Goal: Task Accomplishment & Management: Manage account settings

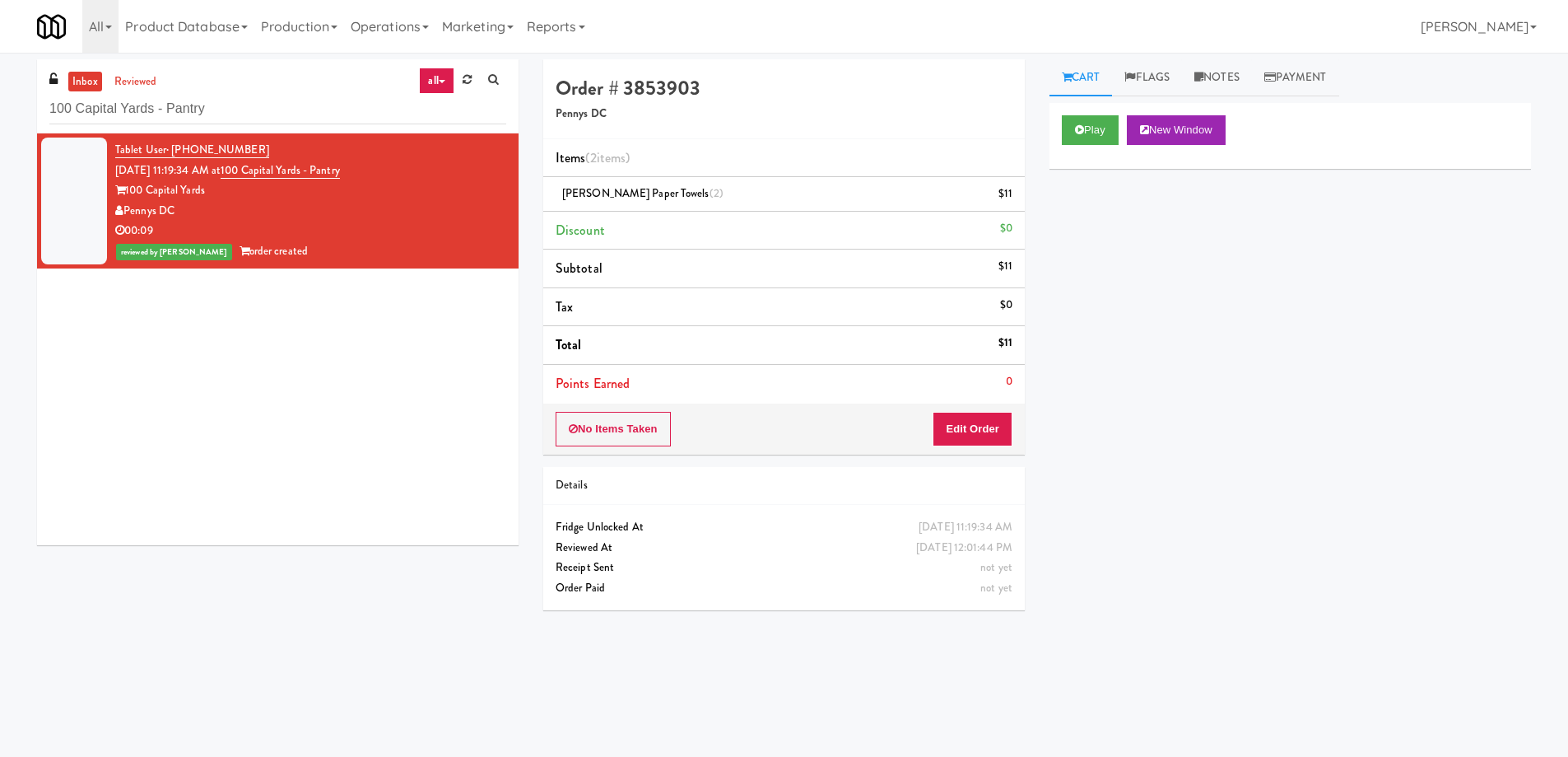
click at [264, 110] on input "100 Capital Yards - Pantry" at bounding box center [278, 109] width 457 height 30
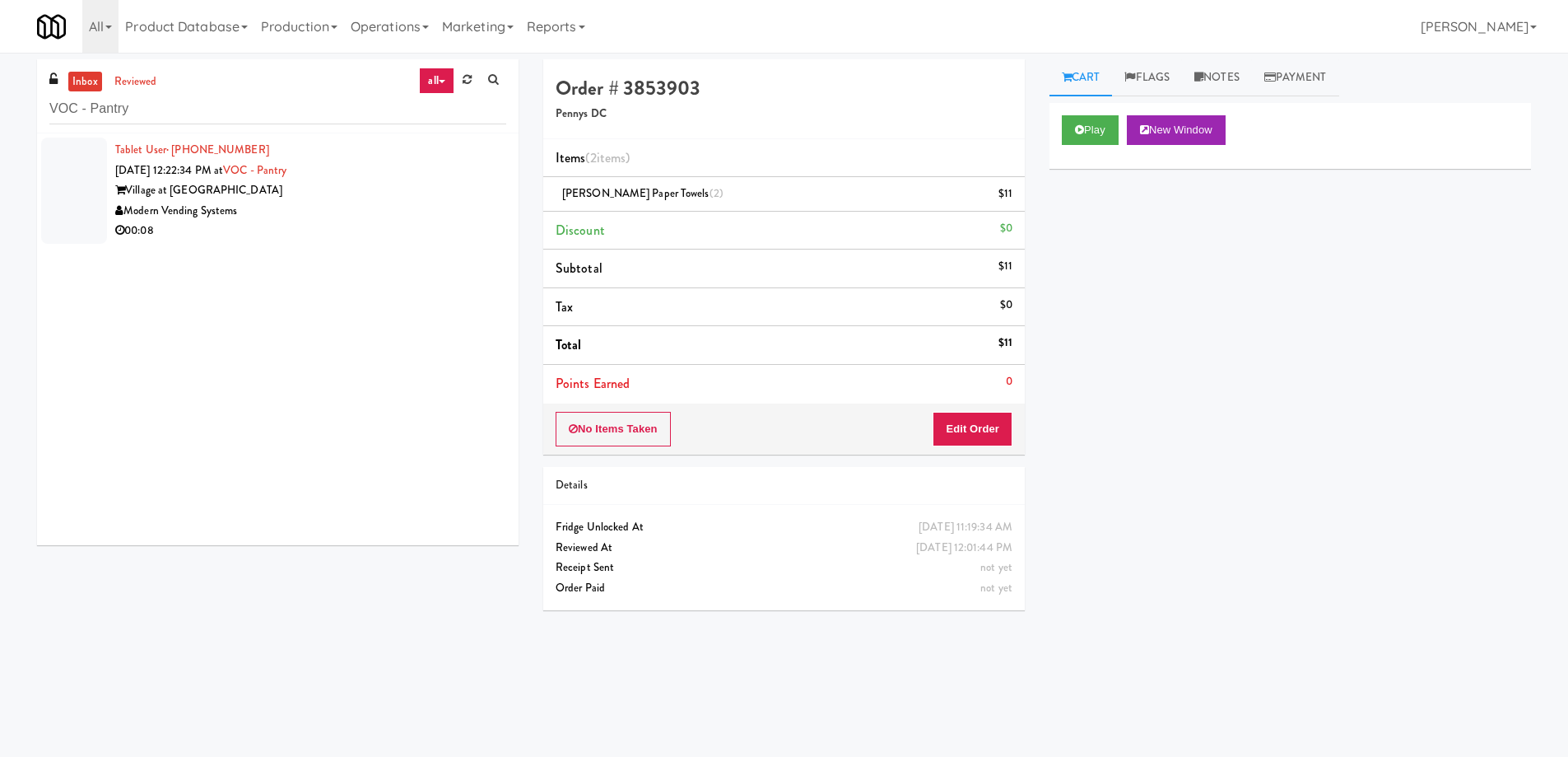
click at [360, 199] on div "Village at [GEOGRAPHIC_DATA]" at bounding box center [311, 191] width 391 height 21
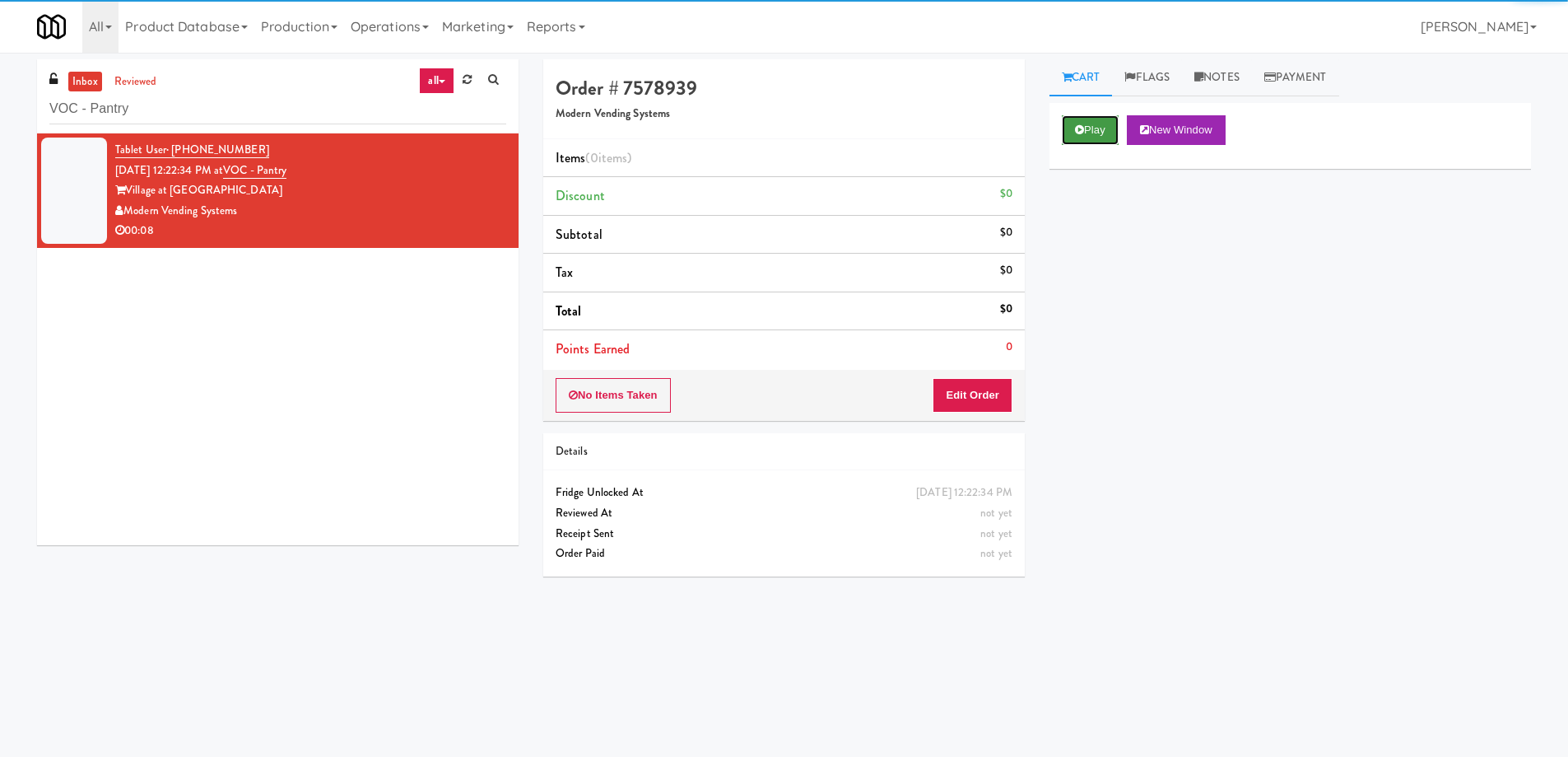
click at [1089, 130] on button "Play" at bounding box center [1090, 129] width 57 height 29
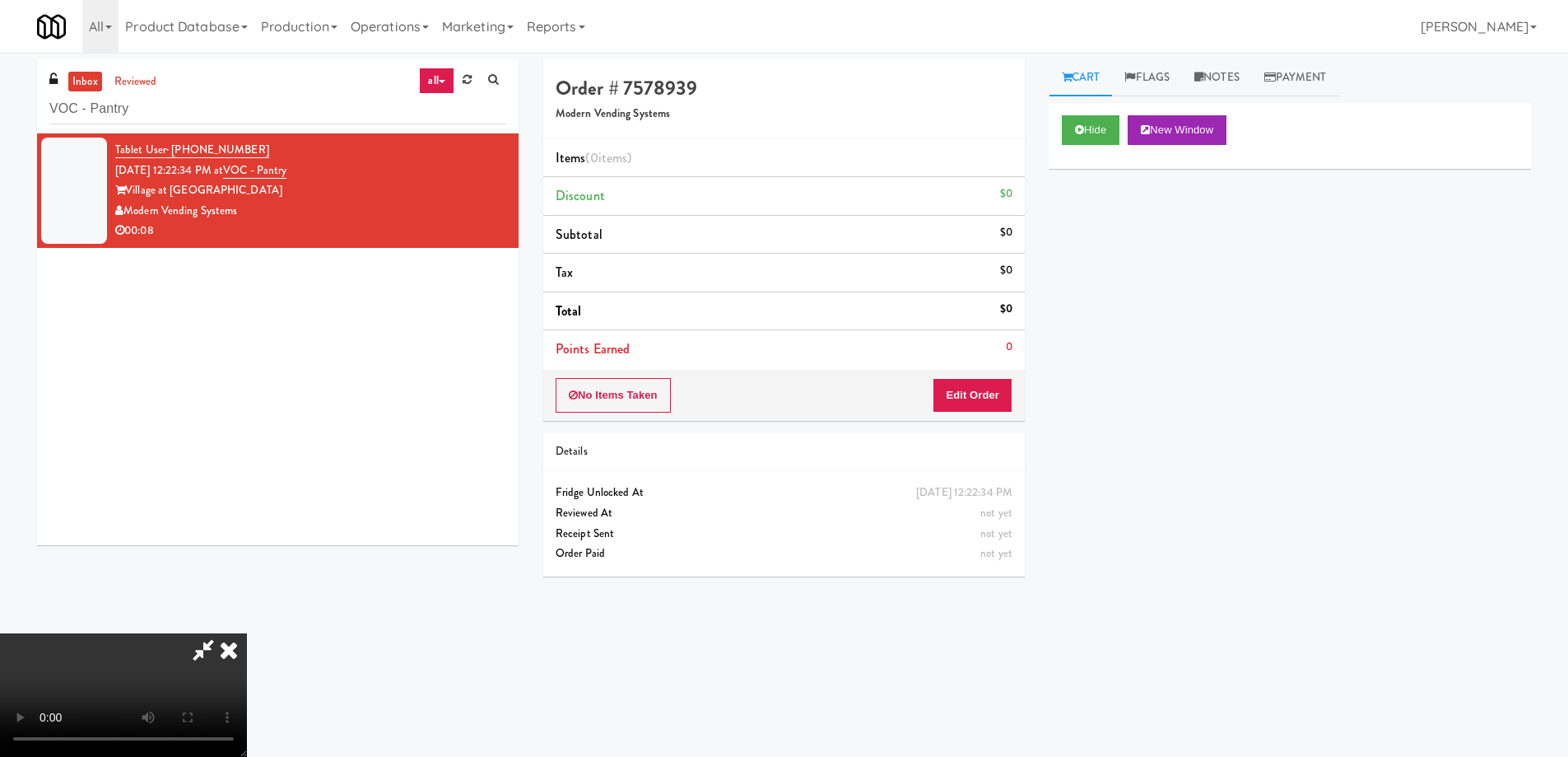
click at [247, 633] on video at bounding box center [123, 695] width 247 height 124
click at [975, 401] on button "Edit Order" at bounding box center [972, 395] width 80 height 35
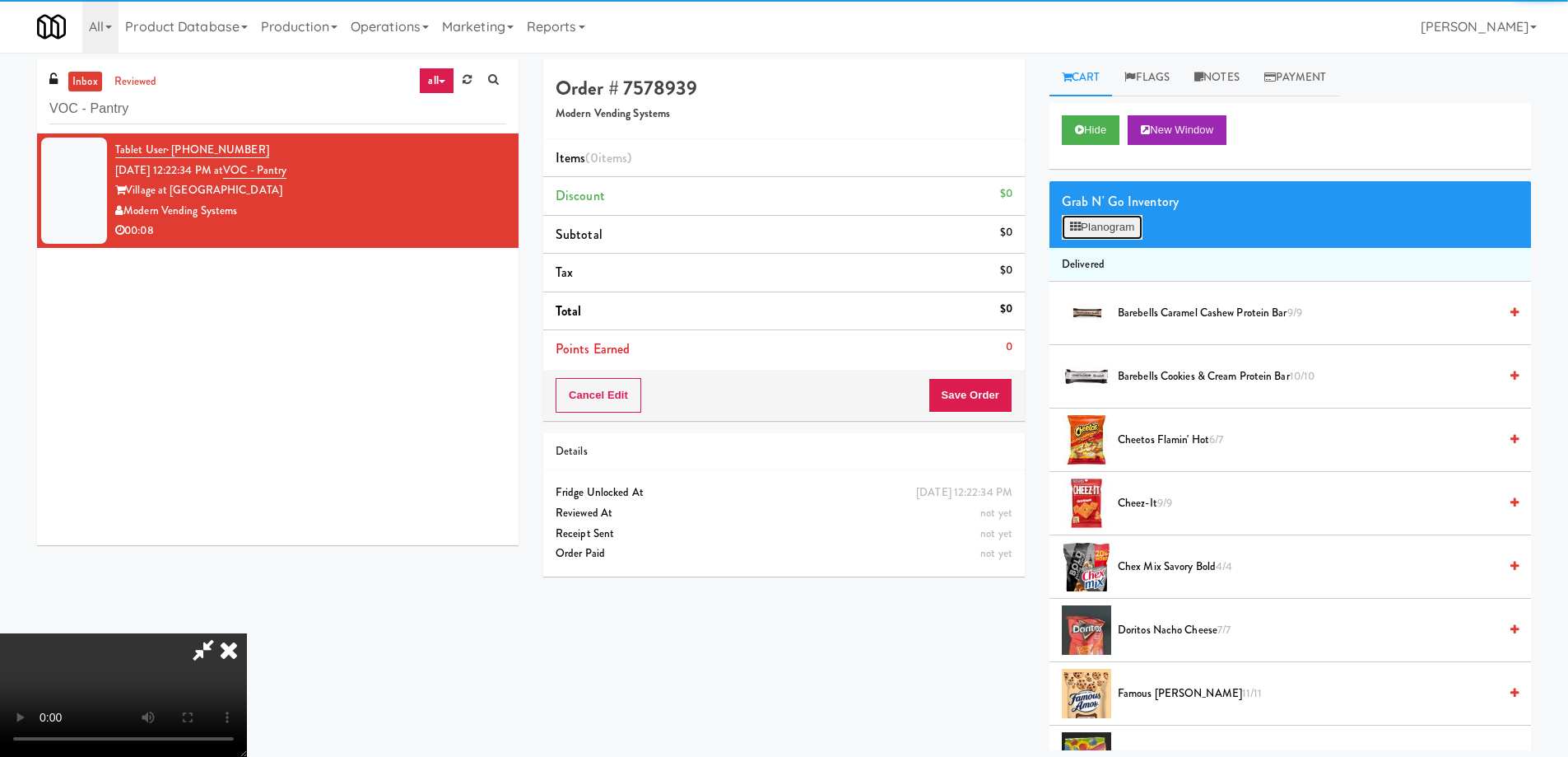
click at [1100, 219] on button "Planogram" at bounding box center [1101, 227] width 80 height 25
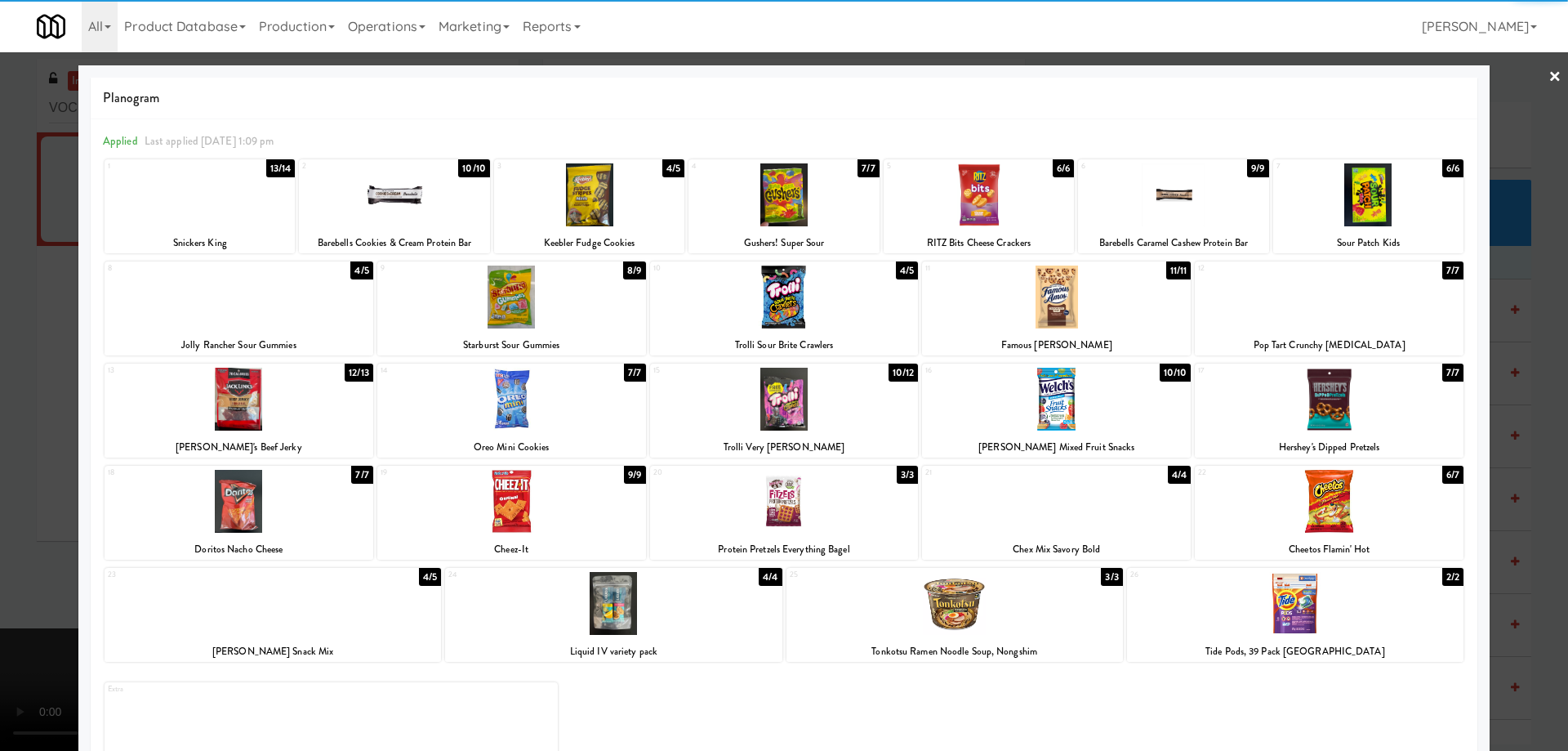
click at [1123, 298] on div at bounding box center [1056, 296] width 269 height 63
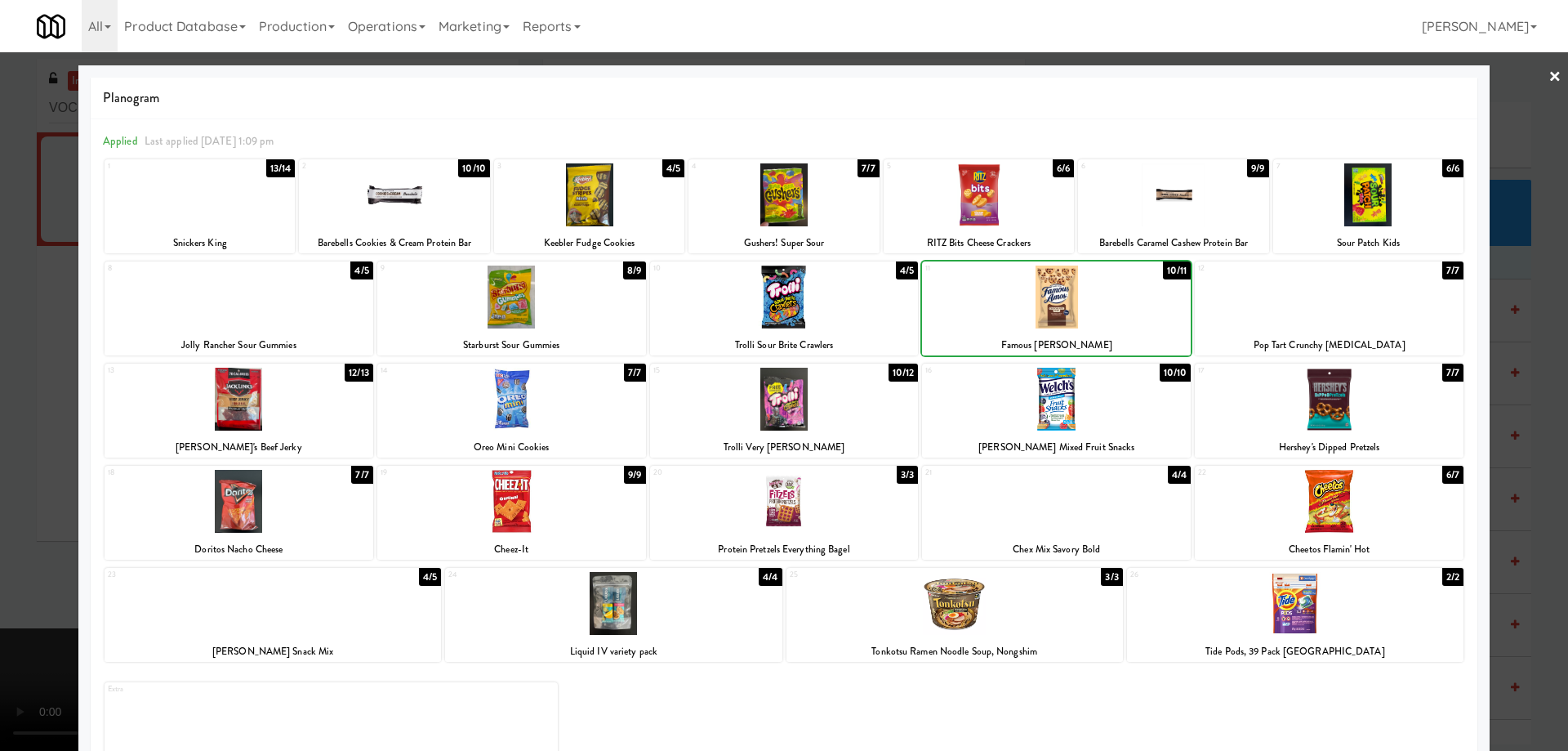
click at [1135, 312] on div at bounding box center [1056, 296] width 269 height 63
click at [1548, 81] on link "×" at bounding box center [1555, 78] width 13 height 51
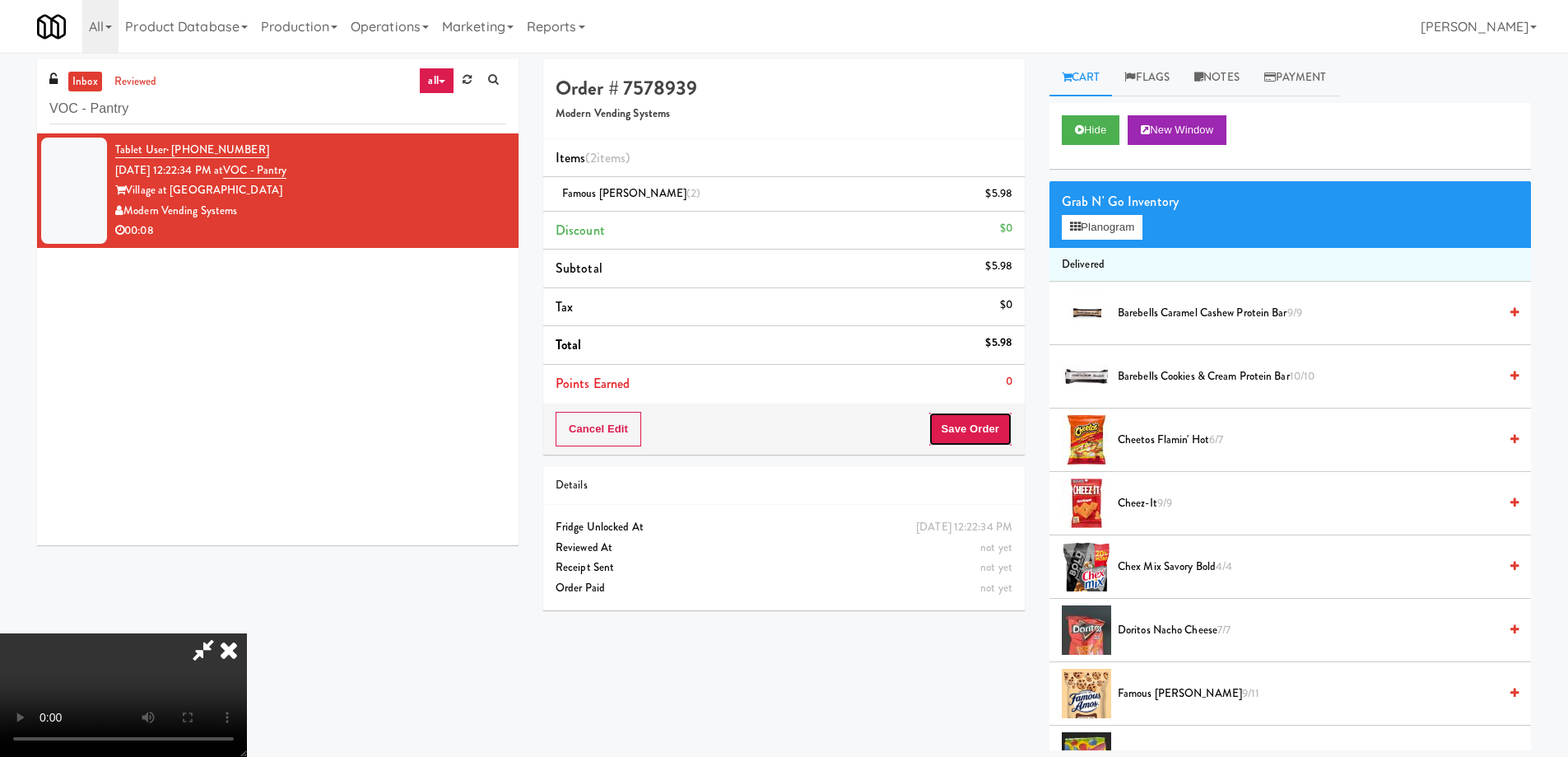
click at [970, 430] on button "Save Order" at bounding box center [970, 429] width 84 height 35
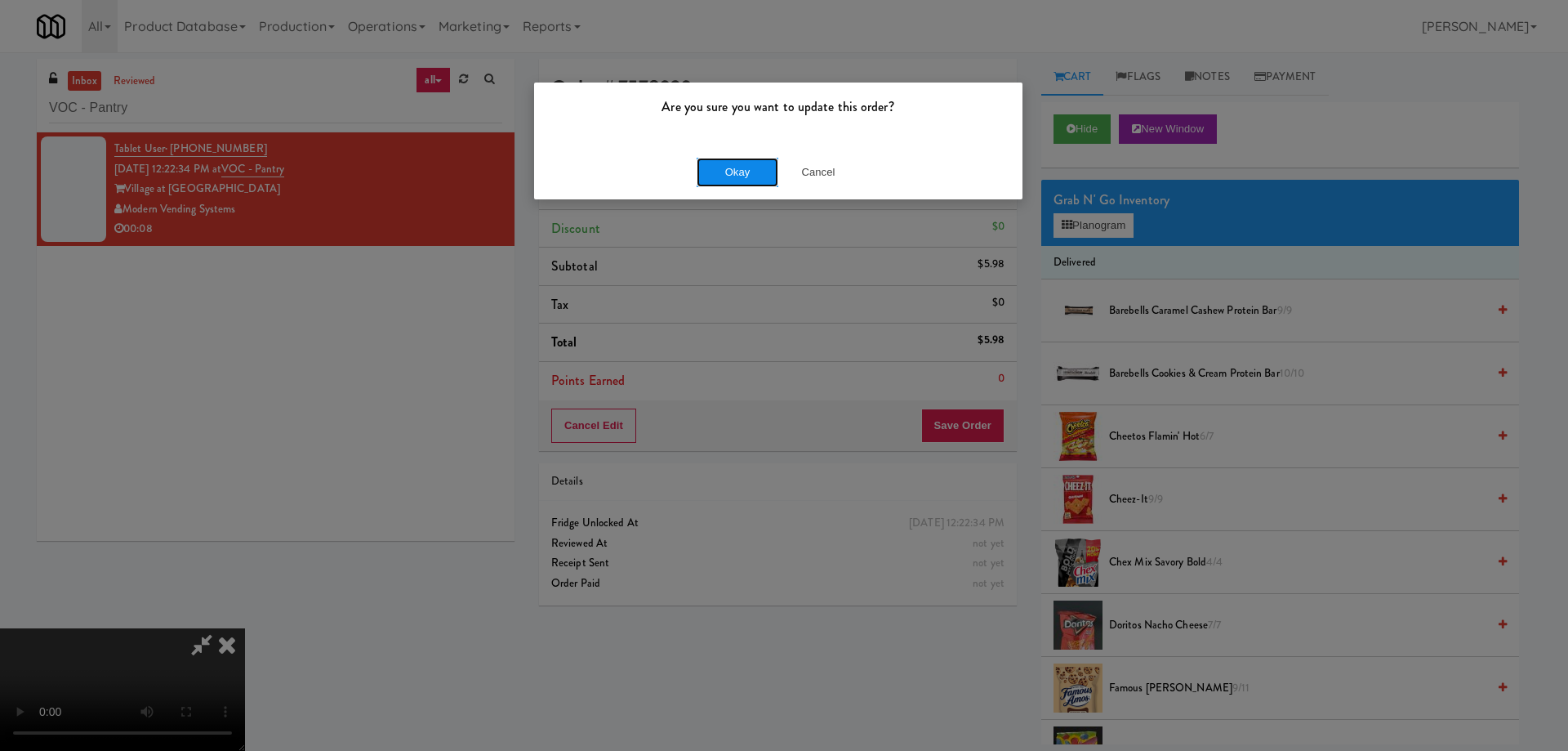
click at [754, 166] on button "Okay" at bounding box center [737, 172] width 82 height 29
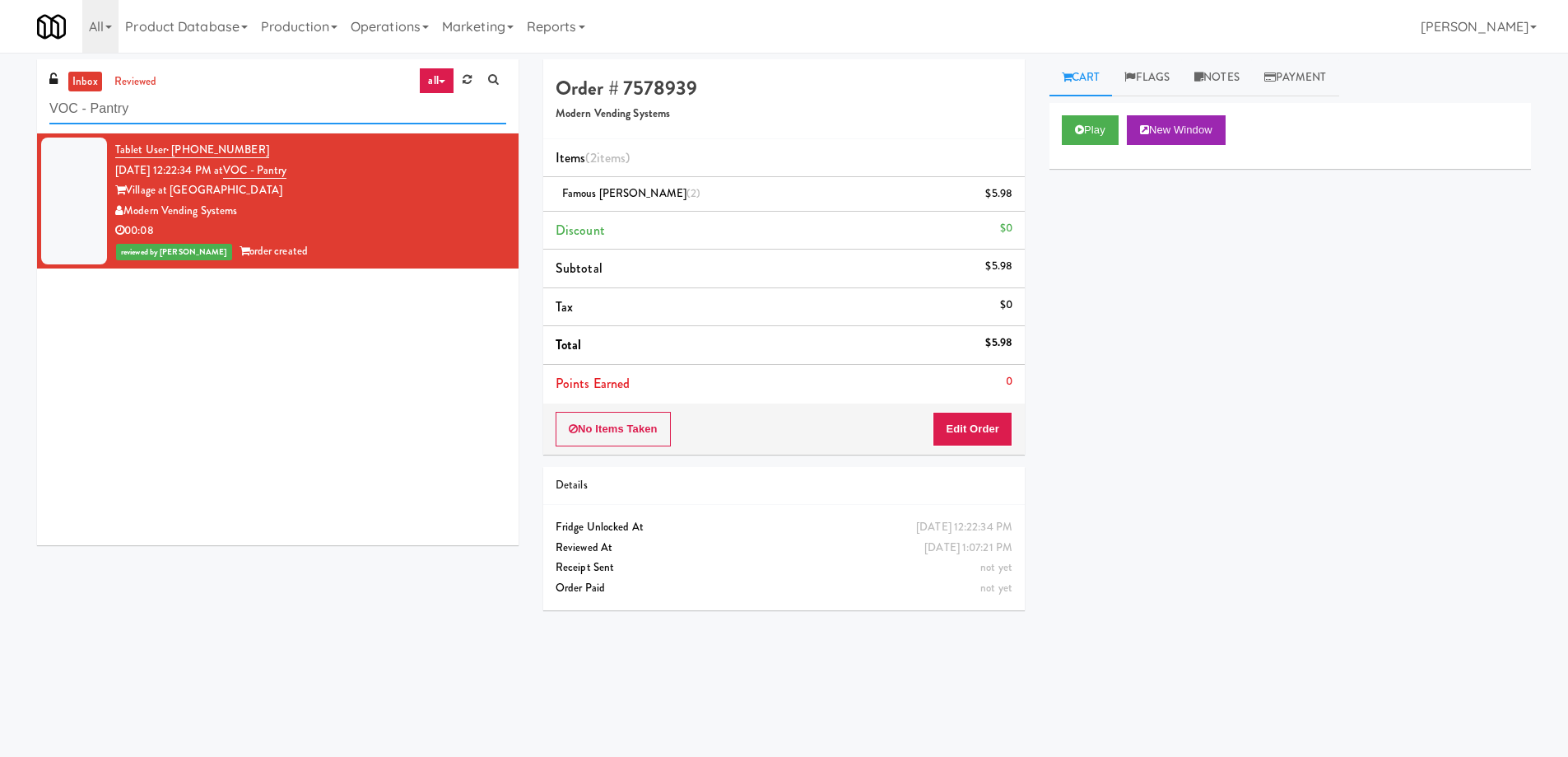
click at [266, 114] on input "VOC - Pantry" at bounding box center [278, 109] width 457 height 30
paste input "Y - Cooler - Left"
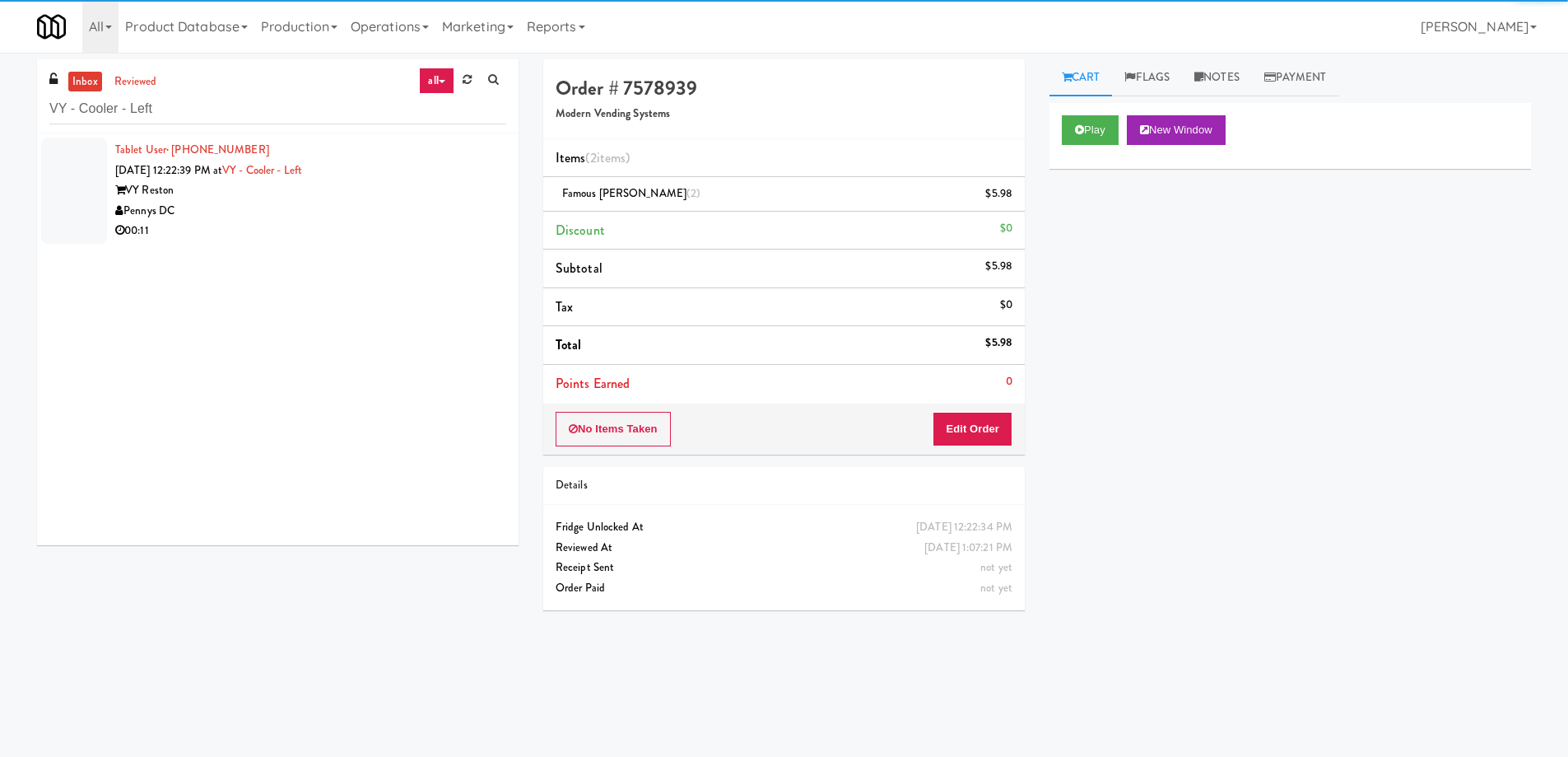
click at [395, 220] on div "Pennys DC" at bounding box center [311, 212] width 391 height 21
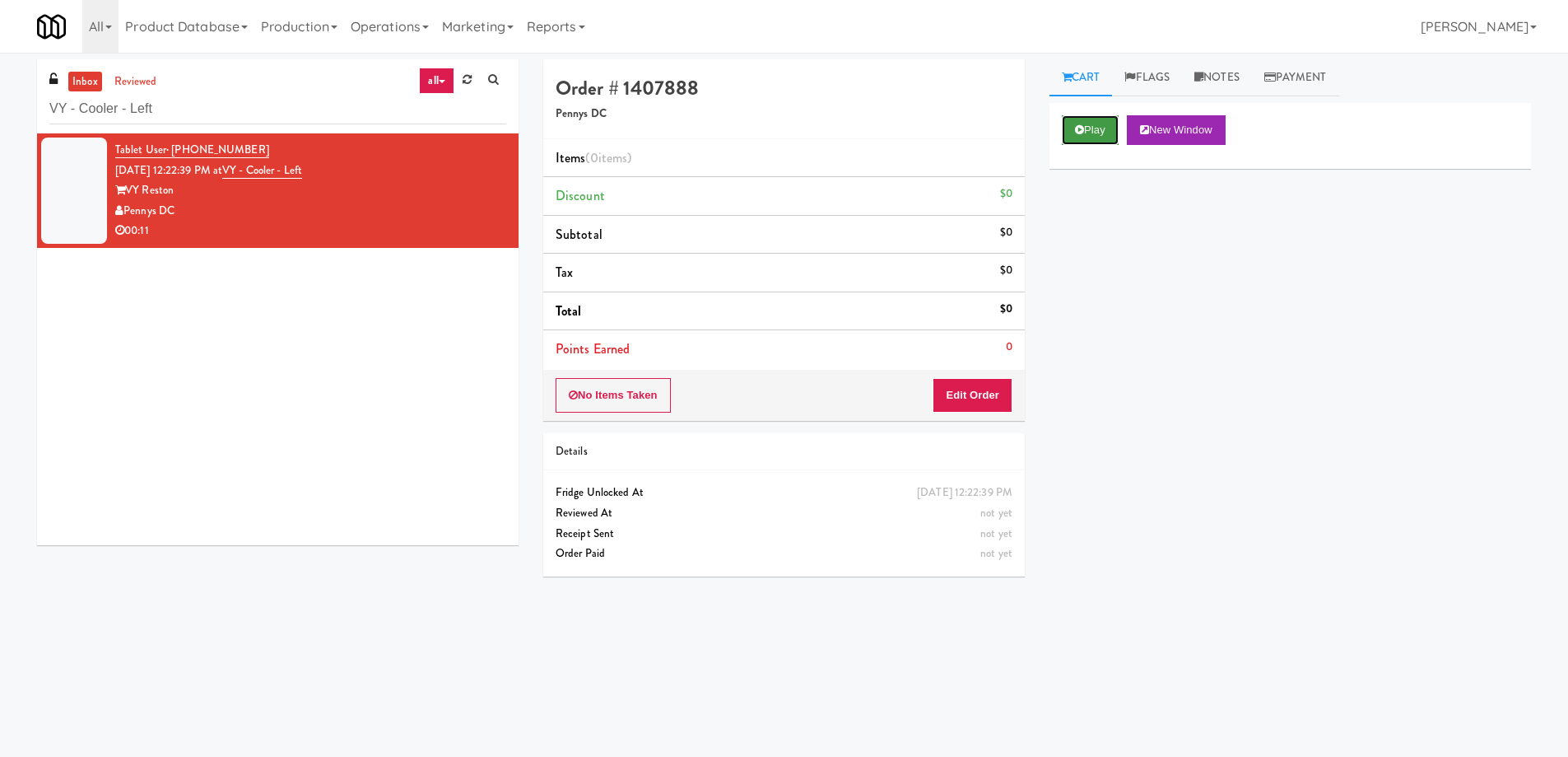
click at [1093, 133] on button "Play" at bounding box center [1090, 129] width 57 height 29
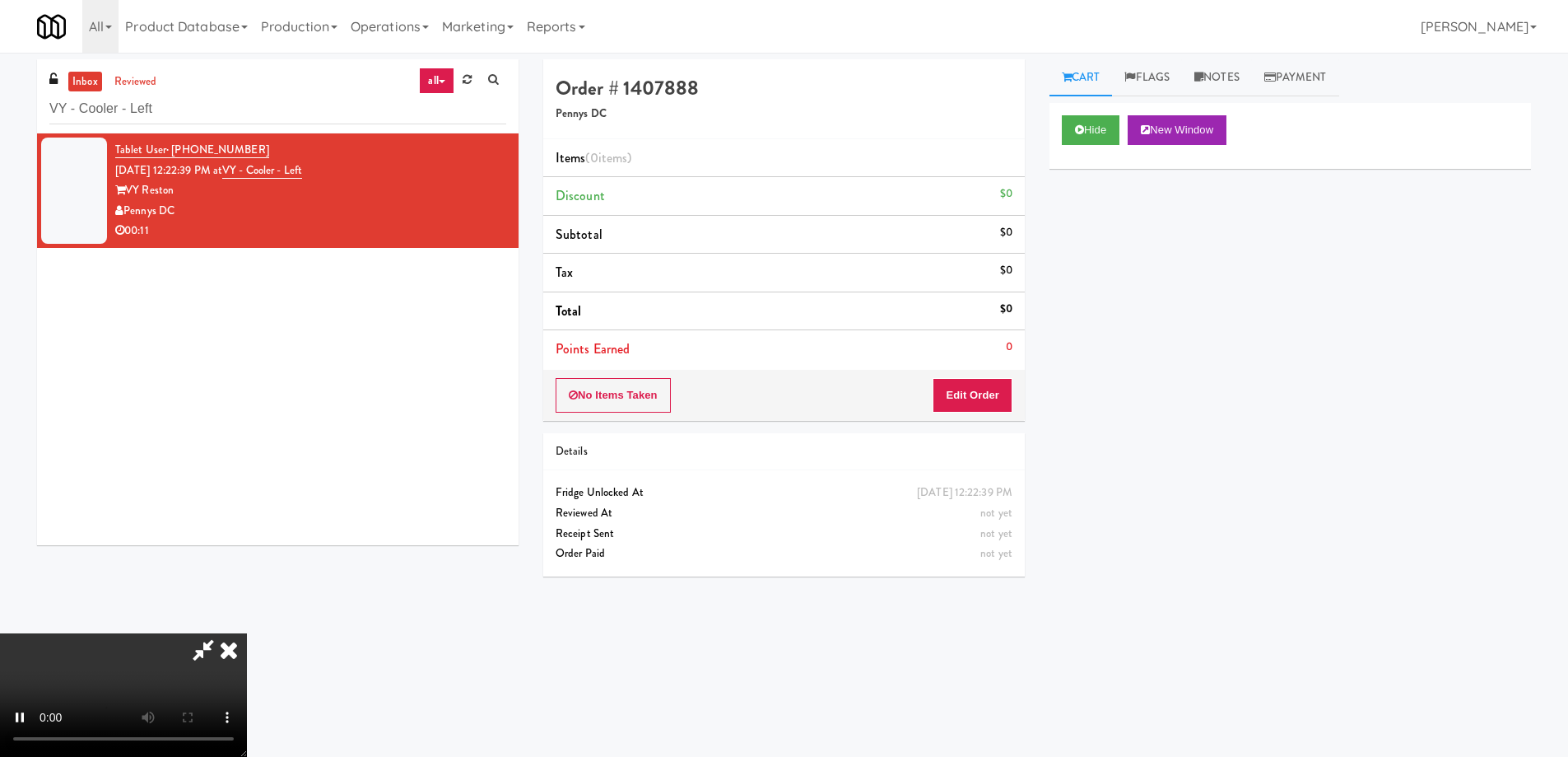
click at [247, 633] on video at bounding box center [123, 695] width 247 height 124
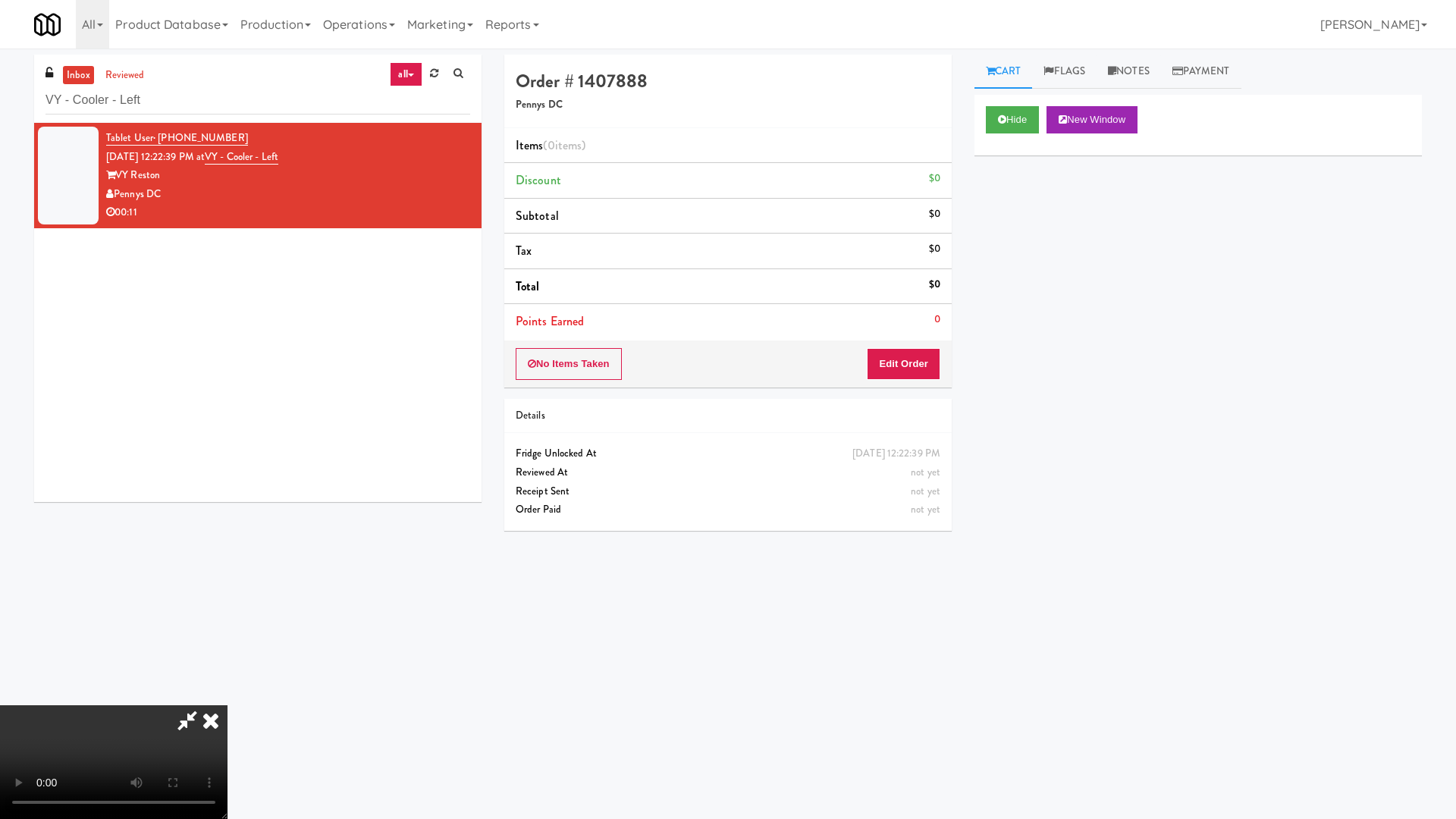
click at [227, 696] on video at bounding box center [113, 762] width 227 height 114
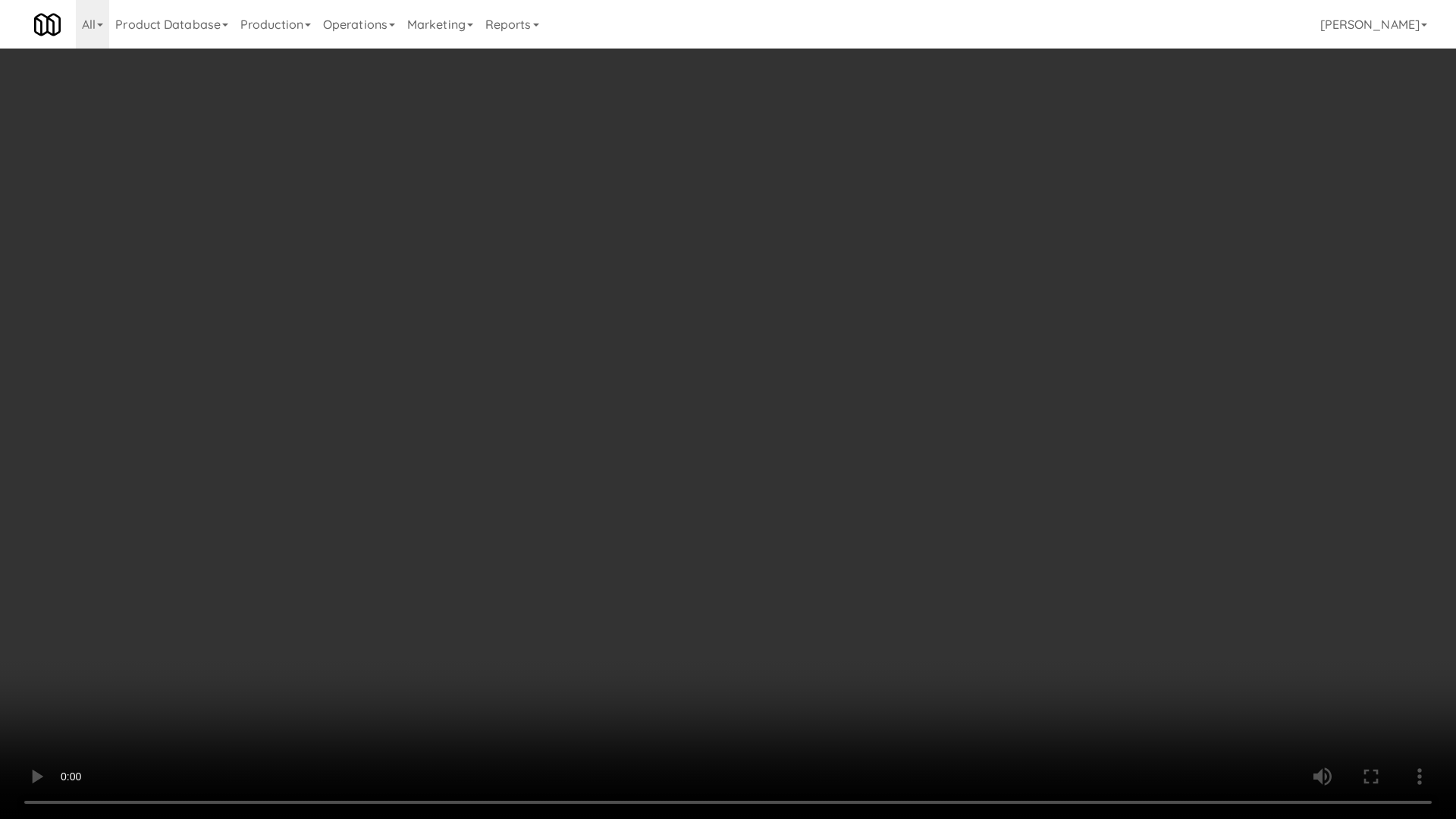
click at [669, 333] on video at bounding box center [728, 409] width 1456 height 819
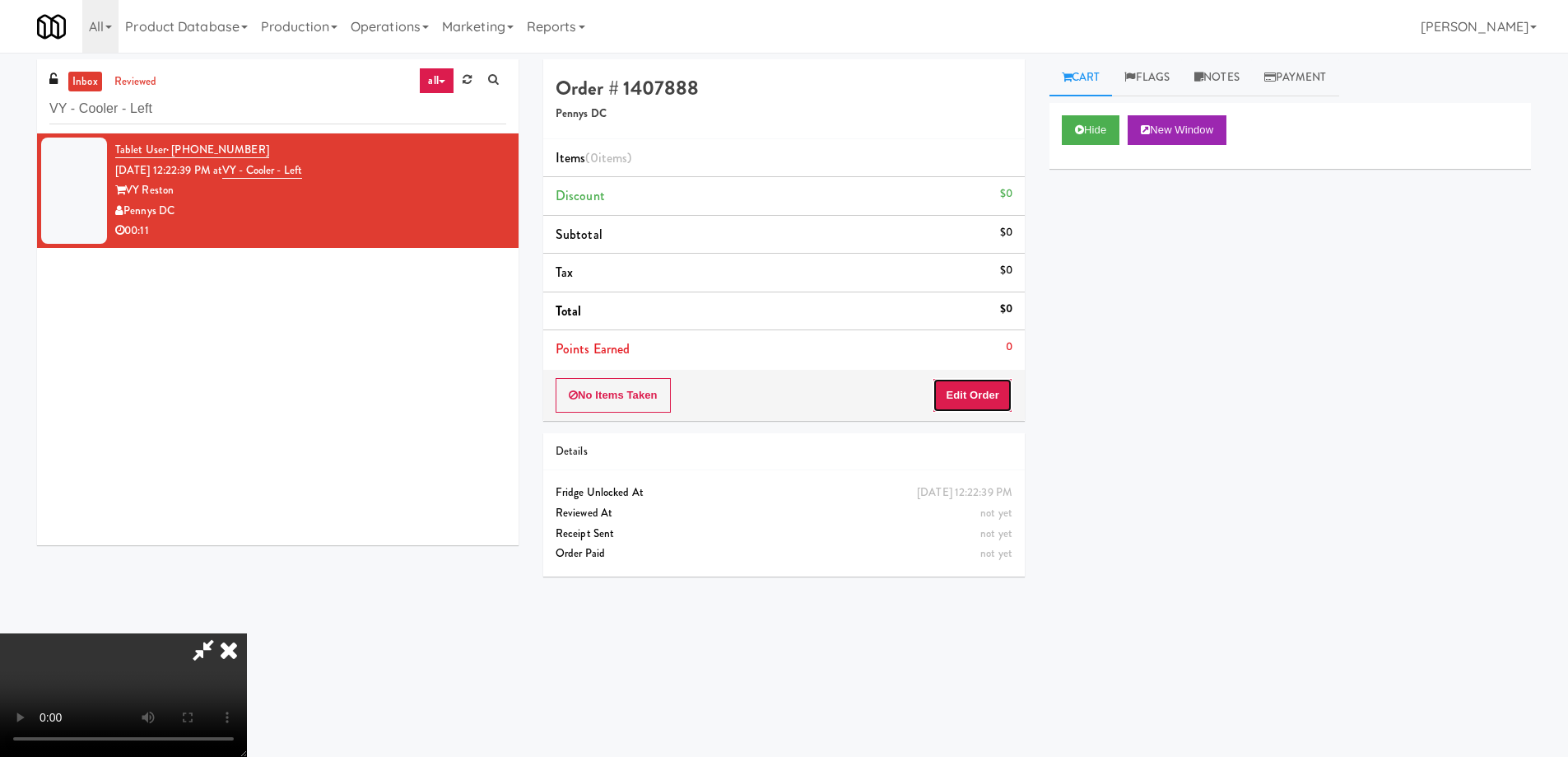
click at [969, 387] on button "Edit Order" at bounding box center [972, 395] width 80 height 35
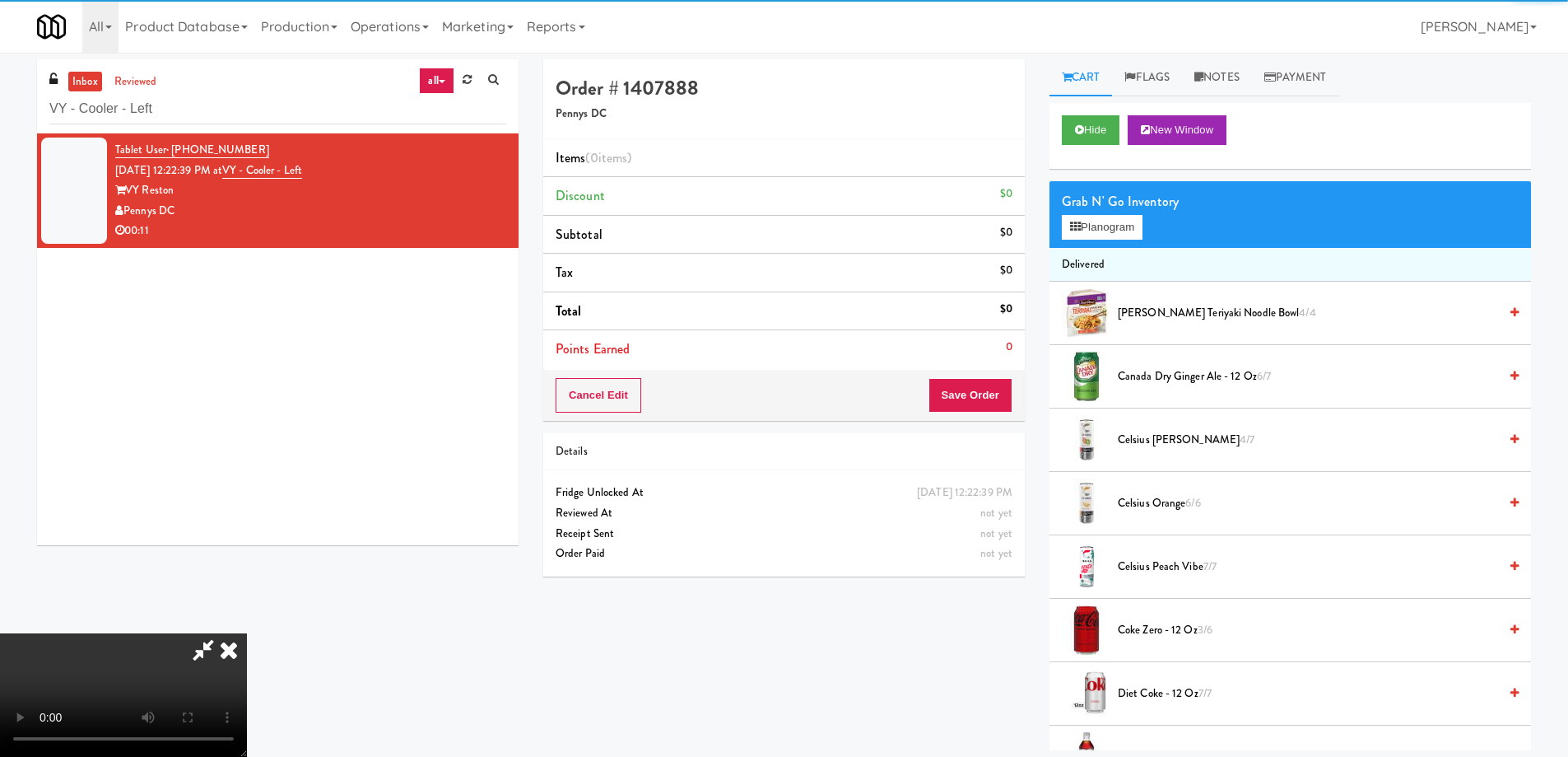
click at [1150, 228] on div "Grab N' Go Inventory Planogram" at bounding box center [1290, 215] width 482 height 67
click at [1129, 227] on button "Planogram" at bounding box center [1101, 227] width 80 height 25
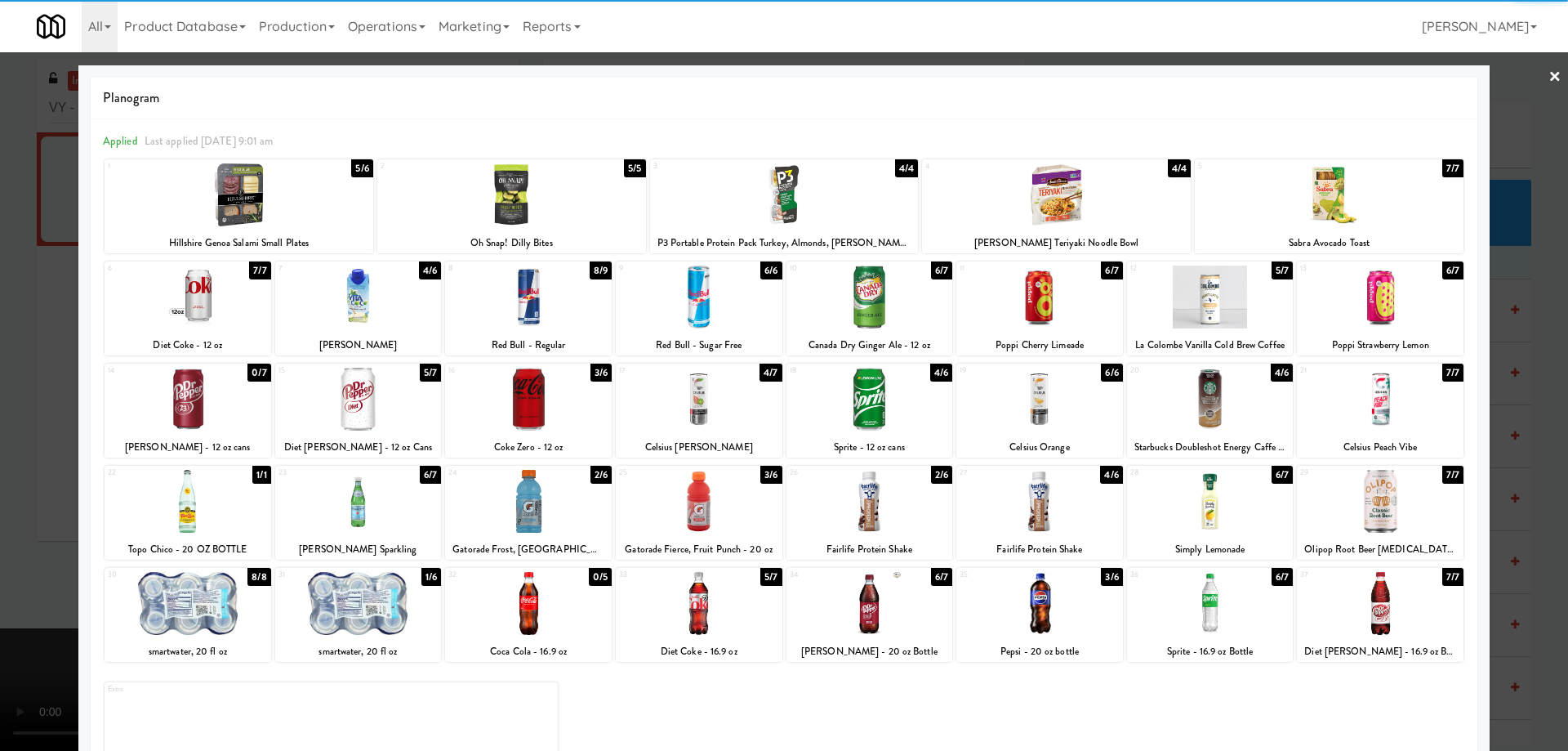
click at [573, 506] on div at bounding box center [529, 501] width 167 height 63
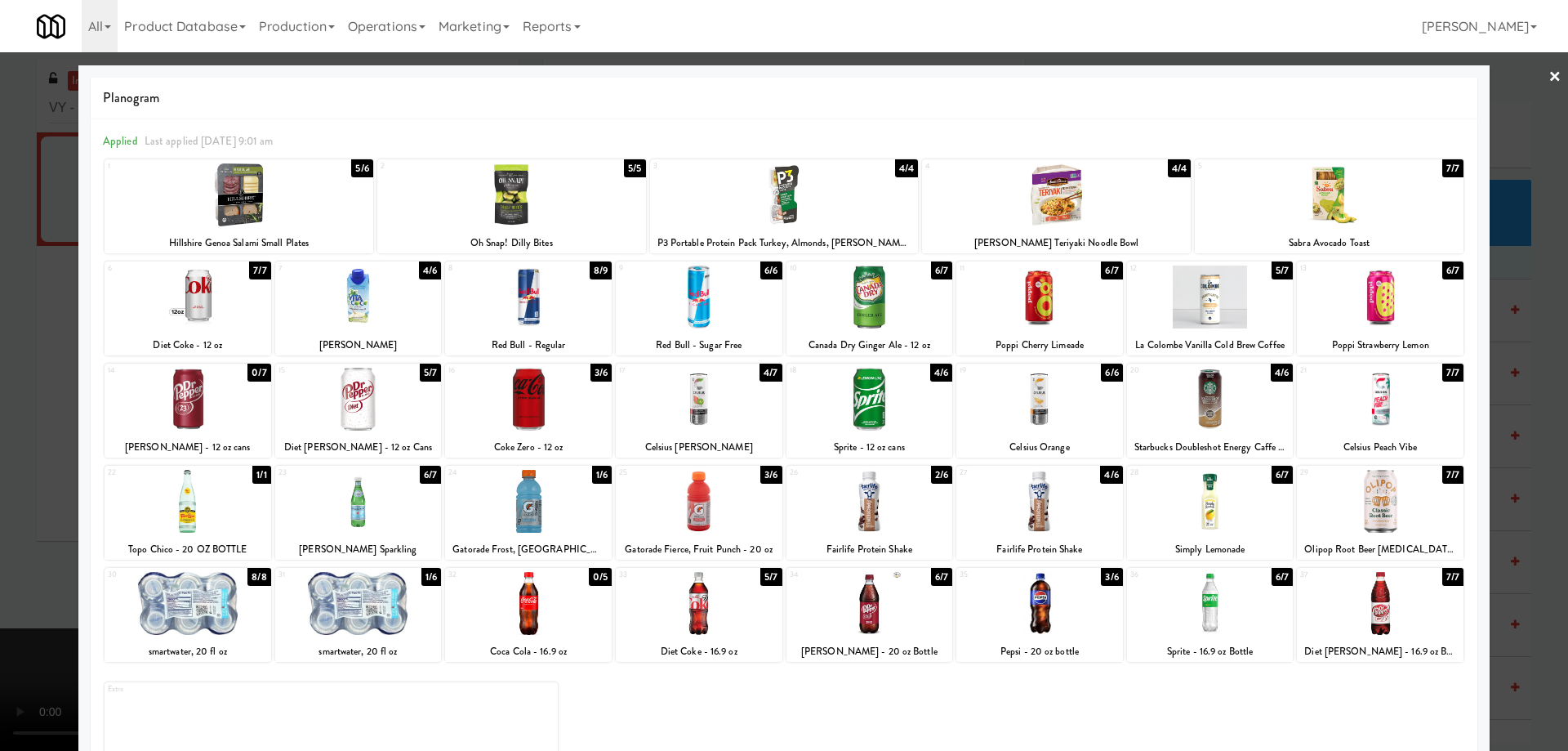
click at [1553, 75] on div at bounding box center [784, 375] width 1568 height 751
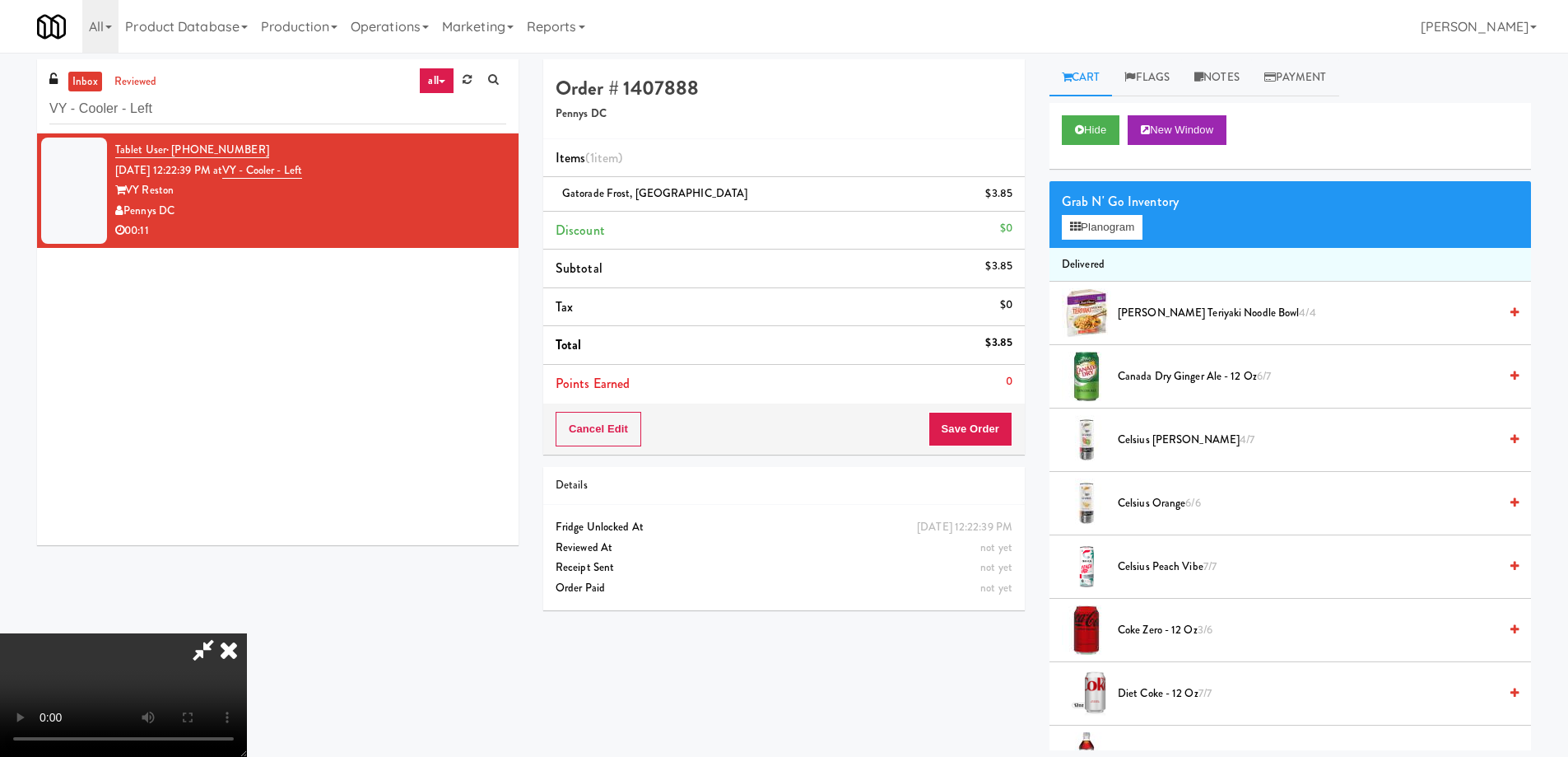
click at [247, 633] on video at bounding box center [123, 695] width 247 height 124
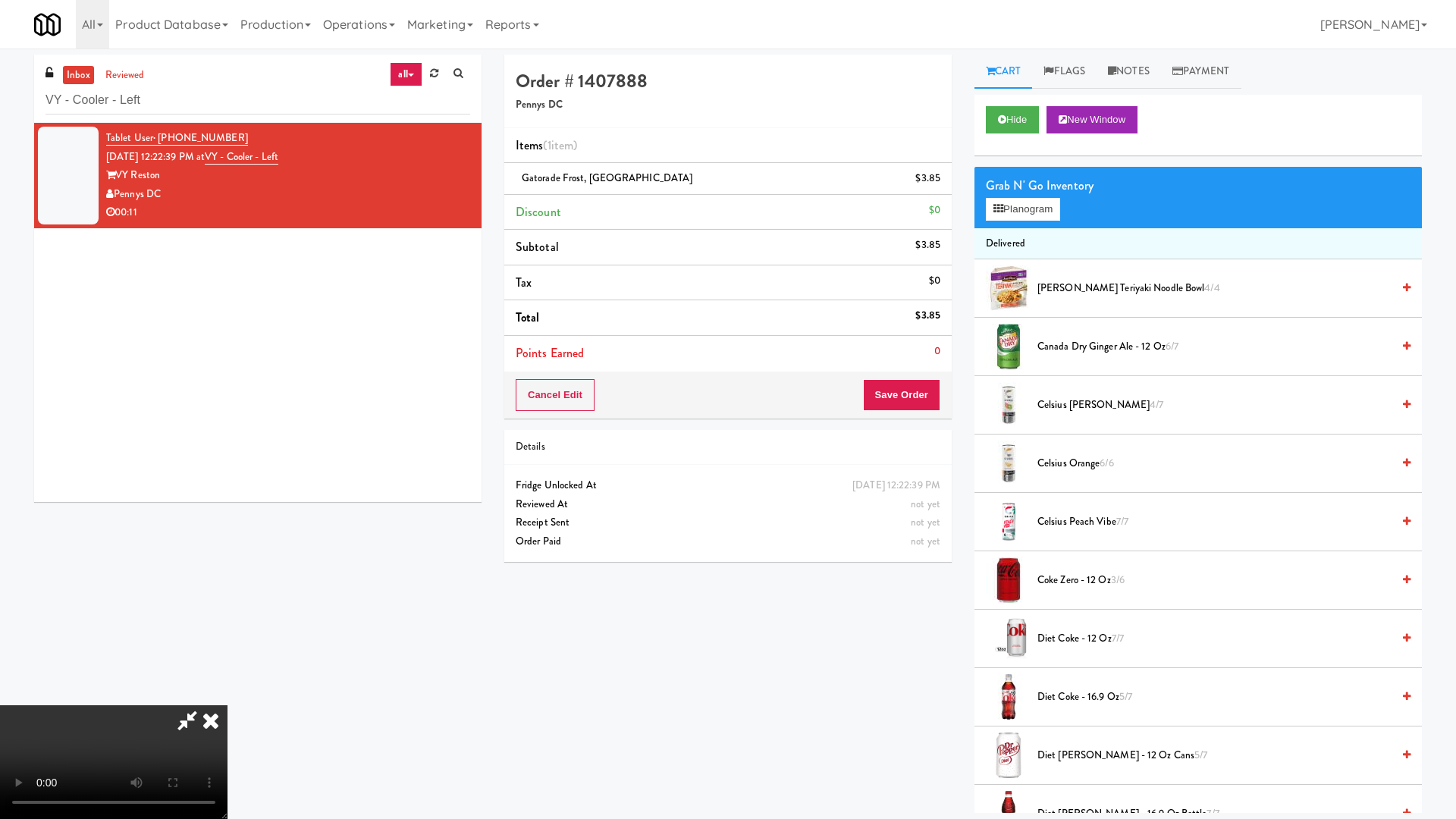
click at [227, 696] on video at bounding box center [113, 762] width 227 height 114
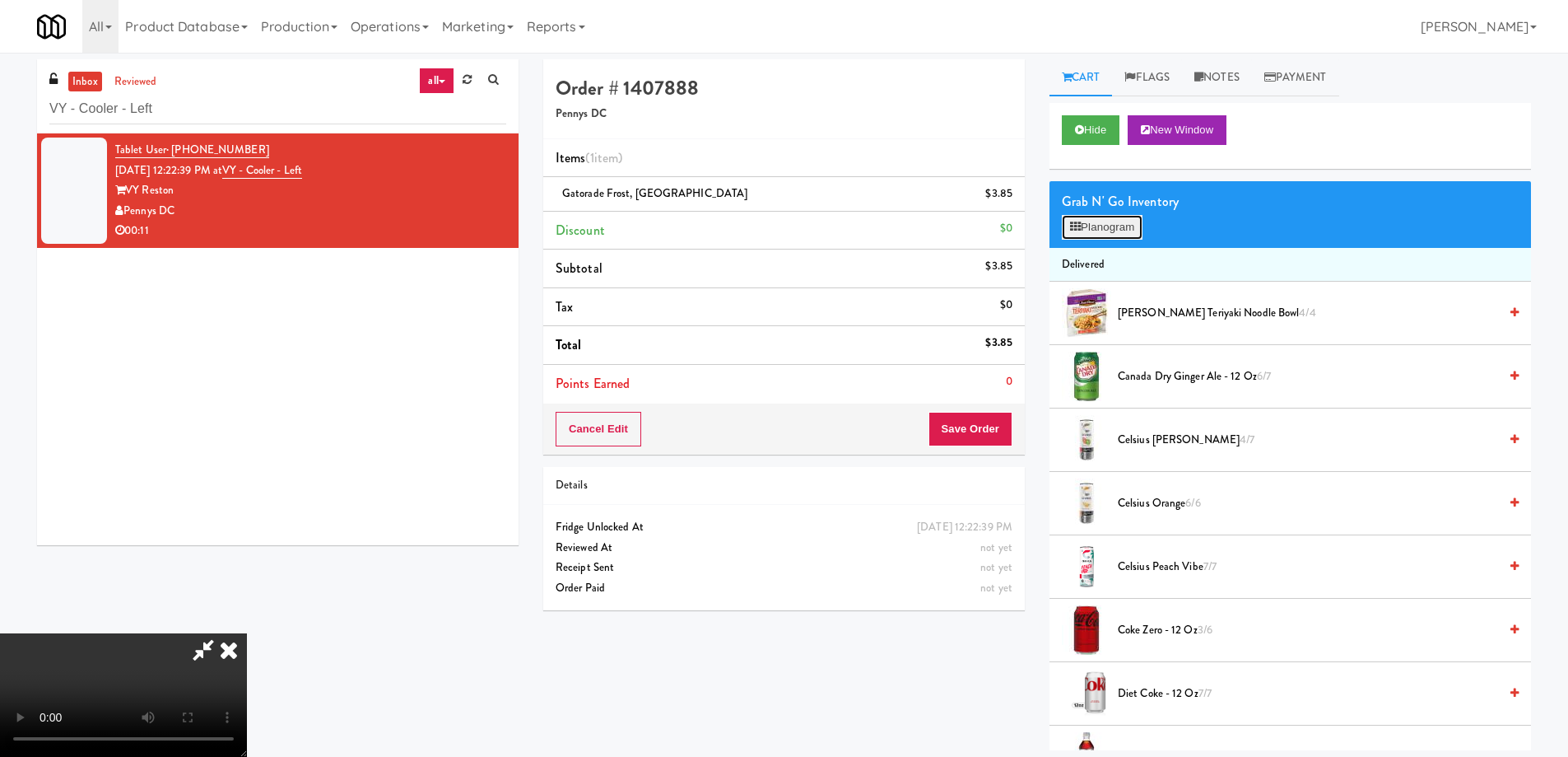
click at [1066, 225] on button "Planogram" at bounding box center [1101, 227] width 80 height 25
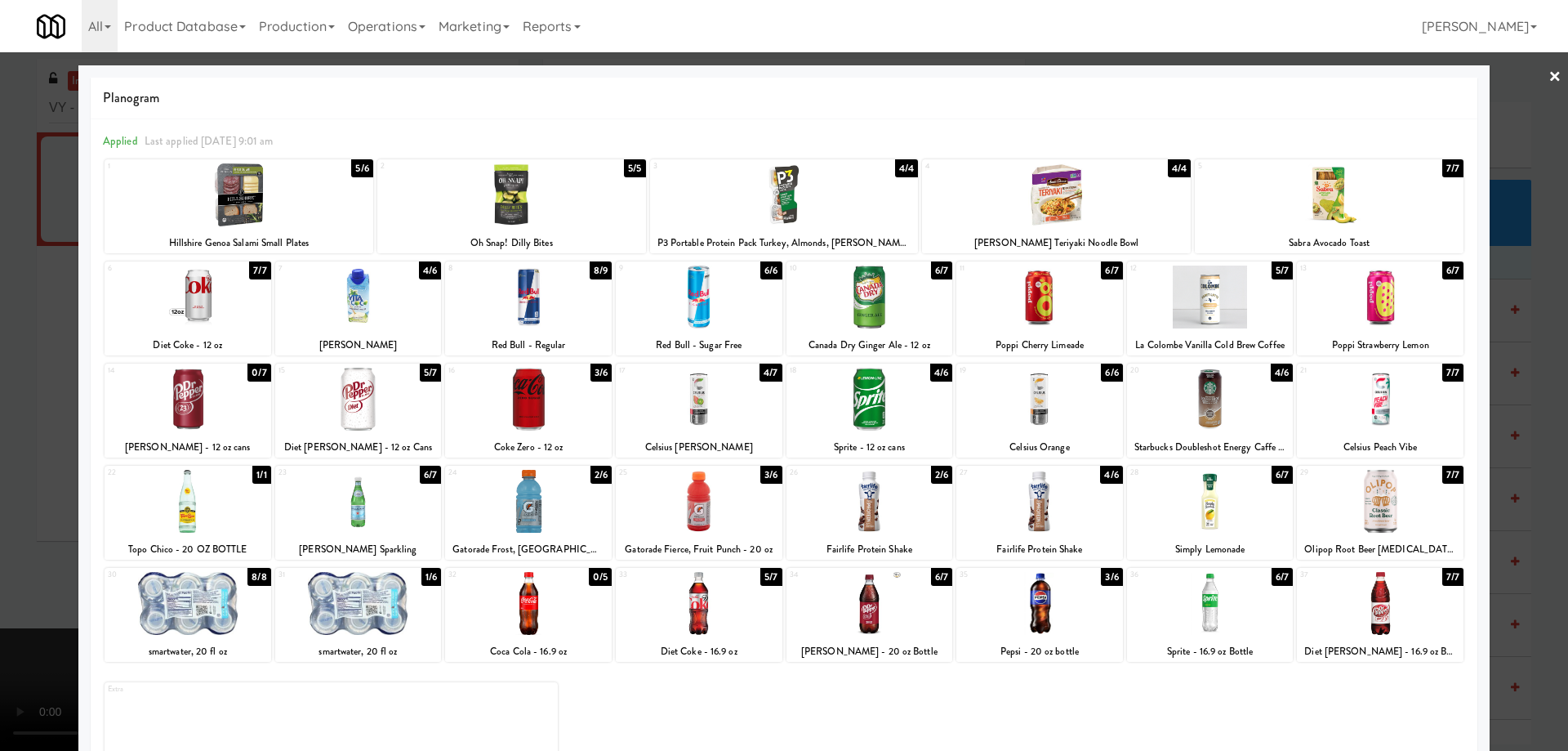
click at [895, 272] on div at bounding box center [870, 296] width 167 height 63
drag, startPoint x: 1547, startPoint y: 67, endPoint x: 1536, endPoint y: 80, distance: 17.0
click at [1548, 68] on link "×" at bounding box center [1555, 78] width 13 height 51
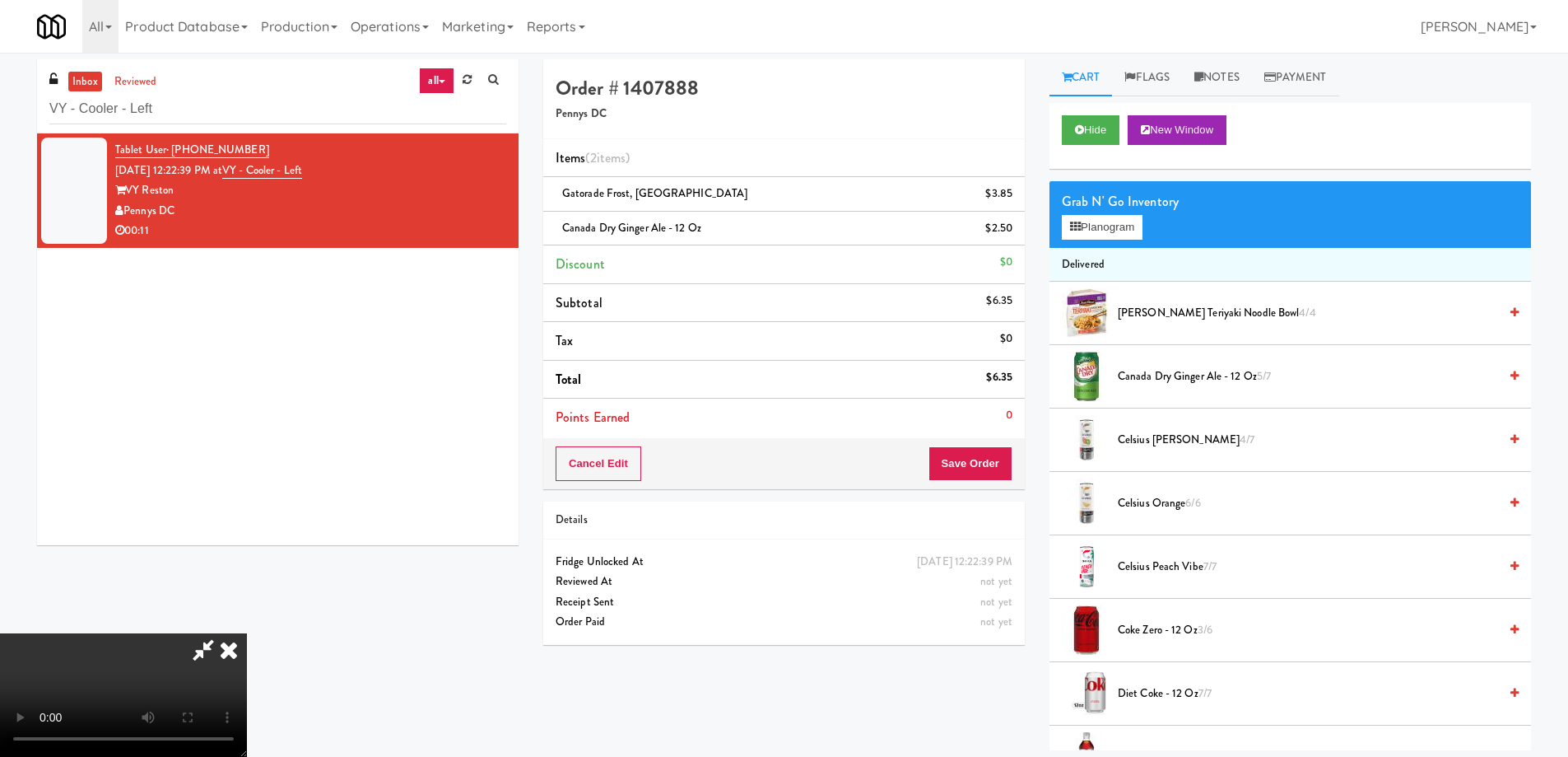
click at [247, 633] on icon at bounding box center [229, 649] width 36 height 33
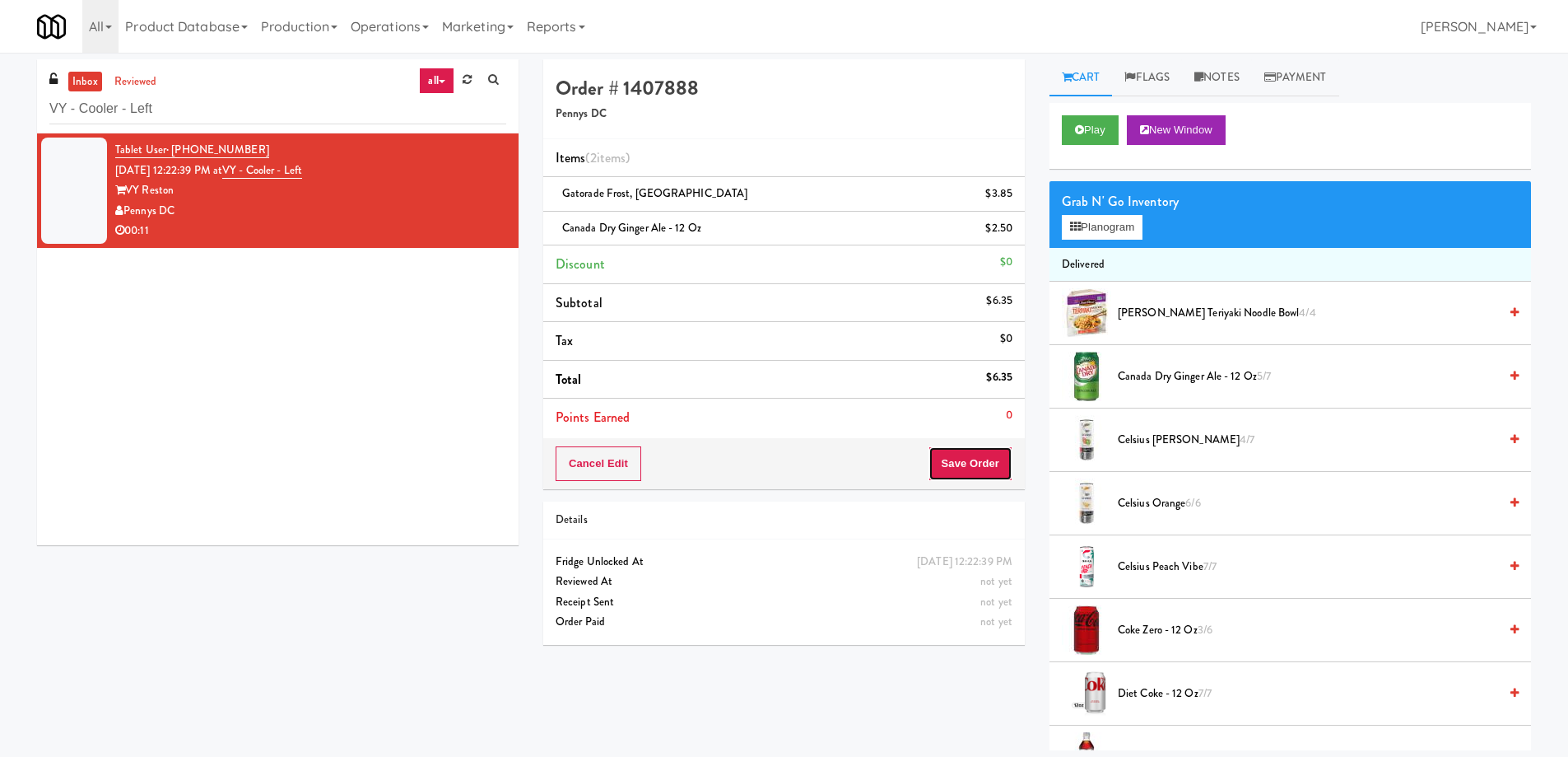
click at [980, 452] on button "Save Order" at bounding box center [970, 463] width 84 height 35
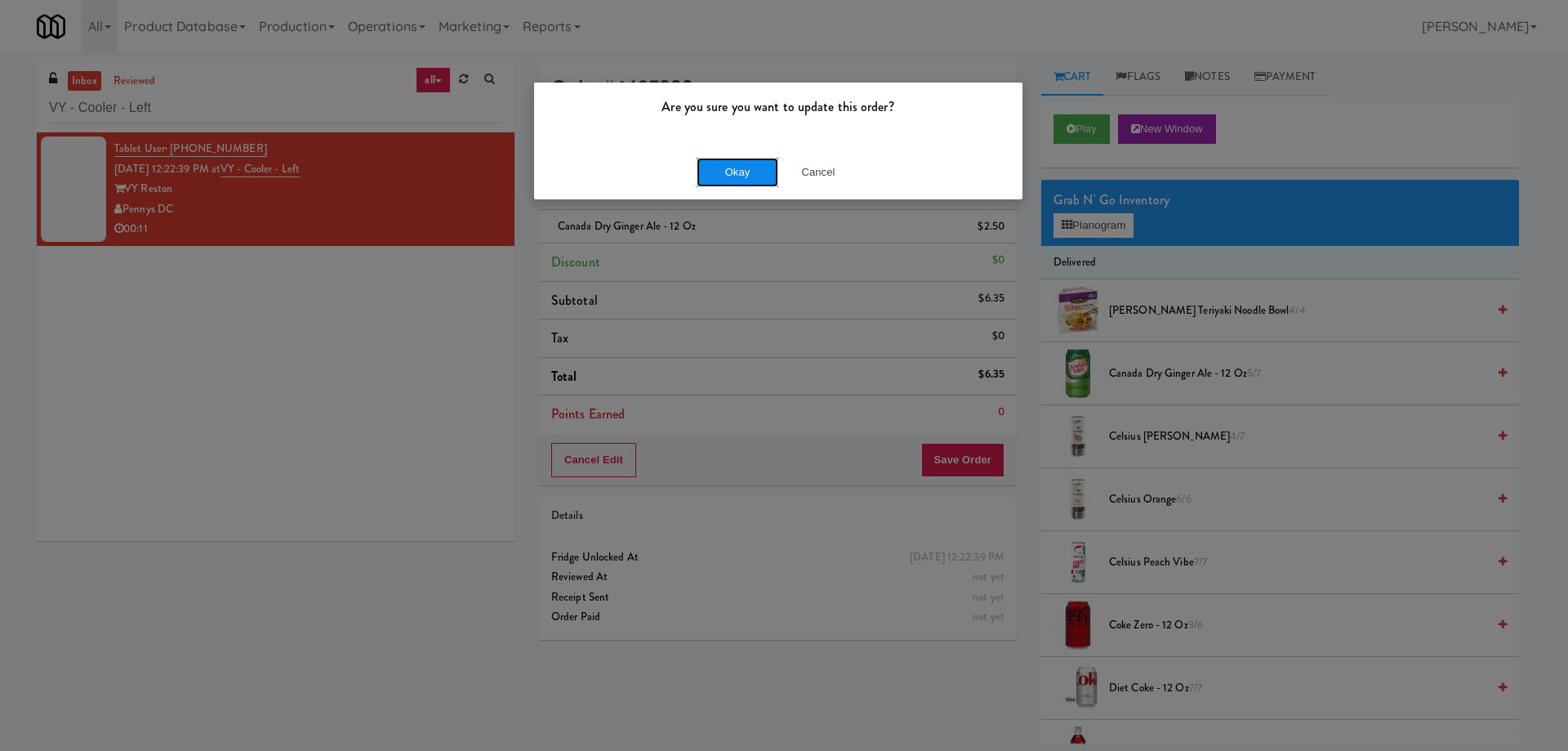
click at [736, 171] on button "Okay" at bounding box center [737, 172] width 82 height 29
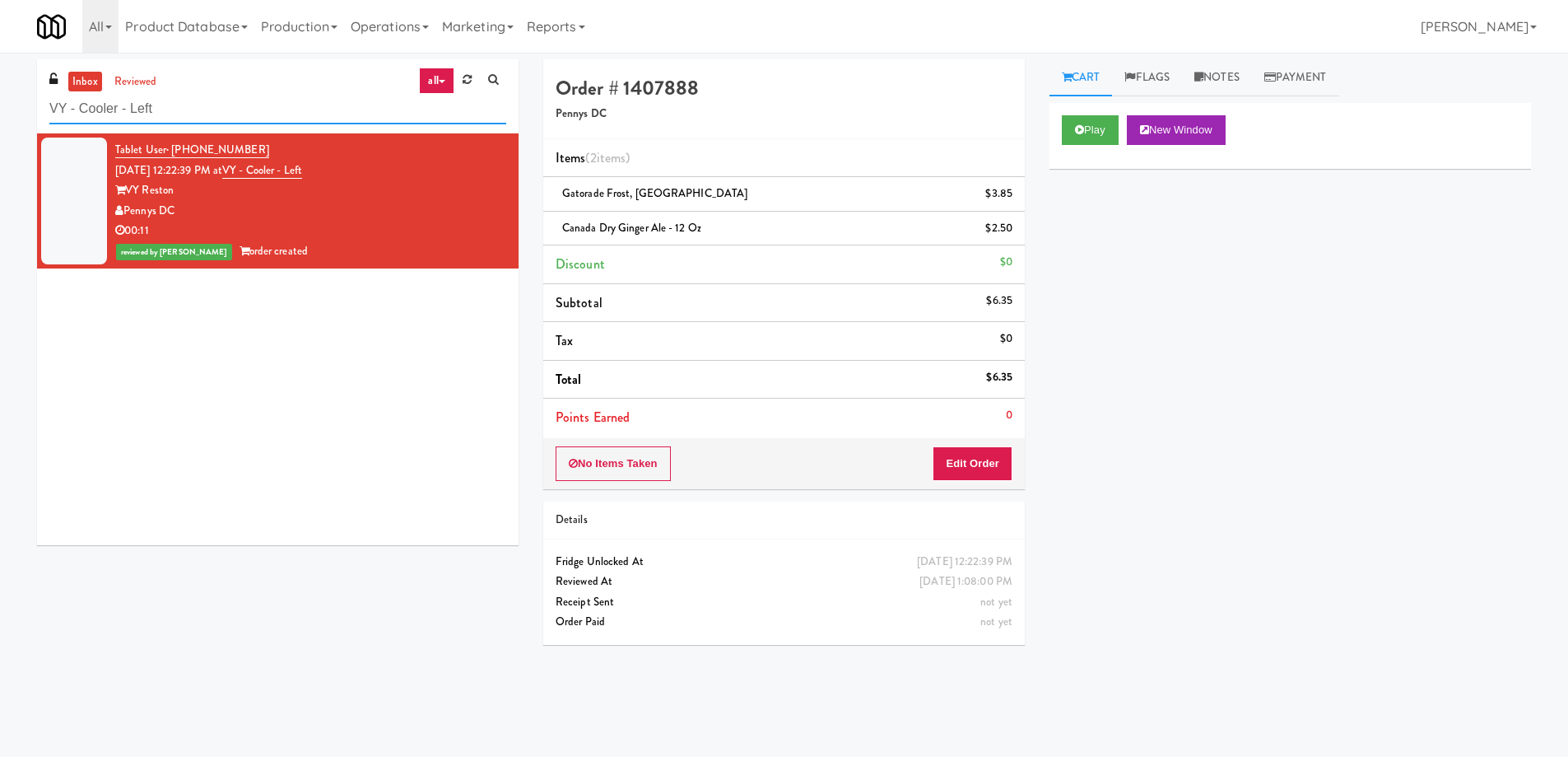
click at [261, 112] on input "VY - Cooler - Left" at bounding box center [278, 109] width 457 height 30
paste input "The Pointe-Outpost-C1"
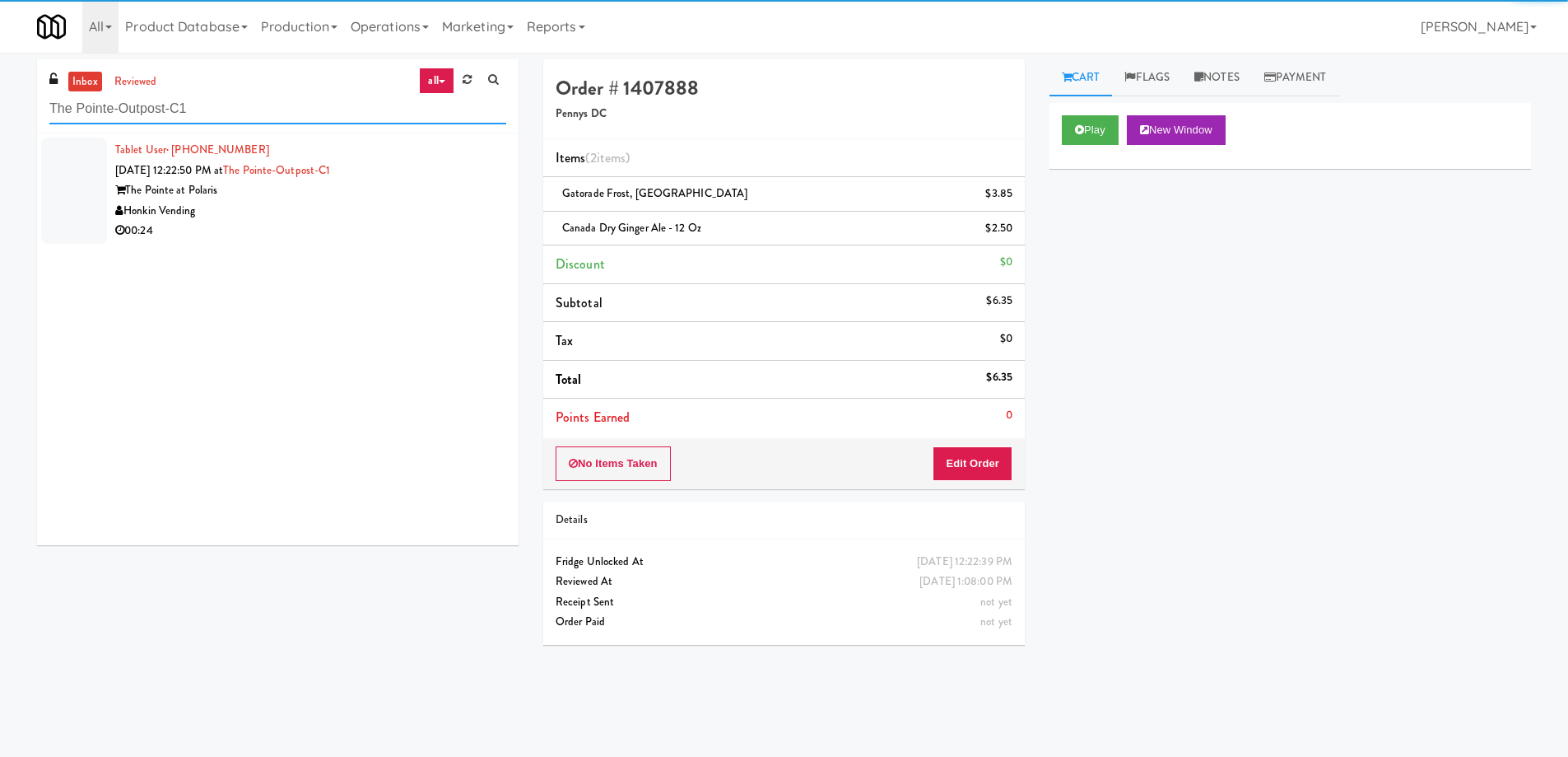
type input "The Pointe-Outpost-C1"
click at [435, 217] on div "Honkin Vending" at bounding box center [311, 212] width 391 height 21
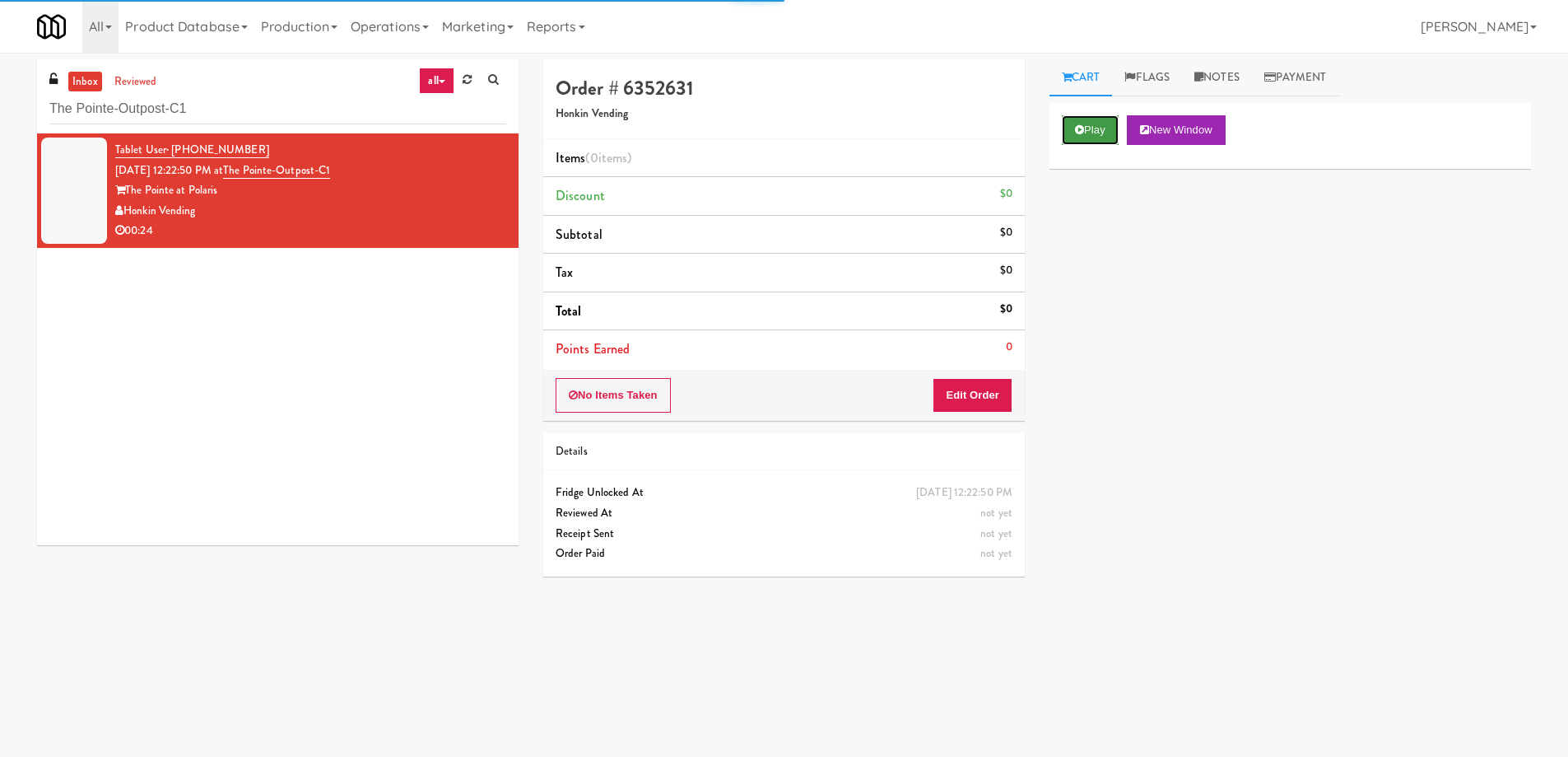
click at [1101, 131] on button "Play" at bounding box center [1090, 129] width 57 height 29
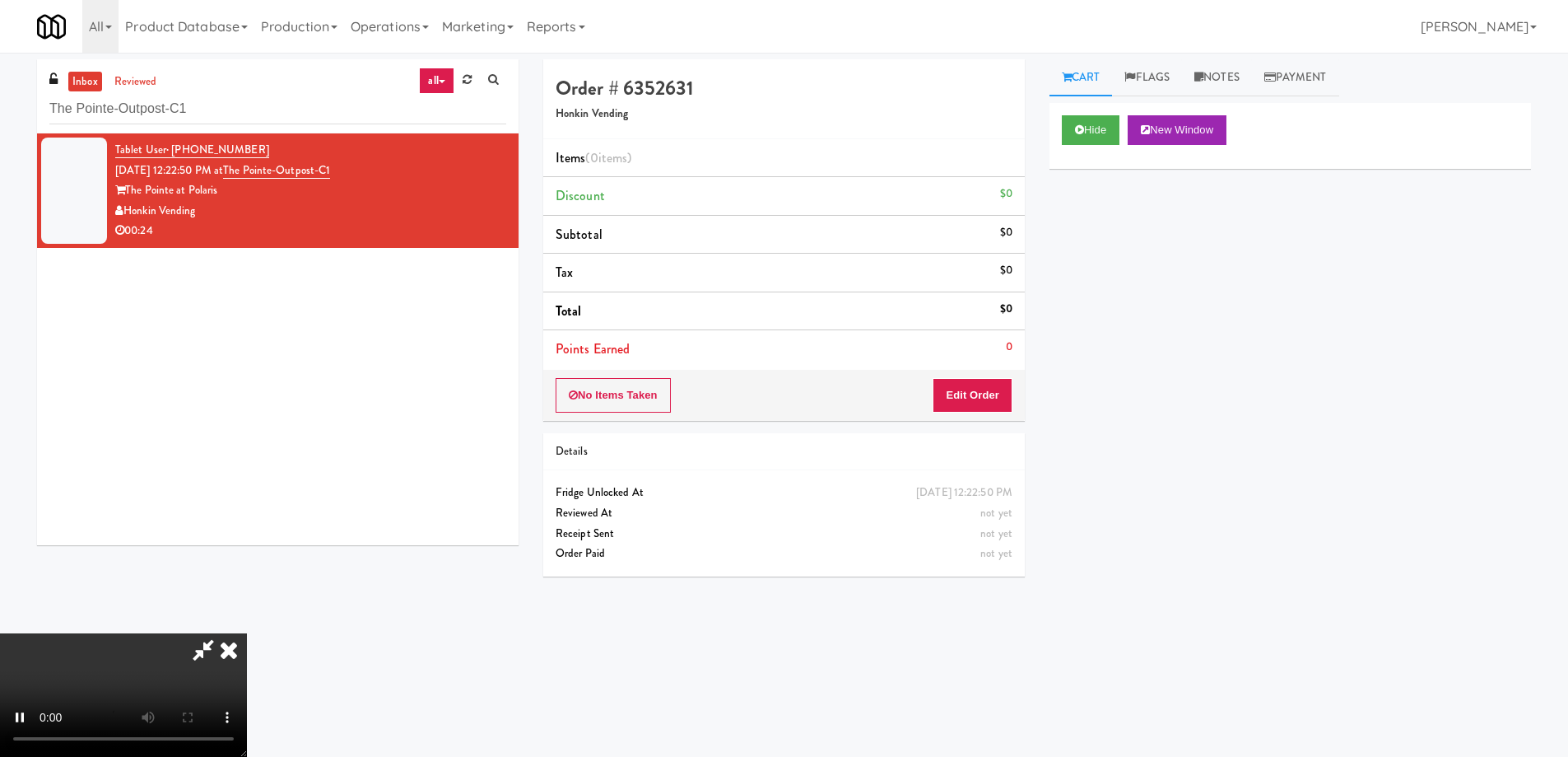
click at [247, 633] on video at bounding box center [123, 695] width 247 height 124
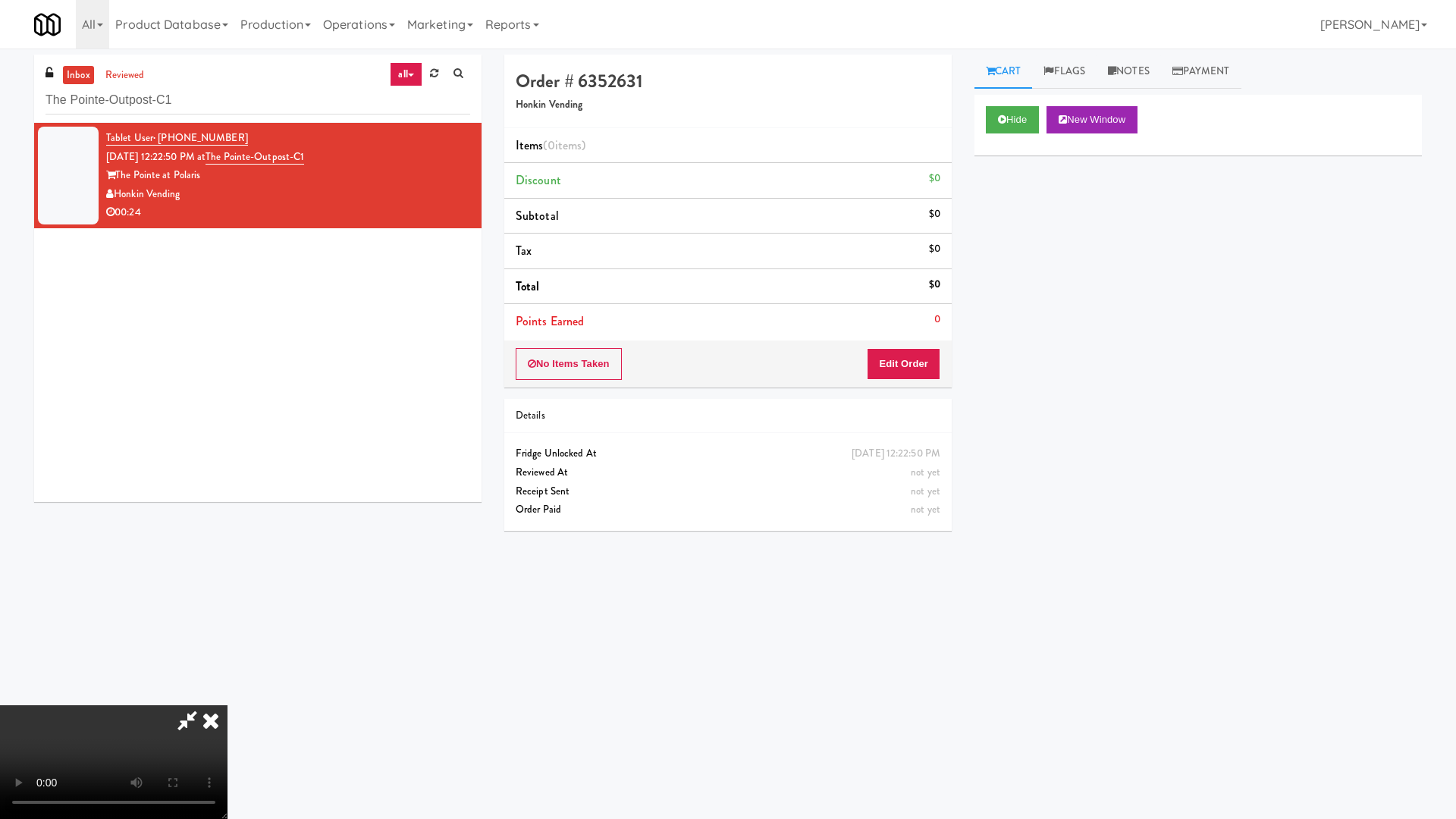
click at [227, 696] on video at bounding box center [113, 762] width 227 height 114
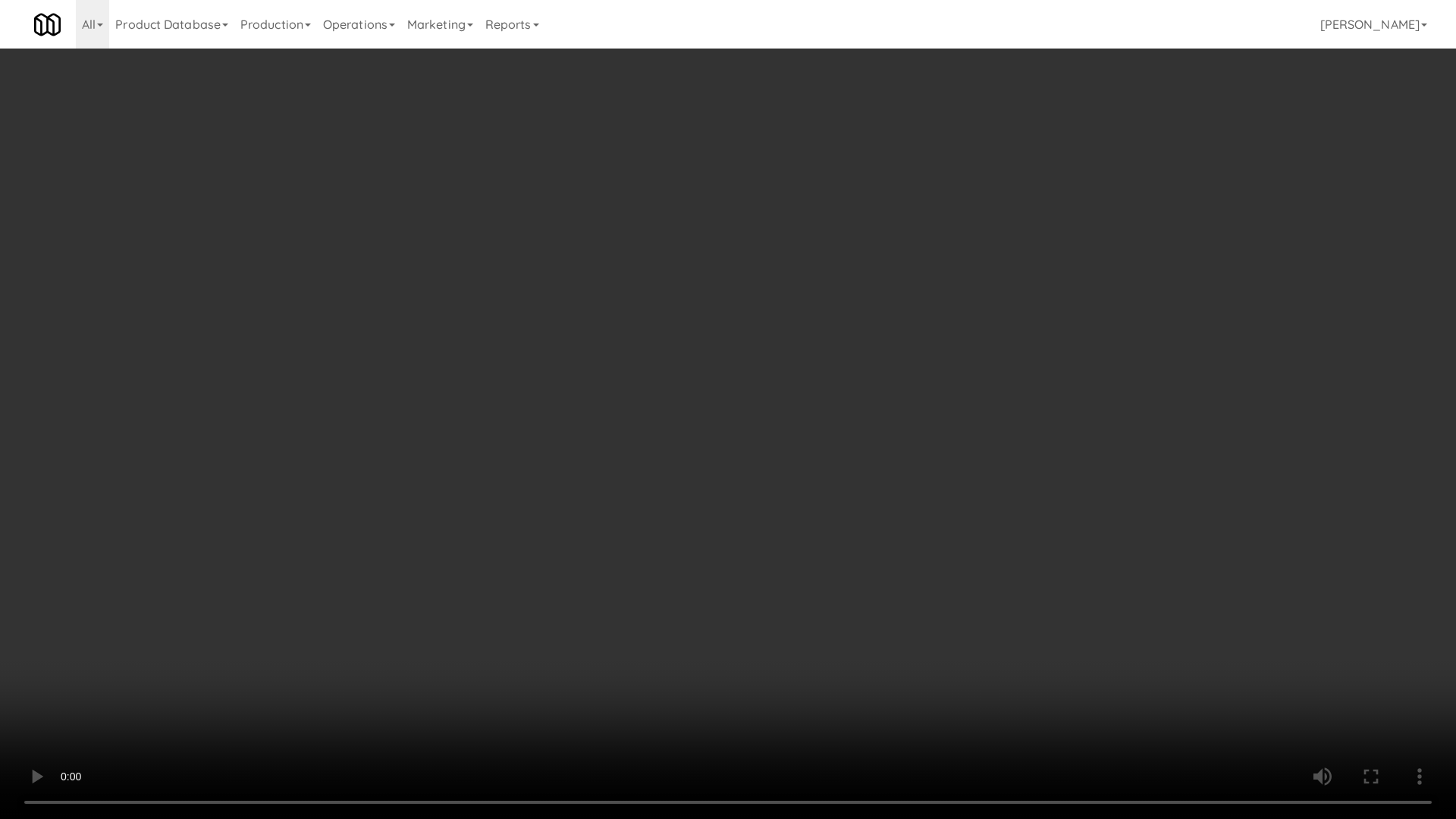
click at [830, 519] on video at bounding box center [728, 409] width 1456 height 819
click at [694, 381] on video at bounding box center [728, 409] width 1456 height 819
click at [695, 382] on video at bounding box center [728, 409] width 1456 height 819
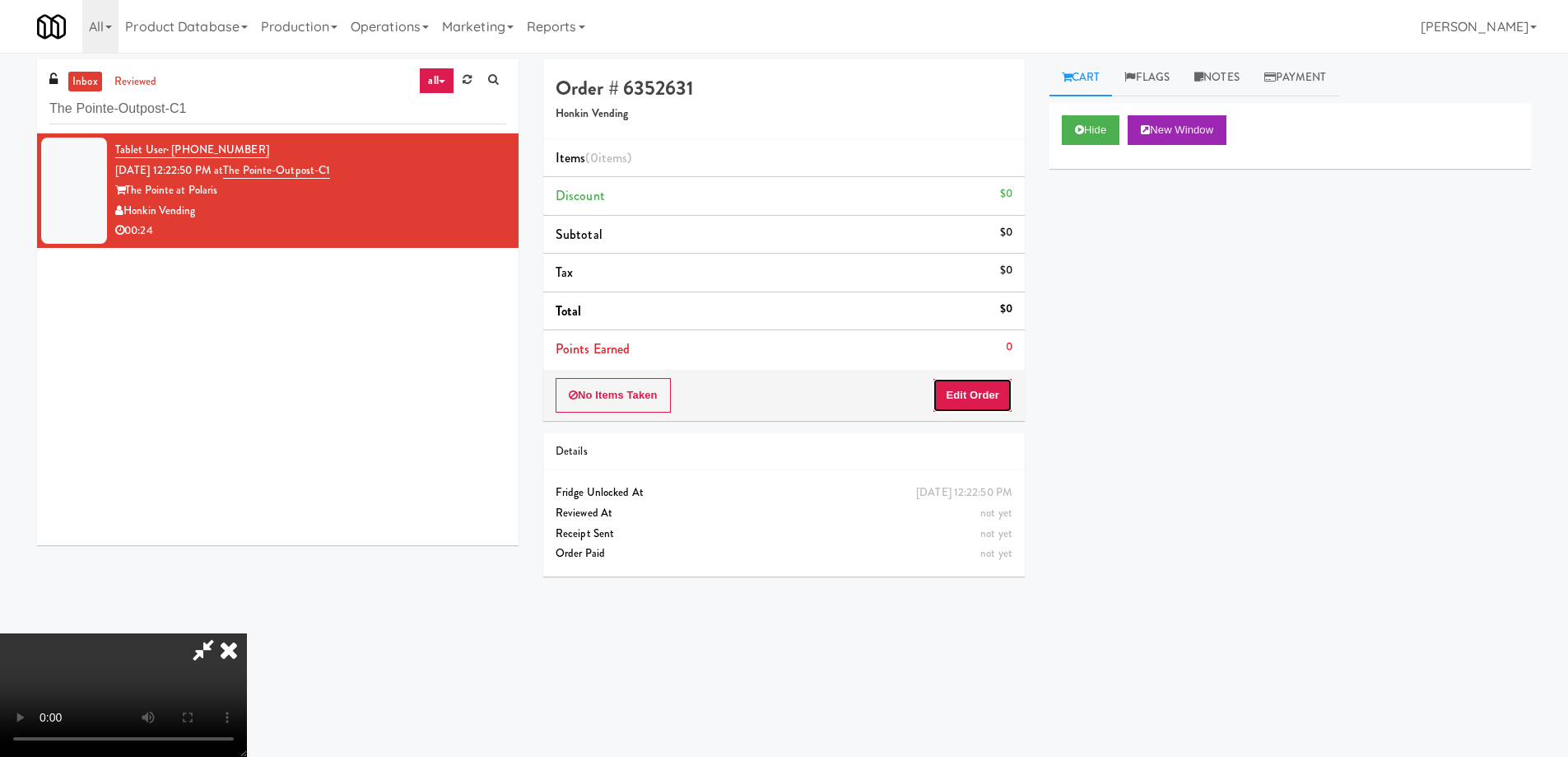
click at [967, 390] on button "Edit Order" at bounding box center [972, 395] width 80 height 35
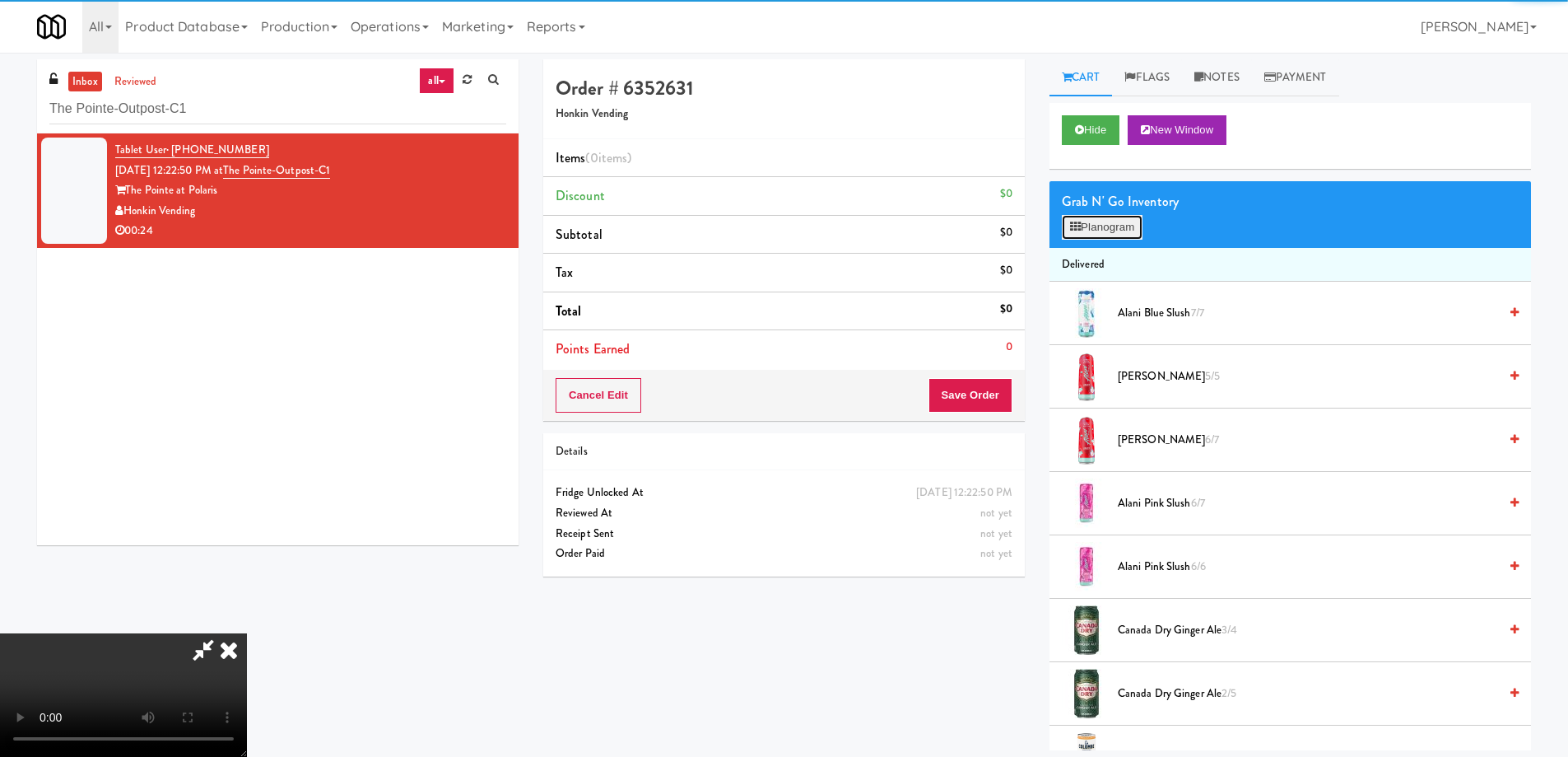
click at [1095, 234] on button "Planogram" at bounding box center [1101, 227] width 80 height 25
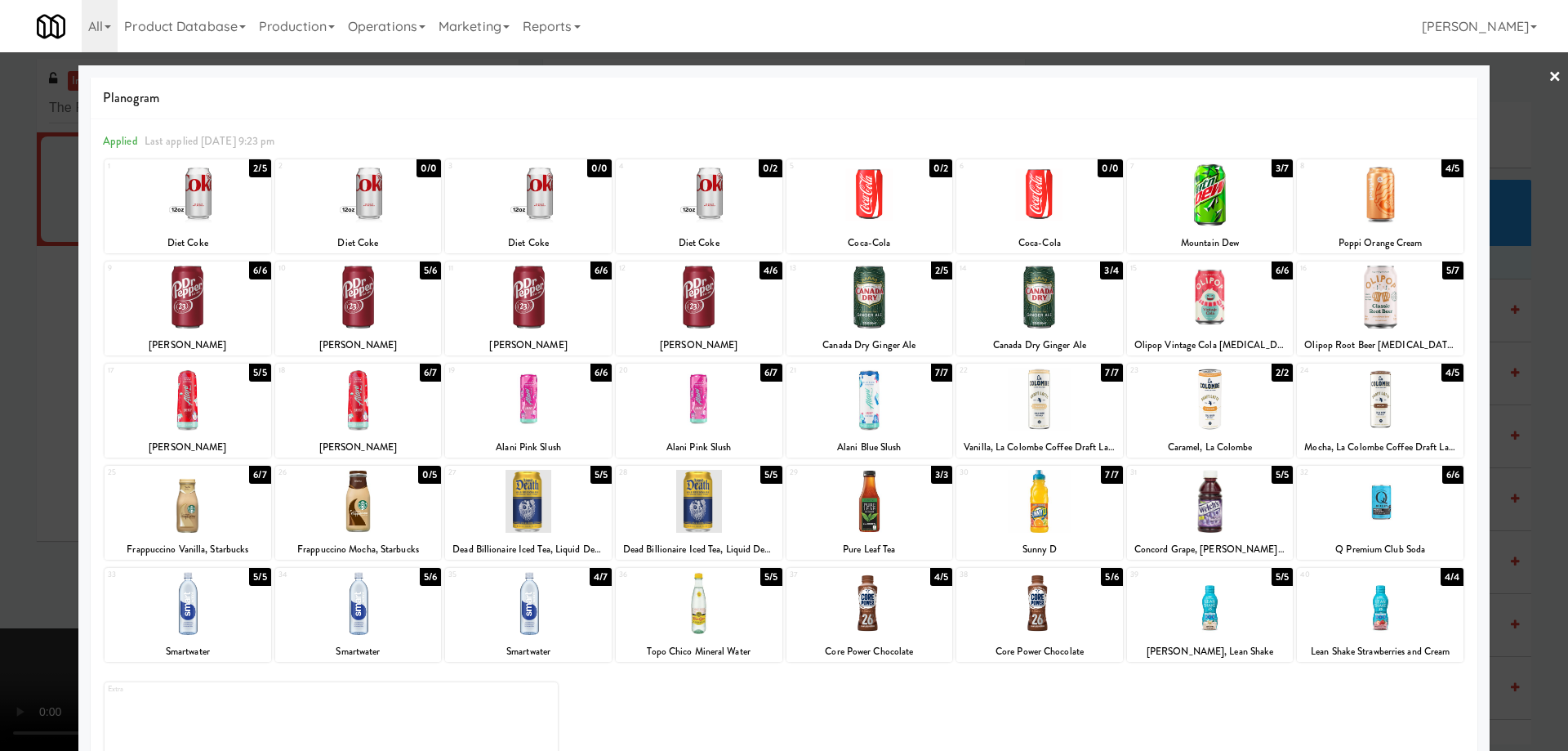
click at [222, 505] on div at bounding box center [188, 501] width 167 height 63
click at [1554, 80] on div at bounding box center [784, 375] width 1568 height 751
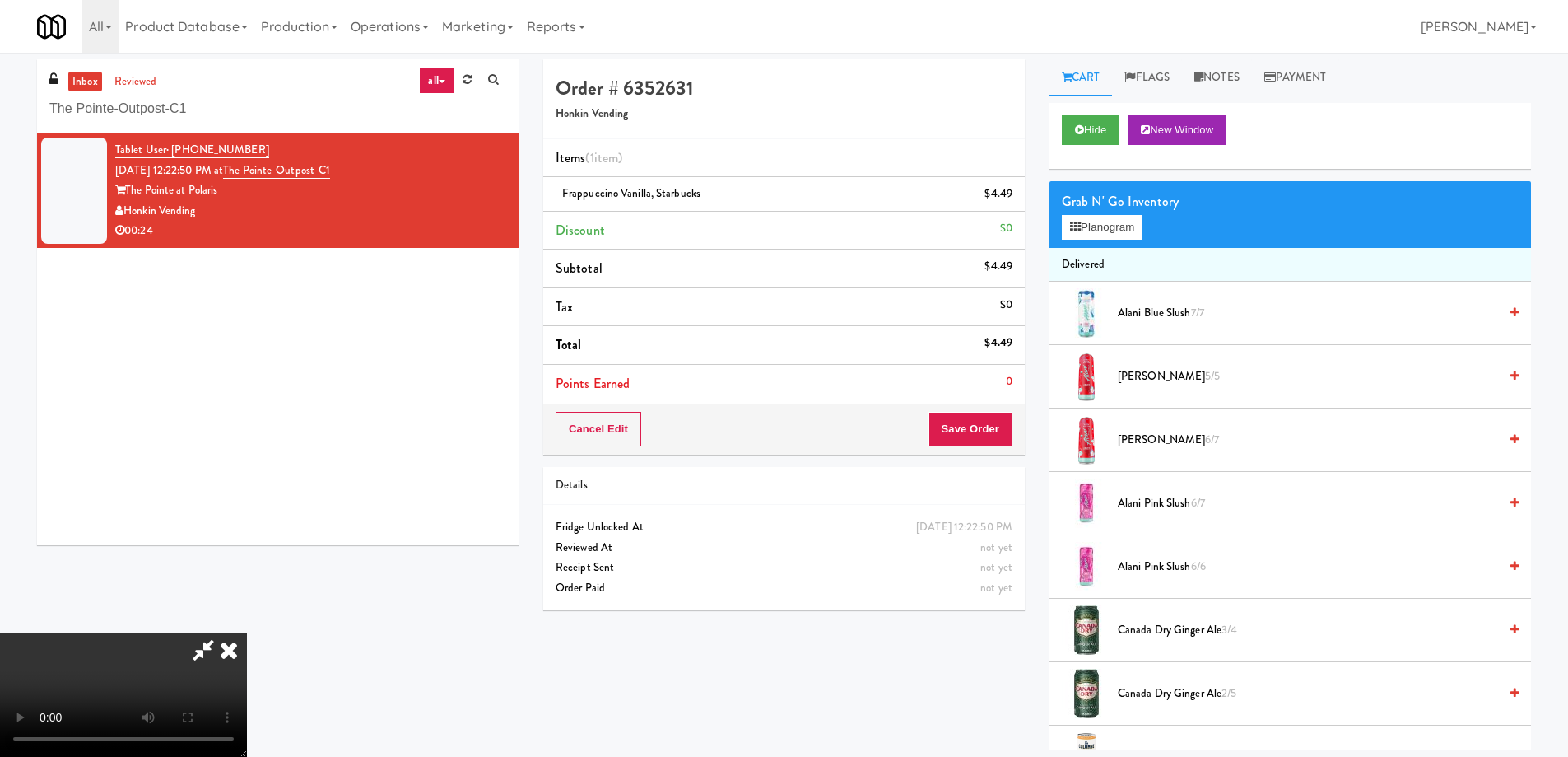
click at [247, 633] on video at bounding box center [123, 695] width 247 height 124
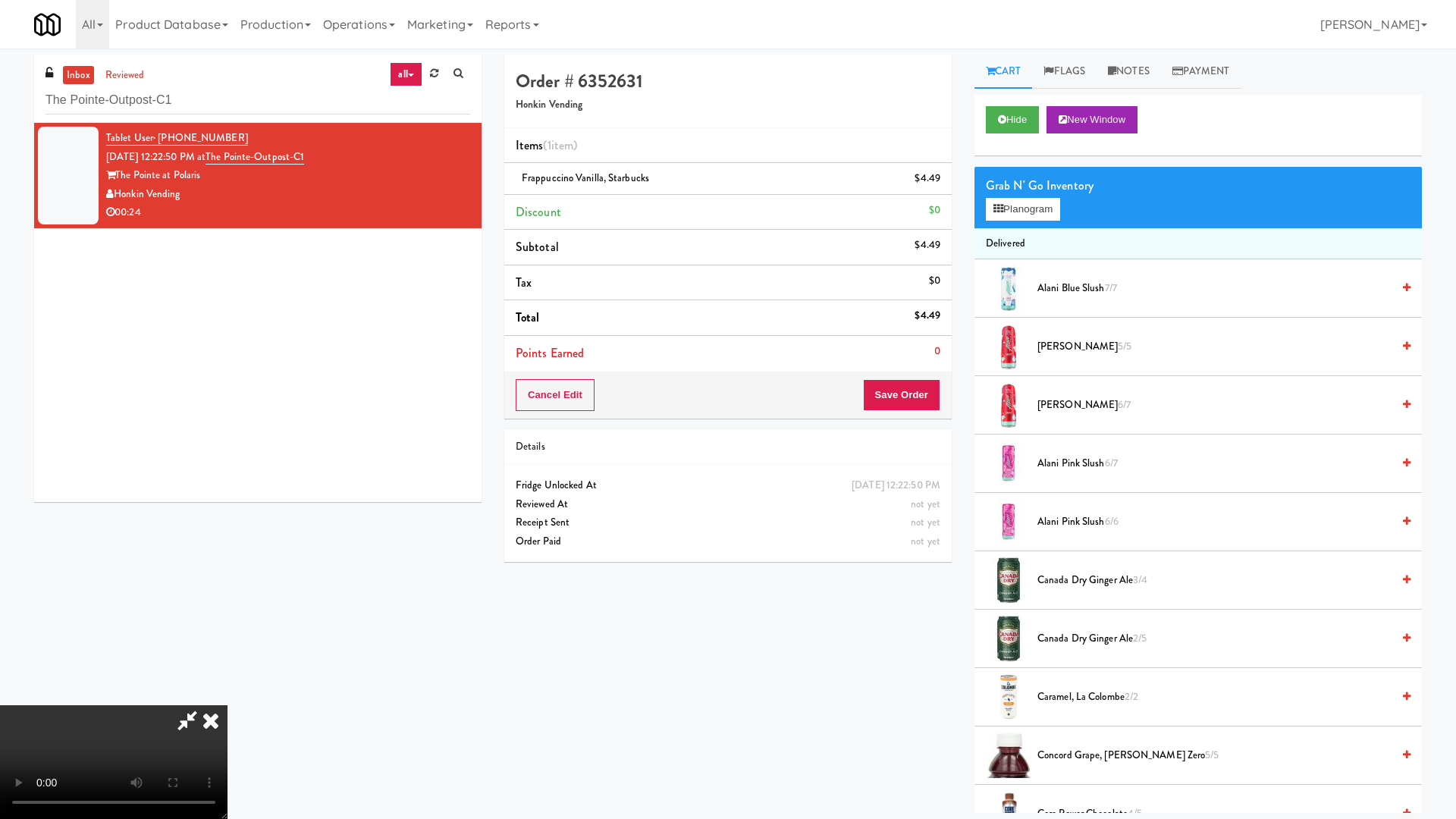
click at [227, 696] on video at bounding box center [113, 762] width 227 height 114
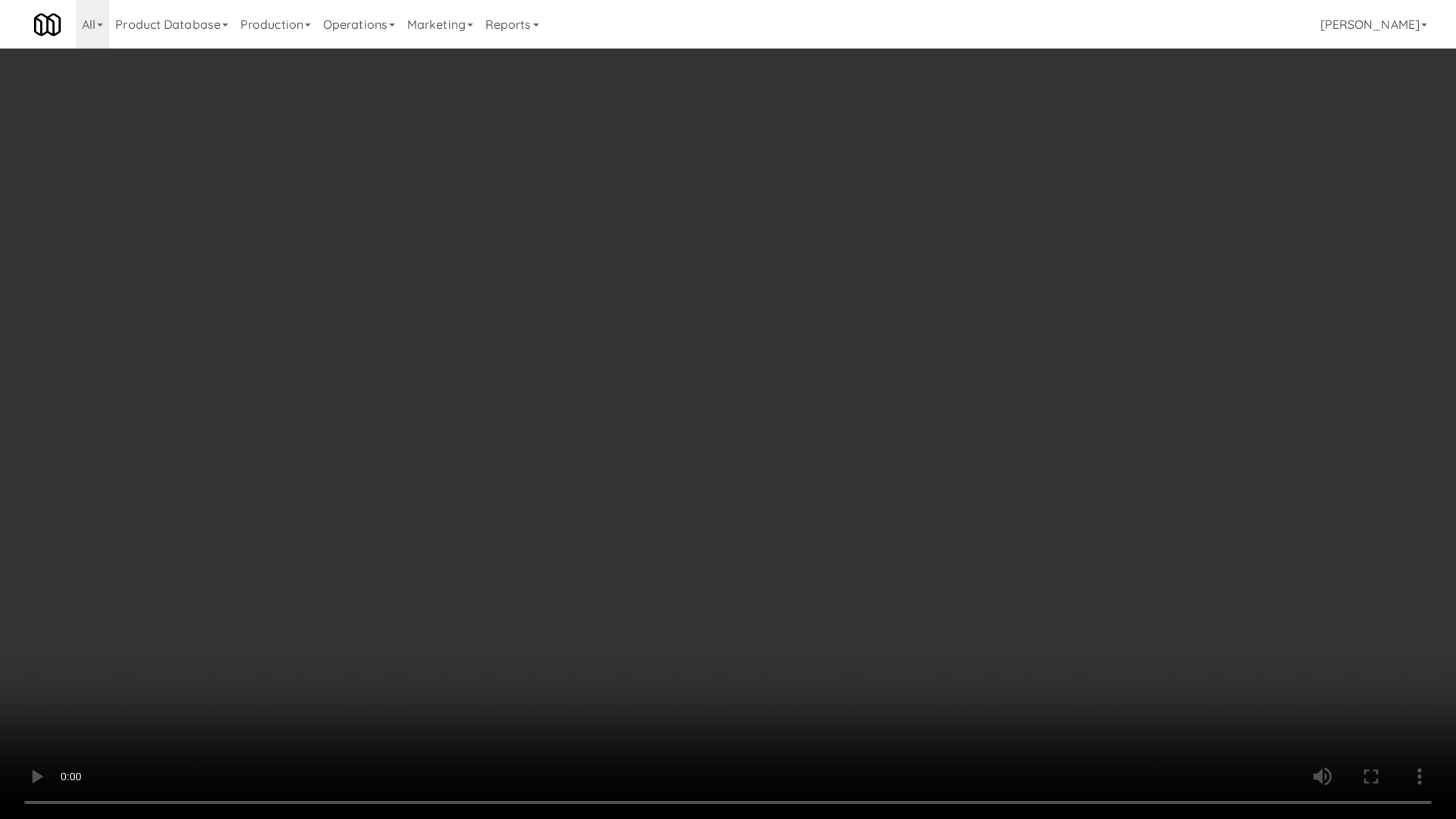
click at [881, 455] on video at bounding box center [728, 409] width 1456 height 819
click at [693, 454] on video at bounding box center [728, 409] width 1456 height 819
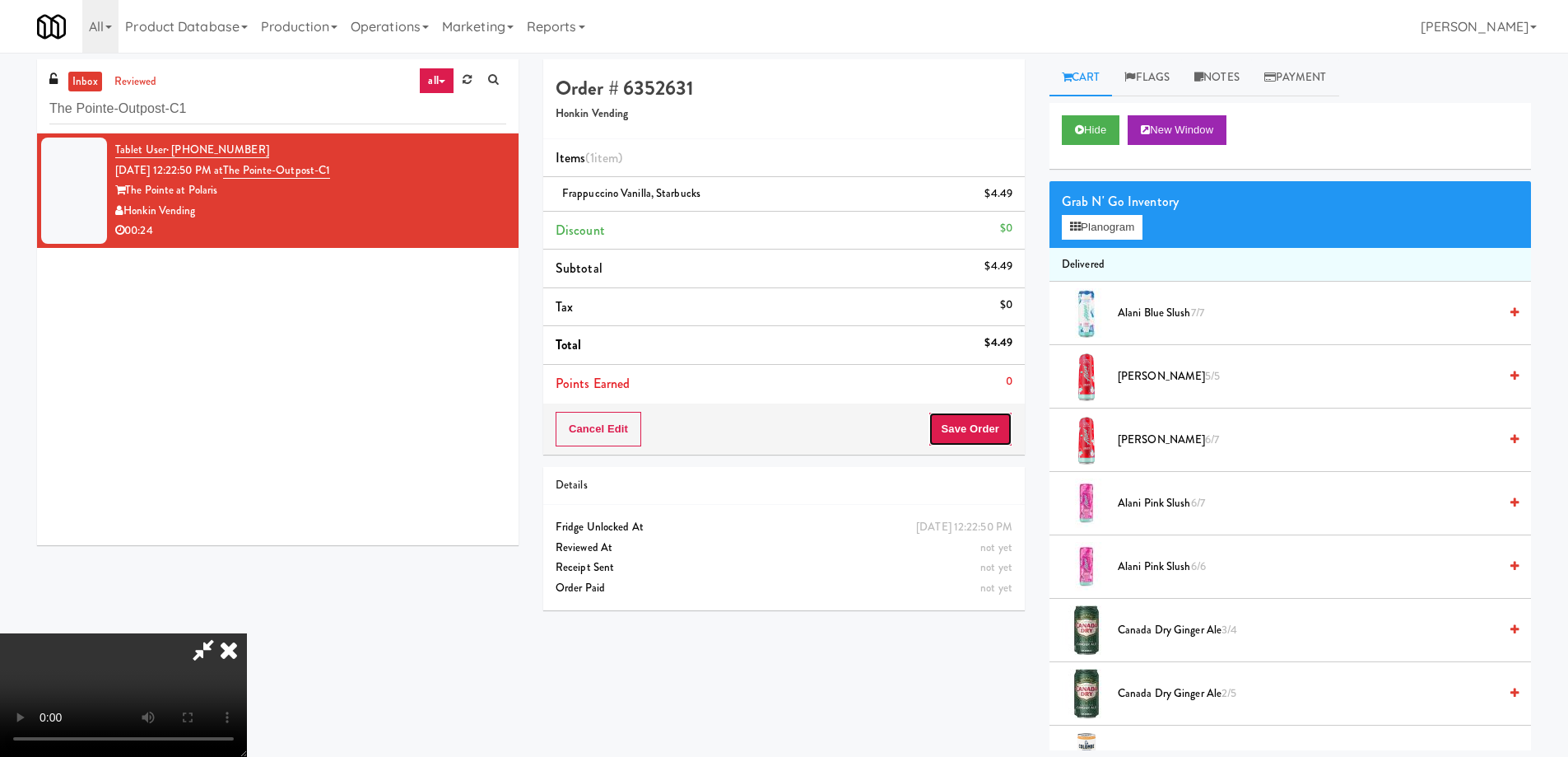
click at [984, 430] on button "Save Order" at bounding box center [970, 429] width 84 height 35
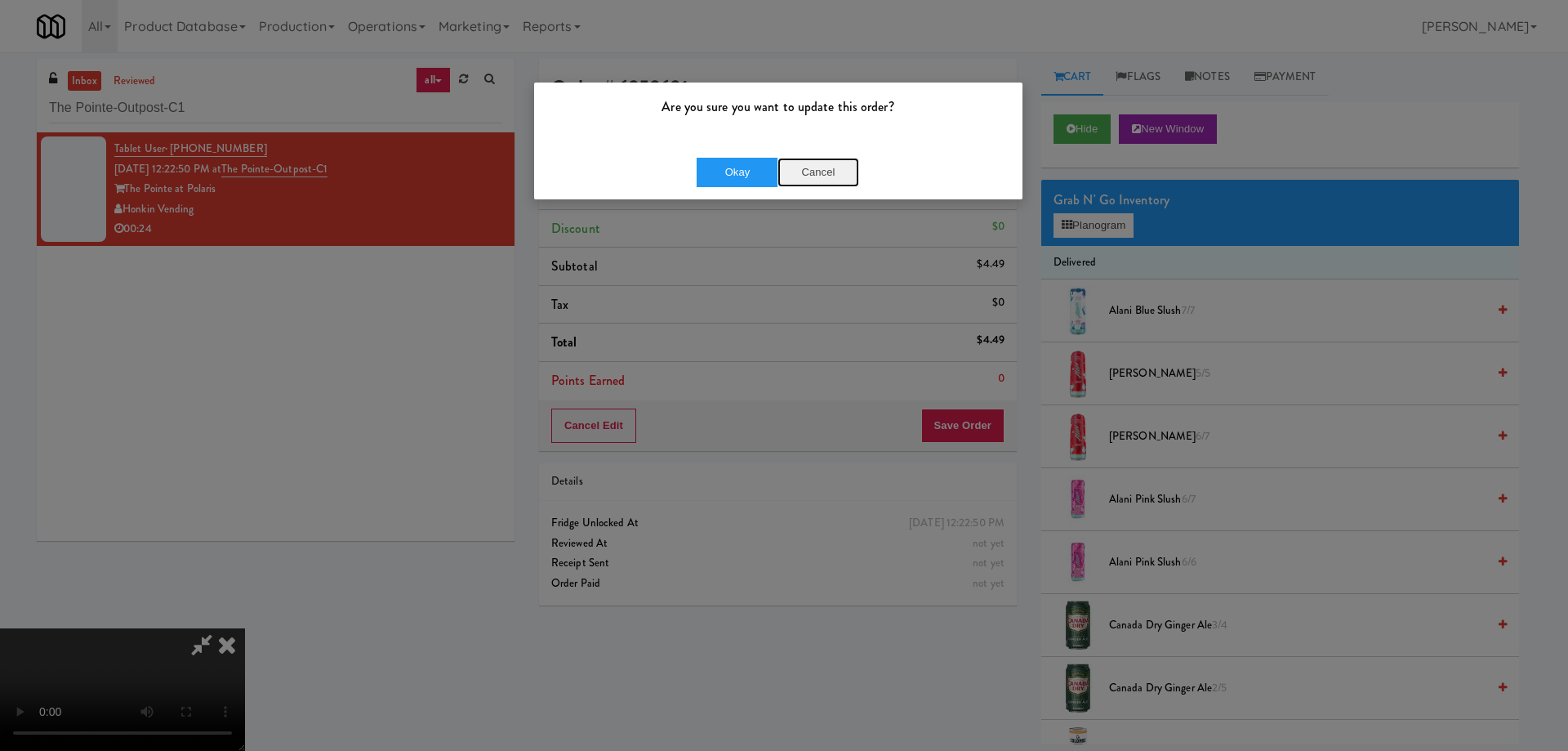
click at [816, 174] on button "Cancel" at bounding box center [818, 172] width 82 height 29
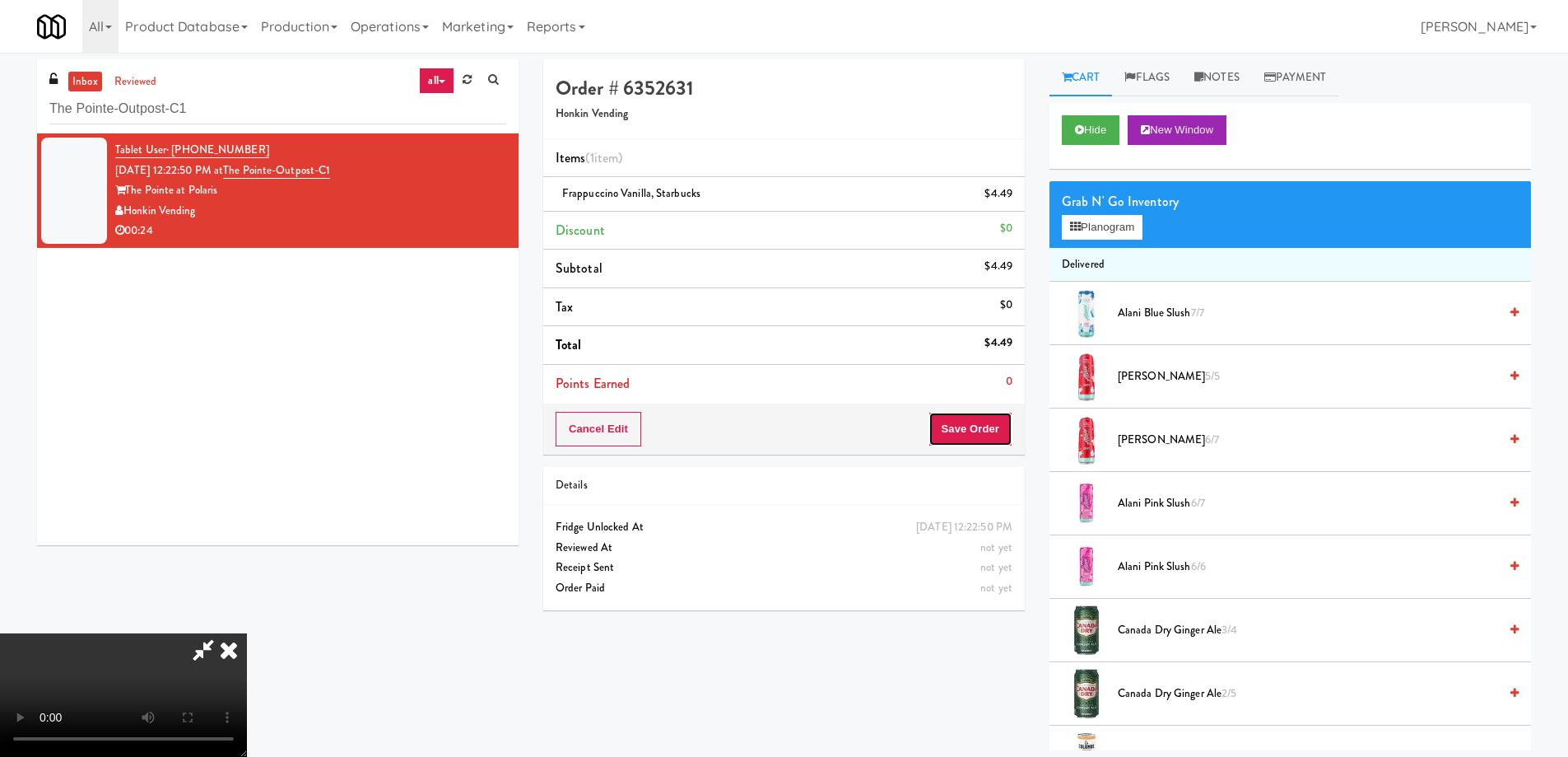
click at [983, 425] on button "Save Order" at bounding box center [970, 429] width 84 height 35
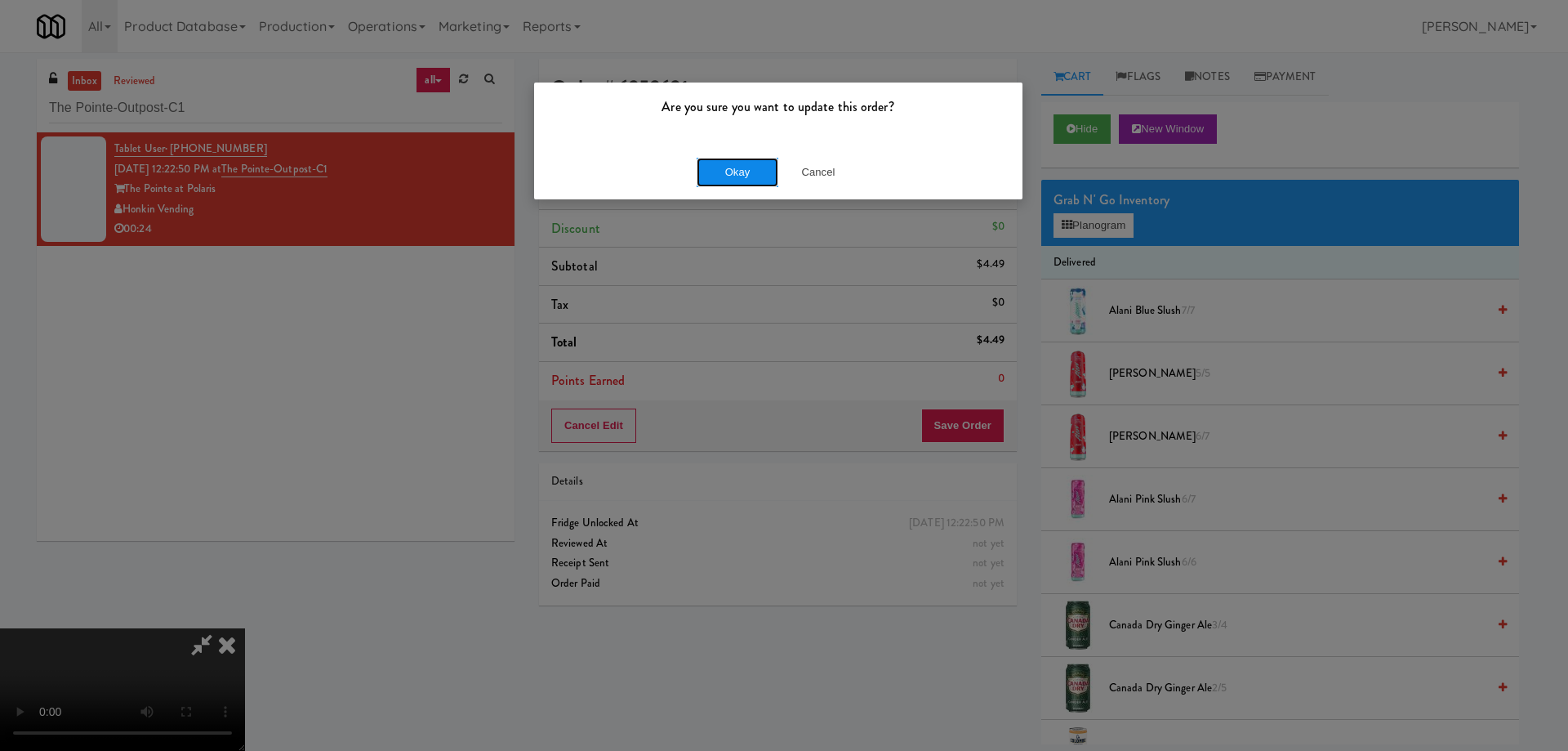
click at [735, 171] on button "Okay" at bounding box center [737, 172] width 82 height 29
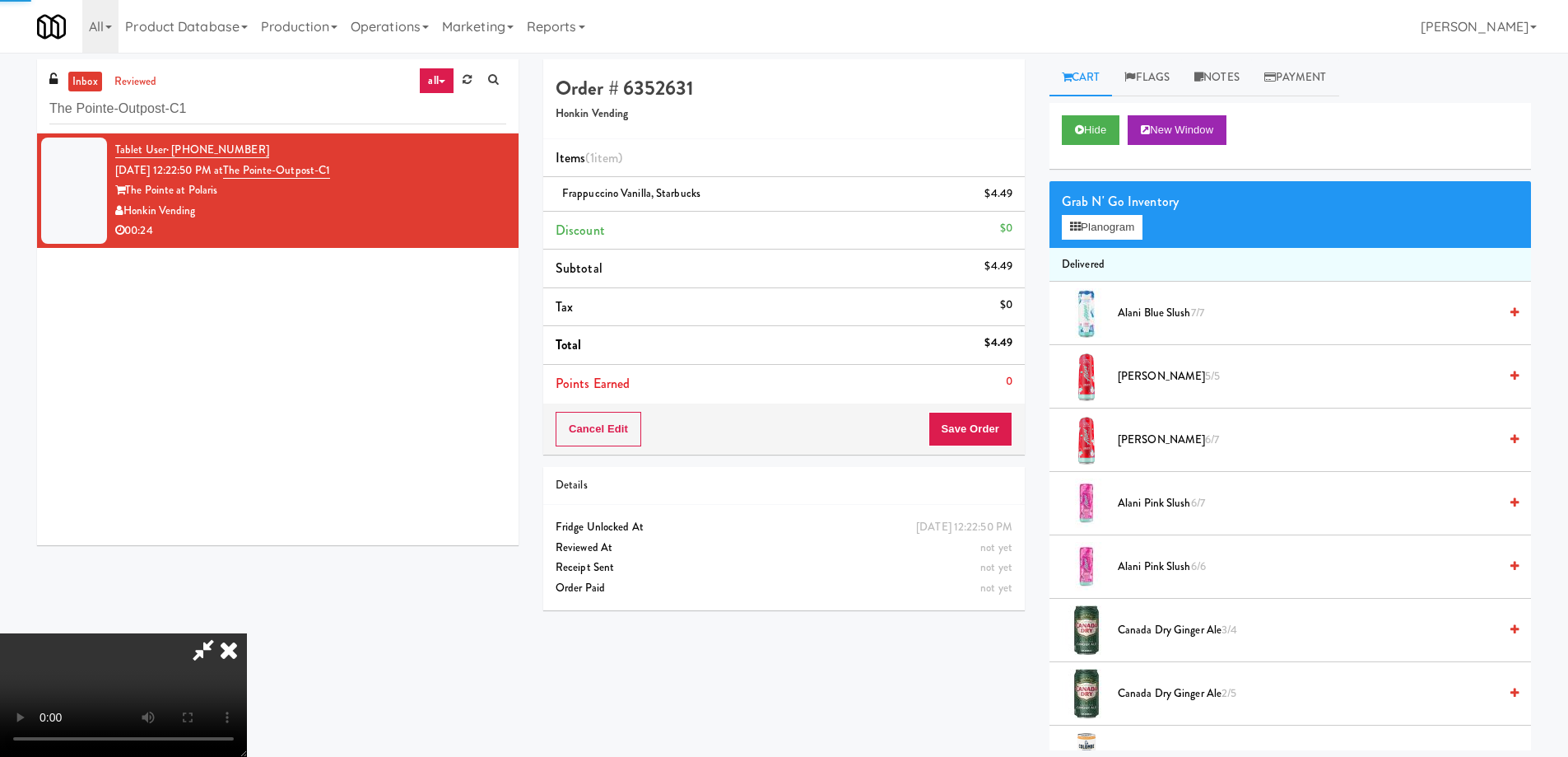
click at [247, 633] on icon at bounding box center [229, 649] width 36 height 33
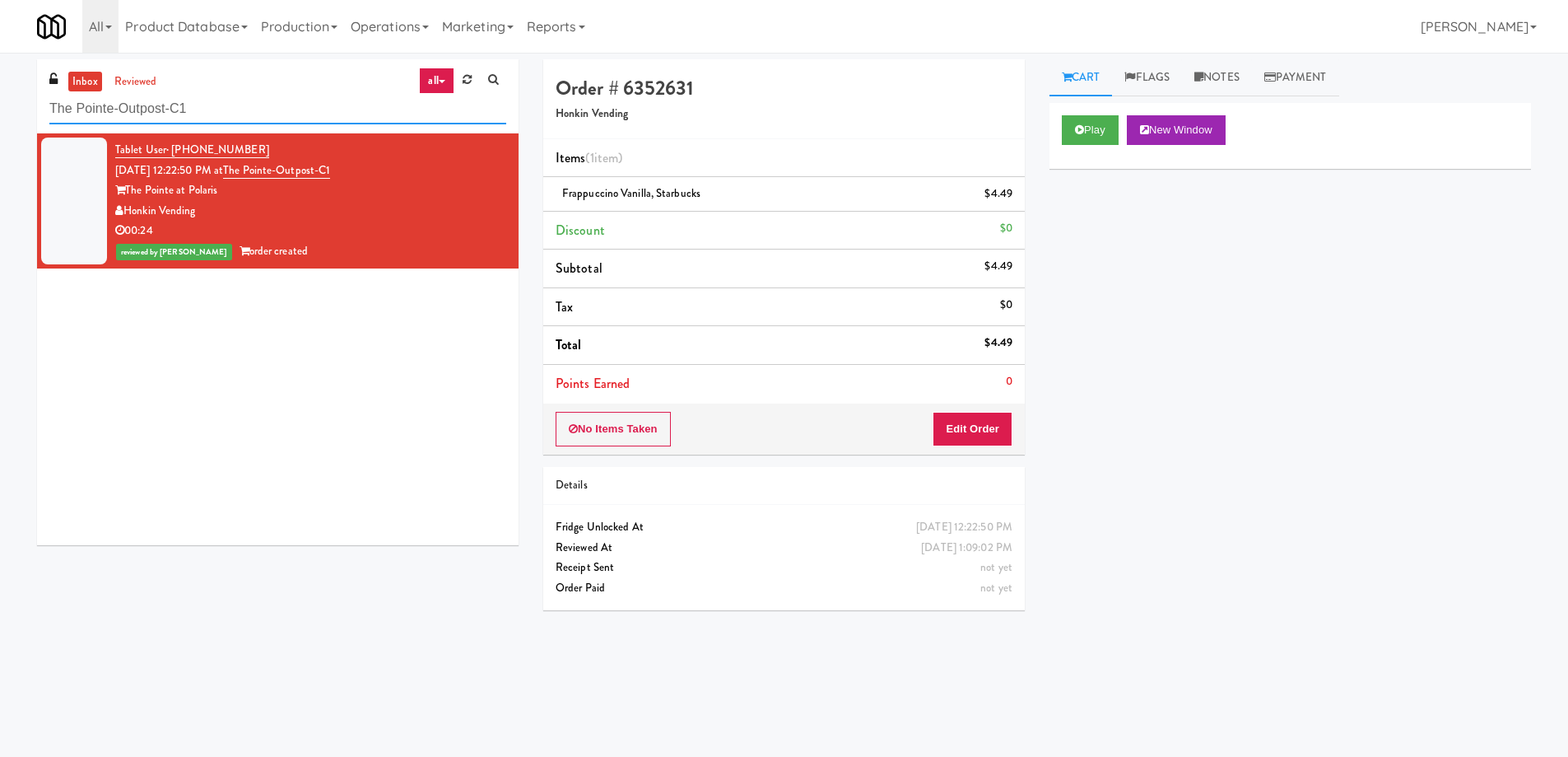
click at [267, 118] on input "The Pointe-Outpost-C1" at bounding box center [278, 109] width 457 height 30
paste input "VOC - Pantry"
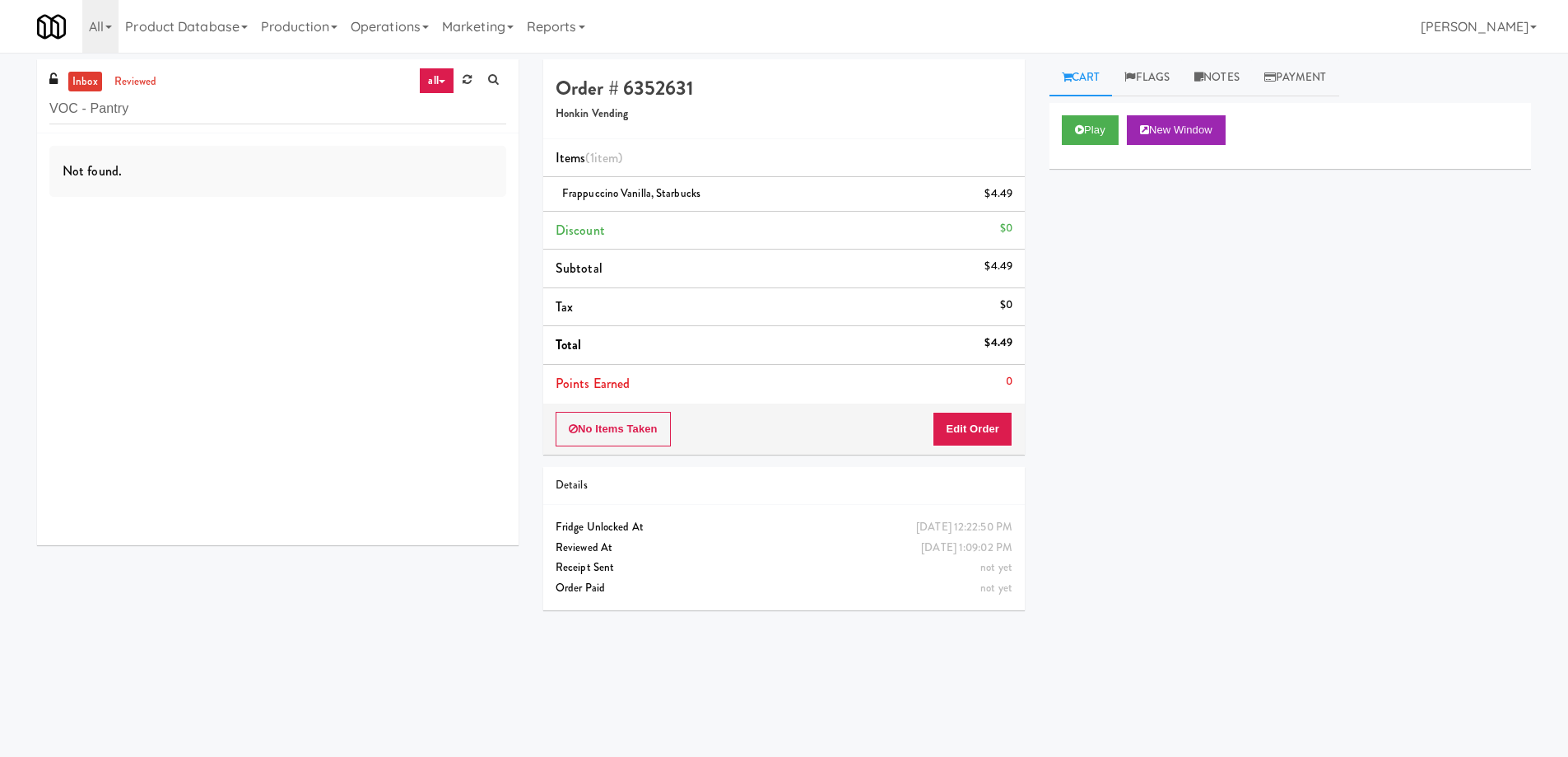
click at [344, 227] on div "Not found." at bounding box center [278, 339] width 482 height 412
drag, startPoint x: 141, startPoint y: 80, endPoint x: 102, endPoint y: 88, distance: 39.8
click at [139, 80] on link "reviewed" at bounding box center [136, 82] width 51 height 21
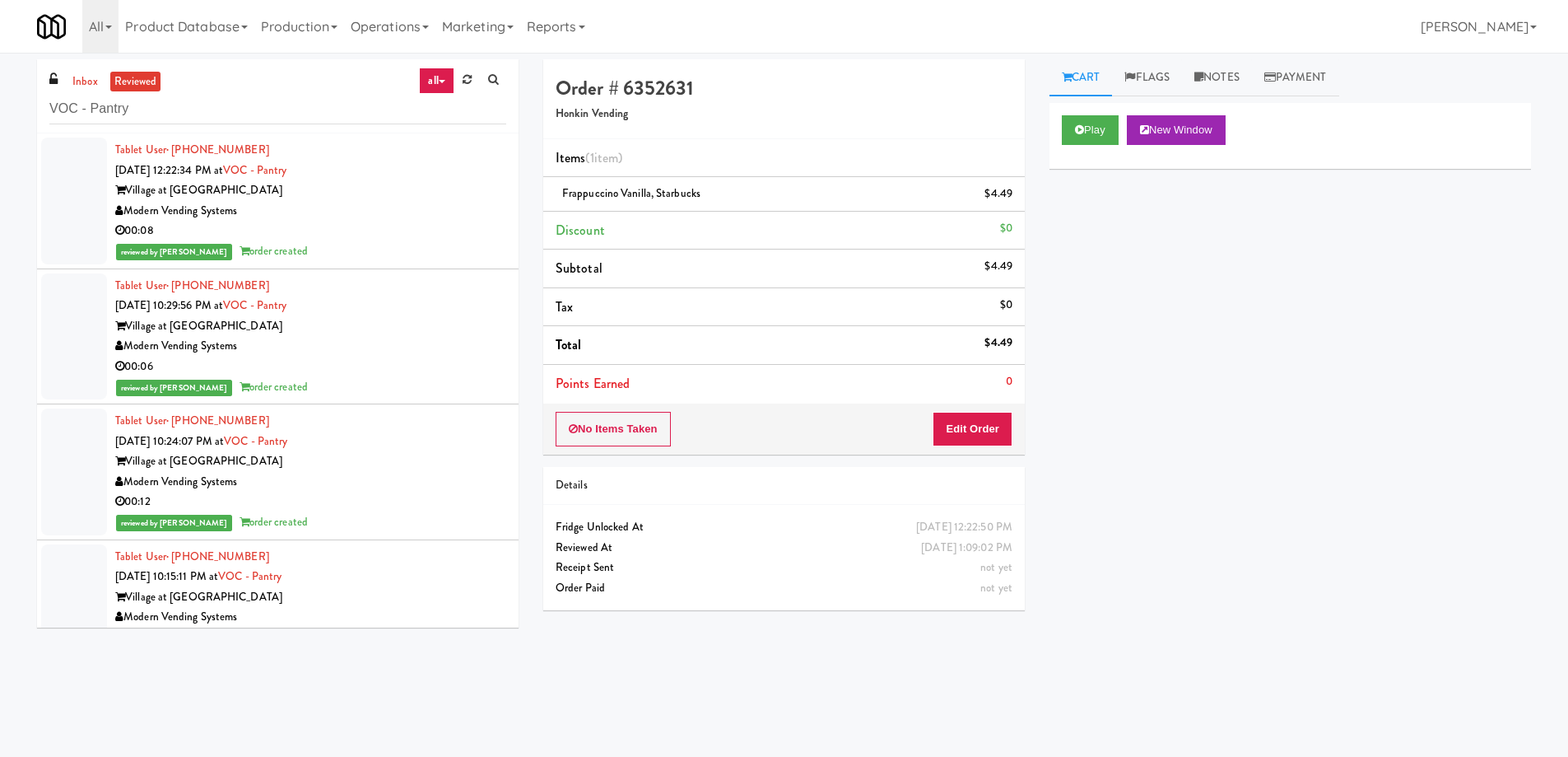
click at [336, 213] on div "Modern Vending Systems" at bounding box center [311, 212] width 391 height 21
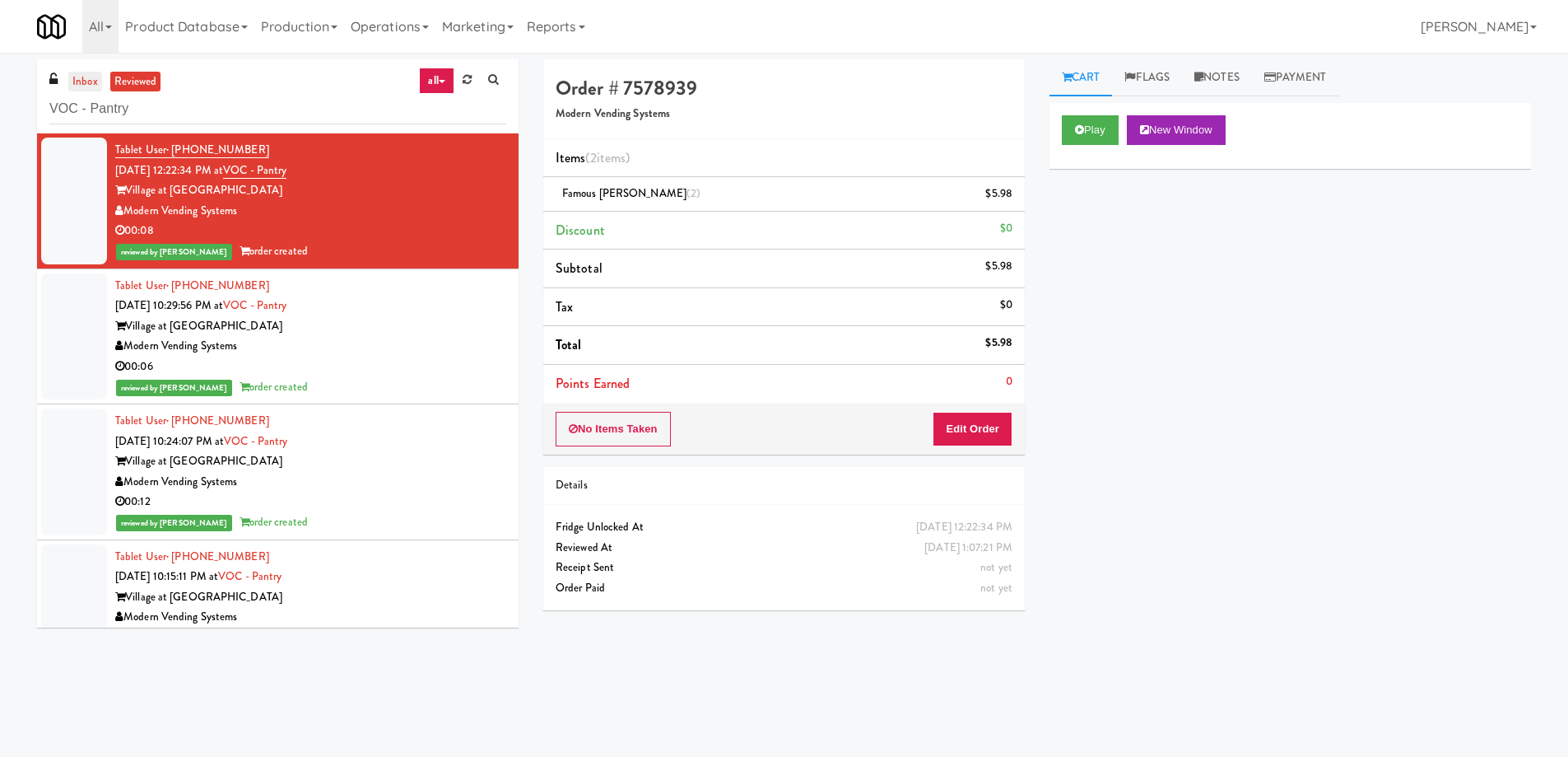
click at [68, 80] on link "inbox" at bounding box center [85, 82] width 34 height 21
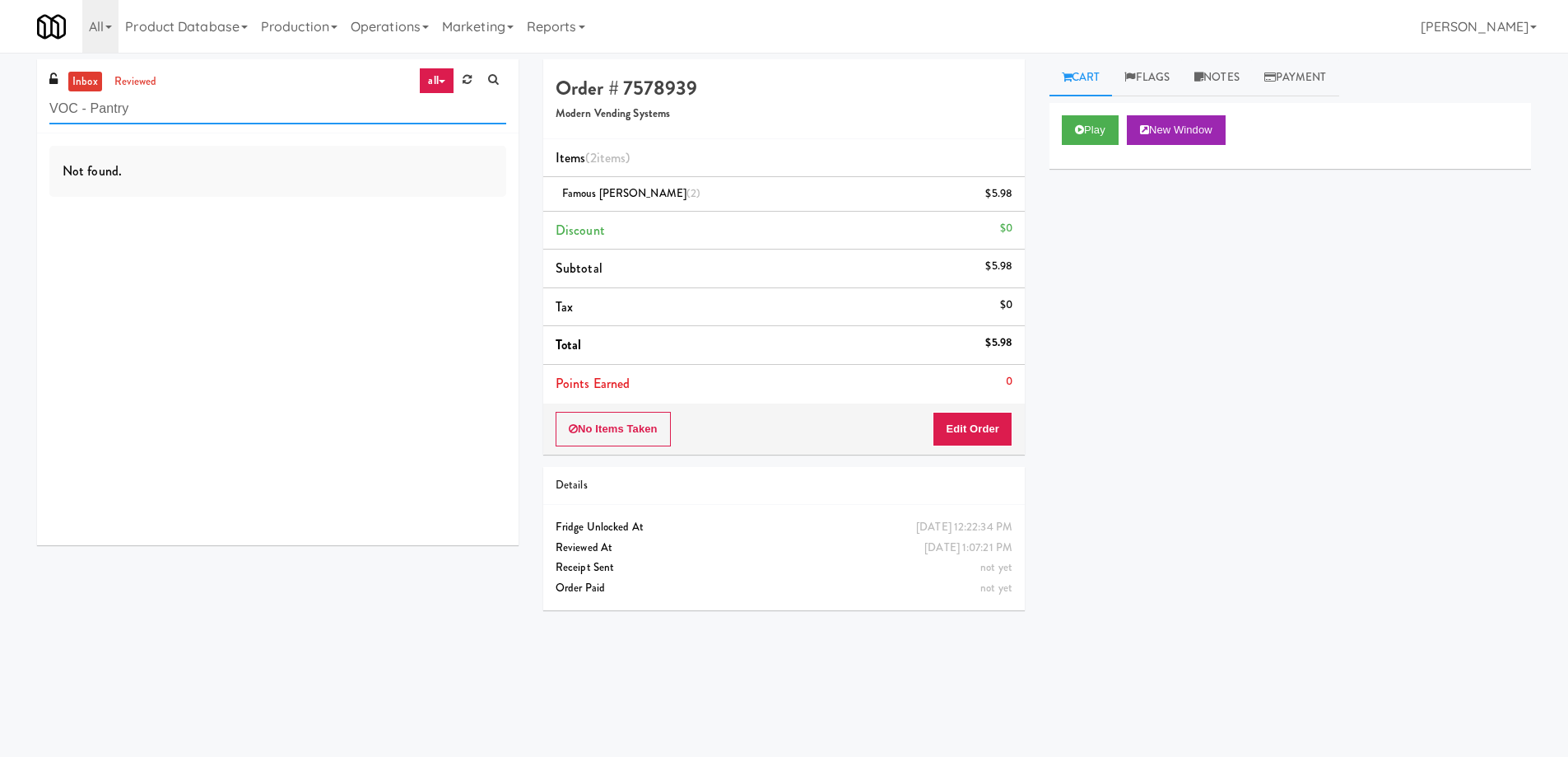
click at [318, 101] on input "VOC - Pantry" at bounding box center [278, 109] width 457 height 30
paste input "[GEOGRAPHIC_DATA]"
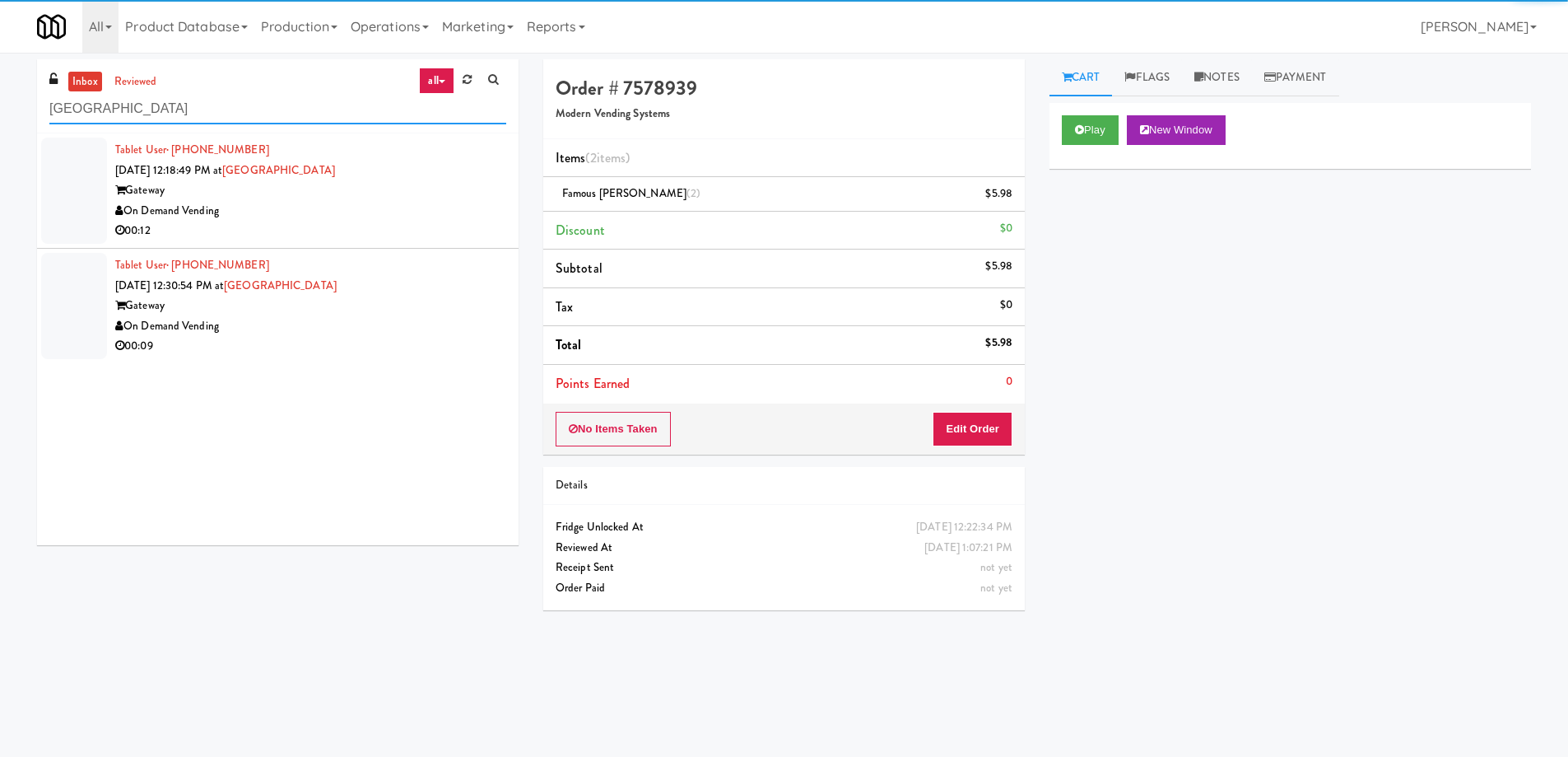
type input "[GEOGRAPHIC_DATA]"
click at [381, 191] on div "Gateway" at bounding box center [311, 191] width 391 height 21
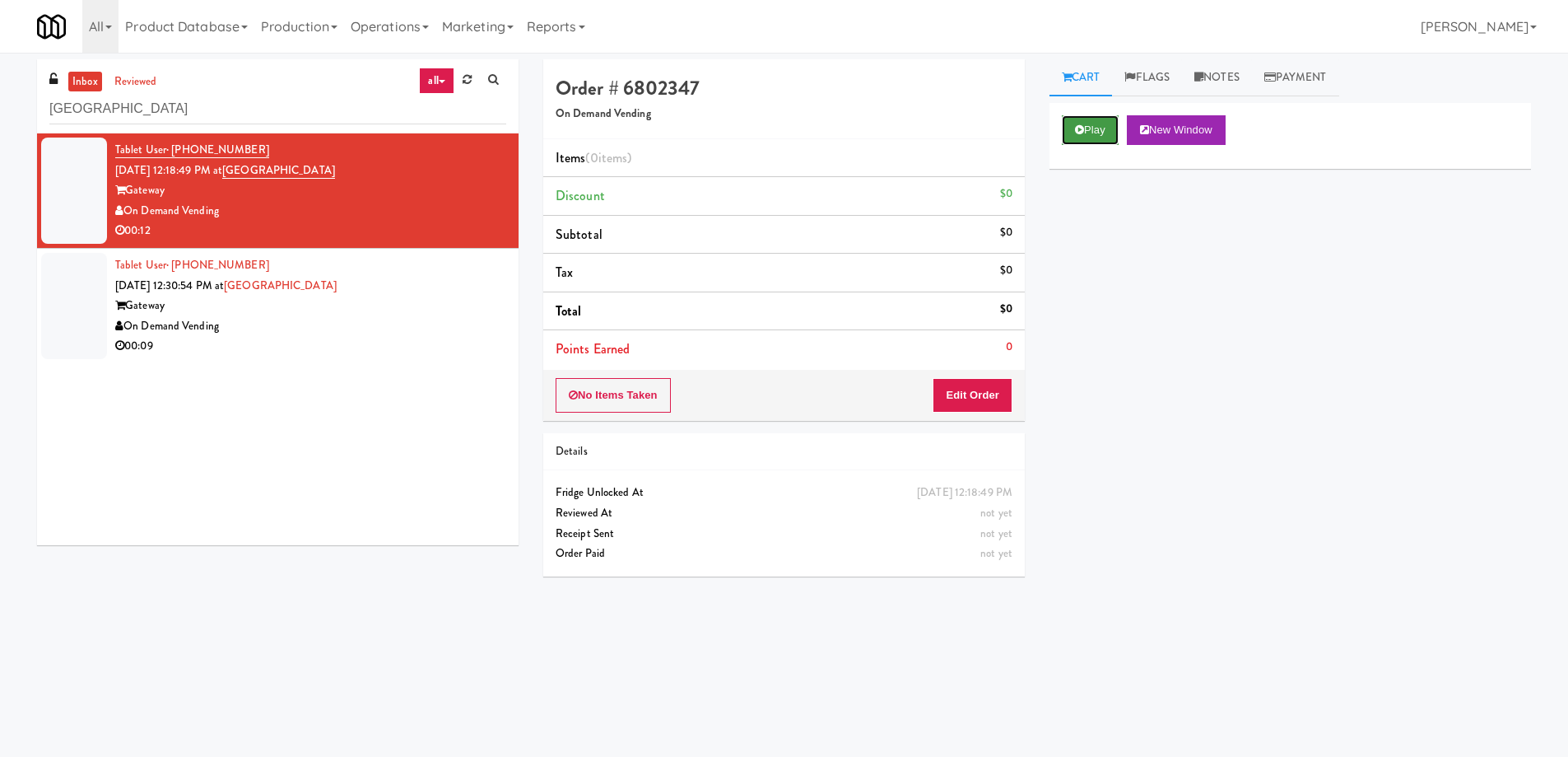
click at [1105, 137] on button "Play" at bounding box center [1090, 129] width 57 height 29
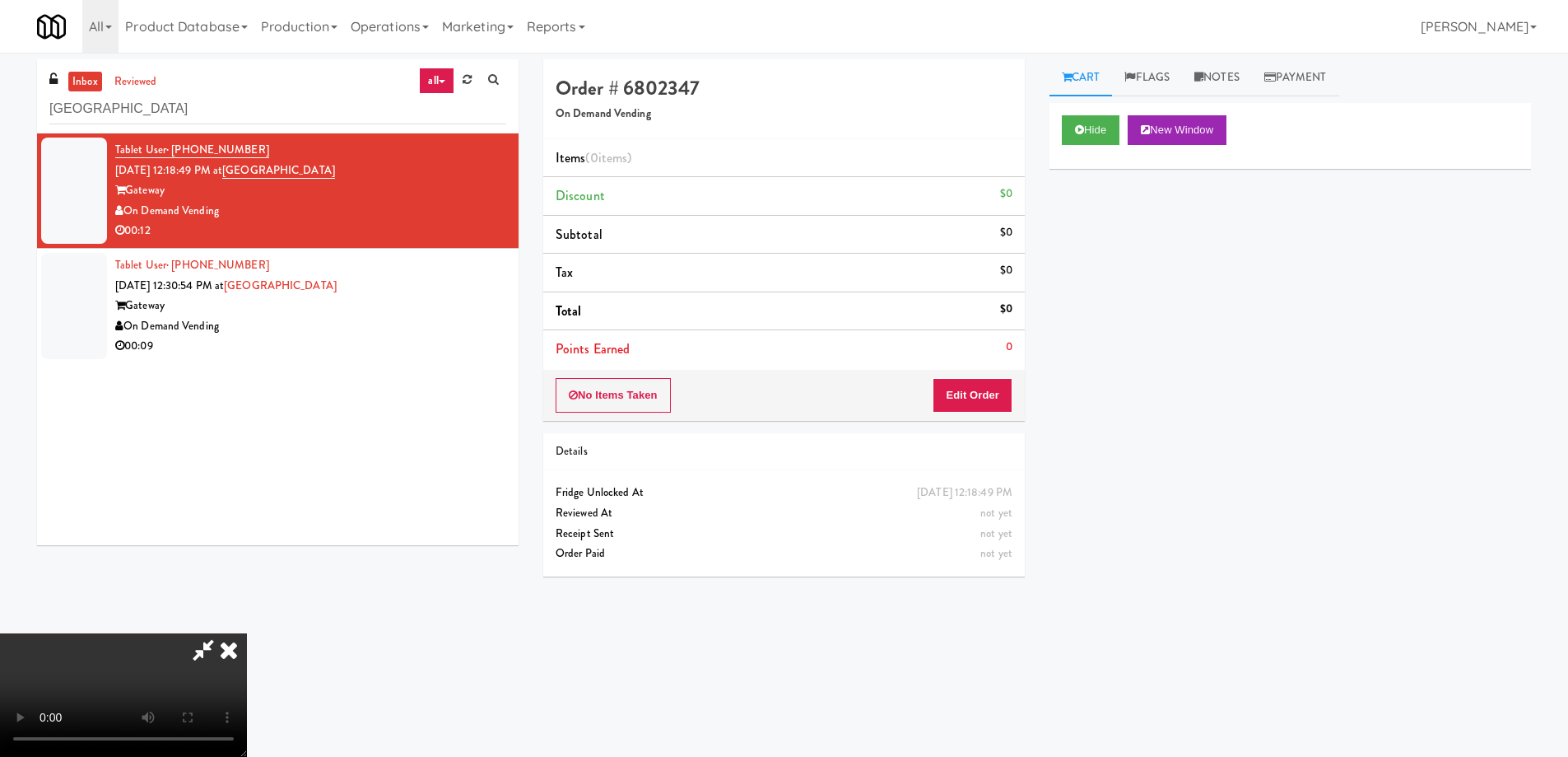
click at [247, 633] on video at bounding box center [123, 695] width 247 height 124
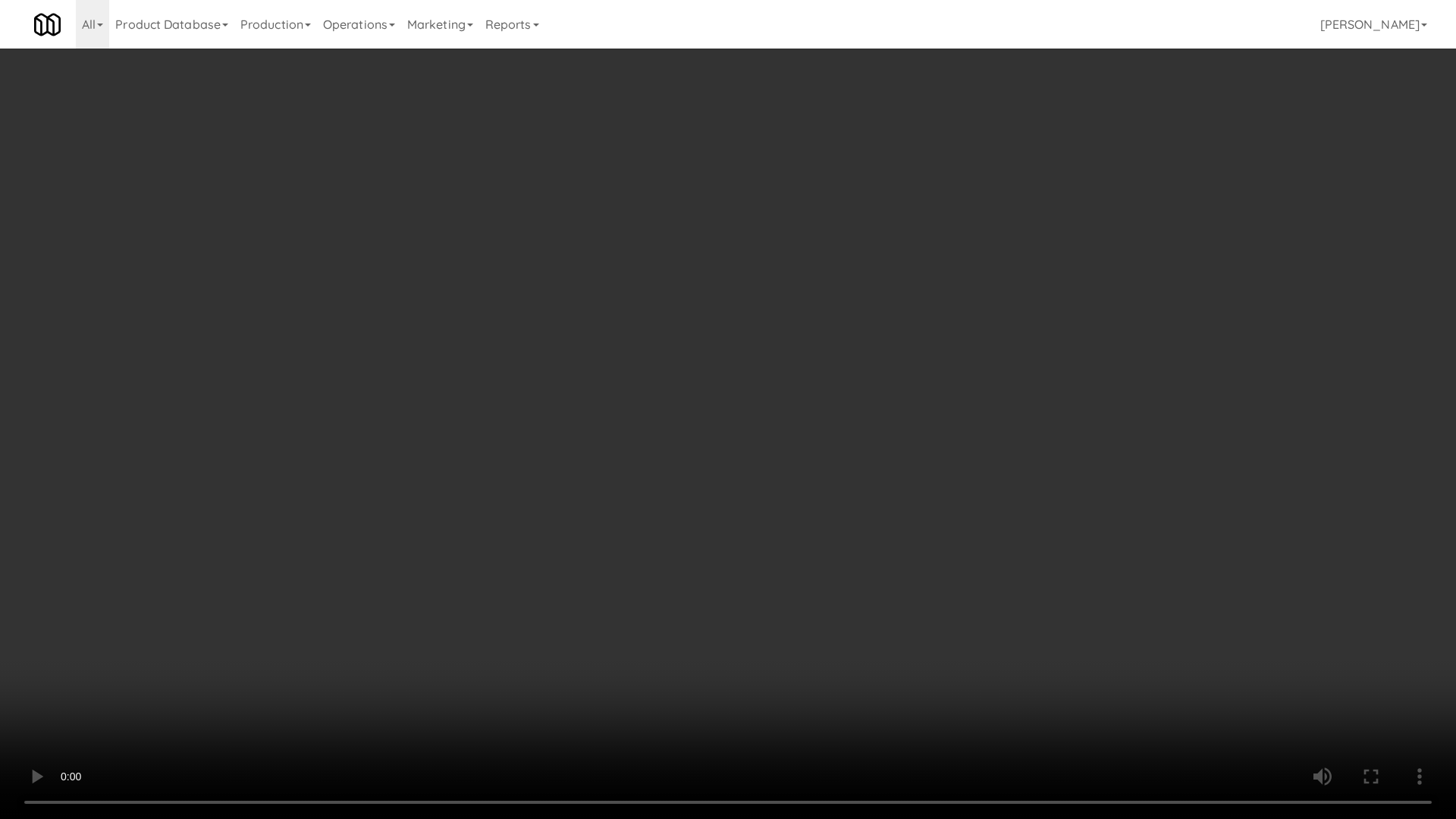
click at [734, 376] on video at bounding box center [728, 409] width 1456 height 819
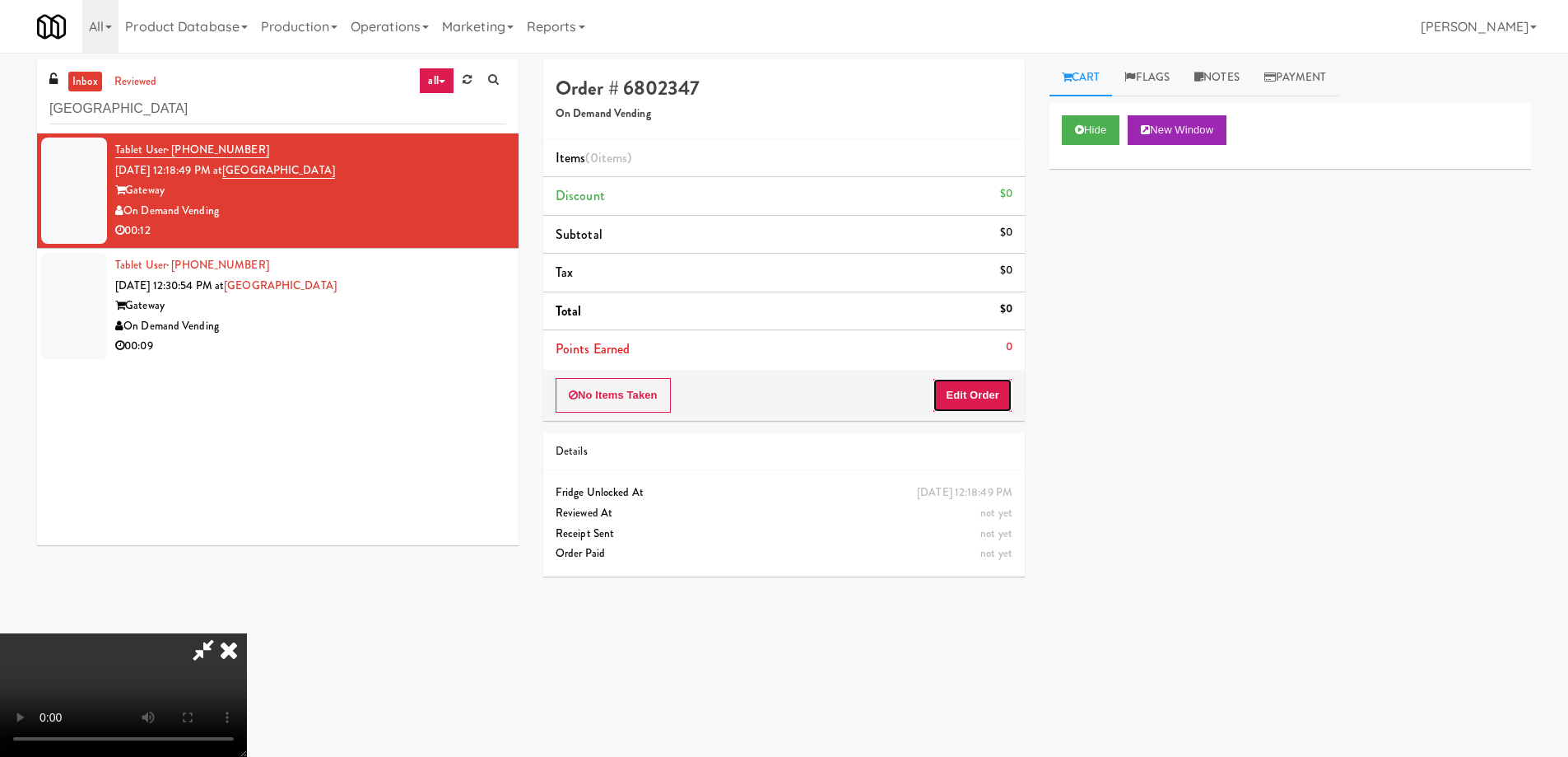
click at [980, 388] on button "Edit Order" at bounding box center [972, 395] width 80 height 35
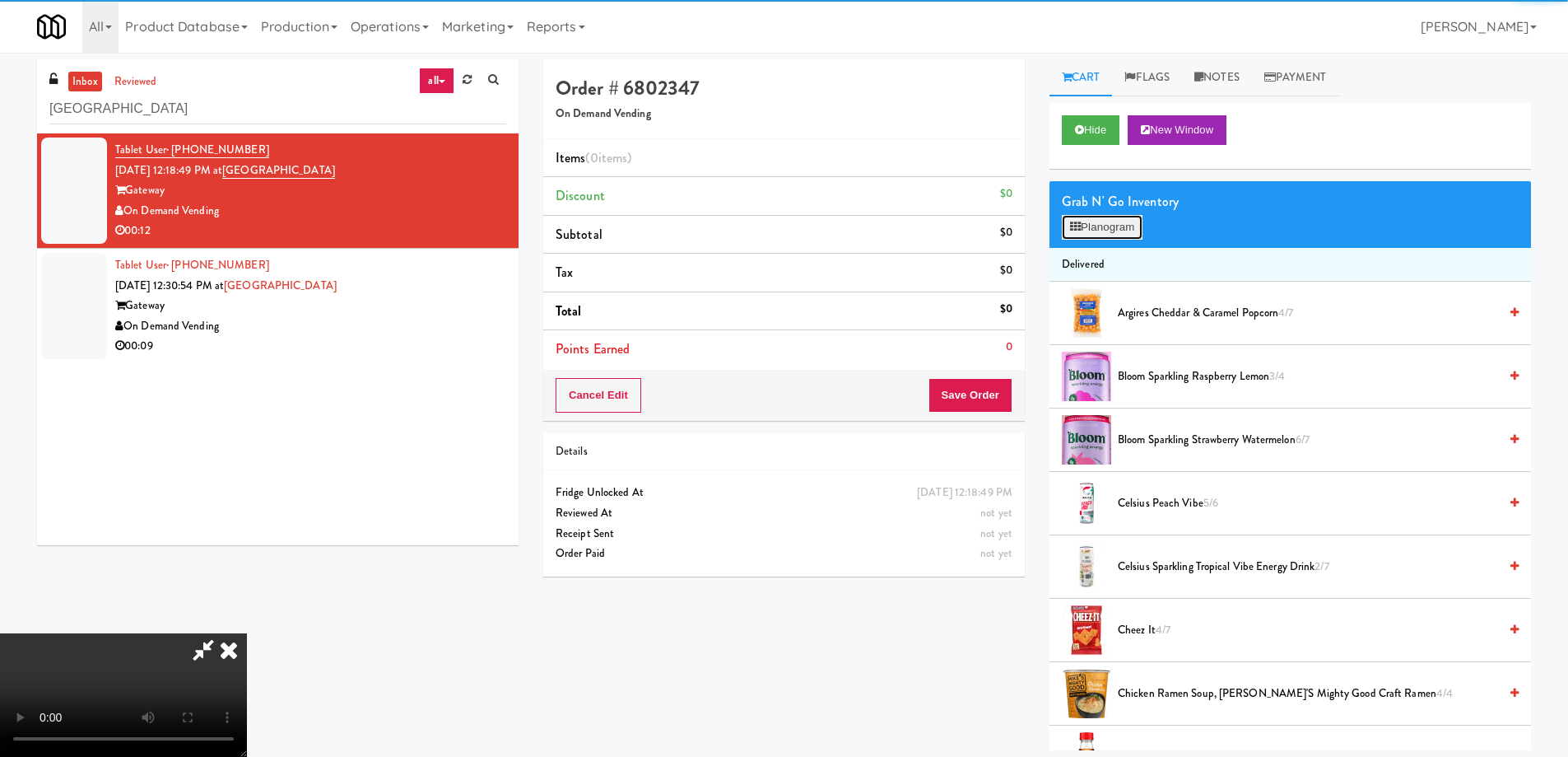
click at [1092, 228] on button "Planogram" at bounding box center [1101, 227] width 80 height 25
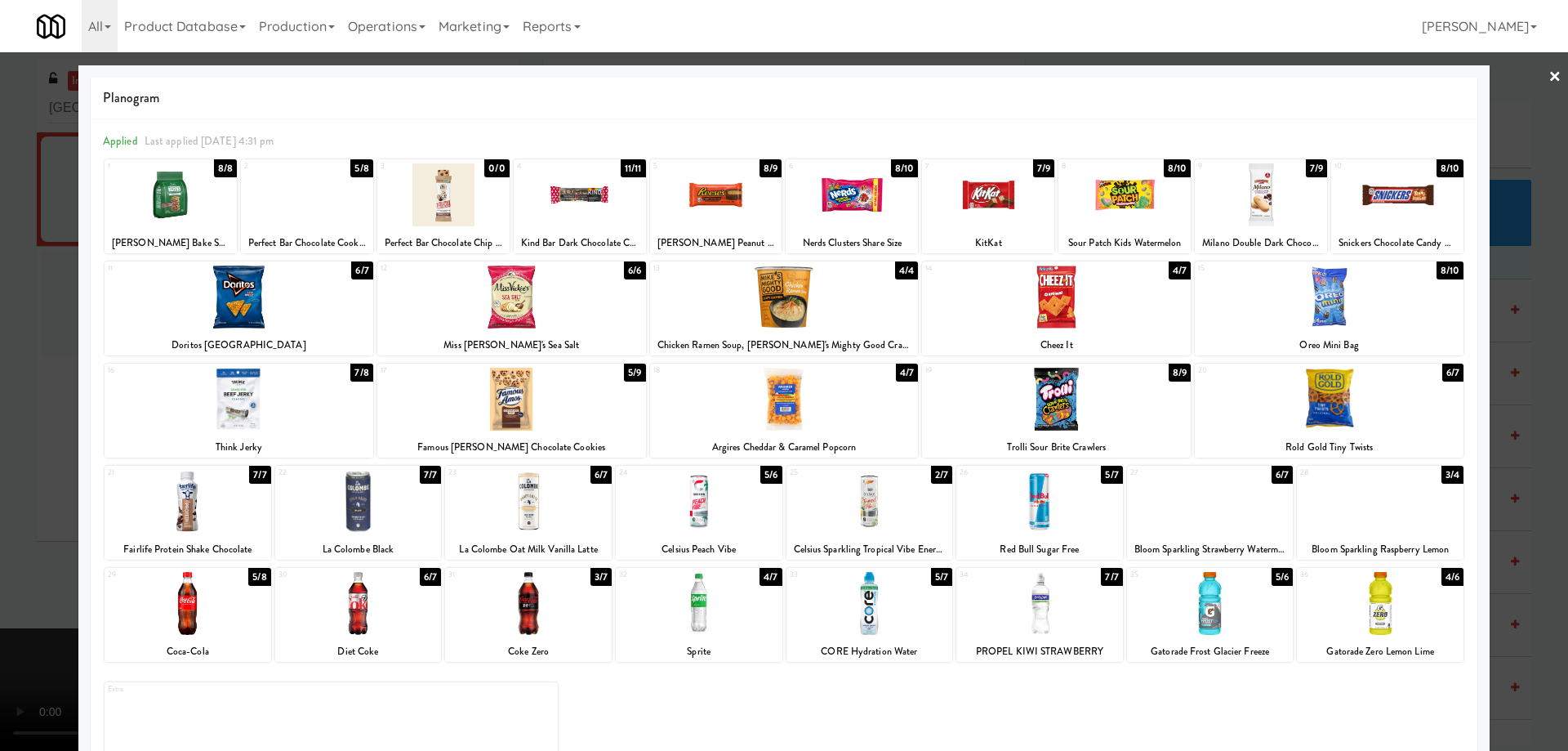
click at [742, 593] on div at bounding box center [699, 603] width 167 height 63
drag, startPoint x: 1543, startPoint y: 76, endPoint x: 1273, endPoint y: 249, distance: 320.7
click at [1548, 77] on link "×" at bounding box center [1555, 78] width 13 height 51
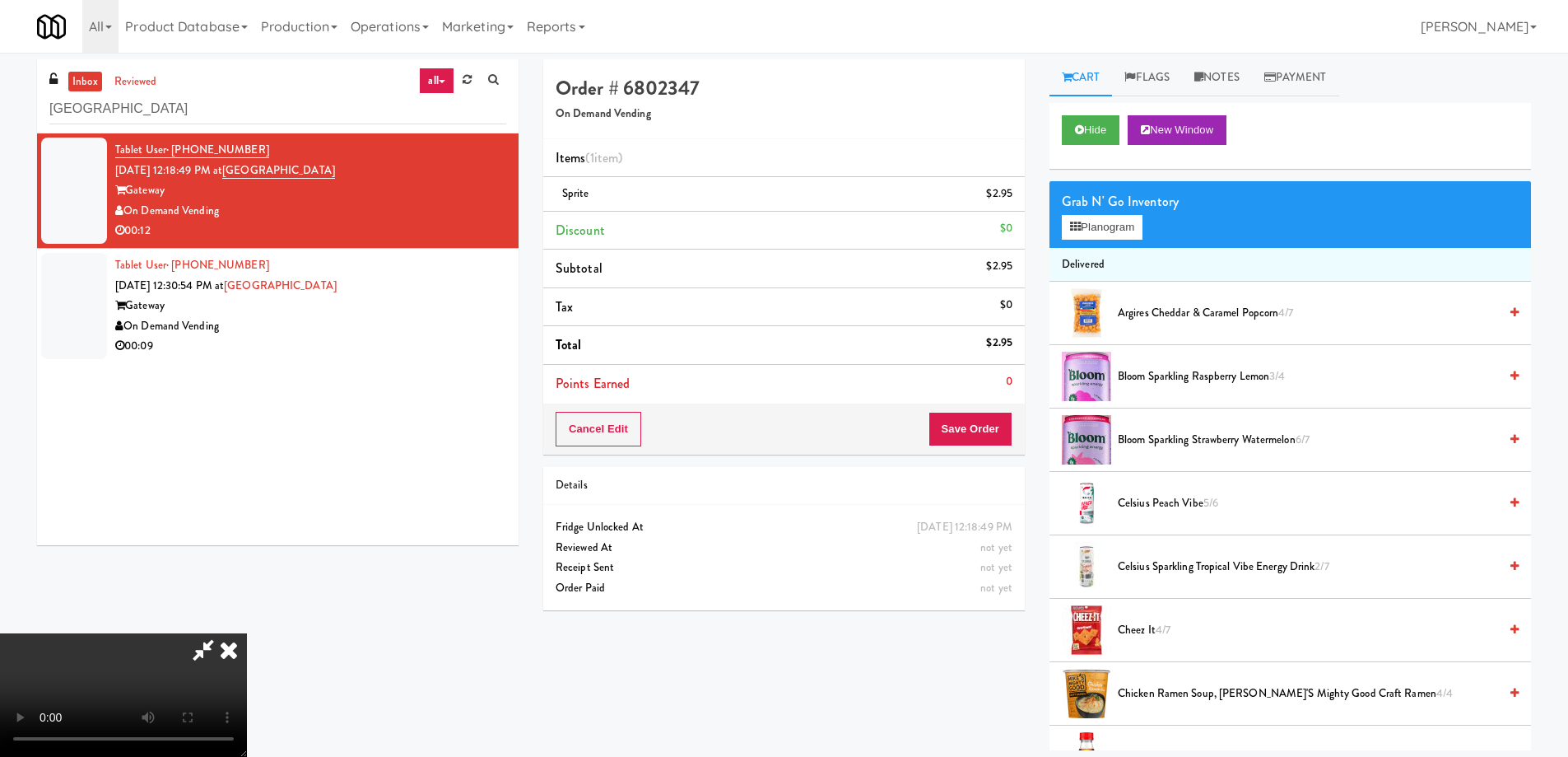
click at [247, 633] on video at bounding box center [123, 695] width 247 height 124
drag, startPoint x: 642, startPoint y: 401, endPoint x: 656, endPoint y: 493, distance: 93.1
click at [247, 633] on video at bounding box center [123, 695] width 247 height 124
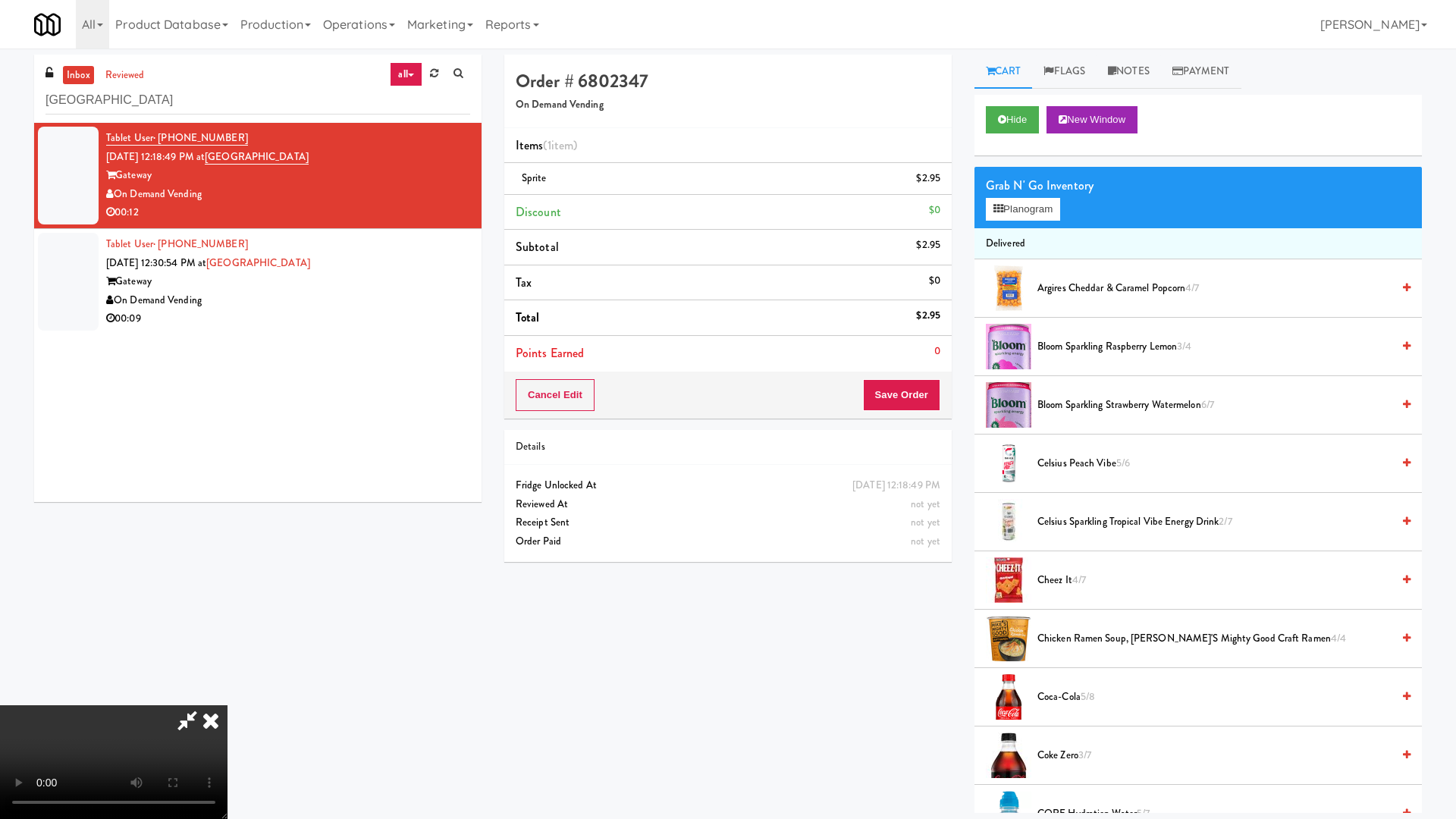
click at [227, 696] on video at bounding box center [113, 762] width 227 height 114
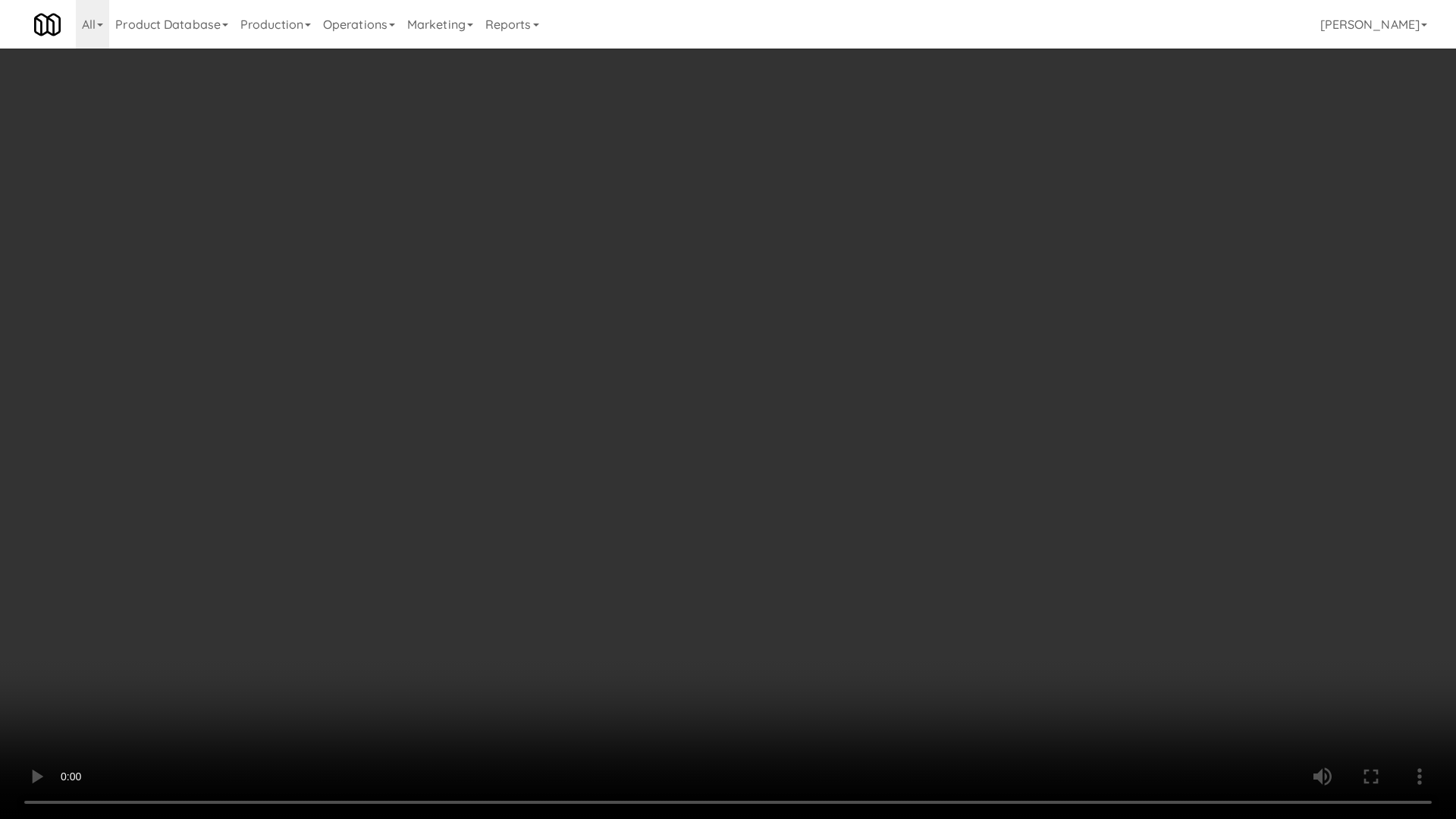
click at [776, 347] on video at bounding box center [728, 409] width 1456 height 819
drag, startPoint x: 794, startPoint y: 449, endPoint x: 1053, endPoint y: 578, distance: 289.3
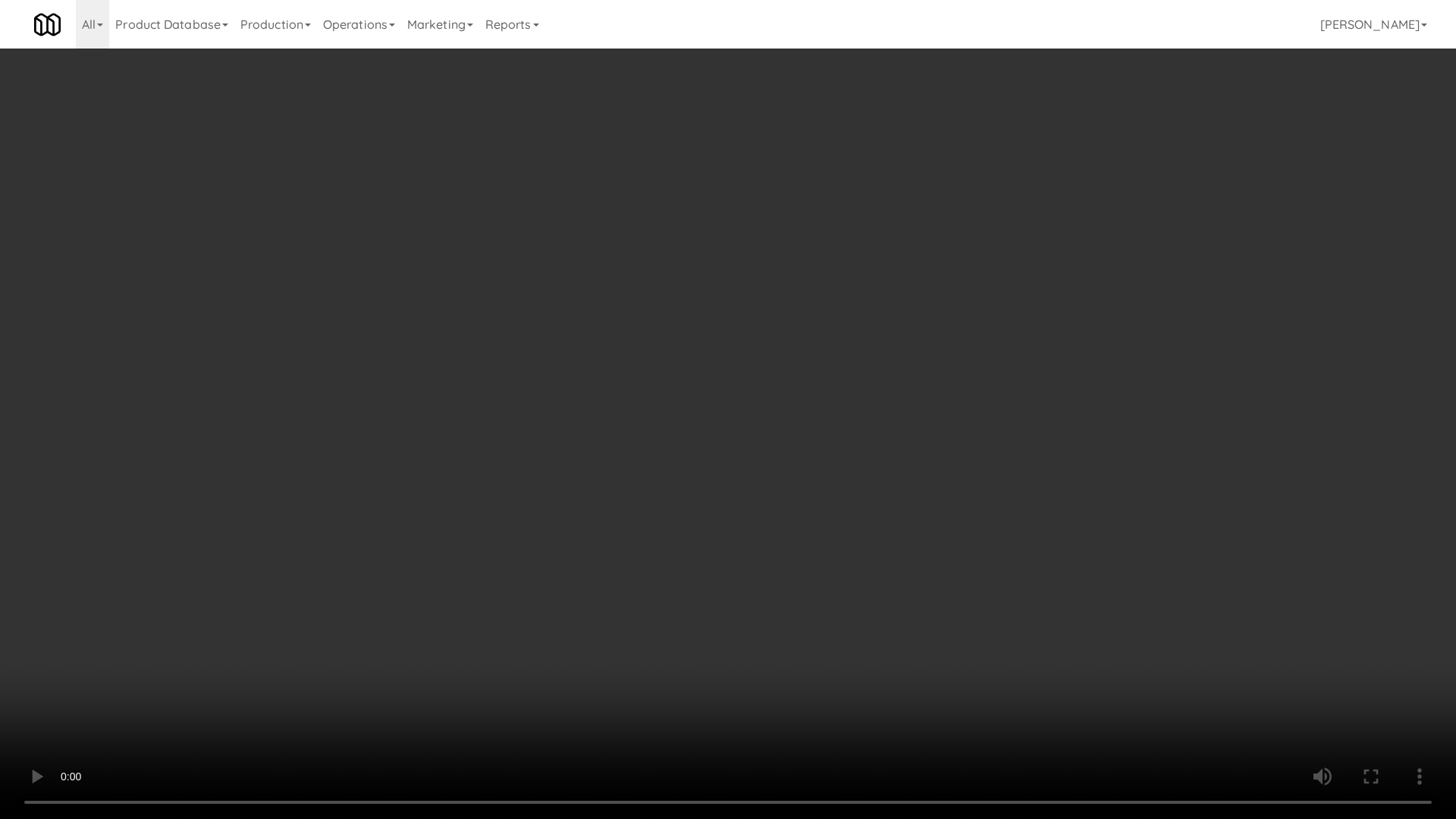
click at [792, 449] on video at bounding box center [728, 409] width 1456 height 819
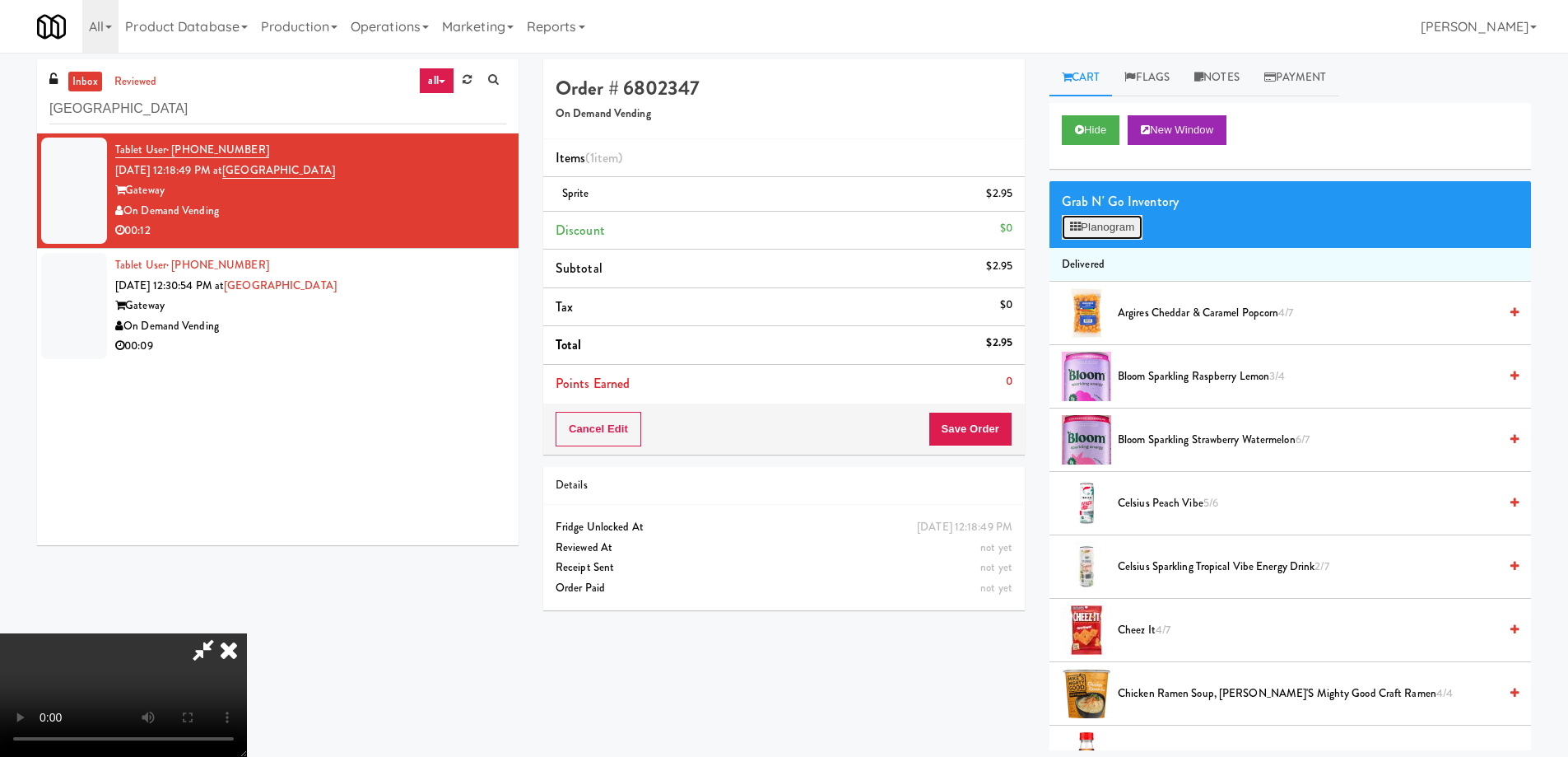
click at [1130, 221] on button "Planogram" at bounding box center [1101, 227] width 80 height 25
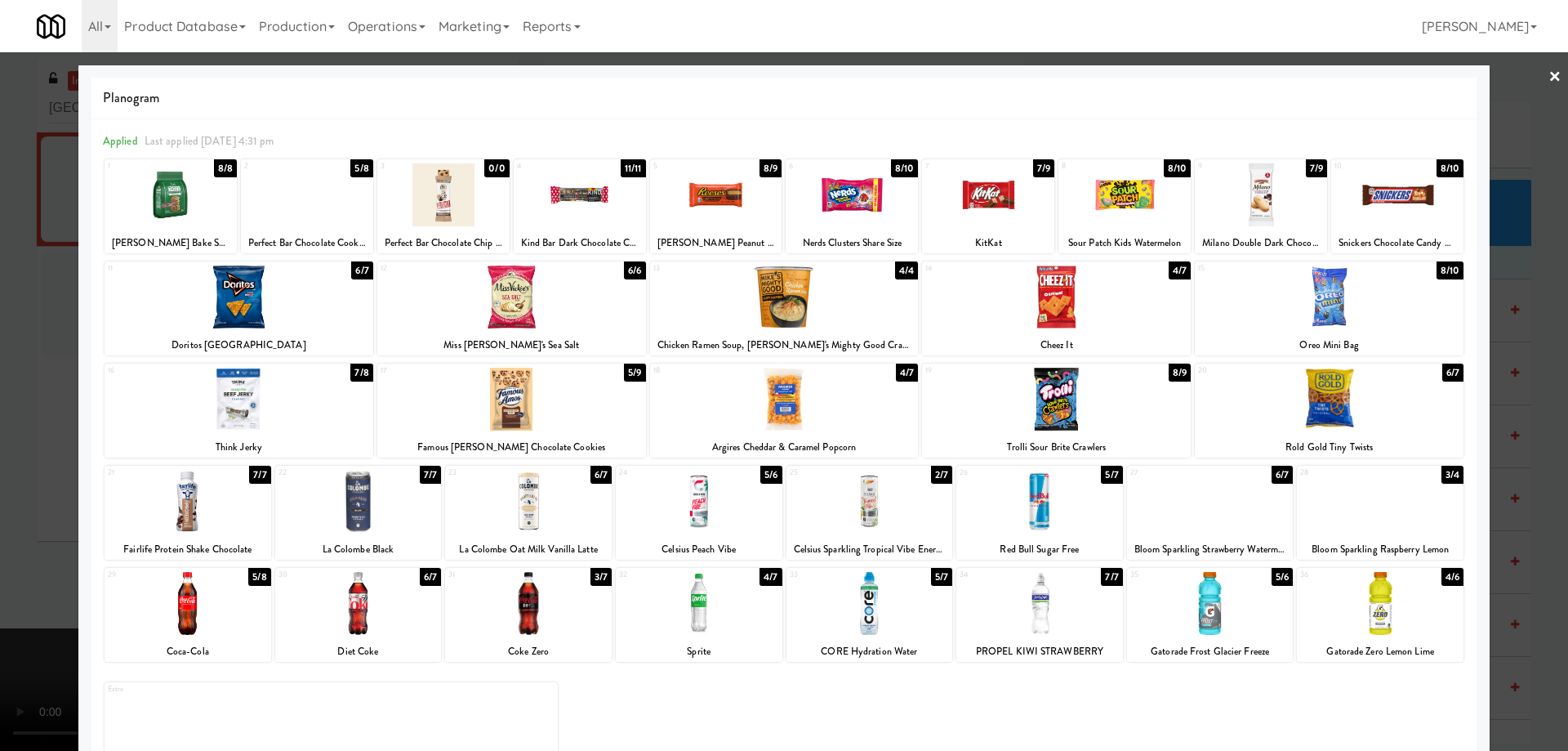
click at [913, 550] on div "Celsius Sparkling Tropical Vibe Energy Drink" at bounding box center [870, 549] width 162 height 21
click at [907, 497] on div at bounding box center [870, 501] width 167 height 63
click at [1548, 78] on link "×" at bounding box center [1555, 78] width 13 height 51
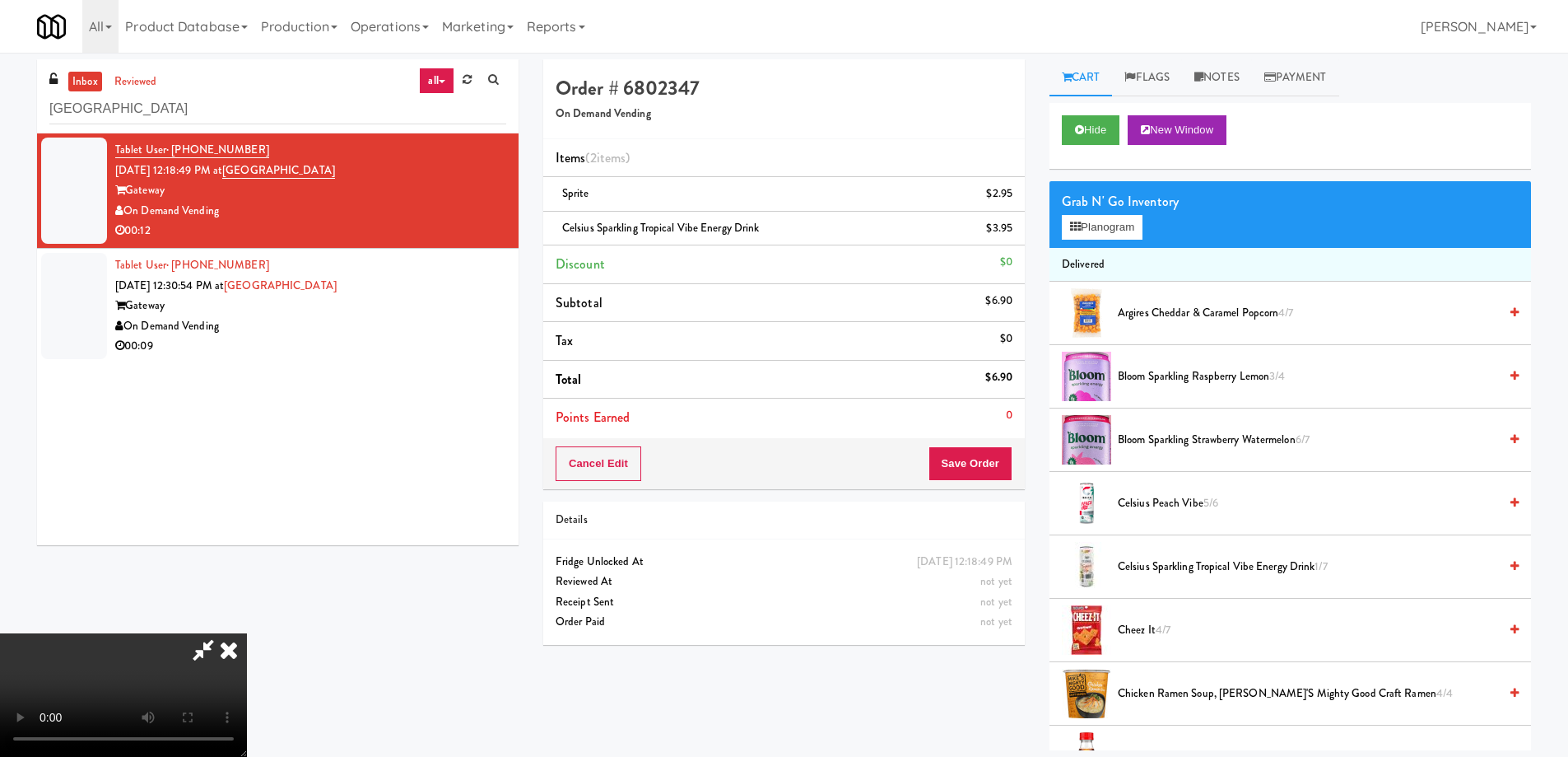
click at [247, 633] on video at bounding box center [123, 695] width 247 height 124
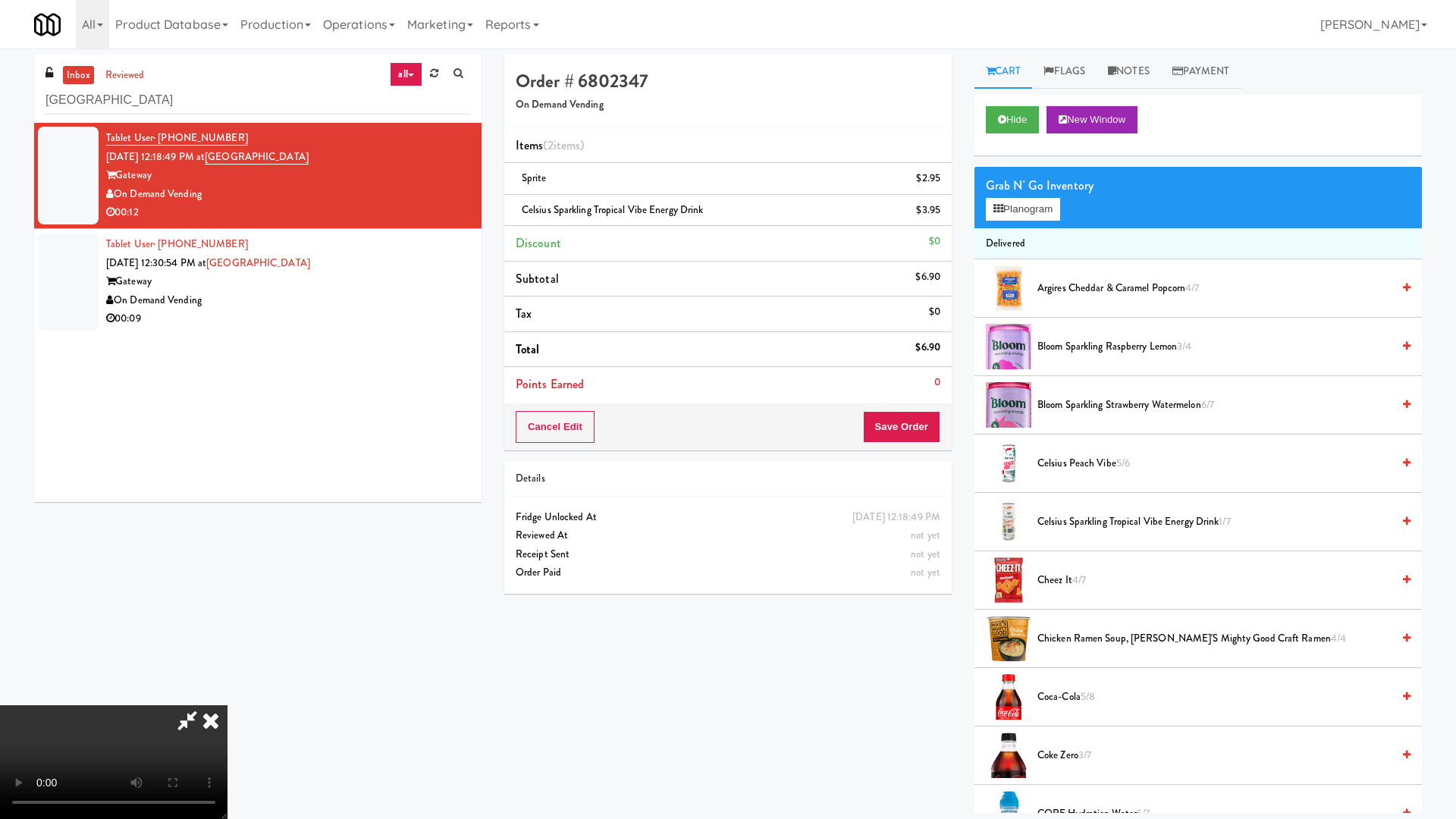
click at [227, 696] on video at bounding box center [113, 762] width 227 height 114
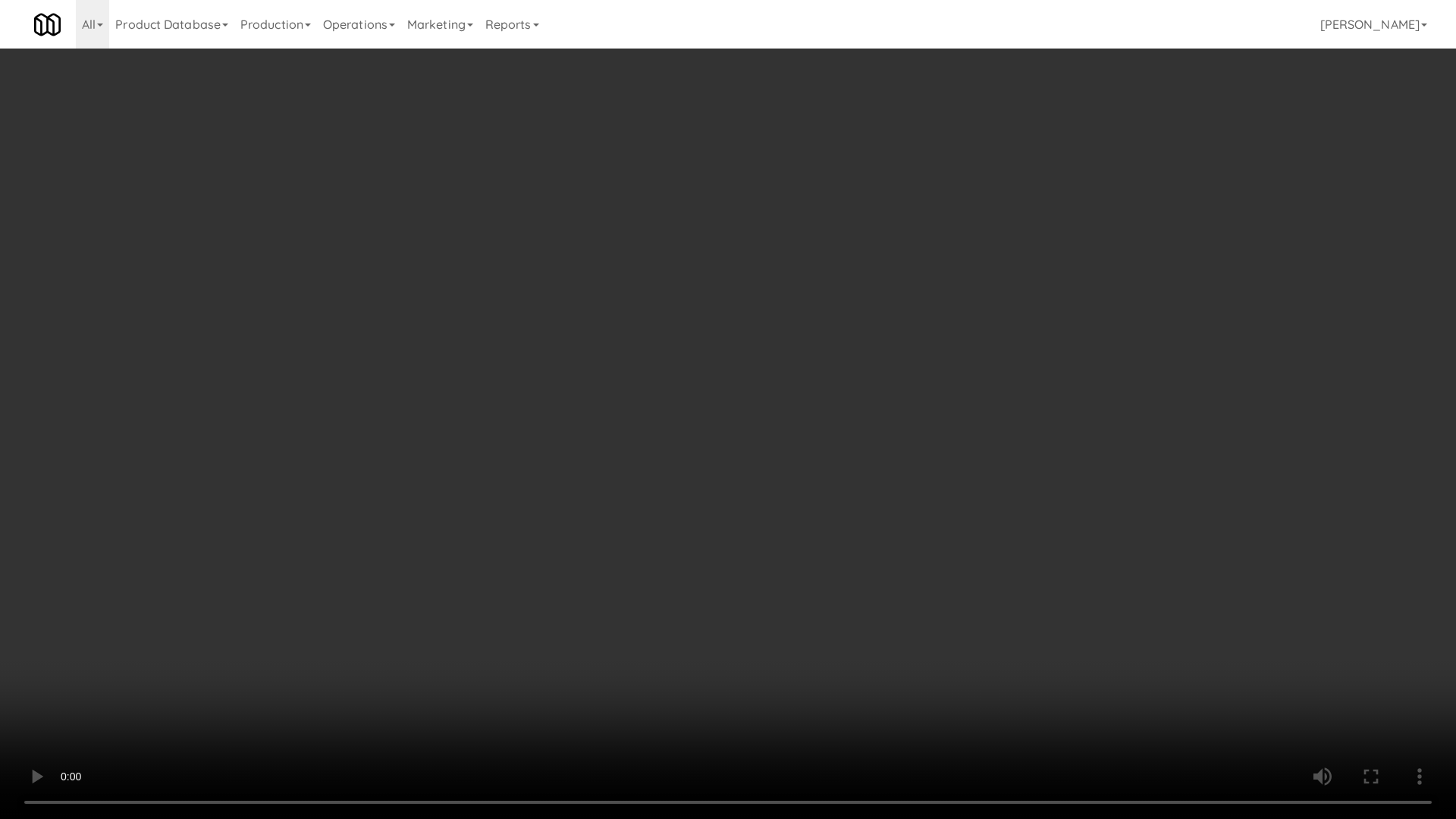
click at [774, 453] on video at bounding box center [728, 409] width 1456 height 819
click at [870, 507] on video at bounding box center [728, 409] width 1456 height 819
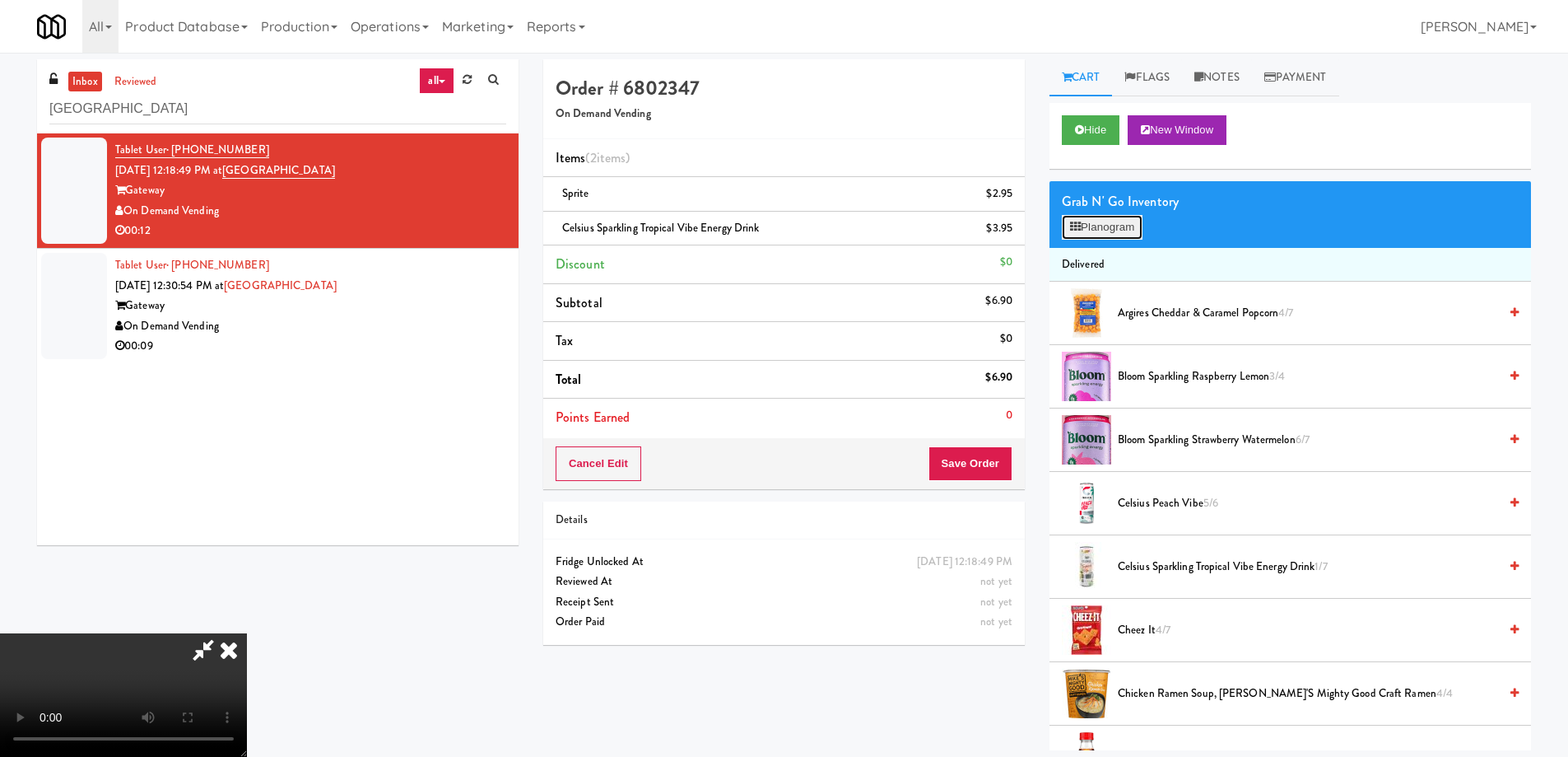
click at [1124, 234] on button "Planogram" at bounding box center [1101, 227] width 80 height 25
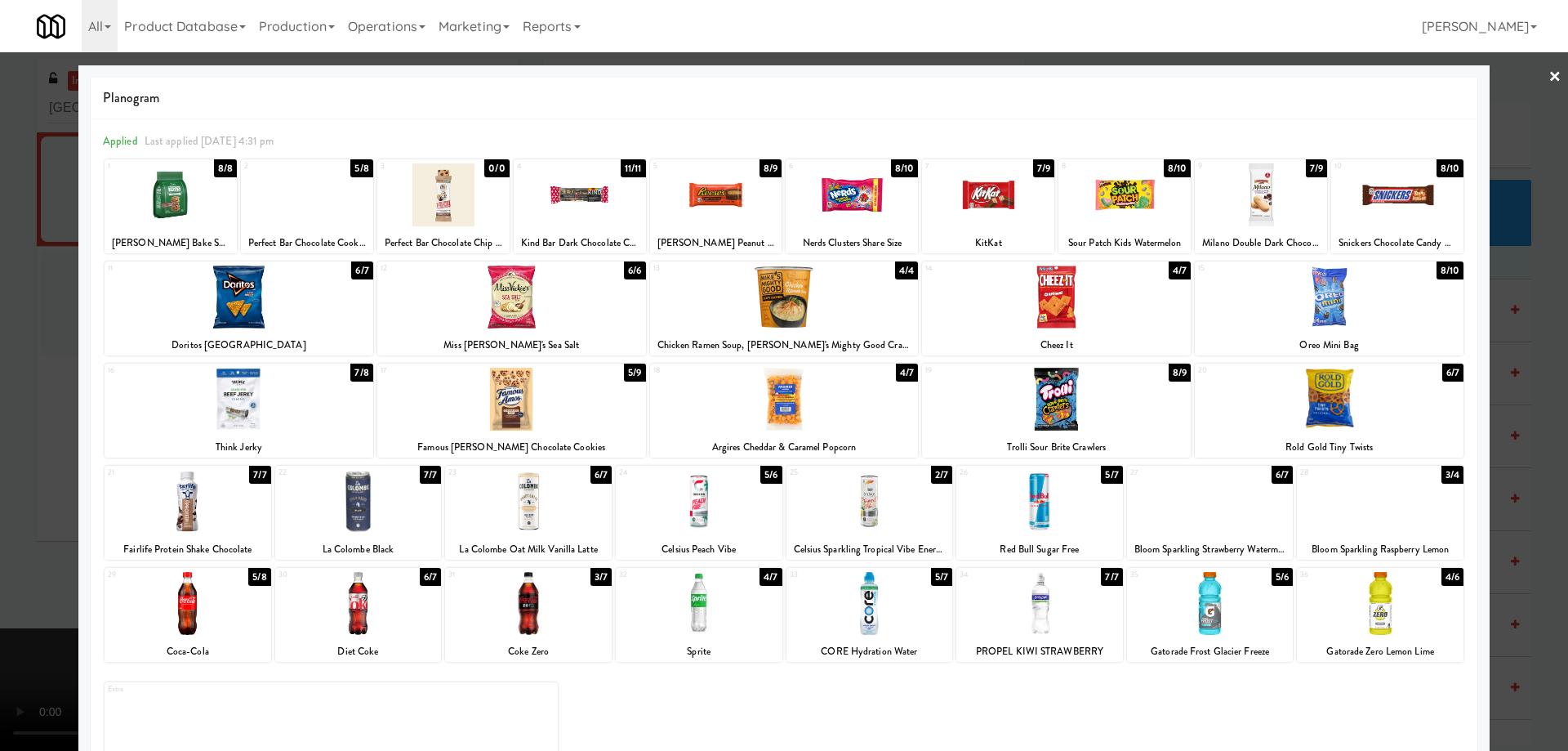
click at [586, 416] on div at bounding box center [512, 398] width 269 height 63
click at [1548, 82] on link "×" at bounding box center [1555, 78] width 13 height 51
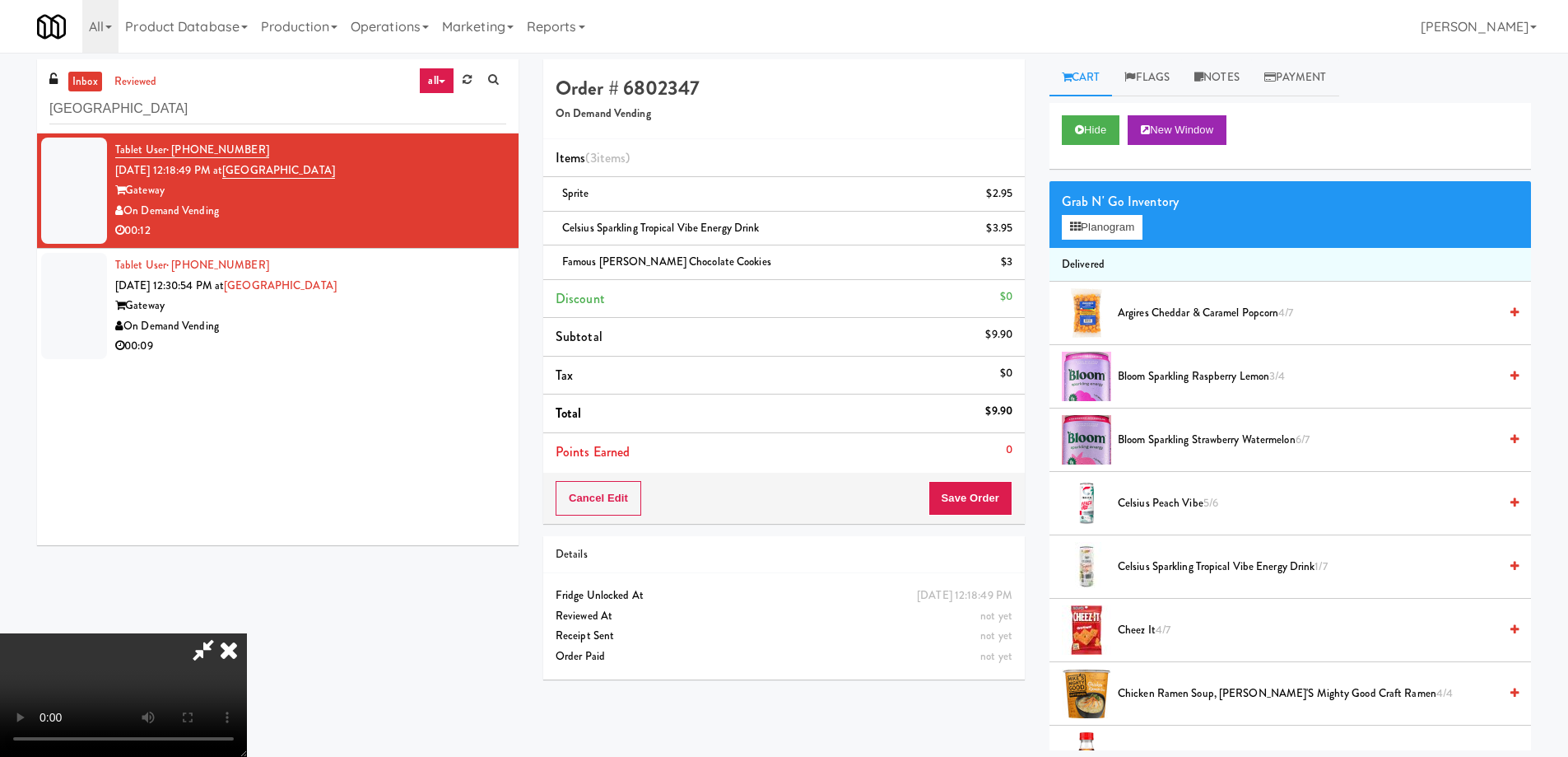
click at [247, 633] on video at bounding box center [123, 695] width 247 height 124
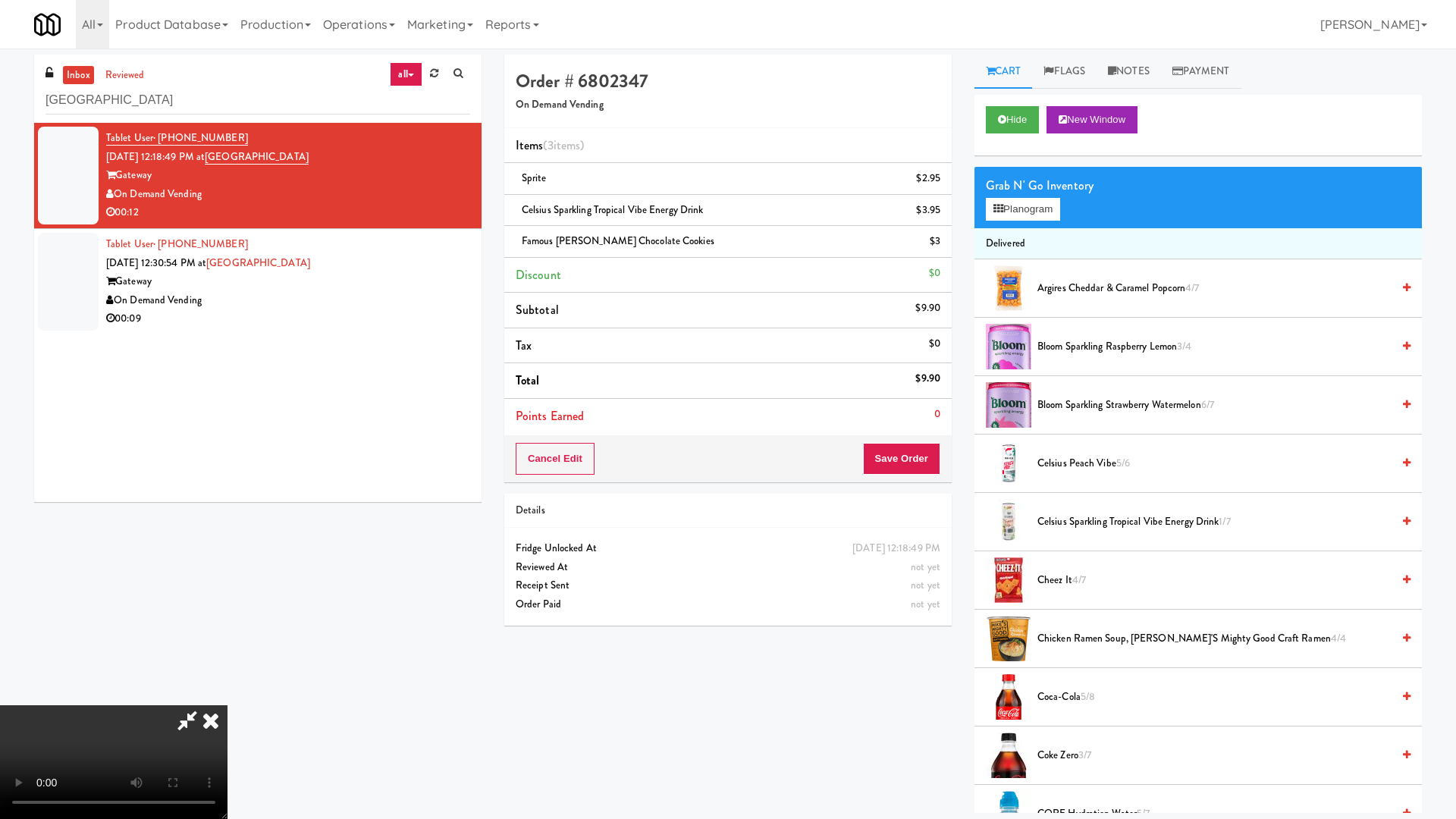
click at [227, 696] on video at bounding box center [113, 762] width 227 height 114
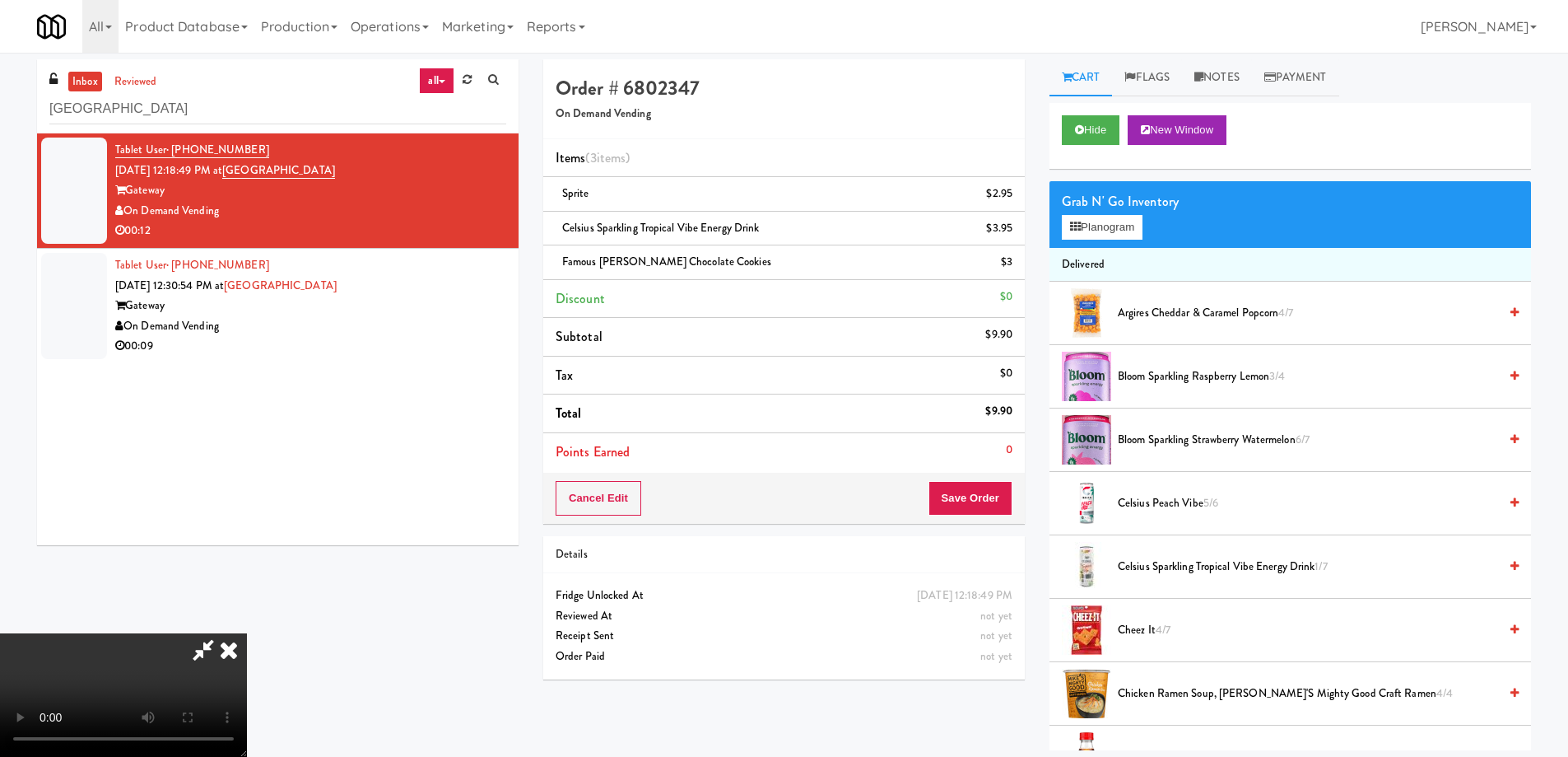
click at [247, 633] on icon at bounding box center [229, 649] width 36 height 33
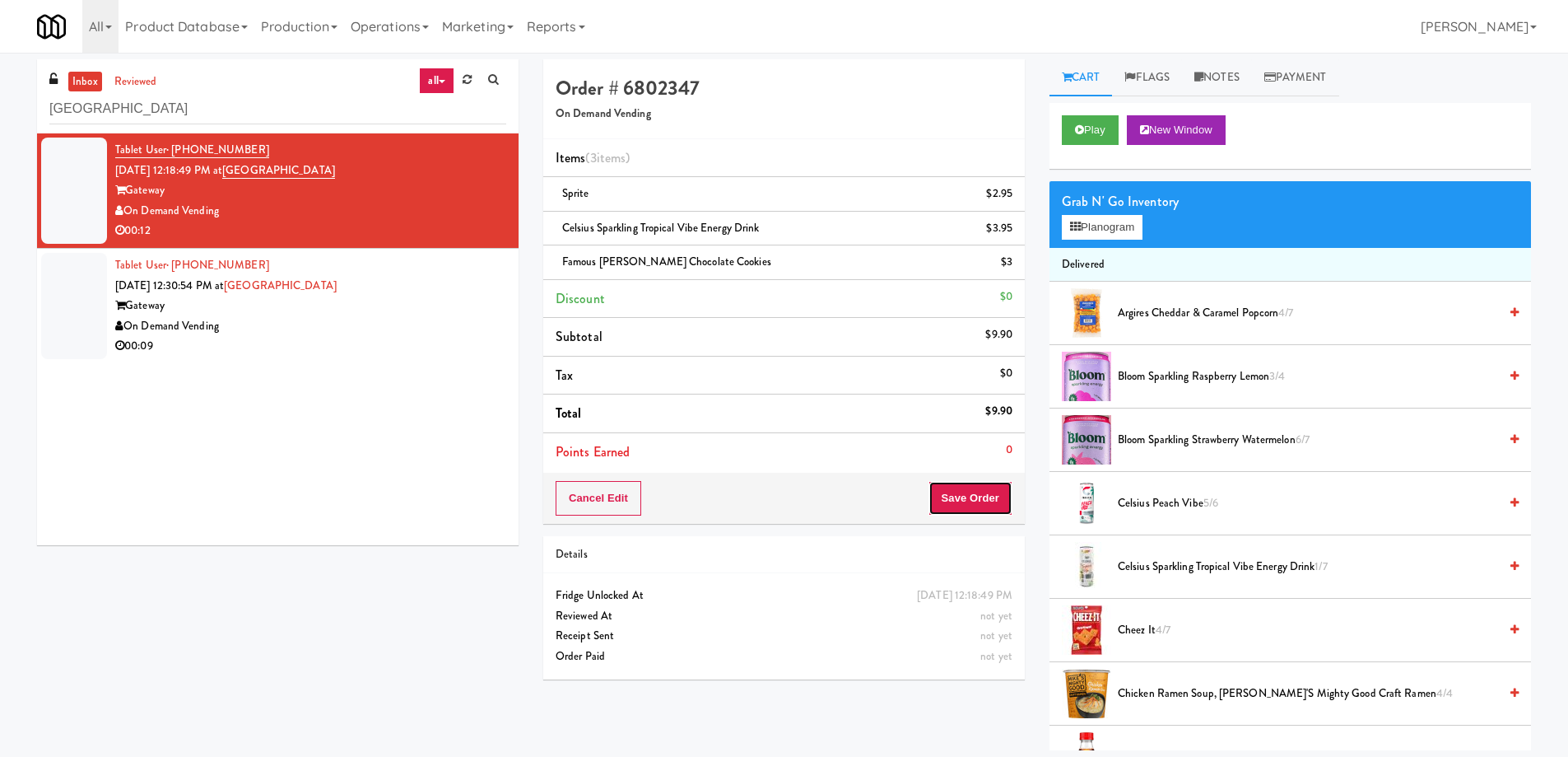
click at [977, 498] on button "Save Order" at bounding box center [970, 498] width 84 height 35
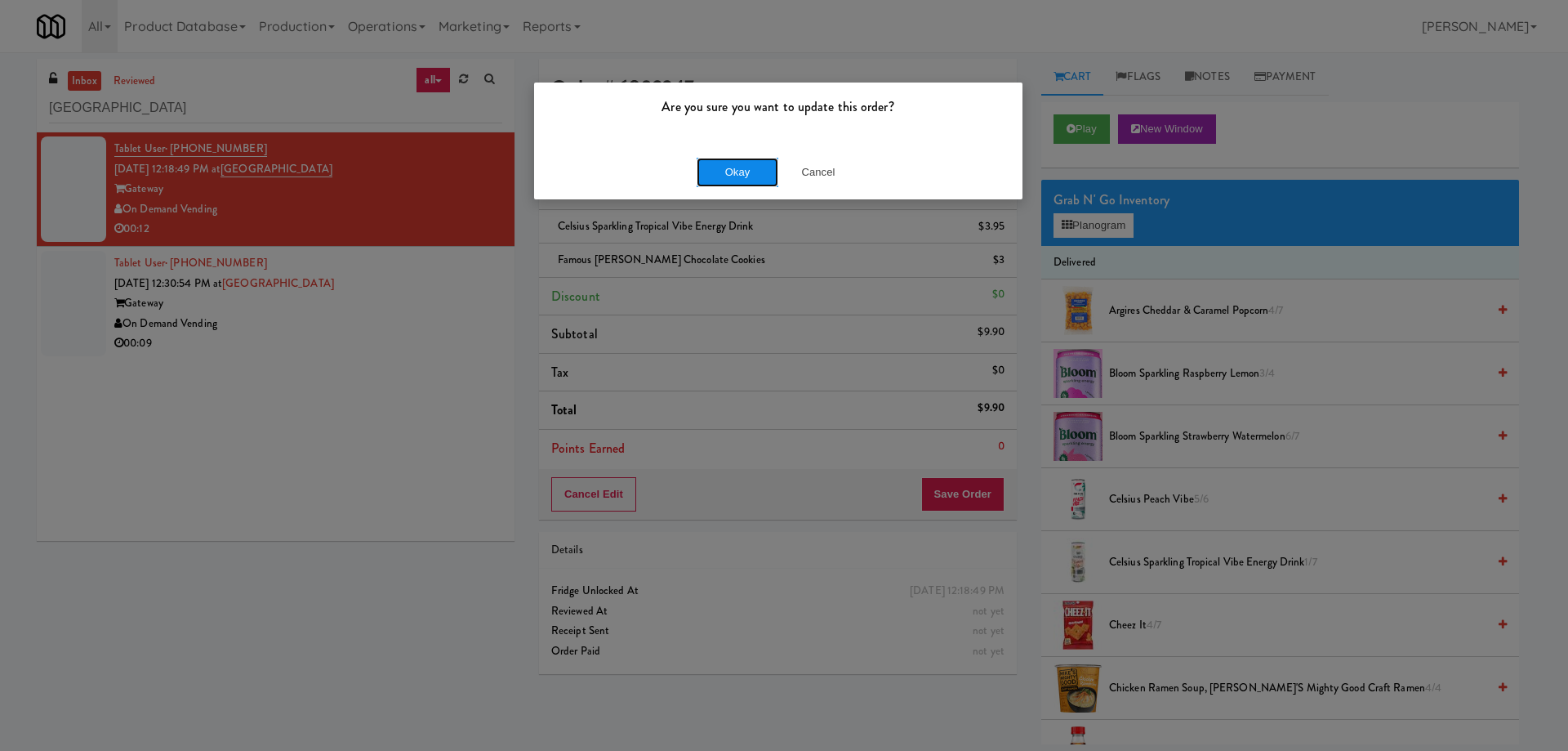
click at [743, 174] on button "Okay" at bounding box center [737, 172] width 82 height 29
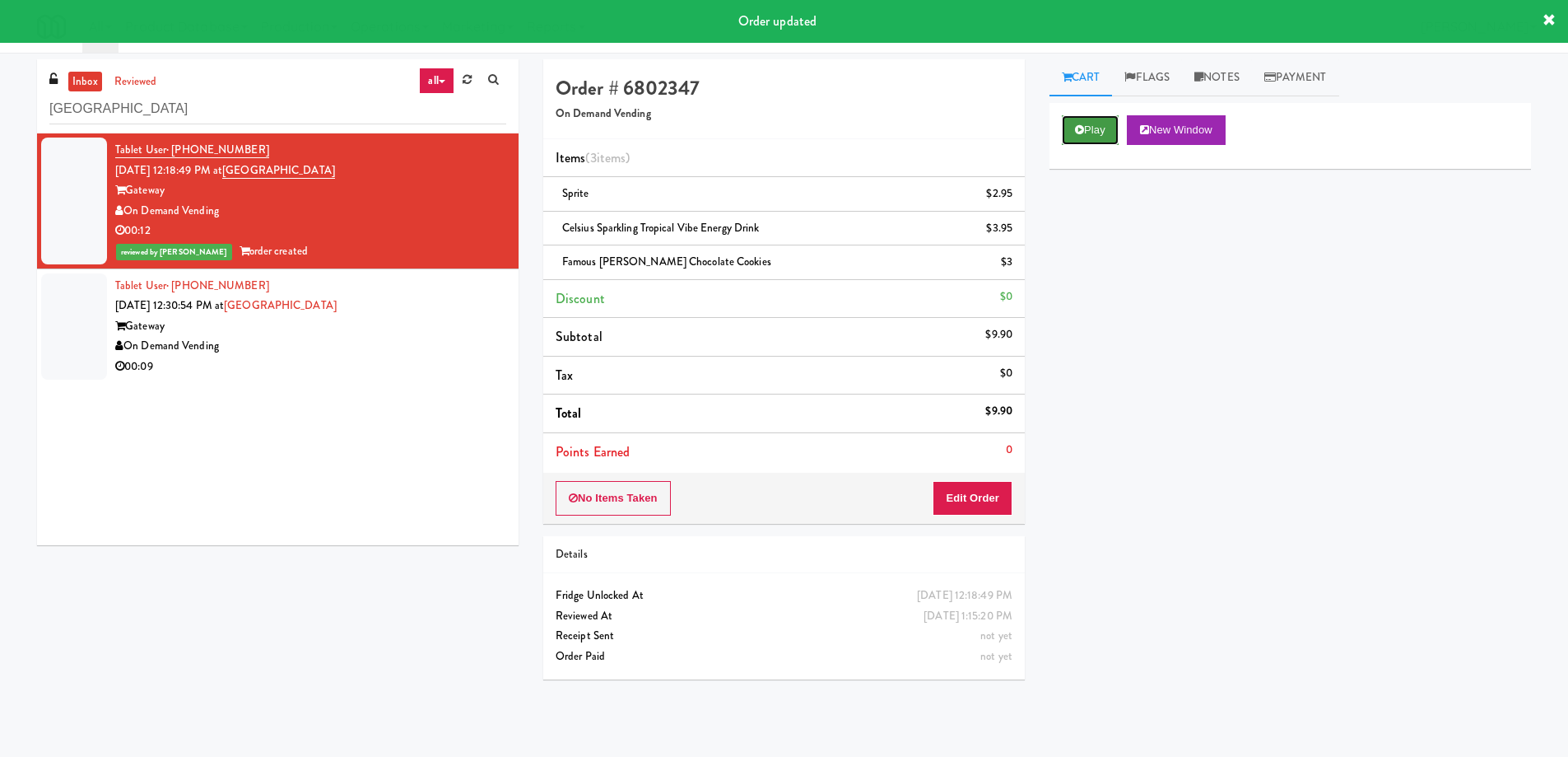
click at [1093, 120] on button "Play" at bounding box center [1090, 129] width 57 height 29
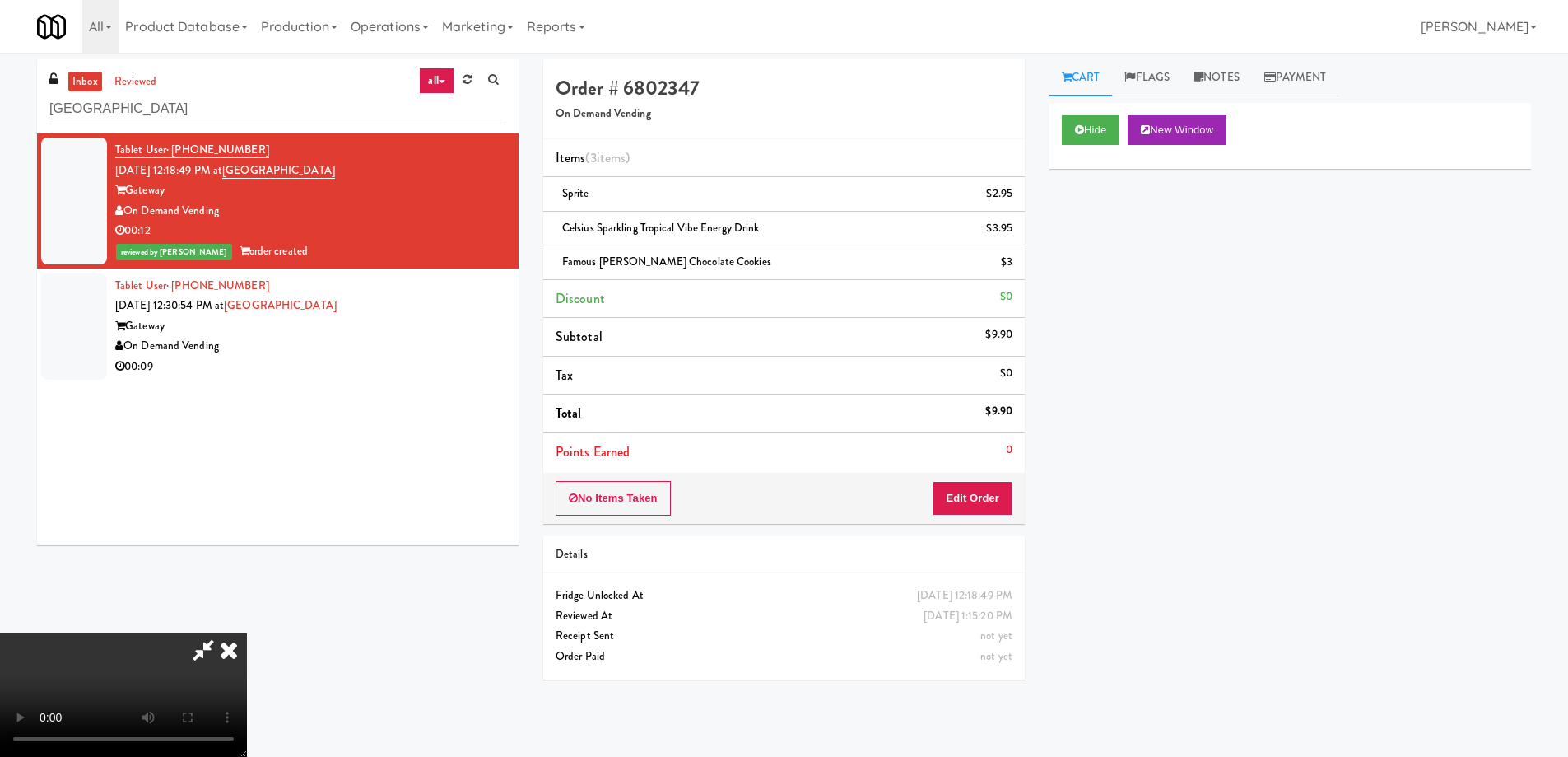
click at [247, 633] on video at bounding box center [123, 695] width 247 height 124
click at [247, 633] on icon at bounding box center [229, 649] width 36 height 33
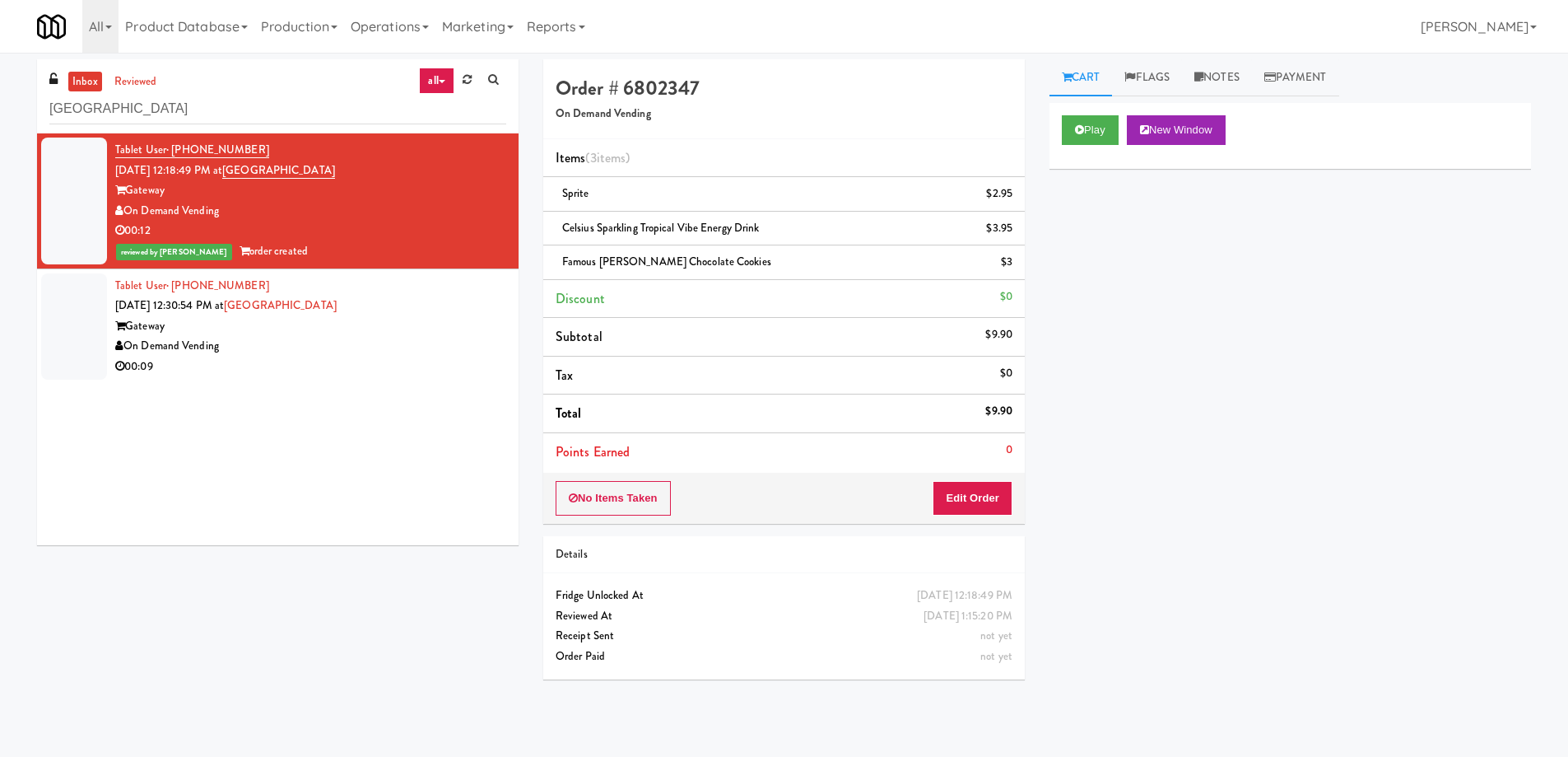
click at [1241, 406] on div "Play New Window Primary Flag Clear Flag if unable to determine what was taken o…" at bounding box center [1290, 412] width 482 height 618
click at [432, 349] on div "On Demand Vending" at bounding box center [311, 347] width 391 height 21
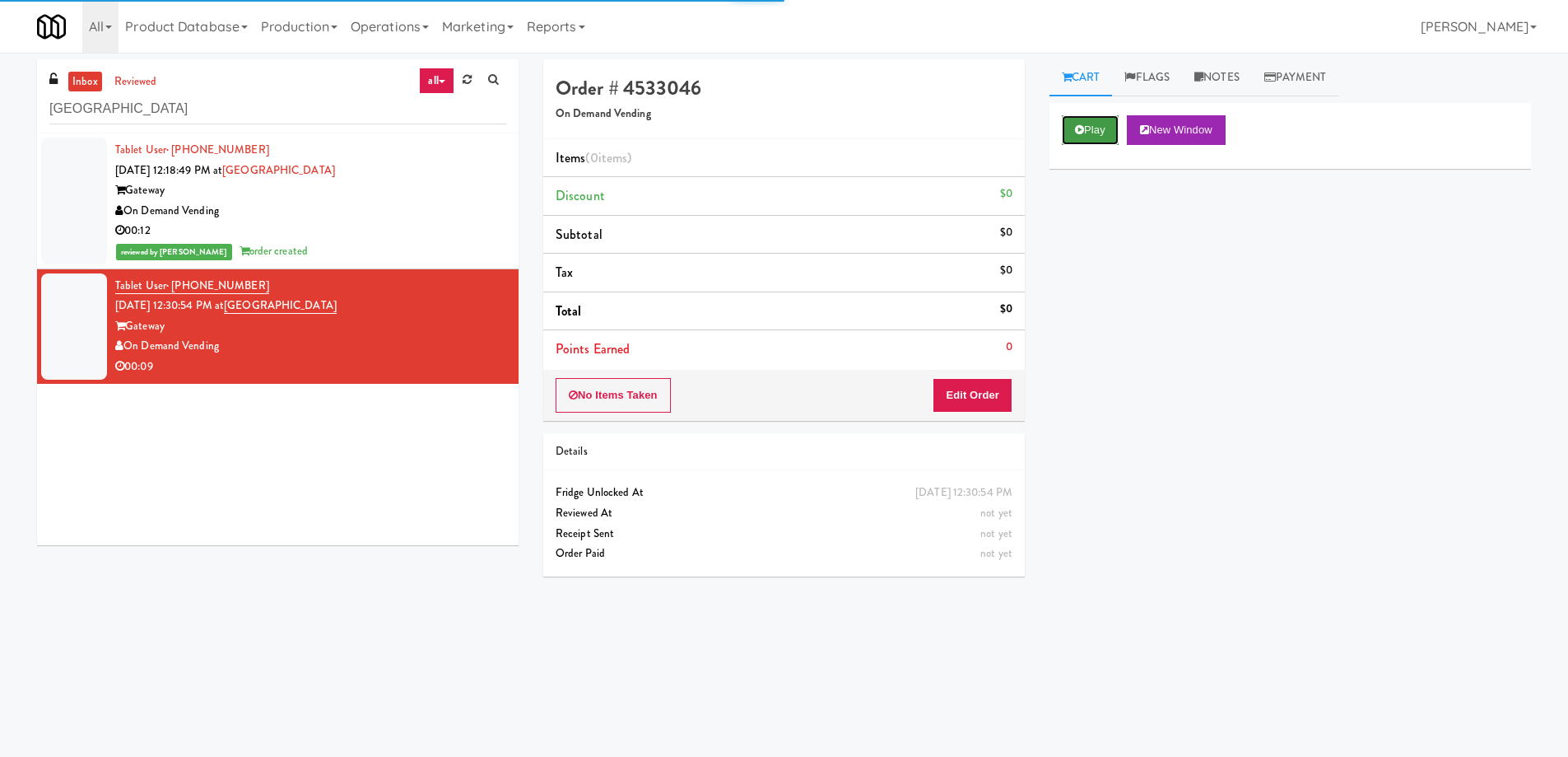
click at [1084, 121] on button "Play" at bounding box center [1090, 129] width 57 height 29
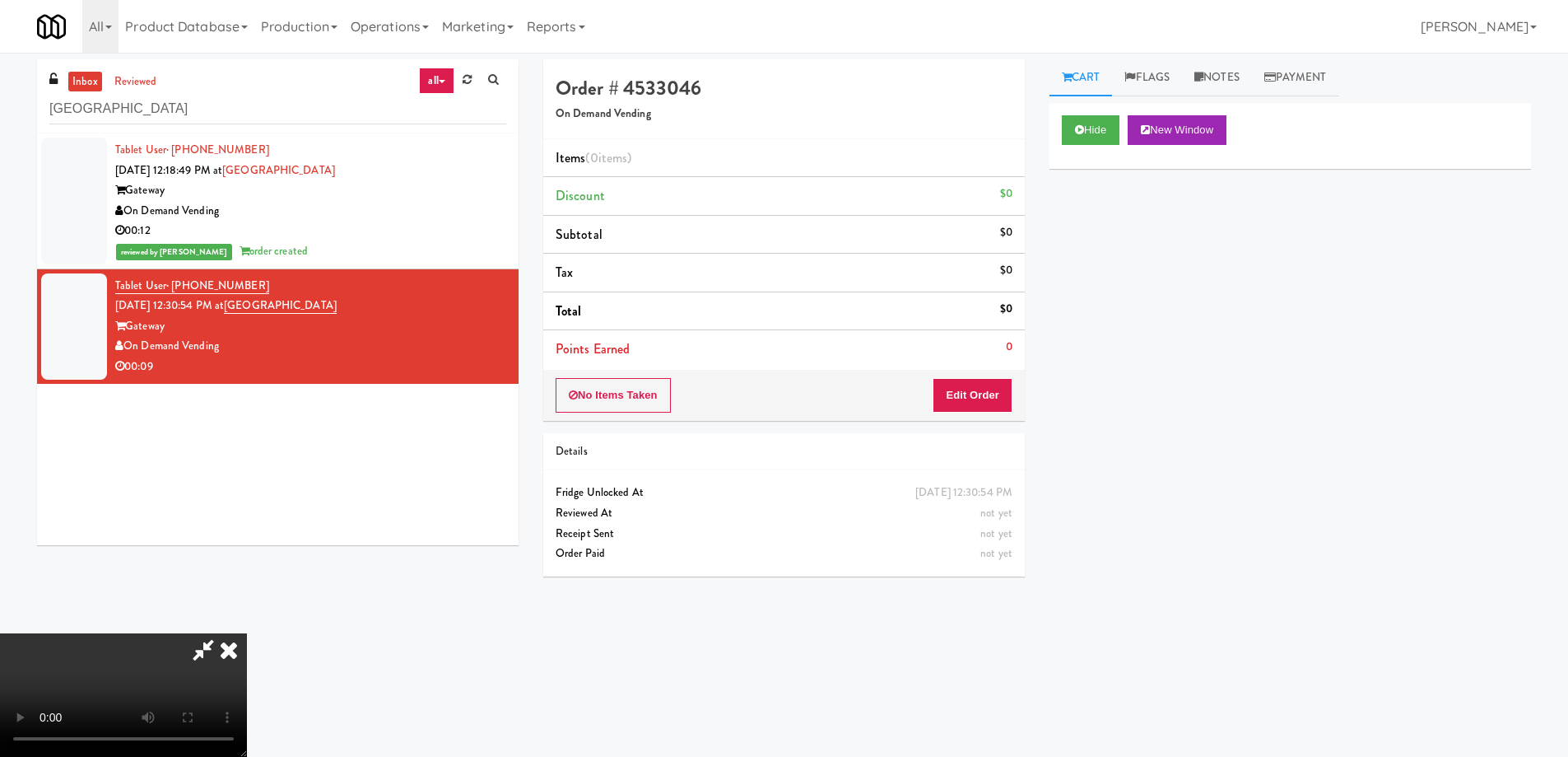
click at [247, 633] on video at bounding box center [123, 695] width 247 height 124
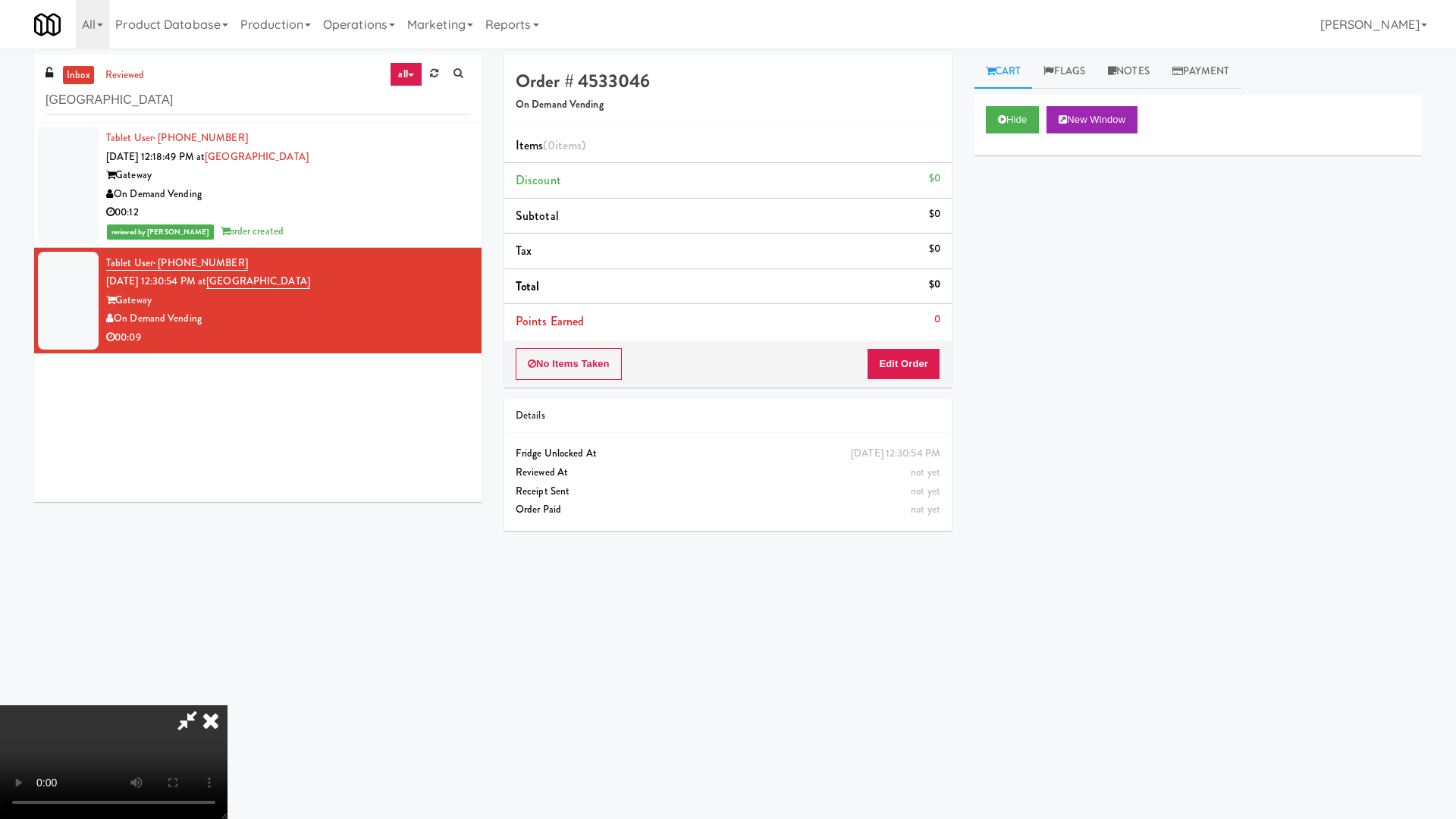
click at [227, 696] on video at bounding box center [113, 762] width 227 height 114
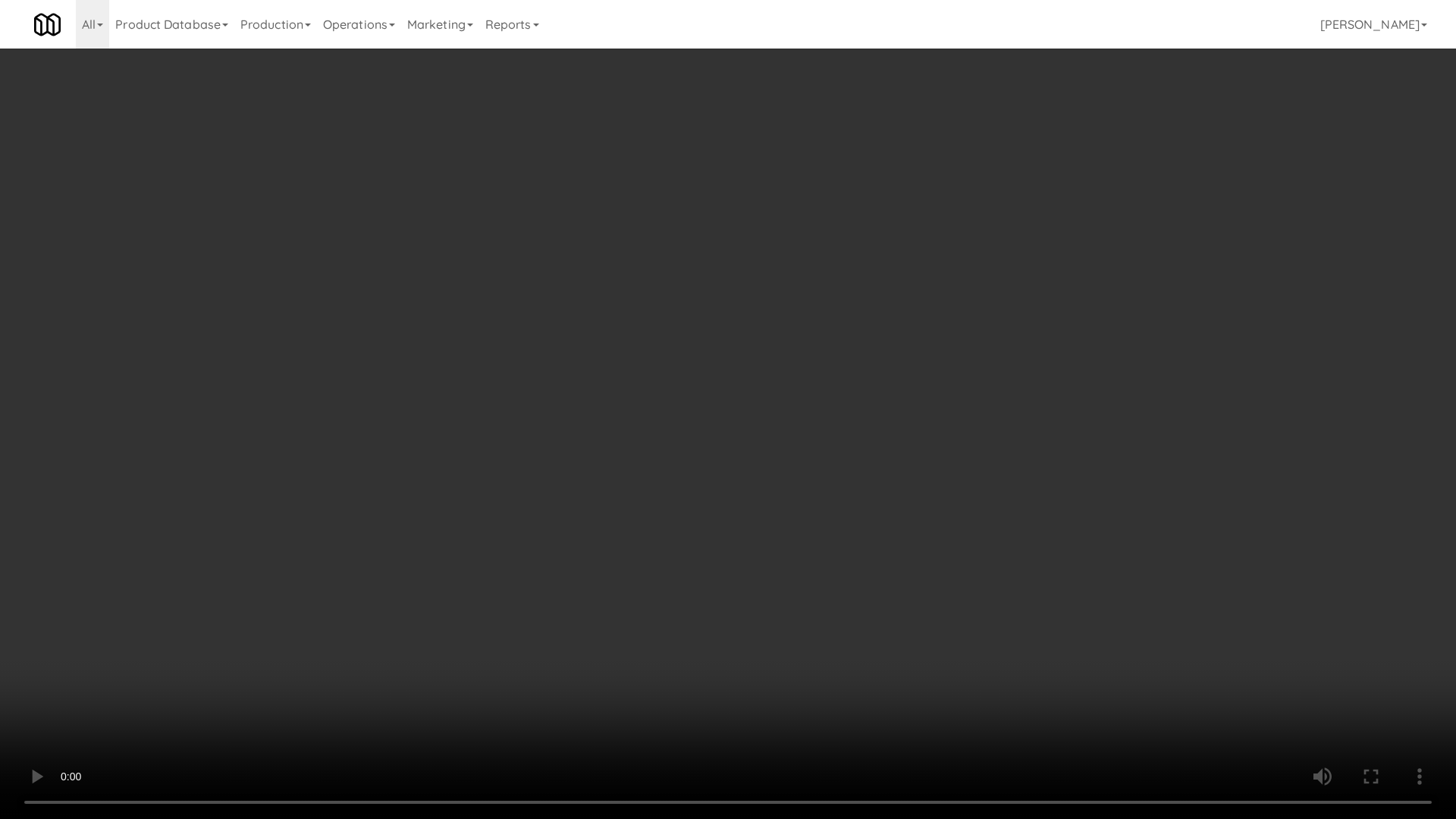
click at [809, 339] on video at bounding box center [728, 409] width 1456 height 819
click at [875, 346] on video at bounding box center [728, 409] width 1456 height 819
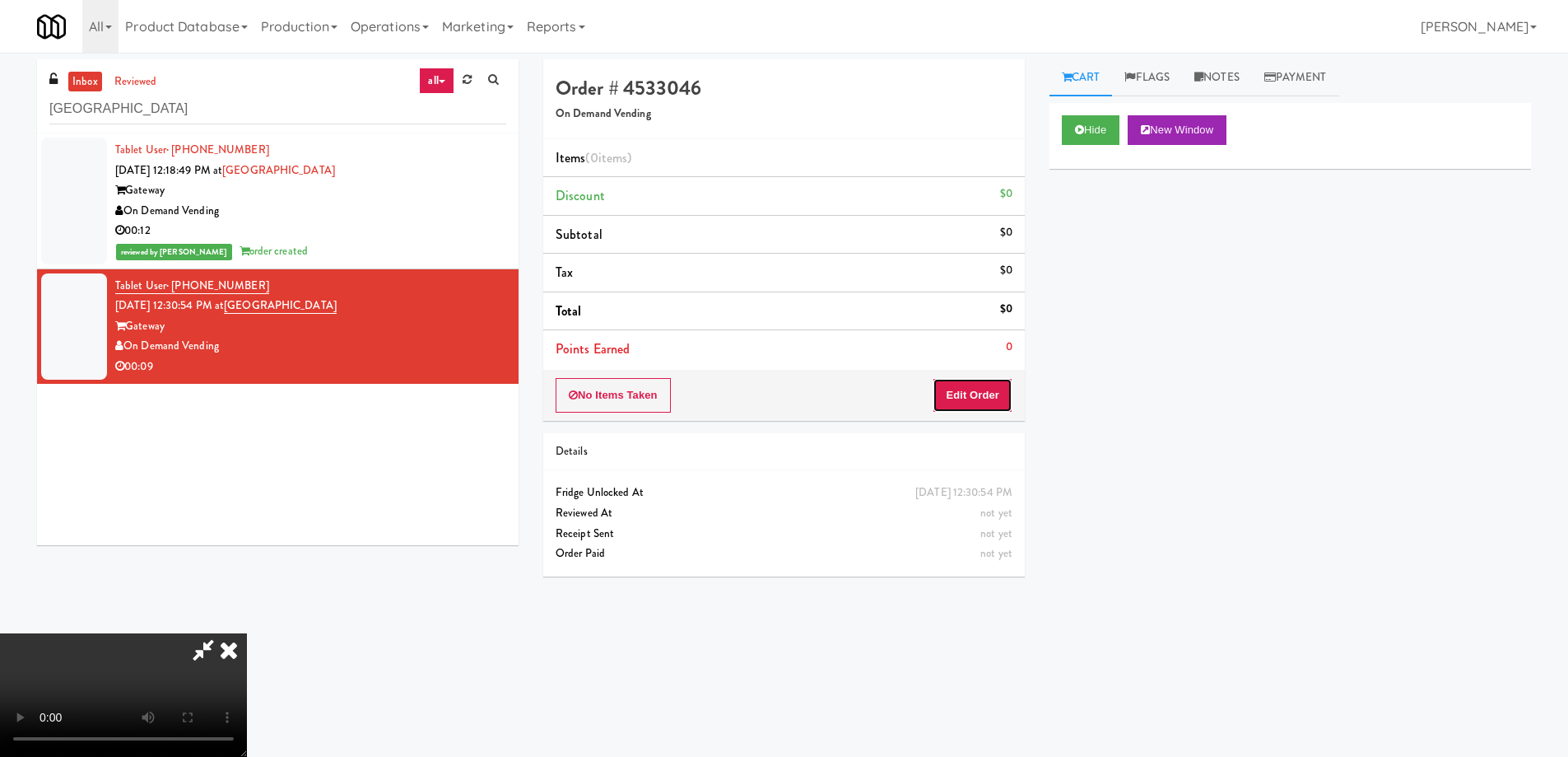
click at [967, 394] on button "Edit Order" at bounding box center [972, 395] width 80 height 35
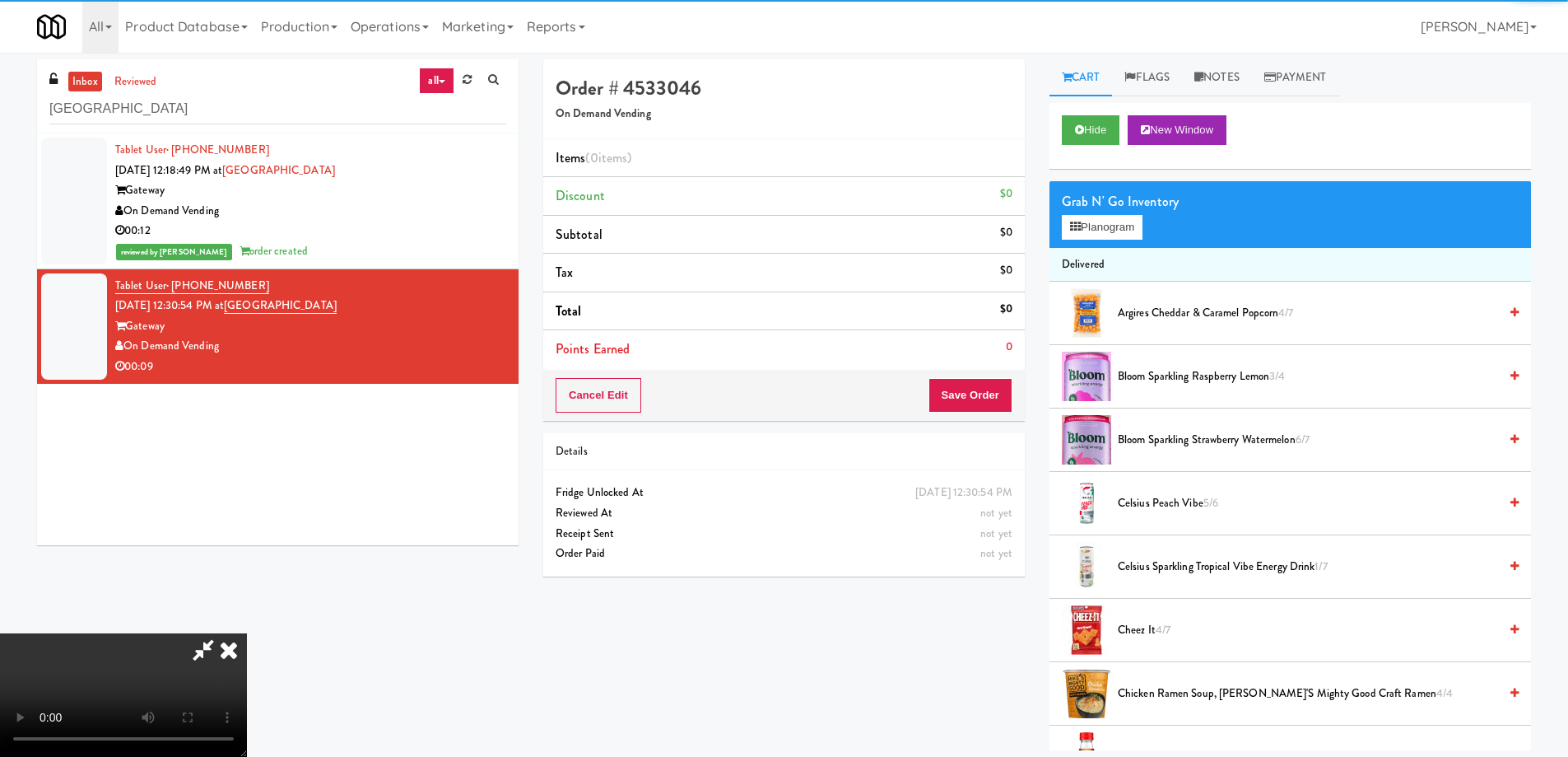
click at [1082, 209] on div "Grab N' Go Inventory" at bounding box center [1290, 201] width 457 height 25
click at [1083, 228] on button "Planogram" at bounding box center [1101, 227] width 80 height 25
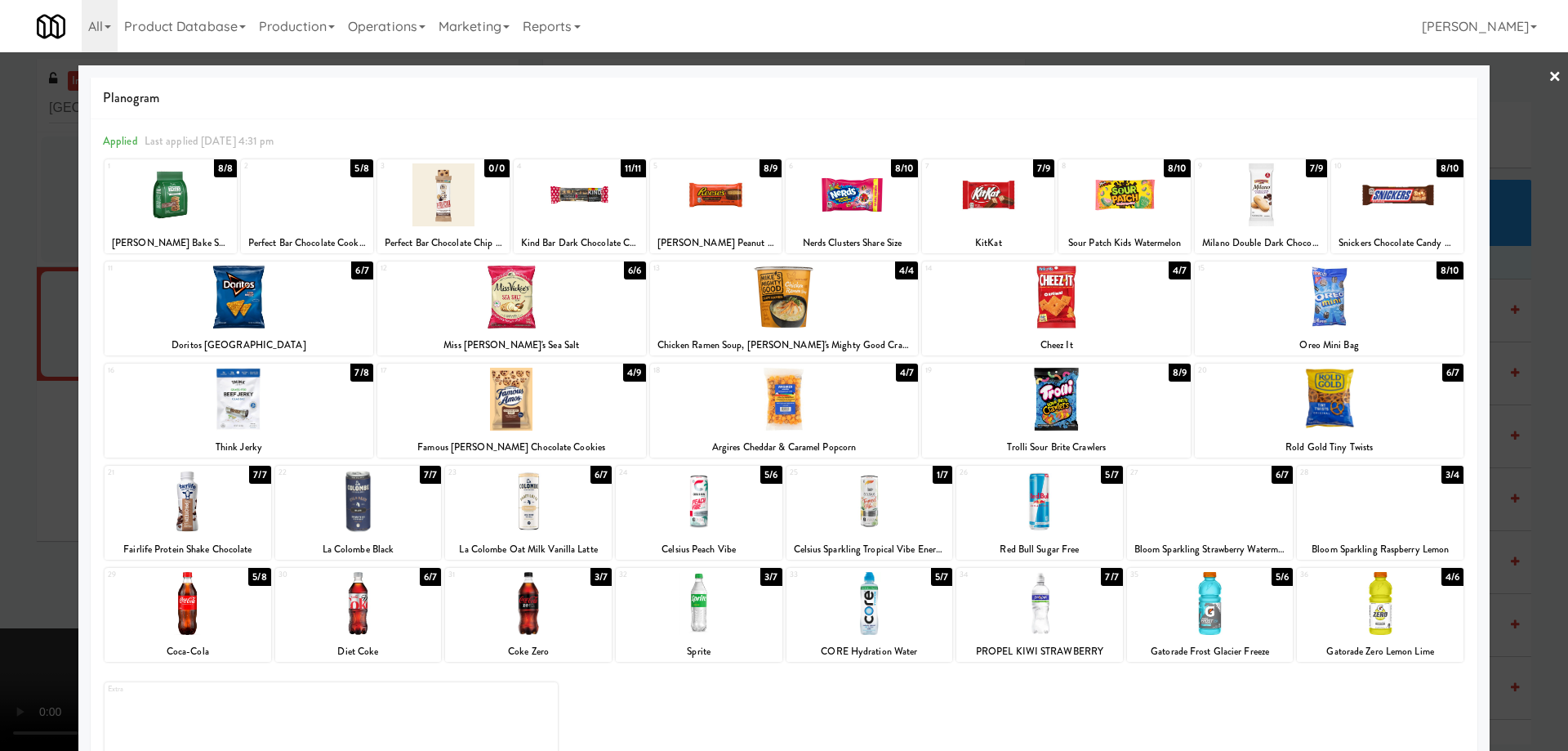
click at [1391, 397] on div at bounding box center [1329, 398] width 269 height 63
click at [1548, 76] on link "×" at bounding box center [1555, 78] width 13 height 51
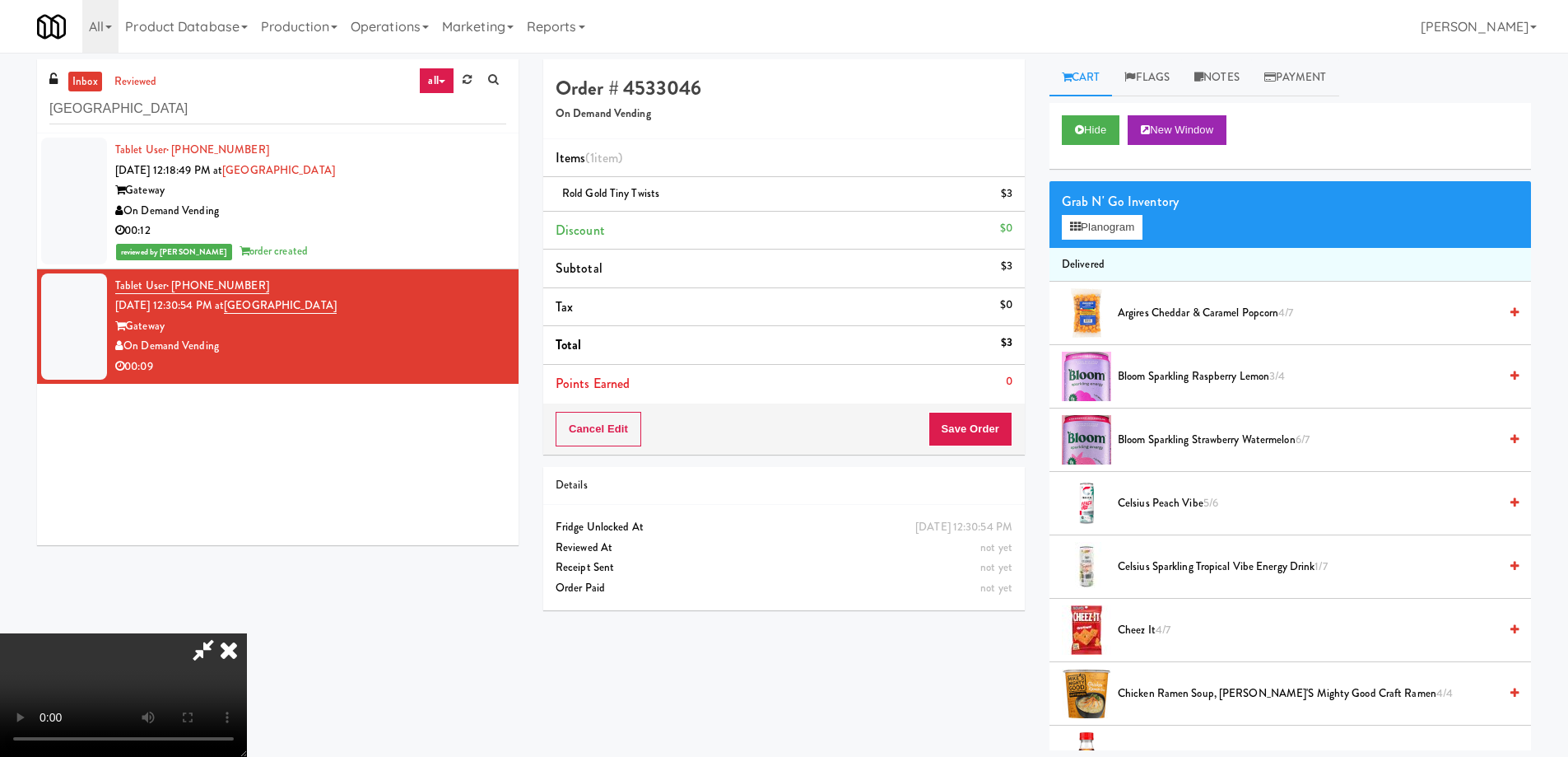
click at [247, 633] on video at bounding box center [123, 695] width 247 height 124
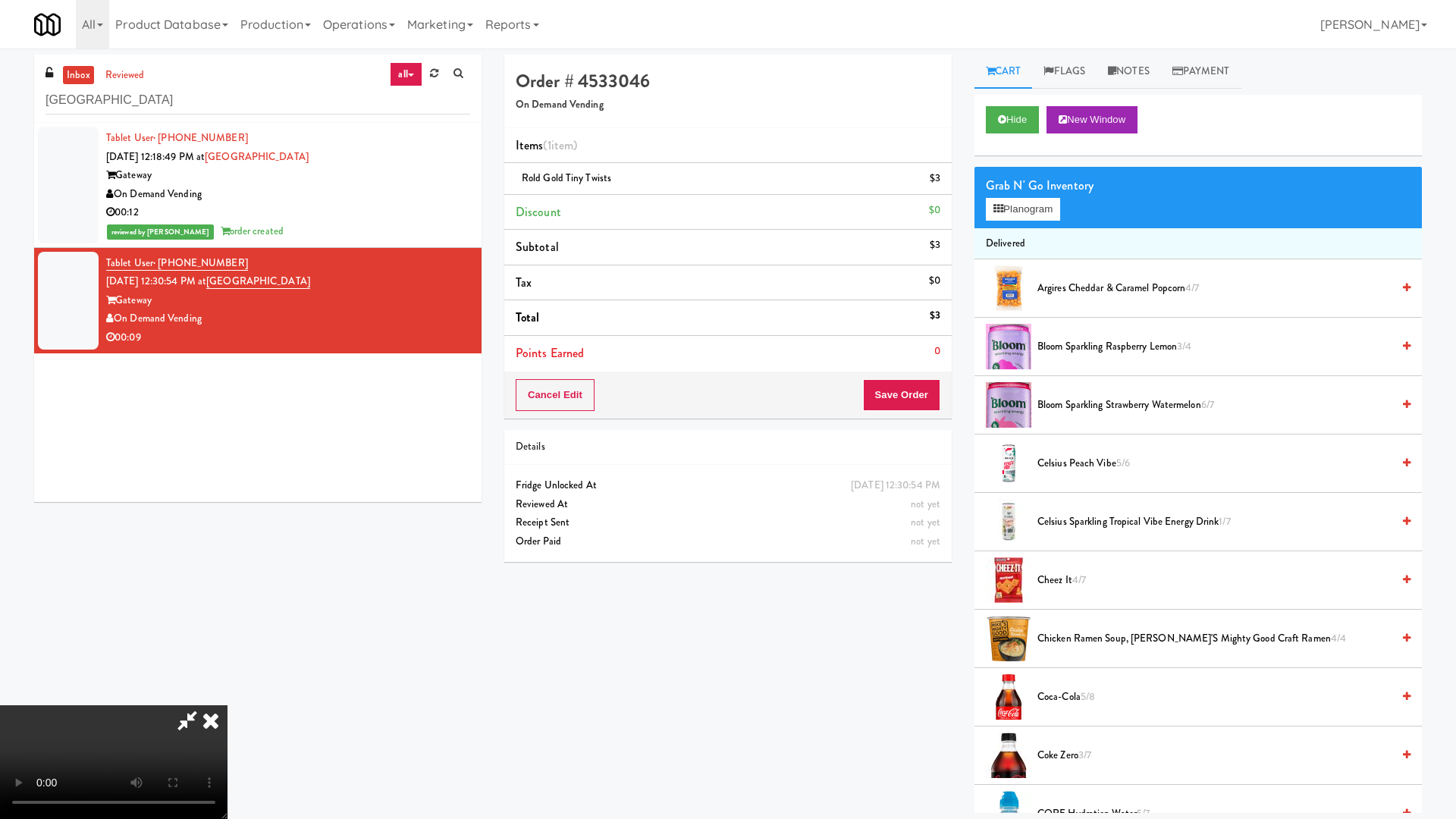
click at [227, 696] on video at bounding box center [113, 762] width 227 height 114
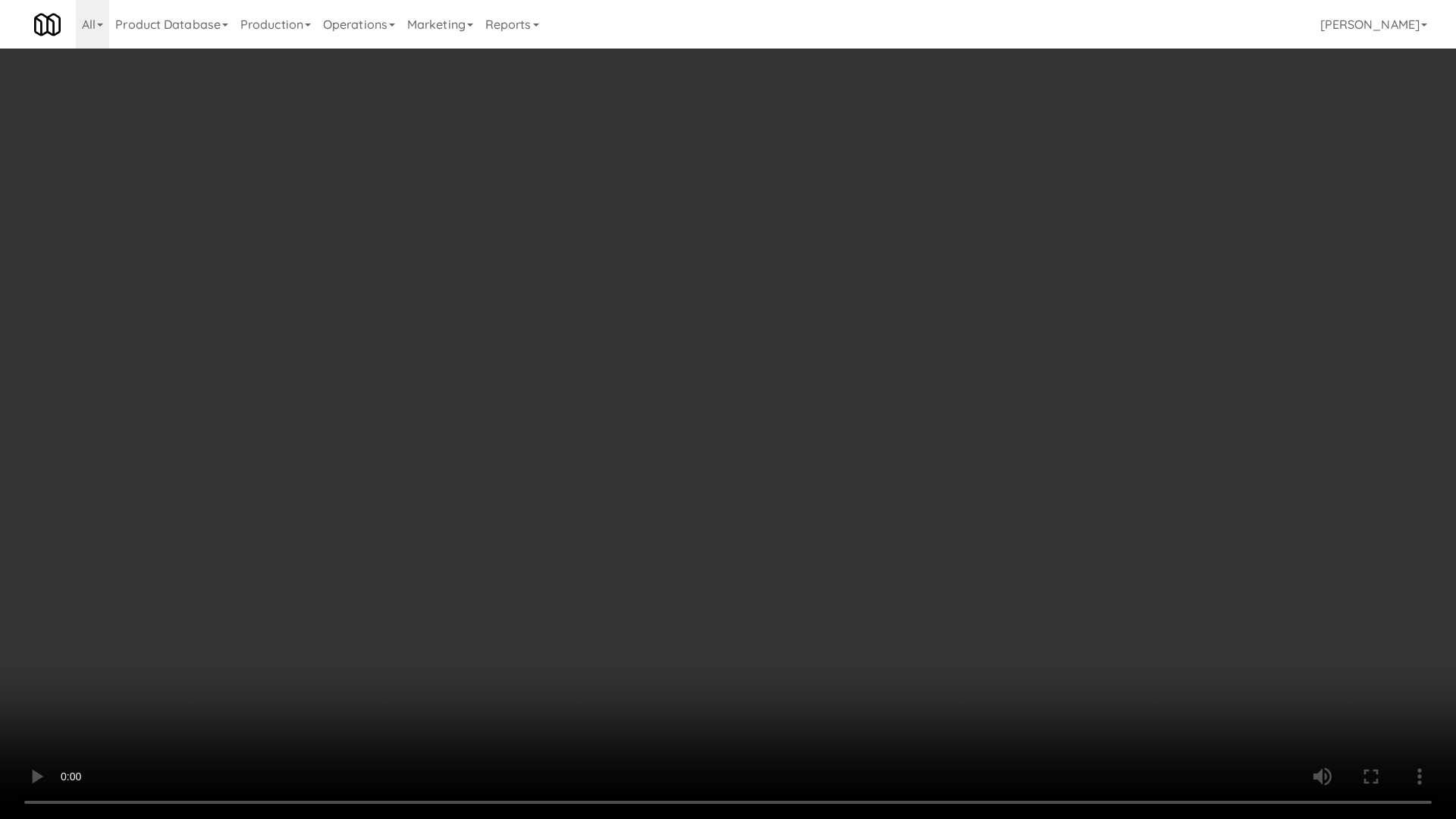
click at [816, 384] on video at bounding box center [728, 409] width 1456 height 819
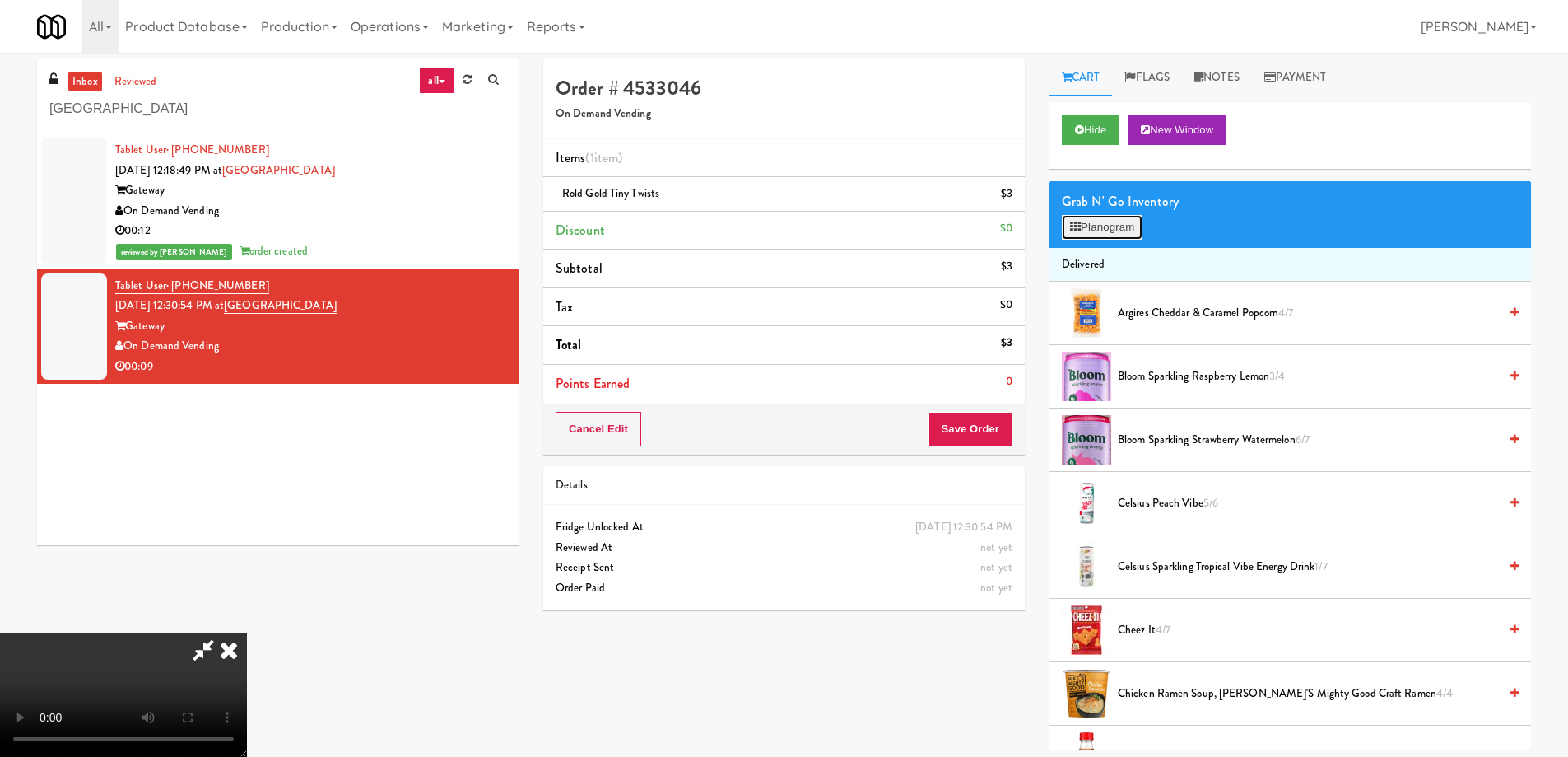
click at [1116, 221] on button "Planogram" at bounding box center [1101, 227] width 80 height 25
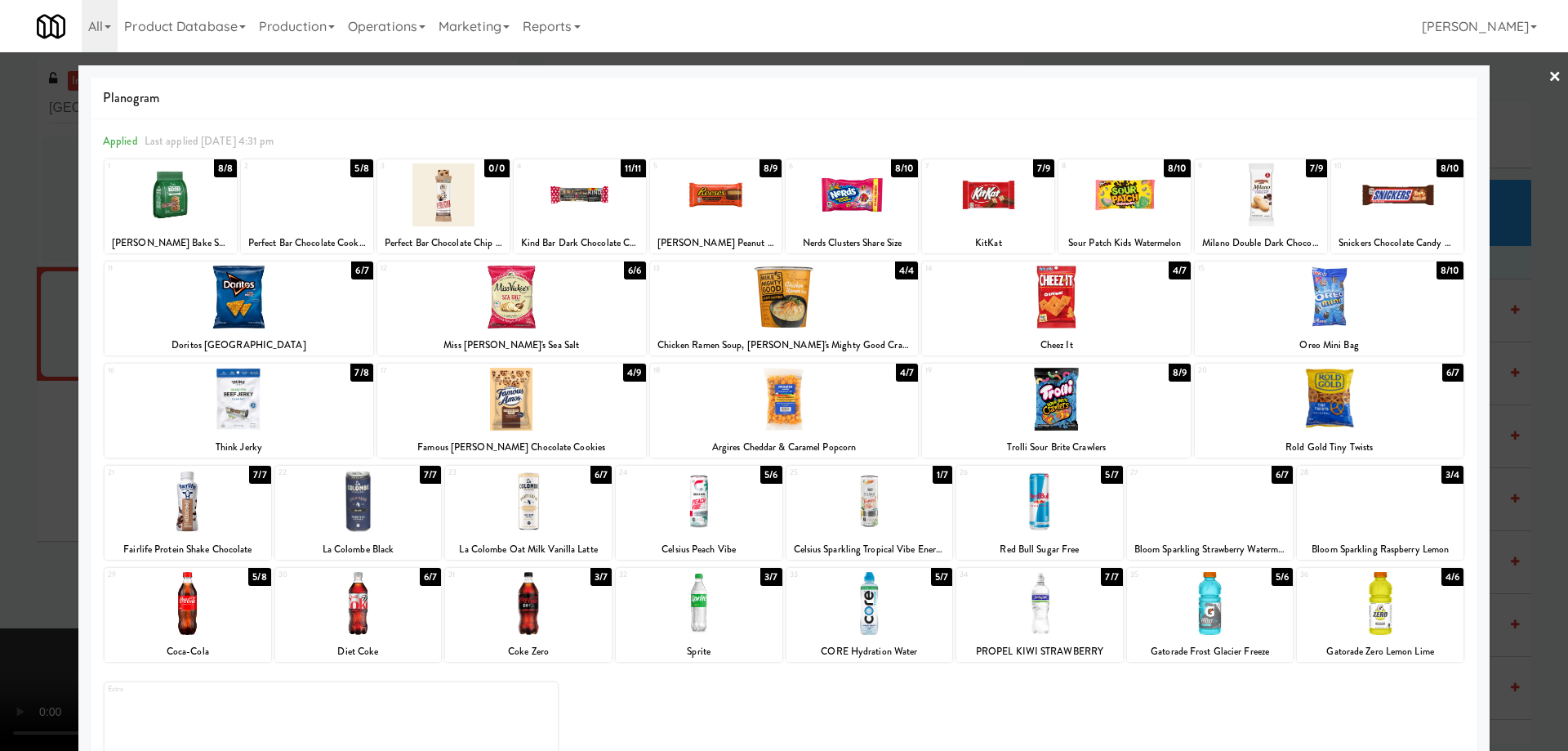
click at [334, 202] on div at bounding box center [306, 194] width 132 height 63
click at [1548, 80] on link "×" at bounding box center [1555, 78] width 13 height 51
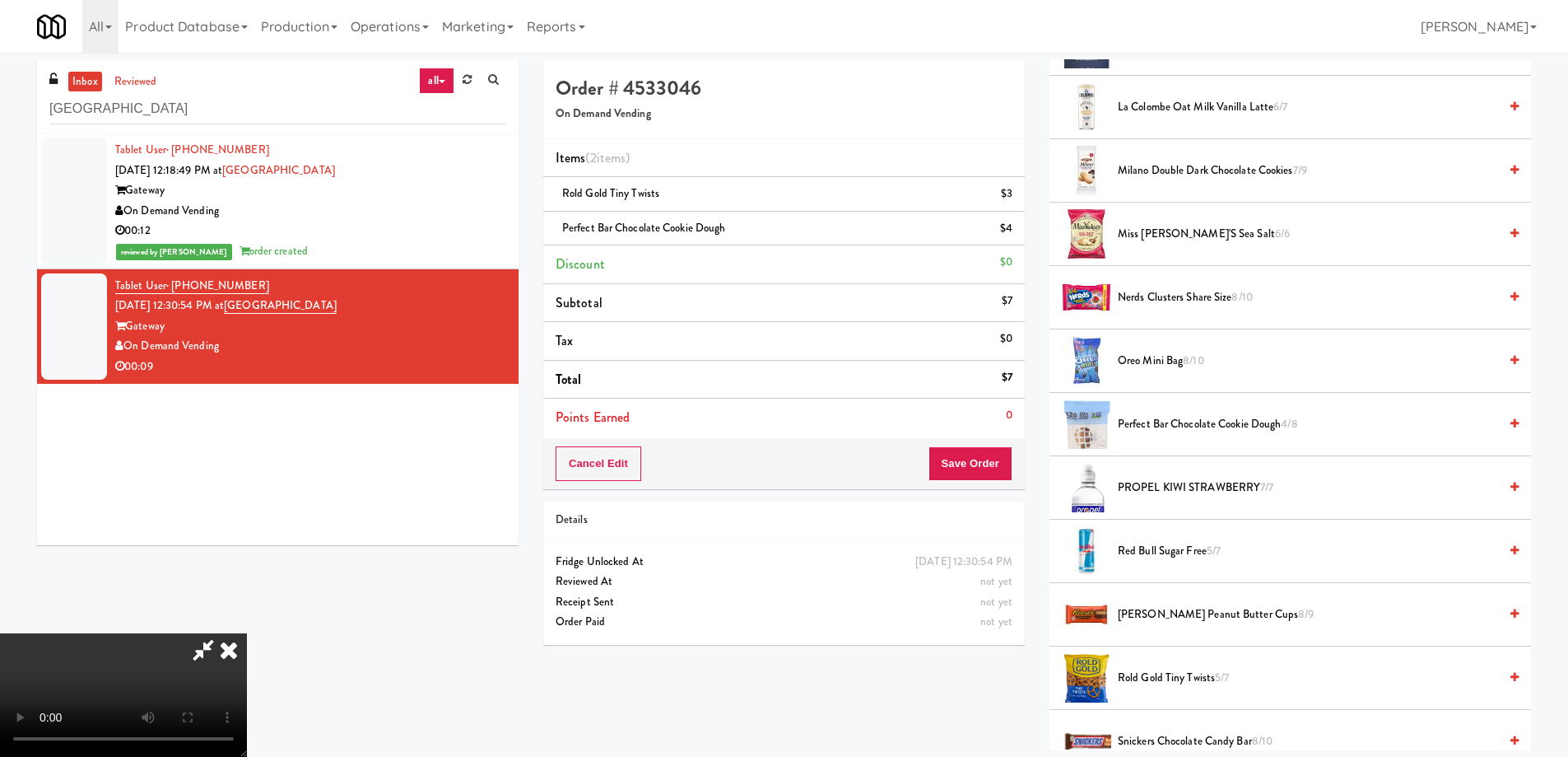
scroll to position [1401, 0]
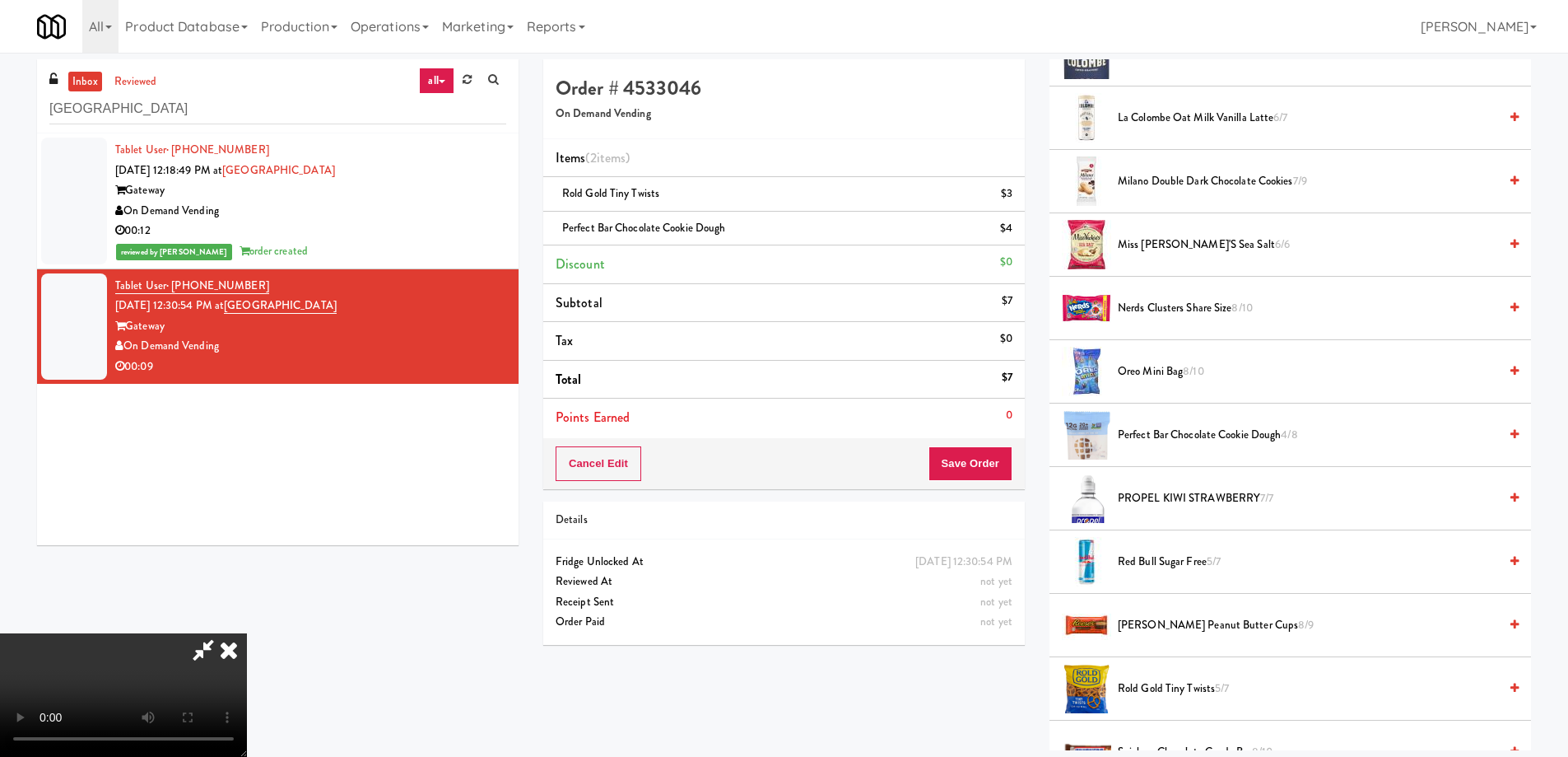
click at [247, 633] on video at bounding box center [123, 695] width 247 height 124
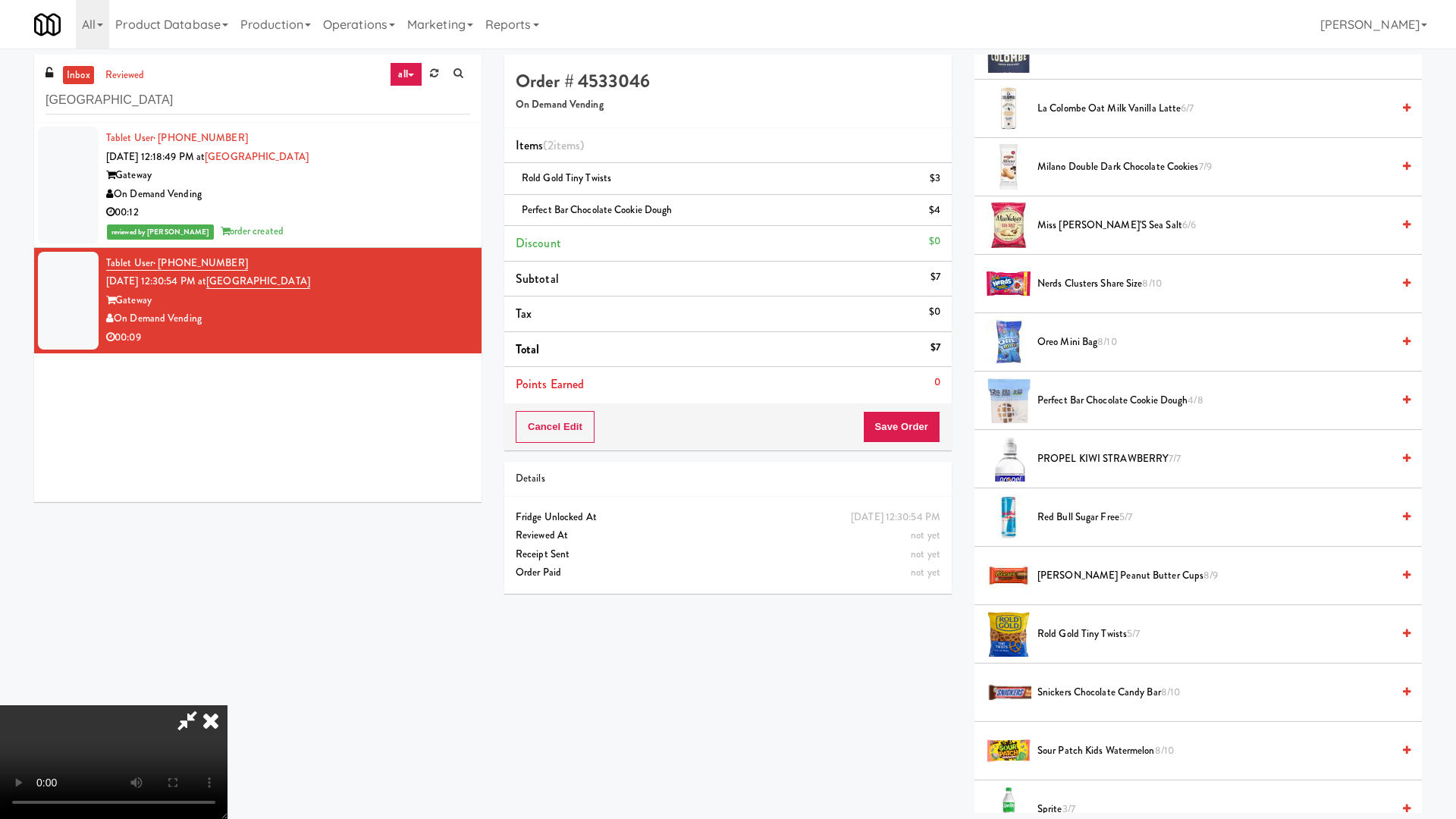
click at [227, 696] on video at bounding box center [113, 762] width 227 height 114
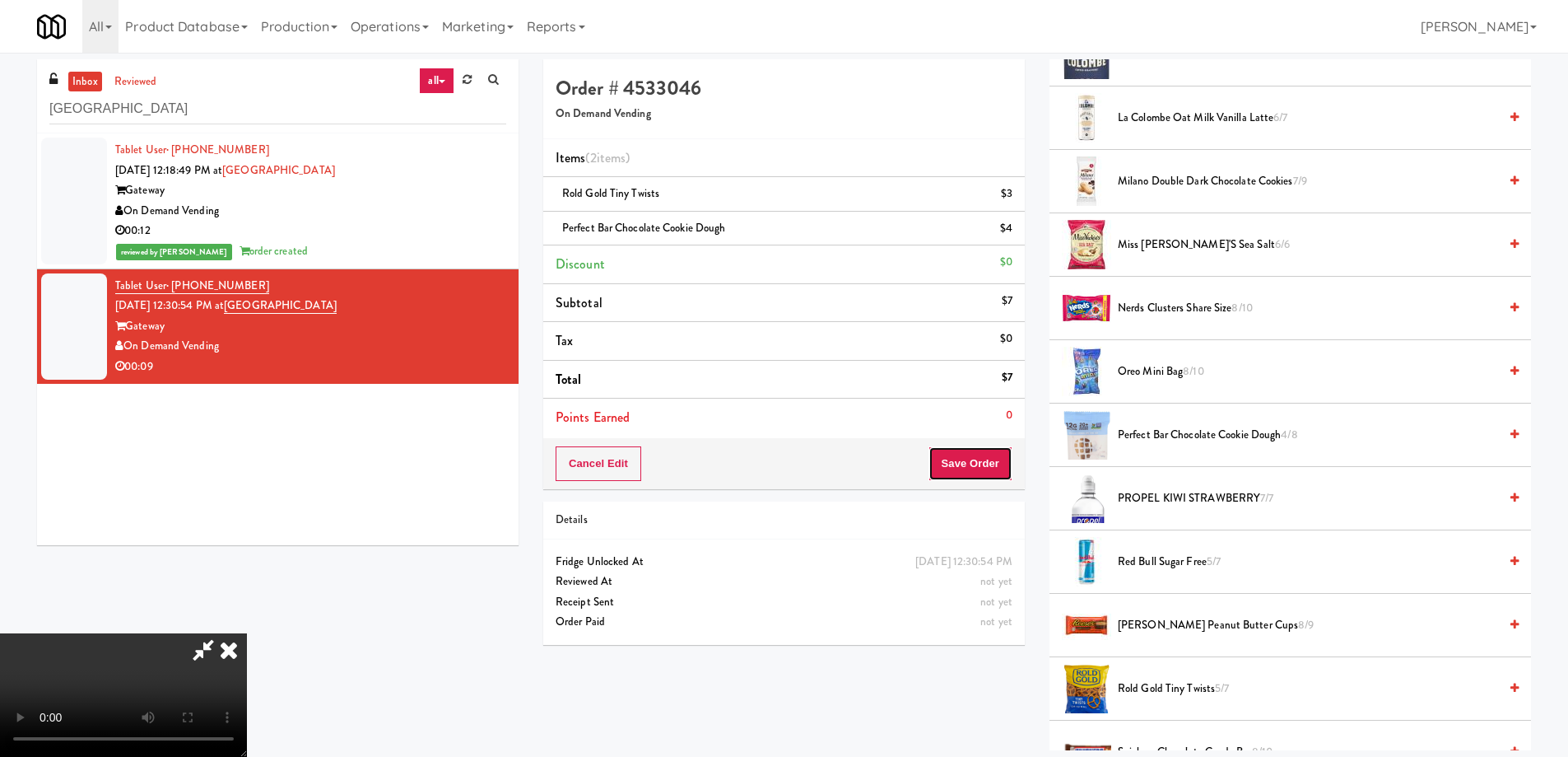
click at [991, 455] on button "Save Order" at bounding box center [970, 463] width 84 height 35
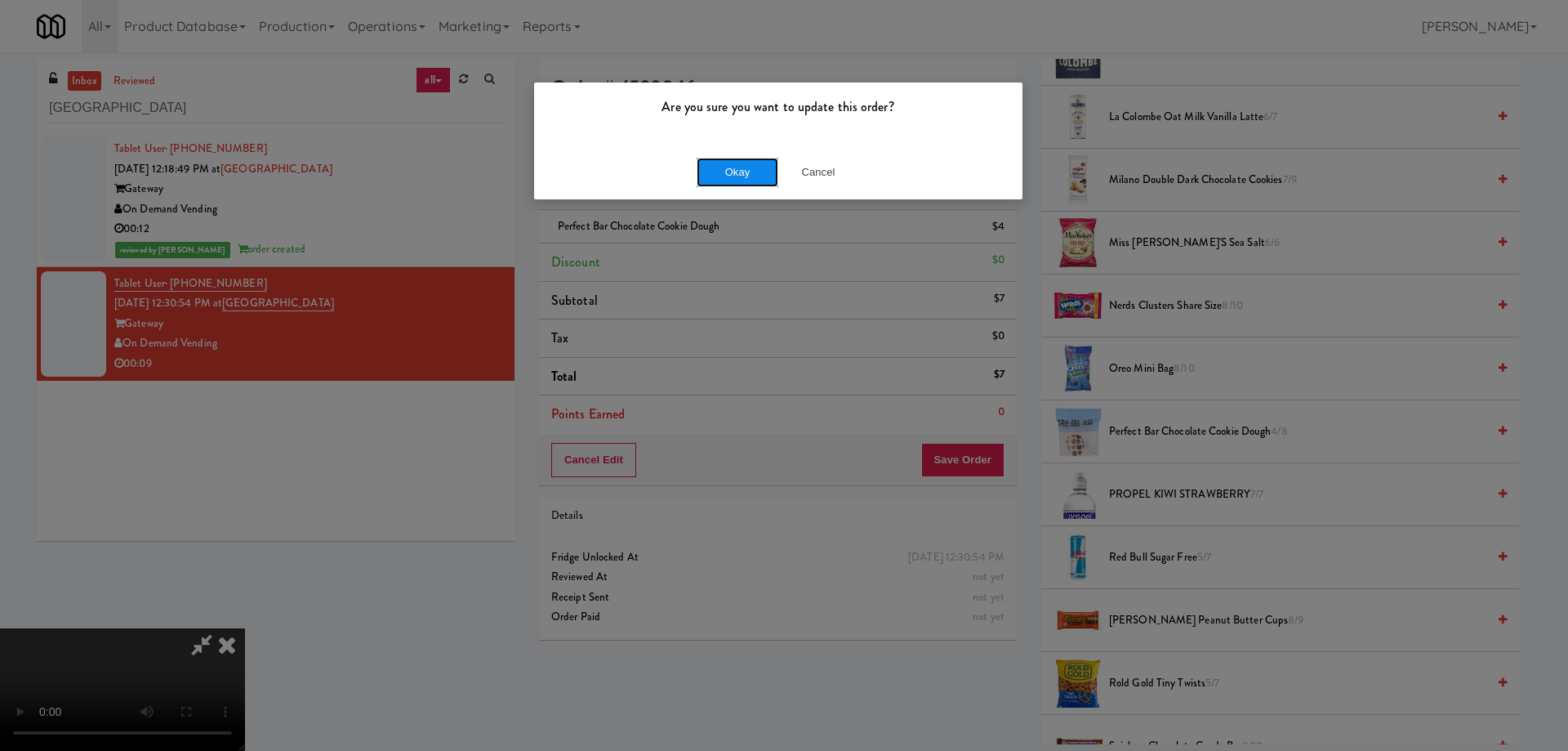
click at [727, 172] on button "Okay" at bounding box center [737, 172] width 82 height 29
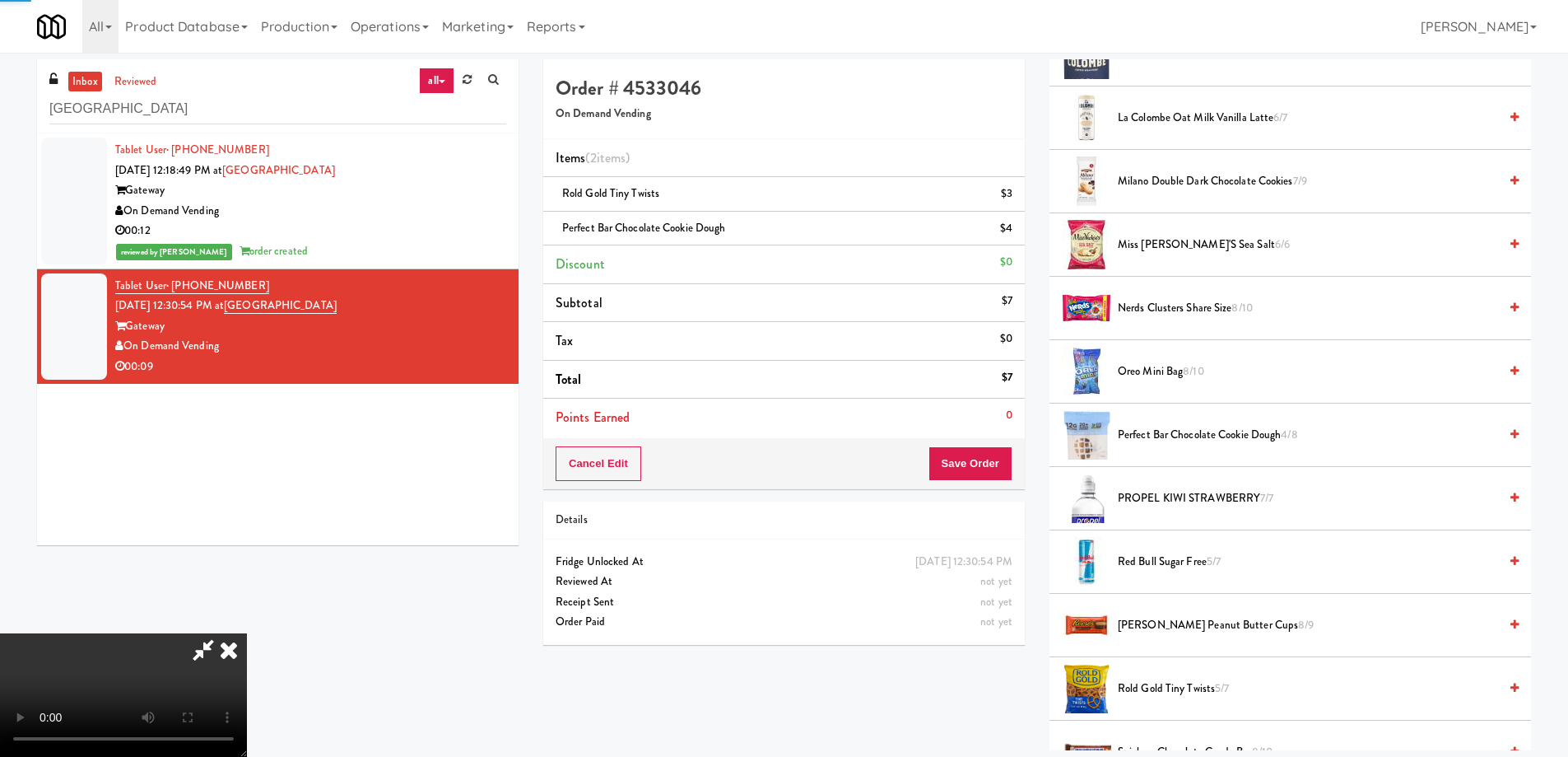
click at [247, 633] on icon at bounding box center [229, 649] width 36 height 33
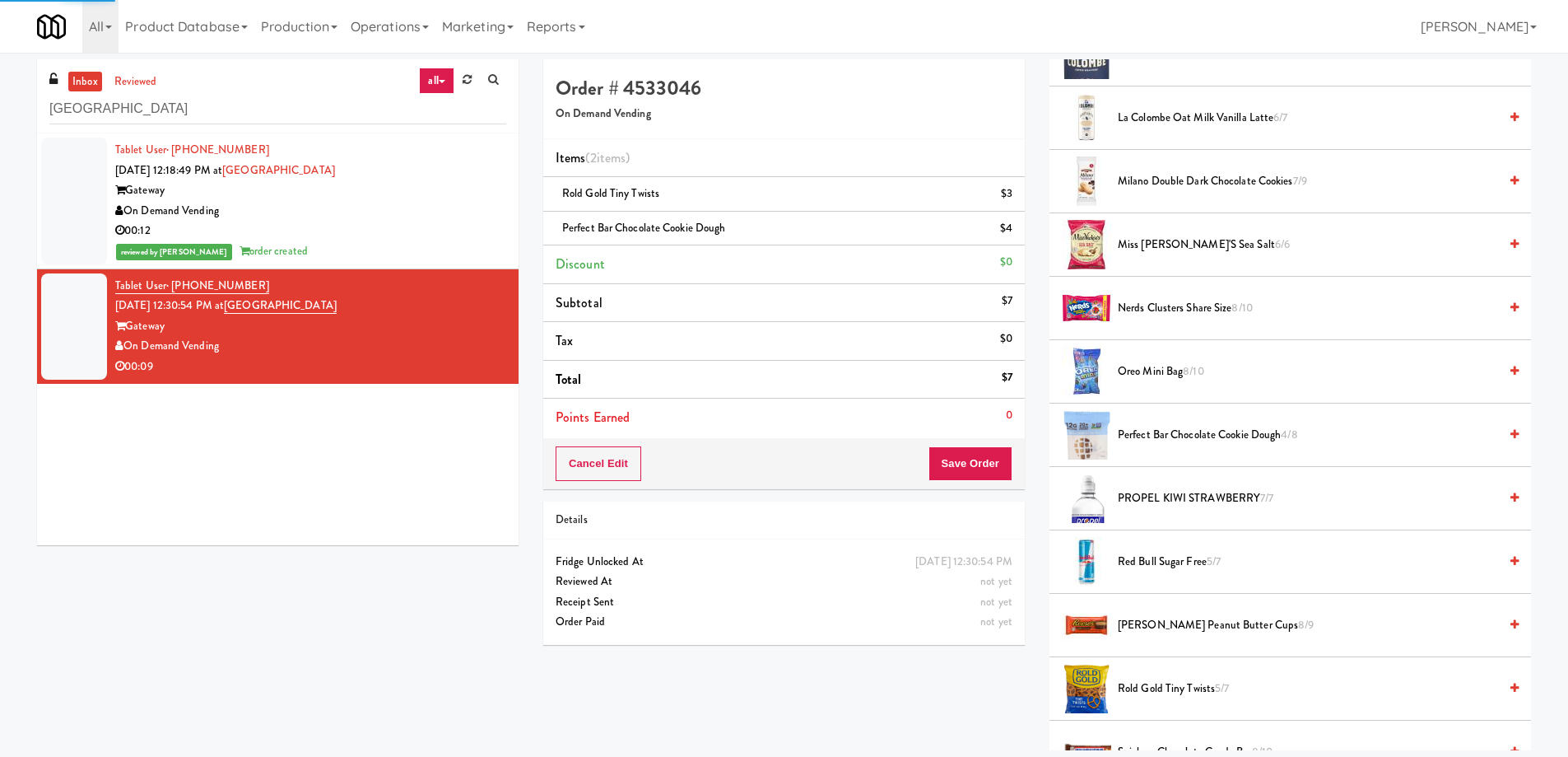
scroll to position [0, 0]
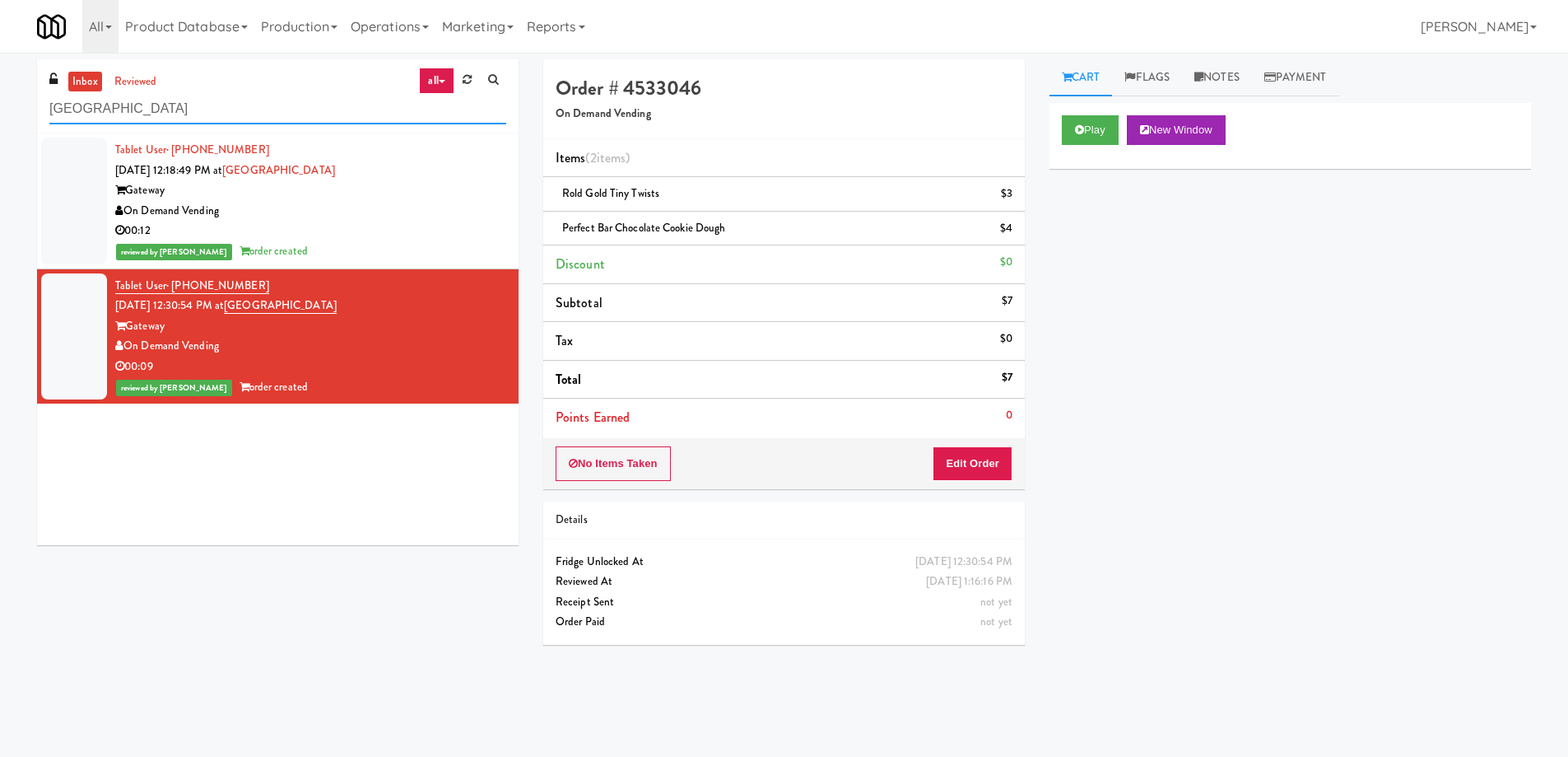
click at [192, 112] on input "[GEOGRAPHIC_DATA]" at bounding box center [278, 109] width 457 height 30
paste input "Arapahoe Square Fridge"
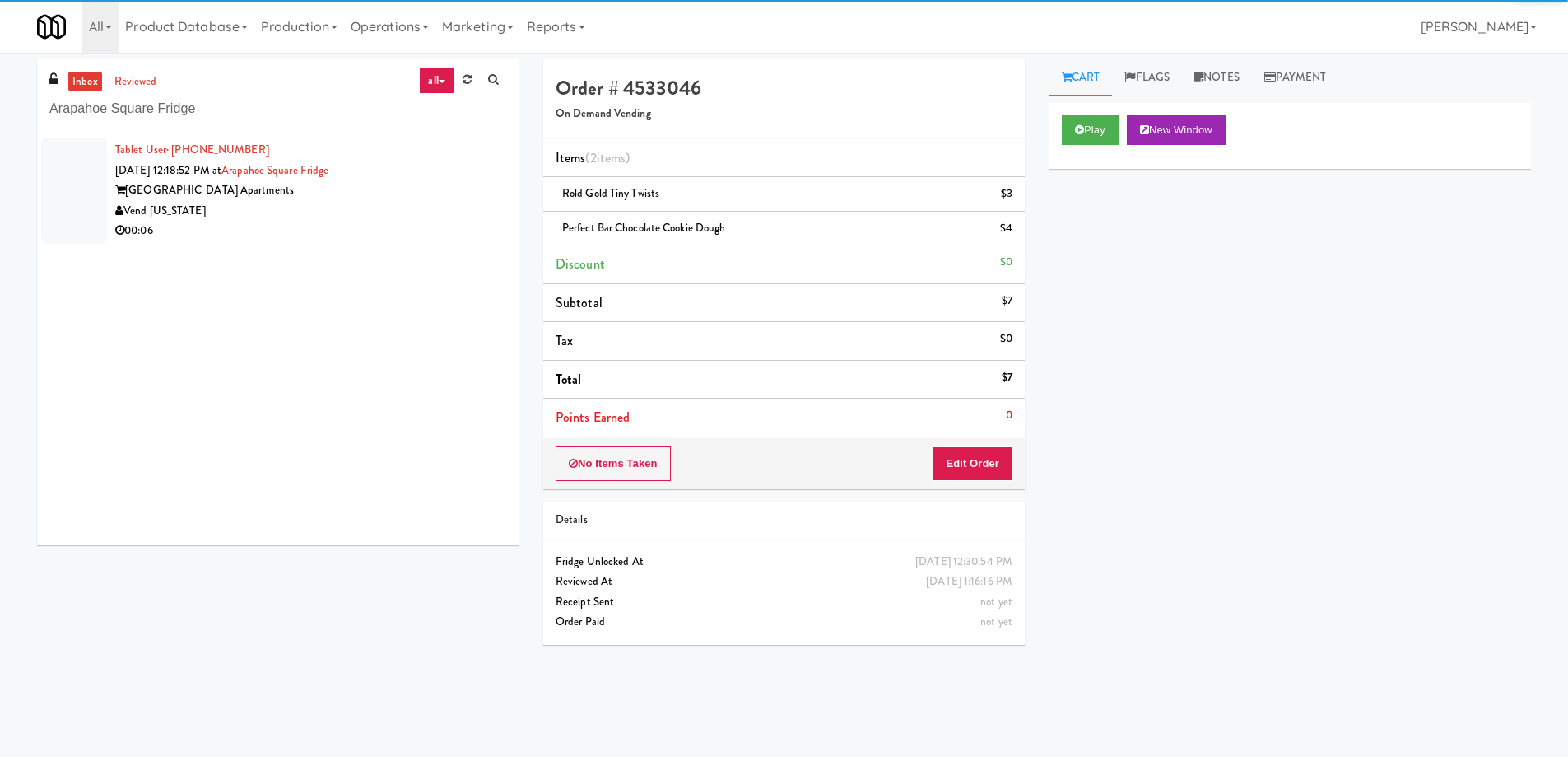
click at [426, 206] on div "Vend [US_STATE]" at bounding box center [311, 212] width 391 height 21
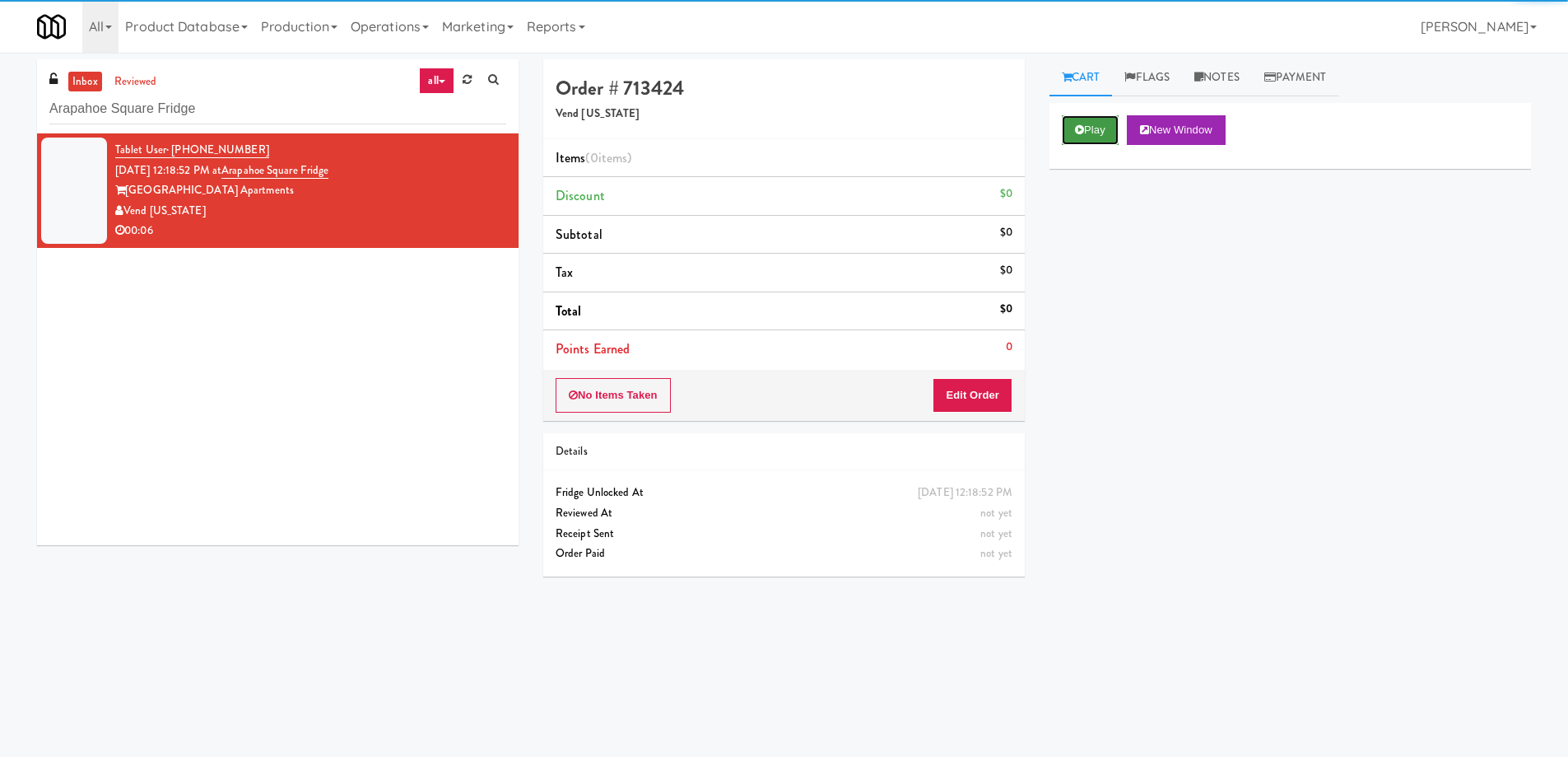
click at [1090, 120] on button "Play" at bounding box center [1090, 129] width 57 height 29
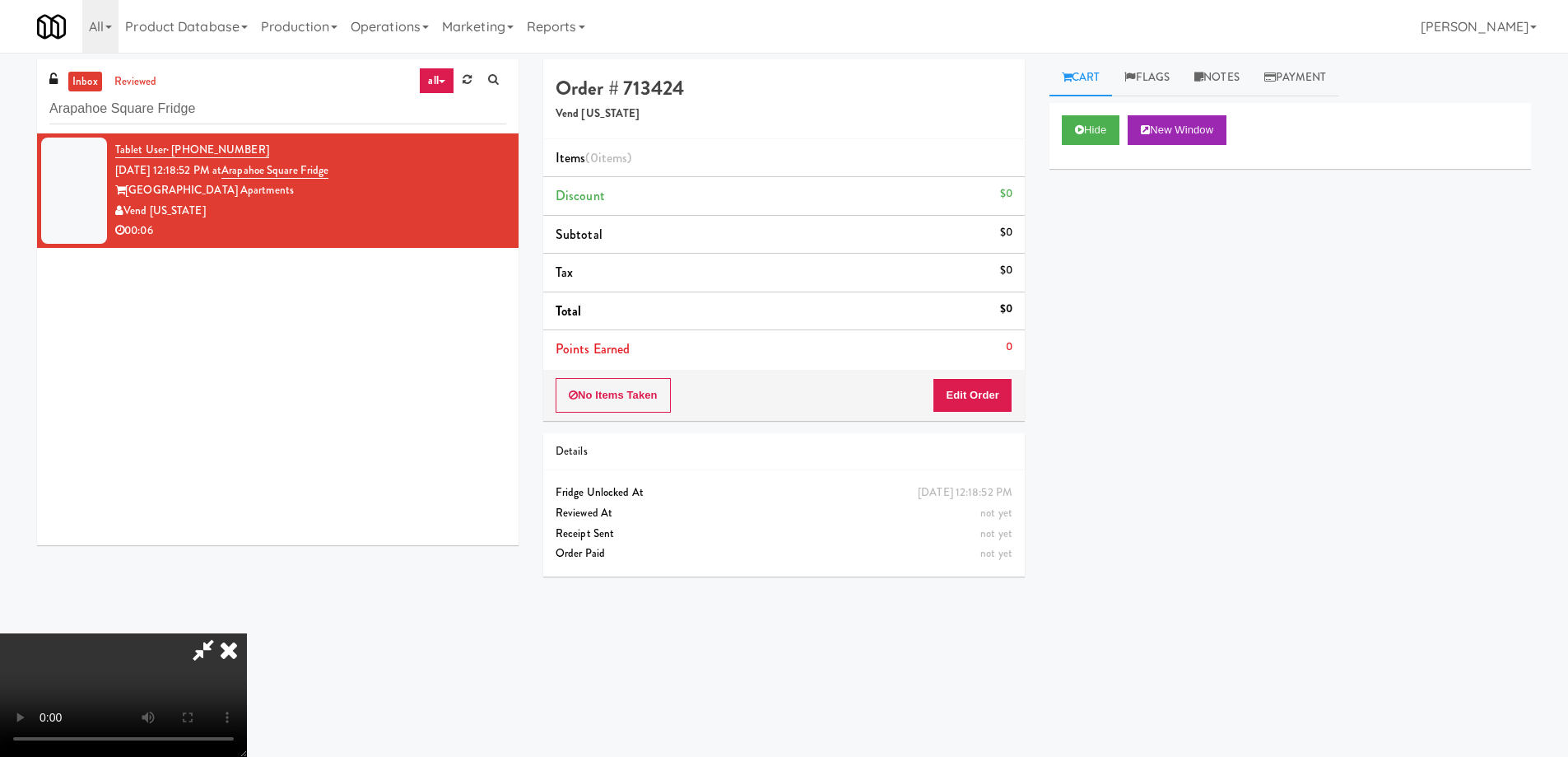
click at [247, 633] on video at bounding box center [123, 695] width 247 height 124
click at [970, 396] on button "Edit Order" at bounding box center [972, 395] width 80 height 35
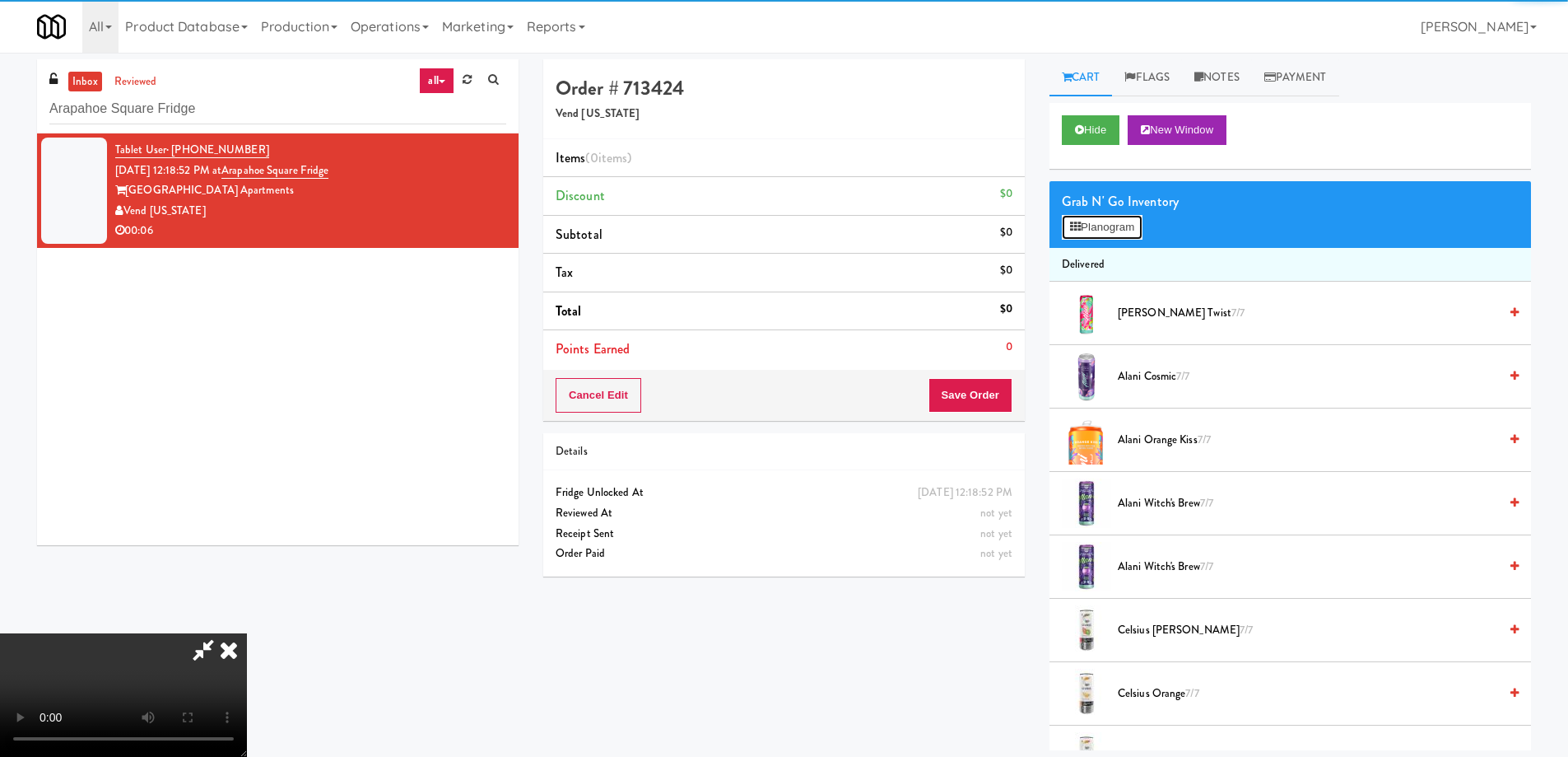
click at [1107, 235] on button "Planogram" at bounding box center [1101, 227] width 80 height 25
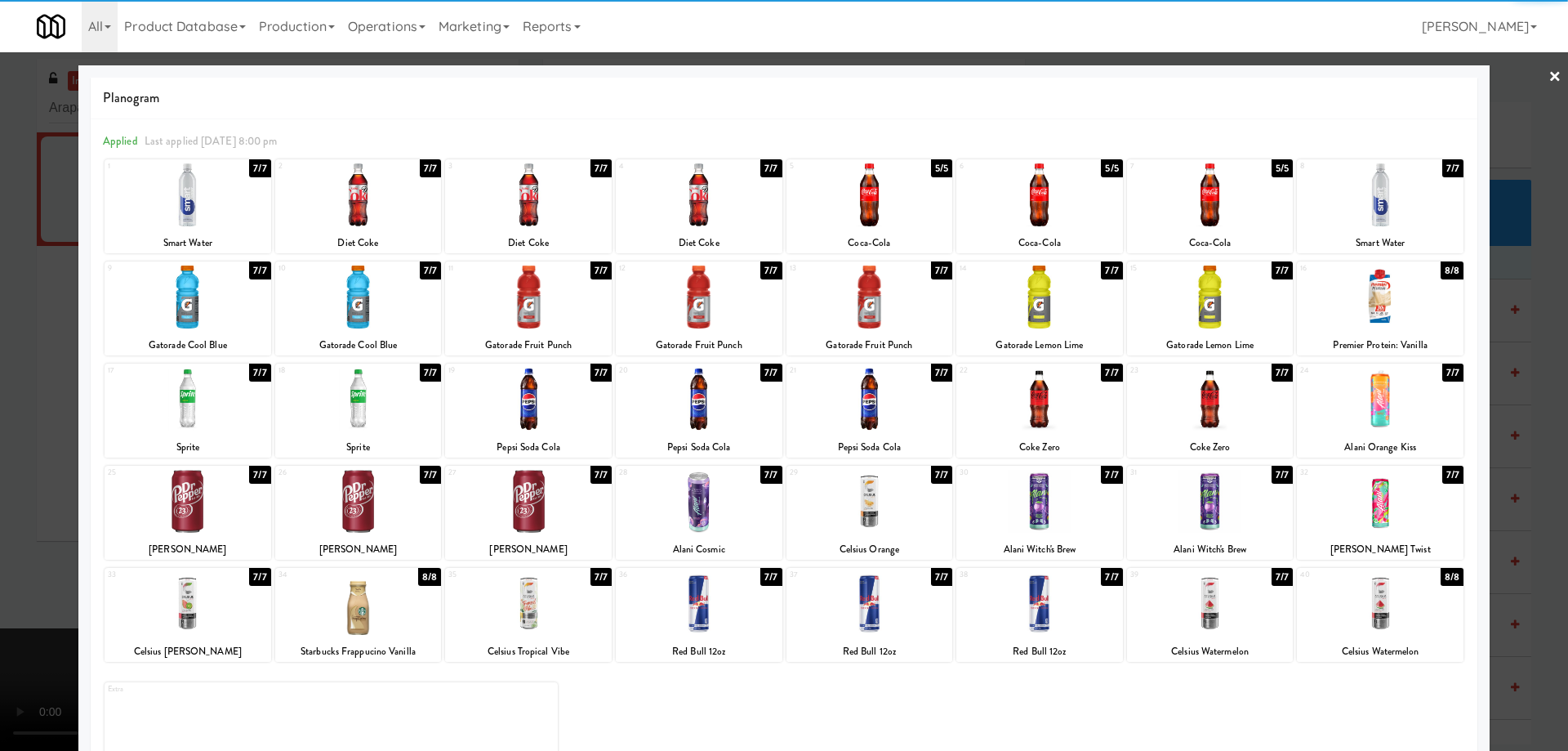
click at [211, 605] on div at bounding box center [188, 603] width 167 height 63
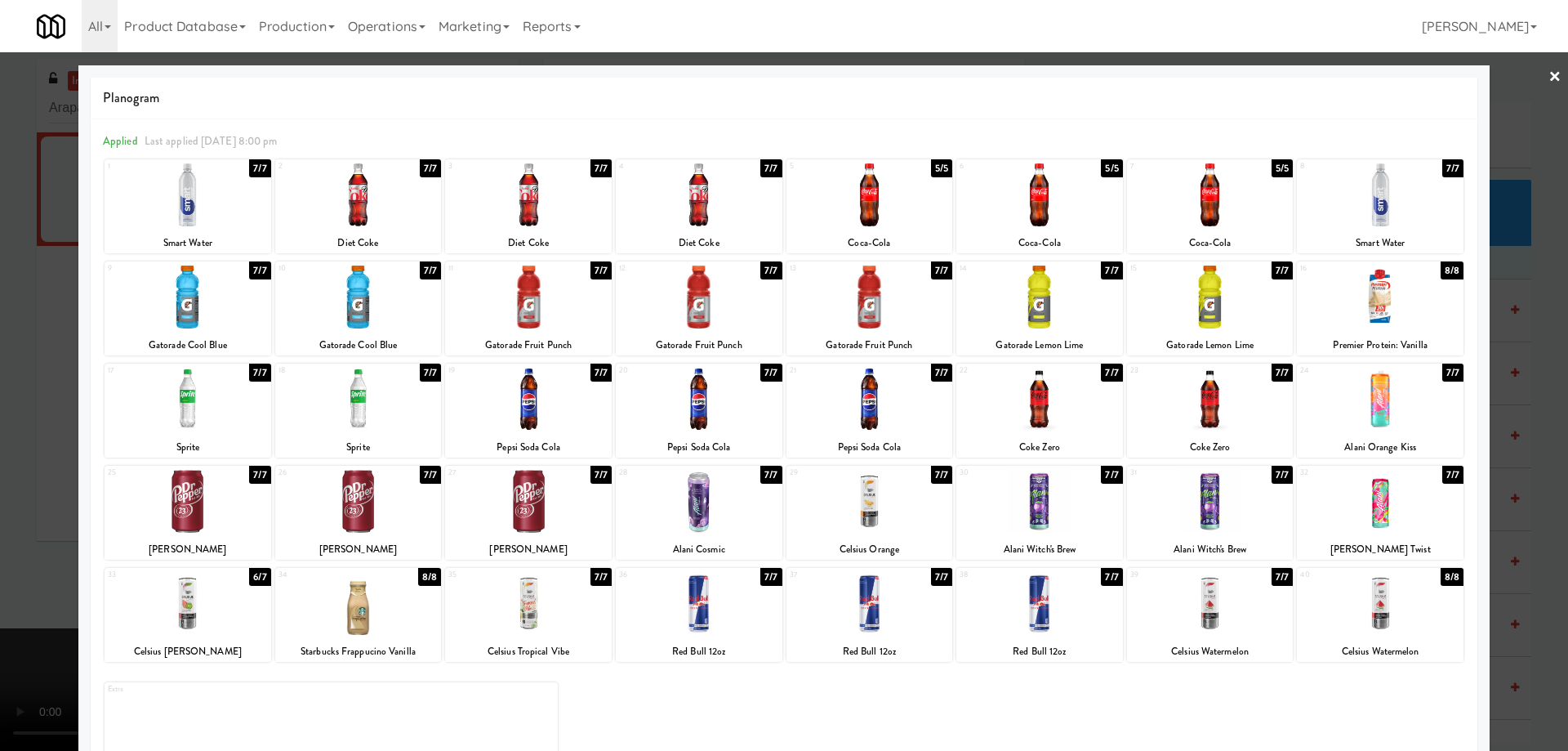
click at [1548, 75] on link "×" at bounding box center [1555, 78] width 13 height 51
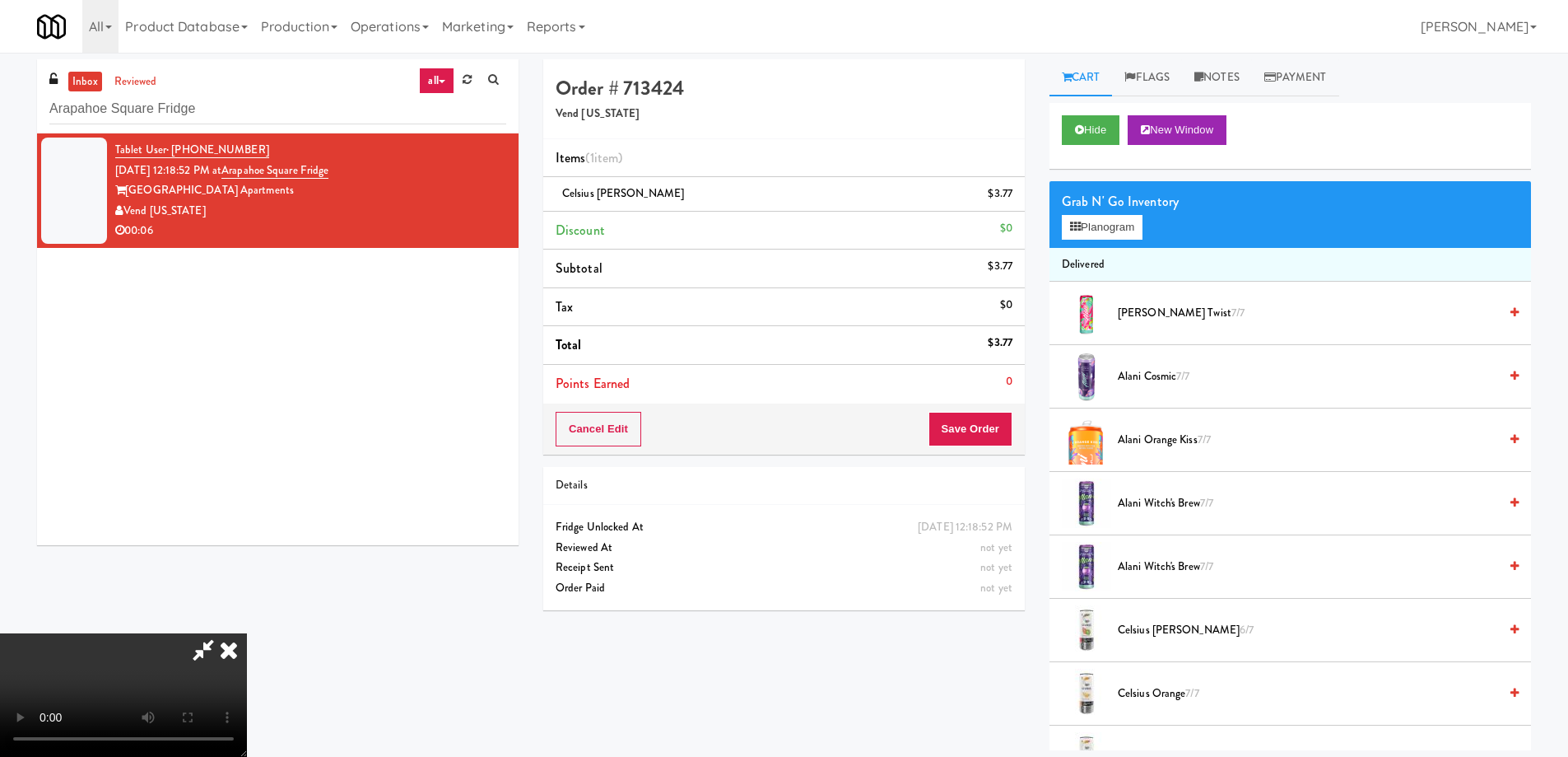
click at [247, 633] on video at bounding box center [123, 695] width 247 height 124
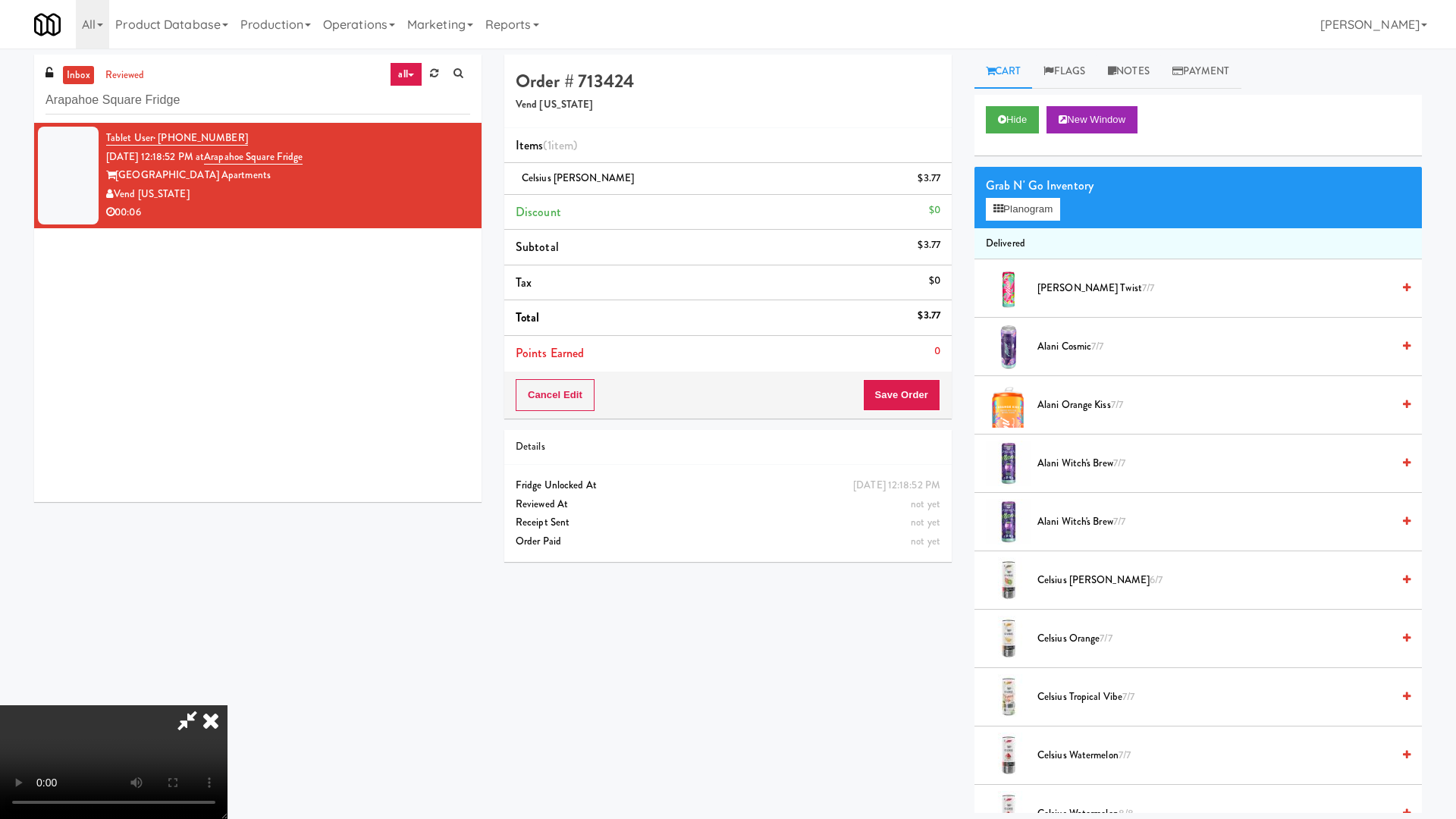
click at [227, 696] on video at bounding box center [113, 762] width 227 height 114
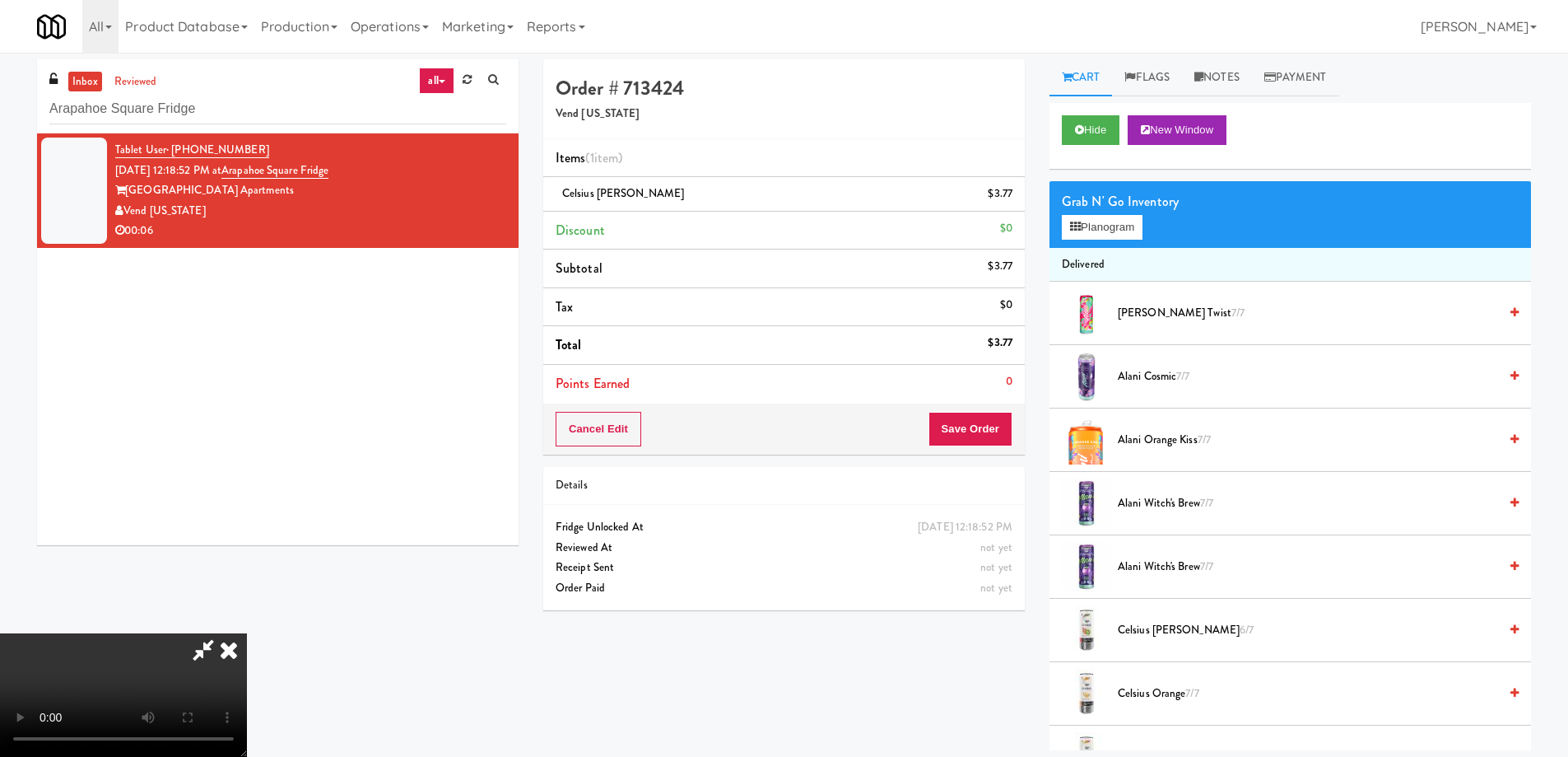
click at [247, 633] on icon at bounding box center [229, 649] width 36 height 33
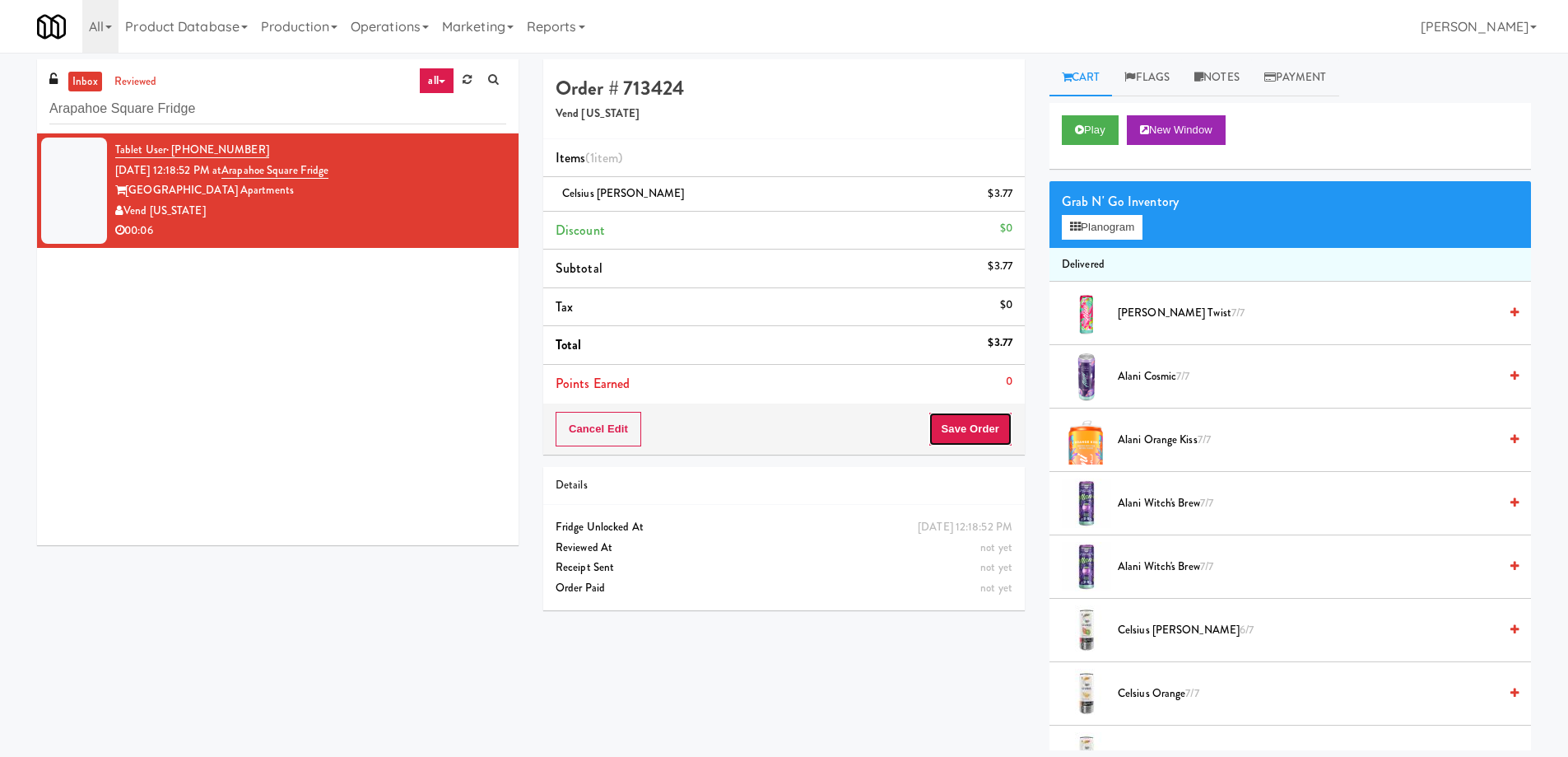
click at [976, 422] on button "Save Order" at bounding box center [970, 429] width 84 height 35
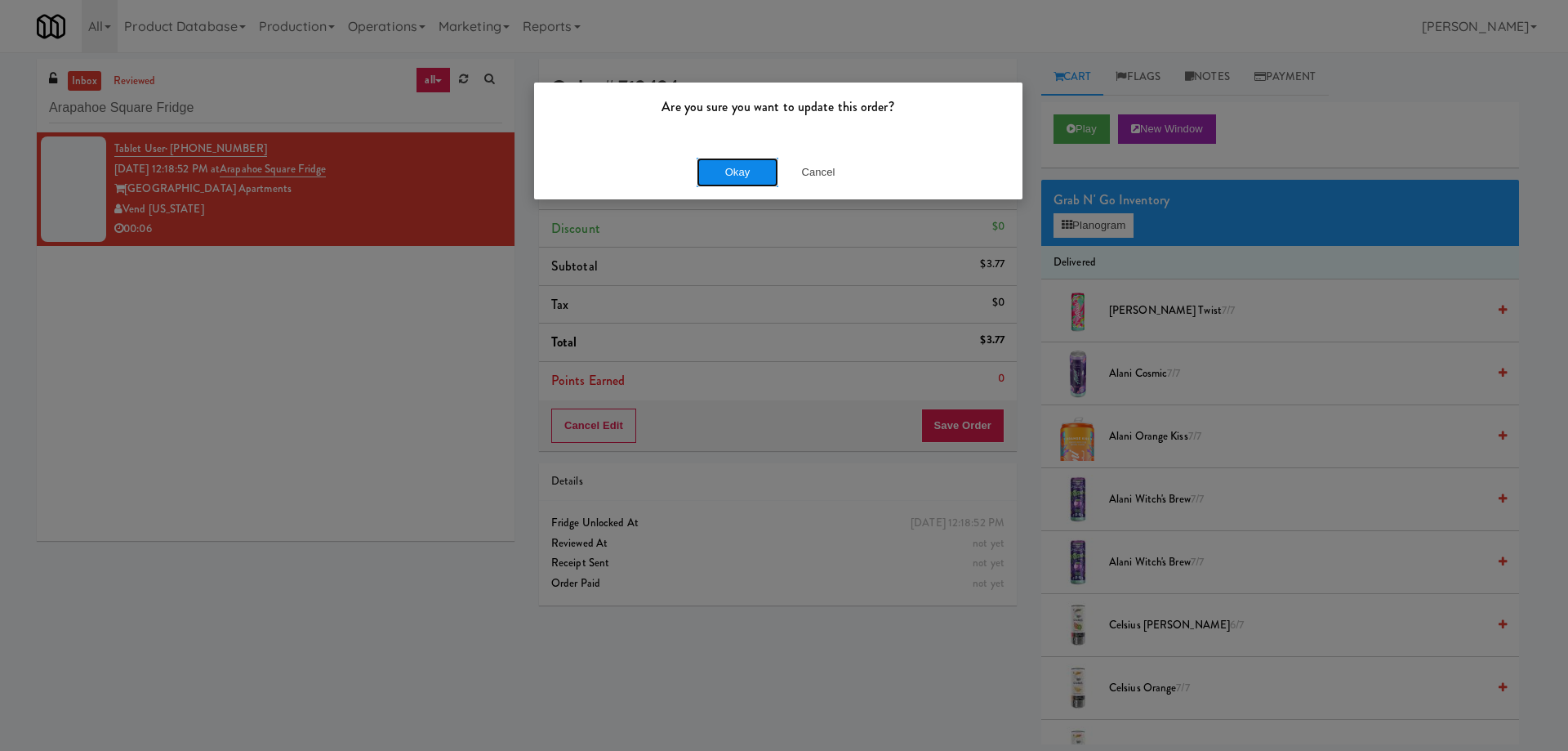
click at [738, 180] on button "Okay" at bounding box center [737, 172] width 82 height 29
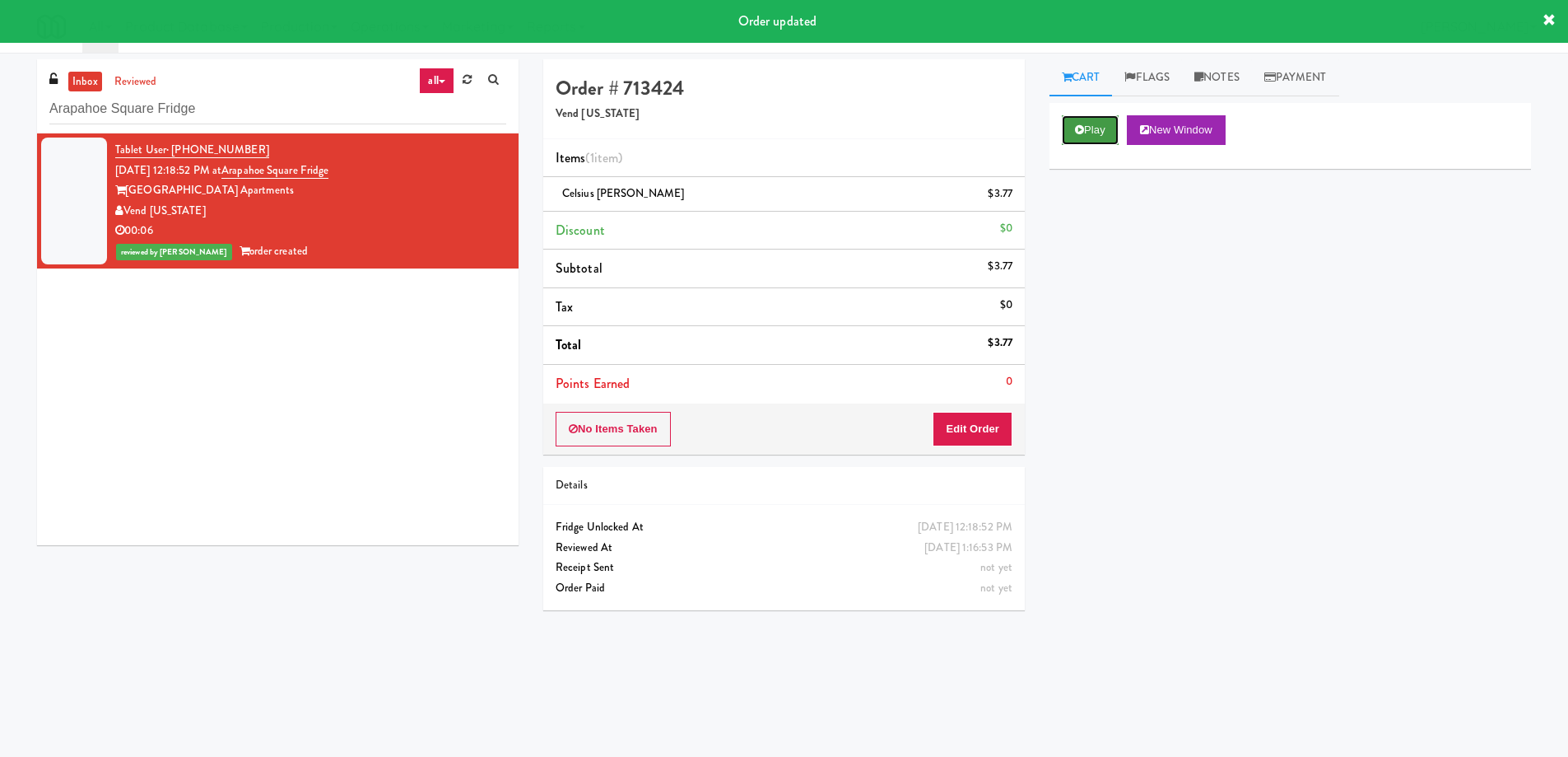
click at [1085, 141] on button "Play" at bounding box center [1090, 129] width 57 height 29
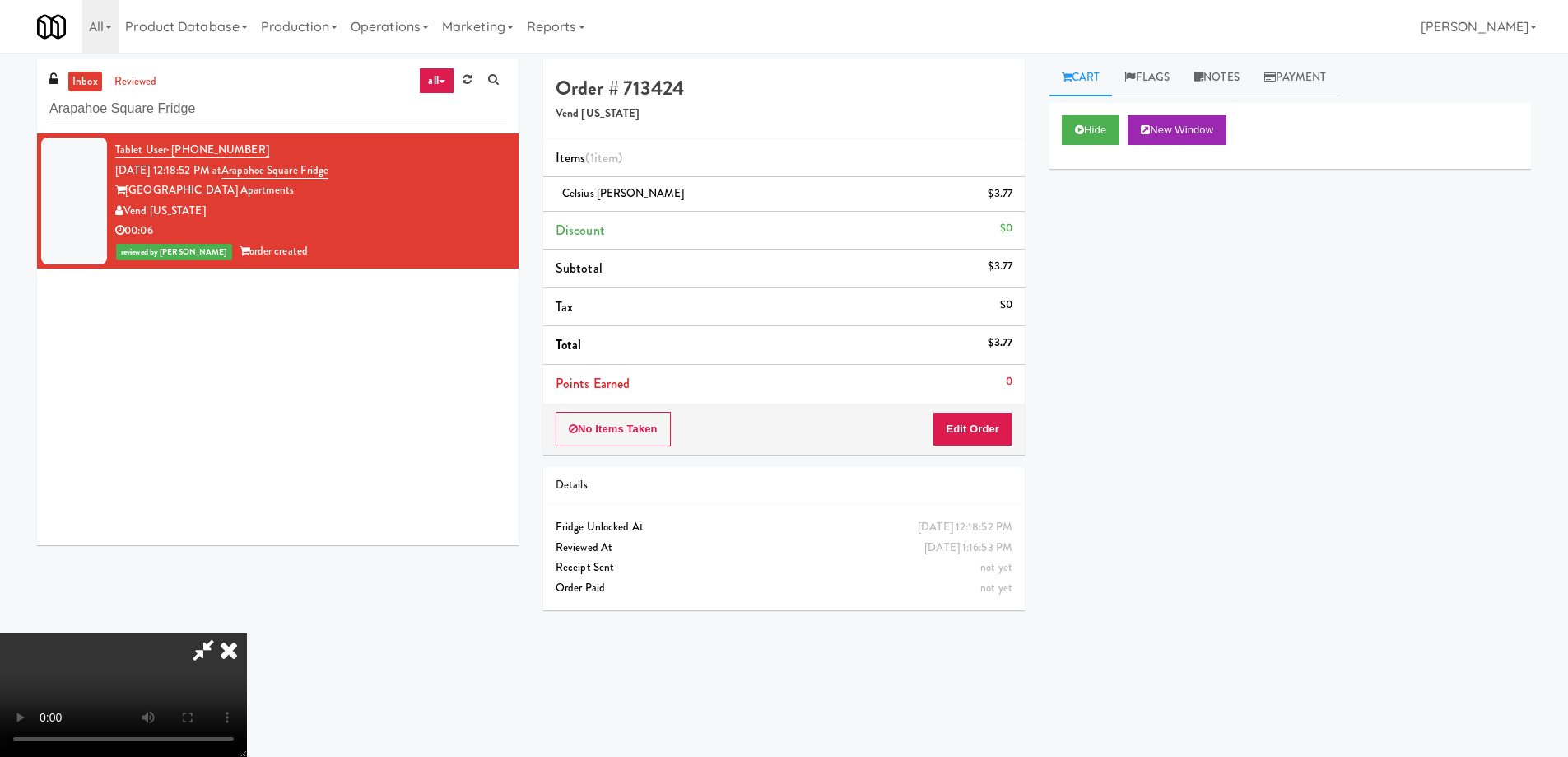
click at [247, 633] on video at bounding box center [123, 695] width 247 height 124
click at [247, 633] on icon at bounding box center [229, 649] width 36 height 33
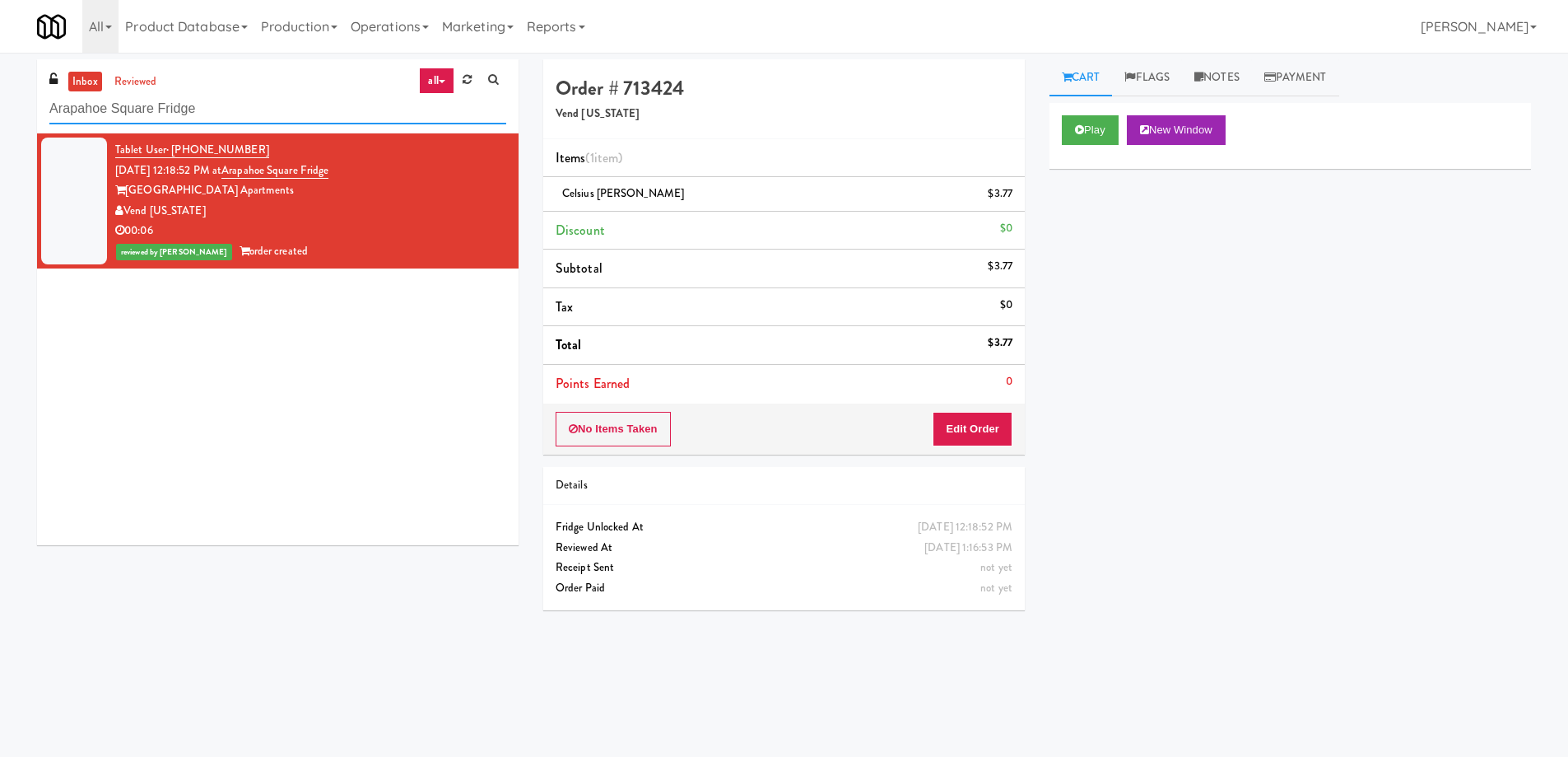
click at [292, 116] on input "Arapahoe Square Fridge" at bounding box center [278, 109] width 457 height 30
paste input "The Pointe-Outpost-C2"
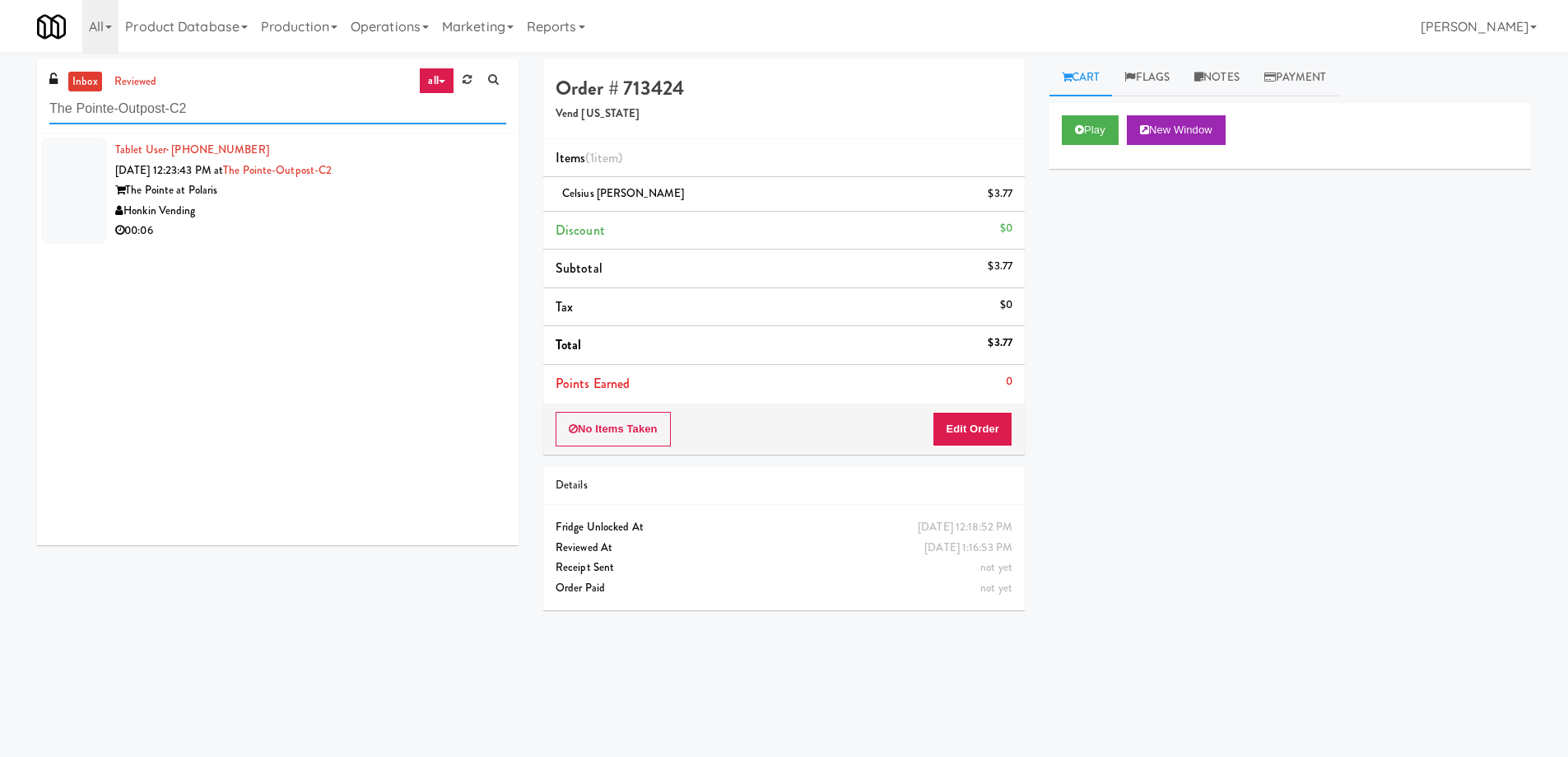
type input "The Pointe-Outpost-C2"
click at [319, 208] on div "Honkin Vending" at bounding box center [311, 212] width 391 height 21
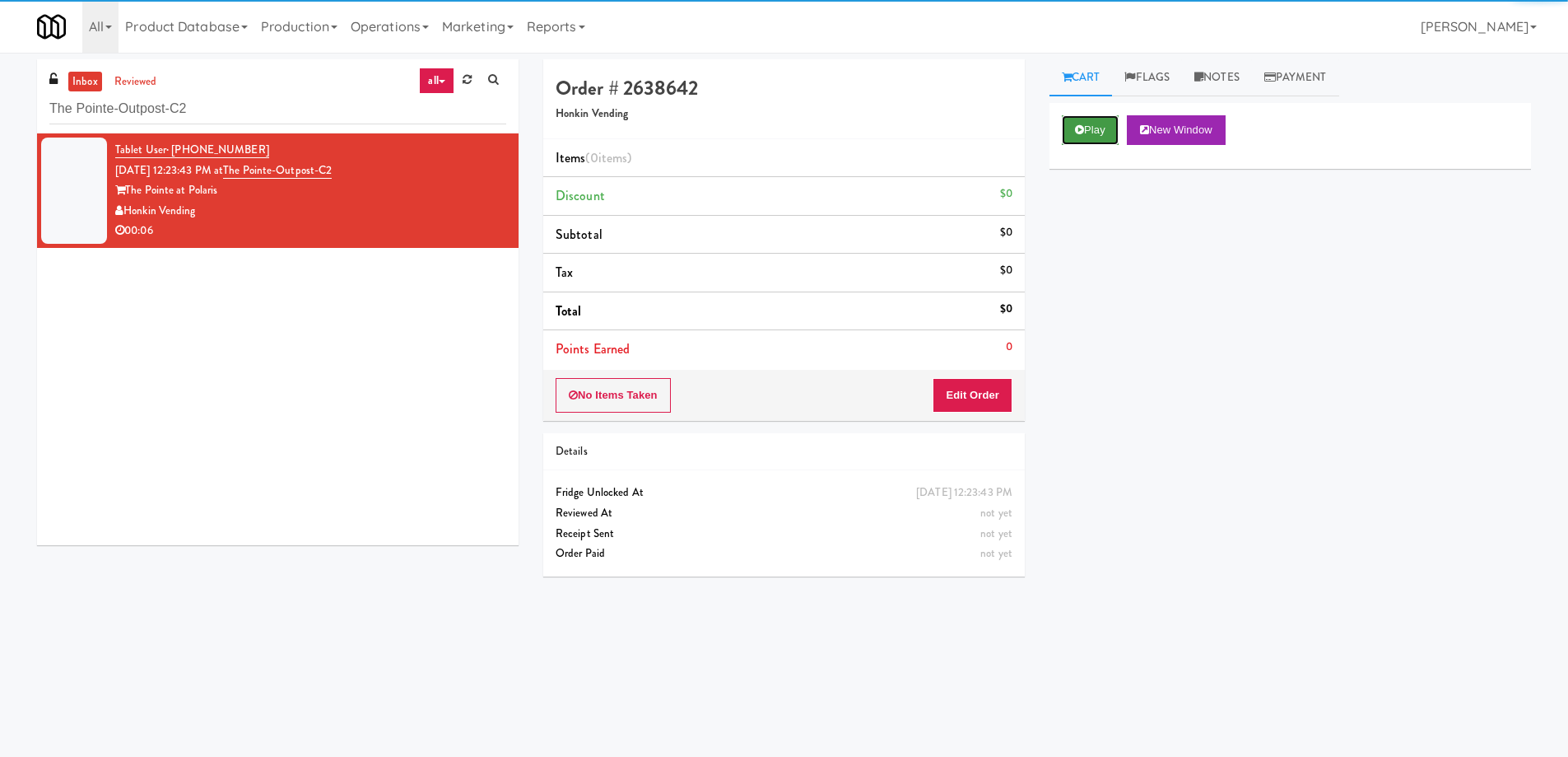
click at [1093, 129] on button "Play" at bounding box center [1090, 129] width 57 height 29
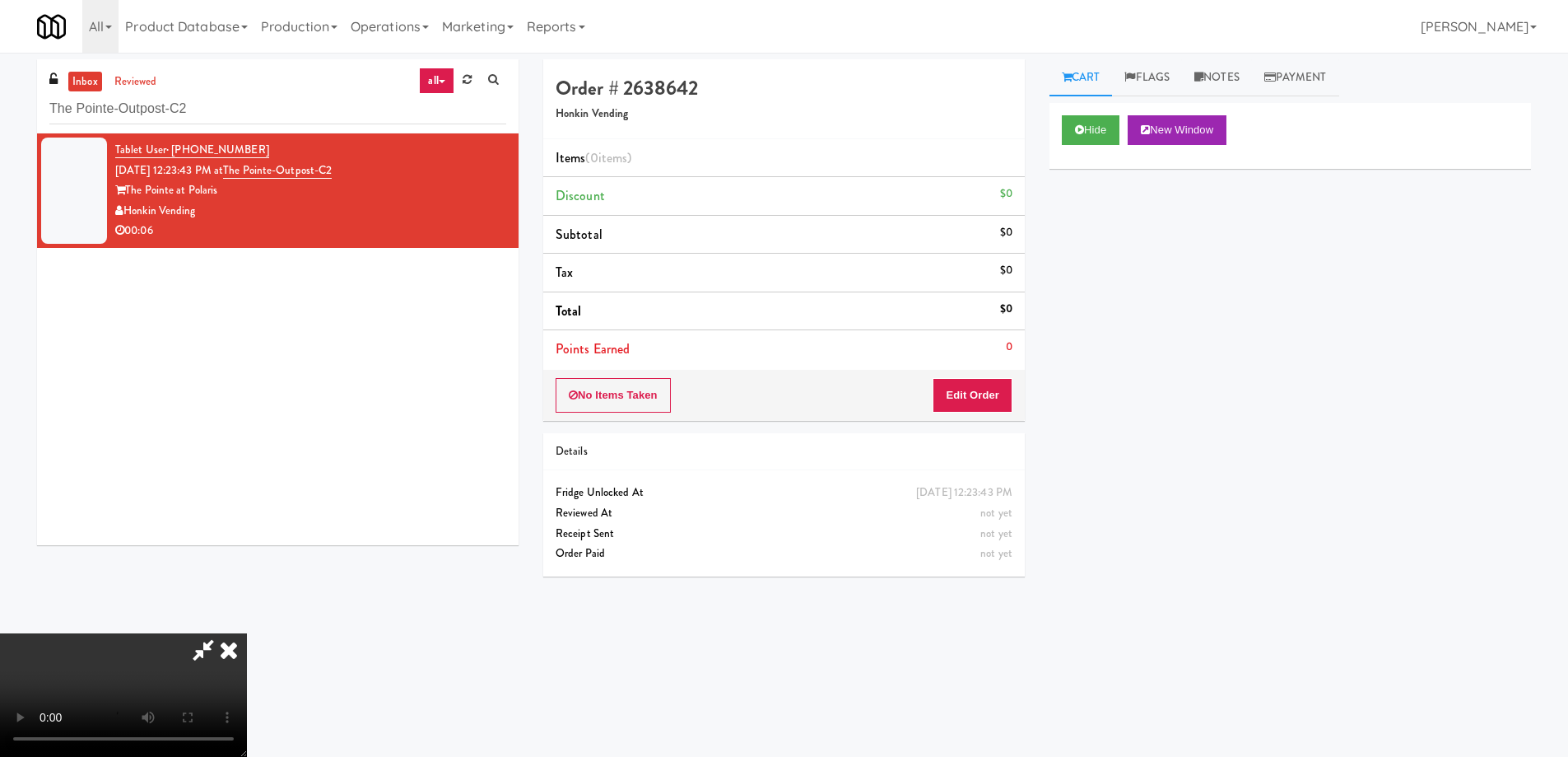
click at [247, 633] on video at bounding box center [123, 695] width 247 height 124
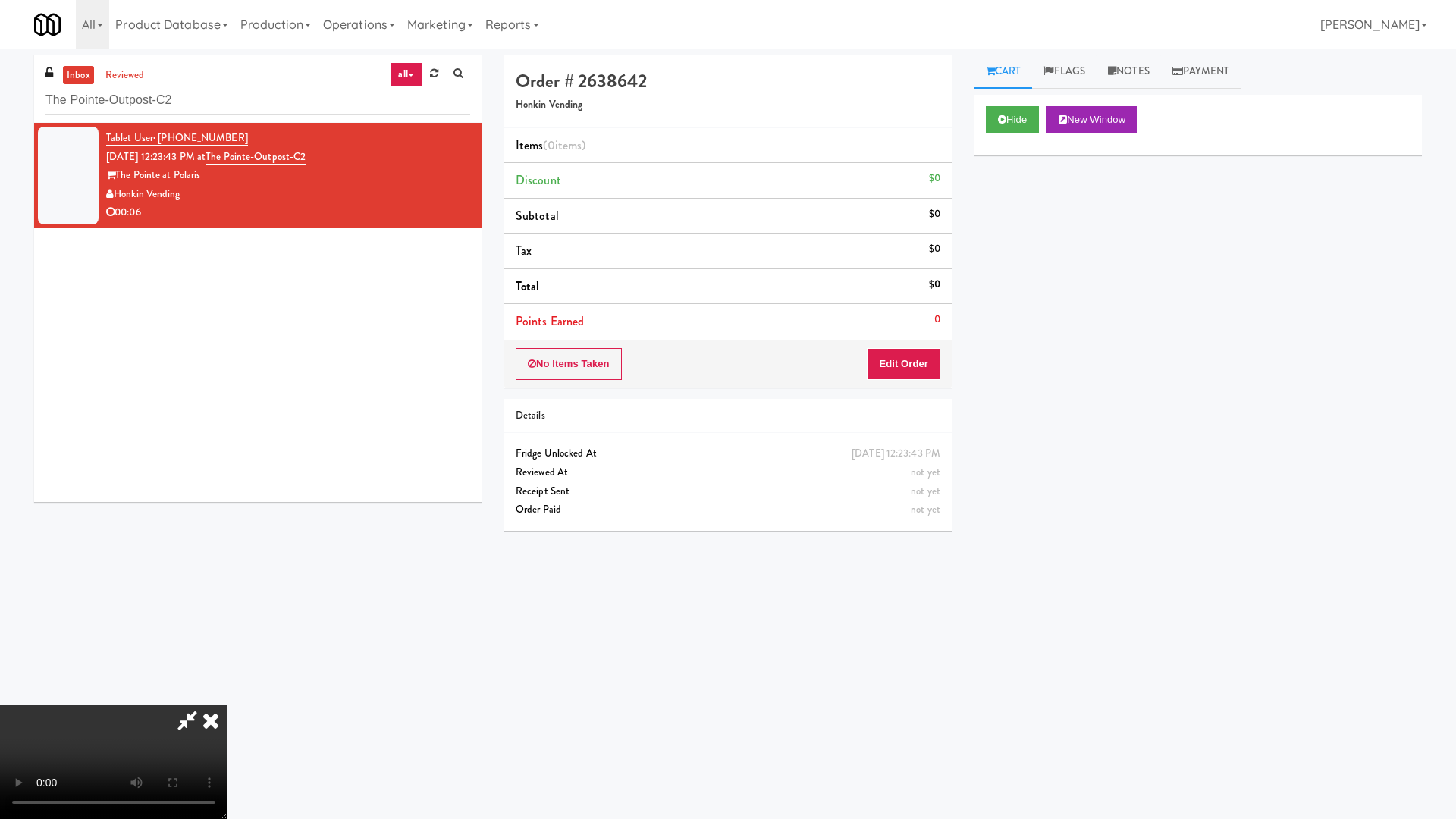
click at [227, 696] on video at bounding box center [113, 762] width 227 height 114
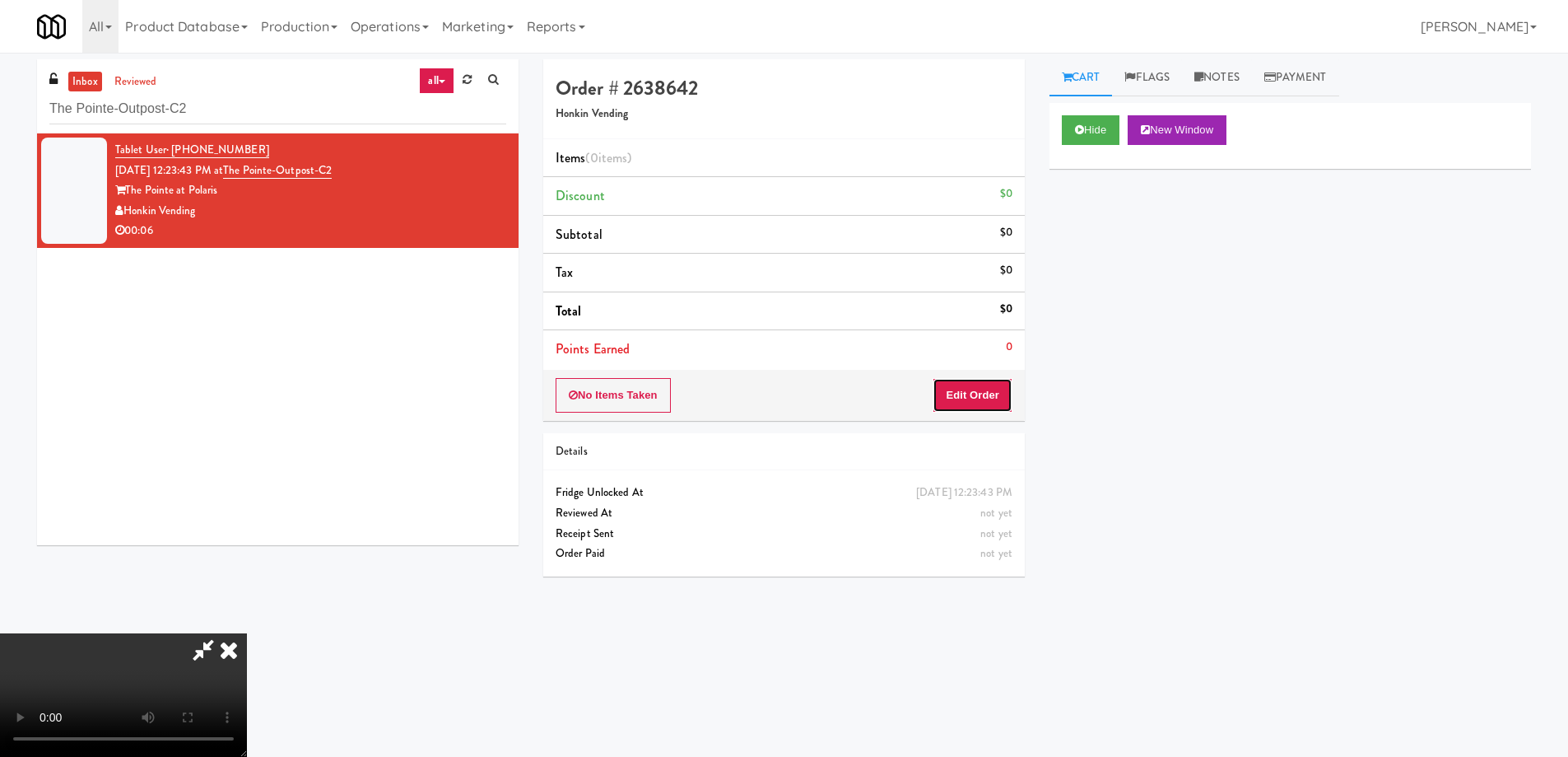
click at [986, 387] on button "Edit Order" at bounding box center [972, 395] width 80 height 35
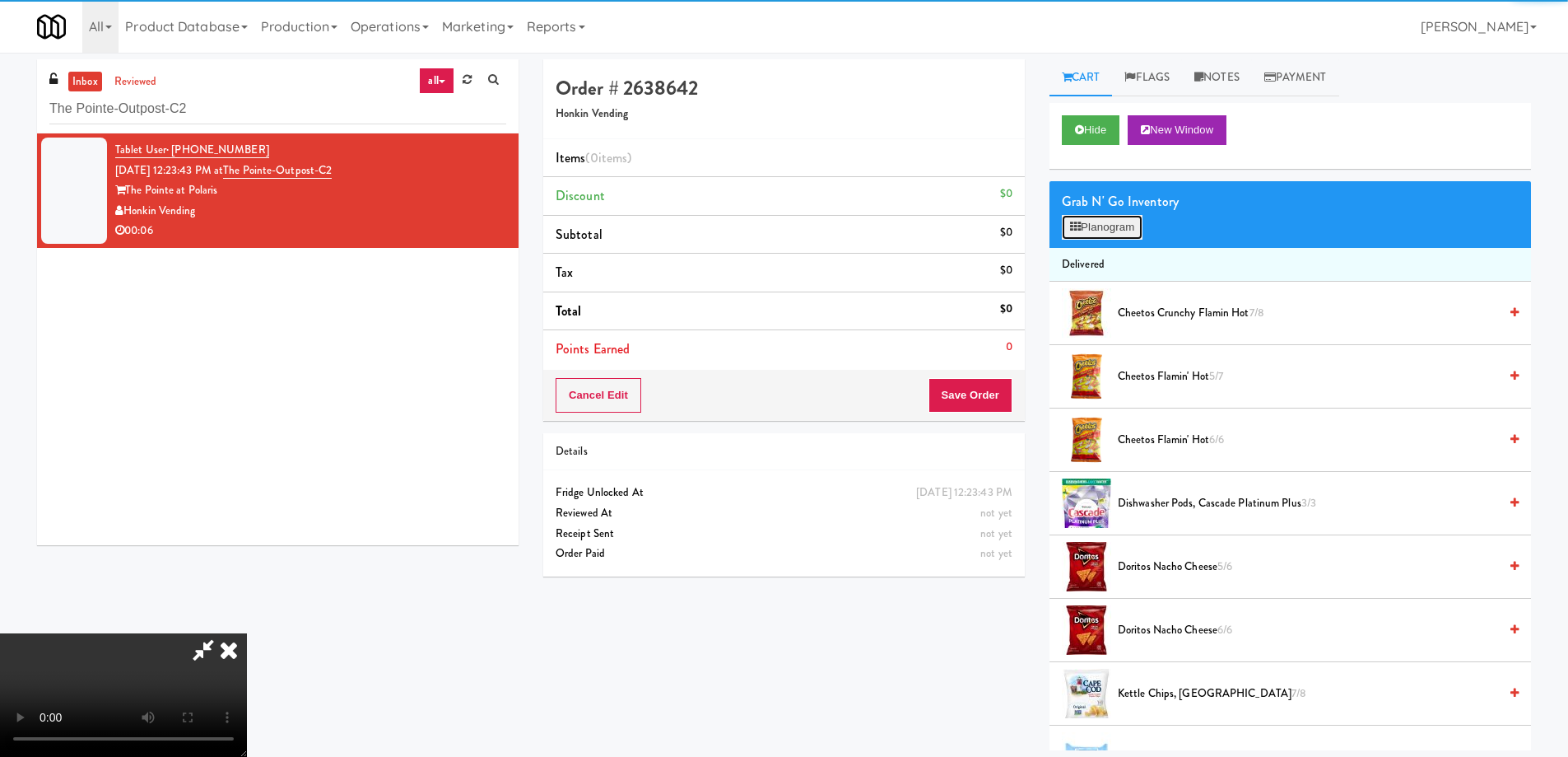
click at [1123, 226] on button "Planogram" at bounding box center [1101, 227] width 80 height 25
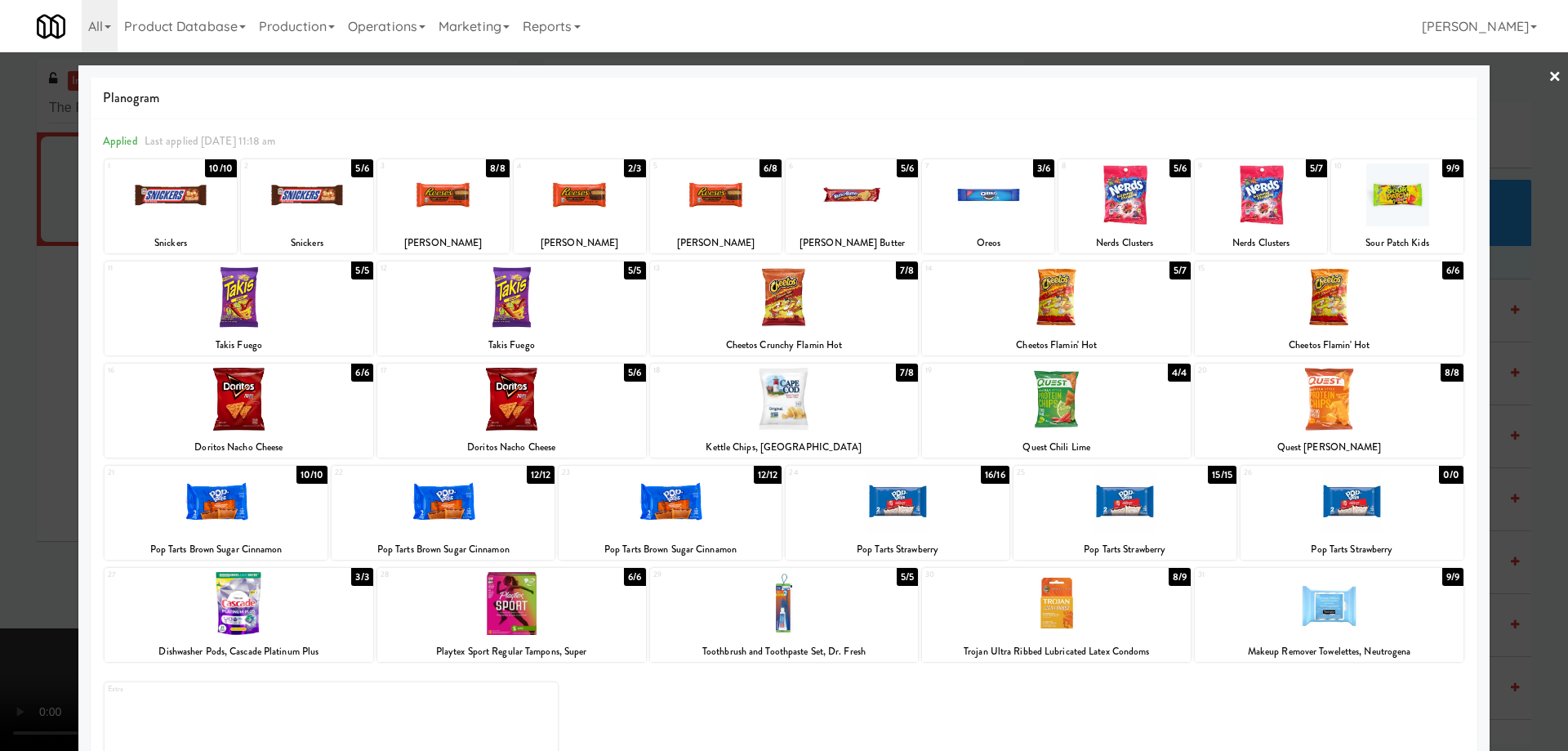
click at [1008, 188] on div at bounding box center [988, 194] width 132 height 63
drag, startPoint x: 1541, startPoint y: 80, endPoint x: 1497, endPoint y: 143, distance: 76.8
click at [1548, 81] on link "×" at bounding box center [1555, 78] width 13 height 51
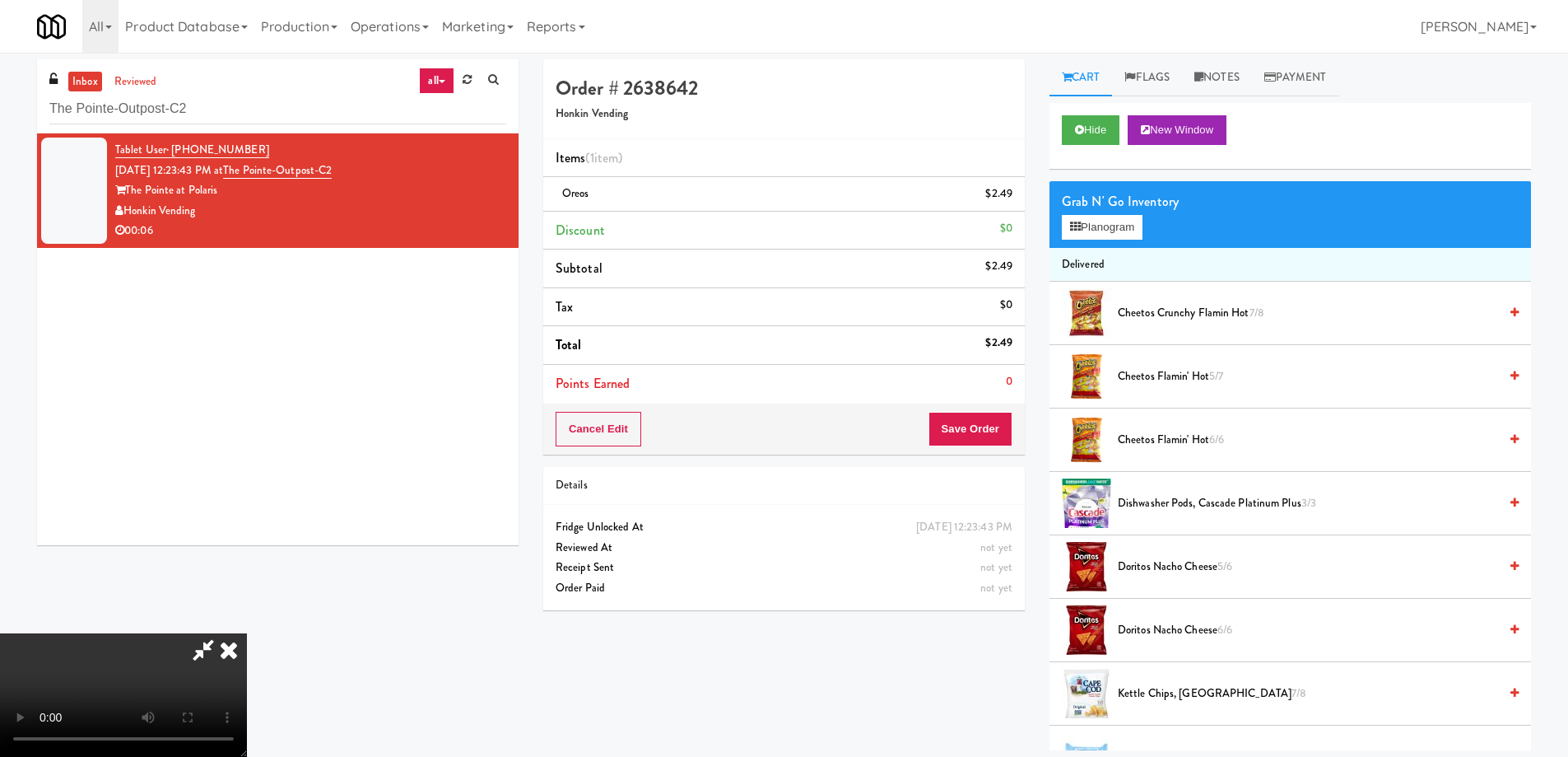
click at [247, 633] on video at bounding box center [123, 695] width 247 height 124
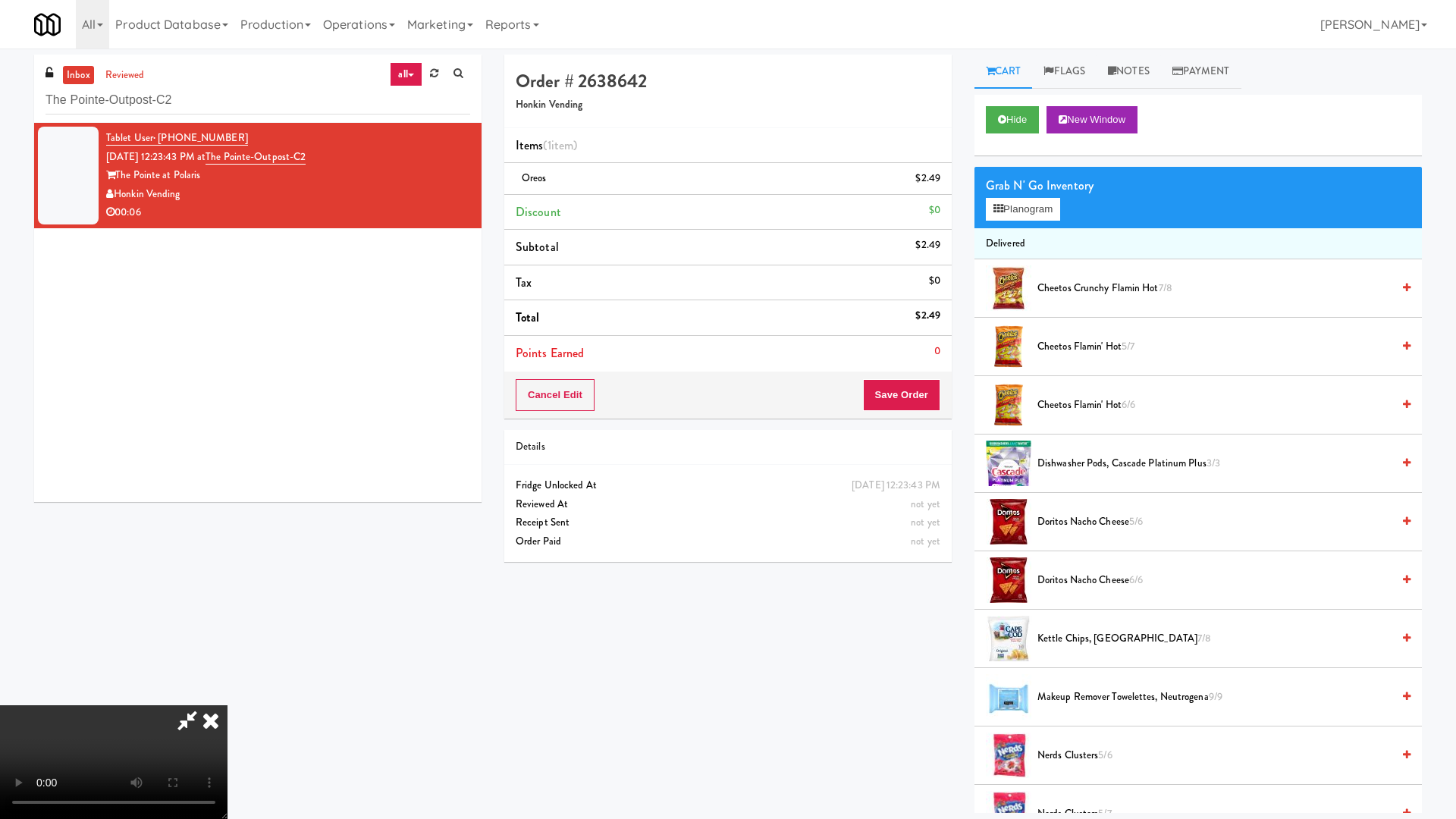
click at [227, 696] on video at bounding box center [113, 762] width 227 height 114
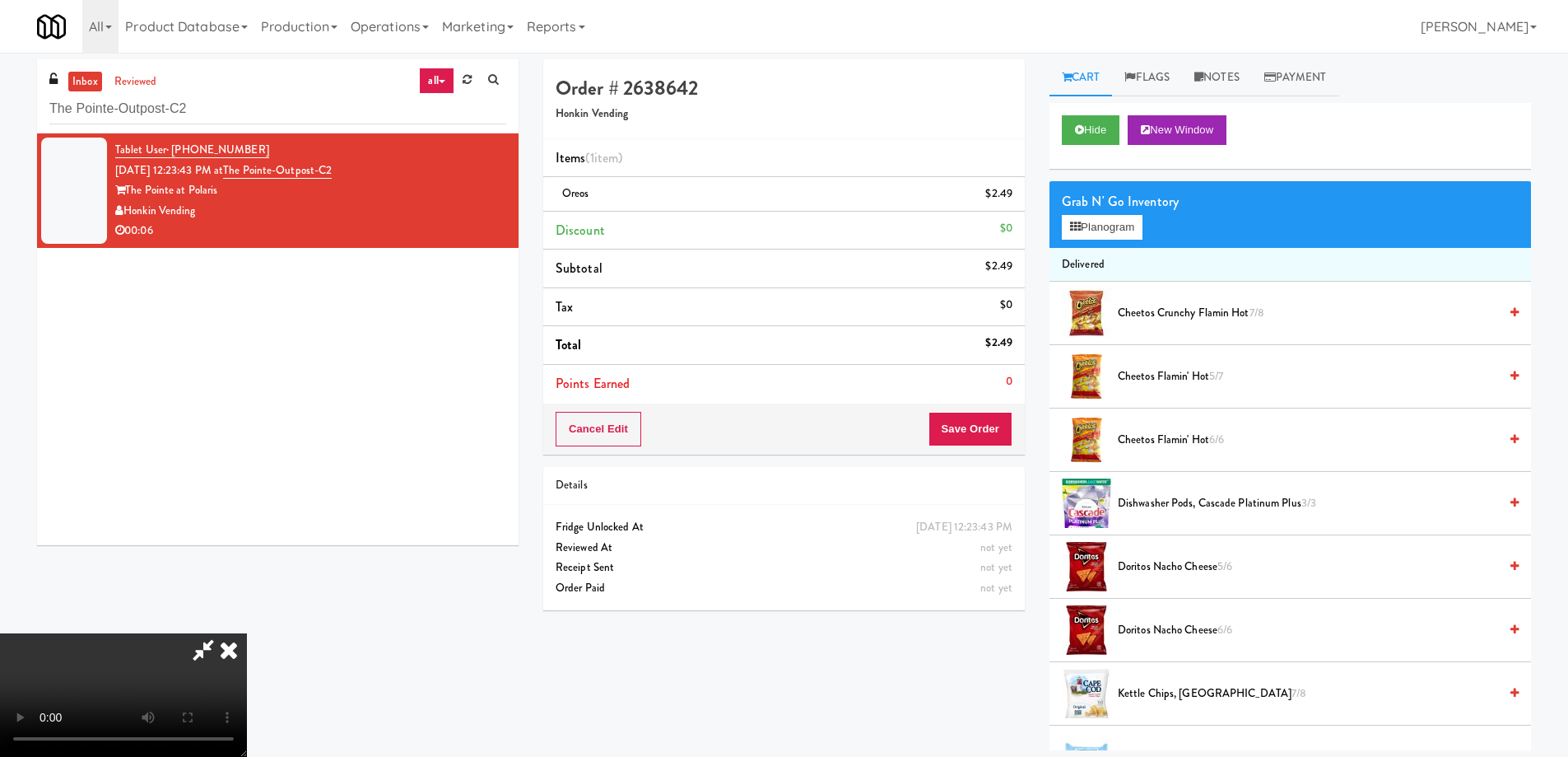
click at [247, 633] on icon at bounding box center [229, 649] width 36 height 33
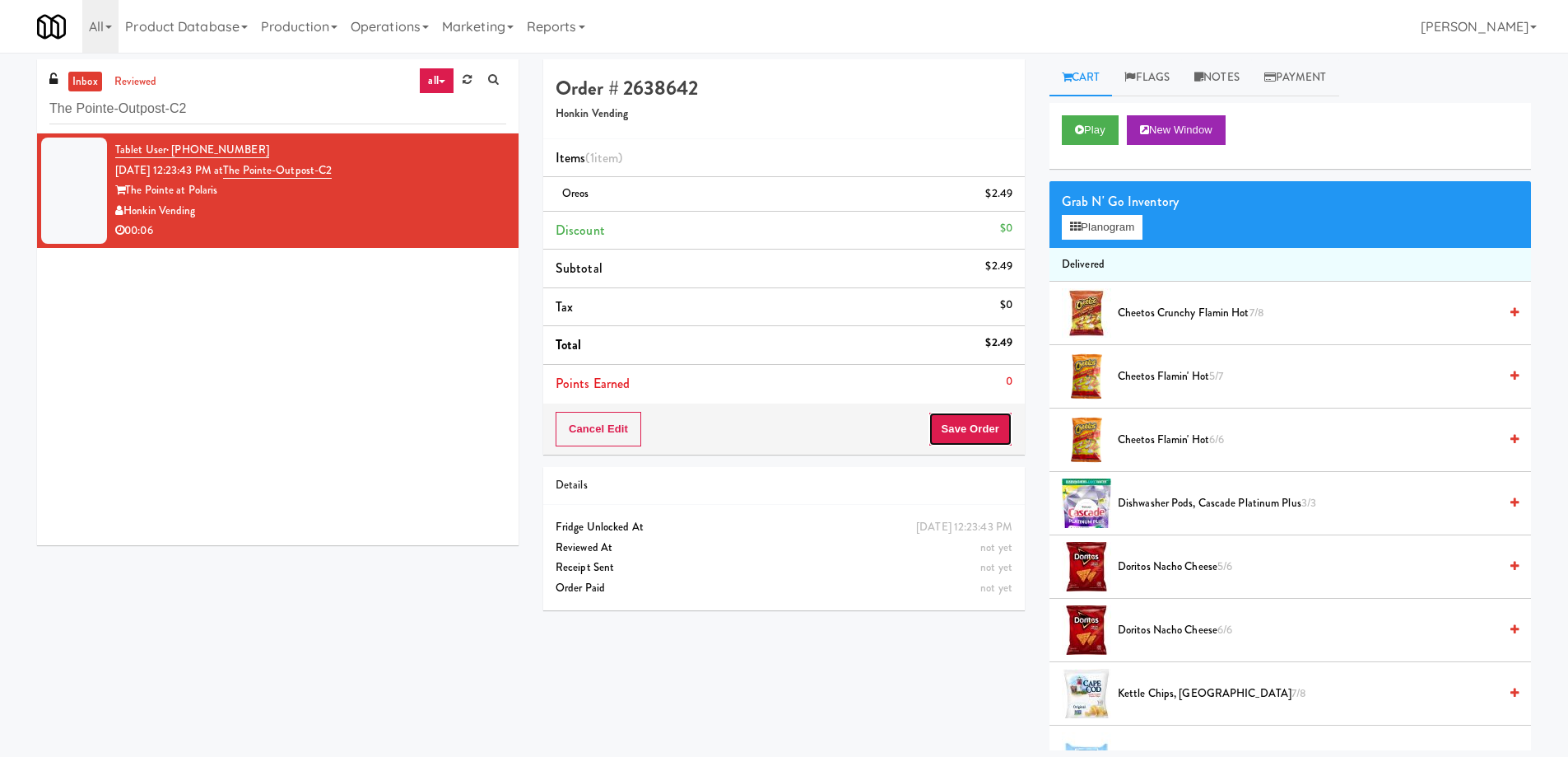
click at [953, 431] on button "Save Order" at bounding box center [970, 429] width 84 height 35
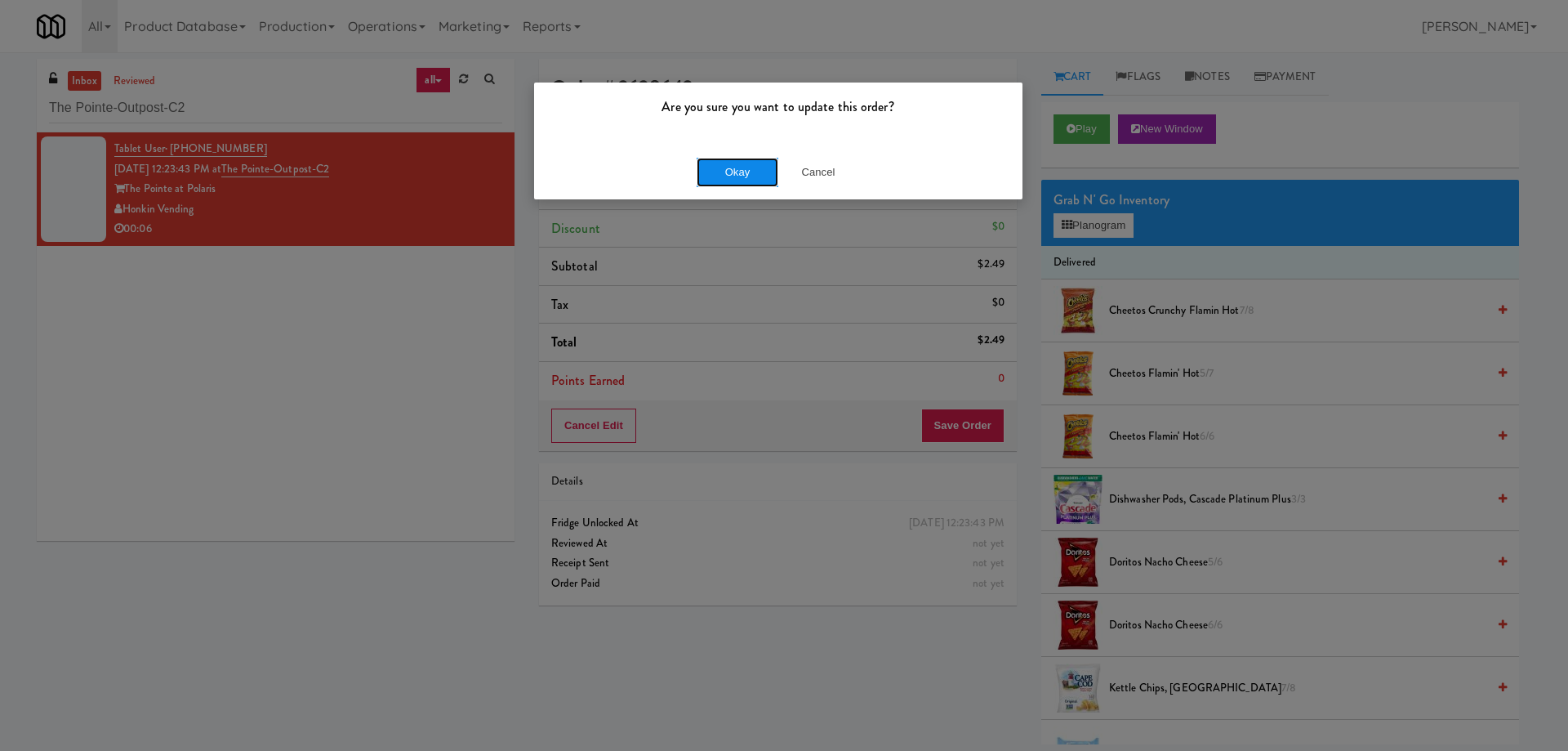
click at [739, 164] on button "Okay" at bounding box center [737, 172] width 82 height 29
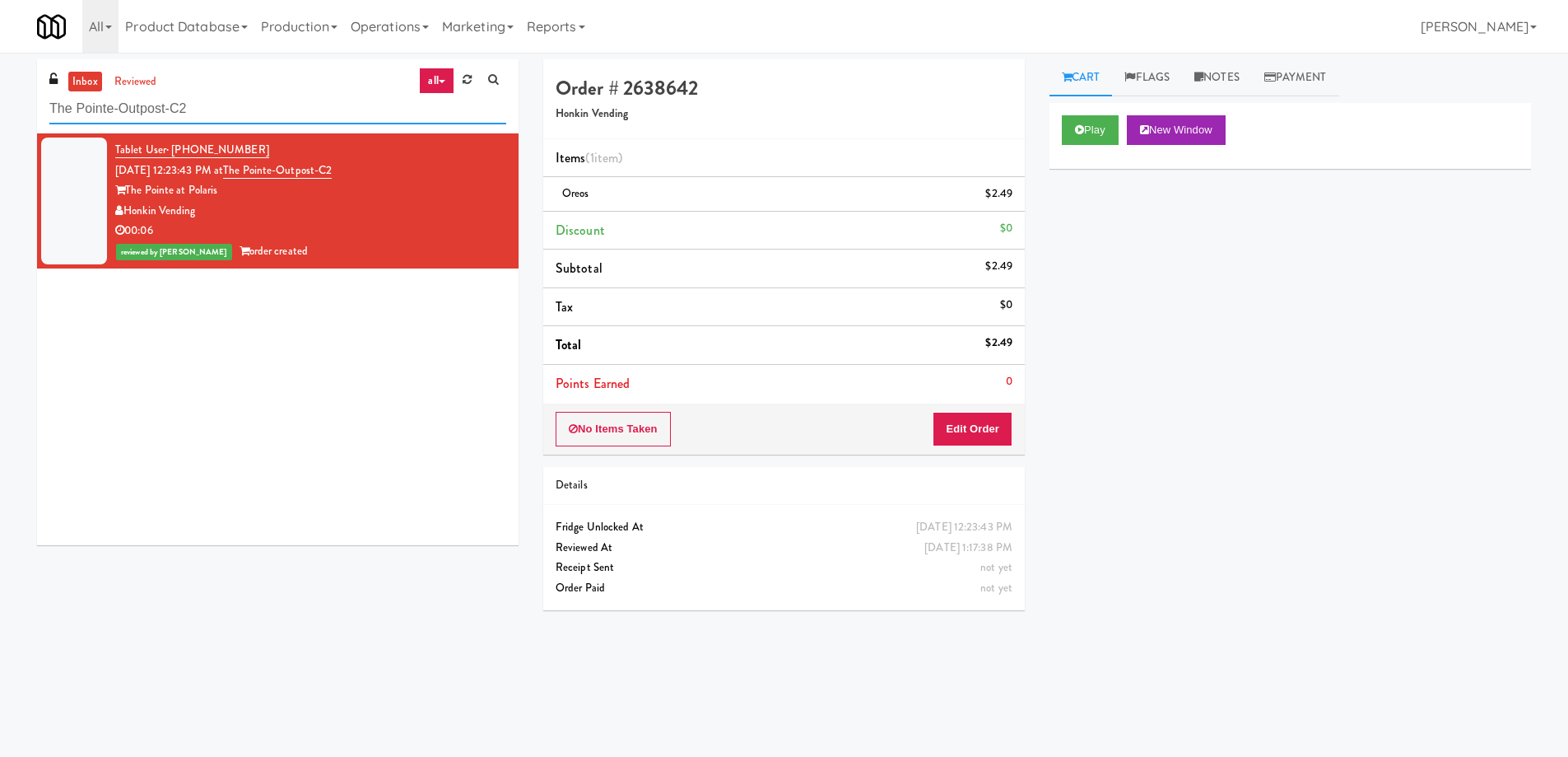
click at [293, 101] on input "The Pointe-Outpost-C2" at bounding box center [278, 109] width 457 height 30
paste input "EQ Autoworks-Cooler 1"
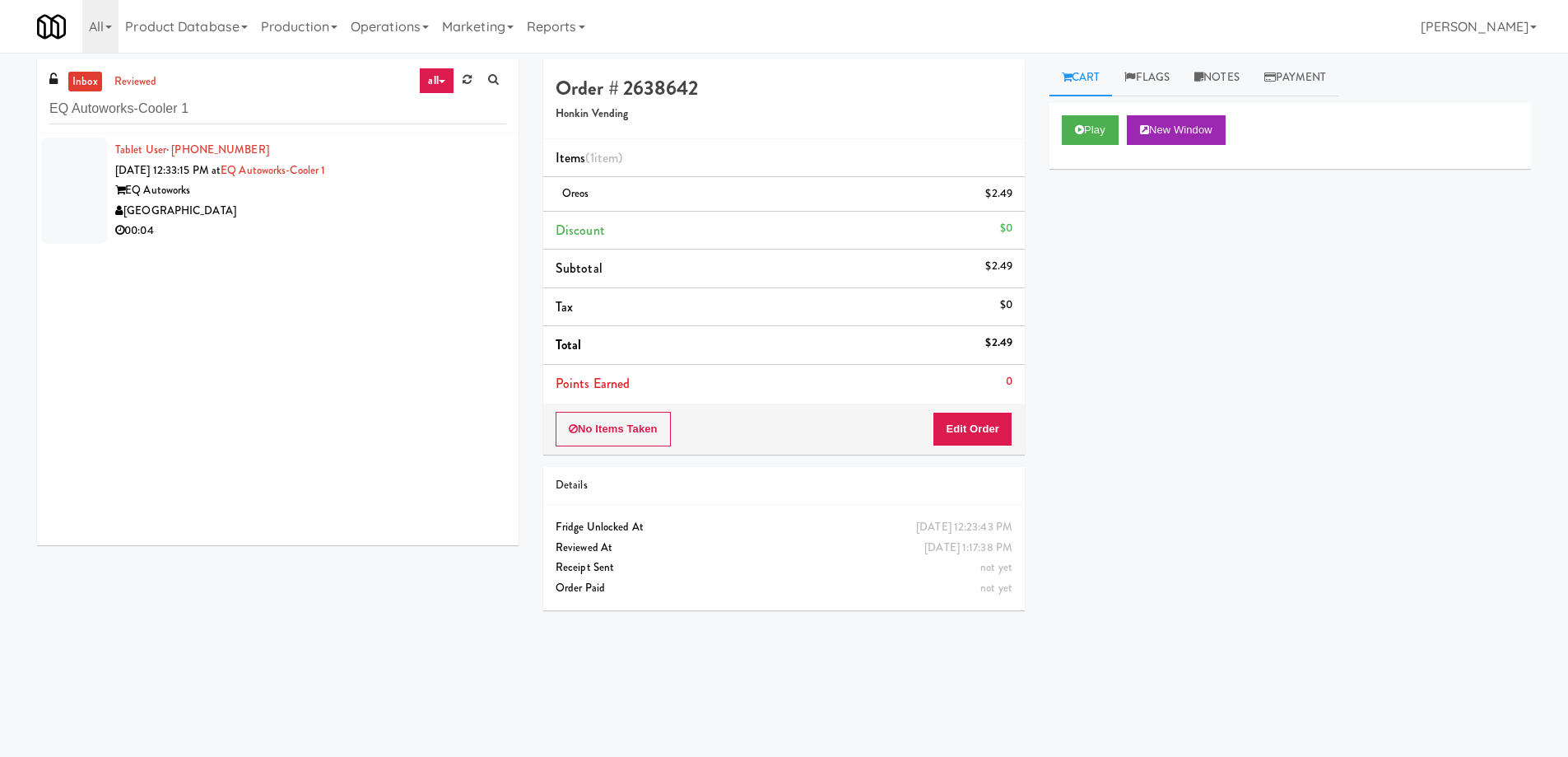
click at [426, 248] on div "Tablet User · (903) 952-9535 [DATE] 12:33:15 PM at EQ Autoworks-Cooler 1 EQ Aut…" at bounding box center [278, 339] width 482 height 412
click at [436, 204] on div "[GEOGRAPHIC_DATA]" at bounding box center [311, 212] width 391 height 21
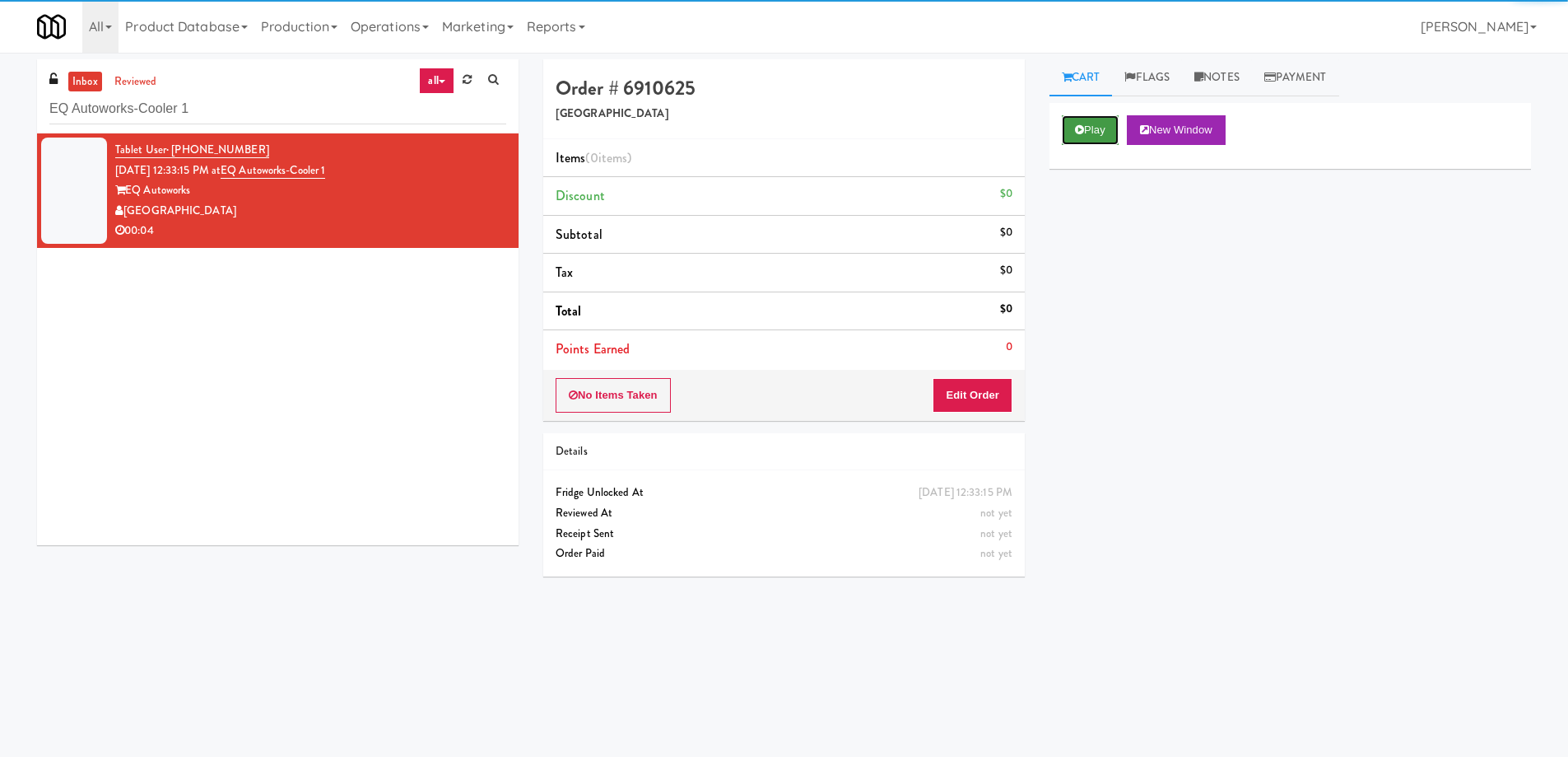
click at [1074, 117] on button "Play" at bounding box center [1090, 129] width 57 height 29
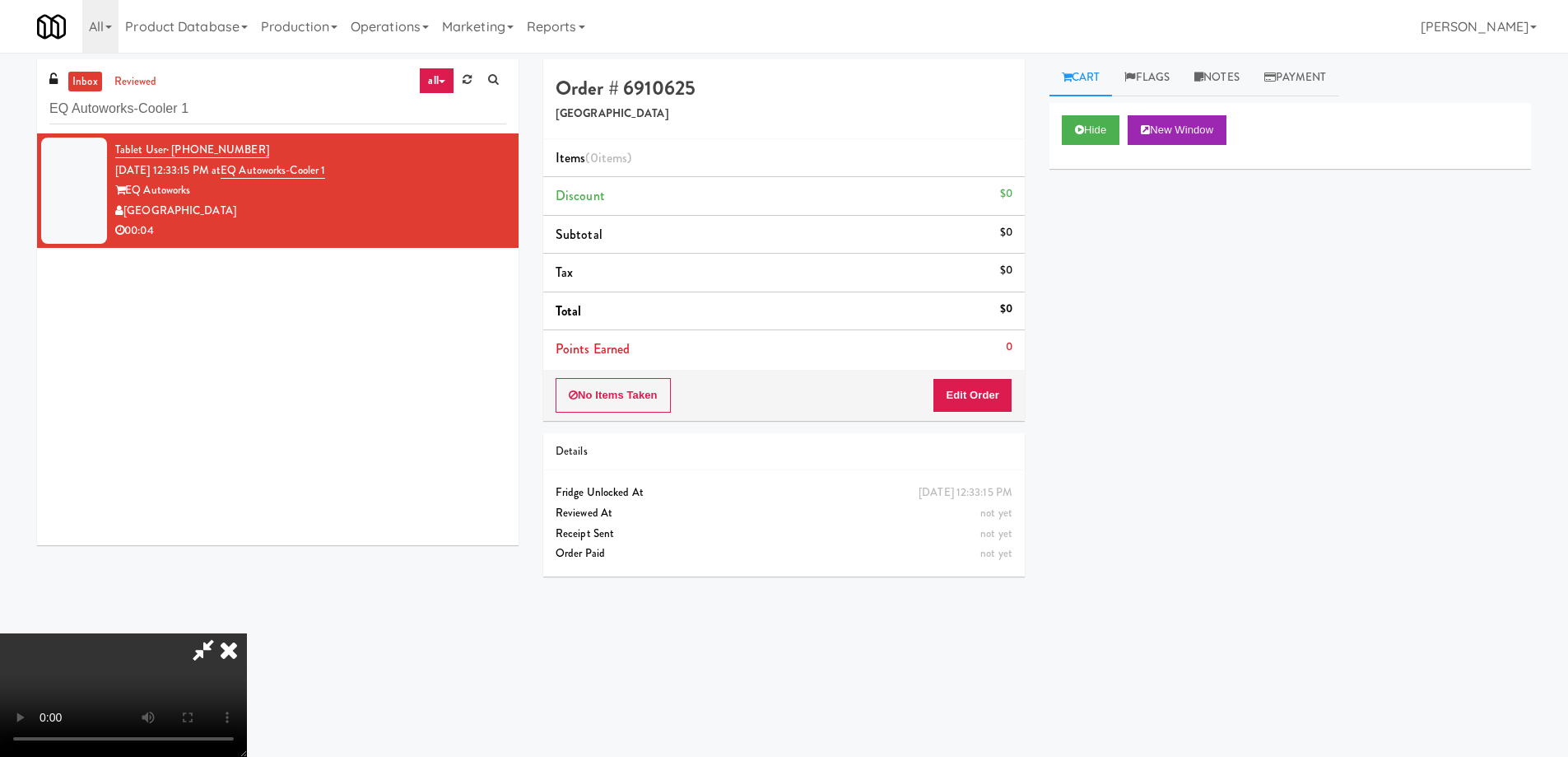
click at [247, 633] on video at bounding box center [123, 695] width 247 height 124
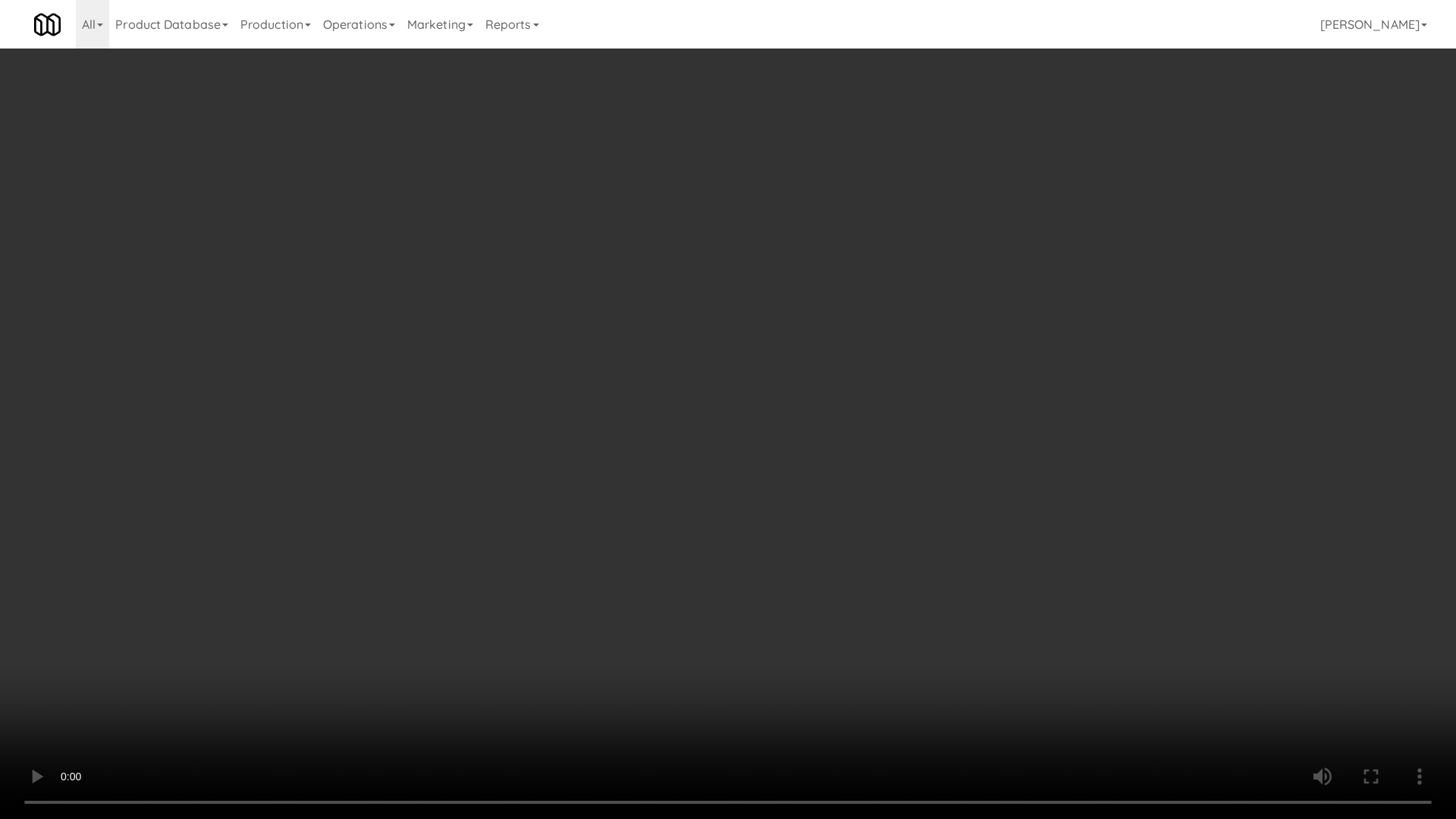
click at [611, 354] on video at bounding box center [728, 409] width 1456 height 819
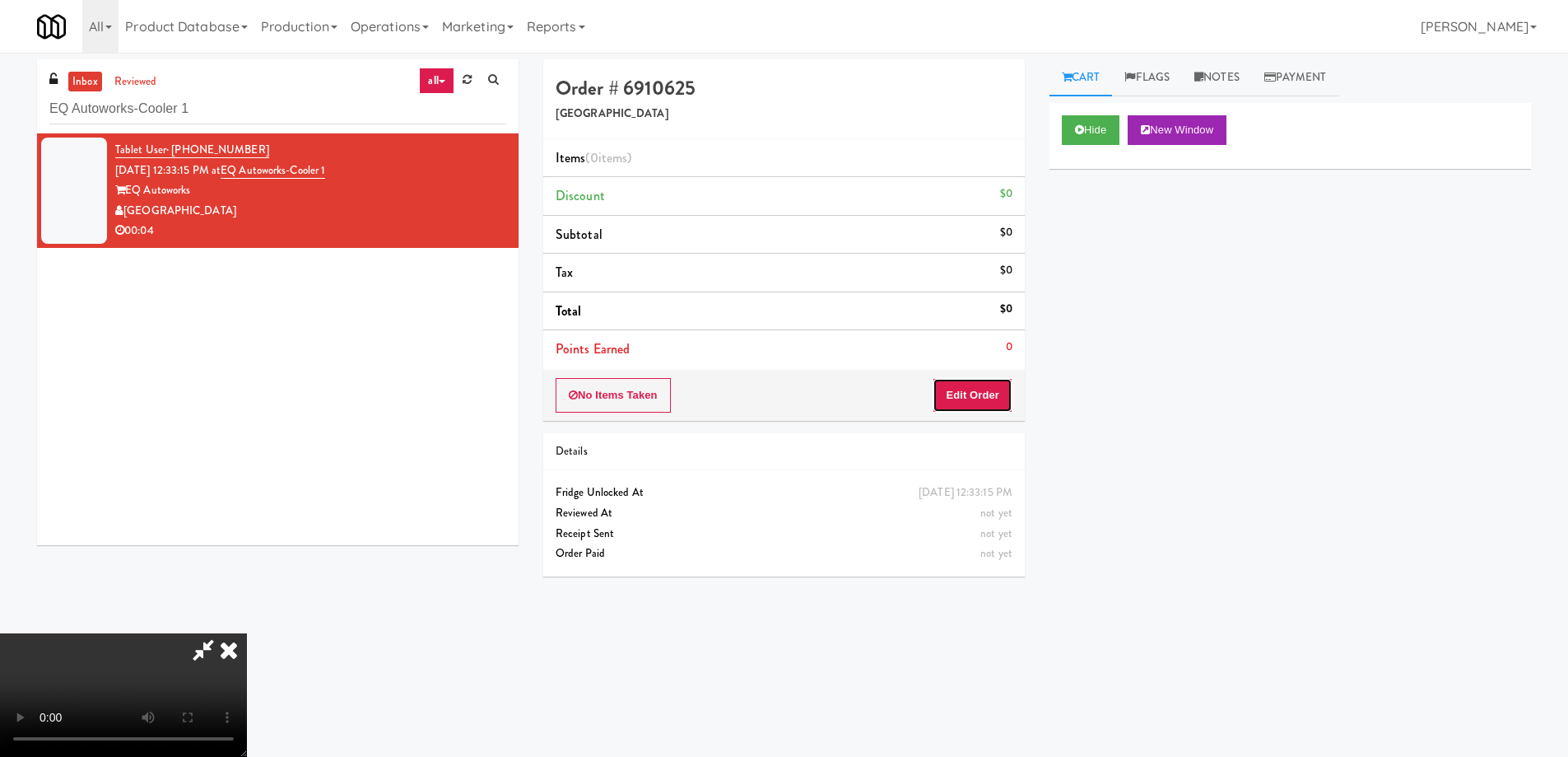
click at [956, 394] on button "Edit Order" at bounding box center [972, 395] width 80 height 35
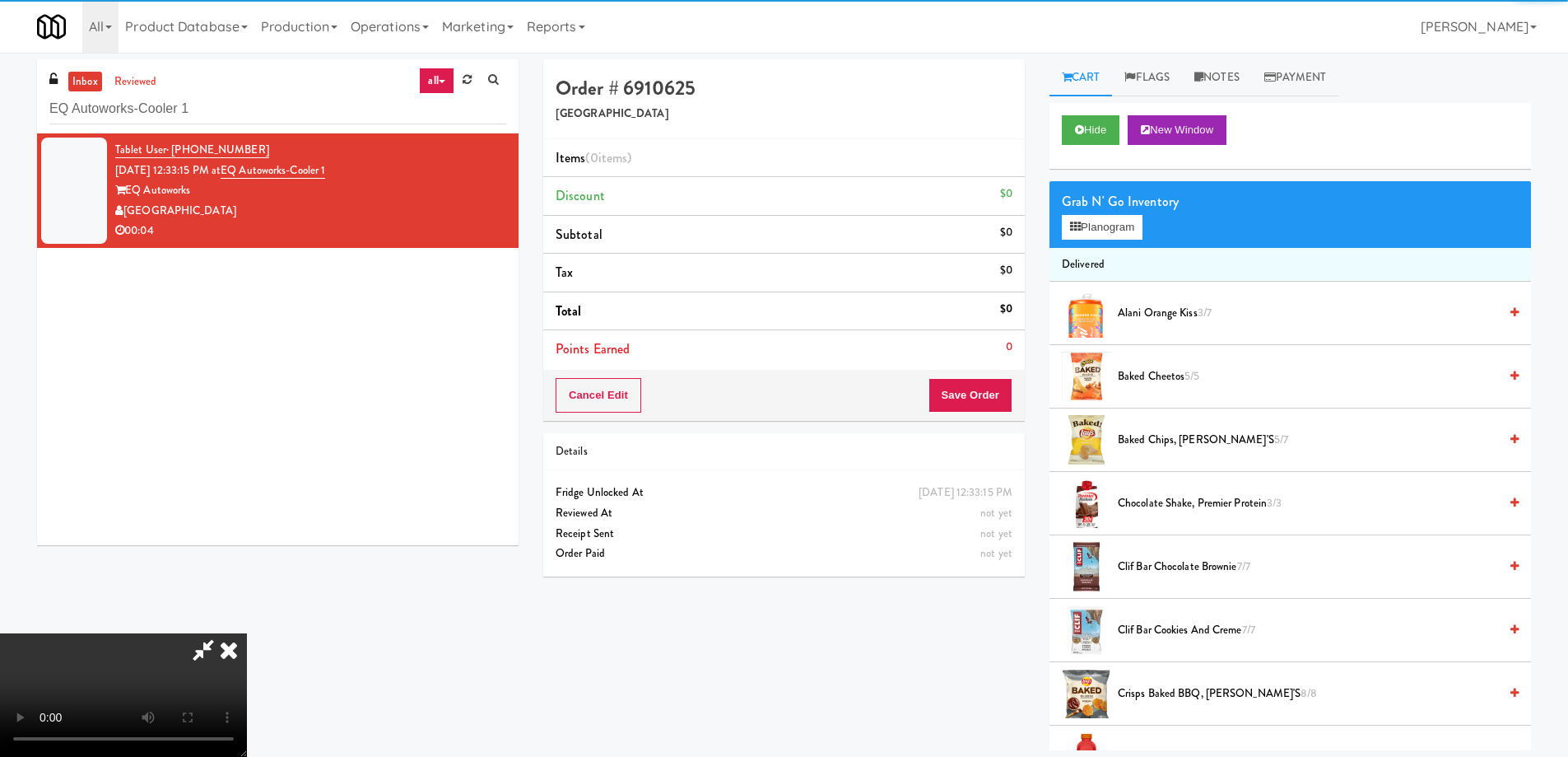
click at [1099, 194] on div "Grab N' Go Inventory" at bounding box center [1290, 201] width 457 height 25
click at [1096, 223] on button "Planogram" at bounding box center [1101, 227] width 80 height 25
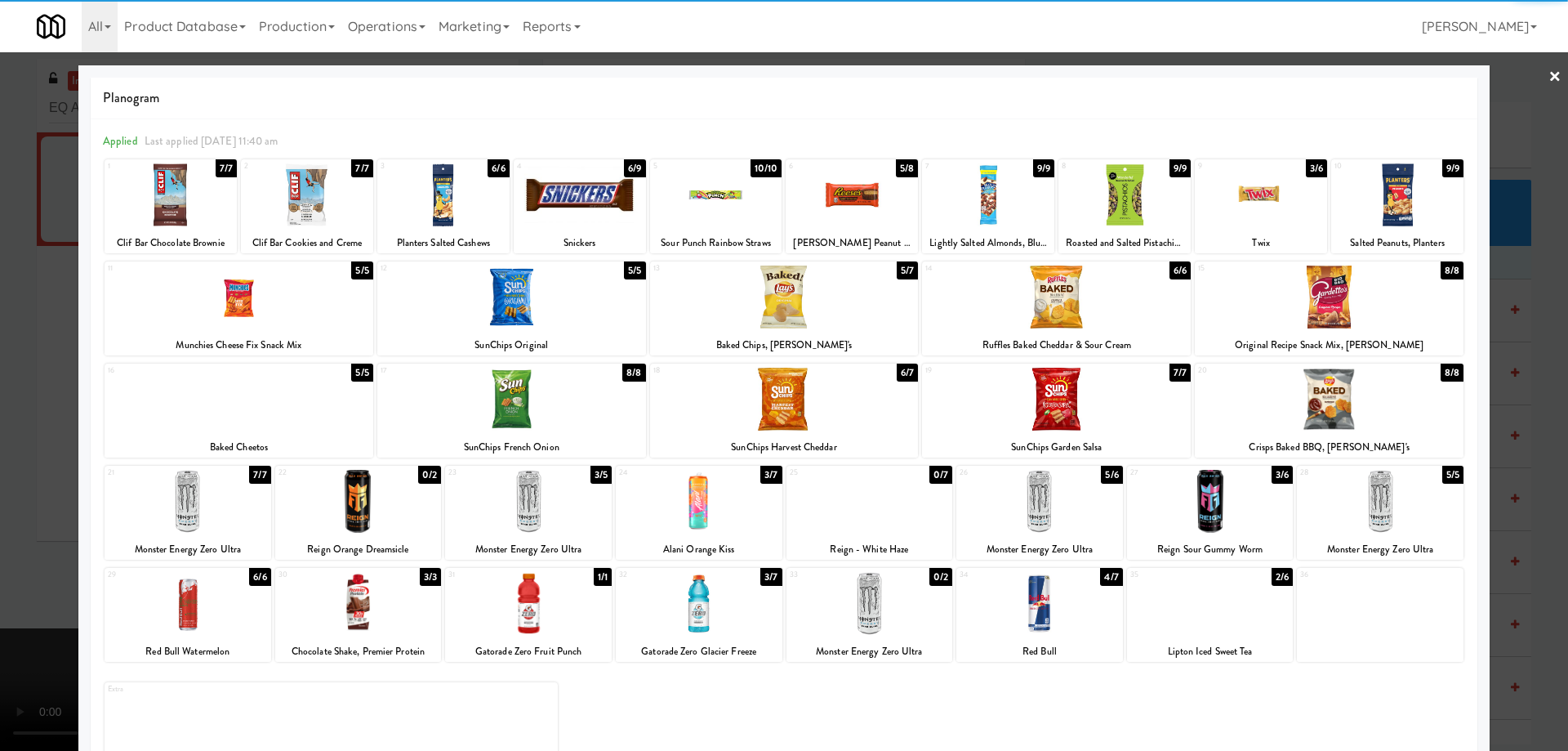
click at [1053, 489] on div at bounding box center [1040, 501] width 167 height 63
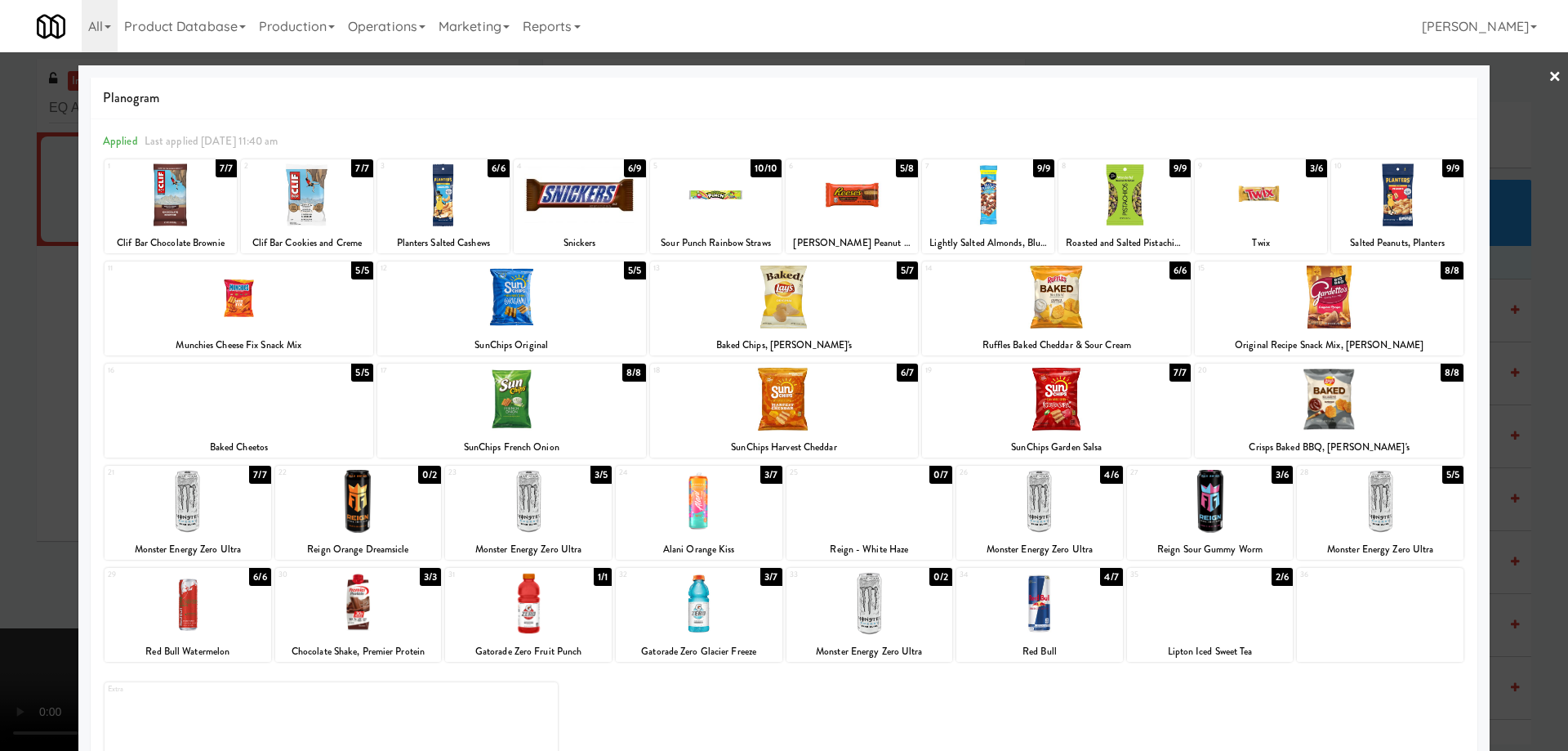
click at [1548, 73] on link "×" at bounding box center [1555, 78] width 13 height 51
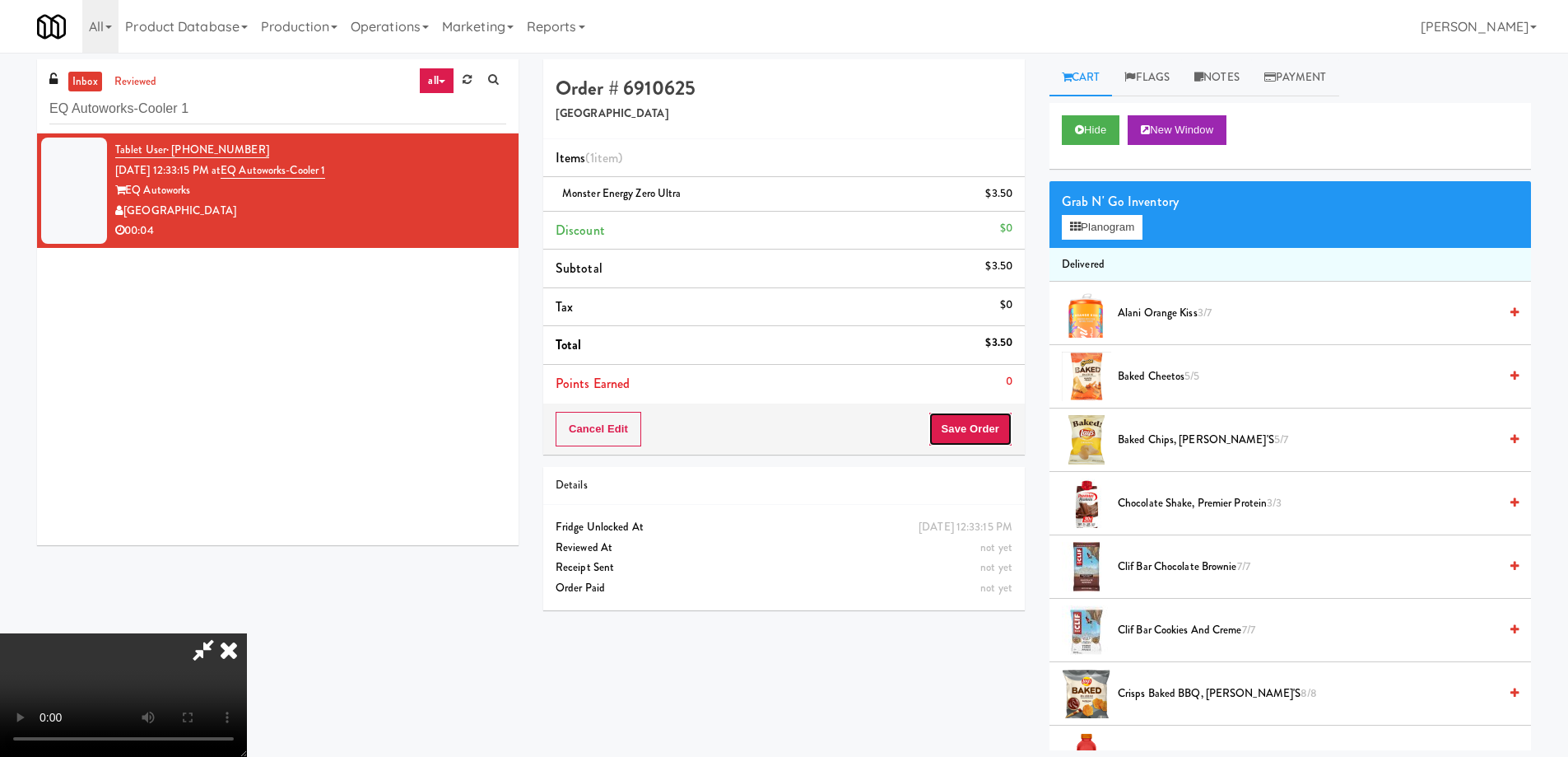
click at [949, 429] on button "Save Order" at bounding box center [970, 429] width 84 height 35
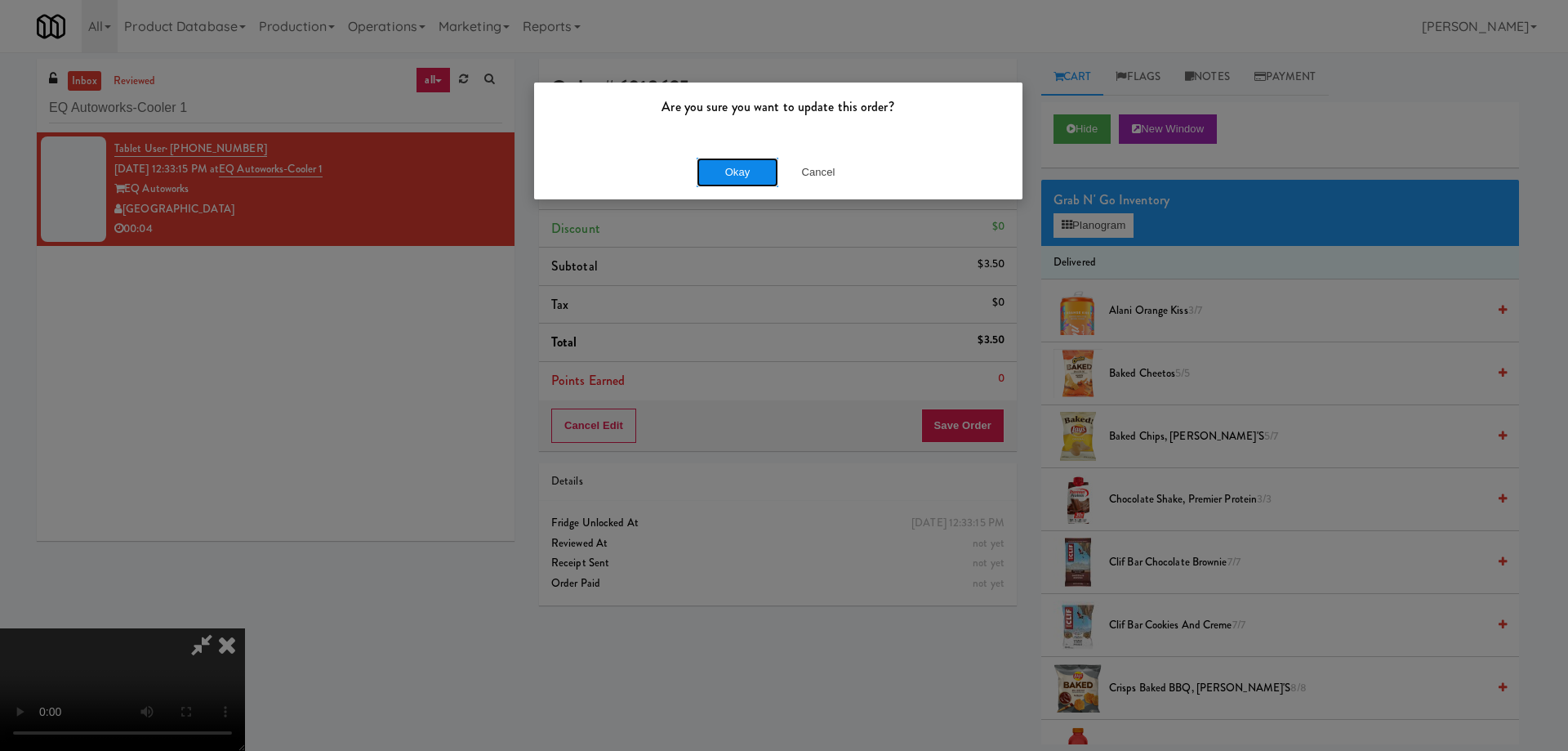
click at [739, 158] on button "Okay" at bounding box center [737, 172] width 82 height 29
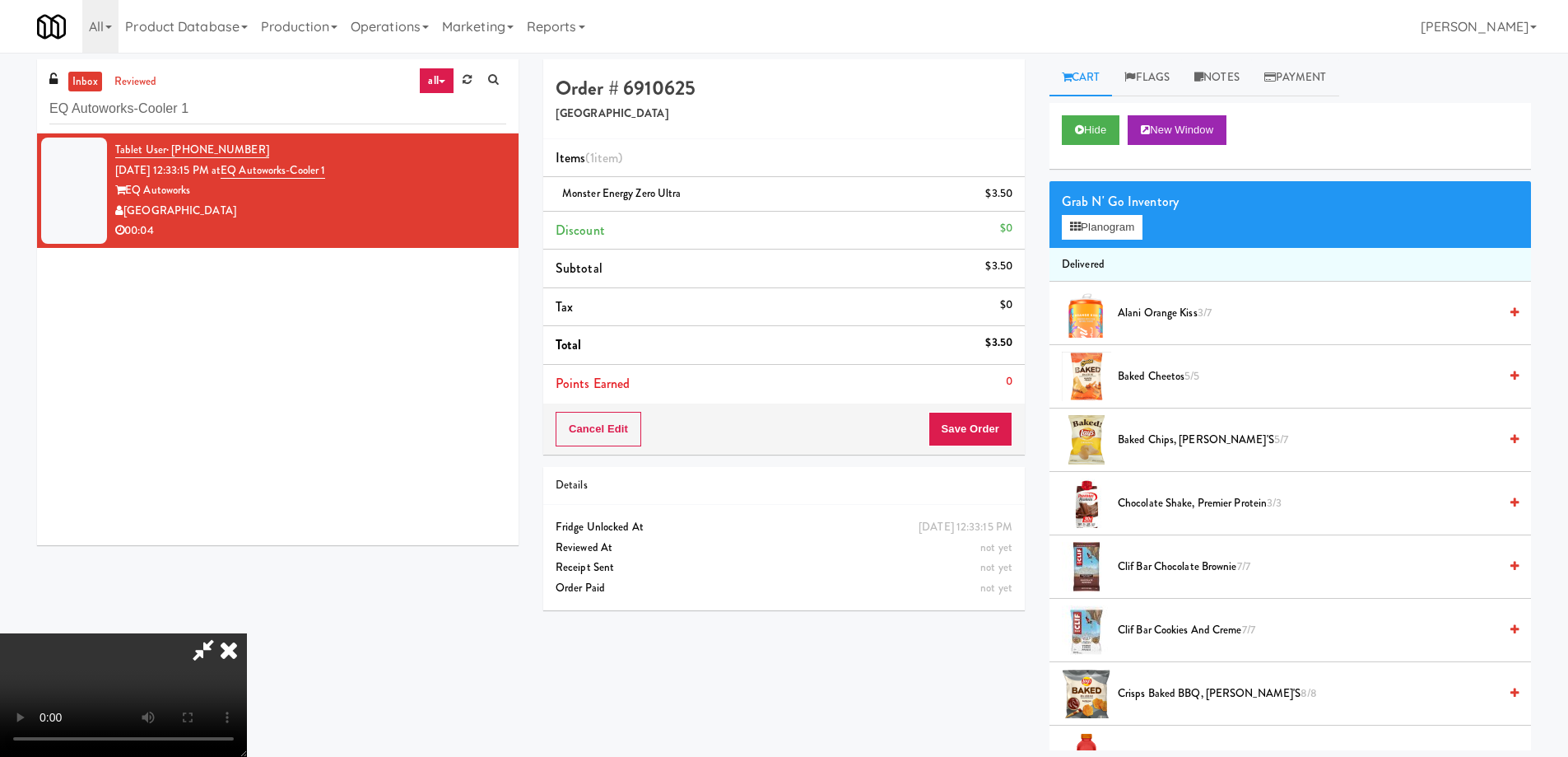
click at [247, 633] on icon at bounding box center [229, 649] width 36 height 33
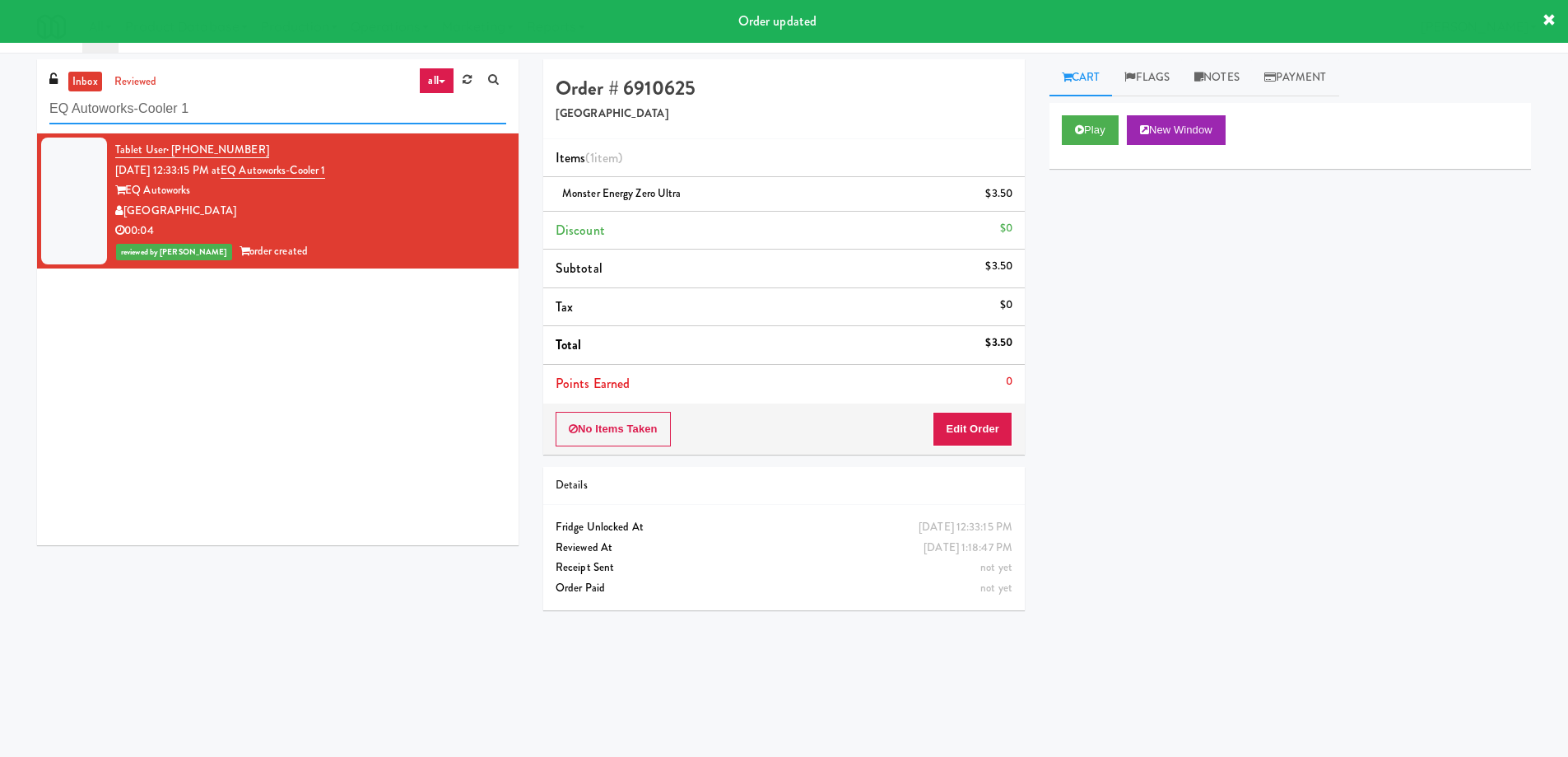
click at [252, 112] on input "EQ Autoworks-Cooler 1" at bounding box center [278, 109] width 457 height 30
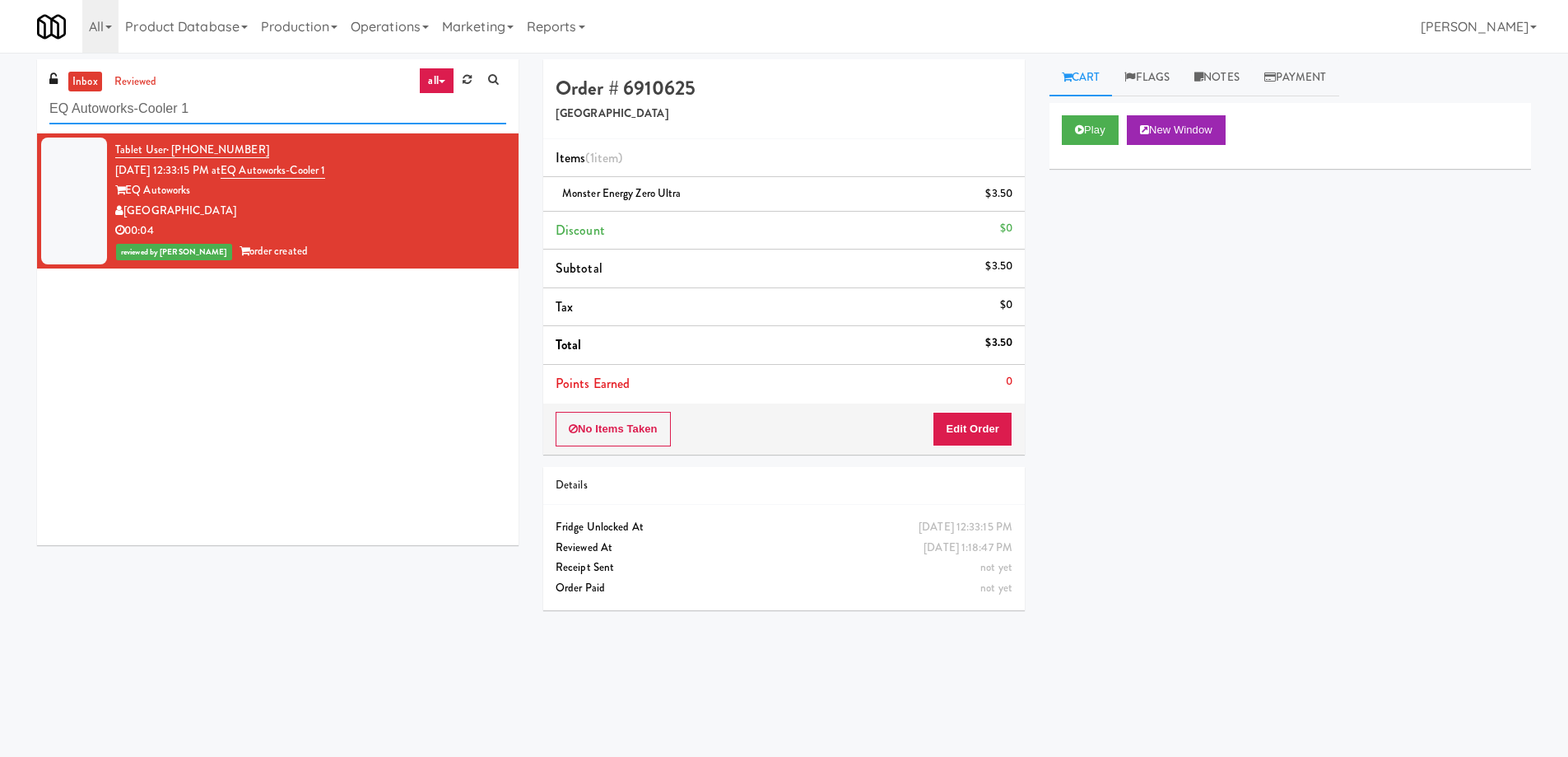
click at [252, 112] on input "EQ Autoworks-Cooler 1" at bounding box center [278, 109] width 457 height 30
paste input "eLofts - Fridge"
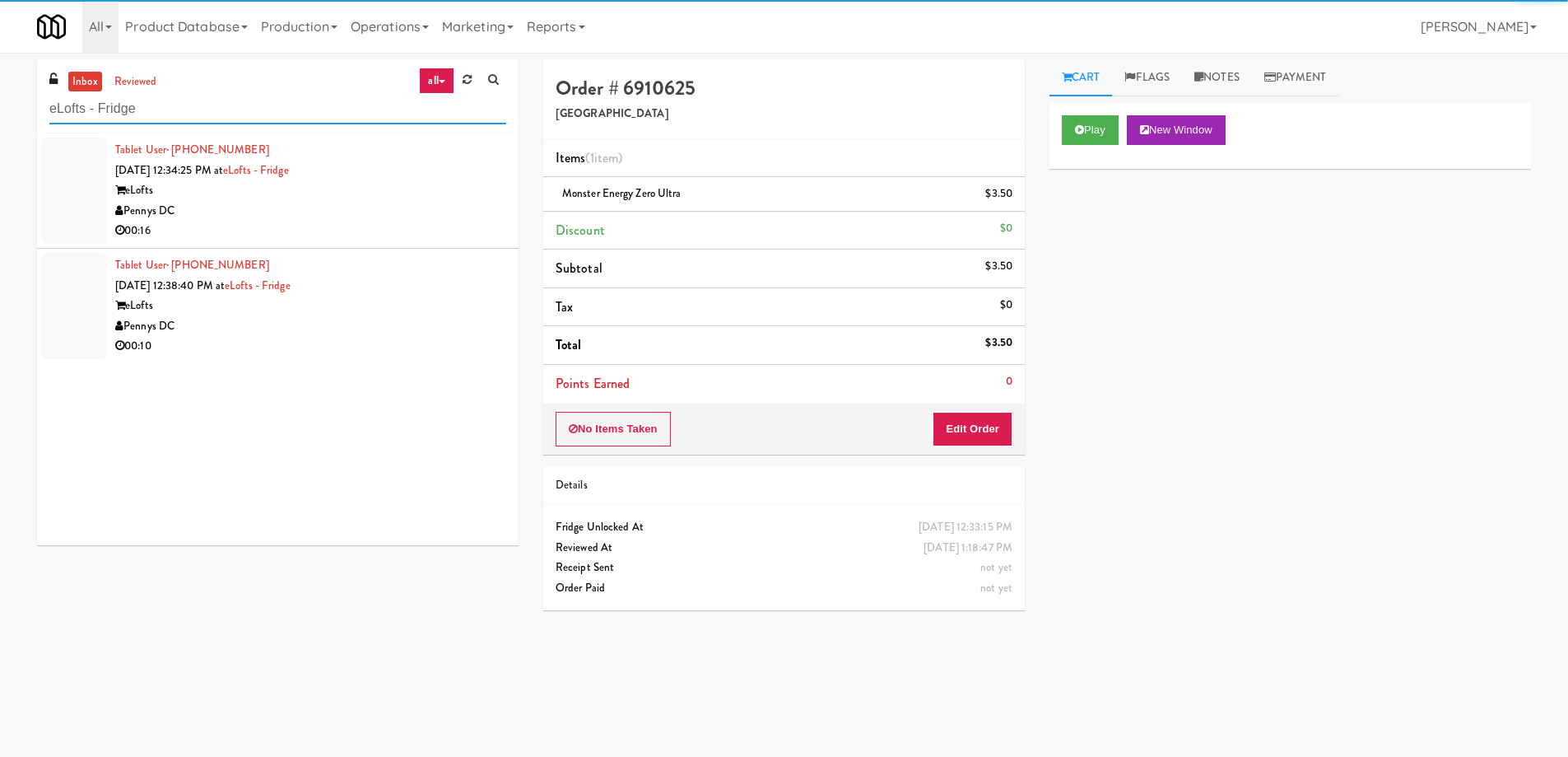
type input "eLofts - Fridge"
click at [382, 247] on li "Tablet User · (804) 721-1125 [DATE] 12:34:25 PM at eLofts - Fridge eLofts Penny…" at bounding box center [278, 191] width 482 height 115
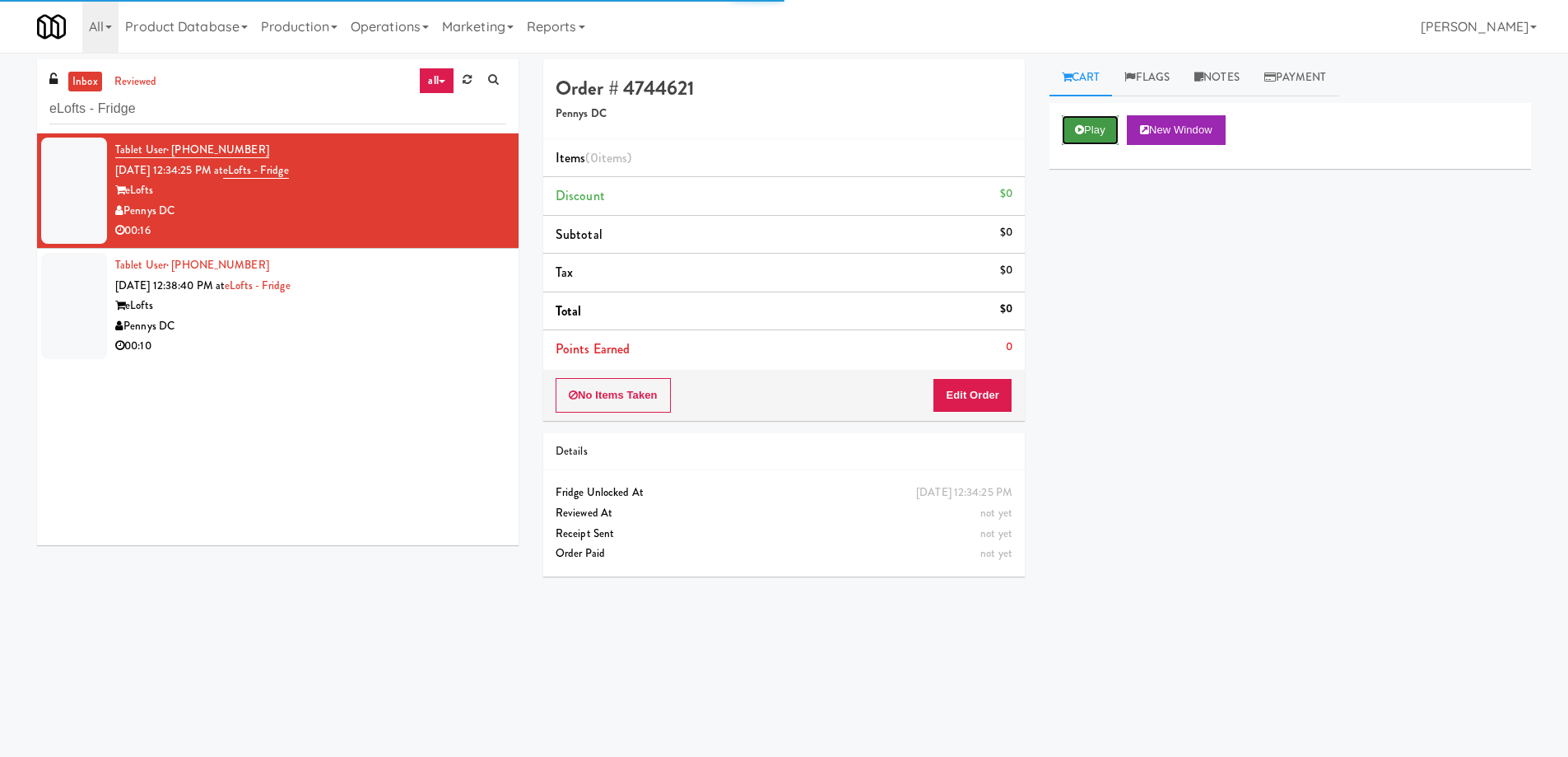
click at [1070, 131] on button "Play" at bounding box center [1090, 129] width 57 height 29
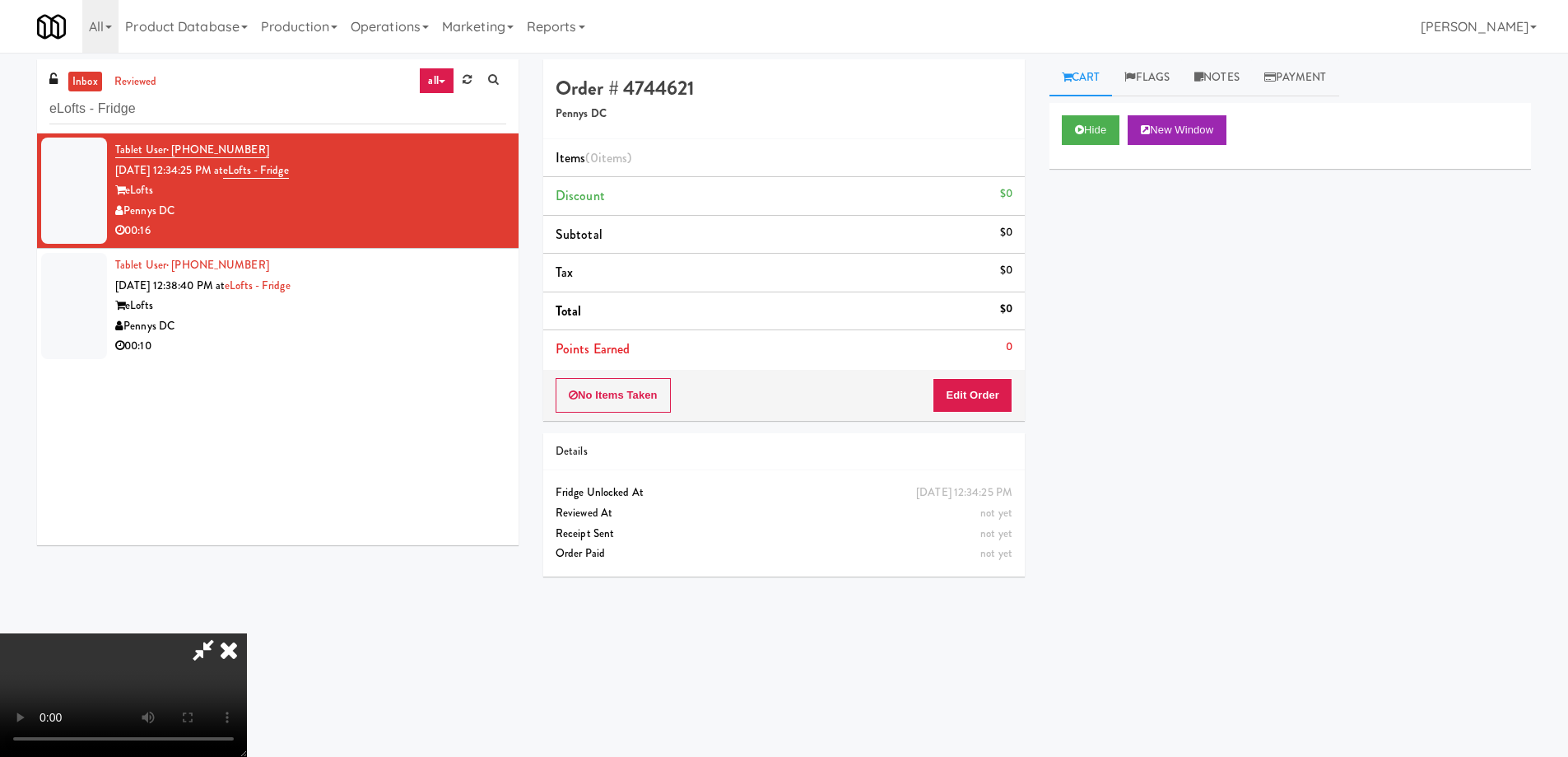
click at [247, 633] on video at bounding box center [123, 695] width 247 height 124
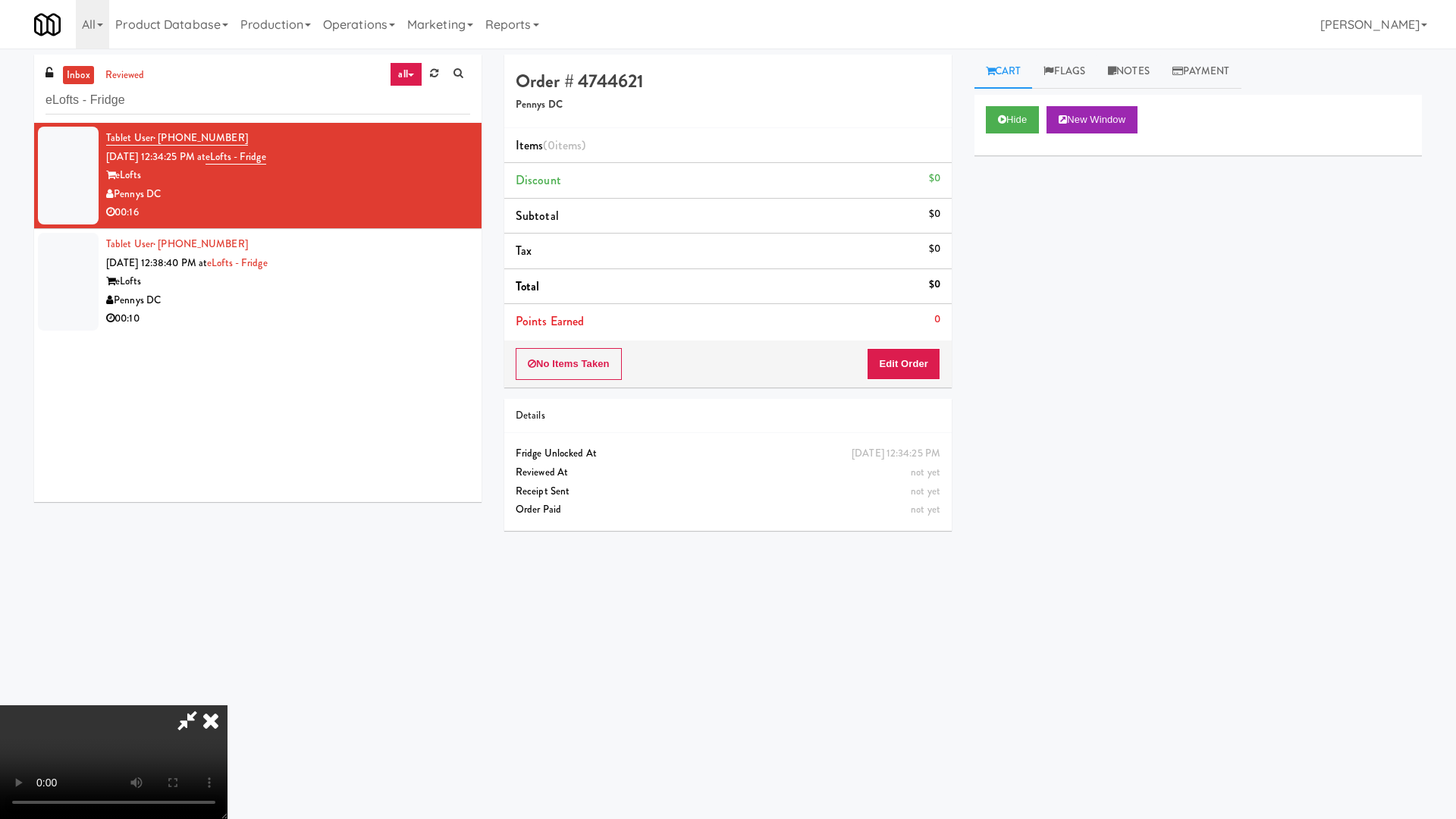
click at [227, 696] on video at bounding box center [113, 762] width 227 height 114
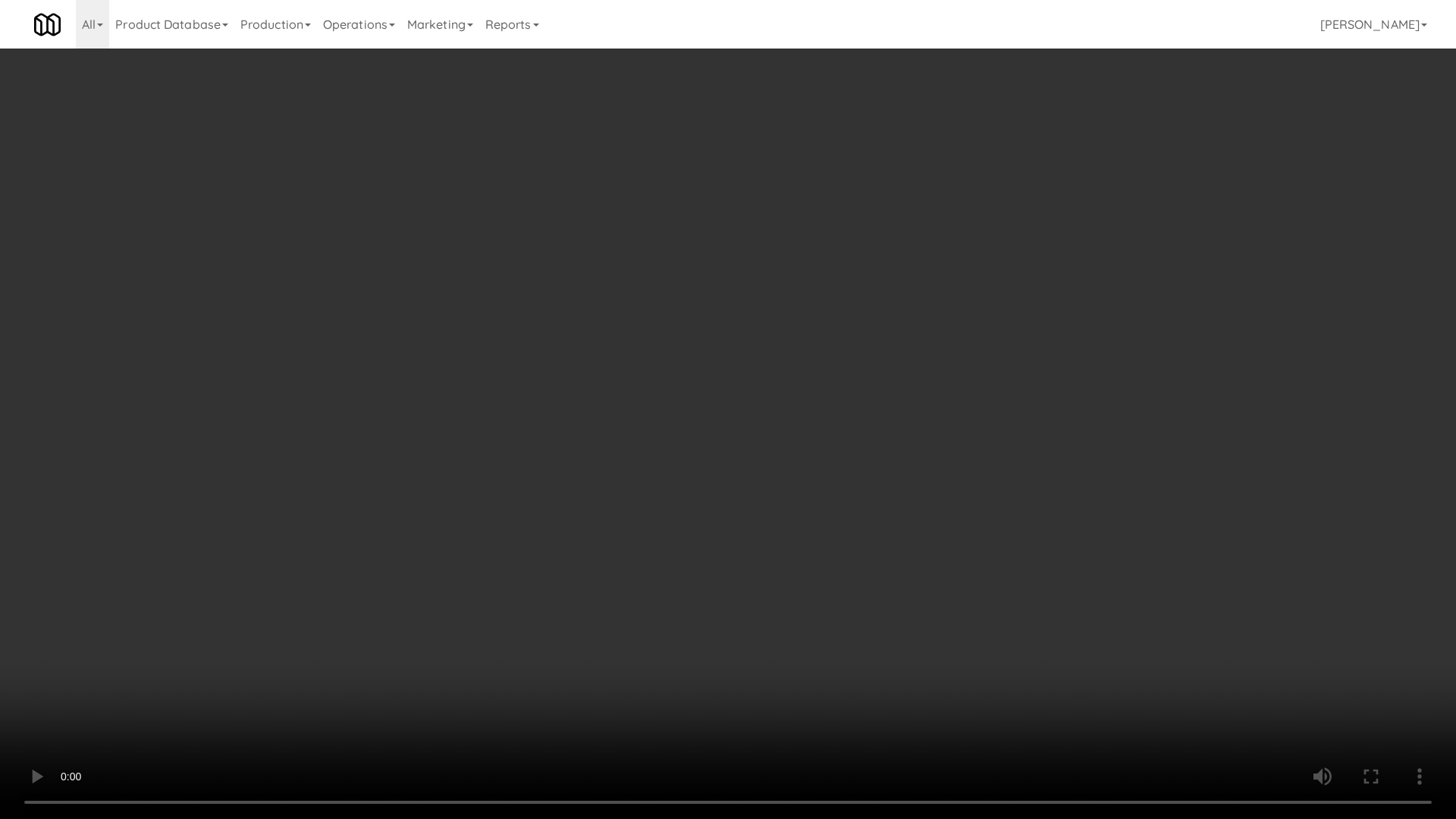
click at [864, 480] on video at bounding box center [728, 409] width 1456 height 819
click at [803, 395] on video at bounding box center [728, 409] width 1456 height 819
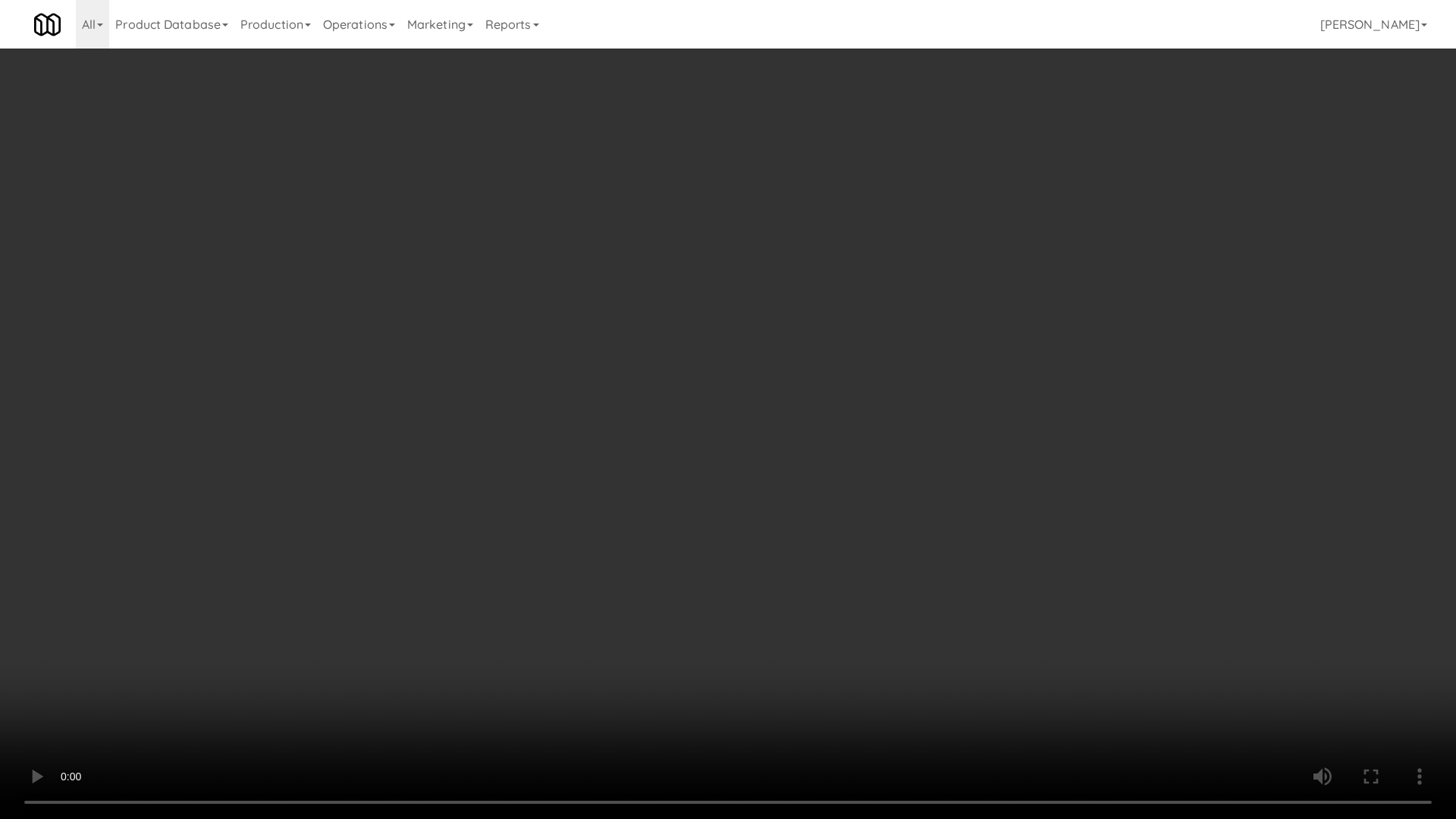
click at [803, 395] on video at bounding box center [728, 409] width 1456 height 819
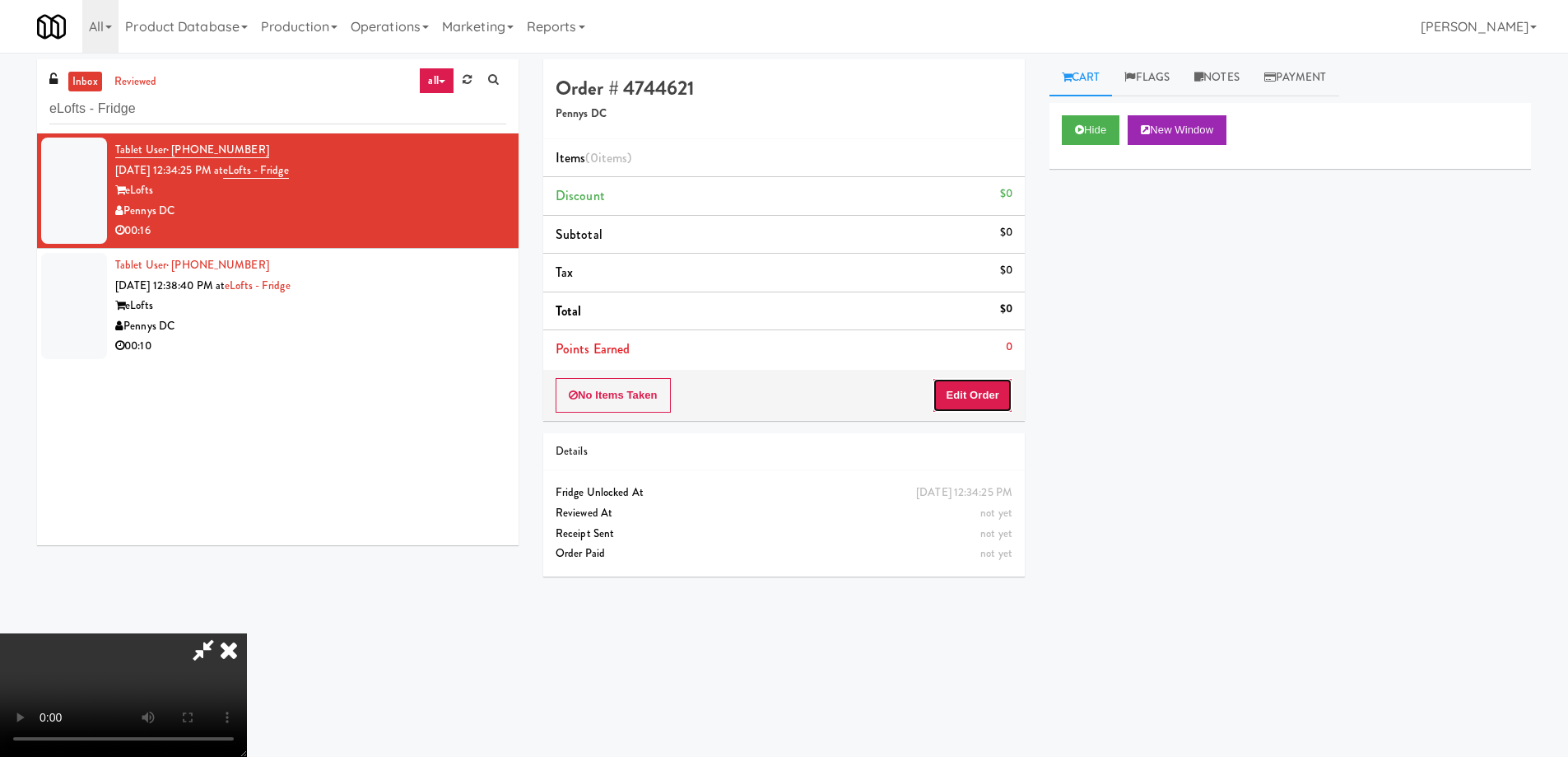
drag, startPoint x: 997, startPoint y: 400, endPoint x: 1004, endPoint y: 343, distance: 57.4
click at [996, 392] on button "Edit Order" at bounding box center [972, 395] width 80 height 35
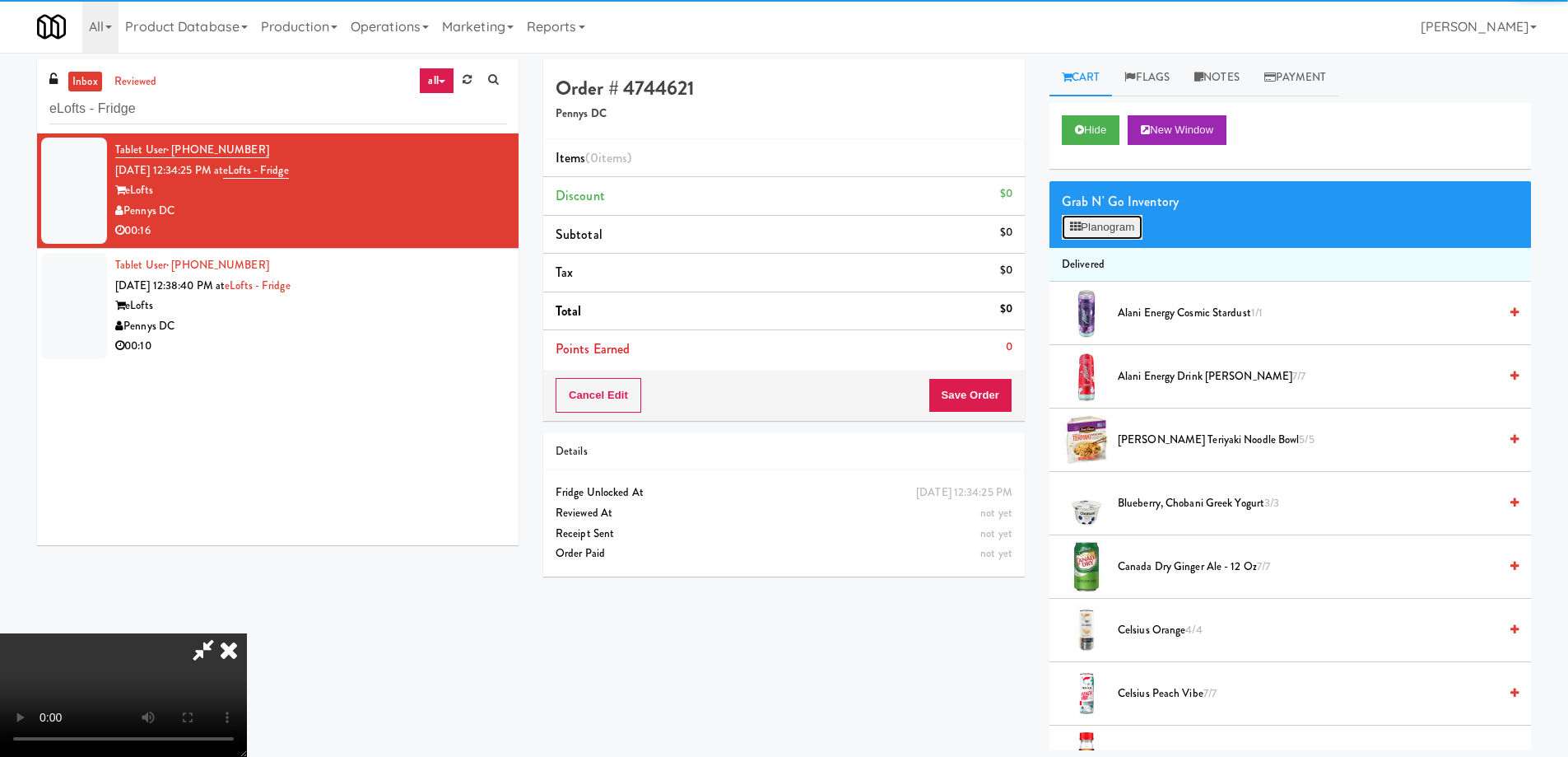
click at [1086, 222] on button "Planogram" at bounding box center [1101, 227] width 80 height 25
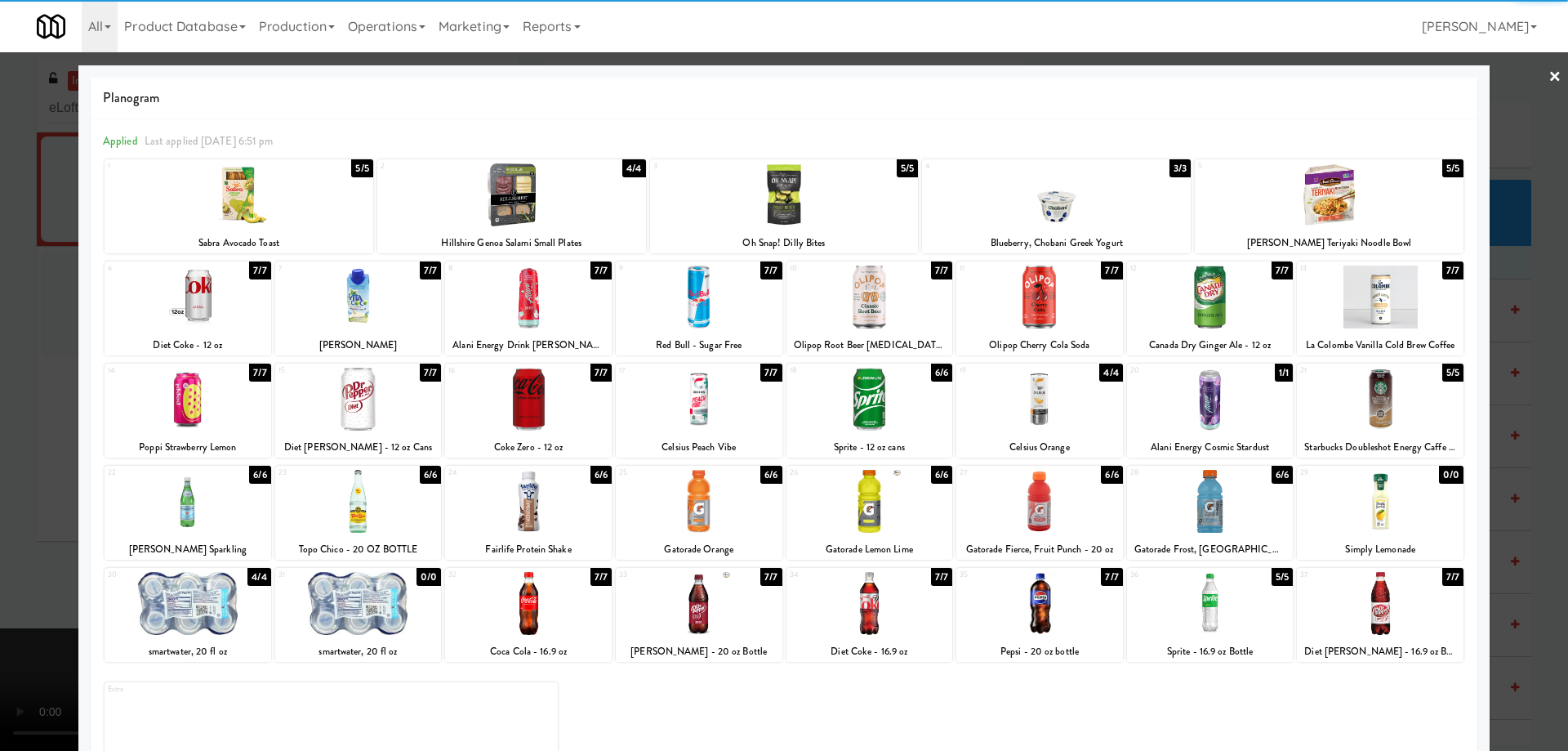
click at [1058, 409] on div at bounding box center [1040, 398] width 167 height 63
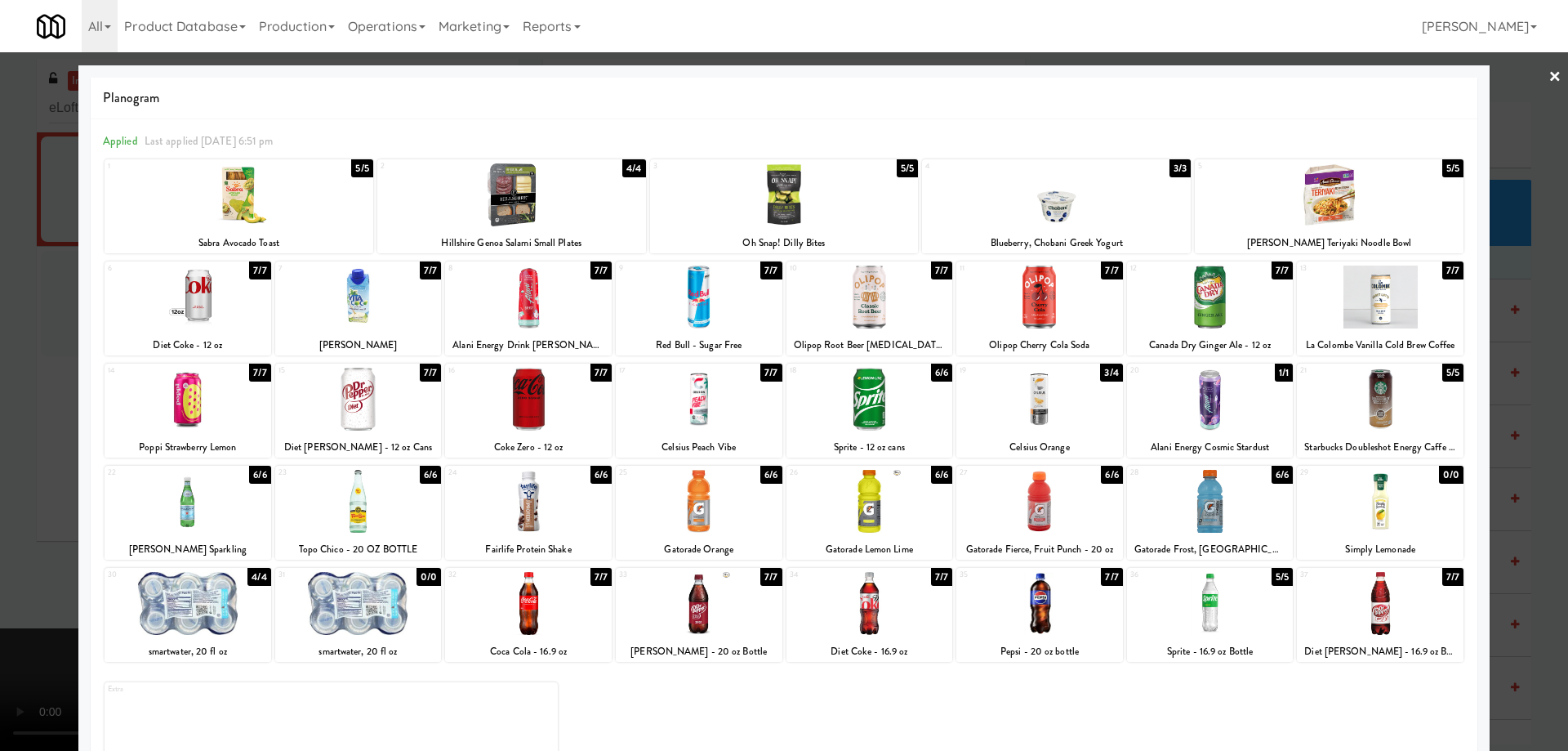
click at [1535, 82] on div at bounding box center [784, 375] width 1568 height 751
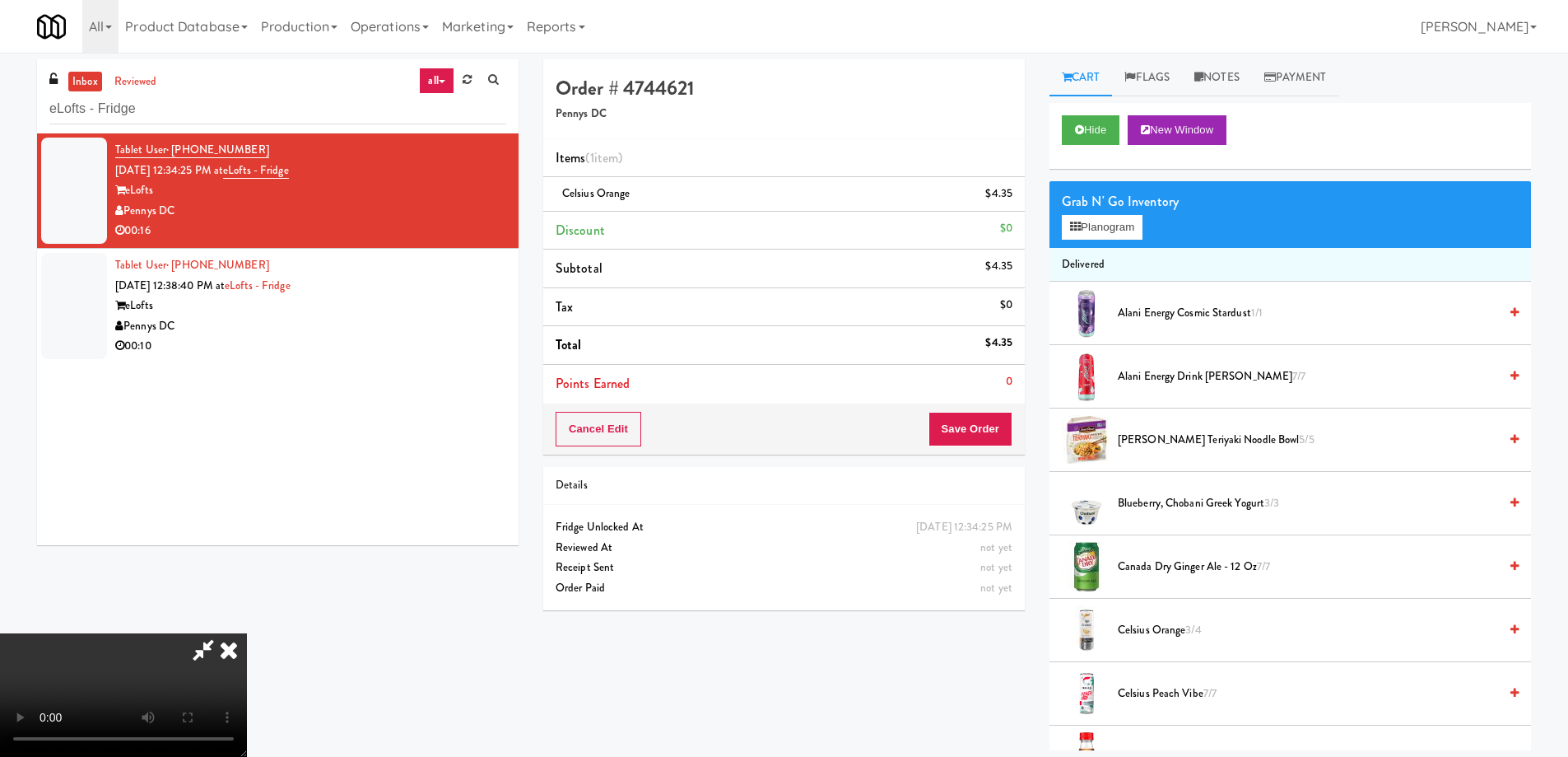
click at [247, 633] on video at bounding box center [123, 695] width 247 height 124
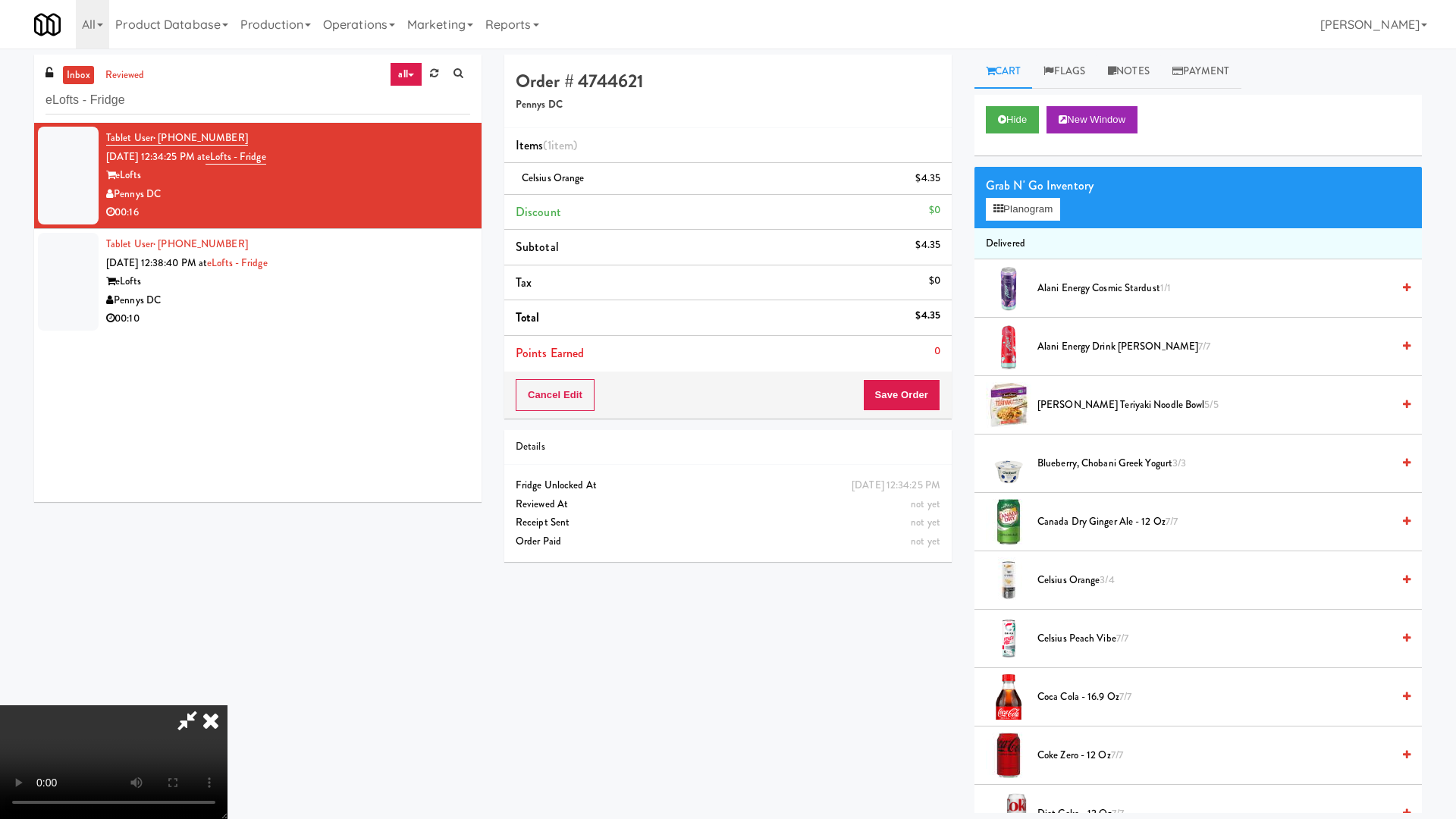
click at [227, 696] on video at bounding box center [113, 762] width 227 height 114
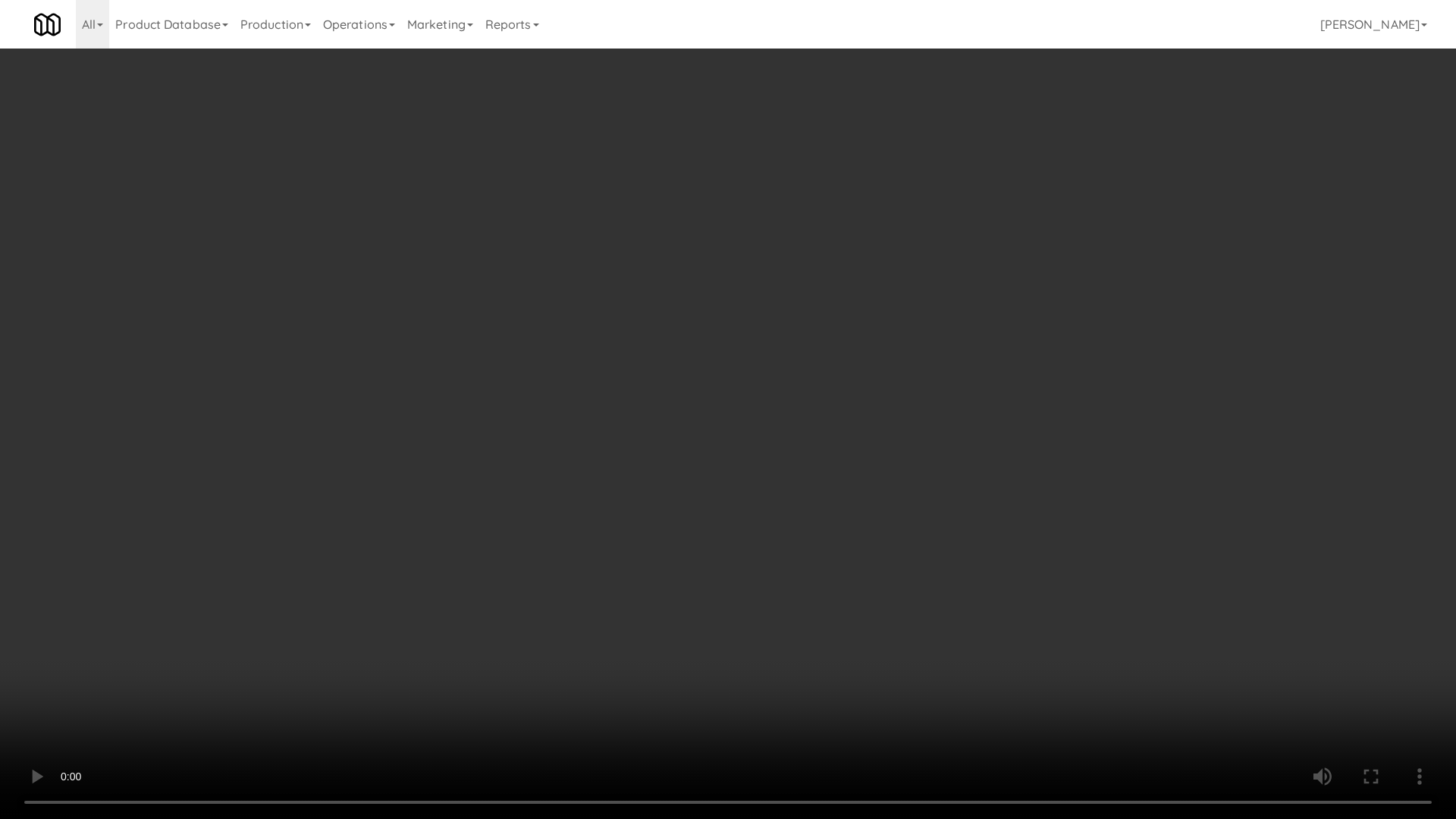
click at [864, 348] on video at bounding box center [728, 409] width 1456 height 819
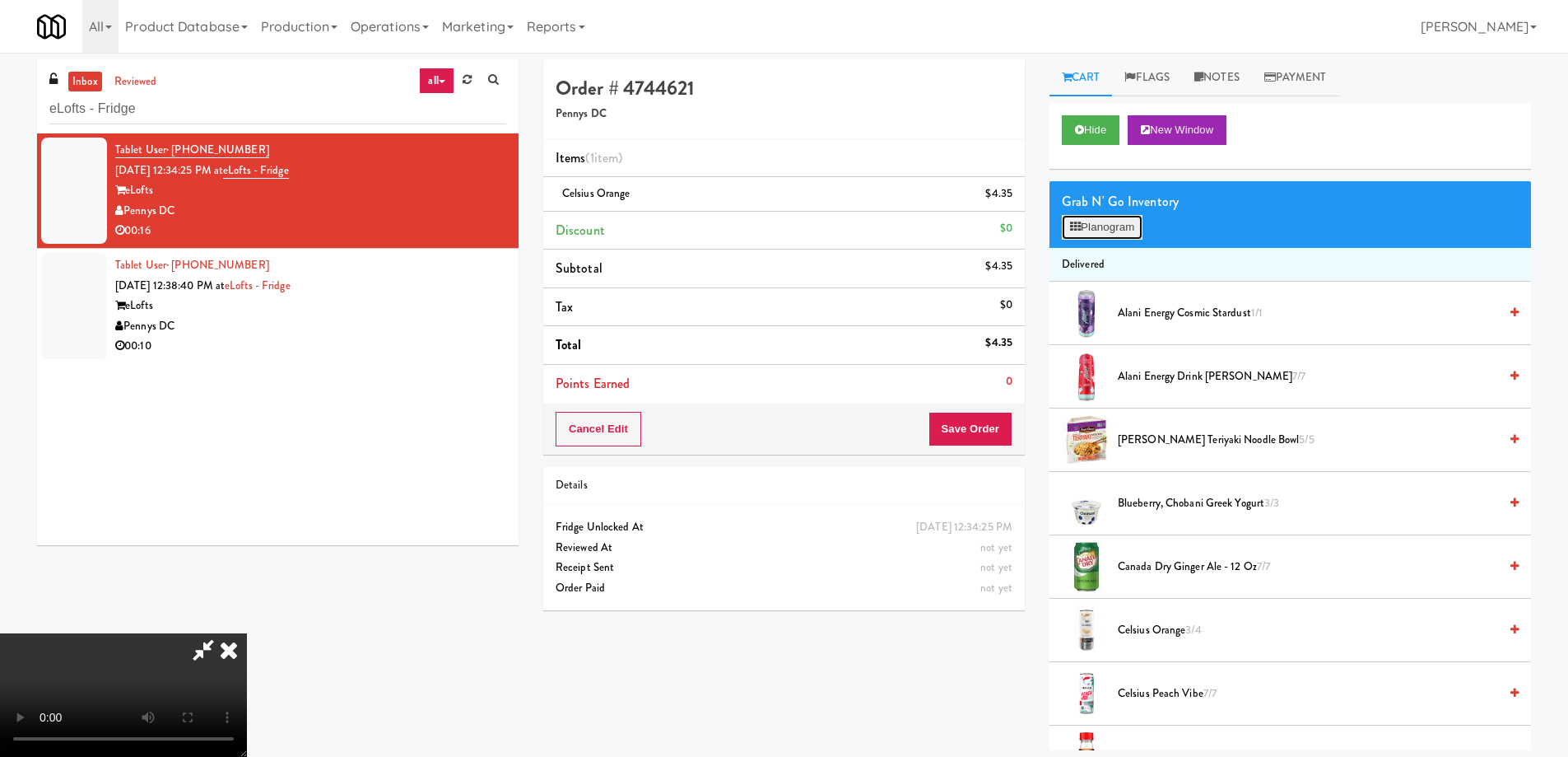
click at [1102, 227] on button "Planogram" at bounding box center [1101, 227] width 80 height 25
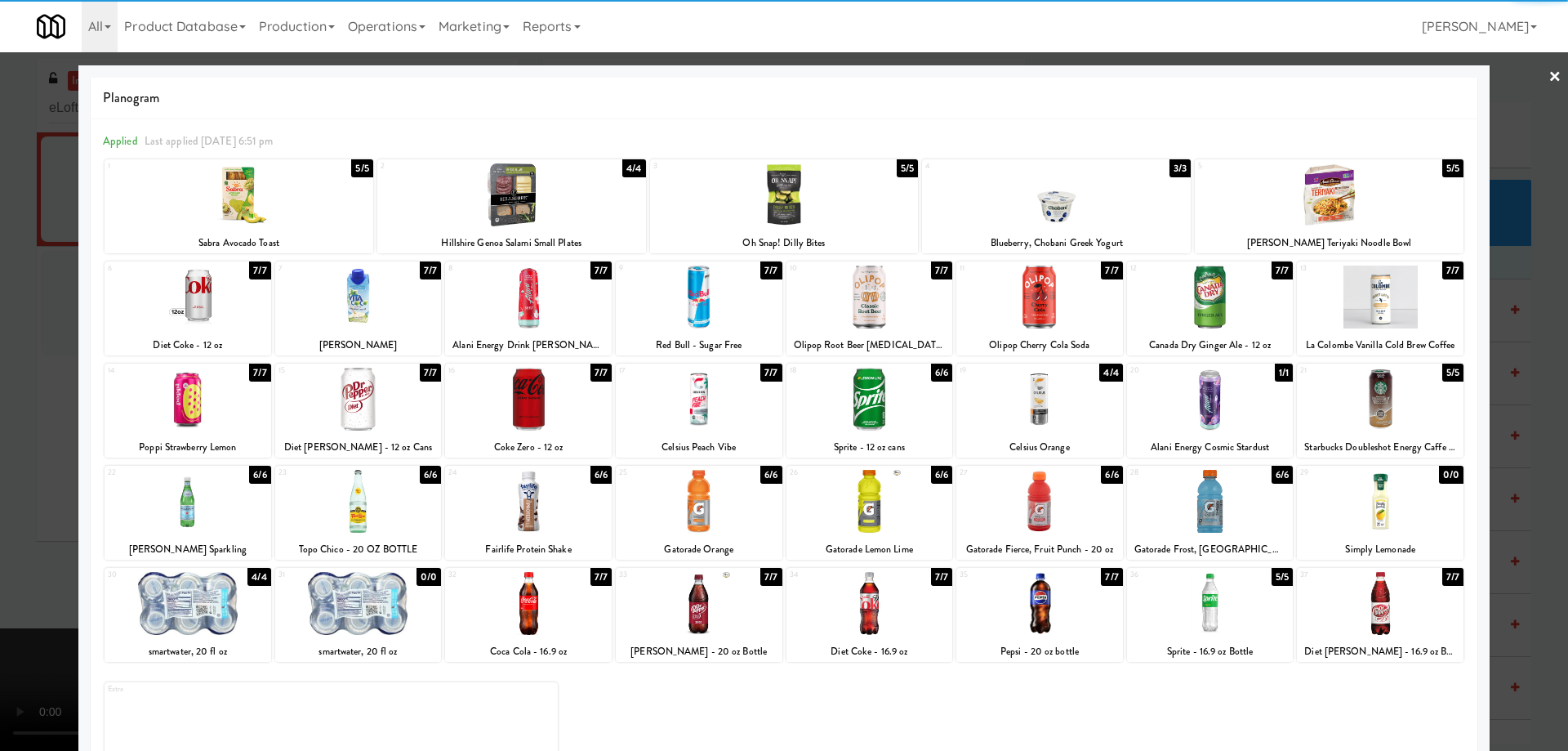
click at [1226, 520] on div at bounding box center [1211, 501] width 167 height 63
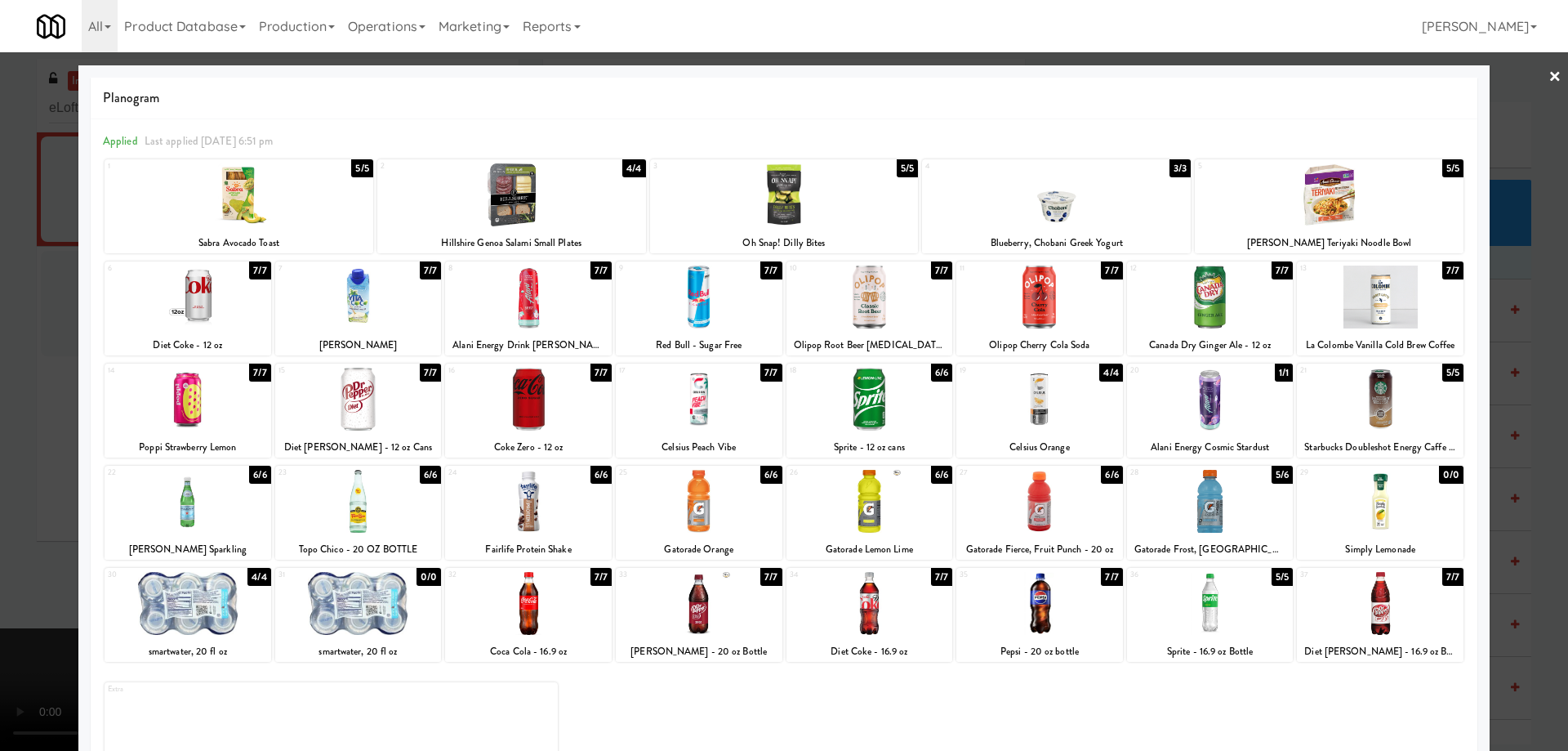
click at [1548, 79] on link "×" at bounding box center [1555, 78] width 13 height 51
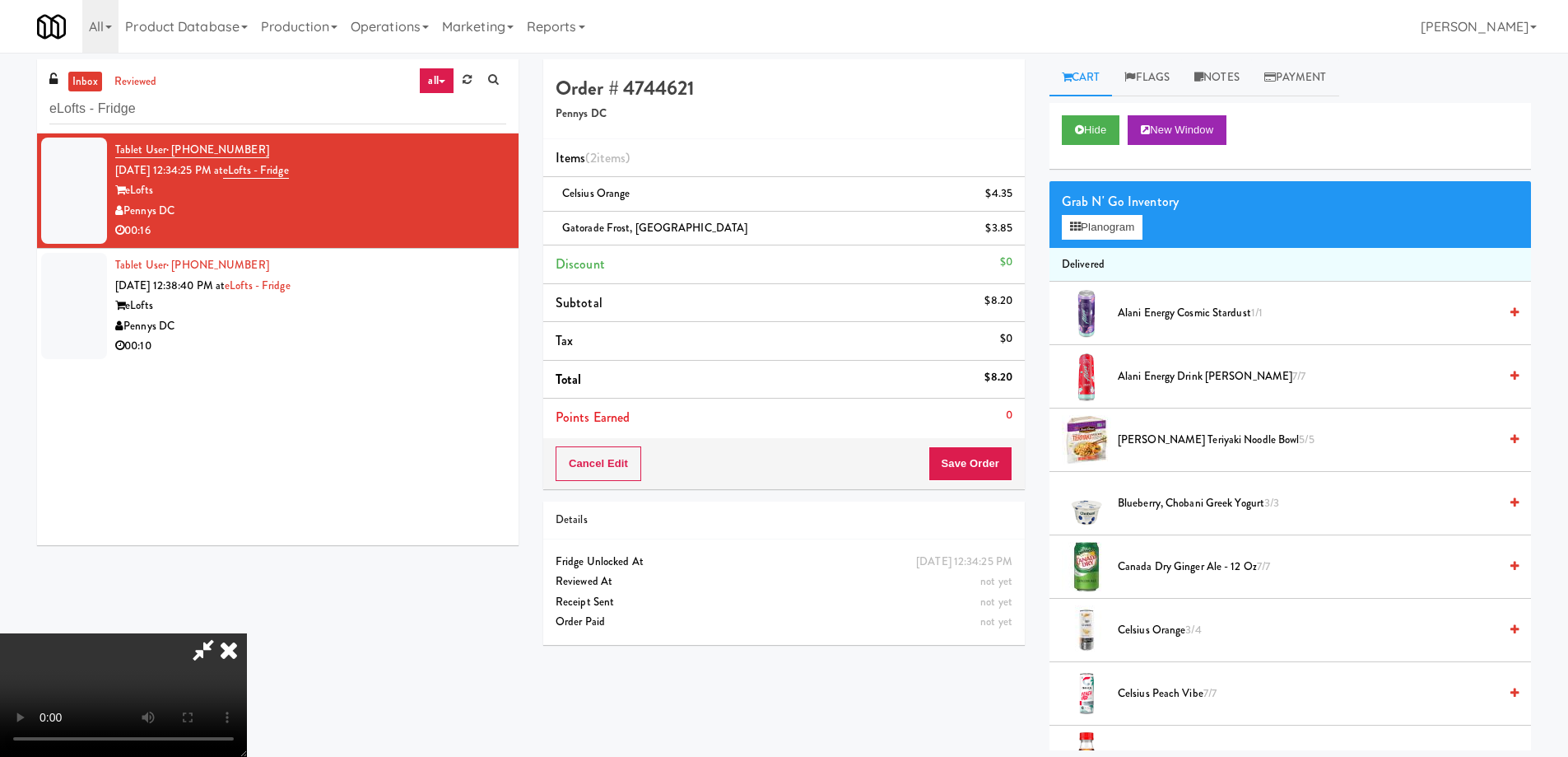
click at [247, 633] on video at bounding box center [123, 695] width 247 height 124
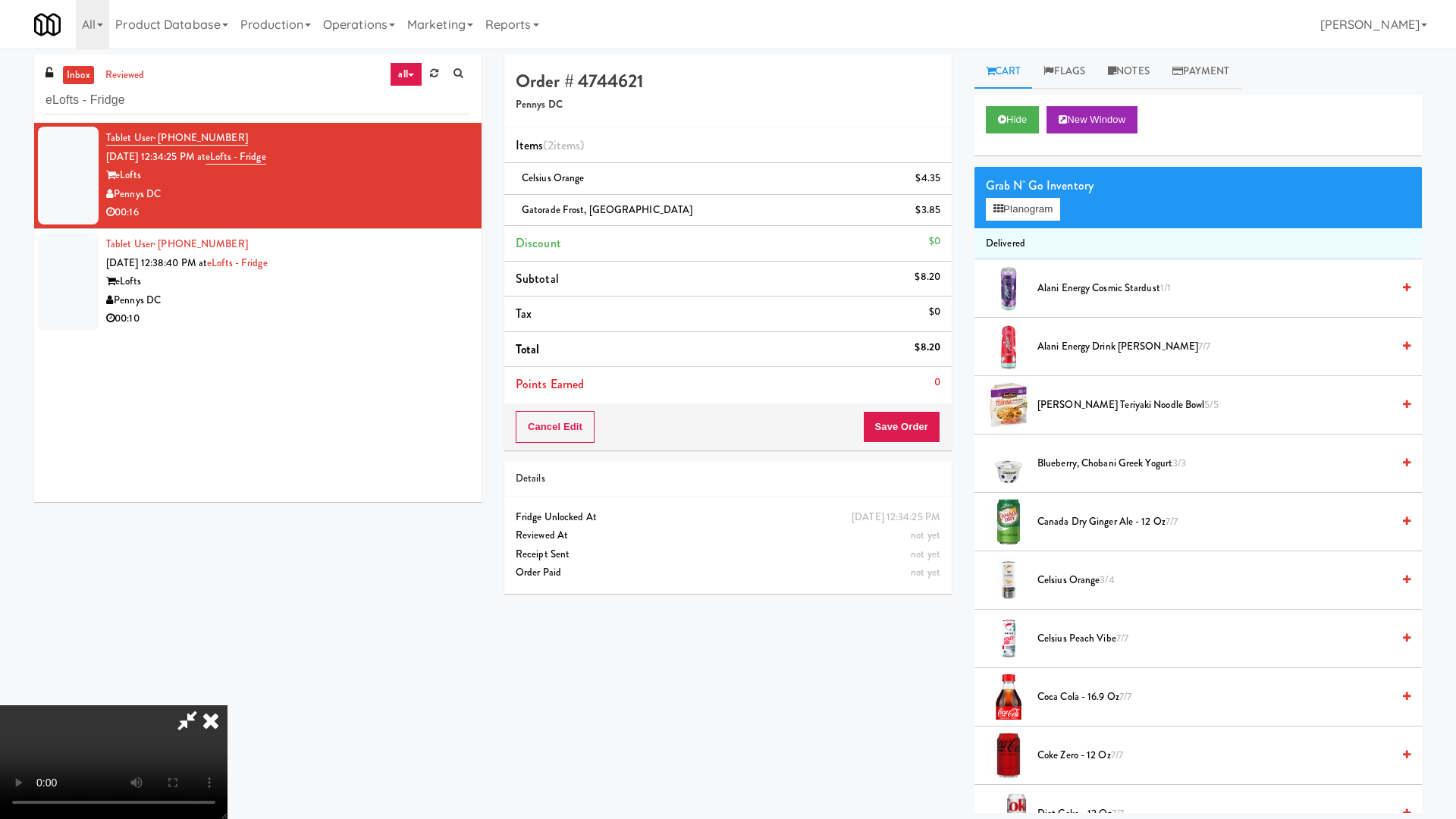
click at [227, 696] on video at bounding box center [113, 762] width 227 height 114
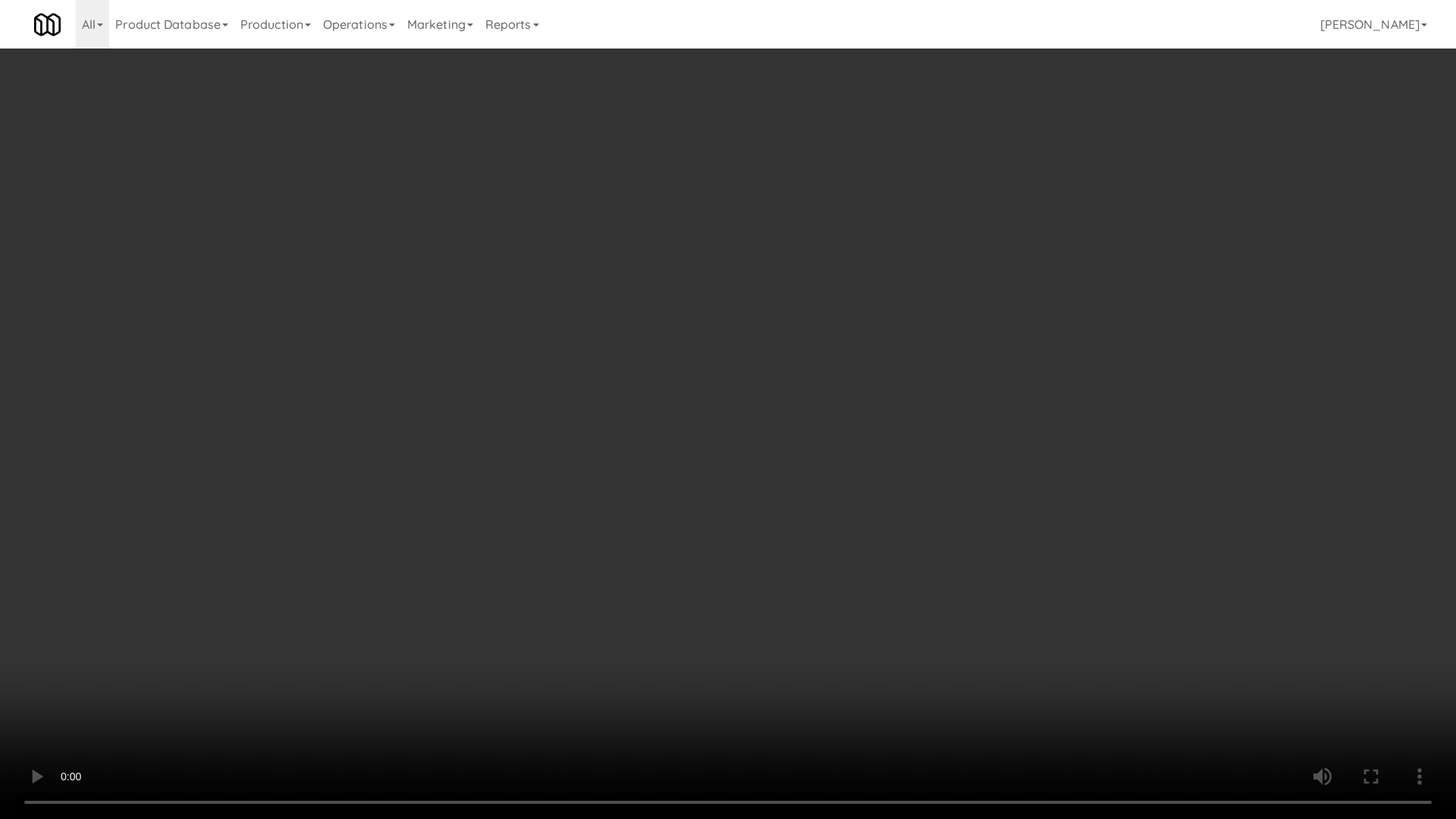
click at [805, 366] on video at bounding box center [728, 409] width 1456 height 819
click at [797, 440] on video at bounding box center [728, 409] width 1456 height 819
click at [902, 575] on video at bounding box center [728, 409] width 1456 height 819
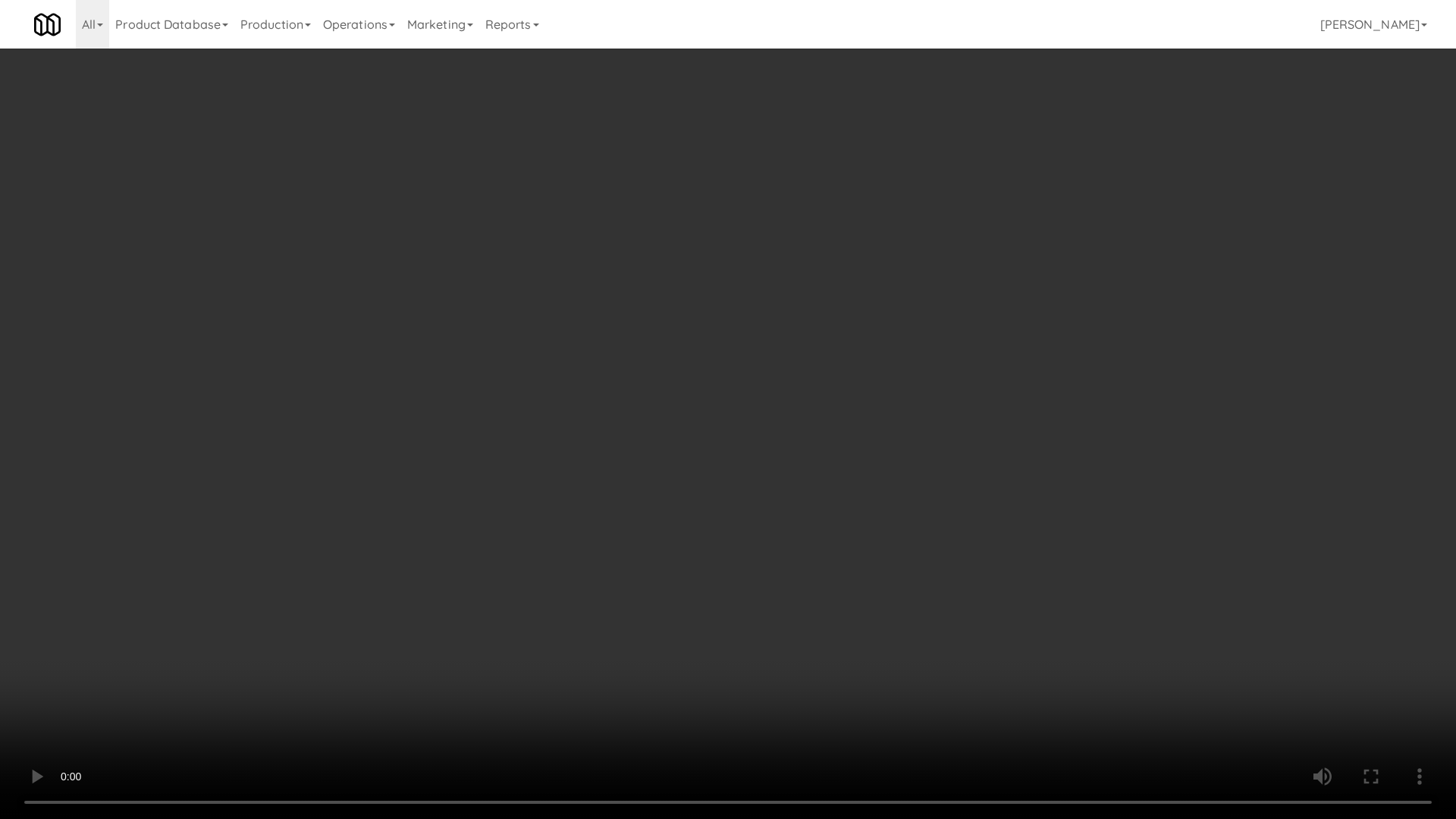
click at [902, 575] on video at bounding box center [728, 409] width 1456 height 819
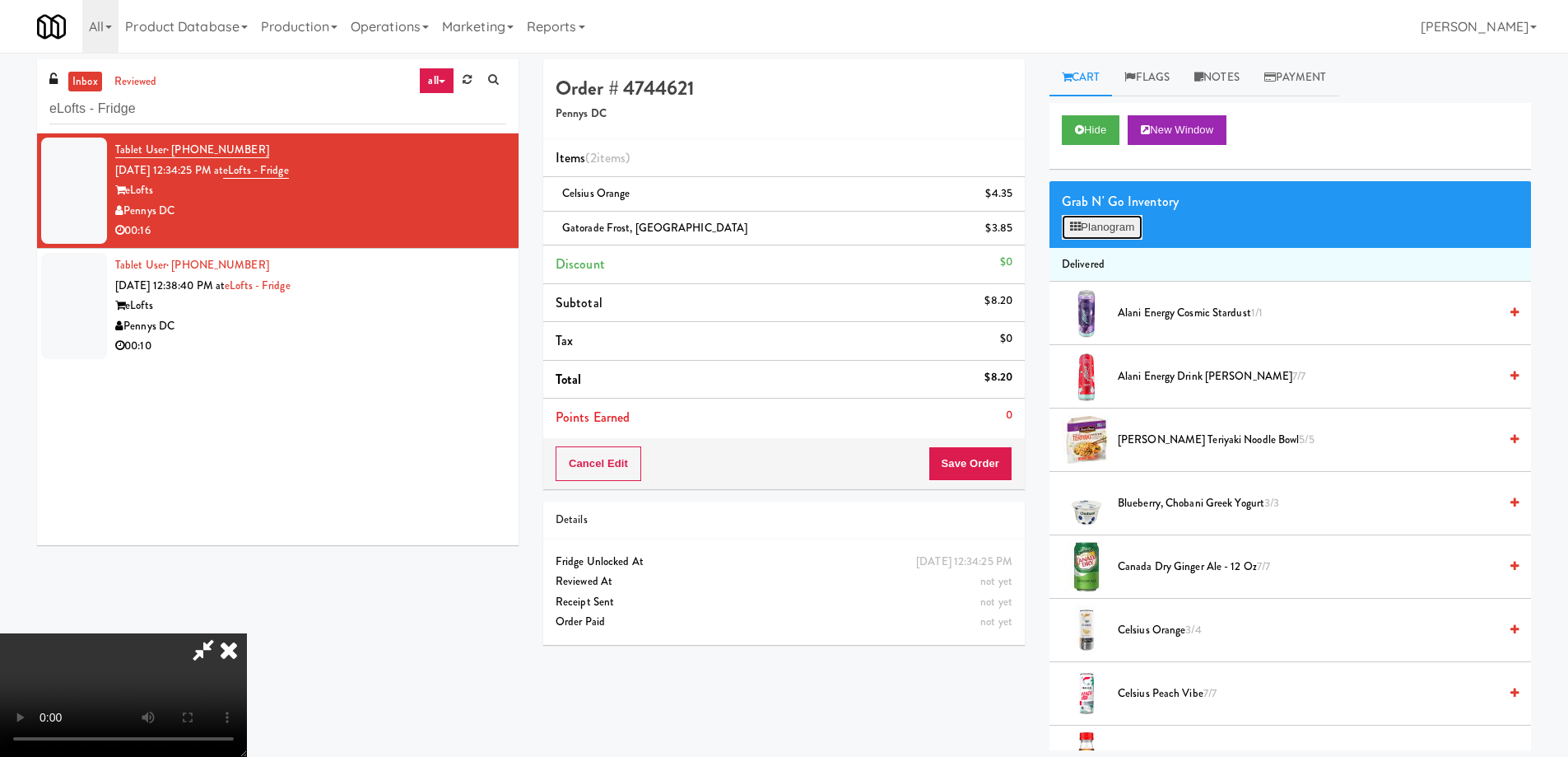
click at [1122, 222] on button "Planogram" at bounding box center [1101, 227] width 80 height 25
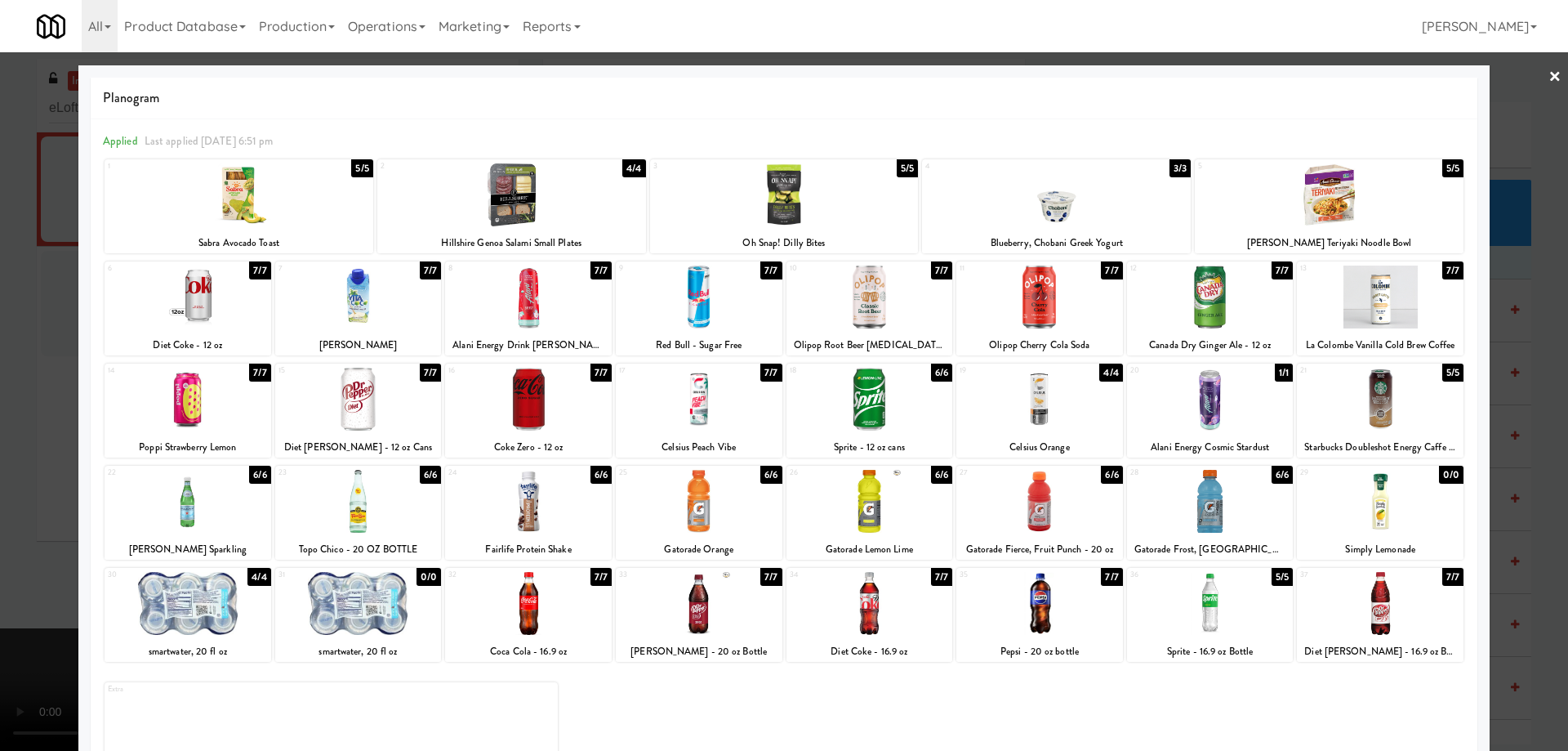
click at [1548, 75] on link "×" at bounding box center [1555, 78] width 13 height 51
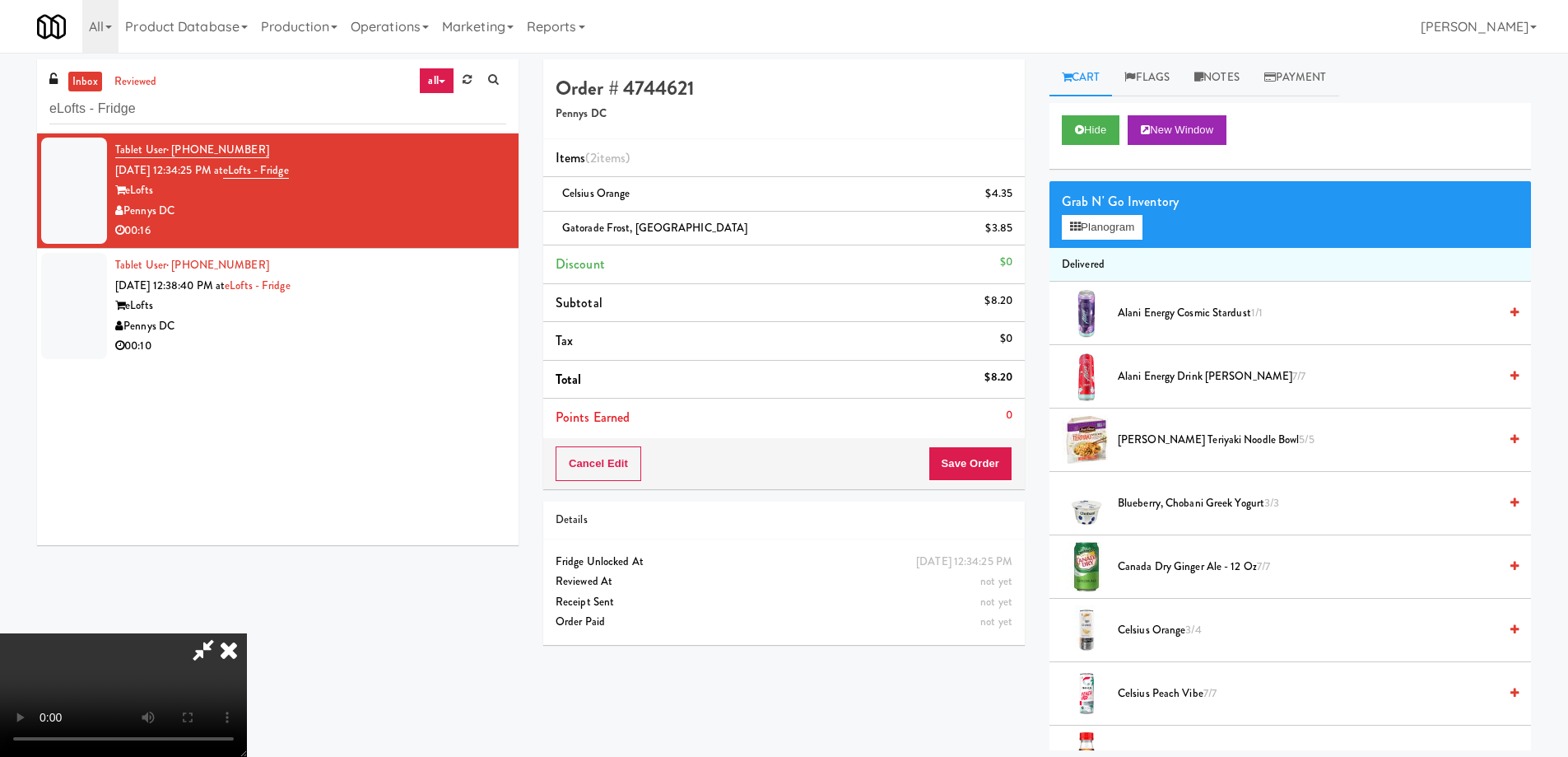
click at [247, 633] on icon at bounding box center [229, 649] width 36 height 33
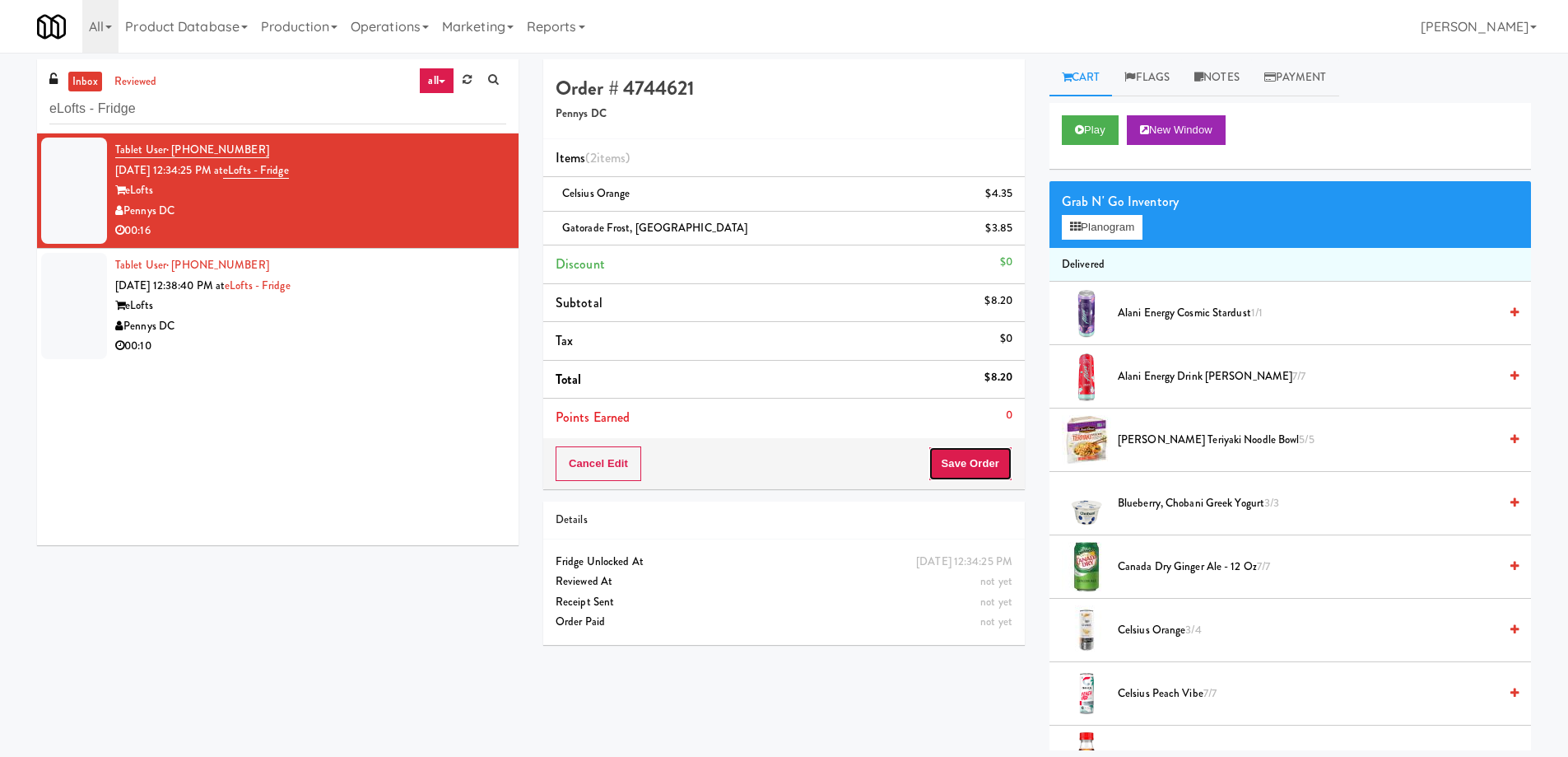
click at [962, 472] on button "Save Order" at bounding box center [970, 463] width 84 height 35
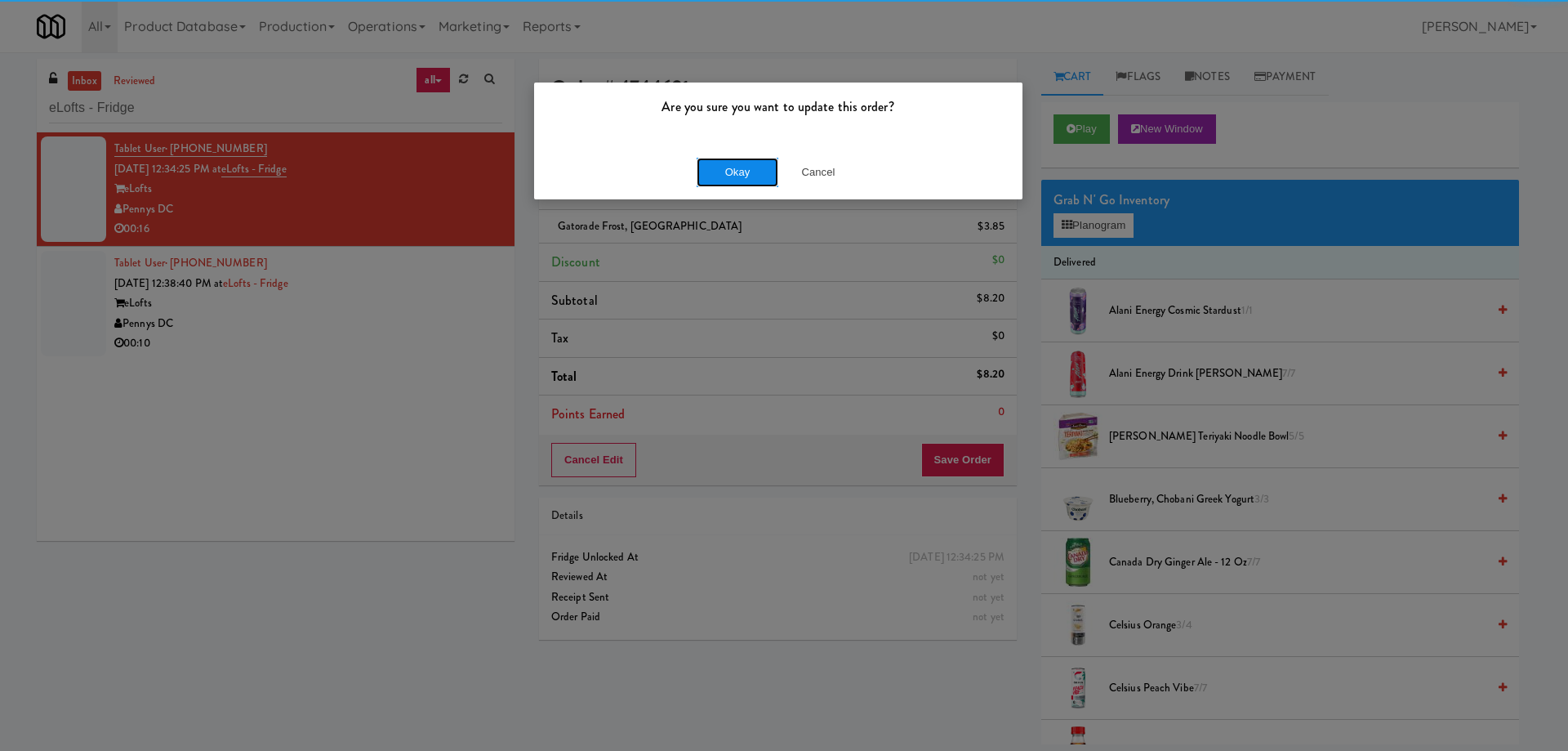
click at [757, 163] on button "Okay" at bounding box center [737, 172] width 82 height 29
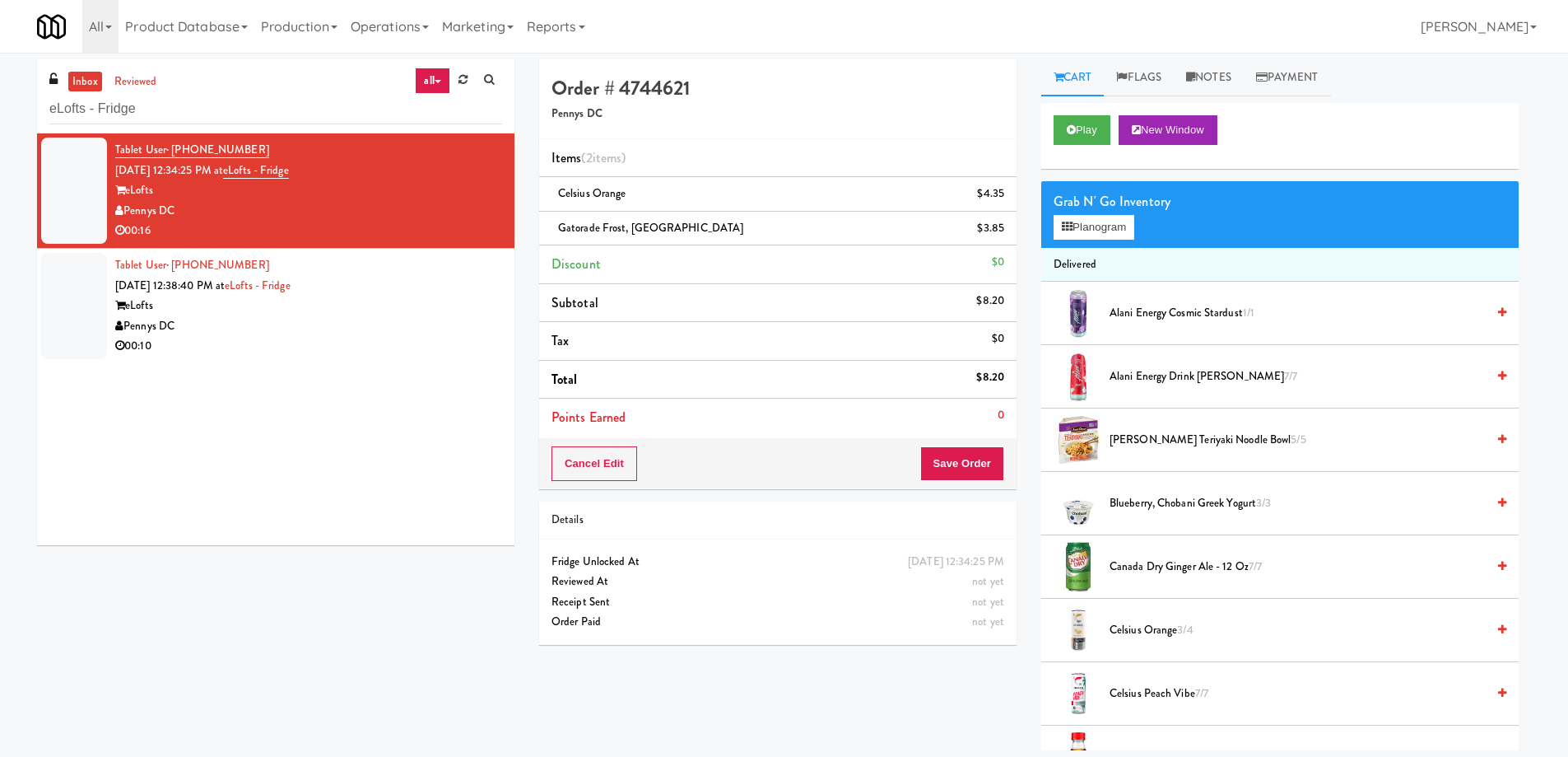
click at [438, 336] on div "00:10" at bounding box center [309, 347] width 387 height 21
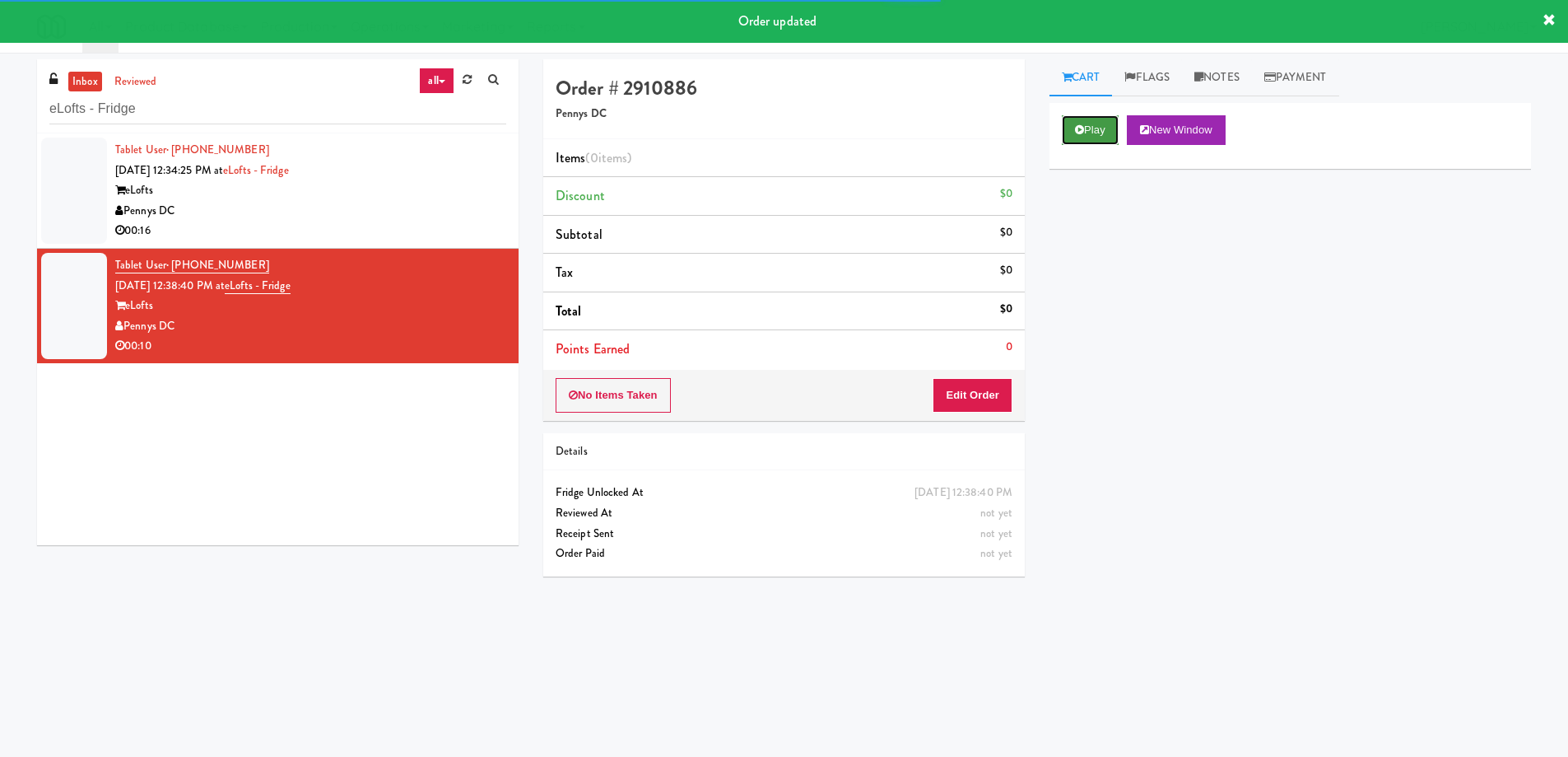
click at [1092, 123] on button "Play" at bounding box center [1090, 129] width 57 height 29
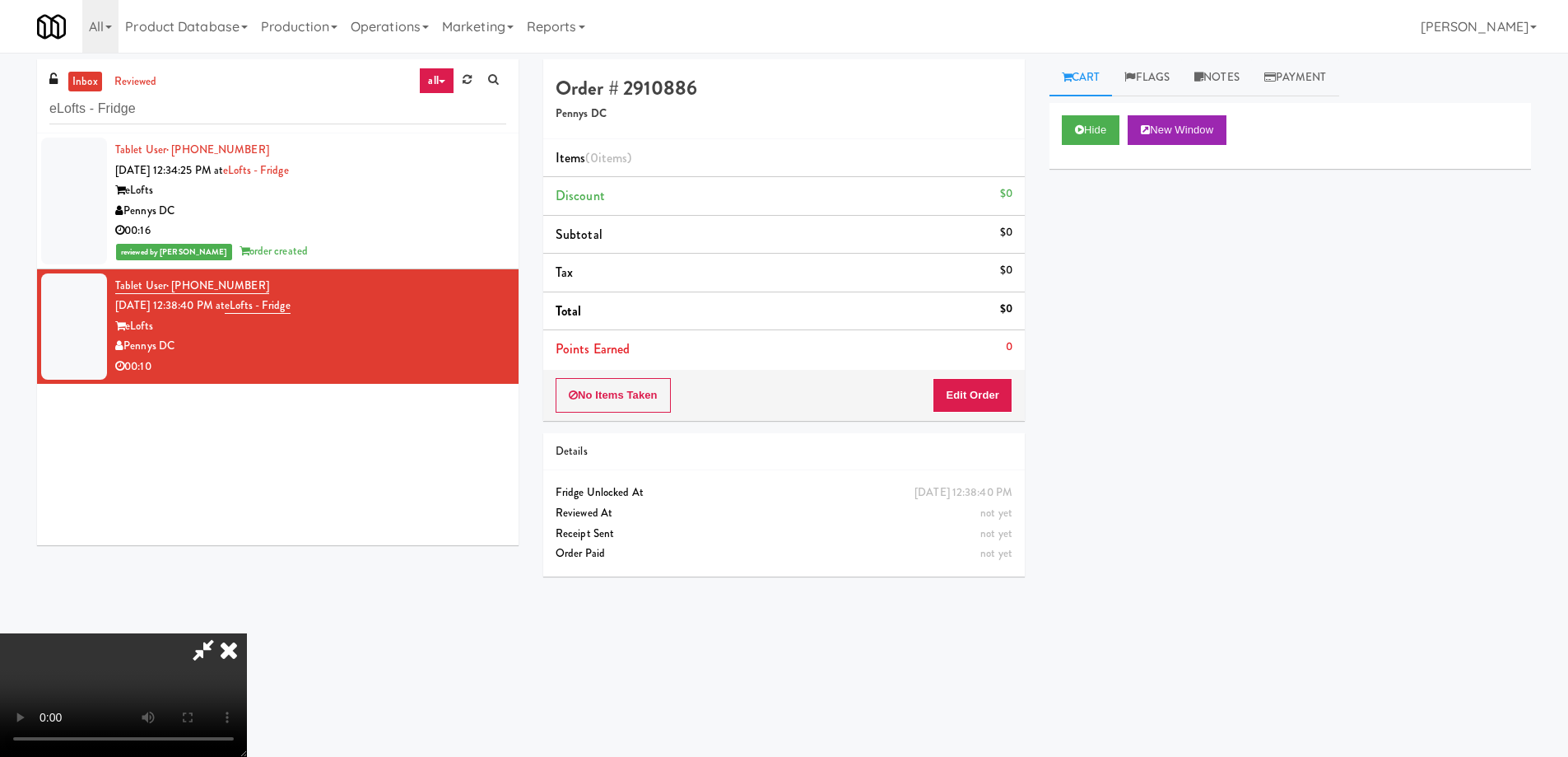
click at [247, 633] on video at bounding box center [123, 695] width 247 height 124
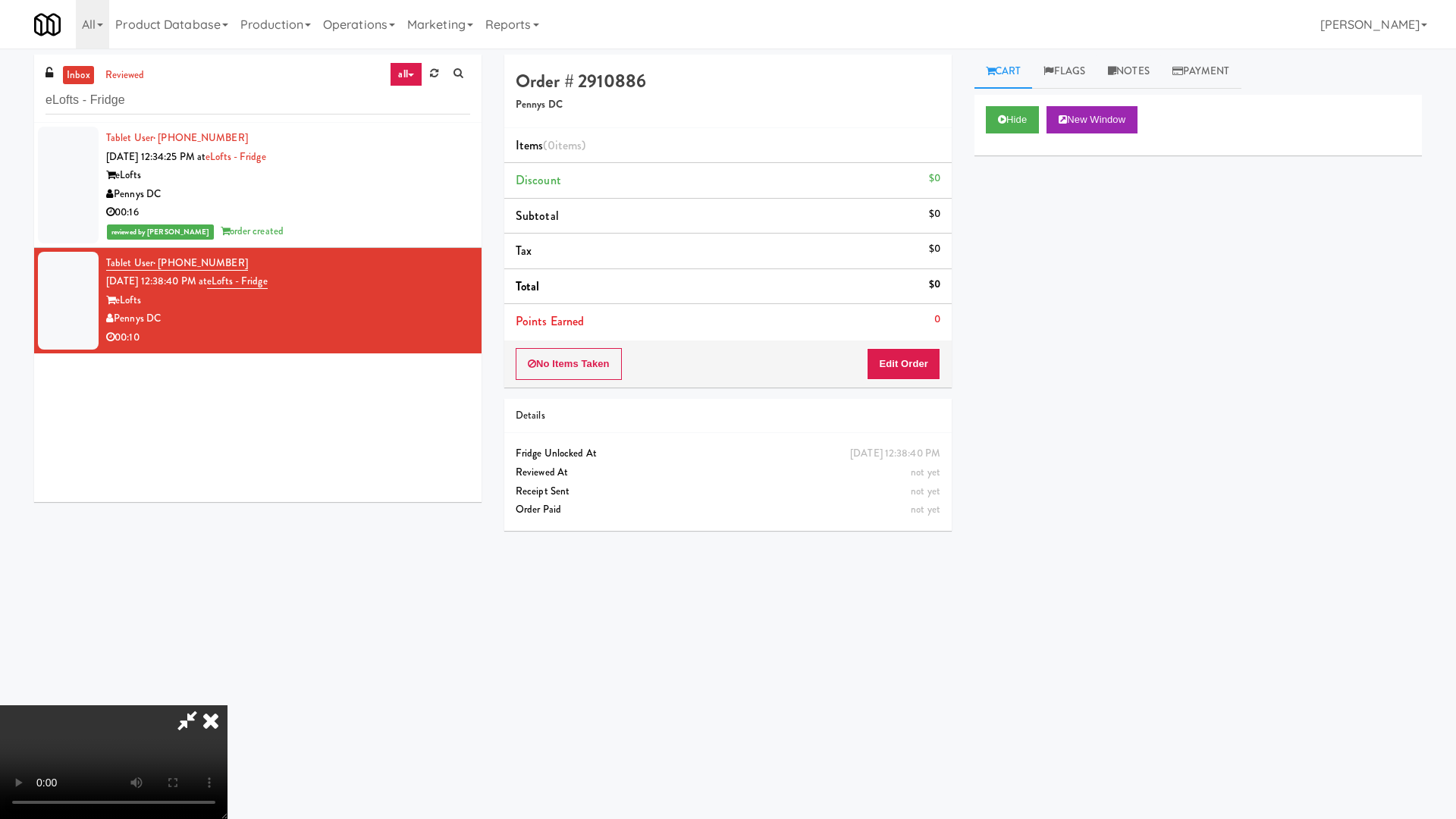
click at [227, 696] on video at bounding box center [113, 762] width 227 height 114
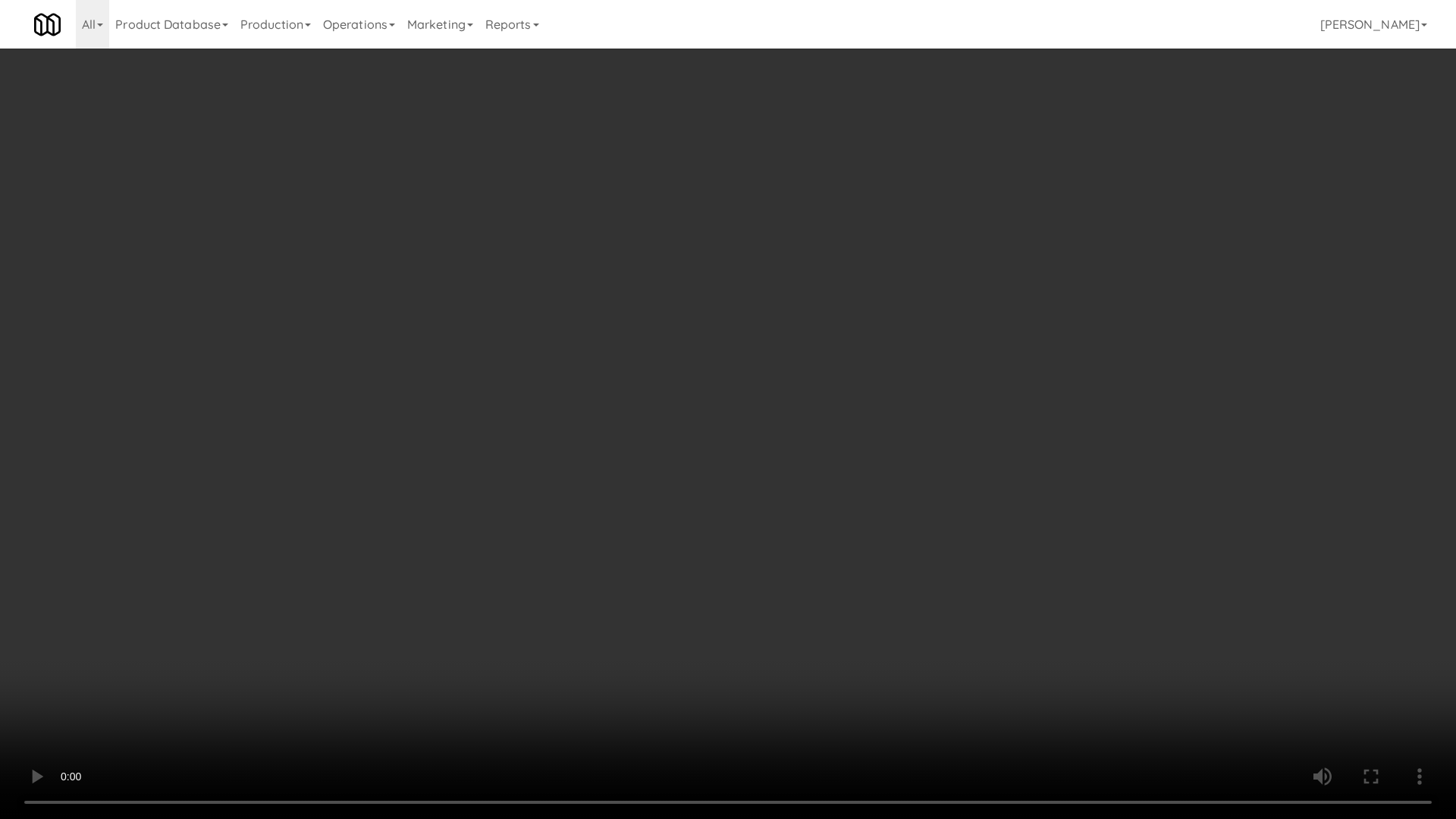
click at [726, 400] on video at bounding box center [728, 409] width 1456 height 819
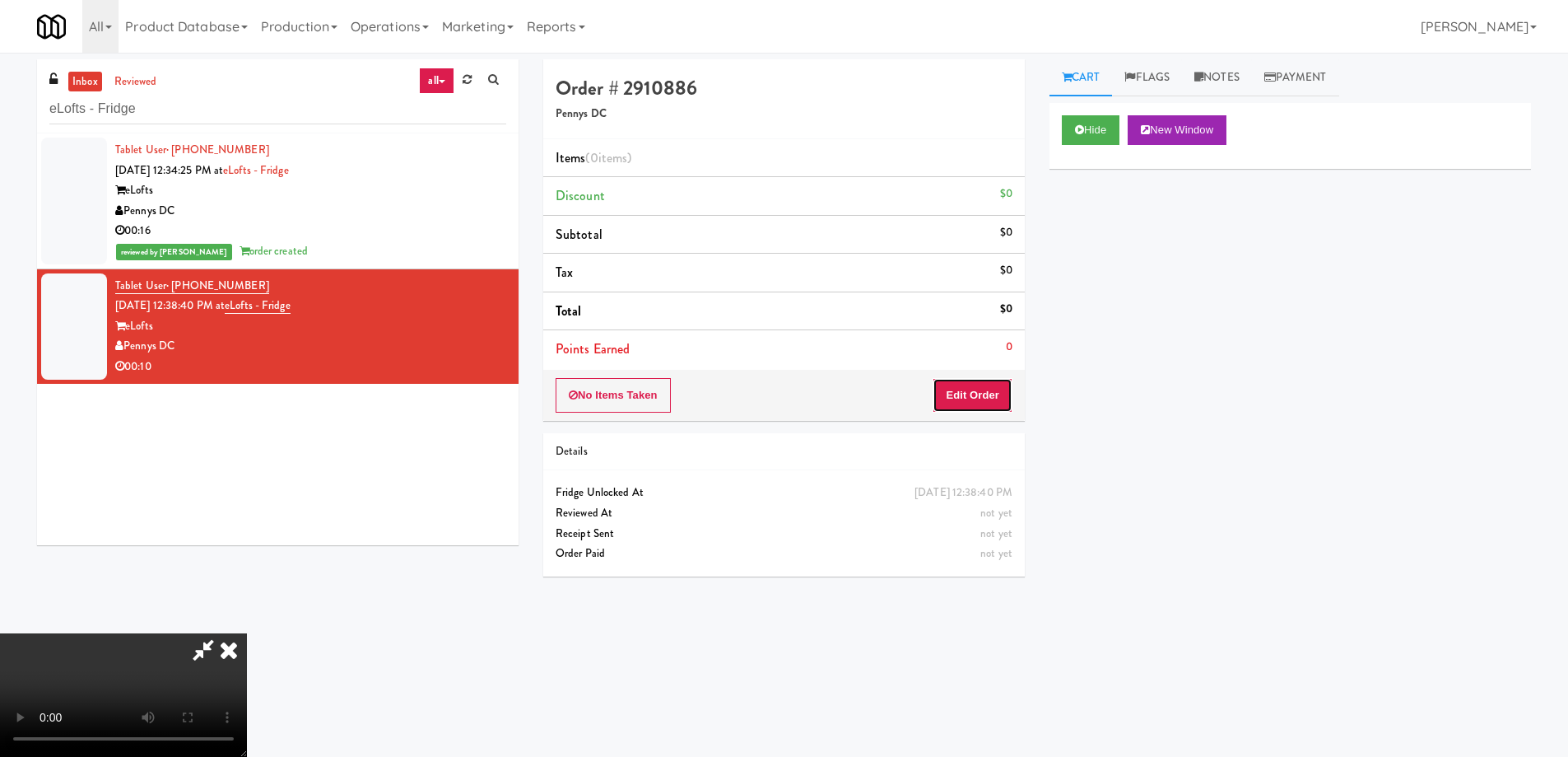
click at [978, 394] on button "Edit Order" at bounding box center [972, 395] width 80 height 35
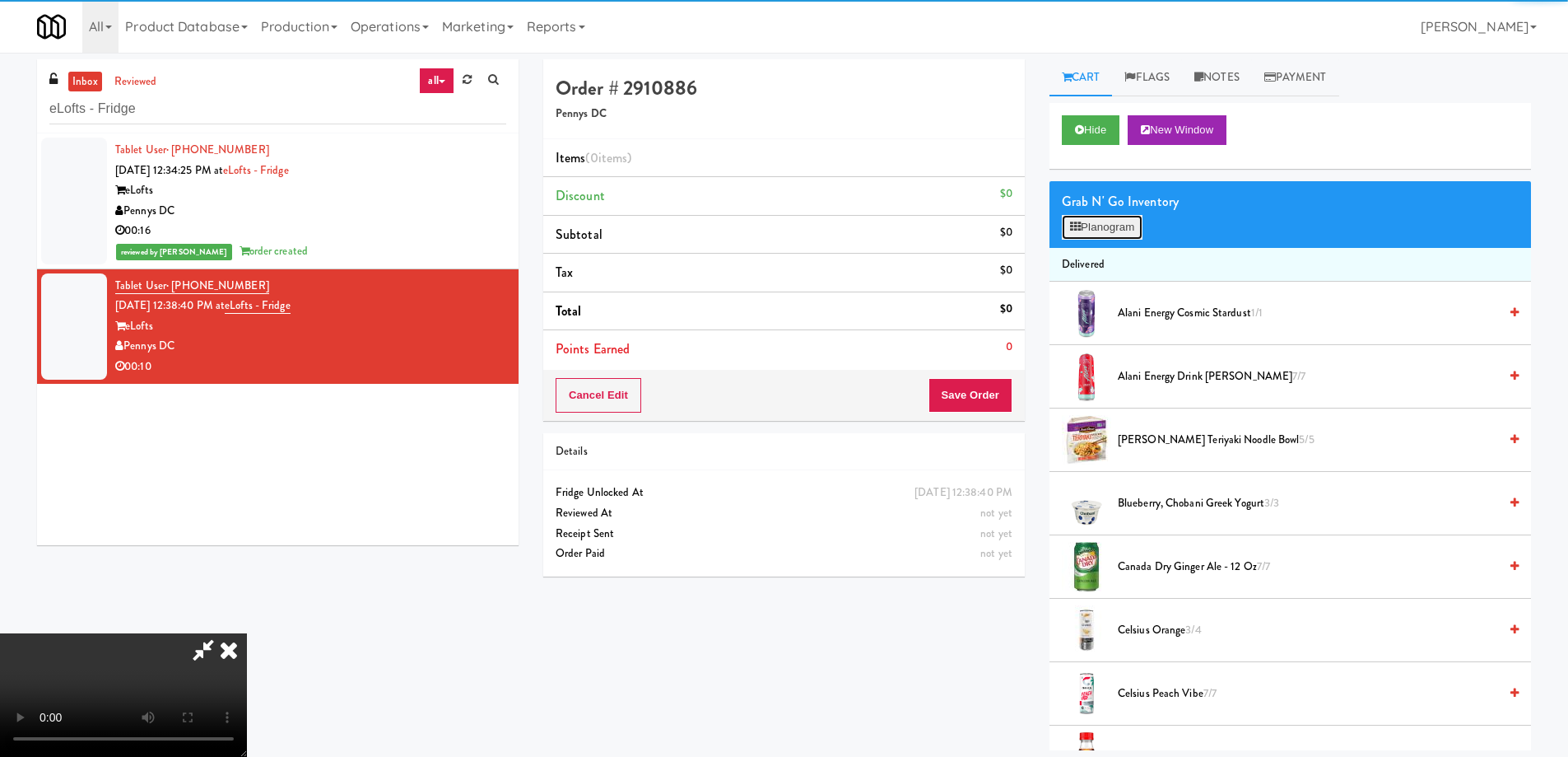
click at [1083, 229] on button "Planogram" at bounding box center [1101, 227] width 80 height 25
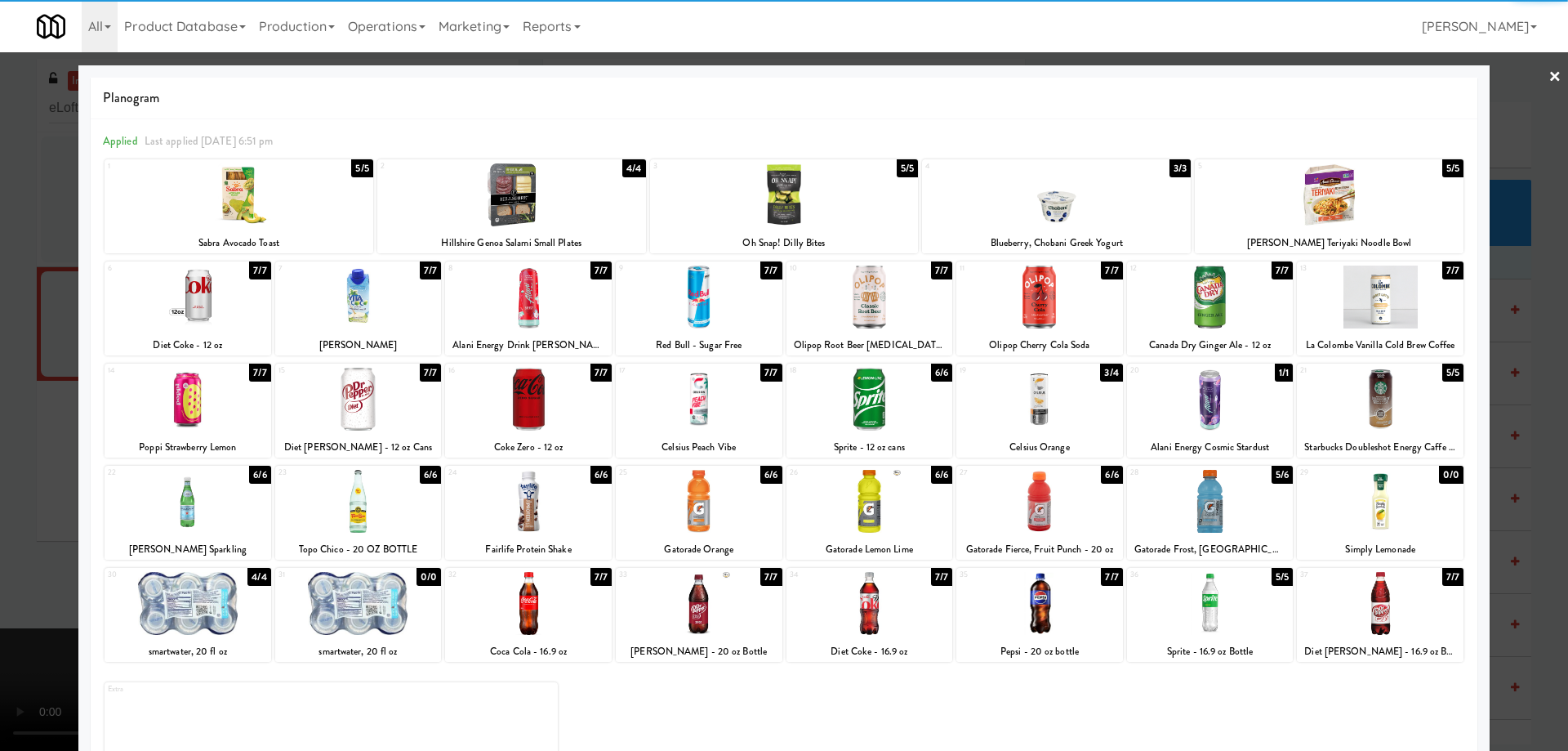
click at [230, 503] on div at bounding box center [188, 501] width 167 height 63
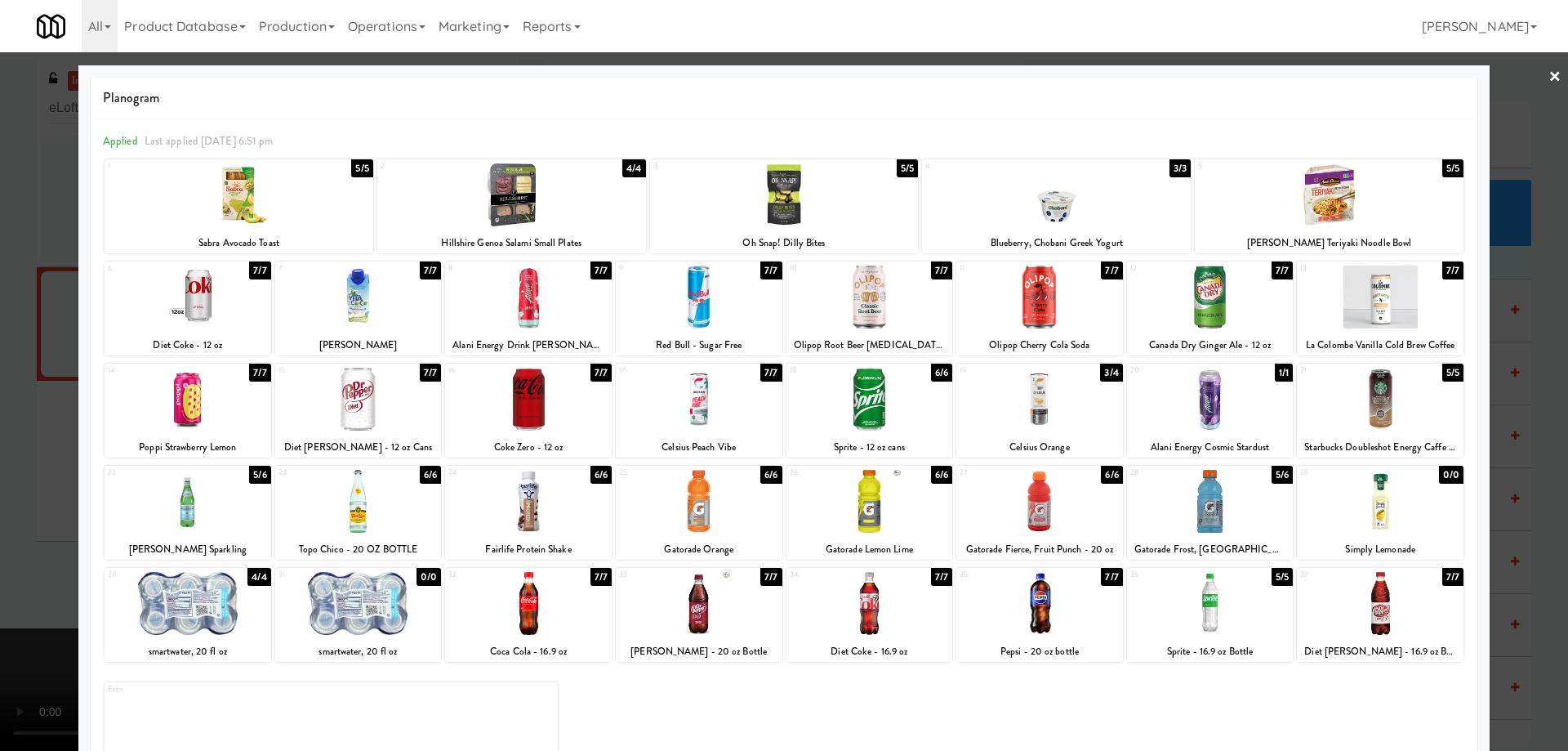
click at [1532, 75] on div at bounding box center [784, 375] width 1568 height 751
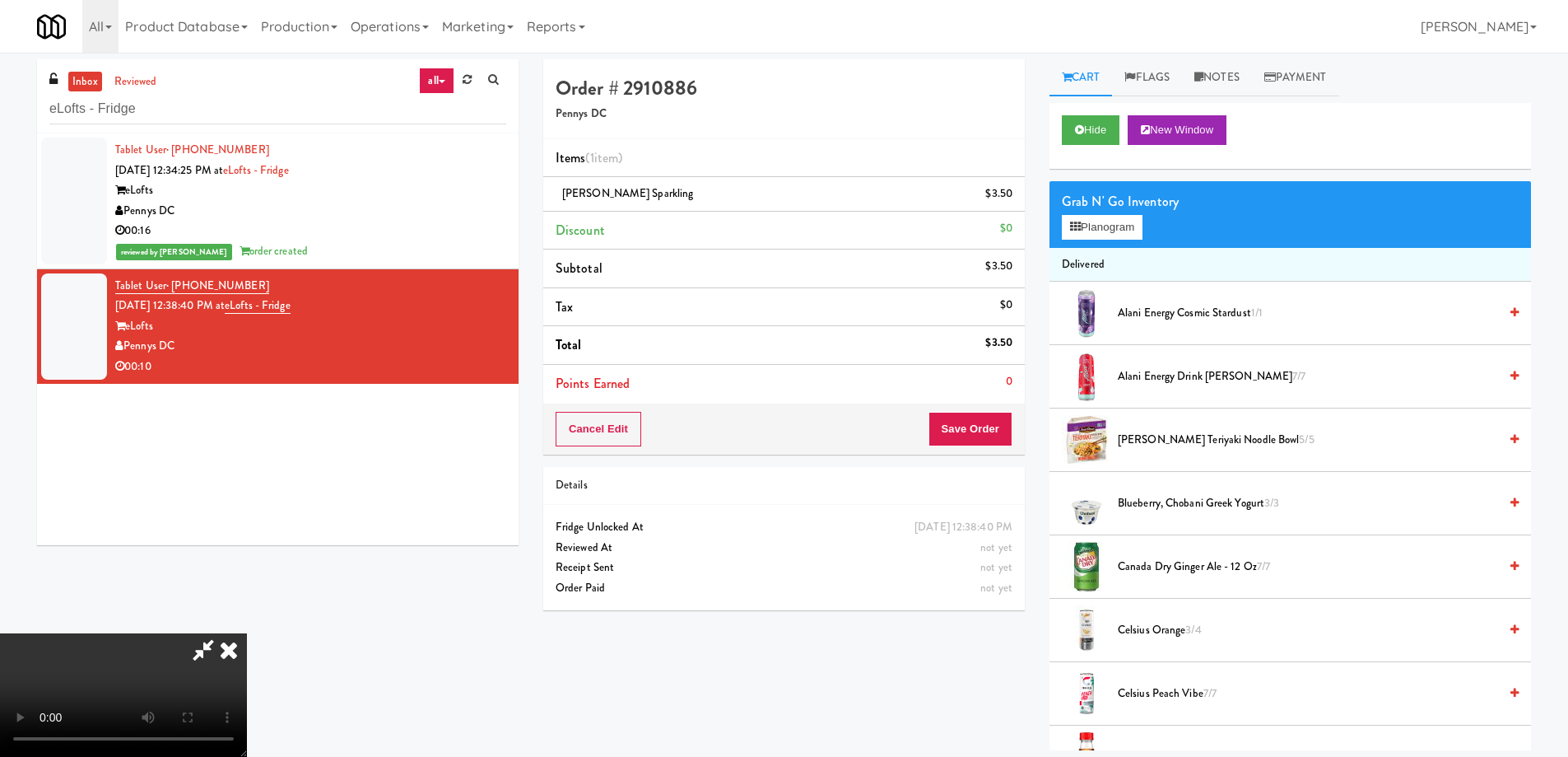
click at [247, 633] on video at bounding box center [123, 695] width 247 height 124
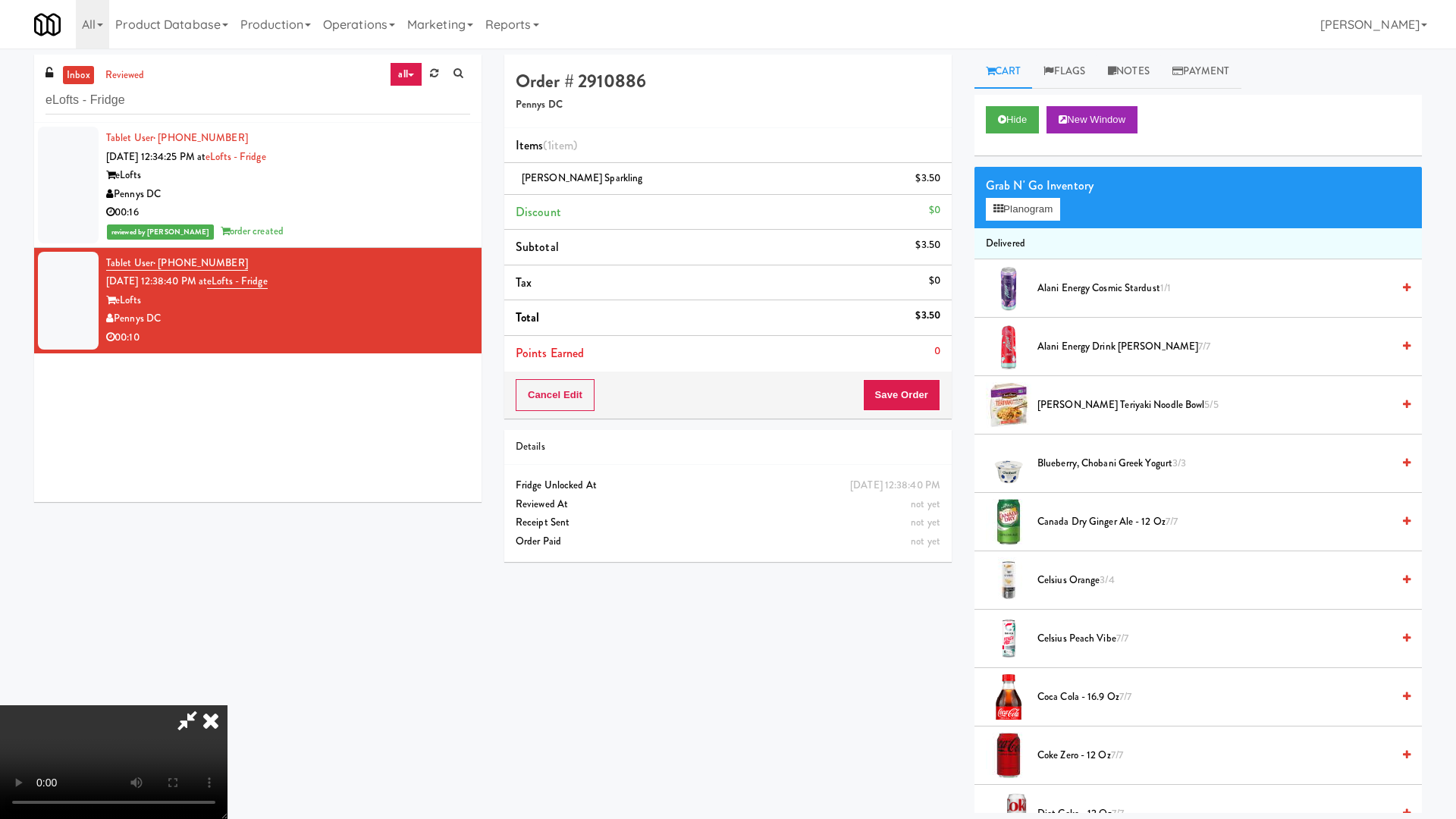
click at [227, 696] on video at bounding box center [113, 762] width 227 height 114
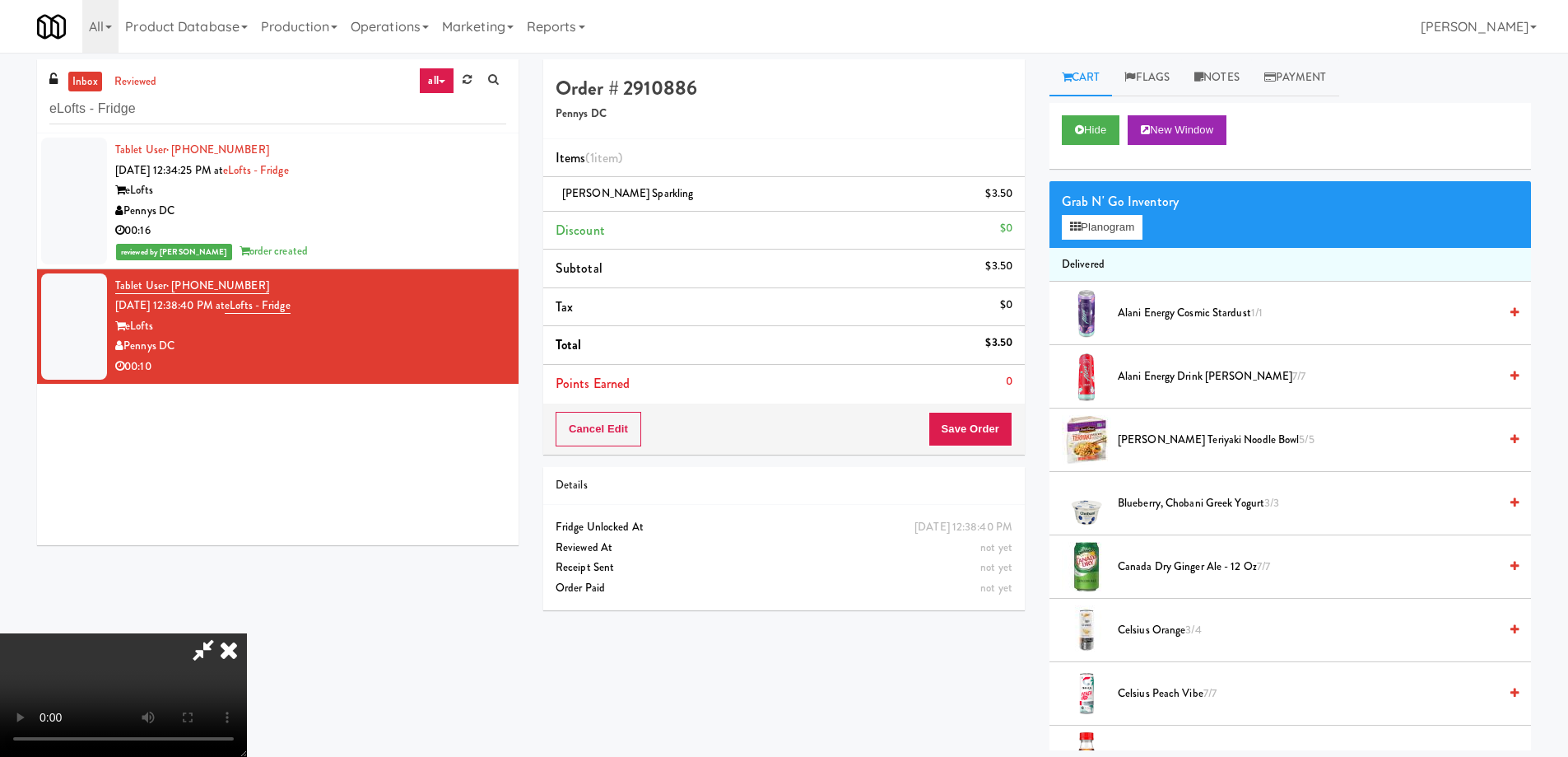
click at [247, 633] on icon at bounding box center [229, 649] width 36 height 33
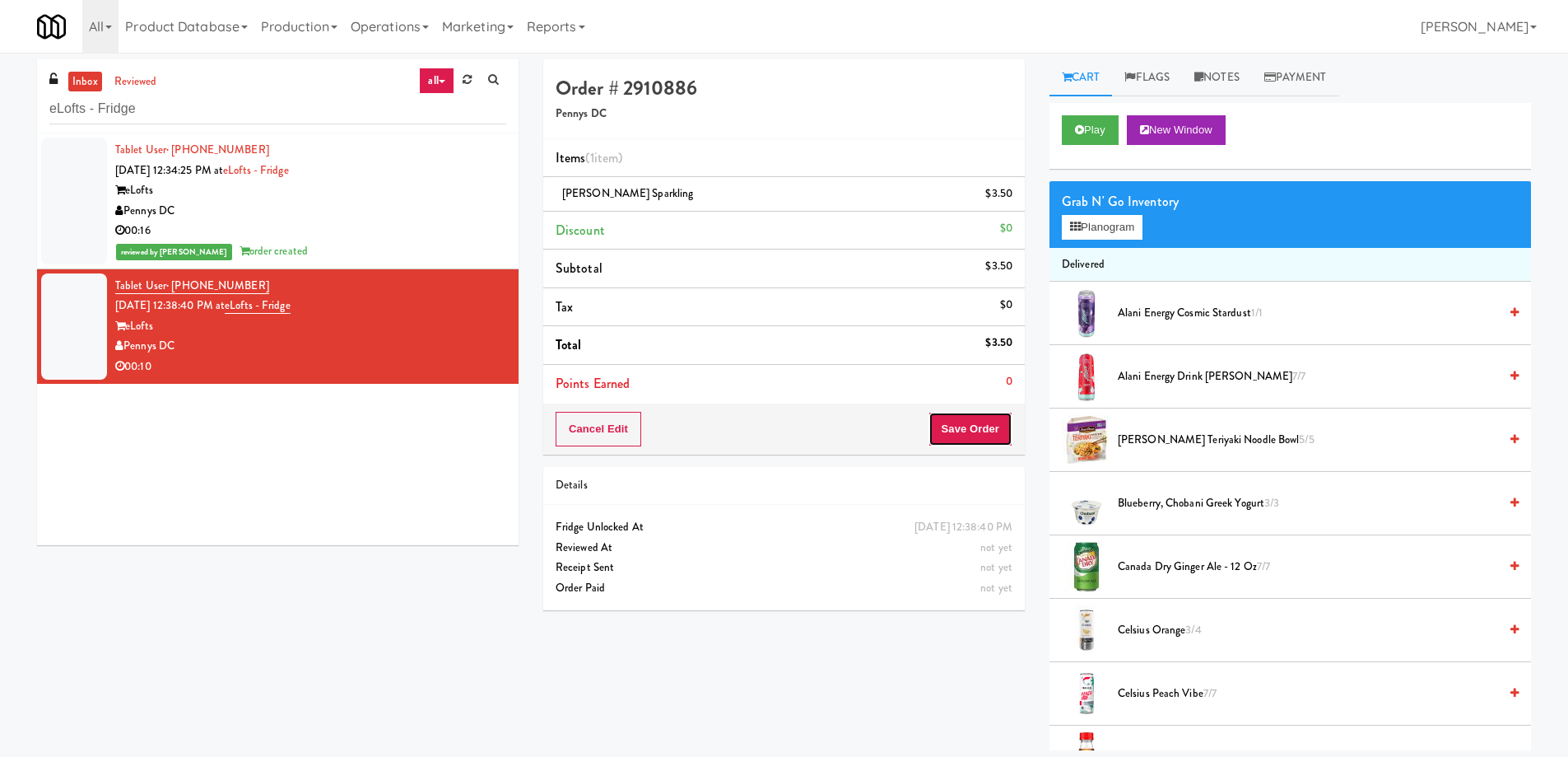
click at [972, 420] on button "Save Order" at bounding box center [970, 429] width 84 height 35
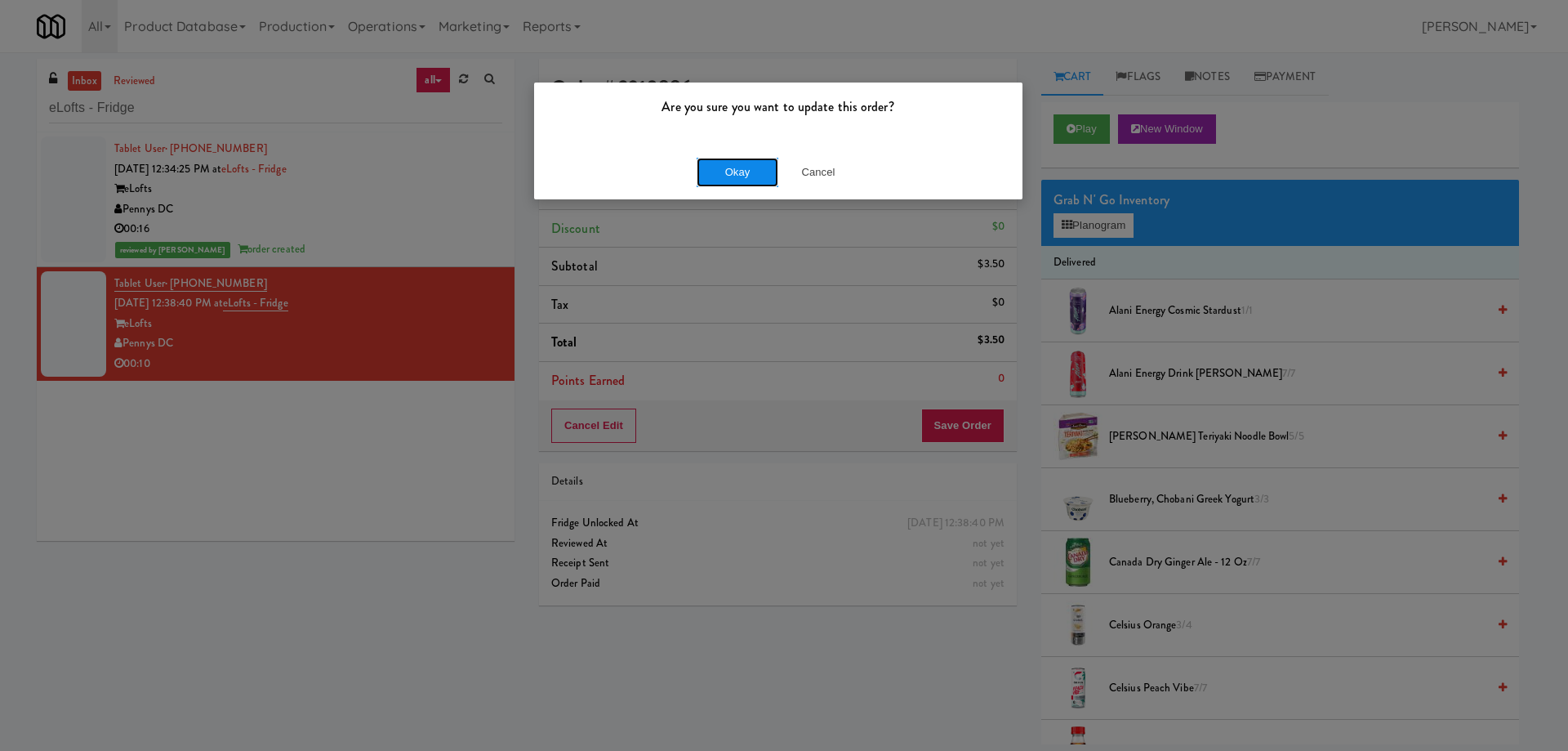
click at [735, 173] on button "Okay" at bounding box center [737, 172] width 82 height 29
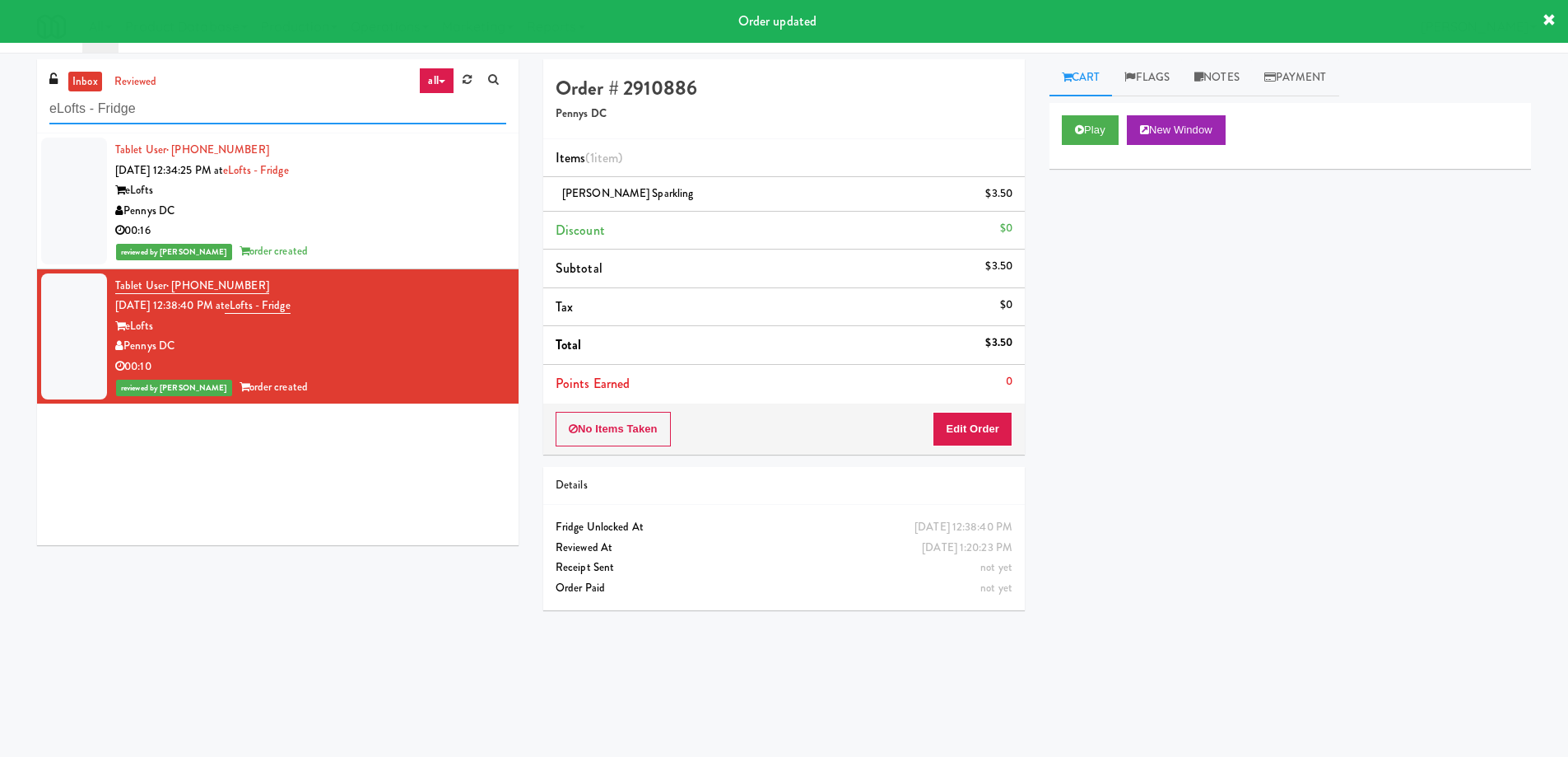
click at [263, 110] on input "eLofts - Fridge" at bounding box center [278, 109] width 457 height 30
paste input "Centra - Main Floor"
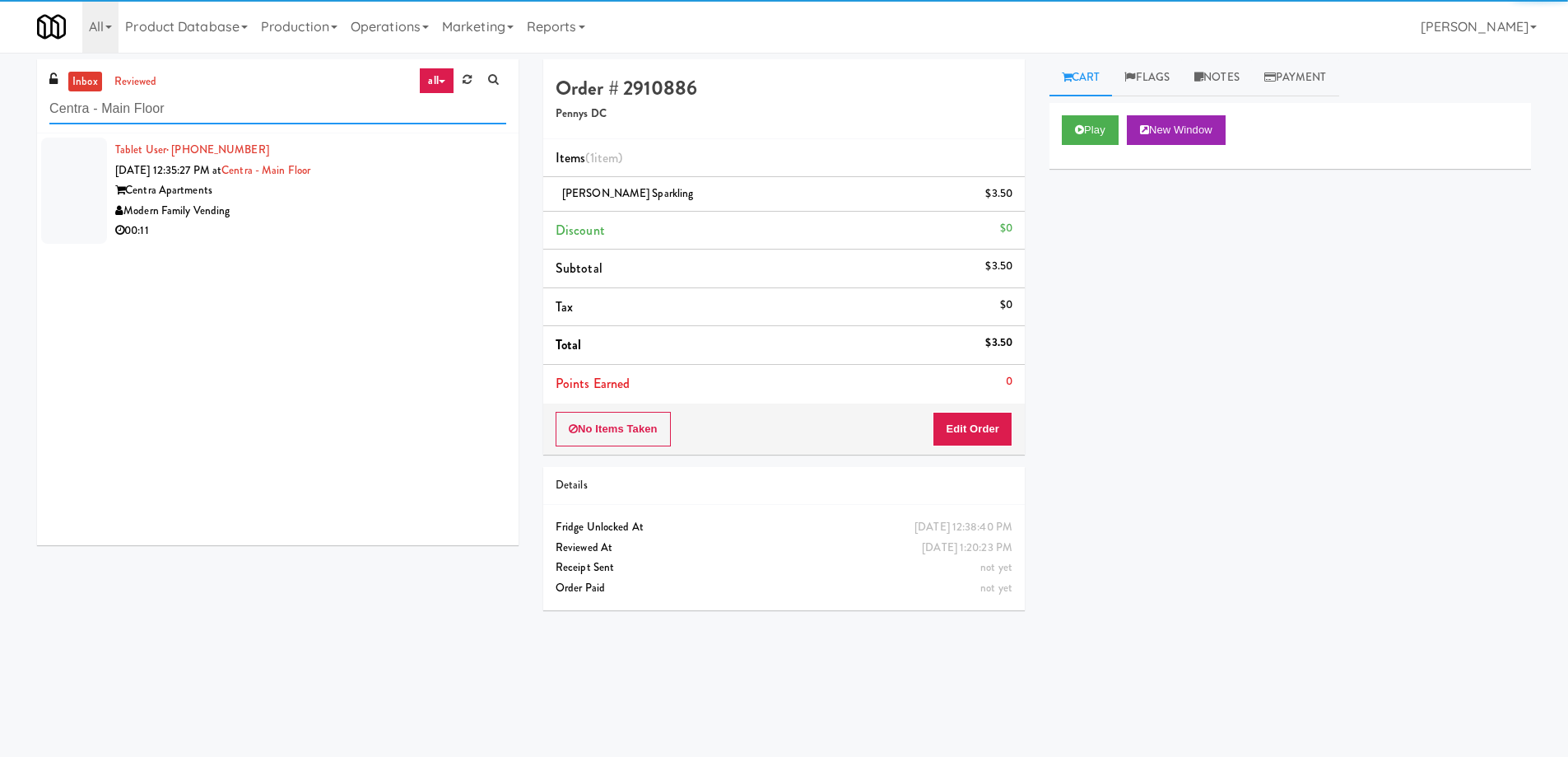
type input "Centra - Main Floor"
click at [428, 239] on div "00:11" at bounding box center [311, 232] width 391 height 21
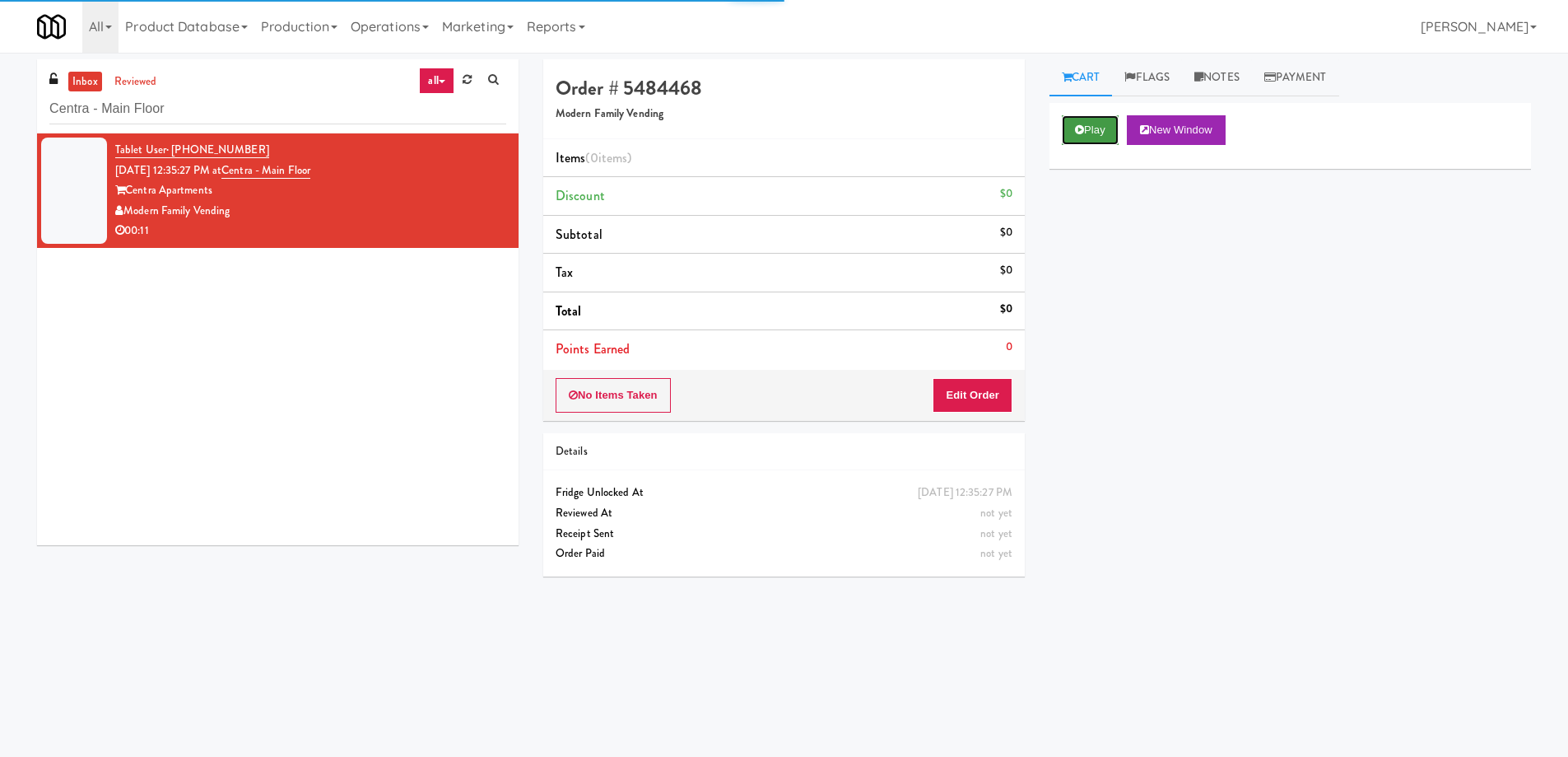
click at [1096, 118] on button "Play" at bounding box center [1090, 129] width 57 height 29
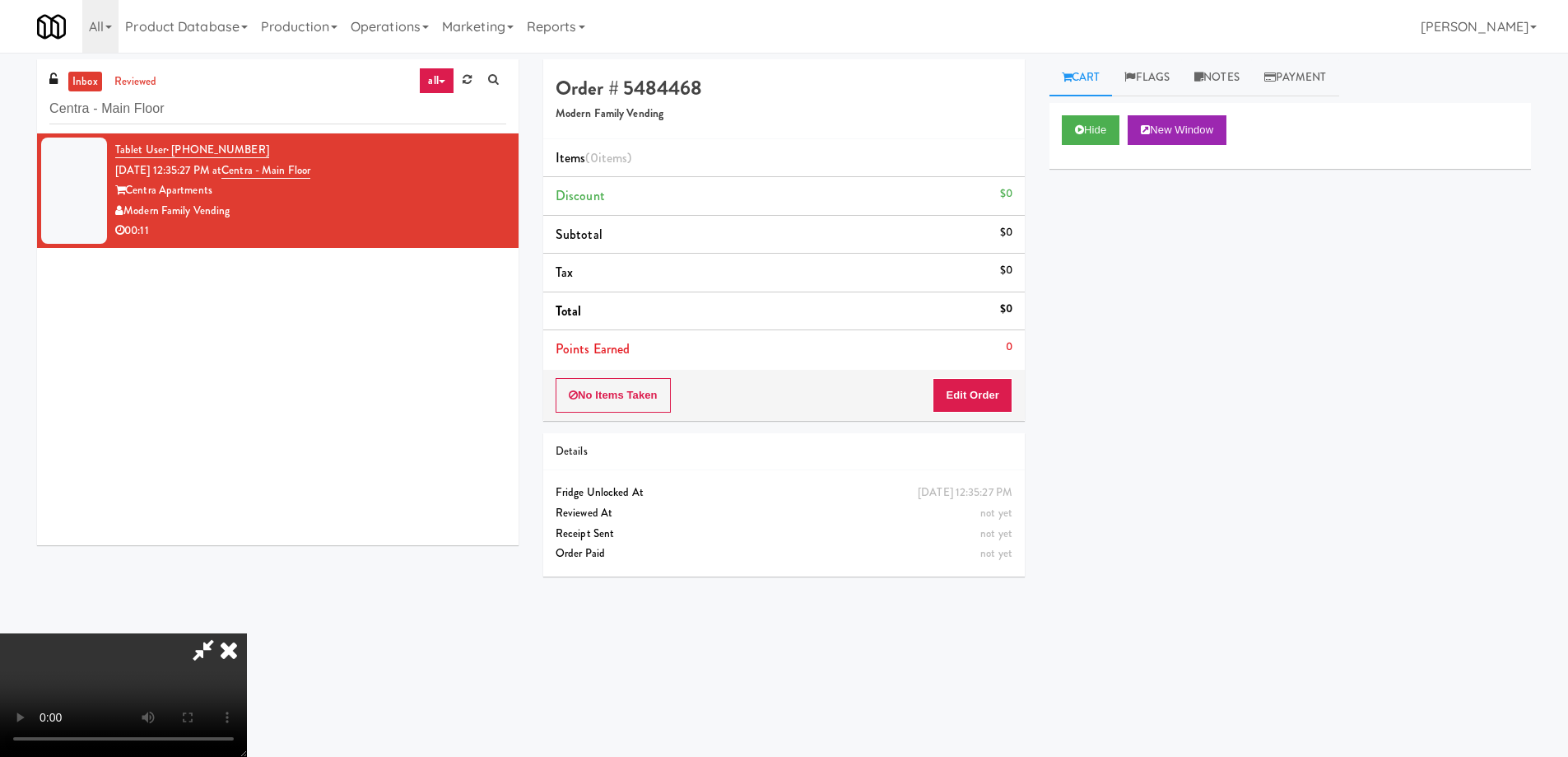
click at [247, 633] on video at bounding box center [123, 695] width 247 height 124
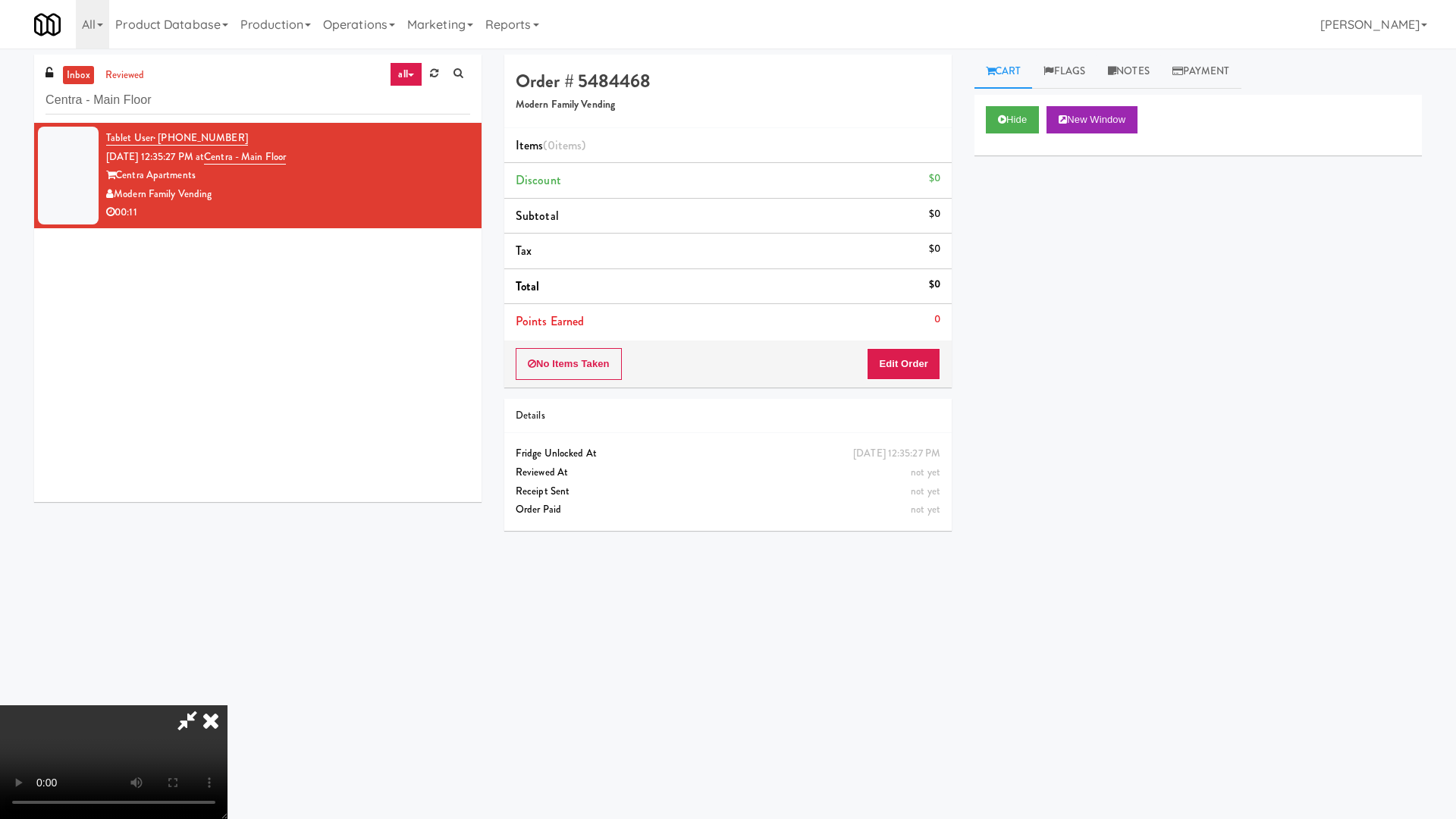
click at [227, 696] on video at bounding box center [113, 762] width 227 height 114
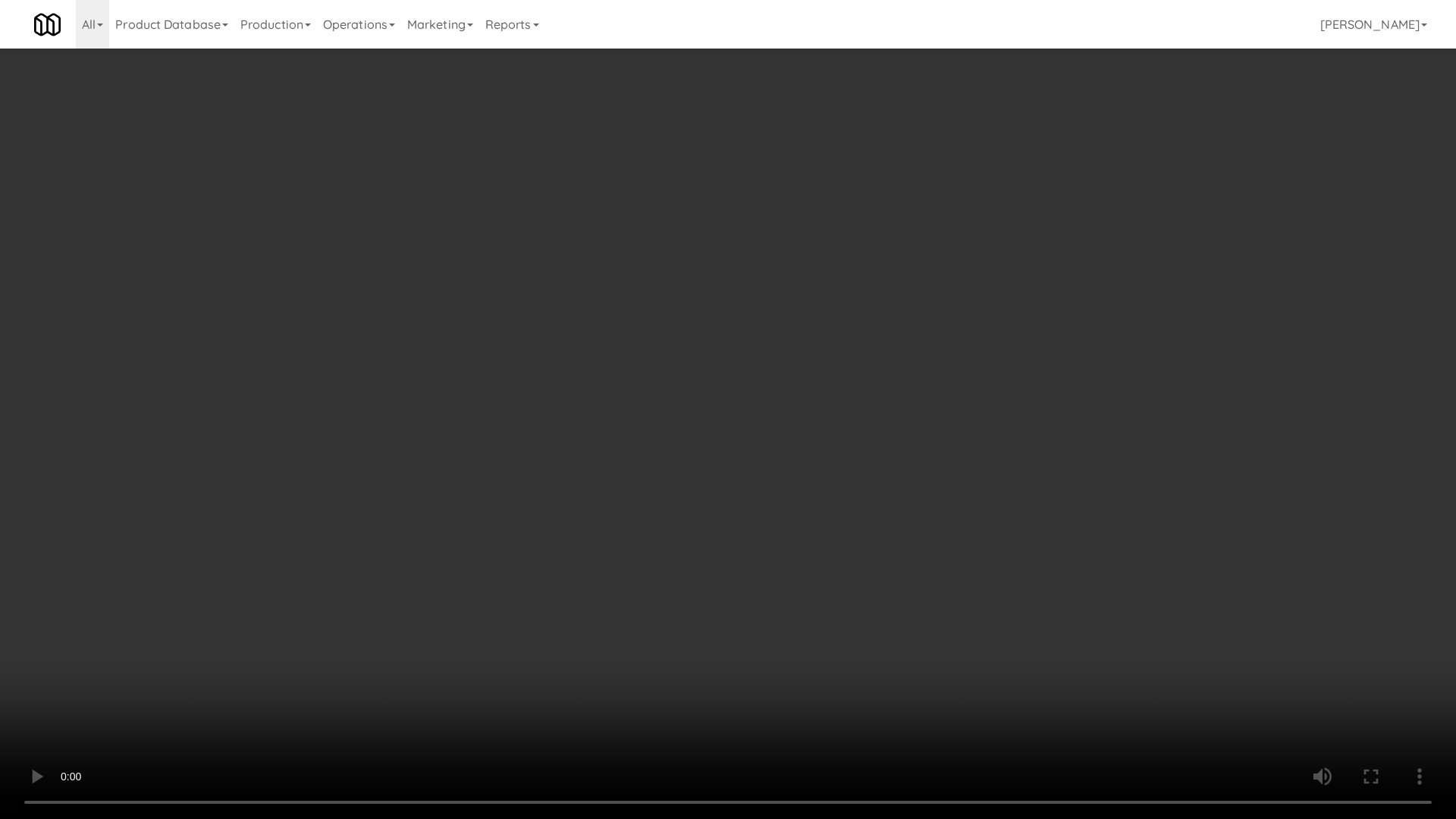
click at [770, 402] on video at bounding box center [728, 409] width 1456 height 819
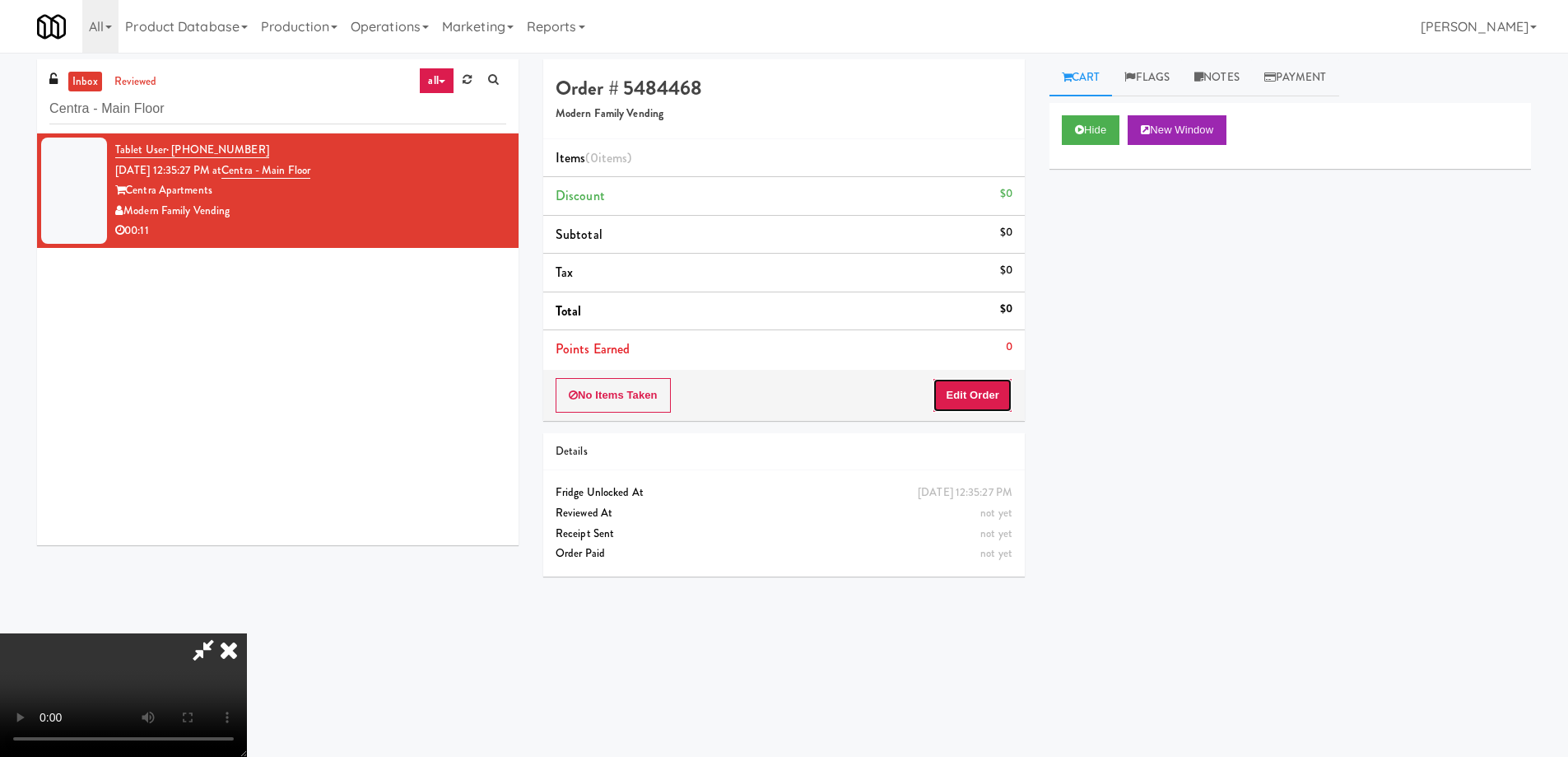
click at [1005, 407] on button "Edit Order" at bounding box center [972, 395] width 80 height 35
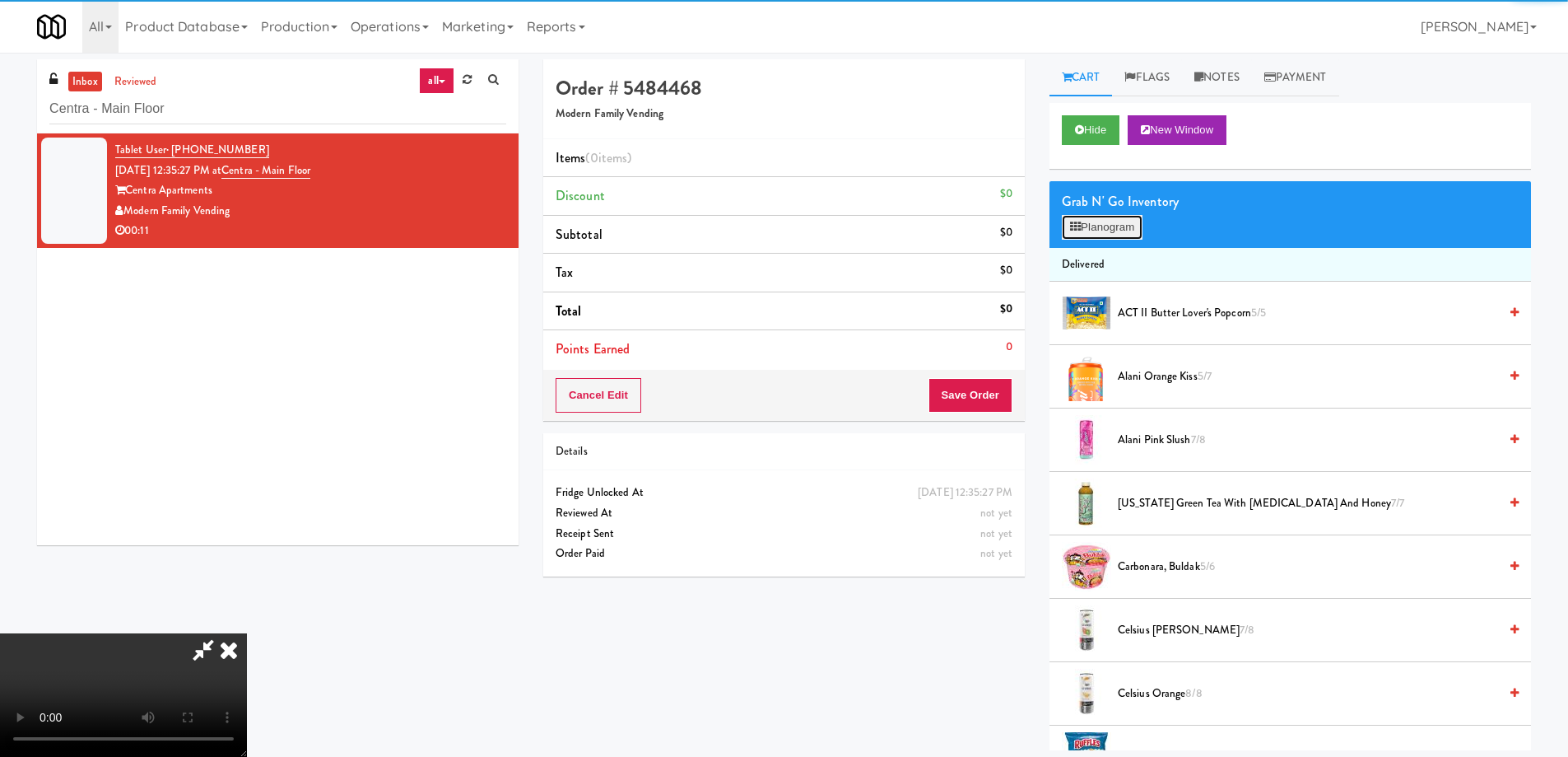
click at [1087, 224] on button "Planogram" at bounding box center [1101, 227] width 80 height 25
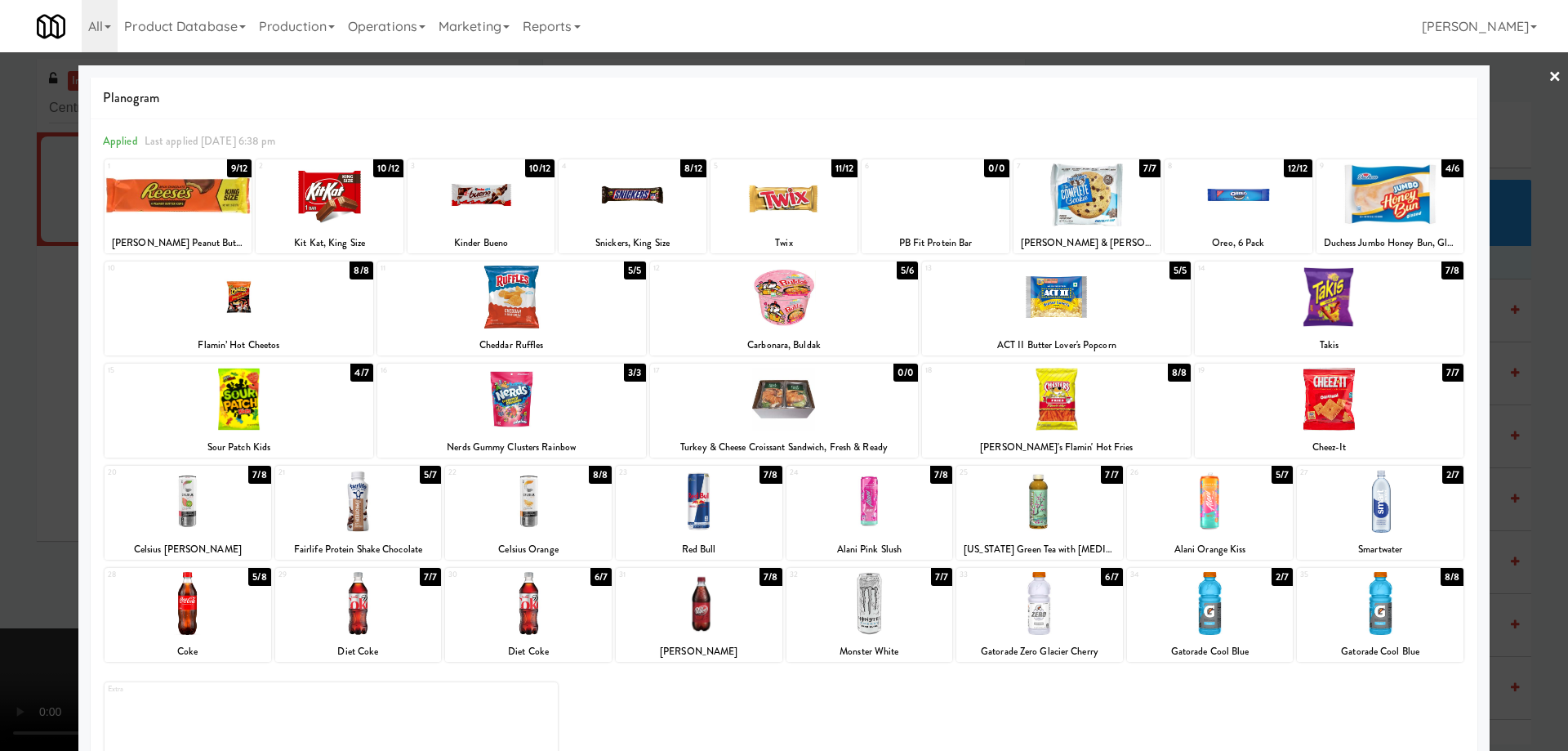
click at [222, 491] on div at bounding box center [188, 501] width 167 height 63
click at [263, 507] on div at bounding box center [188, 501] width 167 height 63
click at [229, 506] on div at bounding box center [188, 501] width 167 height 63
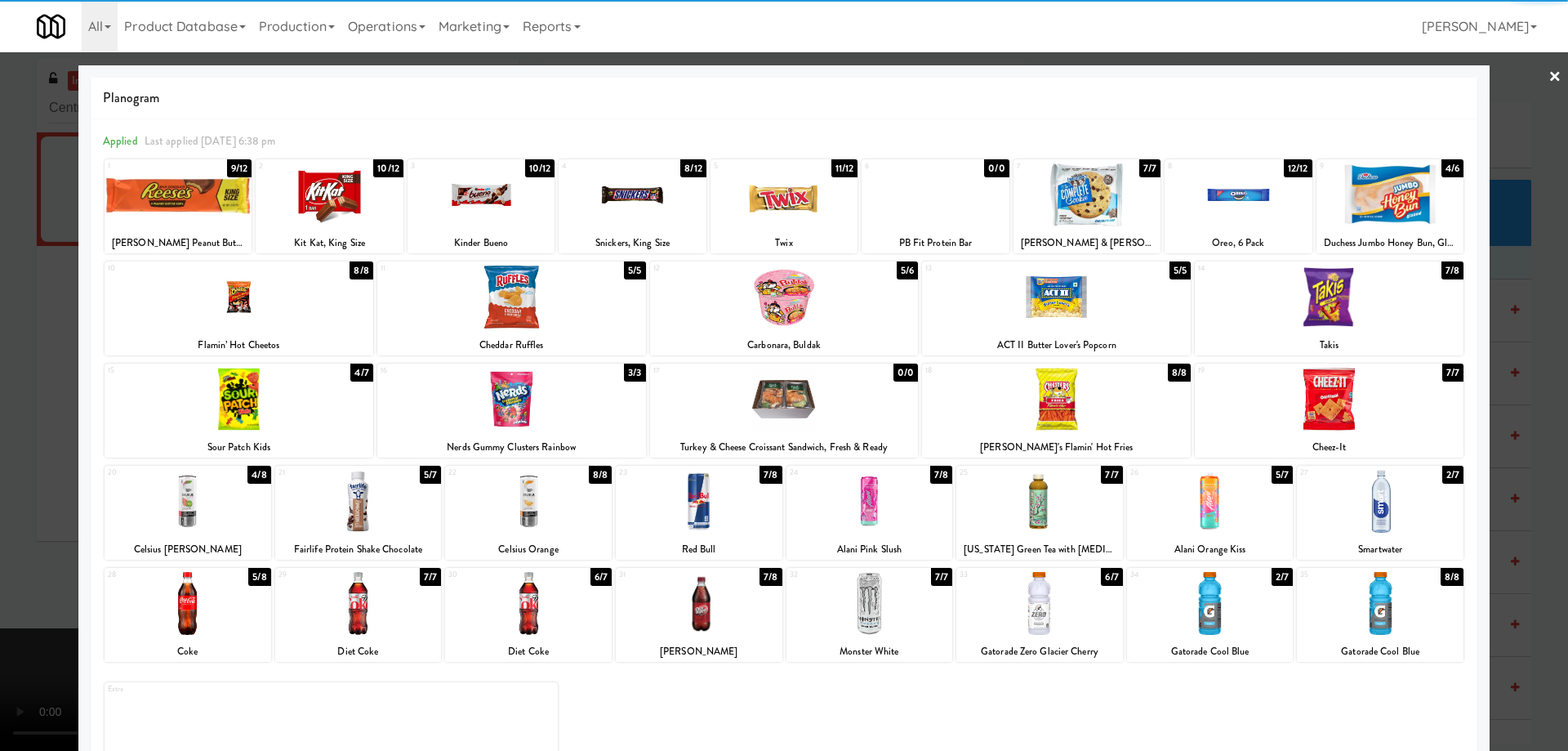
click at [1548, 72] on link "×" at bounding box center [1555, 78] width 13 height 51
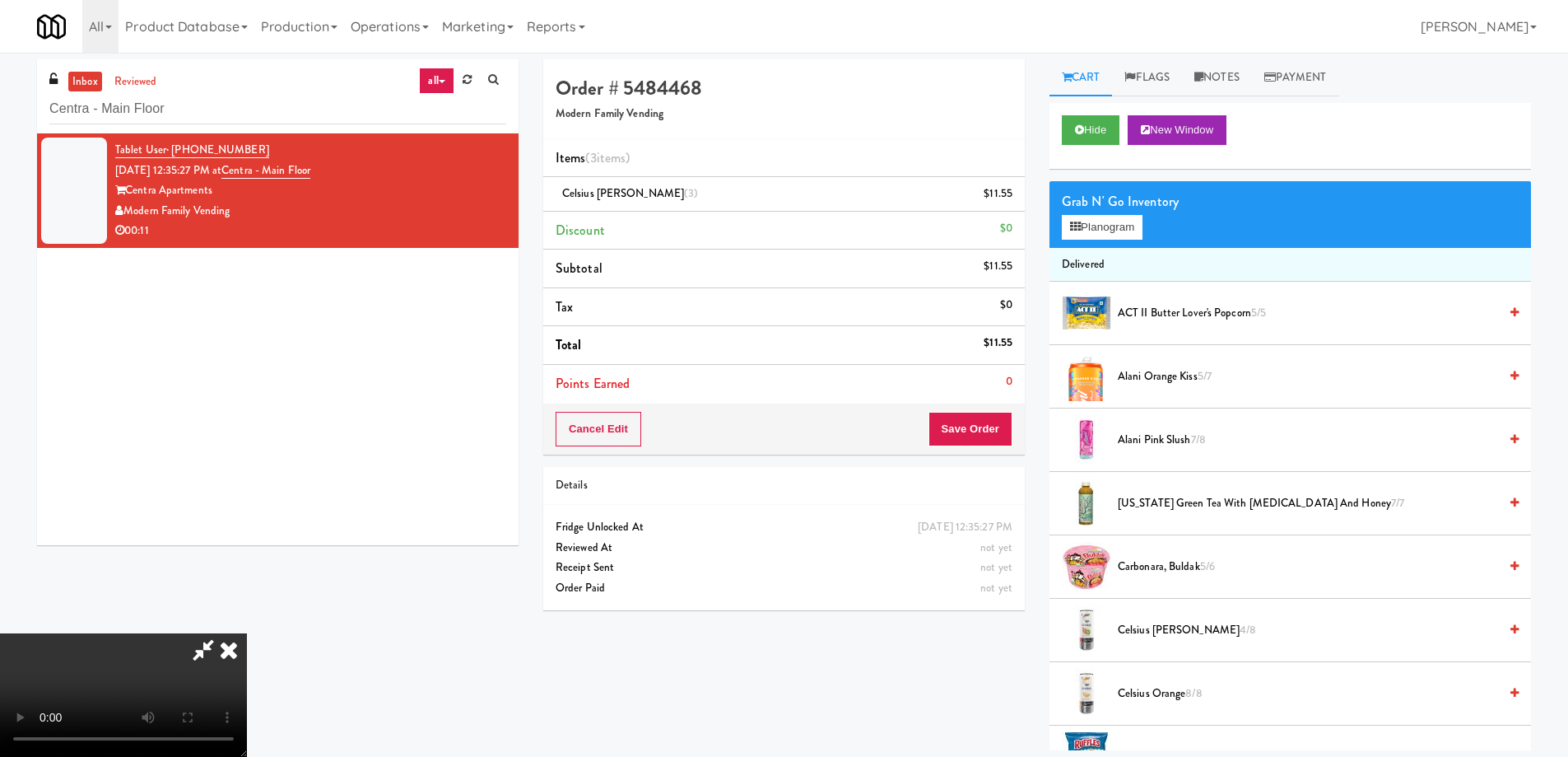
drag, startPoint x: 926, startPoint y: 246, endPoint x: 929, endPoint y: 339, distance: 93.0
click at [247, 633] on icon at bounding box center [229, 649] width 36 height 33
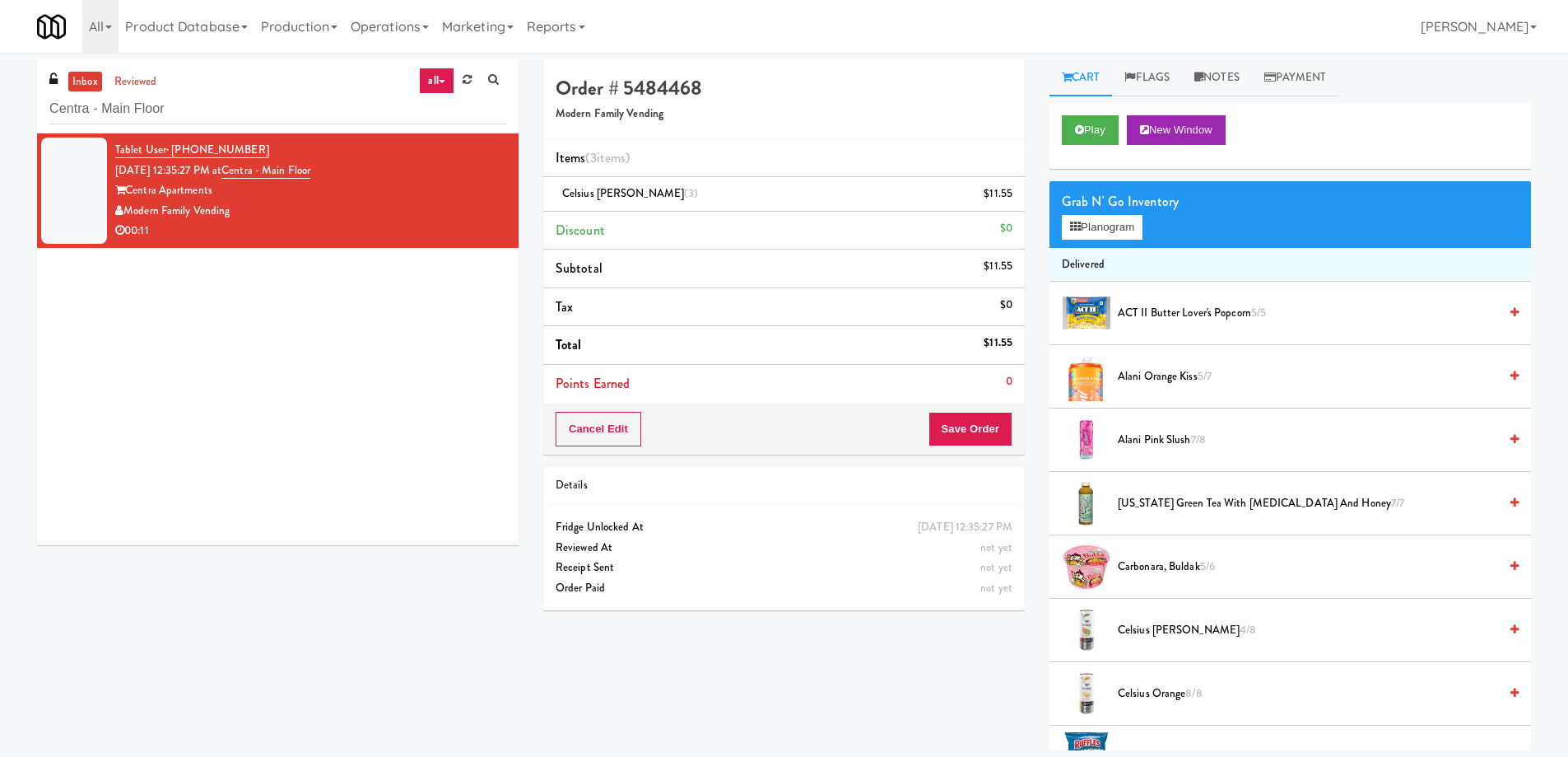
click at [938, 402] on li "Points Earned 0" at bounding box center [784, 384] width 482 height 38
click at [944, 420] on button "Save Order" at bounding box center [970, 429] width 84 height 35
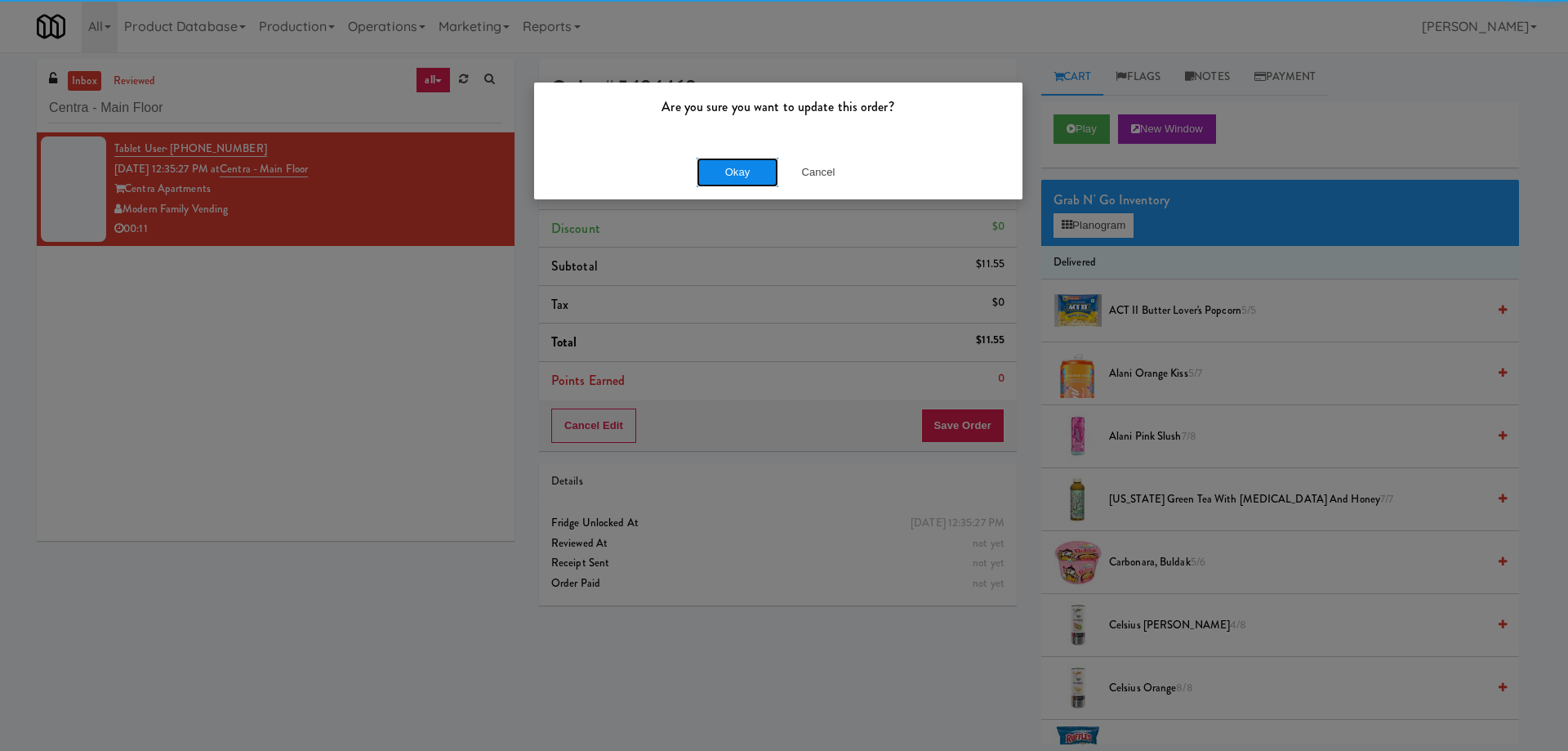
click at [732, 170] on button "Okay" at bounding box center [737, 172] width 82 height 29
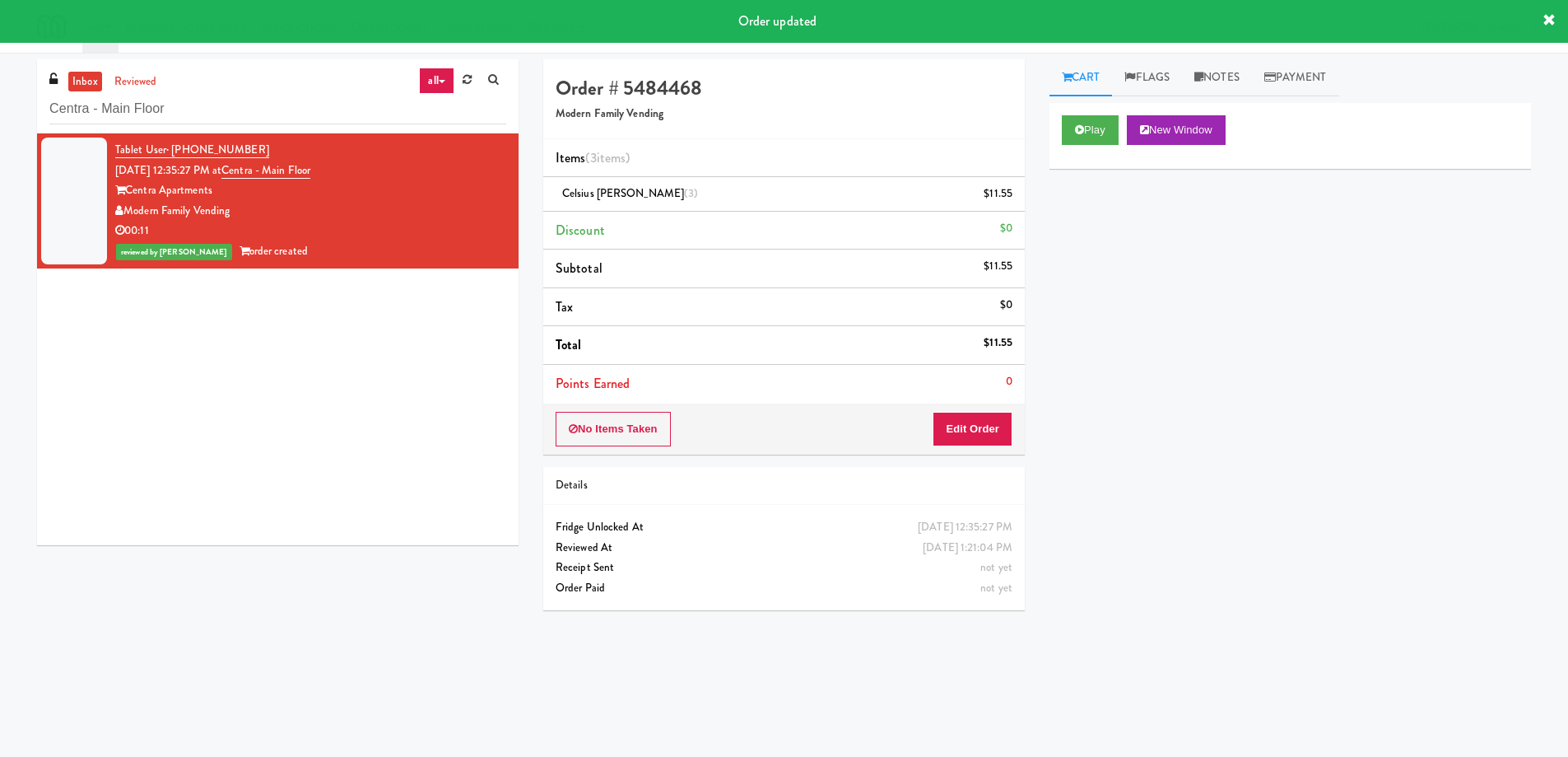
click at [1253, 319] on div "Play New Window Primary Flag Clear Flag if unable to determine what was taken o…" at bounding box center [1290, 412] width 482 height 618
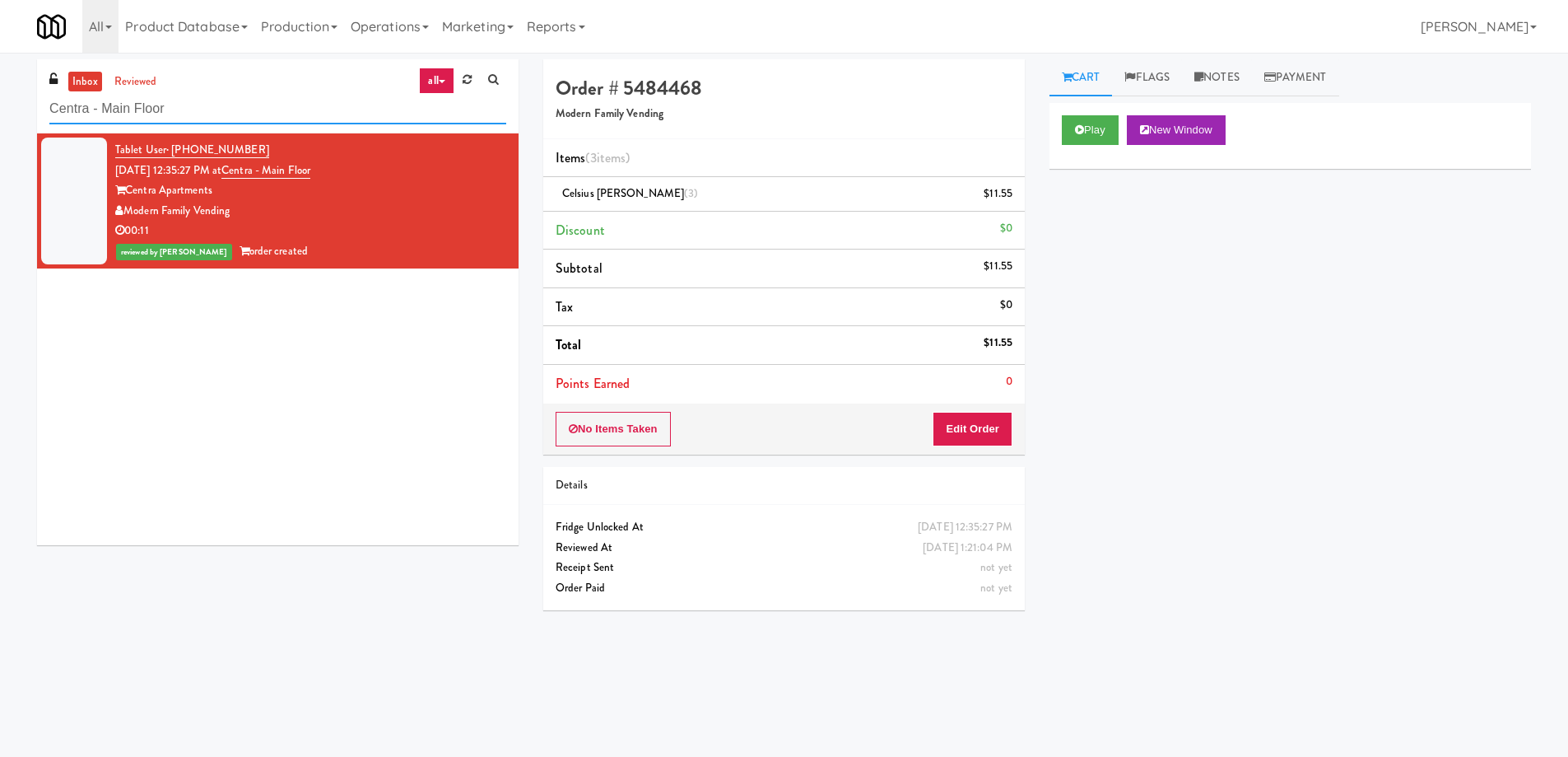
click at [297, 118] on input "Centra - Main Floor" at bounding box center [278, 109] width 457 height 30
paste input "Rosedale-Pantry-Right"
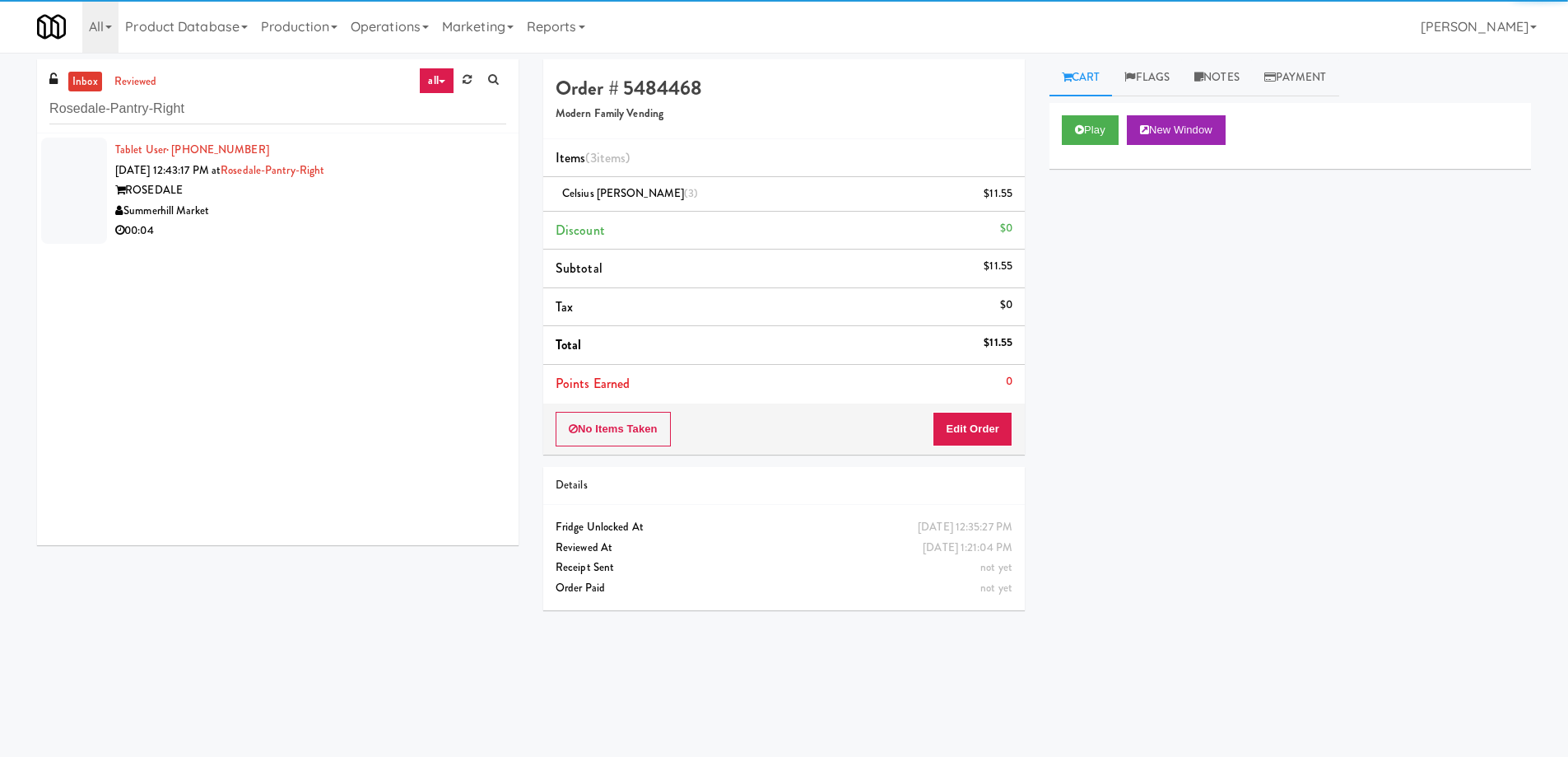
click at [377, 213] on div "Summerhill Market" at bounding box center [311, 212] width 391 height 21
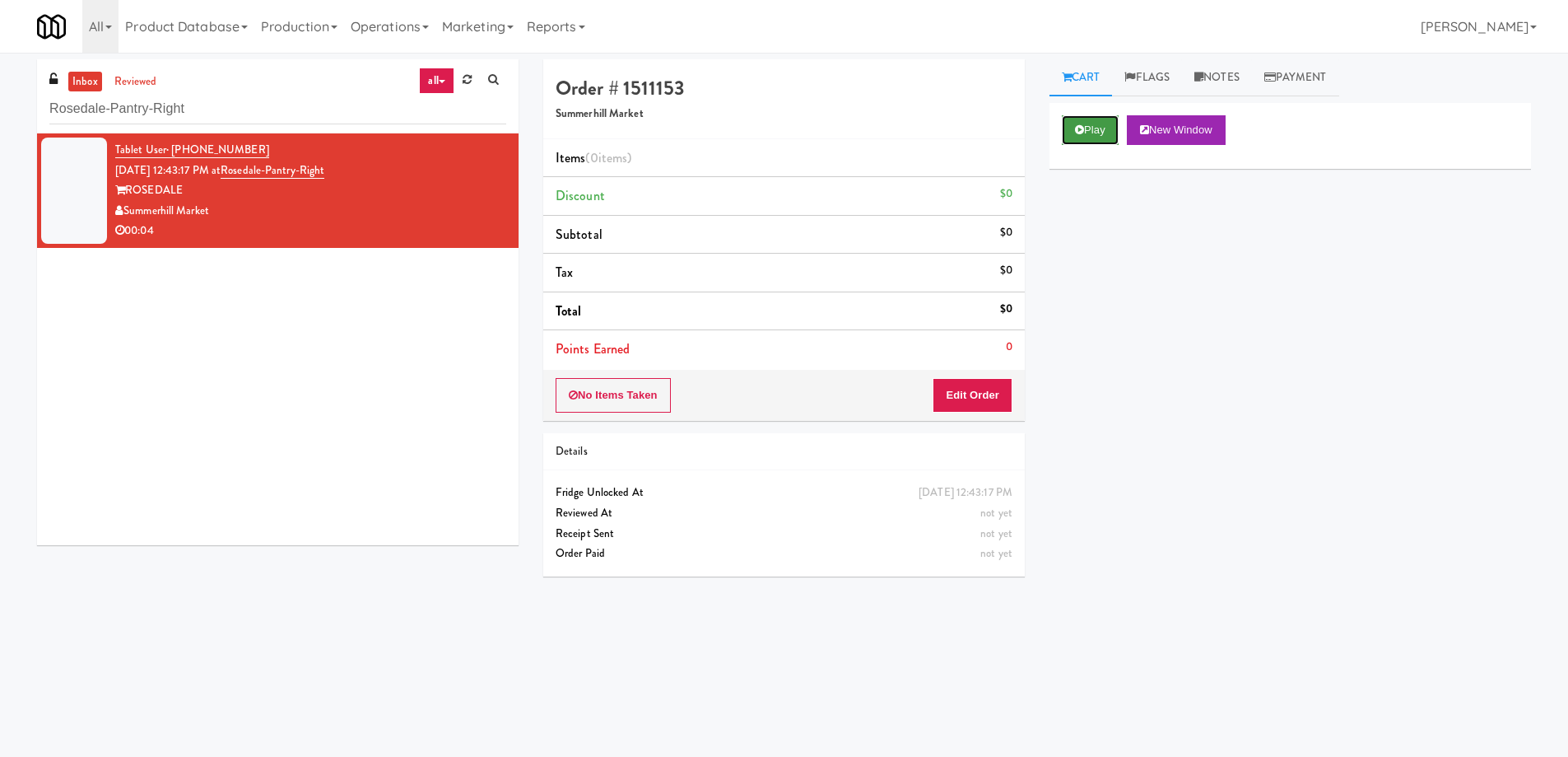
click at [1085, 139] on button "Play" at bounding box center [1090, 129] width 57 height 29
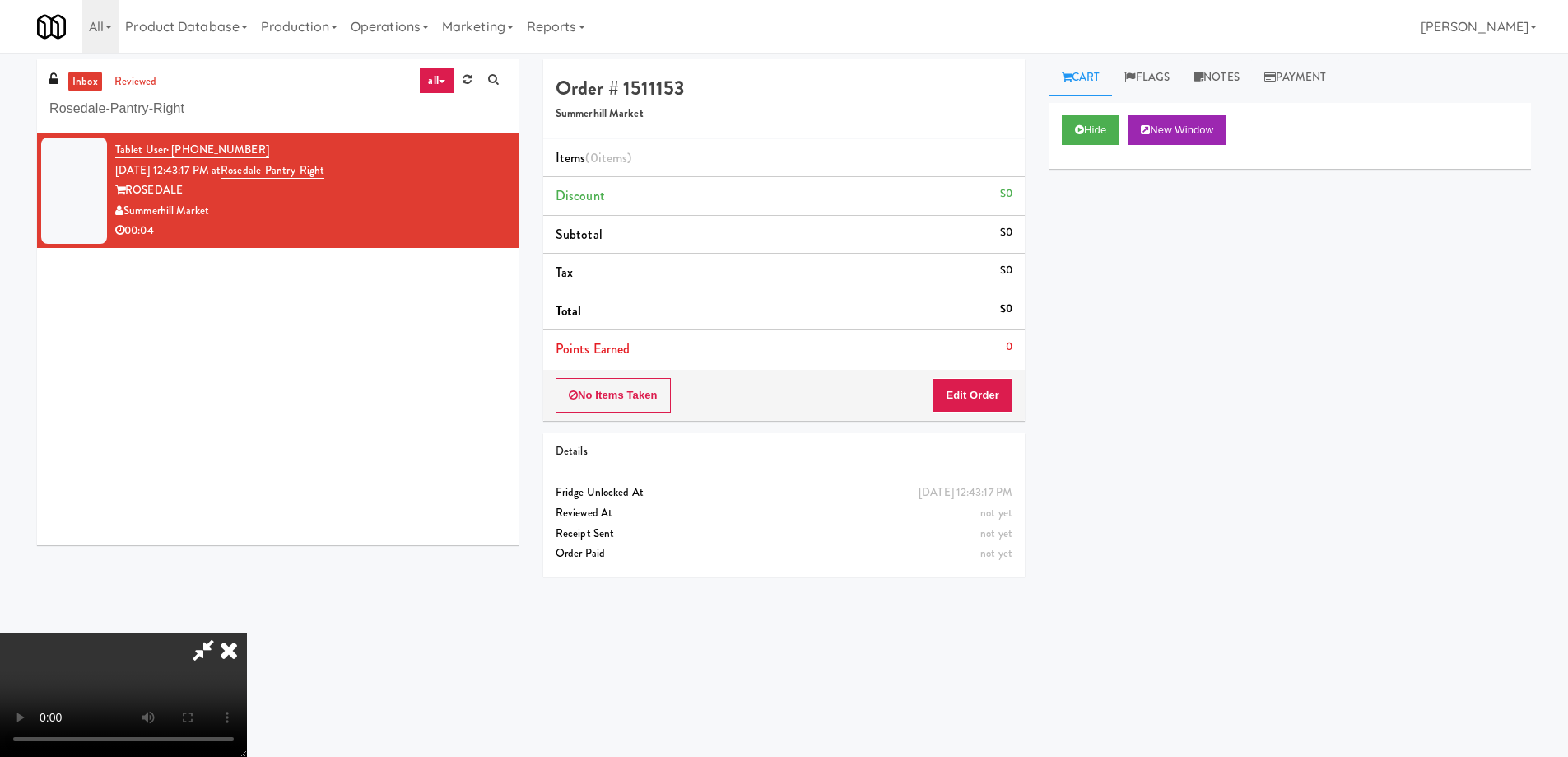
click at [247, 633] on video at bounding box center [123, 695] width 247 height 124
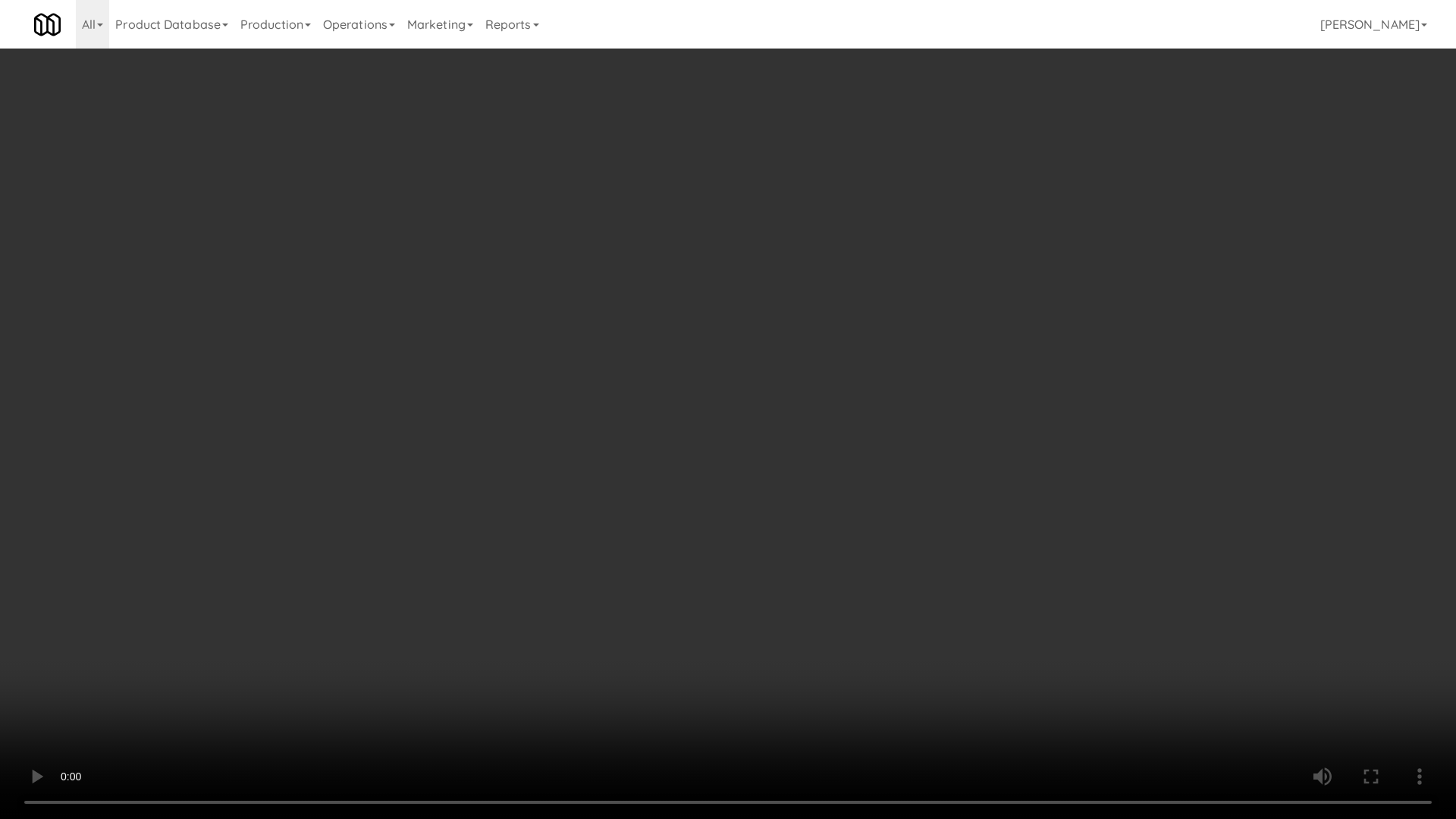
click at [628, 373] on video at bounding box center [728, 409] width 1456 height 819
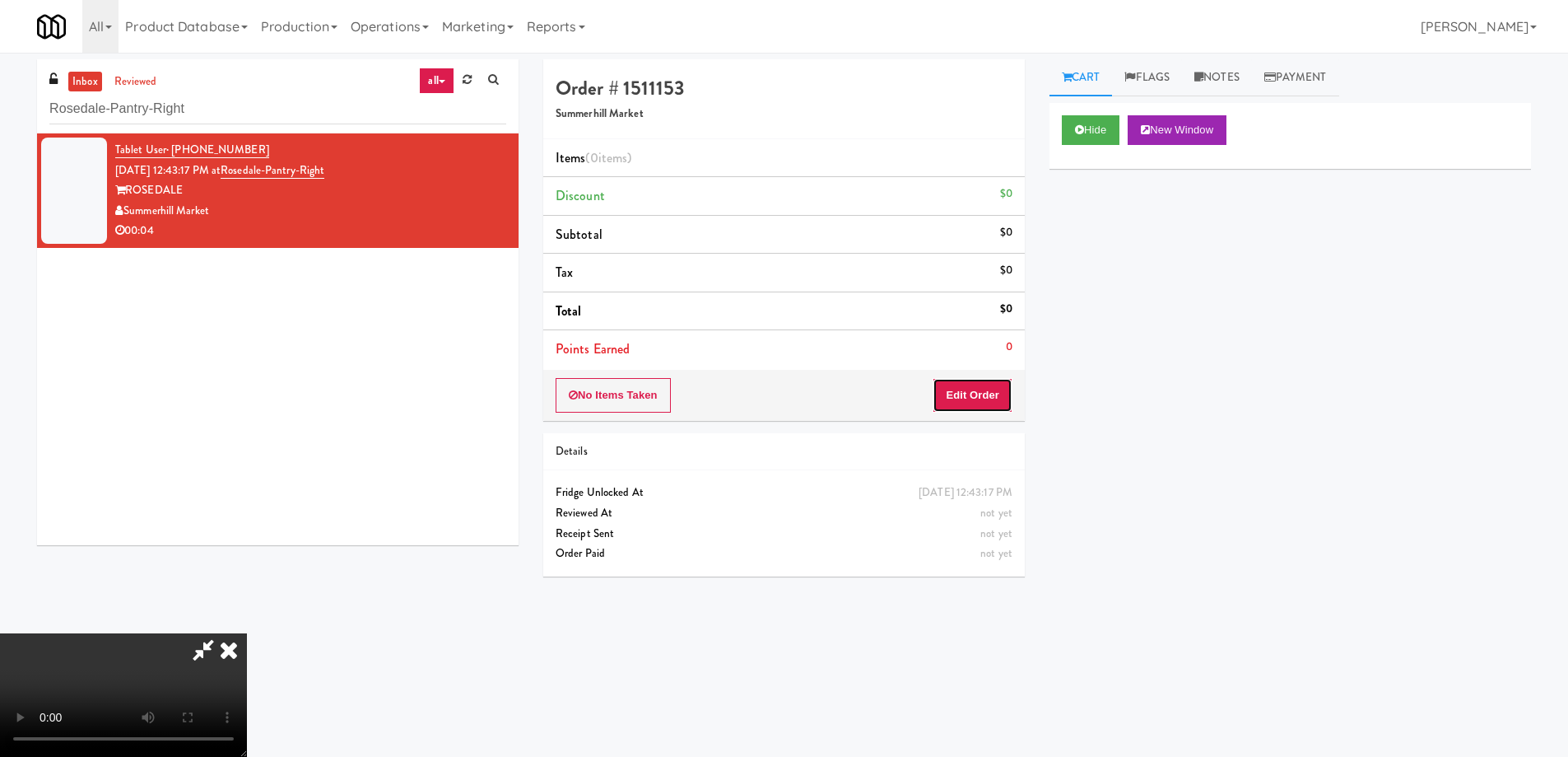
click at [983, 394] on button "Edit Order" at bounding box center [972, 395] width 80 height 35
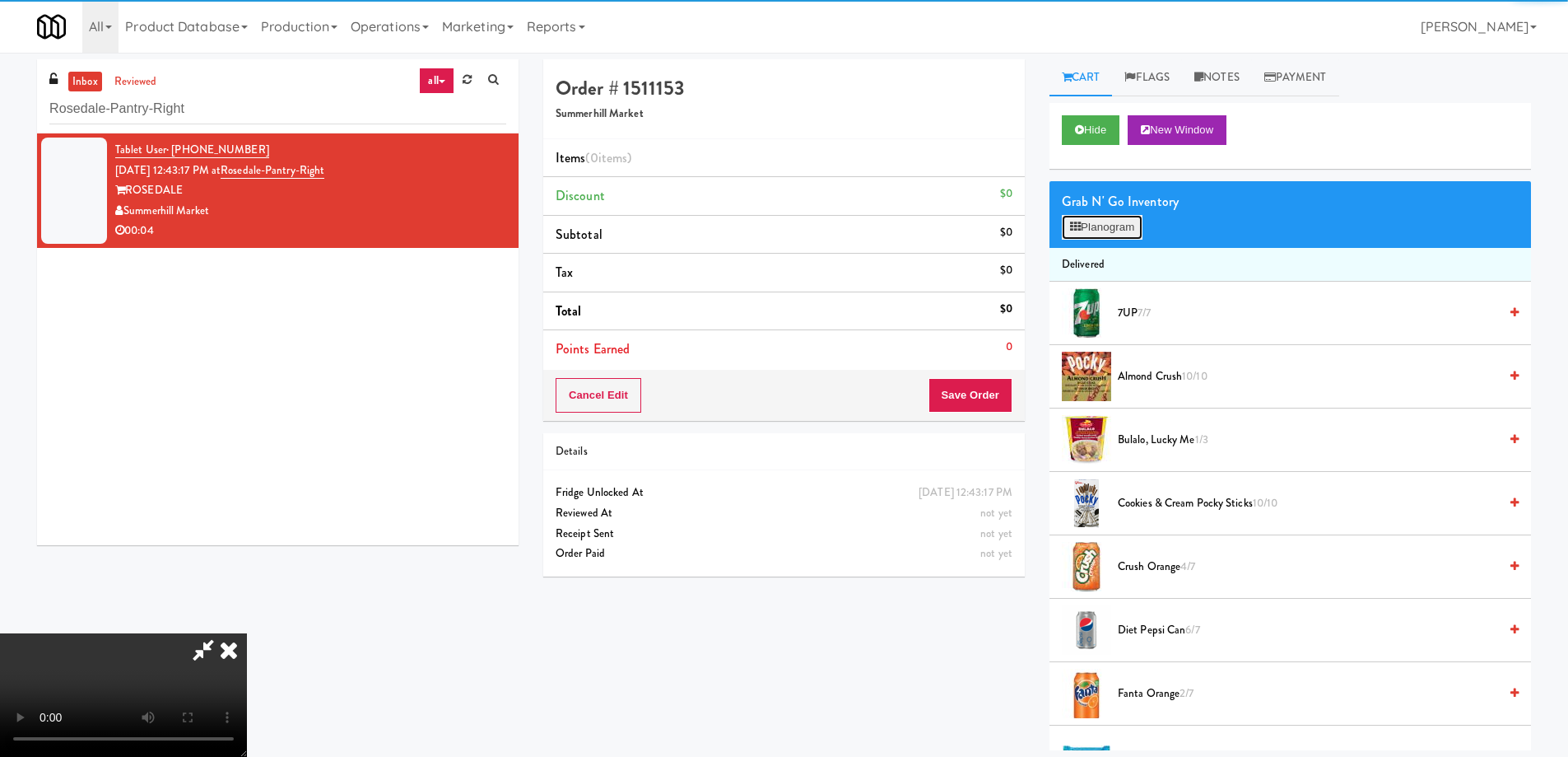
click at [1115, 228] on button "Planogram" at bounding box center [1101, 227] width 80 height 25
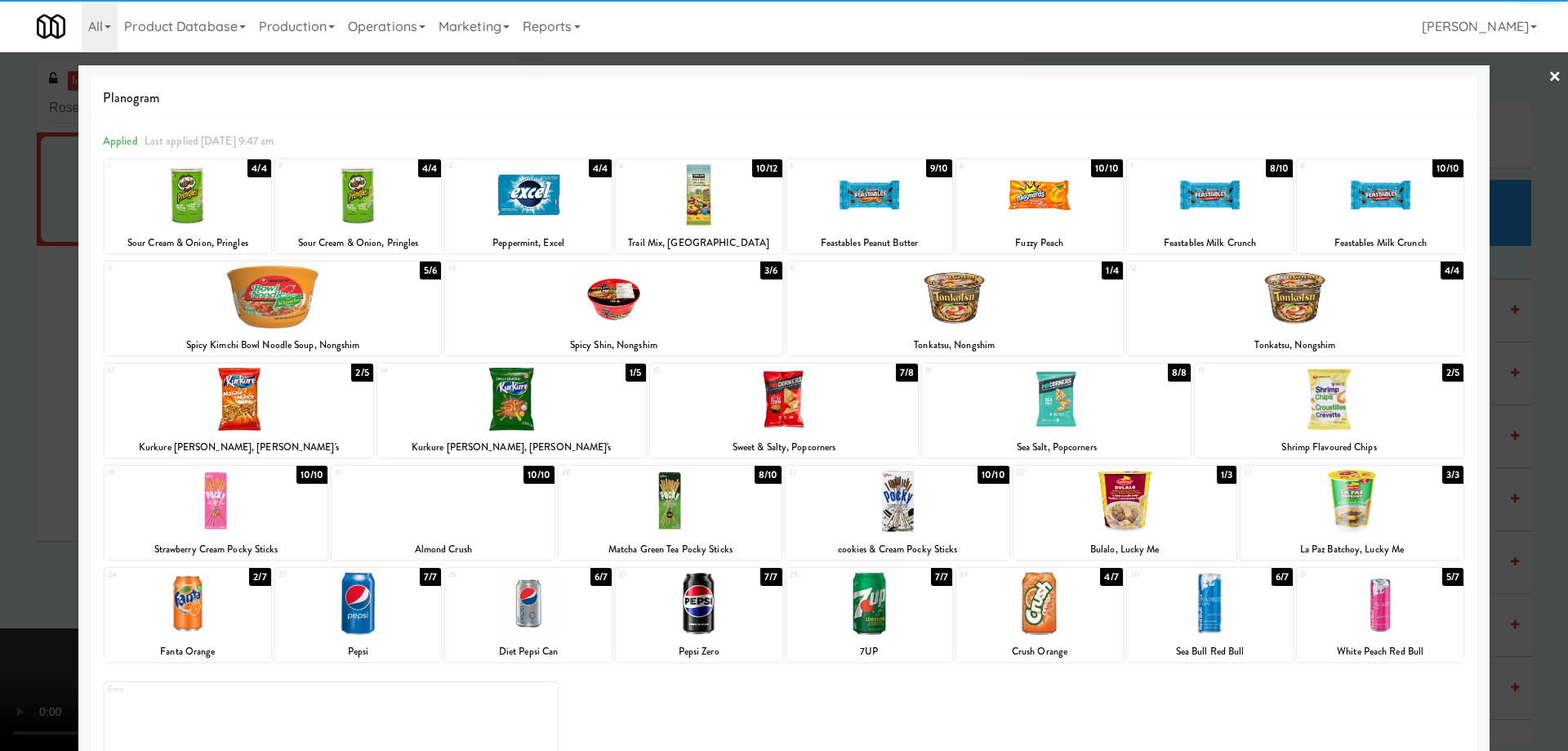
click at [1359, 302] on div at bounding box center [1295, 296] width 336 height 63
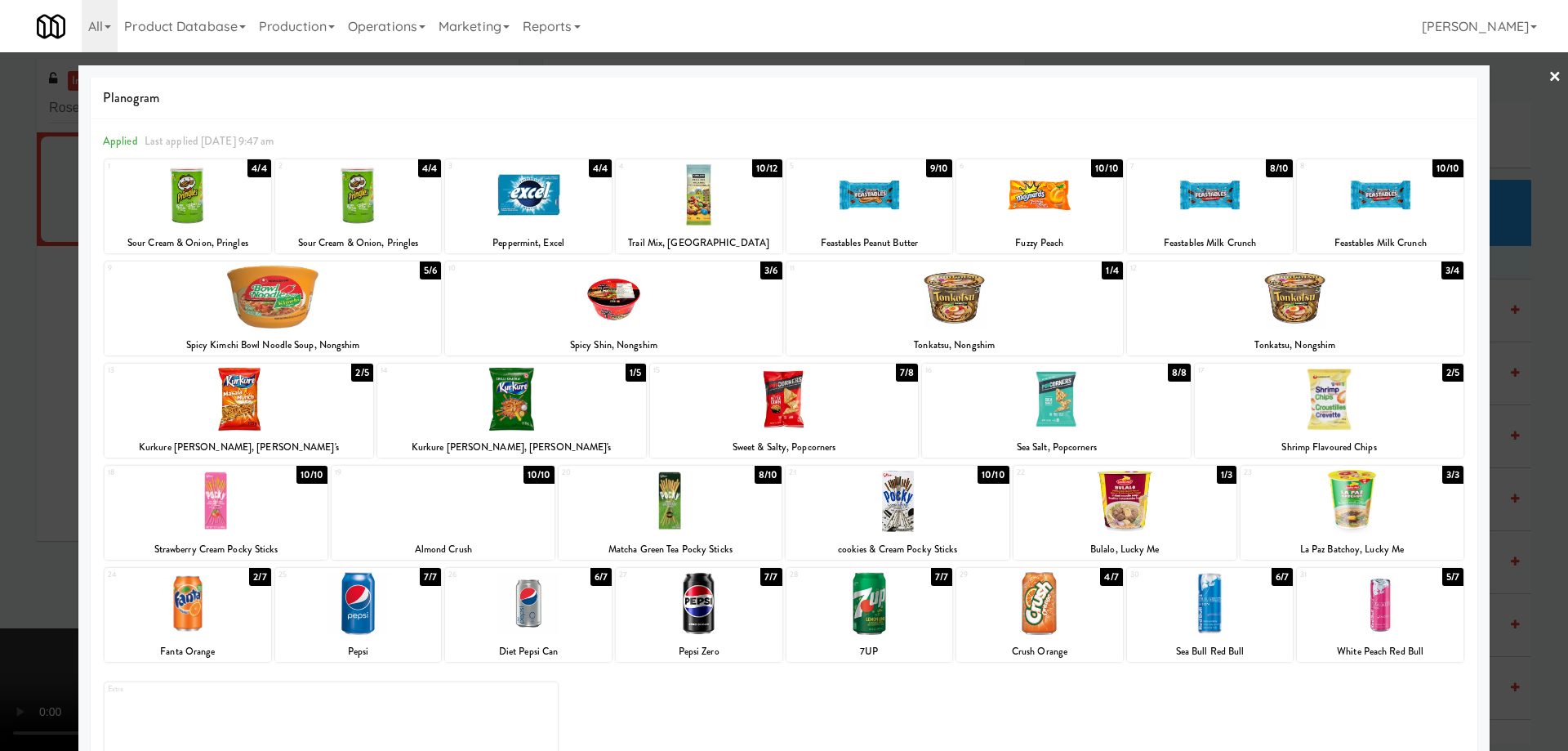
click at [1548, 75] on link "×" at bounding box center [1555, 78] width 13 height 51
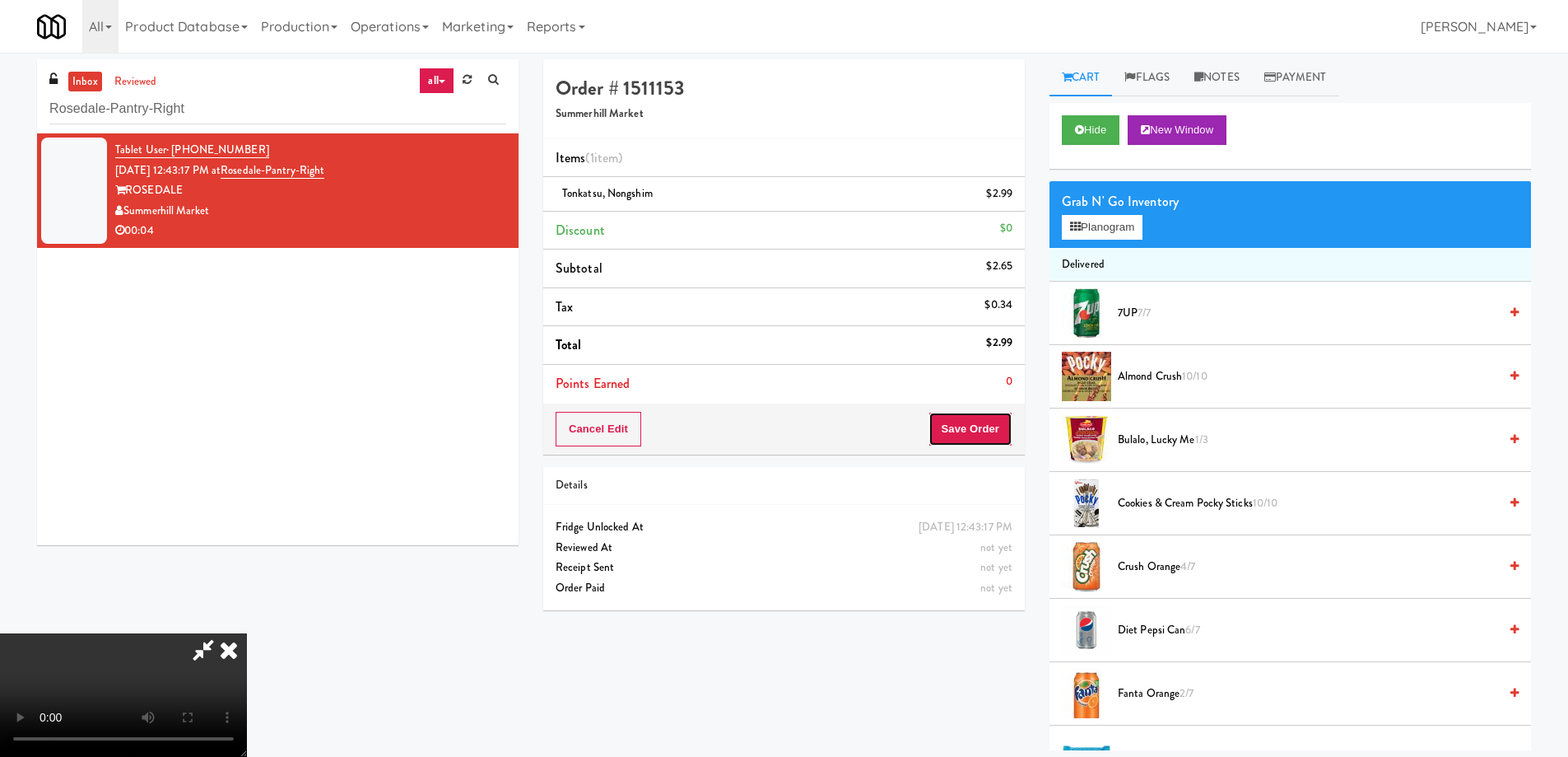
click at [971, 415] on button "Save Order" at bounding box center [970, 429] width 84 height 35
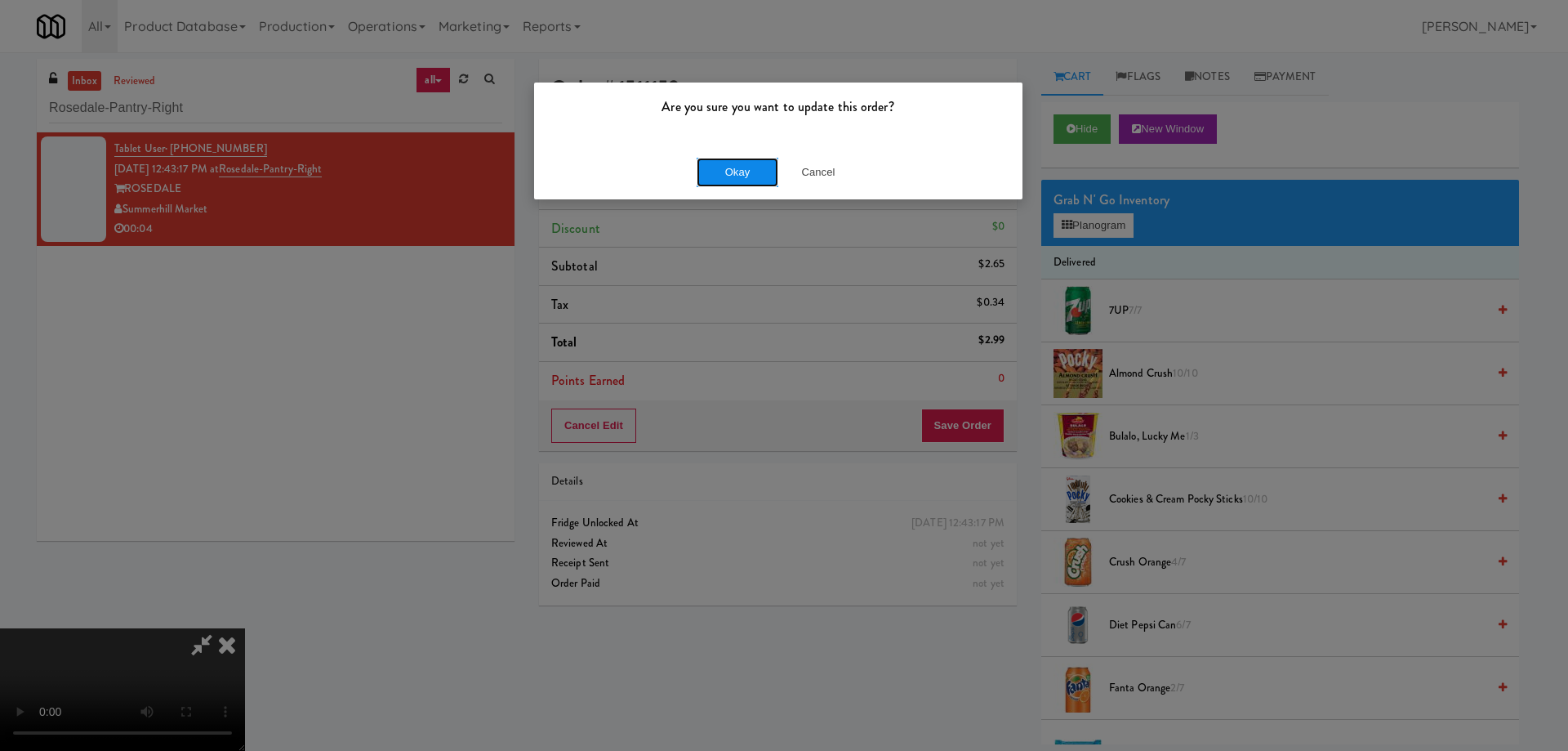
click at [728, 181] on button "Okay" at bounding box center [737, 172] width 82 height 29
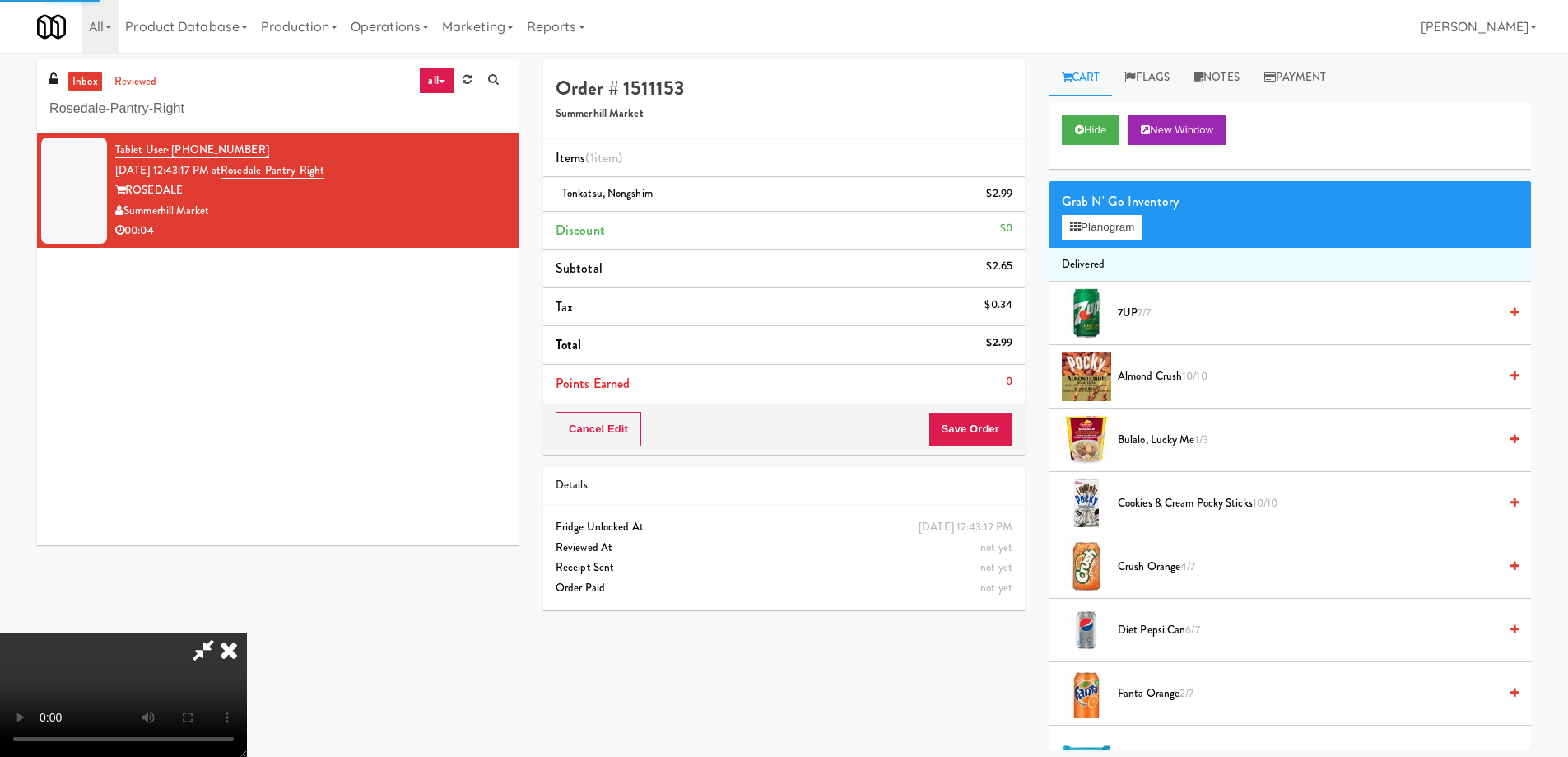
click at [222, 633] on icon at bounding box center [203, 649] width 38 height 33
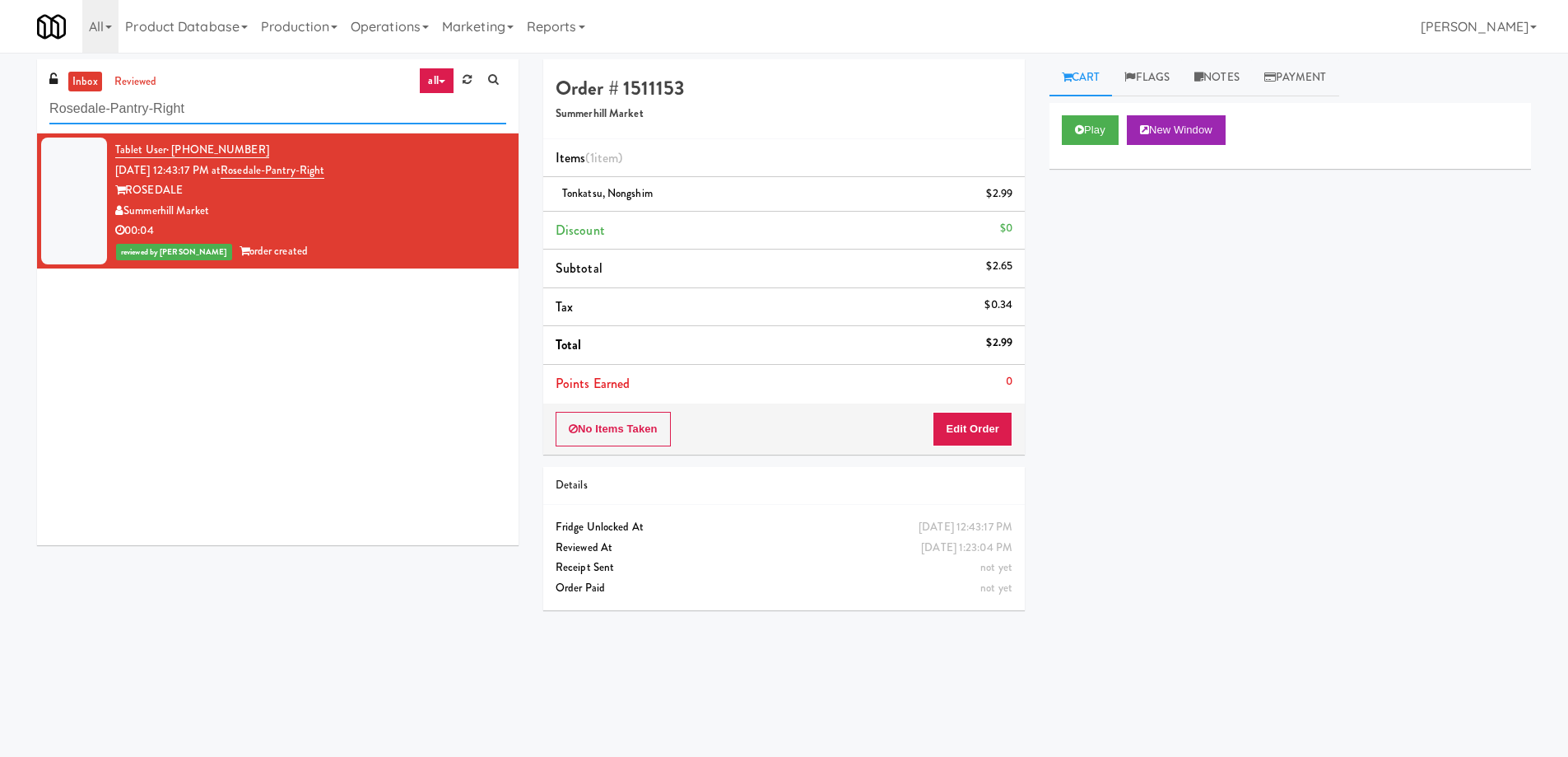
click at [297, 114] on input "Rosedale-Pantry-Right" at bounding box center [278, 109] width 457 height 30
paste input "Prospect - Cooler"
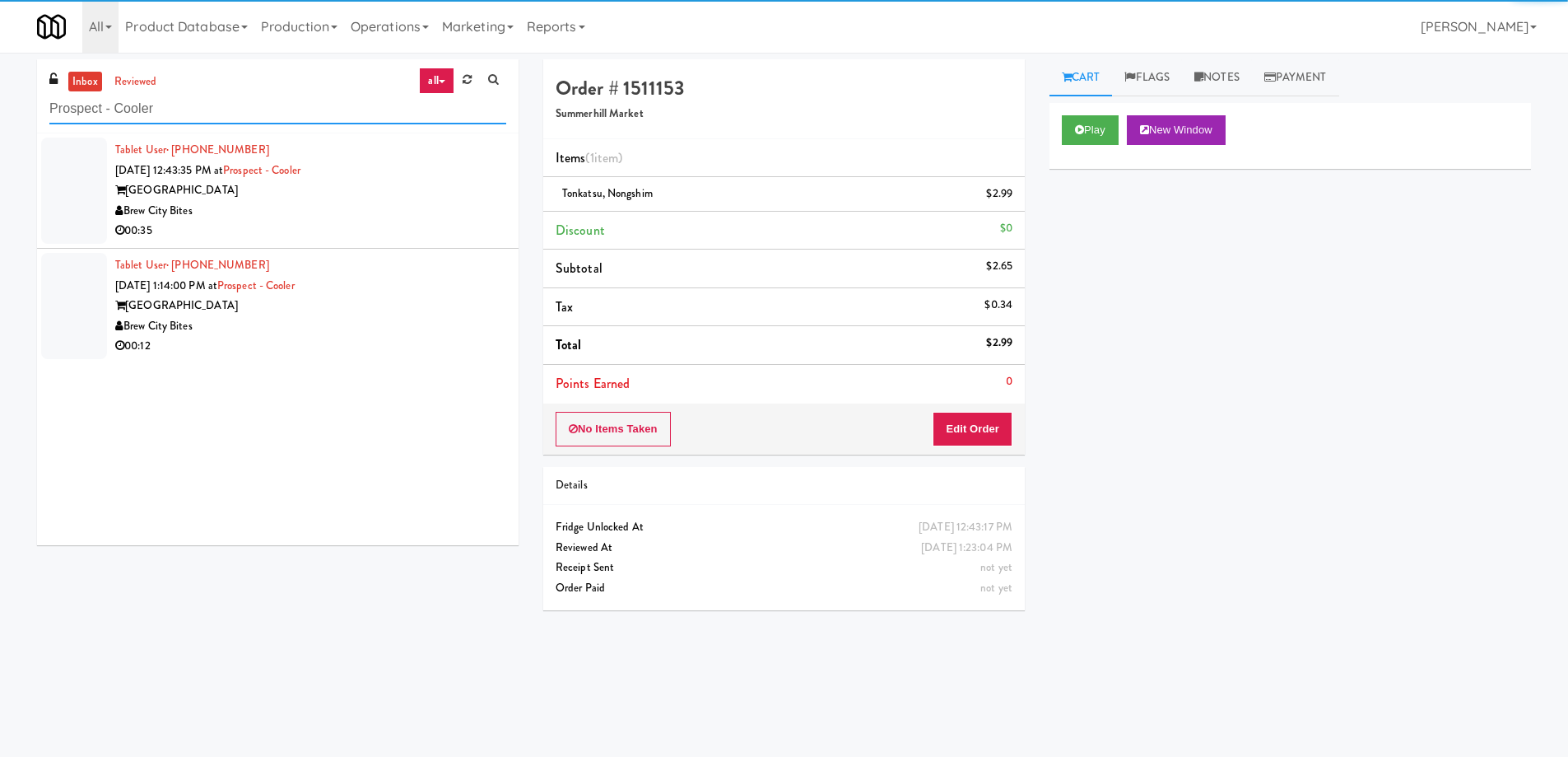
type input "Prospect - Cooler"
click at [432, 217] on div "Brew City Bites" at bounding box center [311, 212] width 391 height 21
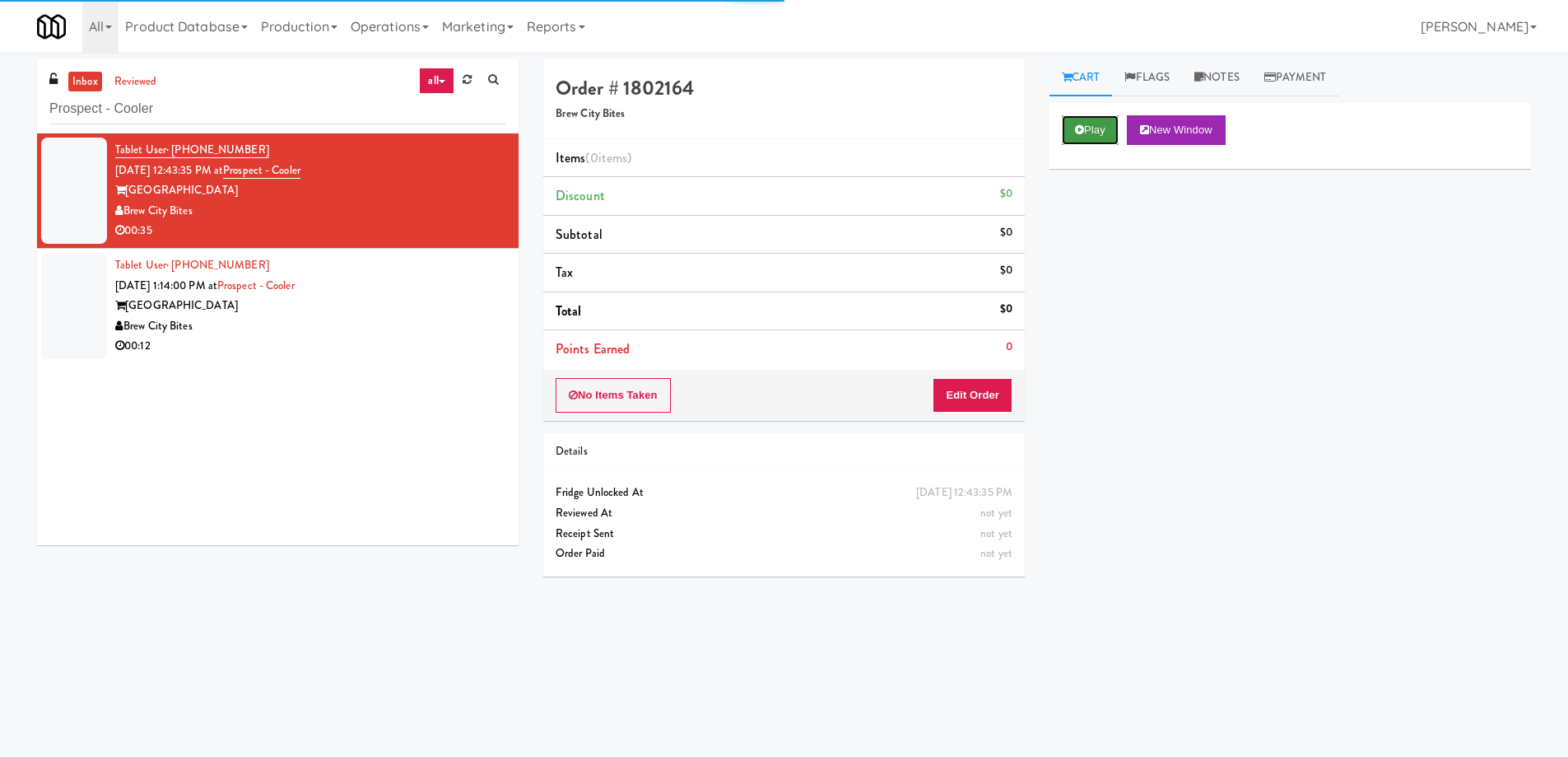
click at [1080, 125] on icon at bounding box center [1080, 129] width 9 height 10
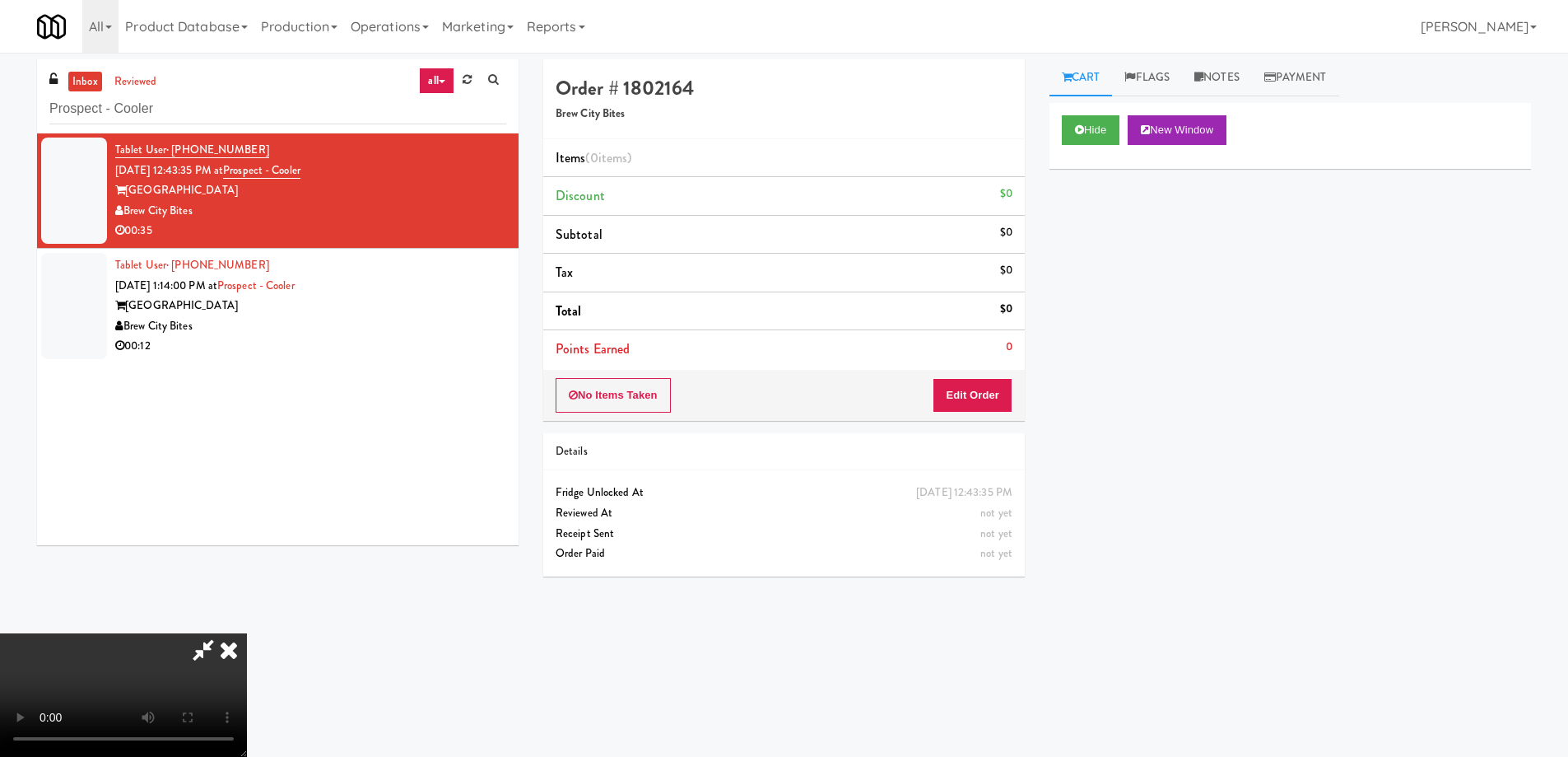
click at [247, 633] on video at bounding box center [123, 695] width 247 height 124
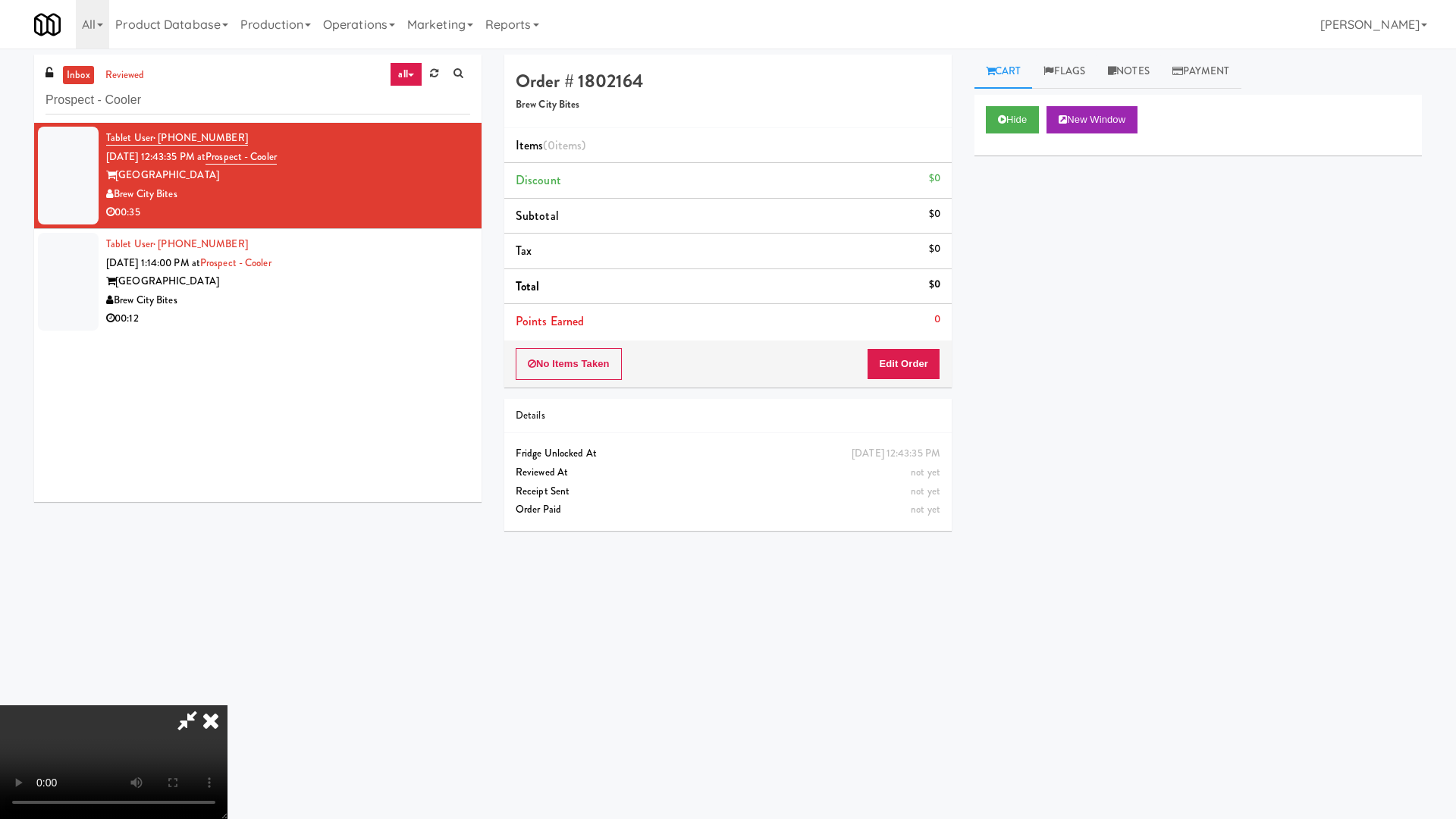
drag, startPoint x: 835, startPoint y: 416, endPoint x: 864, endPoint y: 429, distance: 31.8
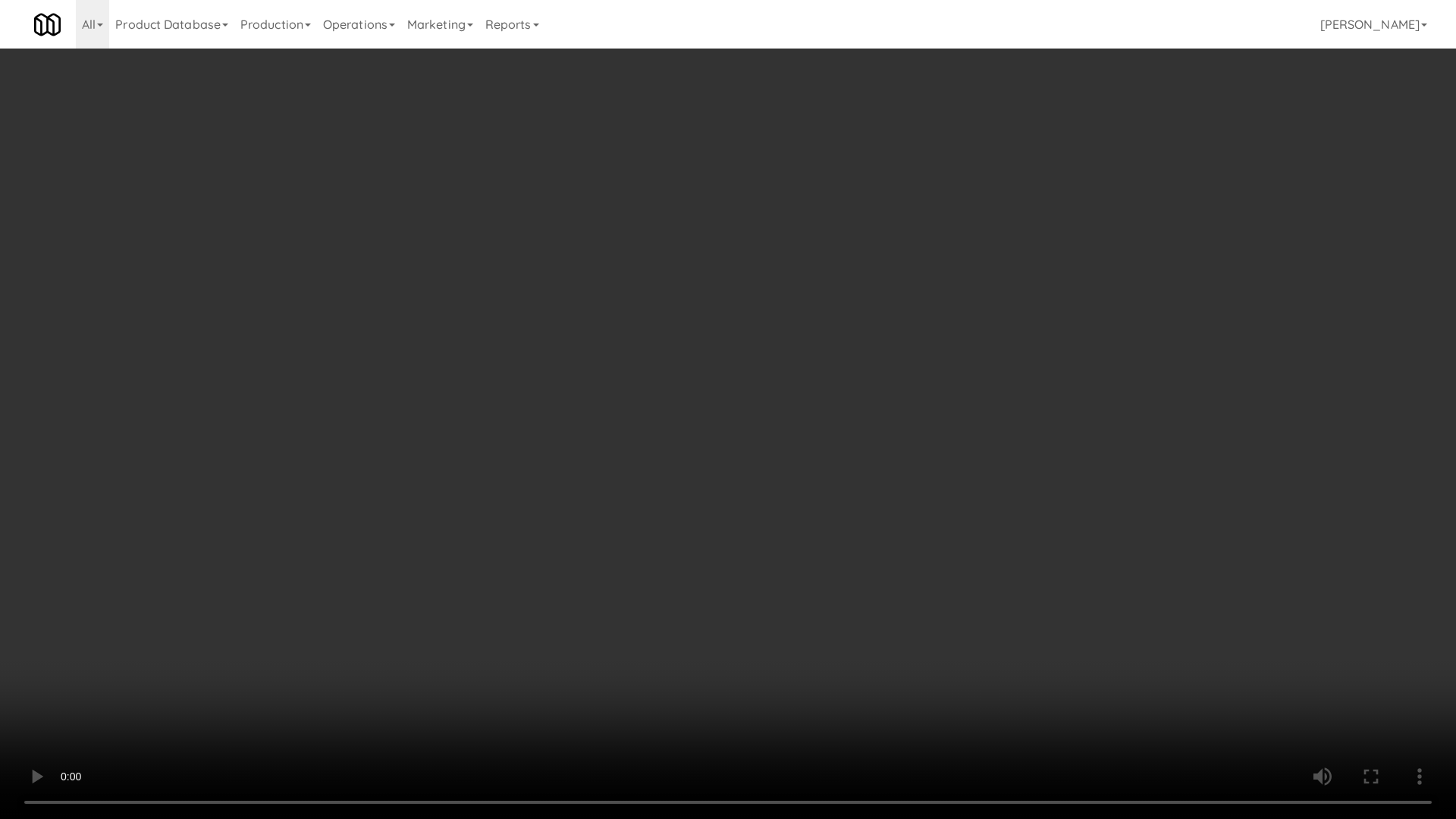
click at [835, 416] on video at bounding box center [728, 409] width 1456 height 819
click at [822, 527] on video at bounding box center [728, 409] width 1456 height 819
click at [773, 418] on video at bounding box center [728, 409] width 1456 height 819
click at [823, 452] on video at bounding box center [728, 409] width 1456 height 819
click at [823, 451] on video at bounding box center [728, 409] width 1456 height 819
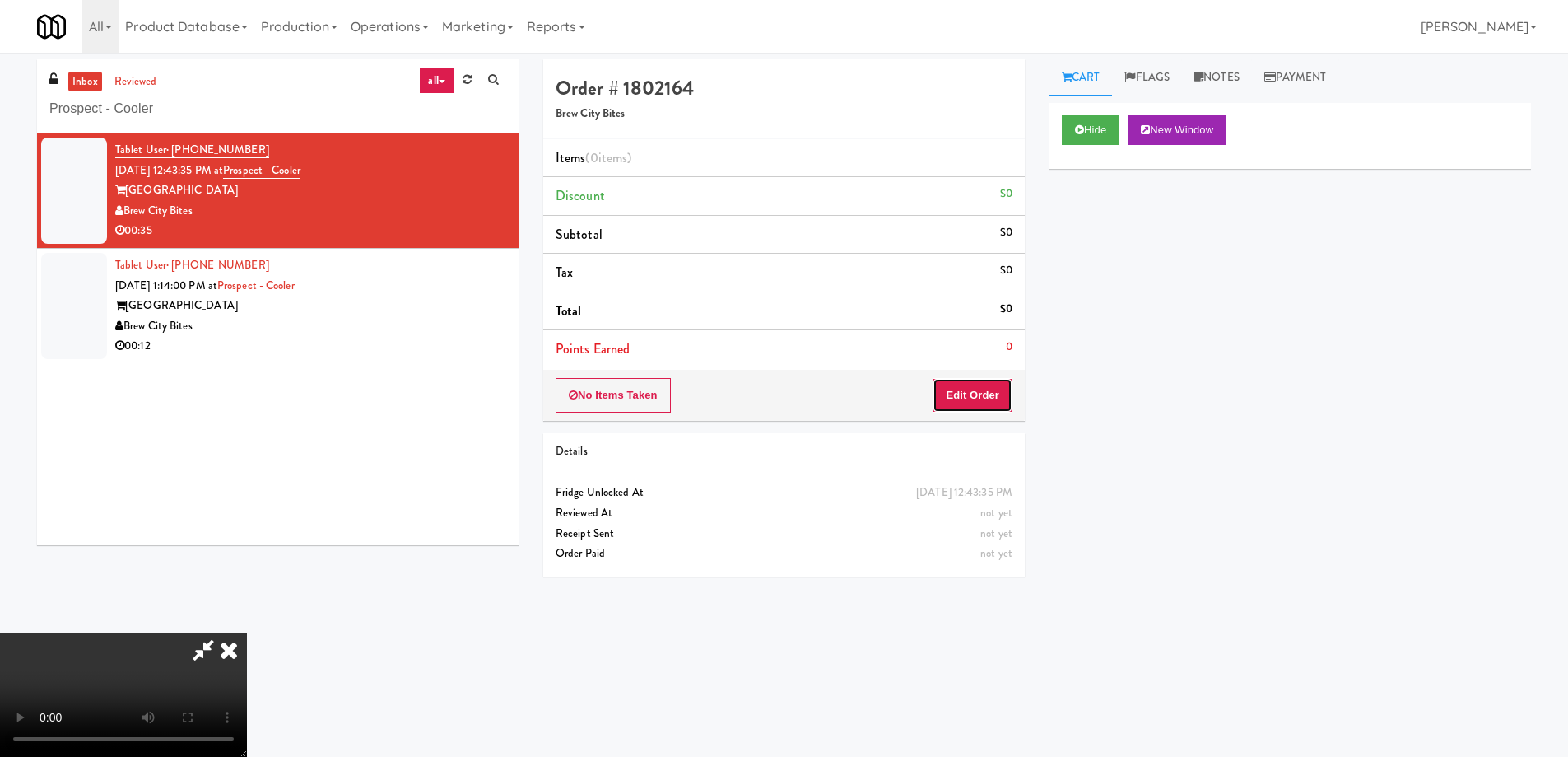
click at [992, 401] on button "Edit Order" at bounding box center [972, 395] width 80 height 35
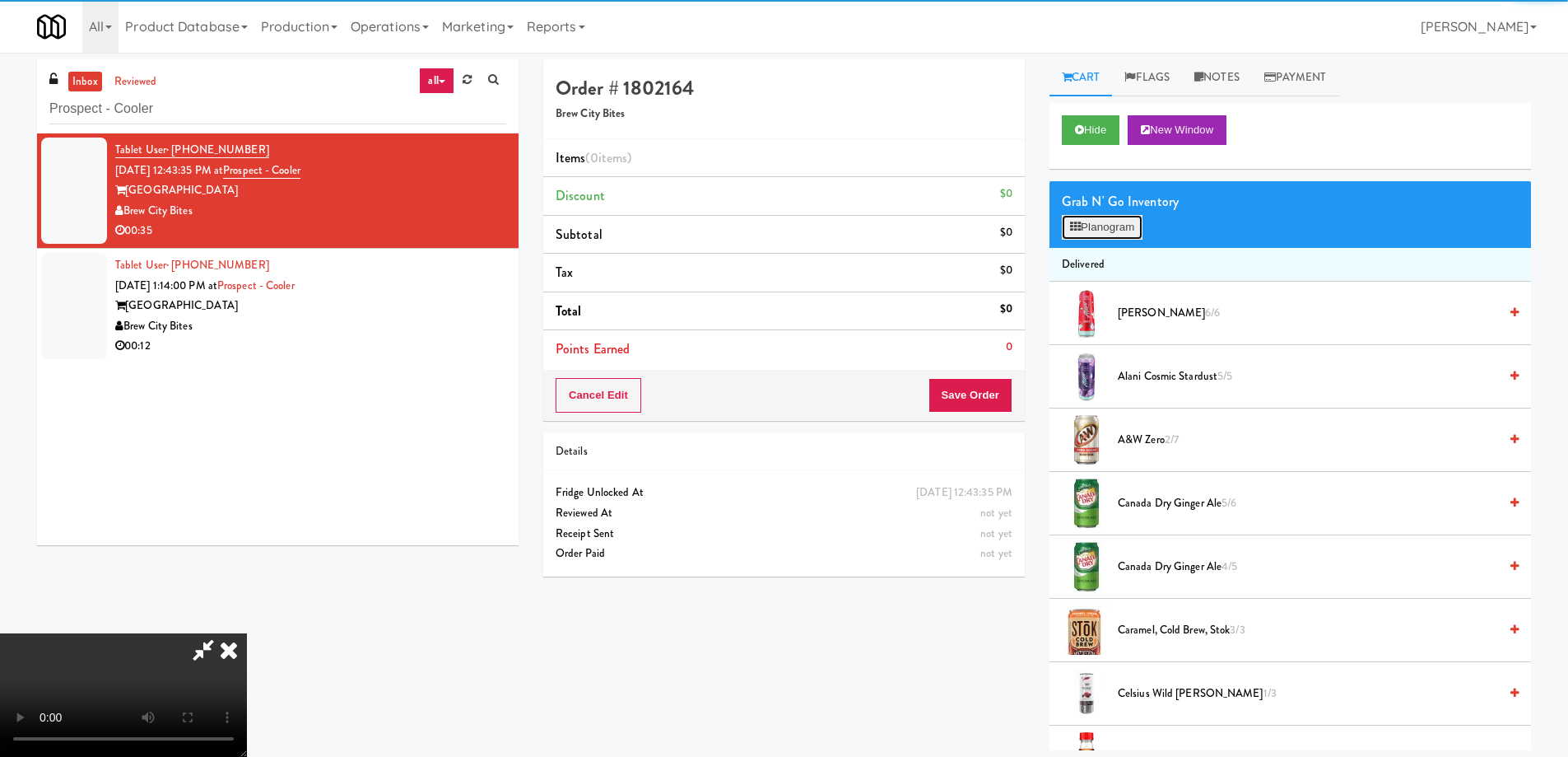
click at [1073, 225] on icon at bounding box center [1075, 226] width 10 height 10
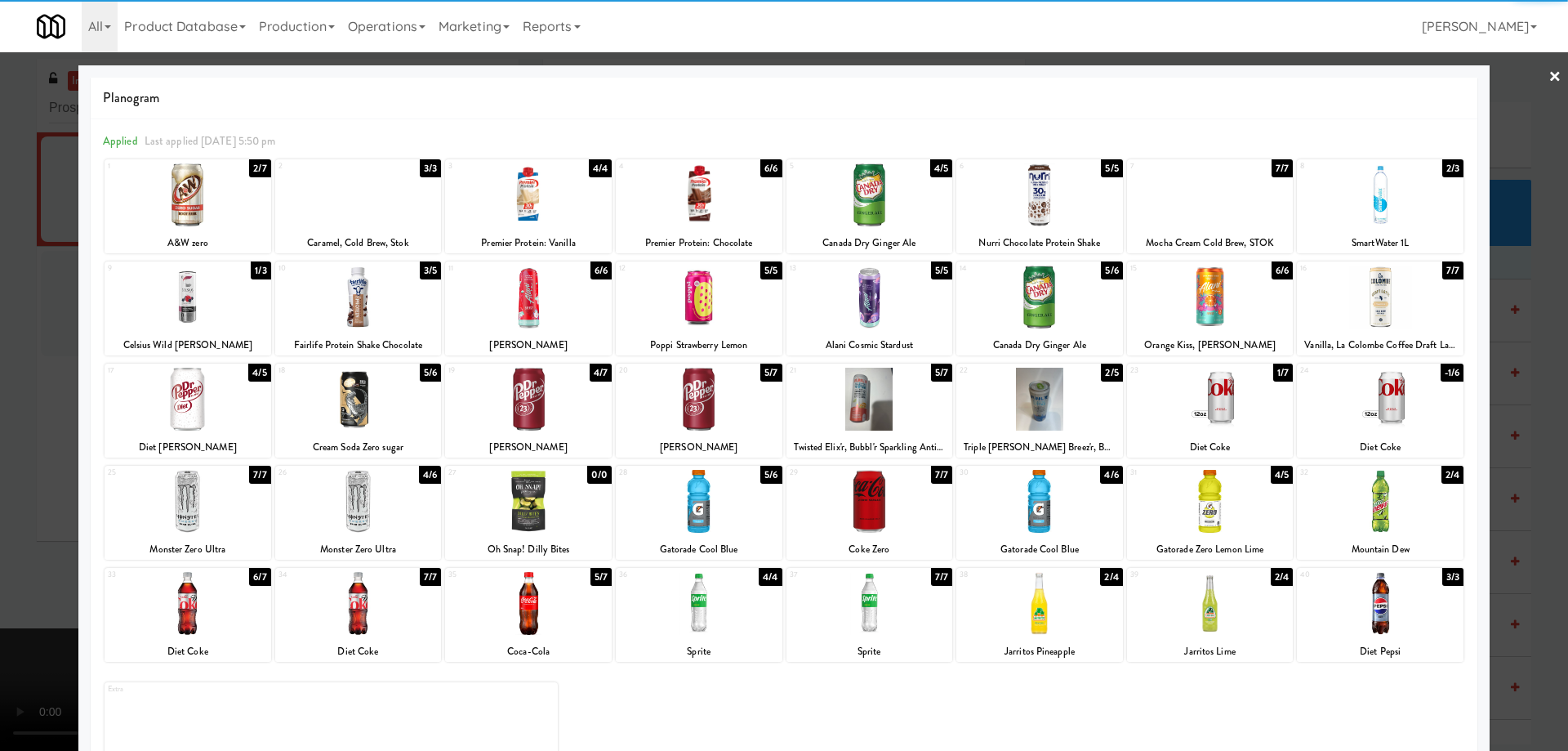
click at [171, 281] on div at bounding box center [188, 296] width 167 height 63
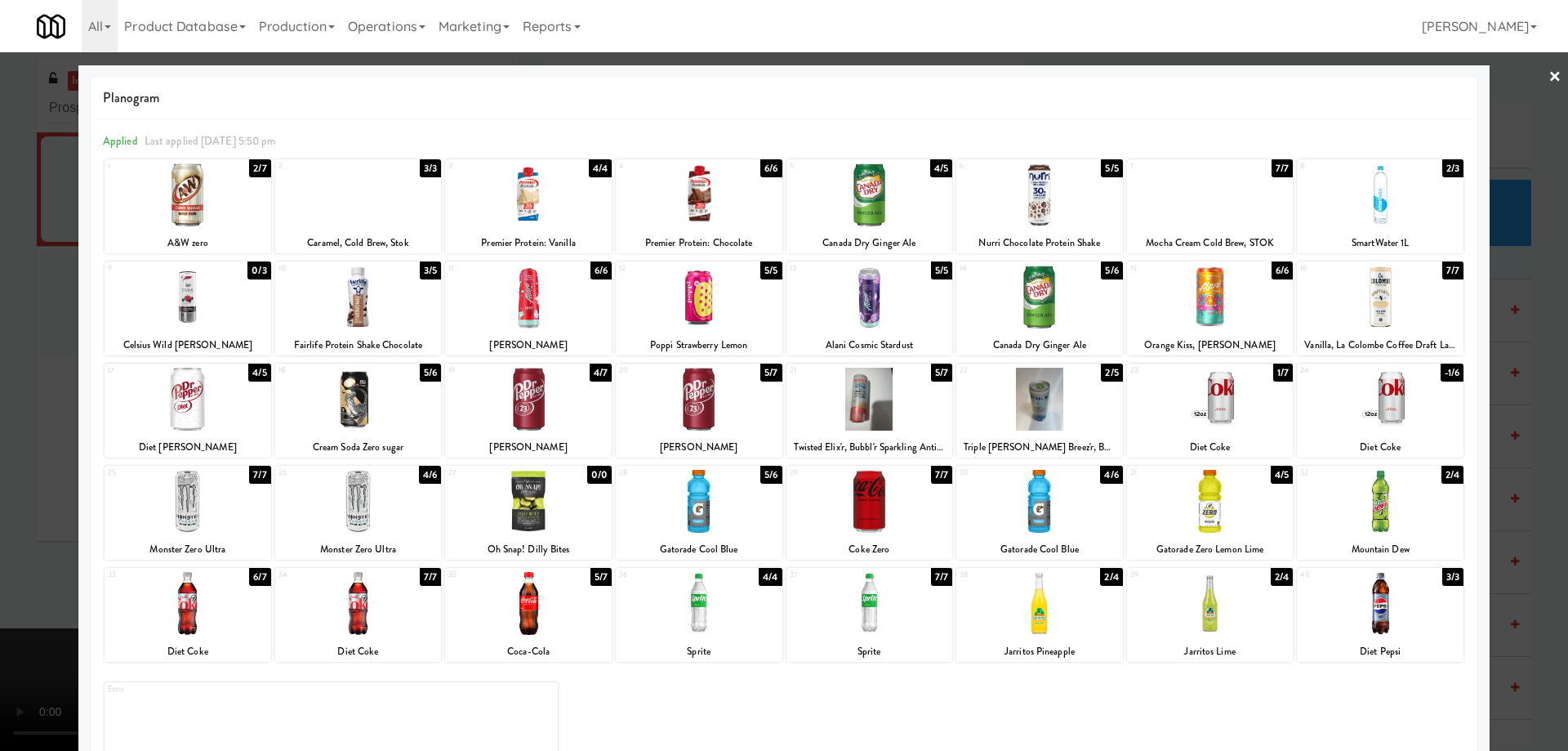
click at [1548, 81] on link "×" at bounding box center [1555, 78] width 13 height 51
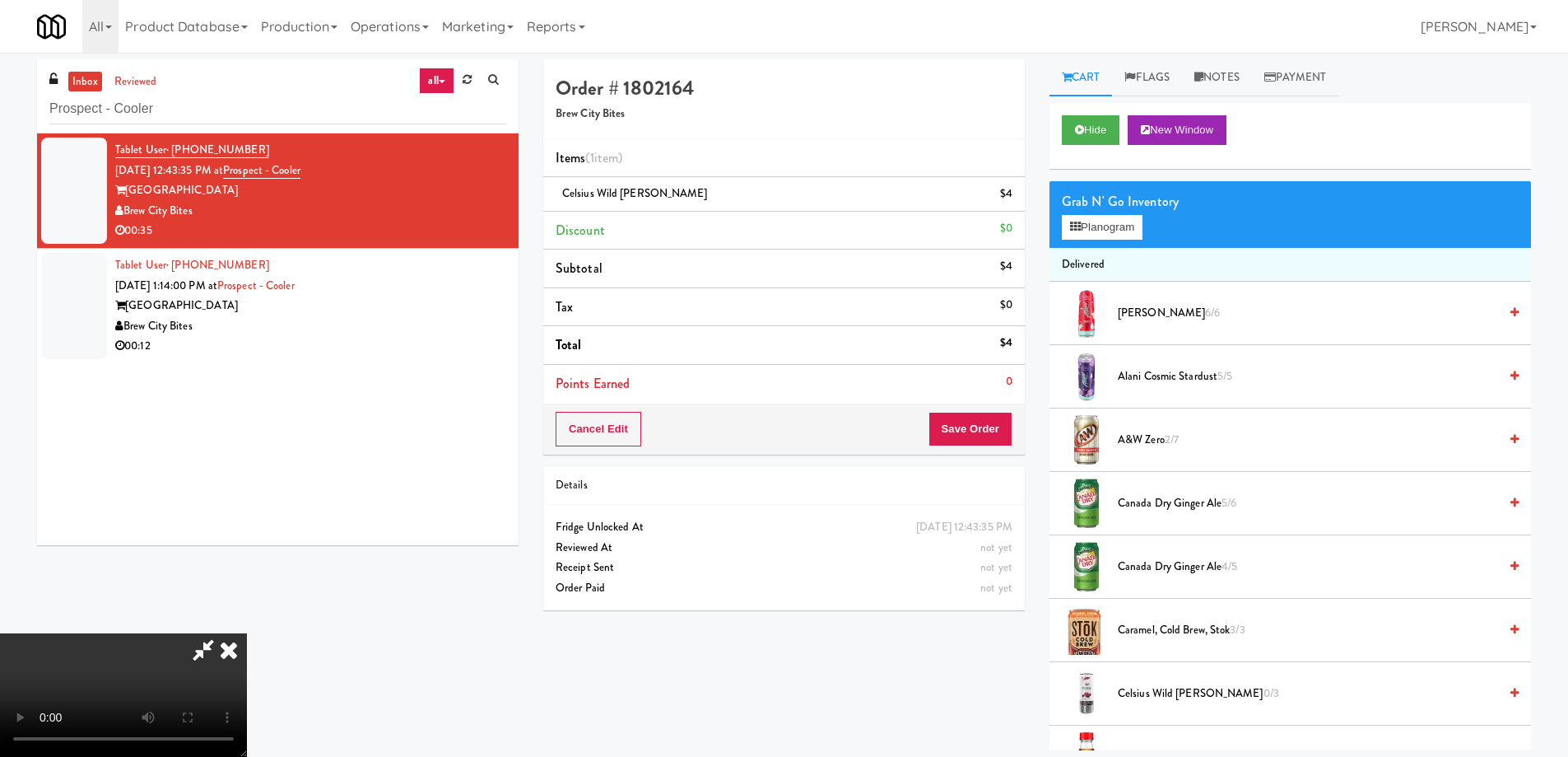
click at [247, 633] on video at bounding box center [123, 695] width 247 height 124
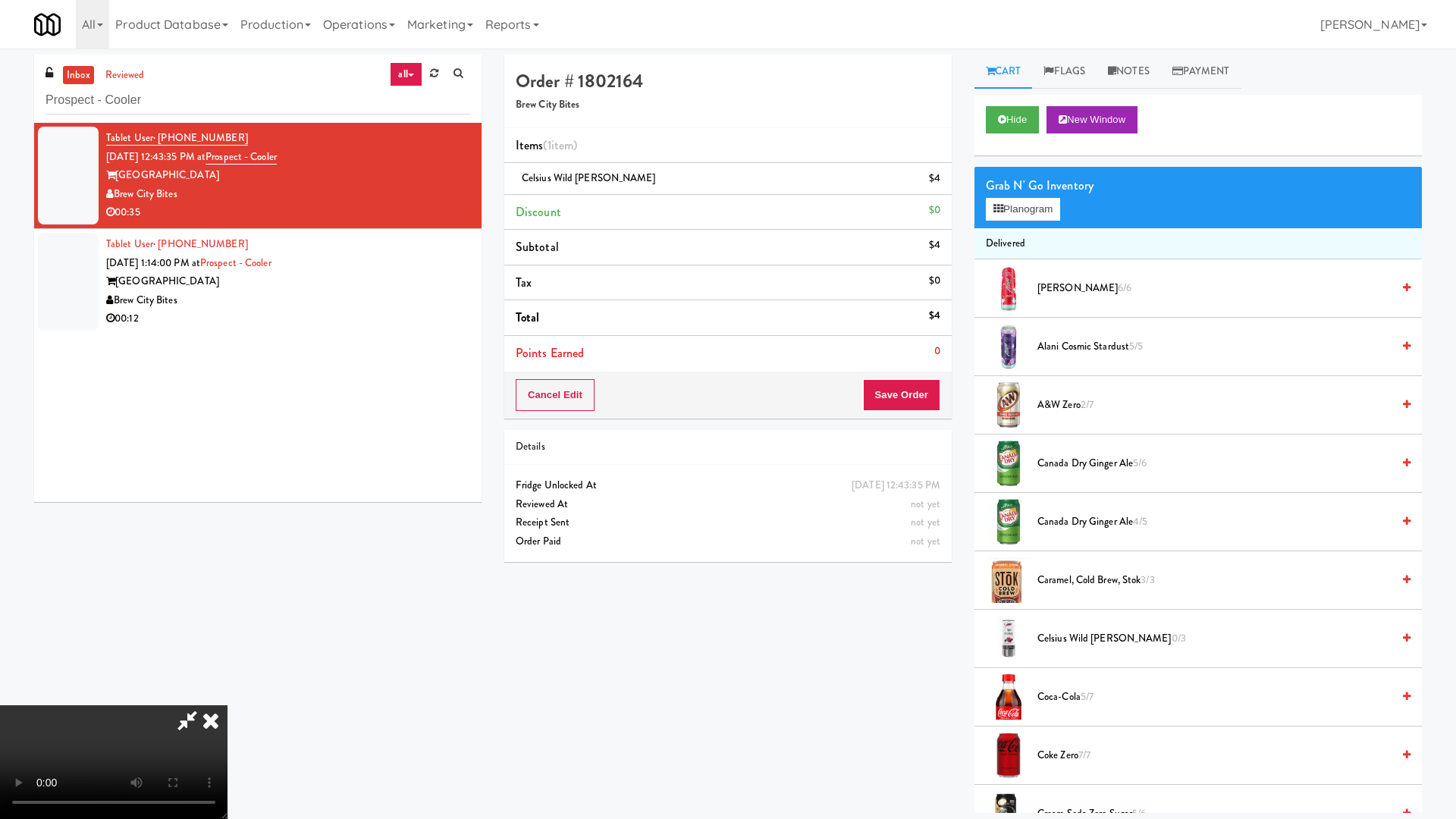
click at [227, 696] on video at bounding box center [113, 762] width 227 height 114
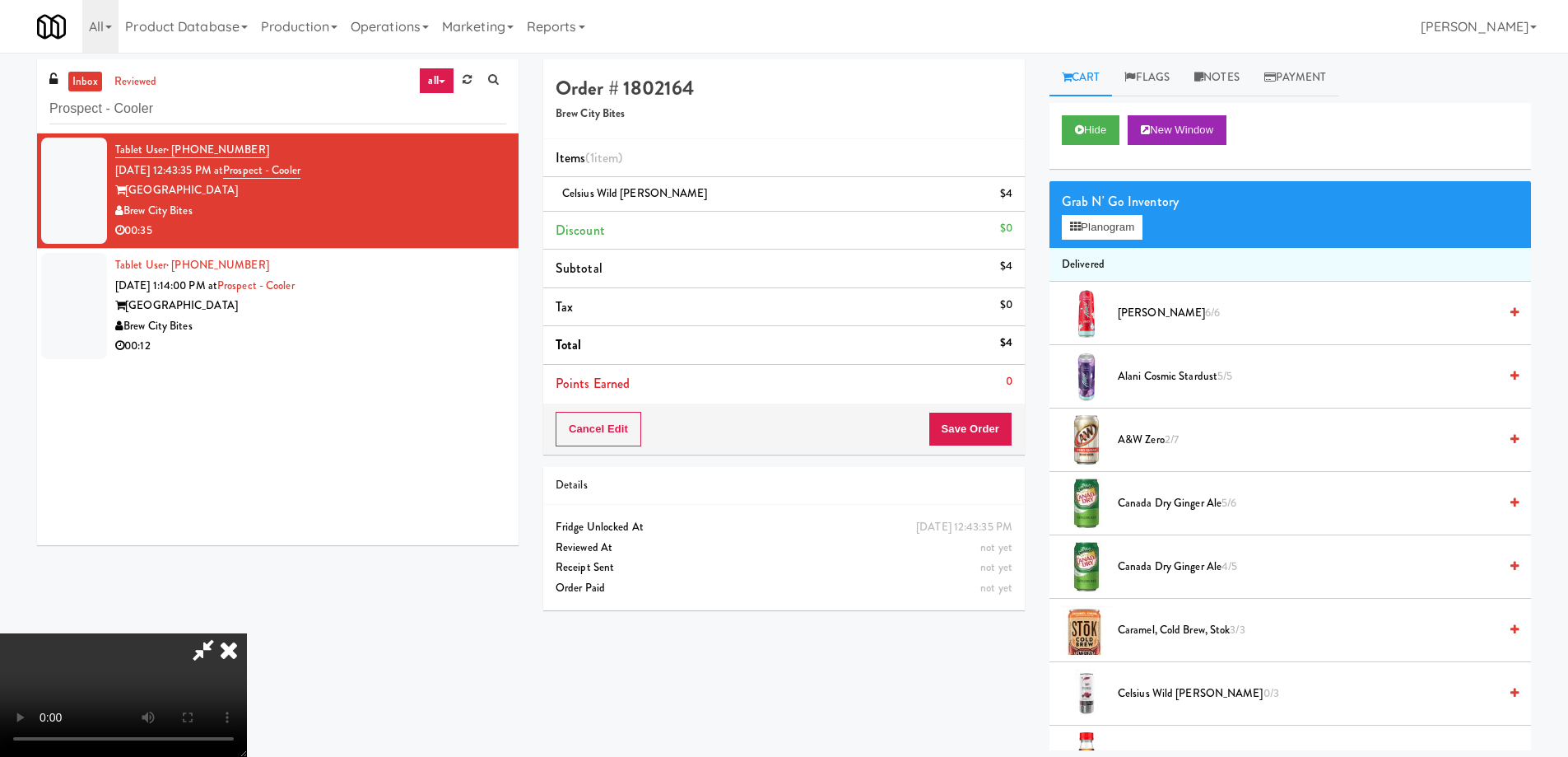
click at [247, 633] on icon at bounding box center [229, 649] width 36 height 33
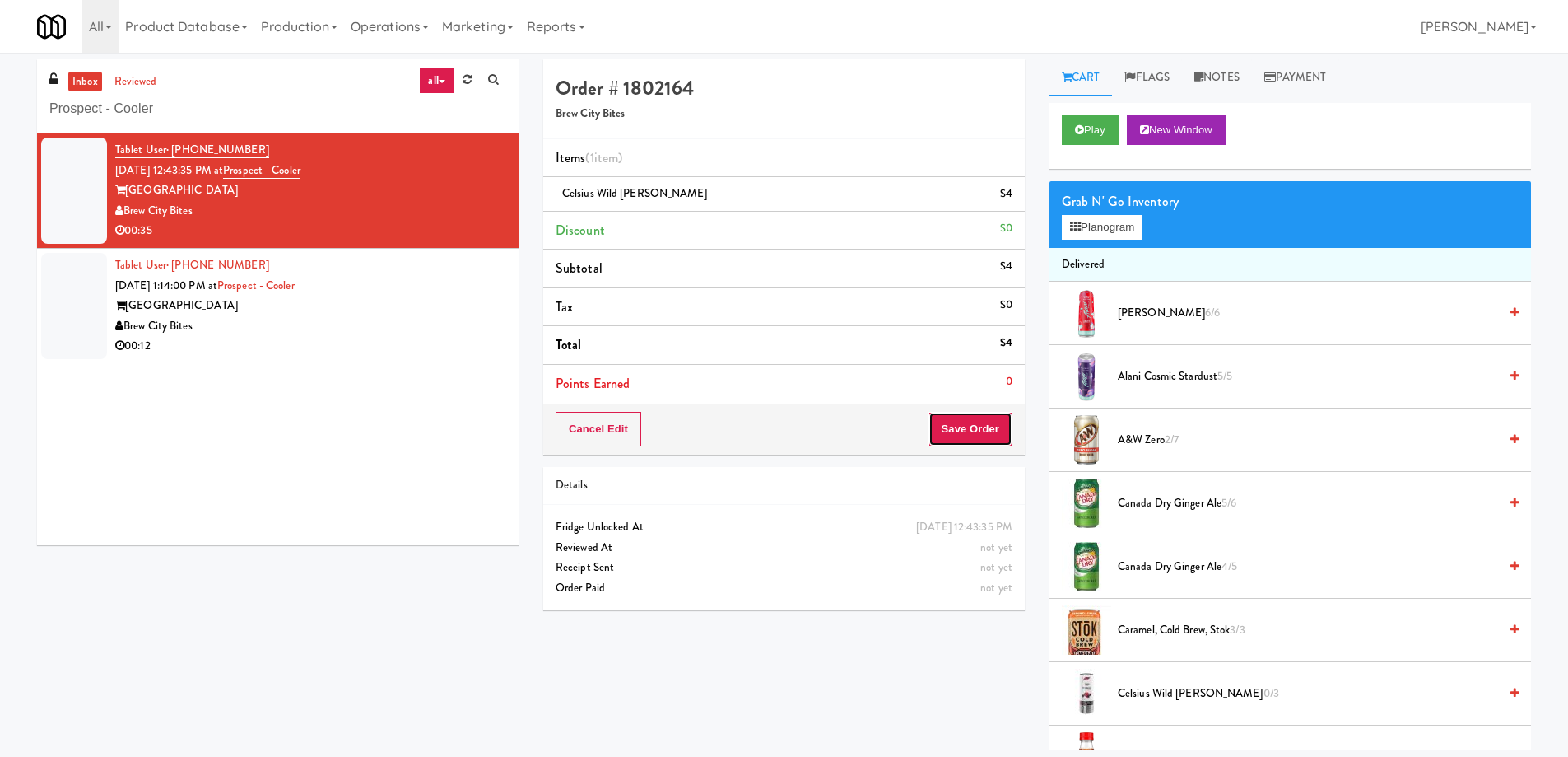
click at [973, 438] on button "Save Order" at bounding box center [970, 429] width 84 height 35
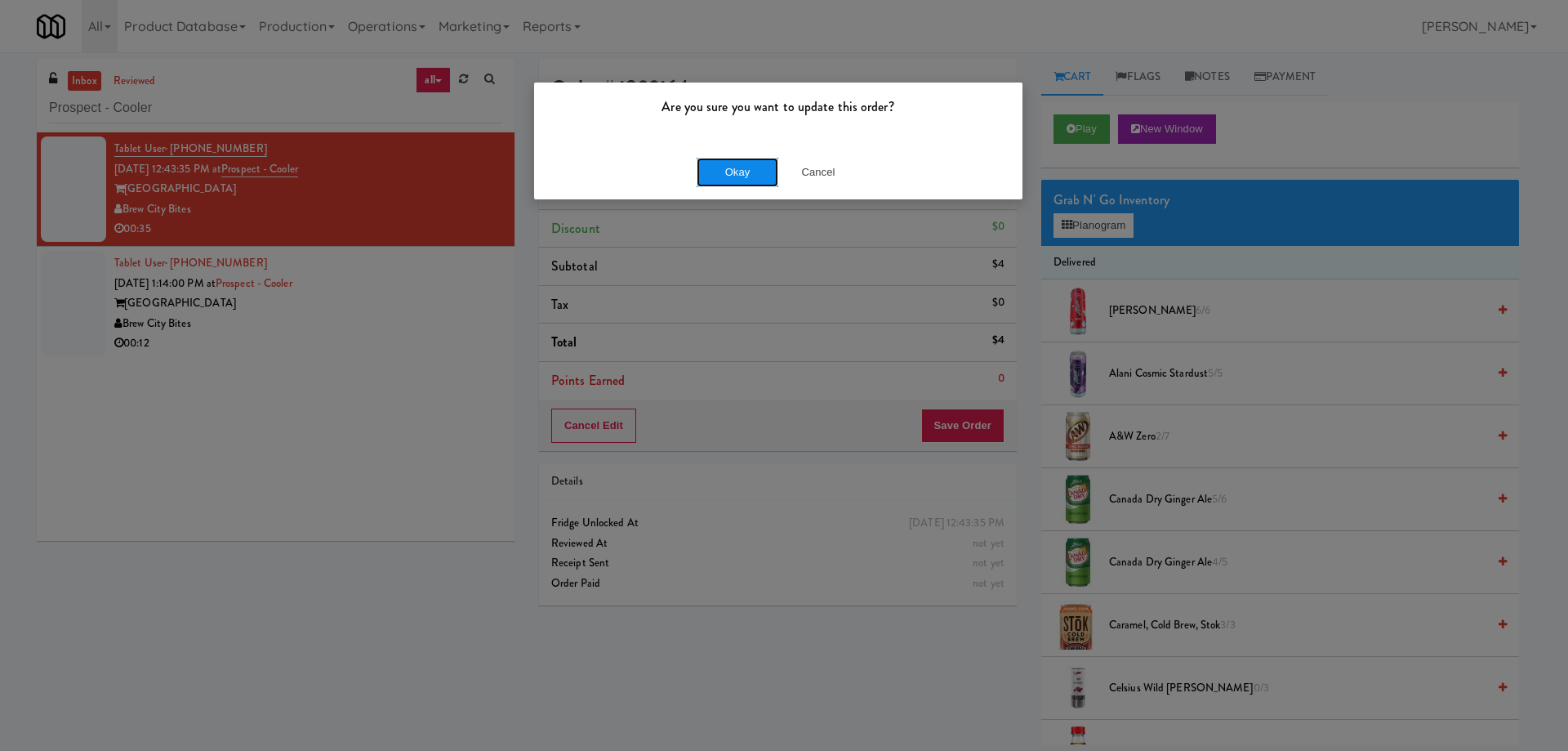
click at [726, 173] on button "Okay" at bounding box center [737, 172] width 82 height 29
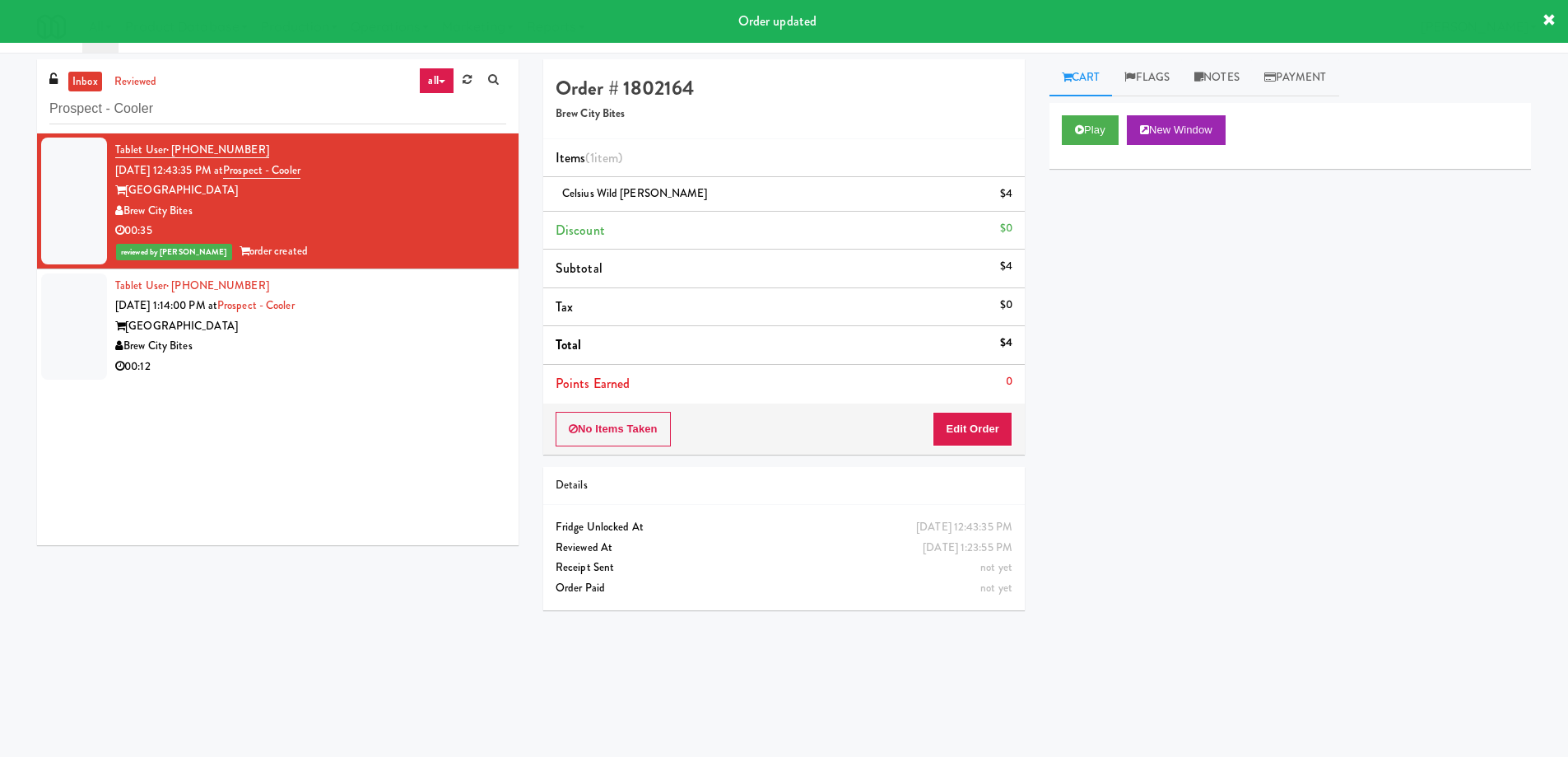
drag, startPoint x: 1246, startPoint y: 452, endPoint x: 1188, endPoint y: 439, distance: 59.4
click at [1246, 452] on div "Play New Window Primary Flag Clear Flag if unable to determine what was taken o…" at bounding box center [1290, 412] width 482 height 618
click at [408, 323] on div "[GEOGRAPHIC_DATA]" at bounding box center [311, 327] width 391 height 21
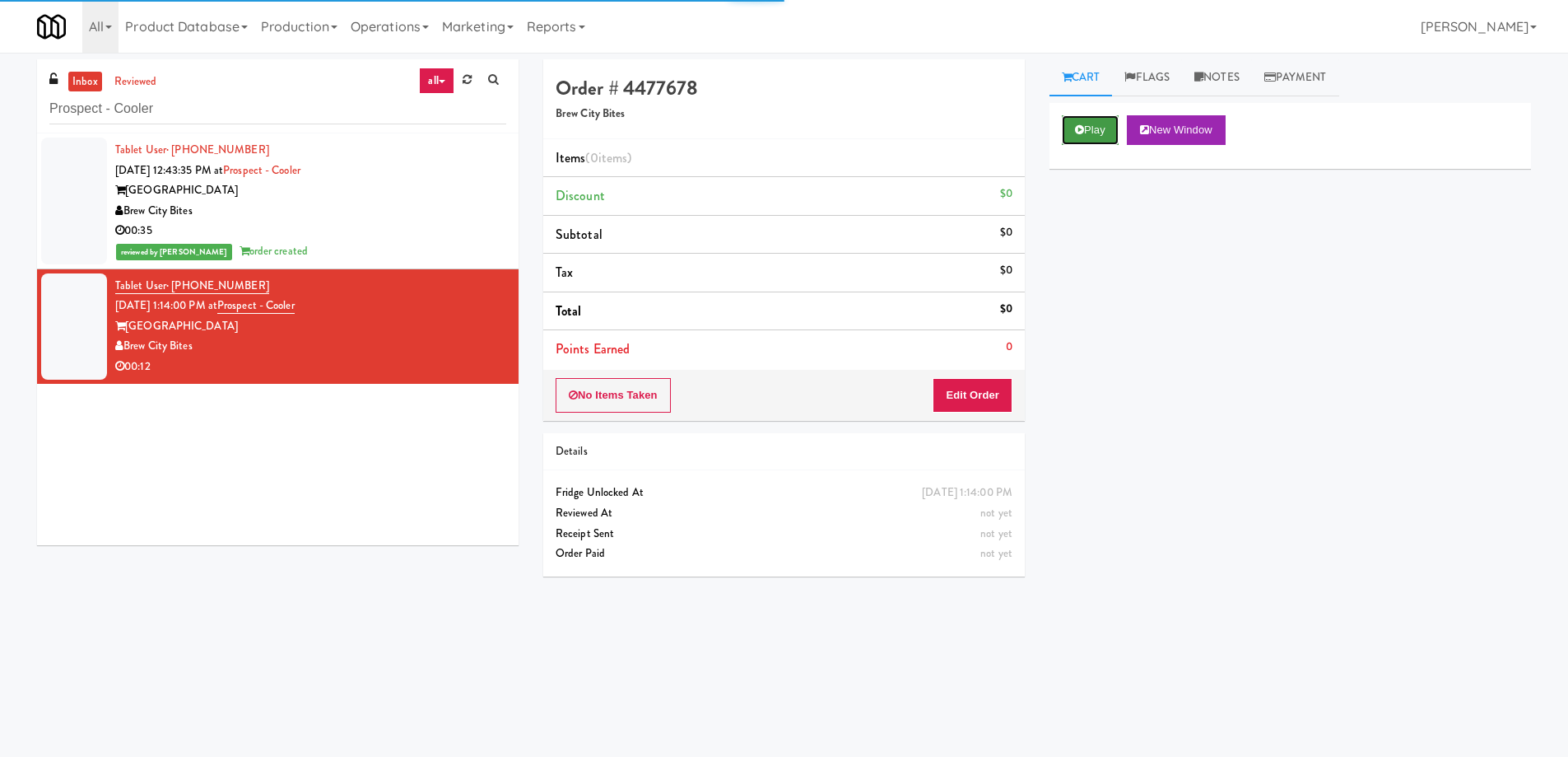
click at [1083, 140] on button "Play" at bounding box center [1090, 129] width 57 height 29
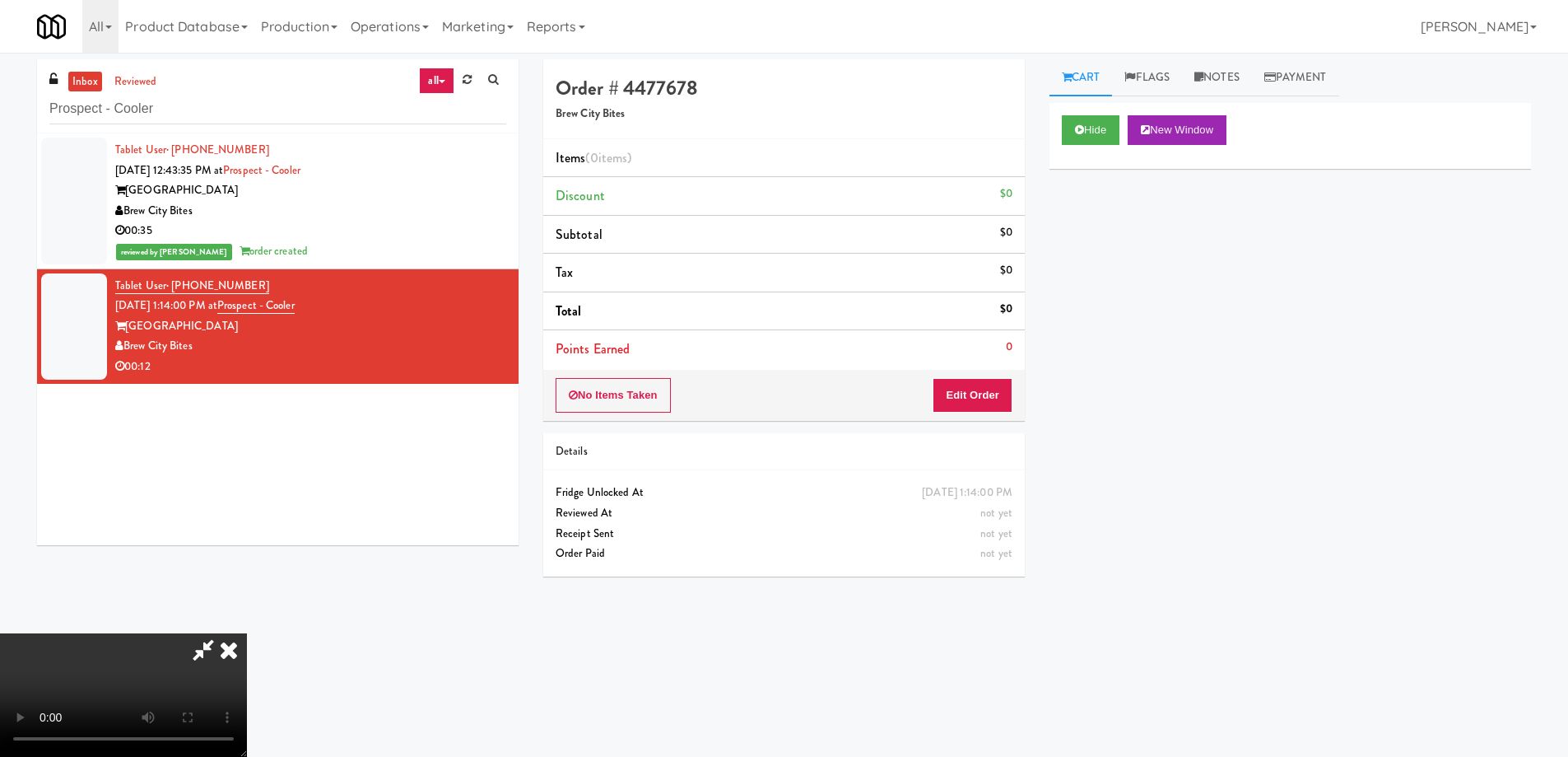
click at [247, 633] on video at bounding box center [123, 695] width 247 height 124
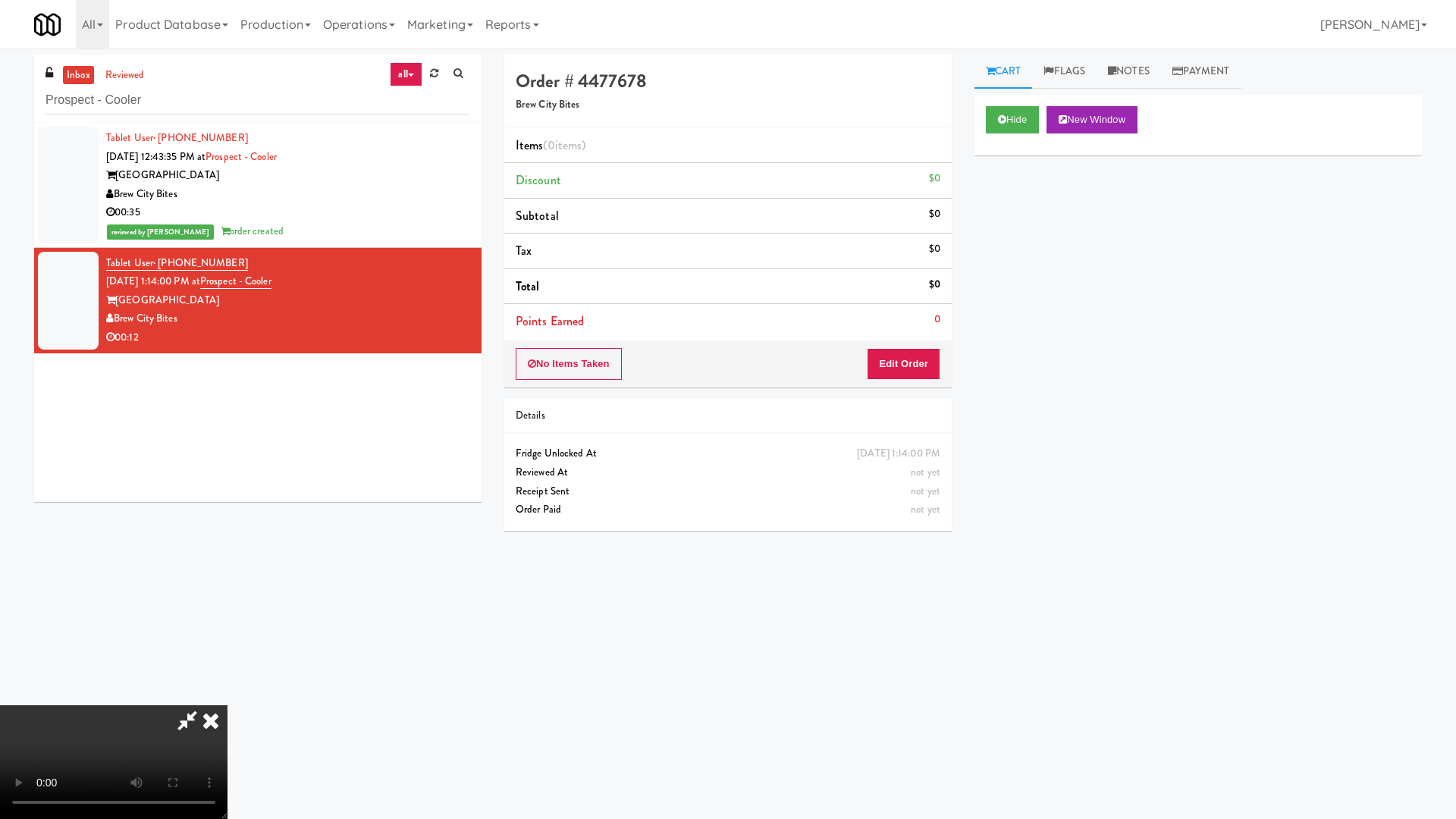
click at [227, 696] on video at bounding box center [113, 762] width 227 height 114
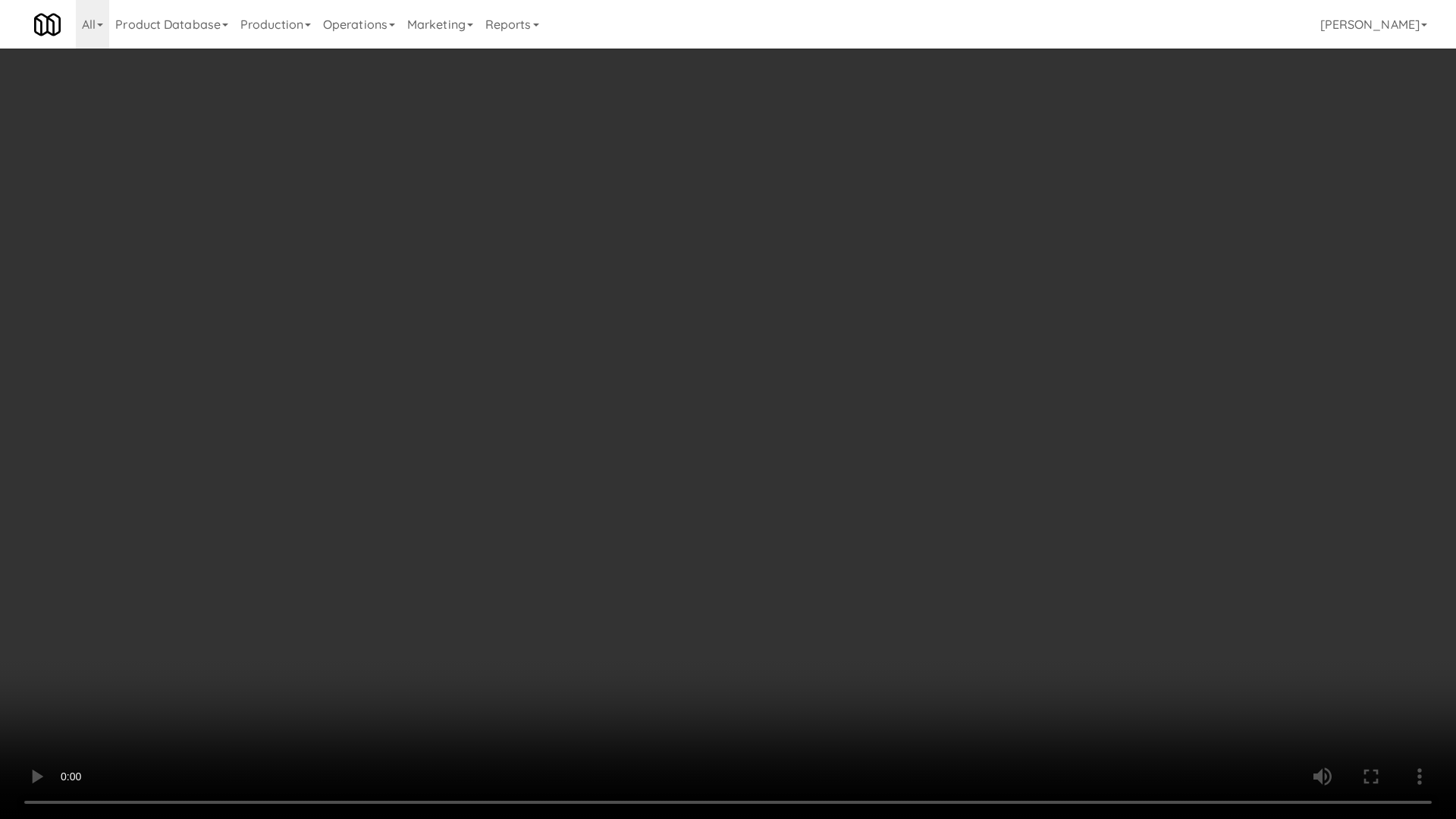
click at [684, 316] on video at bounding box center [728, 409] width 1456 height 819
click at [826, 436] on video at bounding box center [728, 409] width 1456 height 819
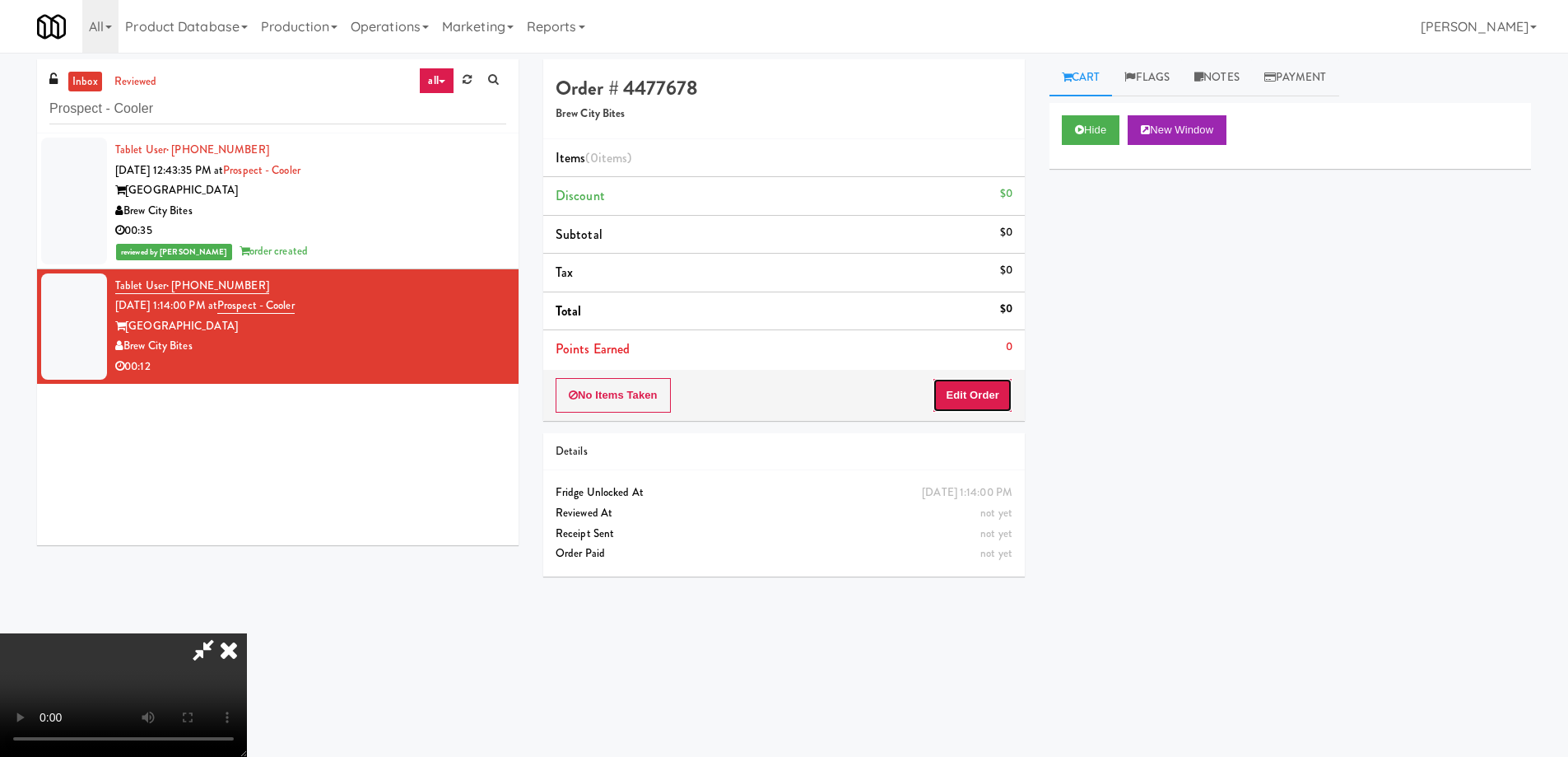
click at [971, 381] on button "Edit Order" at bounding box center [972, 395] width 80 height 35
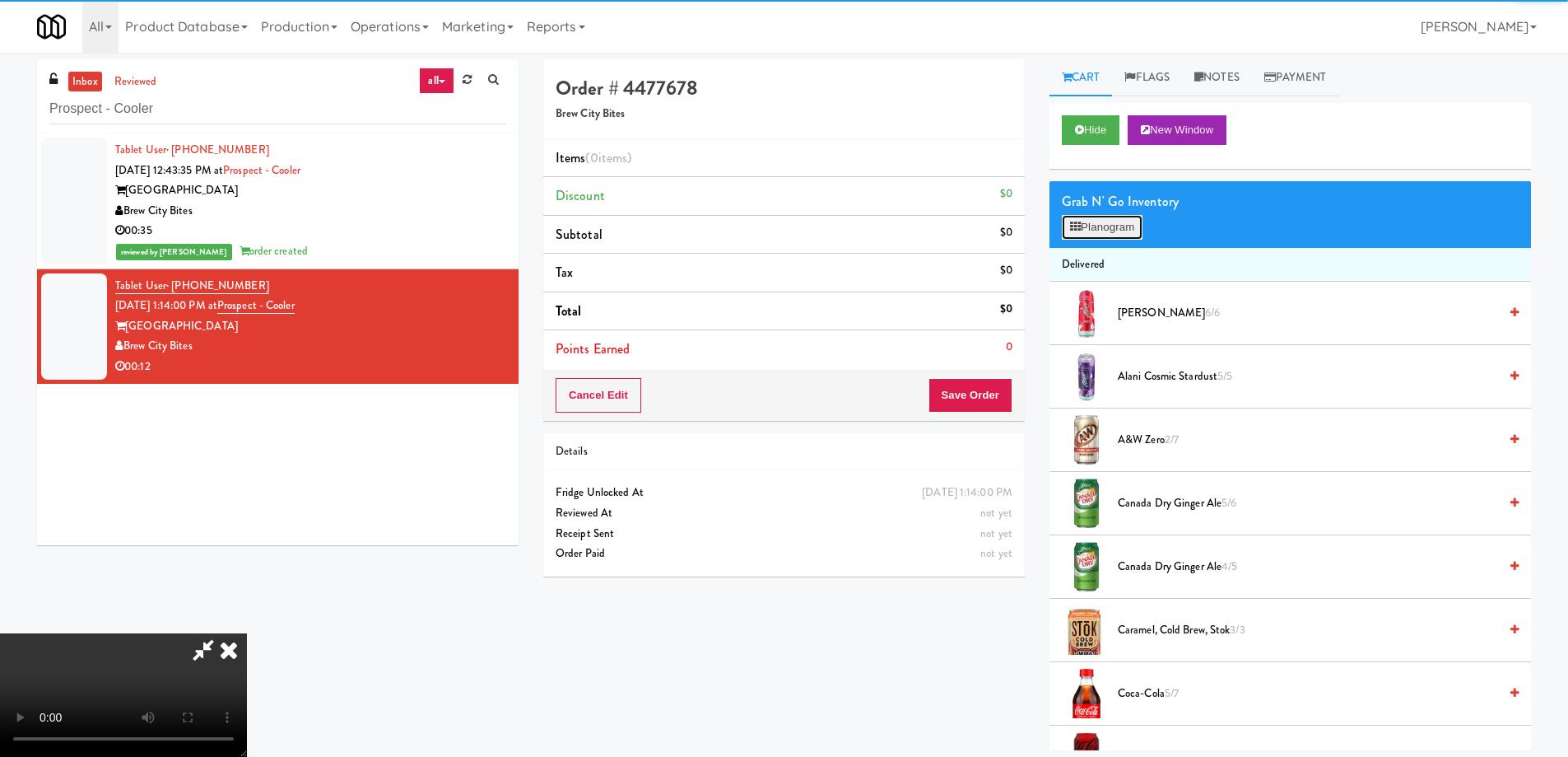
click at [1111, 230] on button "Planogram" at bounding box center [1101, 227] width 80 height 25
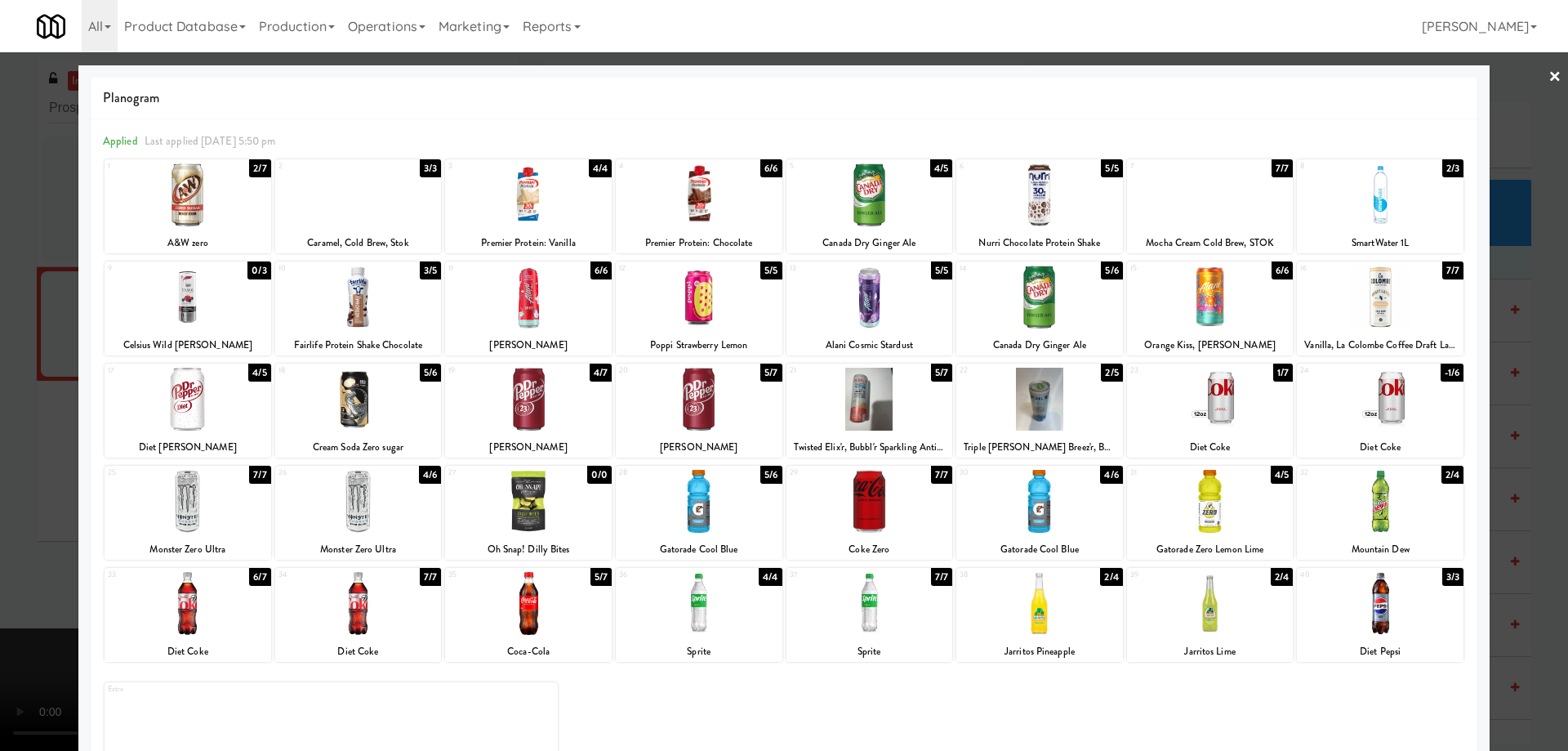
click at [385, 201] on div at bounding box center [359, 194] width 167 height 63
click at [1548, 72] on link "×" at bounding box center [1555, 78] width 13 height 51
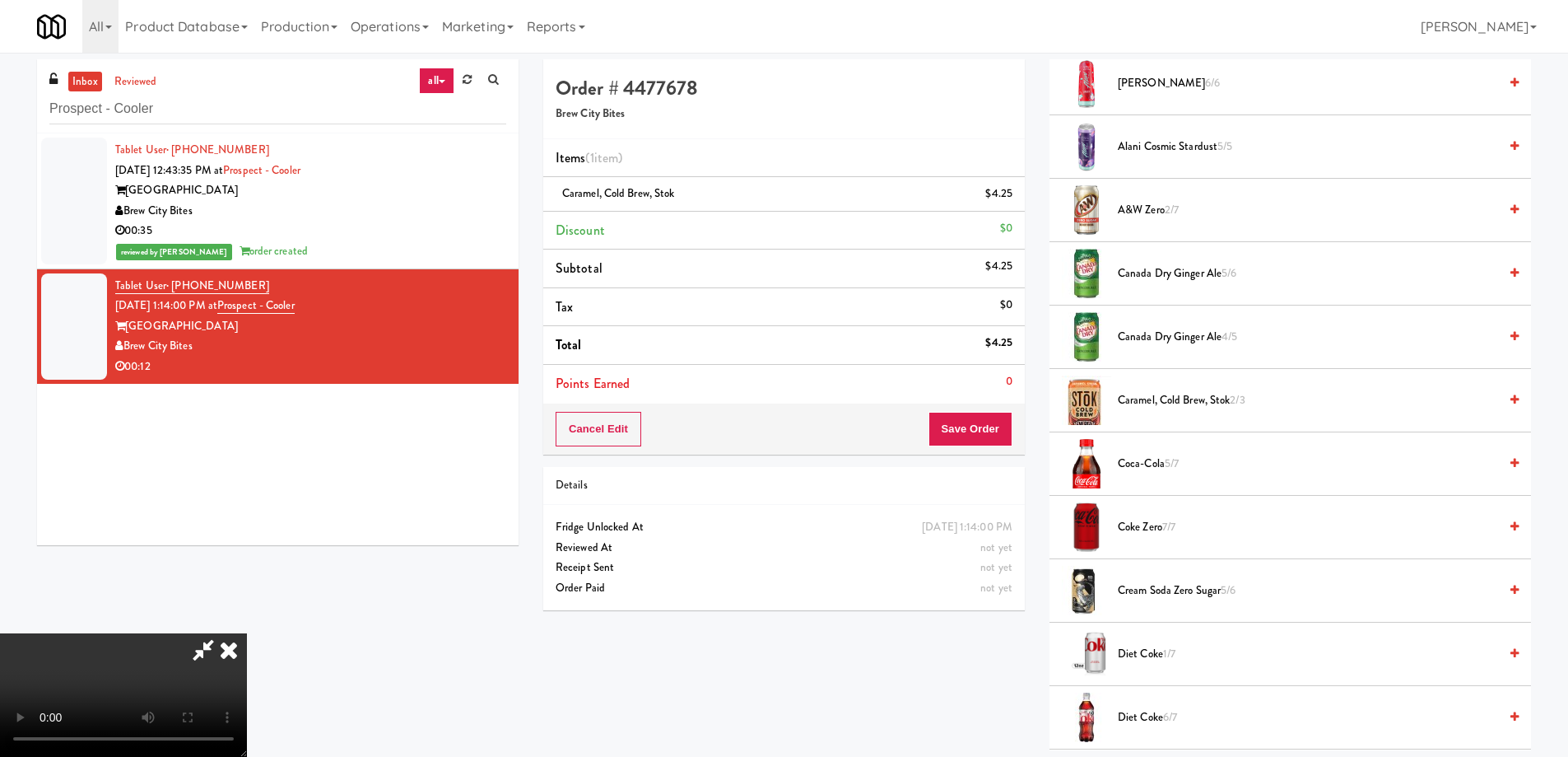
scroll to position [247, 0]
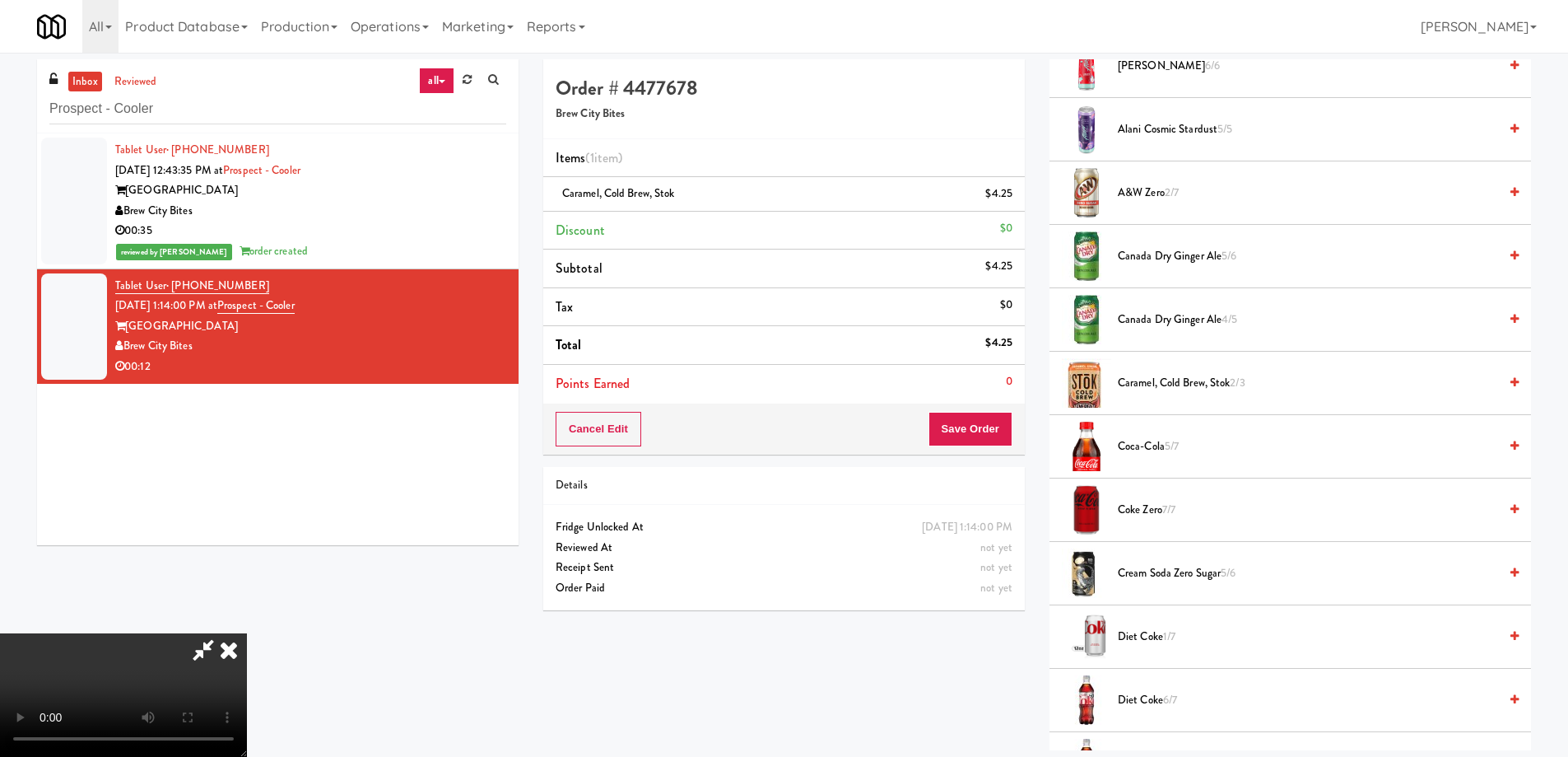
click at [247, 633] on video at bounding box center [123, 695] width 247 height 124
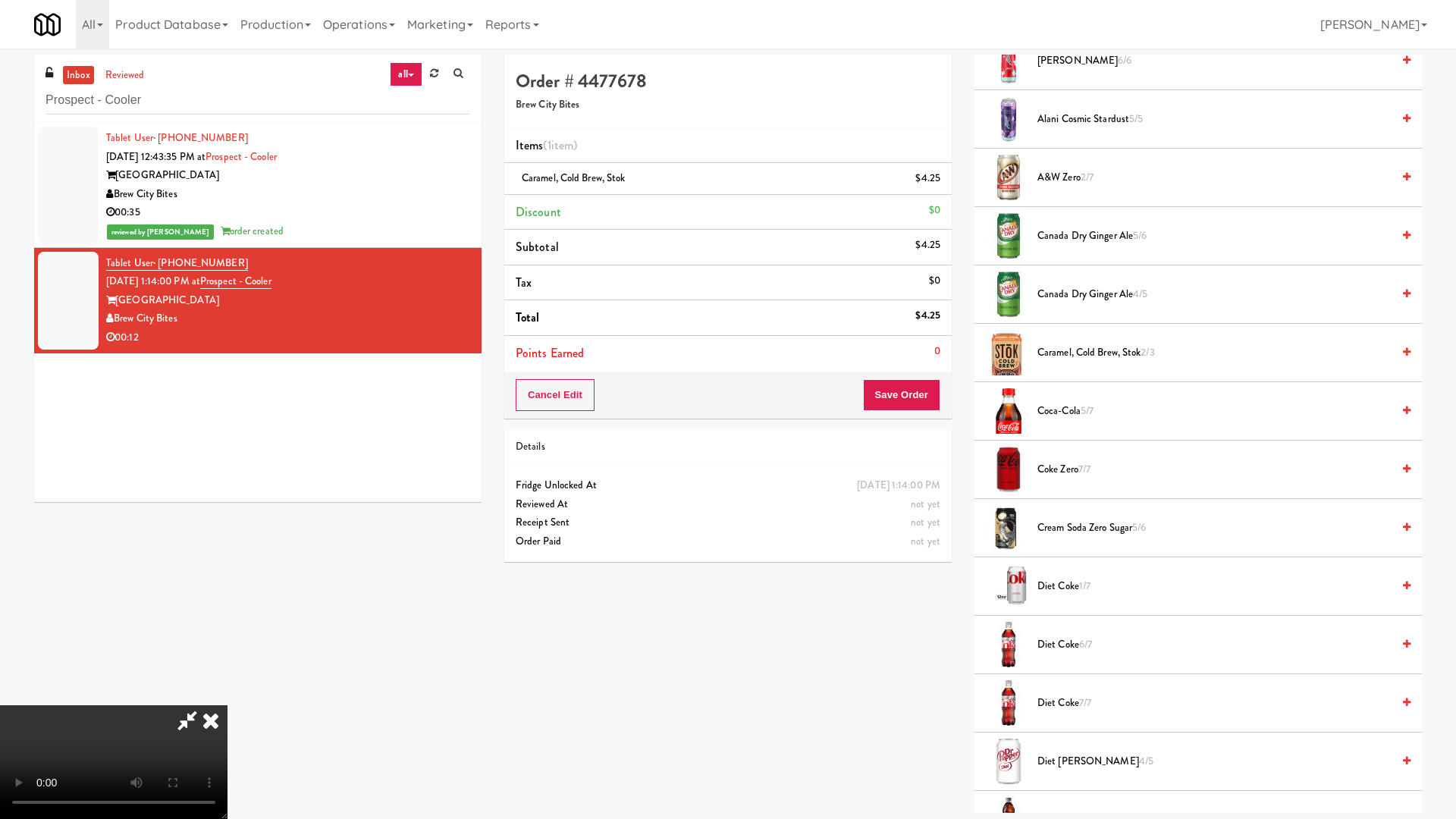
click at [227, 696] on video at bounding box center [113, 762] width 227 height 114
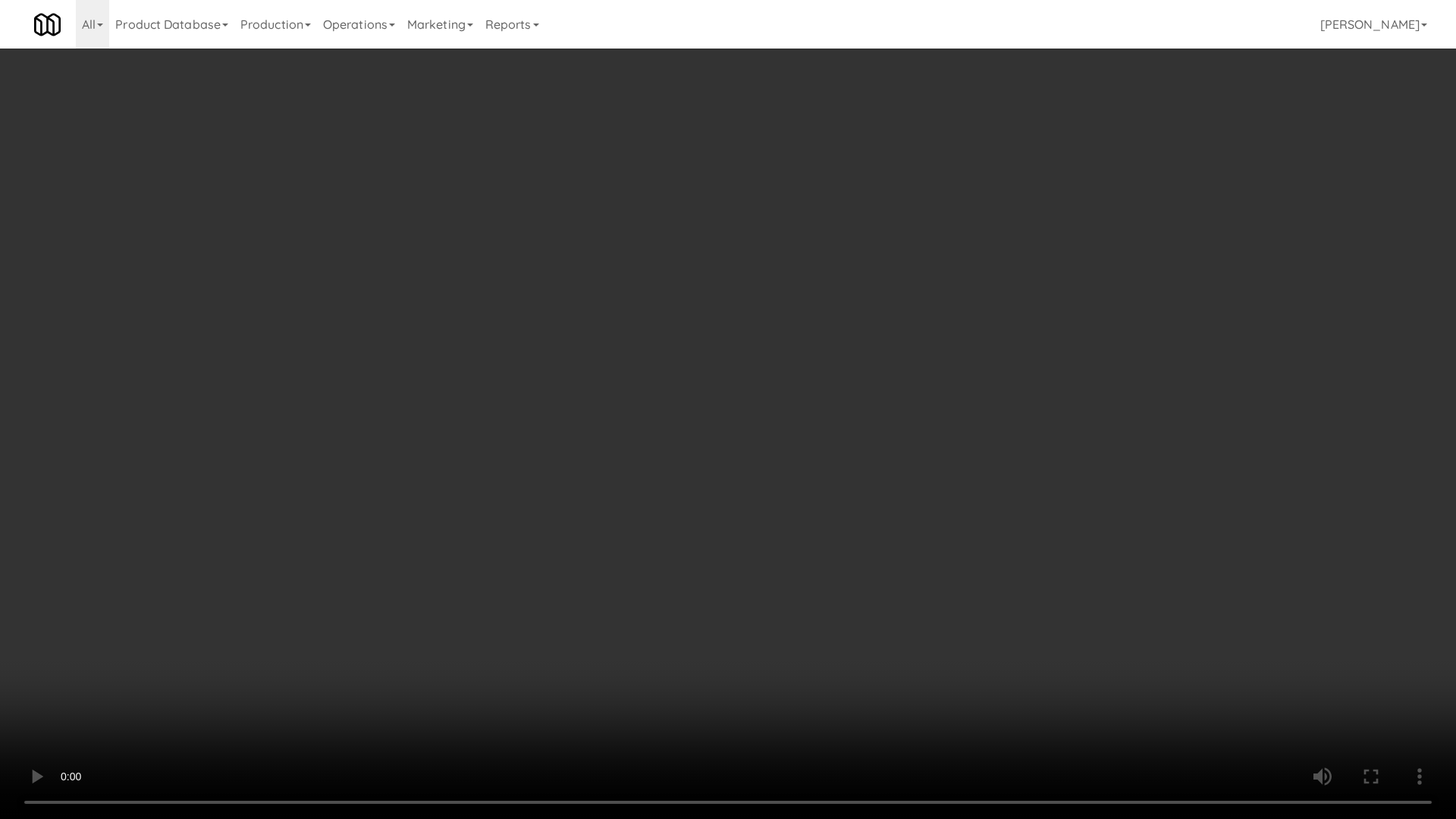
click at [808, 409] on video at bounding box center [728, 409] width 1456 height 819
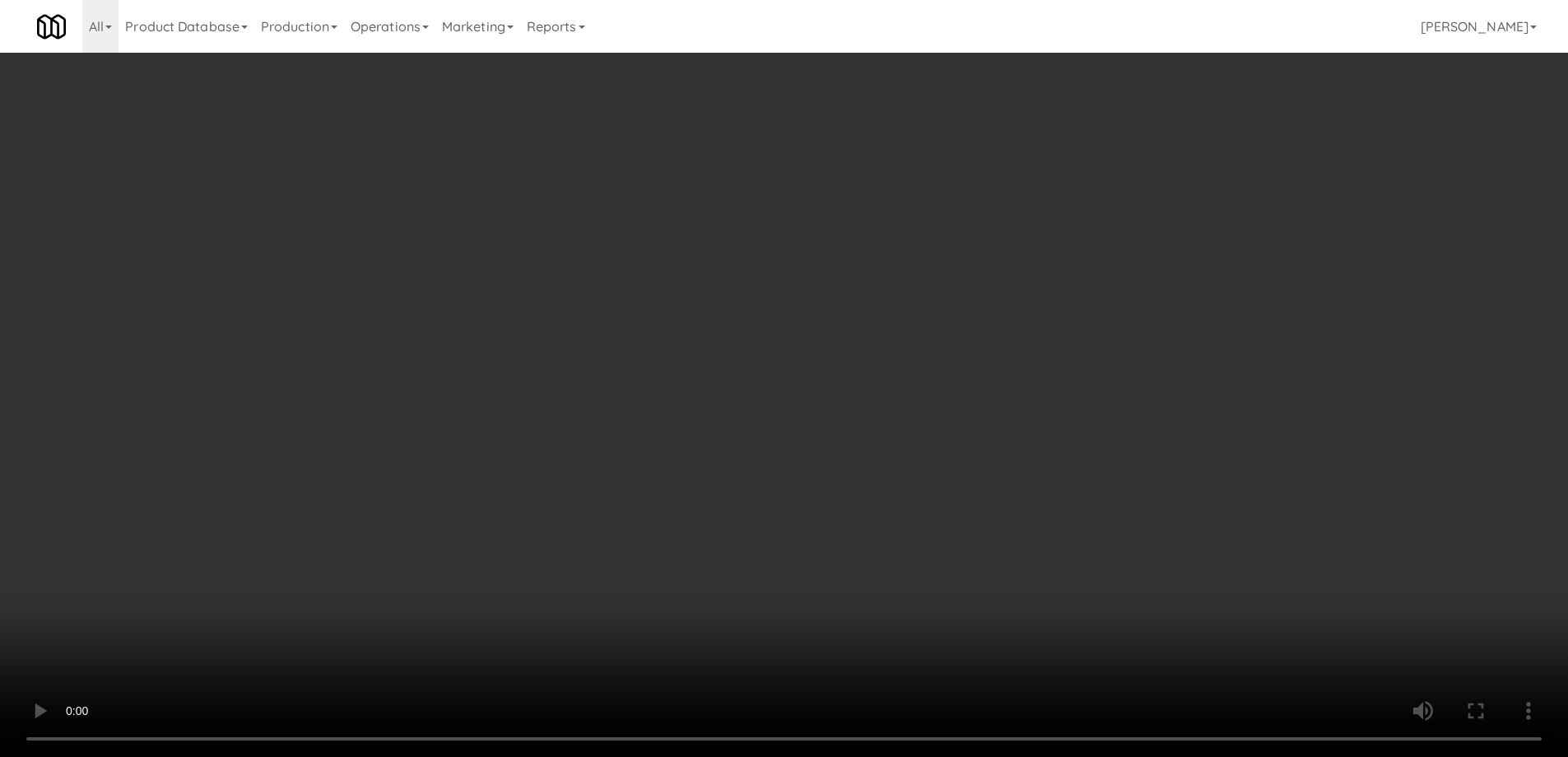
scroll to position [0, 0]
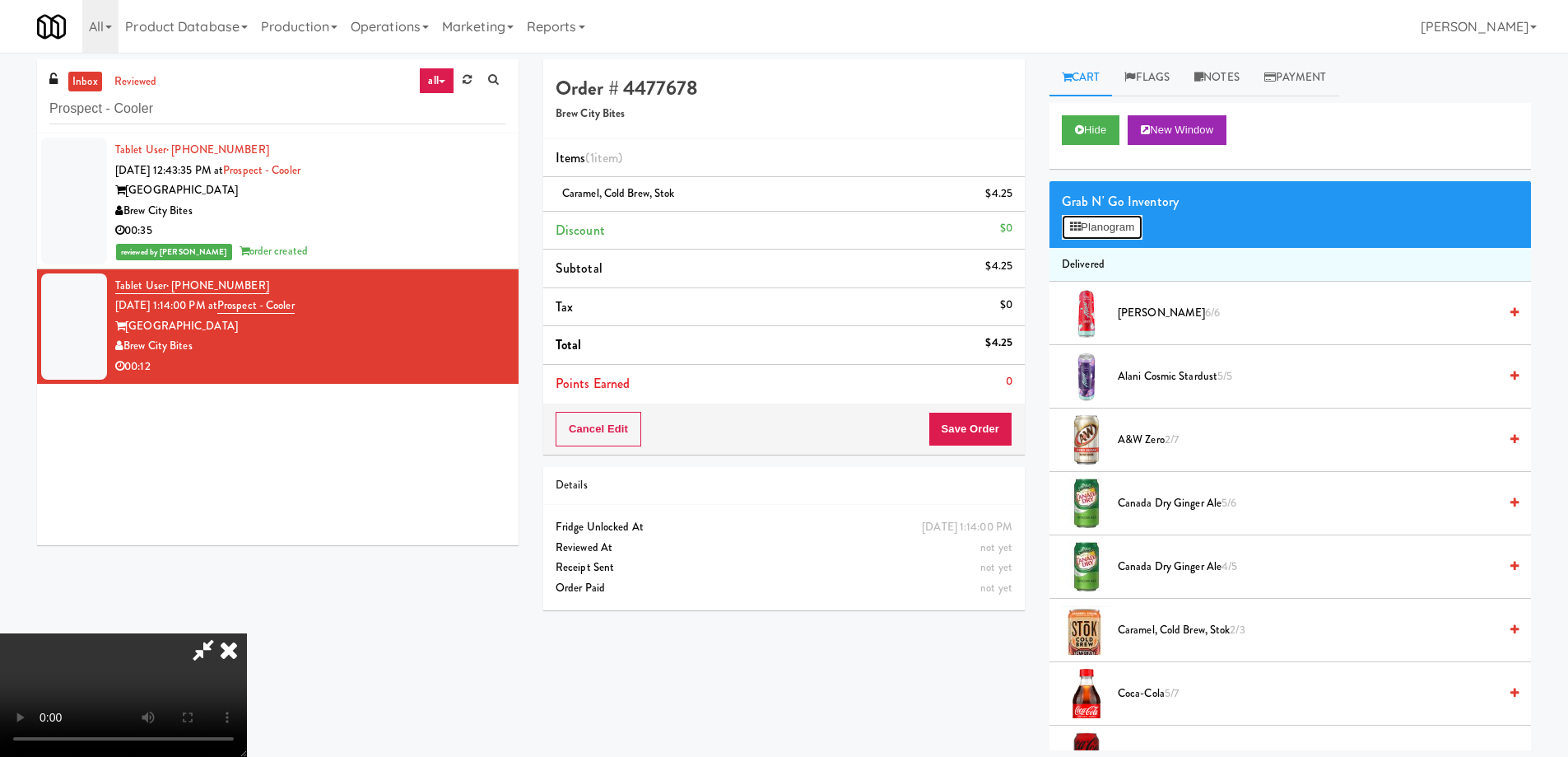
click at [1092, 225] on button "Planogram" at bounding box center [1101, 227] width 80 height 25
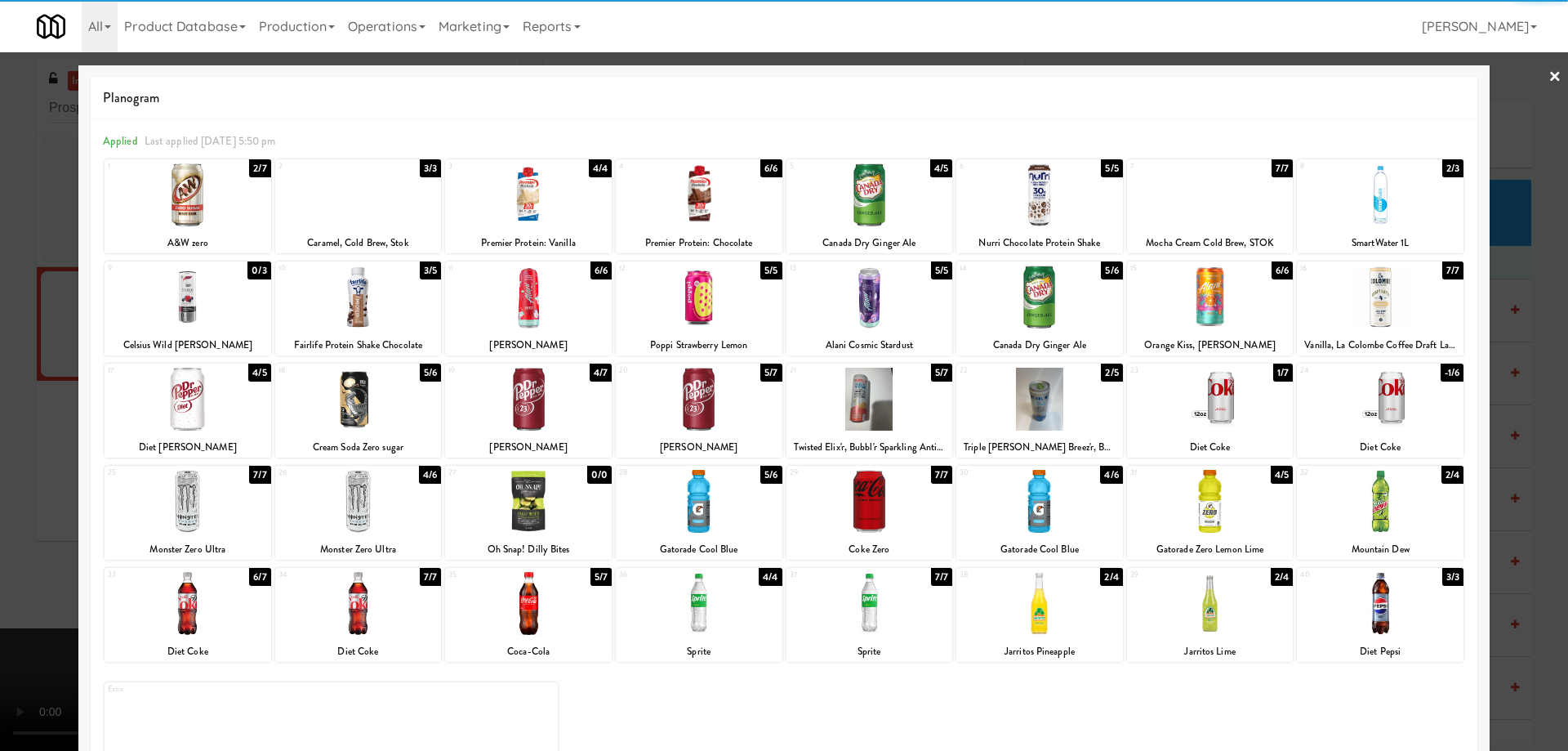
click at [1077, 531] on div at bounding box center [1040, 501] width 167 height 63
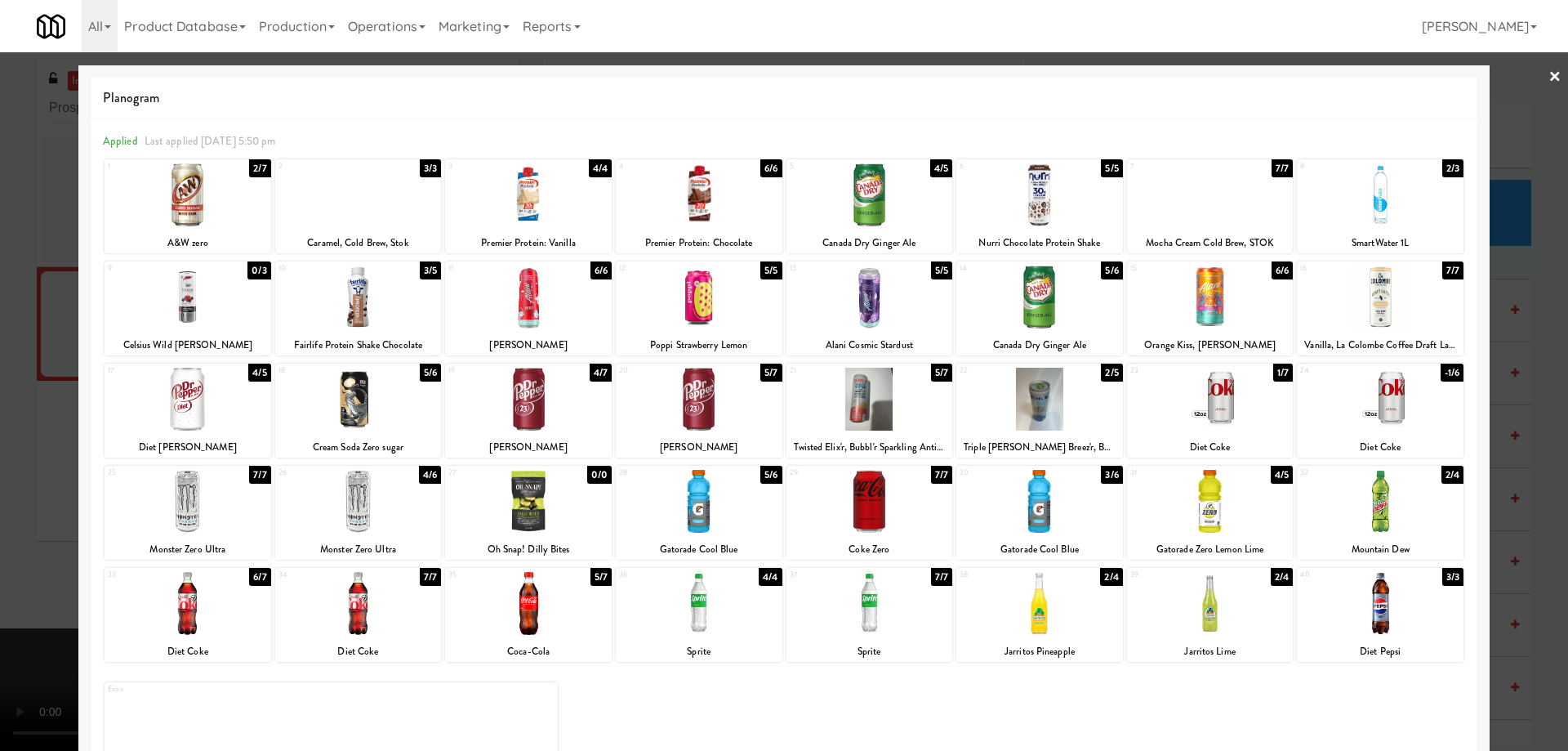
click at [1548, 76] on link "×" at bounding box center [1555, 78] width 13 height 51
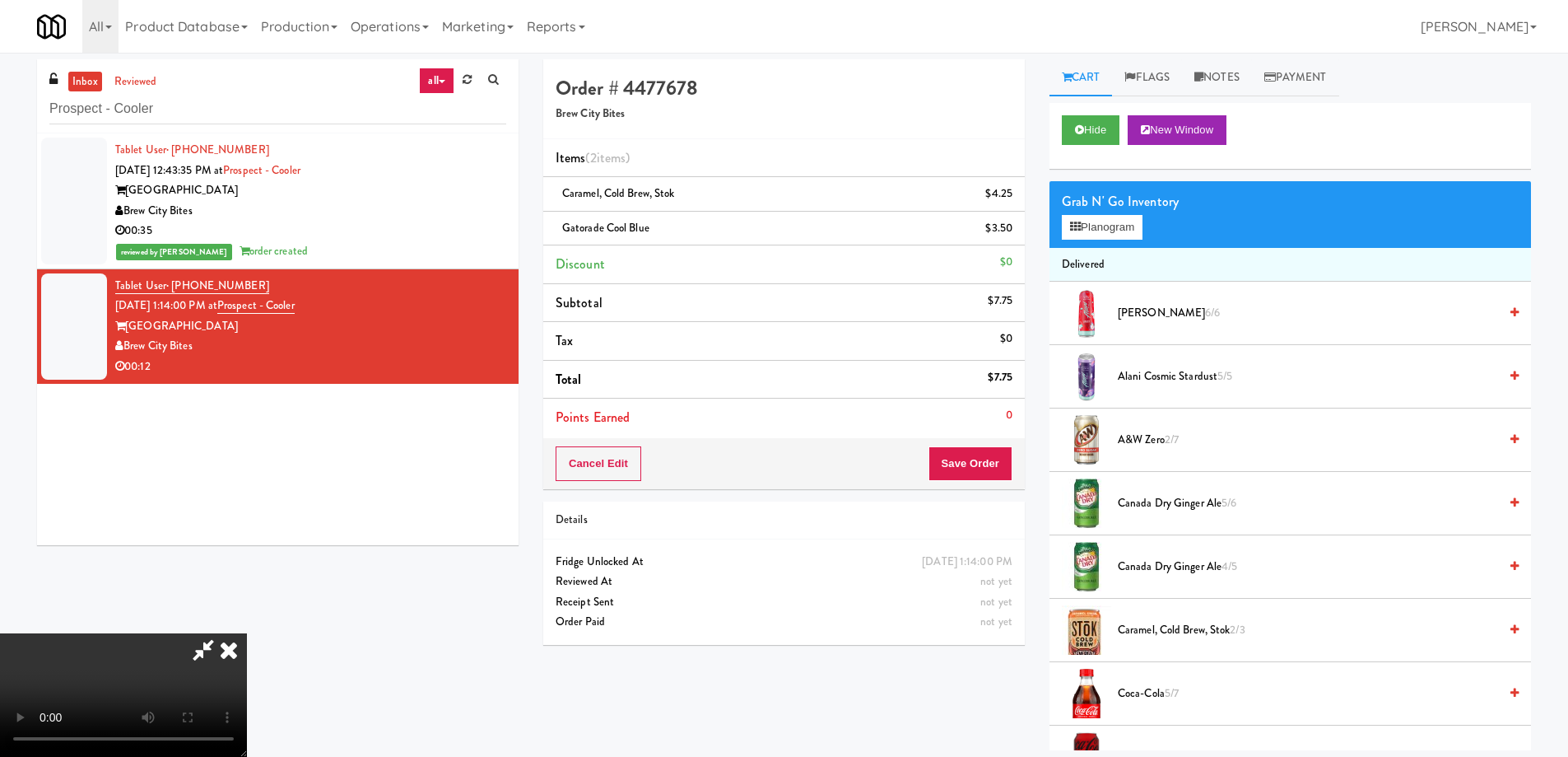
click at [247, 633] on icon at bounding box center [229, 649] width 36 height 33
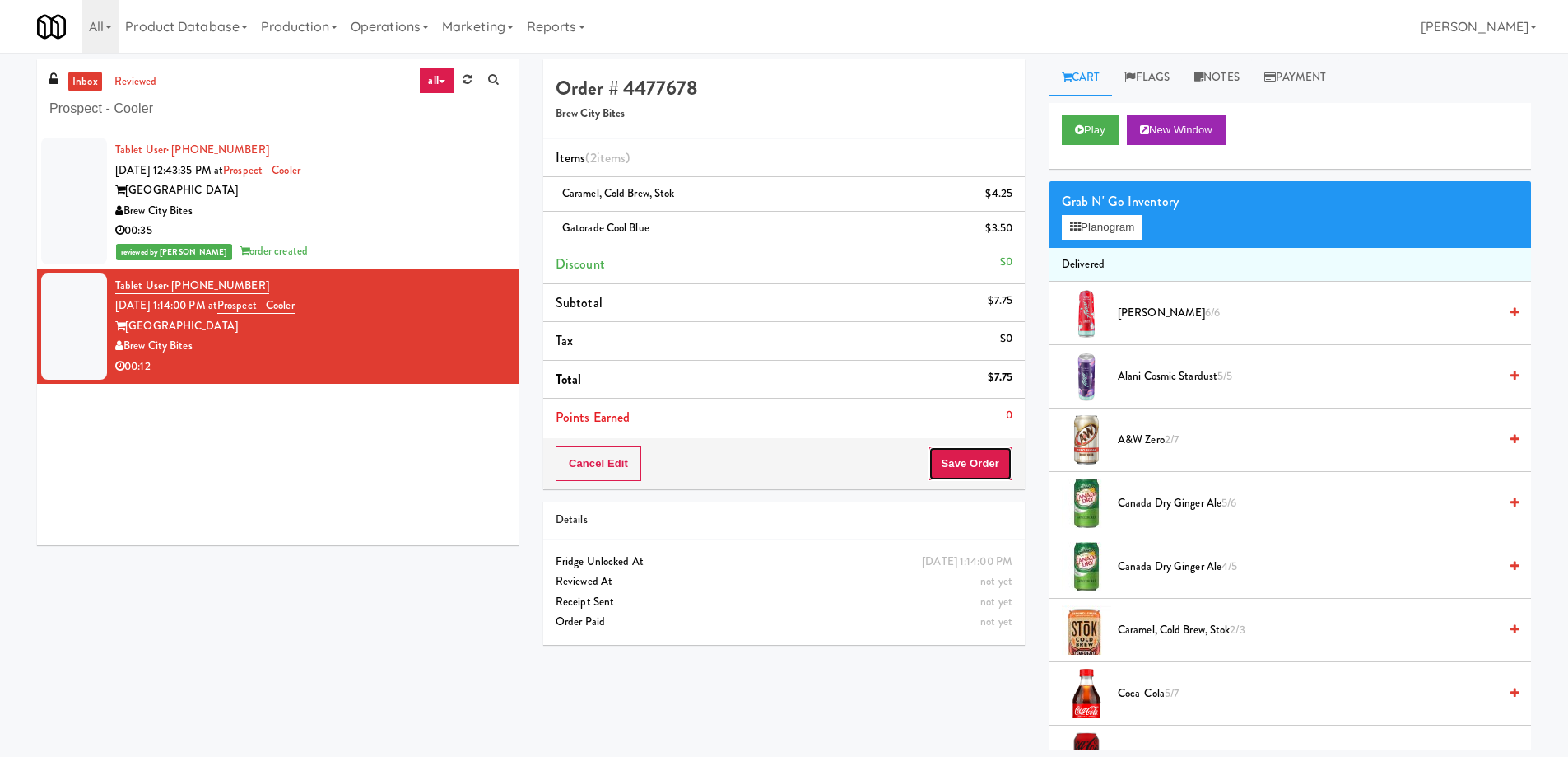
click at [955, 479] on button "Save Order" at bounding box center [970, 463] width 84 height 35
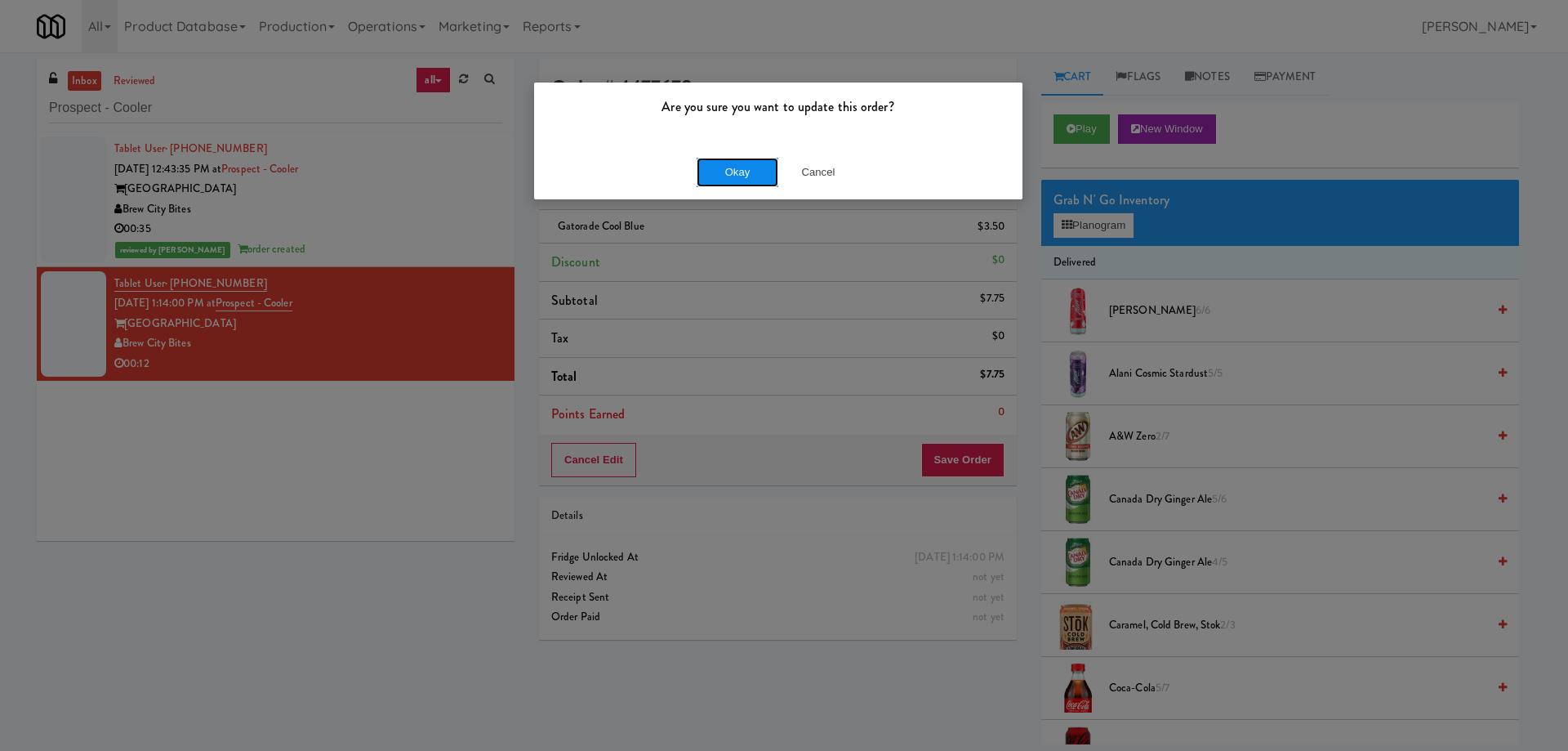
click at [732, 186] on button "Okay" at bounding box center [737, 172] width 82 height 29
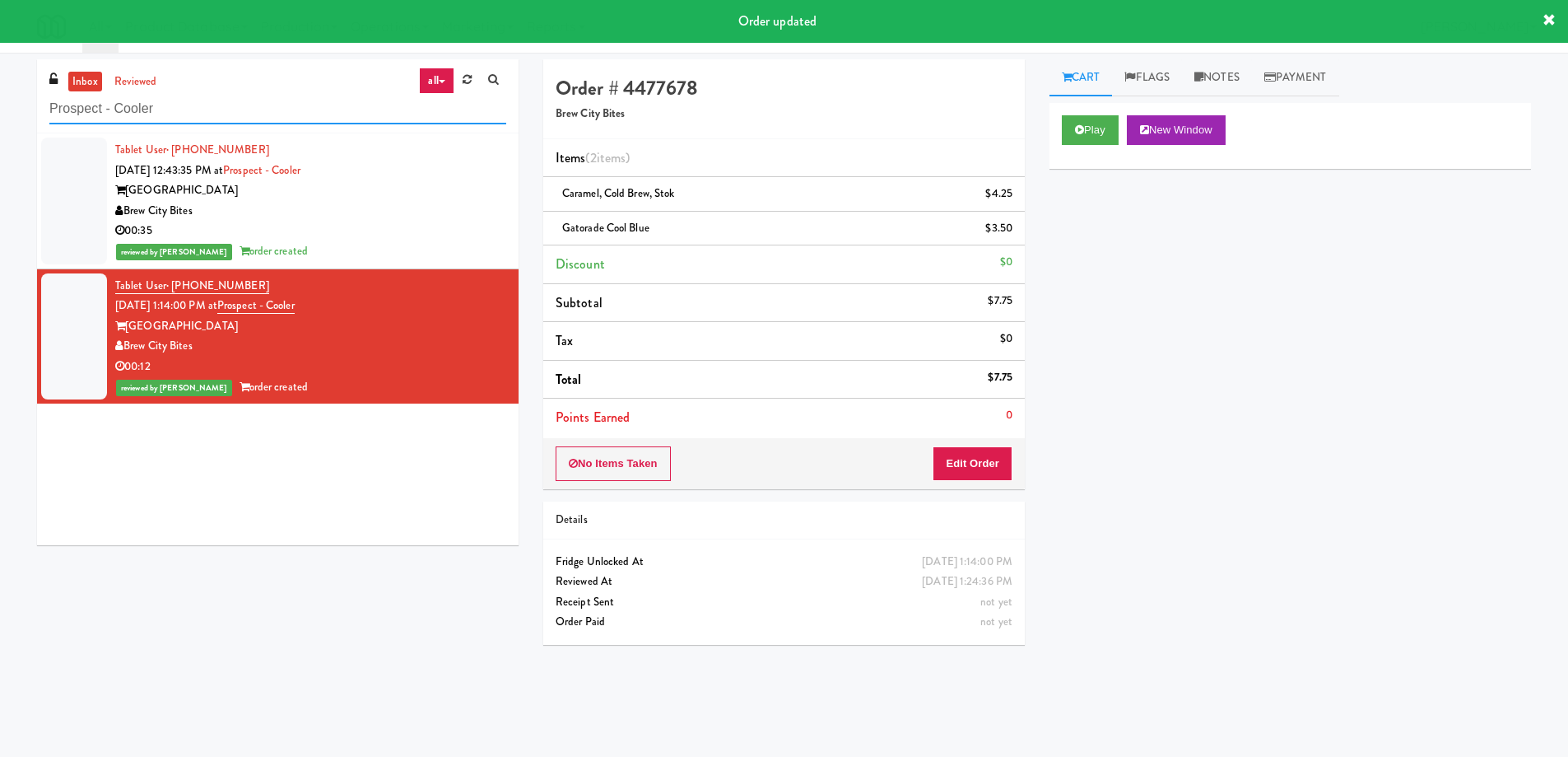
click at [233, 112] on input "Prospect - Cooler" at bounding box center [278, 109] width 457 height 30
paste input "Eight80 - Gym"
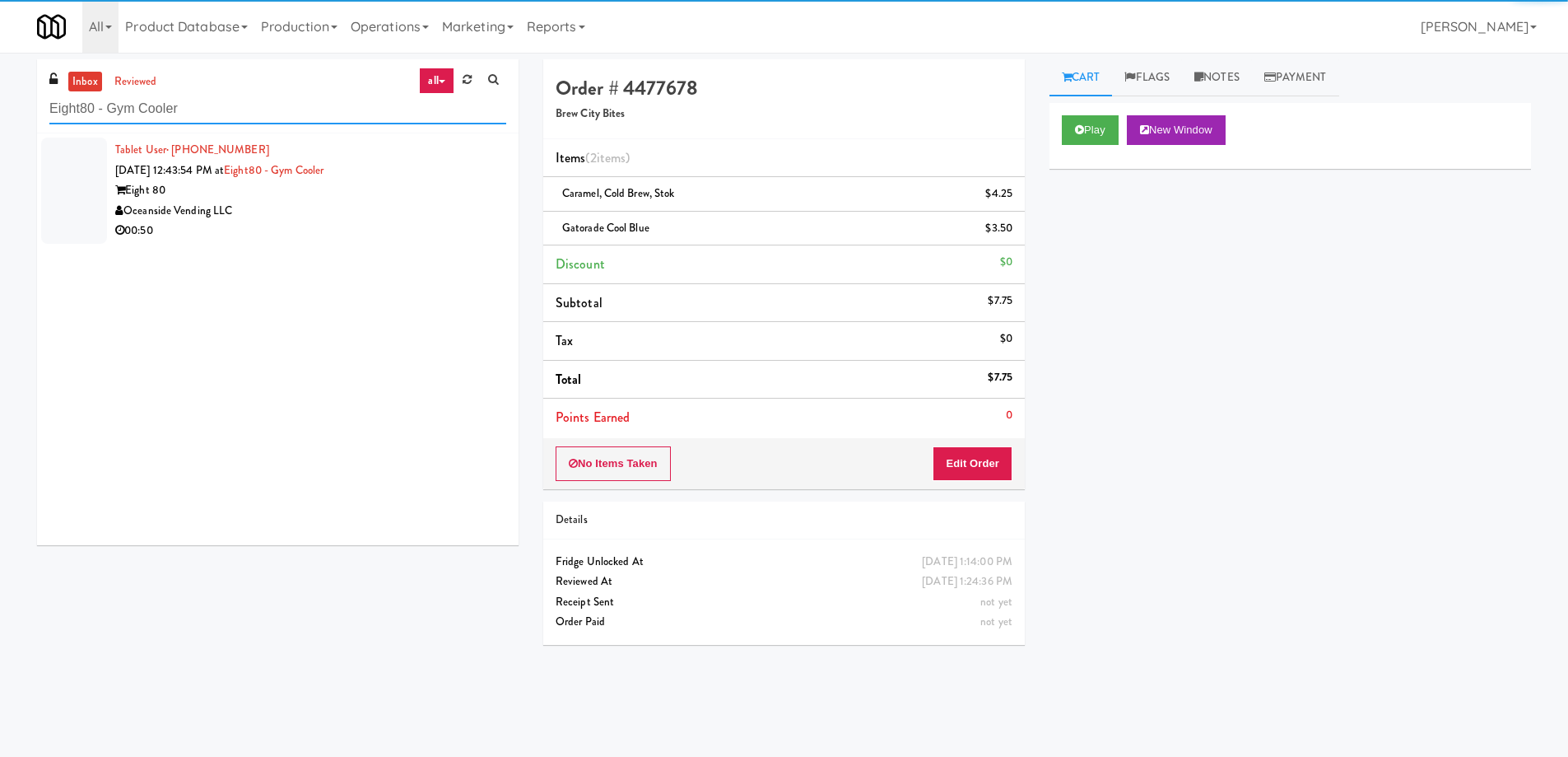
type input "Eight80 - Gym Cooler"
click at [387, 212] on div "Oceanside Vending LLC" at bounding box center [311, 212] width 391 height 21
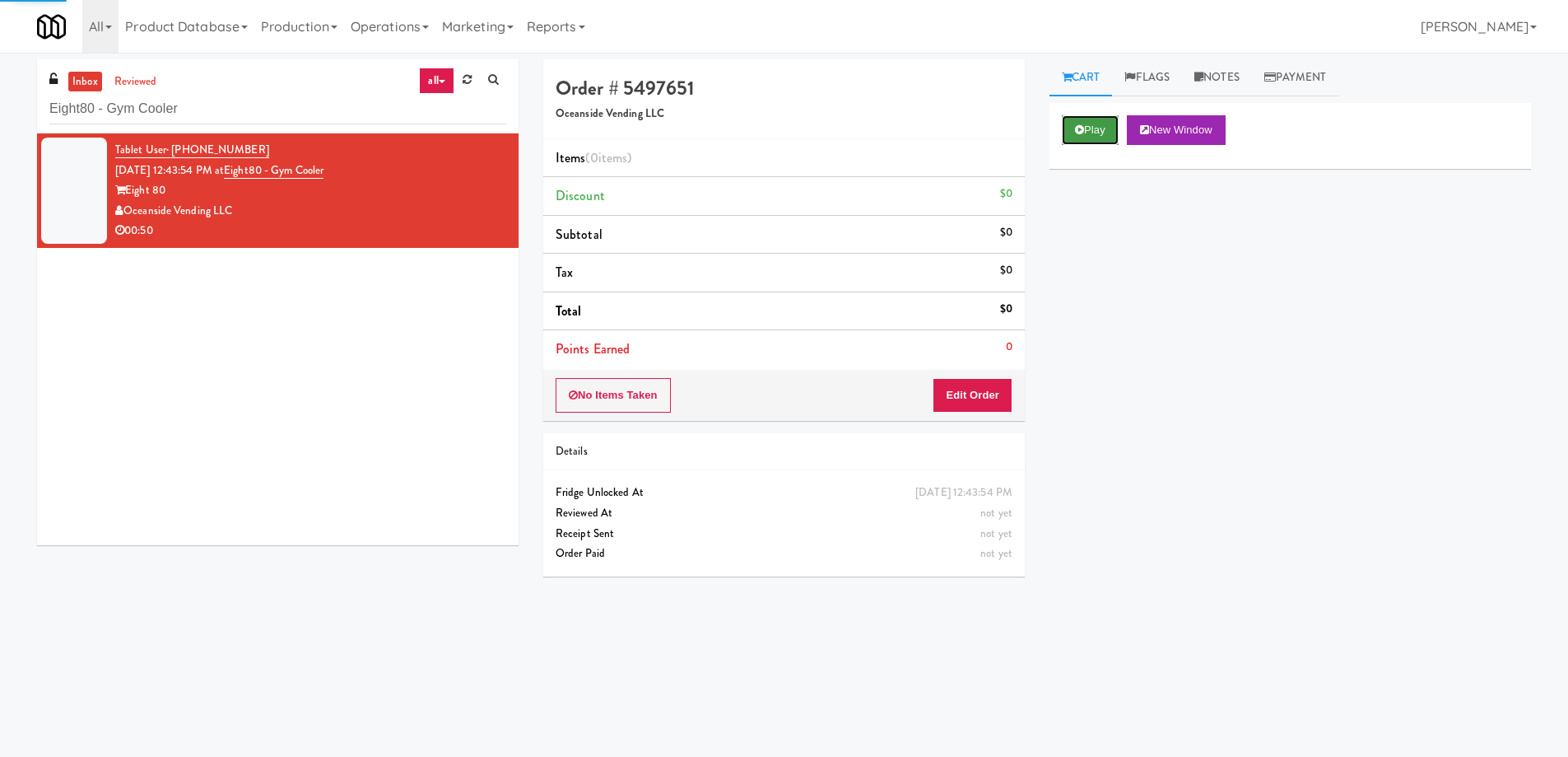
click at [1083, 130] on icon at bounding box center [1080, 129] width 9 height 10
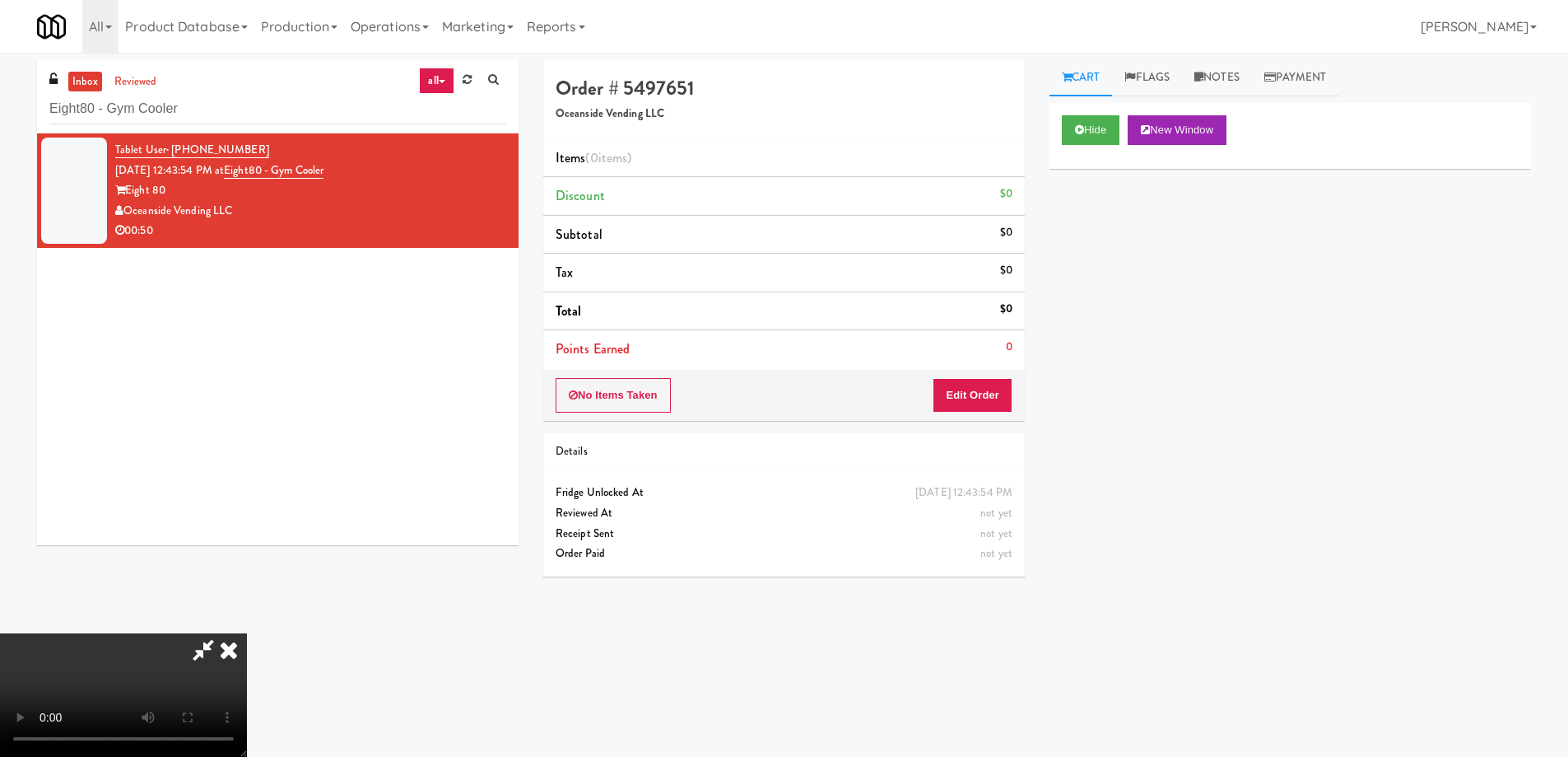
click at [247, 633] on video at bounding box center [123, 695] width 247 height 124
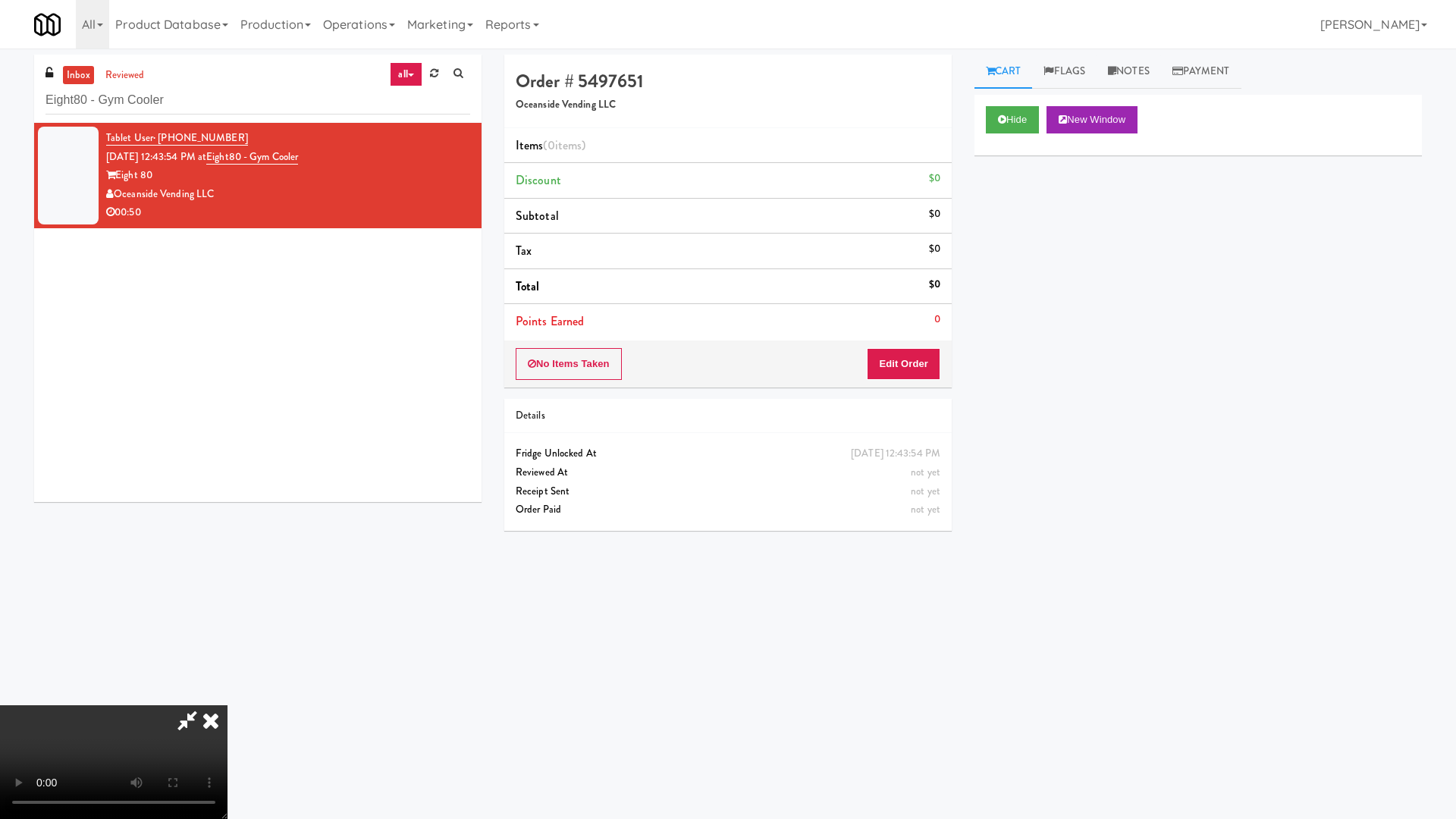
click at [227, 696] on video at bounding box center [113, 762] width 227 height 114
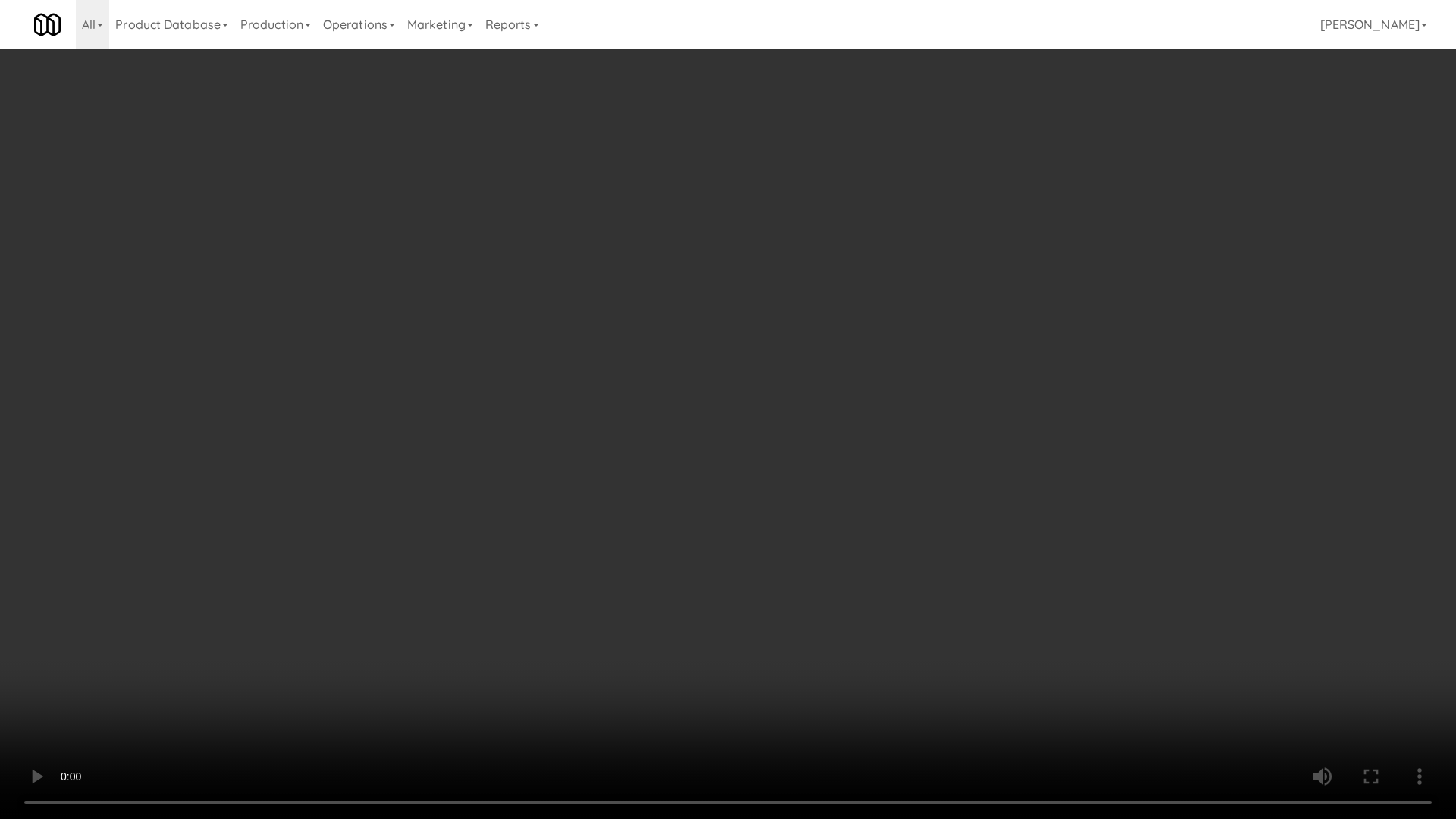
click at [798, 429] on video at bounding box center [728, 409] width 1456 height 819
click at [798, 374] on video at bounding box center [728, 409] width 1456 height 819
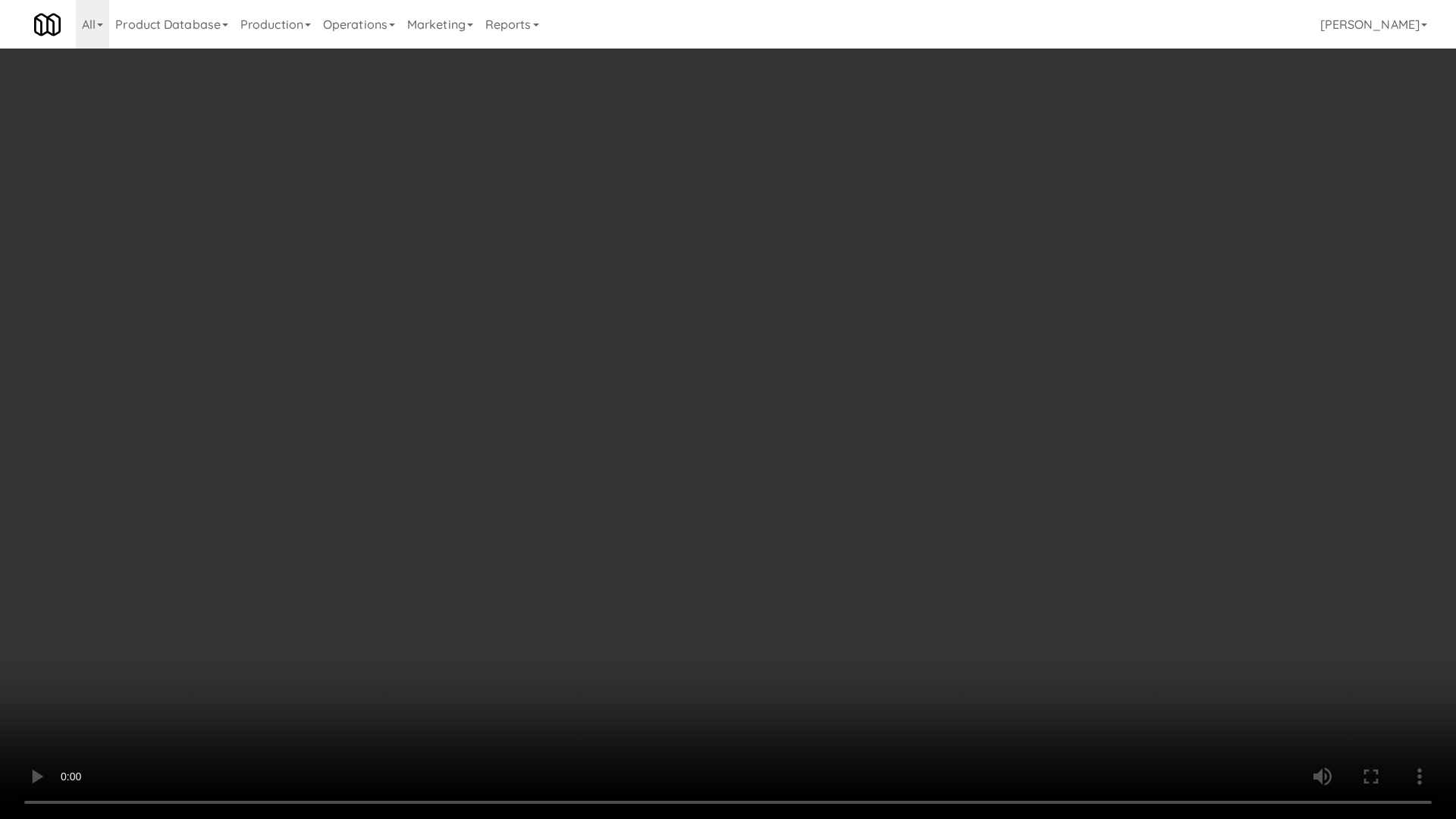
click at [798, 374] on video at bounding box center [728, 409] width 1456 height 819
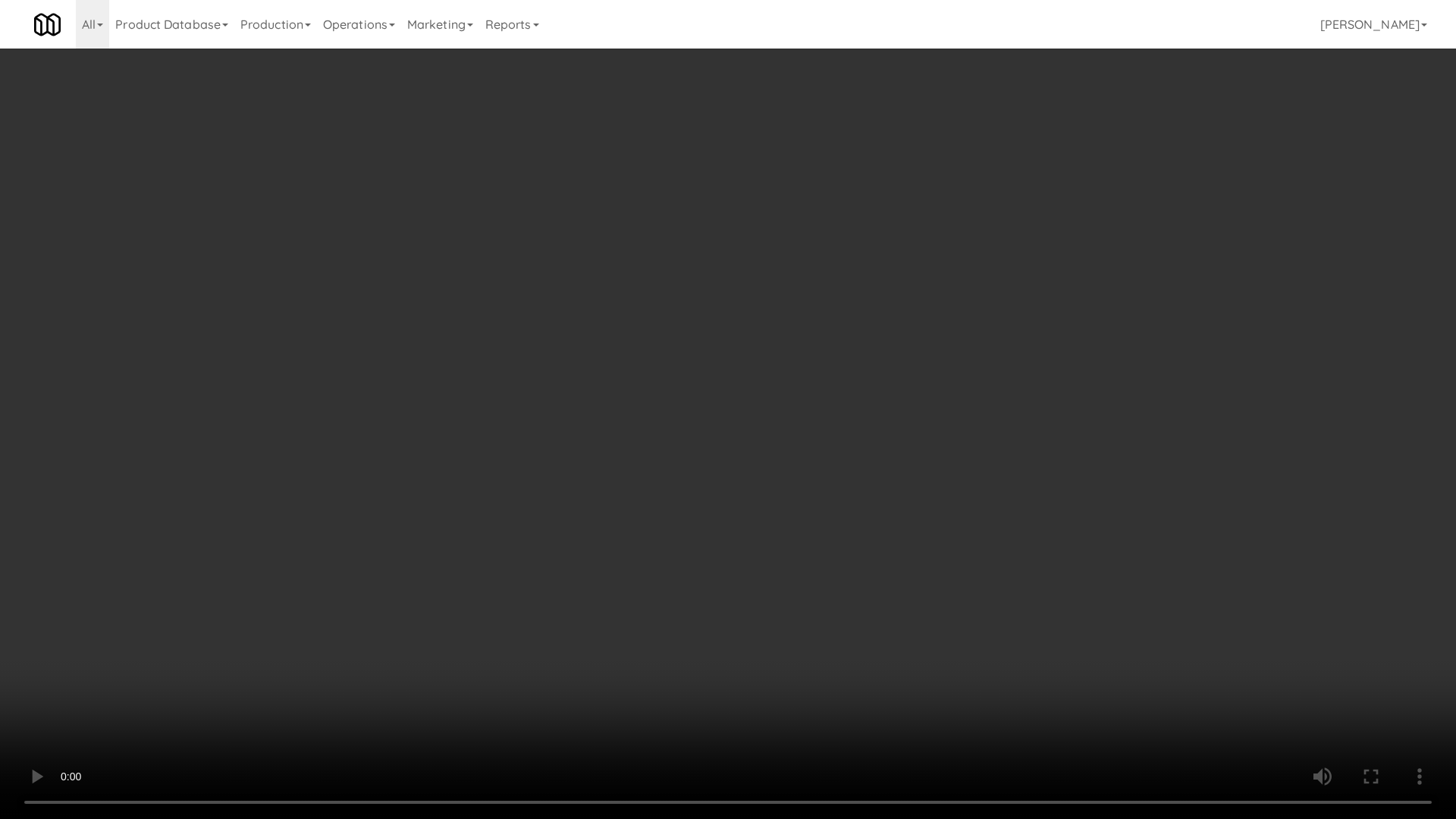
click at [798, 374] on video at bounding box center [728, 409] width 1456 height 819
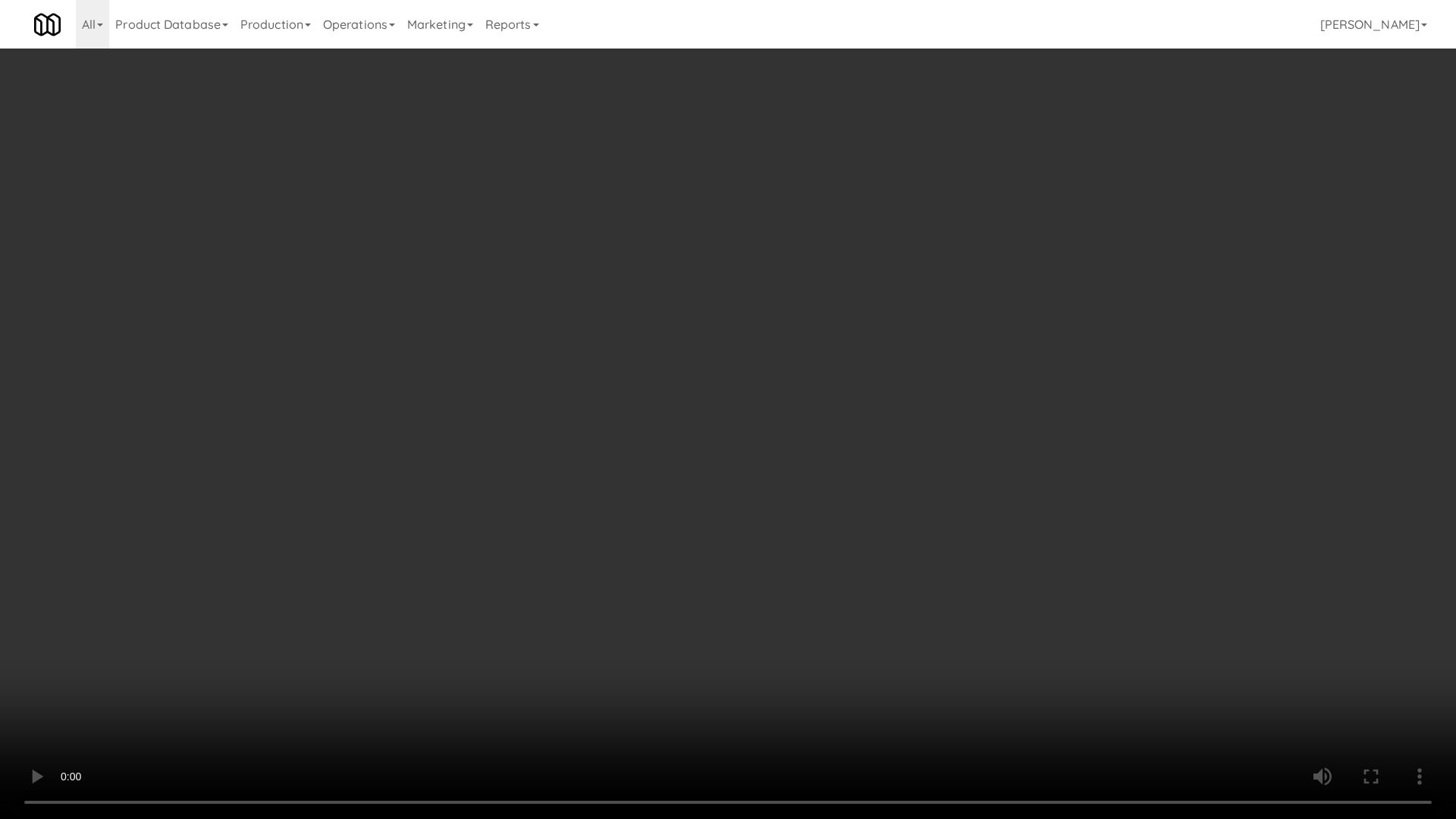
click at [798, 374] on video at bounding box center [728, 409] width 1456 height 819
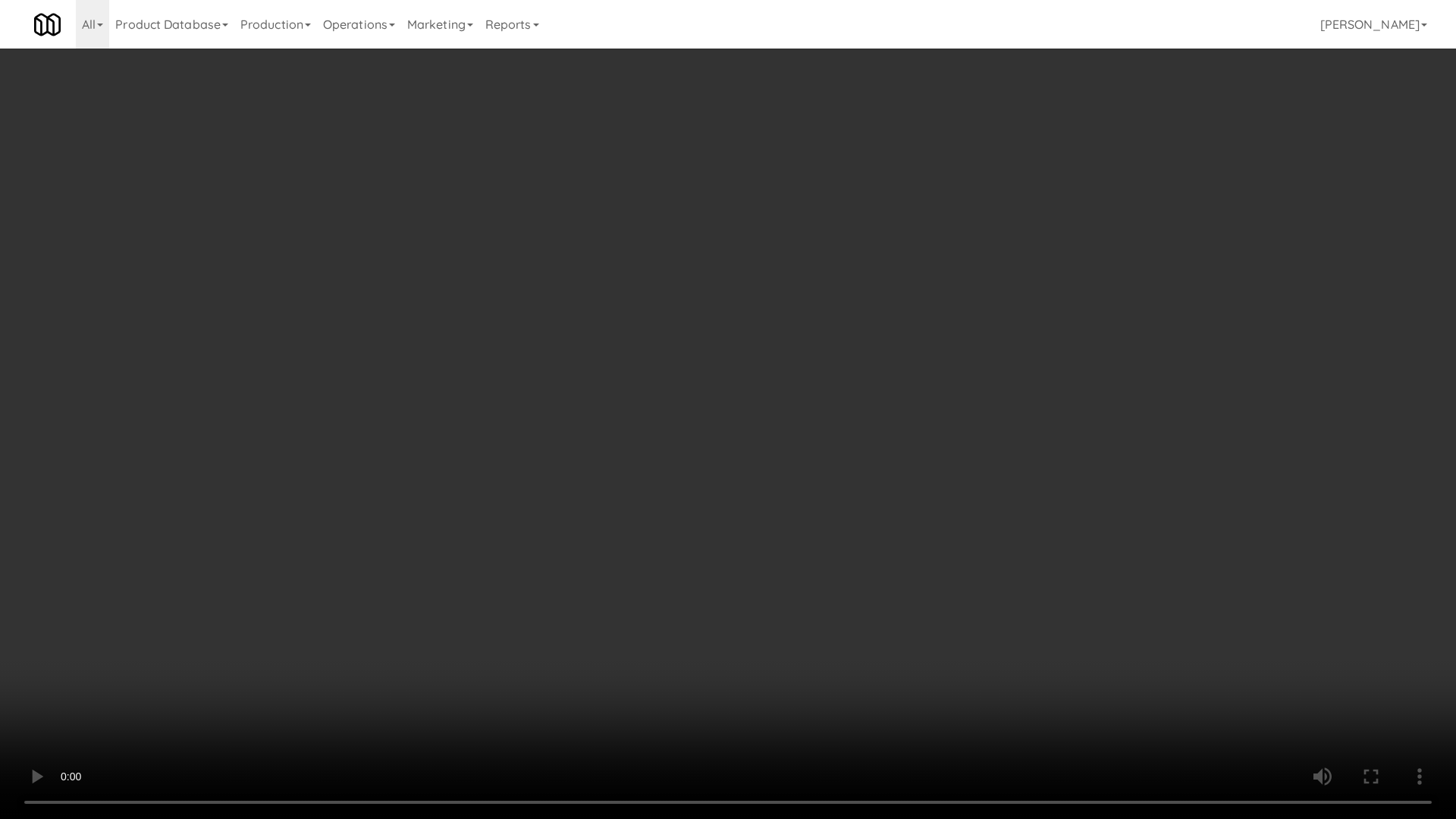
click at [798, 374] on video at bounding box center [728, 409] width 1456 height 819
click at [721, 522] on video at bounding box center [728, 409] width 1456 height 819
click at [730, 469] on video at bounding box center [728, 409] width 1456 height 819
click at [658, 411] on video at bounding box center [728, 409] width 1456 height 819
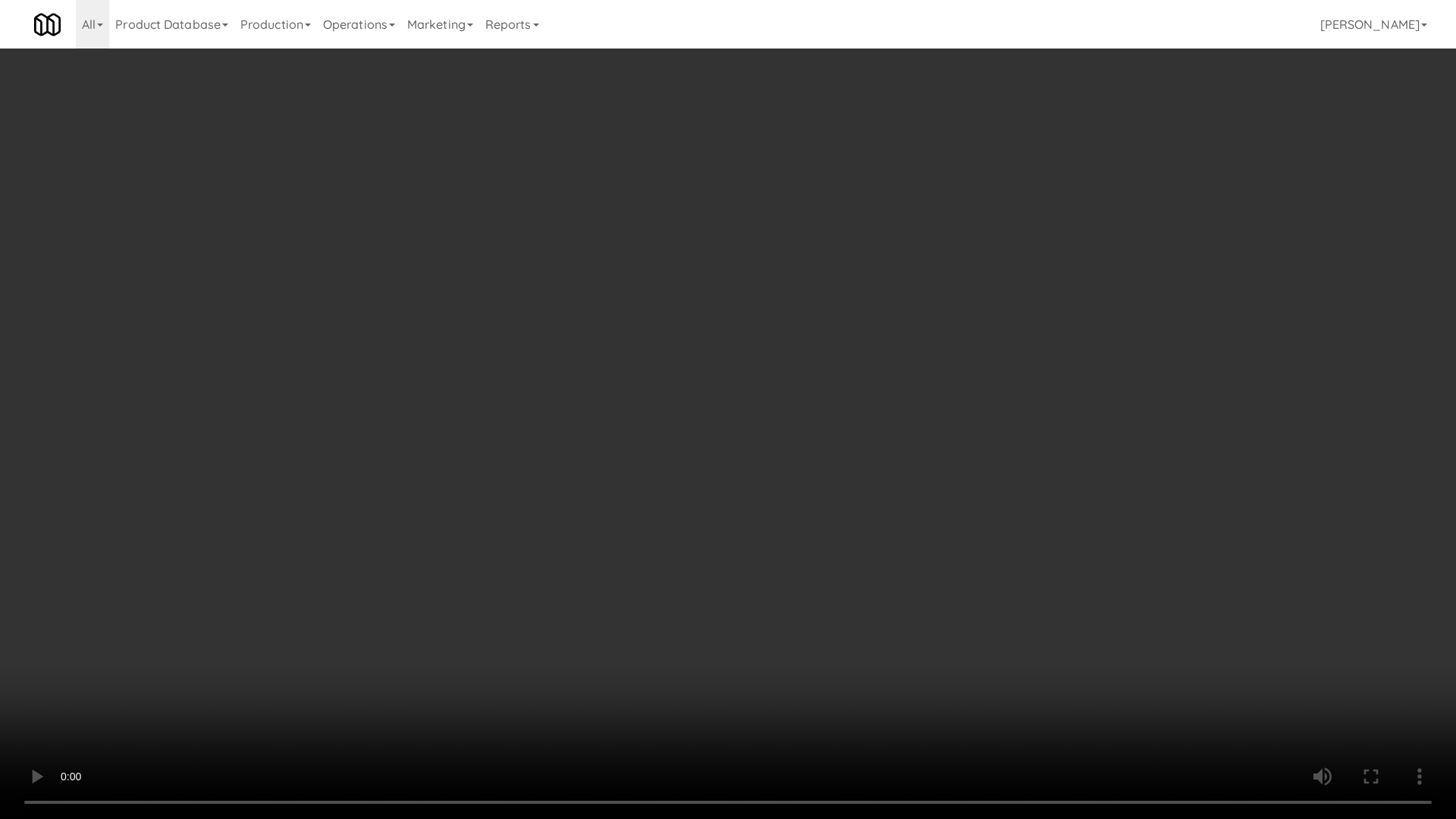
click at [769, 404] on video at bounding box center [728, 409] width 1456 height 819
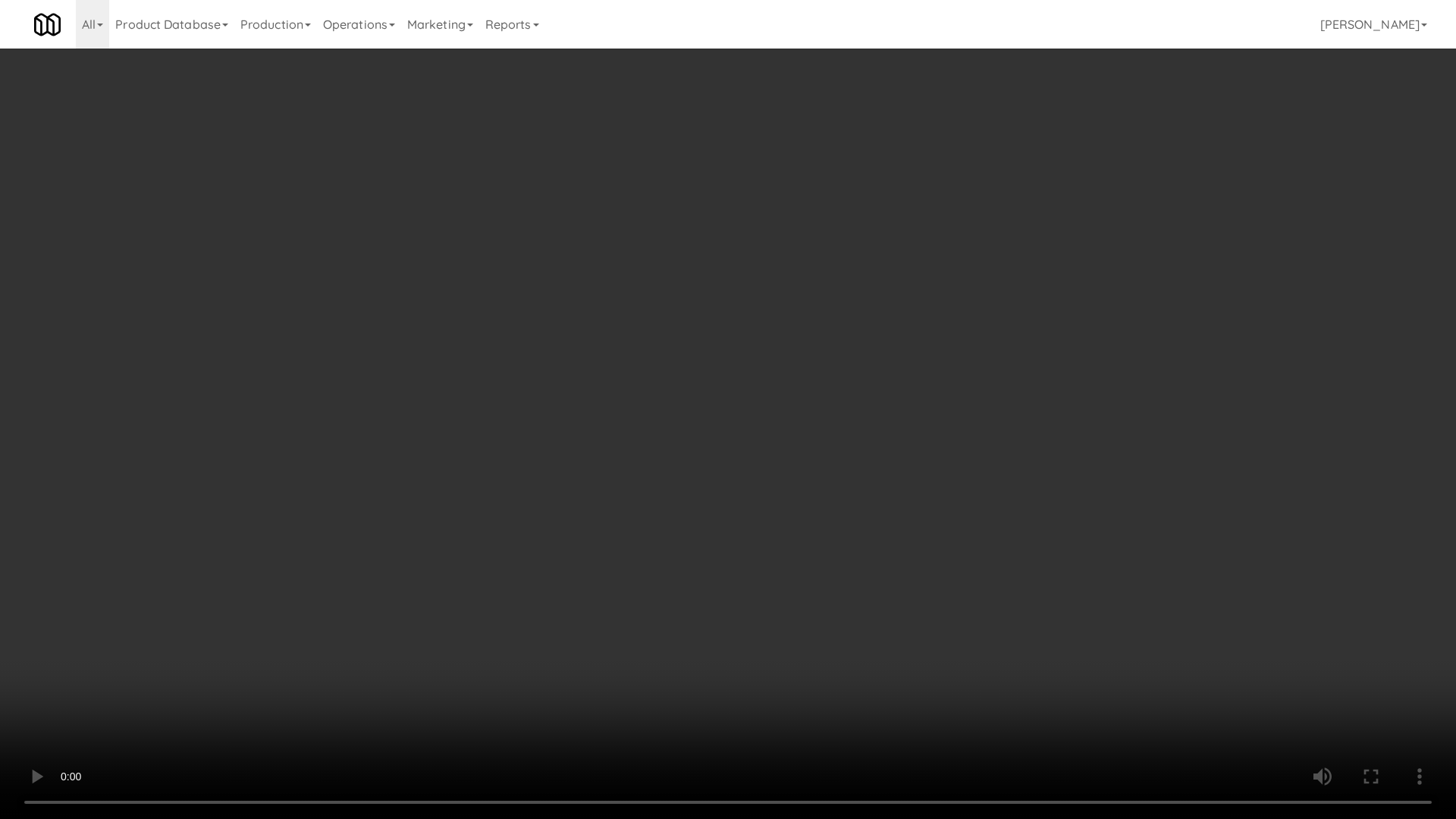
click at [769, 404] on video at bounding box center [728, 409] width 1456 height 819
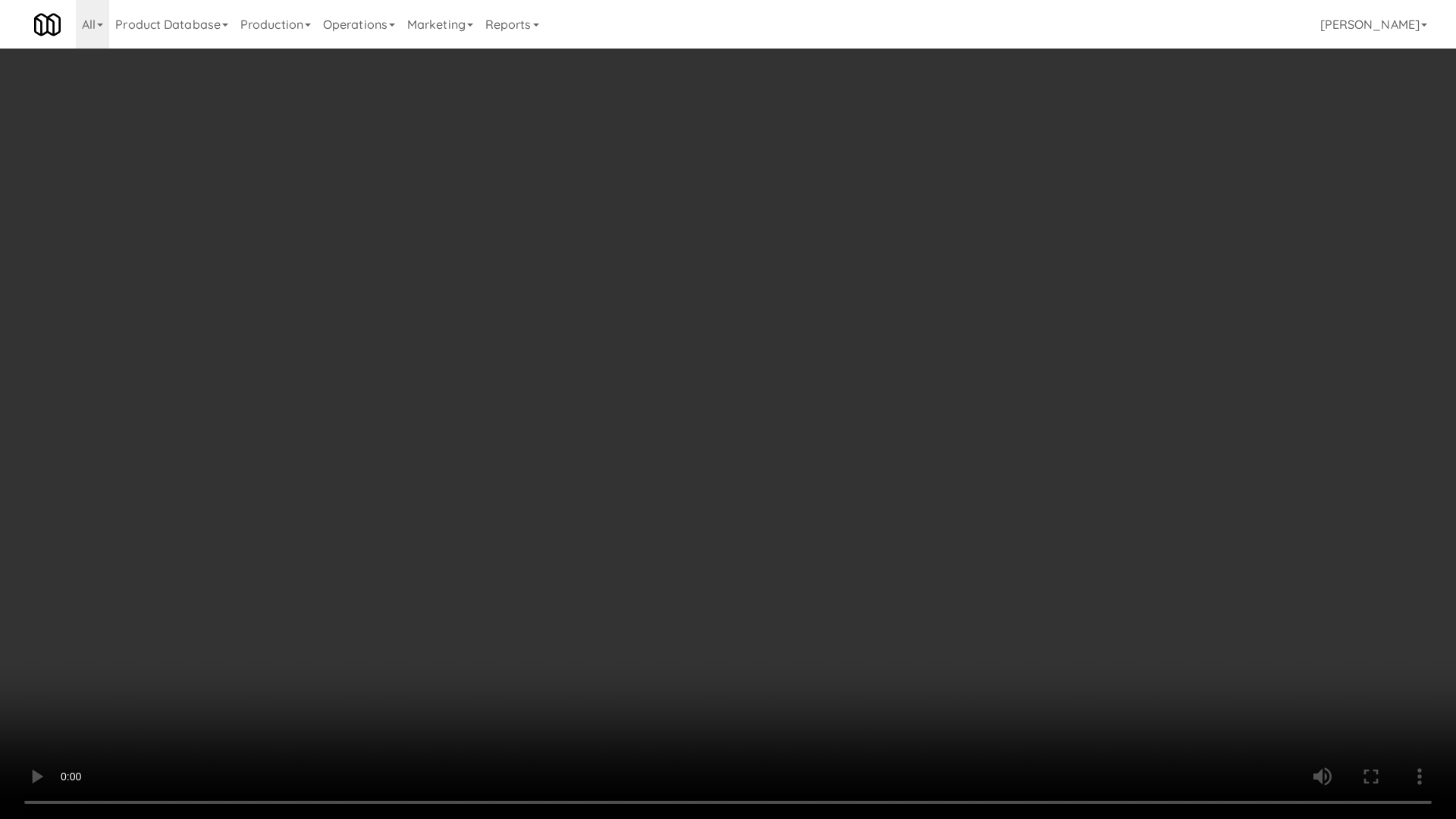
click at [769, 404] on video at bounding box center [728, 409] width 1456 height 819
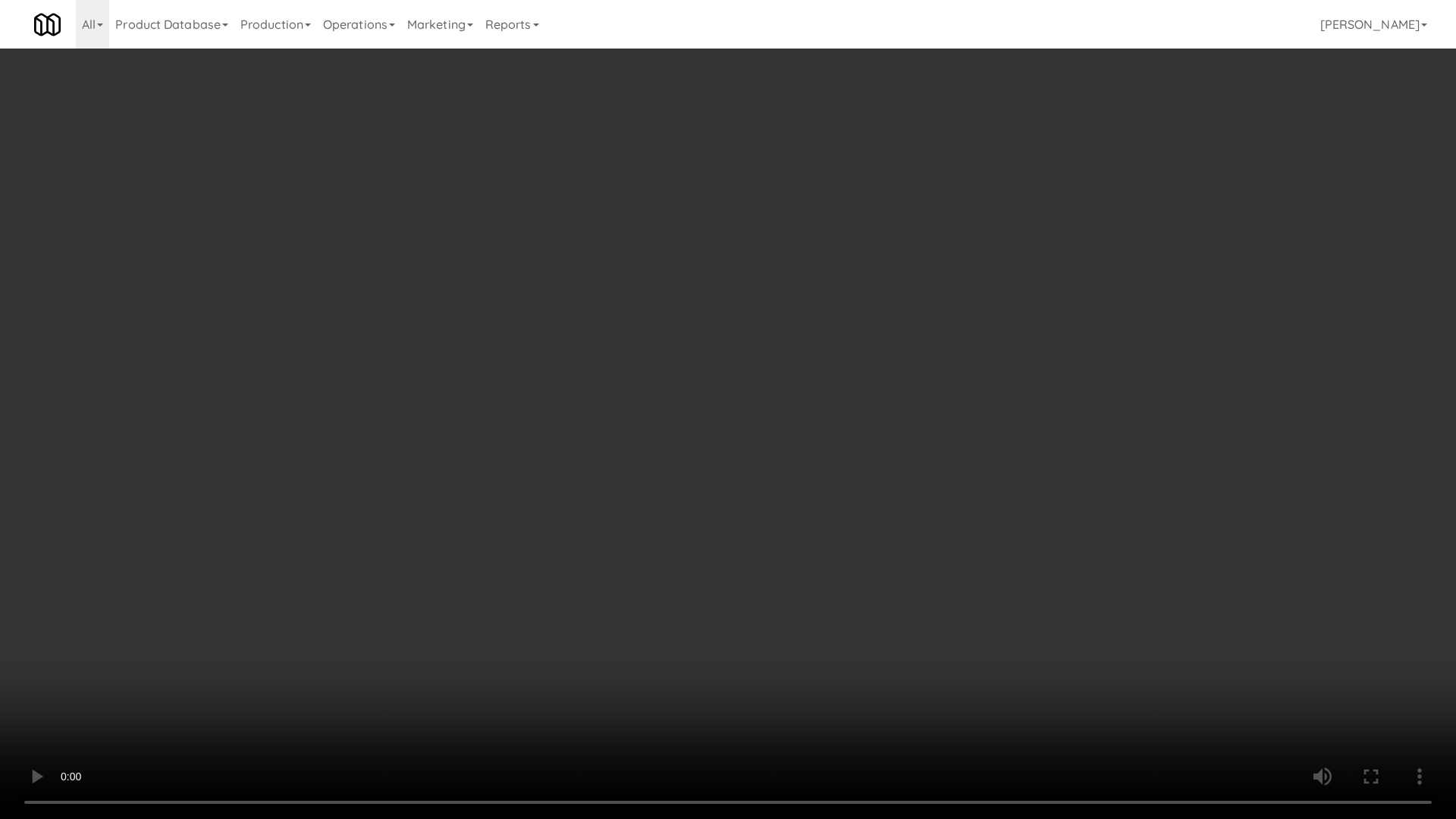
click at [769, 404] on video at bounding box center [728, 409] width 1456 height 819
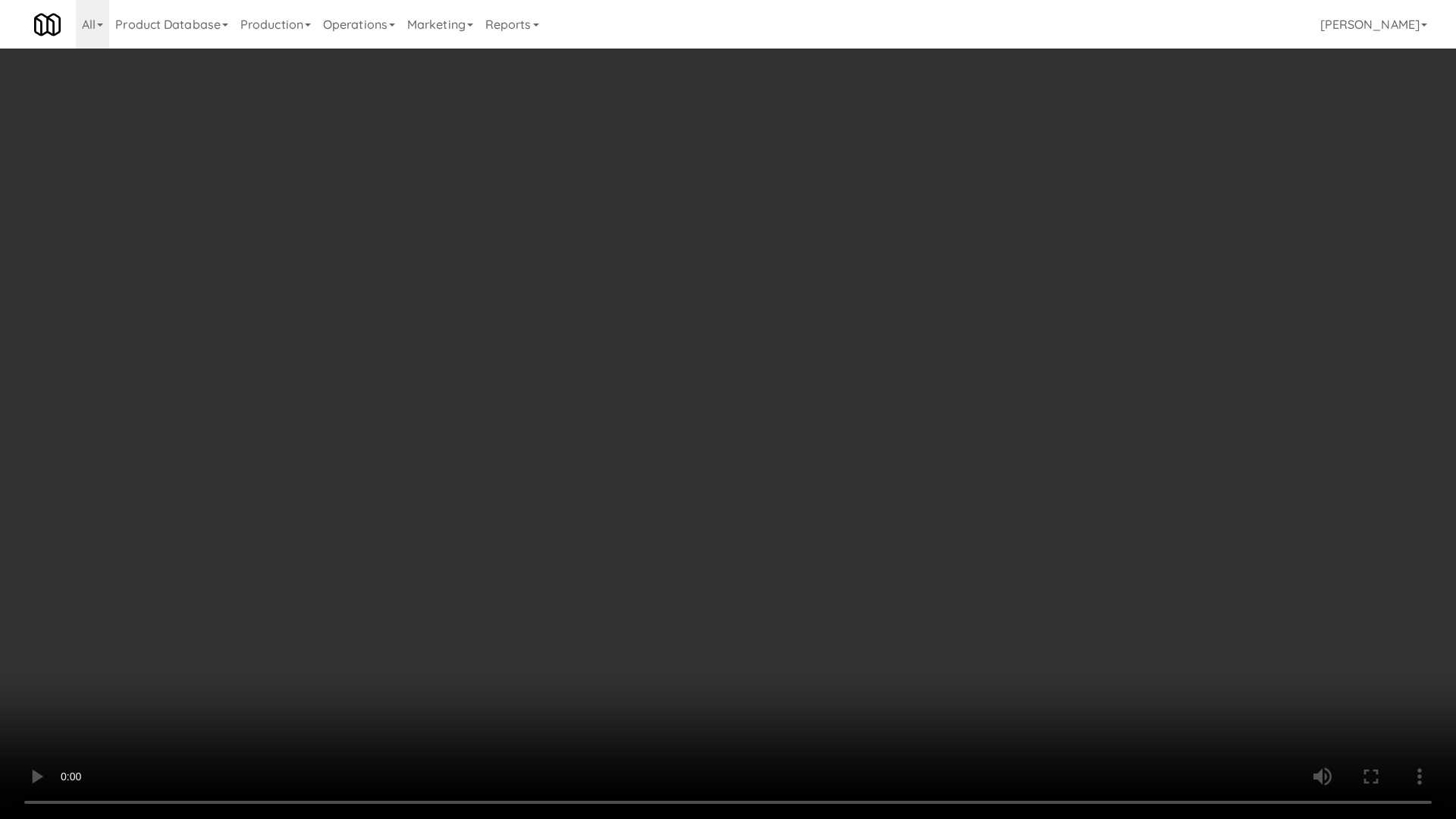
click at [769, 404] on video at bounding box center [728, 409] width 1456 height 819
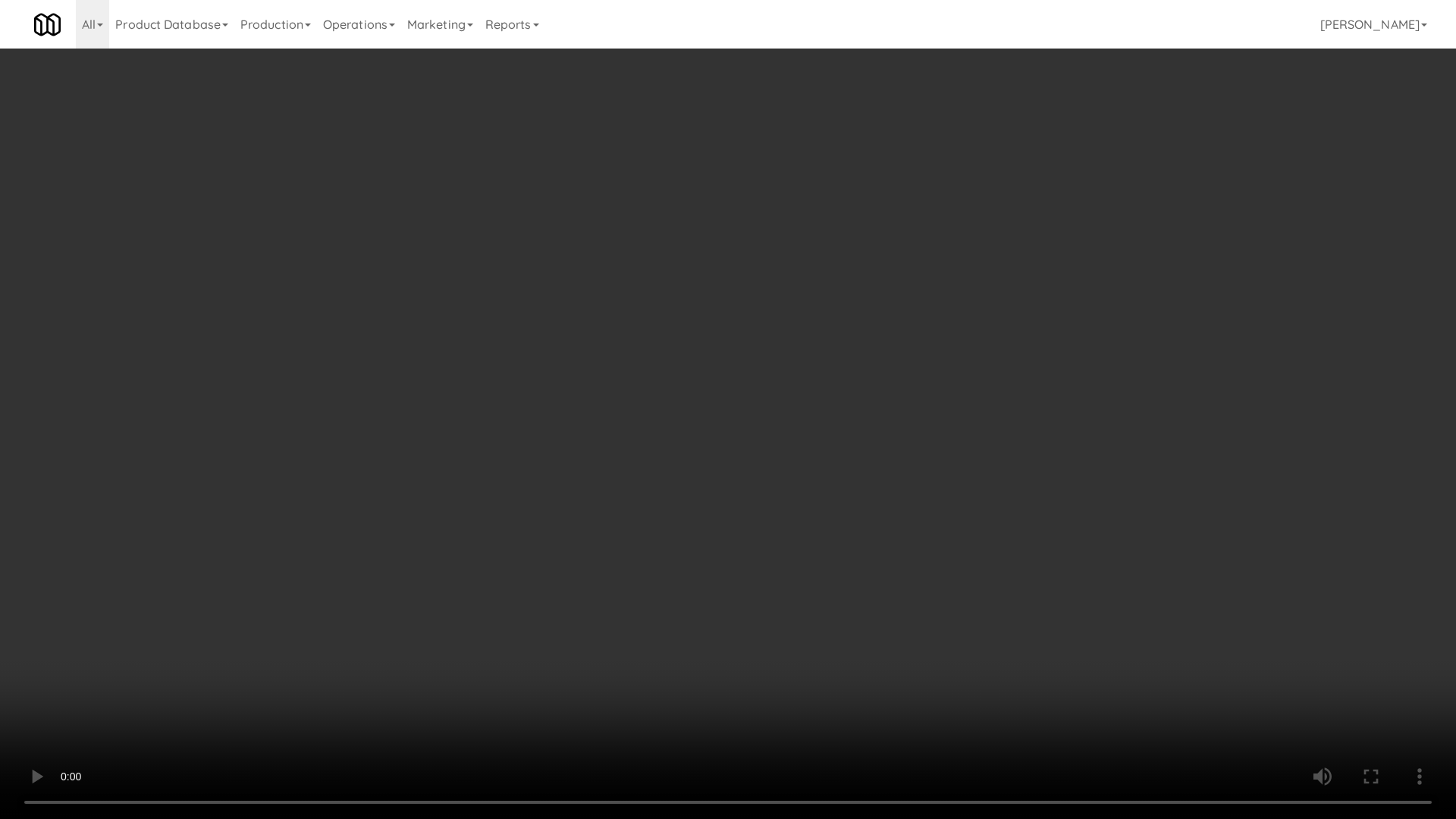
click at [769, 404] on video at bounding box center [728, 409] width 1456 height 819
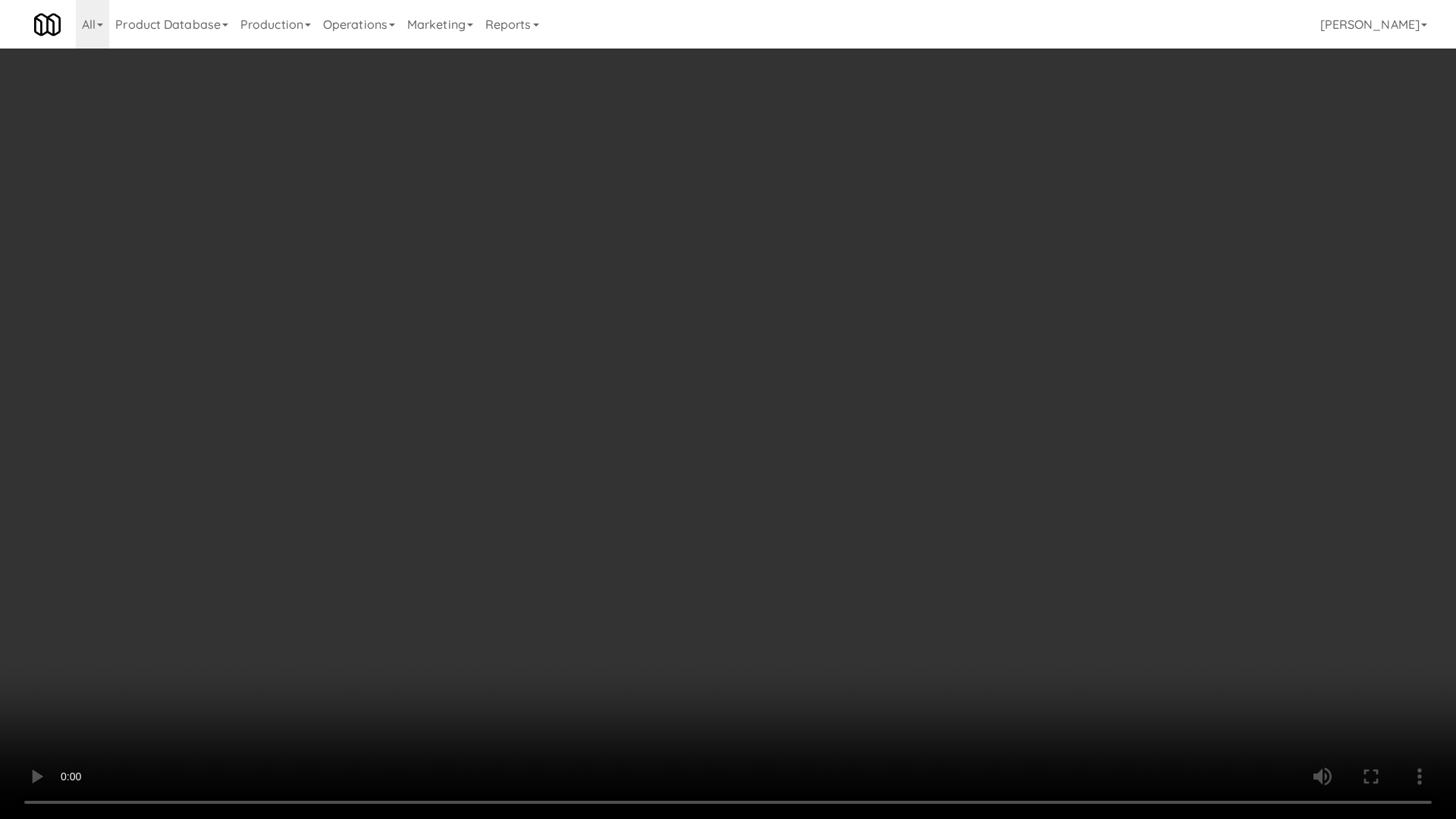
click at [769, 404] on video at bounding box center [728, 409] width 1456 height 819
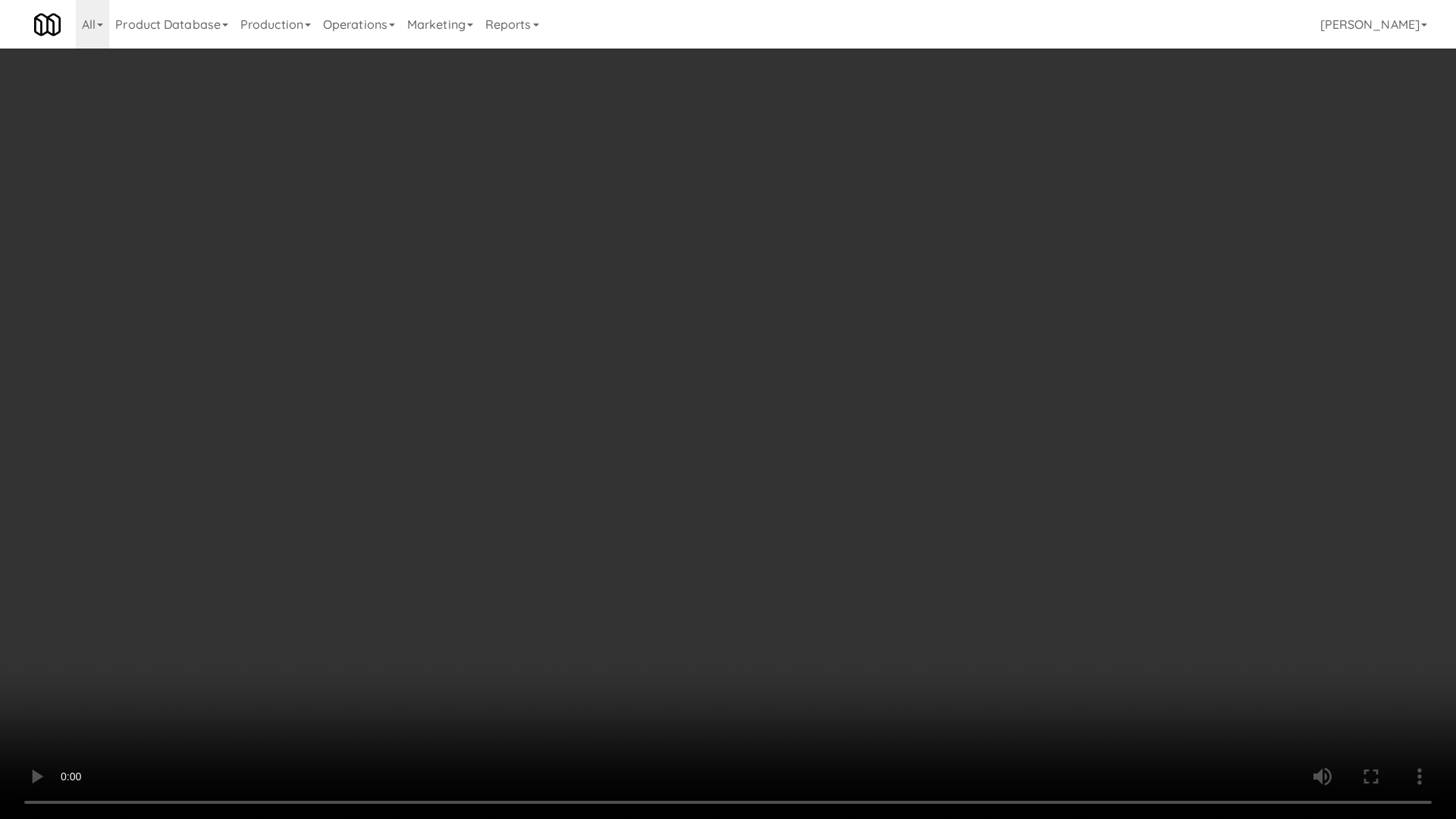
click at [769, 404] on video at bounding box center [728, 409] width 1456 height 819
click at [779, 551] on video at bounding box center [728, 409] width 1456 height 819
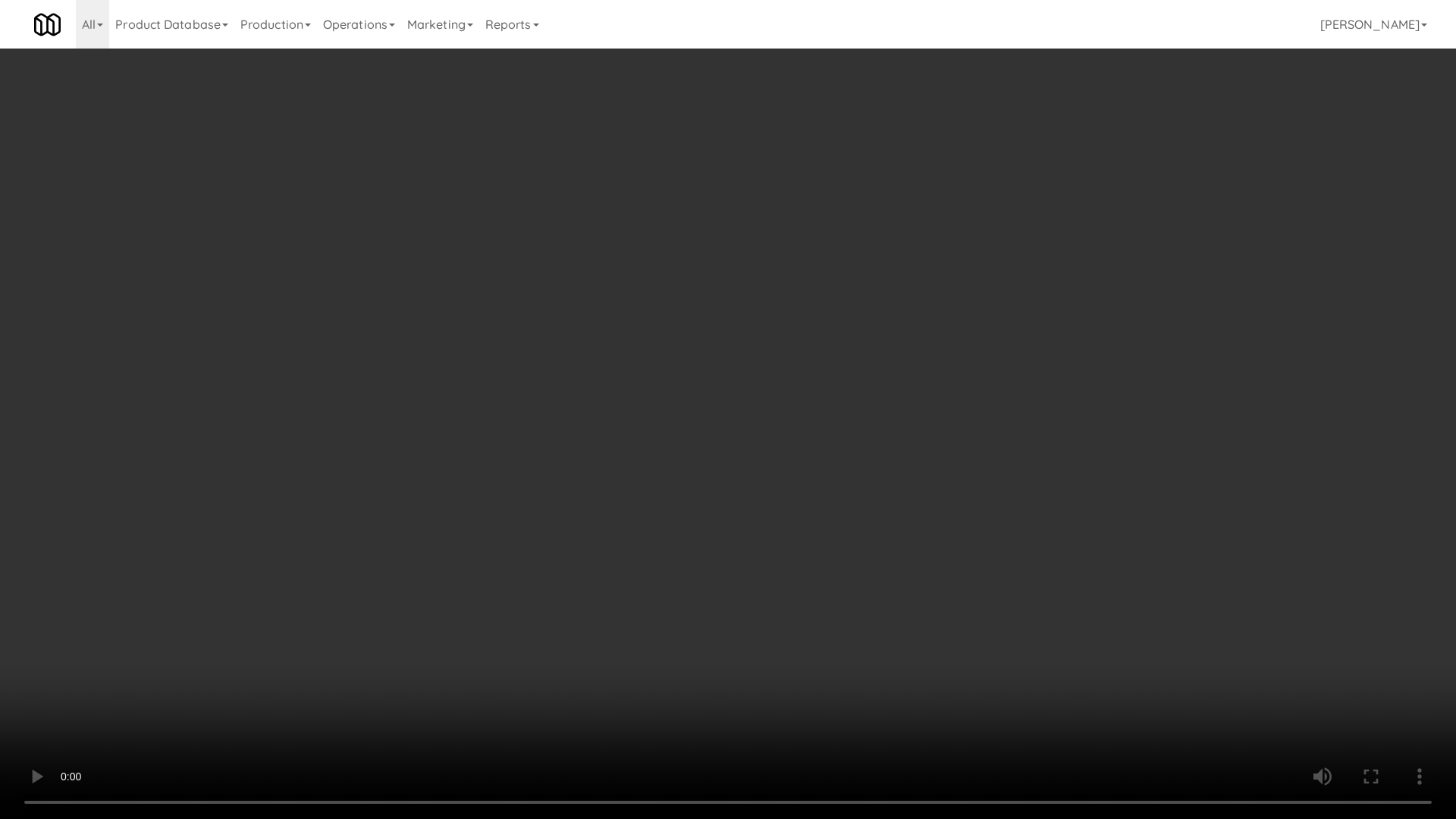
click at [773, 552] on video at bounding box center [728, 409] width 1456 height 819
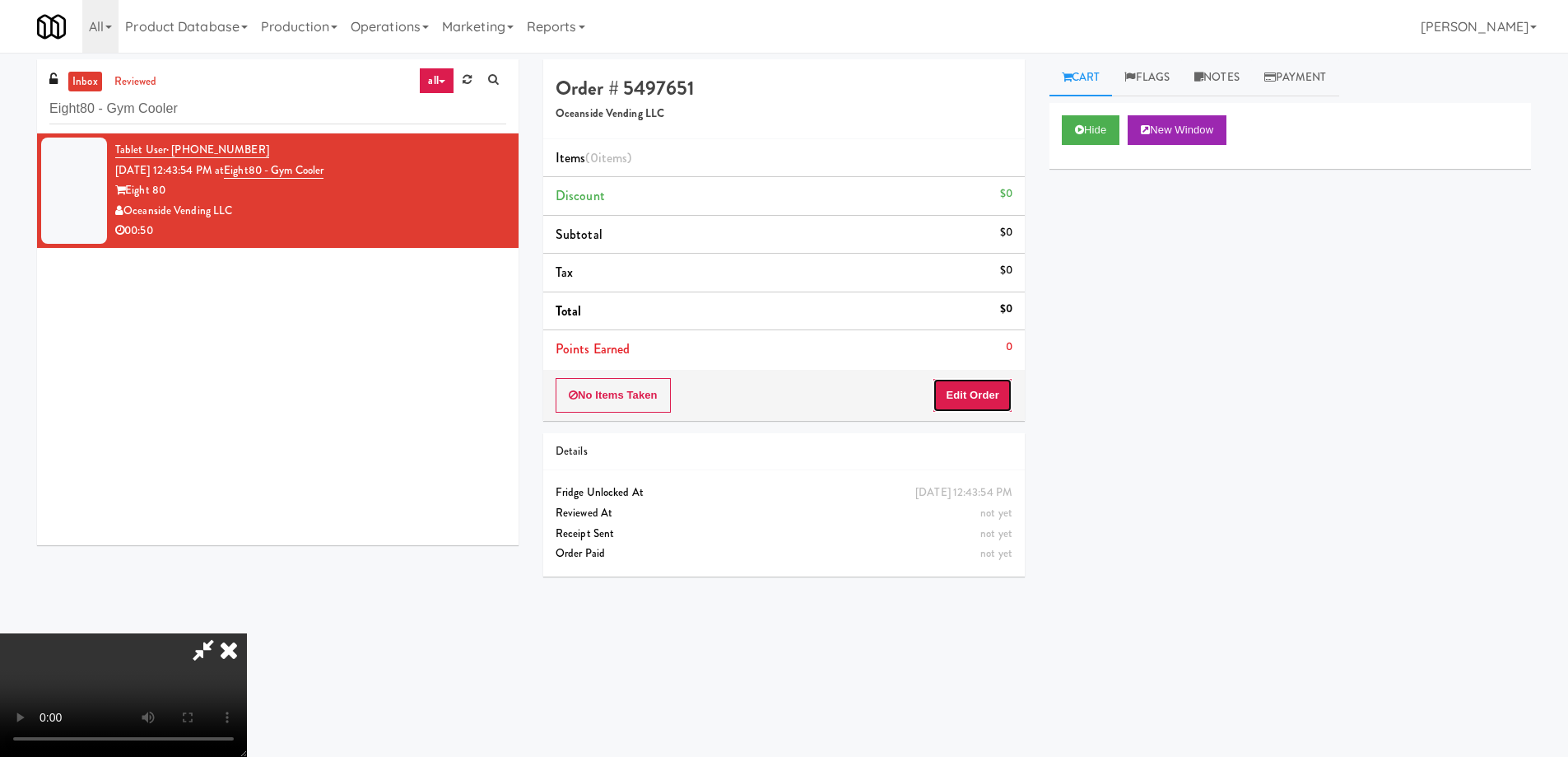
click at [1008, 402] on button "Edit Order" at bounding box center [972, 395] width 80 height 35
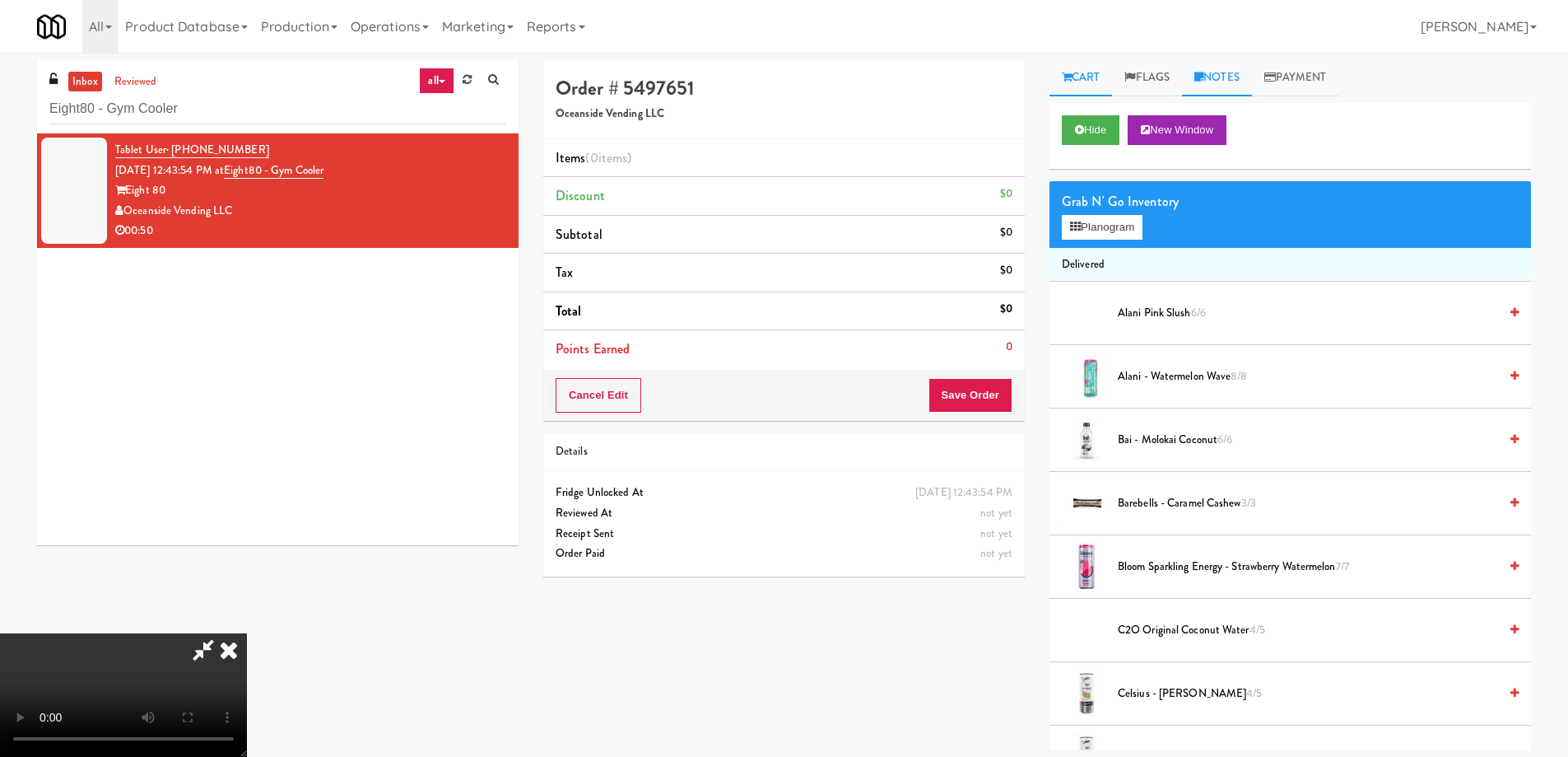
click at [1233, 87] on link "Notes" at bounding box center [1217, 77] width 70 height 37
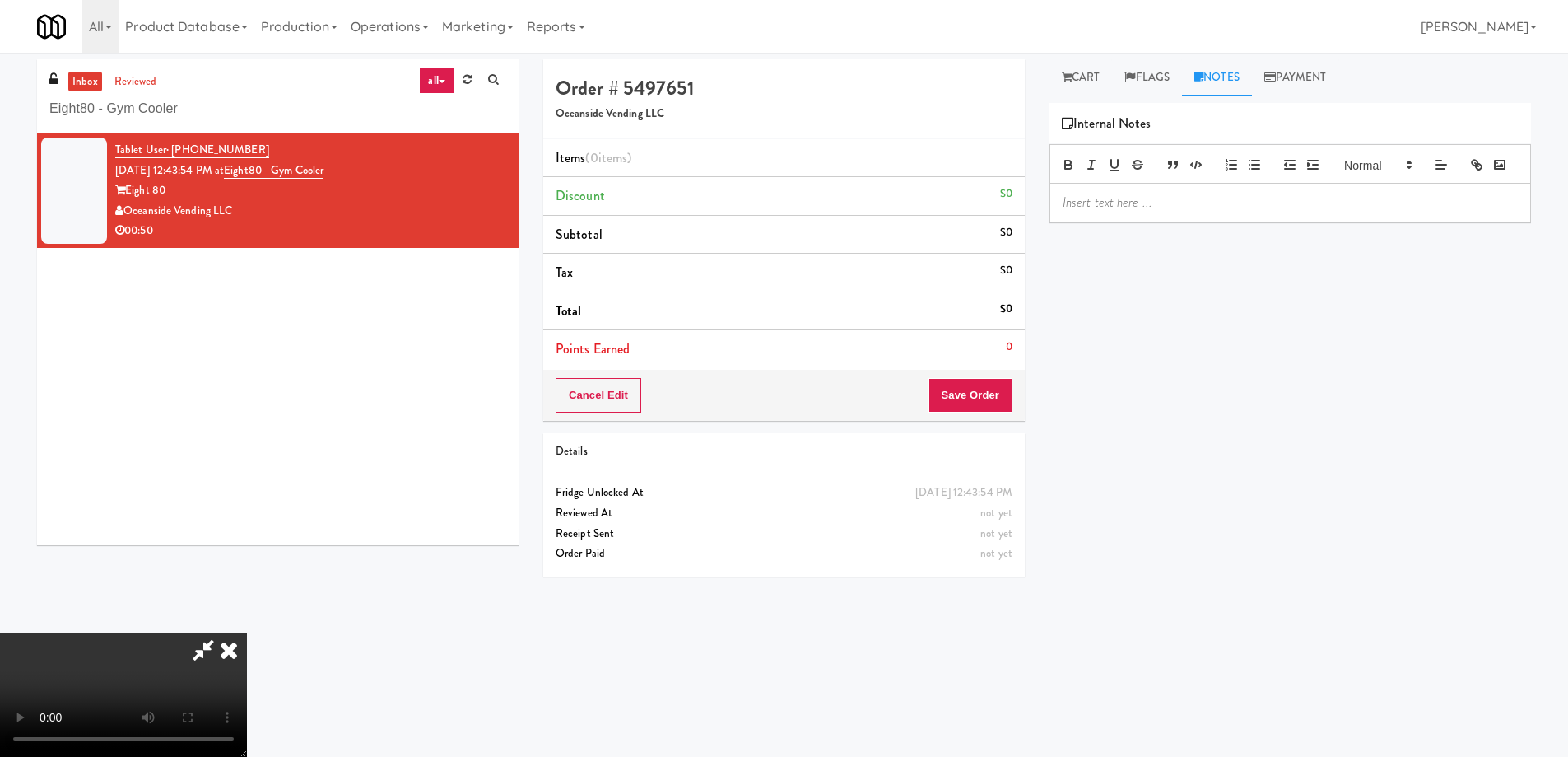
click at [1216, 183] on div at bounding box center [1290, 164] width 482 height 40
click at [1201, 212] on p at bounding box center [1290, 202] width 455 height 18
click at [247, 633] on video at bounding box center [123, 695] width 247 height 124
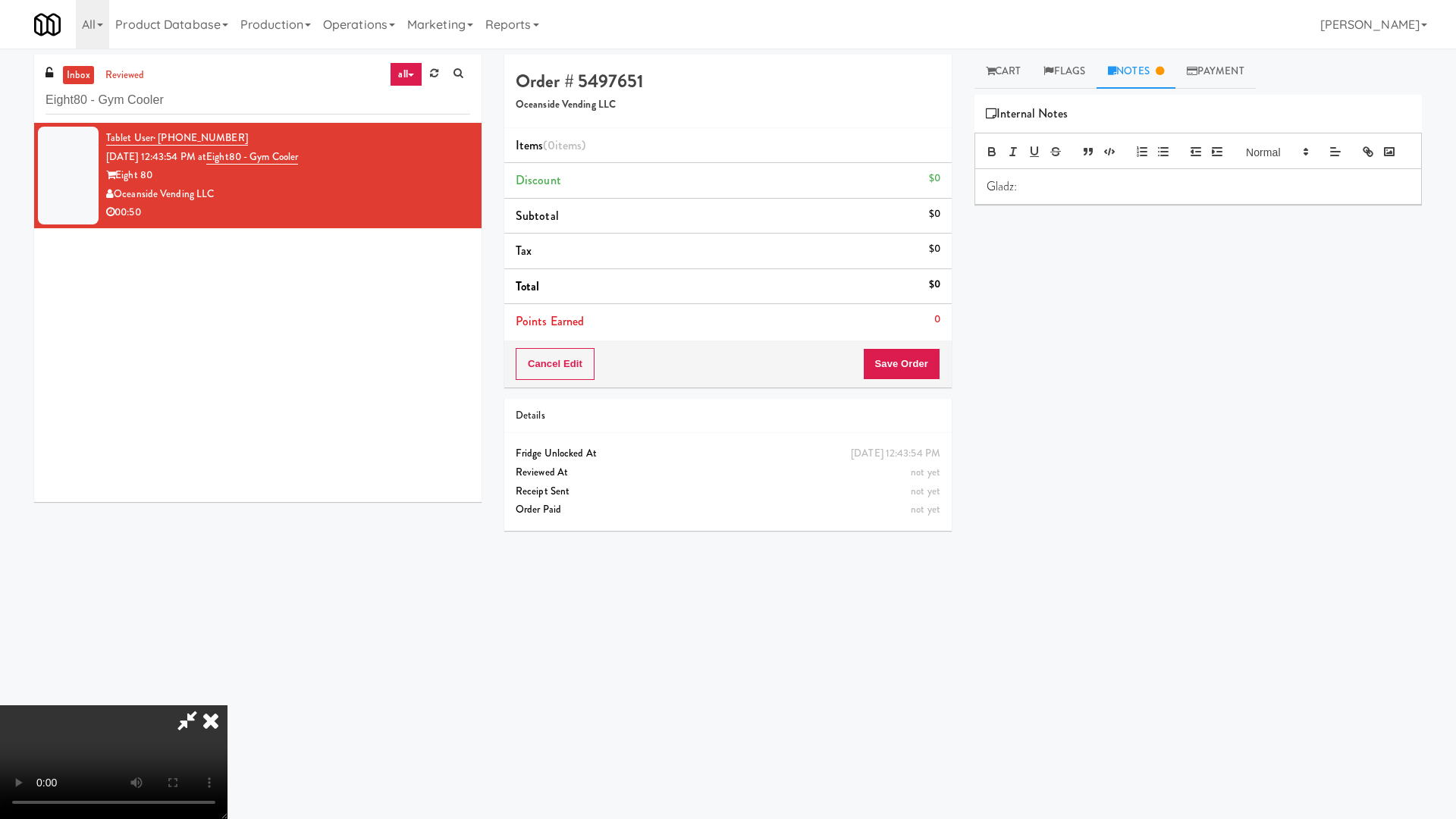
click at [227, 696] on video at bounding box center [113, 762] width 227 height 114
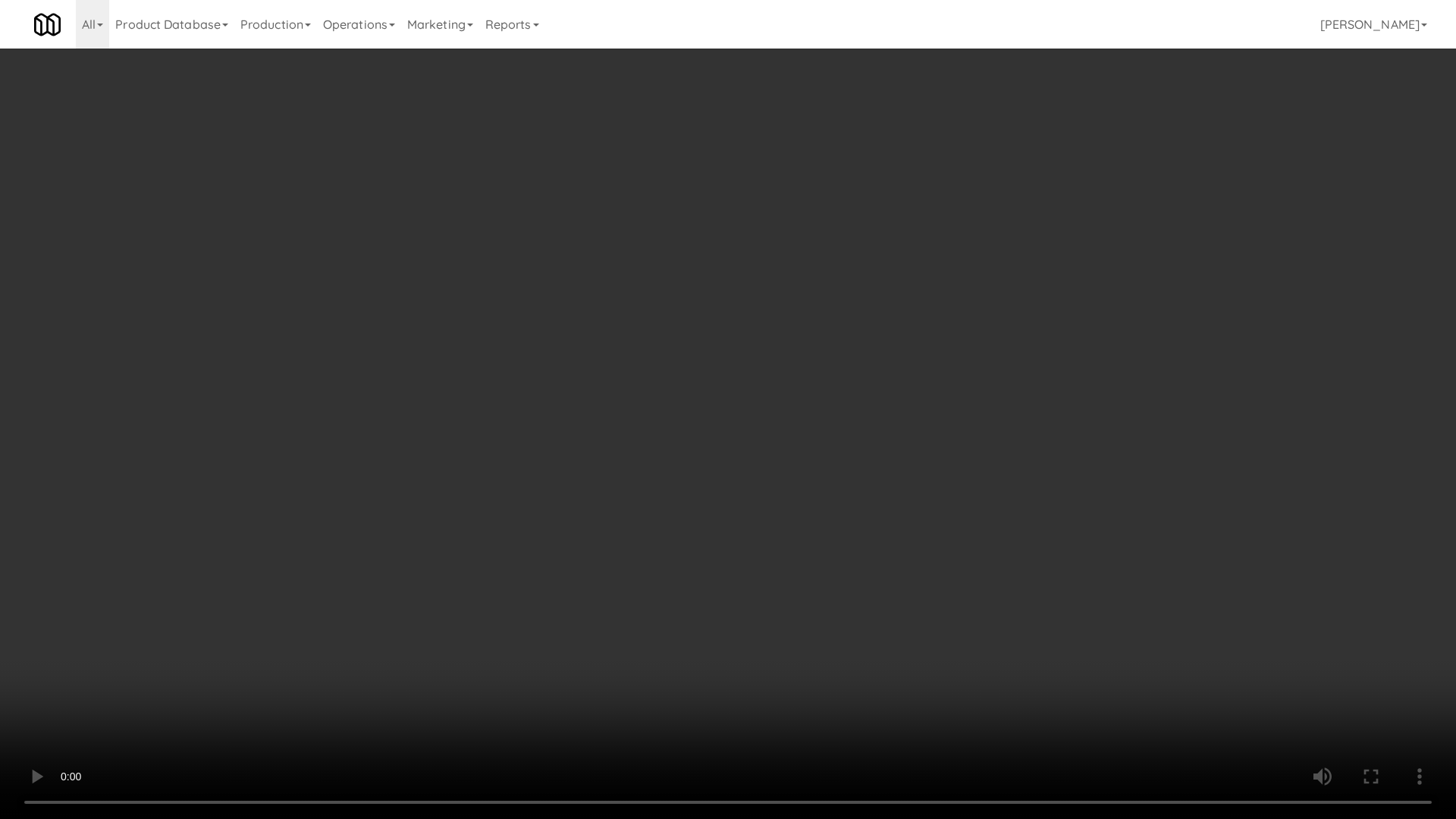
click at [852, 383] on video at bounding box center [728, 409] width 1456 height 819
click at [797, 373] on video at bounding box center [728, 409] width 1456 height 819
click at [800, 485] on video at bounding box center [728, 409] width 1456 height 819
click at [799, 527] on video at bounding box center [728, 409] width 1456 height 819
click at [848, 532] on video at bounding box center [728, 409] width 1456 height 819
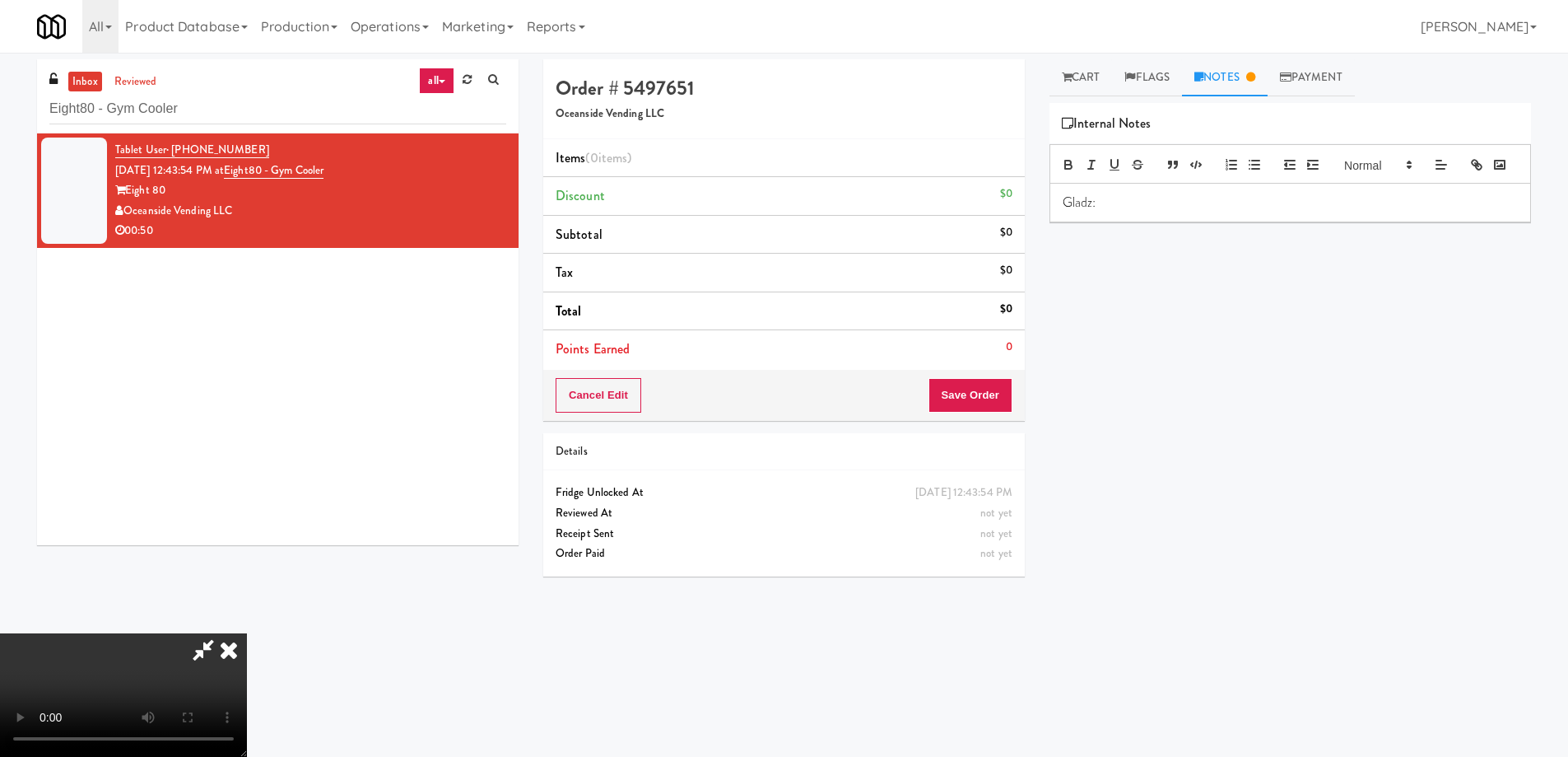
click at [1140, 212] on p "Gladz:" at bounding box center [1290, 202] width 455 height 18
click at [1185, 231] on p "Gladz: 3 [DEMOGRAPHIC_DATA] kids disorganized and covered the cameras. 1 [DEMOG…" at bounding box center [1290, 212] width 455 height 37
drag, startPoint x: 1174, startPoint y: 245, endPoint x: 1189, endPoint y: 243, distance: 15.1
click at [1189, 231] on p "Gladz: 3 [DEMOGRAPHIC_DATA] kids disorganized and covered the cameras. 1 [DEMOG…" at bounding box center [1290, 212] width 455 height 37
click at [247, 633] on icon at bounding box center [229, 649] width 36 height 33
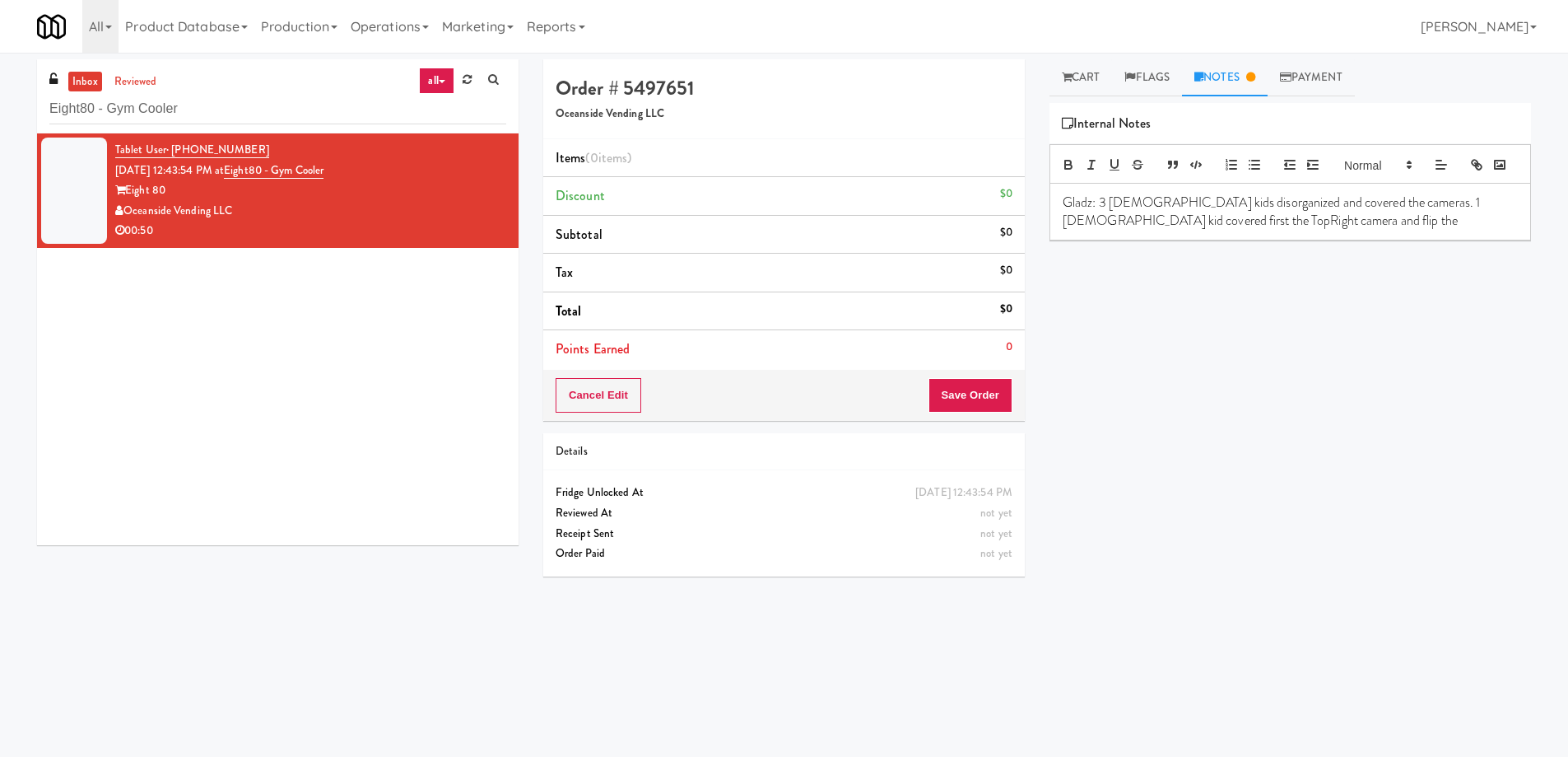
click at [1177, 231] on p "Gladz: 3 [DEMOGRAPHIC_DATA] kids disorganized and covered the cameras. 1 [DEMOG…" at bounding box center [1290, 212] width 455 height 37
click at [1238, 231] on p "Gladz: 3 [DEMOGRAPHIC_DATA] kids disorganized and covered the cameras. 1 [DEMOG…" at bounding box center [1290, 212] width 455 height 37
click at [1203, 231] on p "Gladz: 3 [DEMOGRAPHIC_DATA] kids disorganized and covered the cameras. 1 [DEMOG…" at bounding box center [1290, 212] width 455 height 37
click at [1225, 231] on p "Gladz: 3 [DEMOGRAPHIC_DATA] kids disorganized and covered the cameras. 1 [DEMOG…" at bounding box center [1290, 212] width 455 height 37
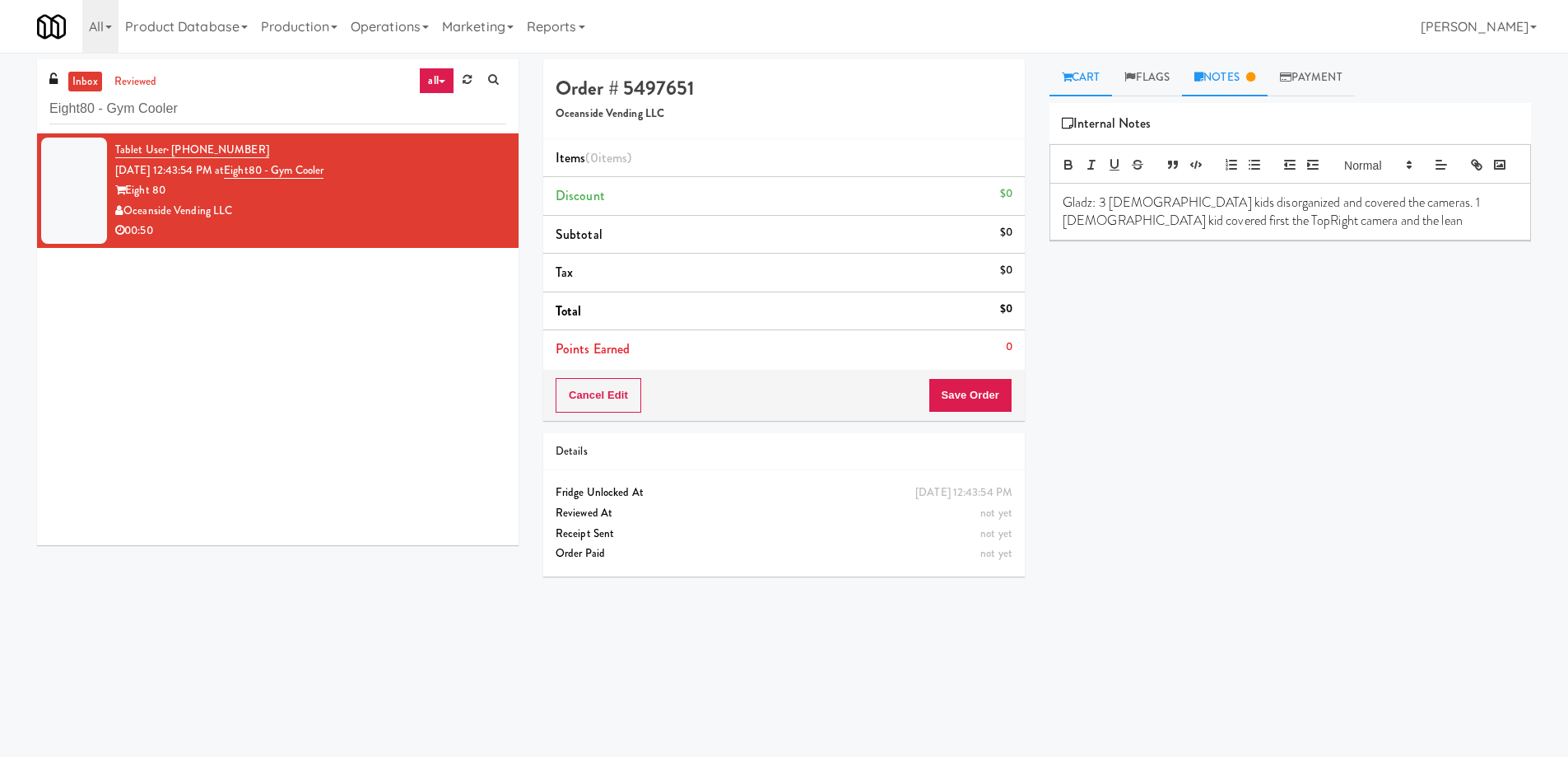
click at [1092, 73] on link "Cart" at bounding box center [1081, 77] width 63 height 37
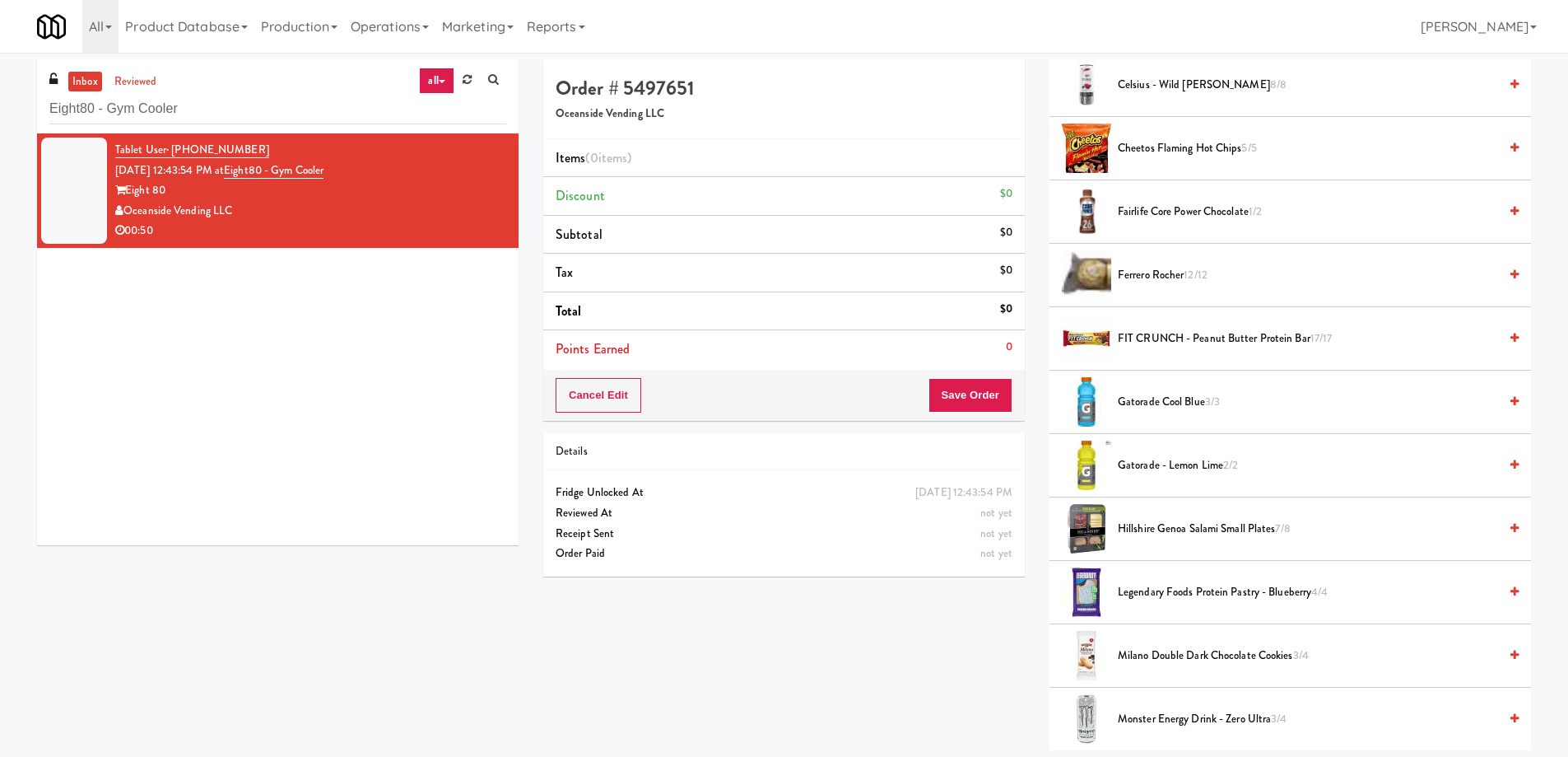
scroll to position [576, 0]
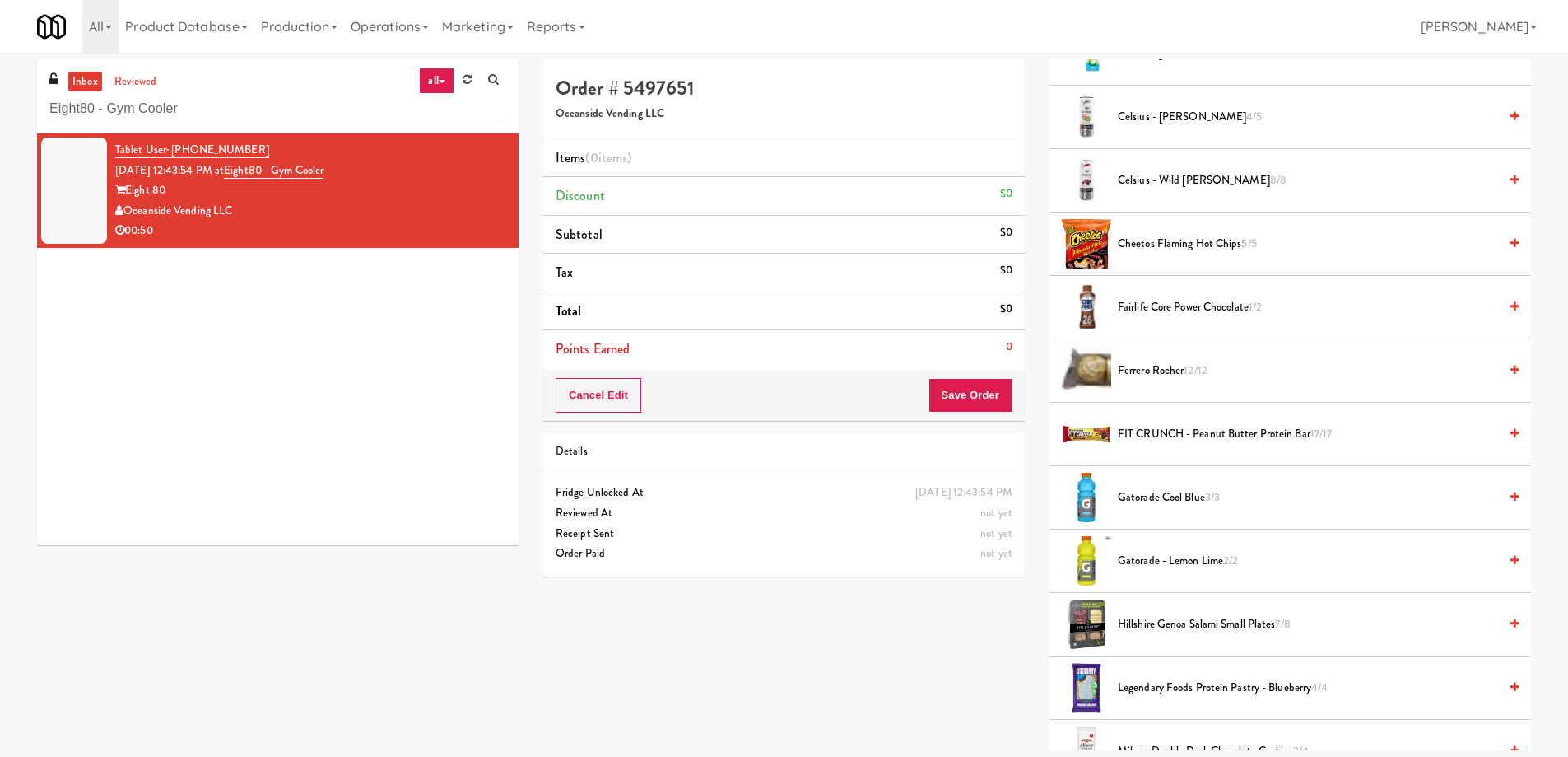
click at [1182, 307] on span "Fairlife Core Power Chocolate 1/2" at bounding box center [1307, 308] width 381 height 21
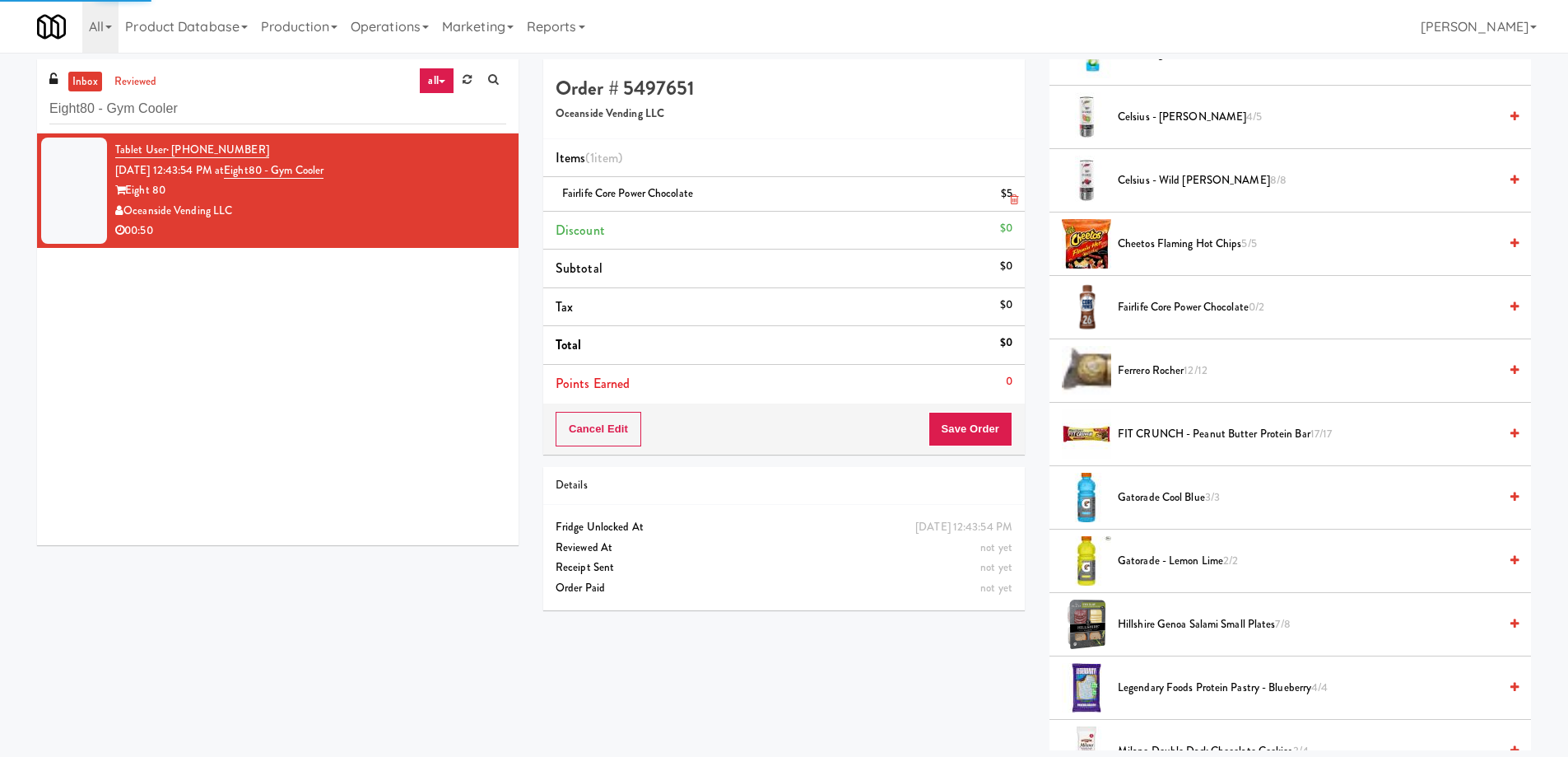
click at [656, 182] on li "Fairlife Core Power Chocolate $5" at bounding box center [784, 194] width 482 height 35
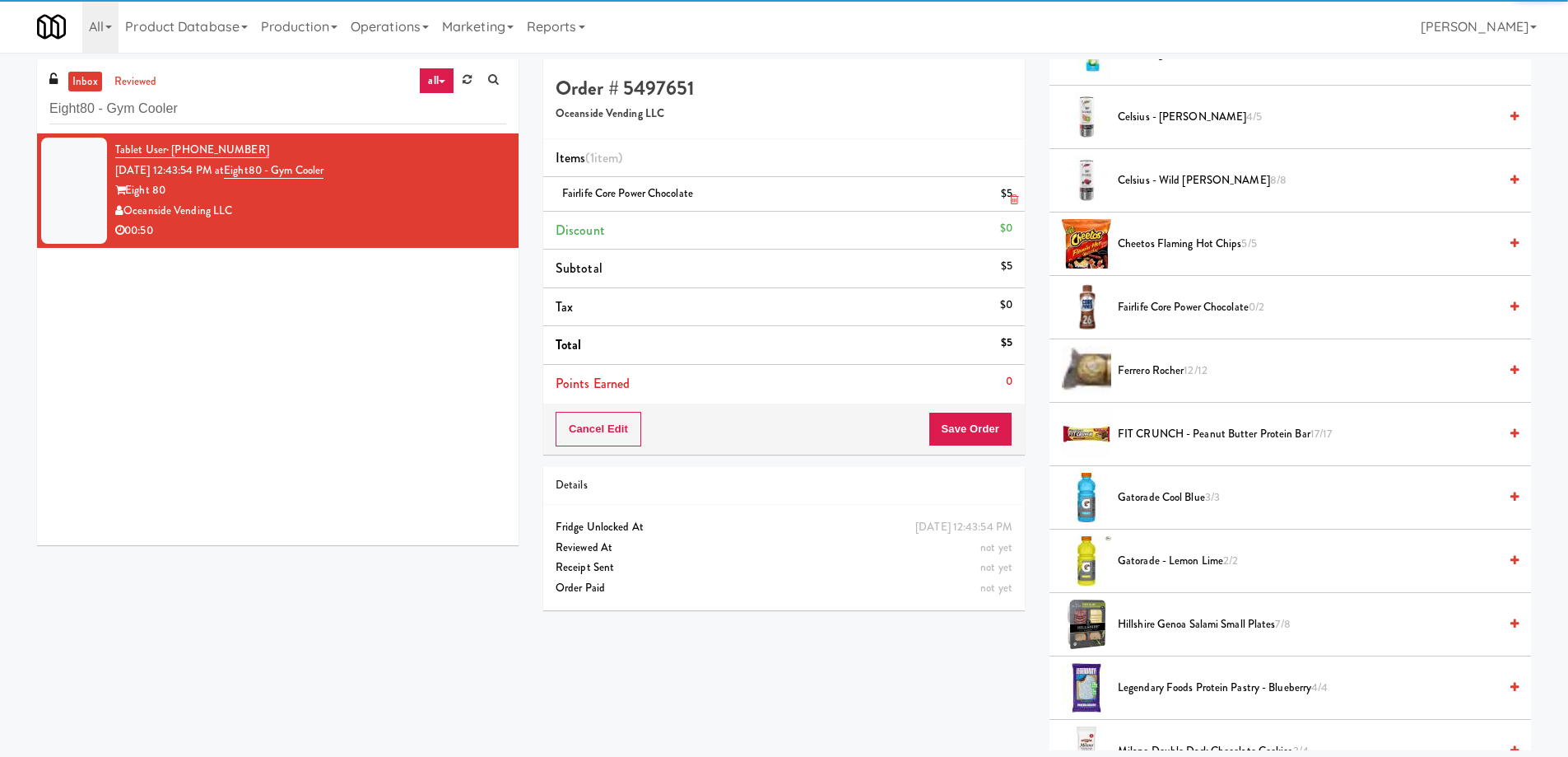
click at [654, 190] on span "Fairlife Core Power Chocolate" at bounding box center [627, 193] width 131 height 16
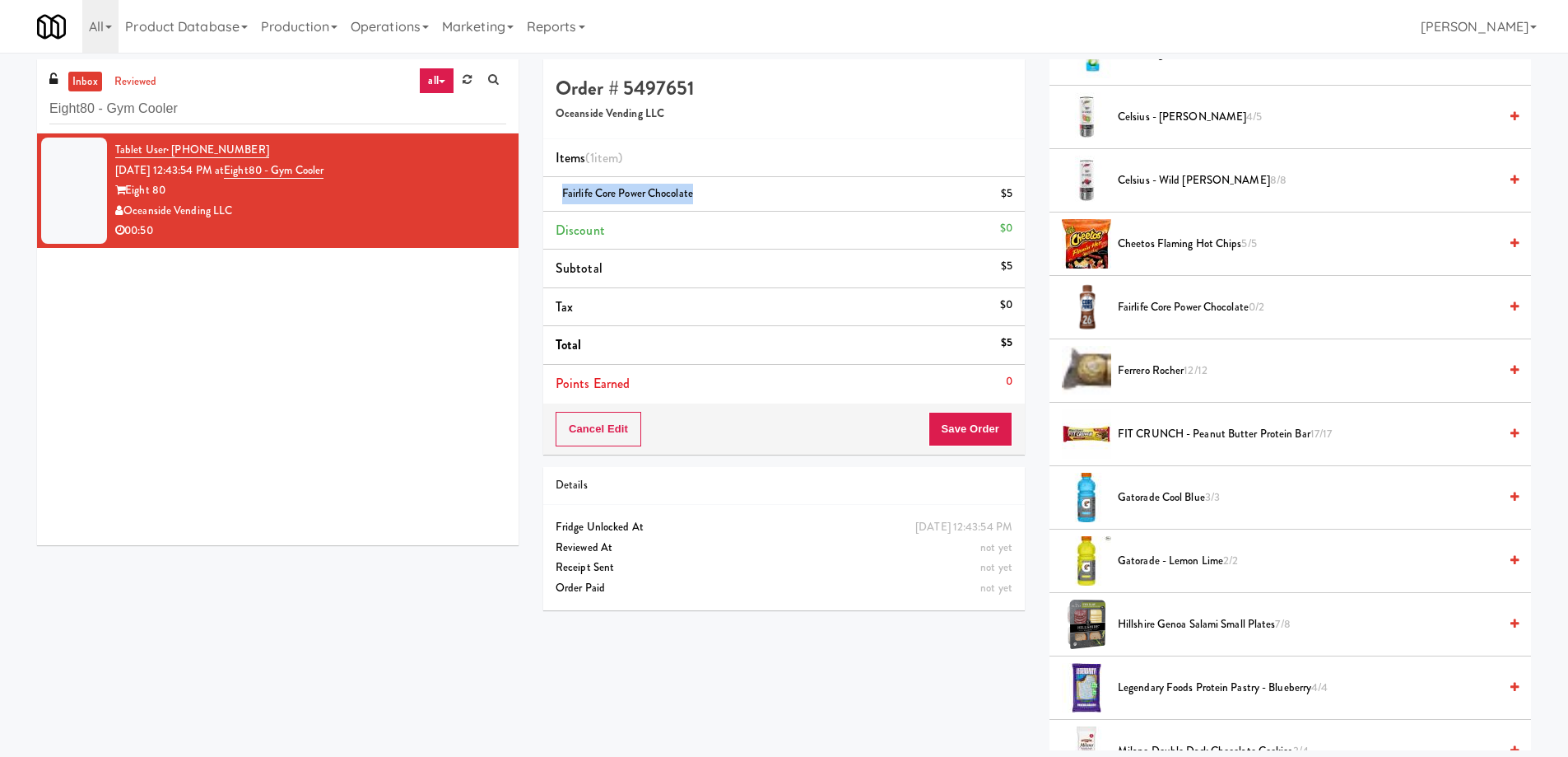
copy span "Fairlife Core Power Chocolate"
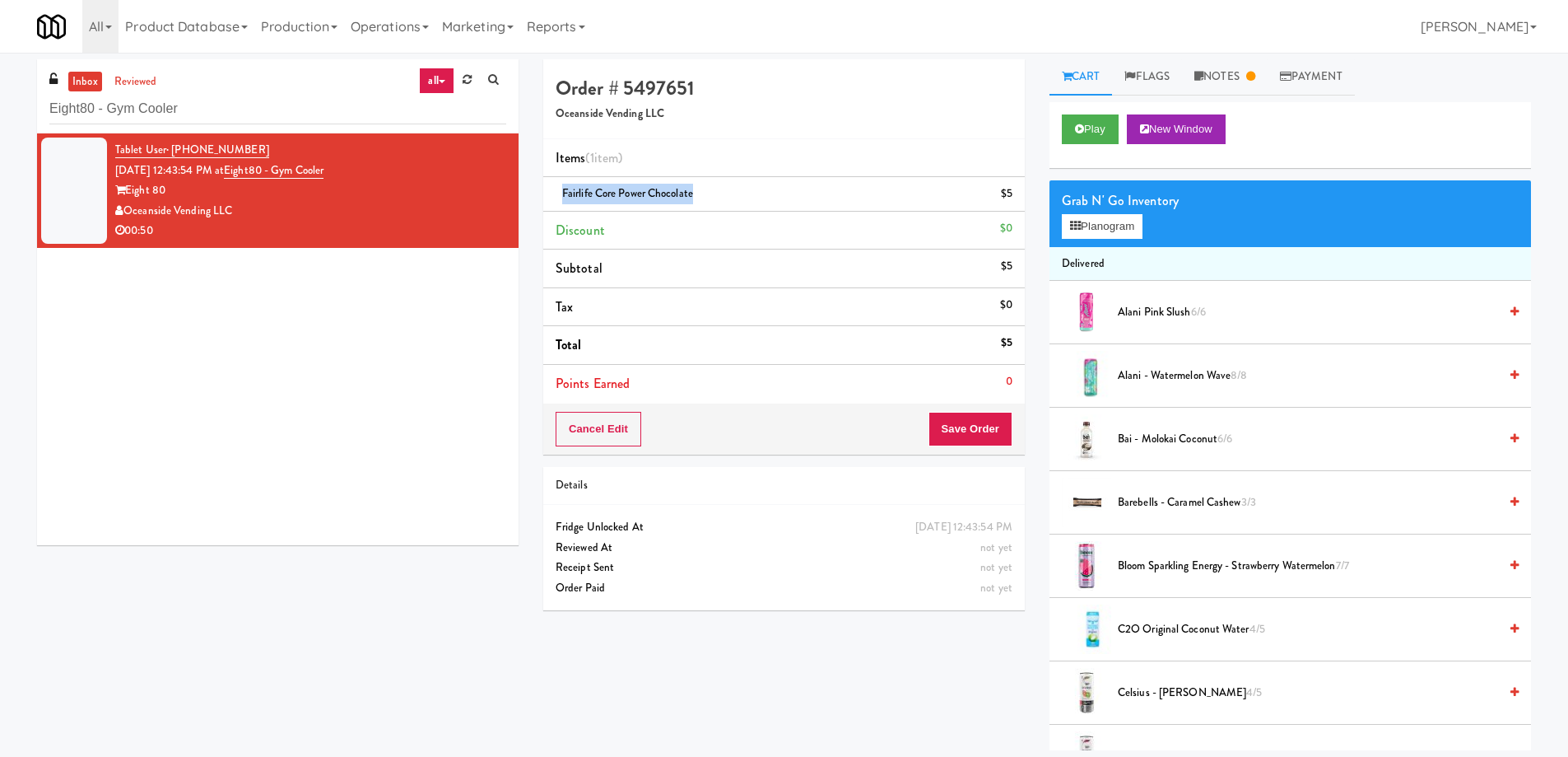
scroll to position [0, 0]
click at [1099, 126] on button "Play" at bounding box center [1090, 129] width 57 height 29
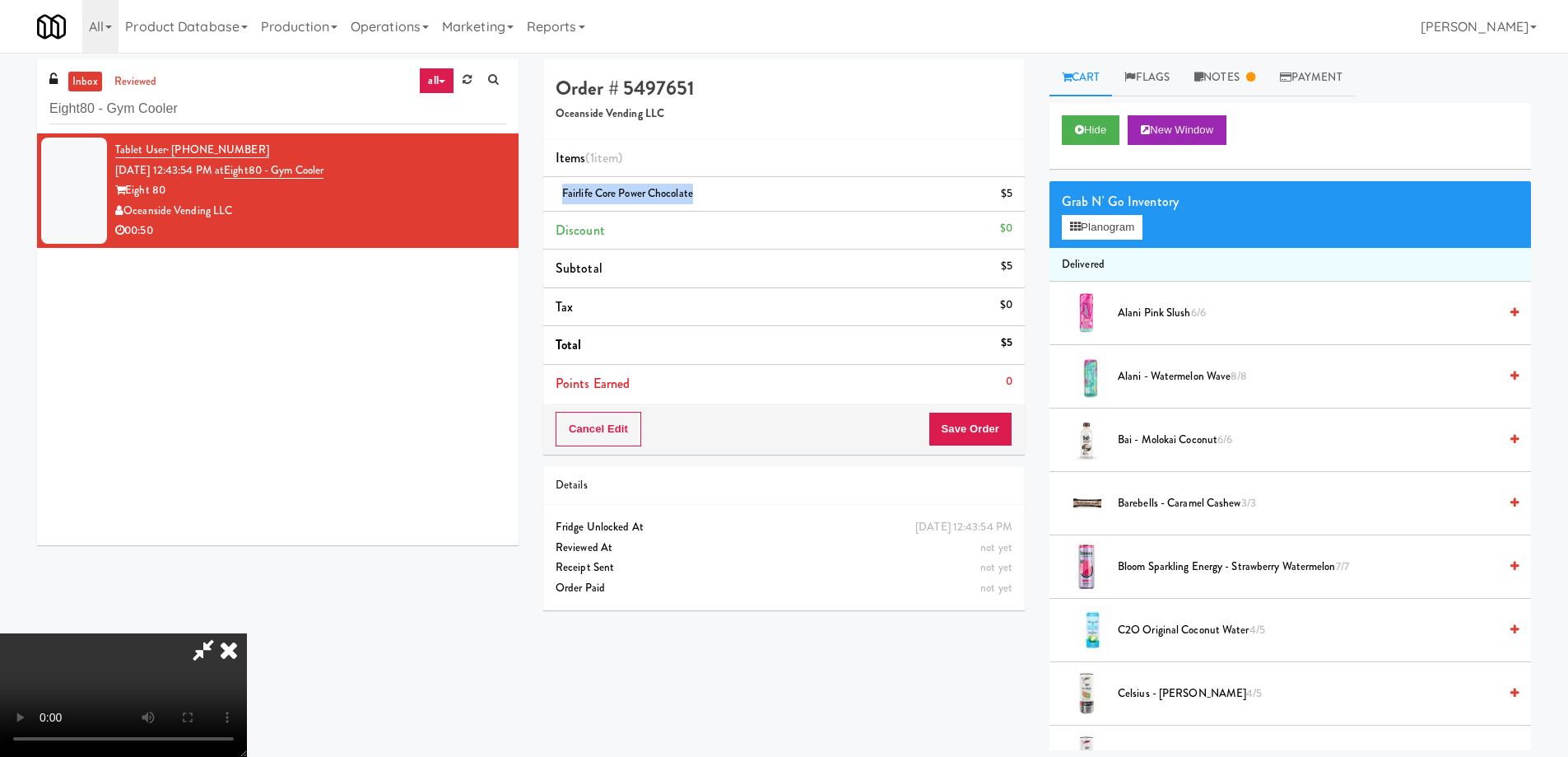
click at [247, 633] on video at bounding box center [123, 695] width 247 height 124
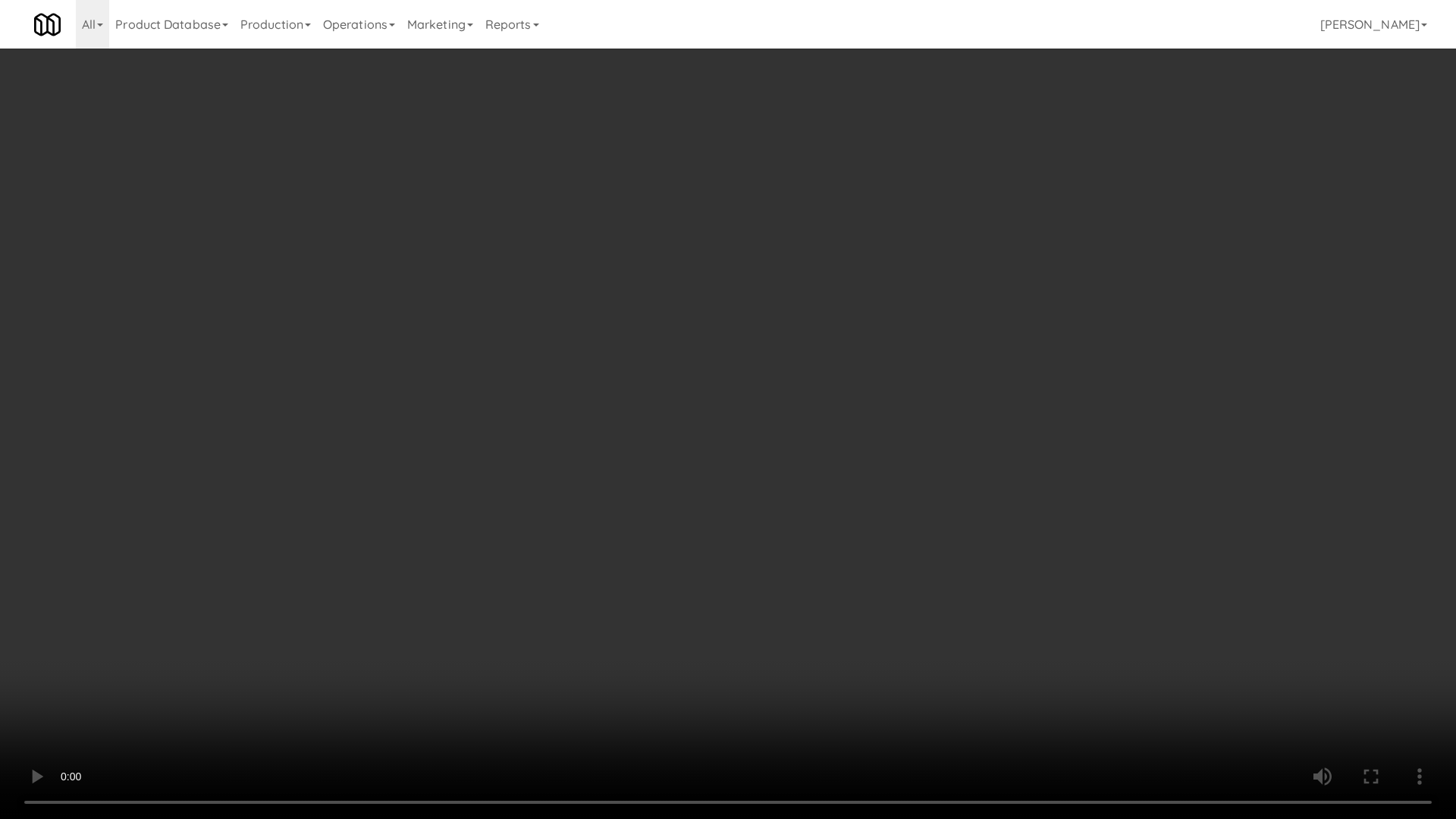
click at [681, 460] on video at bounding box center [728, 409] width 1456 height 819
click at [716, 420] on video at bounding box center [728, 409] width 1456 height 819
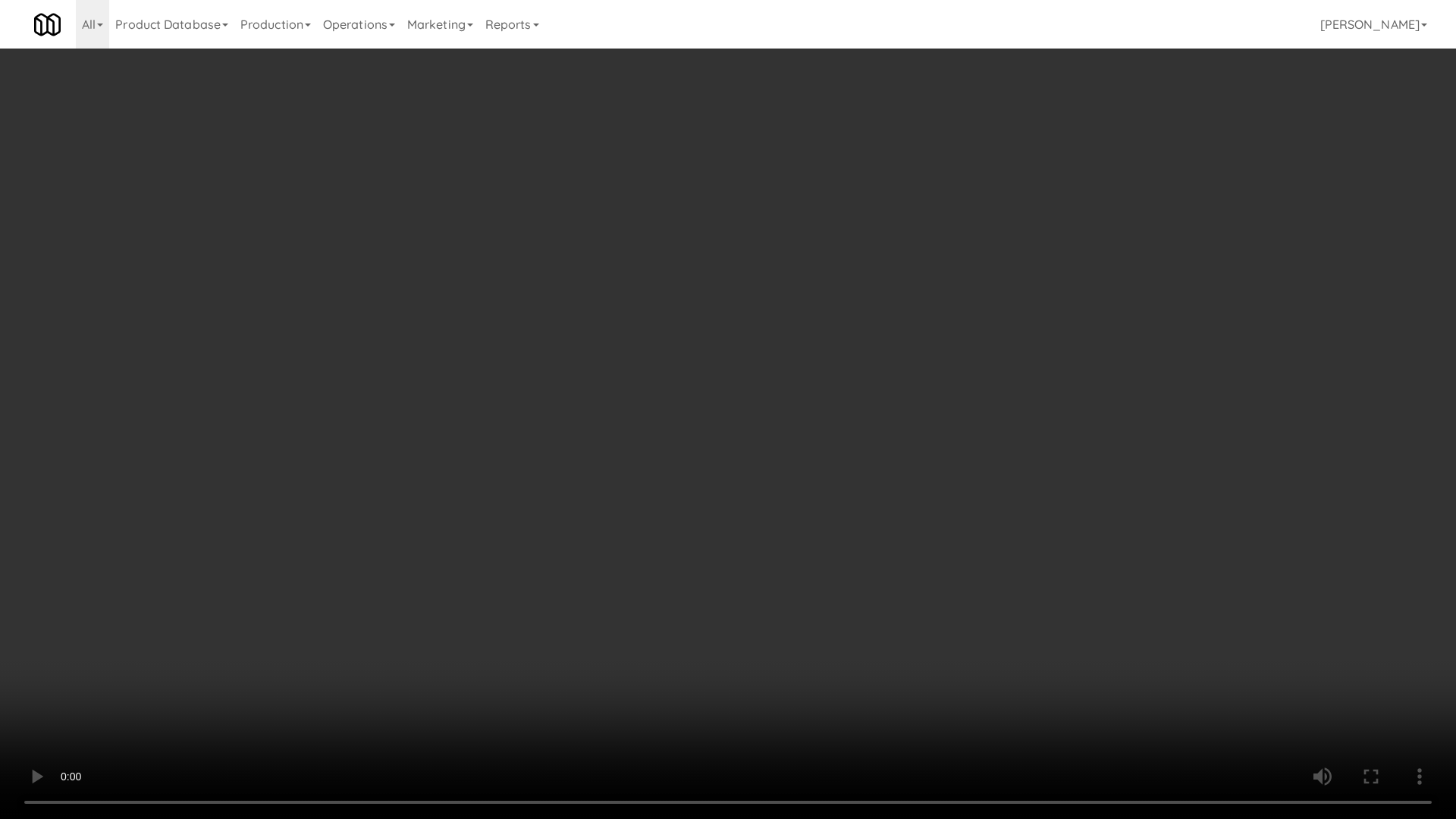
click at [716, 420] on video at bounding box center [728, 409] width 1456 height 819
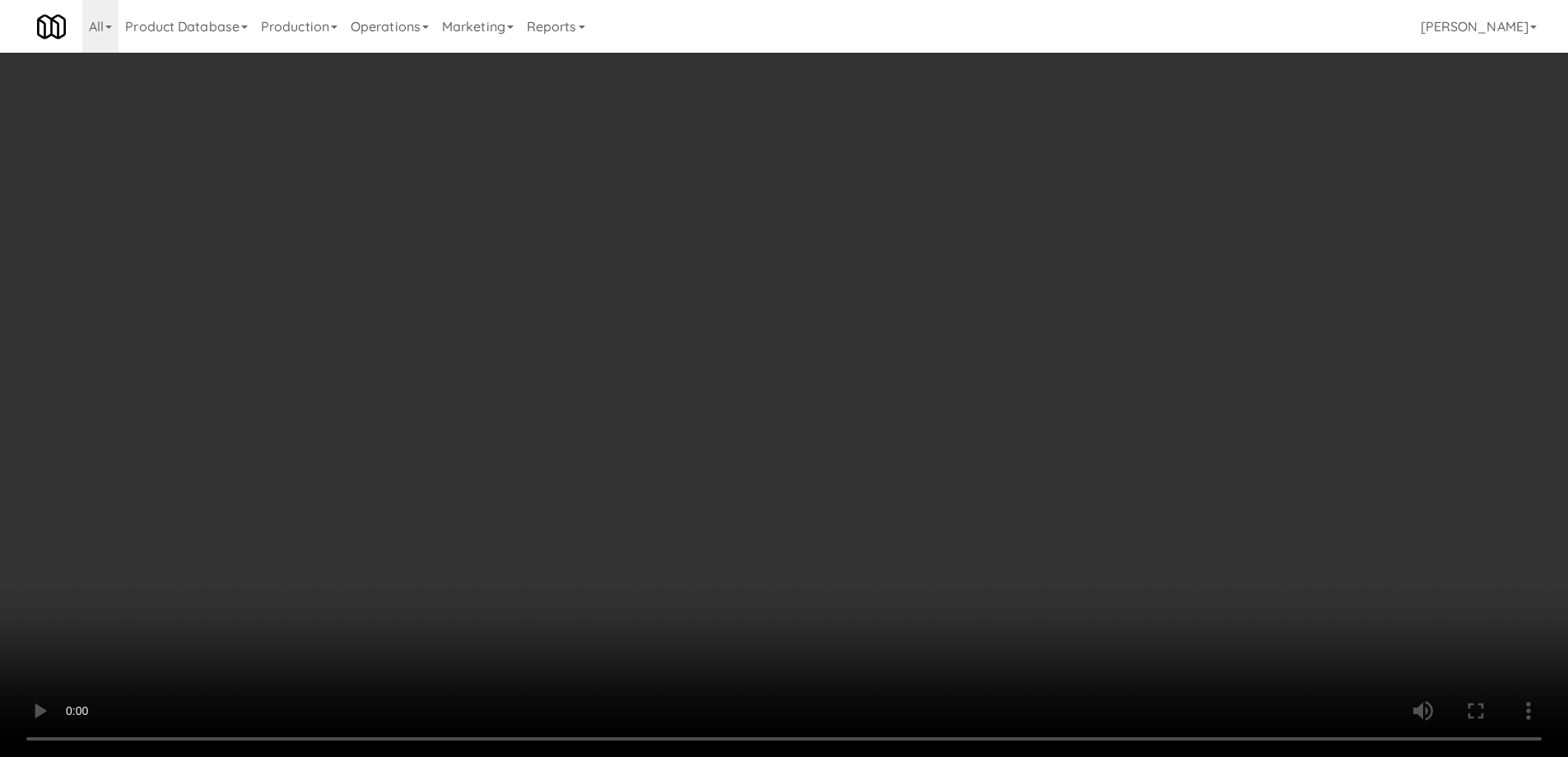
drag, startPoint x: 1232, startPoint y: 81, endPoint x: 1231, endPoint y: 100, distance: 19.0
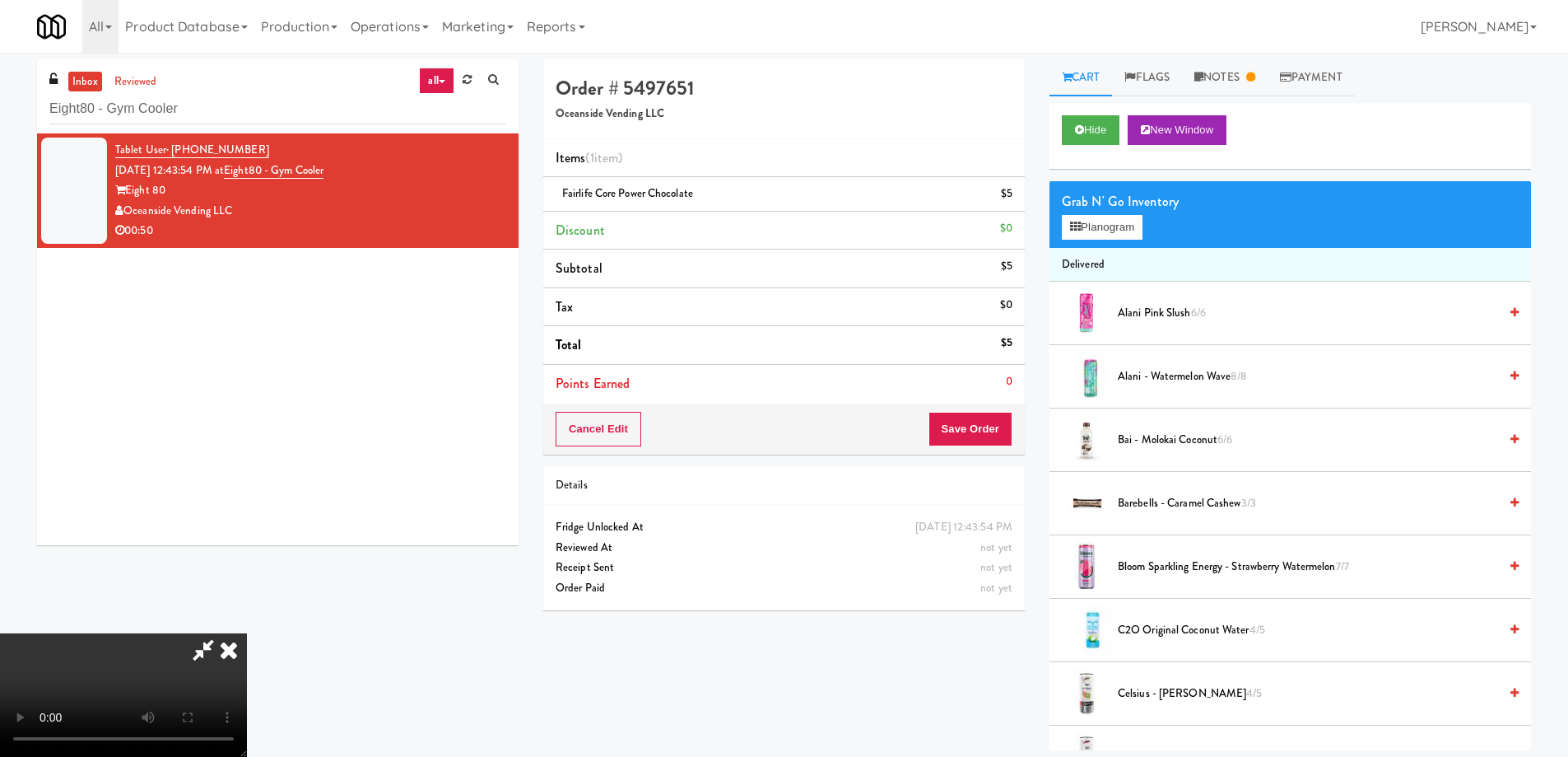
click at [1233, 80] on link "Notes" at bounding box center [1224, 77] width 86 height 37
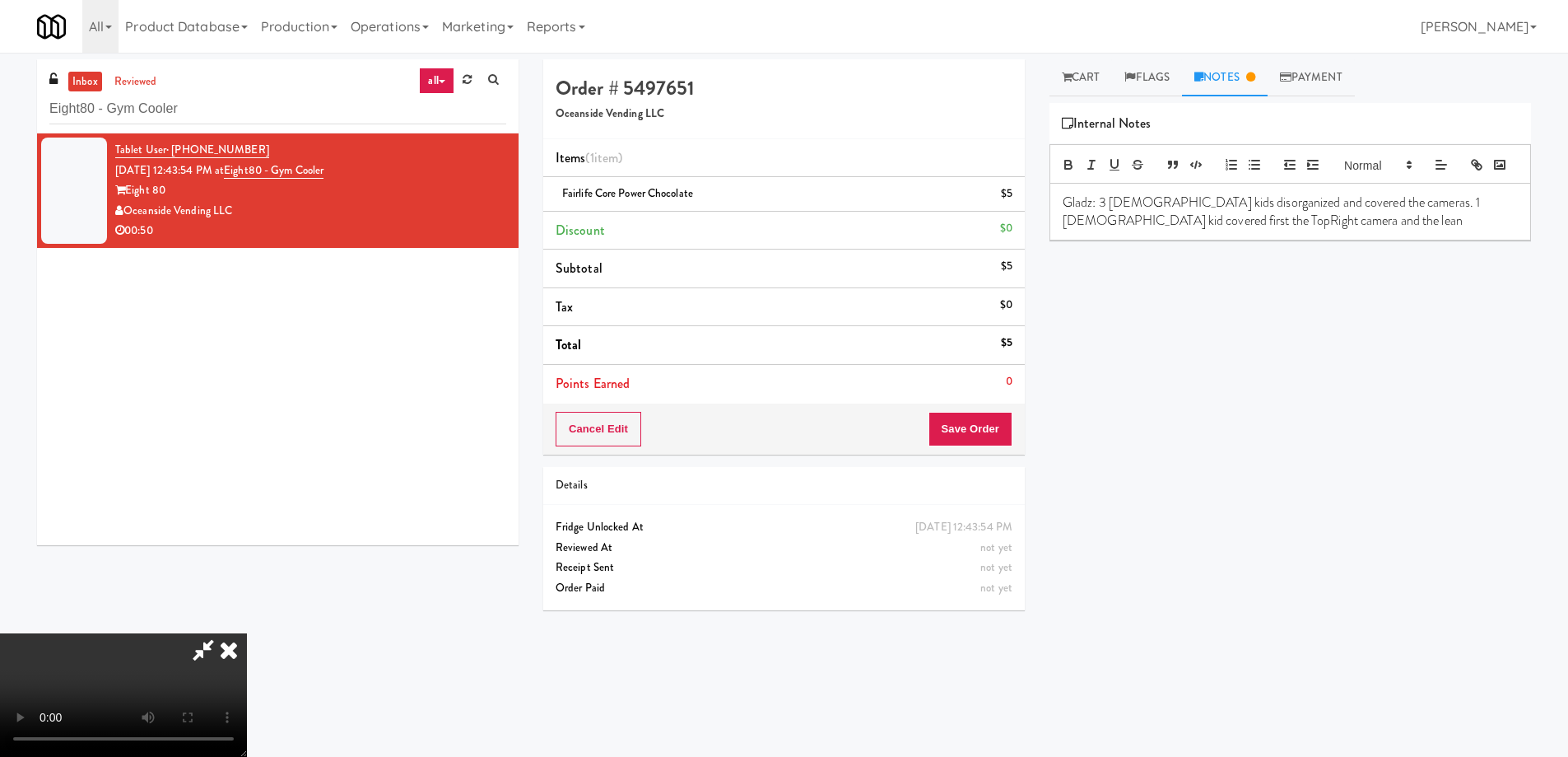
click at [1187, 228] on p "Gladz: 3 [DEMOGRAPHIC_DATA] kids disorganized and covered the cameras. 1 [DEMOG…" at bounding box center [1290, 212] width 455 height 37
click at [1167, 230] on p "Gladz: 3 [DEMOGRAPHIC_DATA] kids and covered the cameras. 1 [DEMOGRAPHIC_DATA] …" at bounding box center [1290, 212] width 455 height 37
click at [1161, 230] on p "Gladz: 3 [DEMOGRAPHIC_DATA] kids and covered the cameras. 1 [DEMOGRAPHIC_DATA] …" at bounding box center [1290, 212] width 455 height 37
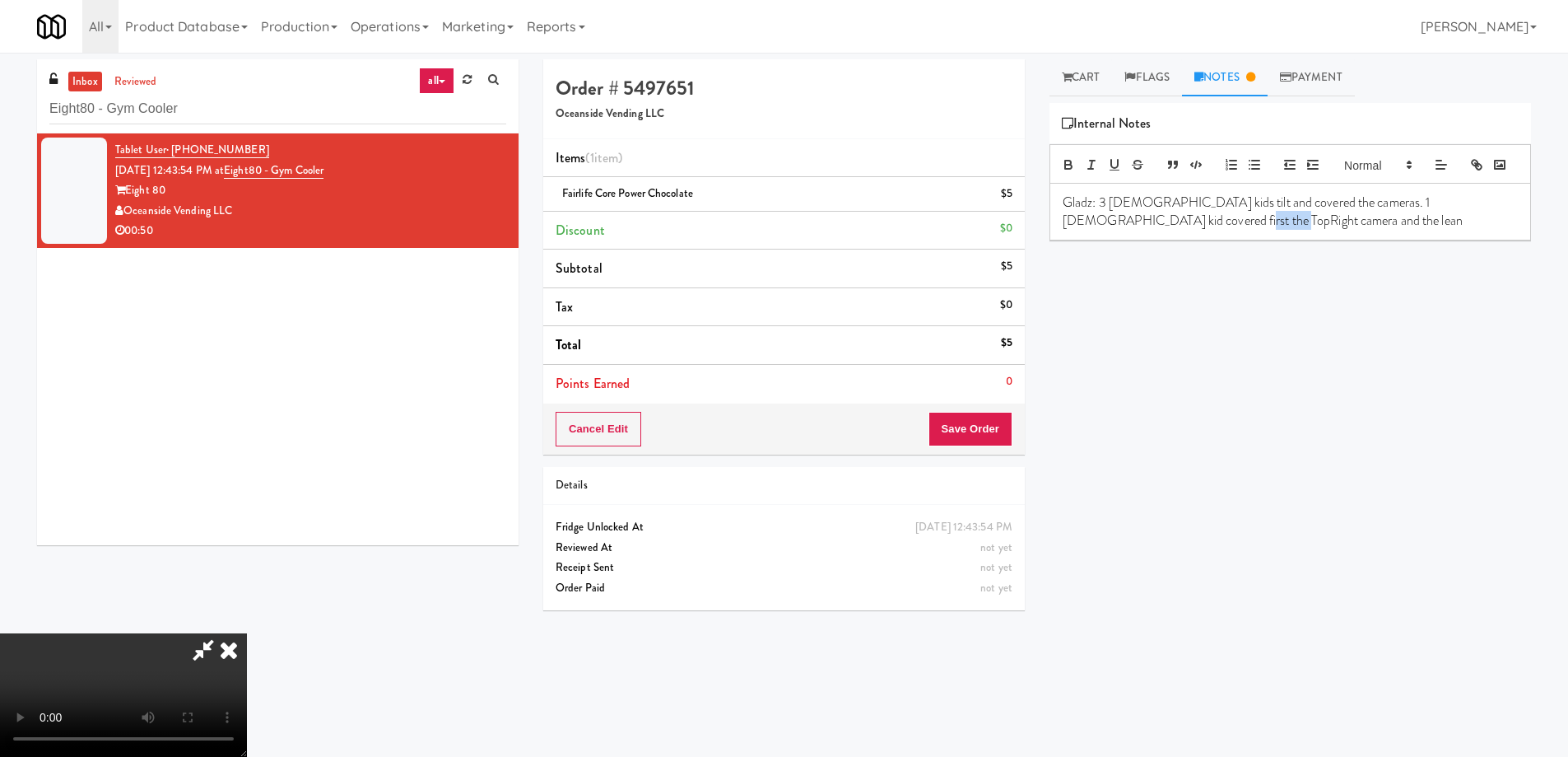
drag, startPoint x: 1127, startPoint y: 248, endPoint x: 1172, endPoint y: 243, distance: 45.3
click at [1172, 231] on p "Gladz: 3 [DEMOGRAPHIC_DATA] kids tilt and covered the cameras. 1 [DEMOGRAPHIC_D…" at bounding box center [1290, 212] width 455 height 37
click at [247, 633] on icon at bounding box center [229, 649] width 36 height 33
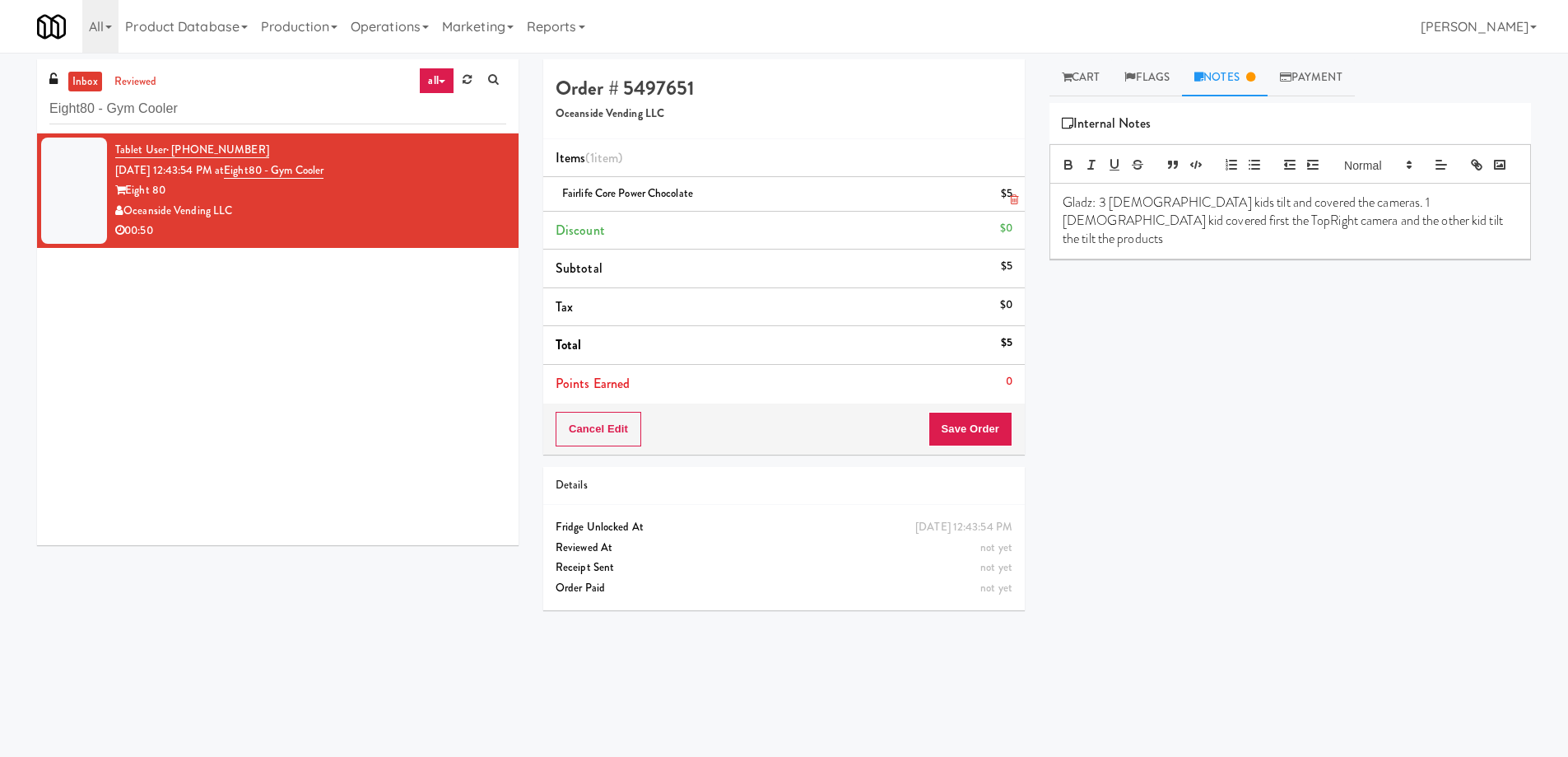
click at [656, 196] on span "Fairlife Core Power Chocolate" at bounding box center [627, 193] width 131 height 16
copy span "Fairlife Core Power Chocolate"
click at [1287, 239] on p "Gladz: 3 [DEMOGRAPHIC_DATA] kids tilt and covered the cameras. 1 [DEMOGRAPHIC_D…" at bounding box center [1290, 221] width 455 height 55
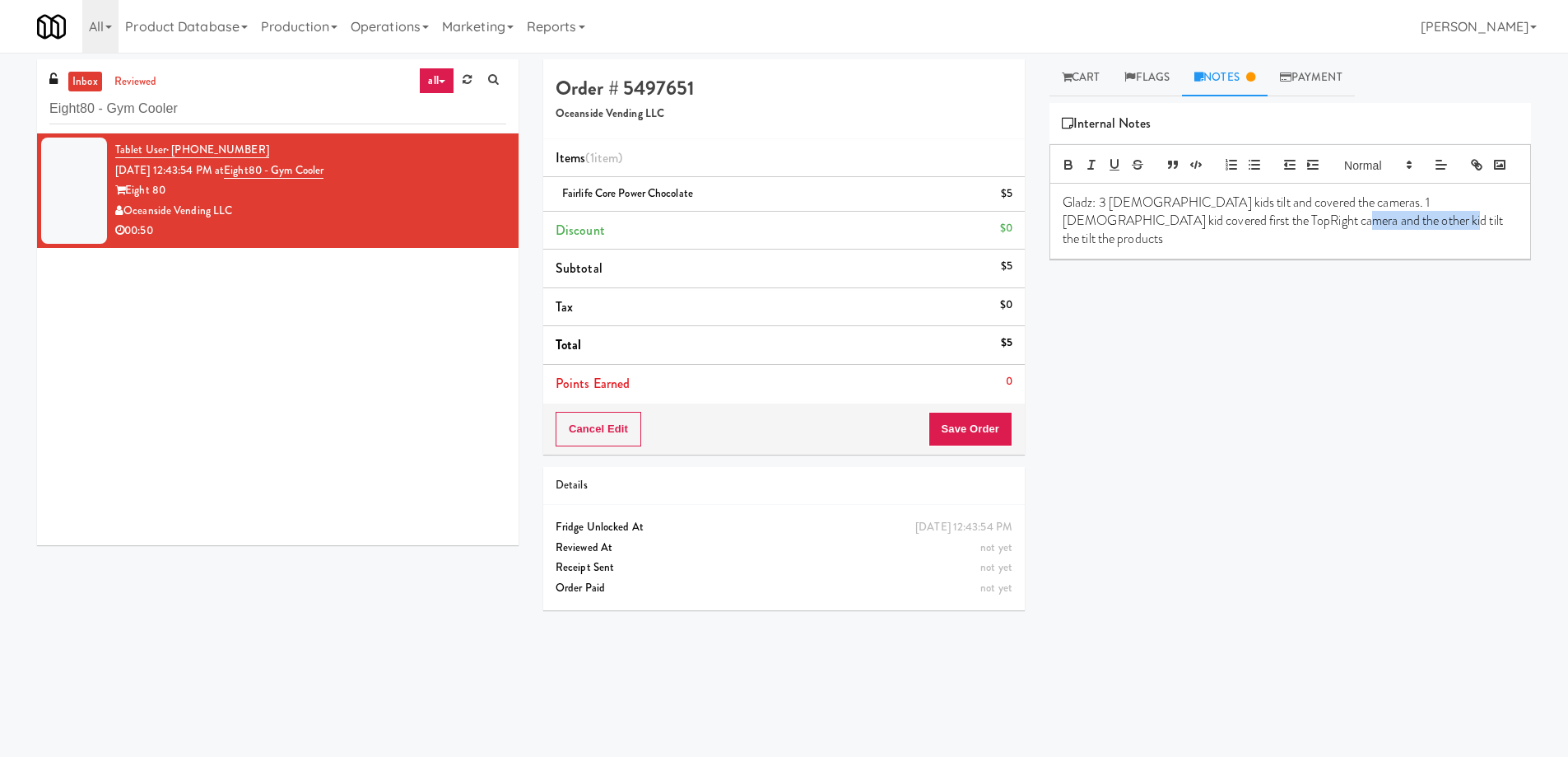
drag, startPoint x: 1212, startPoint y: 246, endPoint x: 1393, endPoint y: 252, distance: 181.1
click at [1393, 249] on p "Gladz: 3 [DEMOGRAPHIC_DATA] kids tilt and covered the cameras. 1 [DEMOGRAPHIC_D…" at bounding box center [1290, 221] width 455 height 55
click at [1463, 249] on p "Gladz: 3 [DEMOGRAPHIC_DATA] kids tilt and covered the cameras. 1 [DEMOGRAPHIC_D…" at bounding box center [1290, 221] width 455 height 55
click at [1058, 73] on link "Cart" at bounding box center [1081, 77] width 63 height 37
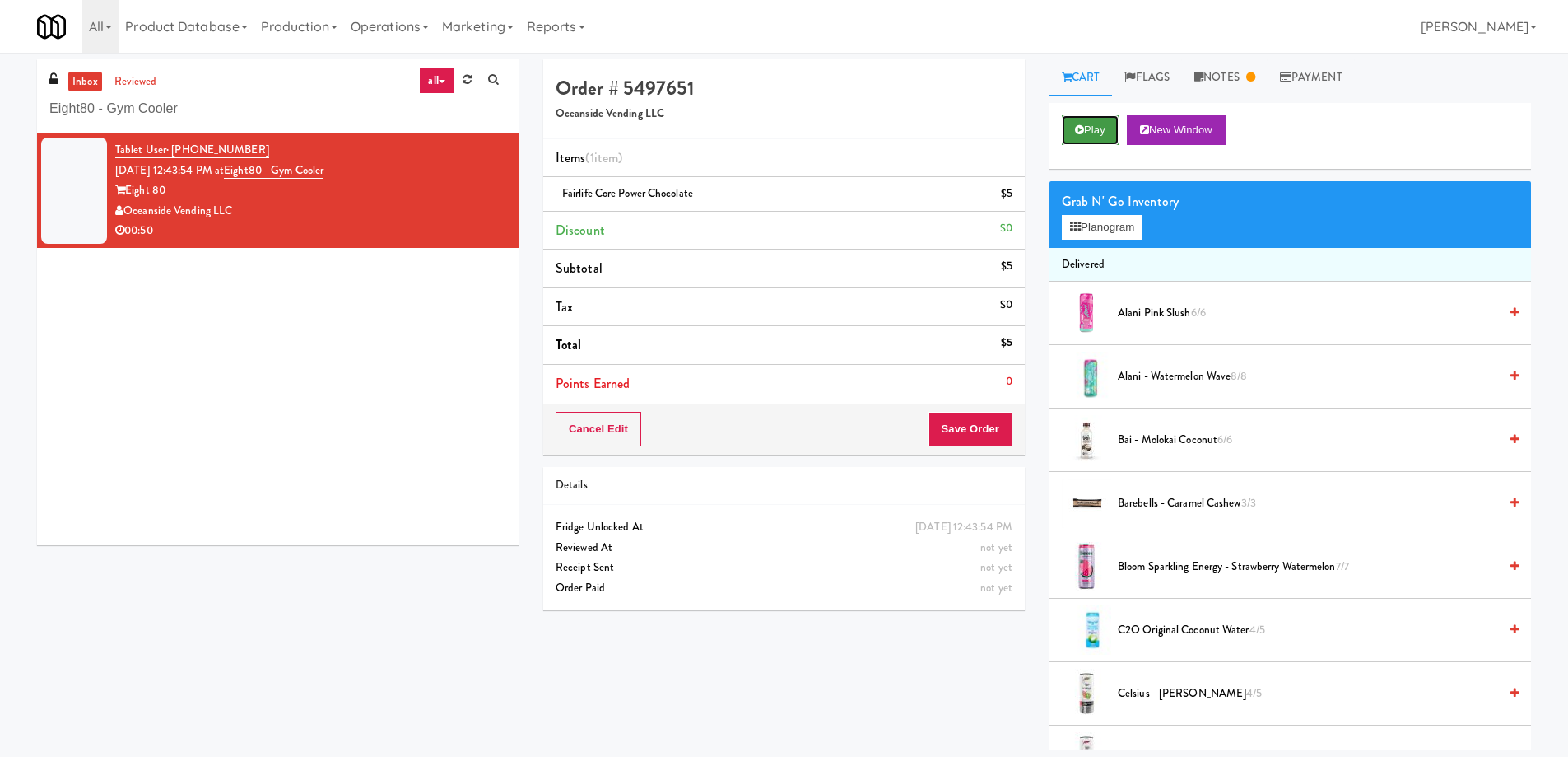
click at [1092, 128] on button "Play" at bounding box center [1090, 129] width 57 height 29
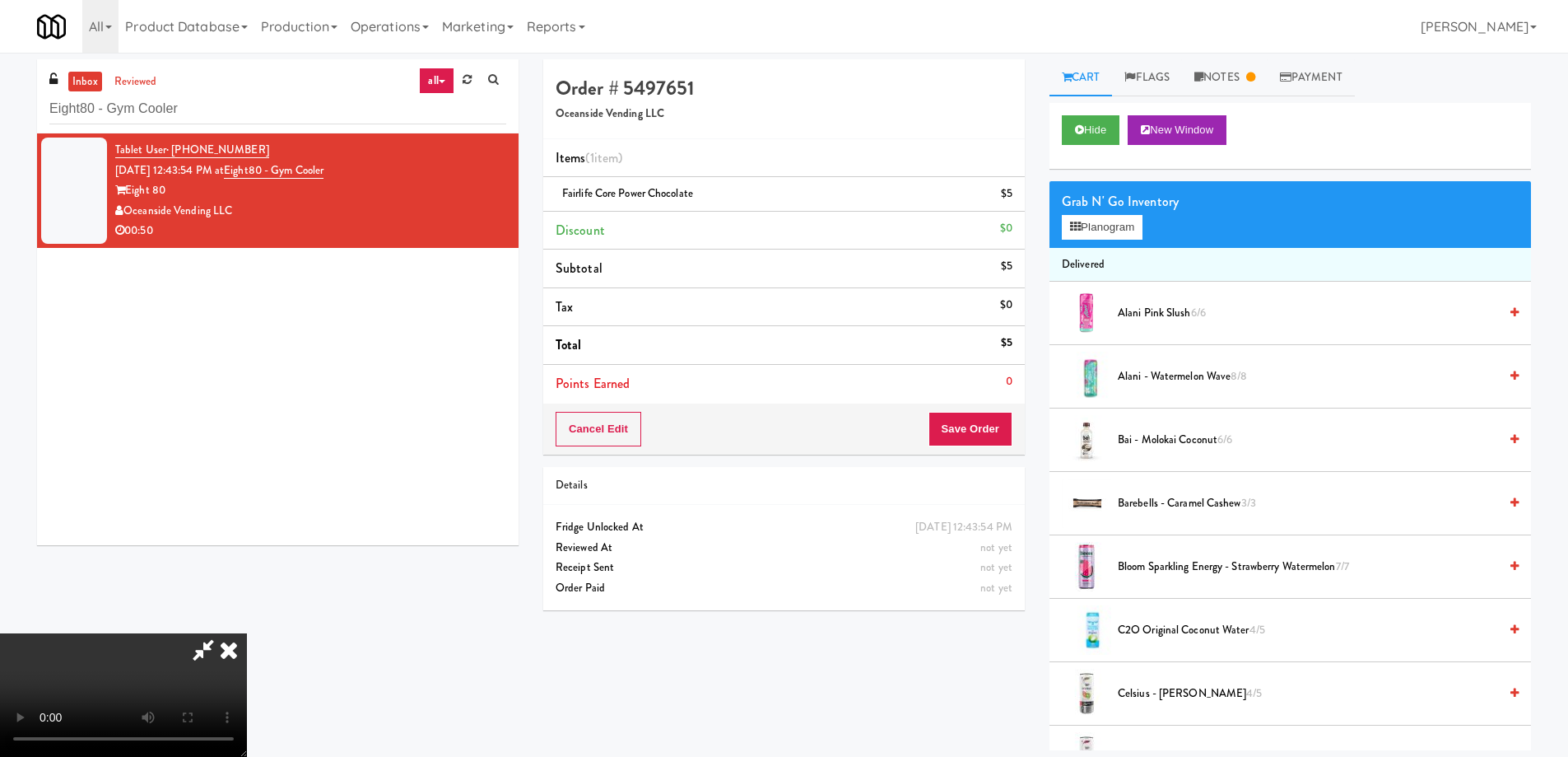
click at [247, 633] on video at bounding box center [123, 695] width 247 height 124
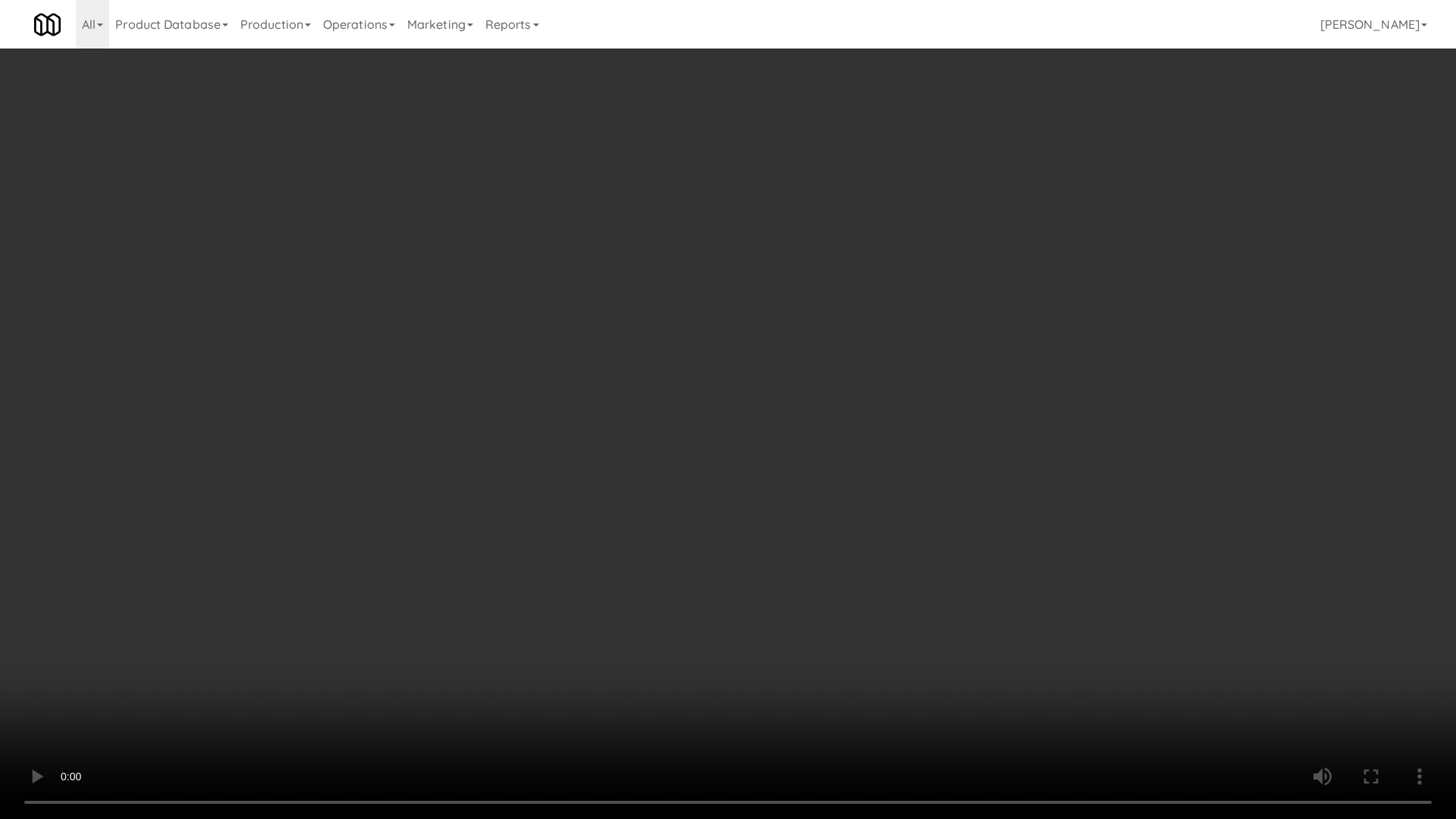
click at [877, 385] on video at bounding box center [728, 409] width 1456 height 819
click at [615, 534] on video at bounding box center [728, 409] width 1456 height 819
click at [658, 508] on video at bounding box center [728, 409] width 1456 height 819
click at [677, 481] on video at bounding box center [728, 409] width 1456 height 819
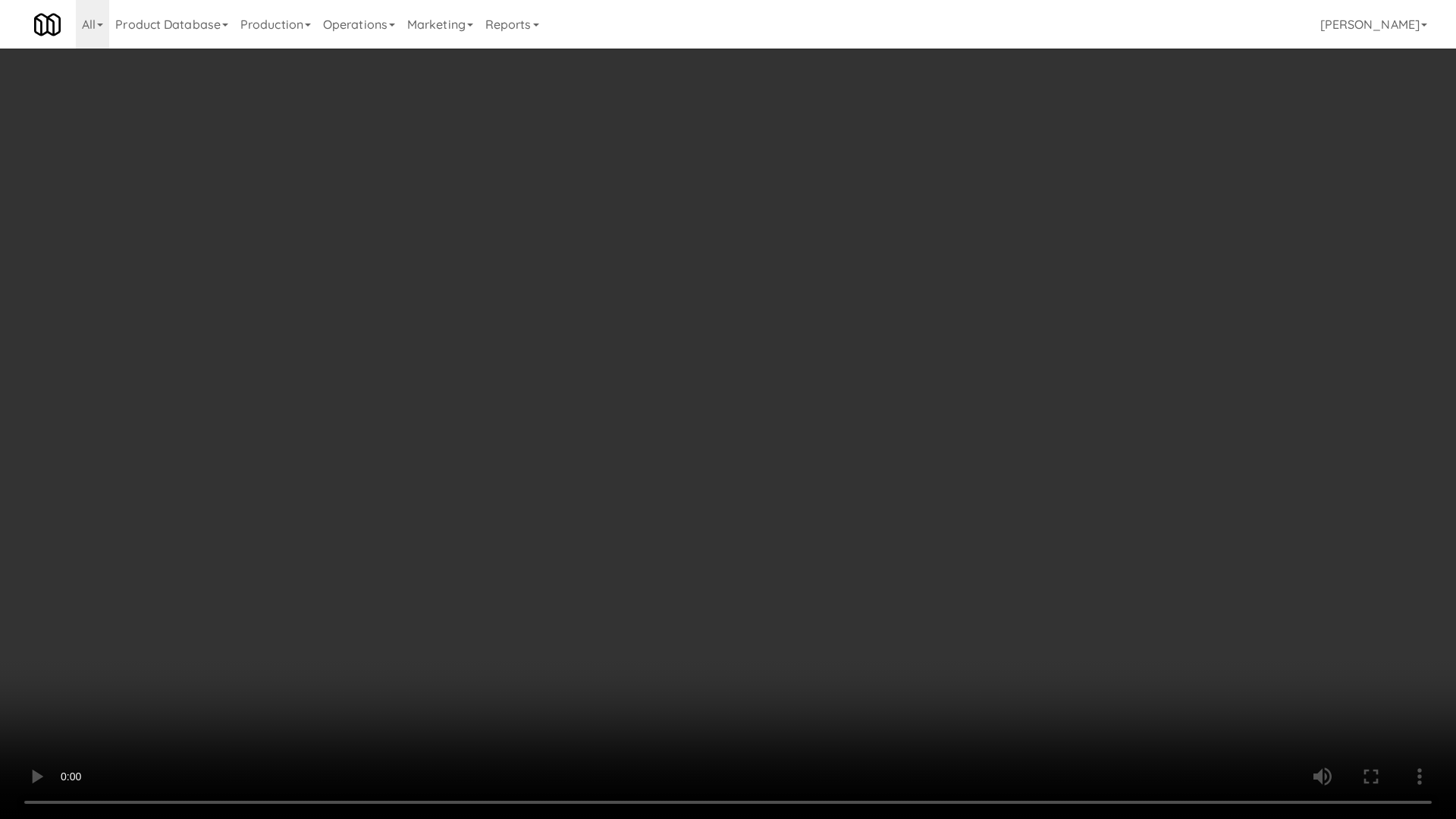
click at [677, 481] on video at bounding box center [728, 409] width 1456 height 819
click at [681, 473] on video at bounding box center [728, 409] width 1456 height 819
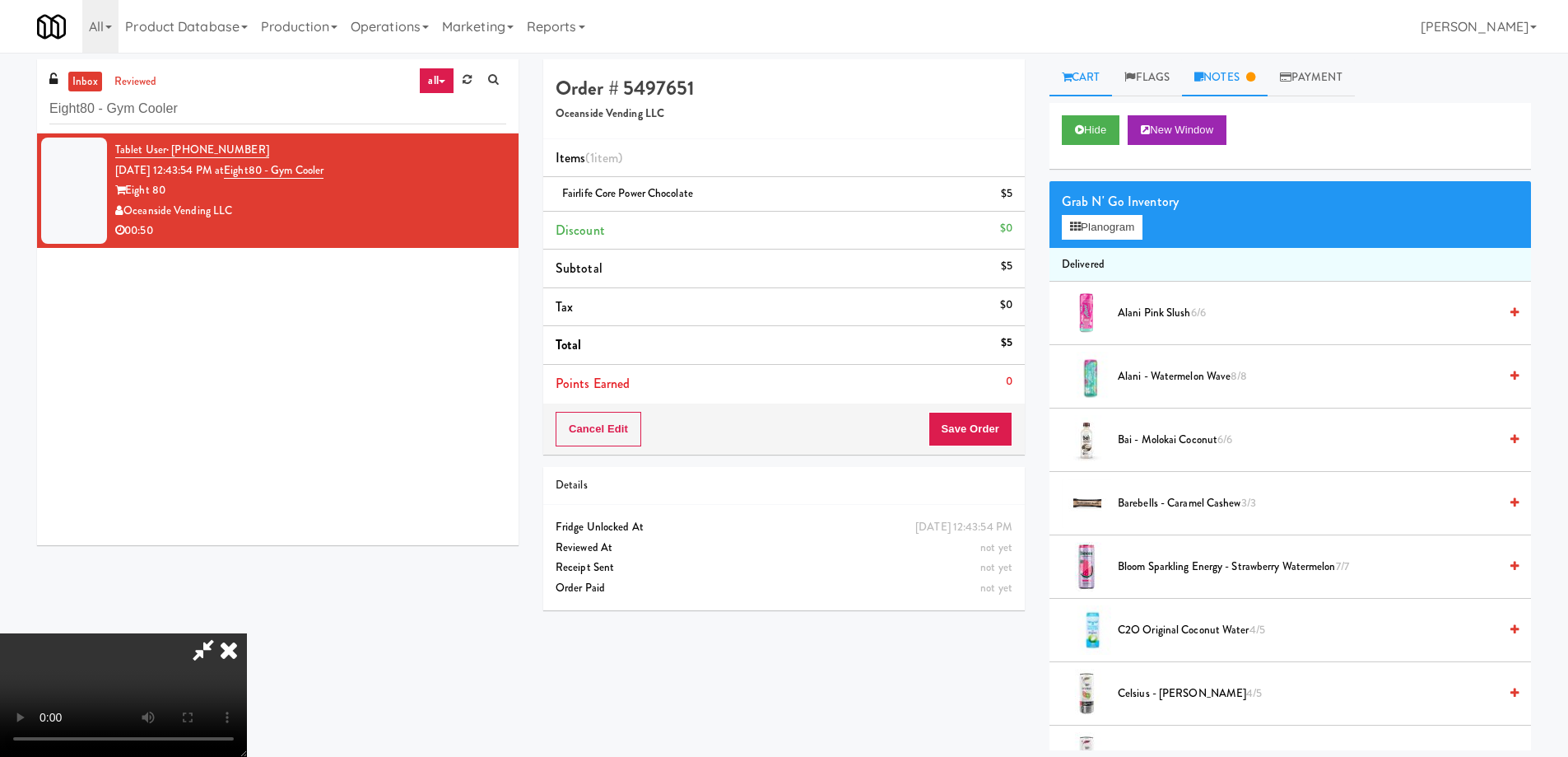
click at [1246, 71] on link "Notes" at bounding box center [1224, 77] width 86 height 37
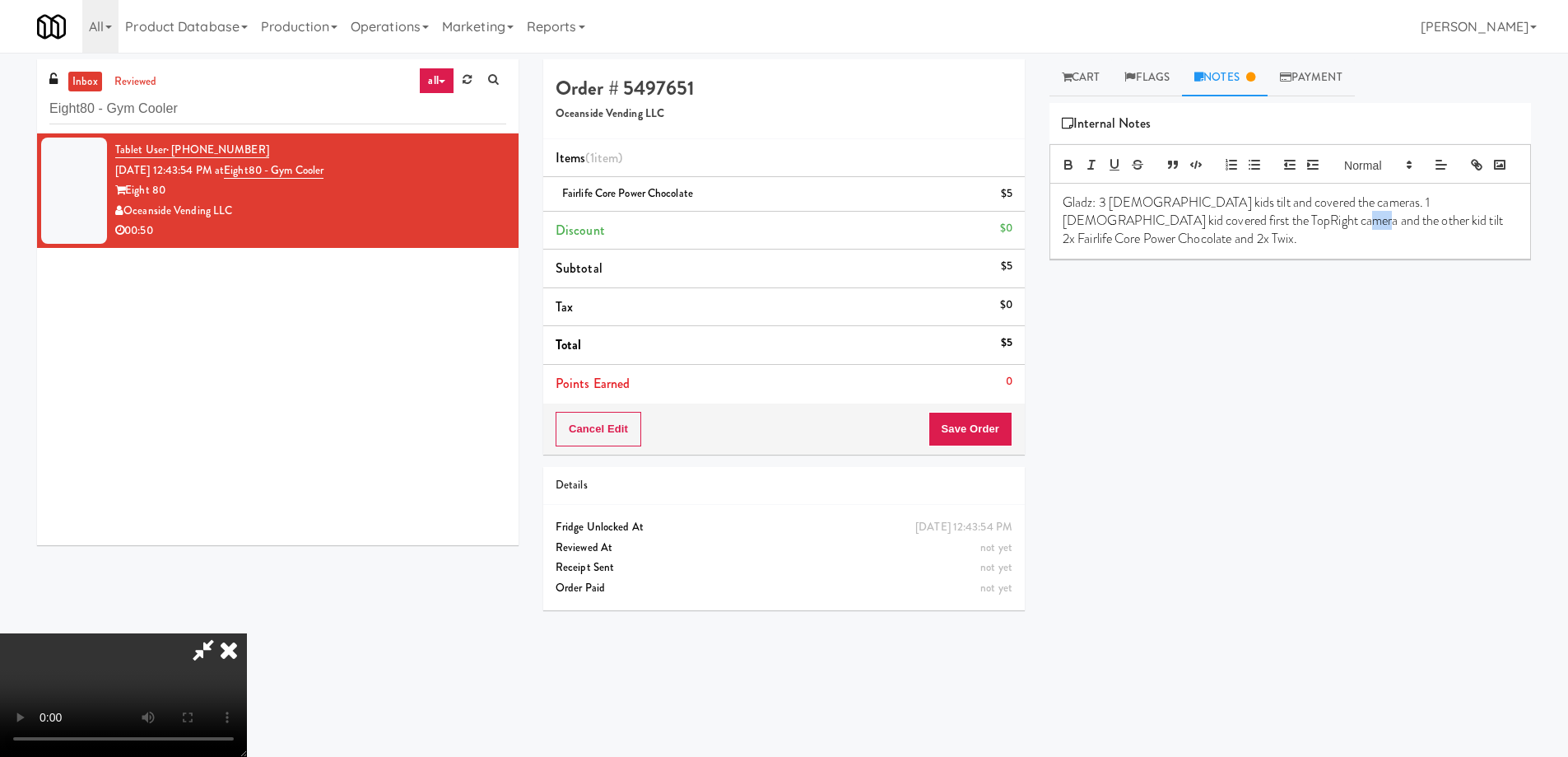
drag, startPoint x: 1211, startPoint y: 249, endPoint x: 1227, endPoint y: 250, distance: 16.0
click at [1227, 249] on p "Gladz: 3 [DEMOGRAPHIC_DATA] kids tilt and covered the cameras. 1 [DEMOGRAPHIC_D…" at bounding box center [1290, 221] width 455 height 55
drag, startPoint x: 1396, startPoint y: 247, endPoint x: 1412, endPoint y: 247, distance: 16.0
click at [1412, 247] on p "Gladz: 3 [DEMOGRAPHIC_DATA] kids tilt and covered the cameras. 1 [DEMOGRAPHIC_D…" at bounding box center [1290, 221] width 455 height 55
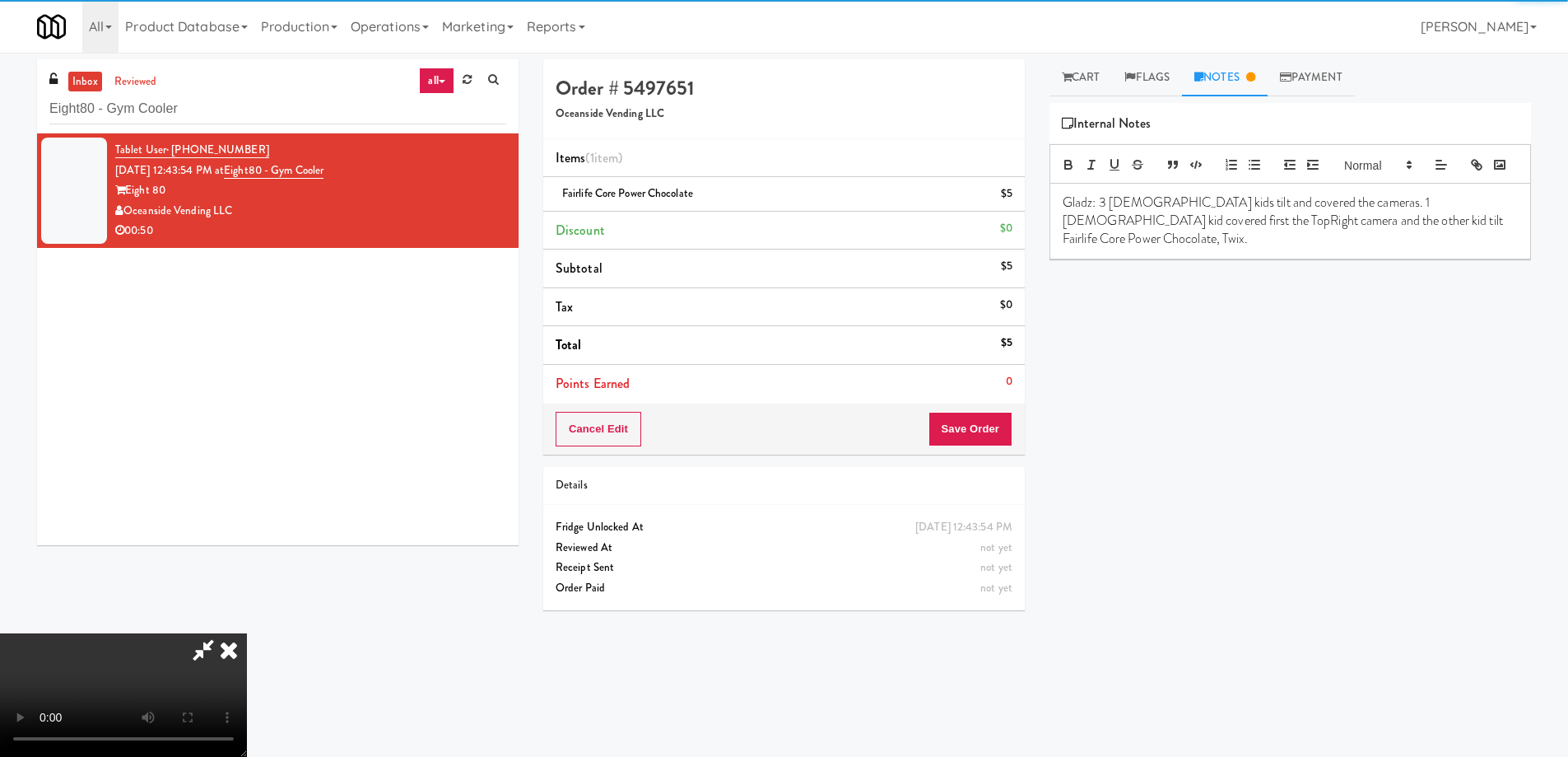
click at [1409, 247] on p "Gladz: 3 [DEMOGRAPHIC_DATA] kids tilt and covered the cameras. 1 [DEMOGRAPHIC_D…" at bounding box center [1290, 221] width 455 height 55
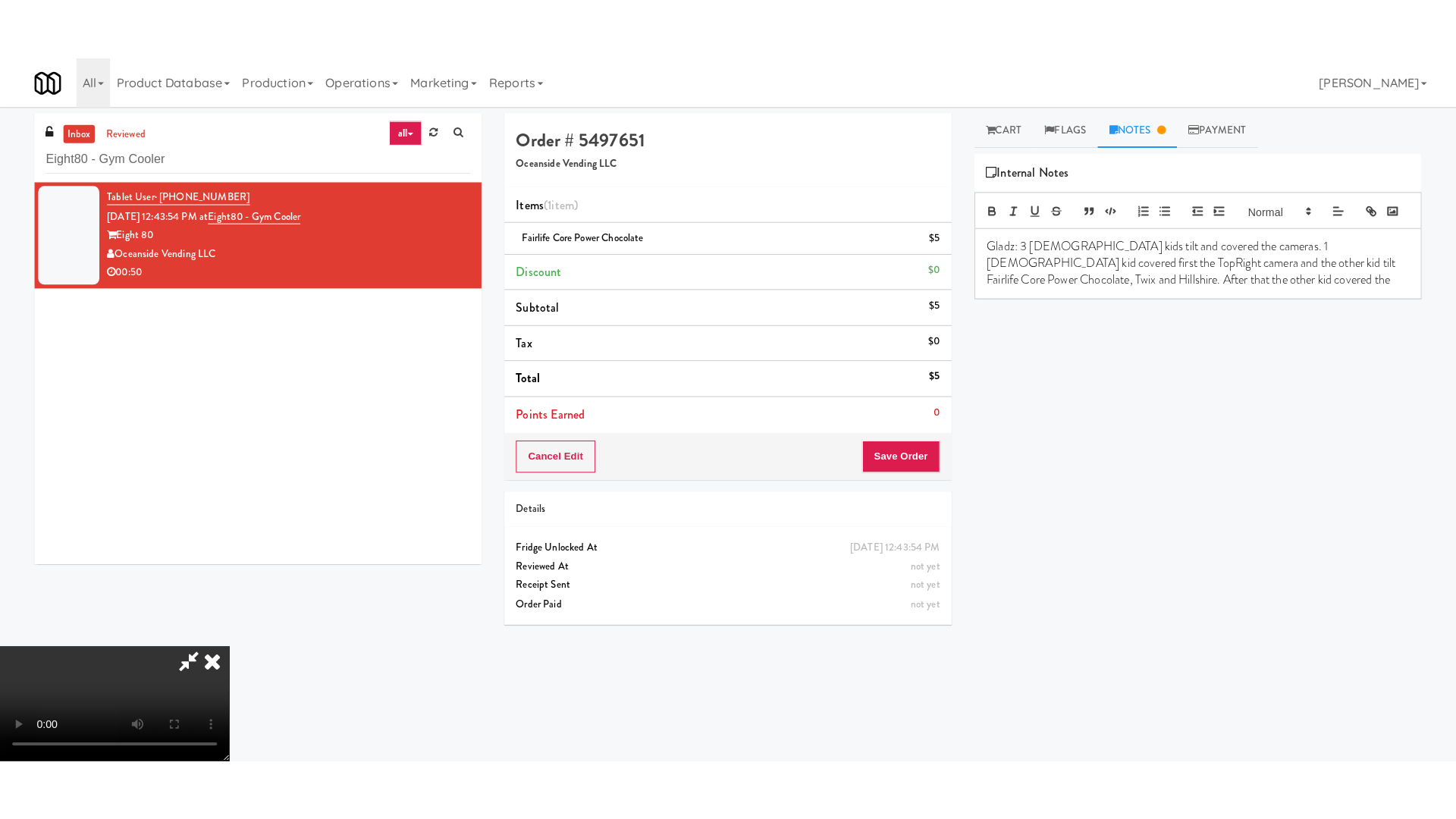
scroll to position [227, 0]
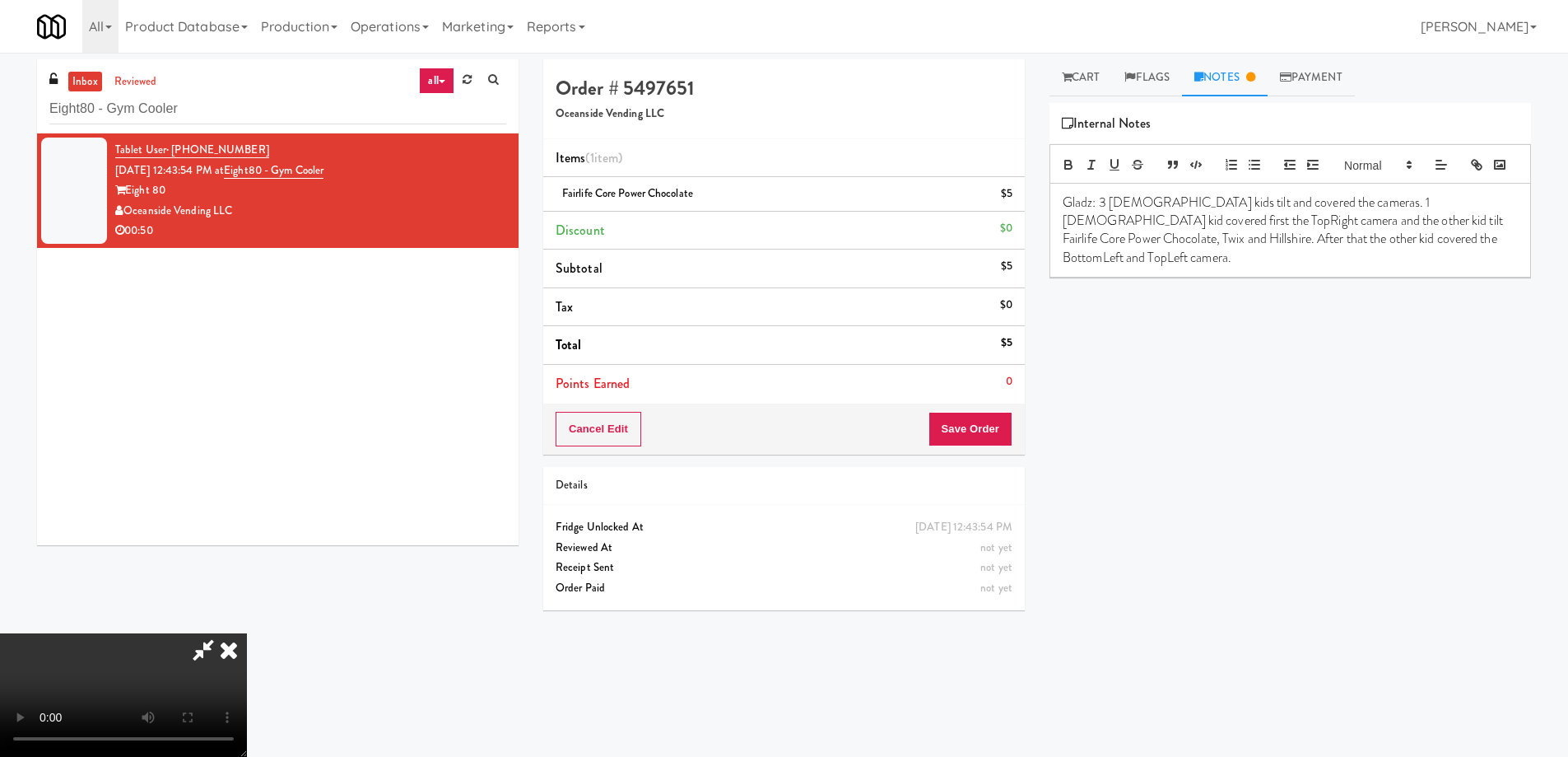
click at [247, 633] on video at bounding box center [123, 695] width 247 height 124
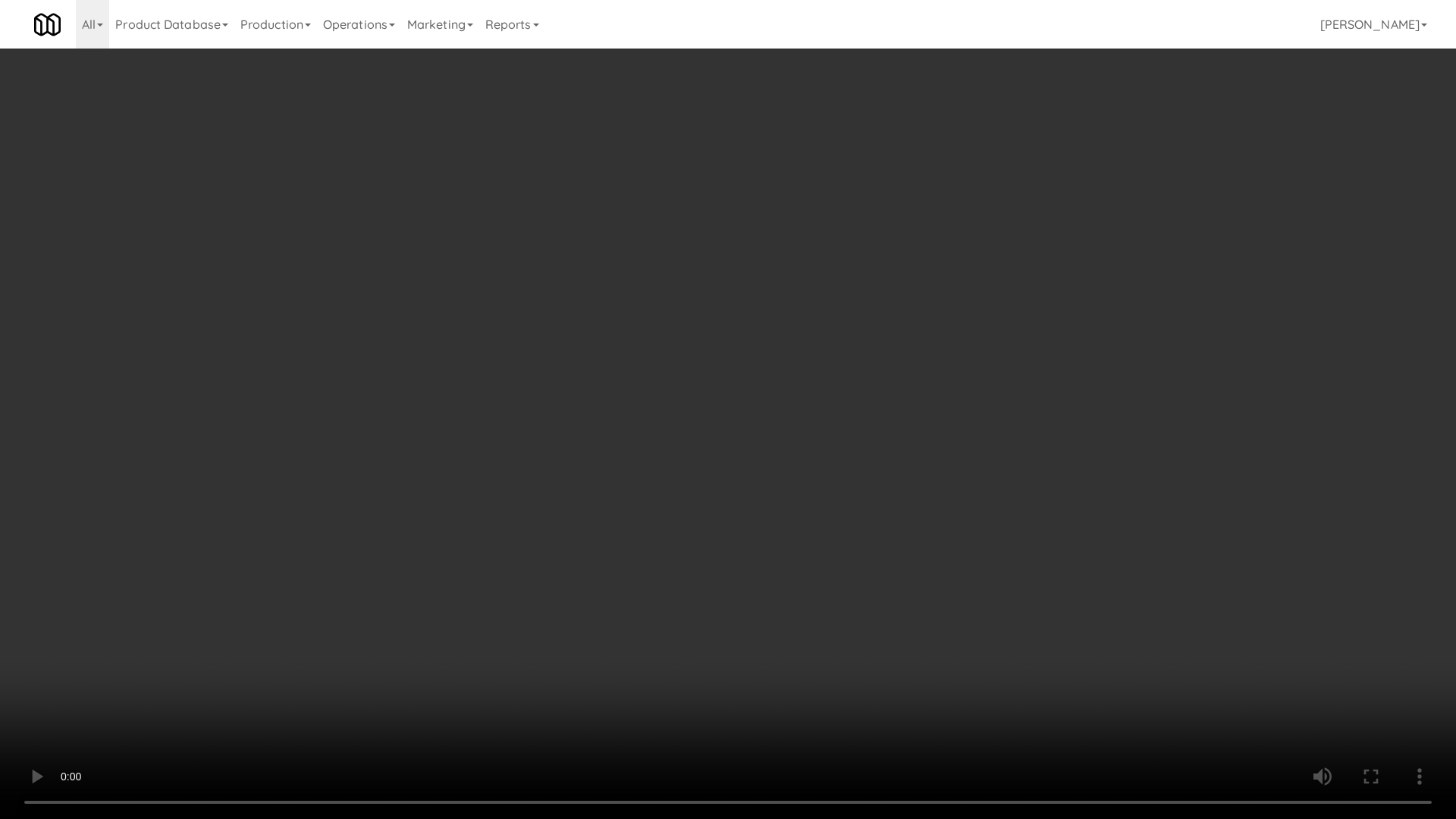
click at [628, 357] on video at bounding box center [728, 409] width 1456 height 819
click at [621, 348] on video at bounding box center [728, 409] width 1456 height 819
click at [882, 479] on video at bounding box center [728, 409] width 1456 height 819
click at [743, 444] on video at bounding box center [728, 409] width 1456 height 819
click at [695, 493] on video at bounding box center [728, 409] width 1456 height 819
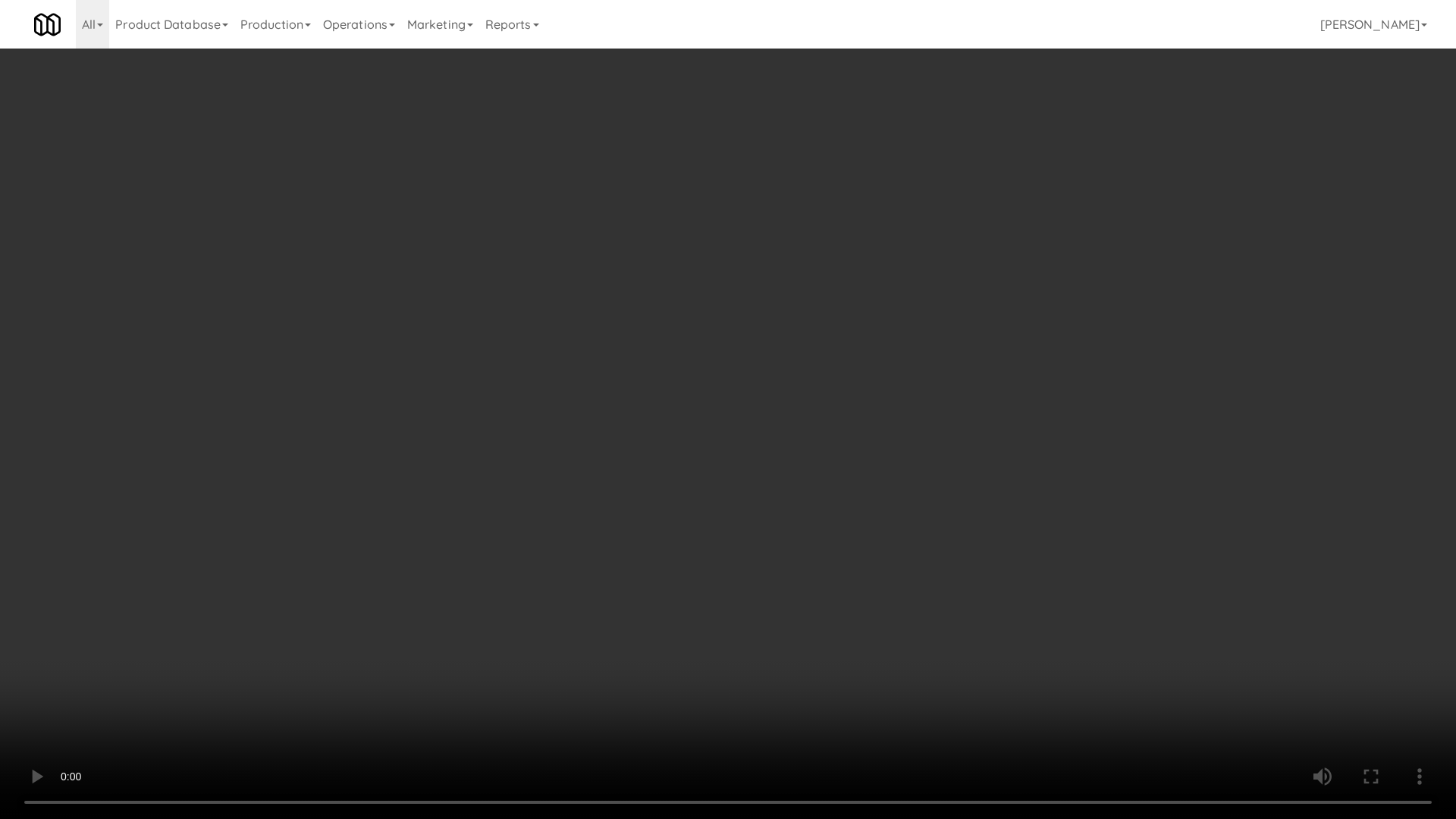
click at [757, 422] on video at bounding box center [728, 409] width 1456 height 819
click at [817, 479] on video at bounding box center [728, 409] width 1456 height 819
click at [794, 460] on video at bounding box center [728, 409] width 1456 height 819
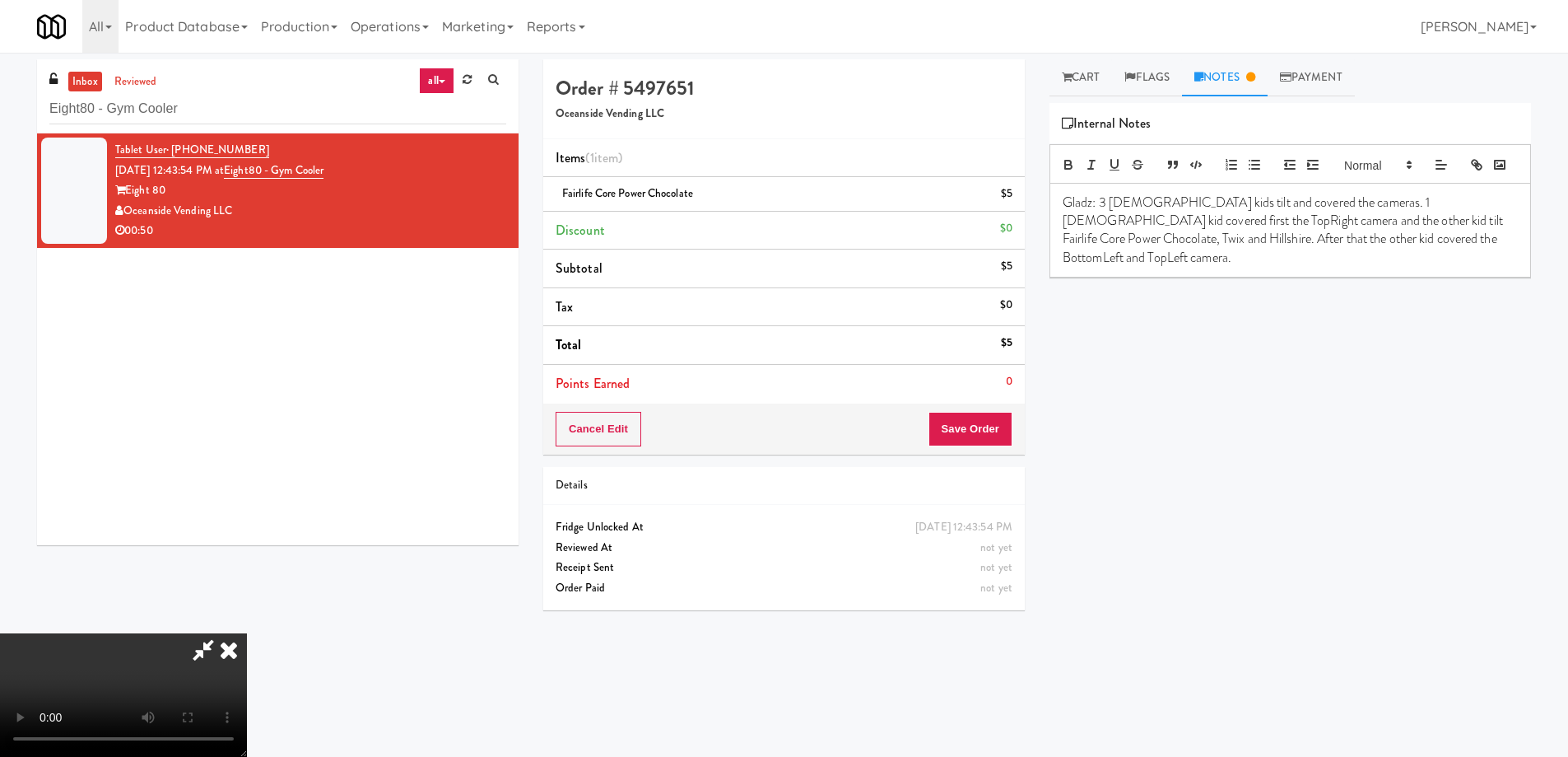
click at [1430, 267] on p "Gladz: 3 [DEMOGRAPHIC_DATA] kids tilt and covered the cameras. 1 [DEMOGRAPHIC_D…" at bounding box center [1290, 231] width 455 height 74
click at [247, 633] on video at bounding box center [123, 695] width 247 height 124
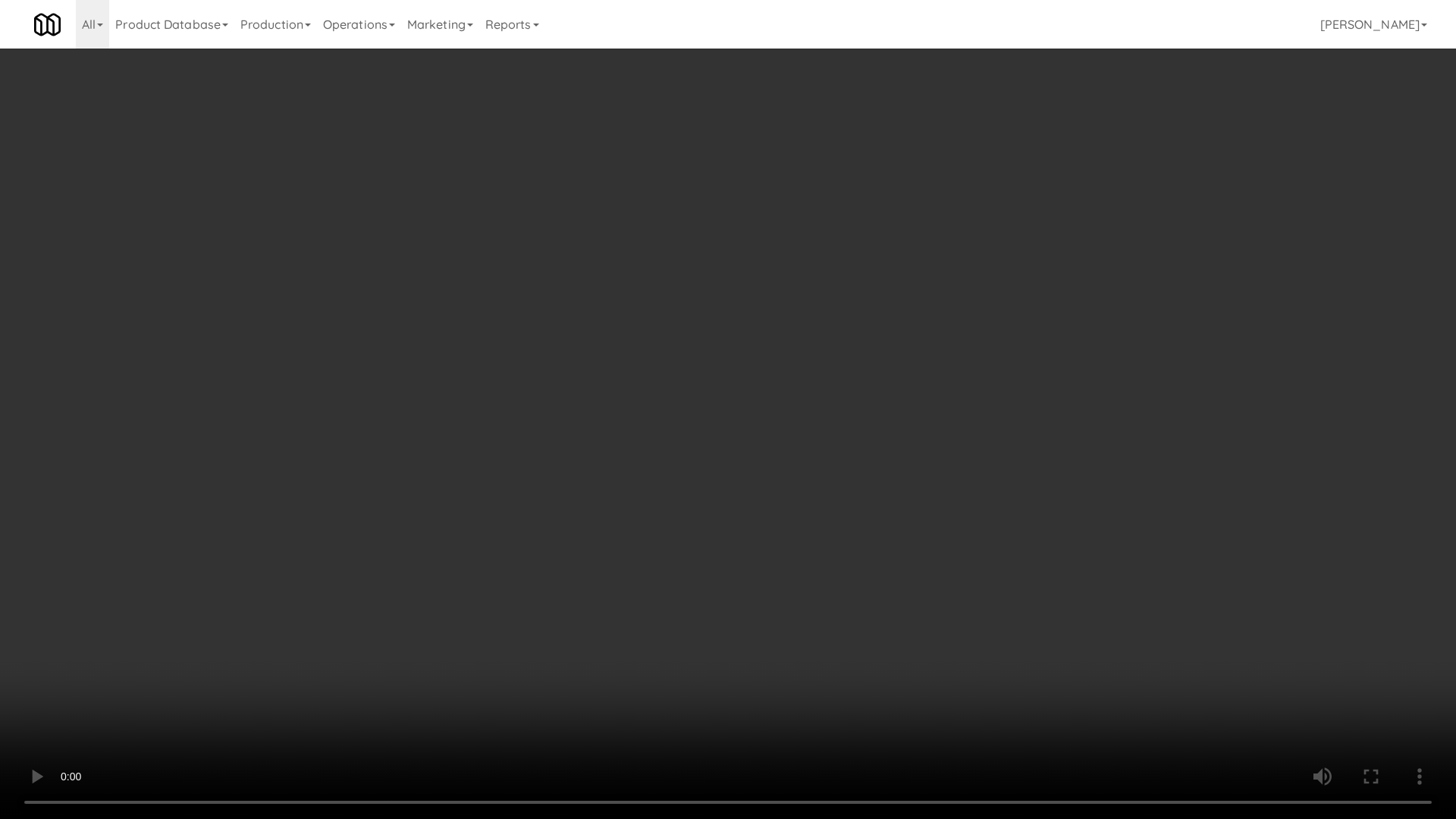
click at [979, 582] on video at bounding box center [728, 409] width 1456 height 819
click at [830, 536] on video at bounding box center [728, 409] width 1456 height 819
click at [839, 566] on video at bounding box center [728, 409] width 1456 height 819
click at [823, 558] on video at bounding box center [728, 409] width 1456 height 819
click at [844, 569] on video at bounding box center [728, 409] width 1456 height 819
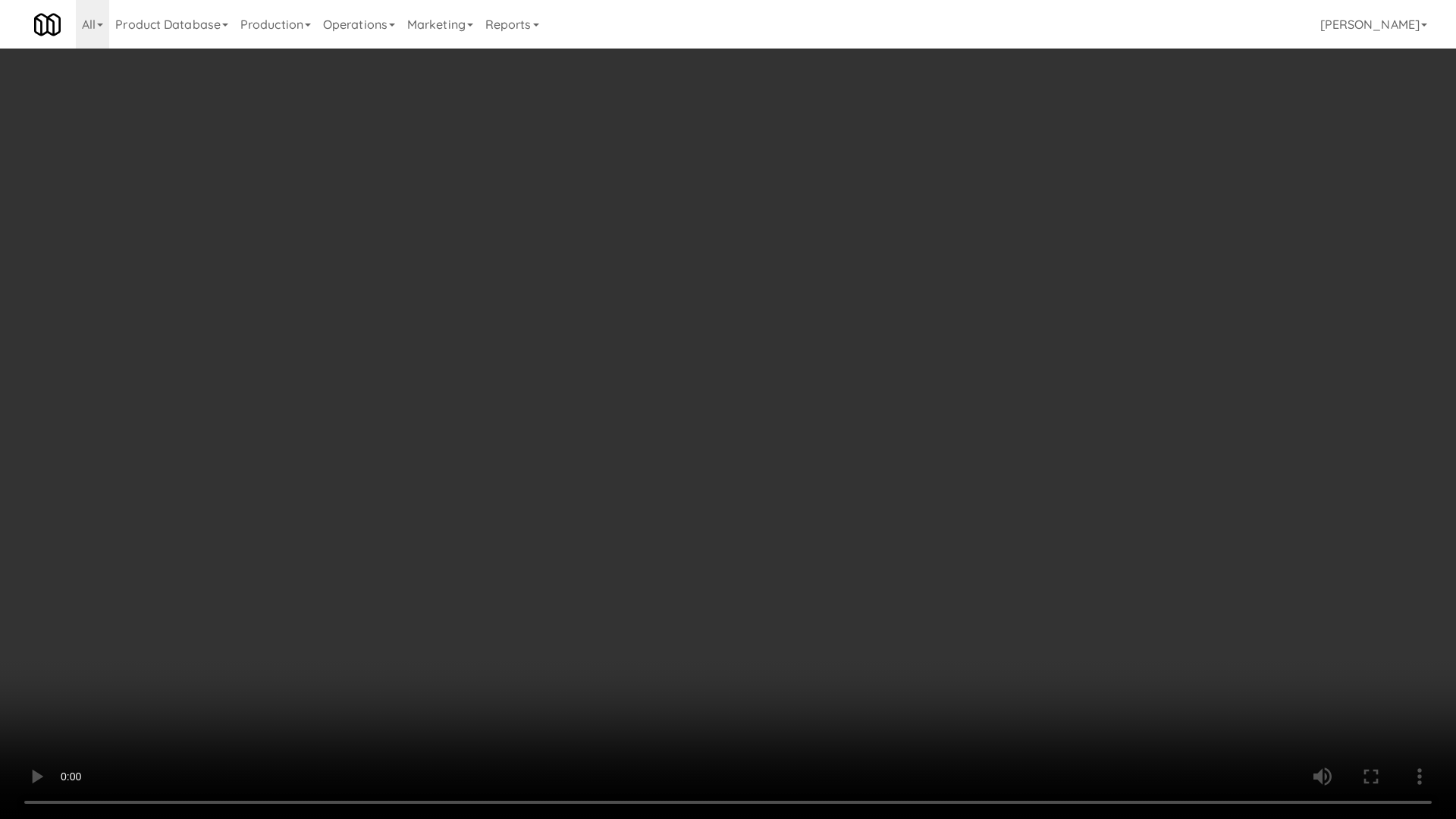
click at [832, 561] on video at bounding box center [728, 409] width 1456 height 819
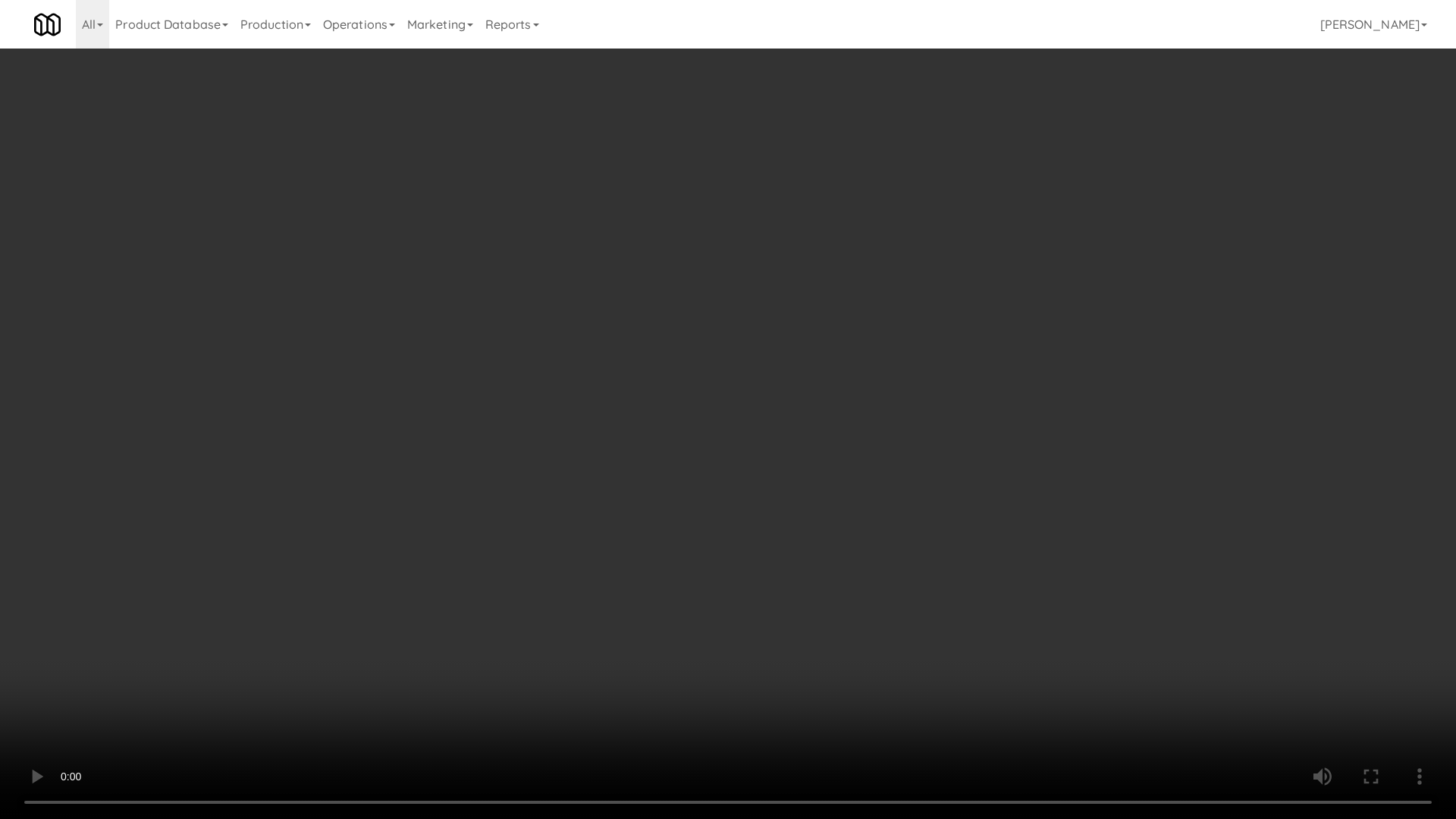
click at [832, 561] on video at bounding box center [728, 409] width 1456 height 819
click at [744, 566] on video at bounding box center [728, 409] width 1456 height 819
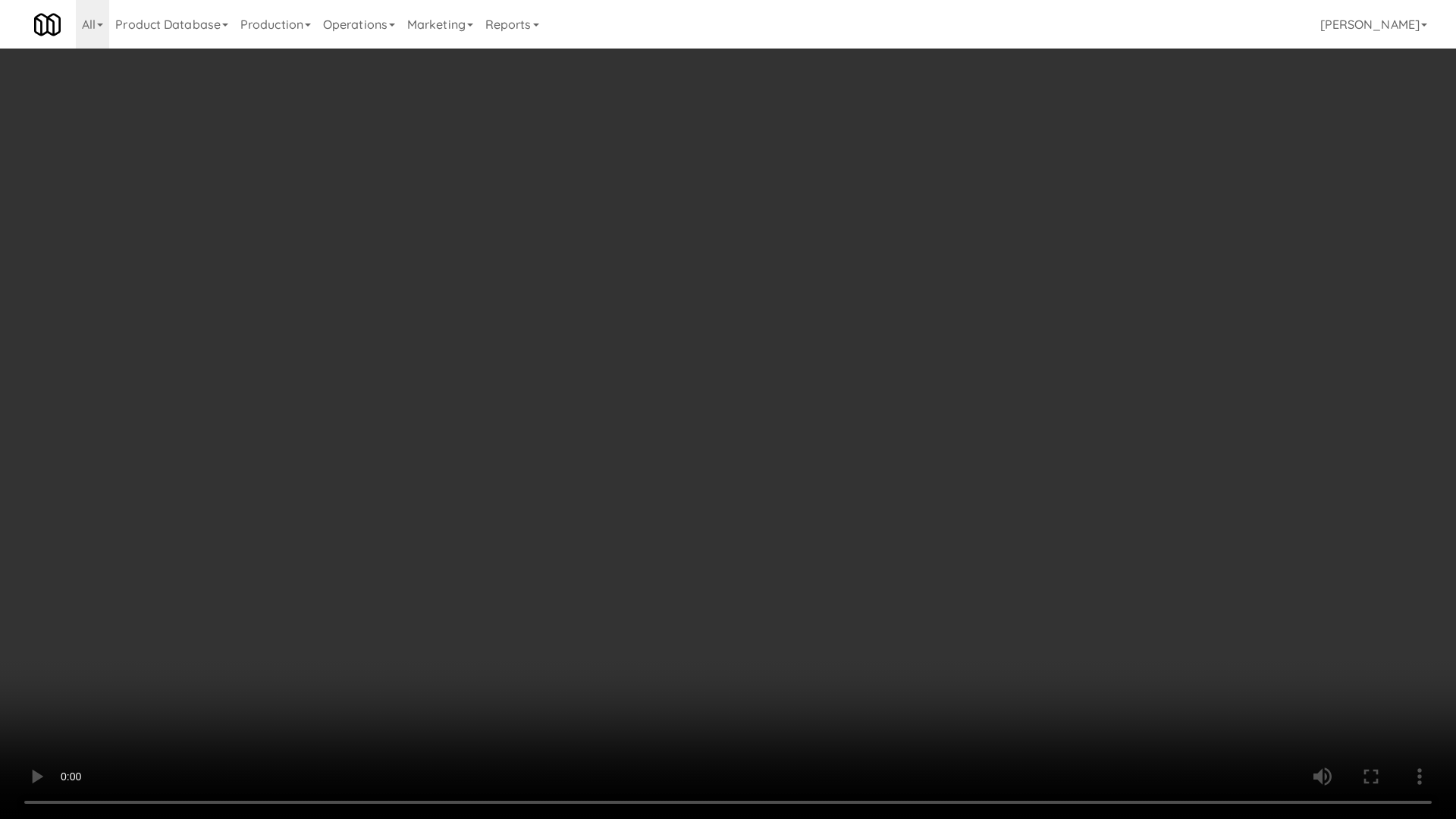
click at [786, 545] on video at bounding box center [728, 409] width 1456 height 819
click at [822, 539] on video at bounding box center [728, 409] width 1456 height 819
click at [842, 531] on video at bounding box center [728, 409] width 1456 height 819
click at [787, 487] on video at bounding box center [728, 409] width 1456 height 819
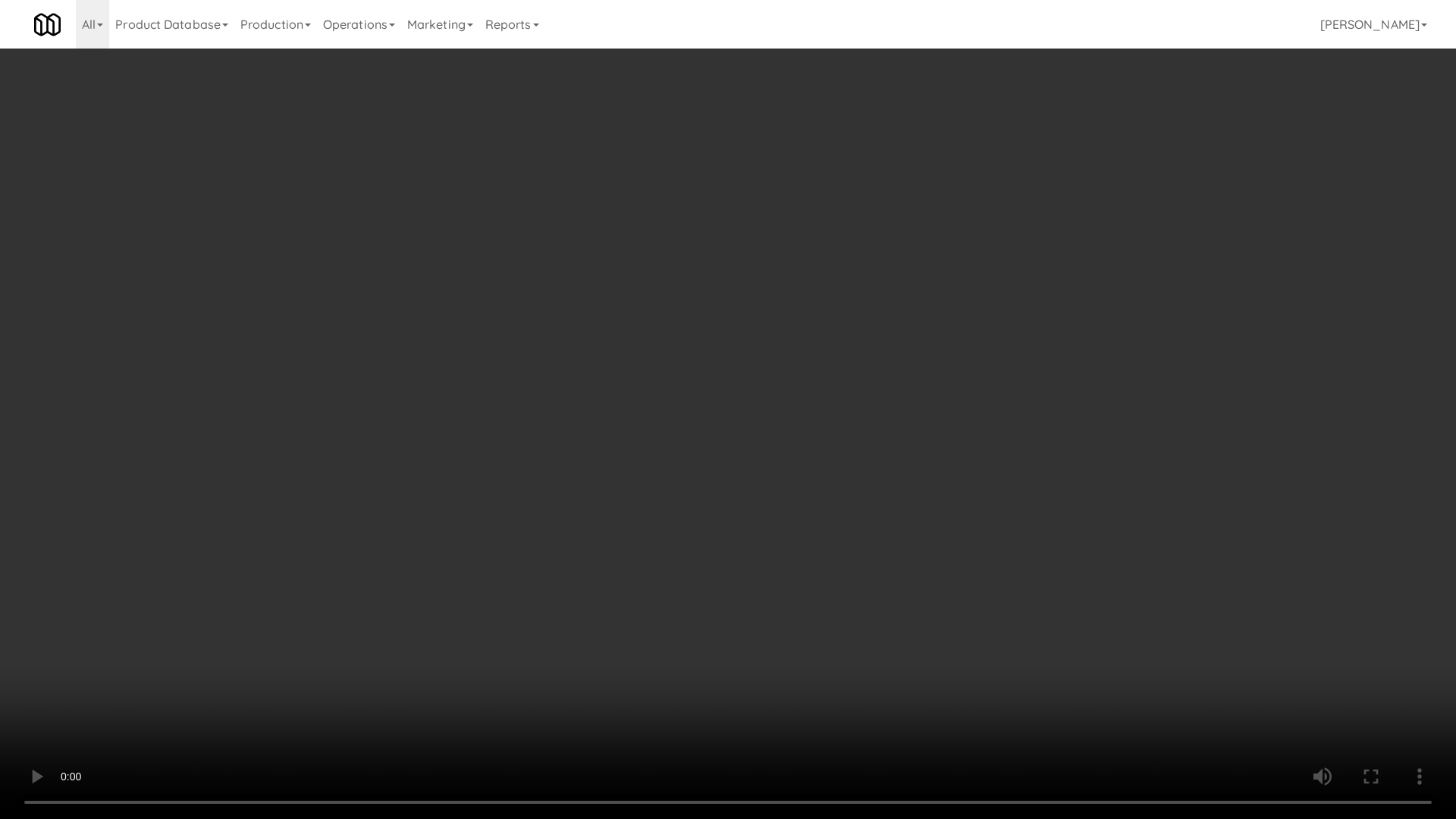
click at [787, 487] on video at bounding box center [728, 409] width 1456 height 819
click at [864, 528] on video at bounding box center [728, 409] width 1456 height 819
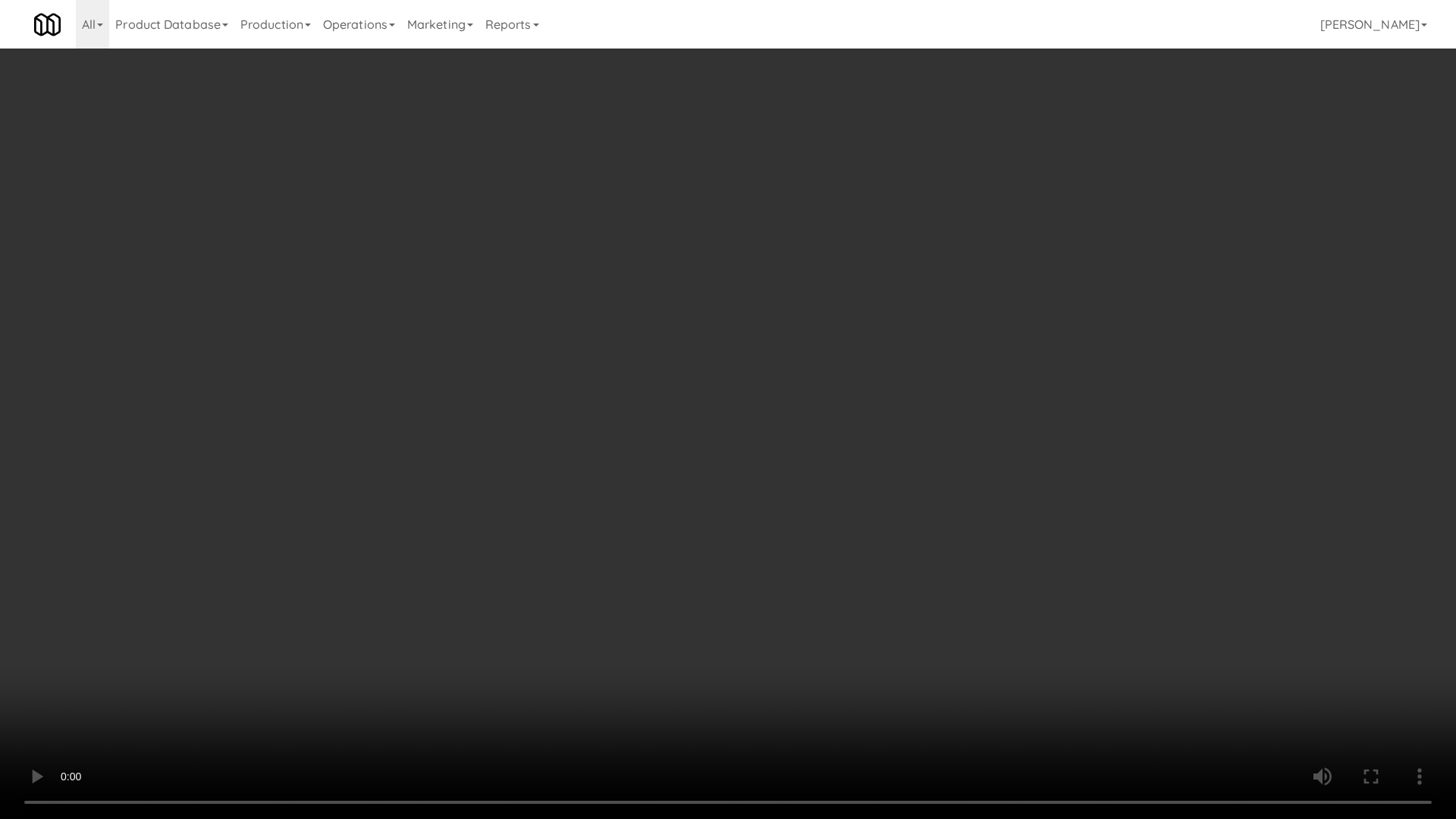
click at [864, 528] on video at bounding box center [728, 409] width 1456 height 819
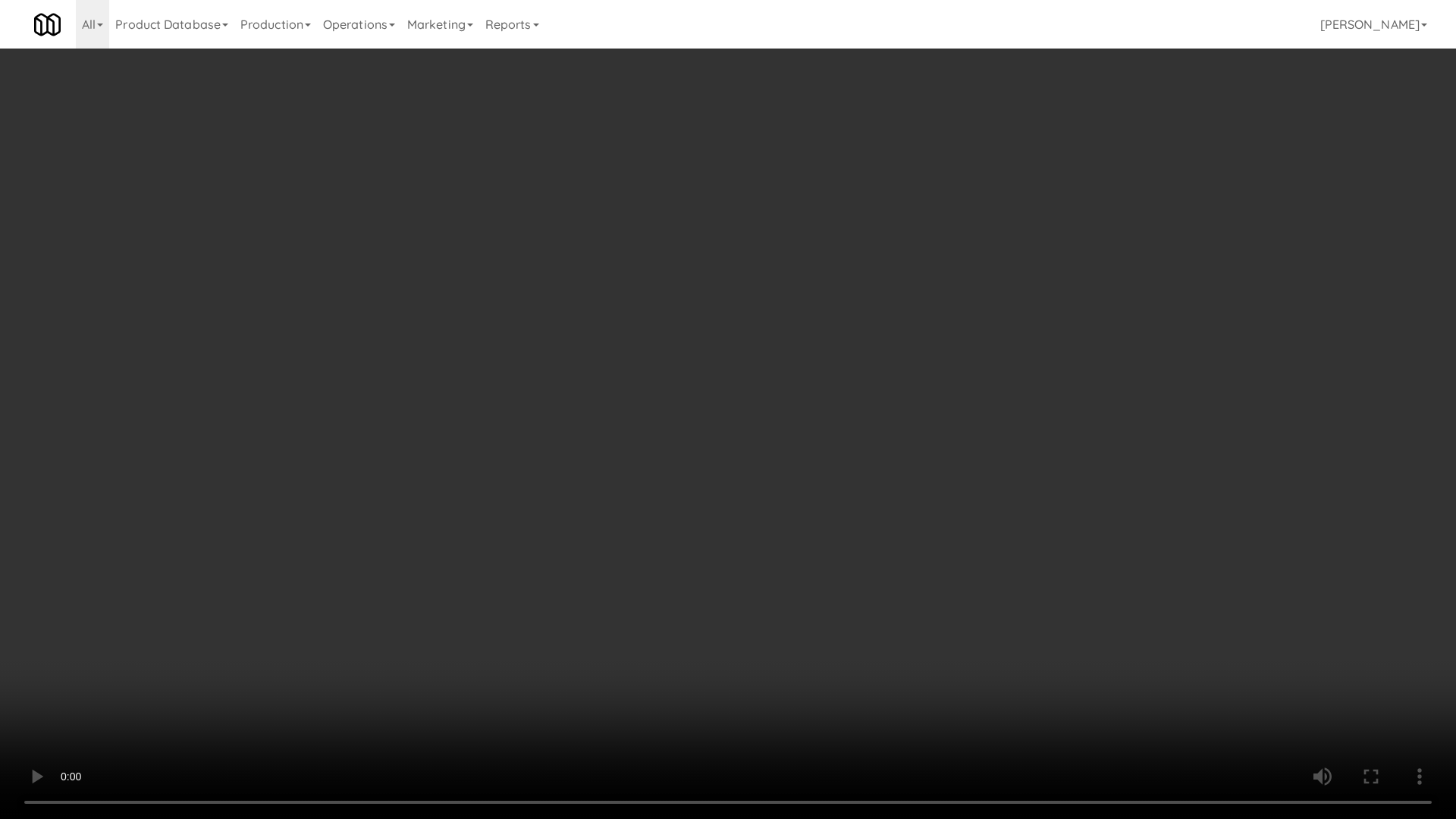
click at [864, 528] on video at bounding box center [728, 409] width 1456 height 819
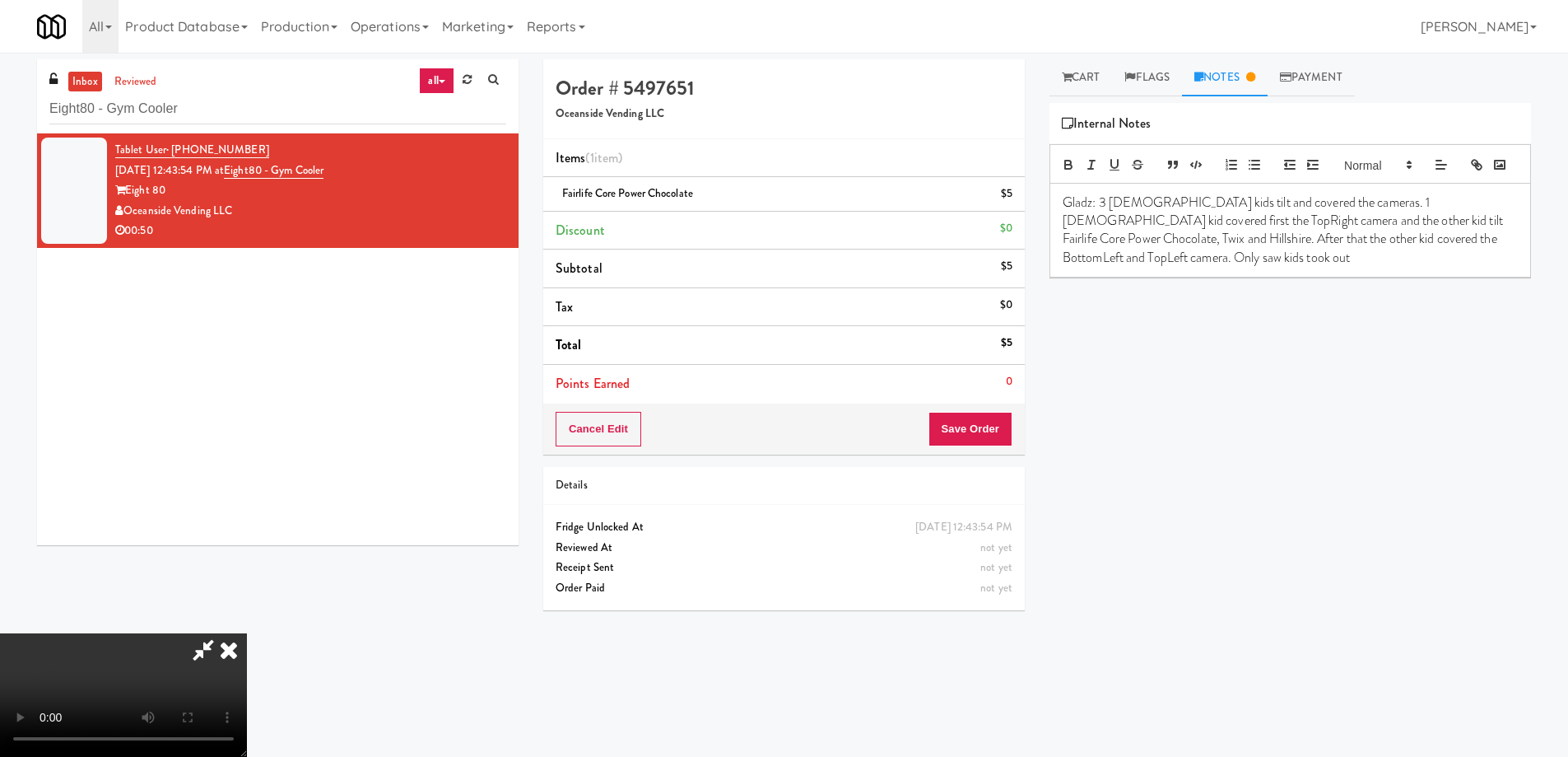
click at [1343, 278] on div "Gladz: 3 [DEMOGRAPHIC_DATA] kids tilt and covered the cameras. 1 [DEMOGRAPHIC_D…" at bounding box center [1290, 230] width 480 height 94
click at [1215, 246] on p "Gladz: 3 [DEMOGRAPHIC_DATA] kids tilt and covered the cameras. 1 [DEMOGRAPHIC_D…" at bounding box center [1290, 240] width 455 height 93
click at [1369, 247] on p "Gladz: 3 [DEMOGRAPHIC_DATA] kids tilt and covered the cameras. 1 [DEMOGRAPHIC_D…" at bounding box center [1290, 240] width 455 height 93
copy p "Fairlife Core Power Chocolate"
click at [1207, 279] on p "Gladz: 3 [DEMOGRAPHIC_DATA] kids tilt and covered the cameras. 1 [DEMOGRAPHIC_D…" at bounding box center [1290, 240] width 455 height 93
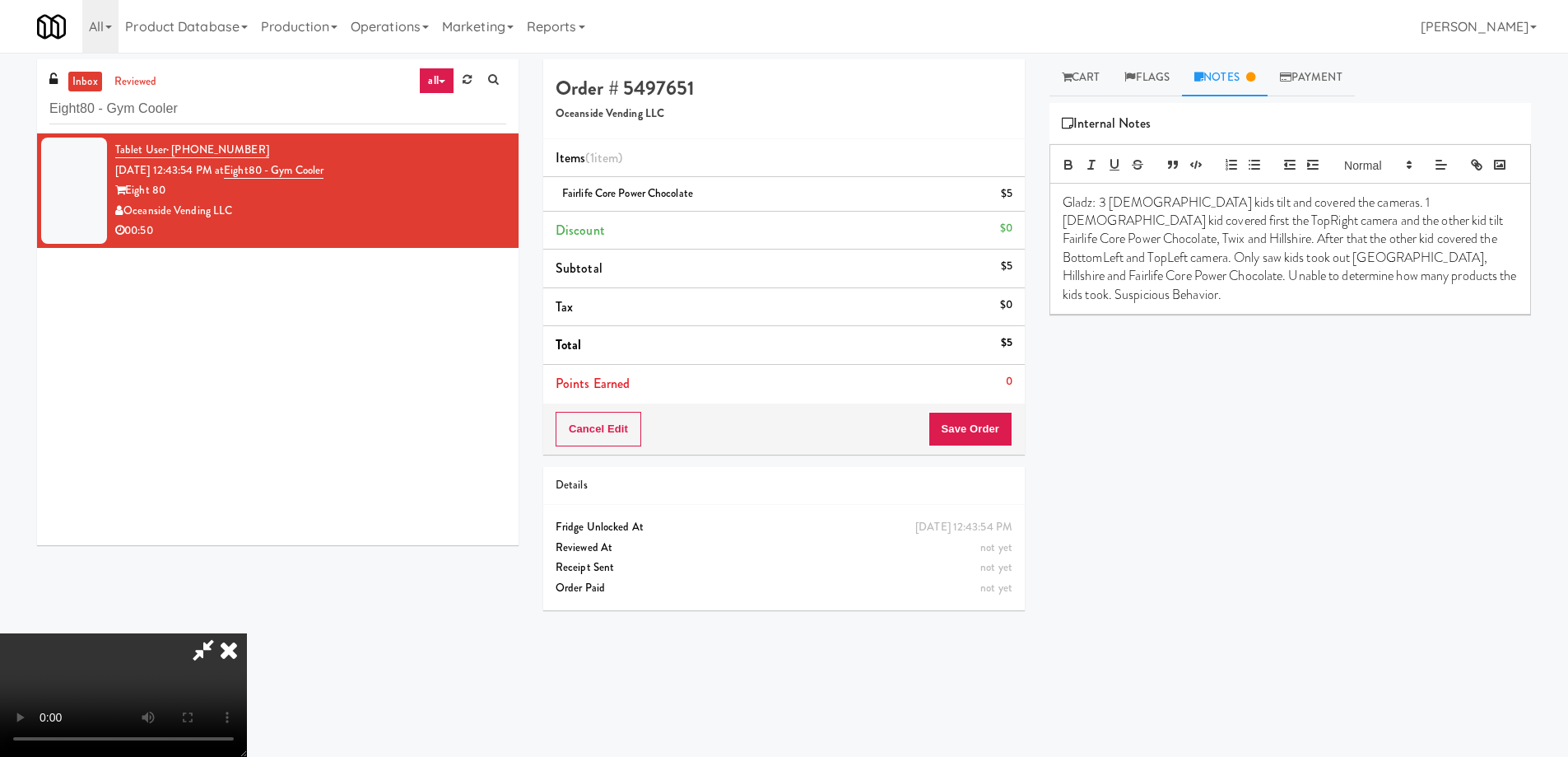
click at [1185, 302] on p "Gladz: 3 [DEMOGRAPHIC_DATA] kids tilt and covered the cameras. 1 [DEMOGRAPHIC_D…" at bounding box center [1290, 249] width 455 height 111
drag, startPoint x: 1393, startPoint y: 262, endPoint x: 1444, endPoint y: 266, distance: 51.2
click at [1444, 266] on p "Gladz: 3 [DEMOGRAPHIC_DATA] kids tilt and covered the cameras. 1 [DEMOGRAPHIC_D…" at bounding box center [1290, 249] width 455 height 111
click at [1400, 266] on p "Gladz: 3 [DEMOGRAPHIC_DATA] kids tilt and covered the cameras. 1 [DEMOGRAPHIC_D…" at bounding box center [1290, 249] width 455 height 111
click at [1251, 303] on p "Gladz: 3 [DEMOGRAPHIC_DATA] kids tilt and covered the cameras. 1 [DEMOGRAPHIC_D…" at bounding box center [1290, 249] width 455 height 111
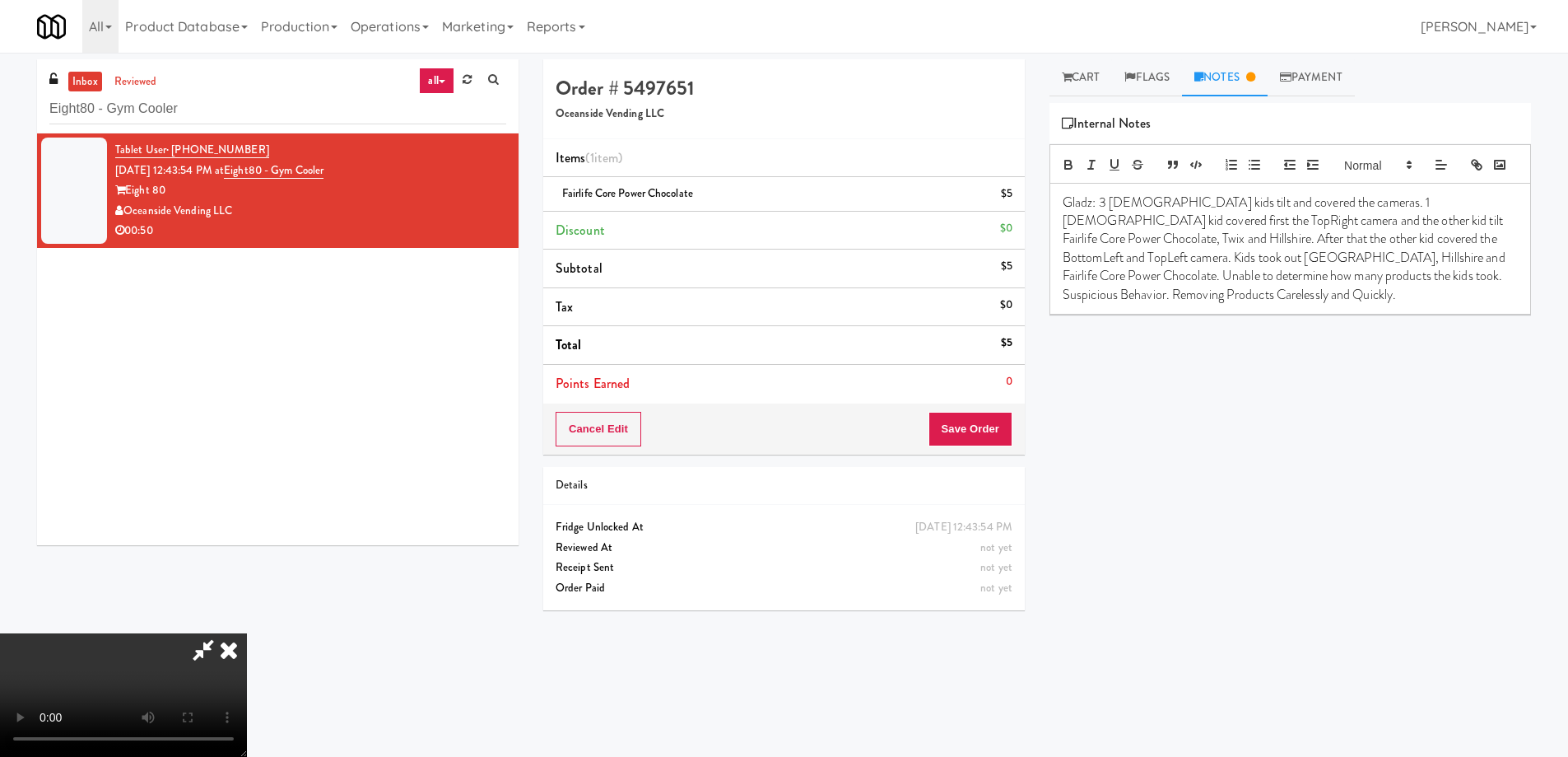
scroll to position [247, 0]
click at [247, 633] on video at bounding box center [123, 695] width 247 height 124
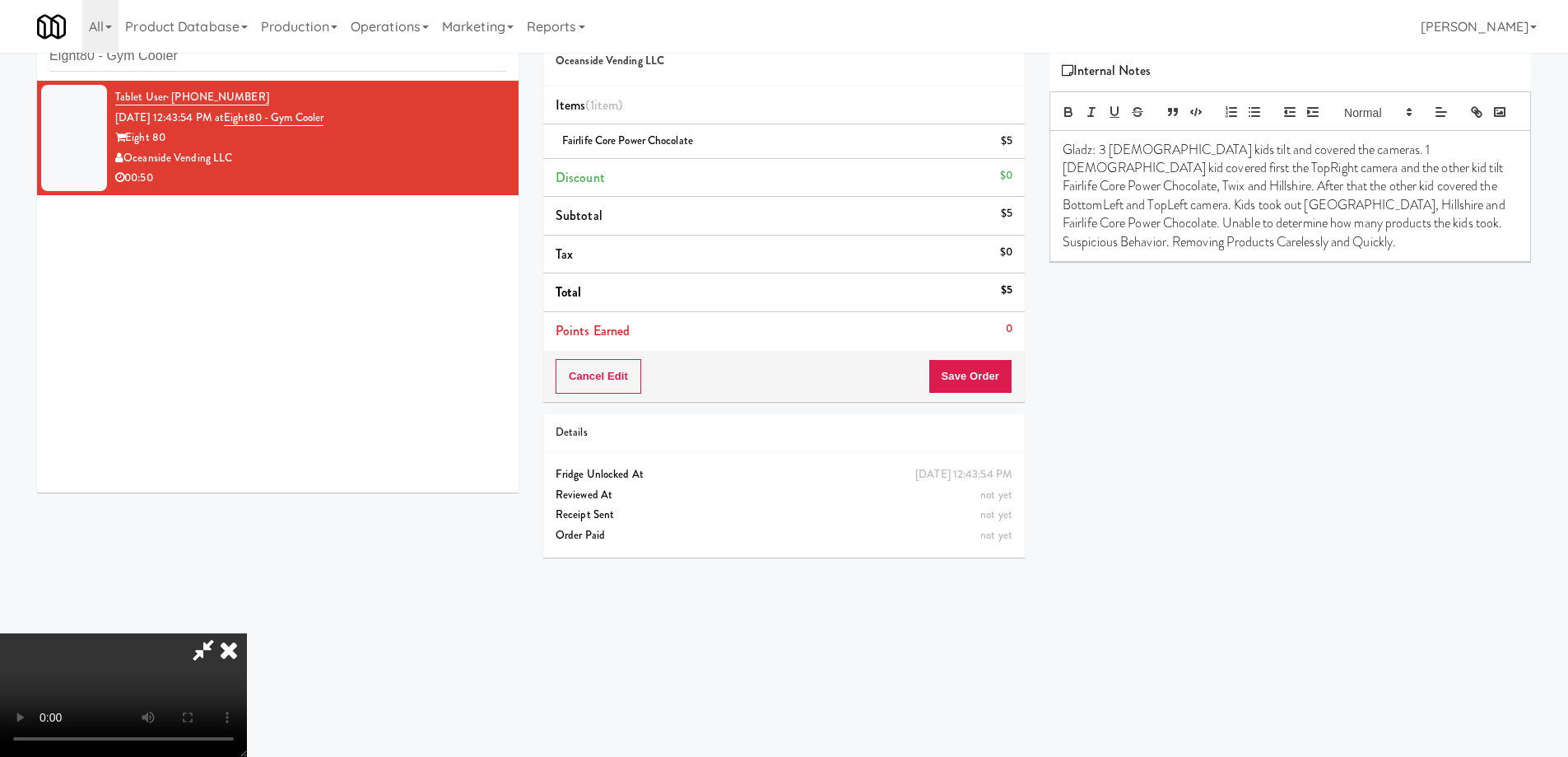
scroll to position [0, 0]
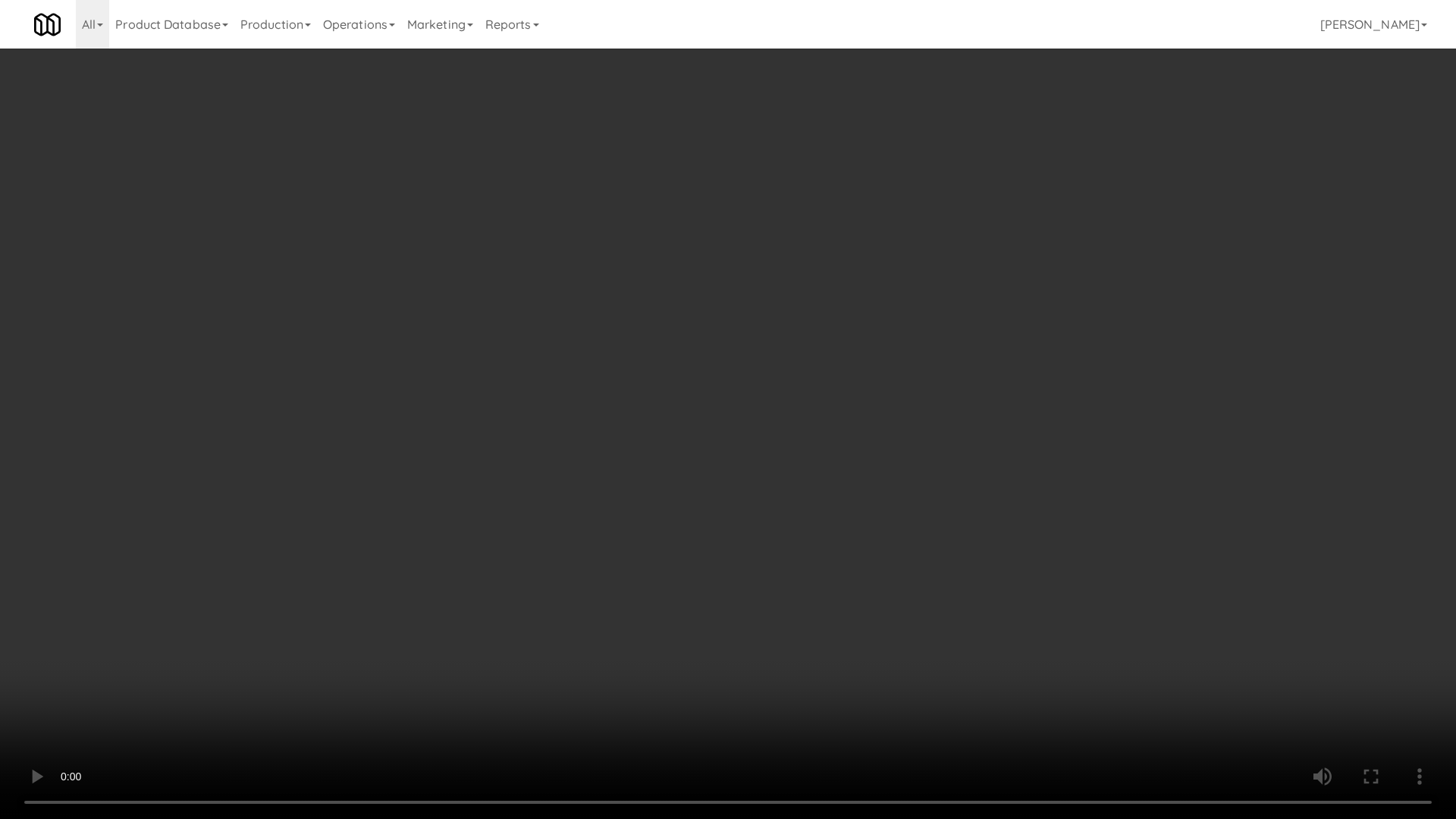
click at [786, 545] on video at bounding box center [728, 409] width 1456 height 819
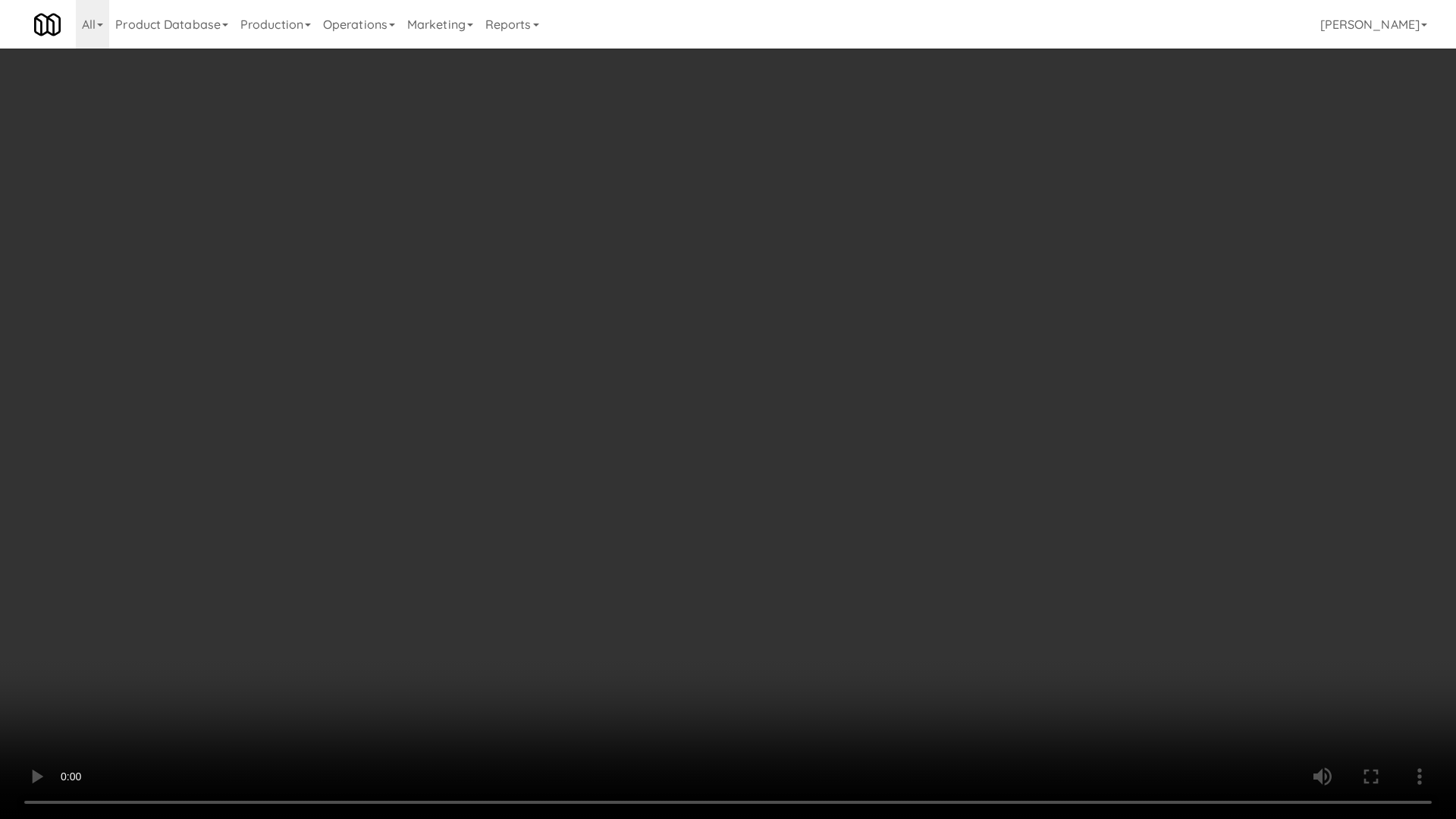
click at [786, 545] on video at bounding box center [728, 409] width 1456 height 819
click at [781, 578] on video at bounding box center [728, 409] width 1456 height 819
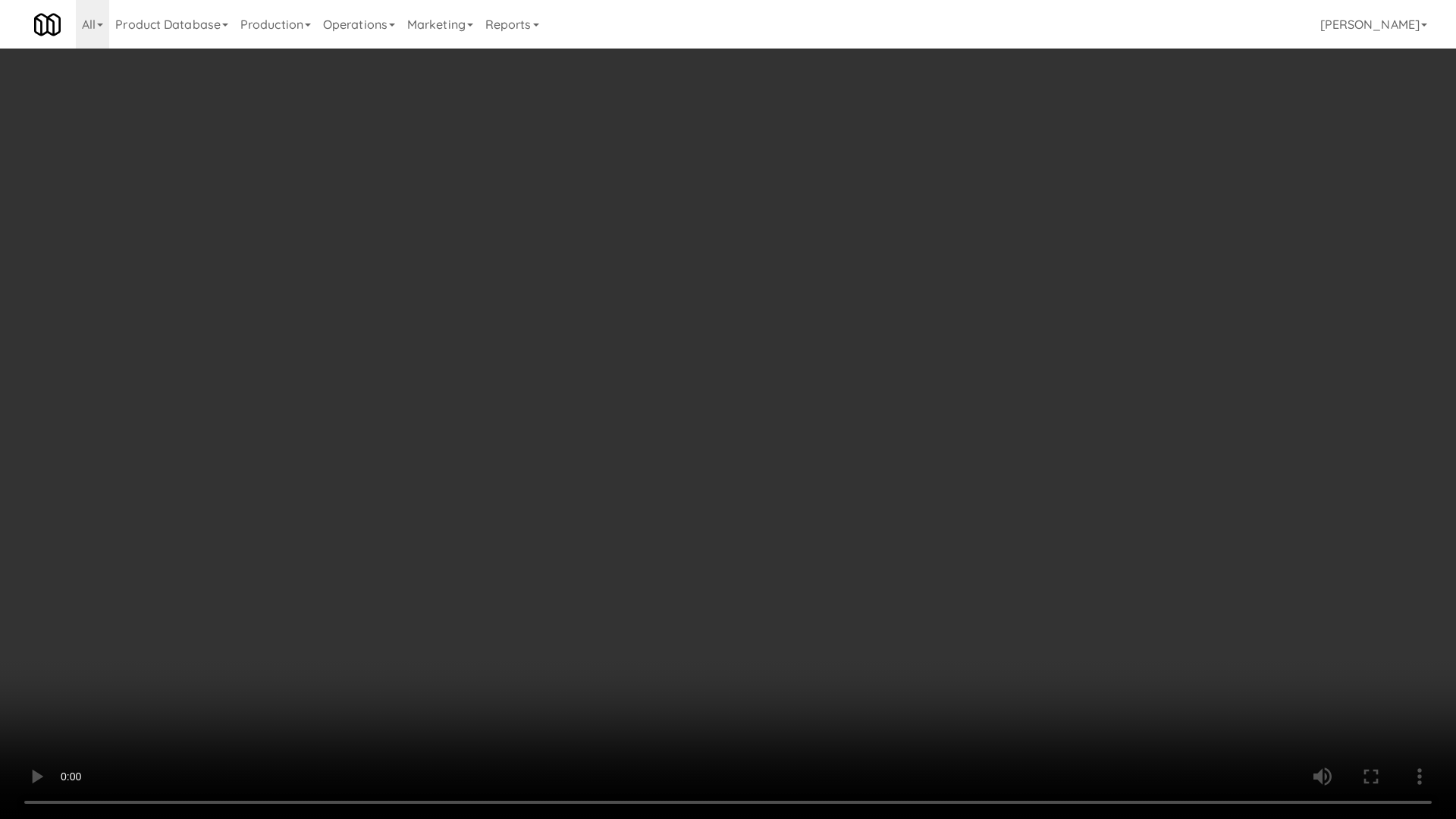
click at [781, 578] on video at bounding box center [728, 409] width 1456 height 819
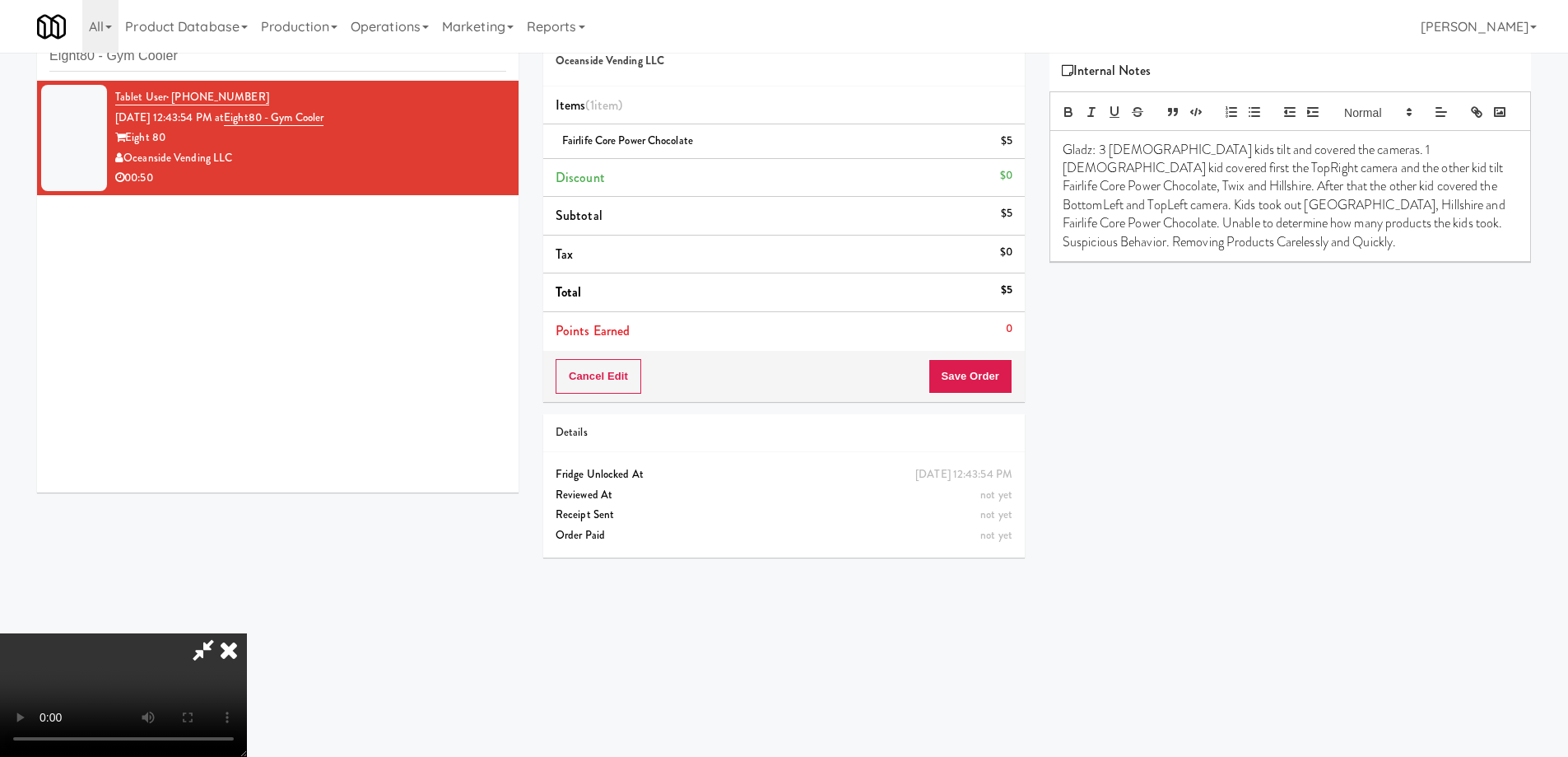
click at [247, 633] on icon at bounding box center [229, 649] width 36 height 33
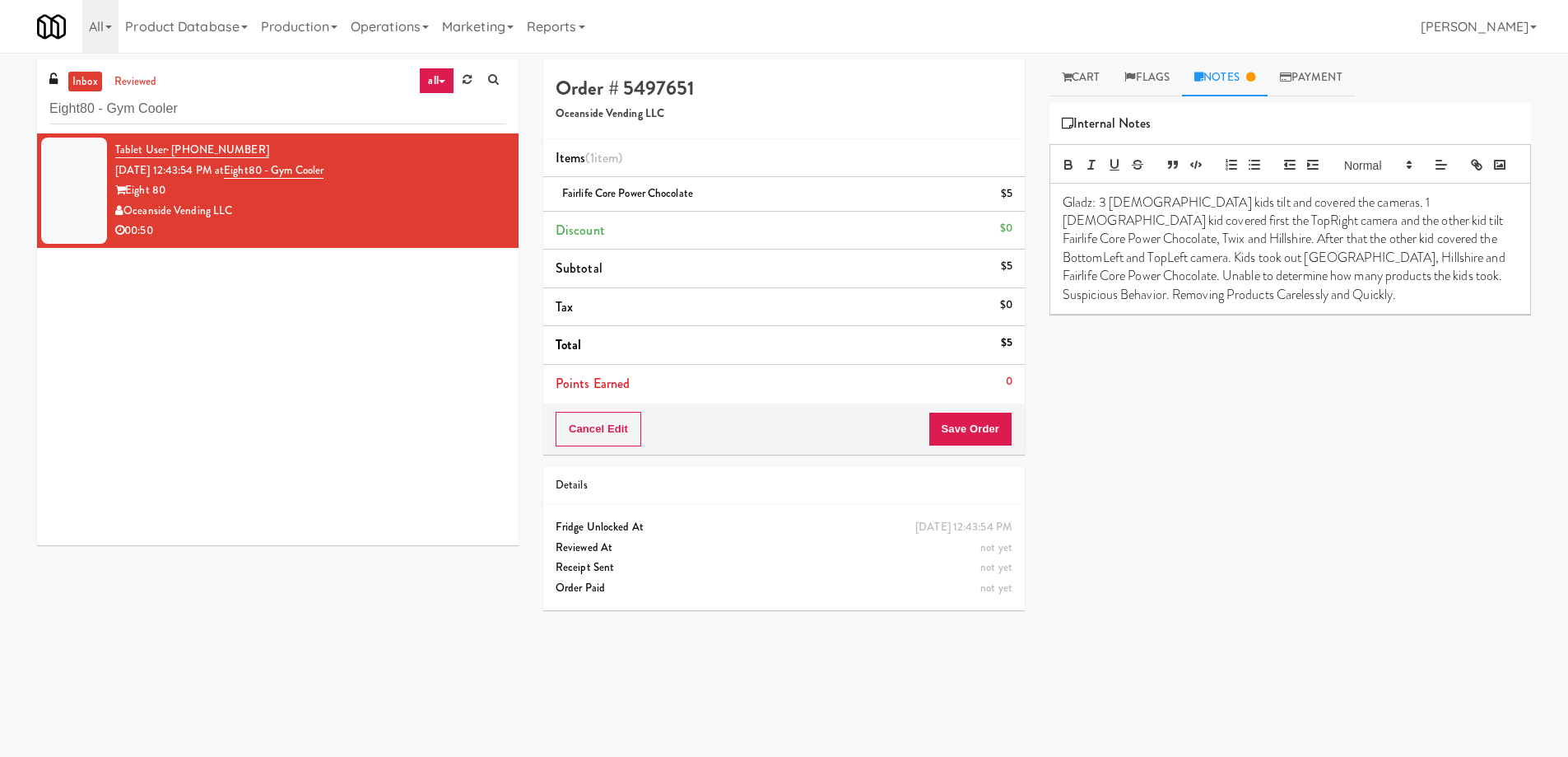
click at [1465, 265] on p "Gladz: 3 [DEMOGRAPHIC_DATA] kids tilt and covered the cameras. 1 [DEMOGRAPHIC_D…" at bounding box center [1290, 249] width 455 height 111
click at [1092, 279] on p "Gladz: 3 [DEMOGRAPHIC_DATA] kids tilt and covered the cameras. 1 [DEMOGRAPHIC_D…" at bounding box center [1290, 249] width 455 height 111
click at [1176, 282] on p "Gladz: 3 [DEMOGRAPHIC_DATA] kids tilt and covered the cameras. 1 [DEMOGRAPHIC_D…" at bounding box center [1290, 249] width 455 height 111
click at [1354, 279] on p "Gladz: 3 [DEMOGRAPHIC_DATA] kids tilt and covered the cameras. 1 [DEMOGRAPHIC_D…" at bounding box center [1290, 249] width 455 height 111
drag, startPoint x: 1209, startPoint y: 303, endPoint x: 1210, endPoint y: 317, distance: 14.0
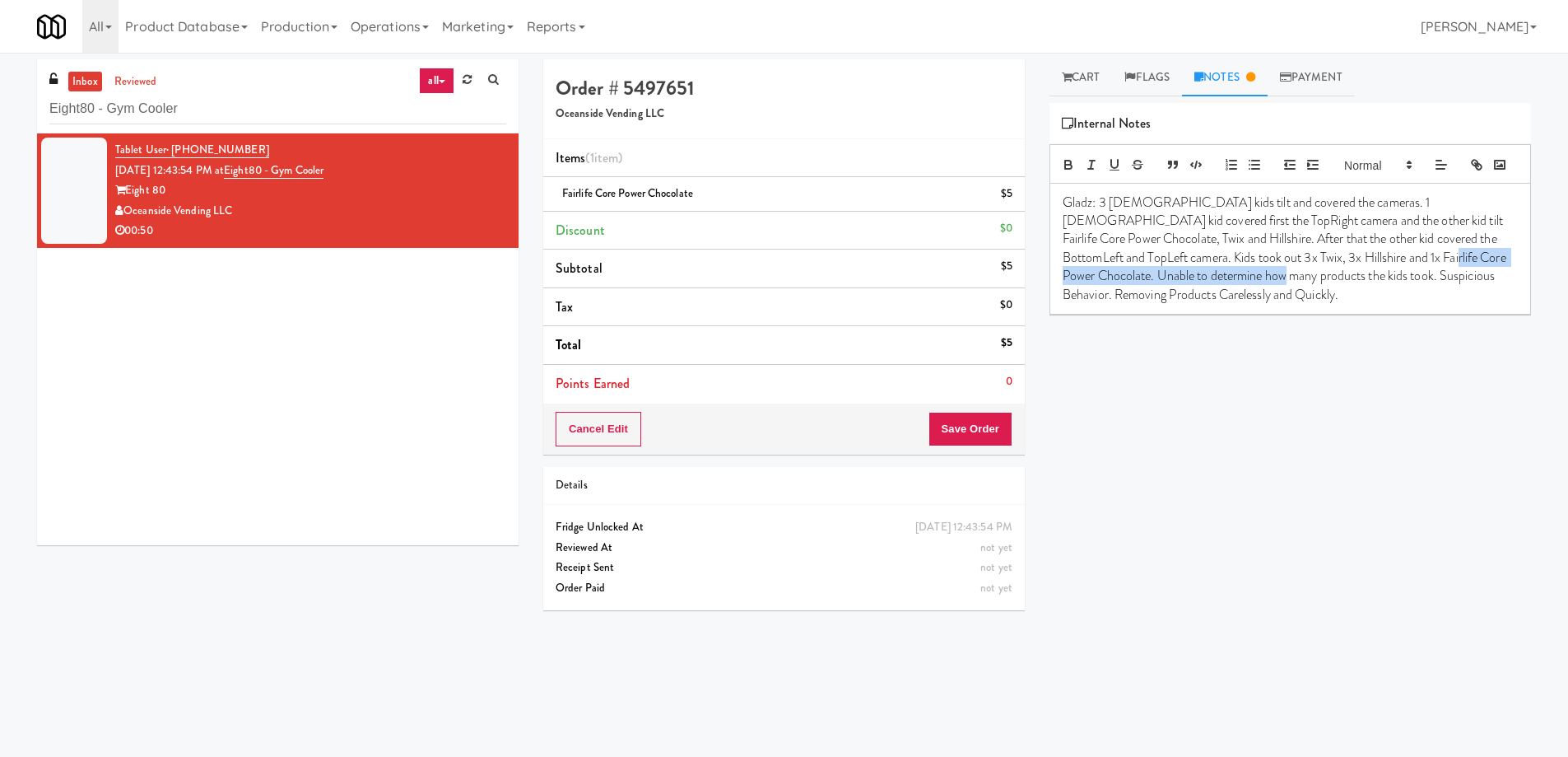
click at [1209, 304] on p "Gladz: 3 [DEMOGRAPHIC_DATA] kids tilt and covered the cameras. 1 [DEMOGRAPHIC_D…" at bounding box center [1290, 249] width 455 height 111
click at [1323, 285] on p "Gladz: 3 [DEMOGRAPHIC_DATA] kids tilt and covered the cameras. 1 [DEMOGRAPHIC_D…" at bounding box center [1290, 240] width 455 height 93
click at [1306, 285] on p "Gladz: 3 [DEMOGRAPHIC_DATA] kids tilt and covered the cameras. 1 [DEMOGRAPHIC_D…" at bounding box center [1290, 240] width 455 height 93
click at [1325, 285] on p "Gladz: 3 [DEMOGRAPHIC_DATA] kids tilt and covered the cameras. 1 [DEMOGRAPHIC_D…" at bounding box center [1290, 240] width 455 height 93
click at [1093, 77] on link "Cart" at bounding box center [1081, 77] width 63 height 37
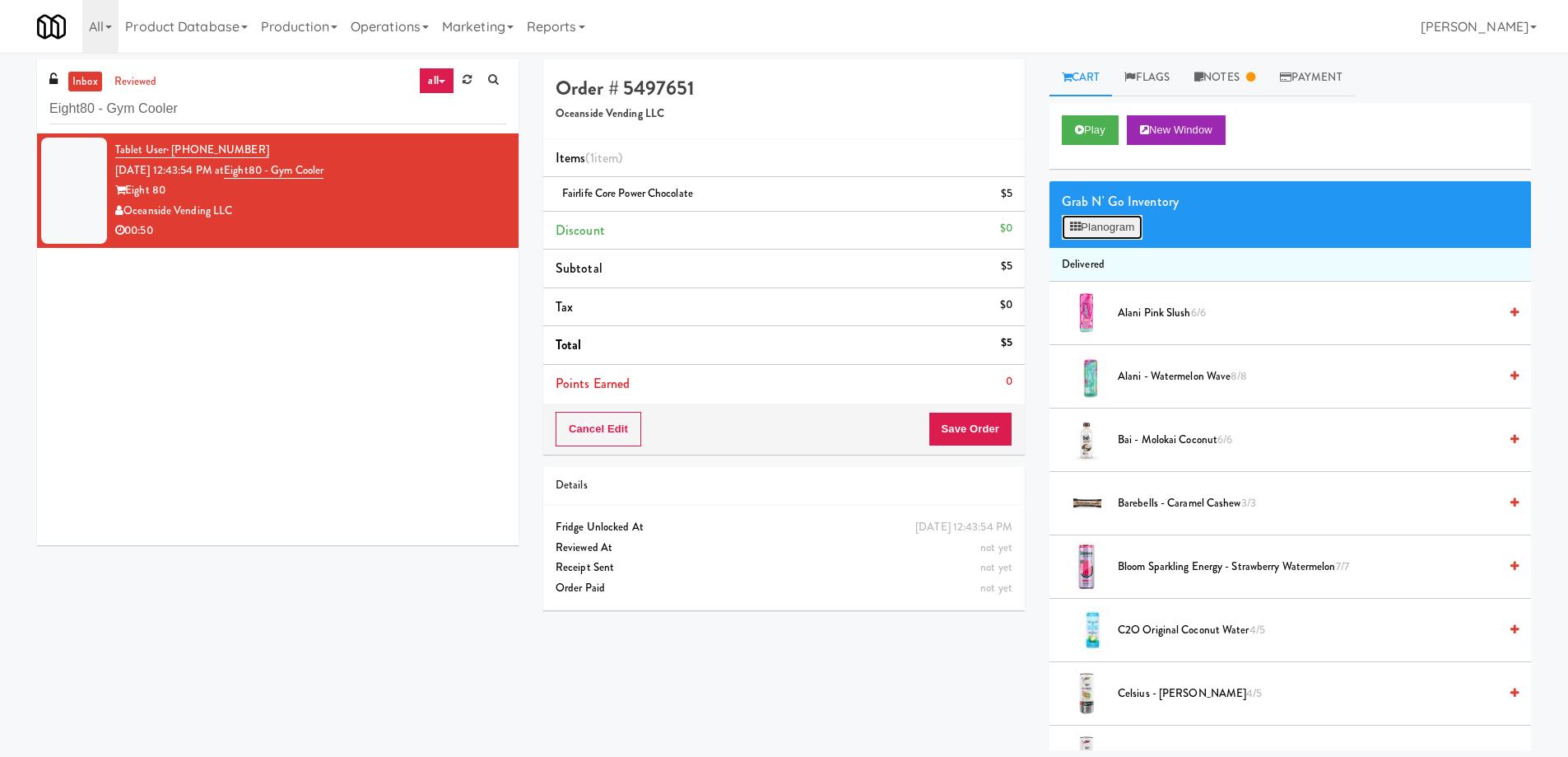
click at [1099, 225] on button "Planogram" at bounding box center [1101, 227] width 80 height 25
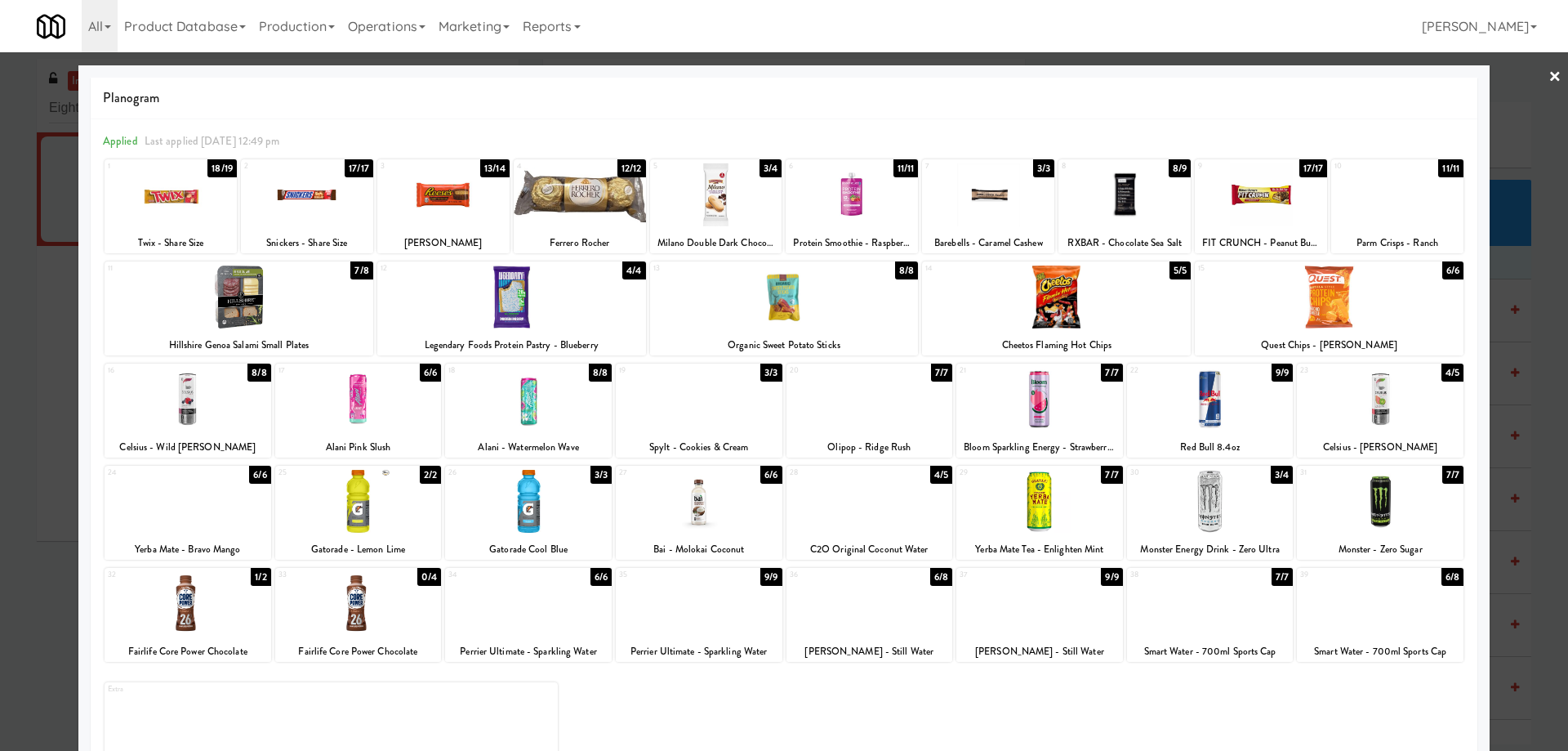
click at [314, 295] on div at bounding box center [239, 296] width 269 height 63
click at [192, 196] on div at bounding box center [171, 194] width 132 height 63
click at [1548, 72] on link "×" at bounding box center [1555, 78] width 13 height 51
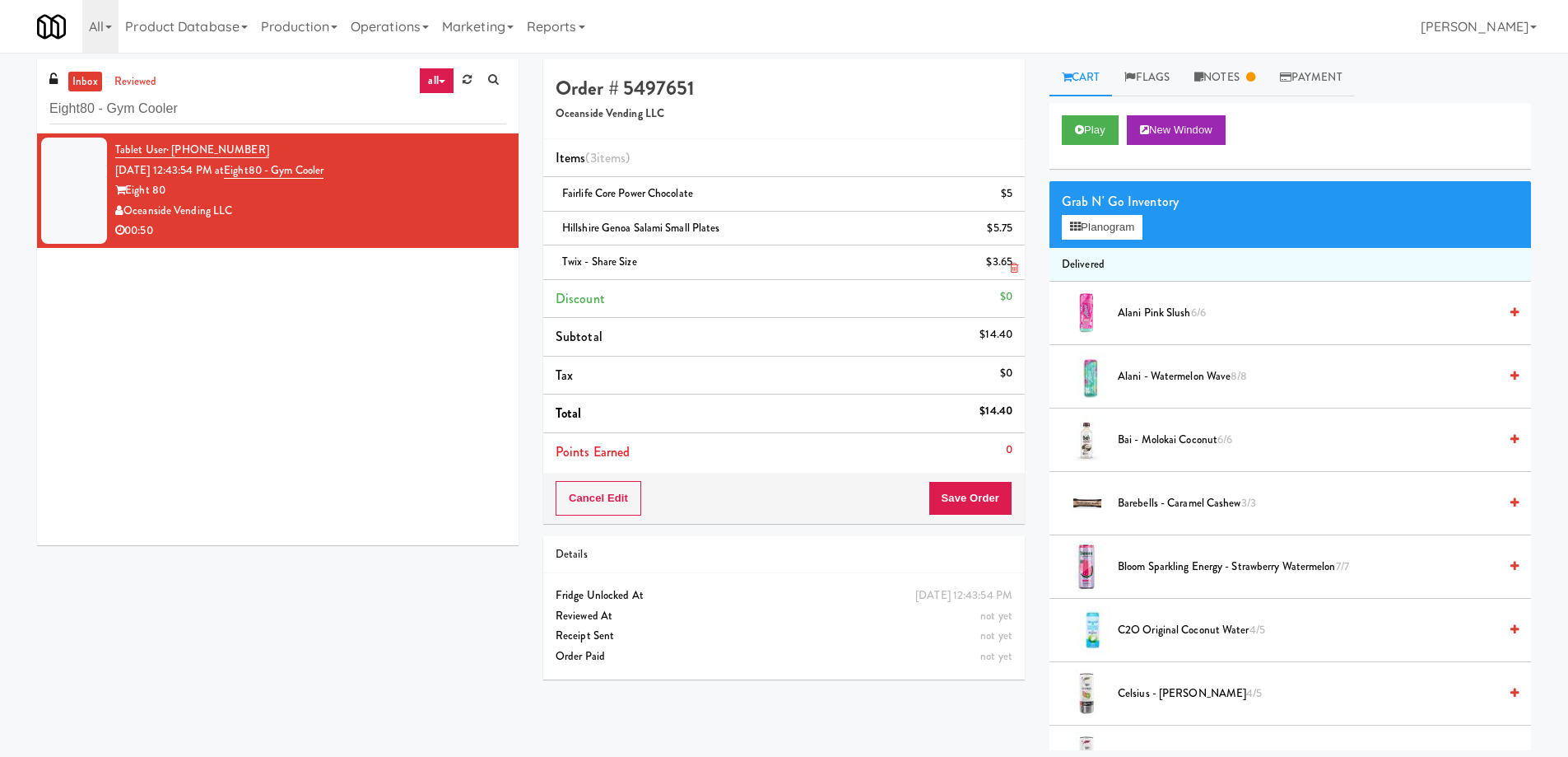
click at [627, 266] on span "Twix - Share Size" at bounding box center [599, 261] width 75 height 16
copy span "Twix - Share Size"
click at [1234, 77] on link "Notes" at bounding box center [1224, 77] width 86 height 37
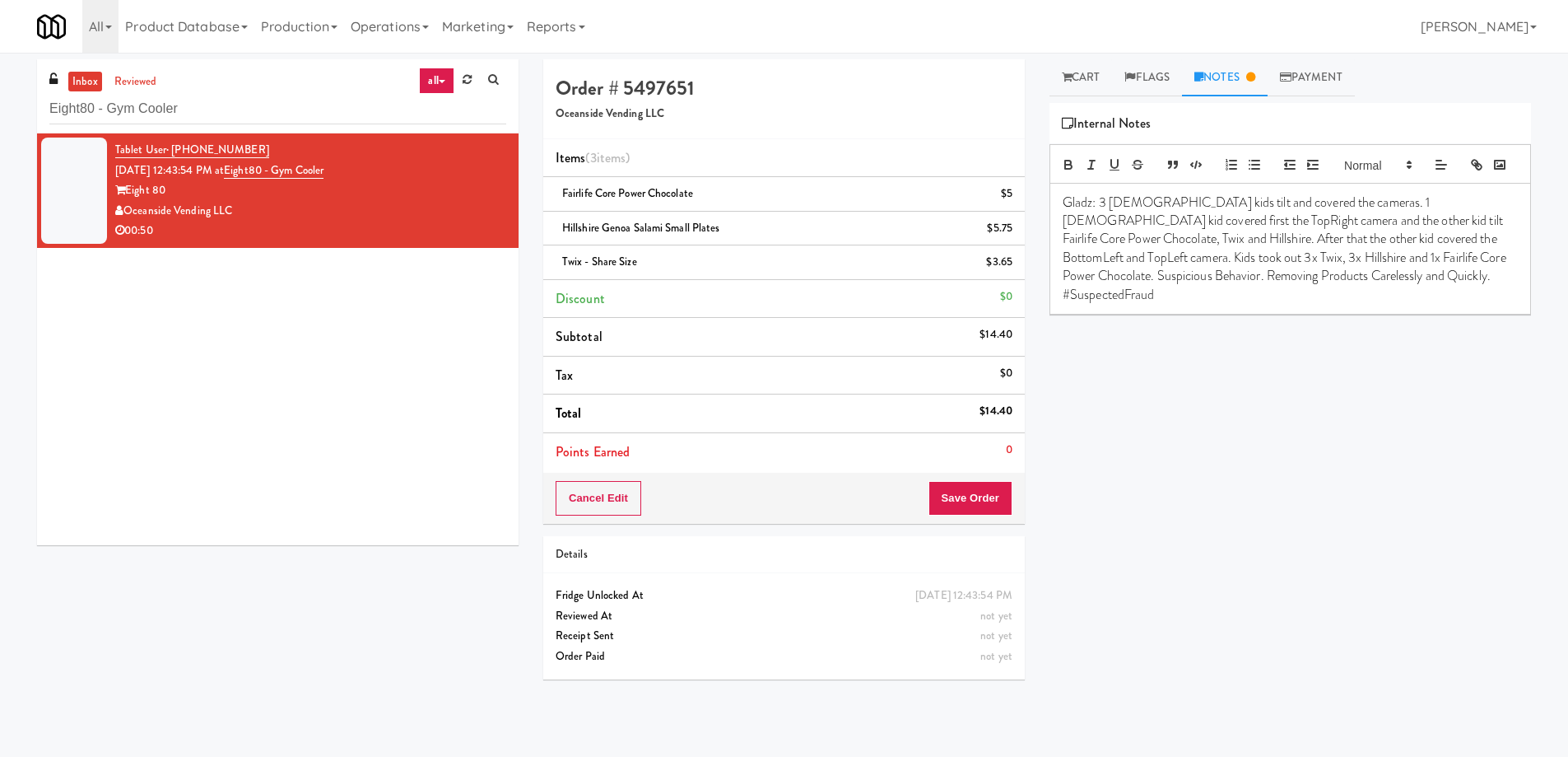
click at [1382, 245] on p "Gladz: 3 [DEMOGRAPHIC_DATA] kids tilt and covered the cameras. 1 [DEMOGRAPHIC_D…" at bounding box center [1290, 249] width 455 height 111
click at [610, 230] on span "Hillshire Genoa Salami Small Plates" at bounding box center [640, 228] width 158 height 16
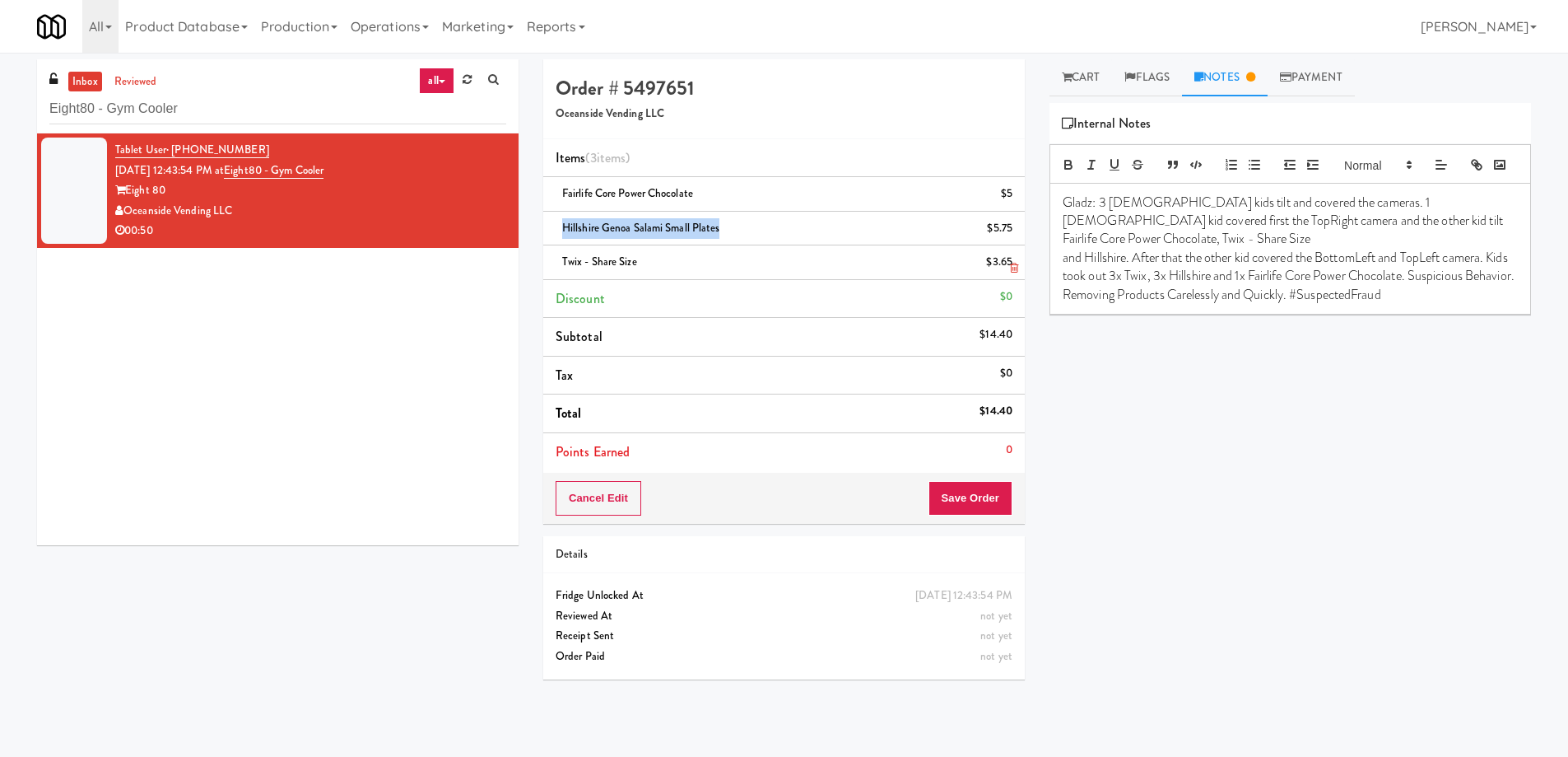
copy span "Hillshire Genoa Salami Small Plates"
click at [1104, 262] on p "and Hillshire. After that the other kid covered the BottomLeft and TopLeft came…" at bounding box center [1290, 276] width 455 height 55
click at [629, 259] on span "Twix - Share Size" at bounding box center [599, 261] width 75 height 16
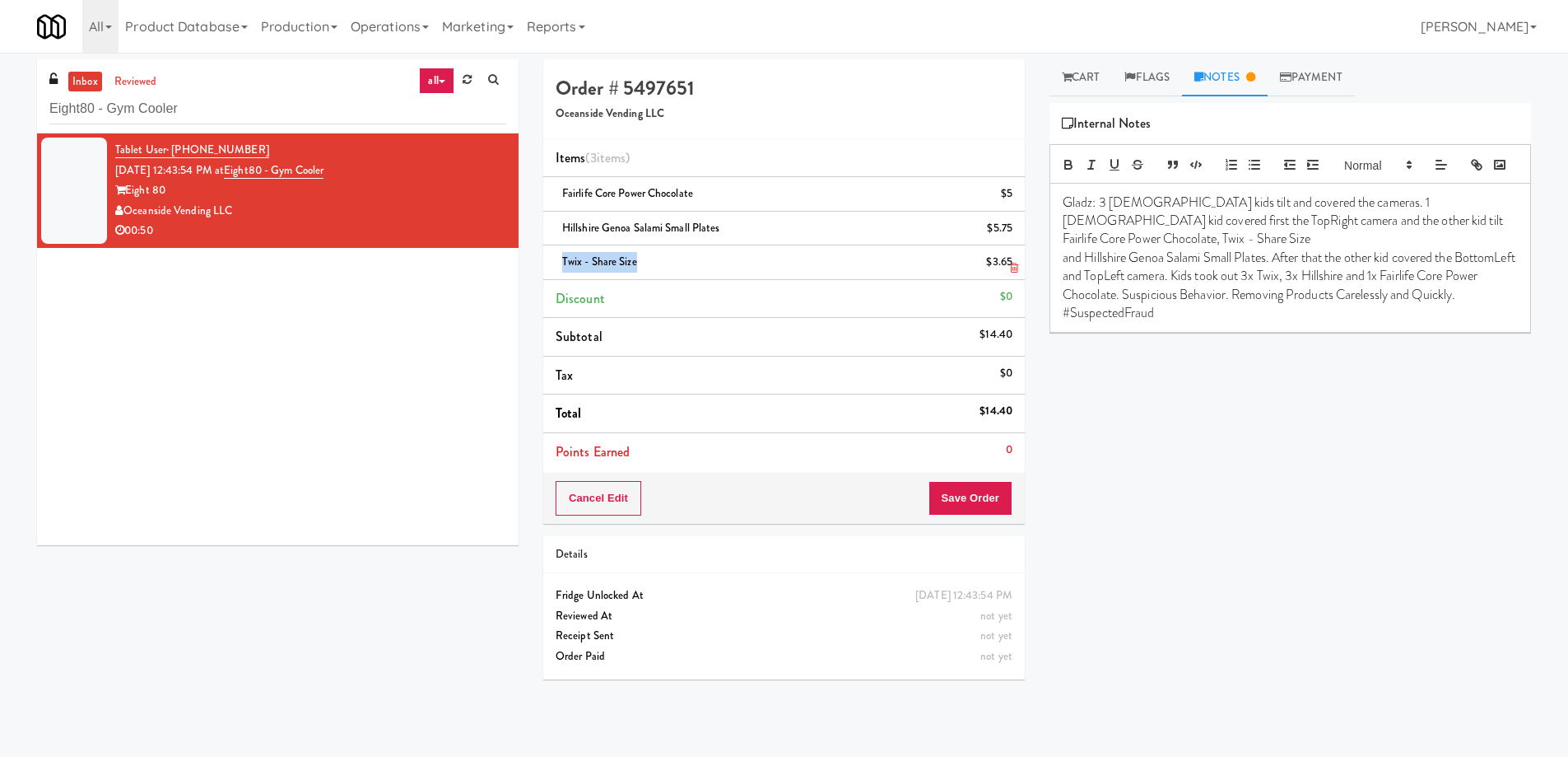
click at [629, 259] on span "Twix - Share Size" at bounding box center [599, 261] width 75 height 16
copy span "Twix - Share Size"
click at [1337, 283] on p "and Hillshire Genoa Salami Small Plates. After that the other kid covered the B…" at bounding box center [1290, 285] width 455 height 74
click at [586, 220] on span "Hillshire Genoa Salami Small Plates" at bounding box center [640, 228] width 158 height 16
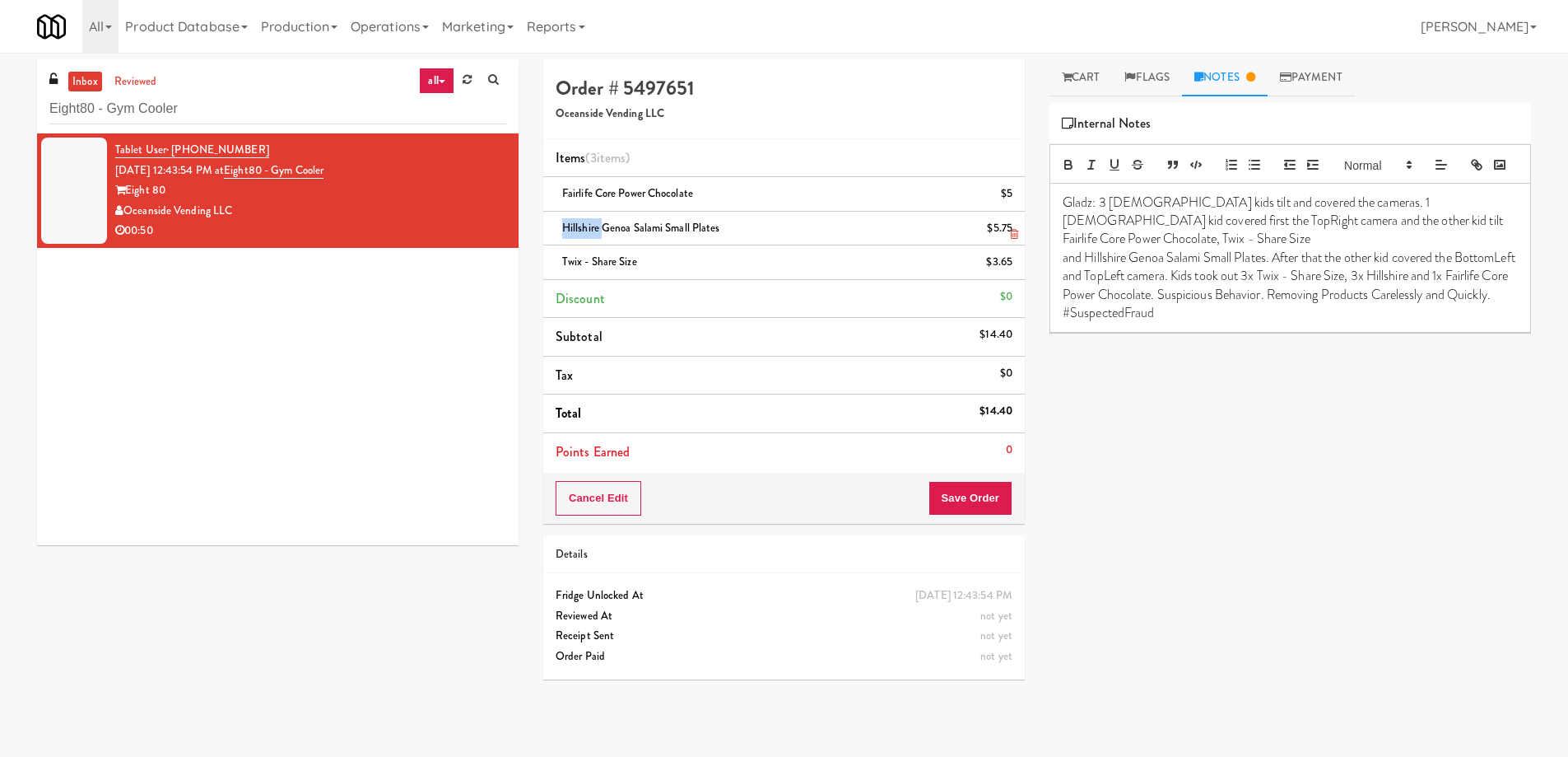
click at [586, 220] on span "Hillshire Genoa Salami Small Plates" at bounding box center [640, 228] width 158 height 16
copy span "Hillshire Genoa Salami Small Plates"
click at [1453, 285] on p "and Hillshire Genoa Salami Small Plates. After that the other kid covered the B…" at bounding box center [1290, 285] width 455 height 74
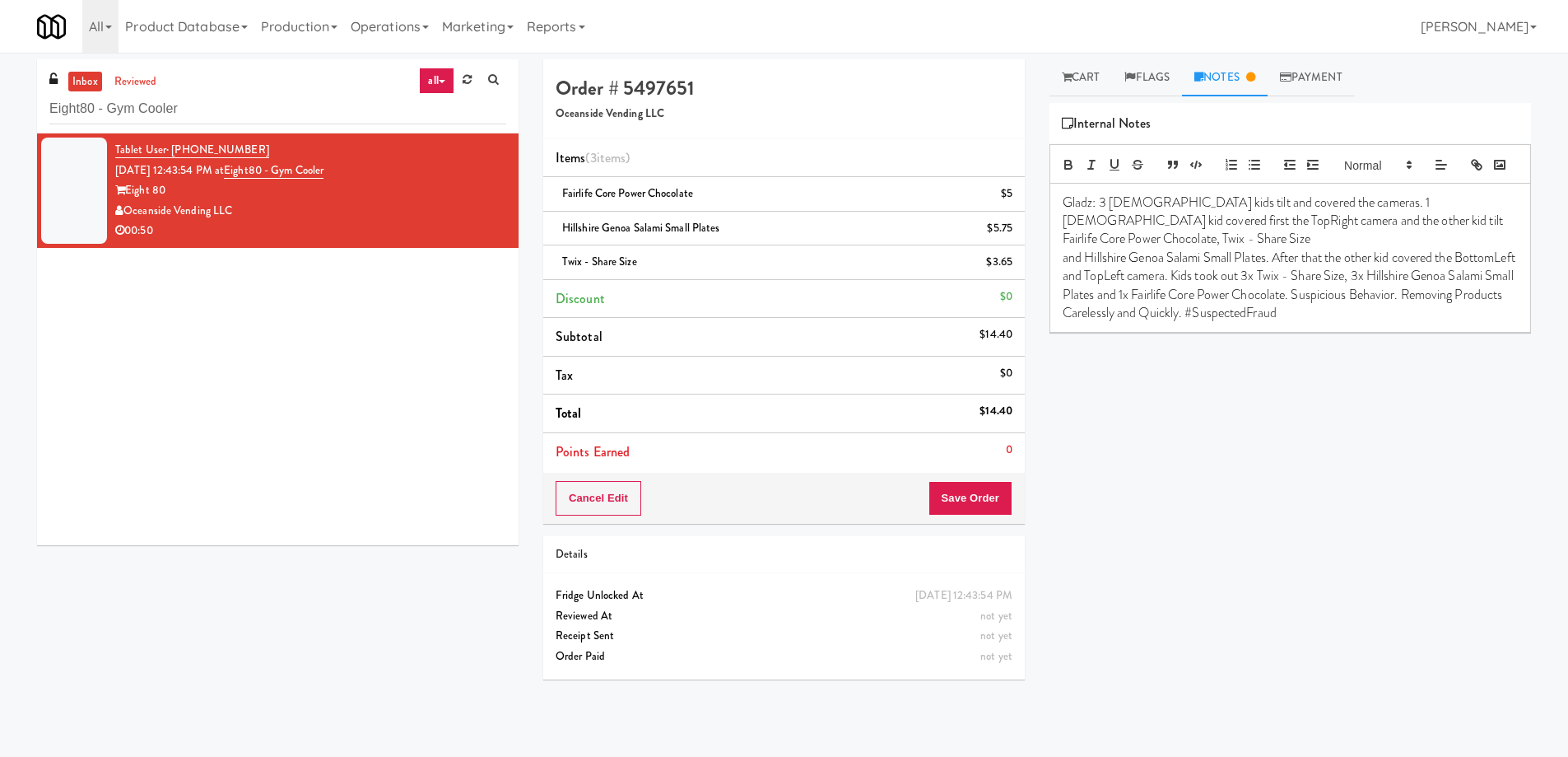
click at [1251, 304] on p "and Hillshire Genoa Salami Small Plates. After that the other kid covered the B…" at bounding box center [1290, 285] width 455 height 74
click at [1463, 318] on p "and Hillshire Genoa Salami Small Plates. After that the other kid covered the B…" at bounding box center [1290, 285] width 455 height 74
click at [1457, 319] on p "and Hillshire Genoa Salami Small Plates. After that the other kid covered the B…" at bounding box center [1290, 285] width 455 height 74
click at [1086, 78] on link "Cart" at bounding box center [1081, 77] width 63 height 37
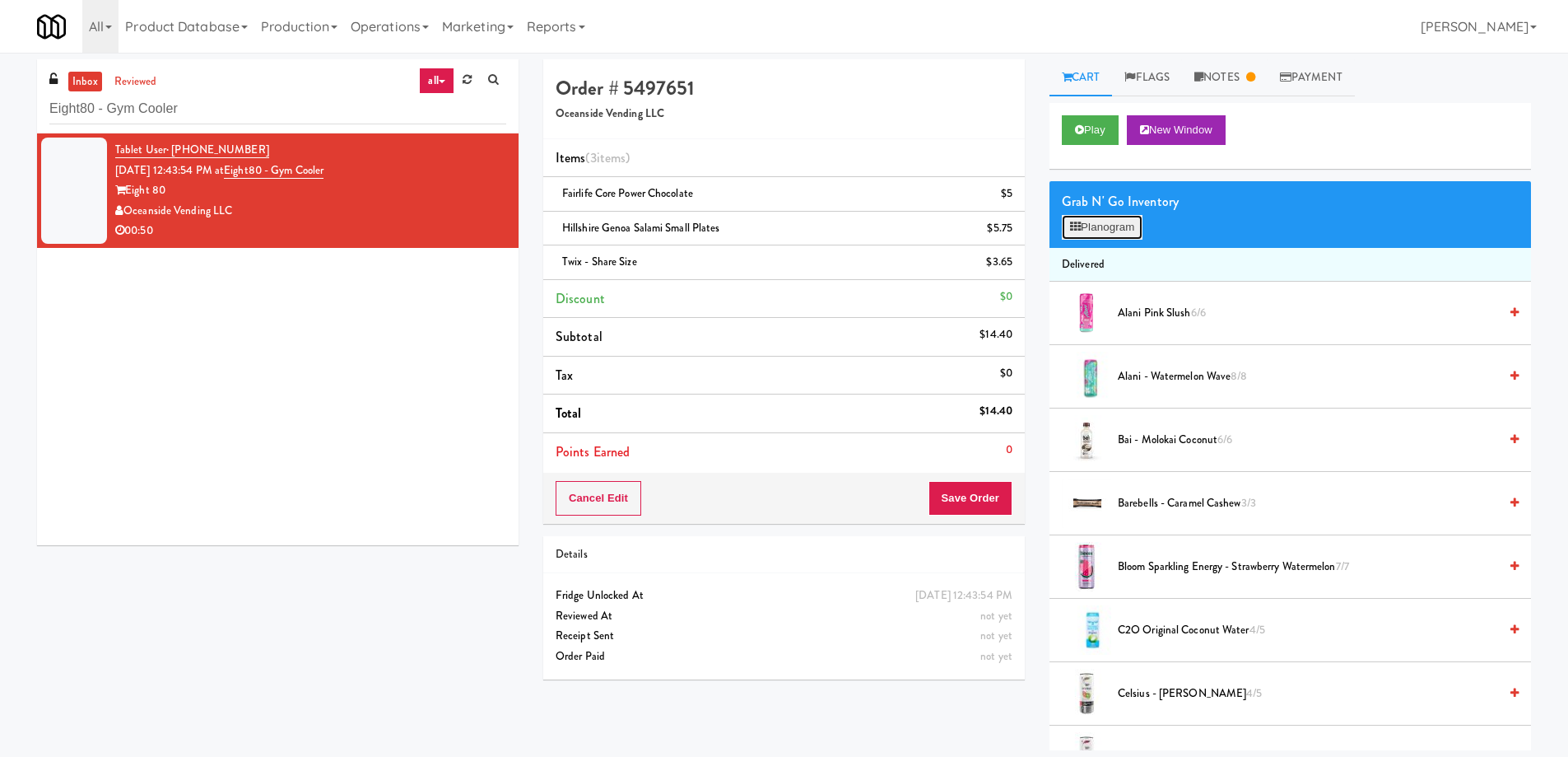
click at [1112, 228] on button "Planogram" at bounding box center [1101, 227] width 80 height 25
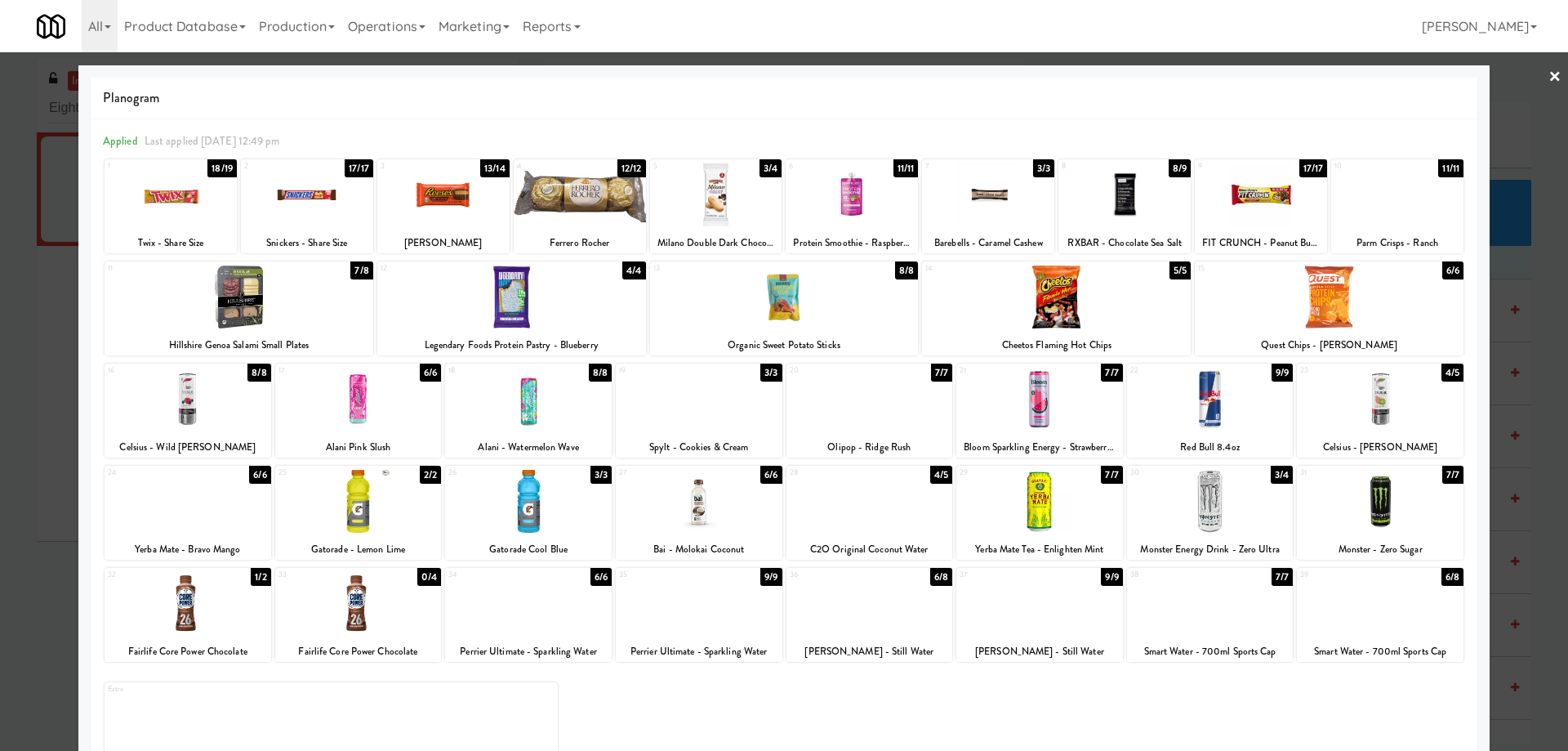
click at [324, 283] on div at bounding box center [239, 296] width 269 height 63
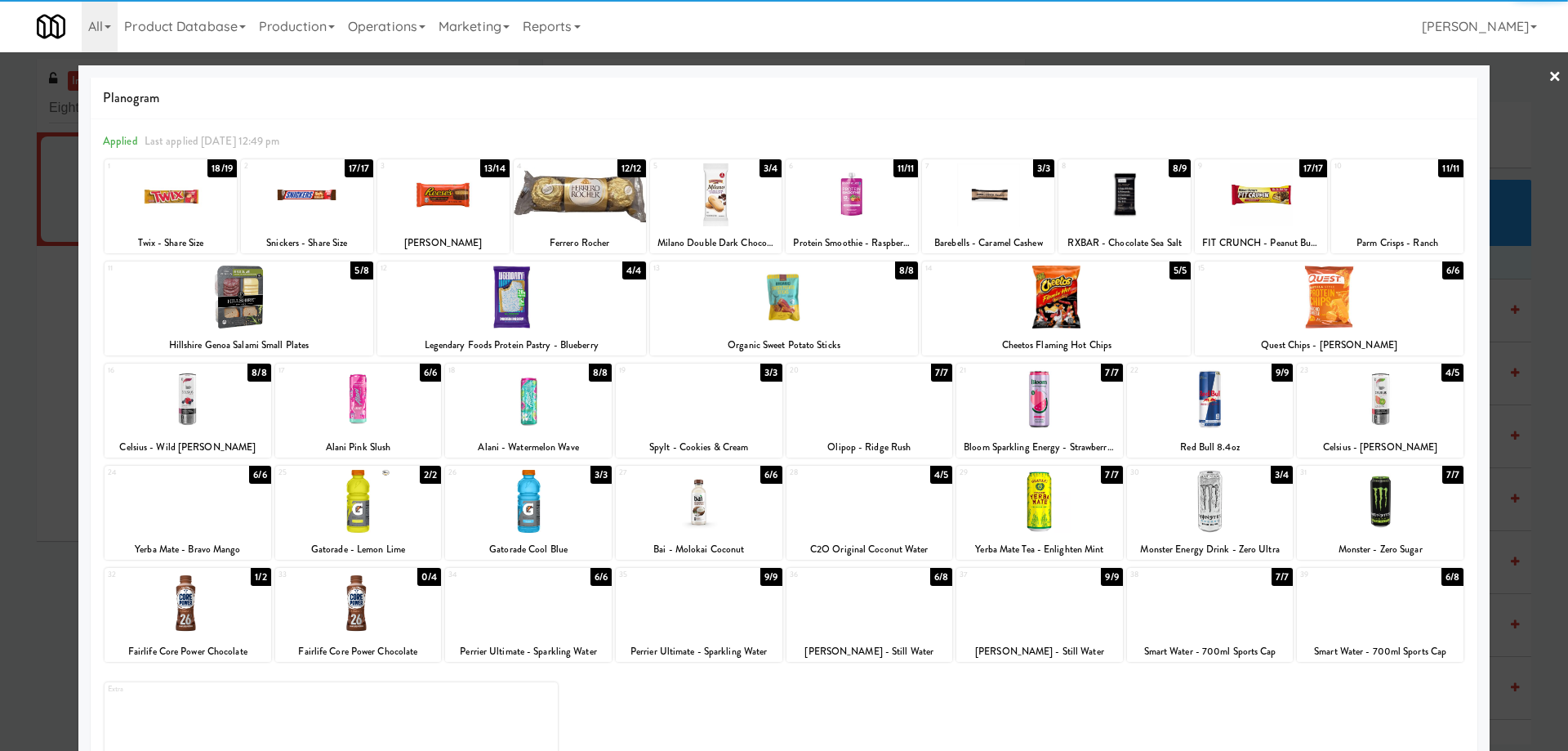
click at [305, 295] on div at bounding box center [239, 296] width 269 height 63
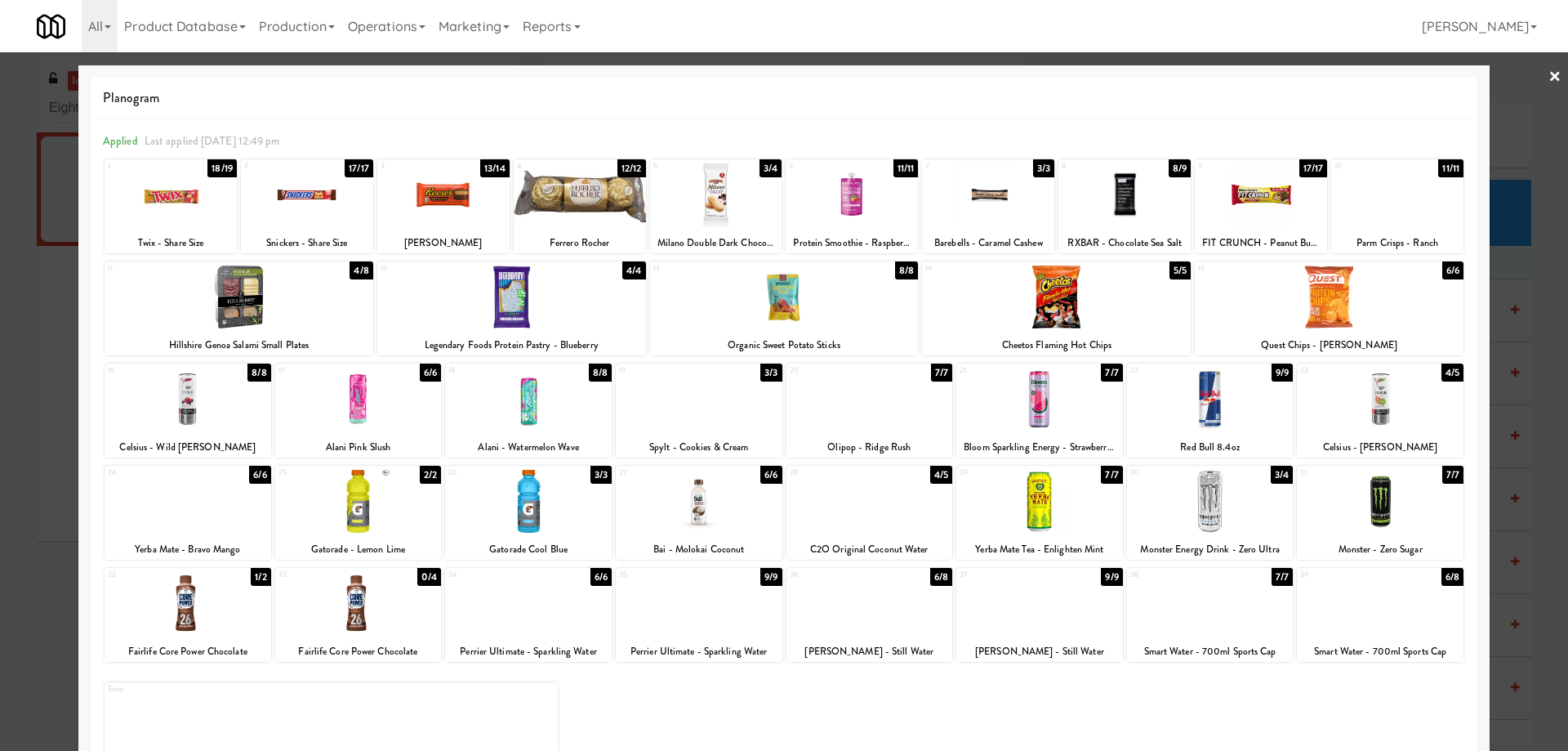
click at [201, 188] on div at bounding box center [171, 194] width 132 height 63
click at [190, 194] on div at bounding box center [171, 194] width 132 height 63
click at [1548, 74] on link "×" at bounding box center [1555, 78] width 13 height 51
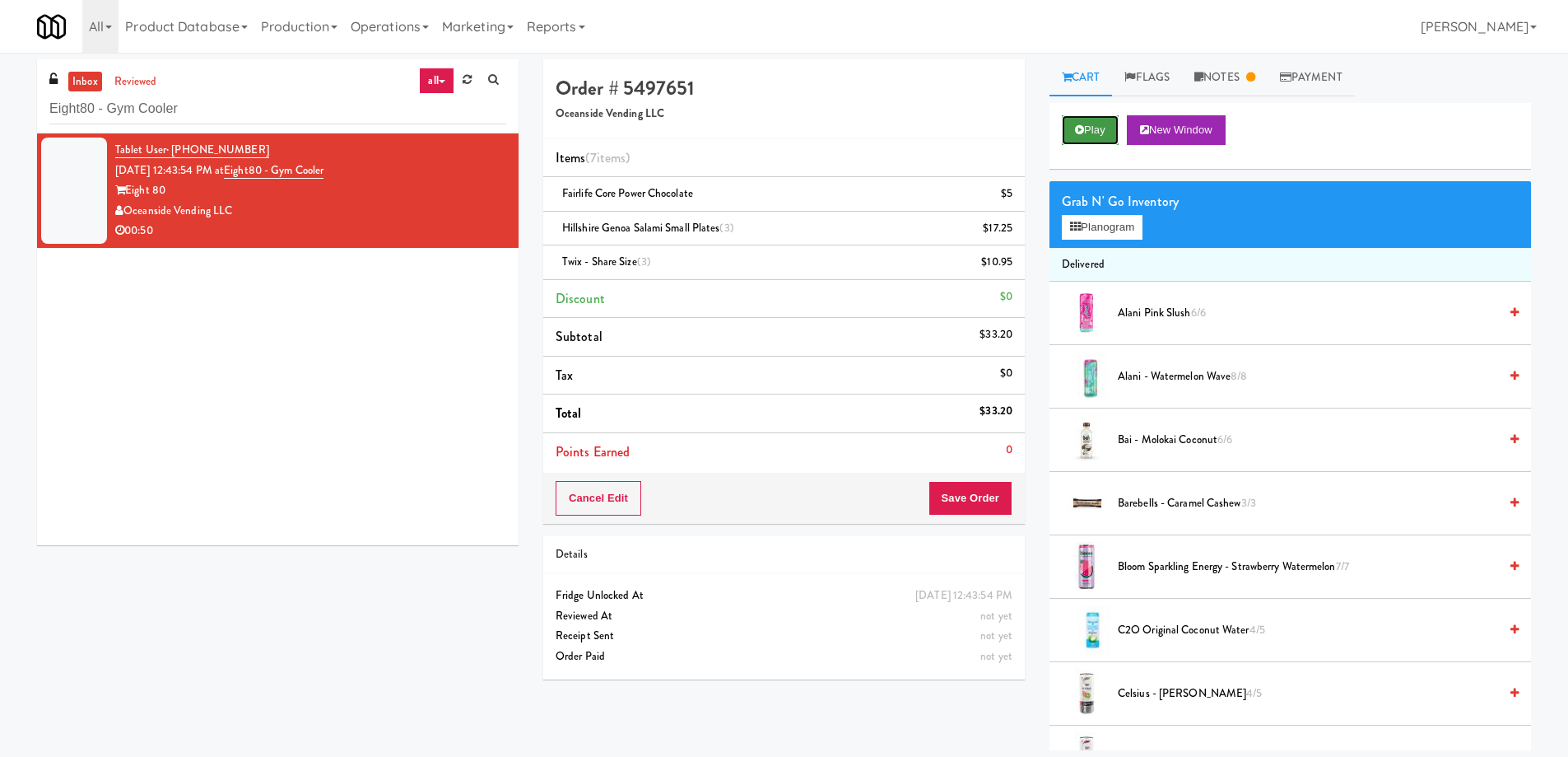
click at [1082, 131] on icon at bounding box center [1080, 129] width 9 height 10
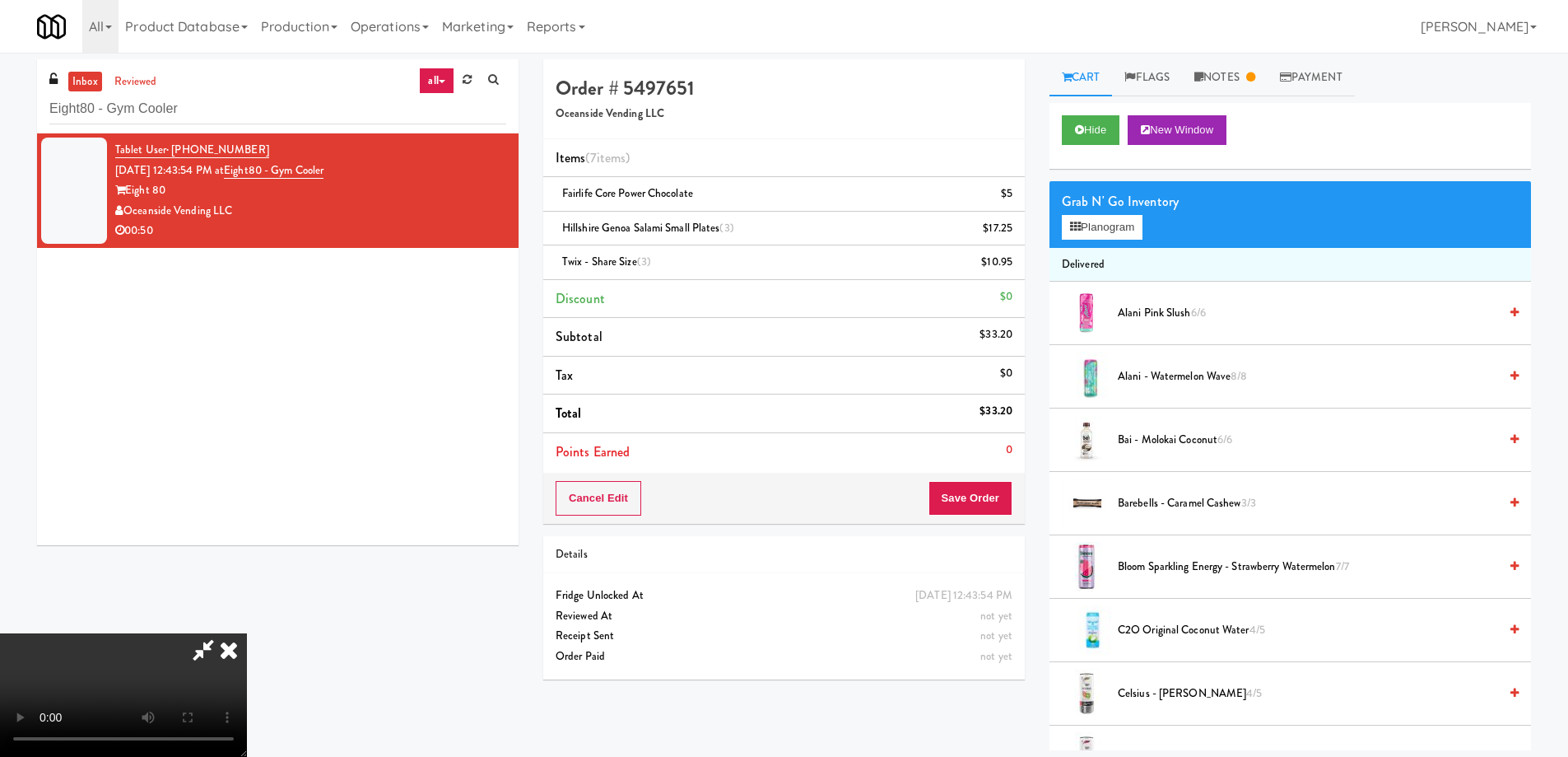
click at [247, 633] on video at bounding box center [123, 695] width 247 height 124
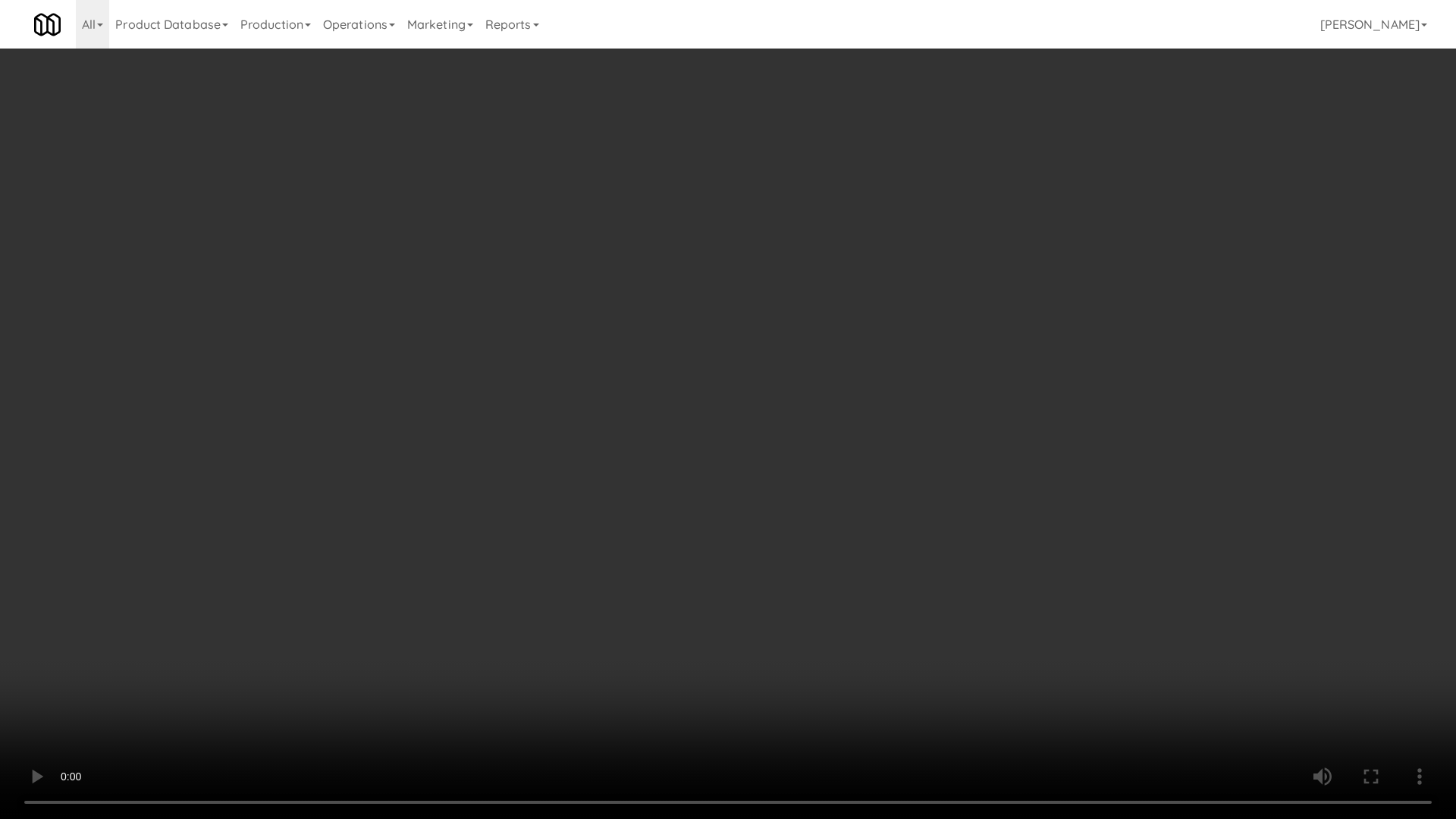
click at [941, 608] on video at bounding box center [728, 409] width 1456 height 819
click at [973, 567] on video at bounding box center [728, 409] width 1456 height 819
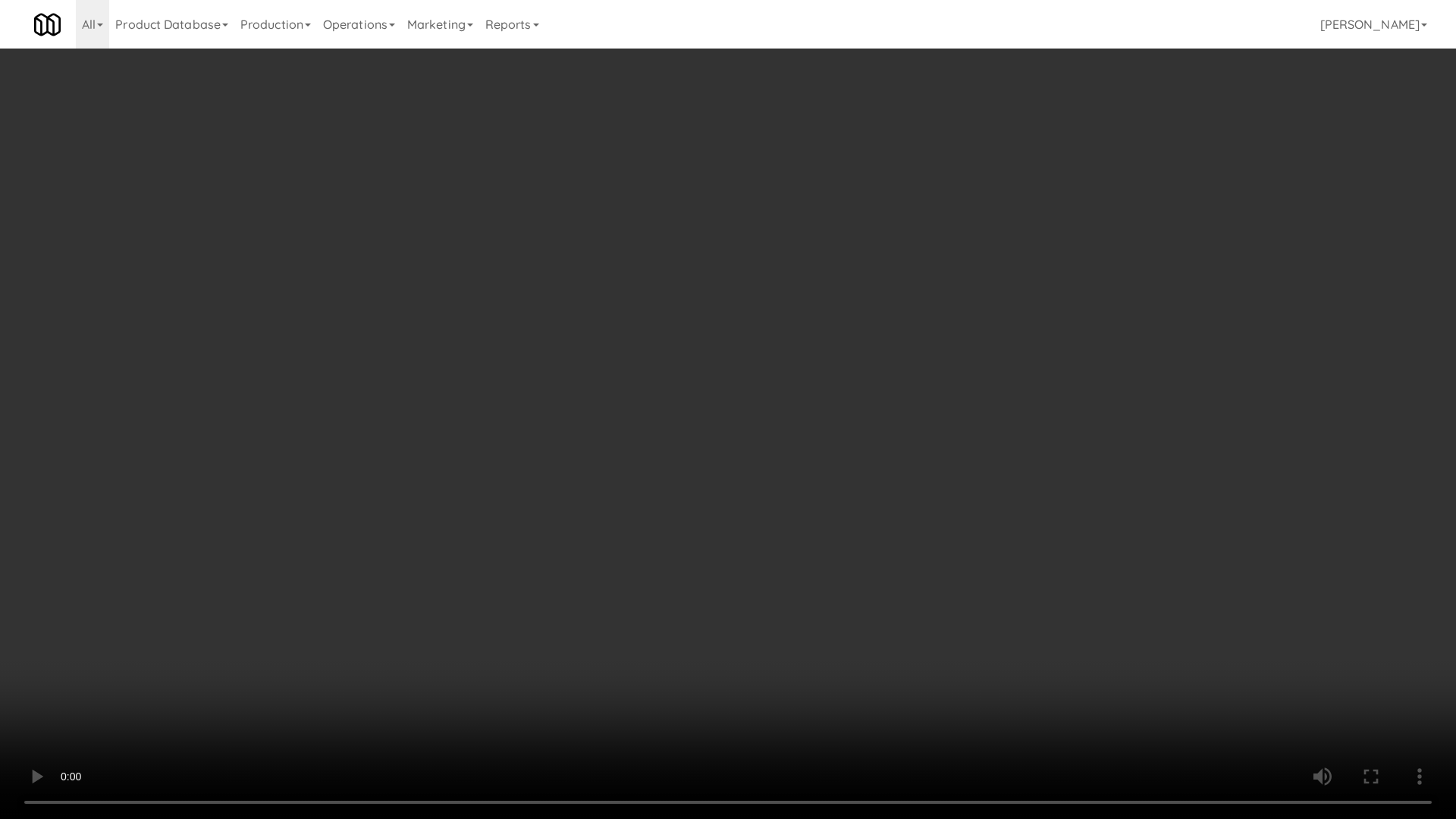
click at [973, 567] on video at bounding box center [728, 409] width 1456 height 819
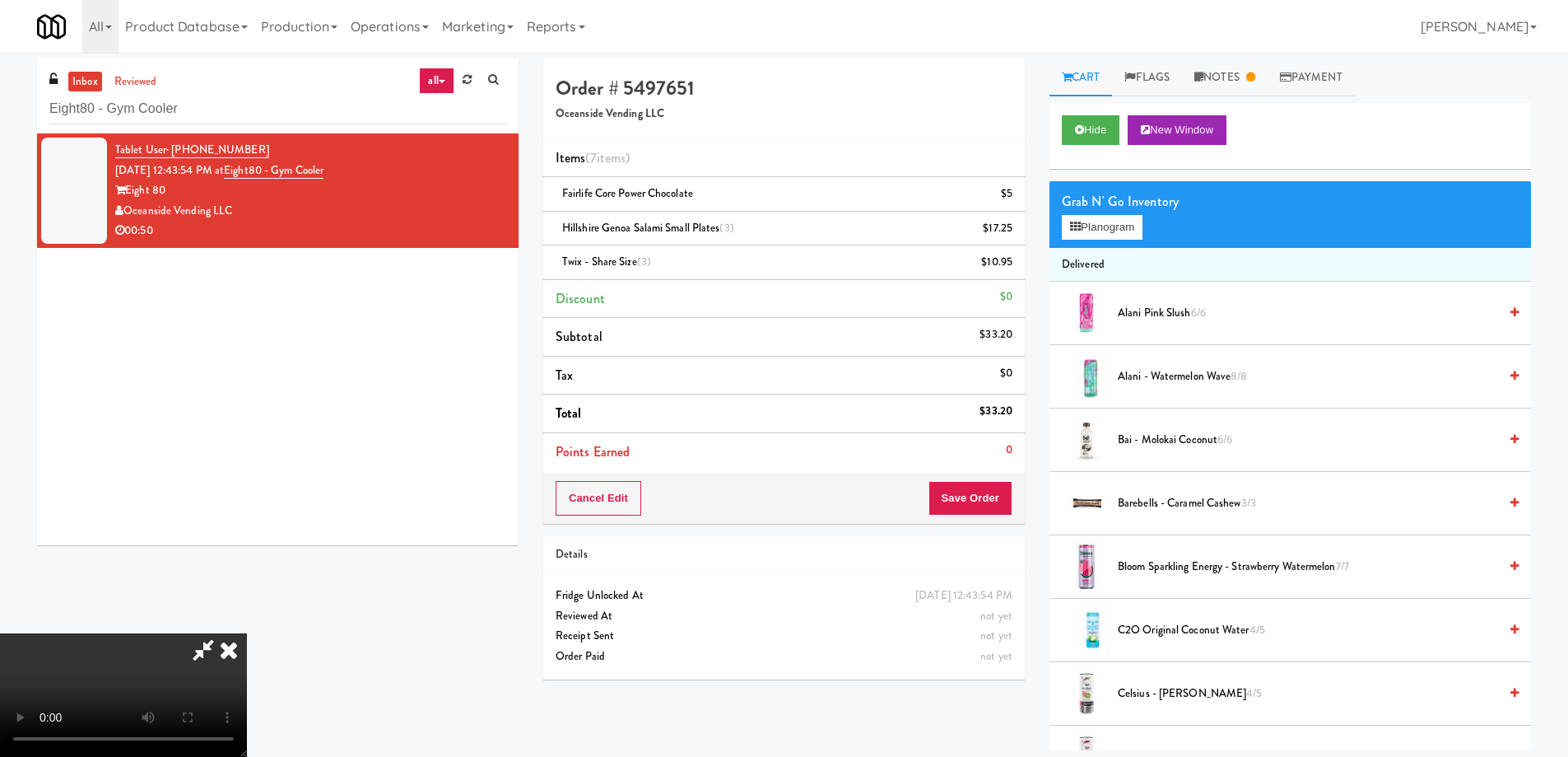
click at [247, 633] on icon at bounding box center [229, 649] width 36 height 33
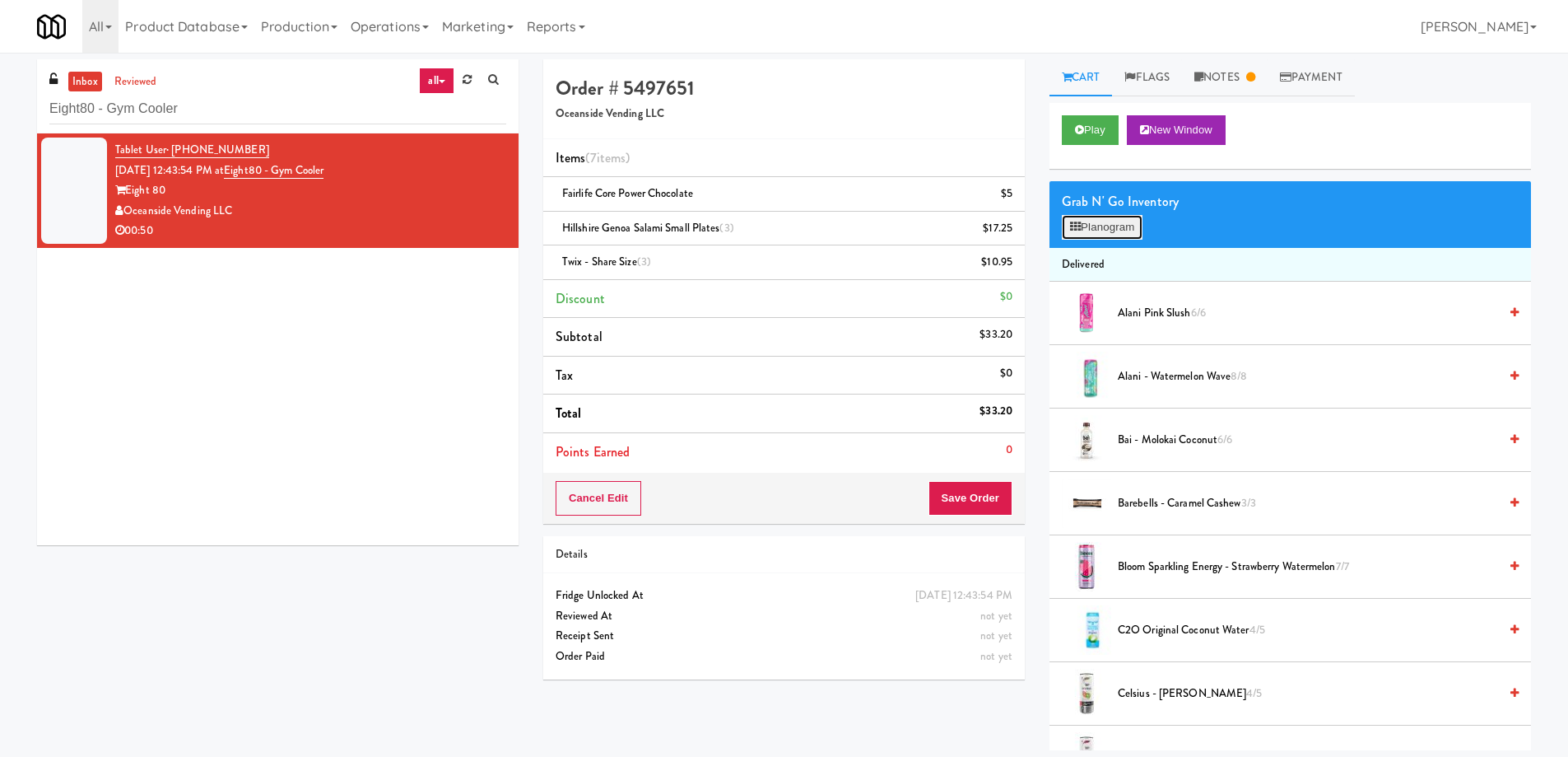
click at [1120, 228] on button "Planogram" at bounding box center [1101, 227] width 80 height 25
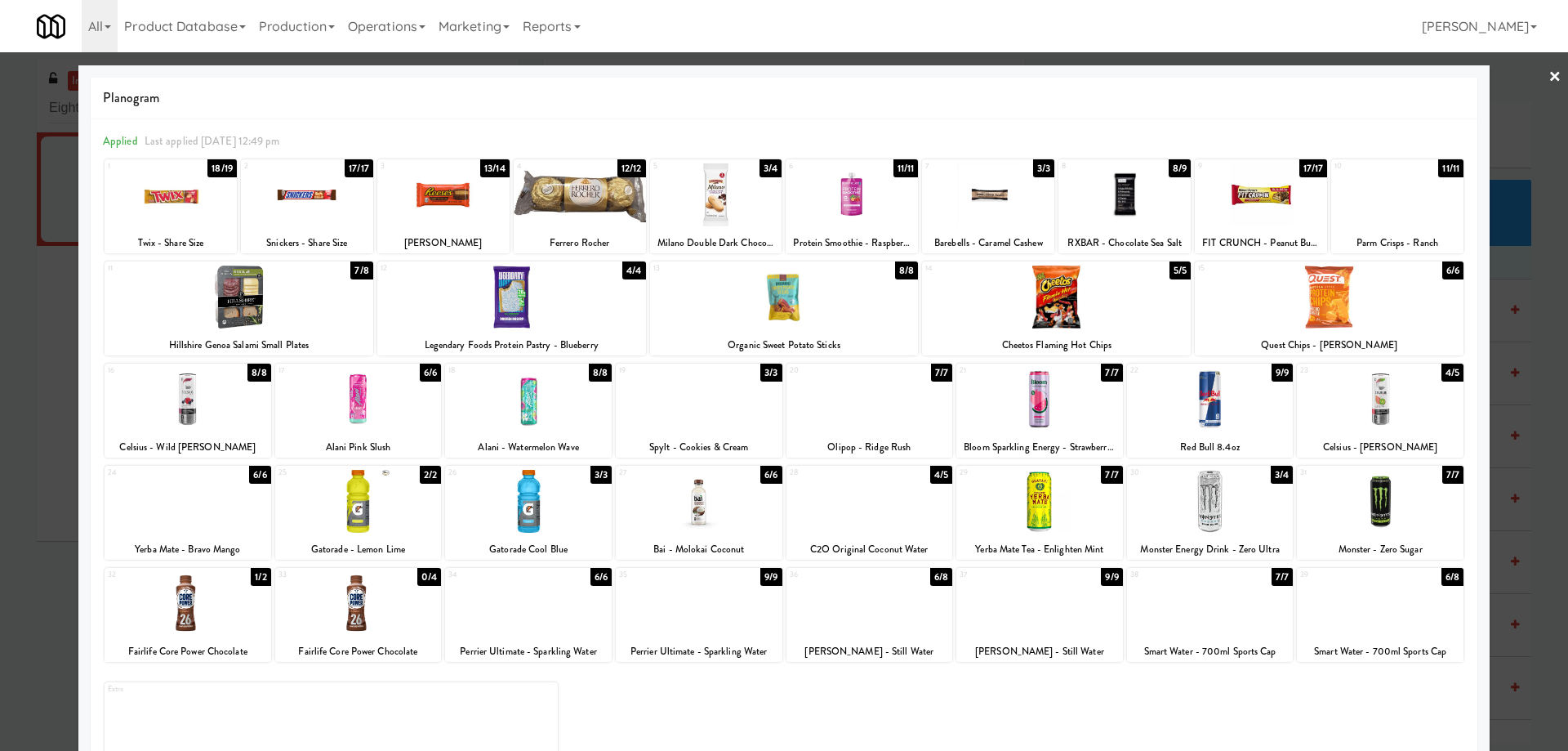
click at [1548, 70] on link "×" at bounding box center [1555, 78] width 13 height 51
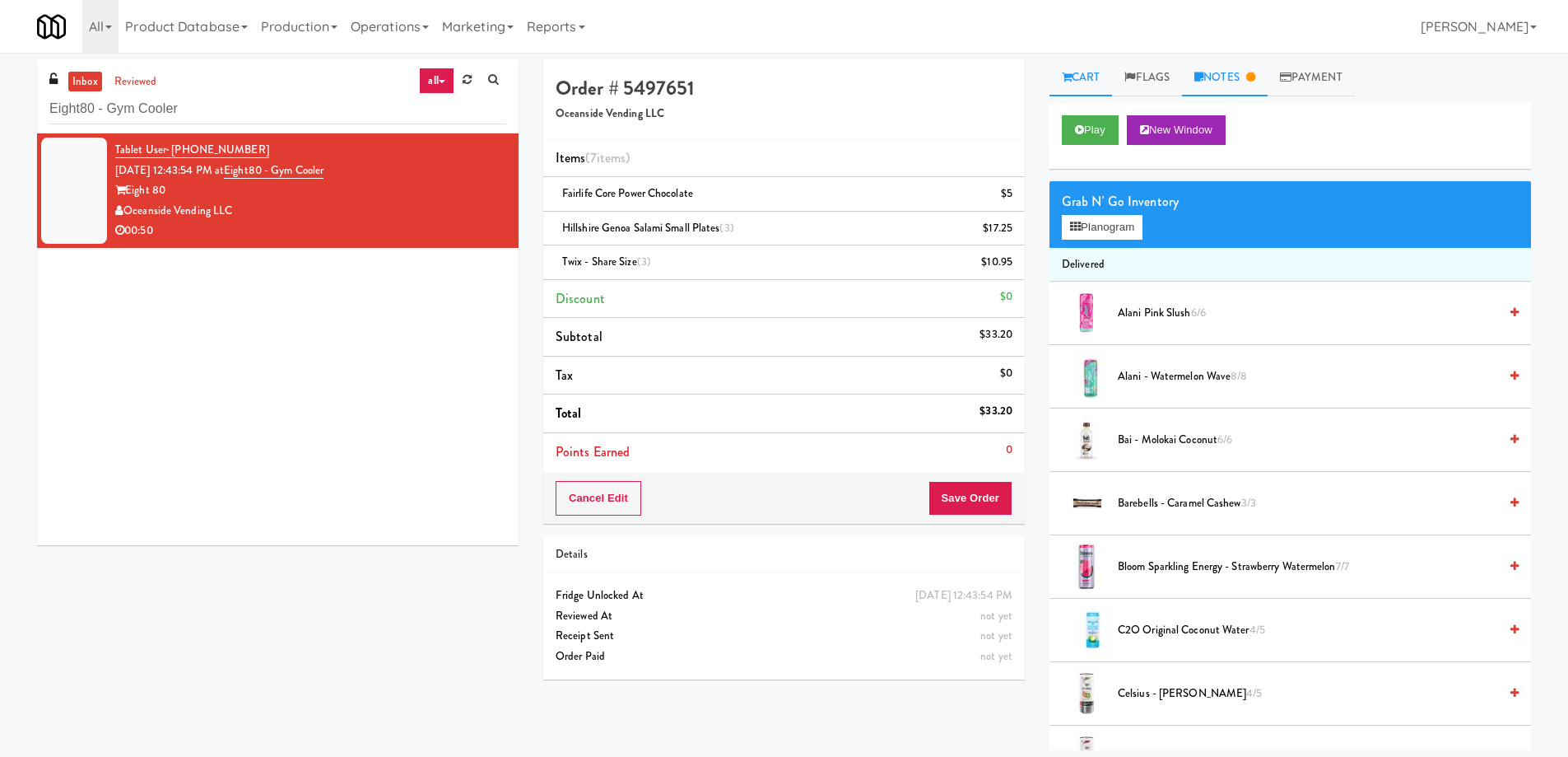
click at [1227, 62] on link "Notes" at bounding box center [1224, 77] width 86 height 37
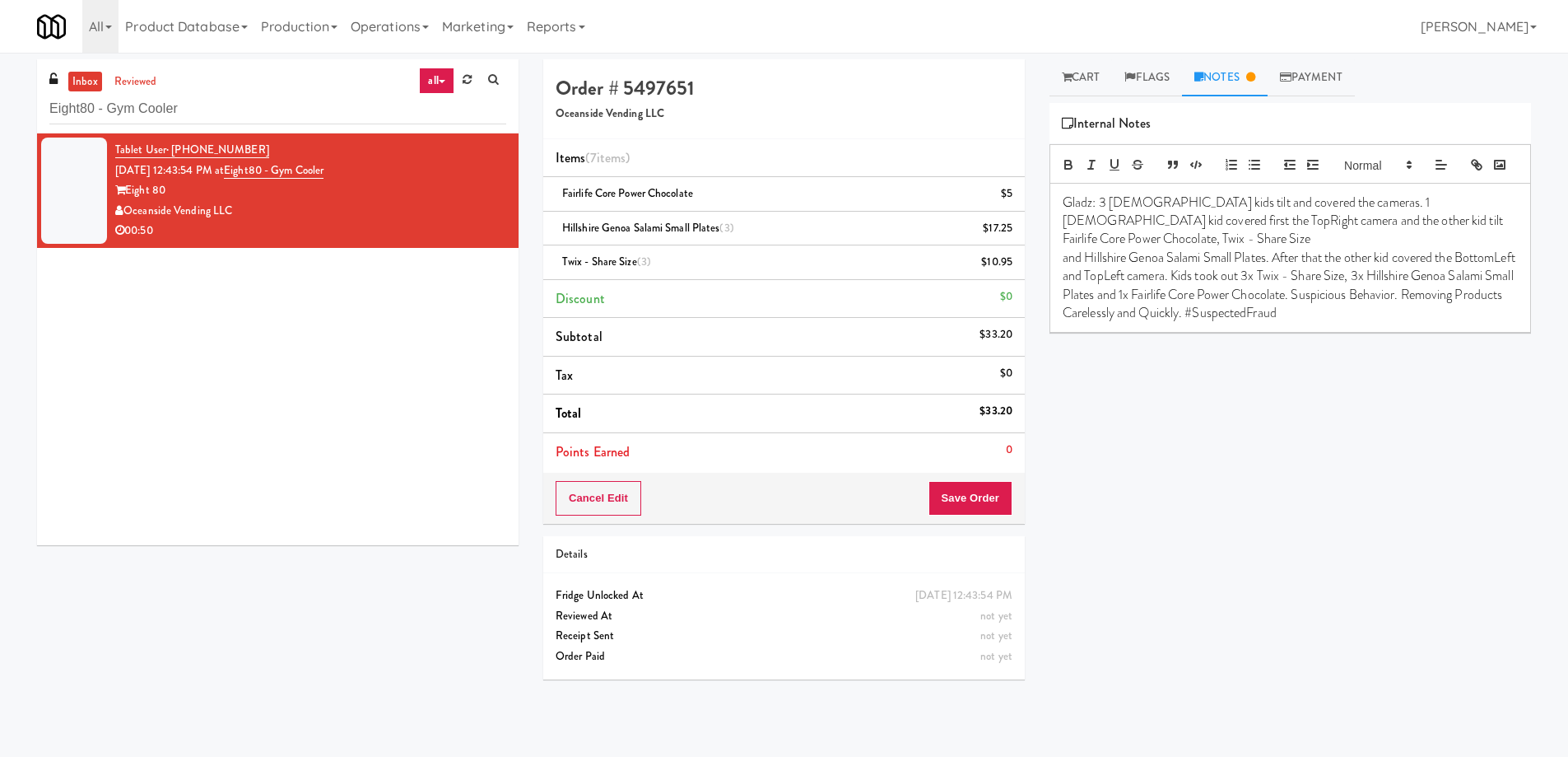
click at [1290, 249] on p "Gladz: 3 [DEMOGRAPHIC_DATA] kids tilt and covered the cameras. 1 [DEMOGRAPHIC_D…" at bounding box center [1290, 221] width 455 height 55
click at [1262, 246] on p "Gladz: 3 [DEMOGRAPHIC_DATA] kids tilt and covered the cameras. 1 [DEMOGRAPHIC_D…" at bounding box center [1290, 221] width 455 height 55
click at [1235, 281] on p "and Hillshire Genoa Salami Small Plates. After that the other kid covered the B…" at bounding box center [1290, 285] width 455 height 74
click at [1240, 323] on p "and Hillshire Genoa Salami Small Plates. After that the other kid covered the B…" at bounding box center [1290, 285] width 455 height 74
click at [801, 260] on div "Twix - Share Size (3) $10.95" at bounding box center [784, 263] width 457 height 21
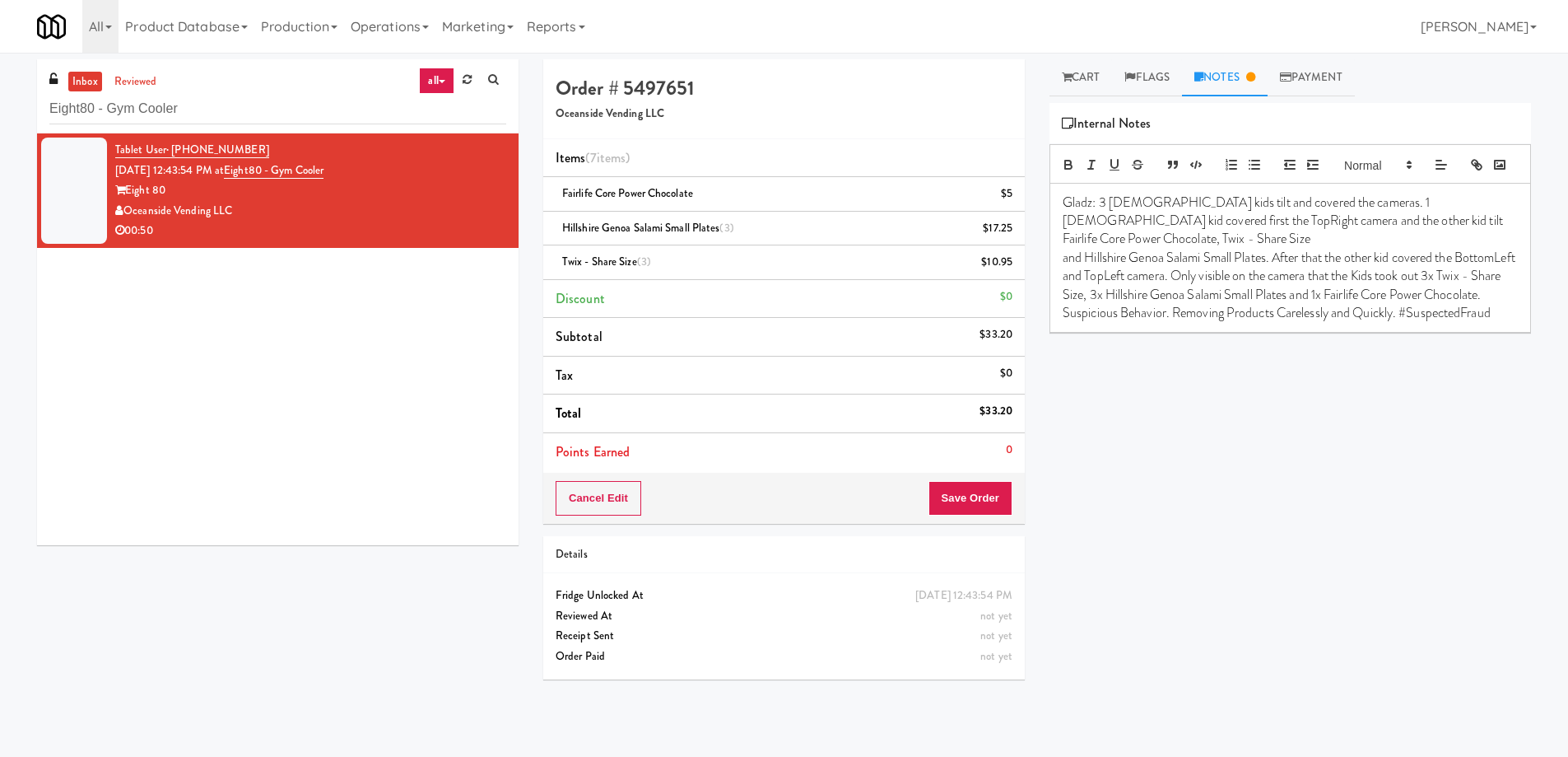
click at [1207, 586] on div "Play New Window Grab N' Go Inventory Planogram Delivered Alani Pink Slush 6/6 A…" at bounding box center [1290, 412] width 482 height 618
click at [1159, 227] on p "Gladz: 3 [DEMOGRAPHIC_DATA] kids tilt and covered the cameras. 1 [DEMOGRAPHIC_D…" at bounding box center [1290, 221] width 455 height 55
click at [1160, 225] on p "Gladz: 3 [DEMOGRAPHIC_DATA] kids Large order items were taken out (9 items) til…" at bounding box center [1290, 221] width 455 height 55
drag, startPoint x: 1303, startPoint y: 228, endPoint x: 1375, endPoint y: 230, distance: 72.0
click at [1375, 230] on p "Gladz: 3 [DEMOGRAPHIC_DATA] kids took out Large order items were taken out (9 i…" at bounding box center [1290, 221] width 455 height 55
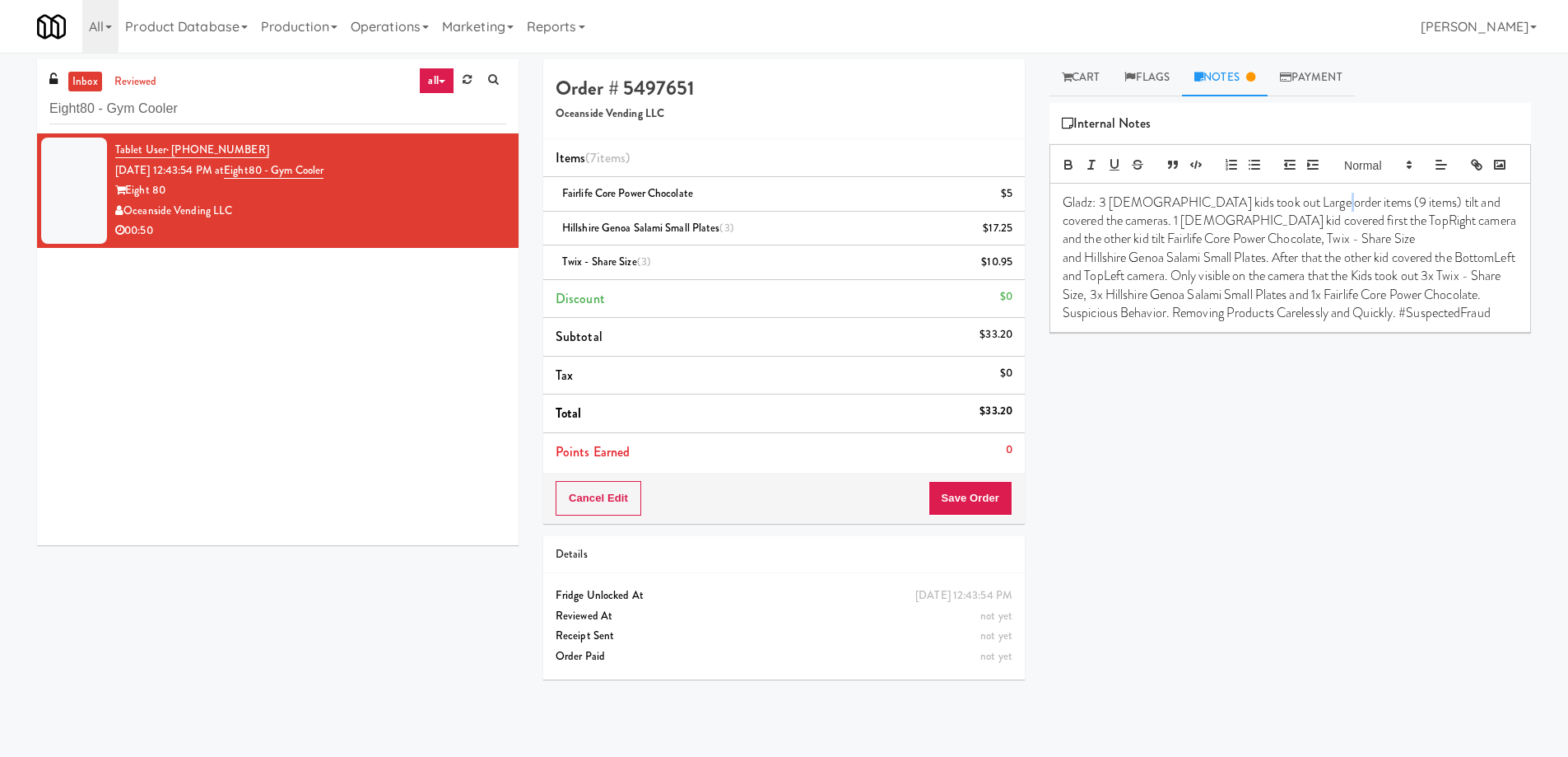
click at [1310, 226] on p "Gladz: 3 [DEMOGRAPHIC_DATA] kids took out Large order items (9 items) tilt and …" at bounding box center [1290, 221] width 455 height 55
drag, startPoint x: 1349, startPoint y: 223, endPoint x: 1362, endPoint y: 307, distance: 85.0
click at [1349, 226] on p "Gladz: 3 [DEMOGRAPHIC_DATA] kids took out Large order items (7 items) tilt and …" at bounding box center [1290, 221] width 455 height 55
click at [1360, 228] on p "Gladz: 3 [DEMOGRAPHIC_DATA] kids took out Large order items (7 items) and tilt …" at bounding box center [1290, 221] width 455 height 55
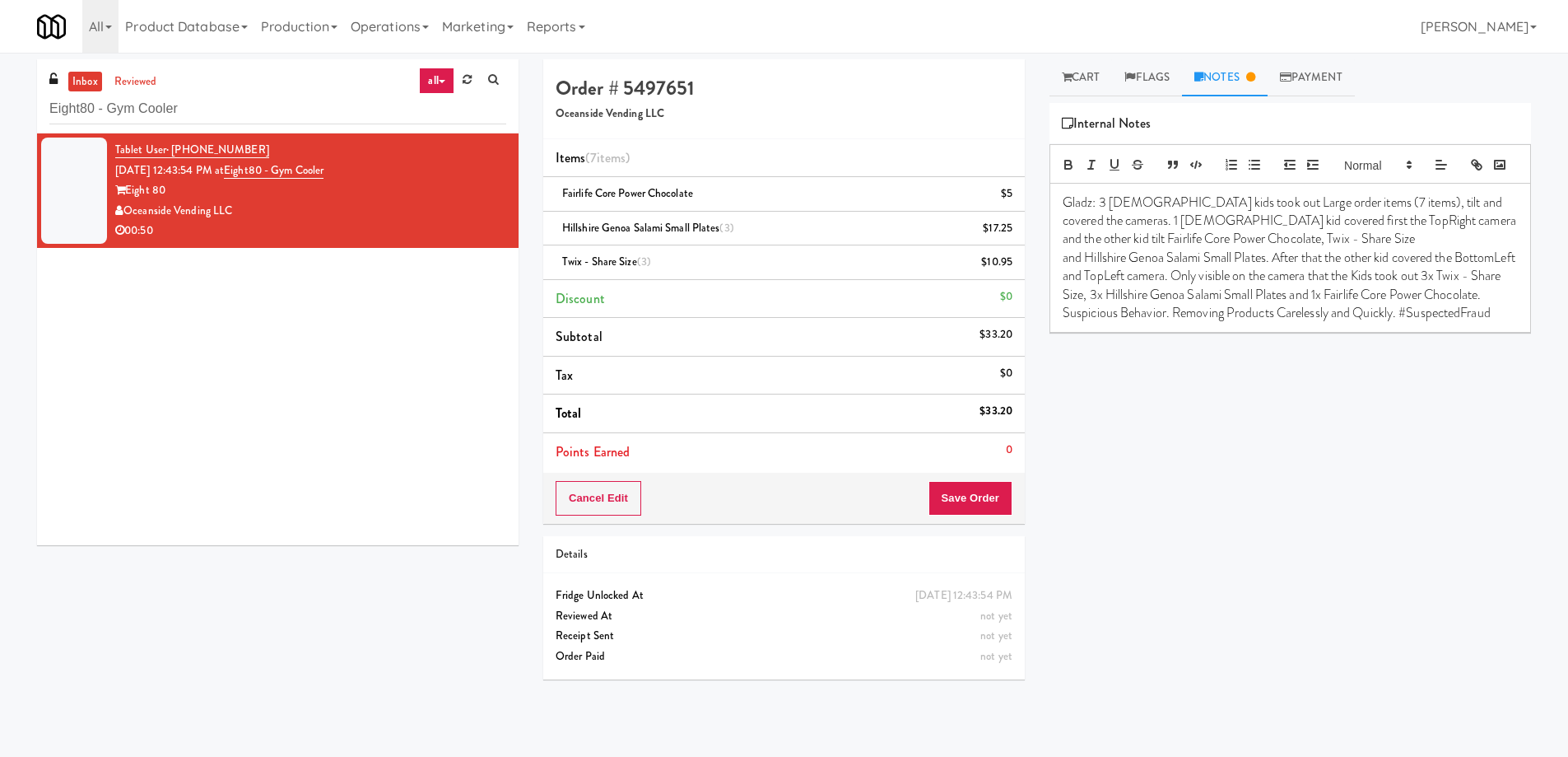
click at [1315, 249] on p "Gladz: 3 [DEMOGRAPHIC_DATA] kids took out Large order items (7 items), tilt and…" at bounding box center [1290, 221] width 455 height 55
click at [1064, 282] on p "and Hillshire Genoa Salami Small Plates. After that the other kid covered the B…" at bounding box center [1290, 285] width 455 height 74
drag, startPoint x: 1352, startPoint y: 281, endPoint x: 1380, endPoint y: 282, distance: 28.0
click at [1380, 282] on p "Gladz: 3 [DEMOGRAPHIC_DATA] kids took out Large order items (7 items), tilt and…" at bounding box center [1290, 258] width 455 height 129
click at [1403, 282] on p "Gladz: 3 [DEMOGRAPHIC_DATA] kids took out Large order items (7 items), tilt and…" at bounding box center [1290, 258] width 455 height 129
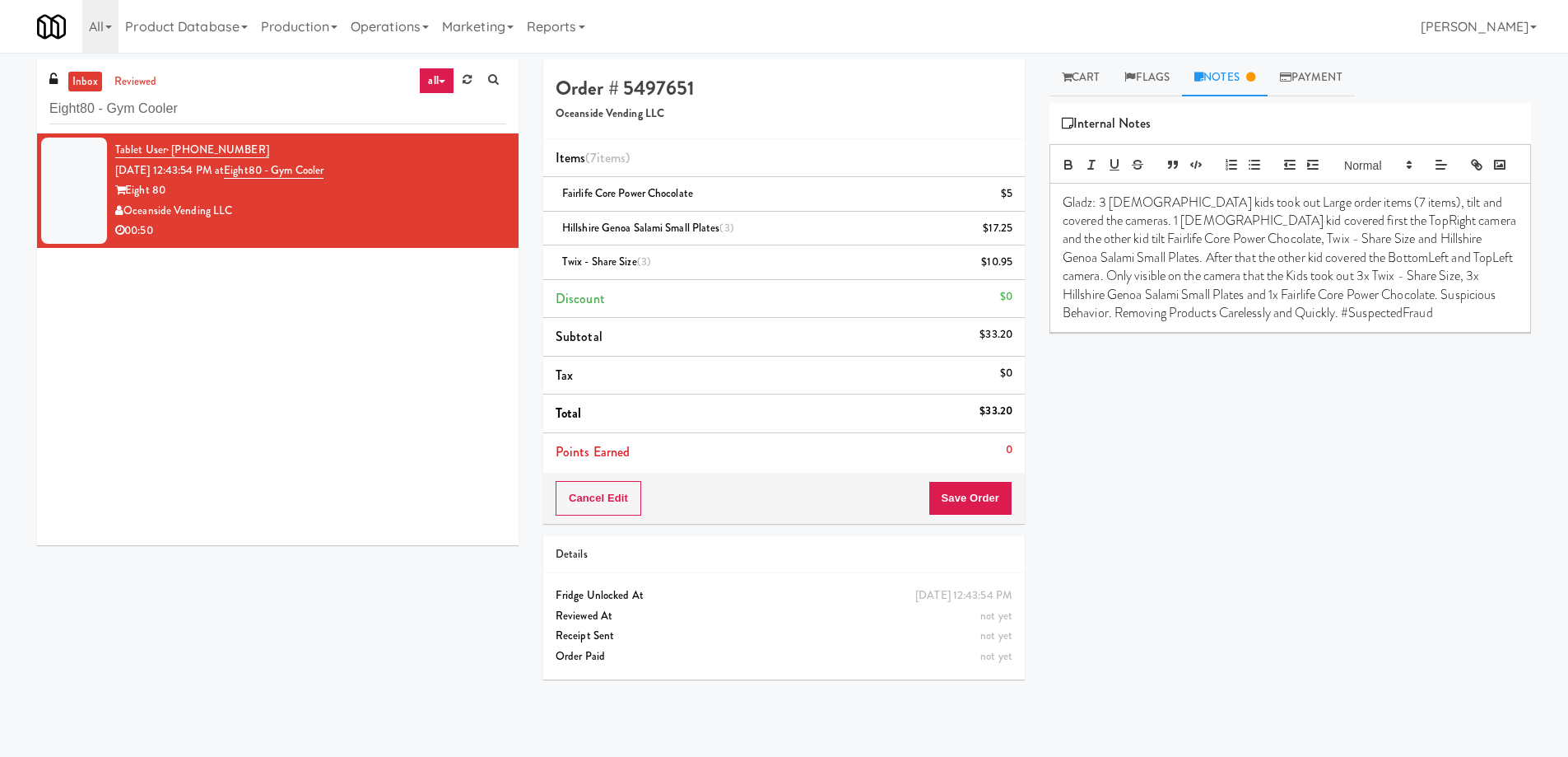
click at [1362, 280] on p "Gladz: 3 [DEMOGRAPHIC_DATA] kids took out Large order items (7 items), tilt and…" at bounding box center [1290, 258] width 455 height 129
click at [1355, 293] on p "Gladz: 3 [DEMOGRAPHIC_DATA] kids took out Large order items (7 items), tilt and…" at bounding box center [1290, 258] width 455 height 129
click at [1325, 323] on p "Gladz: 3 [DEMOGRAPHIC_DATA] kids took out Large order items (7 items), tilt and…" at bounding box center [1290, 258] width 455 height 129
drag, startPoint x: 363, startPoint y: 169, endPoint x: 244, endPoint y: 163, distance: 119.2
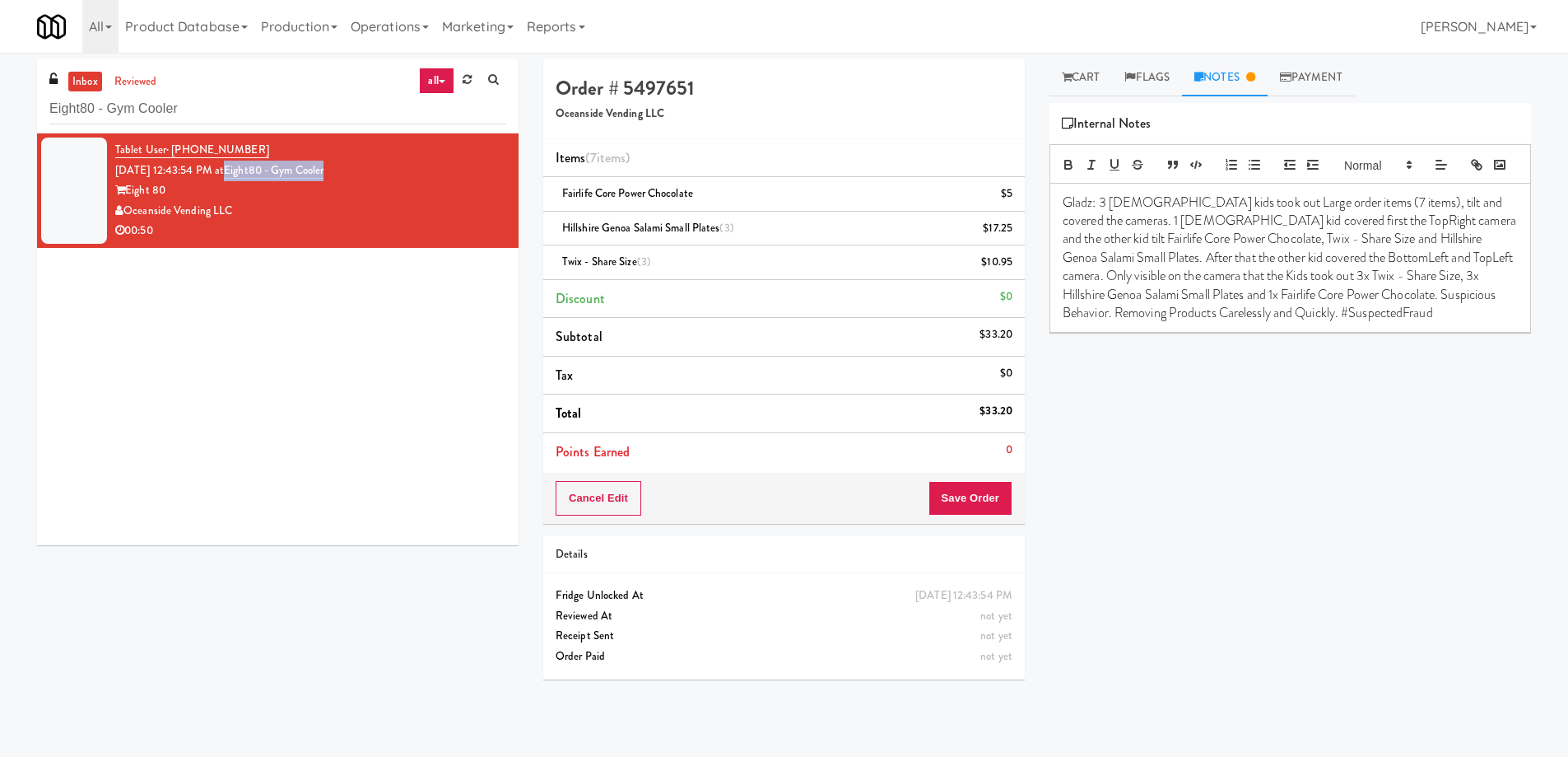
click at [244, 163] on div "Tablet User · (949) 679-6680 [DATE] 12:43:54 PM at Eight80 - Gym Cooler Eight 8…" at bounding box center [311, 190] width 391 height 101
copy link "Eight80 - Gym Cooler"
drag, startPoint x: 247, startPoint y: 208, endPoint x: 169, endPoint y: 53, distance: 173.5
click at [128, 201] on div "Oceanside Vending LLC" at bounding box center [311, 212] width 391 height 21
copy div "Oceanside Vending LLC"
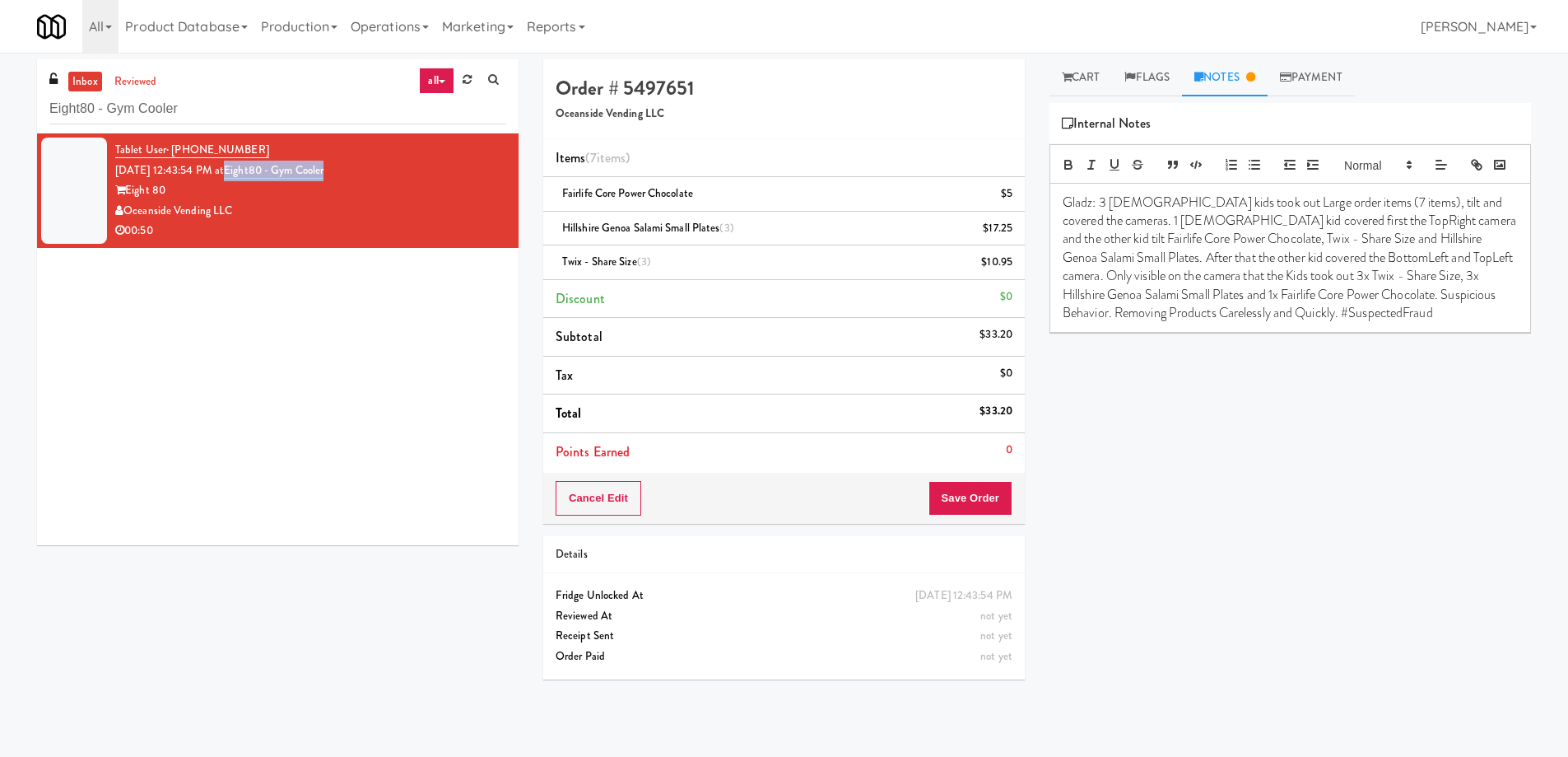
drag, startPoint x: 265, startPoint y: 147, endPoint x: 172, endPoint y: 146, distance: 93.0
click at [172, 146] on div "Tablet User · (949) 679-6680 [DATE] 12:43:54 PM at Eight80 - Gym Cooler Eight 8…" at bounding box center [311, 190] width 391 height 101
copy span "[PHONE_NUMBER]"
click at [1000, 409] on div "$33.20" at bounding box center [996, 411] width 33 height 21
click at [999, 409] on div "$33.20" at bounding box center [996, 411] width 33 height 21
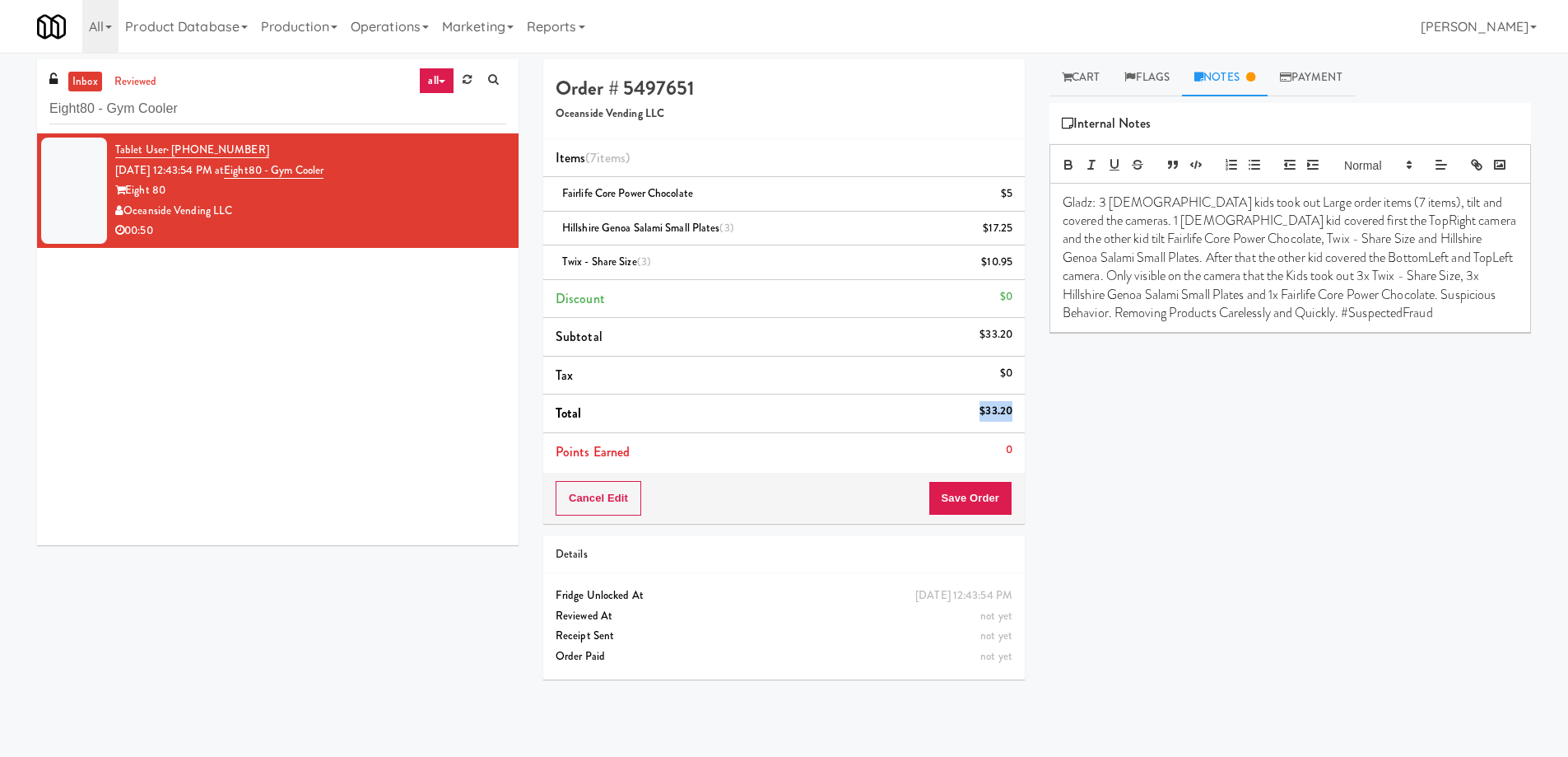
click at [998, 409] on div "$33.20" at bounding box center [996, 411] width 33 height 21
click at [1003, 411] on div "$33.20" at bounding box center [996, 411] width 33 height 21
click at [1348, 278] on p "Gladz: 3 [DEMOGRAPHIC_DATA] kids took out Large order items (7 items), tilt and…" at bounding box center [1290, 258] width 455 height 129
click at [1174, 303] on p "Gladz: 3 [DEMOGRAPHIC_DATA] kids took out Large order items (7 items), tilt and…" at bounding box center [1290, 258] width 455 height 129
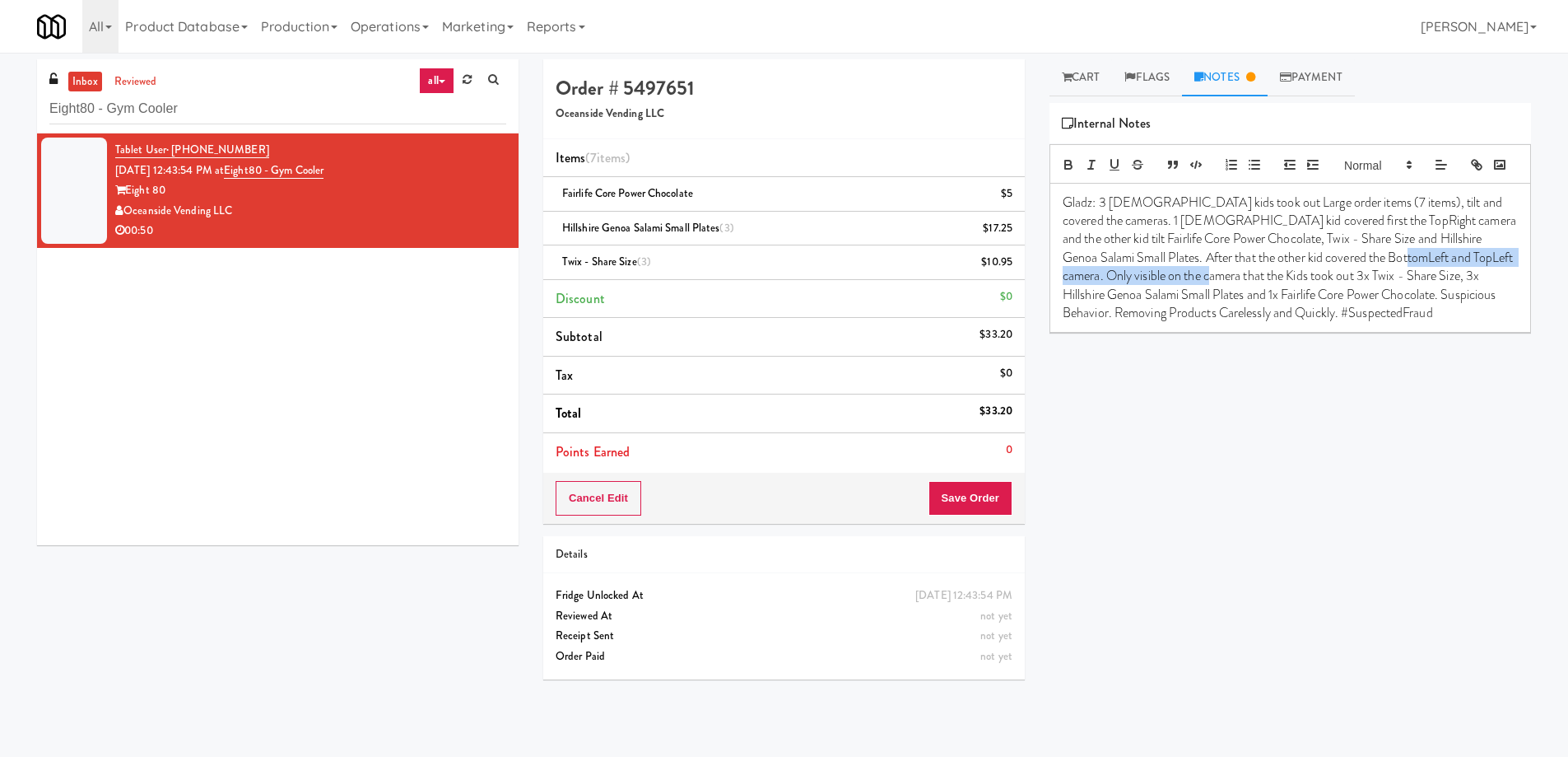
click at [1399, 280] on p "Gladz: 3 [DEMOGRAPHIC_DATA] kids took out Large order items (7 items), tilt and…" at bounding box center [1290, 258] width 455 height 129
click at [1326, 323] on p "Gladz: 3 [DEMOGRAPHIC_DATA] kids took out Large order items (7 items), tilt and…" at bounding box center [1290, 258] width 455 height 129
click at [1338, 452] on div "Play New Window Grab N' Go Inventory Planogram Delivered Alani Pink Slush 6/6 A…" at bounding box center [1290, 412] width 482 height 618
click at [981, 510] on button "Save Order" at bounding box center [970, 498] width 84 height 35
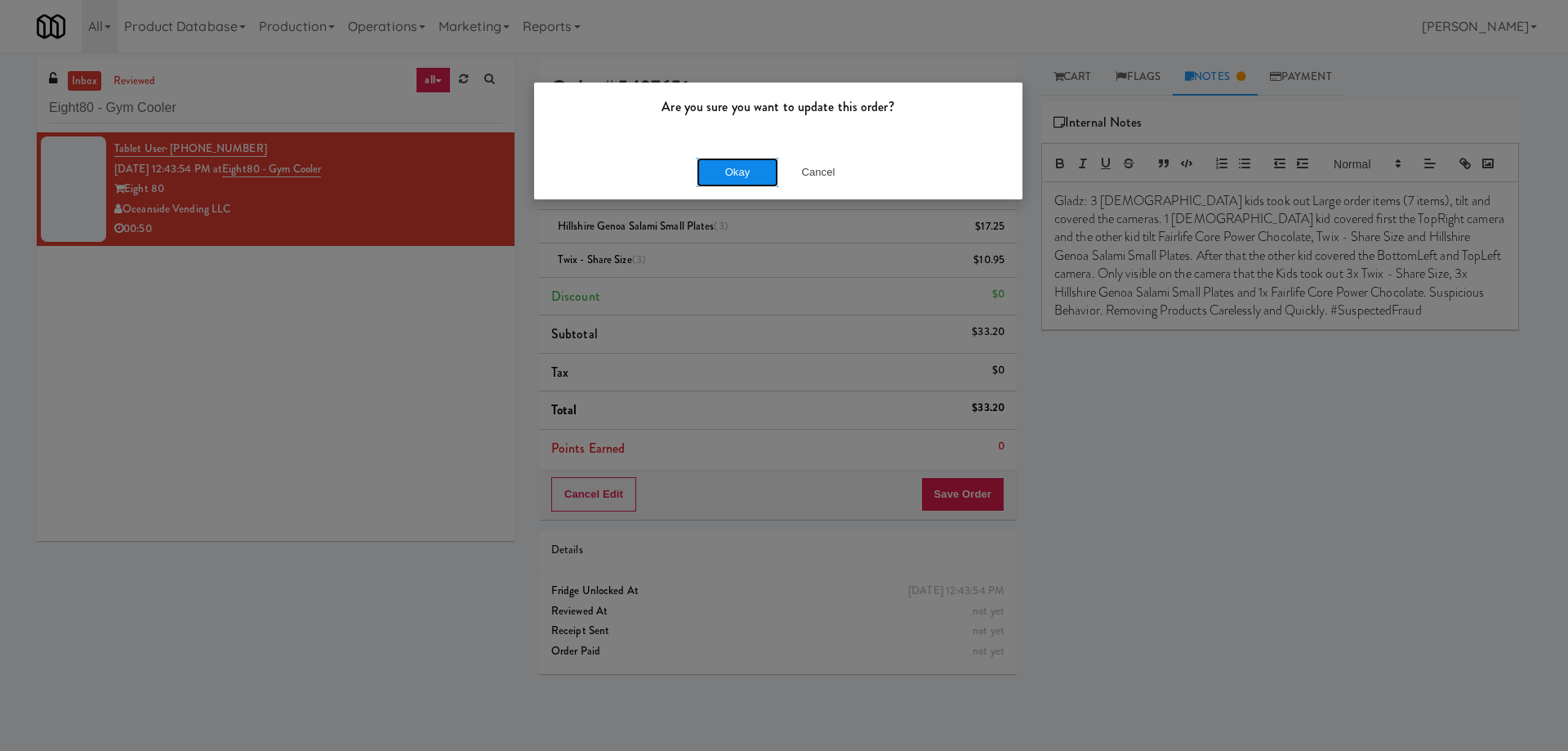
click at [756, 169] on button "Okay" at bounding box center [737, 172] width 82 height 29
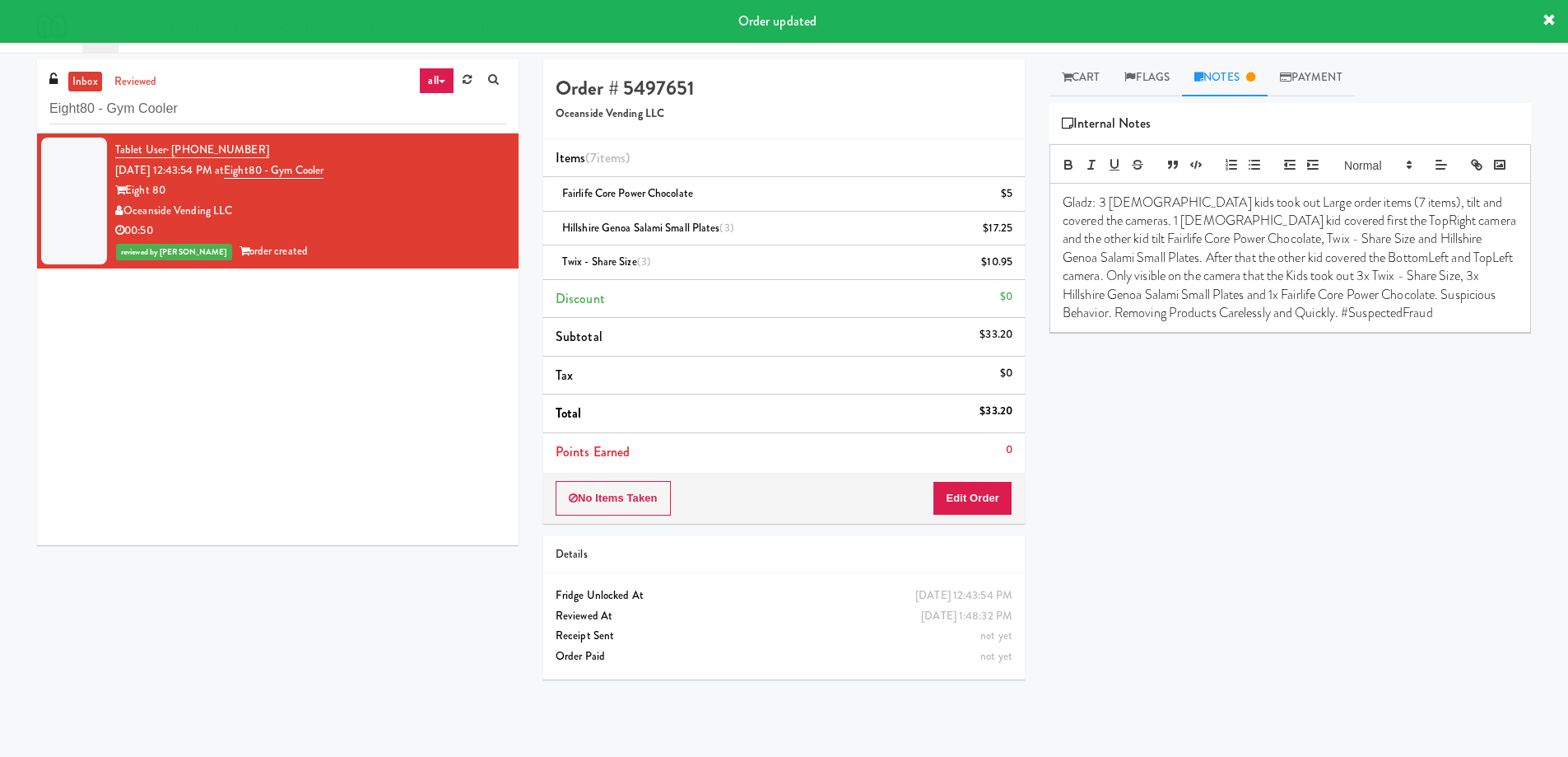
click at [1265, 486] on div "Play New Window Primary Flag Clear Flag if unable to determine what was taken o…" at bounding box center [1290, 412] width 482 height 618
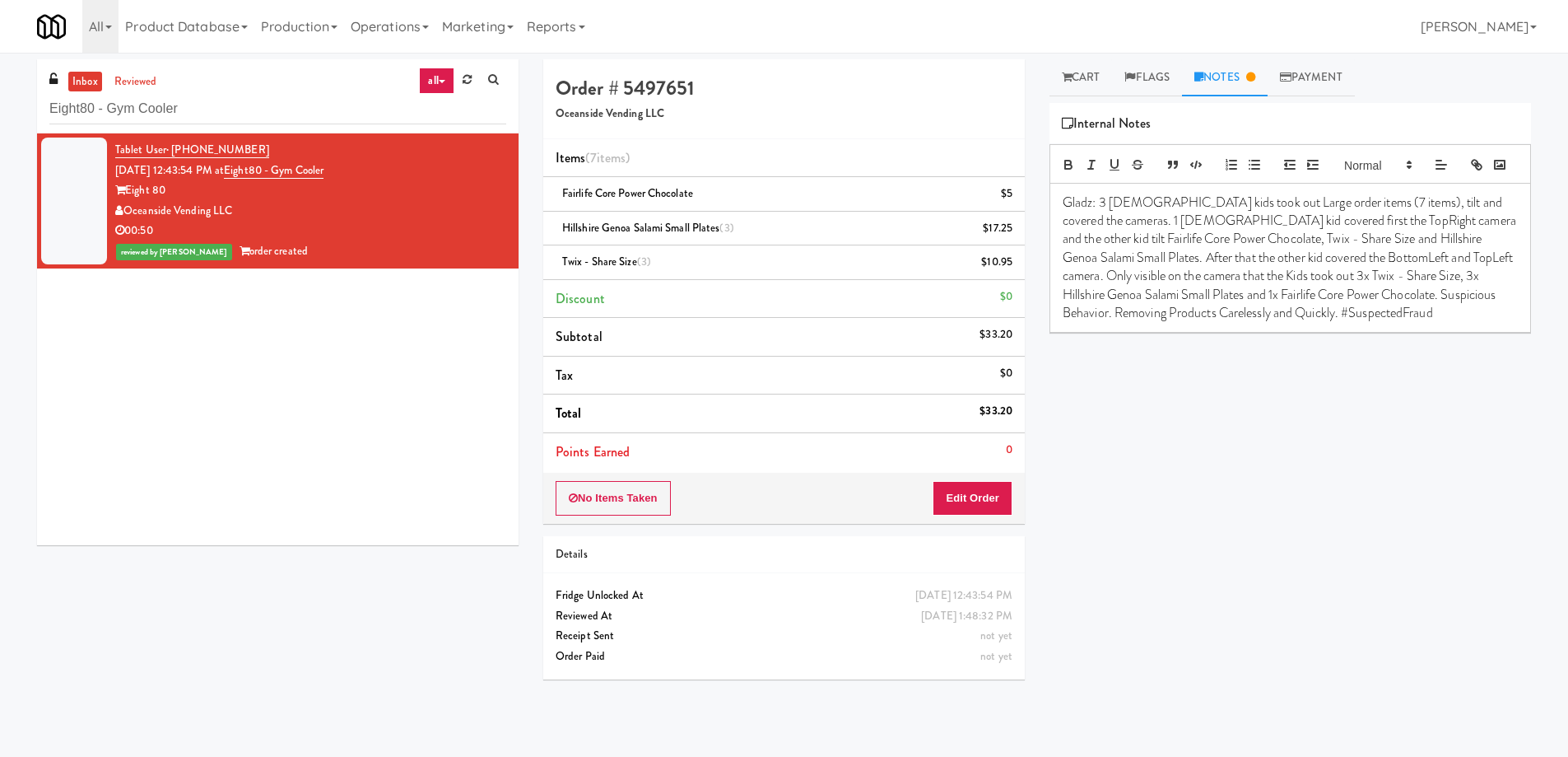
click at [1156, 484] on div "Play New Window Primary Flag Clear Flag if unable to determine what was taken o…" at bounding box center [1290, 412] width 482 height 618
click at [1092, 84] on link "Cart" at bounding box center [1081, 77] width 63 height 37
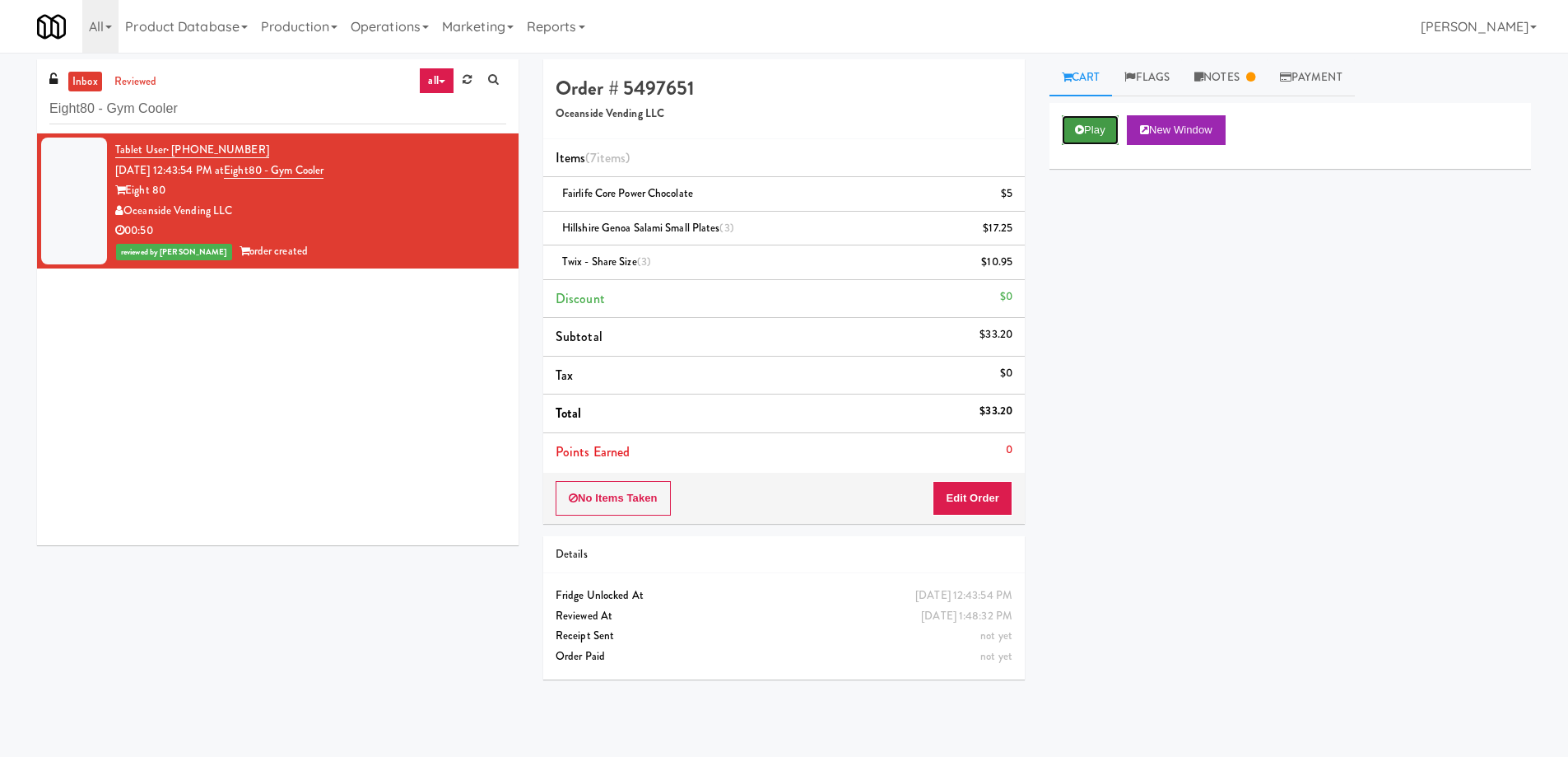
click at [1086, 127] on button "Play" at bounding box center [1090, 129] width 57 height 29
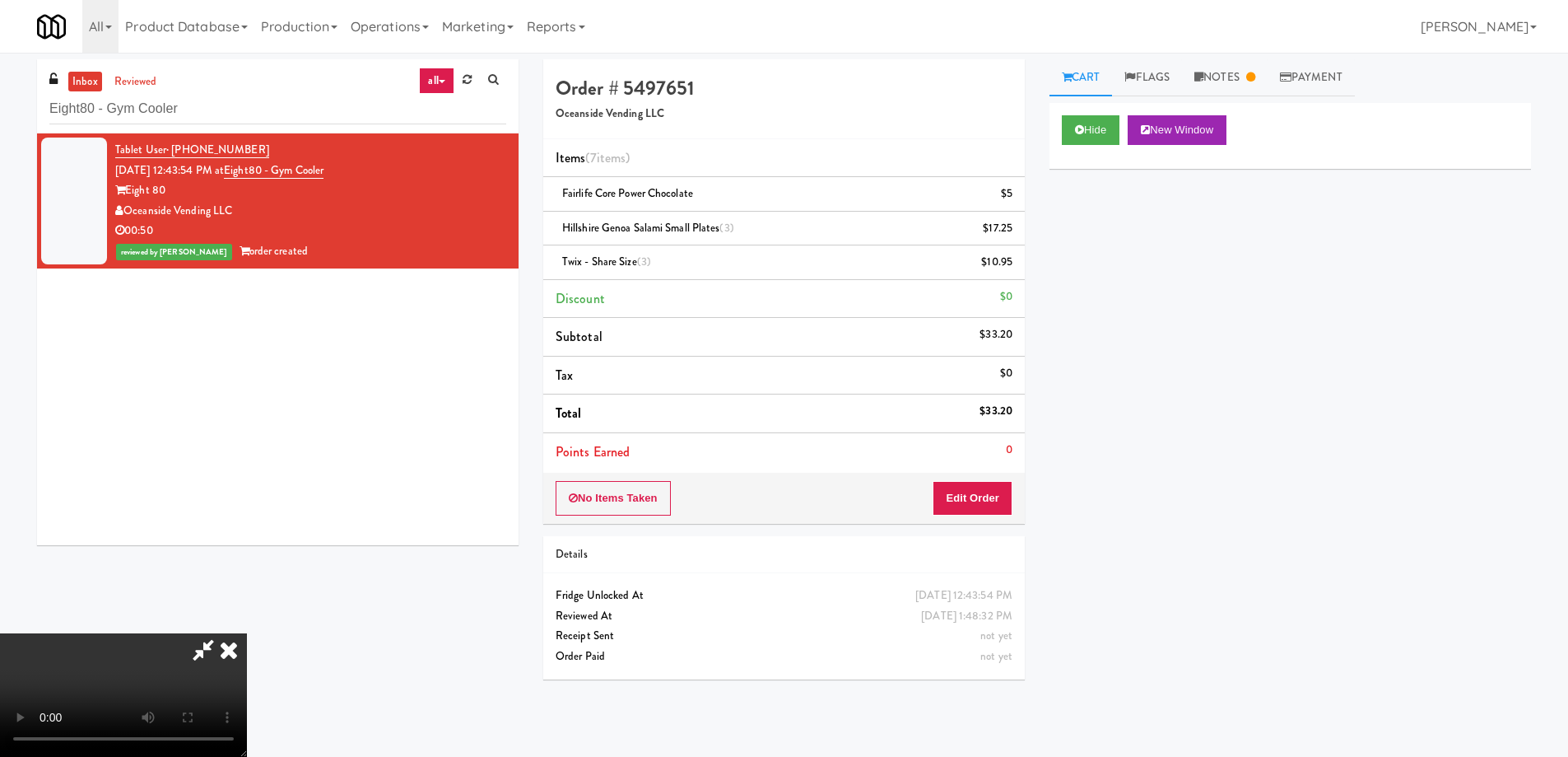
click at [247, 633] on video at bounding box center [123, 695] width 247 height 124
click at [1239, 453] on div "Hide New Window Primary Flag Clear Flag if unable to determine what was taken o…" at bounding box center [1290, 412] width 482 height 618
click at [247, 633] on video at bounding box center [123, 695] width 247 height 124
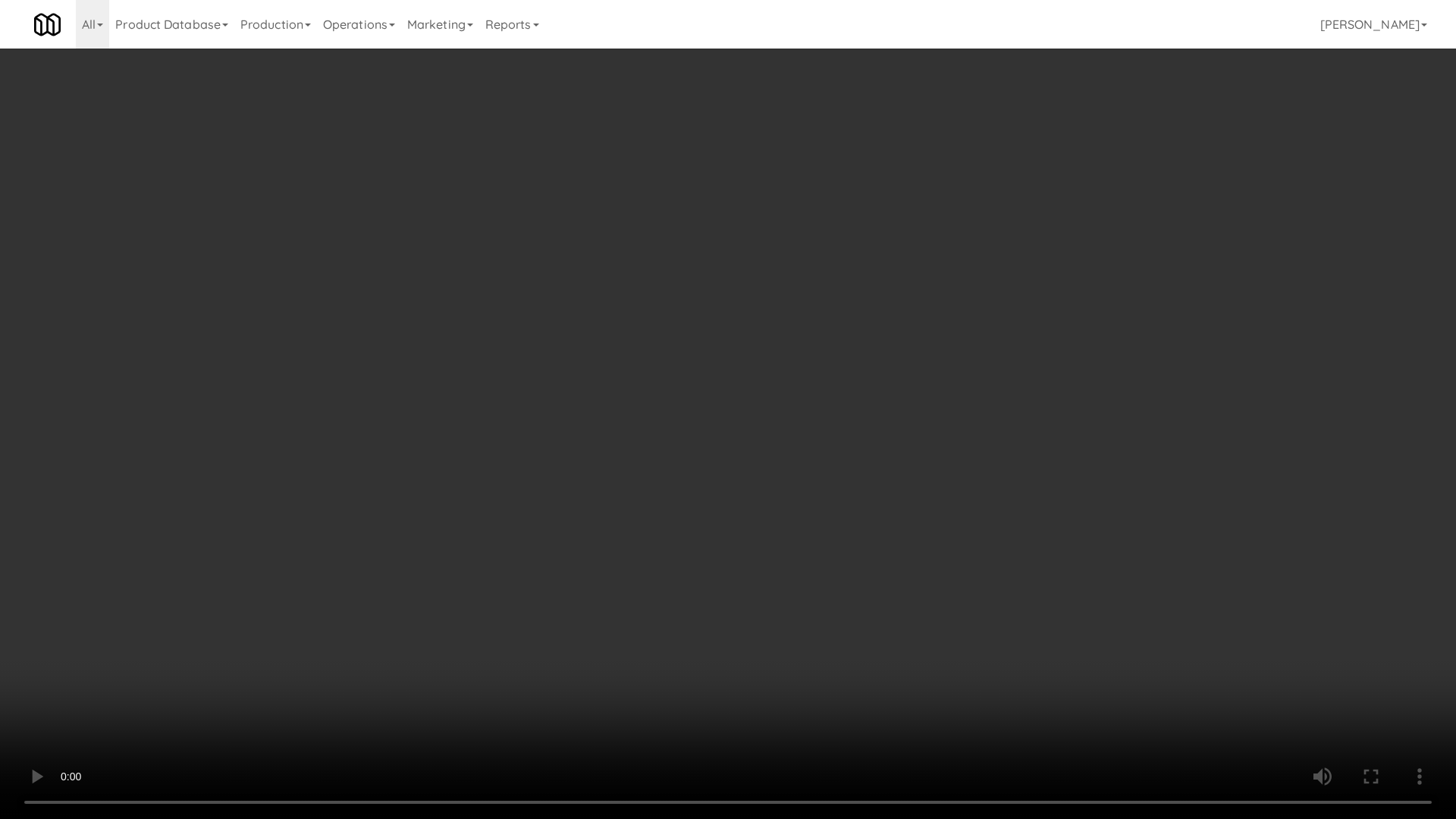
click at [711, 402] on video at bounding box center [728, 409] width 1456 height 819
click at [864, 375] on video at bounding box center [728, 409] width 1456 height 819
click at [806, 432] on video at bounding box center [728, 409] width 1456 height 819
click at [879, 369] on video at bounding box center [728, 409] width 1456 height 819
click at [824, 534] on video at bounding box center [728, 409] width 1456 height 819
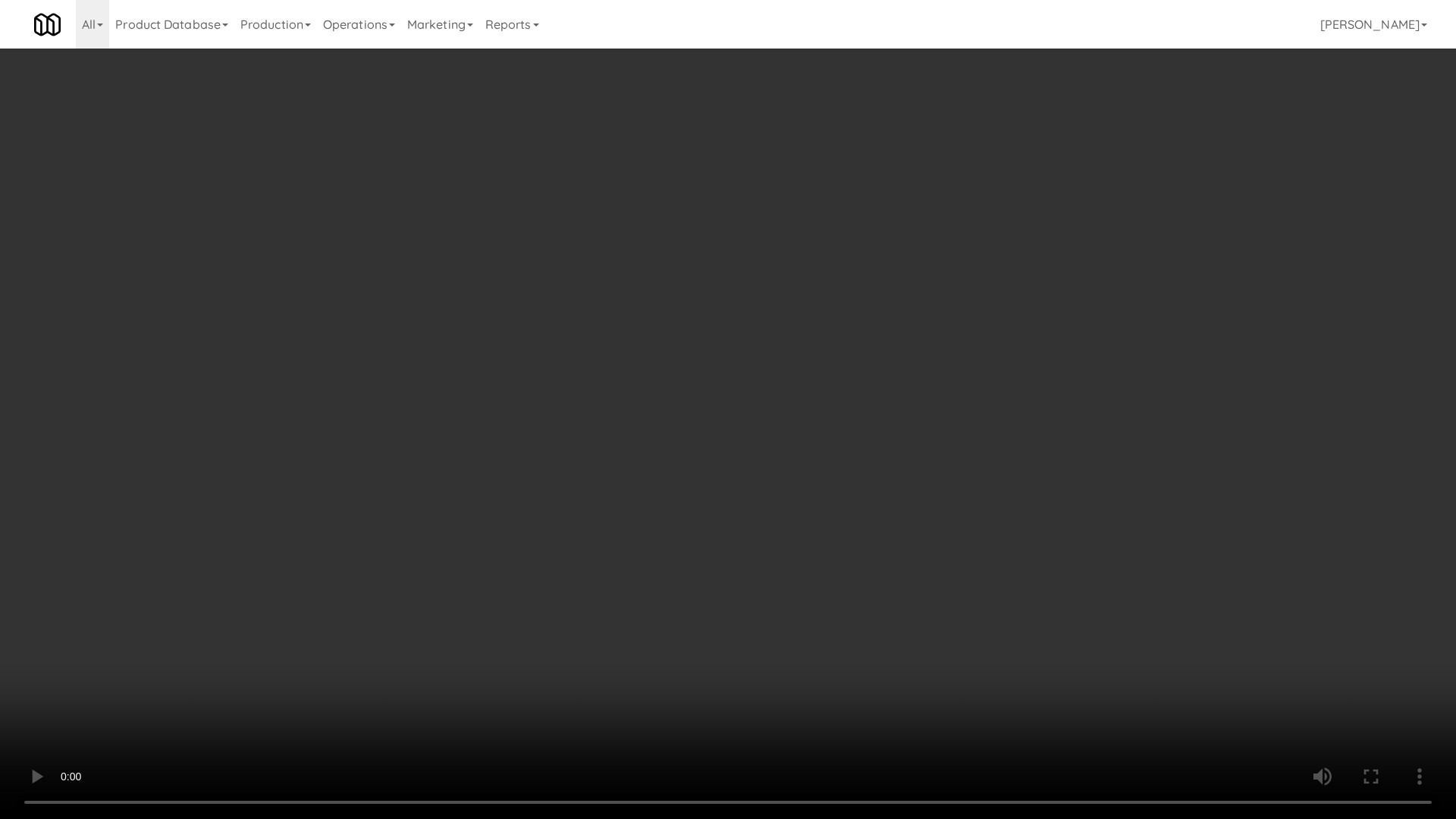
click at [824, 534] on video at bounding box center [728, 409] width 1456 height 819
click at [841, 515] on video at bounding box center [728, 409] width 1456 height 819
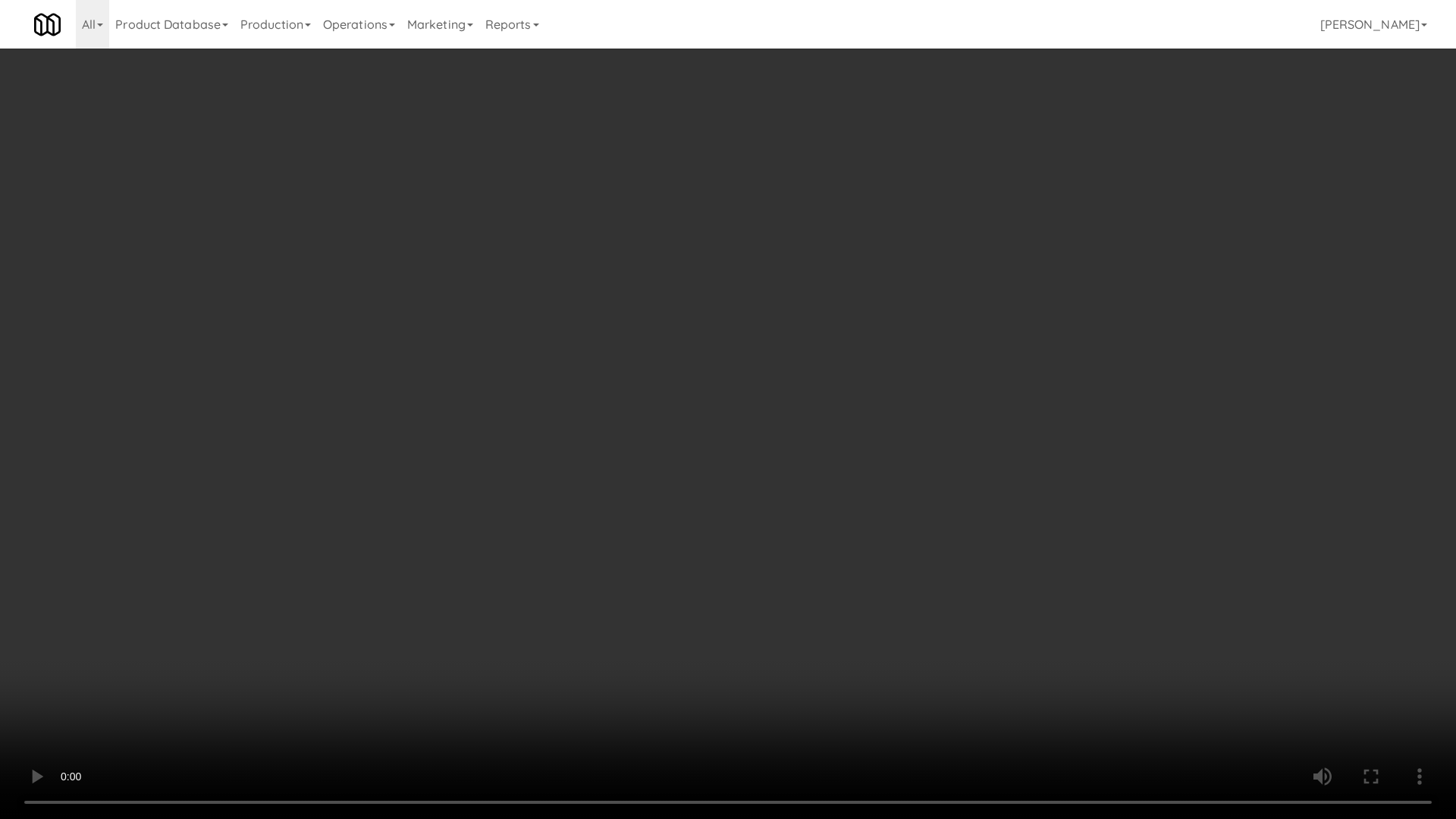
click at [796, 544] on video at bounding box center [728, 409] width 1456 height 819
click at [811, 540] on video at bounding box center [728, 409] width 1456 height 819
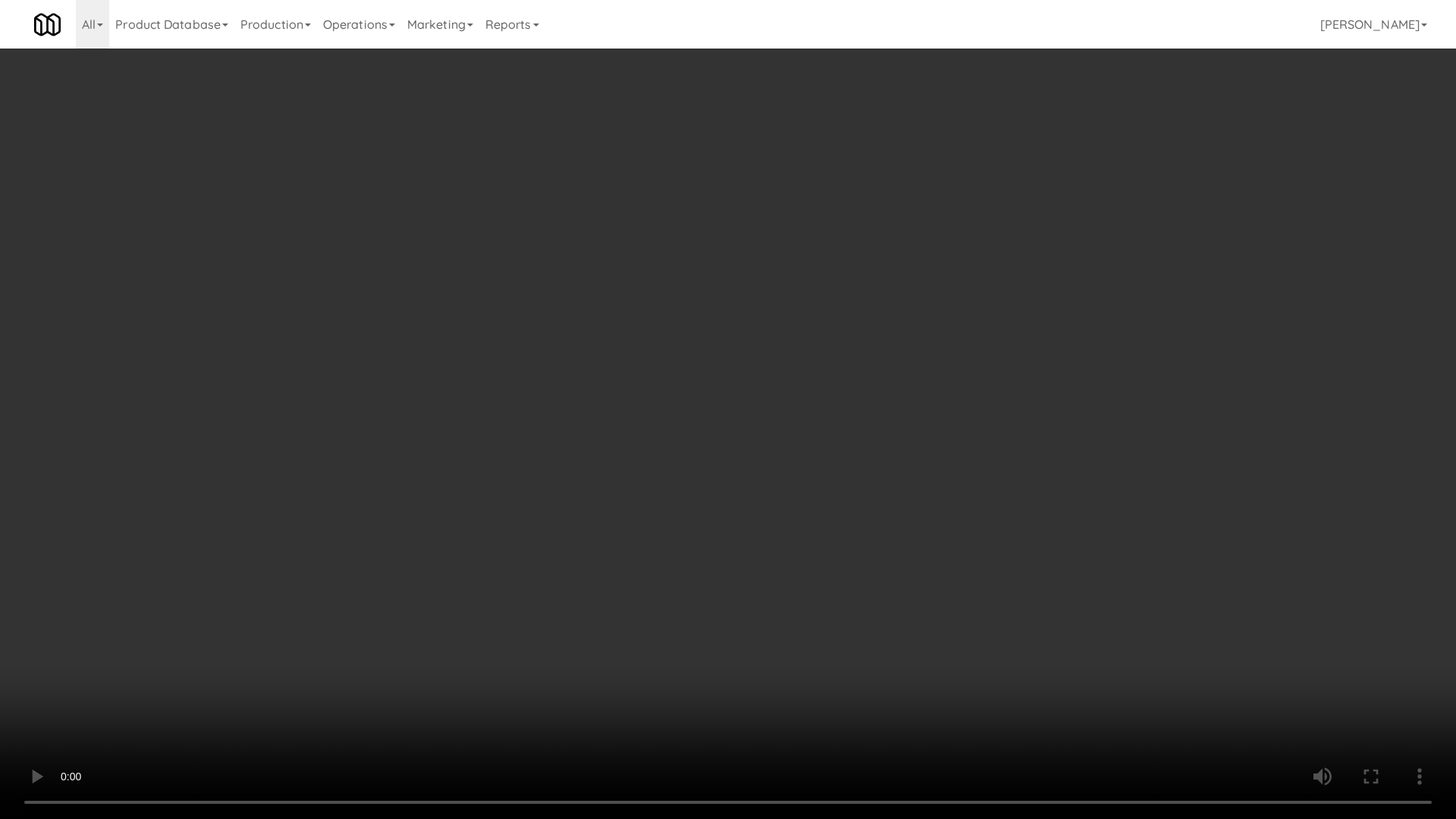
click at [811, 540] on video at bounding box center [728, 409] width 1456 height 819
click at [901, 599] on video at bounding box center [728, 409] width 1456 height 819
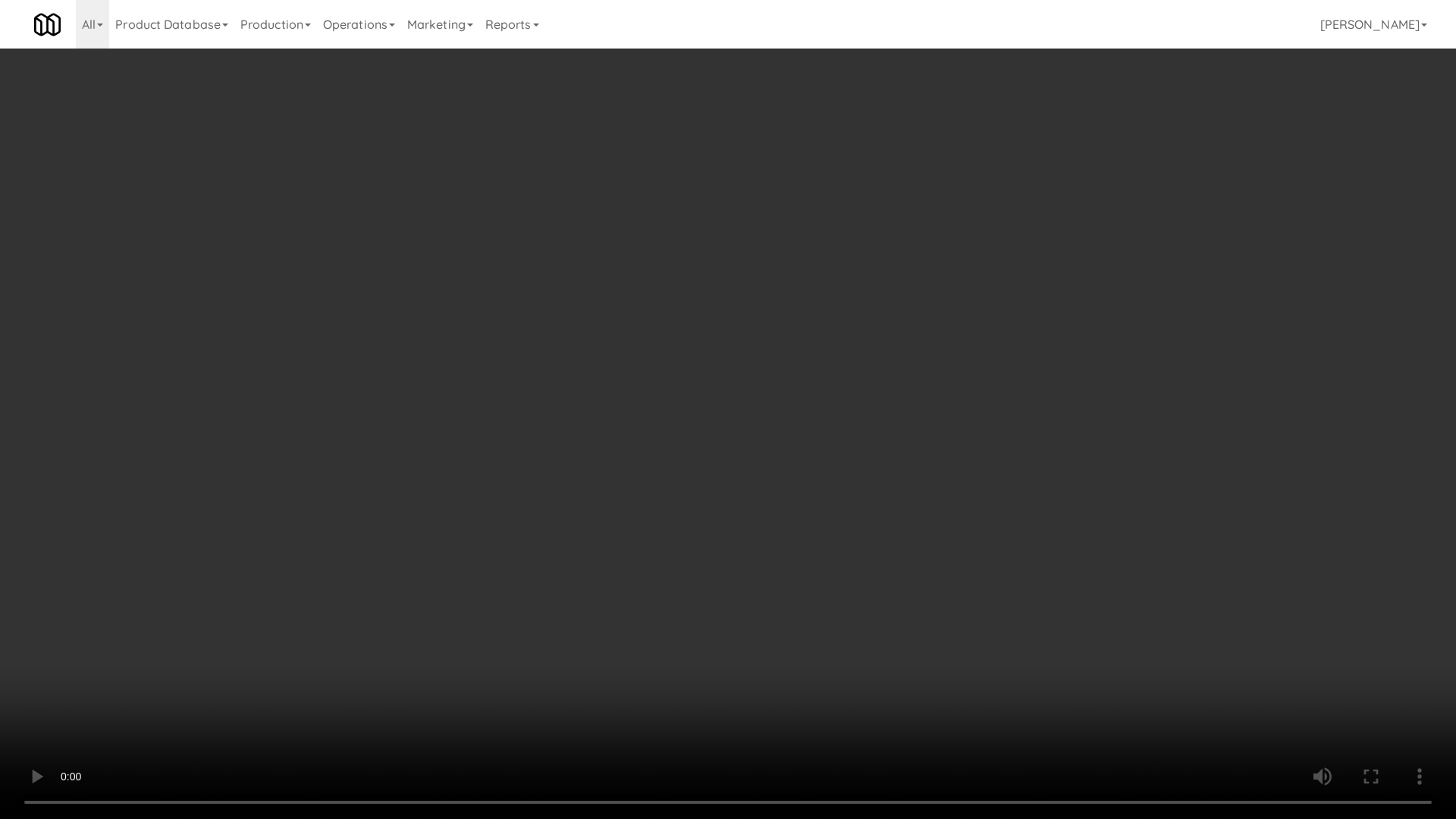
click at [901, 599] on video at bounding box center [728, 409] width 1456 height 819
click at [957, 647] on video at bounding box center [728, 409] width 1456 height 819
click at [949, 647] on video at bounding box center [728, 409] width 1456 height 819
click at [957, 600] on video at bounding box center [728, 409] width 1456 height 819
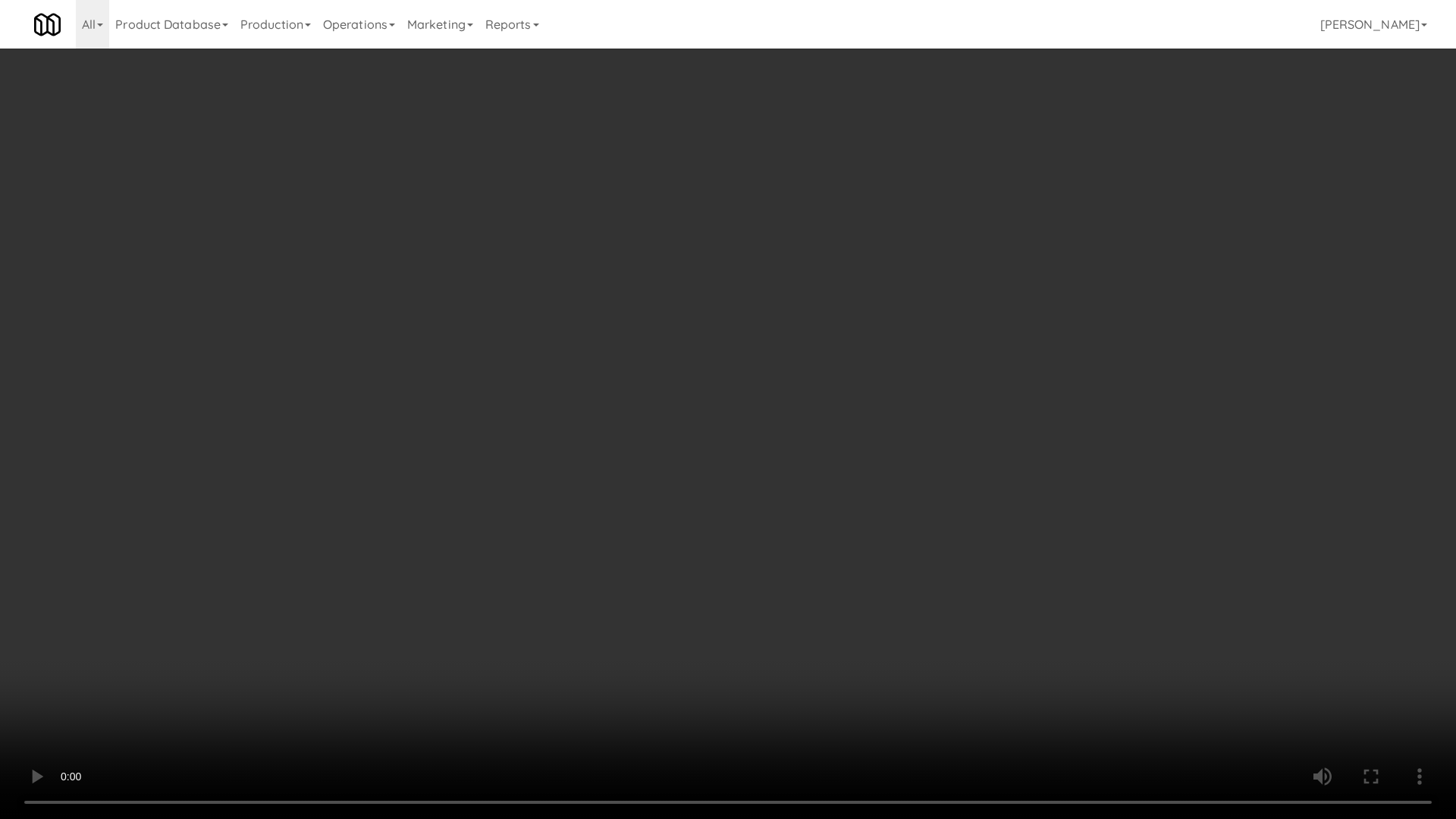
click at [957, 600] on video at bounding box center [728, 409] width 1456 height 819
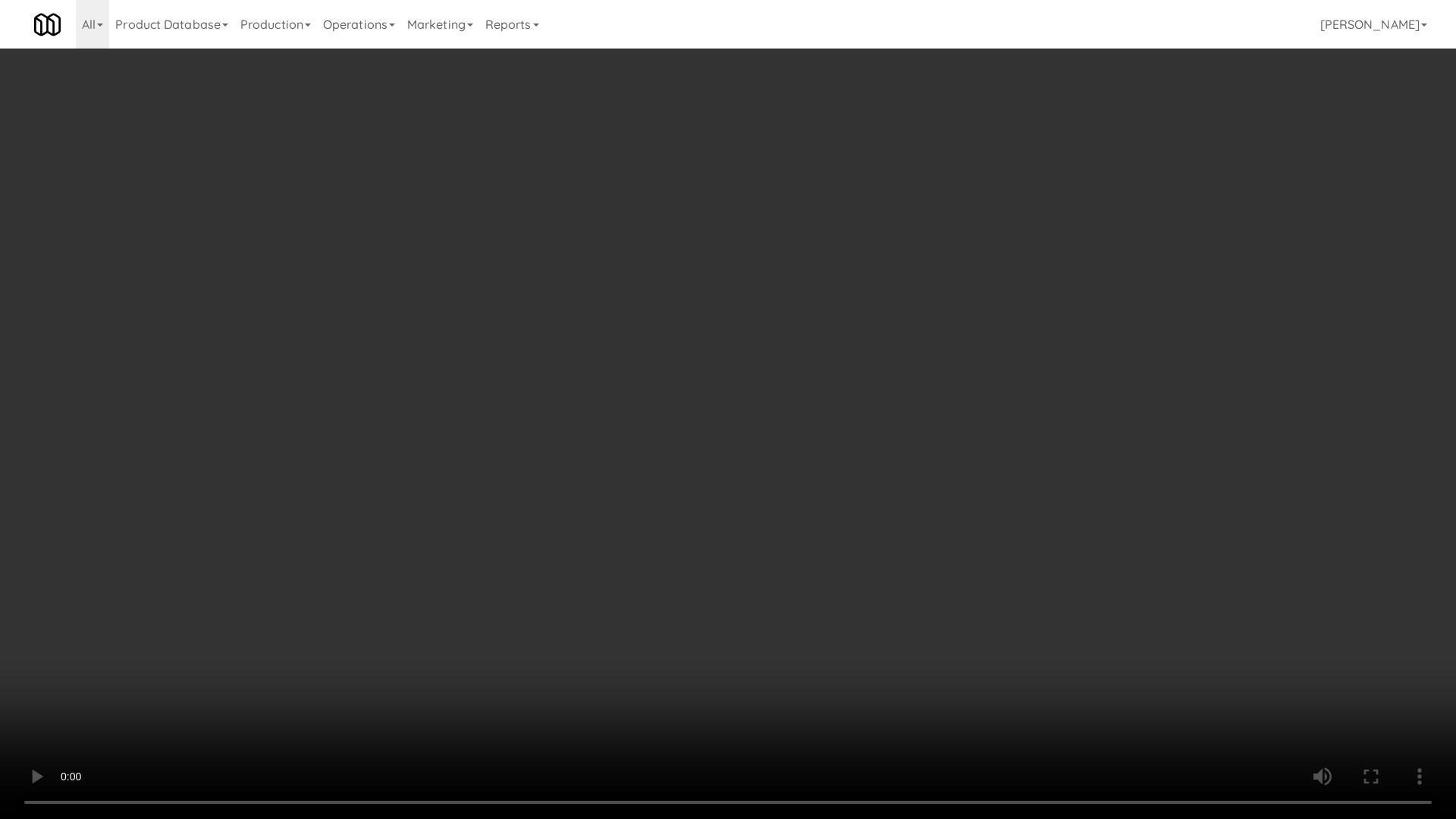
click at [957, 600] on video at bounding box center [728, 409] width 1456 height 819
click at [889, 623] on video at bounding box center [728, 409] width 1456 height 819
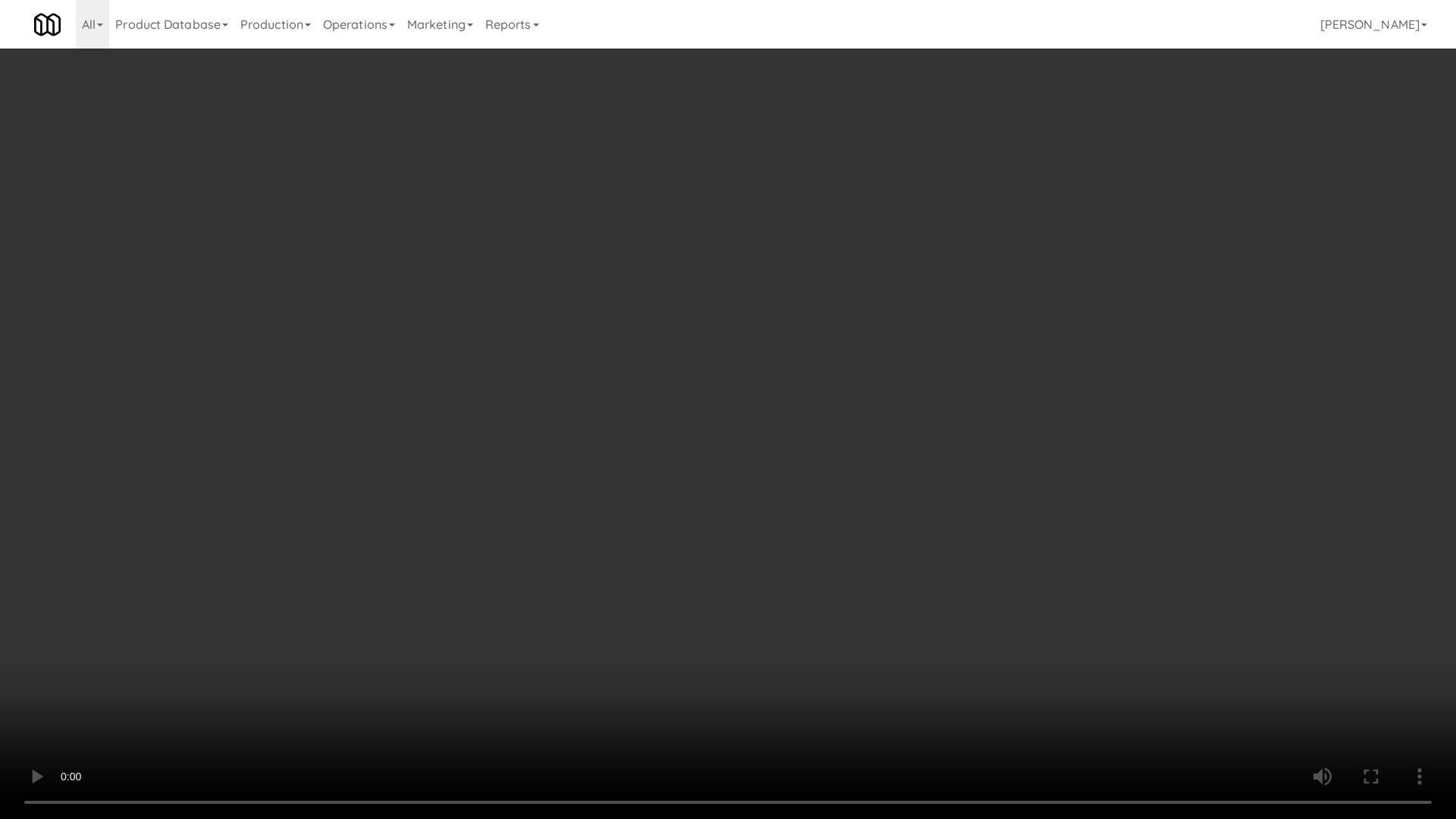
click at [889, 623] on video at bounding box center [728, 409] width 1456 height 819
click at [916, 641] on video at bounding box center [728, 409] width 1456 height 819
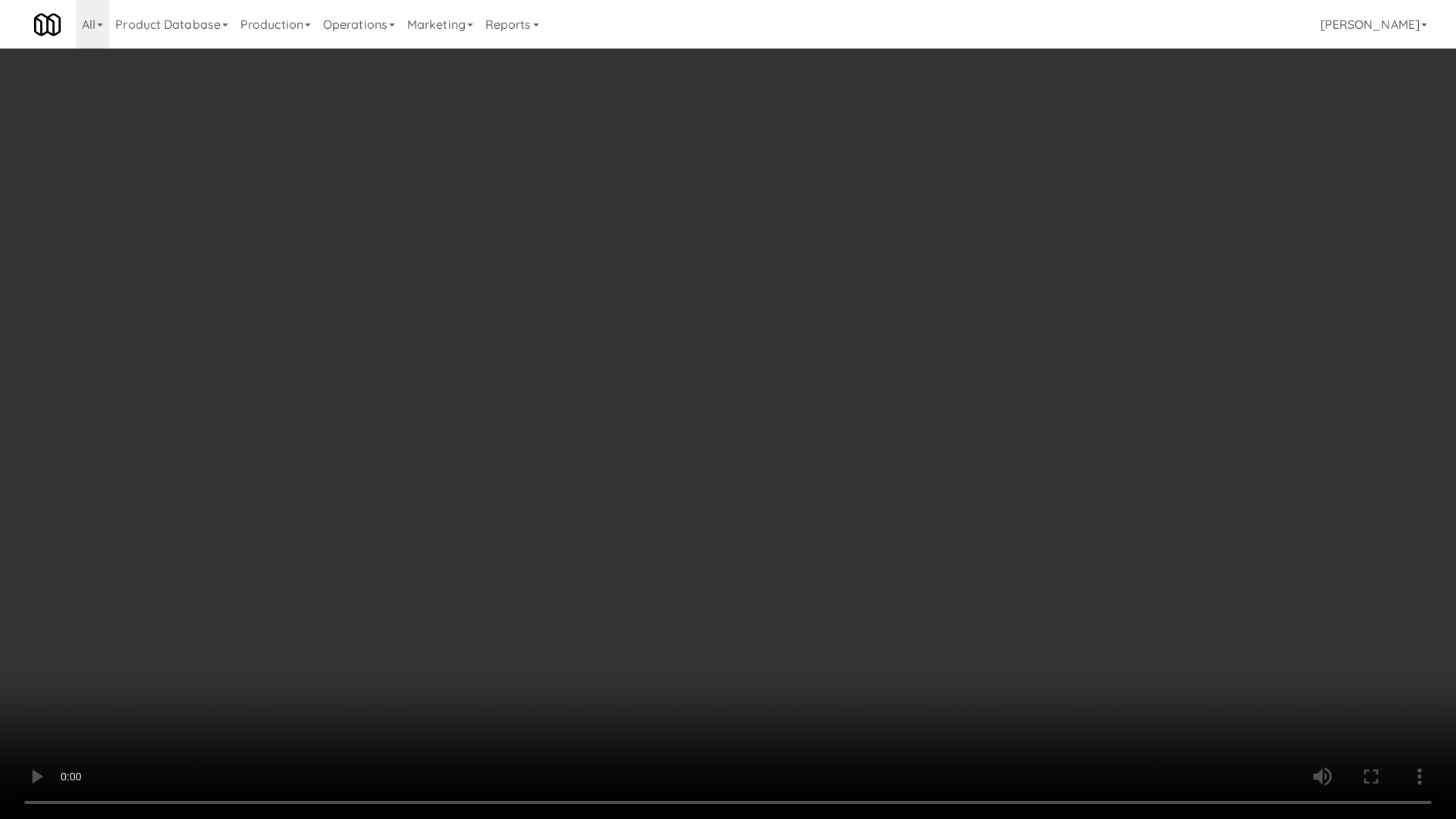
click at [916, 641] on video at bounding box center [728, 409] width 1456 height 819
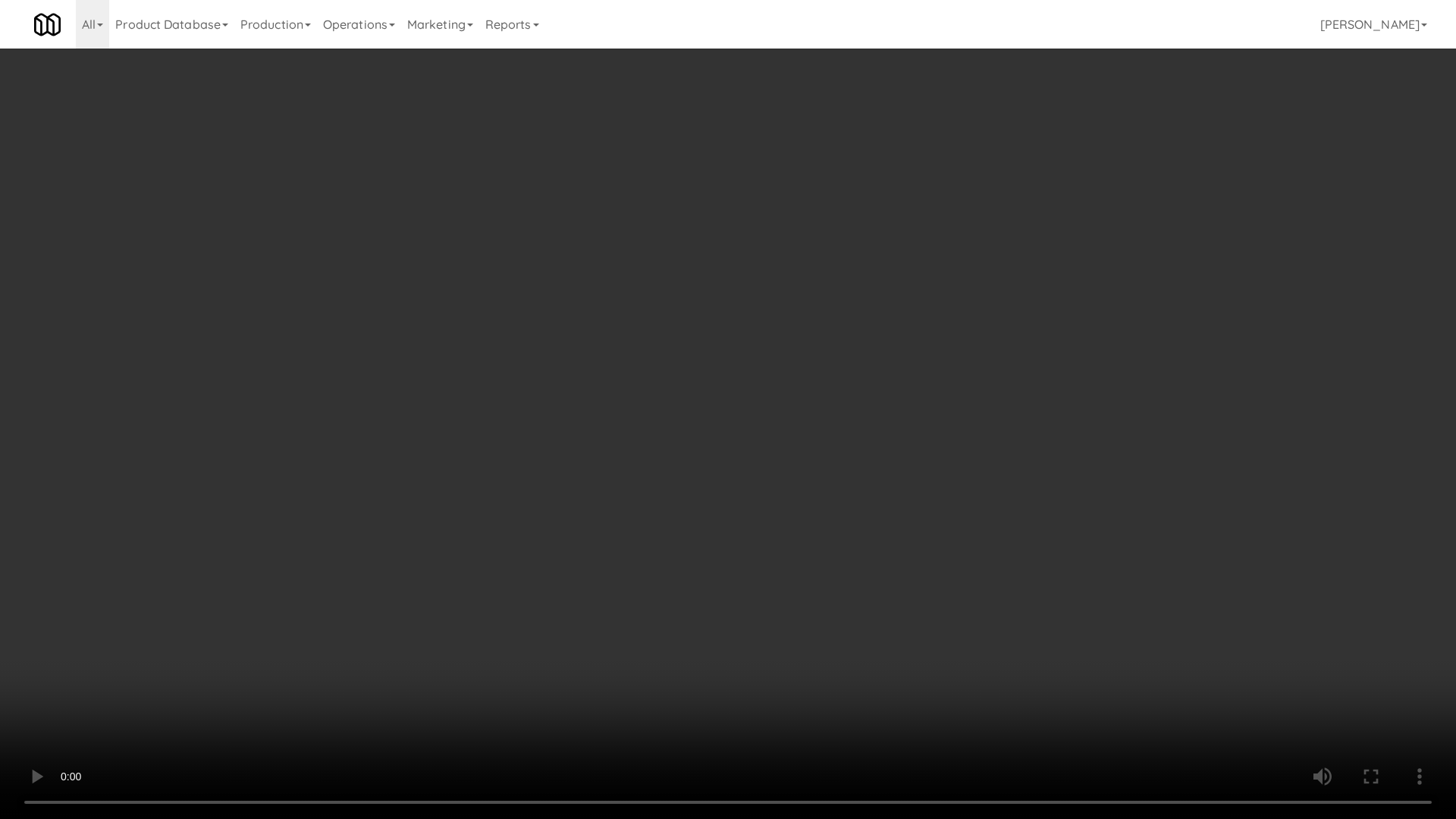
click at [916, 641] on video at bounding box center [728, 409] width 1456 height 819
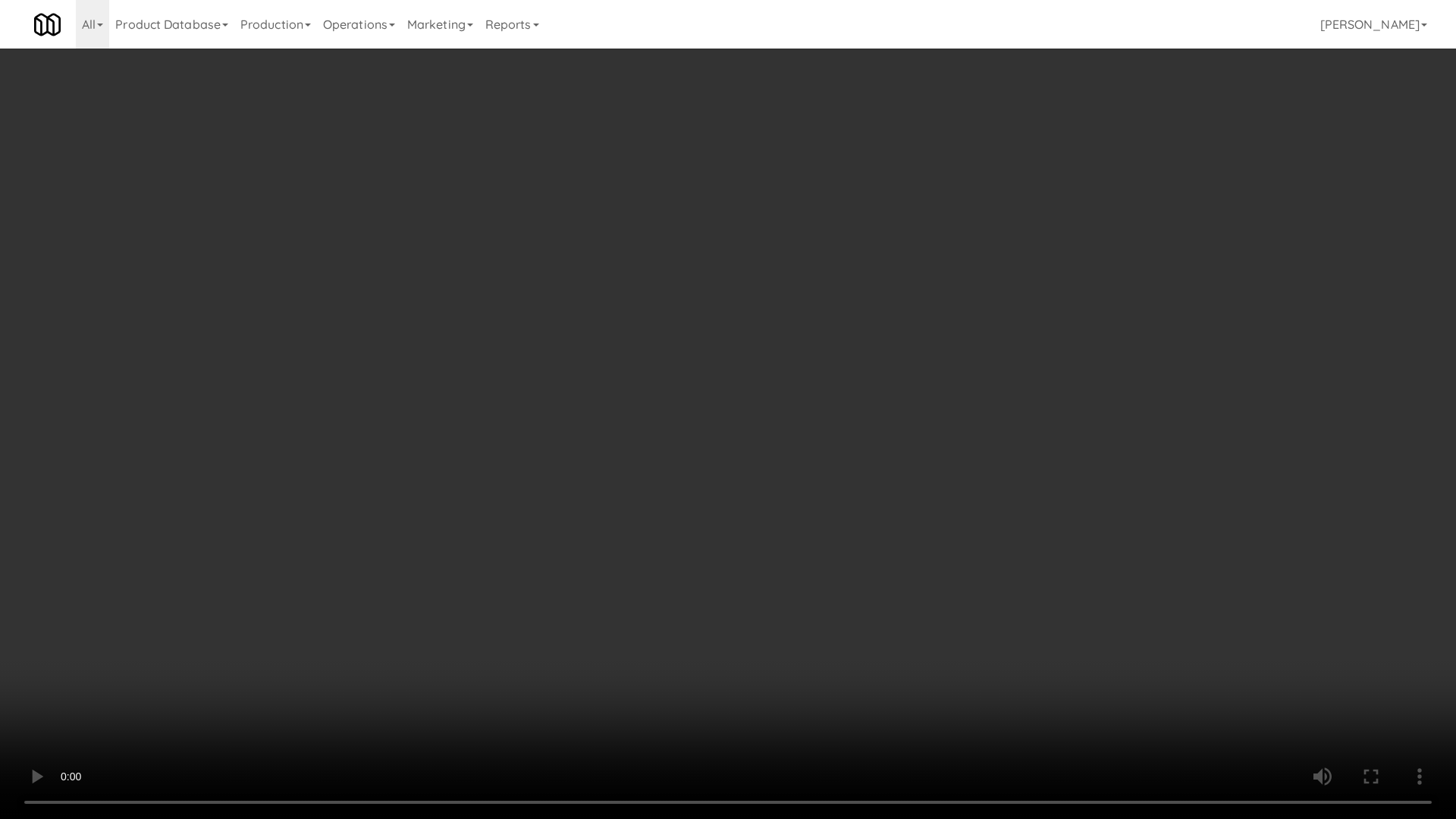
click at [826, 565] on video at bounding box center [728, 409] width 1456 height 819
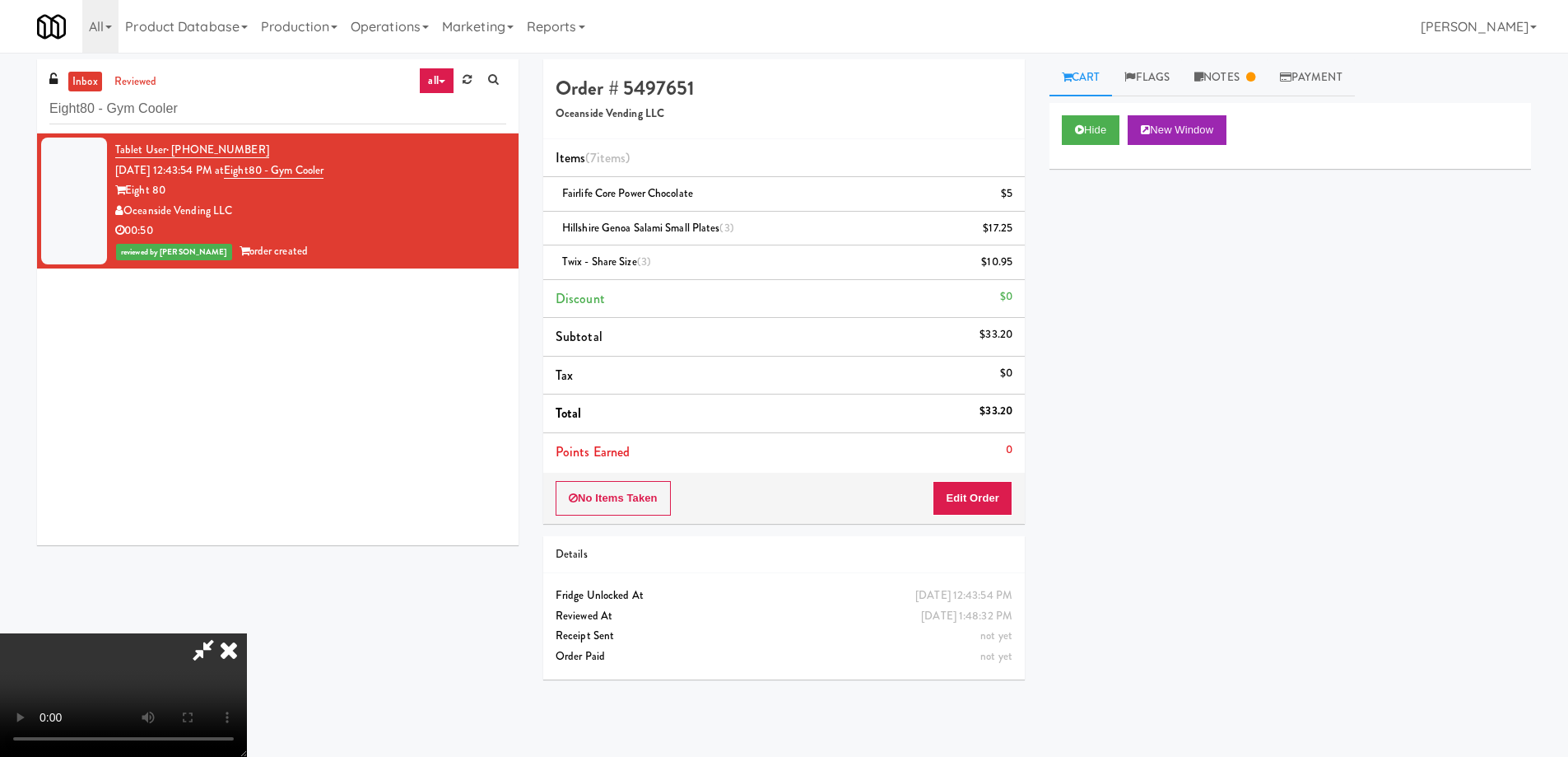
click at [247, 633] on icon at bounding box center [229, 649] width 36 height 33
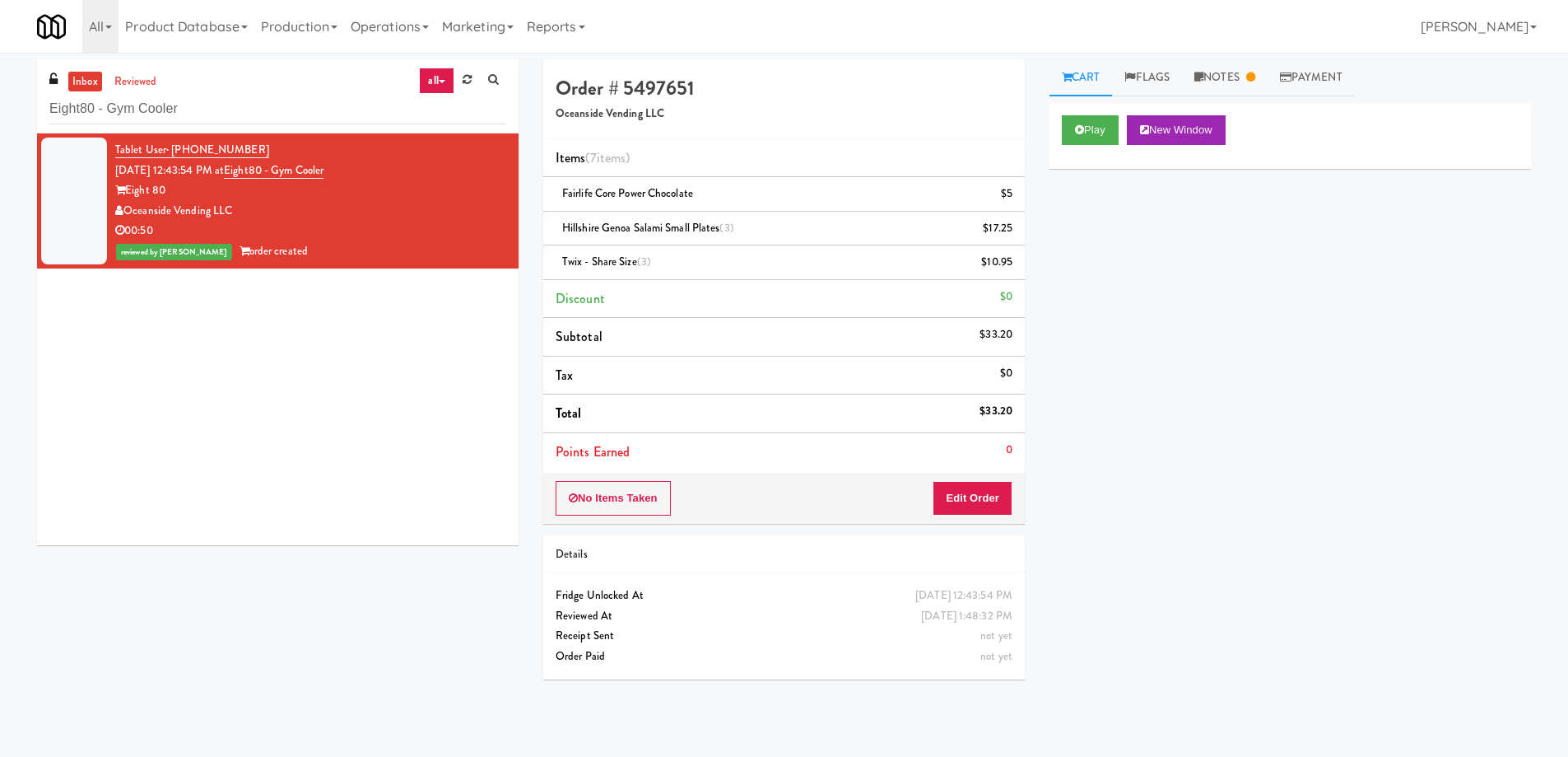
click at [1360, 438] on div "Play New Window Primary Flag Clear Flag if unable to determine what was taken o…" at bounding box center [1290, 412] width 482 height 618
click at [1211, 84] on link "Notes" at bounding box center [1224, 77] width 86 height 37
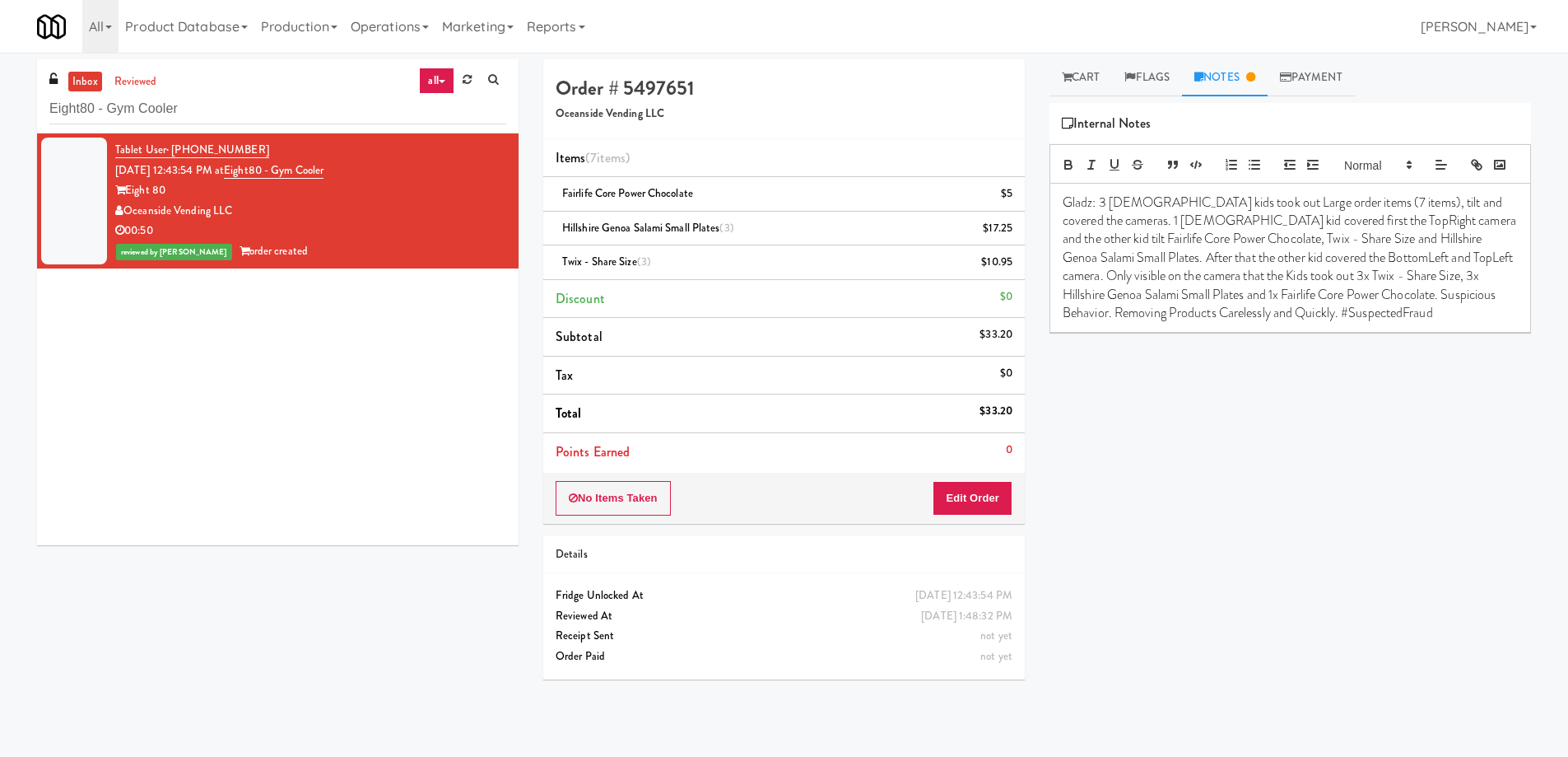
click at [1330, 323] on p "Gladz: 3 [DEMOGRAPHIC_DATA] kids took out Large order items (7 items), tilt and…" at bounding box center [1290, 258] width 455 height 129
click at [1197, 301] on p "Gladz: 3 [DEMOGRAPHIC_DATA] kids took out Large order items (7 items), tilt and…" at bounding box center [1290, 258] width 455 height 129
click at [1280, 301] on p "Gladz: 3 [DEMOGRAPHIC_DATA] kids took out Large order items (7 items), tilt and…" at bounding box center [1290, 258] width 455 height 129
click at [1113, 377] on p "3x" at bounding box center [1290, 368] width 455 height 18
click at [1307, 298] on p "Gladz: 3 [DEMOGRAPHIC_DATA] kids took out Large order items (7 items), tilt and…" at bounding box center [1290, 258] width 455 height 129
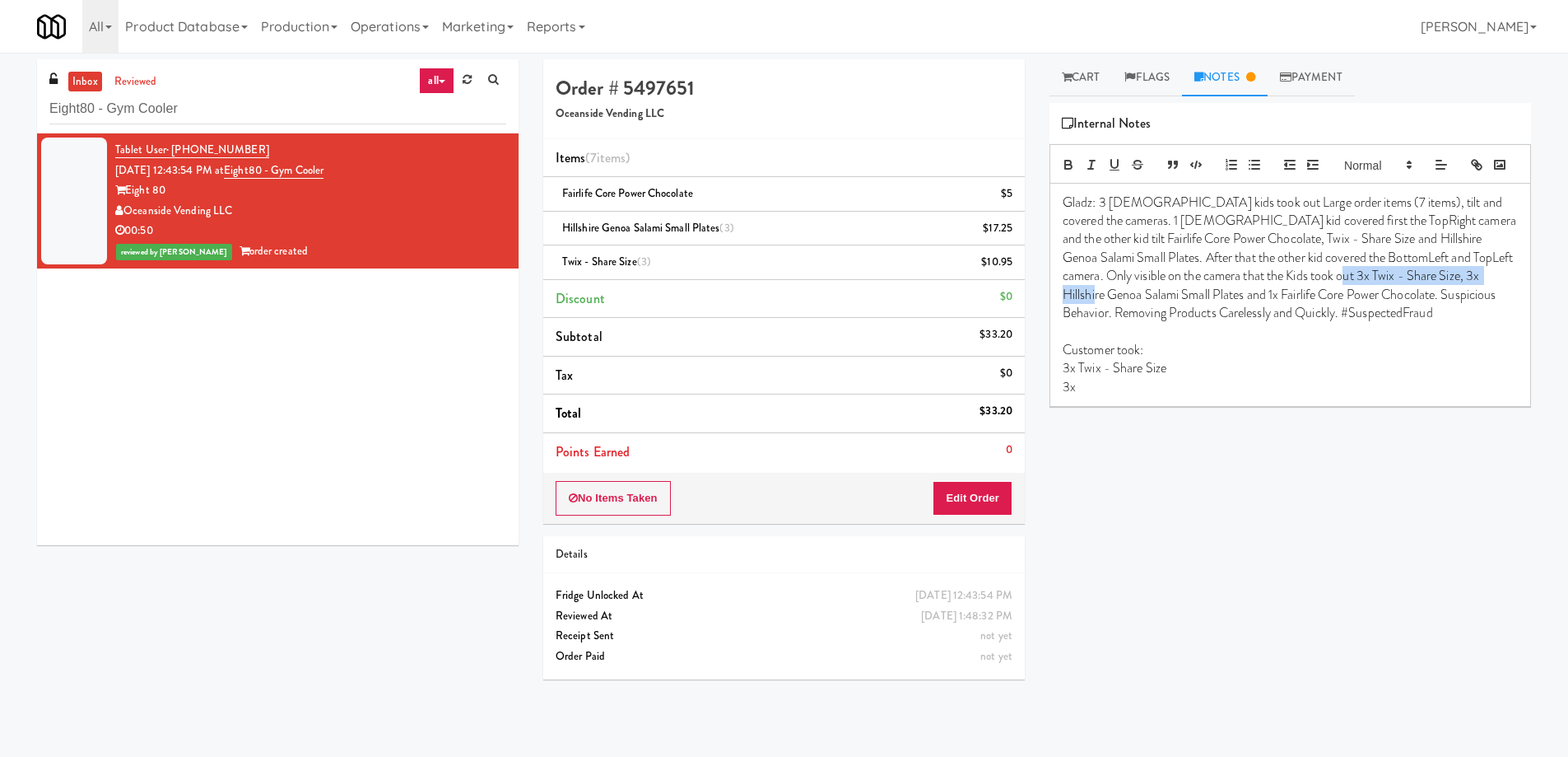
click at [1486, 301] on p "Gladz: 3 [DEMOGRAPHIC_DATA] kids took out Large order items (7 items), tilt and…" at bounding box center [1290, 258] width 455 height 129
click at [1124, 396] on p "3x" at bounding box center [1290, 387] width 455 height 18
click at [1099, 318] on p "Gladz: 3 [DEMOGRAPHIC_DATA] kids took out Large order items (7 items), tilt and…" at bounding box center [1290, 258] width 455 height 129
click at [1255, 318] on p "Gladz: 3 [DEMOGRAPHIC_DATA] kids took out Large order items (7 items), tilt and…" at bounding box center [1290, 258] width 455 height 129
click at [1121, 414] on p "1x" at bounding box center [1290, 404] width 455 height 18
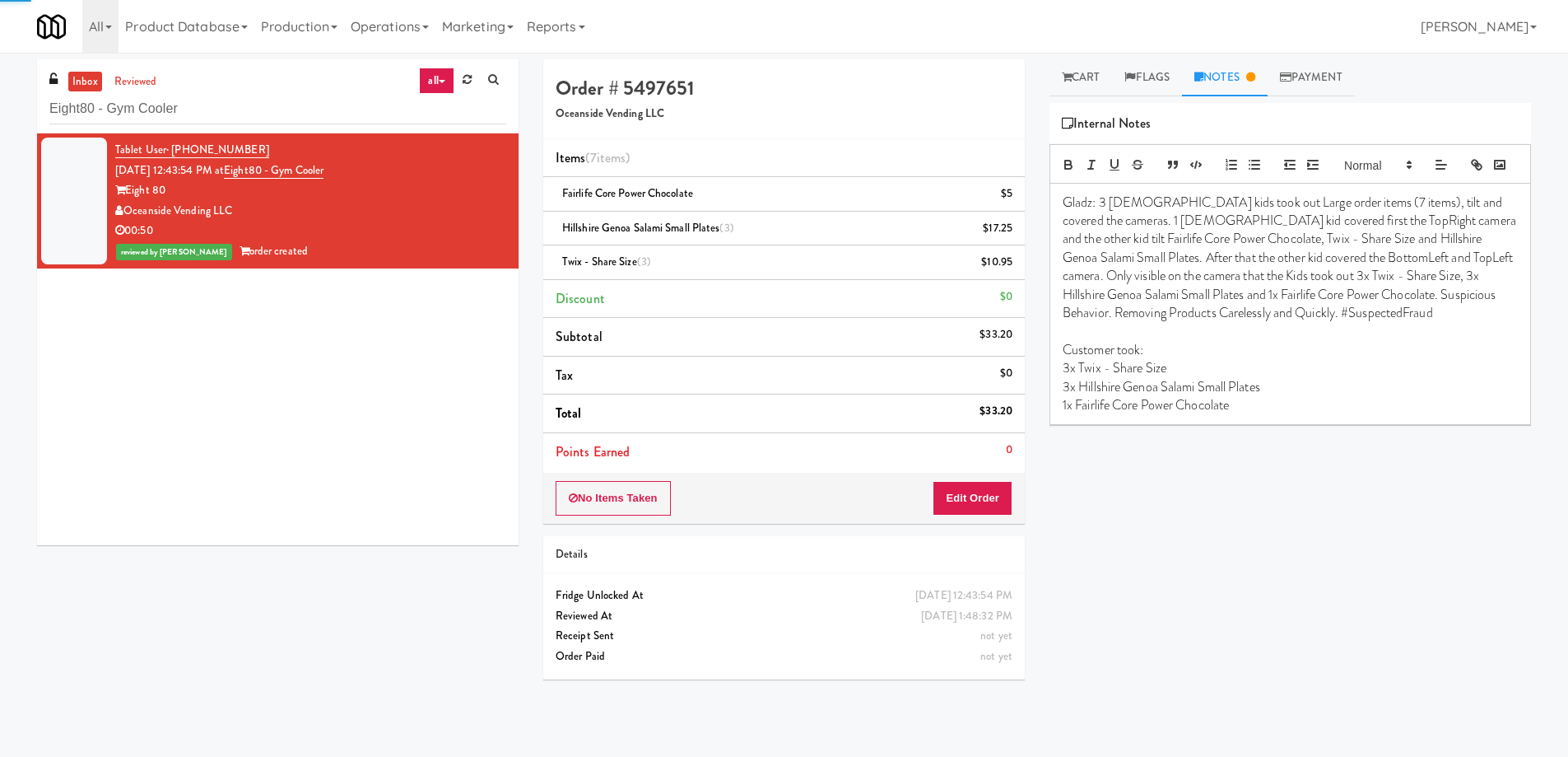
click at [1388, 377] on p "3x Twix - Share Size" at bounding box center [1290, 368] width 455 height 18
click at [1201, 359] on p "Customer took:" at bounding box center [1290, 350] width 455 height 18
click at [1331, 414] on p "1x Fairlife Core Power Chocolate" at bounding box center [1290, 404] width 455 height 18
click at [1385, 642] on div "Play New Window Primary Flag Clear Flag if unable to determine what was taken o…" at bounding box center [1290, 412] width 482 height 618
click at [1194, 340] on p at bounding box center [1290, 331] width 455 height 18
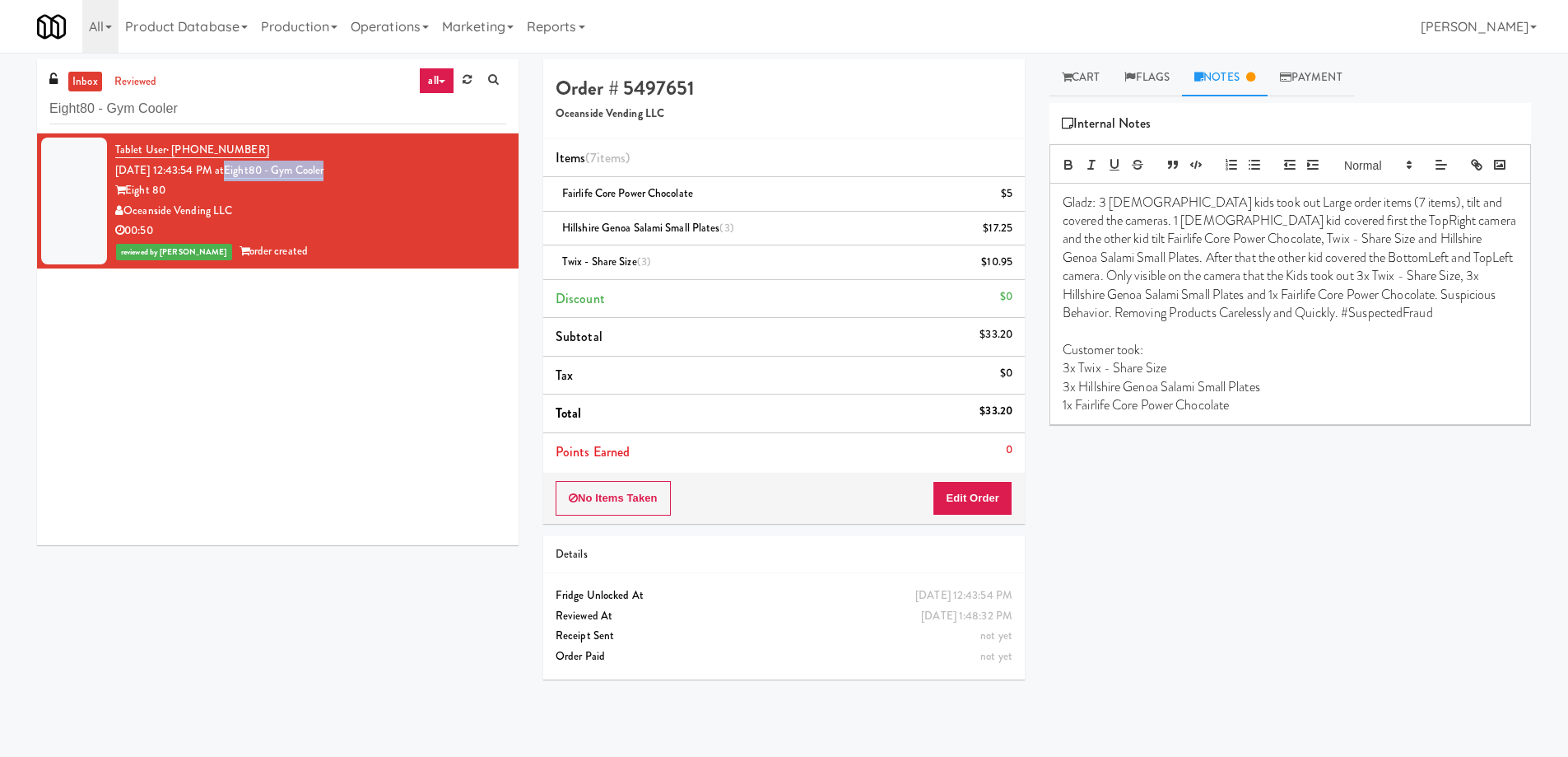
drag, startPoint x: 357, startPoint y: 165, endPoint x: 242, endPoint y: 170, distance: 115.1
click at [242, 170] on div "Tablet User · (949) 679-6680 [DATE] 12:43:54 PM at Eight80 - Gym Cooler Eight 8…" at bounding box center [311, 200] width 391 height 122
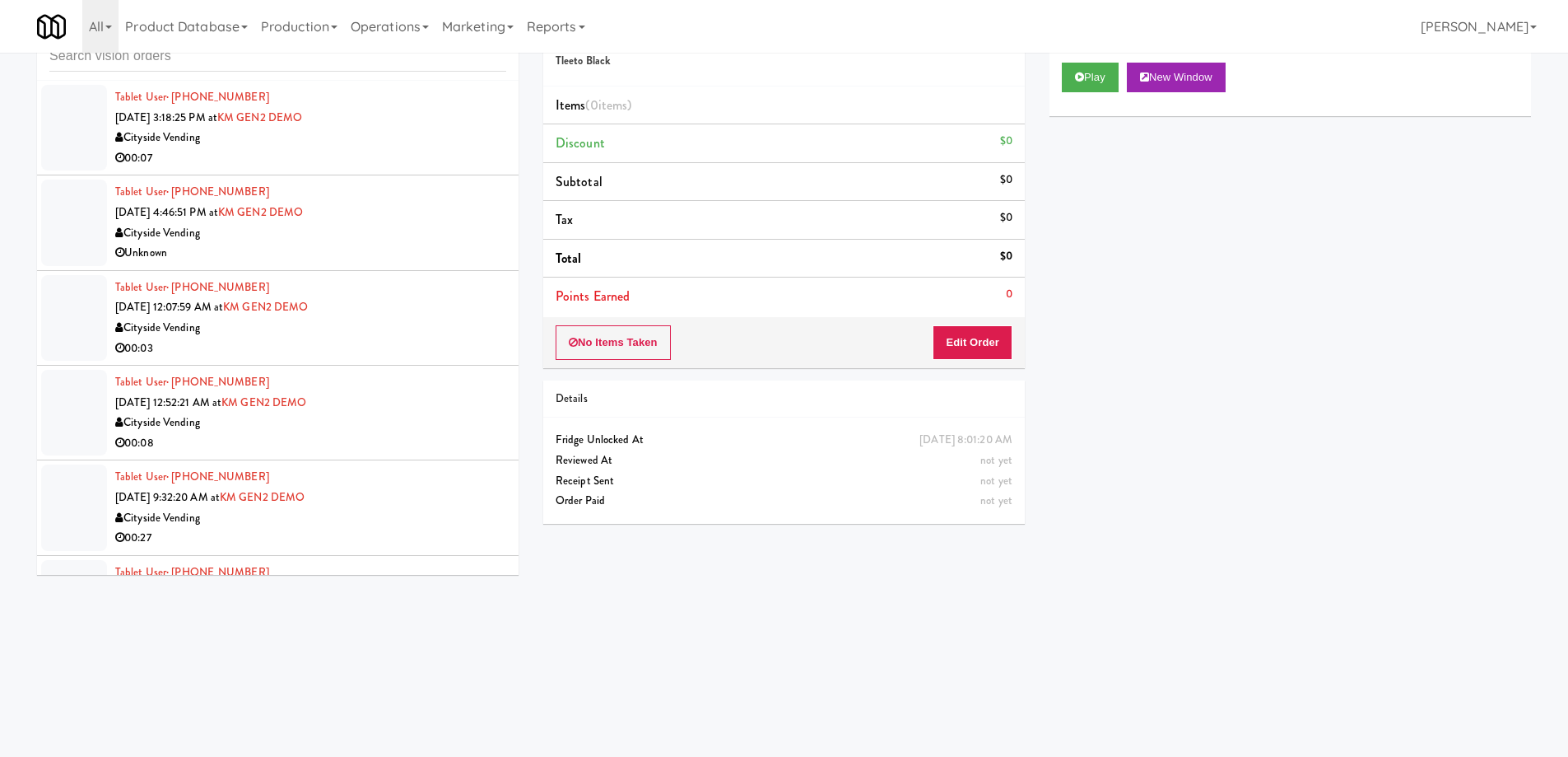
scroll to position [3880, 0]
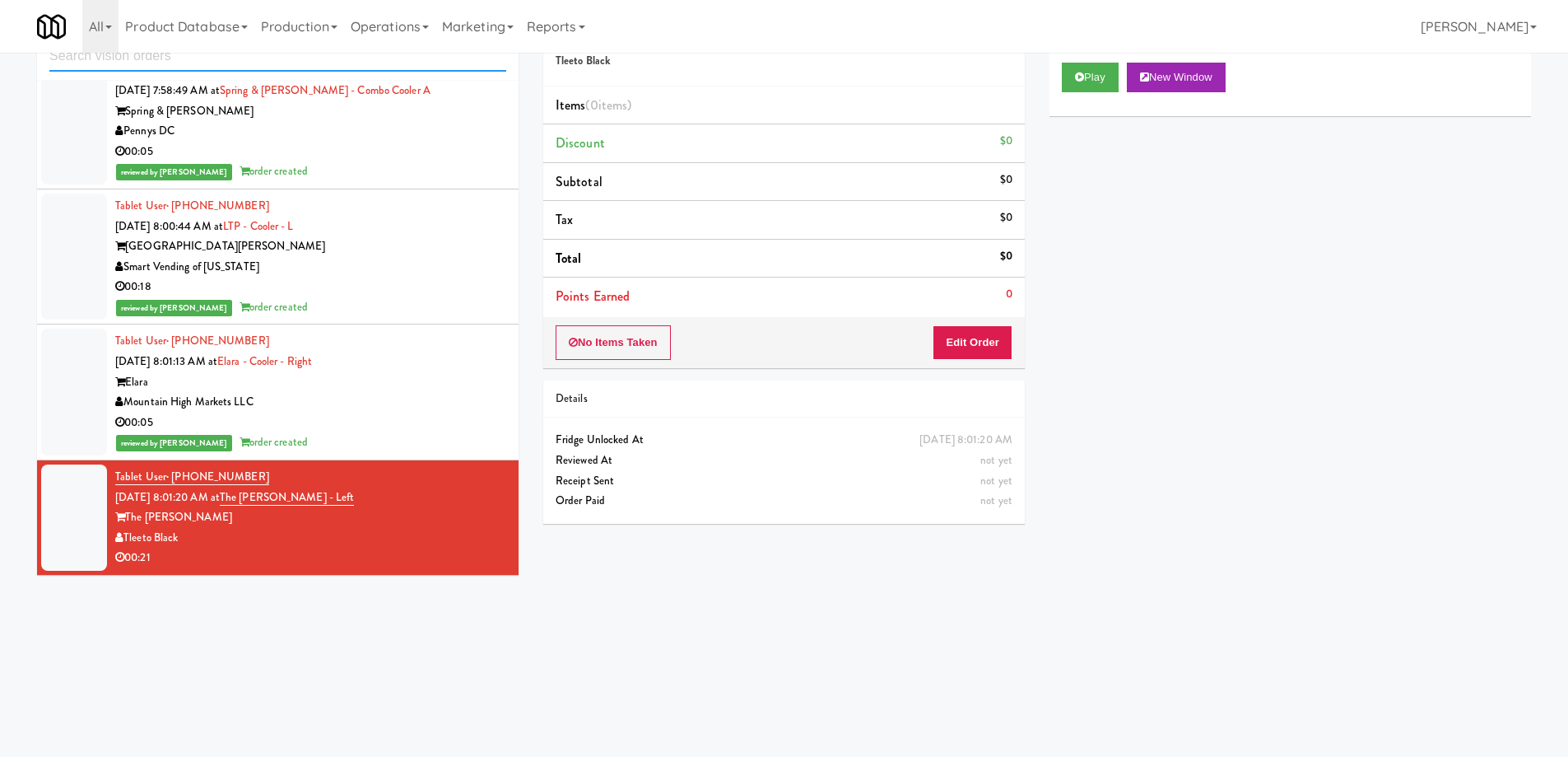
click at [304, 64] on input "text" at bounding box center [278, 57] width 457 height 30
paste input "Vela - Cooler - Left"
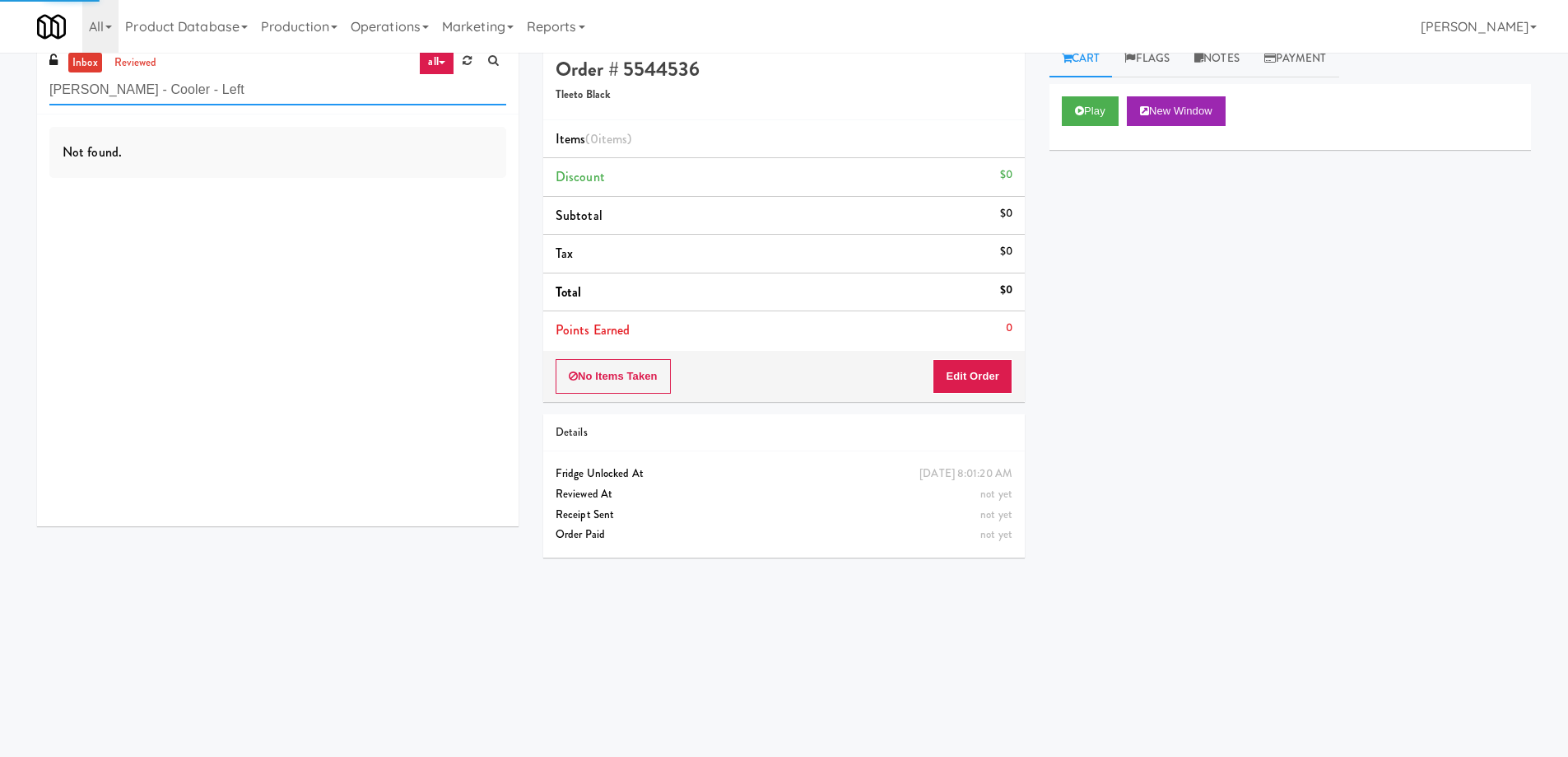
scroll to position [0, 0]
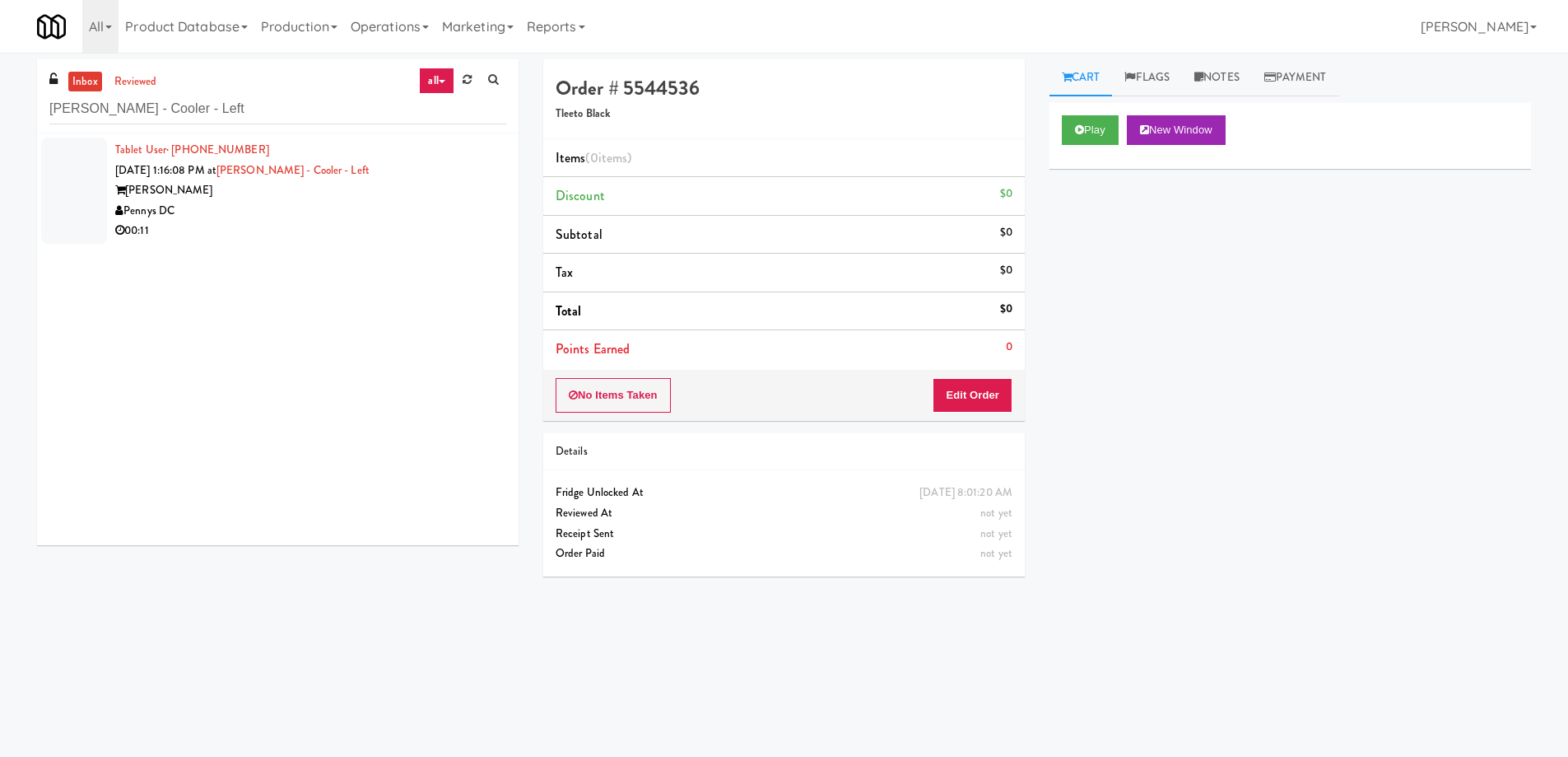
click at [365, 199] on div "Vela" at bounding box center [311, 191] width 391 height 21
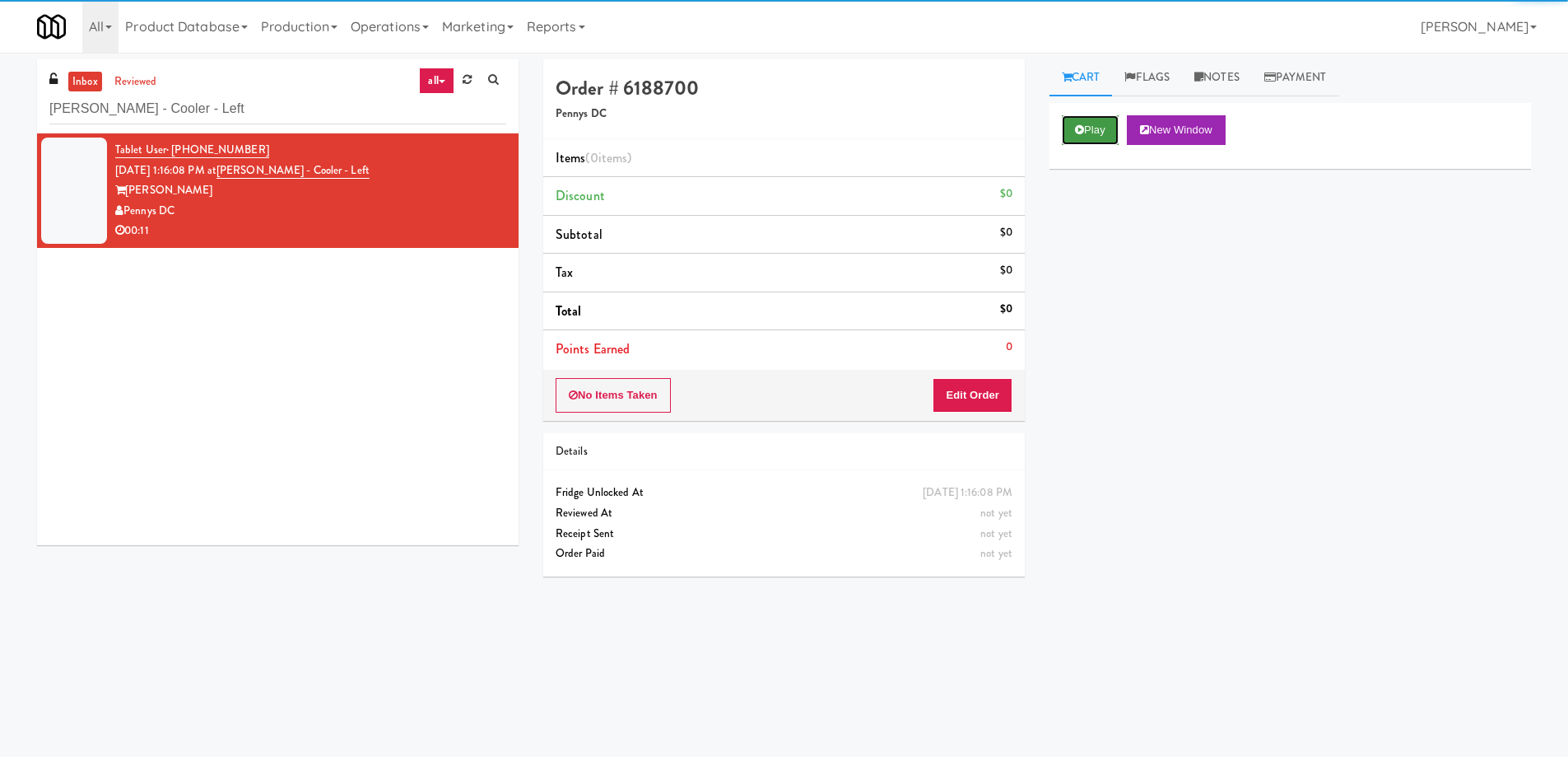
click at [1103, 133] on button "Play" at bounding box center [1090, 129] width 57 height 29
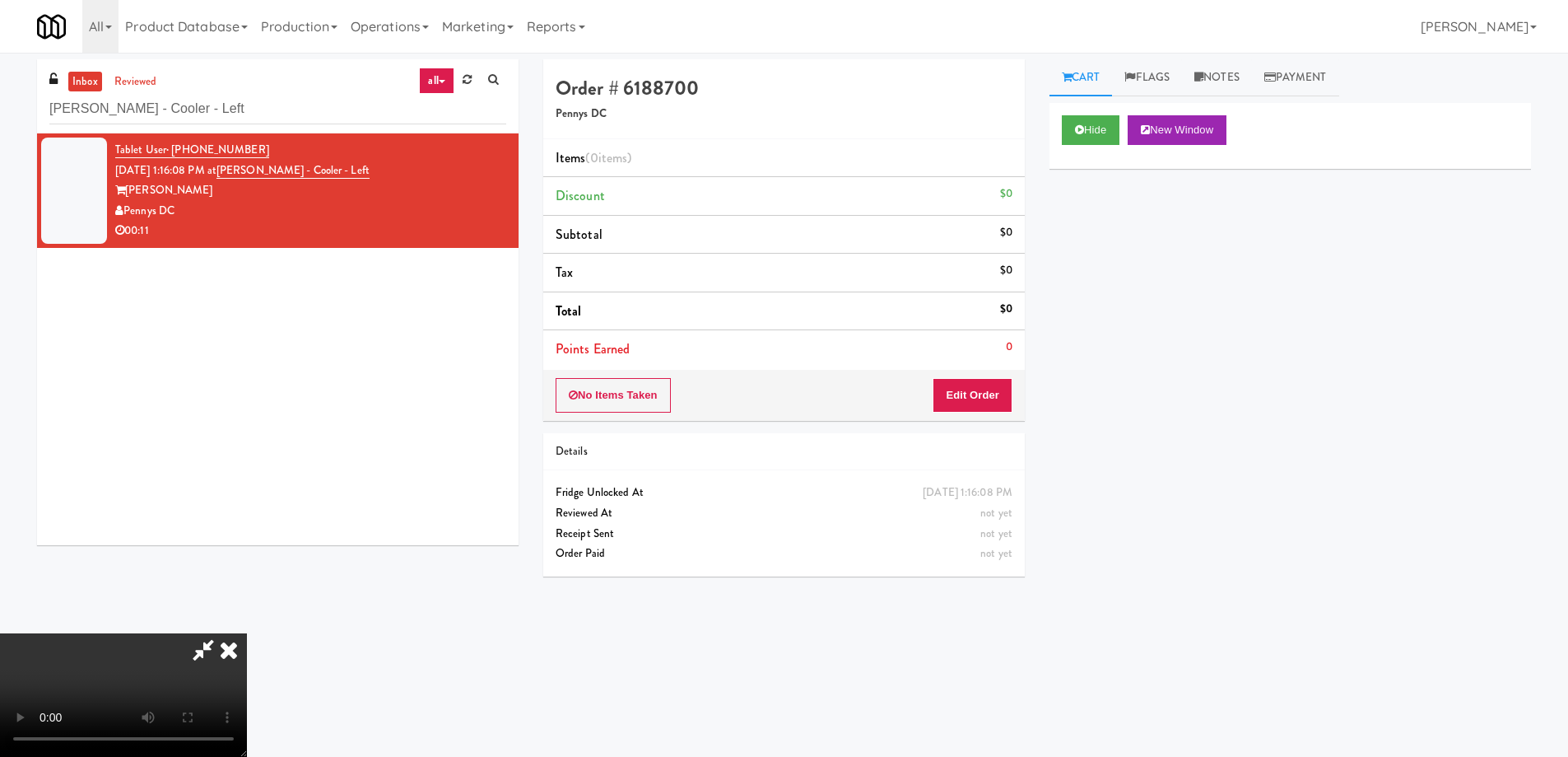
click at [247, 633] on video at bounding box center [123, 695] width 247 height 124
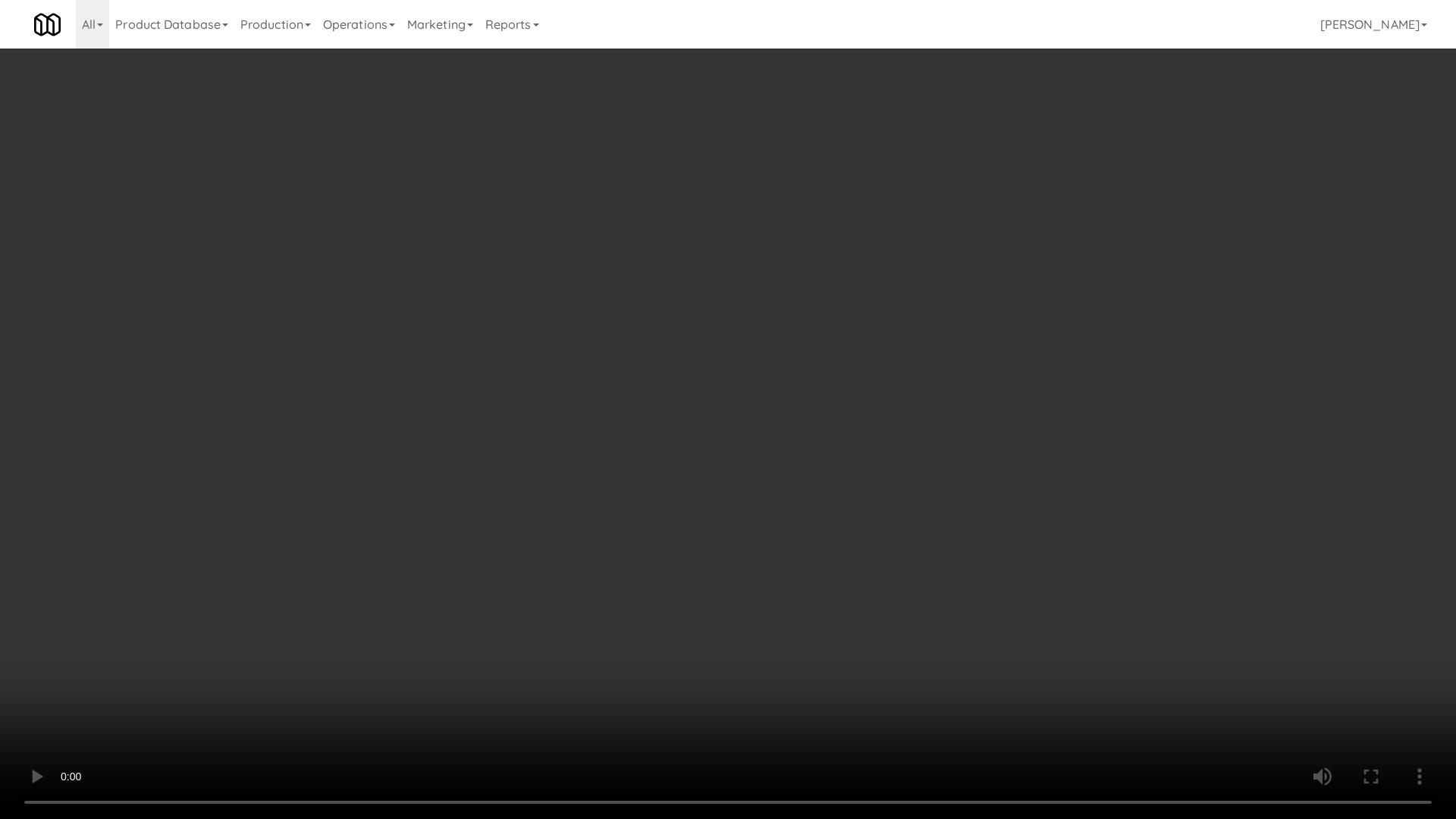
click at [740, 375] on video at bounding box center [728, 409] width 1456 height 819
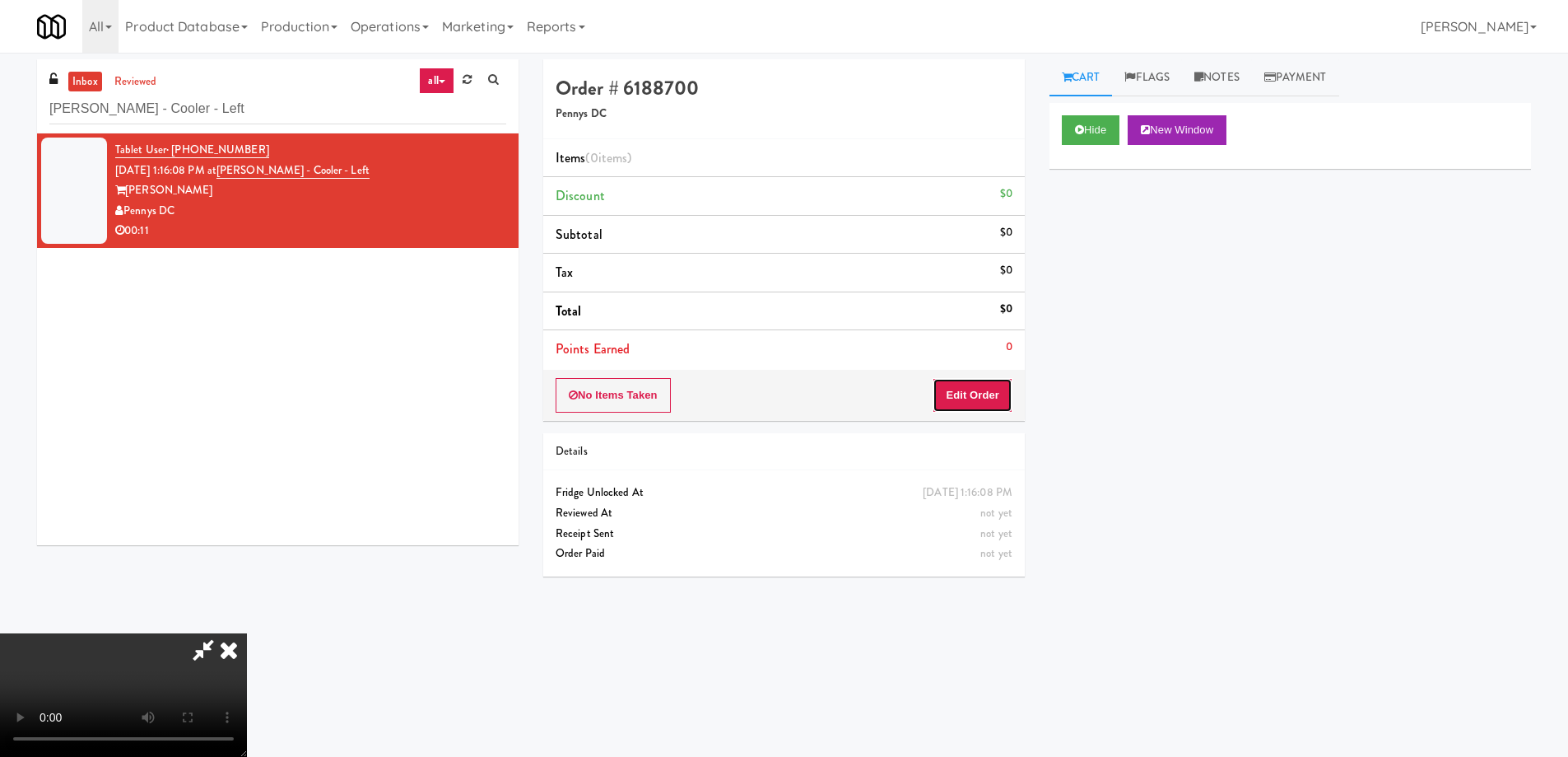
click at [987, 396] on button "Edit Order" at bounding box center [972, 395] width 80 height 35
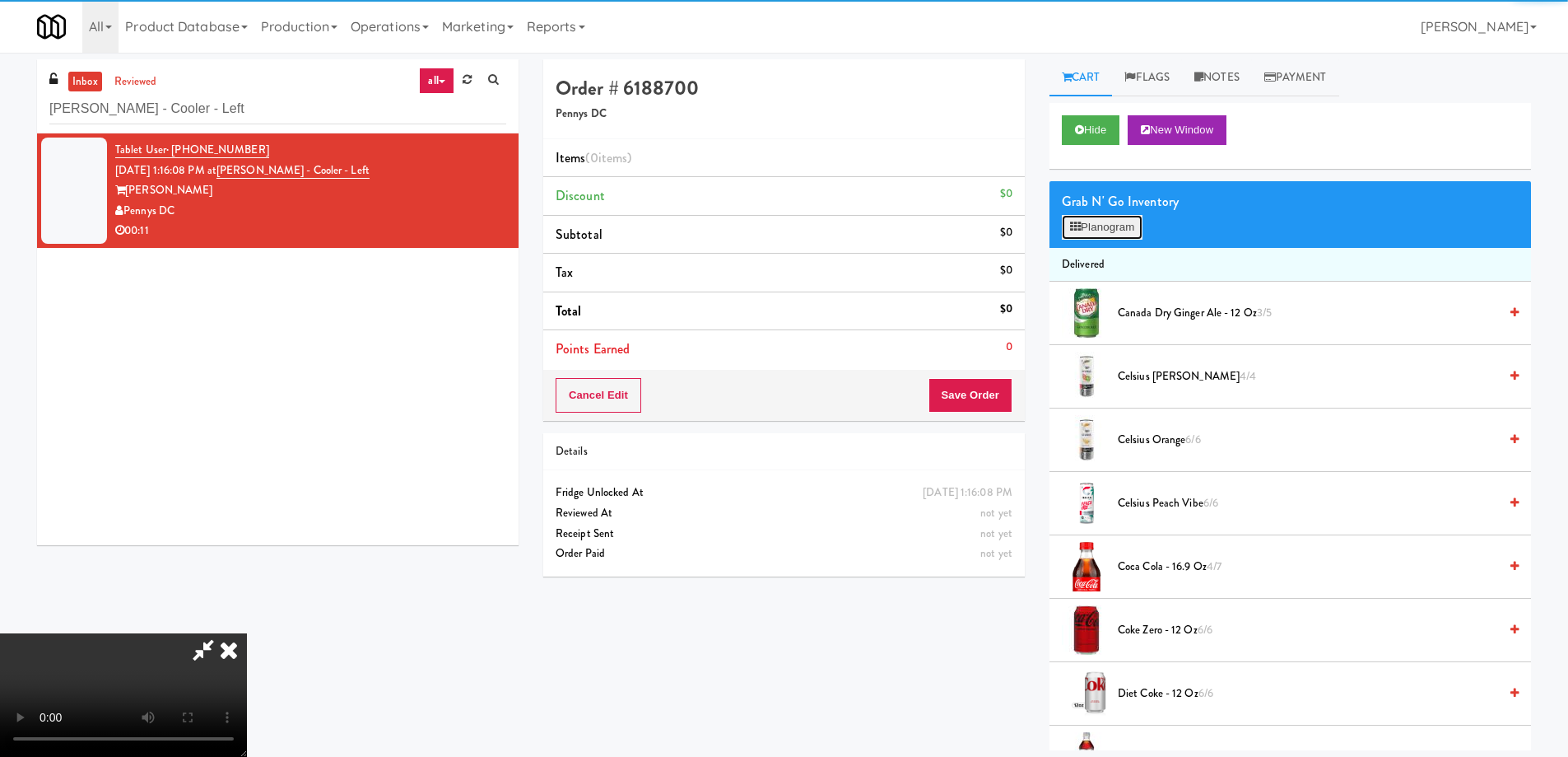
click at [1099, 224] on button "Planogram" at bounding box center [1101, 227] width 80 height 25
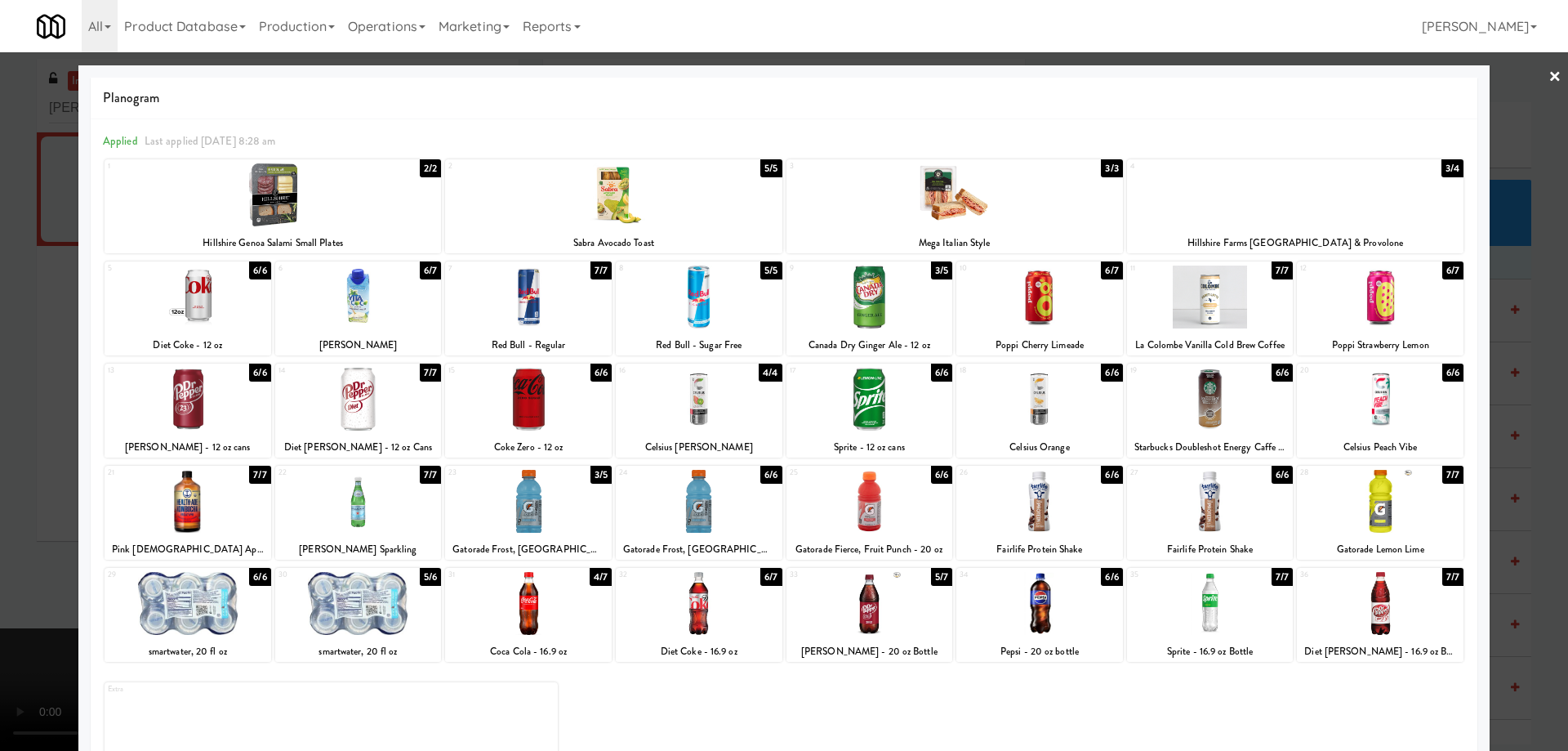
click at [1395, 404] on div at bounding box center [1381, 398] width 167 height 63
click at [1548, 78] on link "×" at bounding box center [1555, 78] width 13 height 51
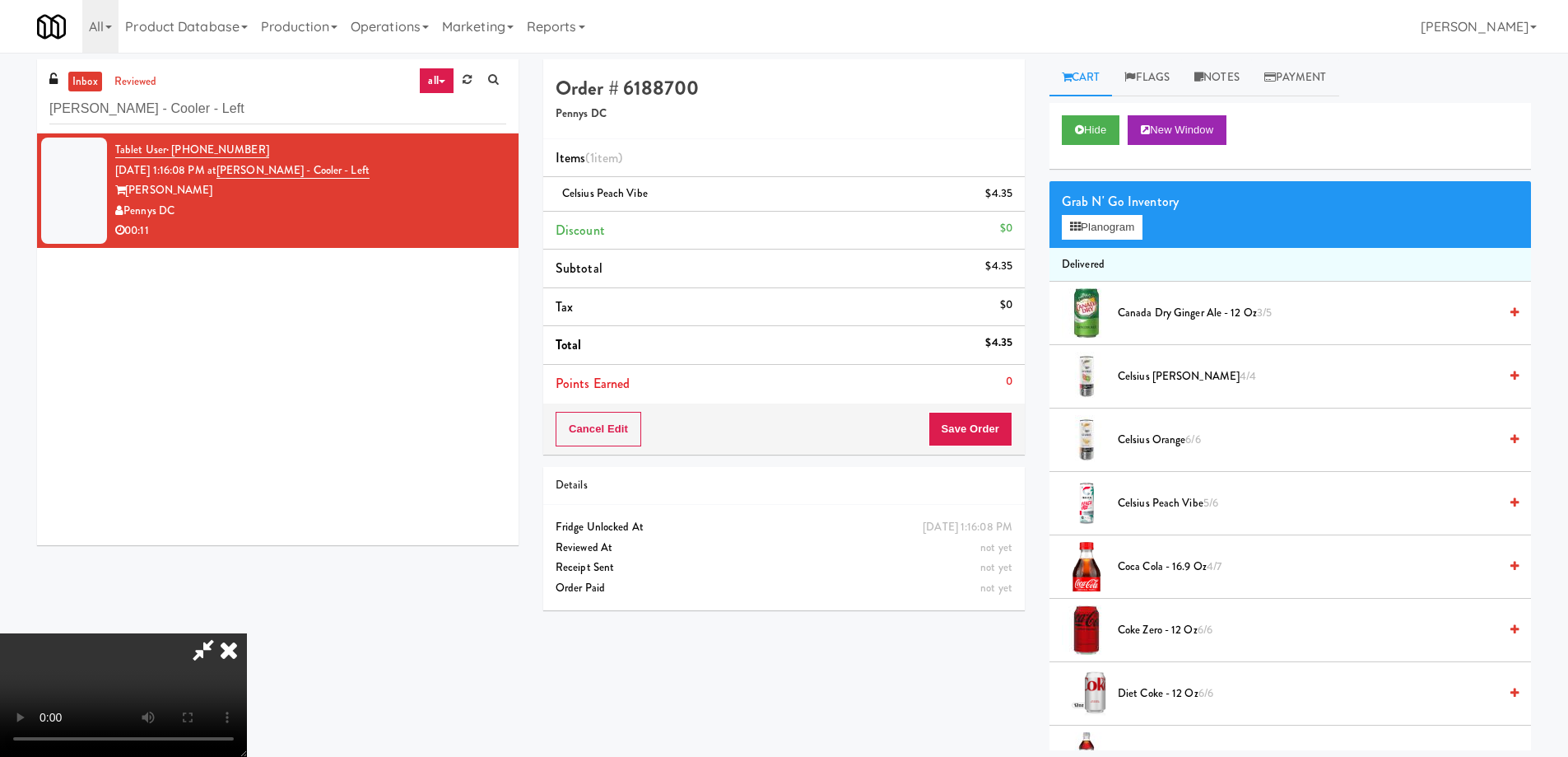
click at [247, 633] on video at bounding box center [123, 695] width 247 height 124
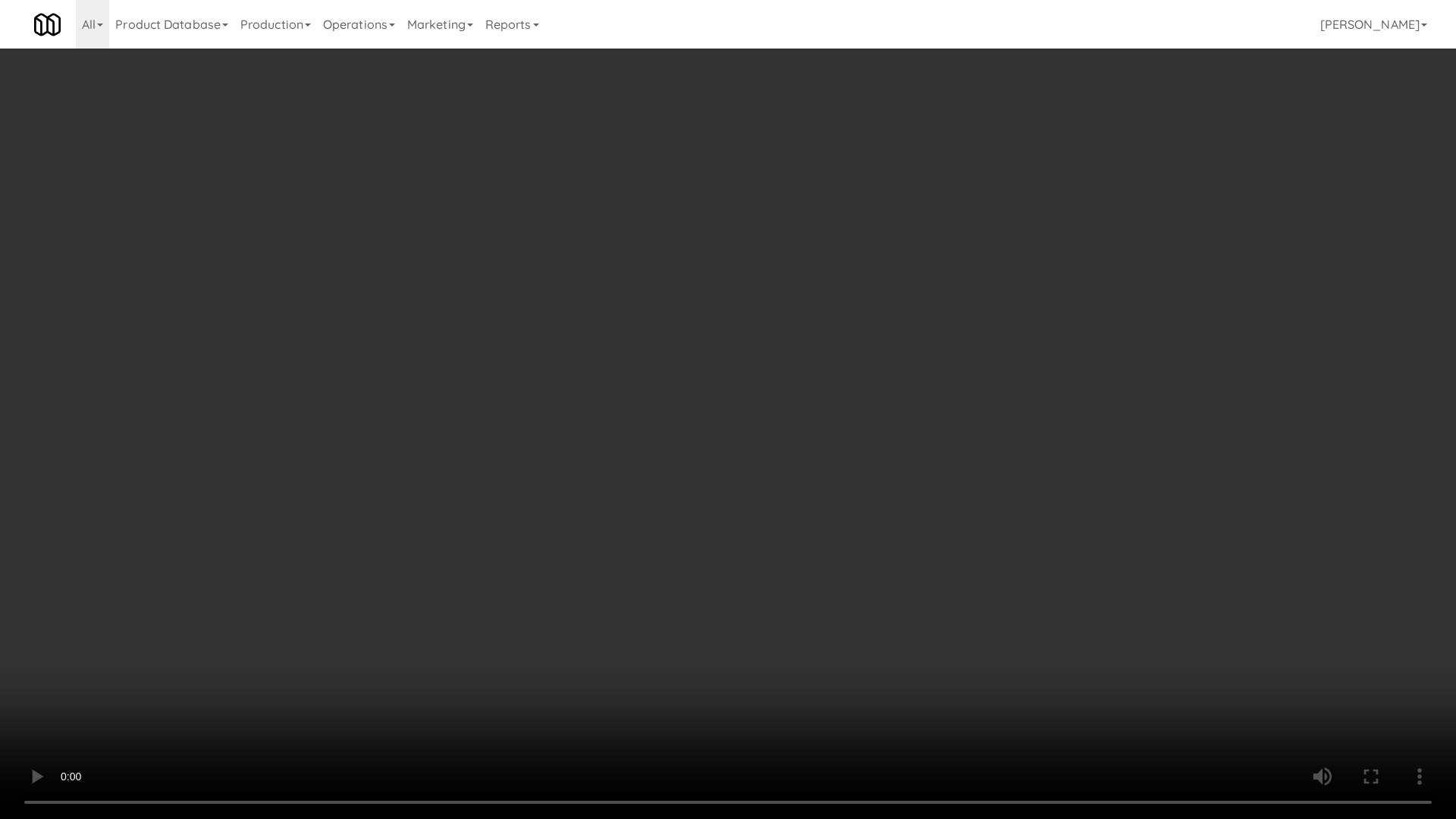
click at [781, 404] on video at bounding box center [728, 409] width 1456 height 819
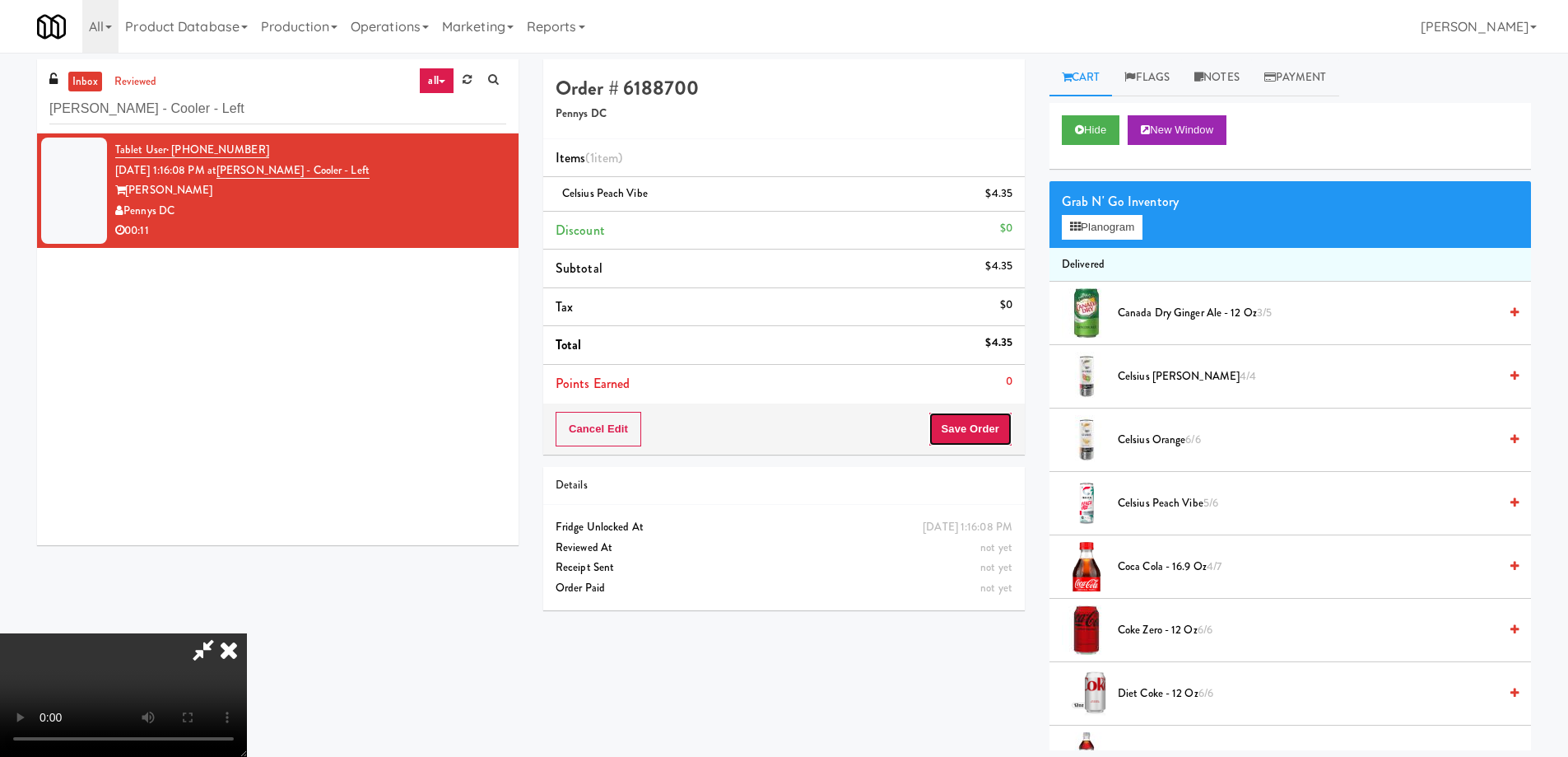
drag, startPoint x: 961, startPoint y: 426, endPoint x: 827, endPoint y: 323, distance: 169.0
click at [961, 426] on button "Save Order" at bounding box center [970, 429] width 84 height 35
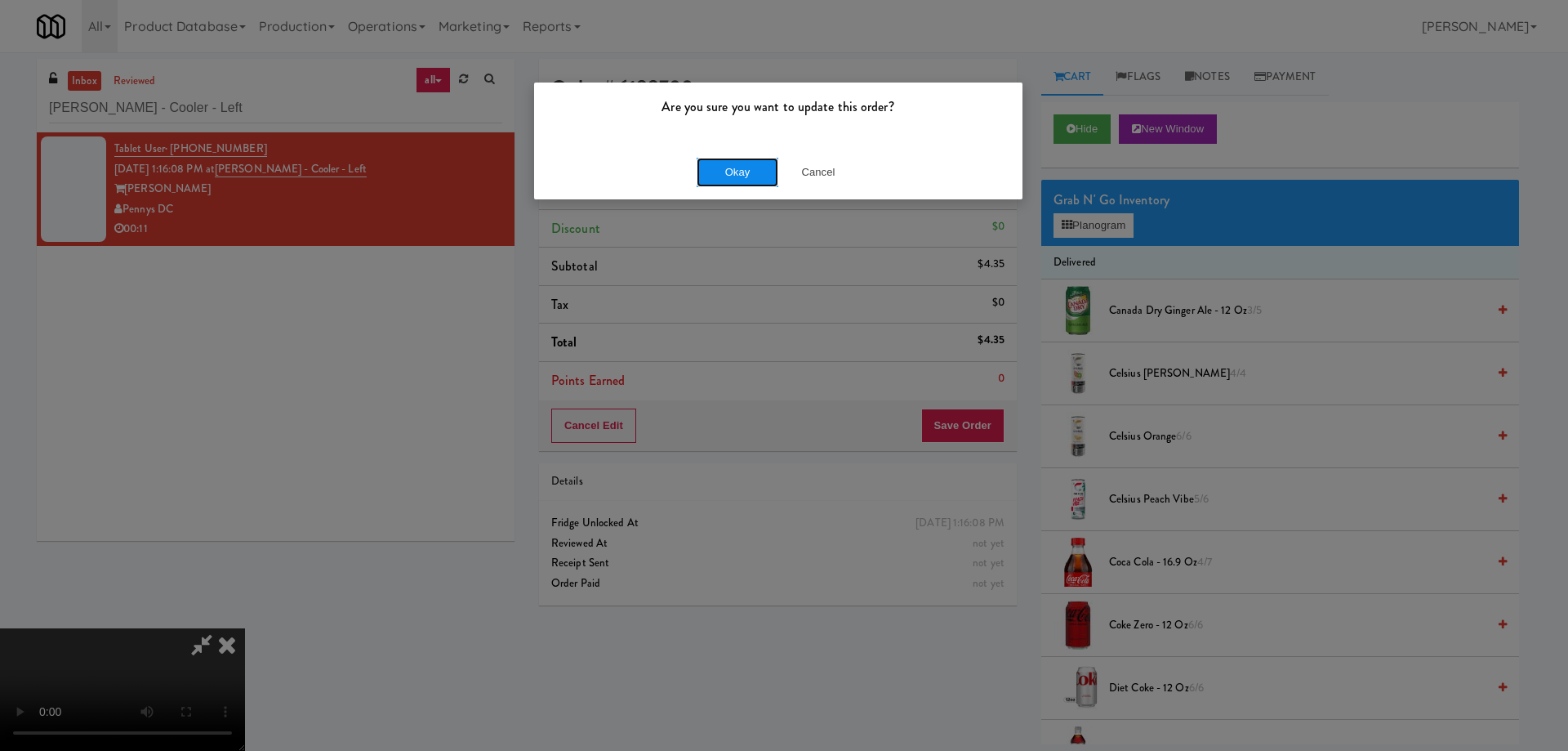
click at [742, 172] on button "Okay" at bounding box center [737, 172] width 82 height 29
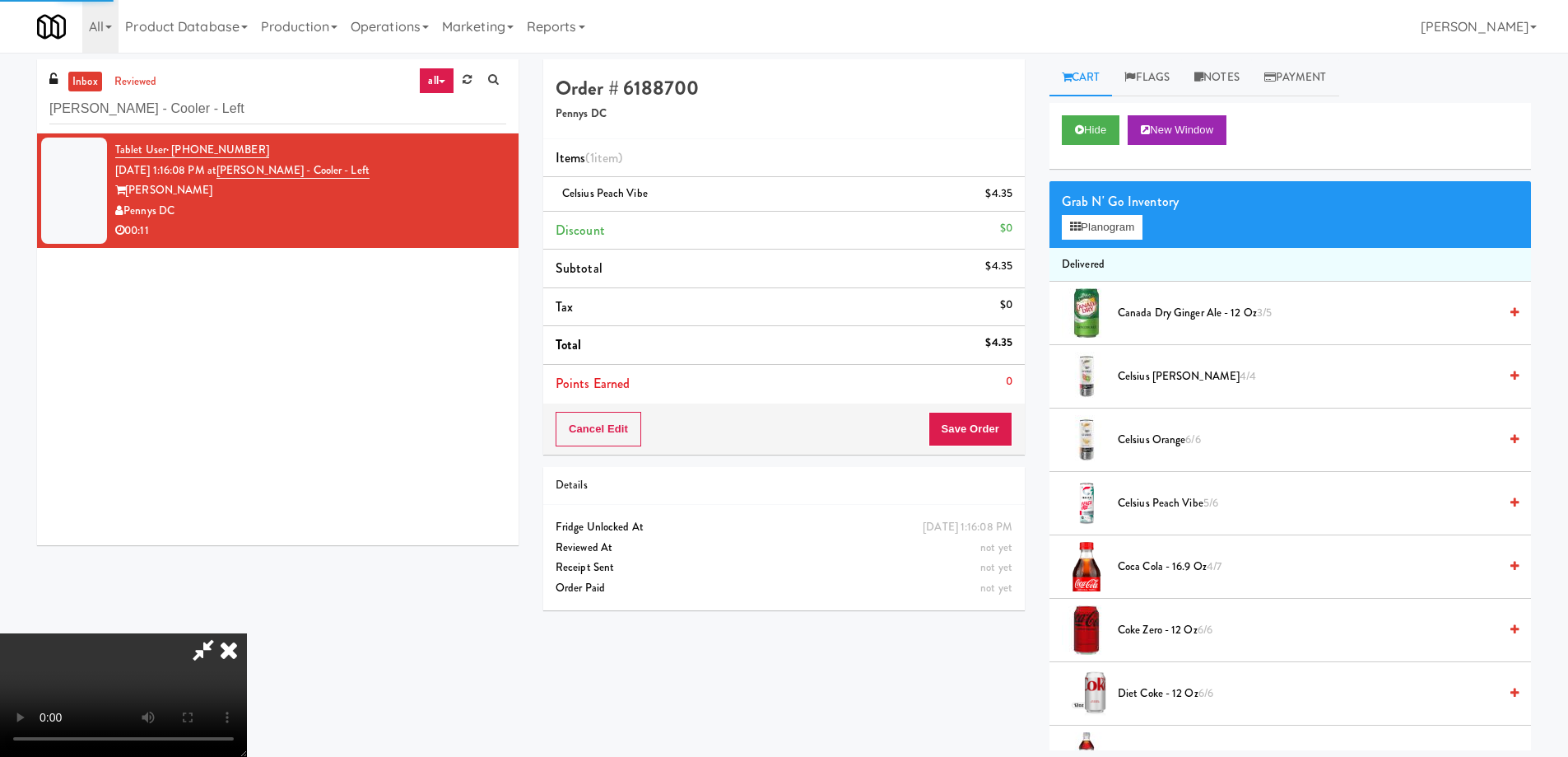
click at [247, 633] on icon at bounding box center [229, 649] width 36 height 33
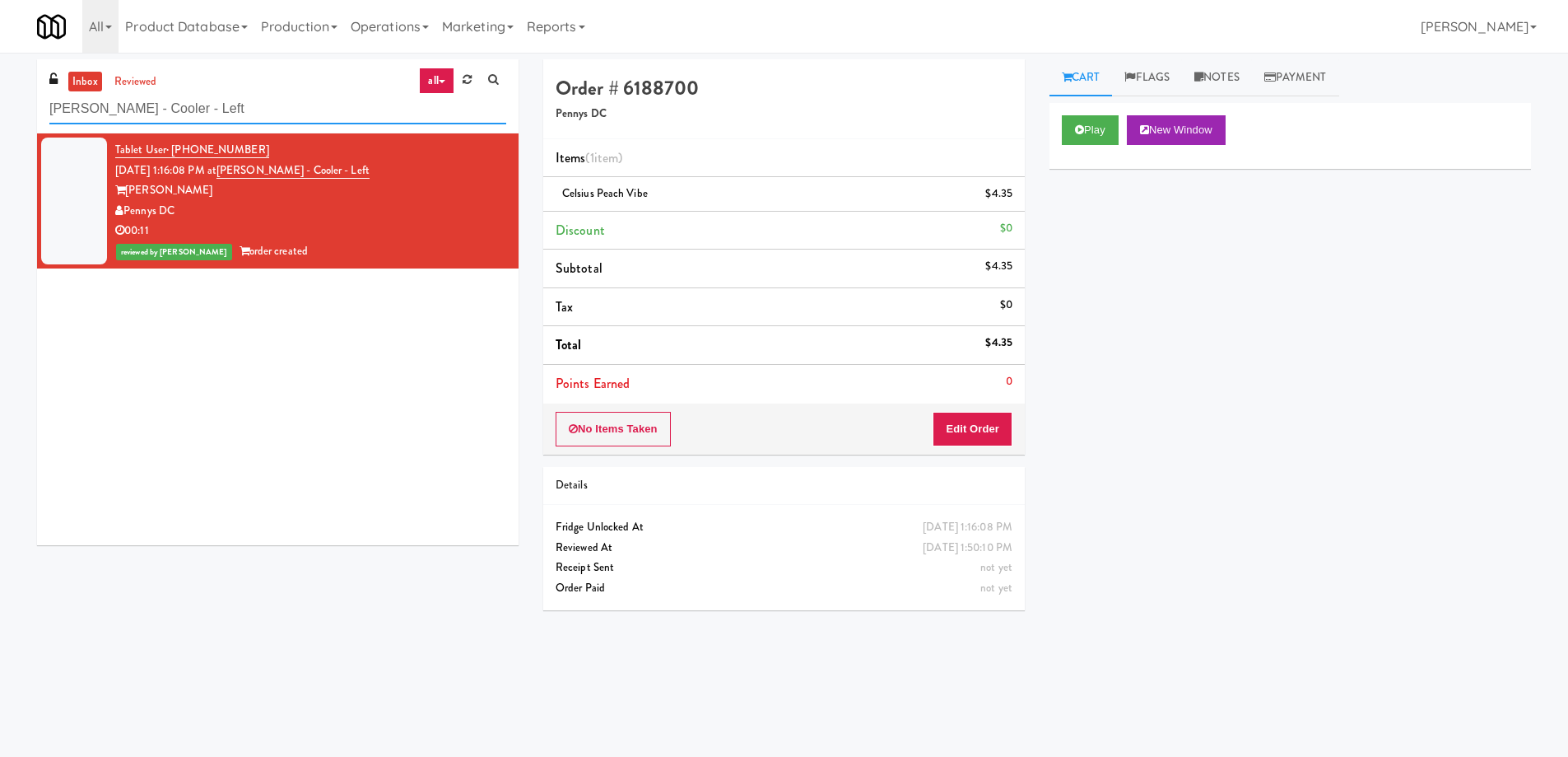
click at [212, 101] on input "Vela - Cooler - Left" at bounding box center [278, 109] width 457 height 30
paste input "BMP - Cooler"
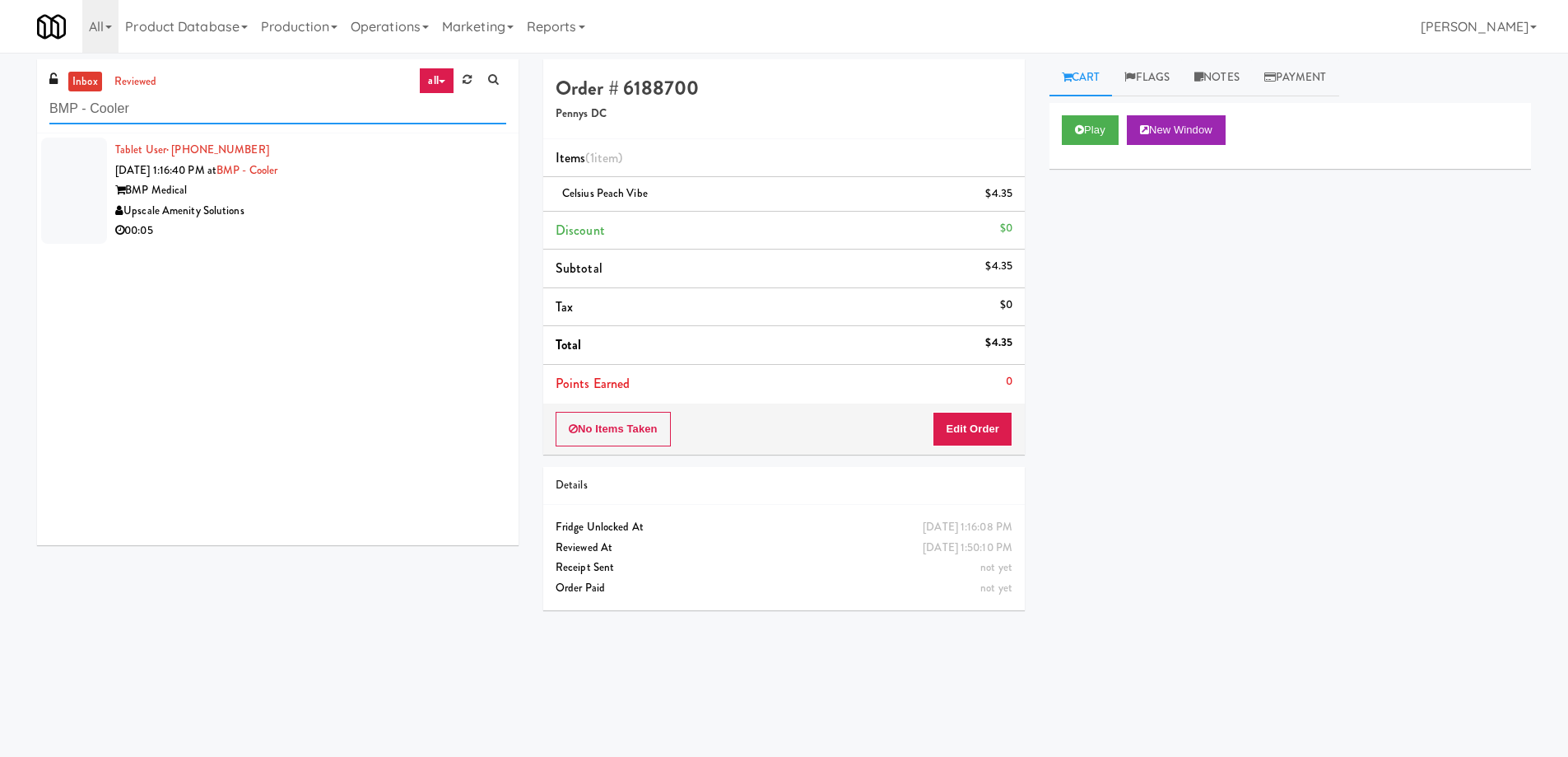
type input "BMP - Cooler"
click at [378, 216] on div "Upscale Amenity Solutions" at bounding box center [311, 212] width 391 height 21
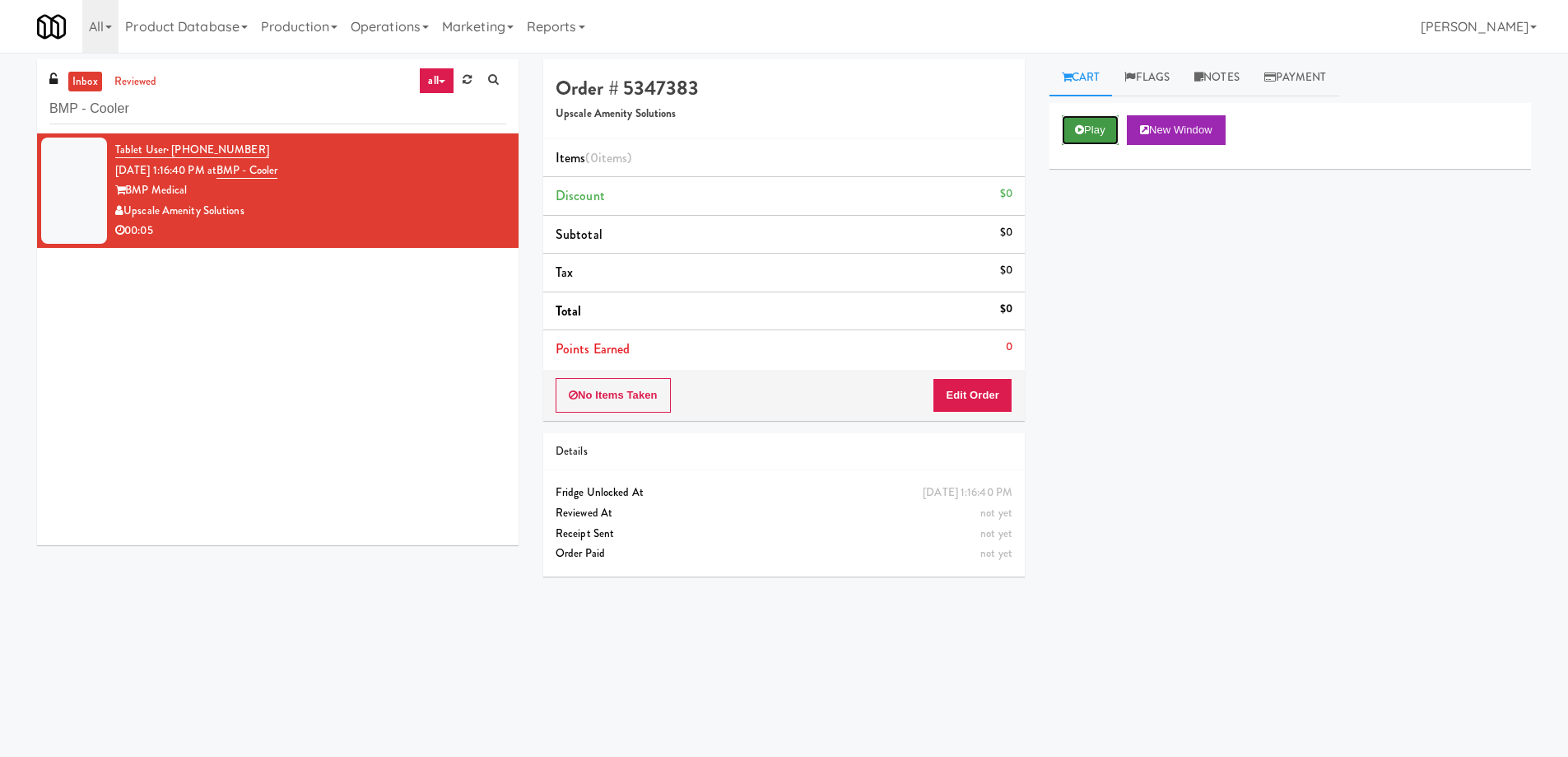
click at [1104, 131] on button "Play" at bounding box center [1090, 129] width 57 height 29
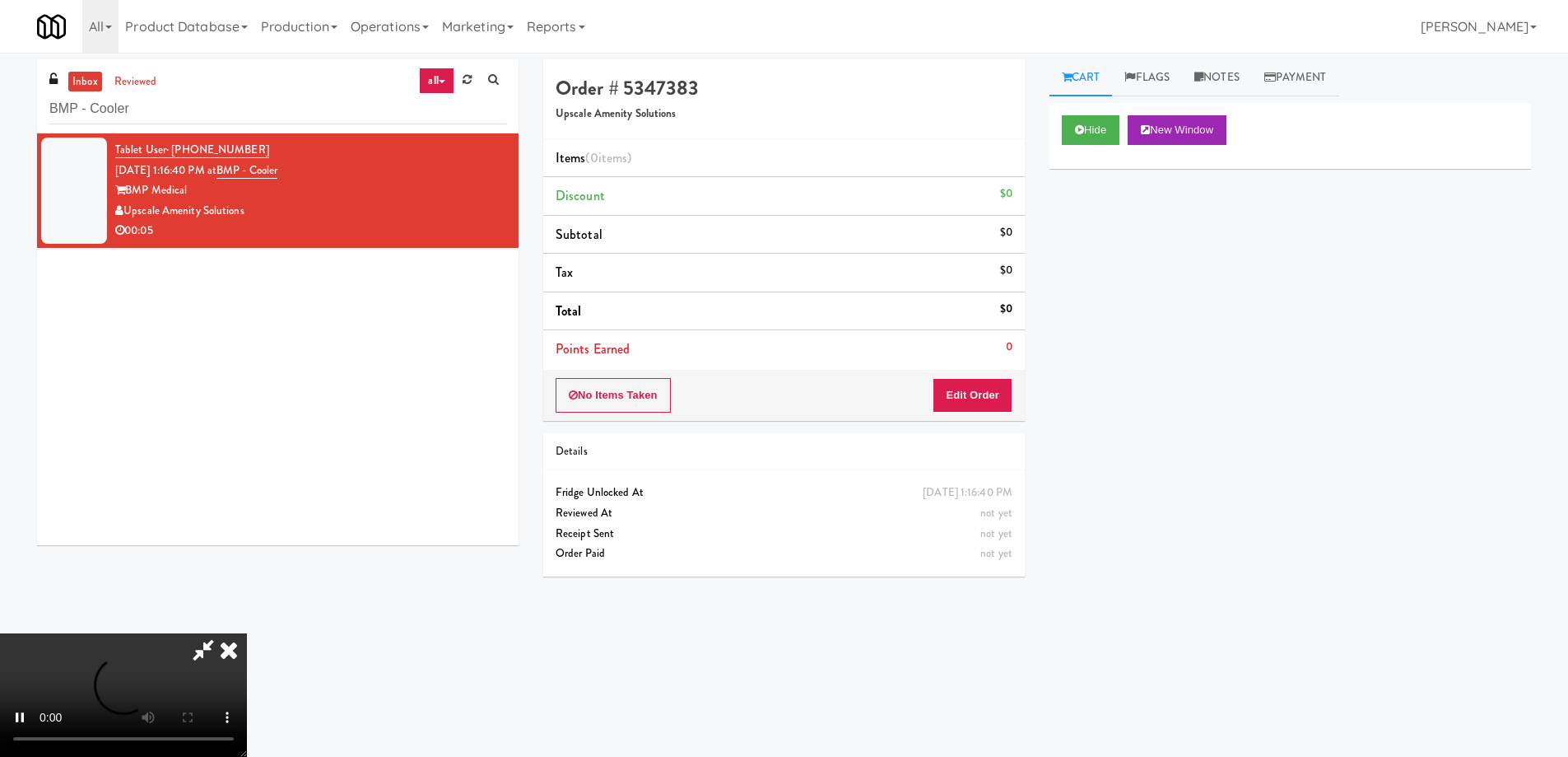
click at [247, 633] on video at bounding box center [123, 695] width 247 height 124
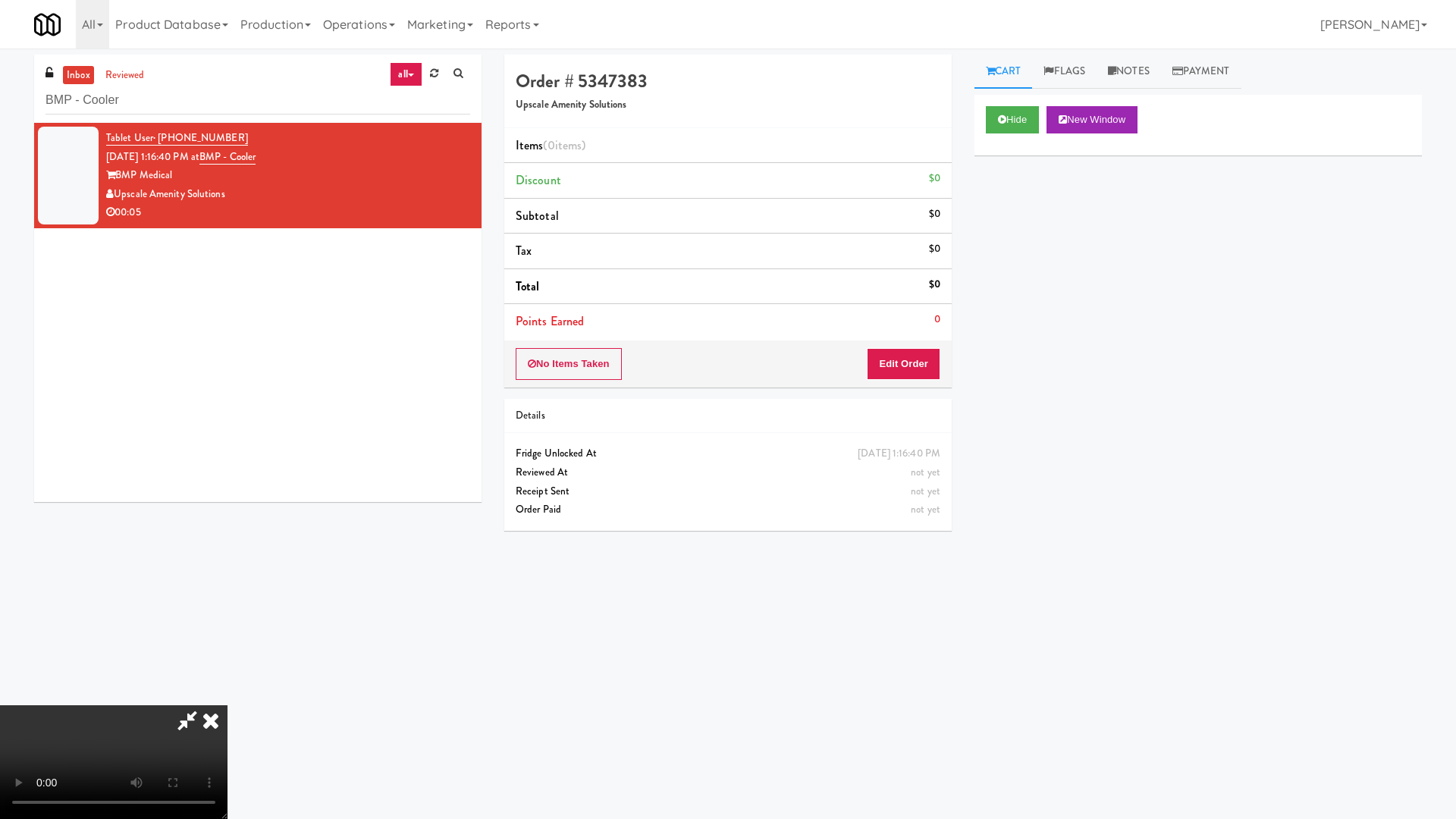
click at [227, 696] on video at bounding box center [113, 762] width 227 height 114
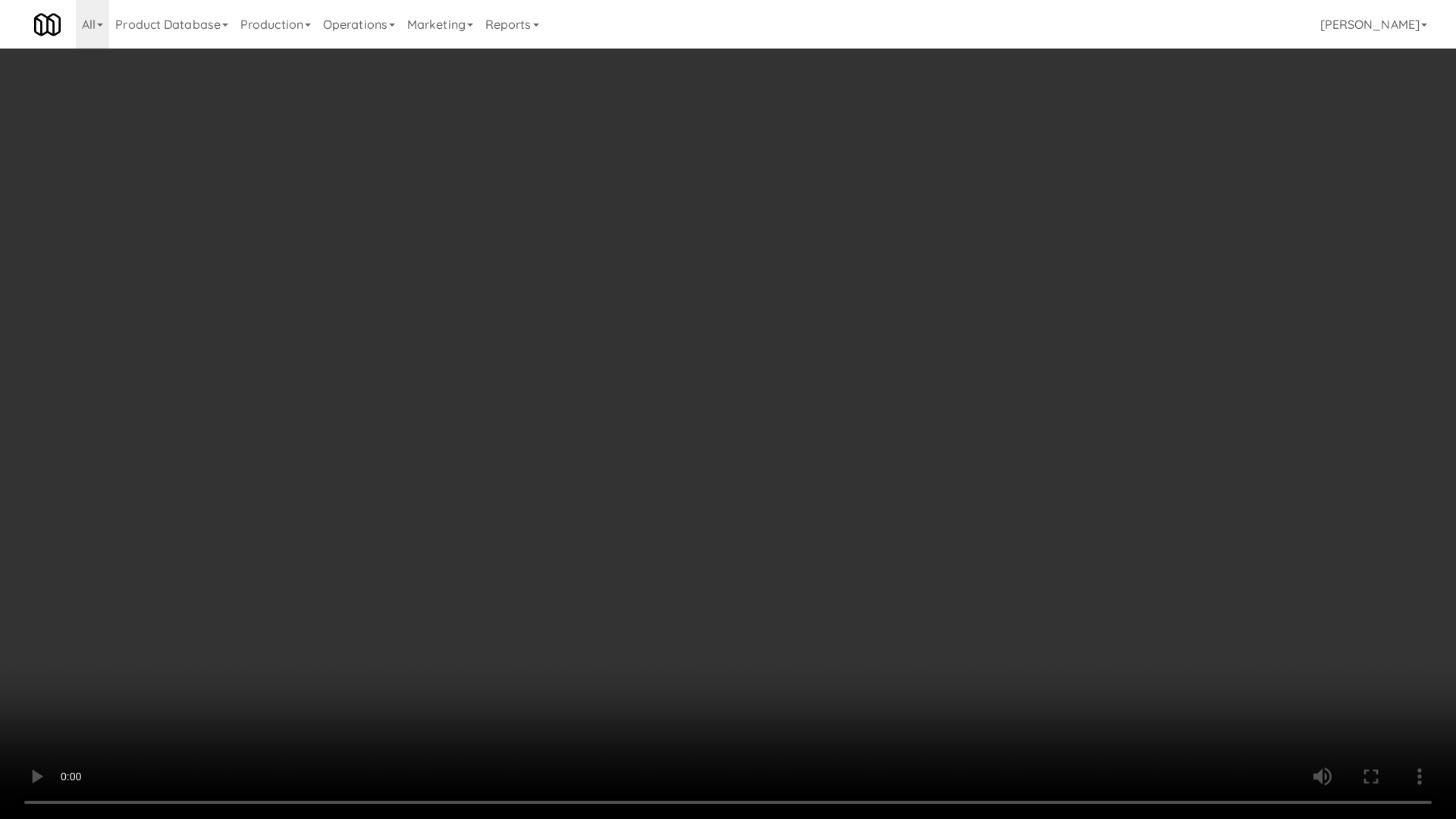
click at [688, 396] on video at bounding box center [728, 409] width 1456 height 819
click at [702, 411] on video at bounding box center [728, 409] width 1456 height 819
click at [701, 420] on video at bounding box center [728, 409] width 1456 height 819
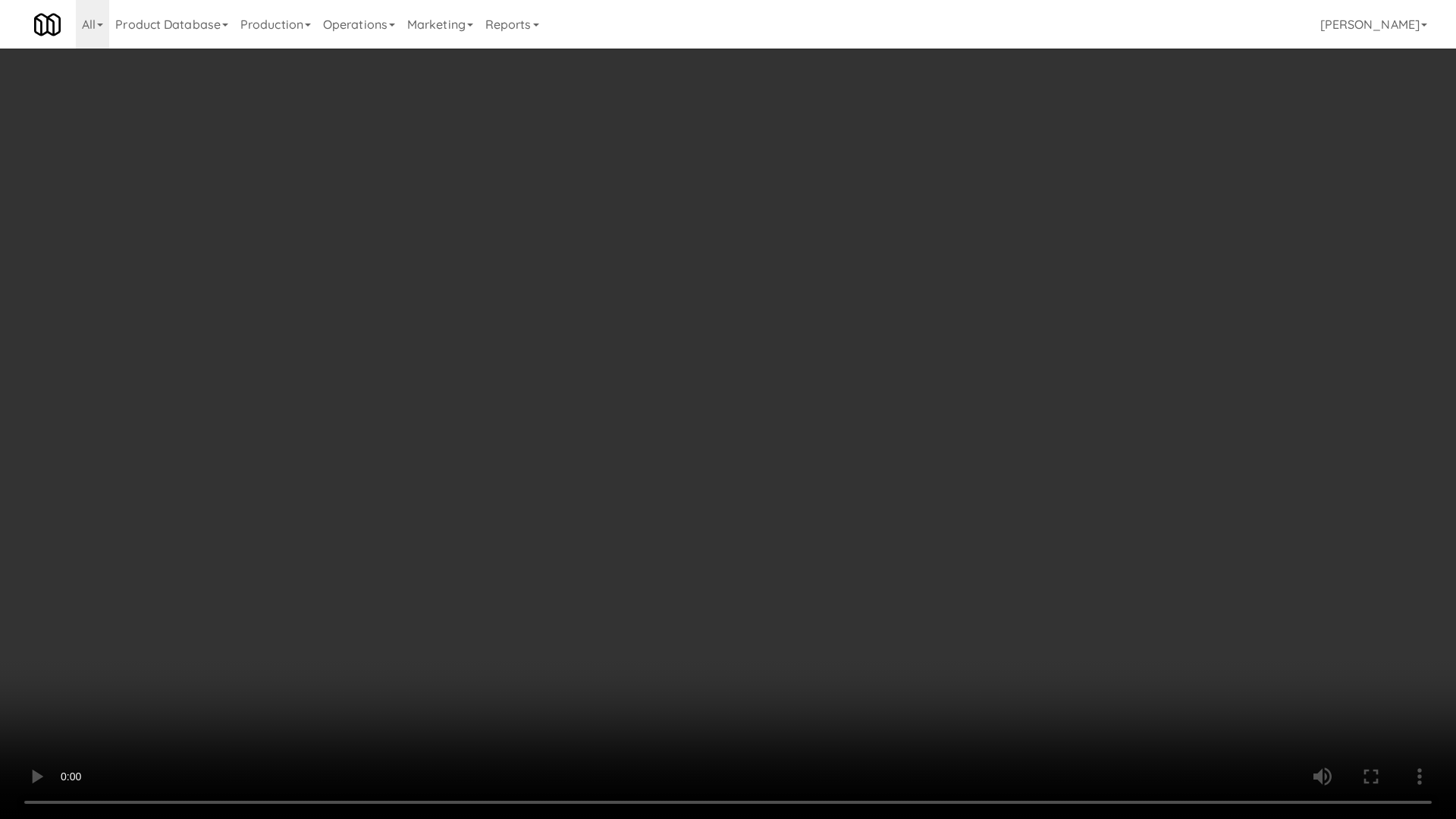
click at [701, 420] on video at bounding box center [728, 409] width 1456 height 819
click at [669, 452] on video at bounding box center [728, 409] width 1456 height 819
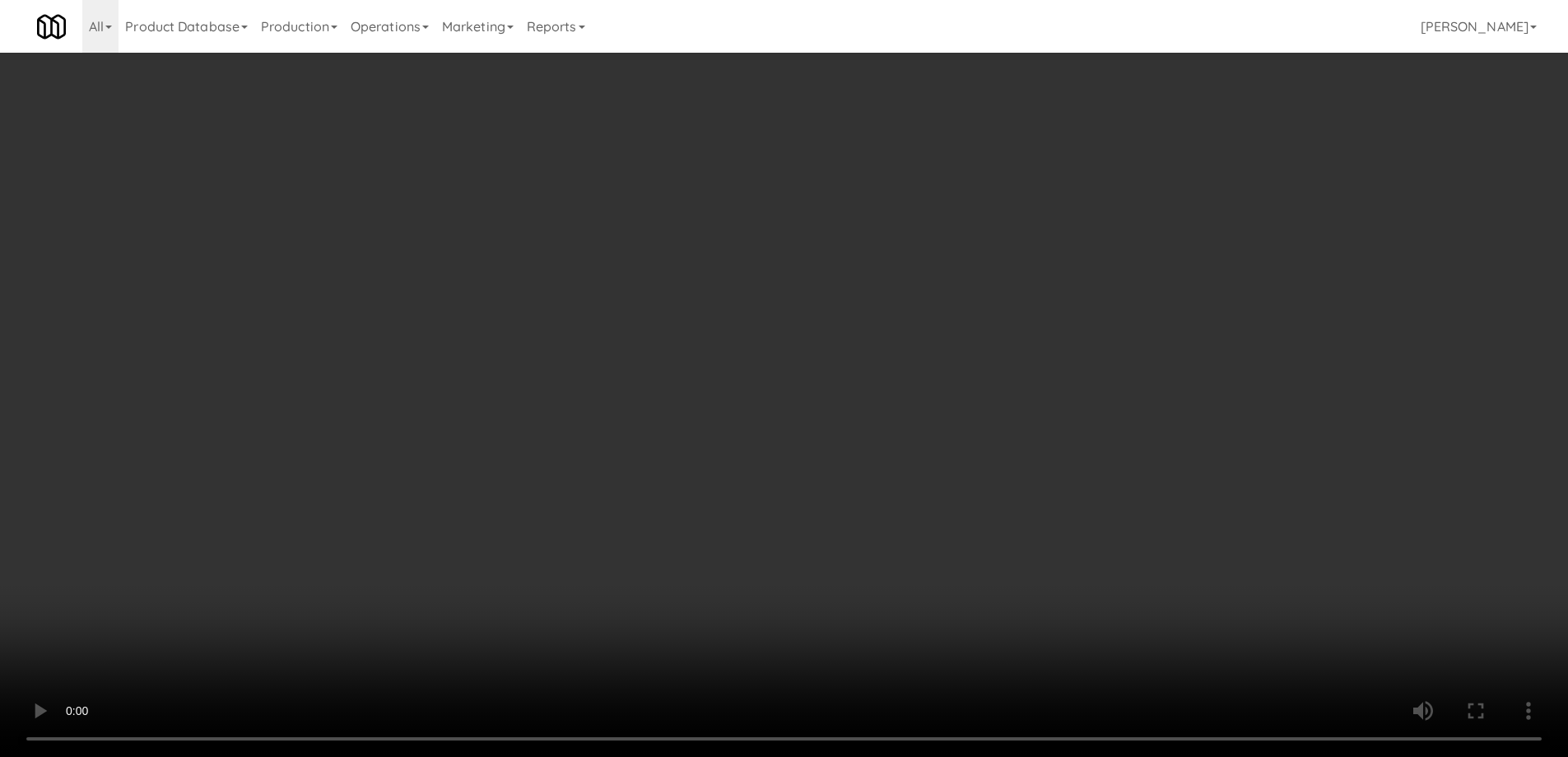
click at [973, 361] on li "Points Earned 0" at bounding box center [784, 349] width 482 height 38
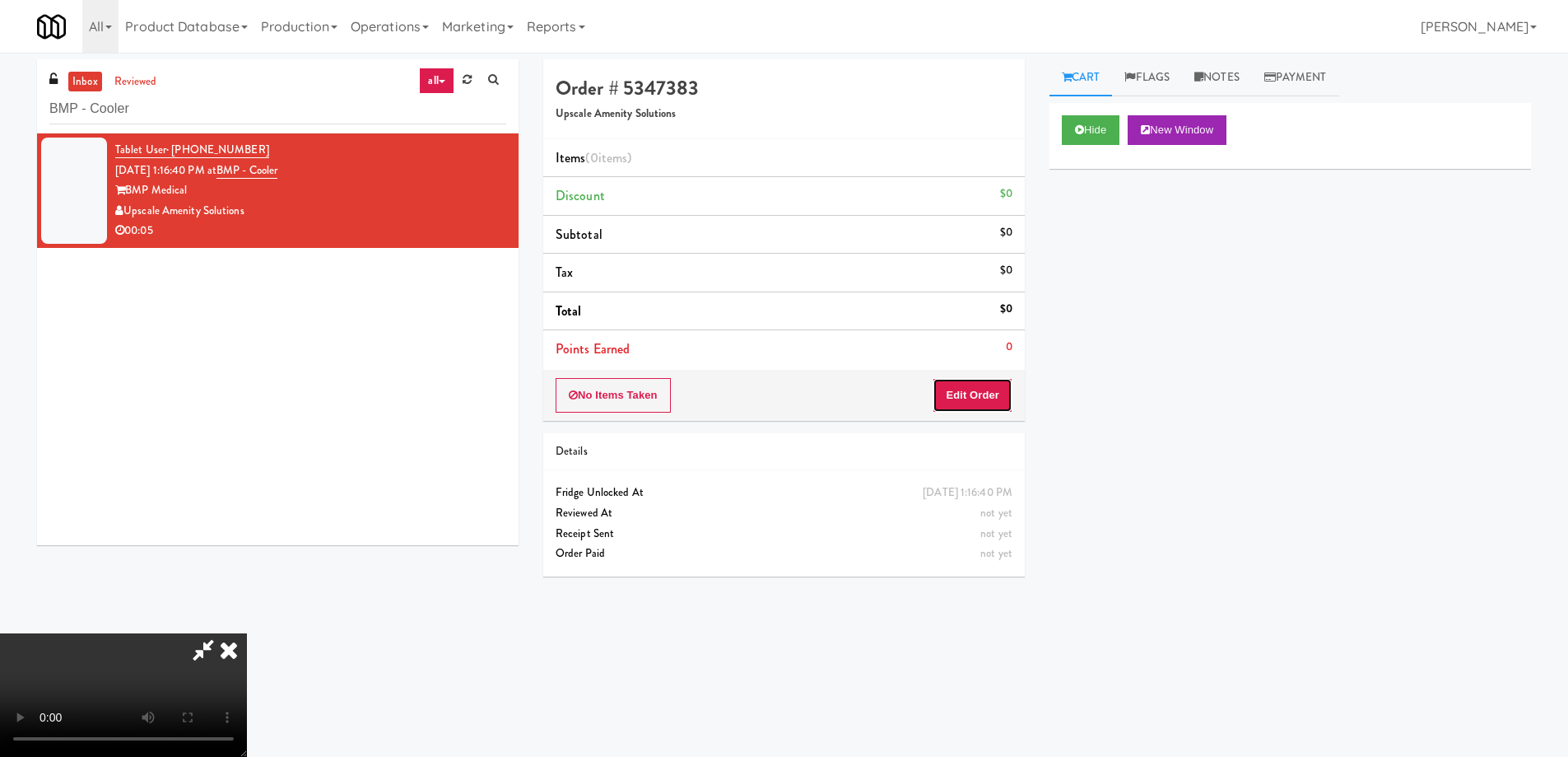
click at [975, 387] on button "Edit Order" at bounding box center [972, 395] width 80 height 35
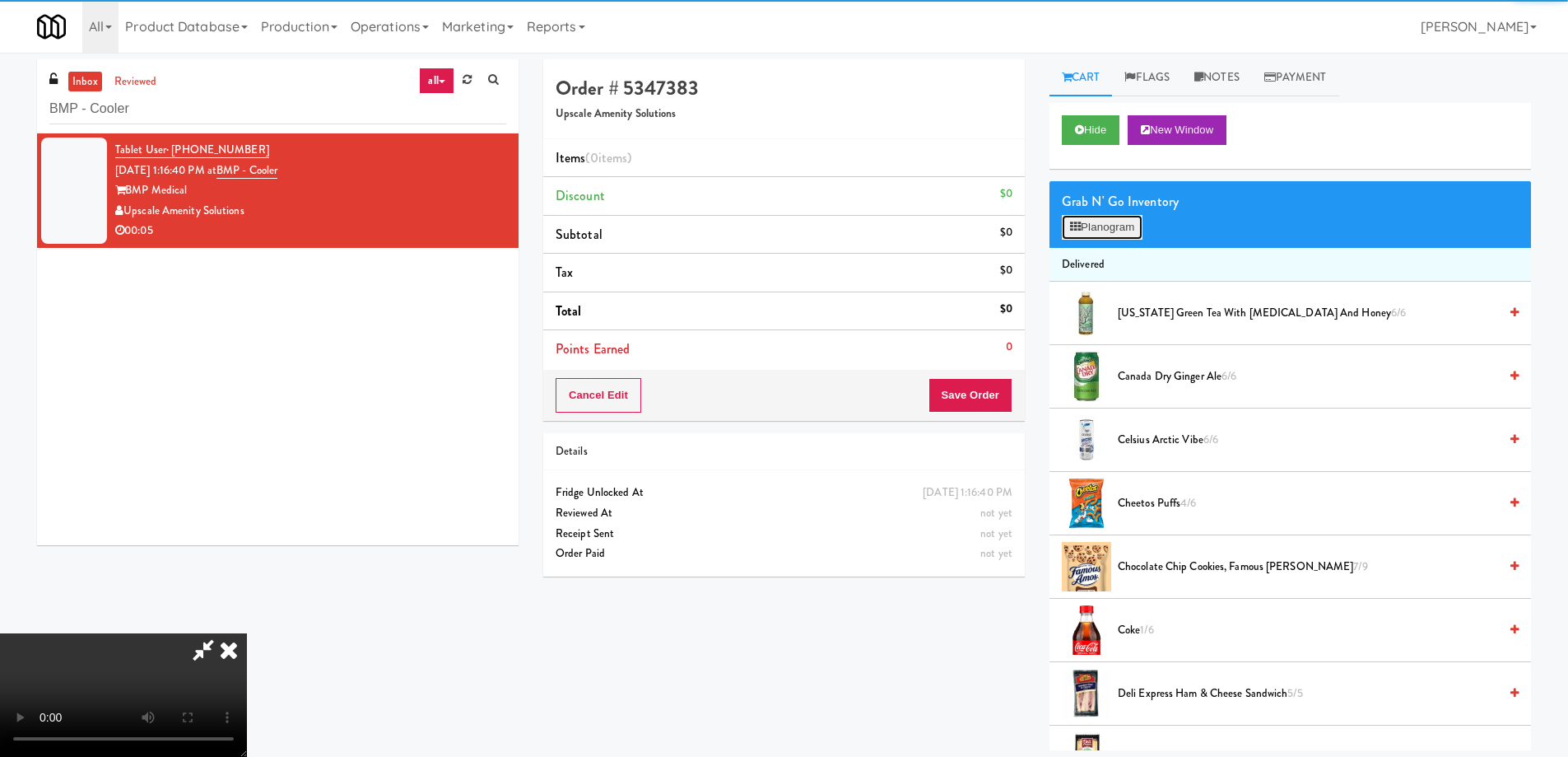
click at [1113, 228] on button "Planogram" at bounding box center [1101, 227] width 80 height 25
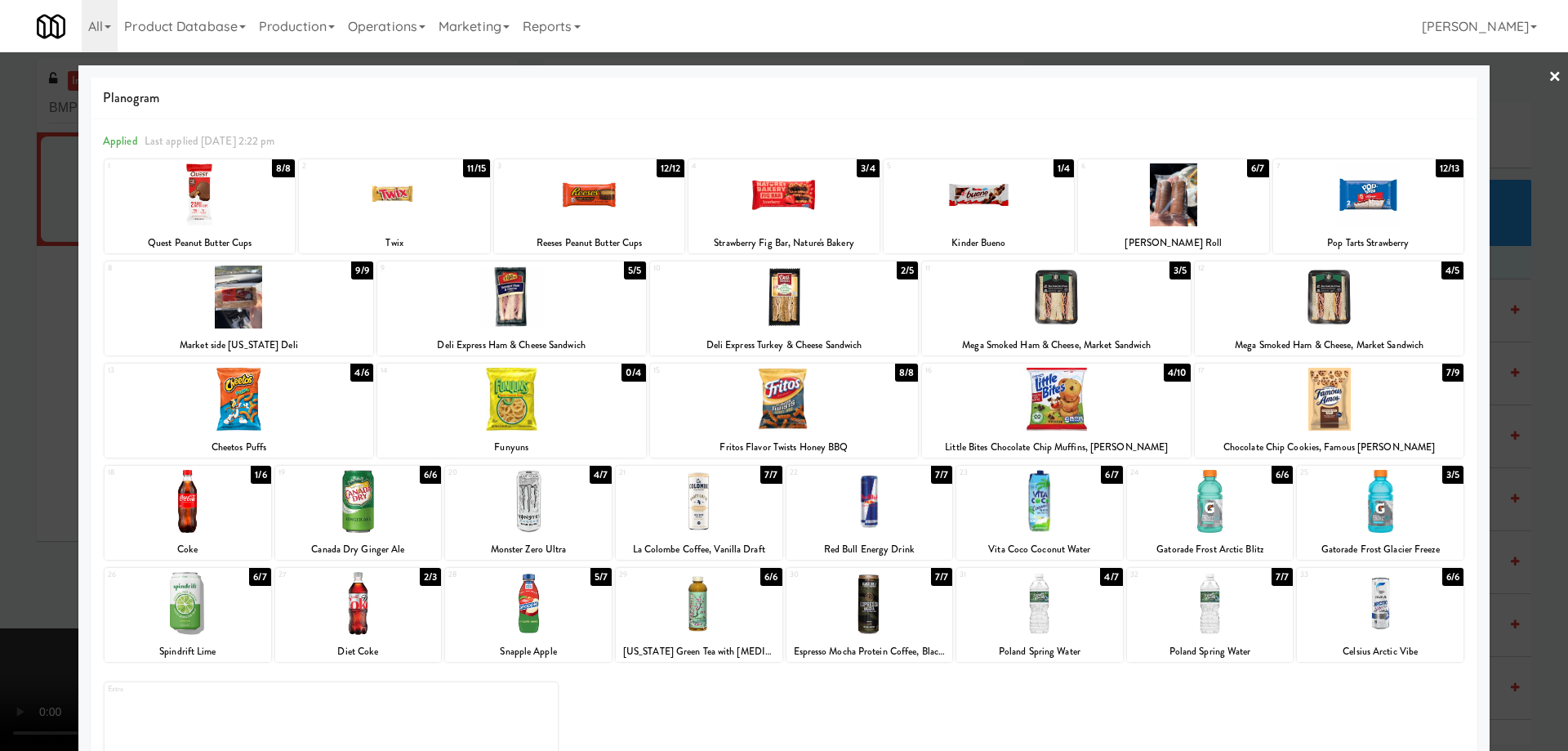
click at [1418, 293] on div at bounding box center [1329, 296] width 269 height 63
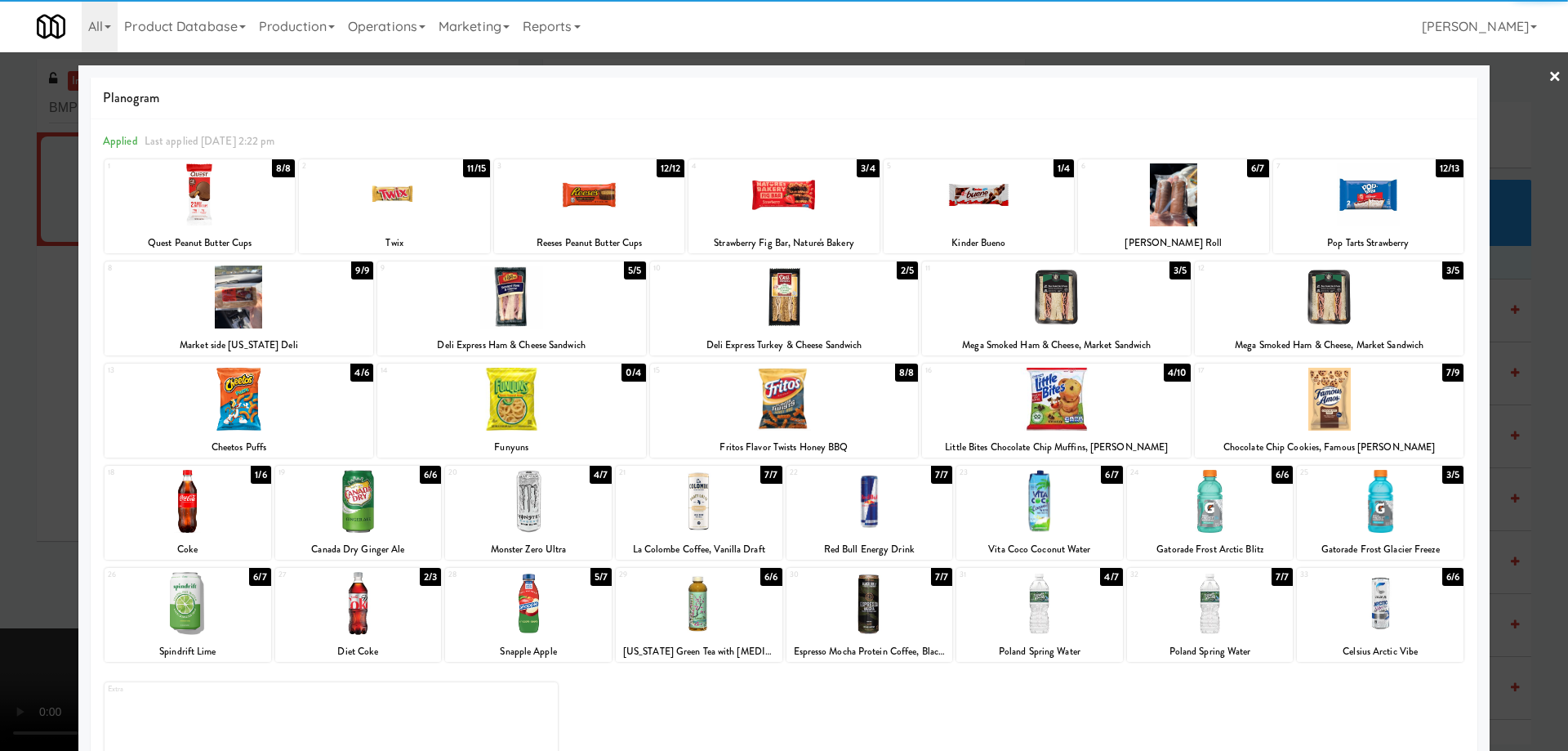
click at [1548, 73] on link "×" at bounding box center [1555, 78] width 13 height 51
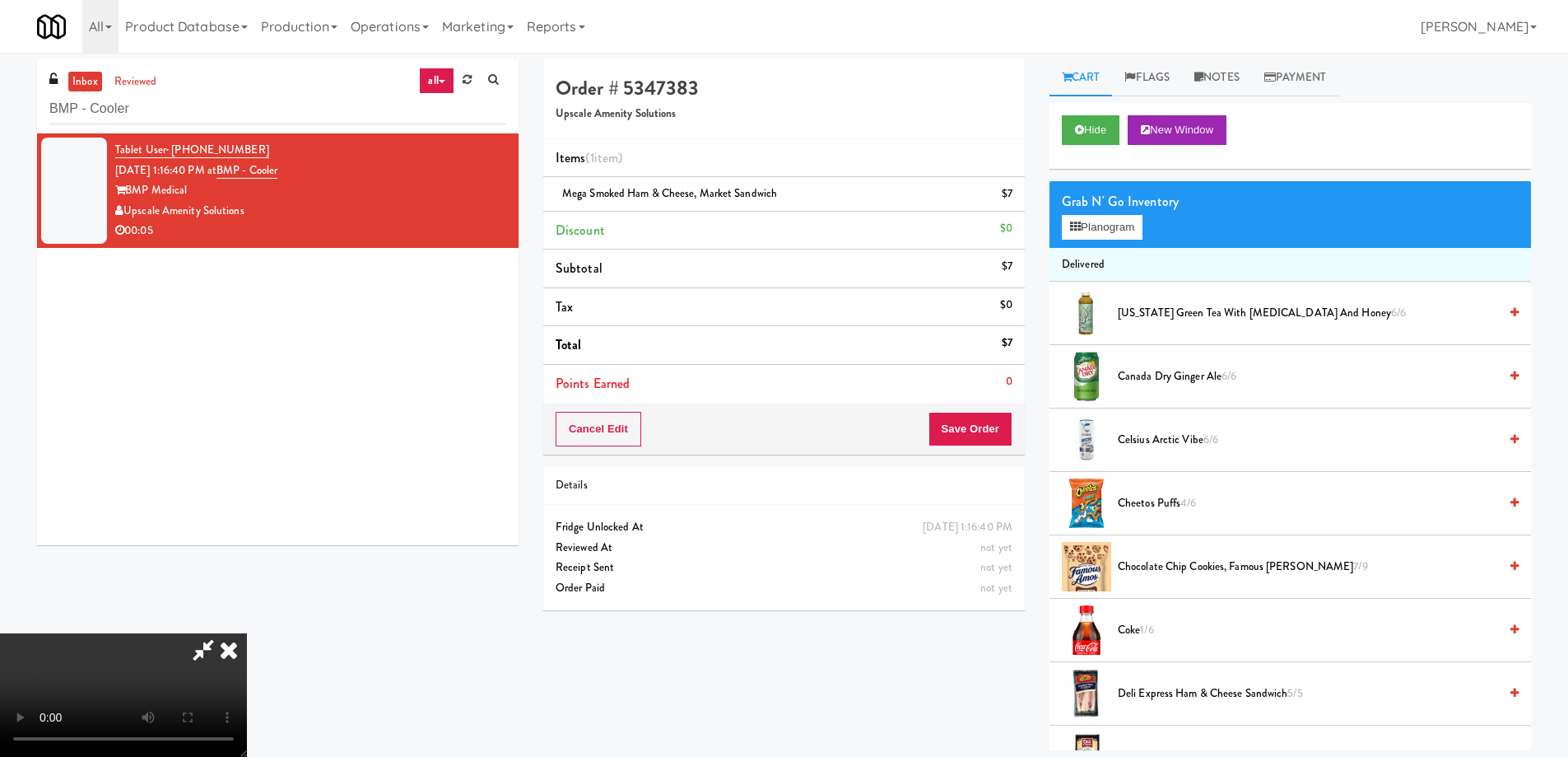
click at [247, 633] on video at bounding box center [123, 695] width 247 height 124
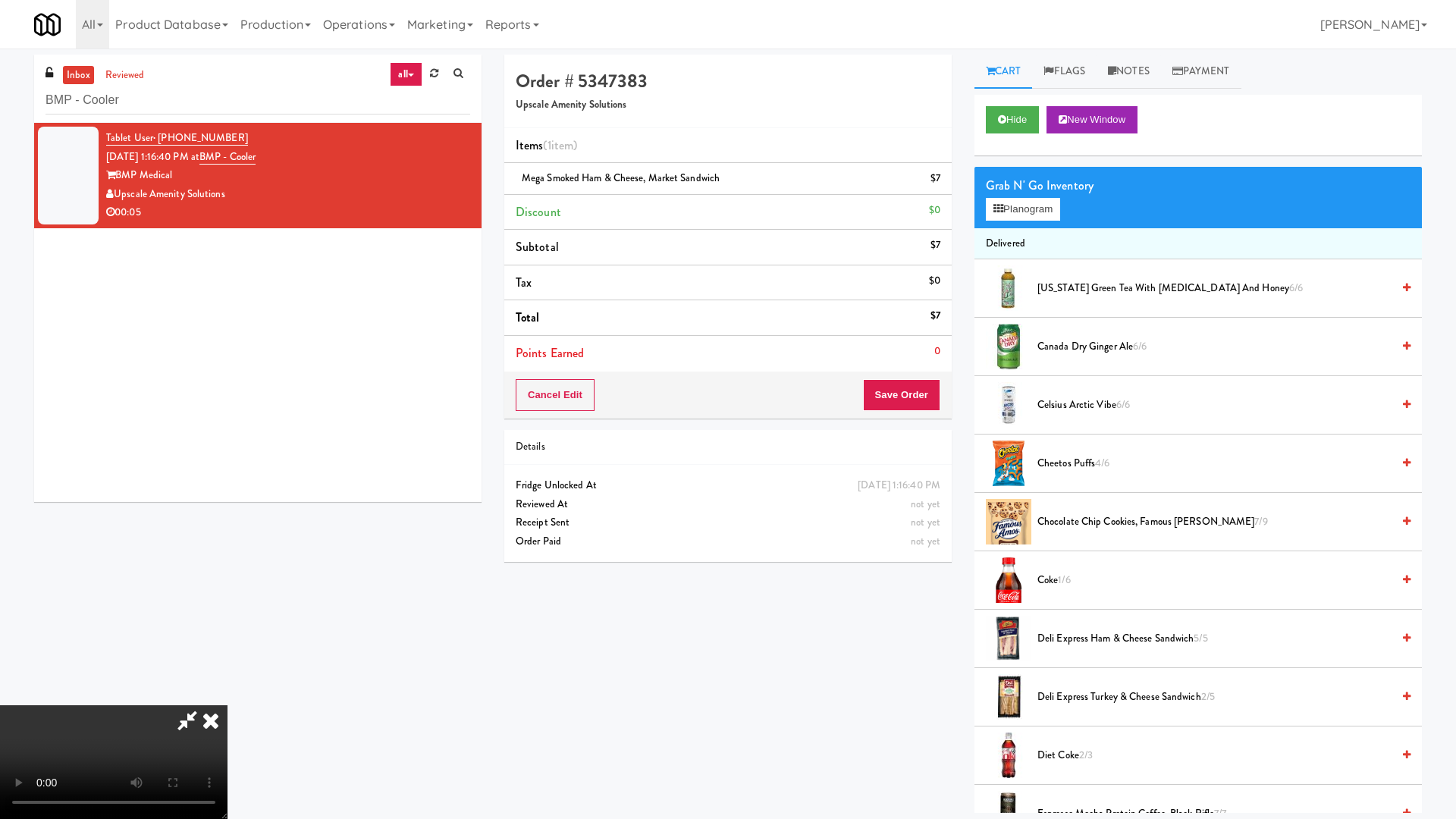
click at [227, 696] on video at bounding box center [113, 762] width 227 height 114
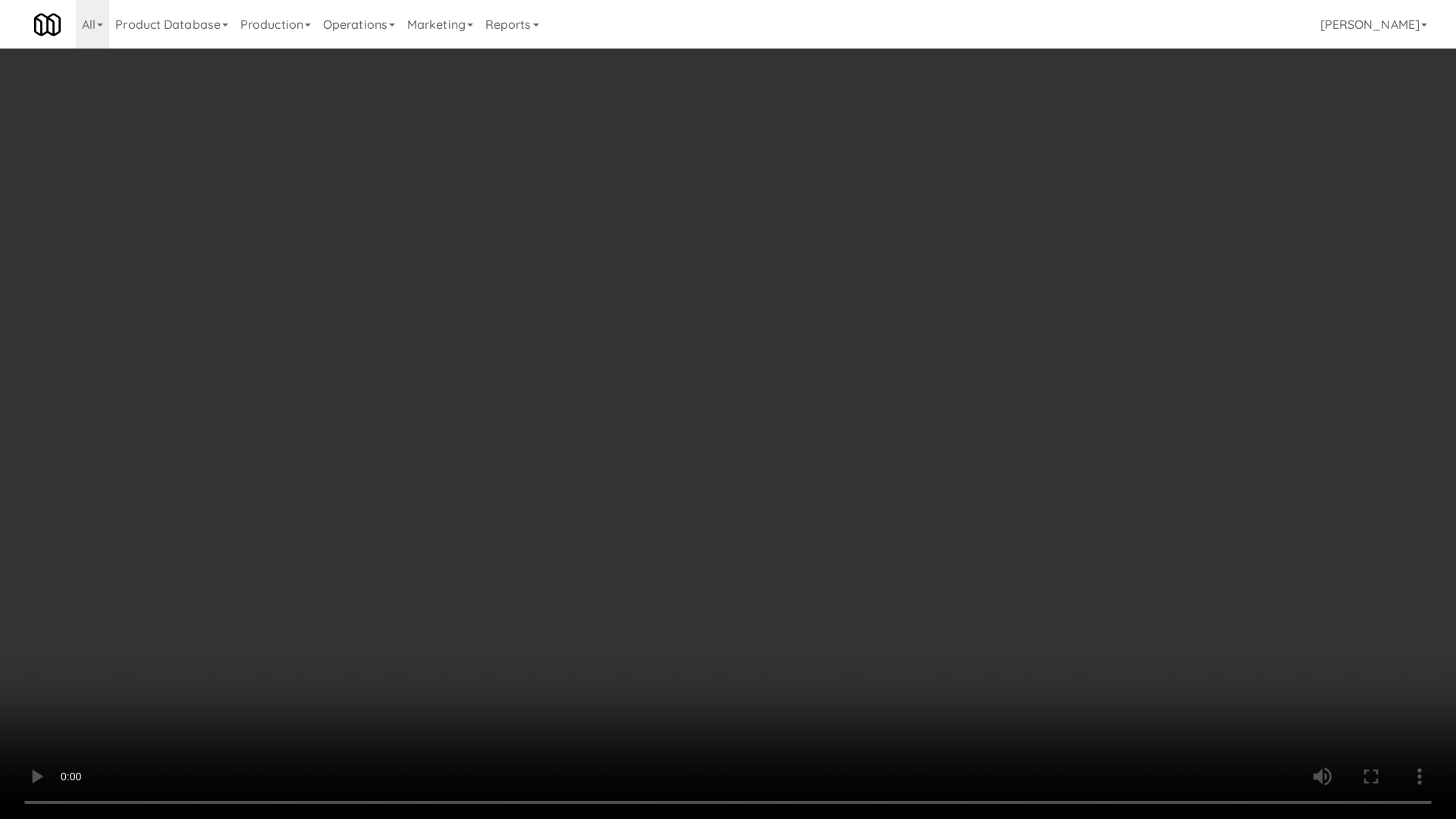
click at [812, 470] on video at bounding box center [728, 409] width 1456 height 819
click at [811, 446] on video at bounding box center [728, 409] width 1456 height 819
click at [886, 479] on video at bounding box center [728, 409] width 1456 height 819
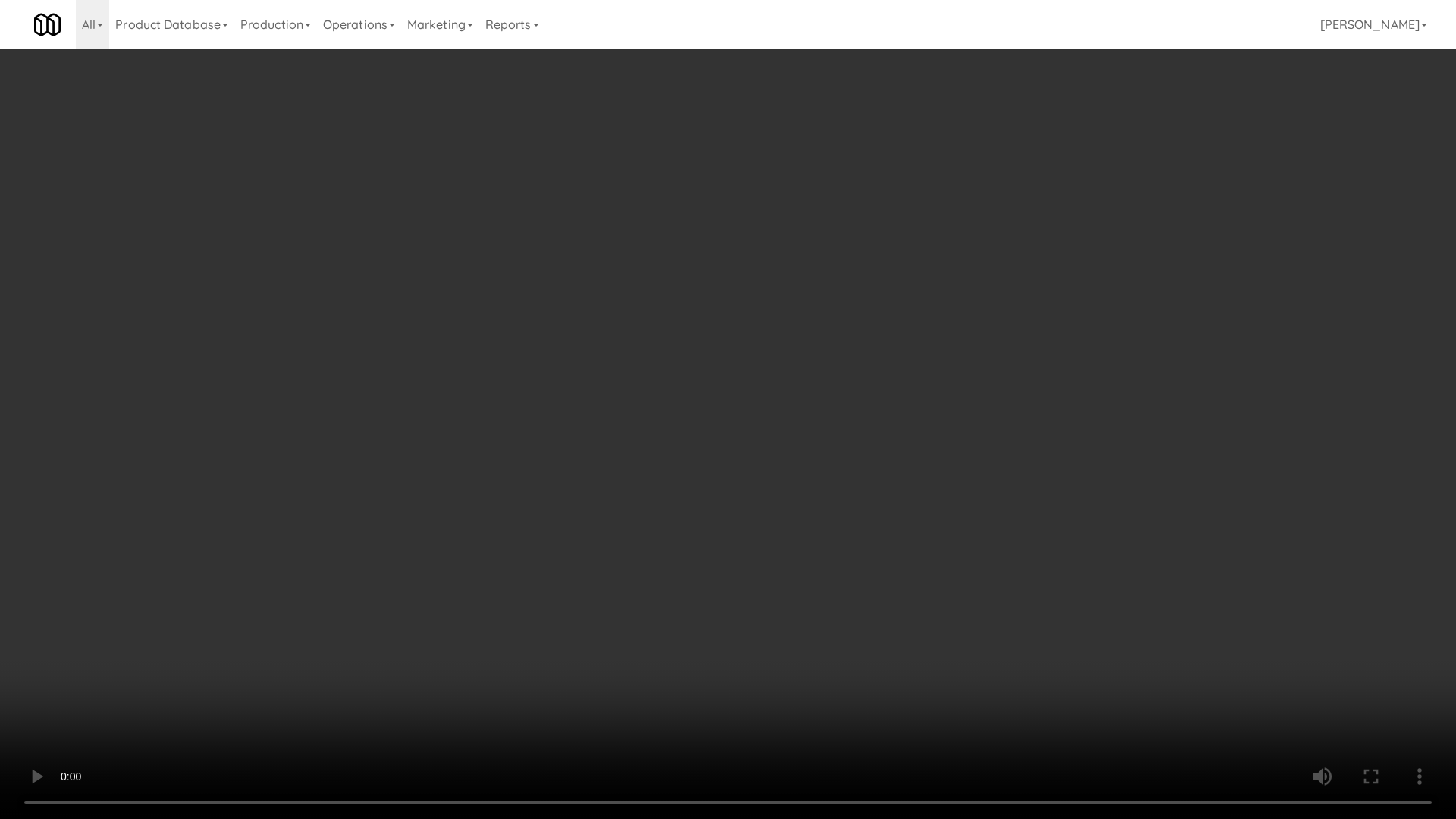
click at [886, 479] on video at bounding box center [728, 409] width 1456 height 819
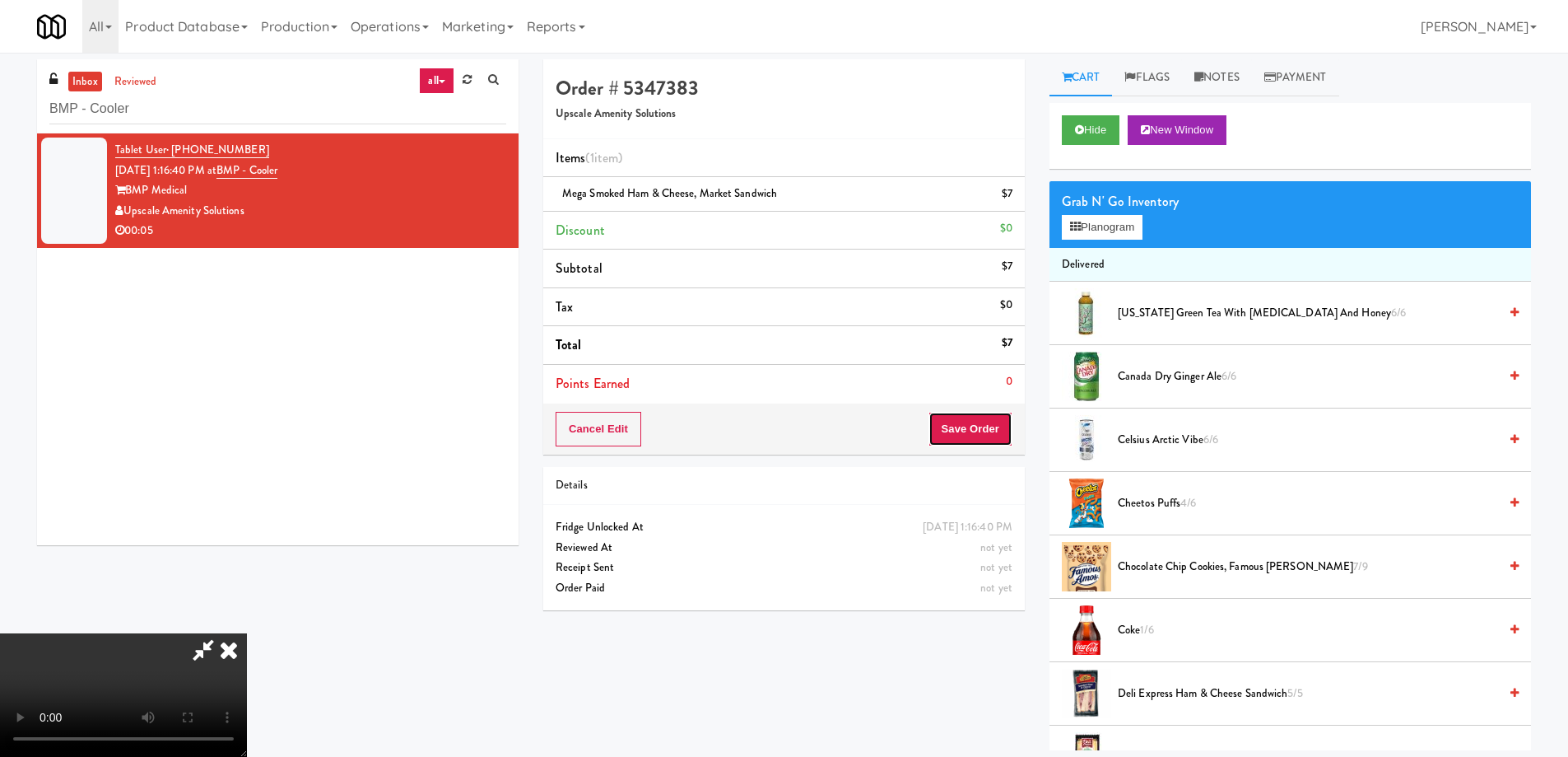
click at [968, 435] on button "Save Order" at bounding box center [970, 429] width 84 height 35
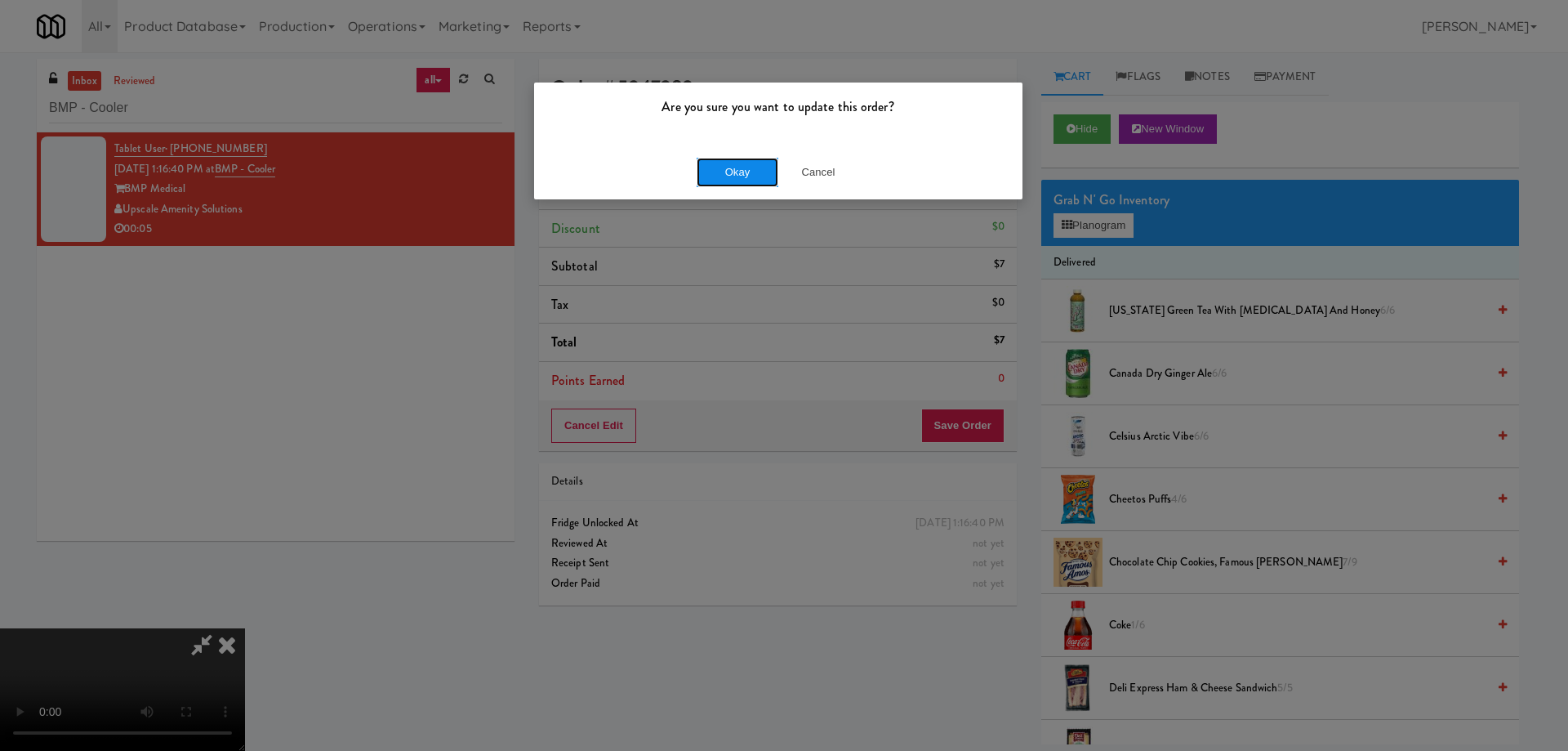
click at [735, 178] on button "Okay" at bounding box center [737, 172] width 82 height 29
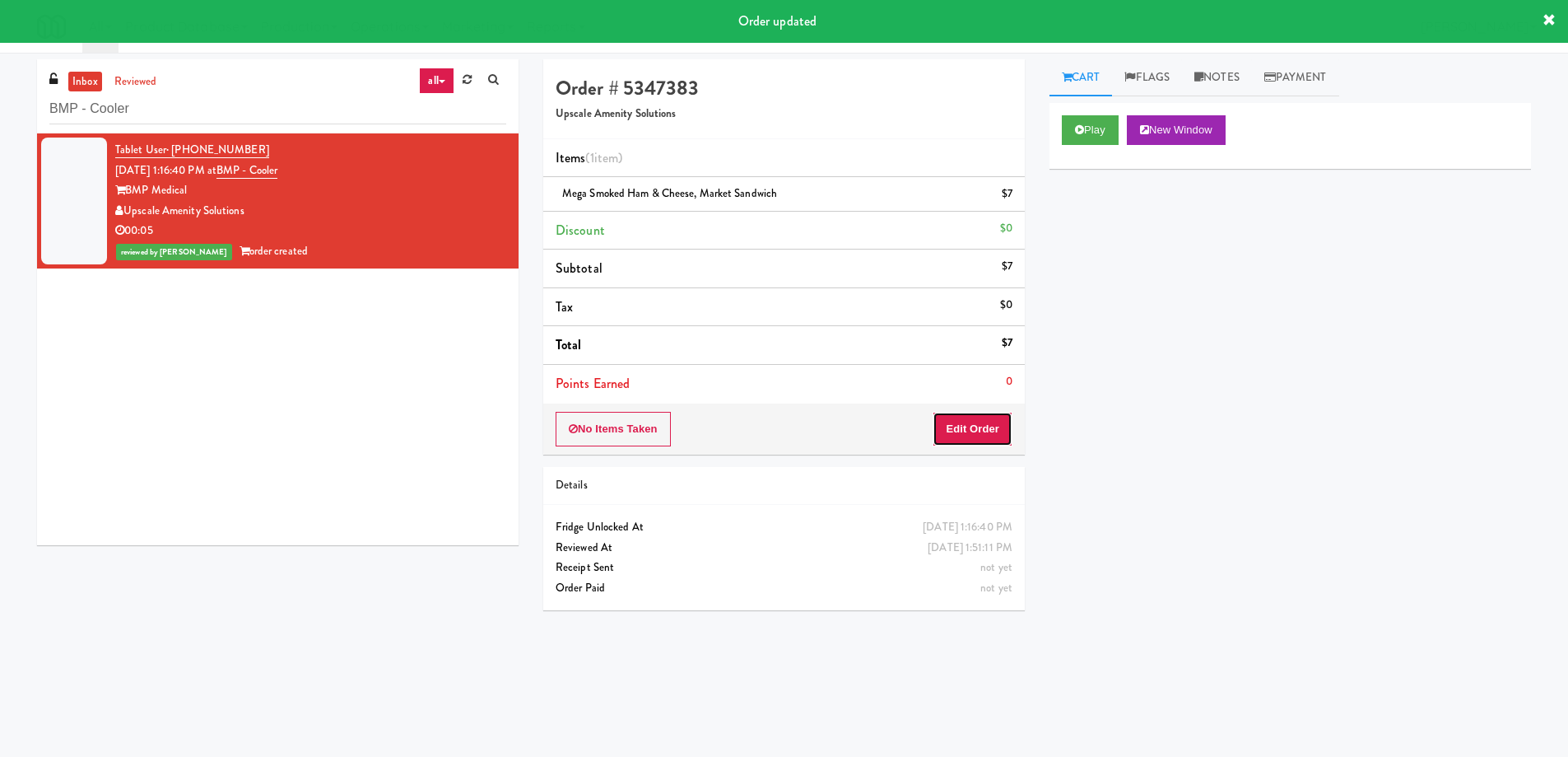
click at [972, 422] on button "Edit Order" at bounding box center [972, 429] width 80 height 35
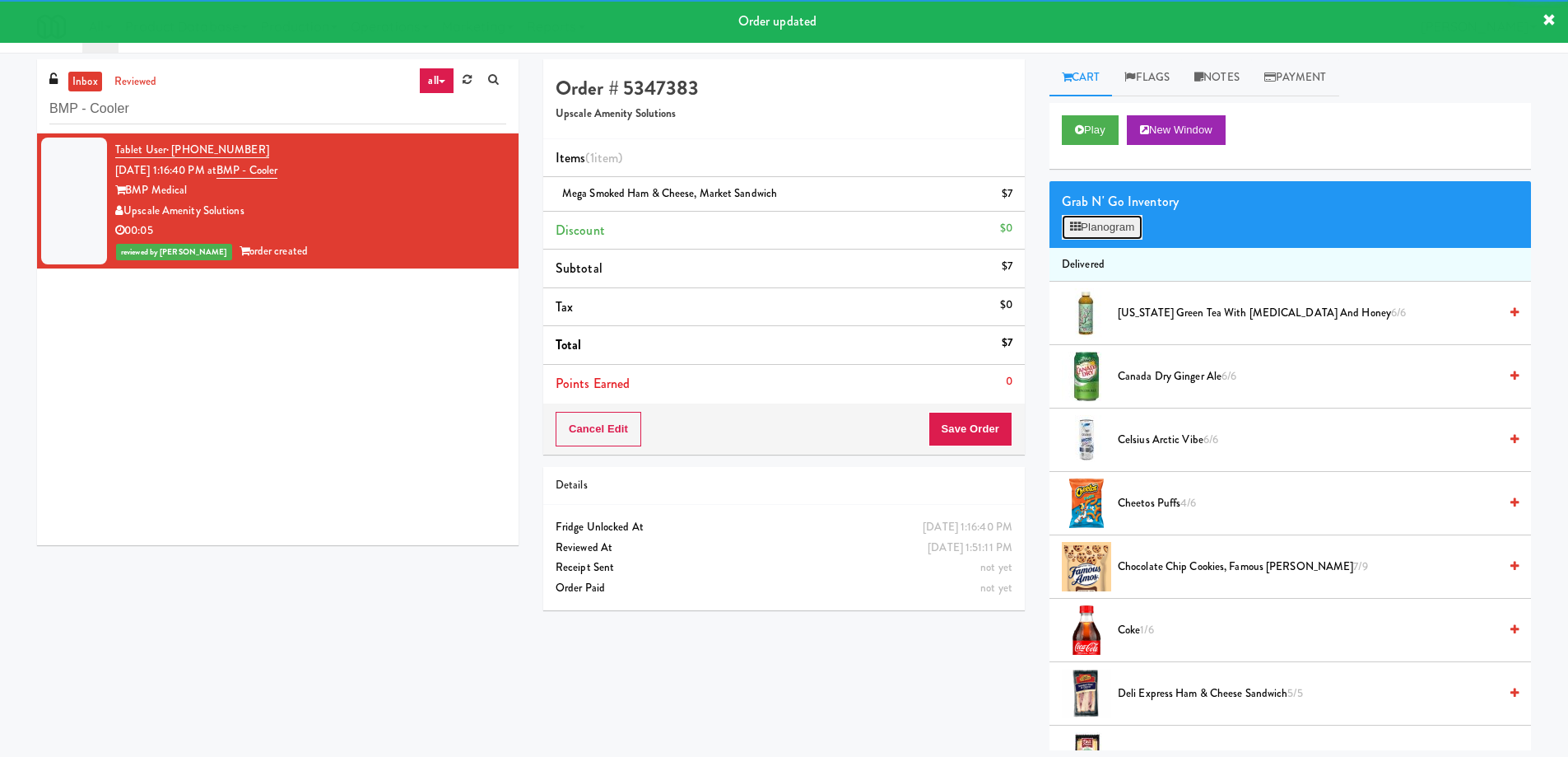
click at [1113, 224] on button "Planogram" at bounding box center [1101, 227] width 80 height 25
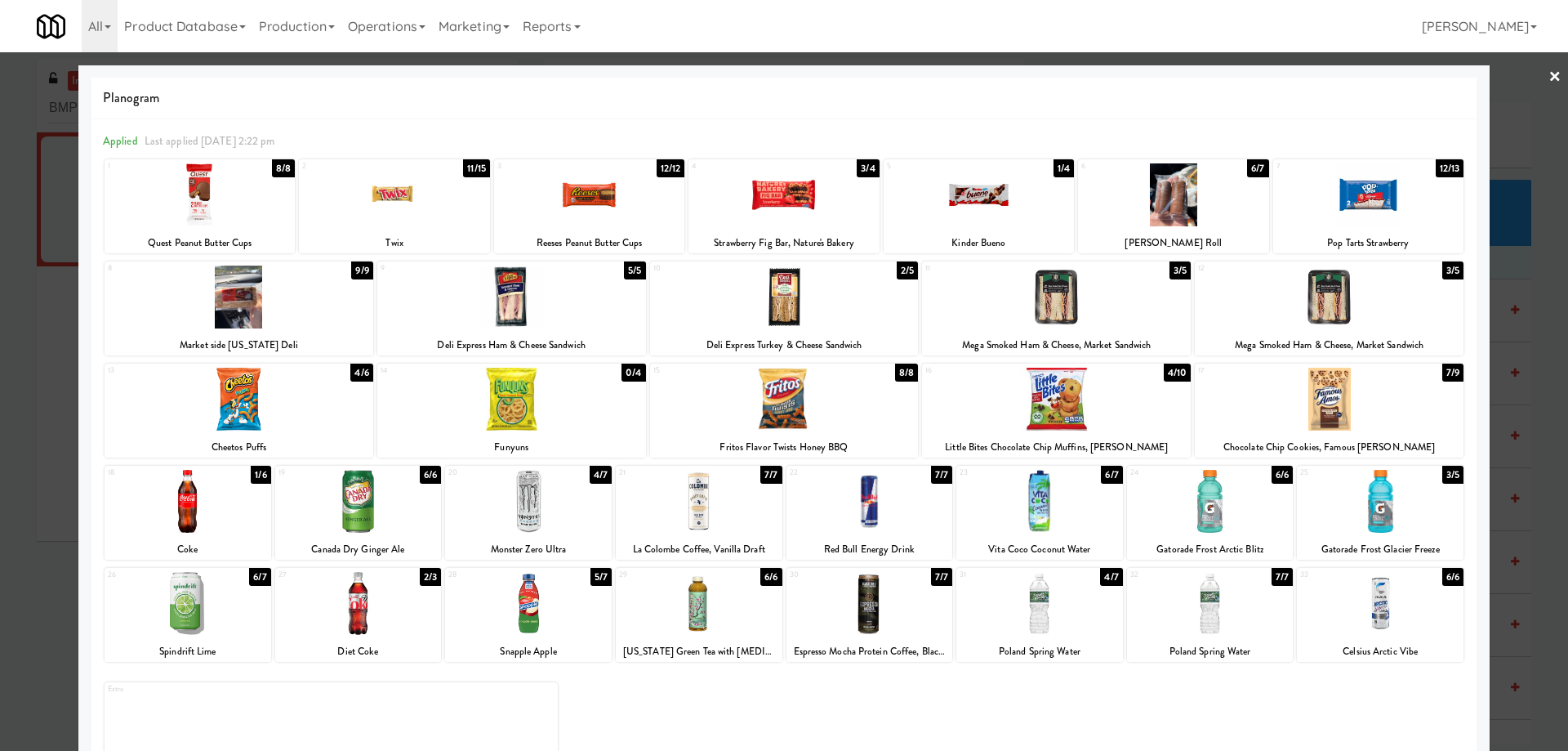
click at [1548, 73] on link "×" at bounding box center [1555, 78] width 13 height 51
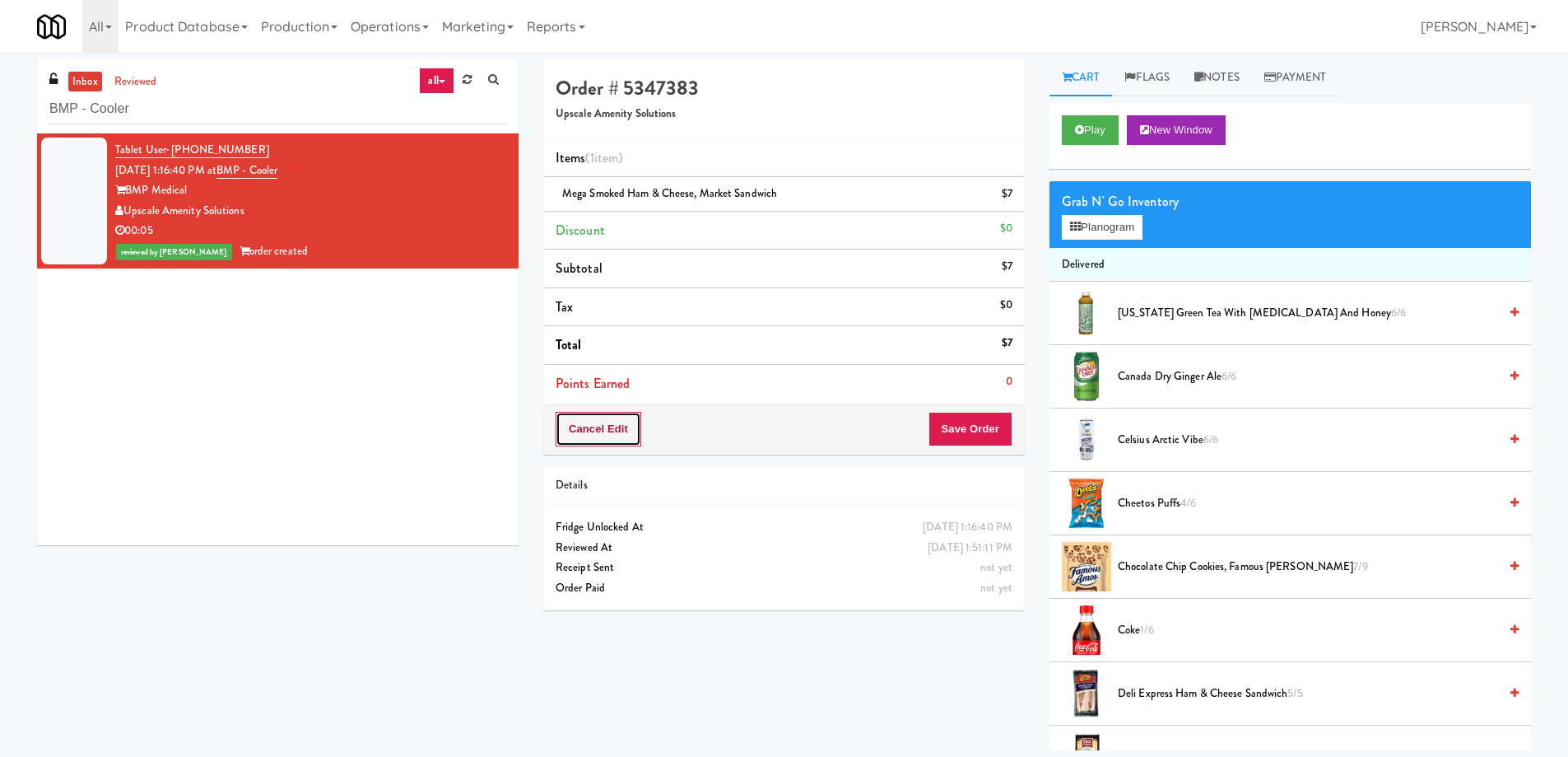
click at [622, 433] on button "Cancel Edit" at bounding box center [598, 429] width 86 height 35
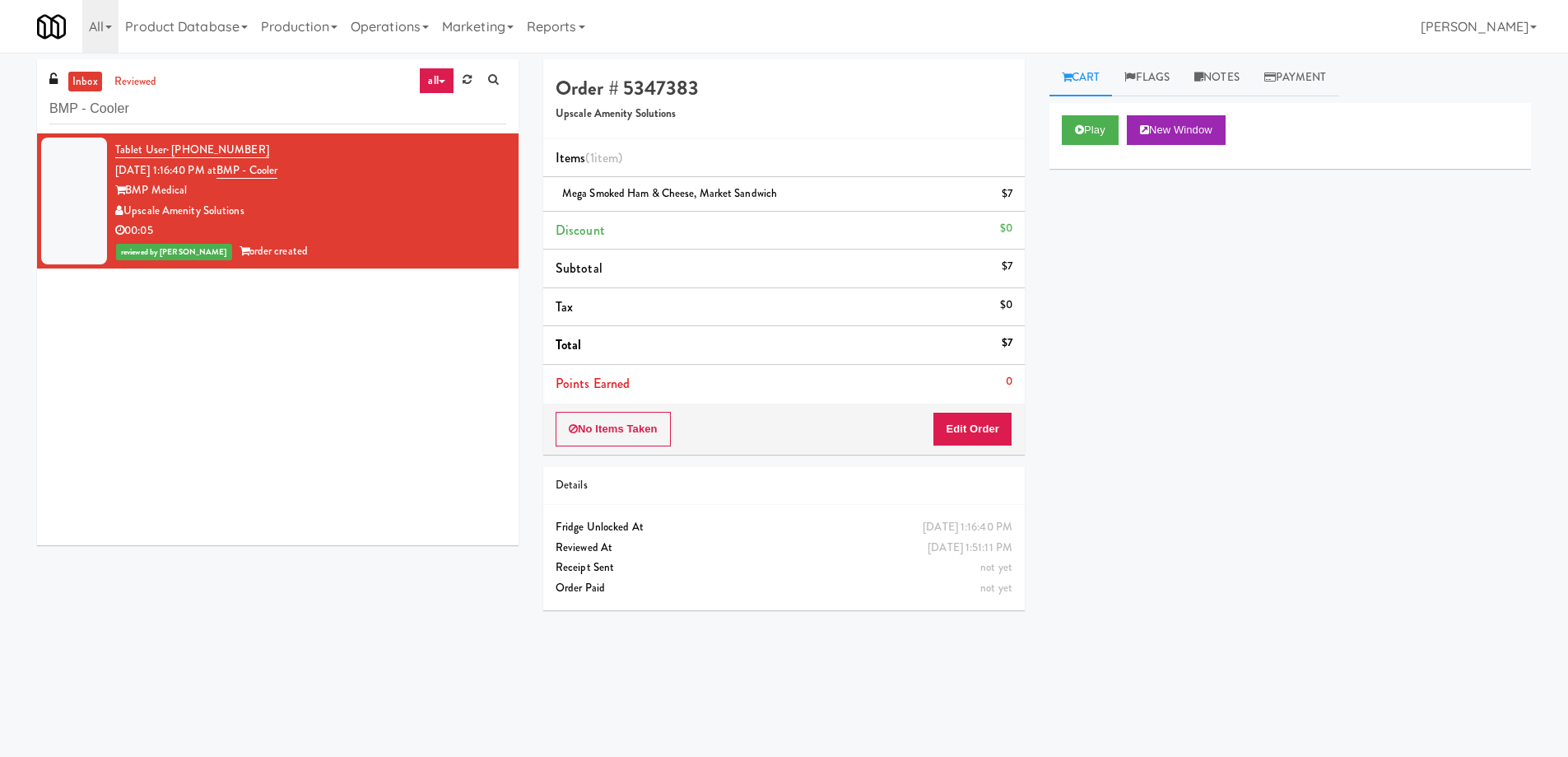
click at [788, 280] on li "Subtotal $7" at bounding box center [784, 268] width 482 height 39
click at [257, 117] on input "BMP - Cooler" at bounding box center [278, 109] width 457 height 30
paste input "Vela - Pantry - Right"
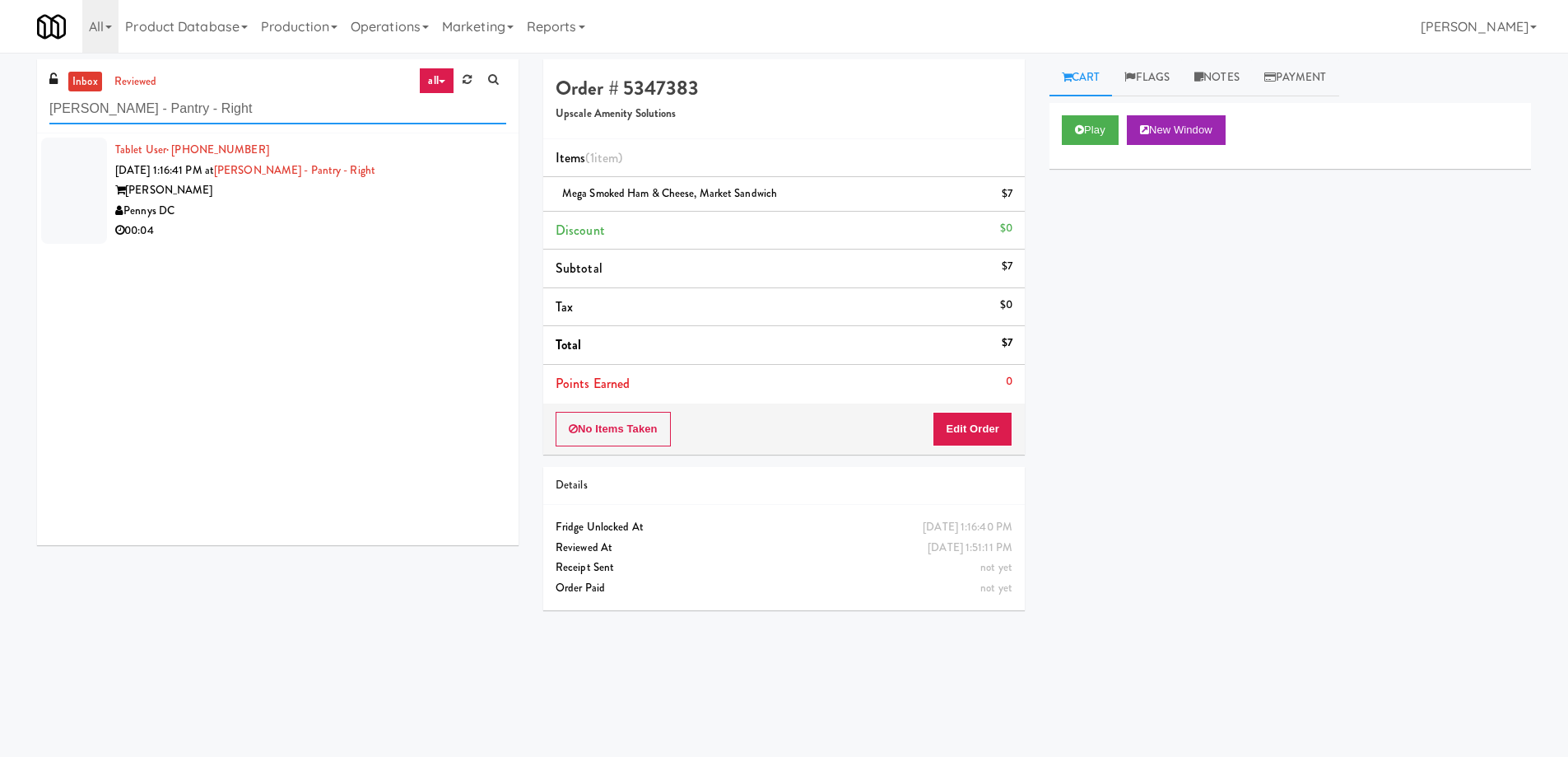
type input "Vela - Pantry - Right"
click at [369, 214] on div "Pennys DC" at bounding box center [311, 212] width 391 height 21
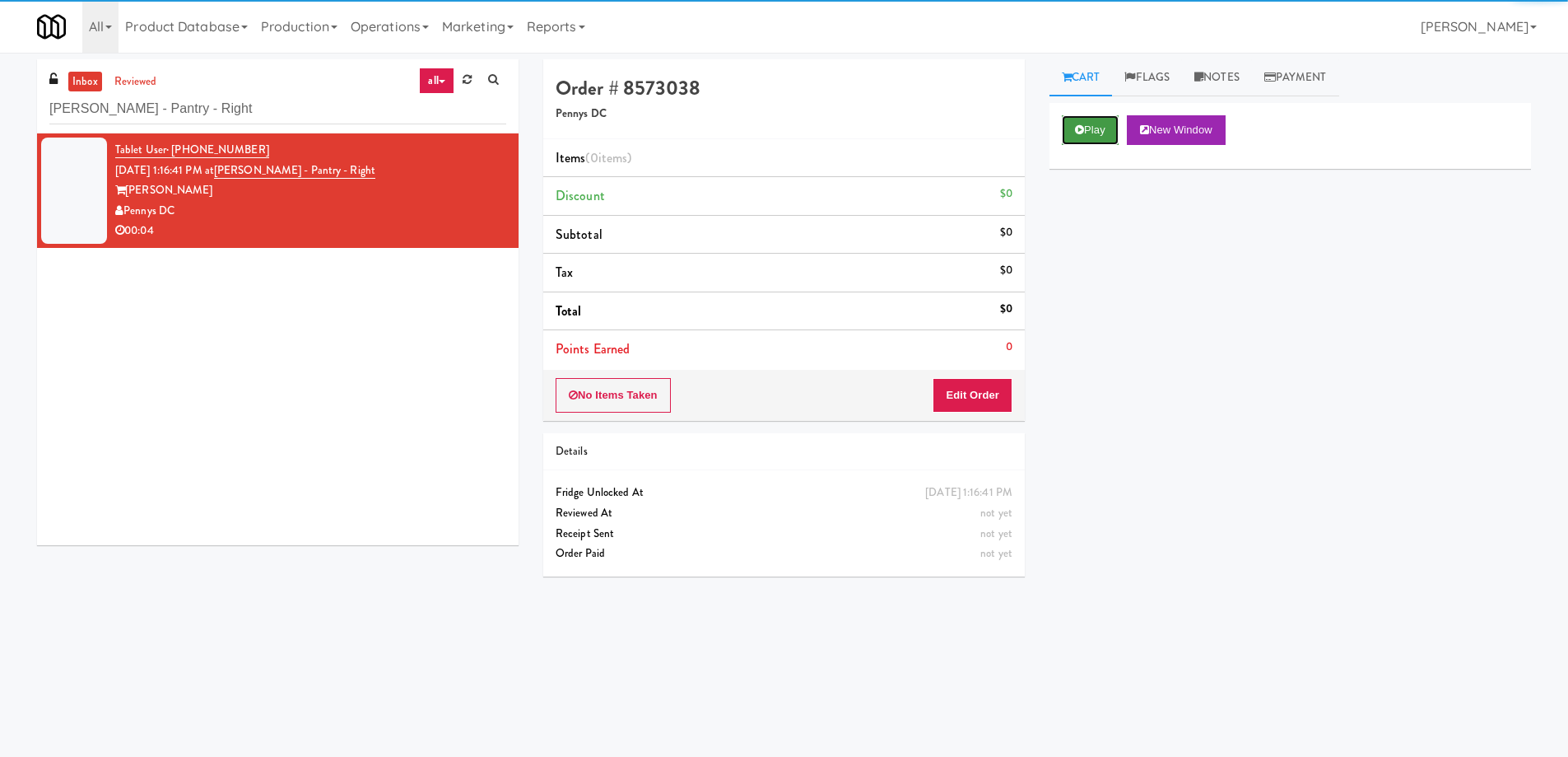
click at [1092, 142] on button "Play" at bounding box center [1090, 129] width 57 height 29
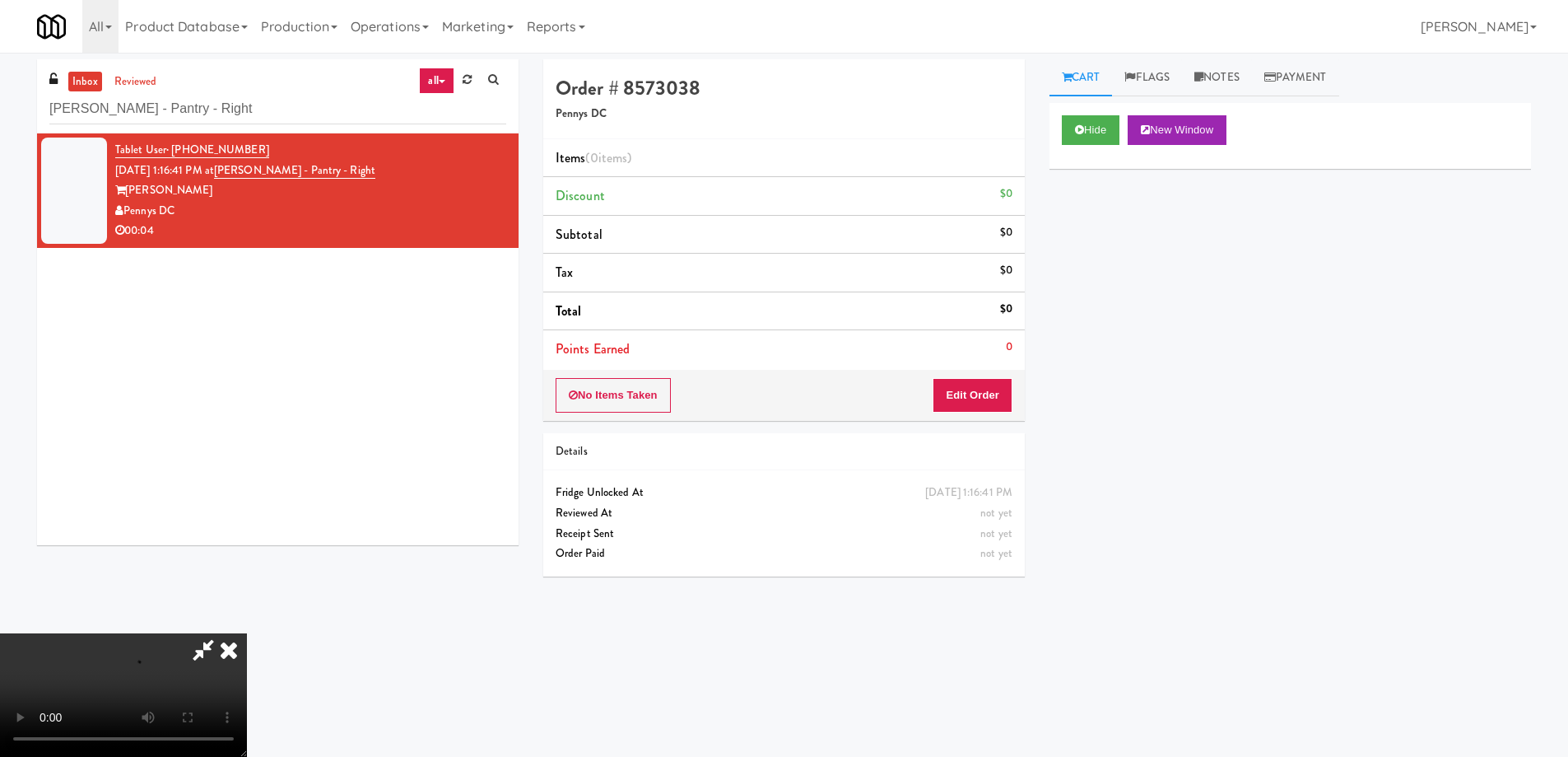
click at [247, 633] on video at bounding box center [123, 695] width 247 height 124
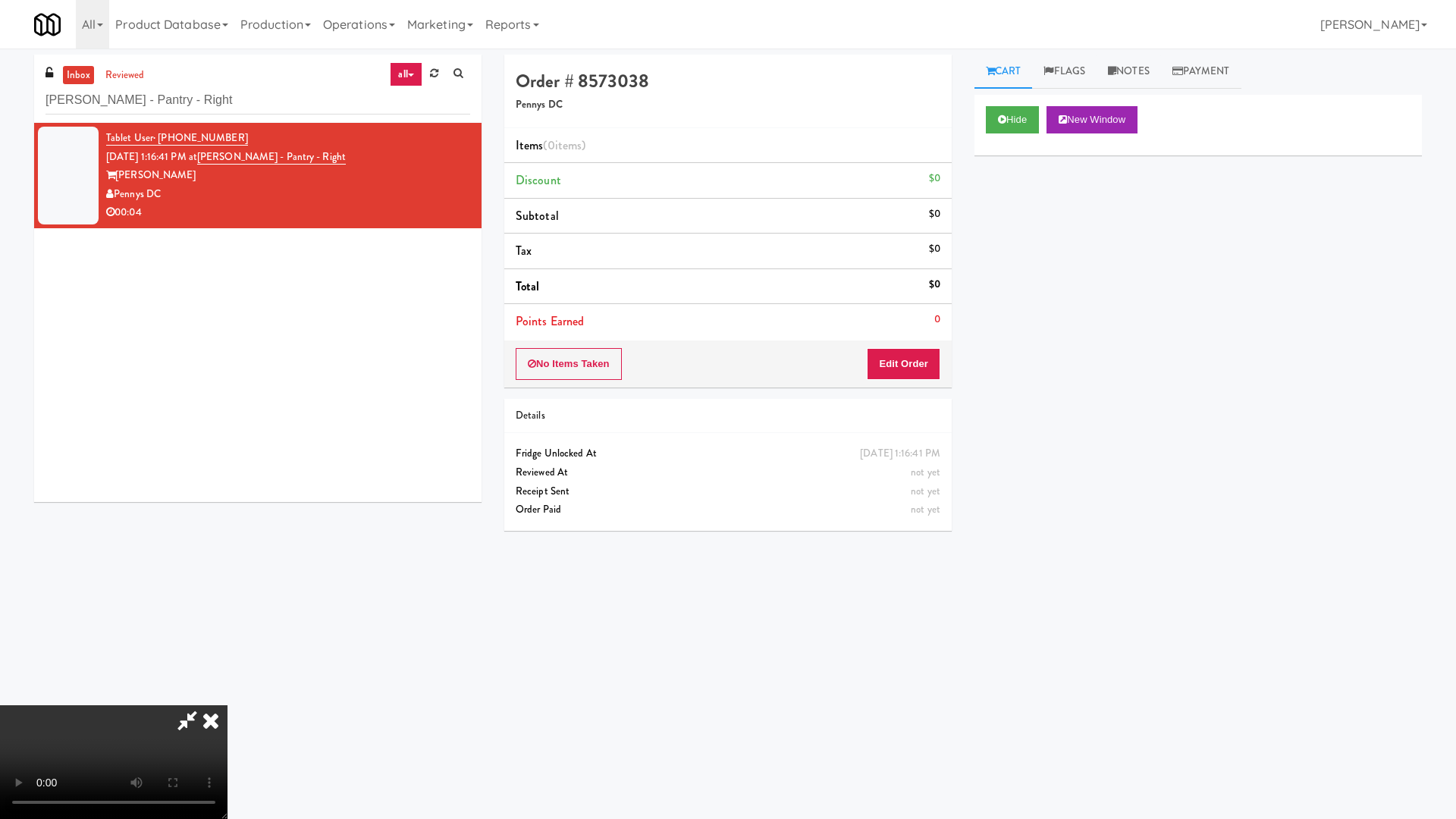
click at [227, 696] on video at bounding box center [113, 762] width 227 height 114
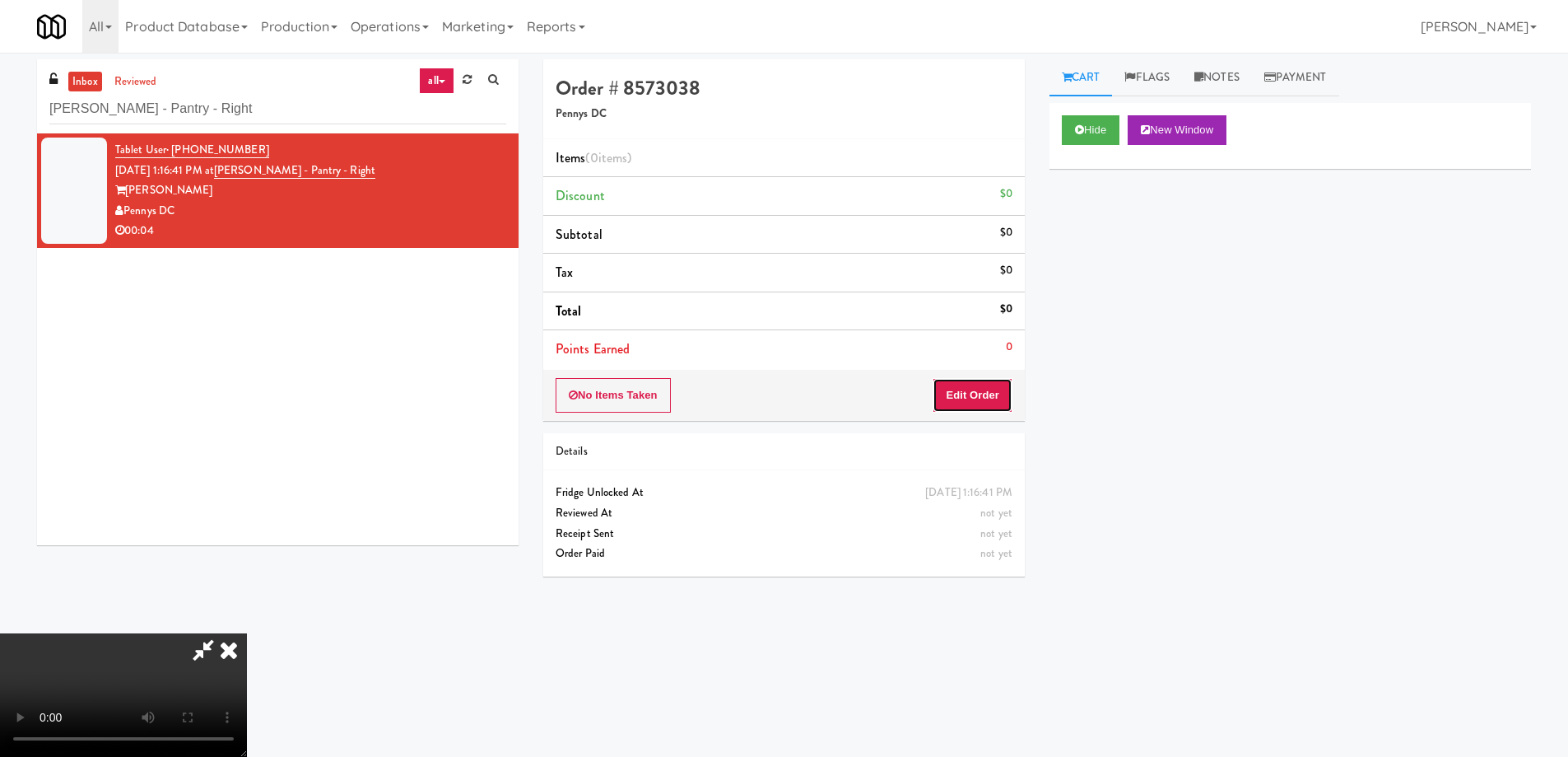
click at [988, 398] on button "Edit Order" at bounding box center [972, 395] width 80 height 35
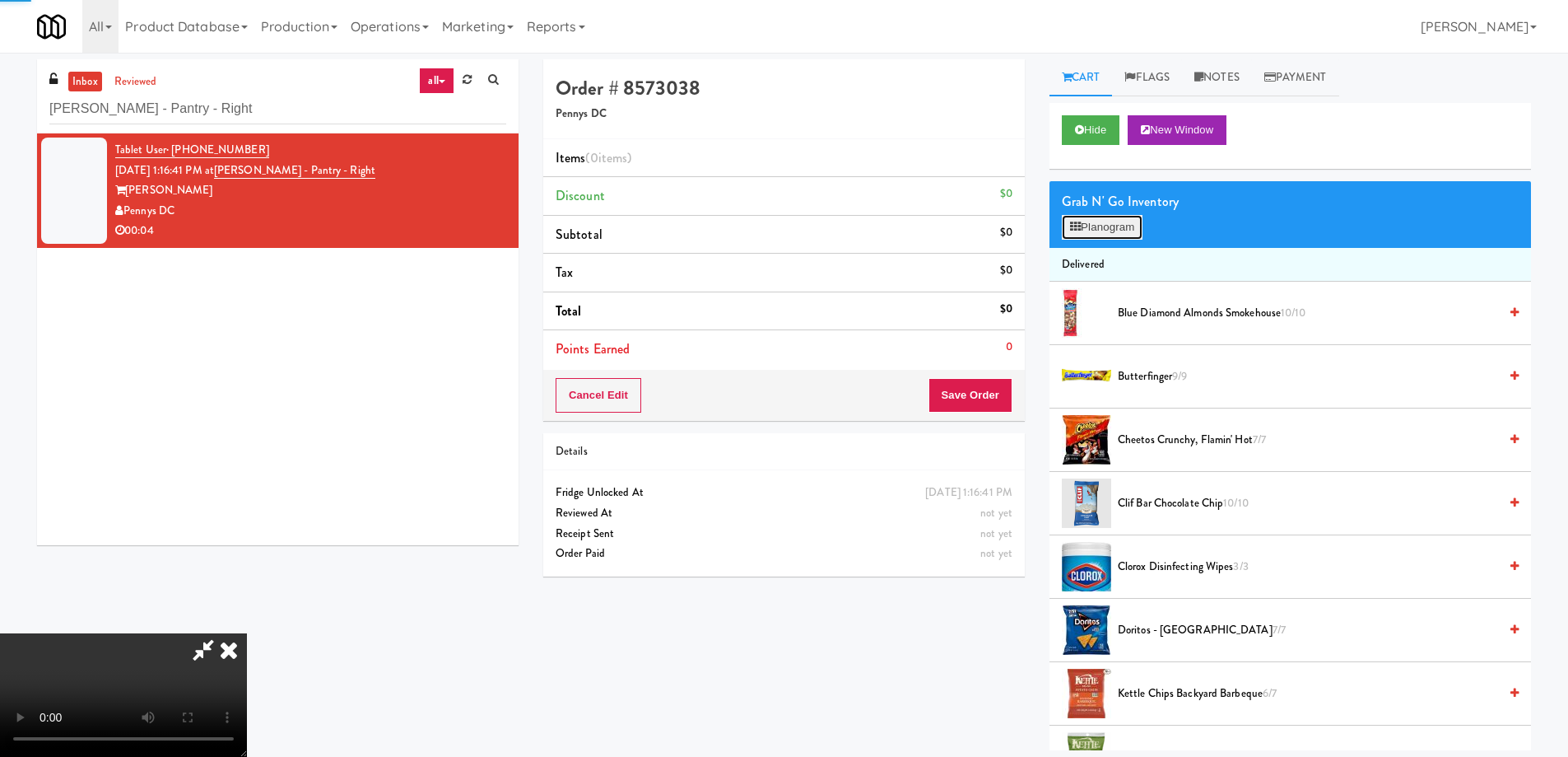
click at [1131, 229] on button "Planogram" at bounding box center [1101, 227] width 80 height 25
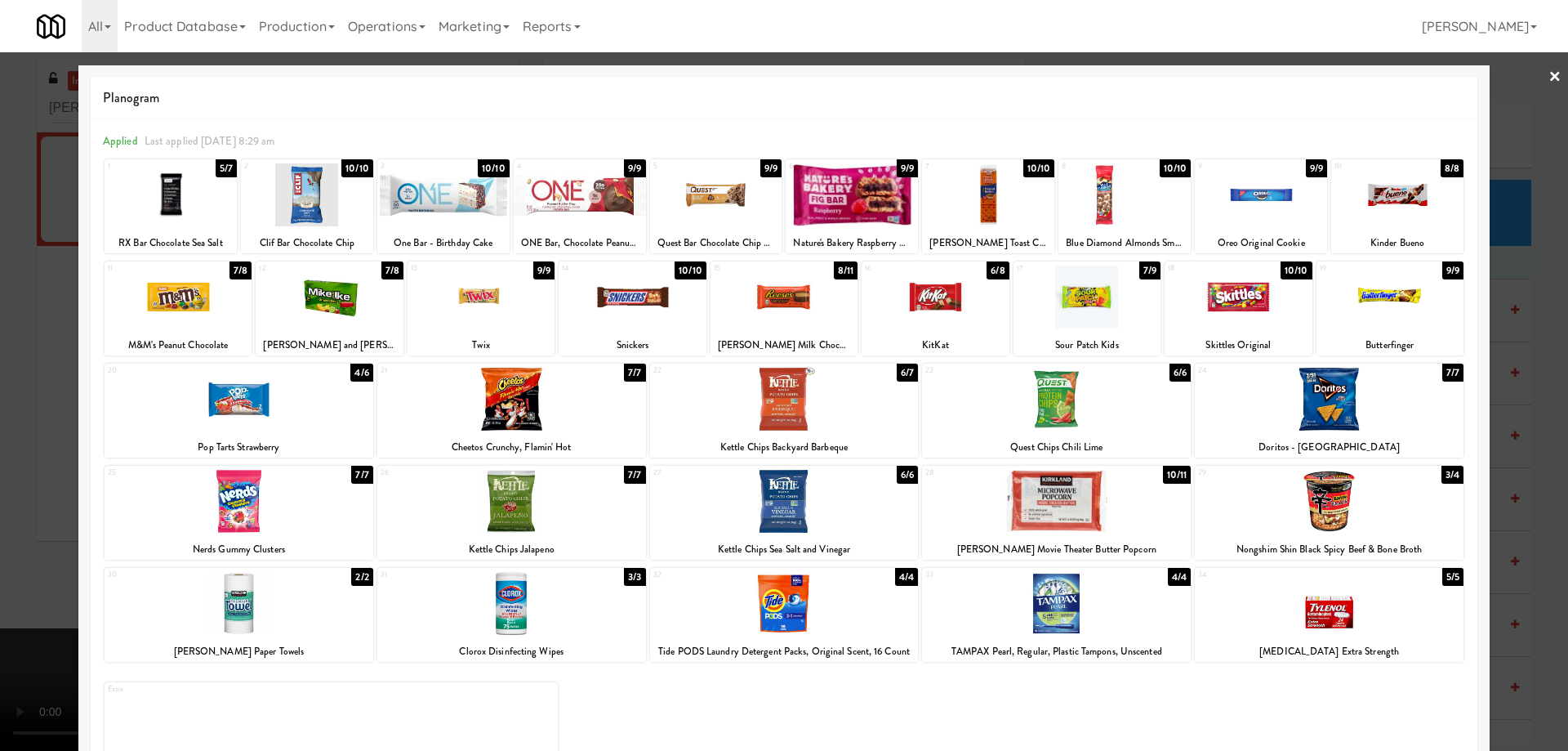
click at [432, 184] on div at bounding box center [443, 194] width 132 height 63
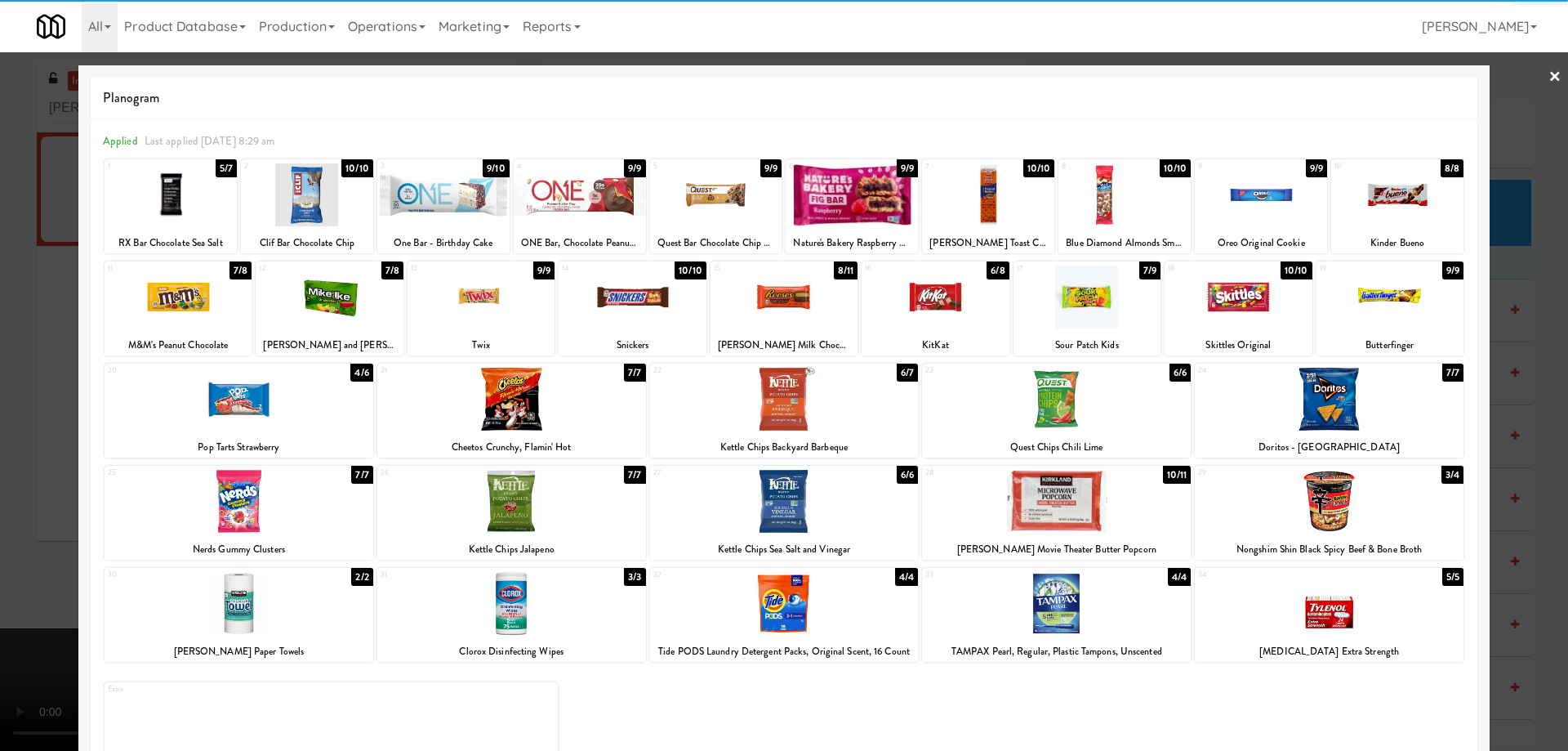
click at [1548, 78] on link "×" at bounding box center [1555, 78] width 13 height 51
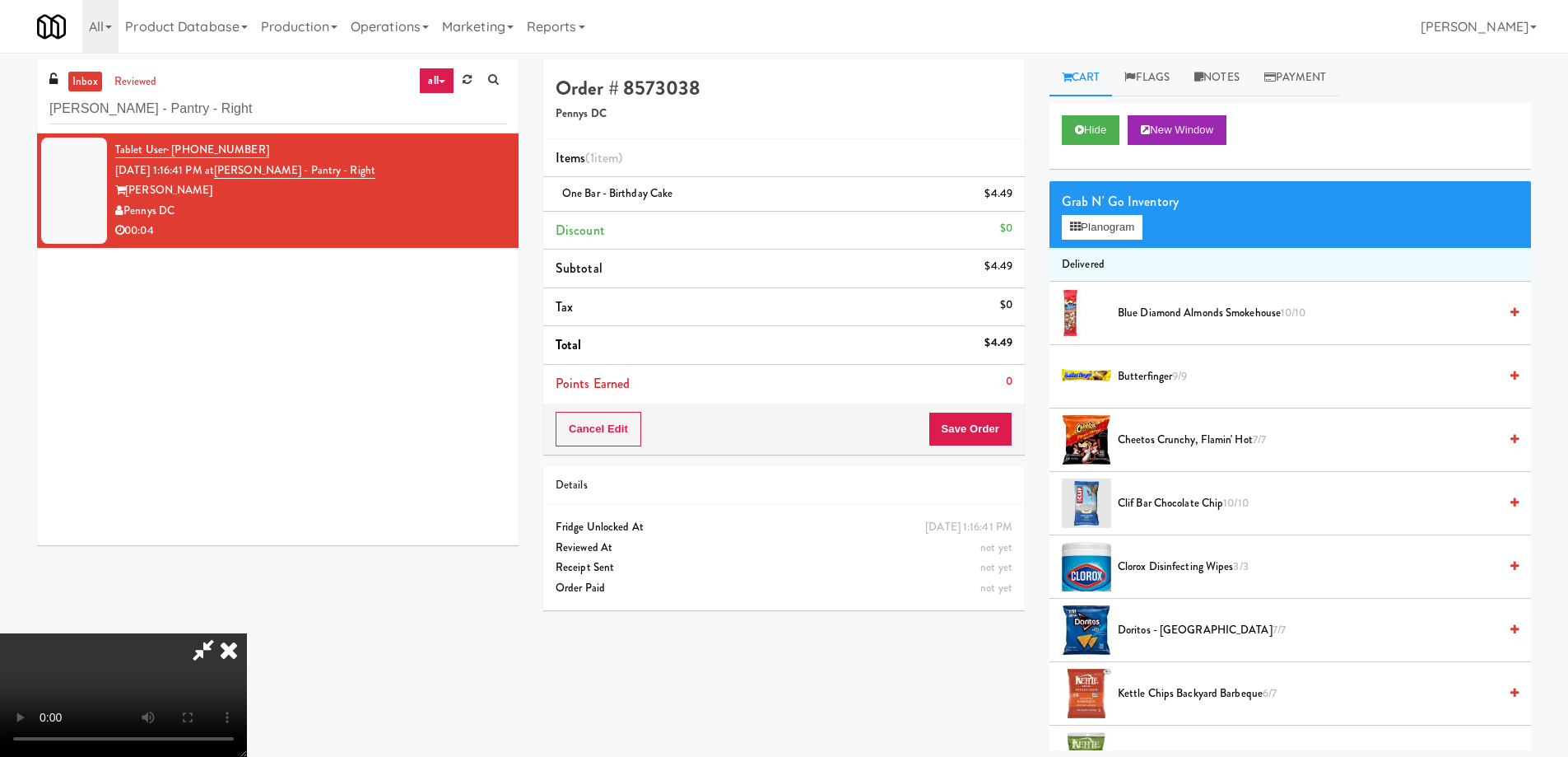
click at [247, 633] on video at bounding box center [123, 695] width 247 height 124
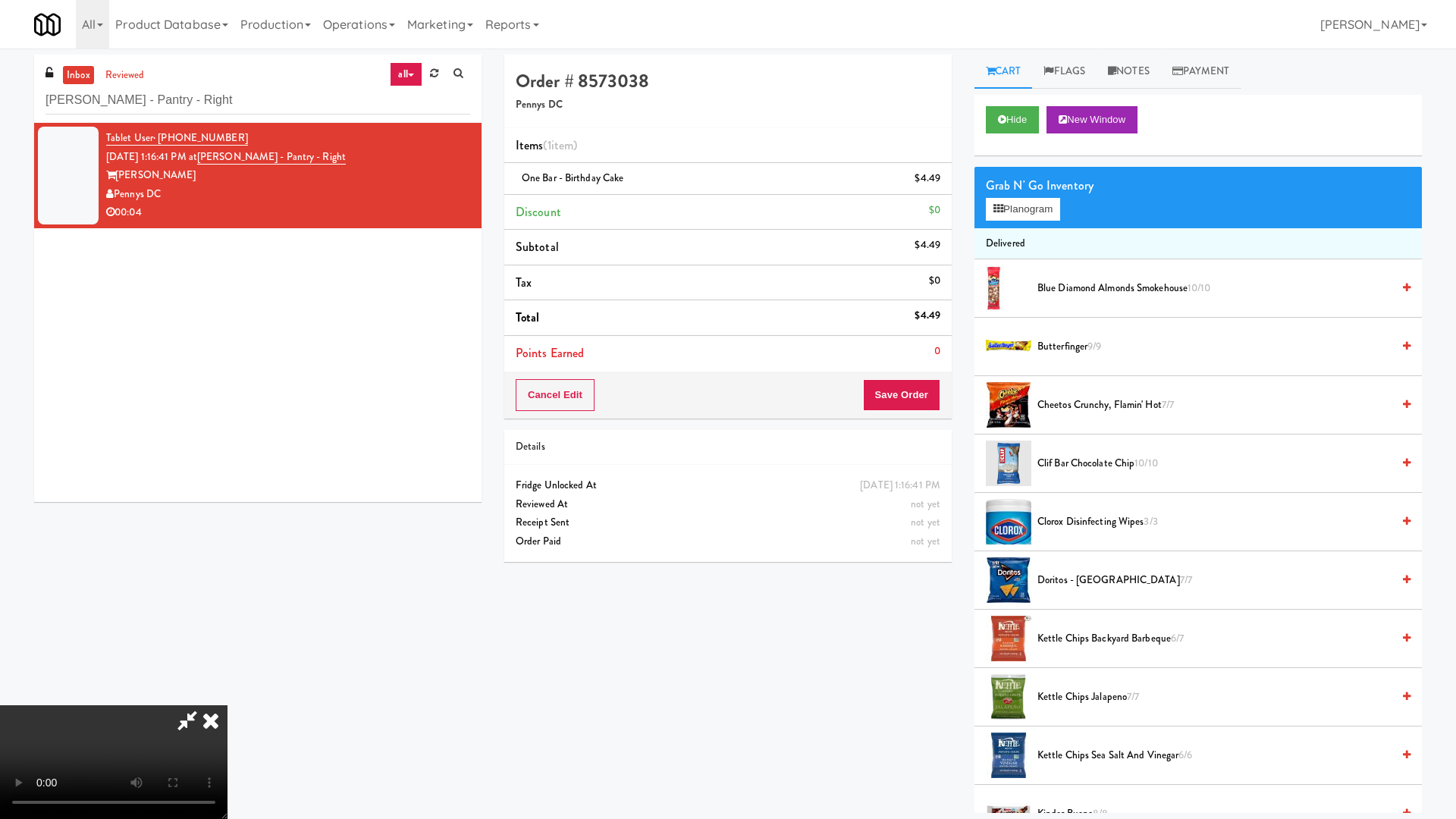
click at [227, 696] on video at bounding box center [113, 762] width 227 height 114
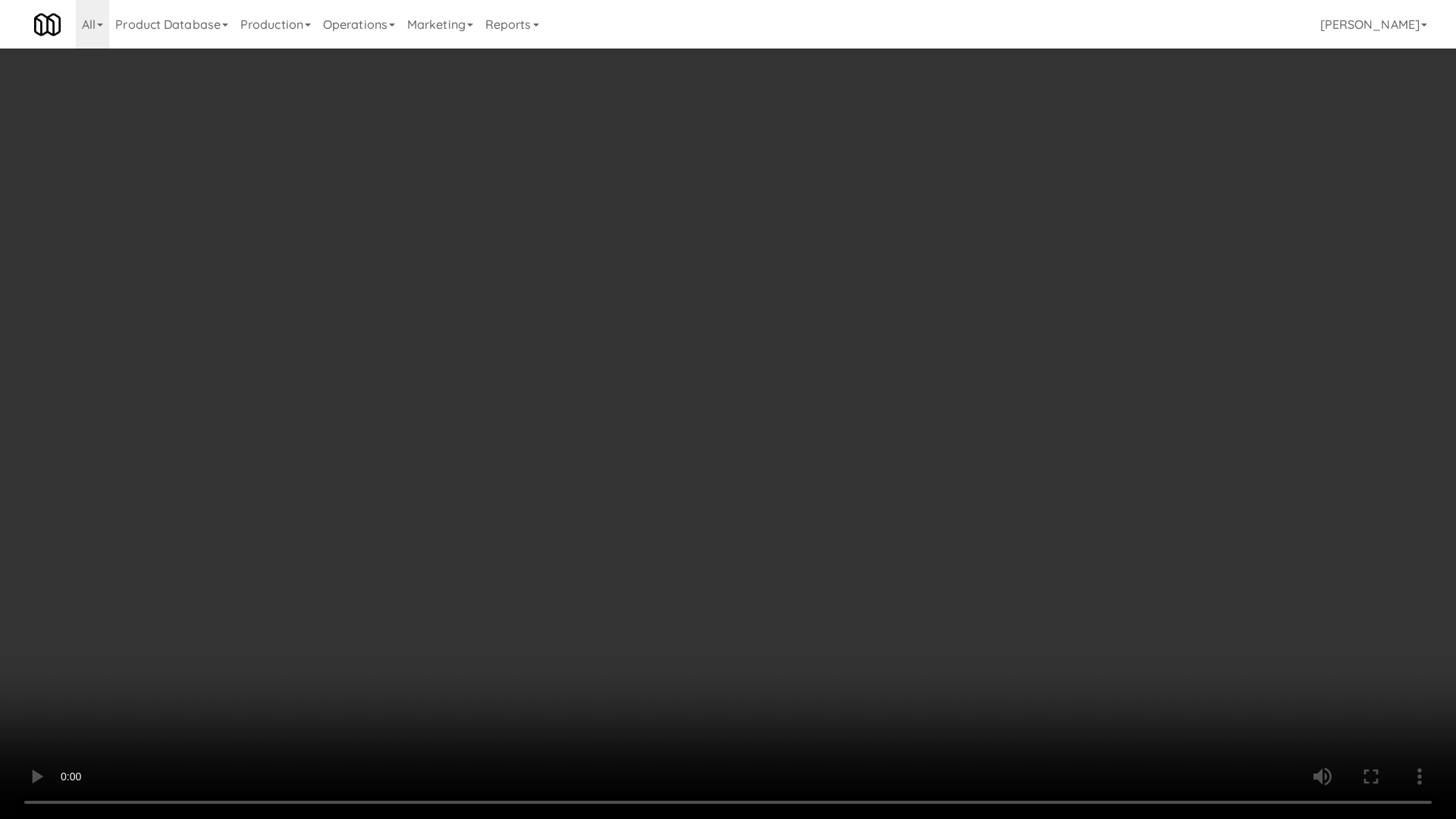
click at [747, 322] on video at bounding box center [728, 409] width 1456 height 819
click at [745, 511] on video at bounding box center [728, 409] width 1456 height 819
click at [853, 529] on video at bounding box center [728, 409] width 1456 height 819
click at [854, 528] on video at bounding box center [728, 409] width 1456 height 819
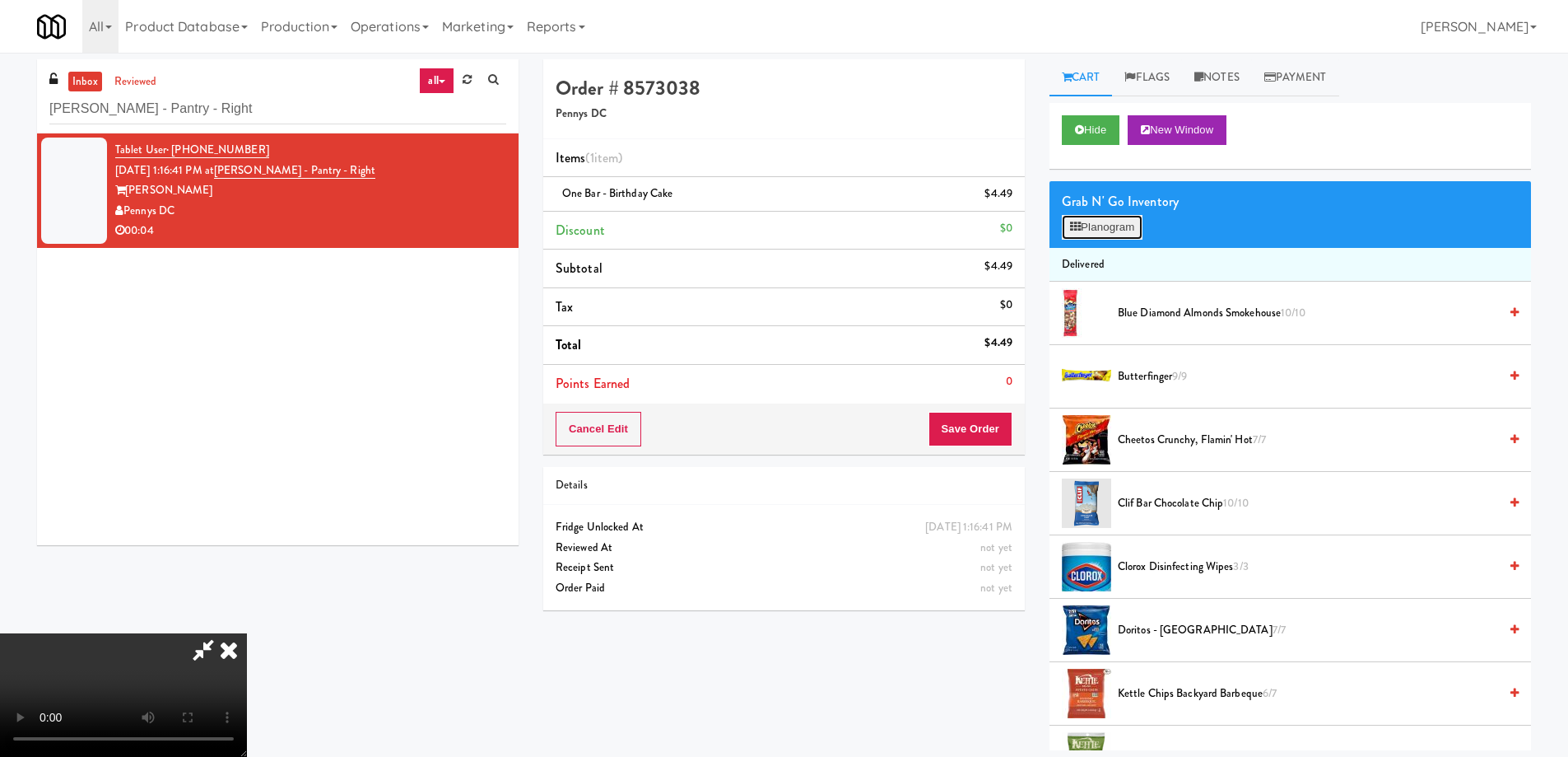
click at [1109, 226] on button "Planogram" at bounding box center [1101, 227] width 80 height 25
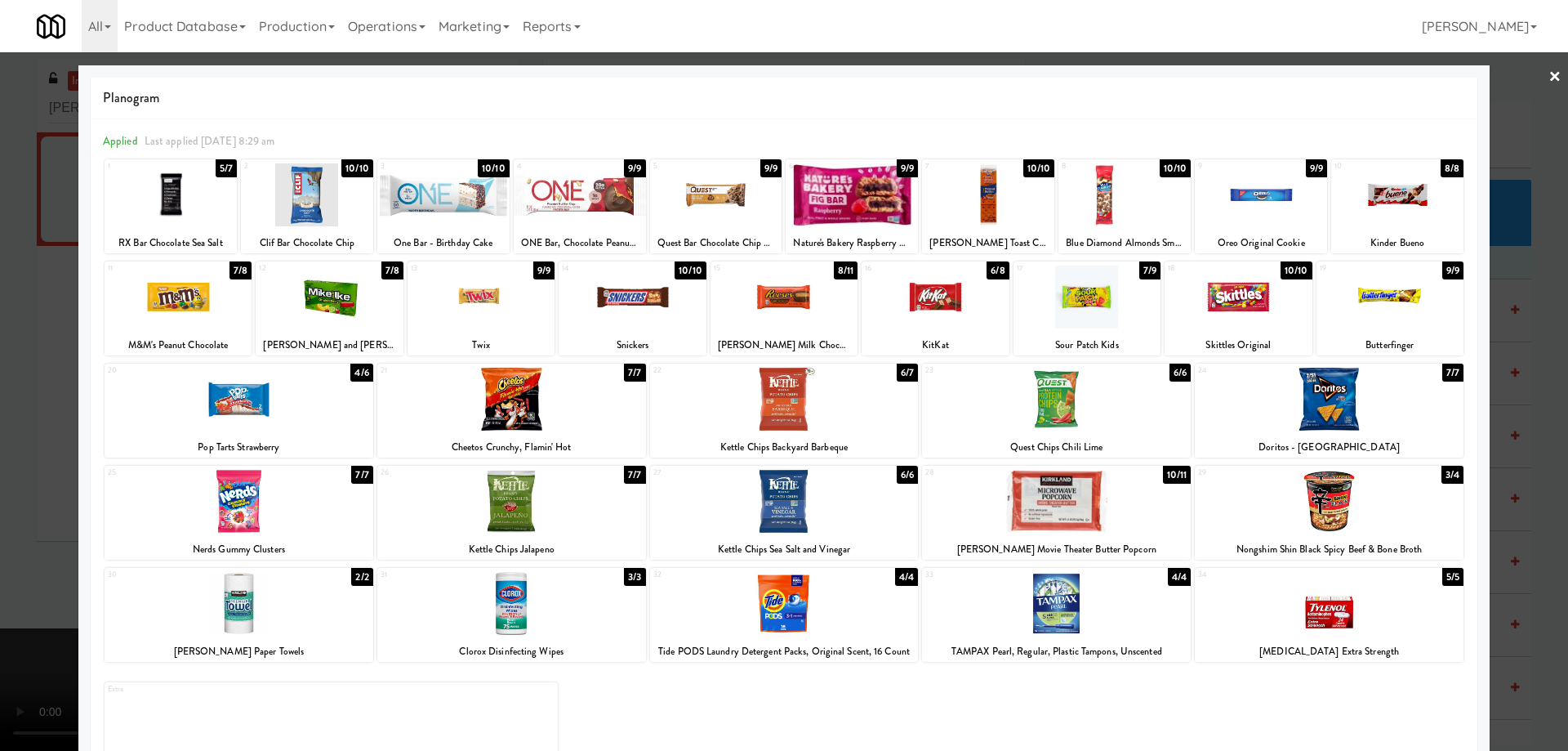
click at [1120, 185] on div at bounding box center [1124, 194] width 132 height 63
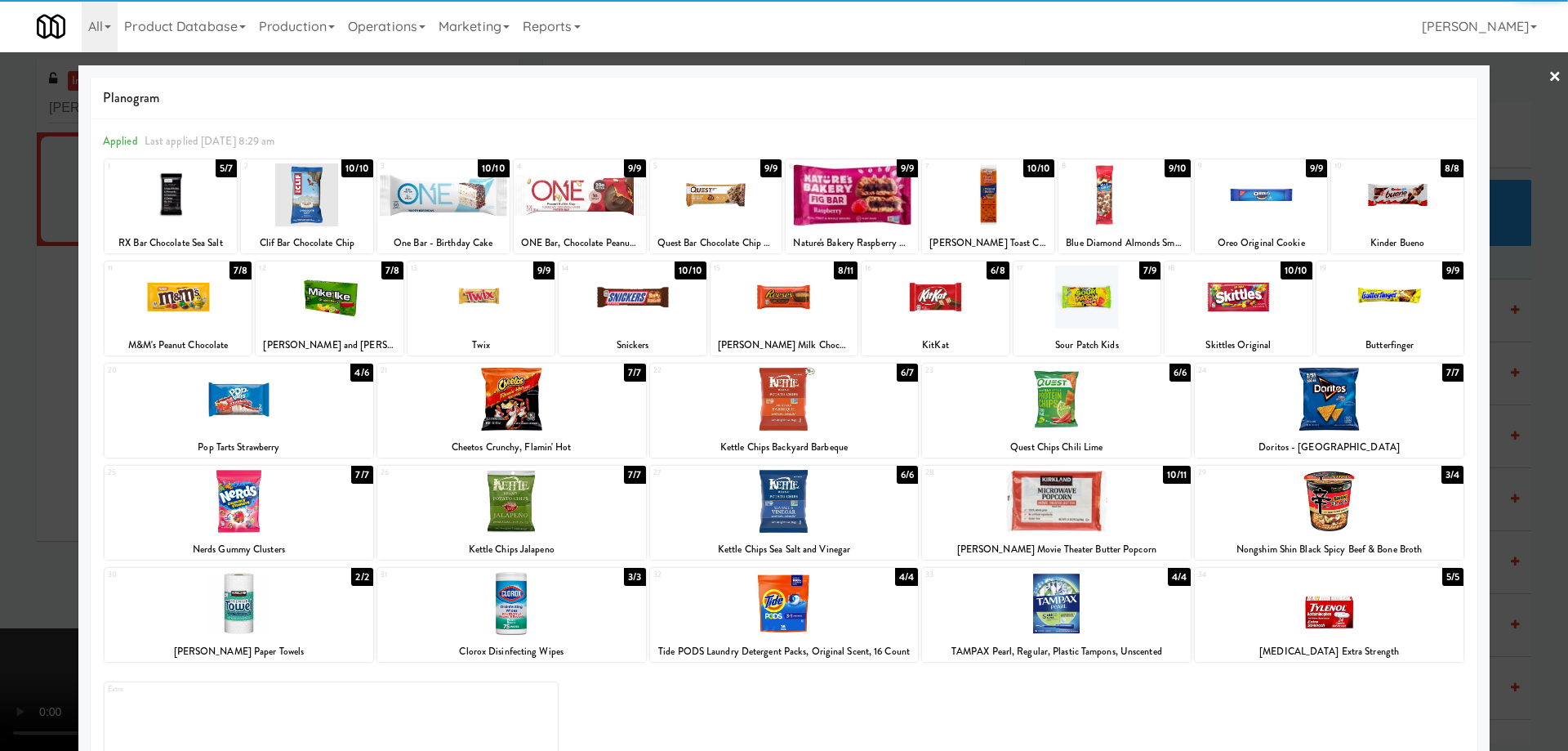
click at [1548, 74] on link "×" at bounding box center [1555, 78] width 13 height 51
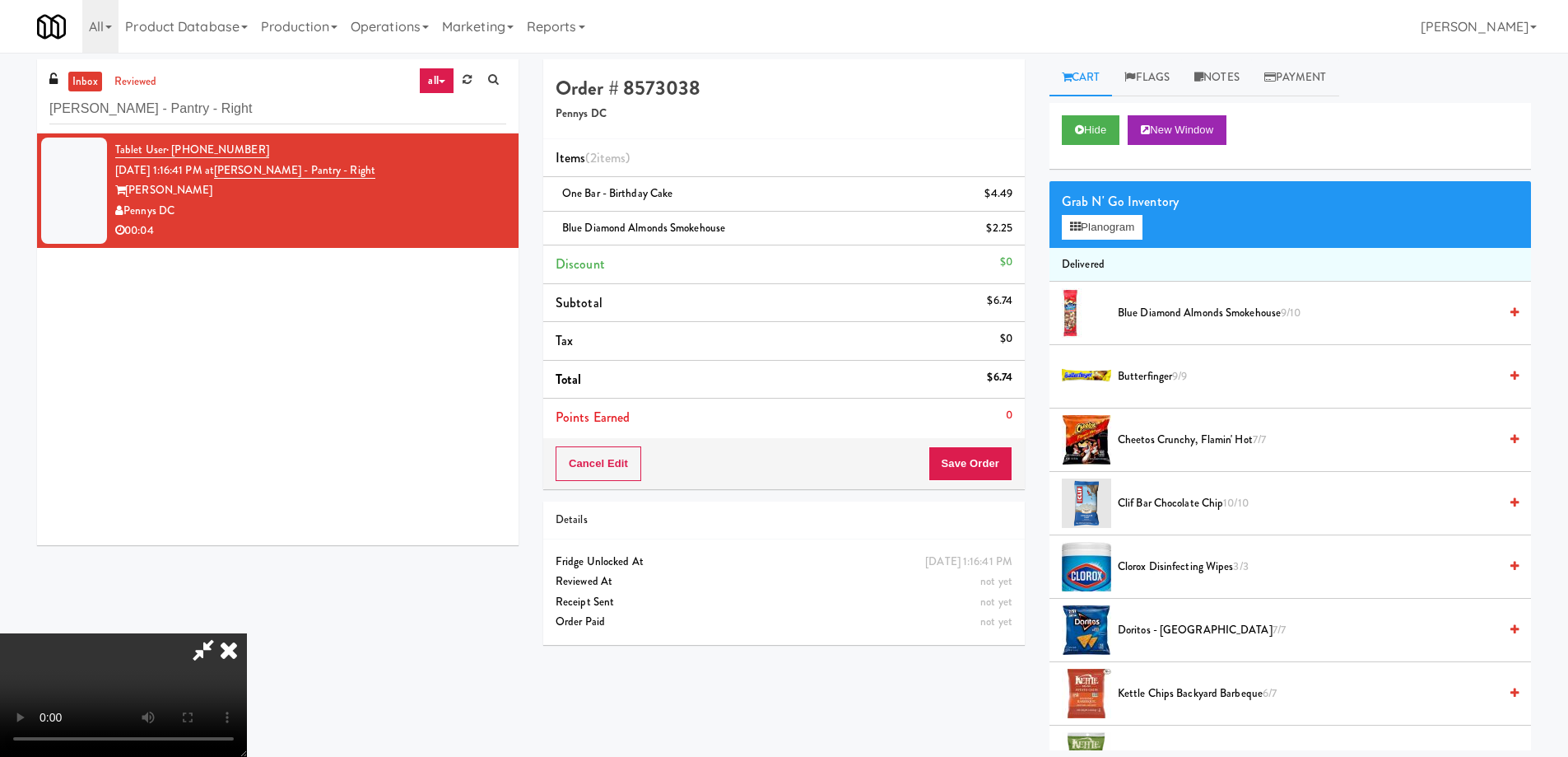
click at [247, 633] on video at bounding box center [123, 695] width 247 height 124
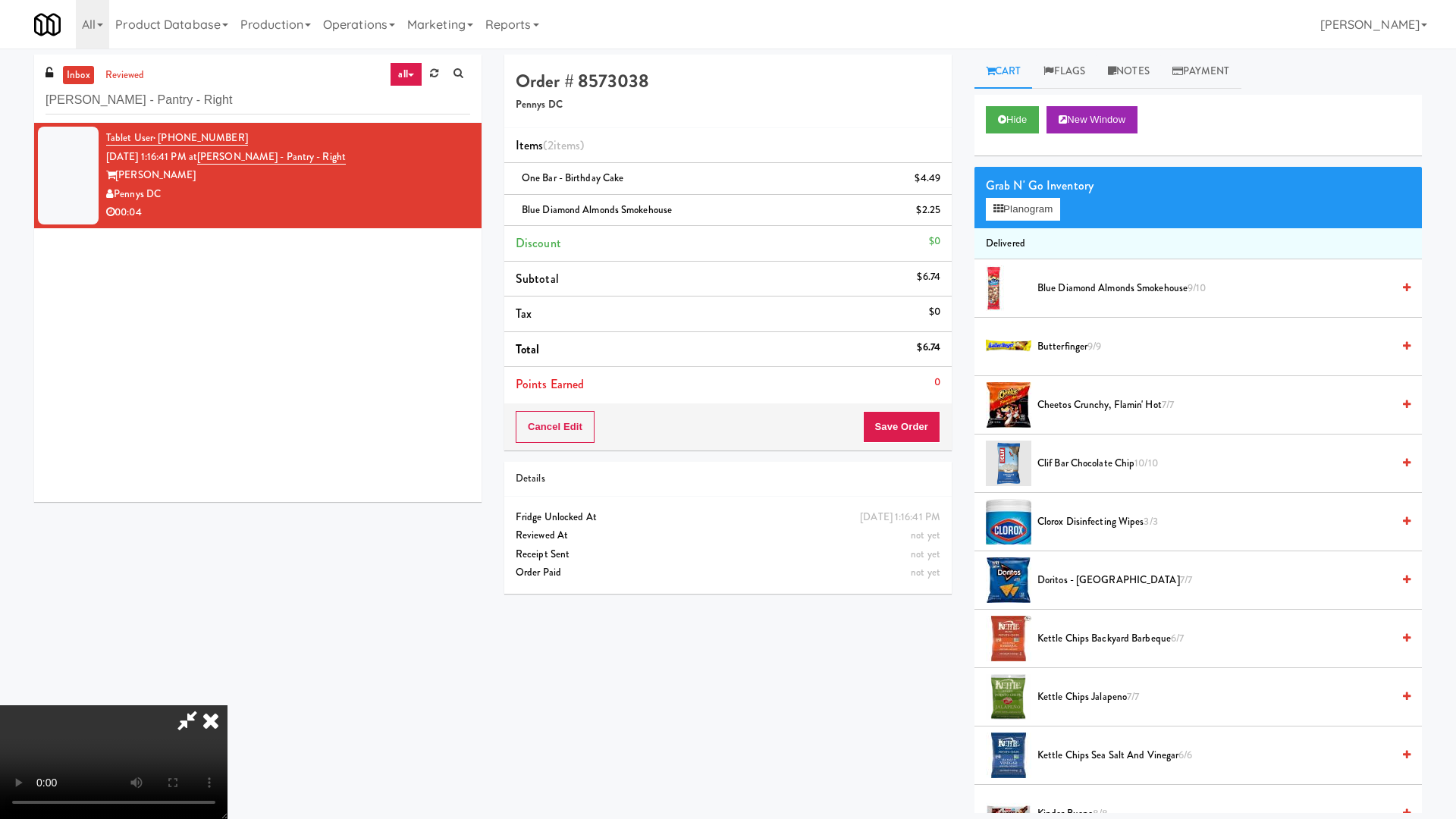
click at [227, 696] on video at bounding box center [113, 762] width 227 height 114
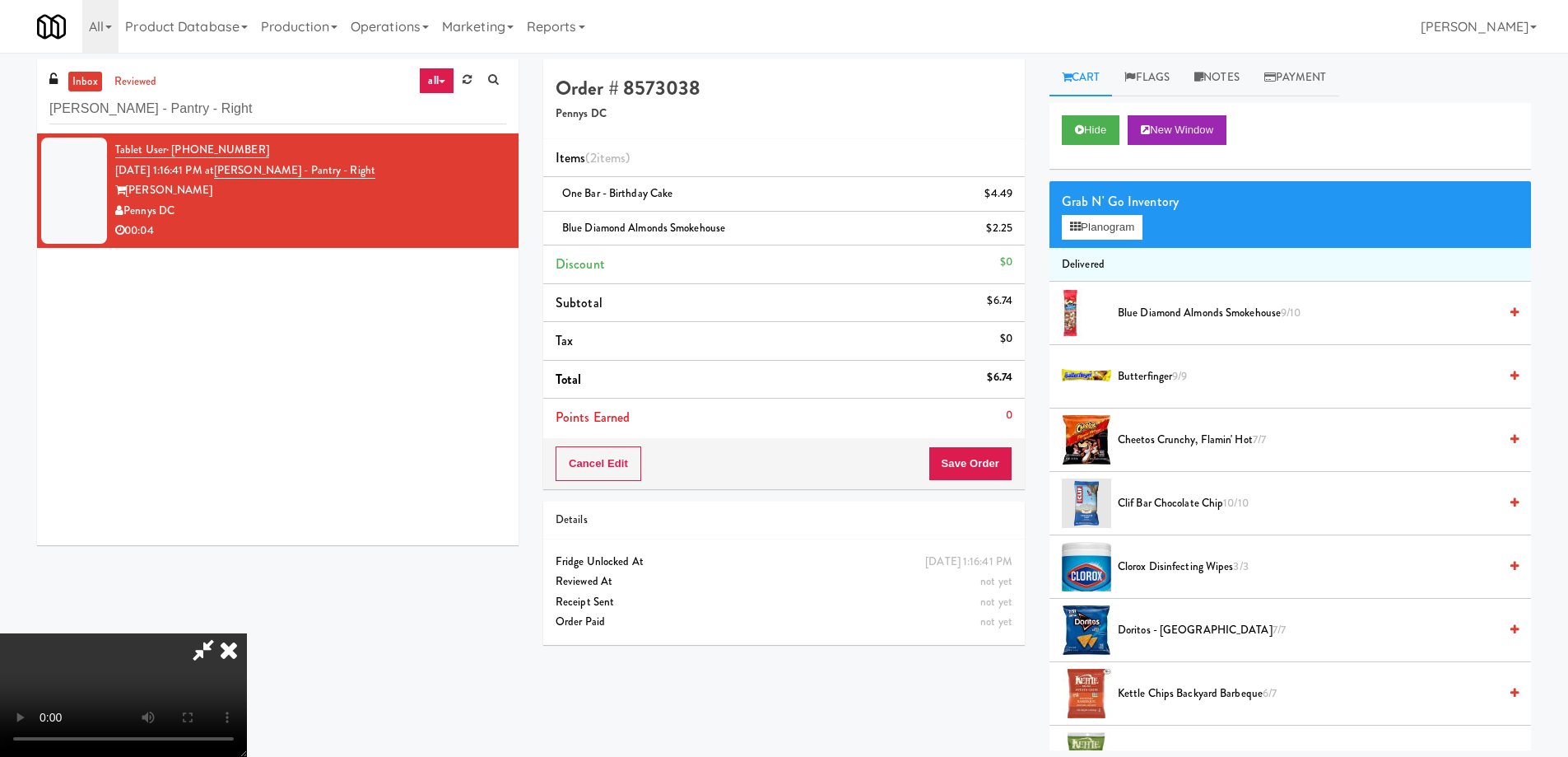
drag, startPoint x: 912, startPoint y: 64, endPoint x: 974, endPoint y: 246, distance: 192.3
click at [247, 633] on icon at bounding box center [229, 649] width 36 height 33
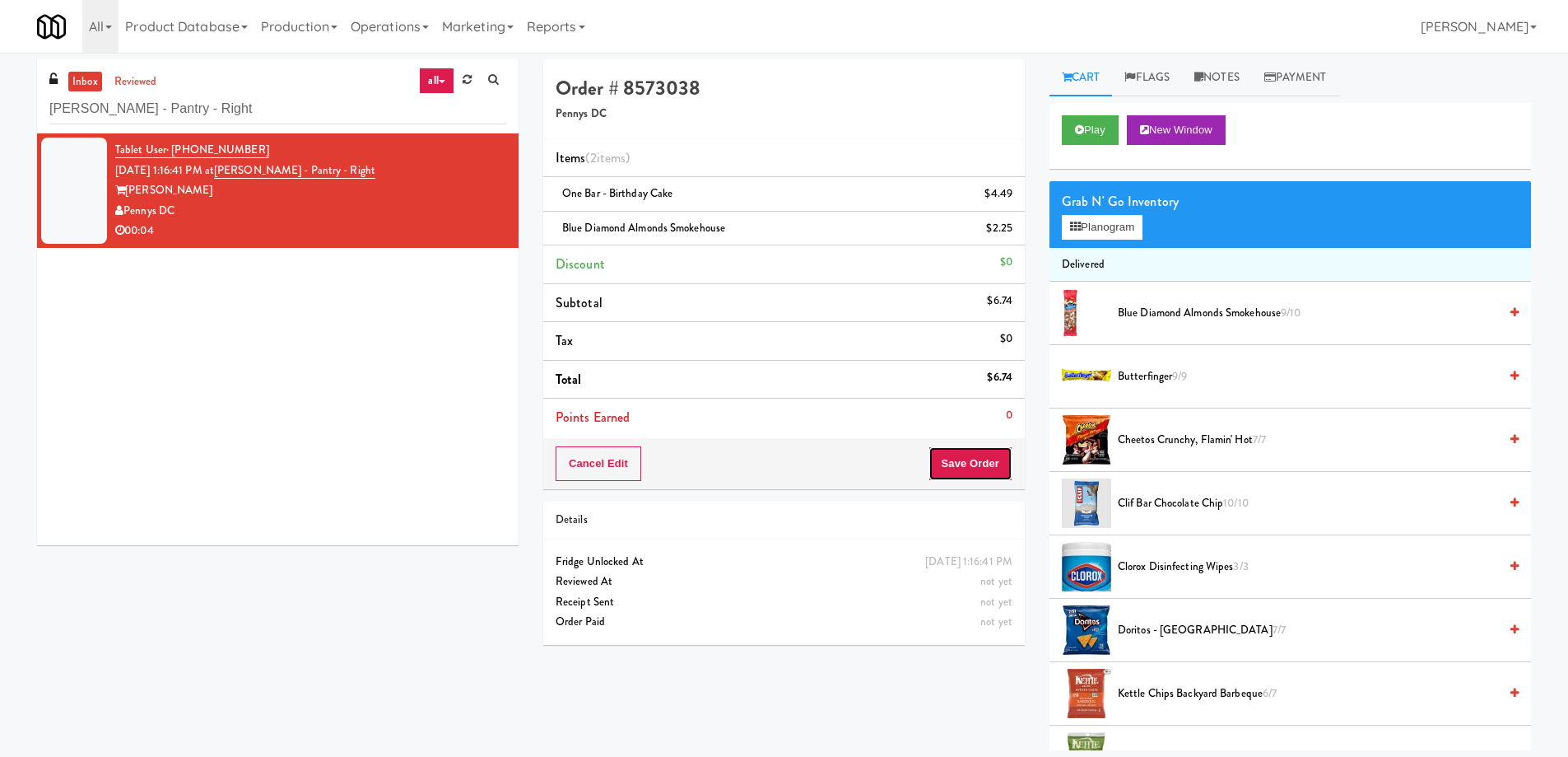
click at [993, 470] on button "Save Order" at bounding box center [970, 463] width 84 height 35
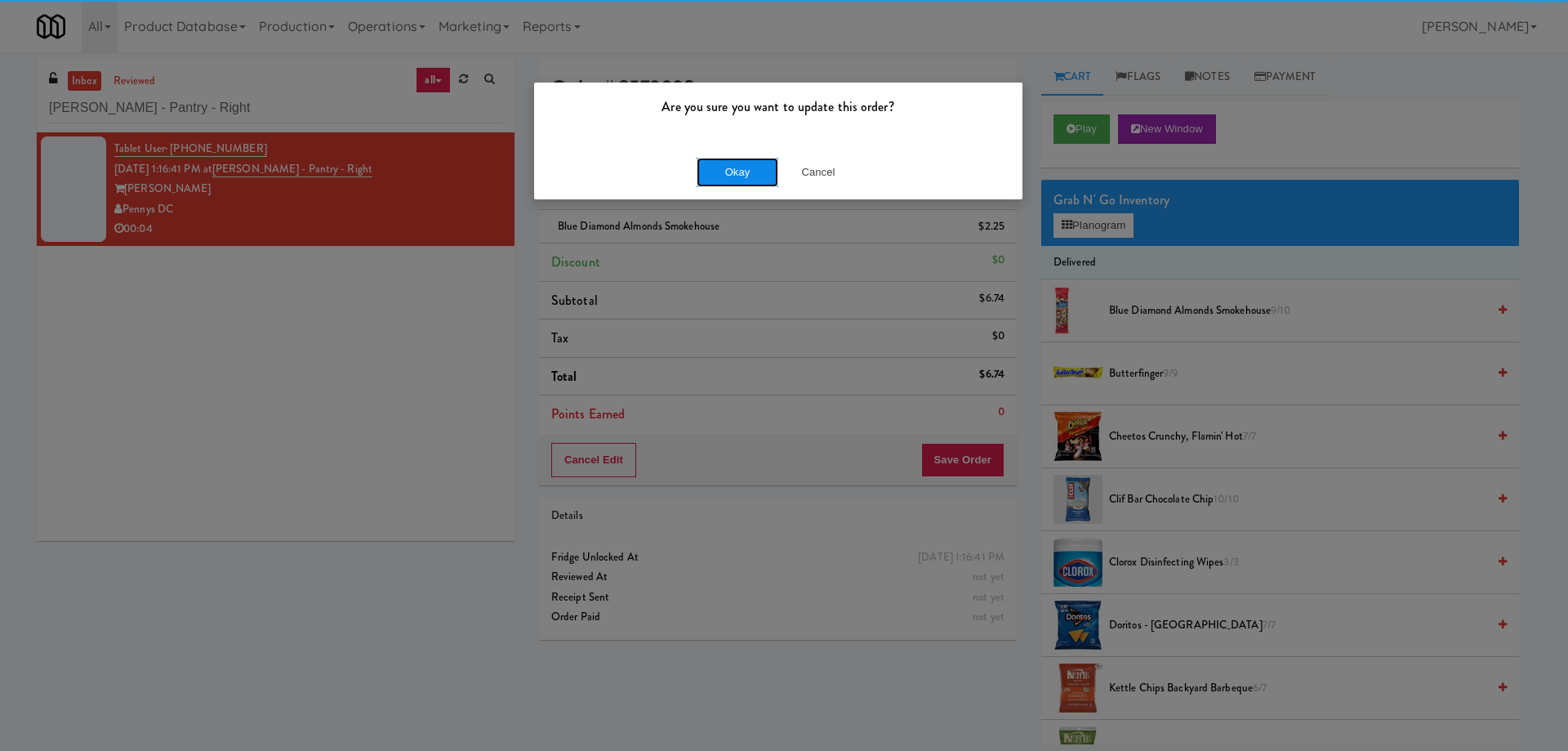
click at [745, 168] on button "Okay" at bounding box center [737, 172] width 82 height 29
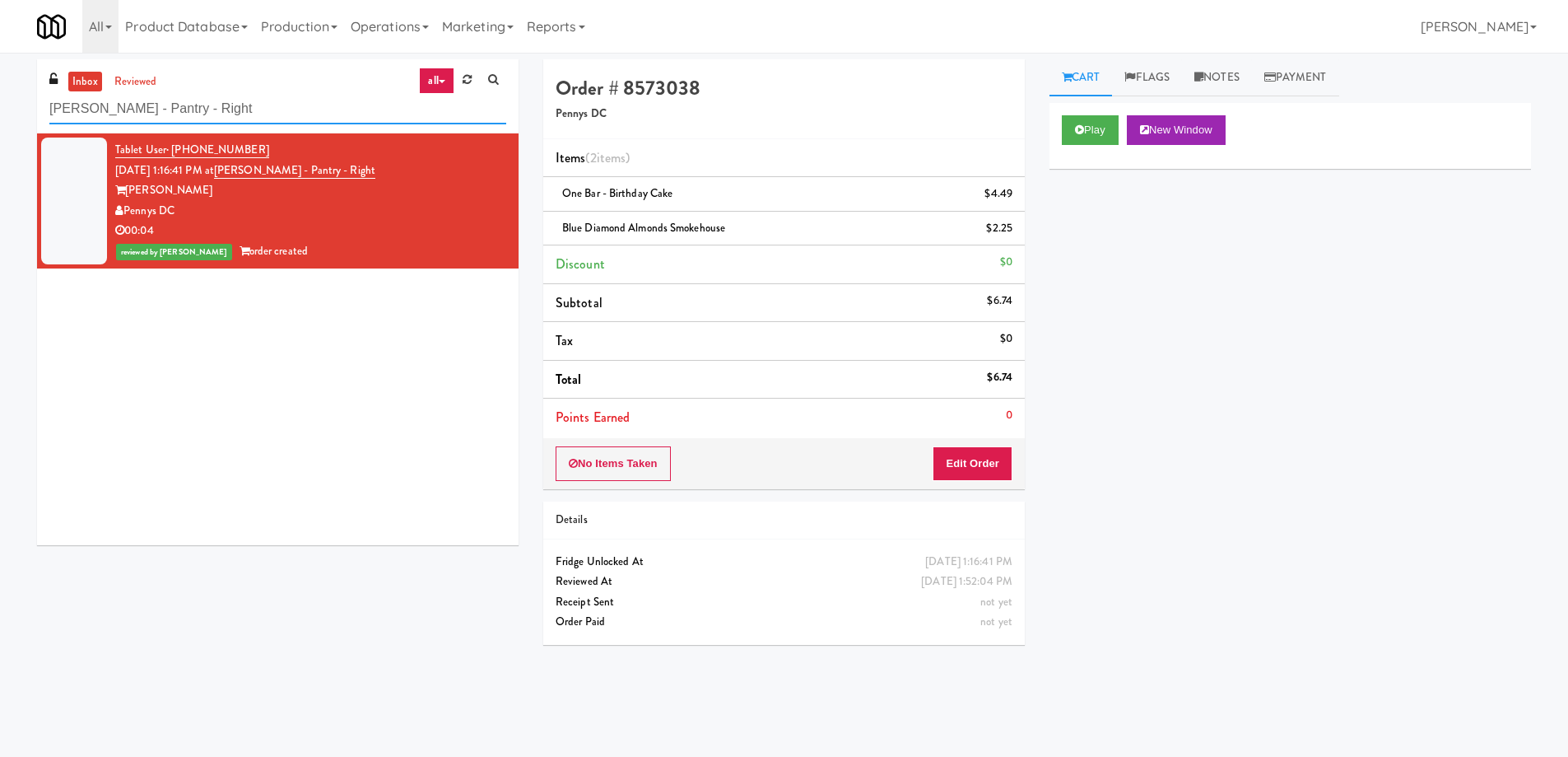
click at [290, 112] on input "Vela - Pantry - Right" at bounding box center [278, 109] width 457 height 30
paste input "Park Place - Cooler"
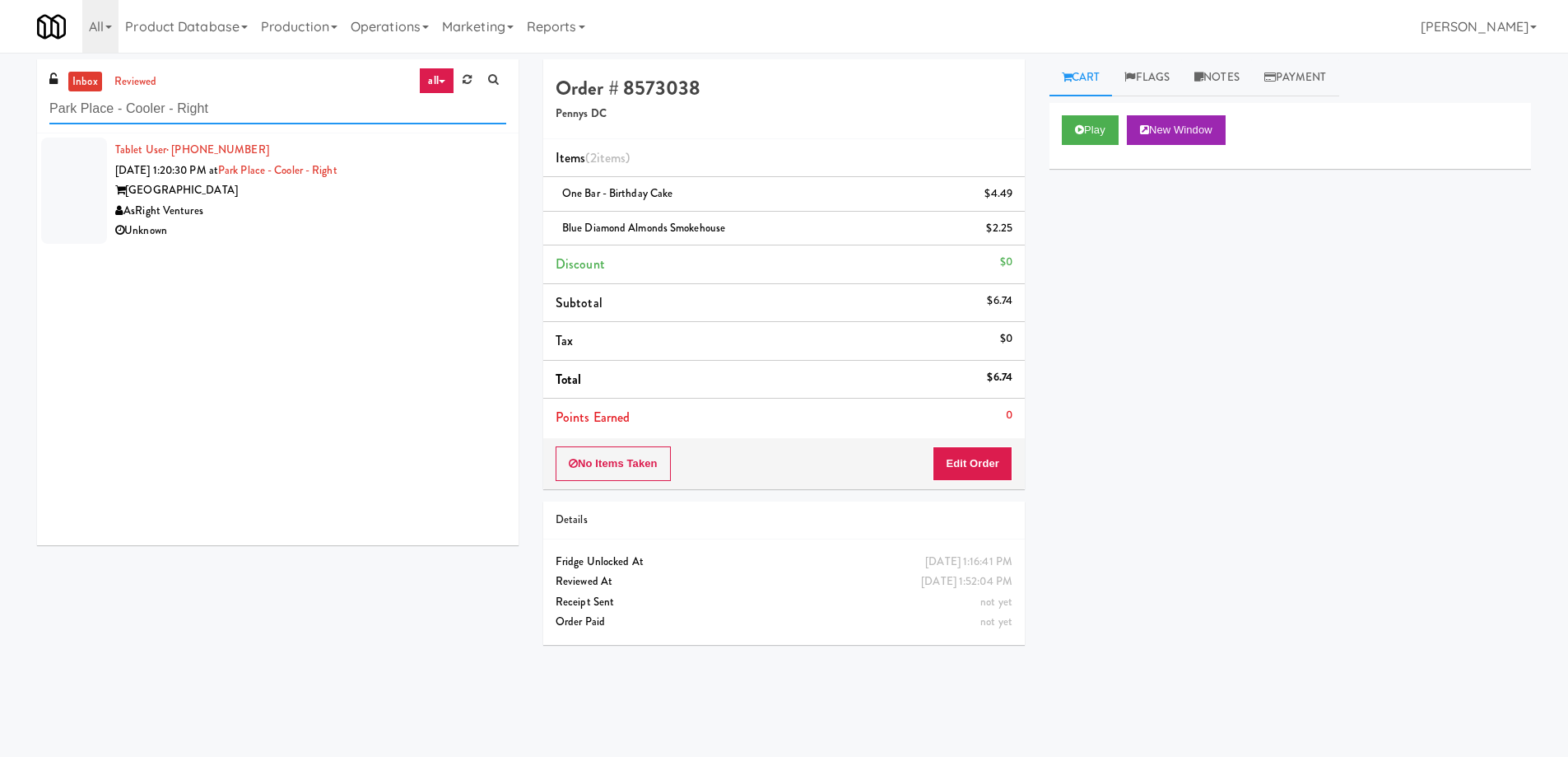
type input "Park Place - Cooler - Right"
click at [401, 202] on div "AsRight Ventures" at bounding box center [311, 212] width 391 height 21
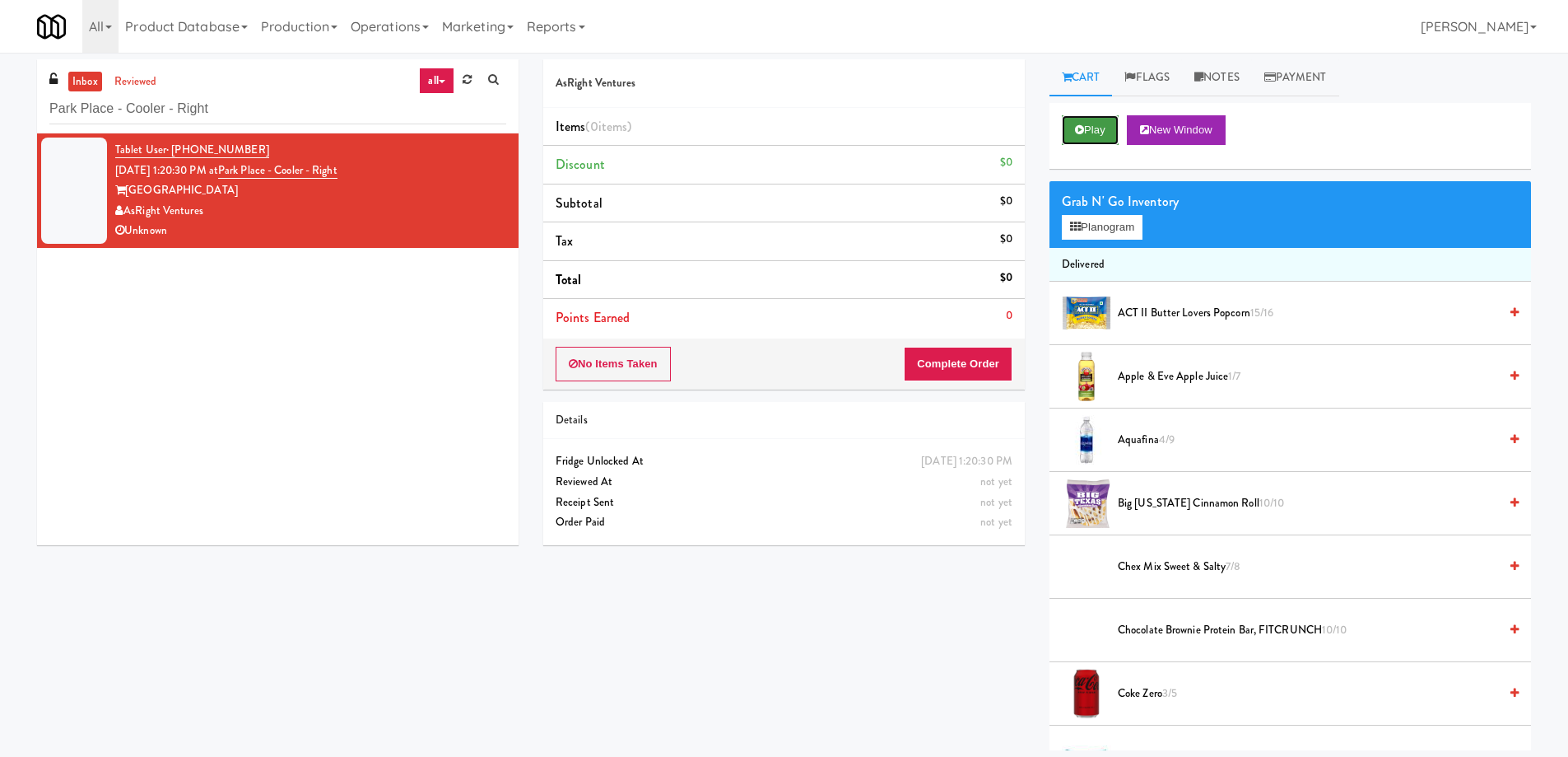
click at [1094, 138] on button "Play" at bounding box center [1090, 129] width 57 height 29
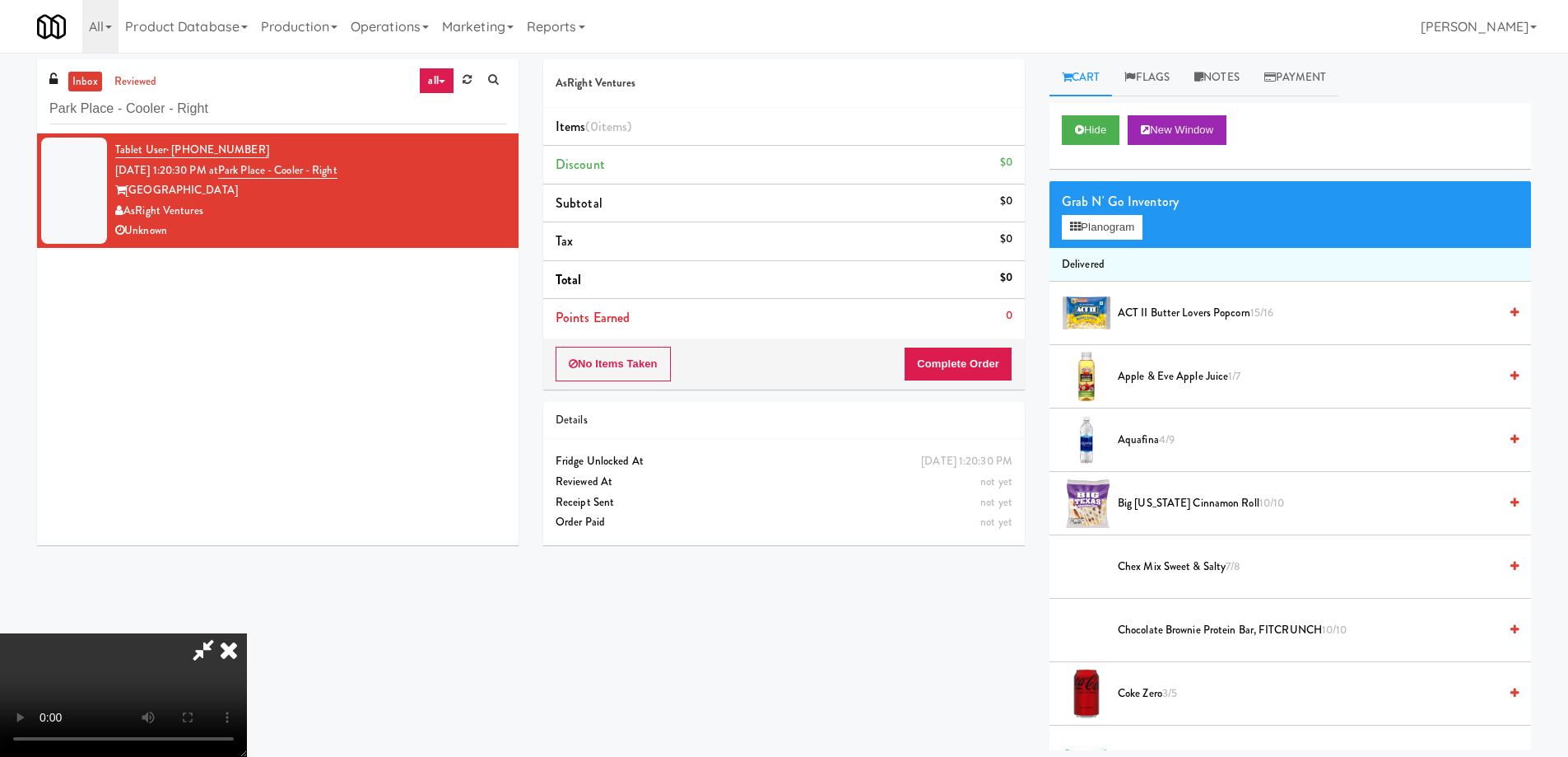
click at [247, 633] on video at bounding box center [123, 695] width 247 height 124
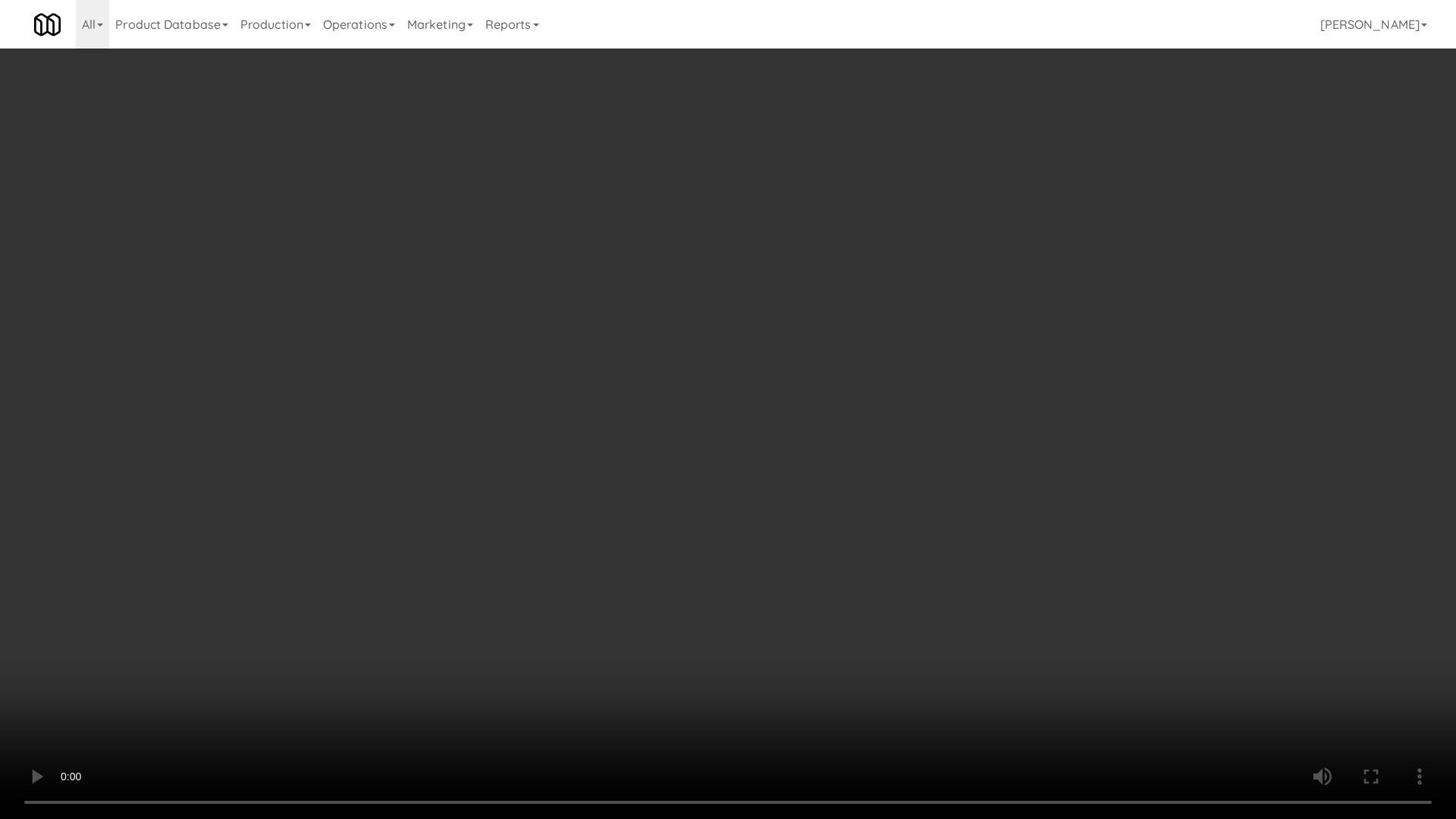
click at [560, 405] on video at bounding box center [728, 409] width 1456 height 819
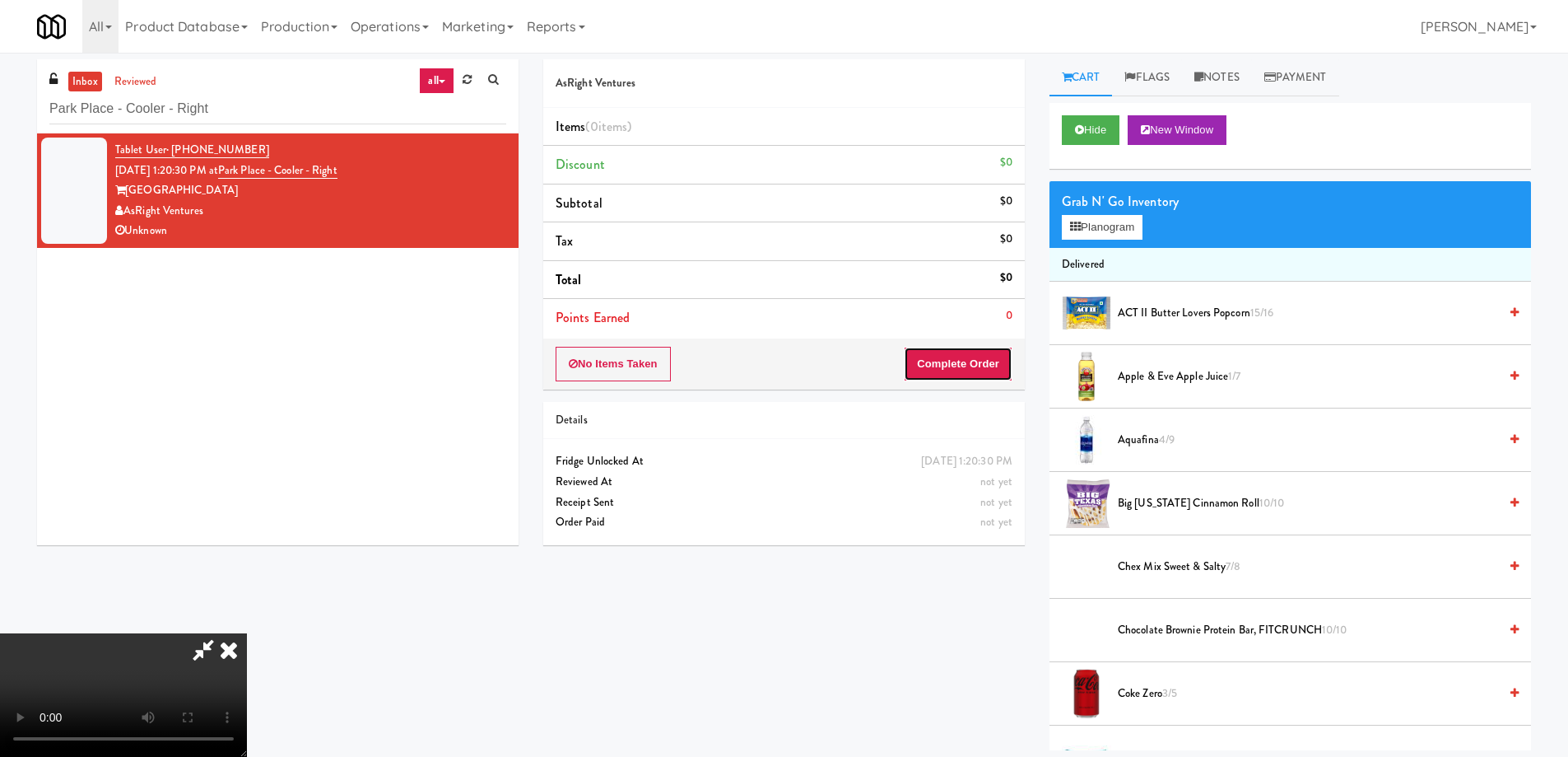
click at [981, 370] on button "Complete Order" at bounding box center [958, 364] width 109 height 35
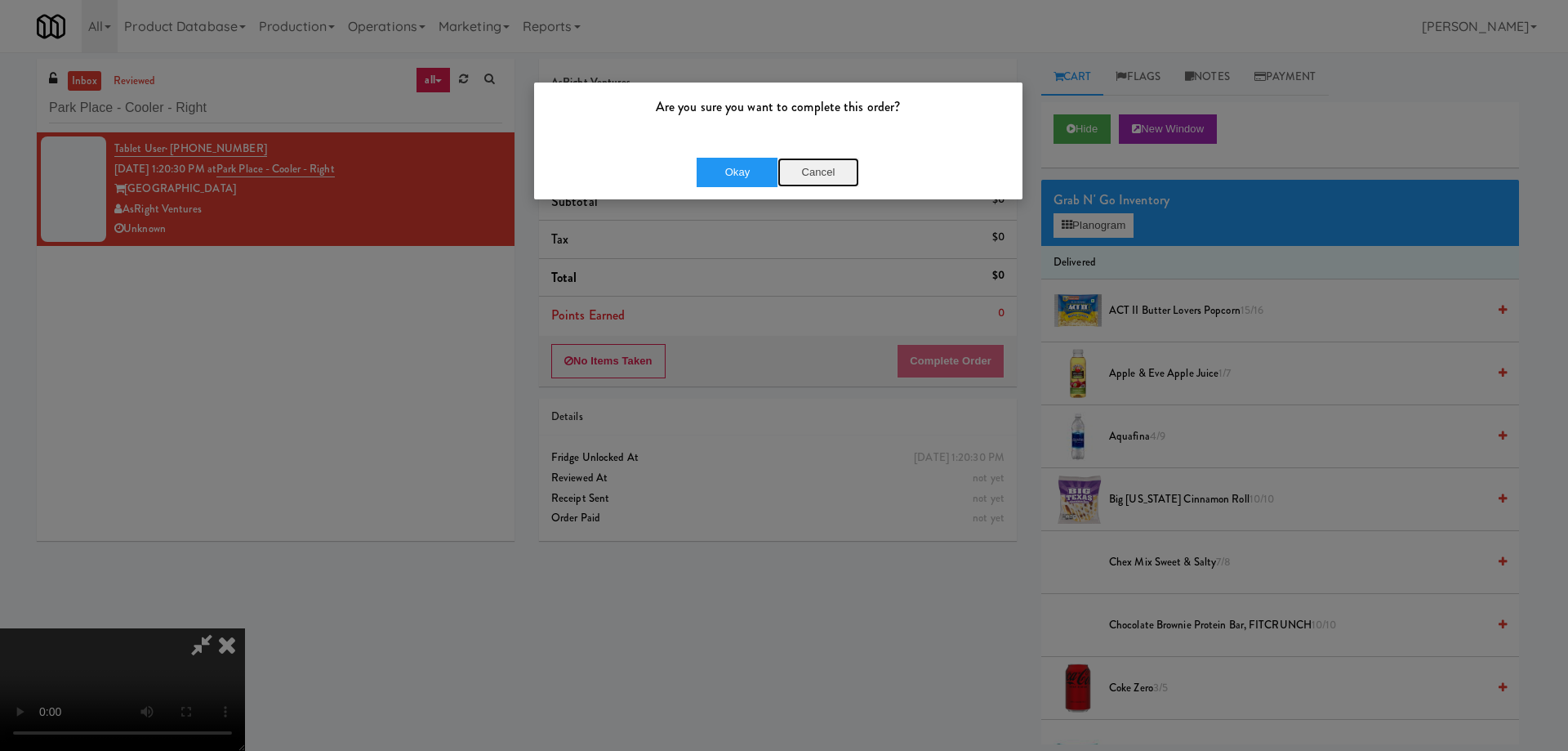
click at [829, 171] on button "Cancel" at bounding box center [818, 172] width 82 height 29
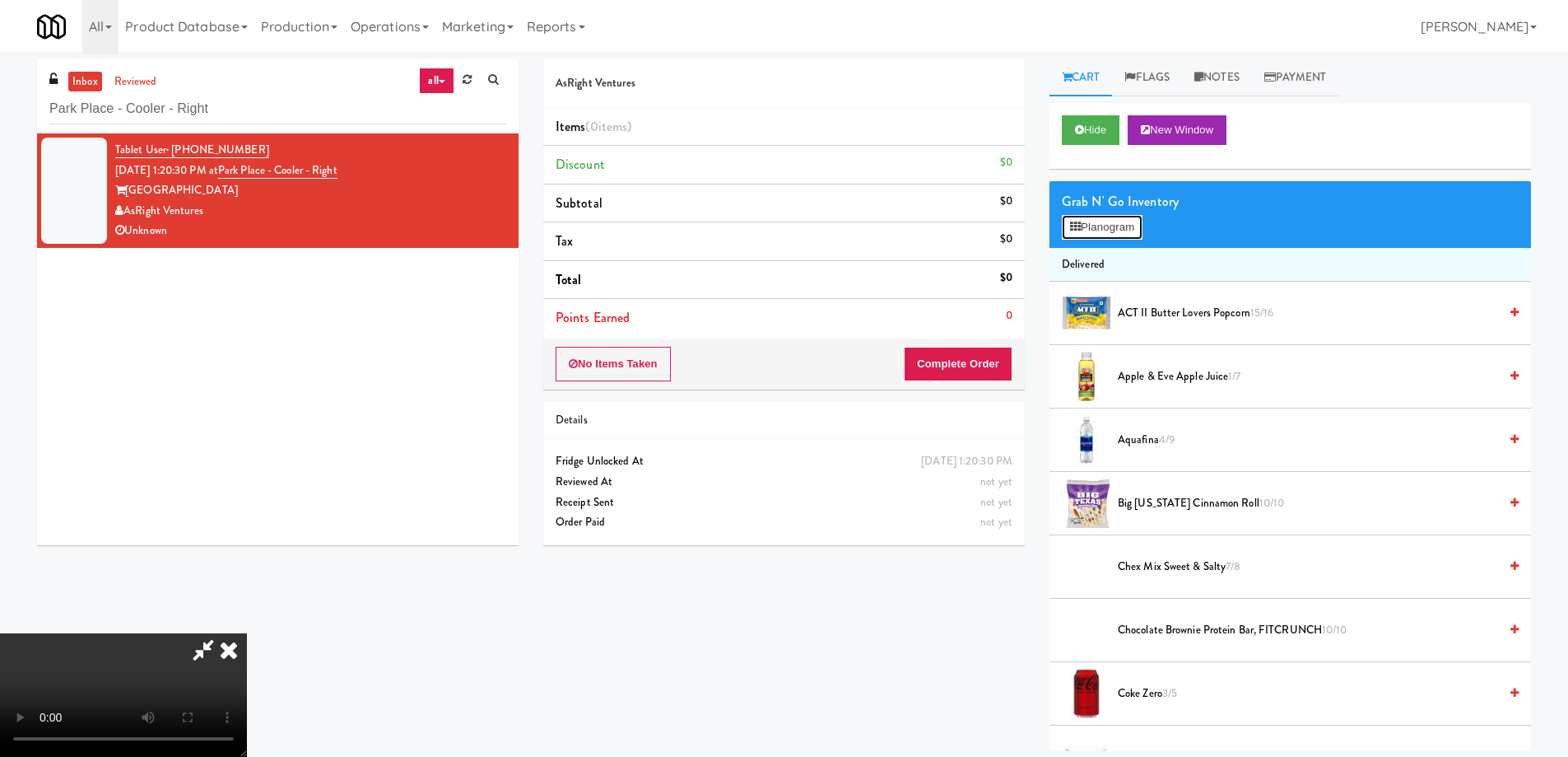
click at [1117, 221] on button "Planogram" at bounding box center [1101, 227] width 80 height 25
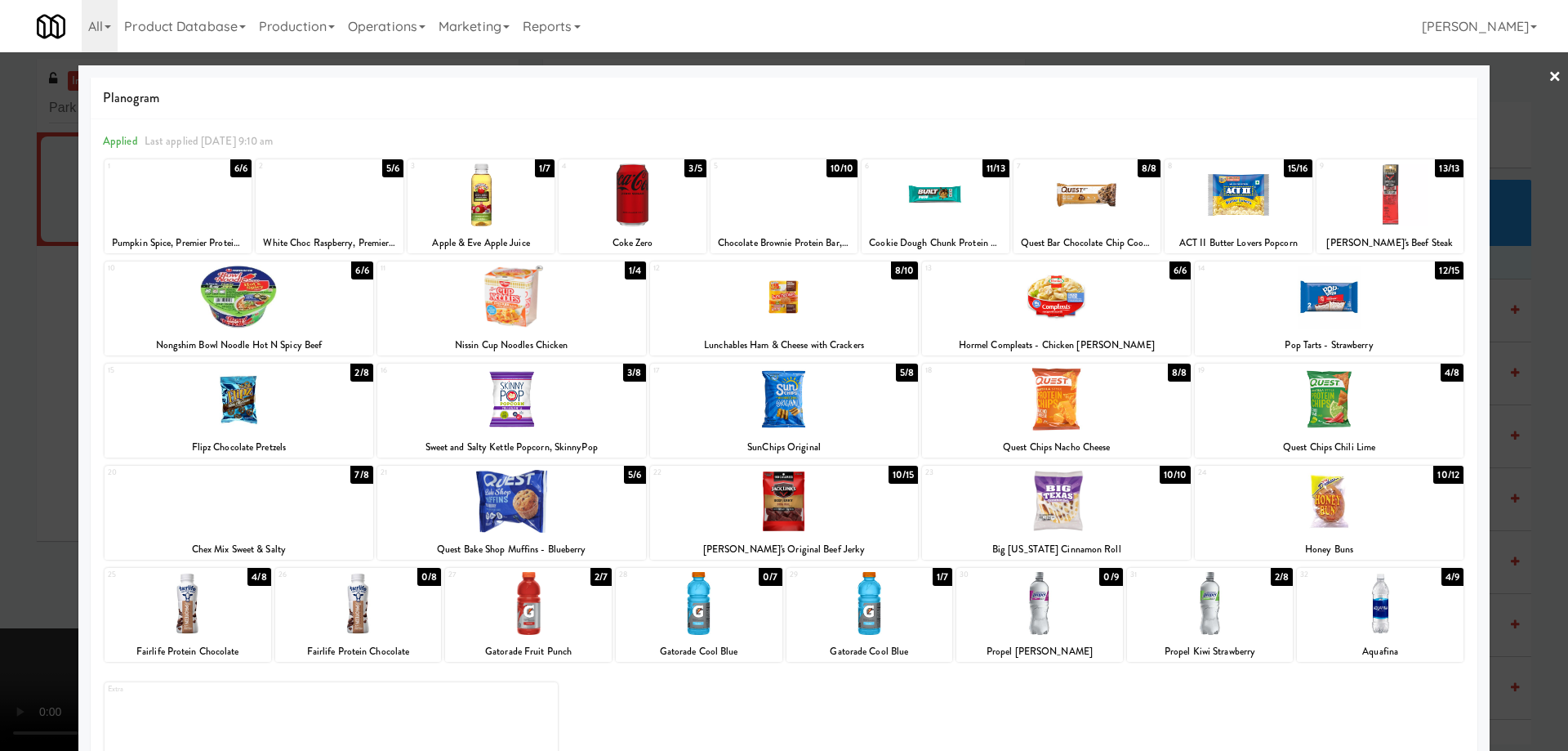
click at [1270, 203] on div at bounding box center [1238, 194] width 147 height 63
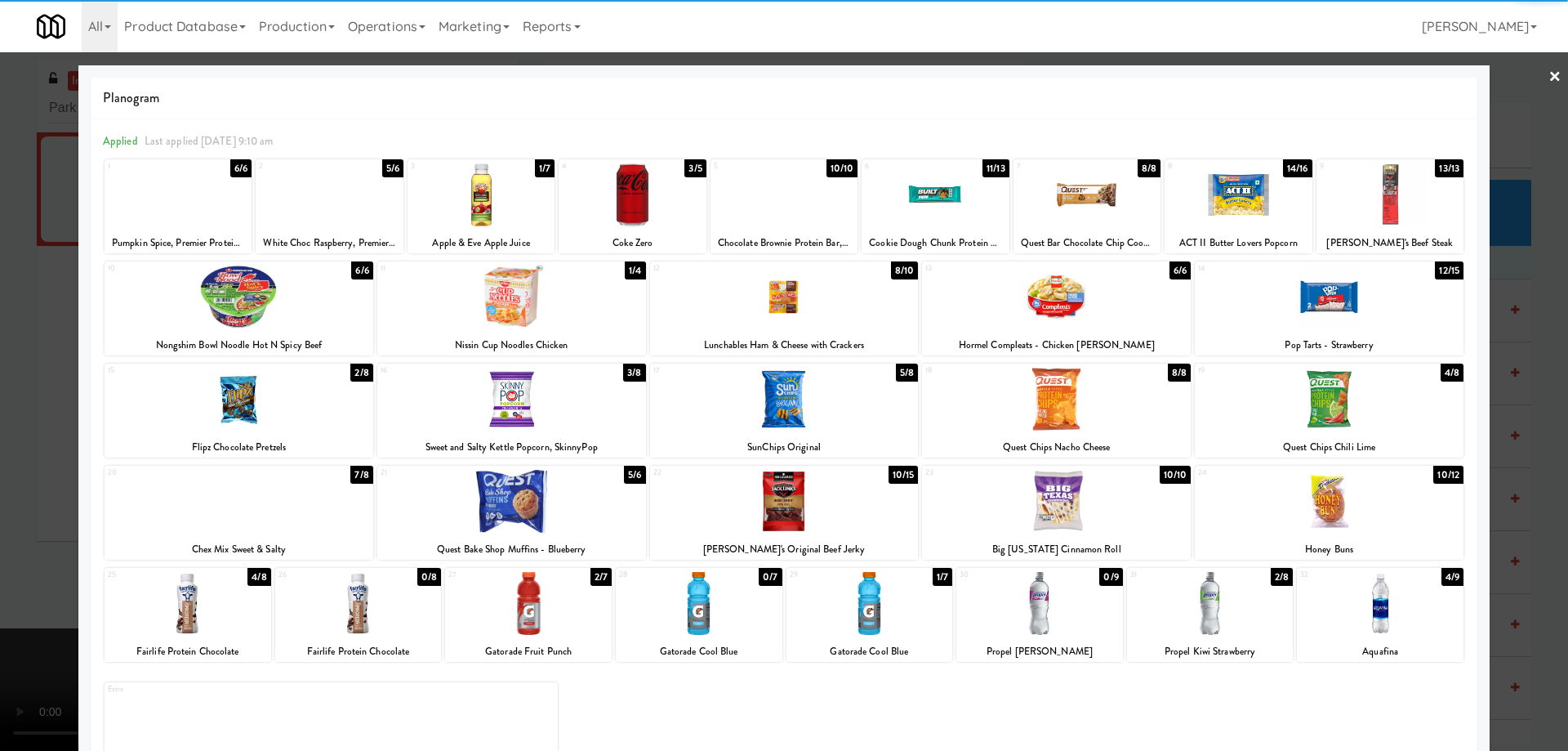
click at [1548, 77] on link "×" at bounding box center [1555, 78] width 13 height 51
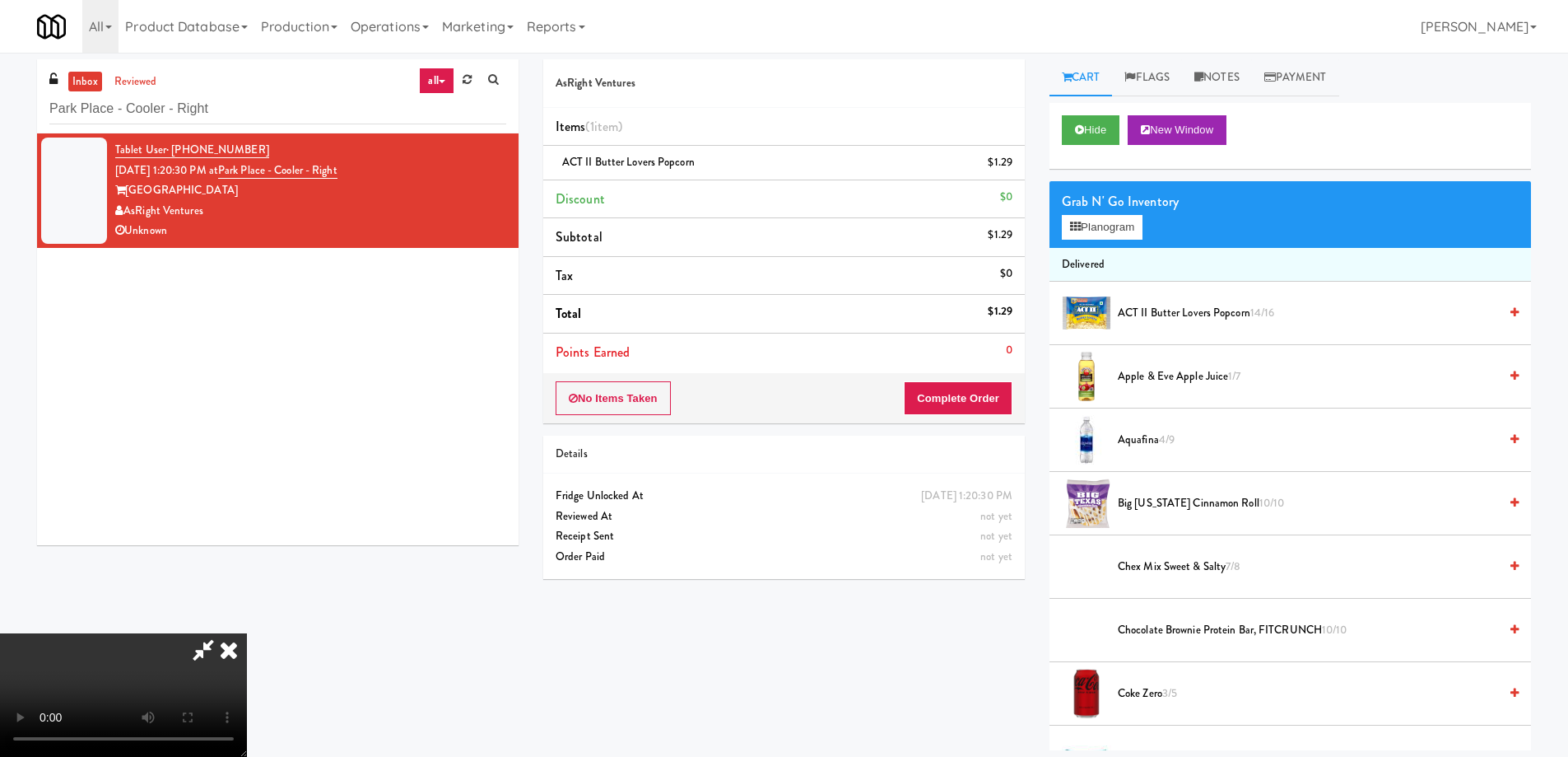
click at [247, 633] on video at bounding box center [123, 695] width 247 height 124
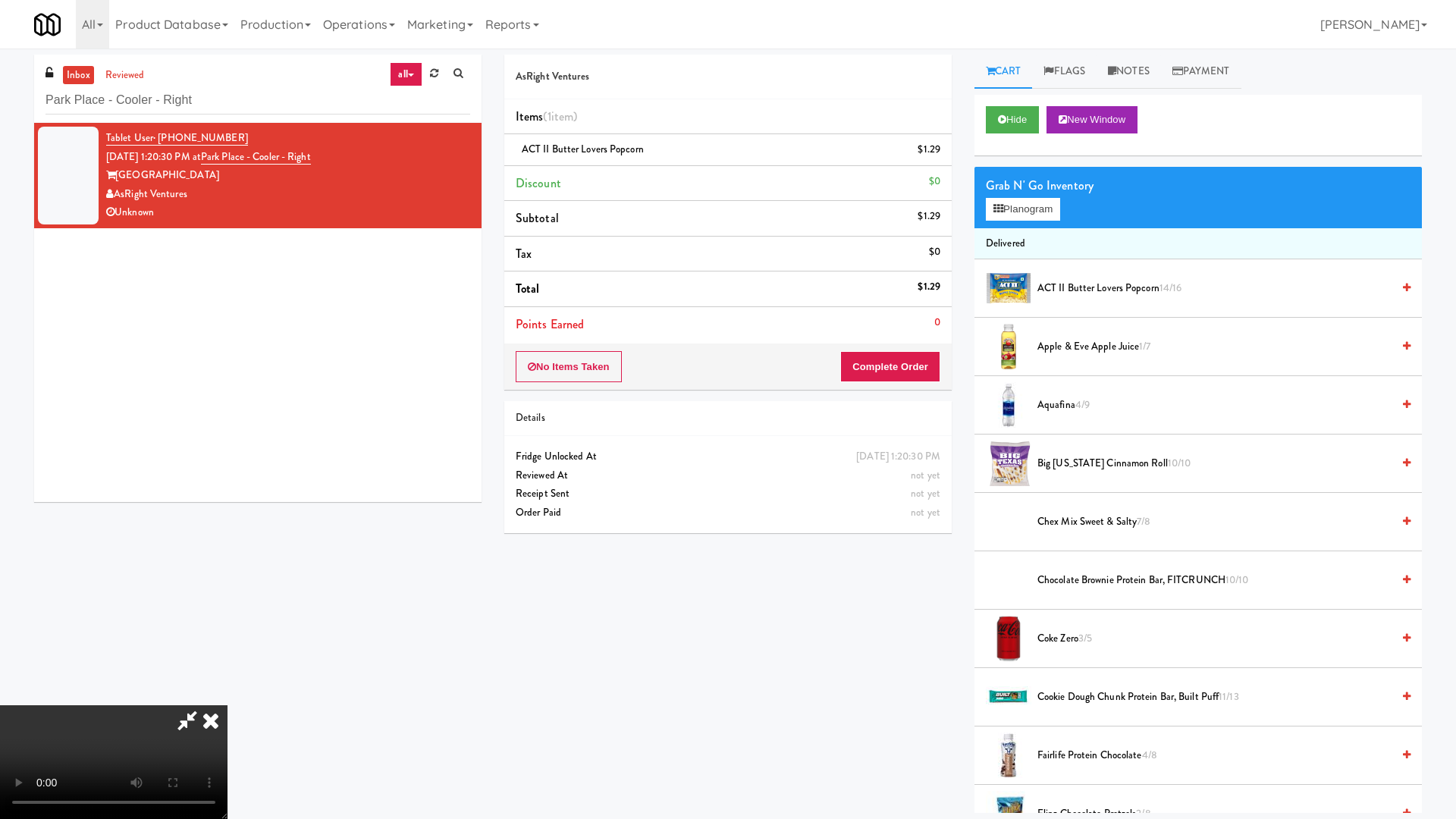
click at [227, 696] on video at bounding box center [113, 762] width 227 height 114
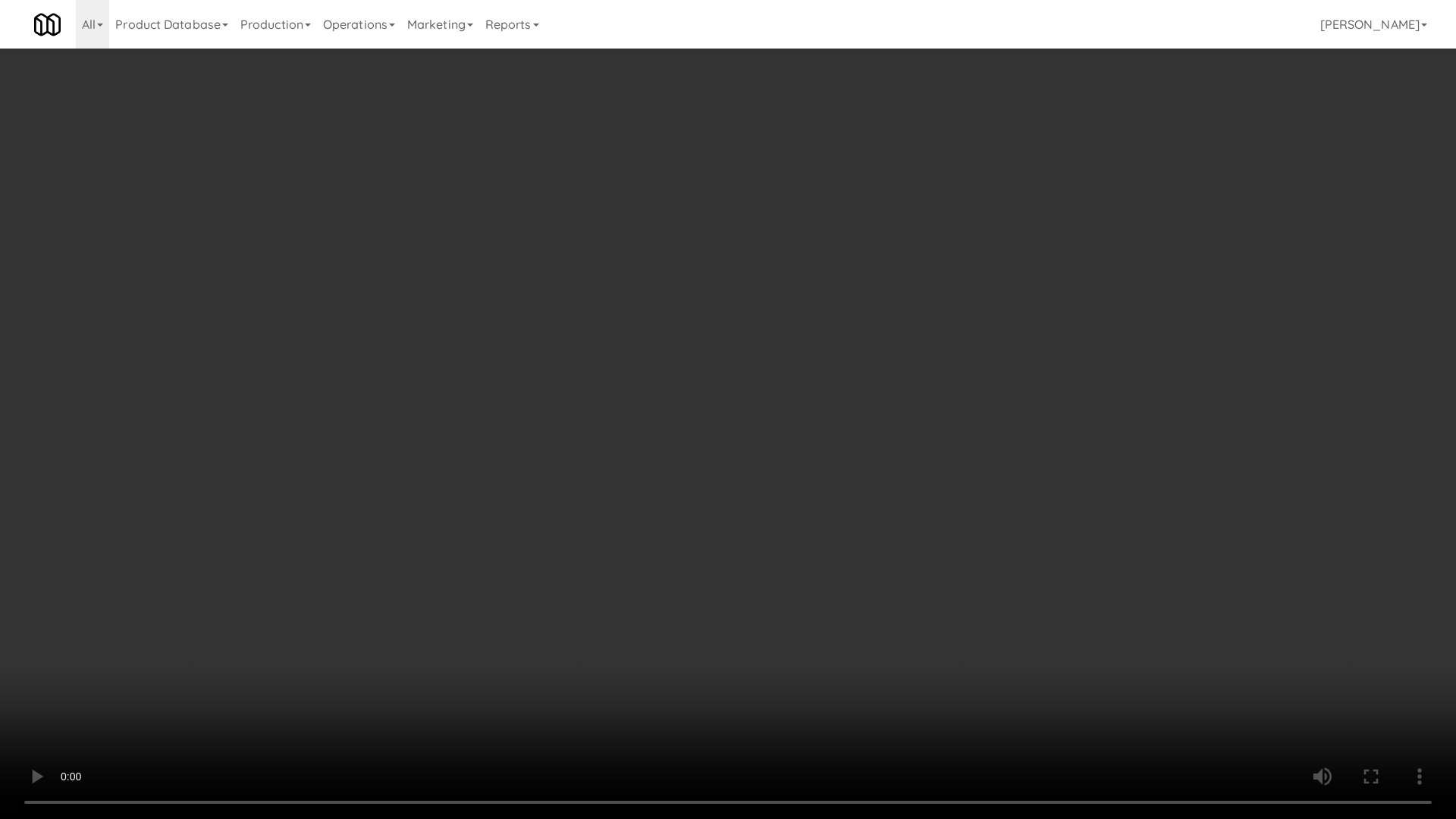
click at [868, 393] on video at bounding box center [728, 409] width 1456 height 819
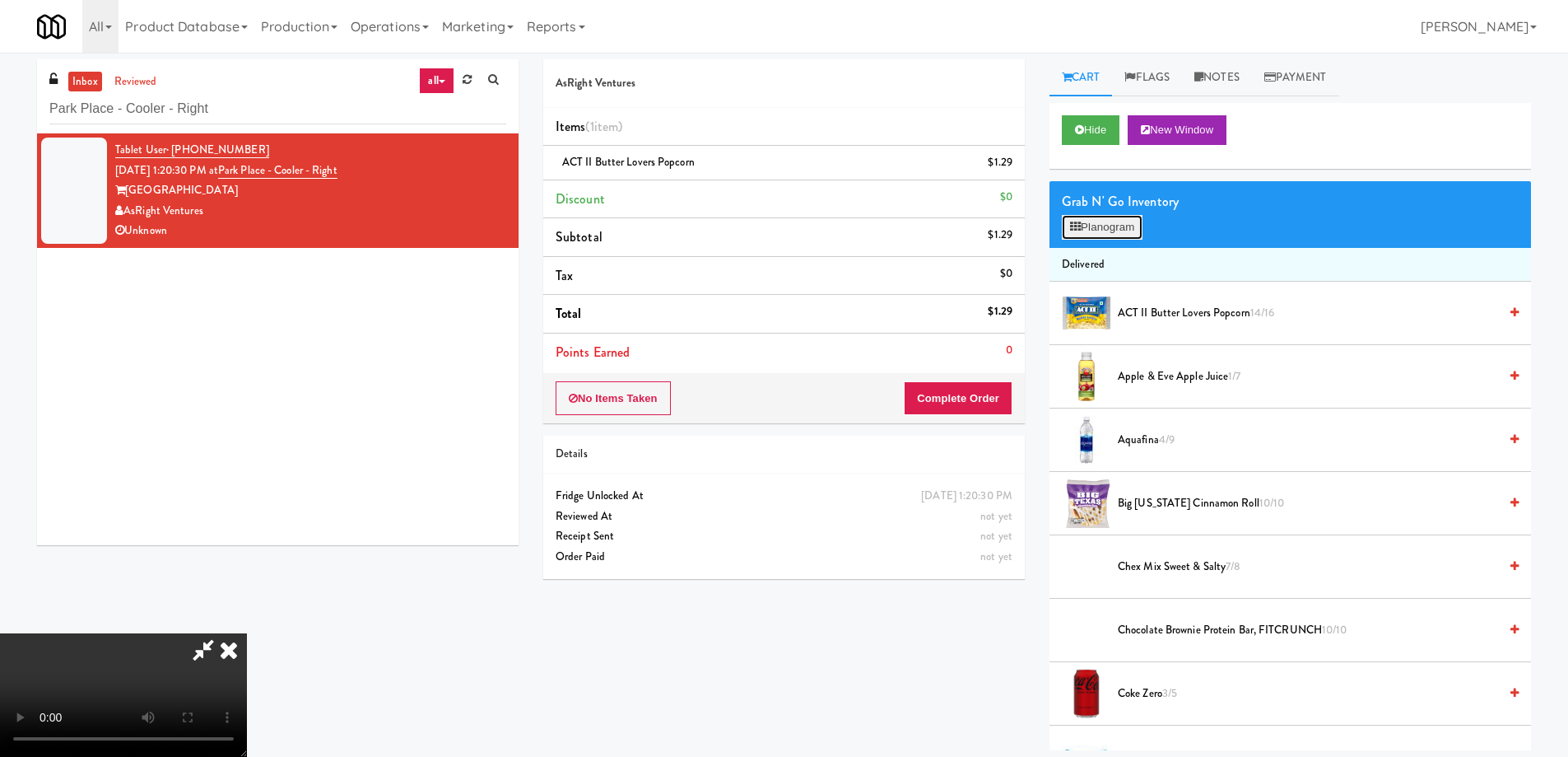
click at [1110, 226] on button "Planogram" at bounding box center [1101, 227] width 80 height 25
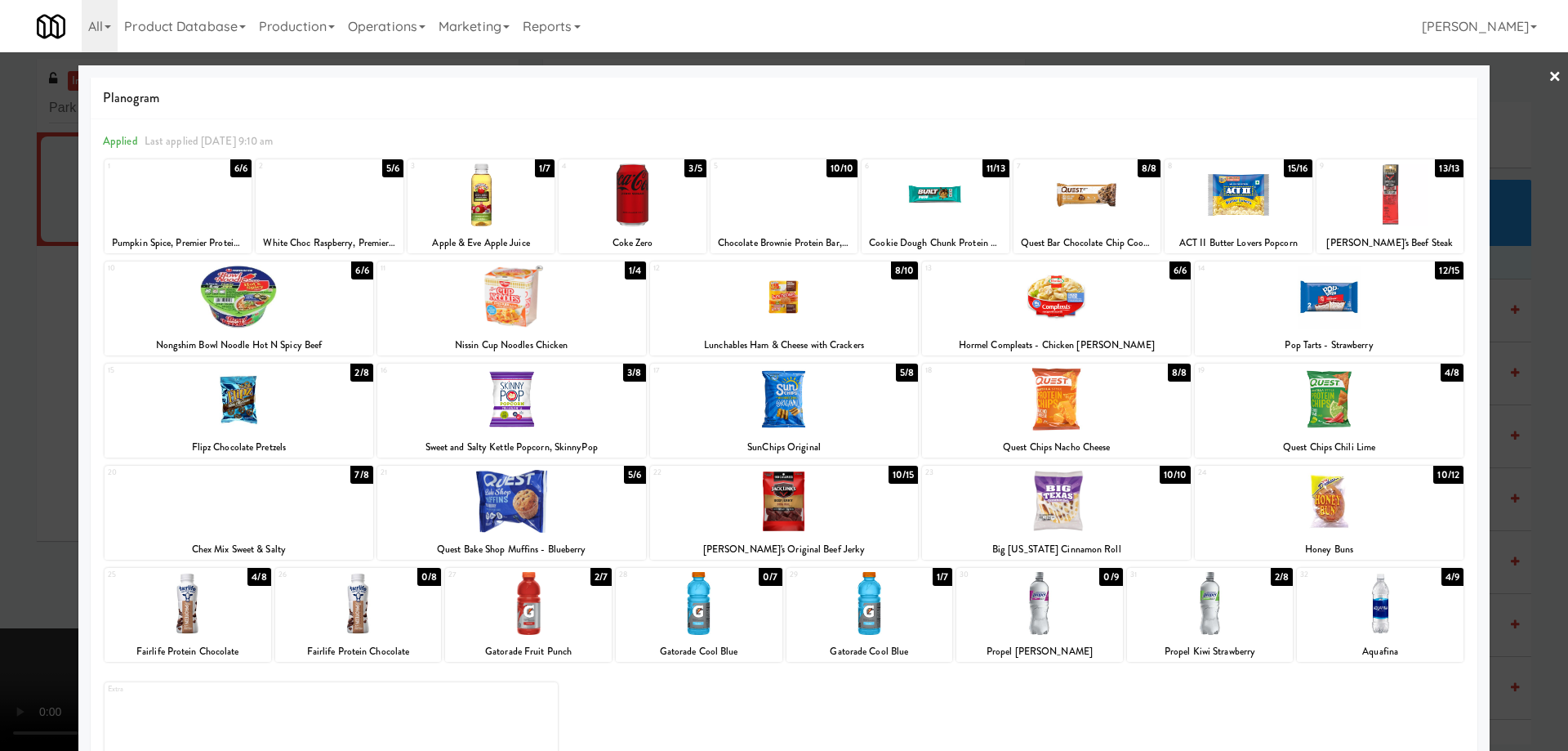
click at [860, 288] on div at bounding box center [784, 296] width 269 height 63
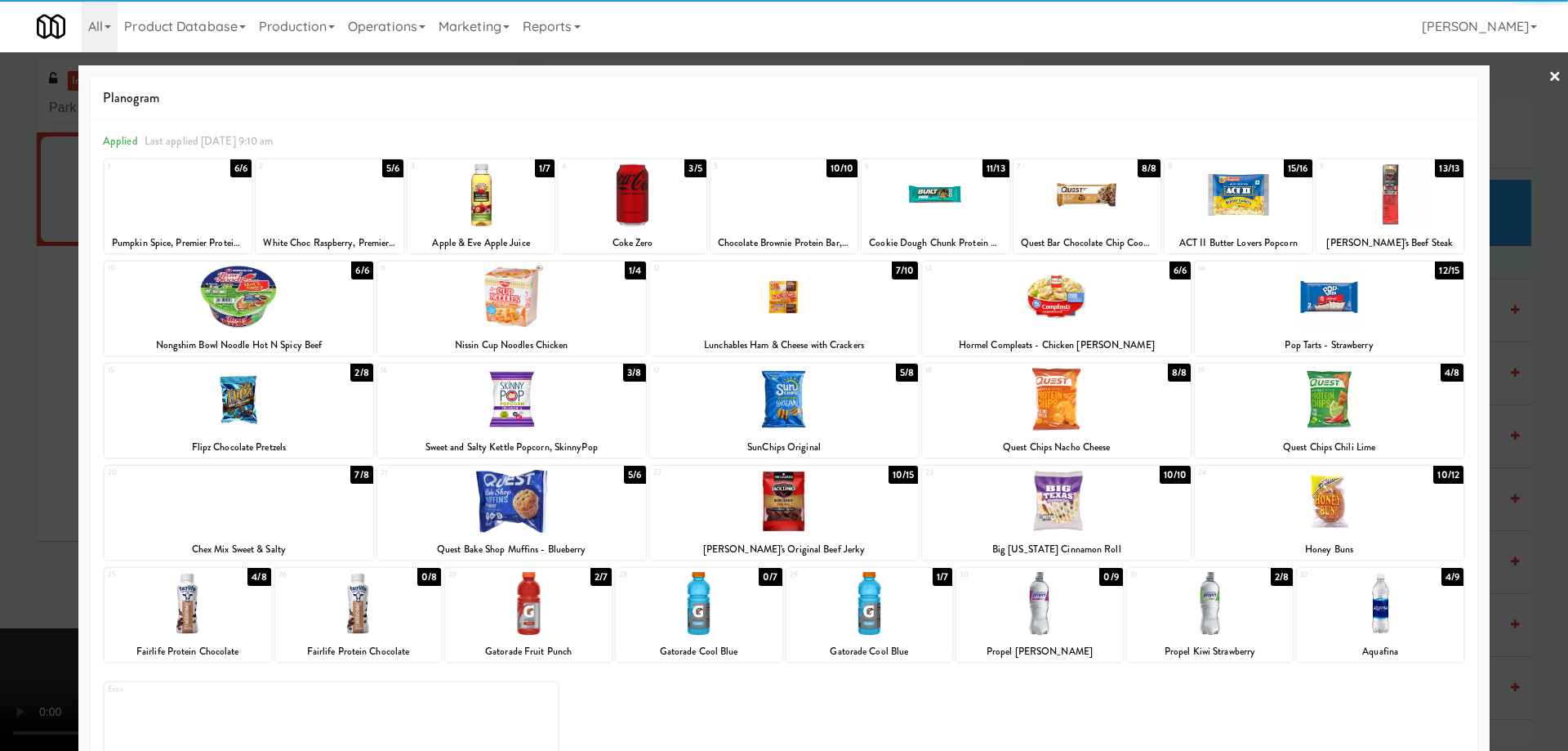
click at [1551, 75] on div at bounding box center [784, 375] width 1568 height 751
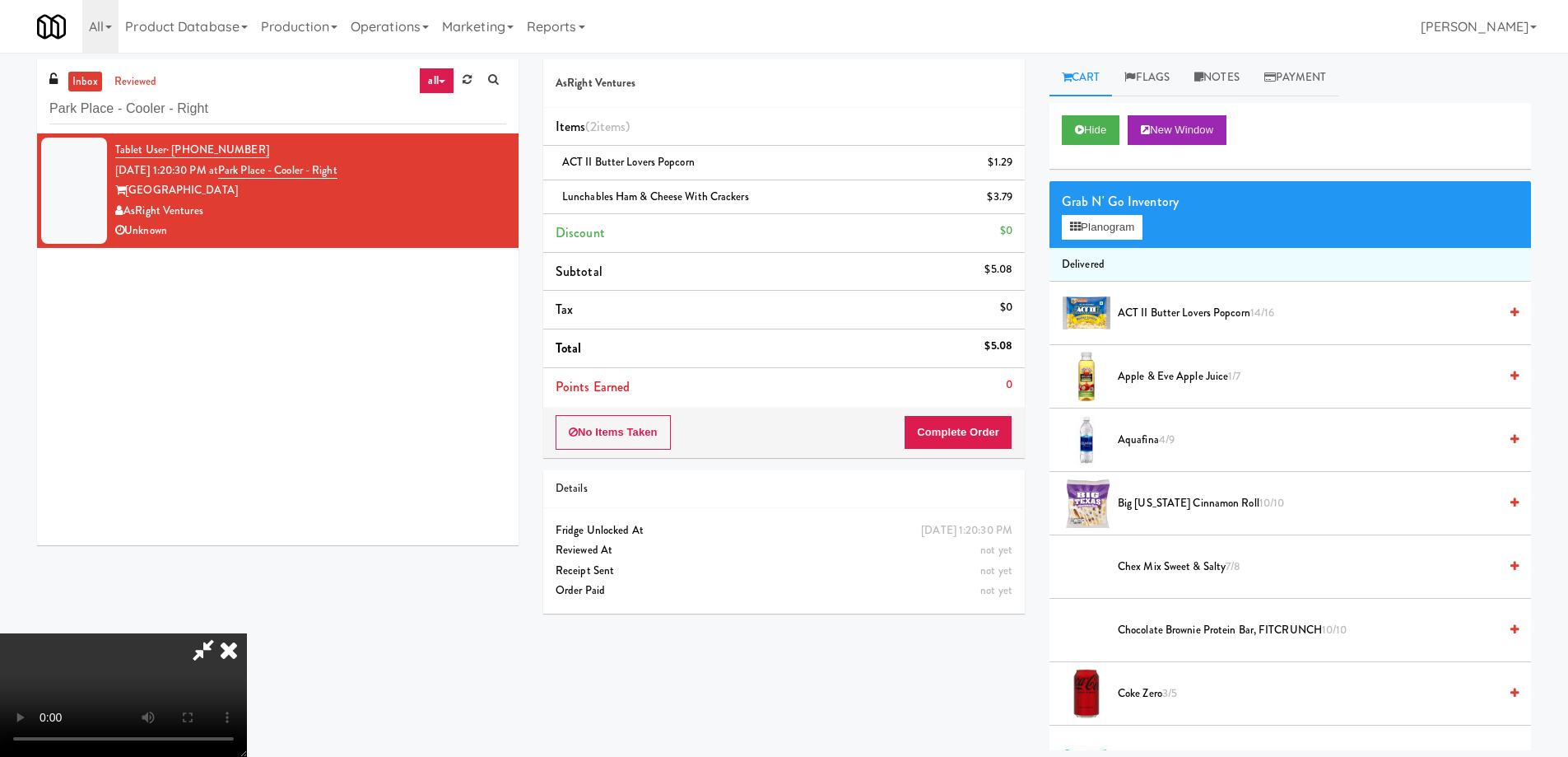
click at [247, 633] on video at bounding box center [123, 695] width 247 height 124
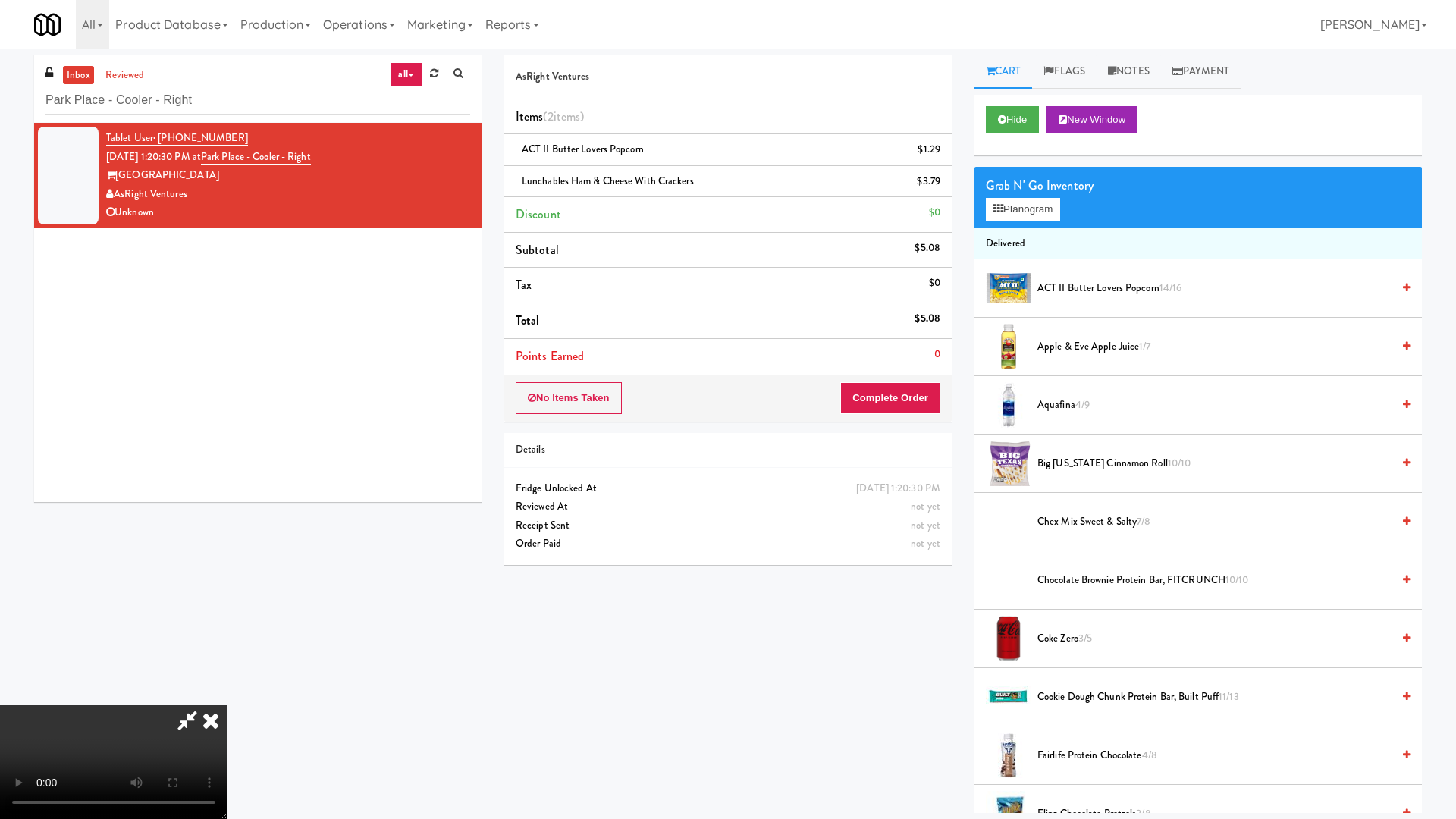
click at [227, 696] on video at bounding box center [113, 762] width 227 height 114
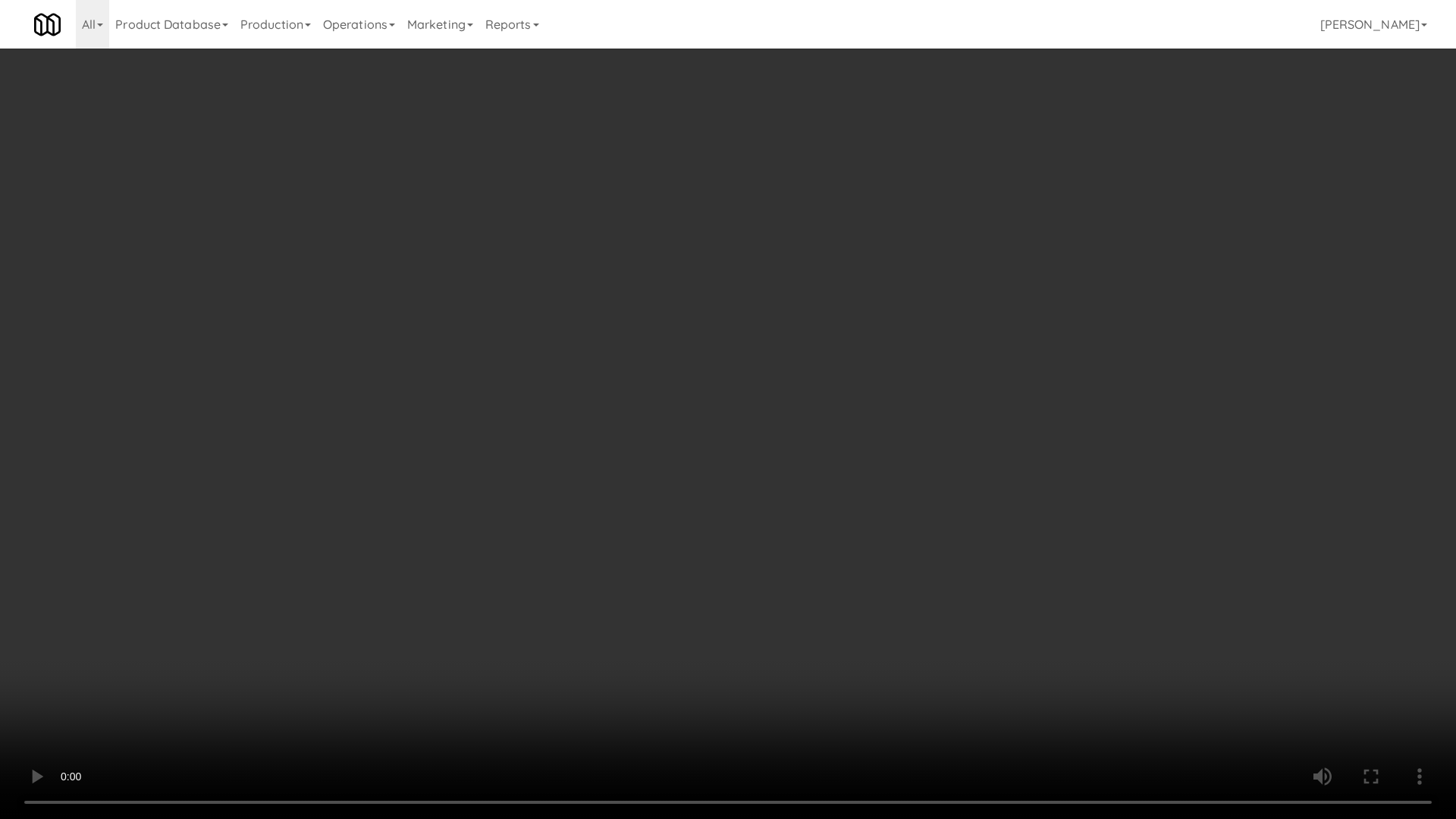
click at [821, 529] on video at bounding box center [728, 409] width 1456 height 819
click at [976, 690] on video at bounding box center [728, 409] width 1456 height 819
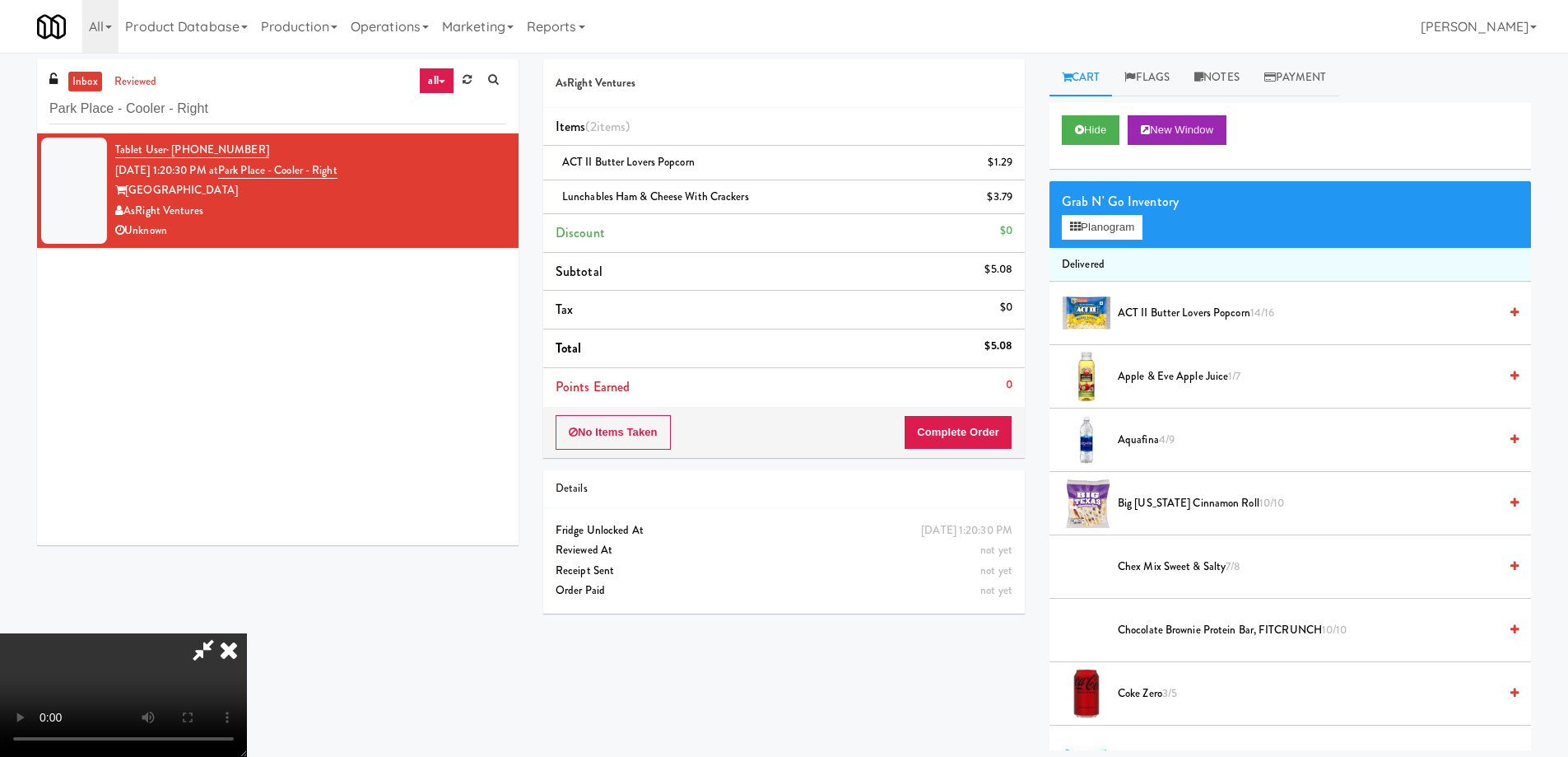
click at [247, 633] on icon at bounding box center [229, 649] width 36 height 33
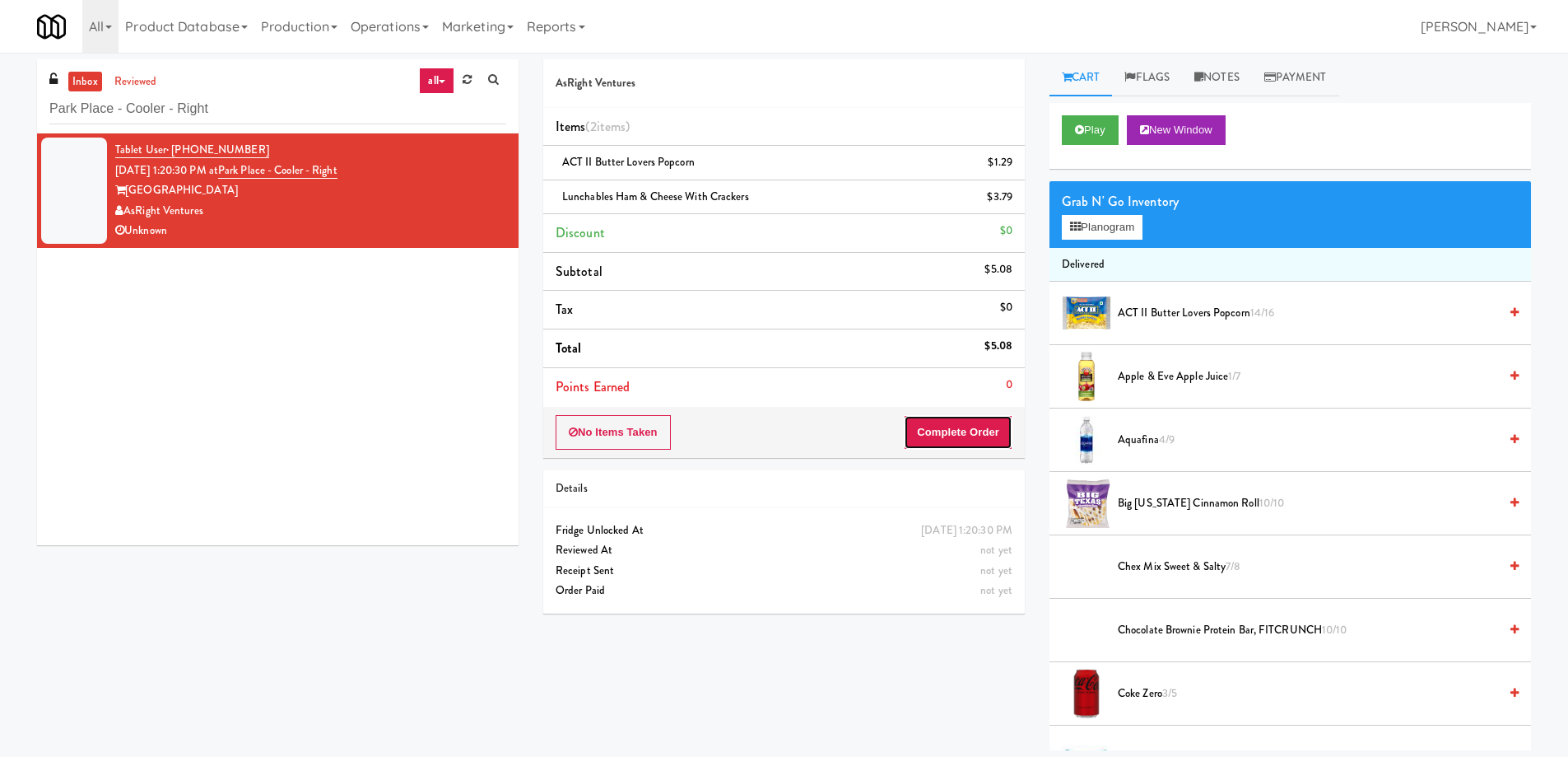
click at [992, 431] on button "Complete Order" at bounding box center [958, 432] width 109 height 35
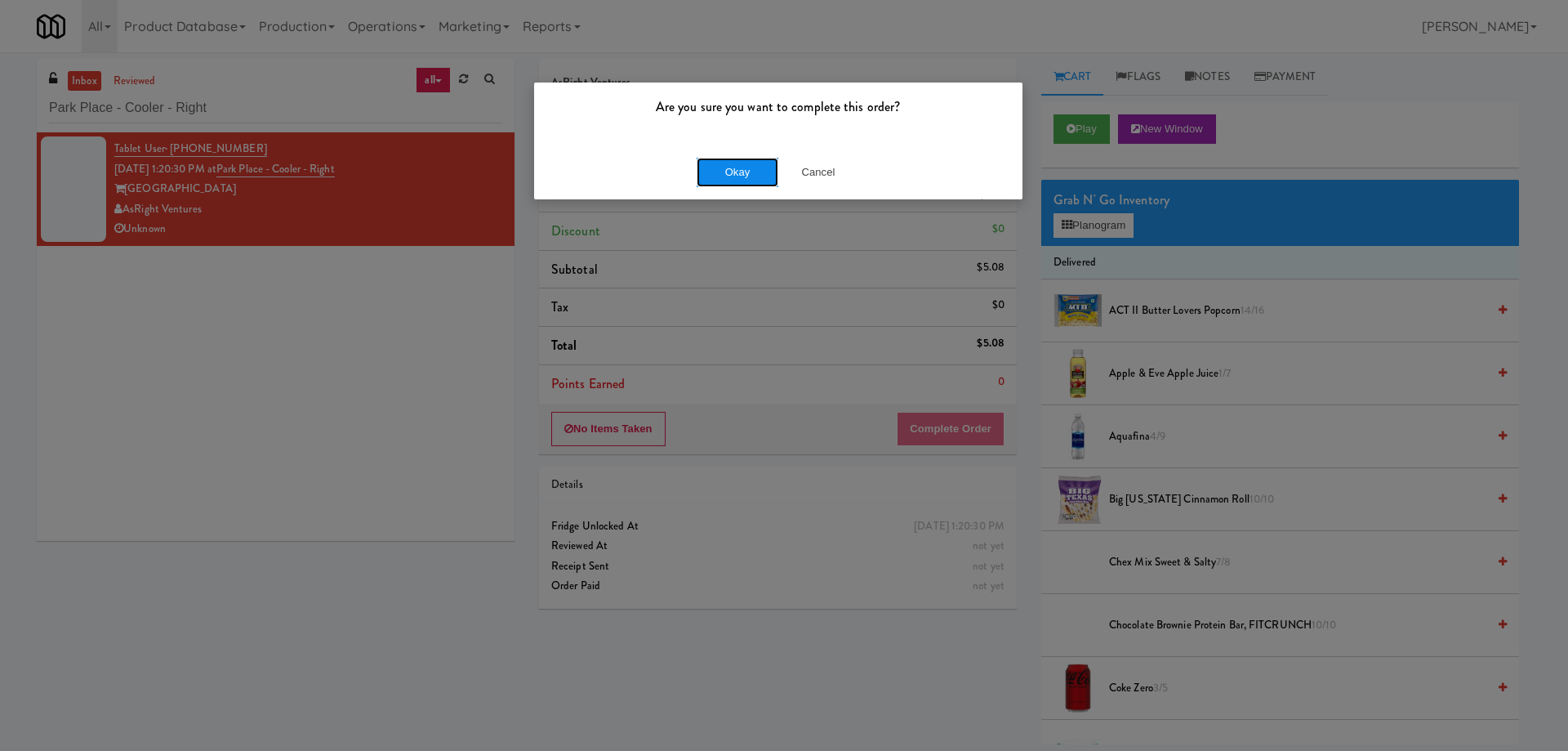
click at [764, 177] on button "Okay" at bounding box center [737, 172] width 82 height 29
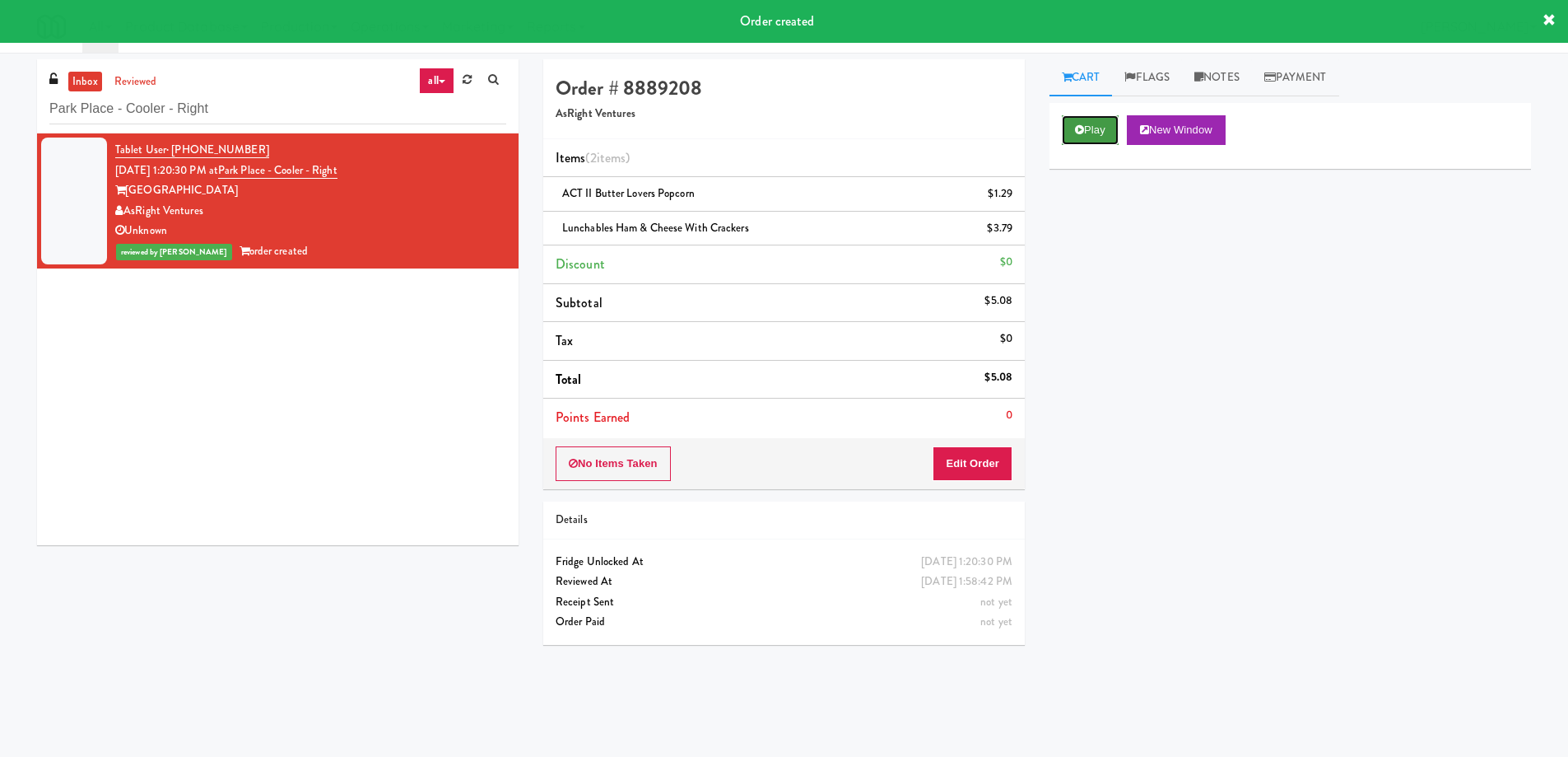
click at [1094, 129] on button "Play" at bounding box center [1090, 129] width 57 height 29
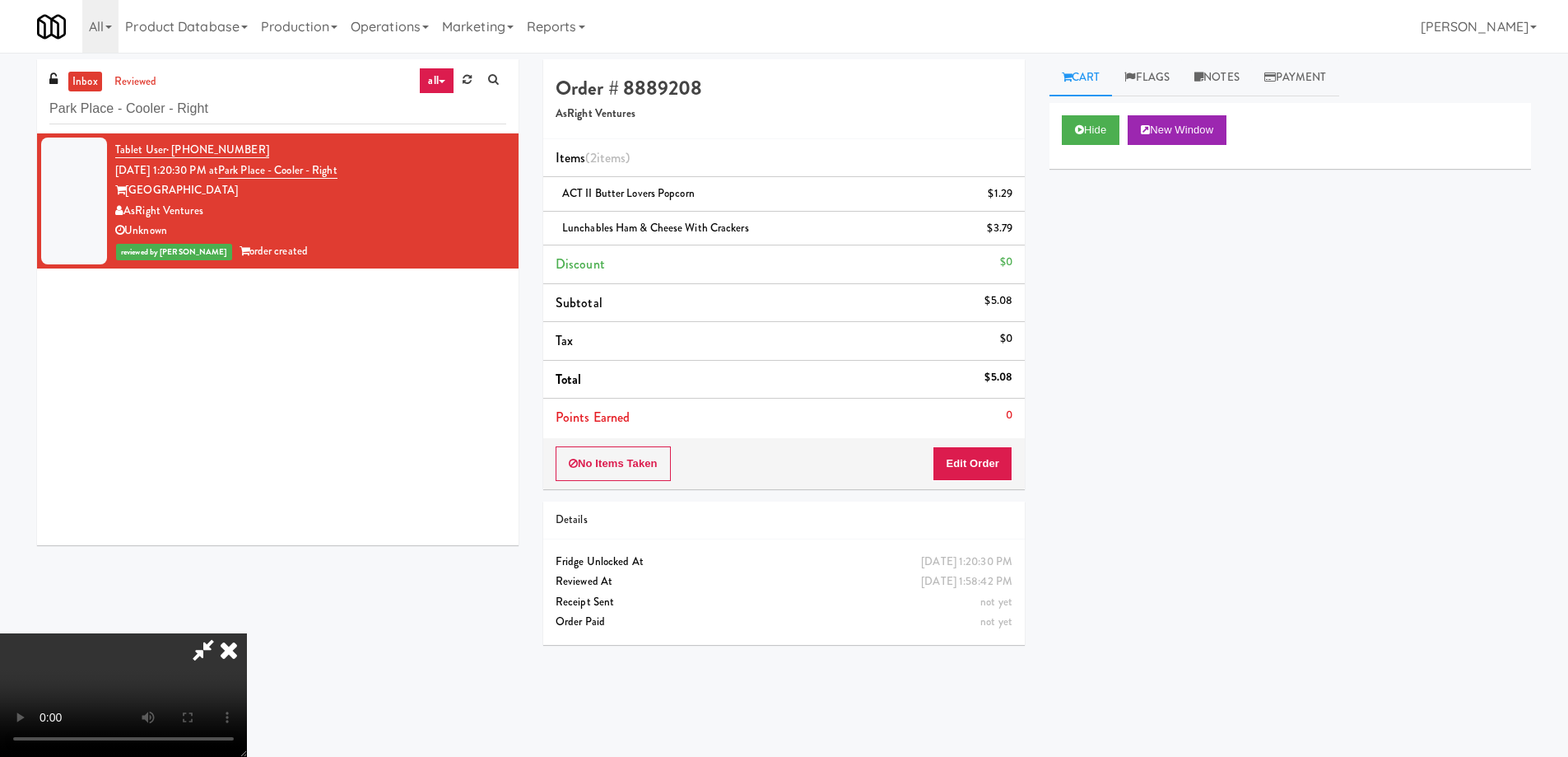
click at [247, 633] on video at bounding box center [123, 695] width 247 height 124
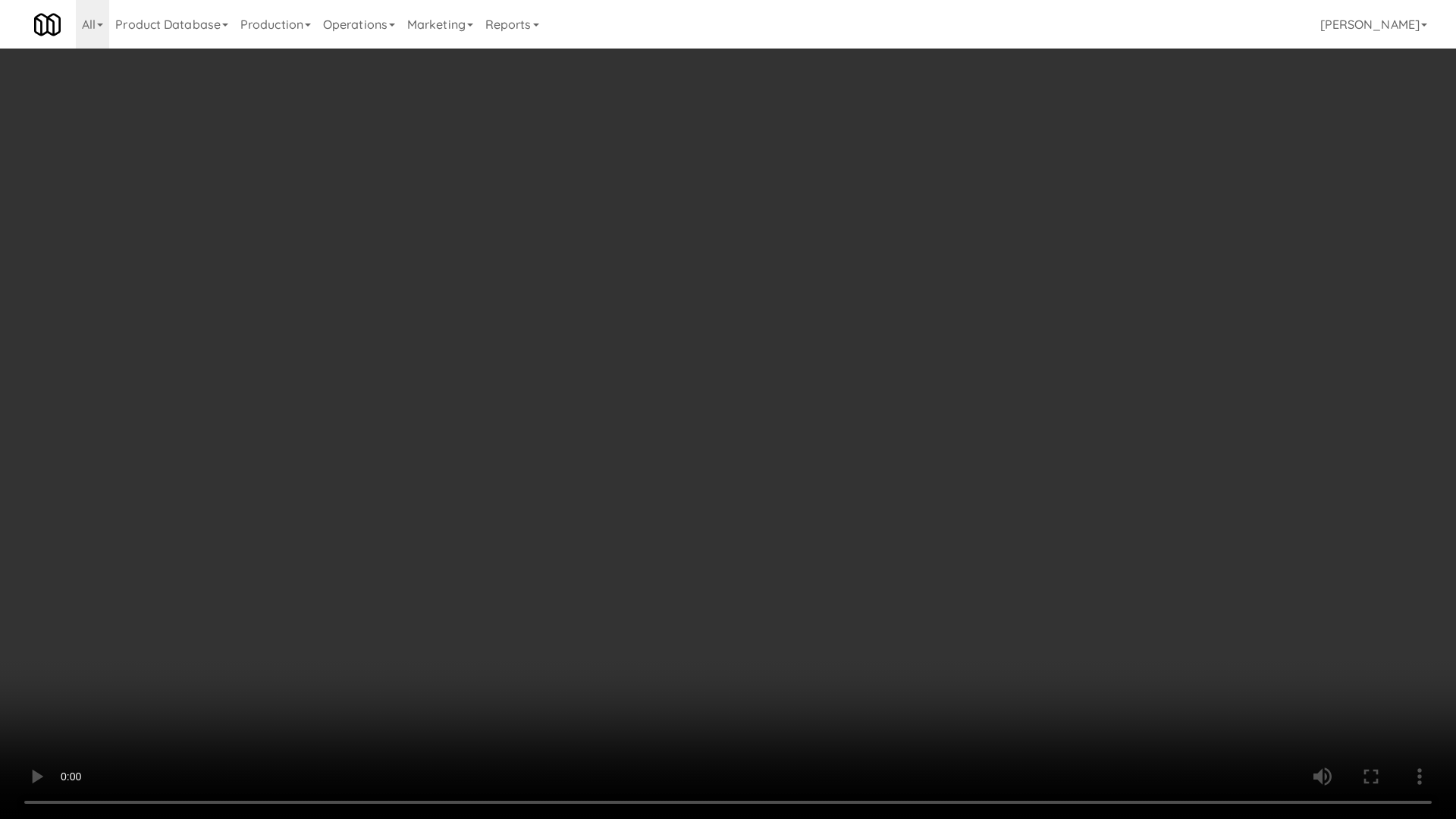
click at [886, 506] on video at bounding box center [728, 409] width 1456 height 819
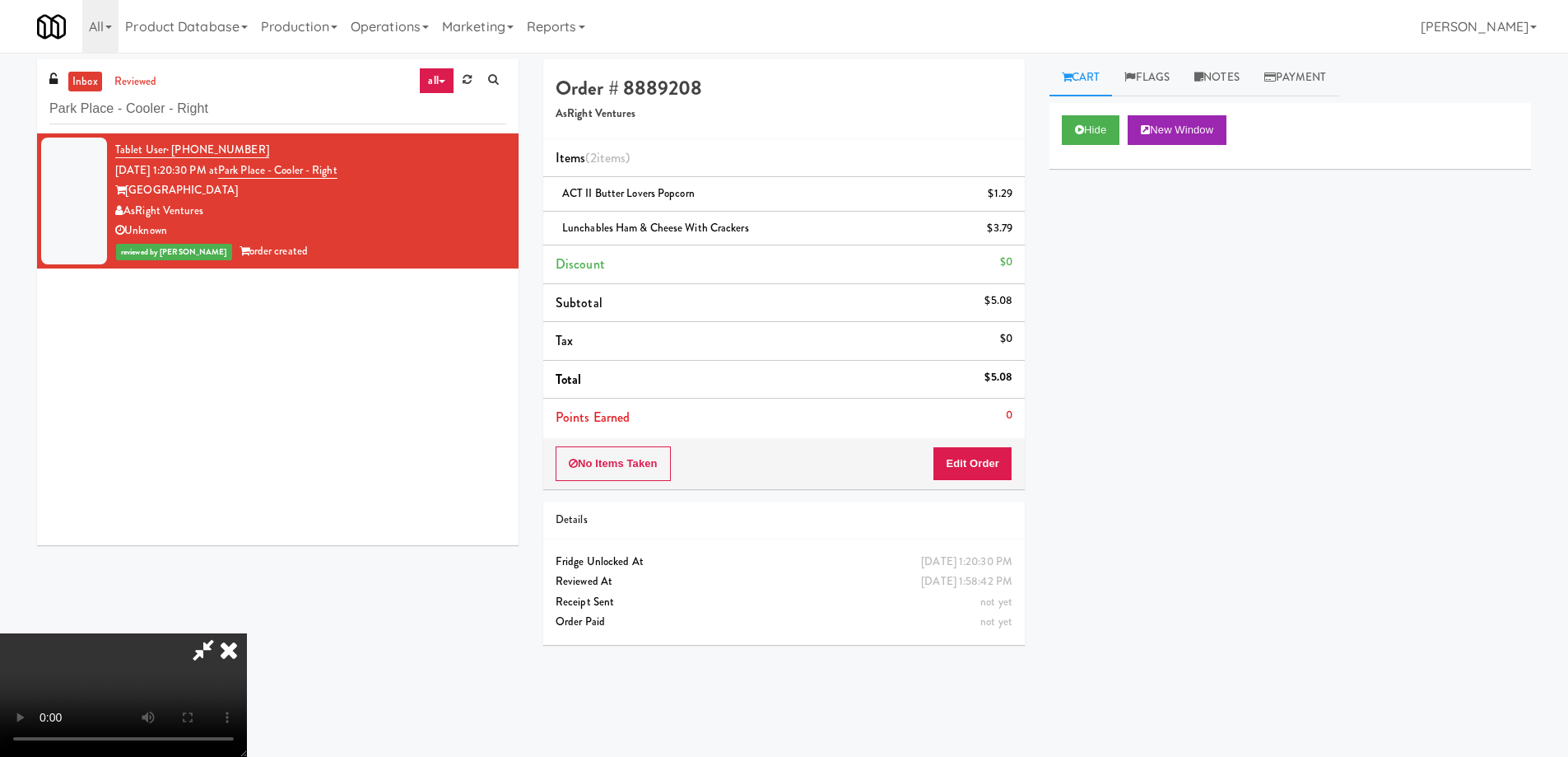
click at [247, 633] on icon at bounding box center [229, 649] width 36 height 33
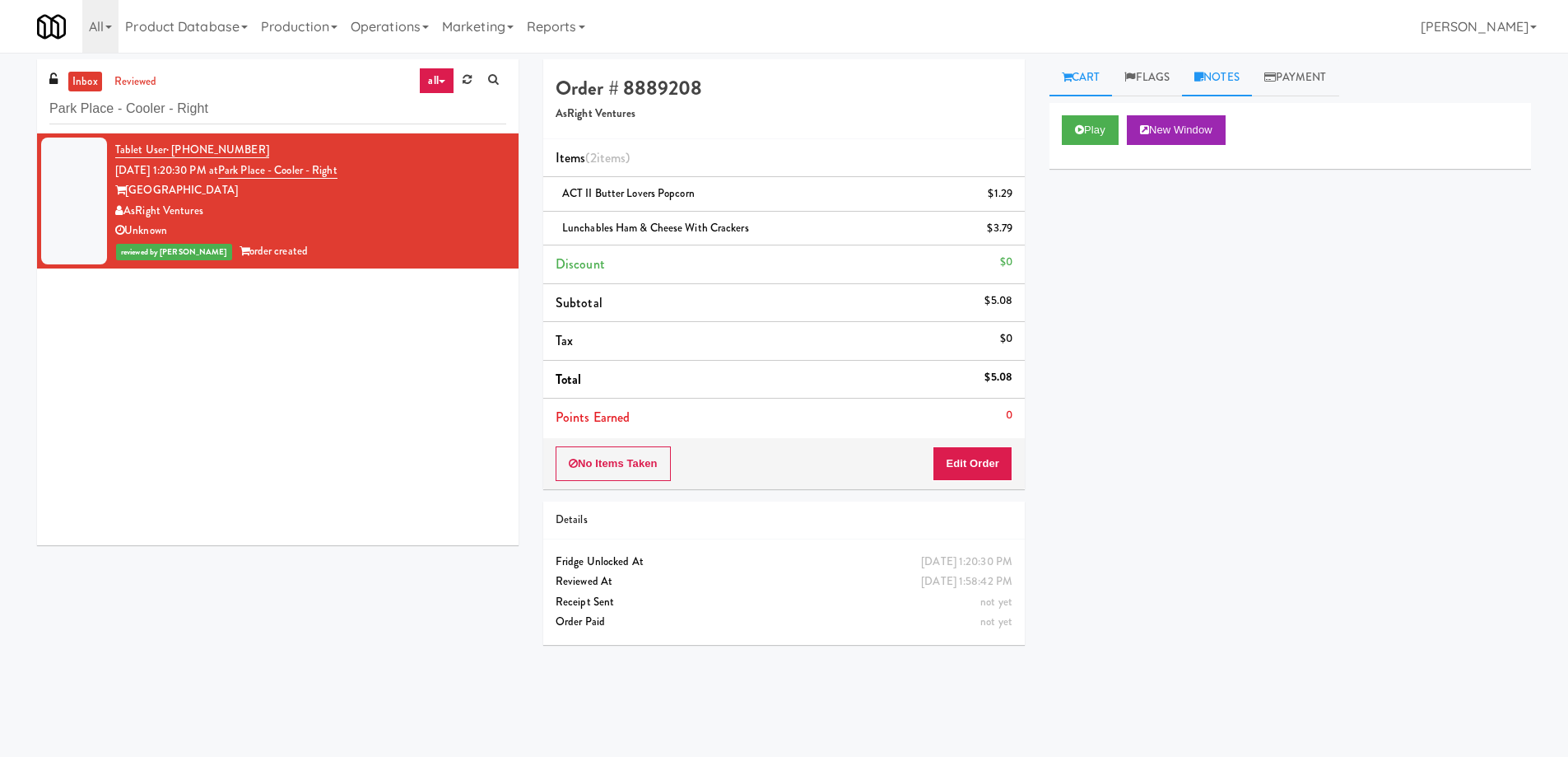
click at [1226, 78] on link "Notes" at bounding box center [1217, 77] width 70 height 37
click at [1135, 212] on p at bounding box center [1290, 202] width 455 height 18
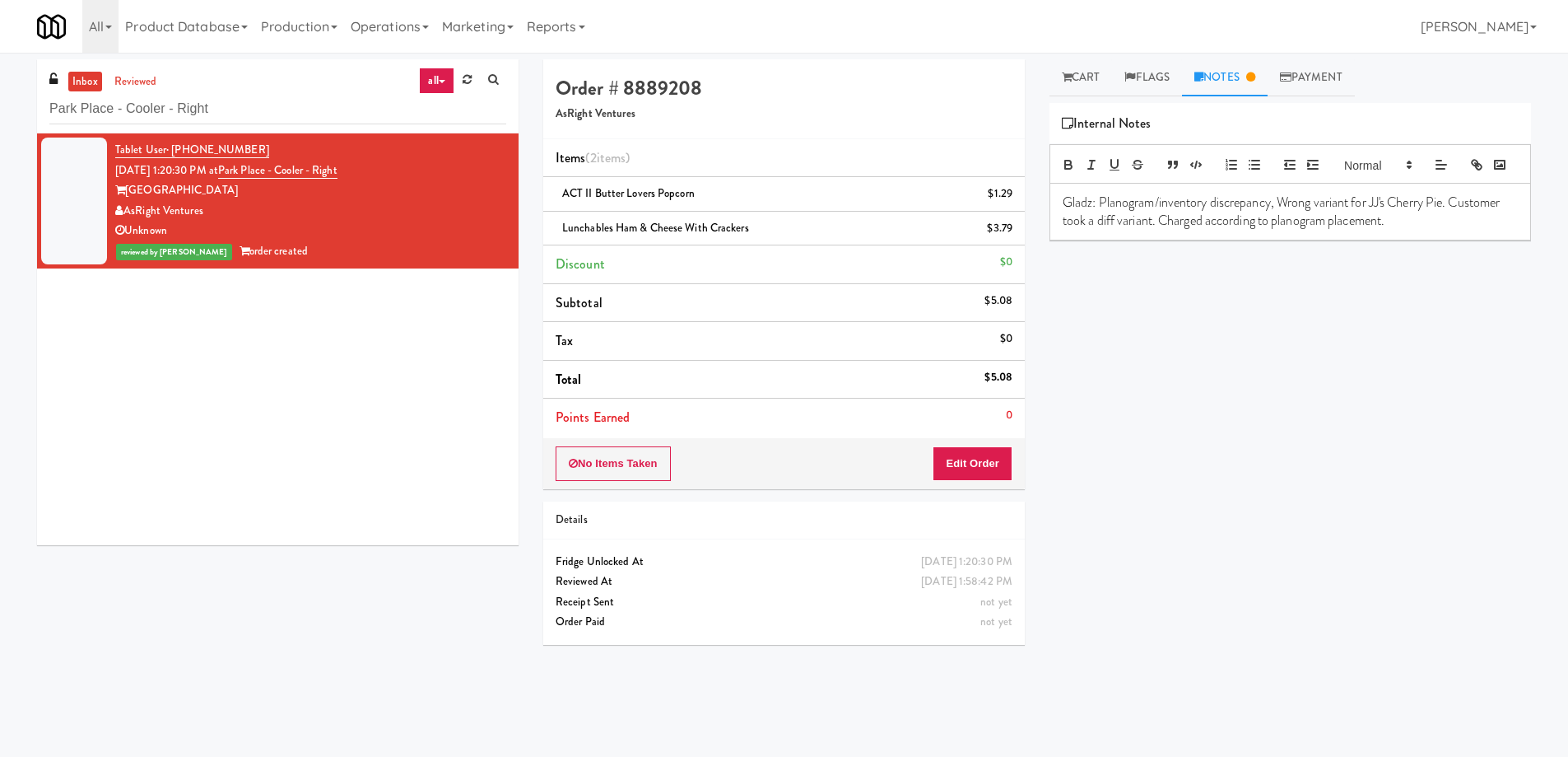
click at [654, 234] on span "Lunchables Ham & Cheese with Crackers" at bounding box center [656, 228] width 187 height 16
copy span "Lunchables Ham & Cheese with Crackers"
click at [1374, 228] on p "Gladz: Planogram/inventory discrepancy, Wrong variant for JJ's Cherry Pie. Cust…" at bounding box center [1290, 212] width 455 height 37
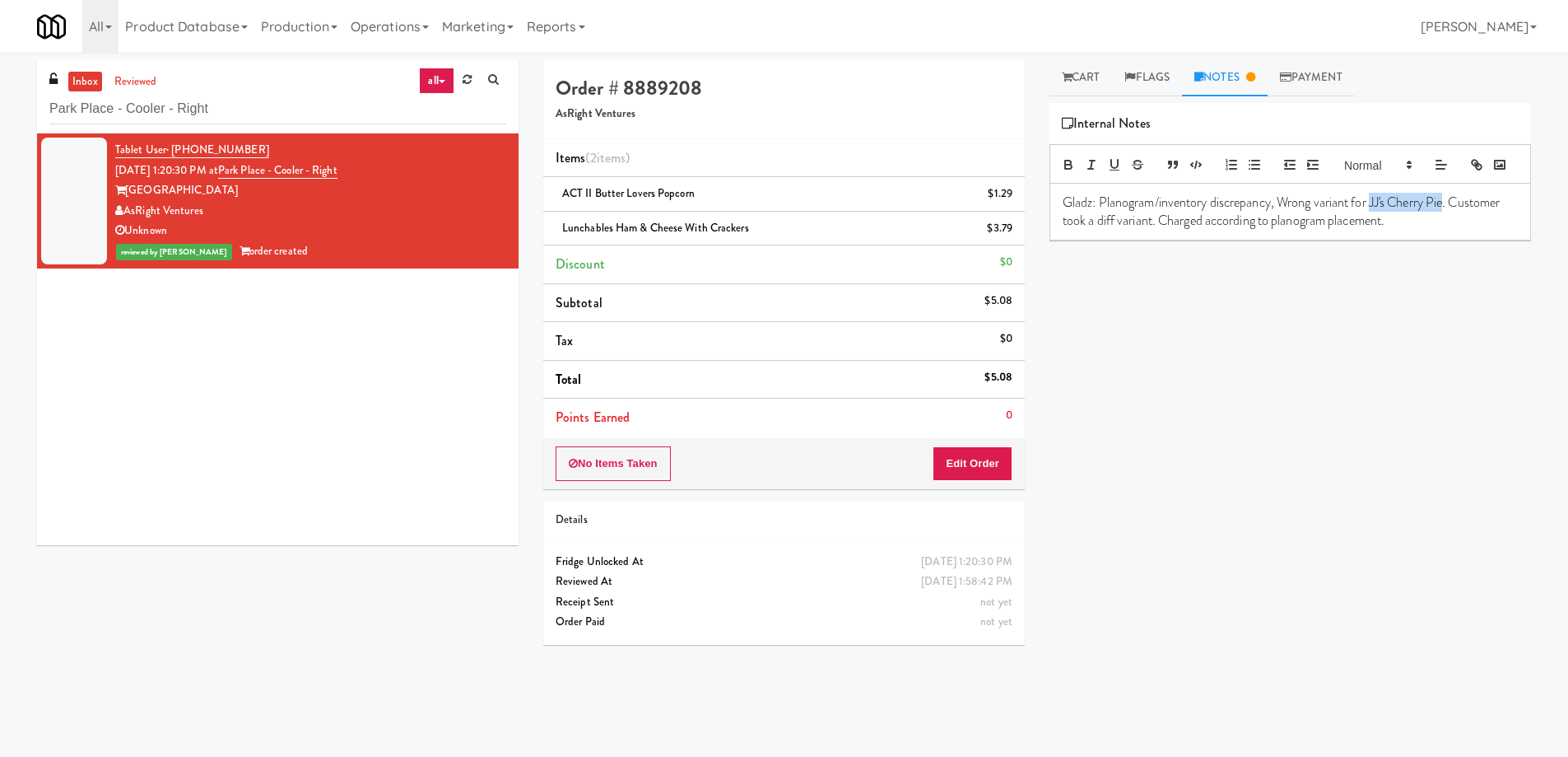
click at [1450, 226] on p "Gladz: Planogram/inventory discrepancy, Wrong variant for JJ's Cherry Pie. Cust…" at bounding box center [1290, 212] width 455 height 37
click at [1215, 240] on div "Gladz: Planogram/inventory discrepancy, Wrong variant for Lunchables Ham & Chee…" at bounding box center [1290, 212] width 480 height 57
drag, startPoint x: 1178, startPoint y: 420, endPoint x: 1180, endPoint y: 451, distance: 31.1
click at [1178, 421] on div "Play New Window Primary Flag Clear Flag if unable to determine what was taken o…" at bounding box center [1290, 412] width 482 height 618
click at [367, 339] on div "Tablet User · (813) 390-4570 Sep 1, 2025 1:20:30 PM at Park Place - Cooler - Ri…" at bounding box center [278, 339] width 482 height 412
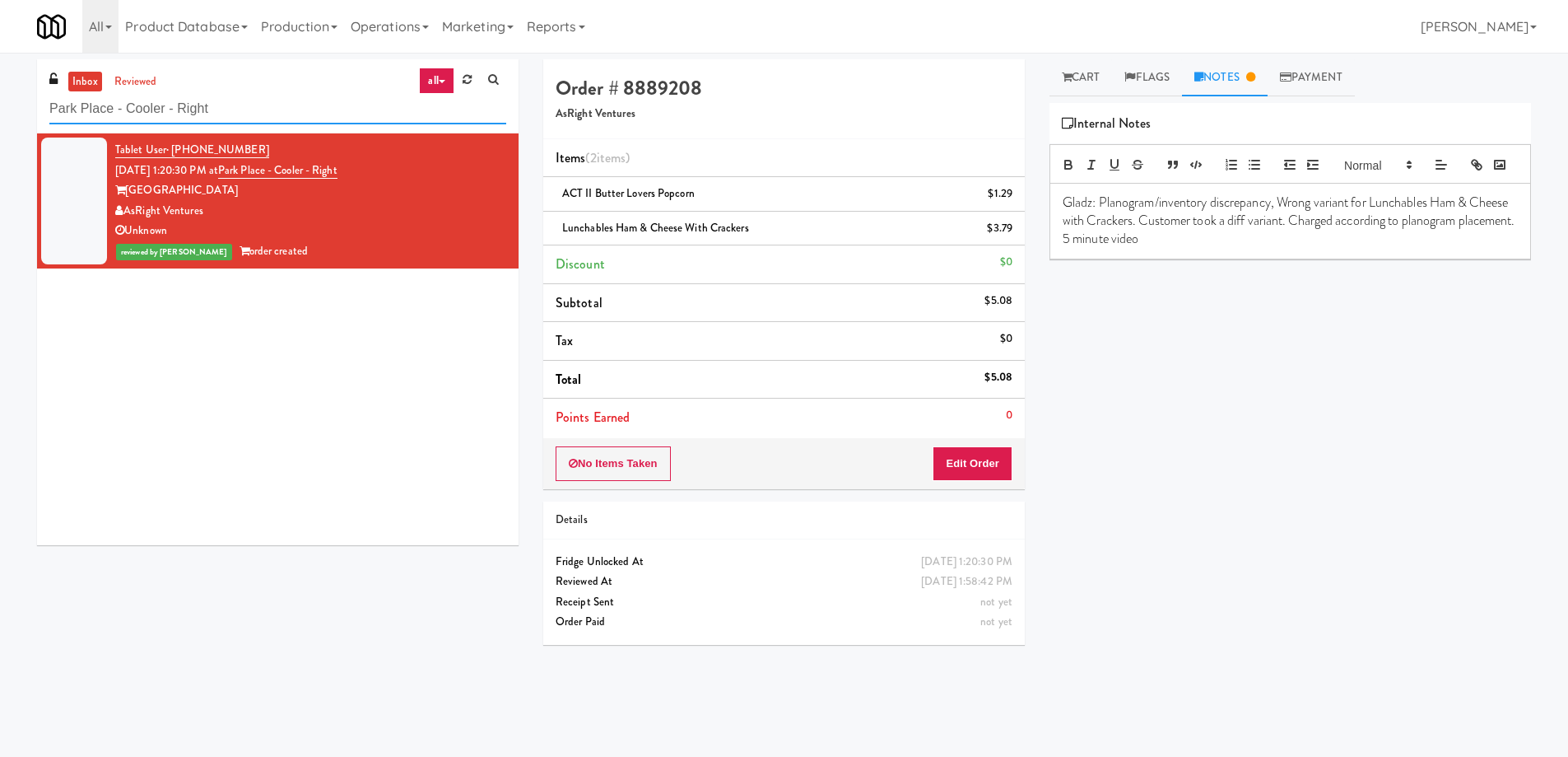
click at [244, 106] on input "Park Place - Cooler - Right" at bounding box center [278, 109] width 457 height 30
paste input "adox"
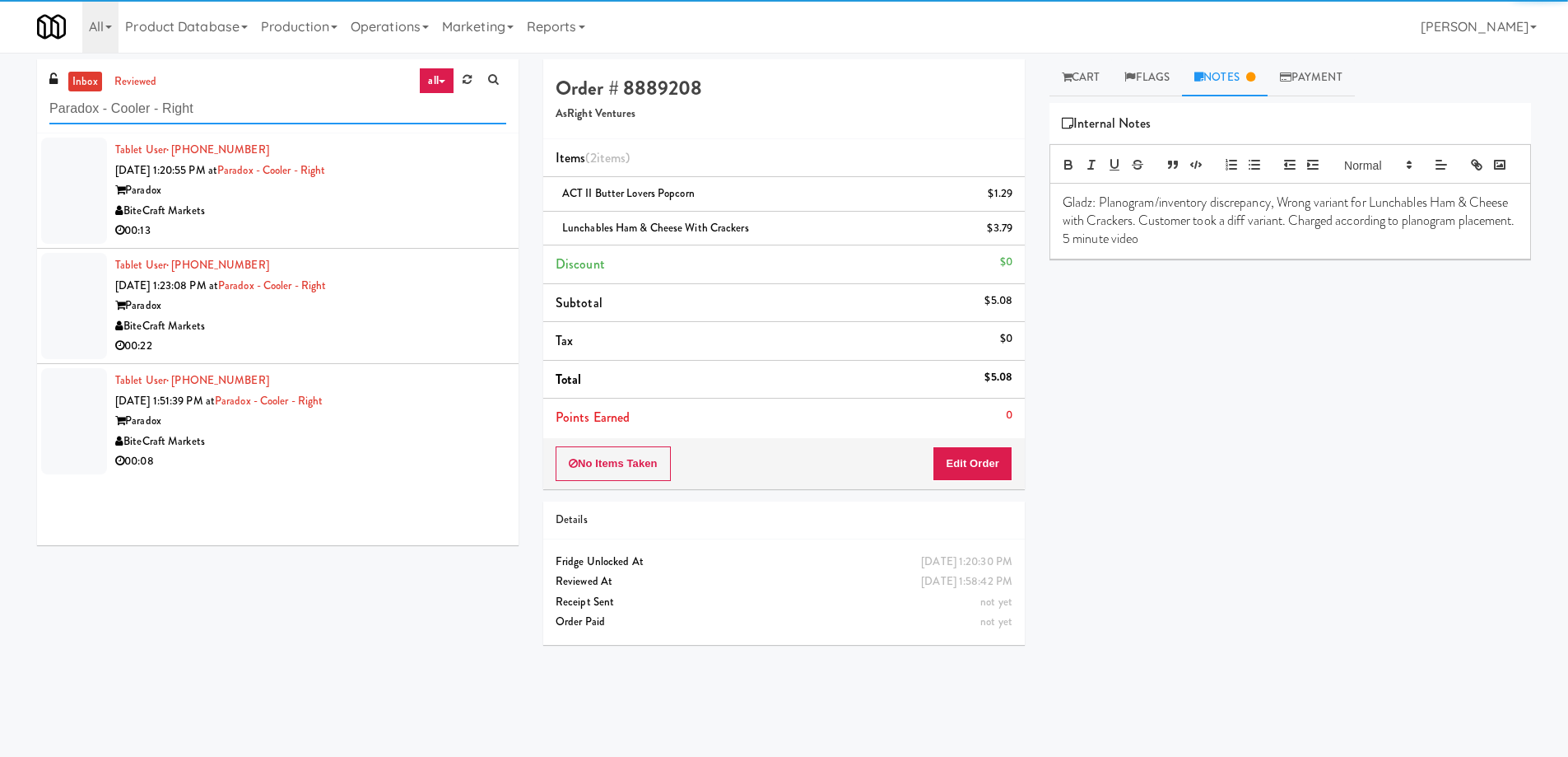
type input "Paradox - Cooler - Right"
click at [381, 193] on div "Paradox" at bounding box center [311, 191] width 391 height 21
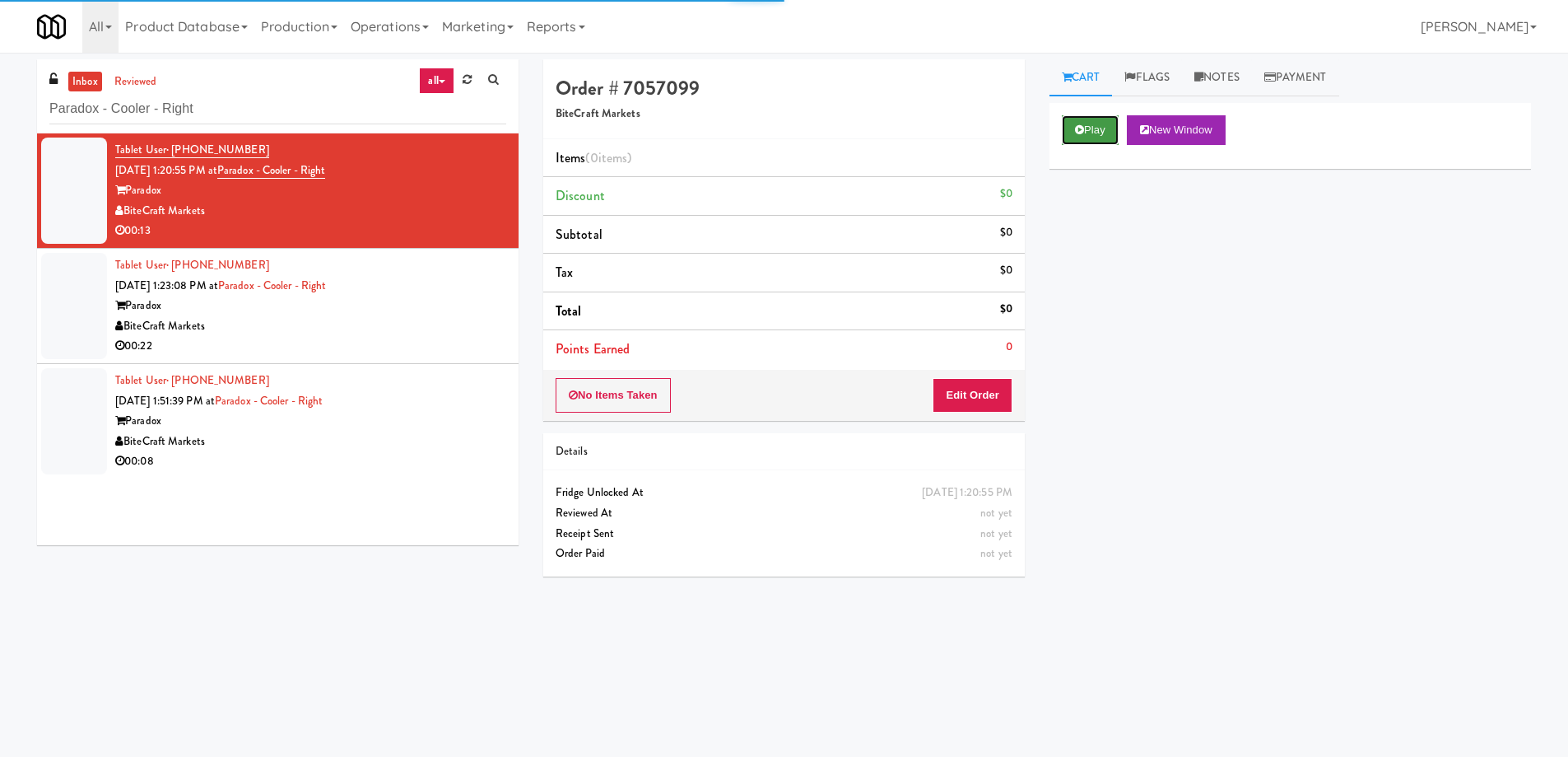
click at [1095, 128] on button "Play" at bounding box center [1090, 129] width 57 height 29
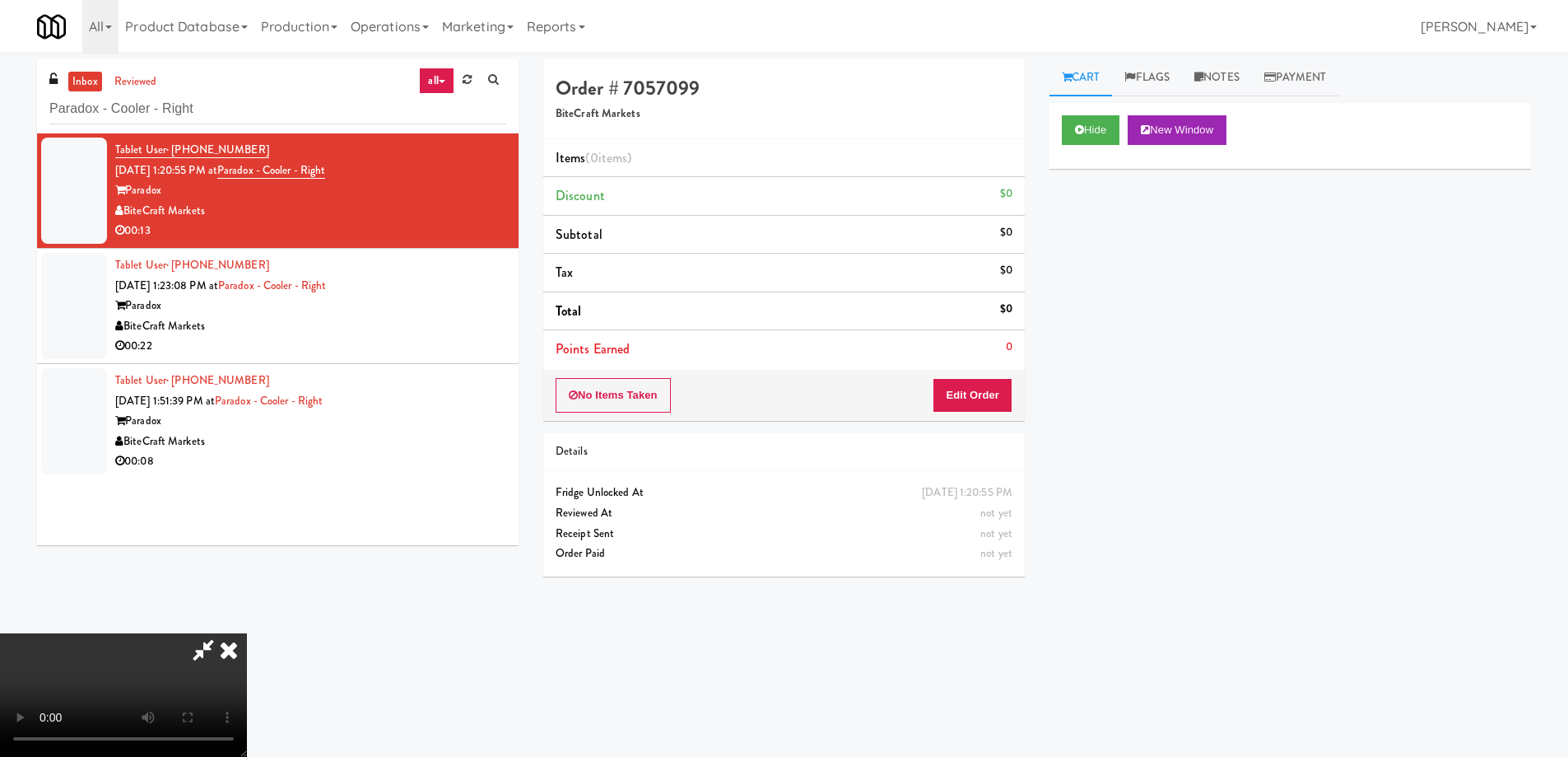
click at [247, 633] on video at bounding box center [123, 695] width 247 height 124
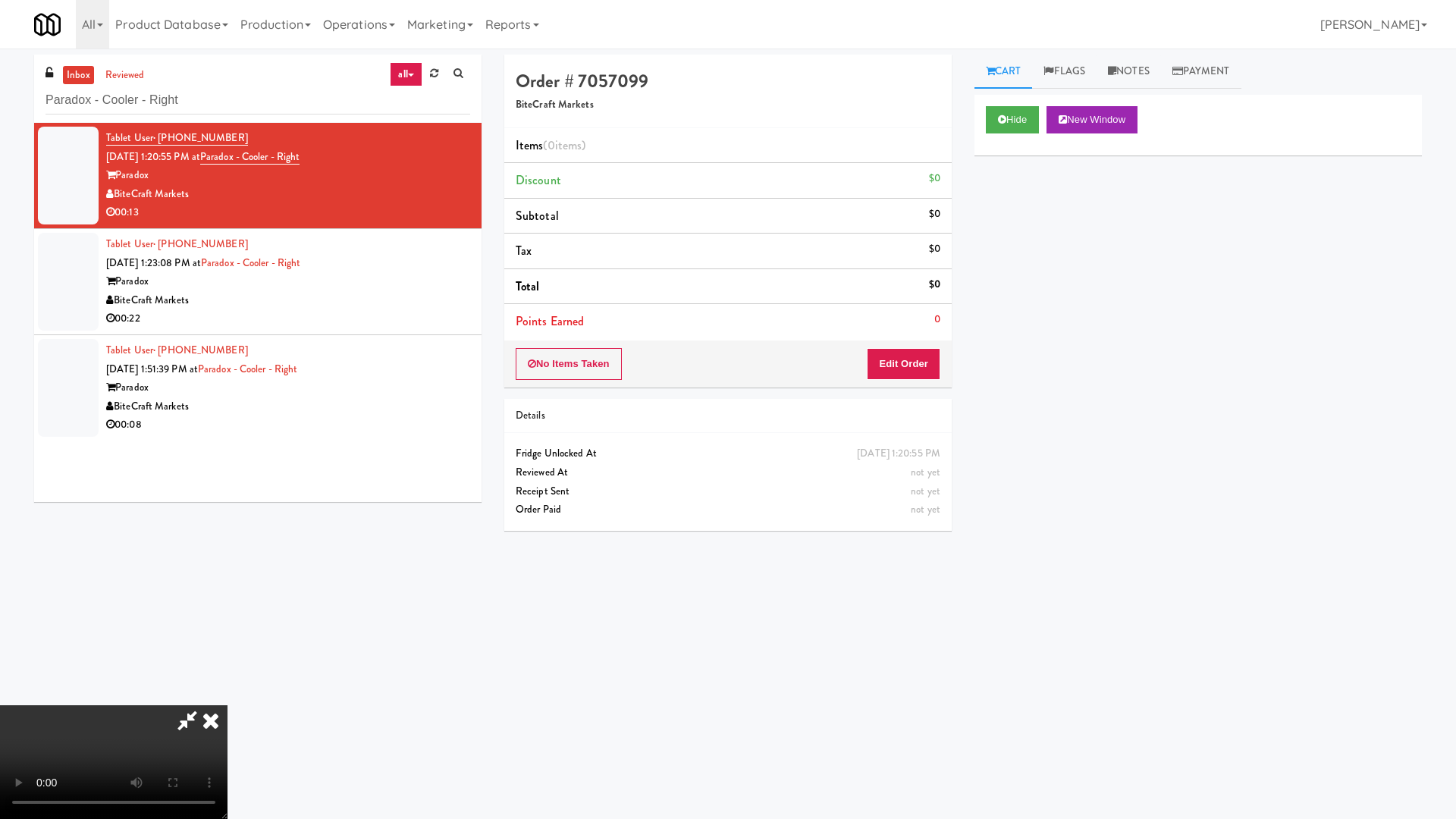
click at [227, 696] on video at bounding box center [113, 762] width 227 height 114
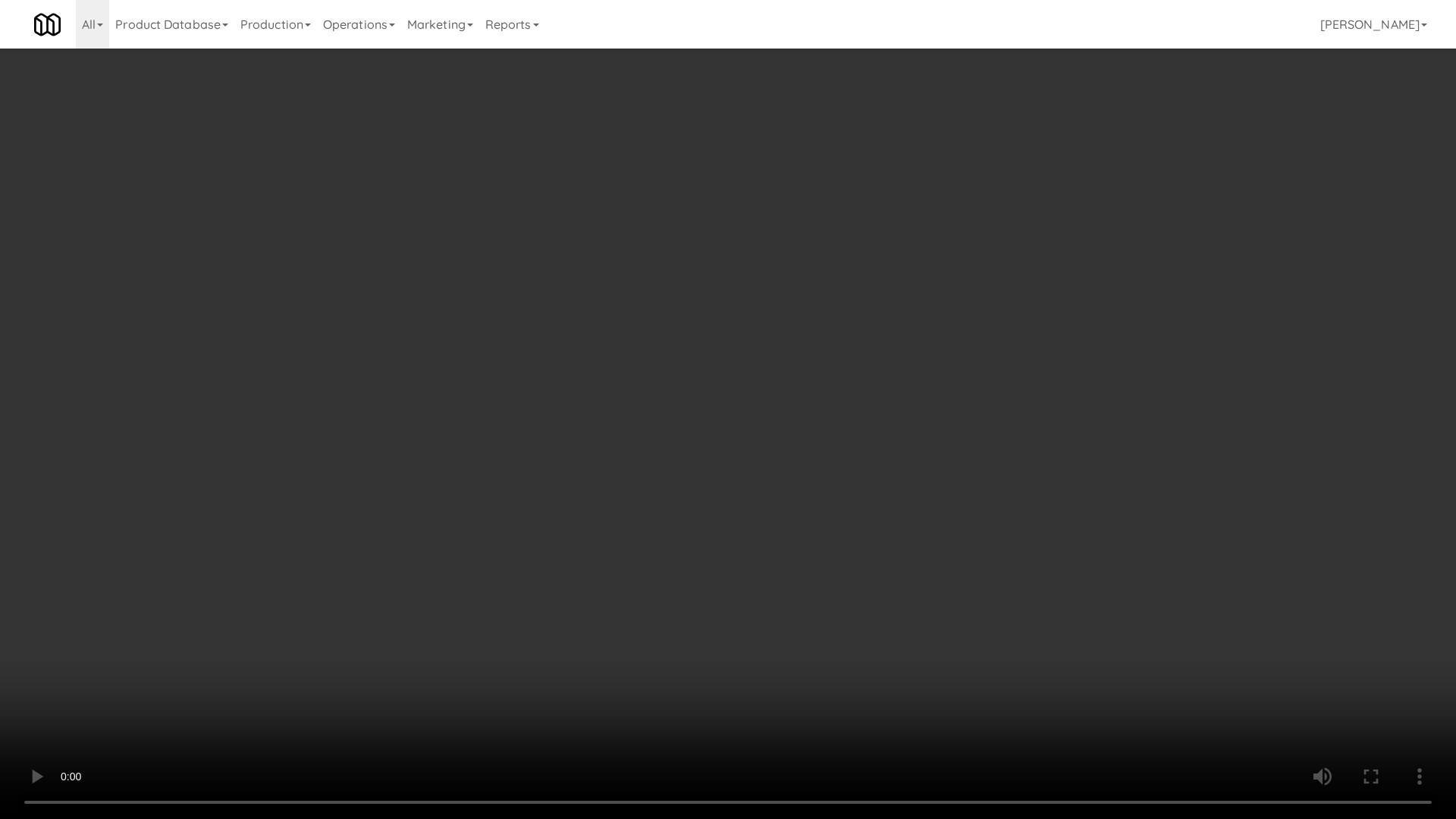
click at [741, 422] on video at bounding box center [728, 409] width 1456 height 819
click at [738, 346] on video at bounding box center [728, 409] width 1456 height 819
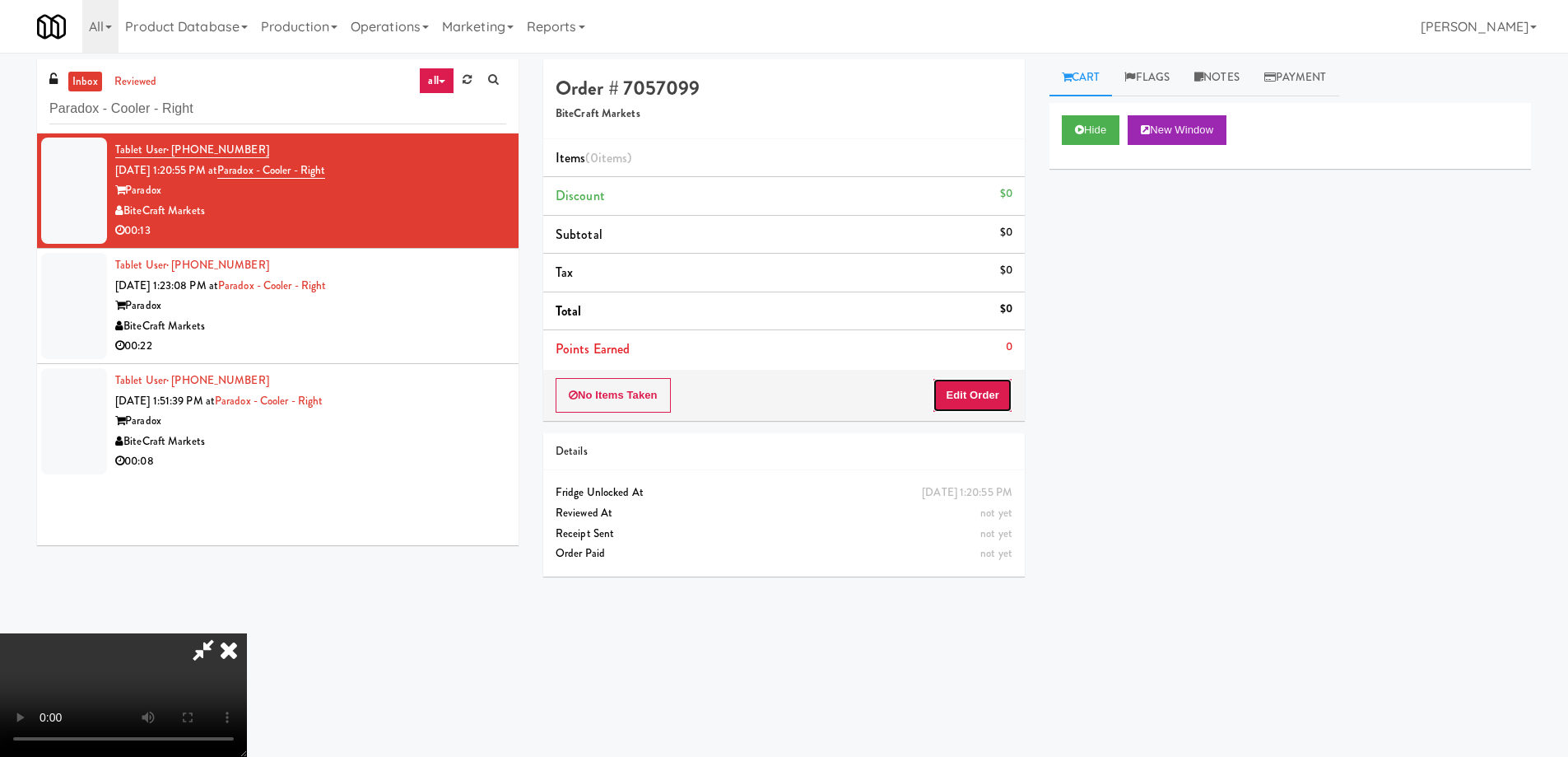
click at [962, 387] on button "Edit Order" at bounding box center [972, 395] width 80 height 35
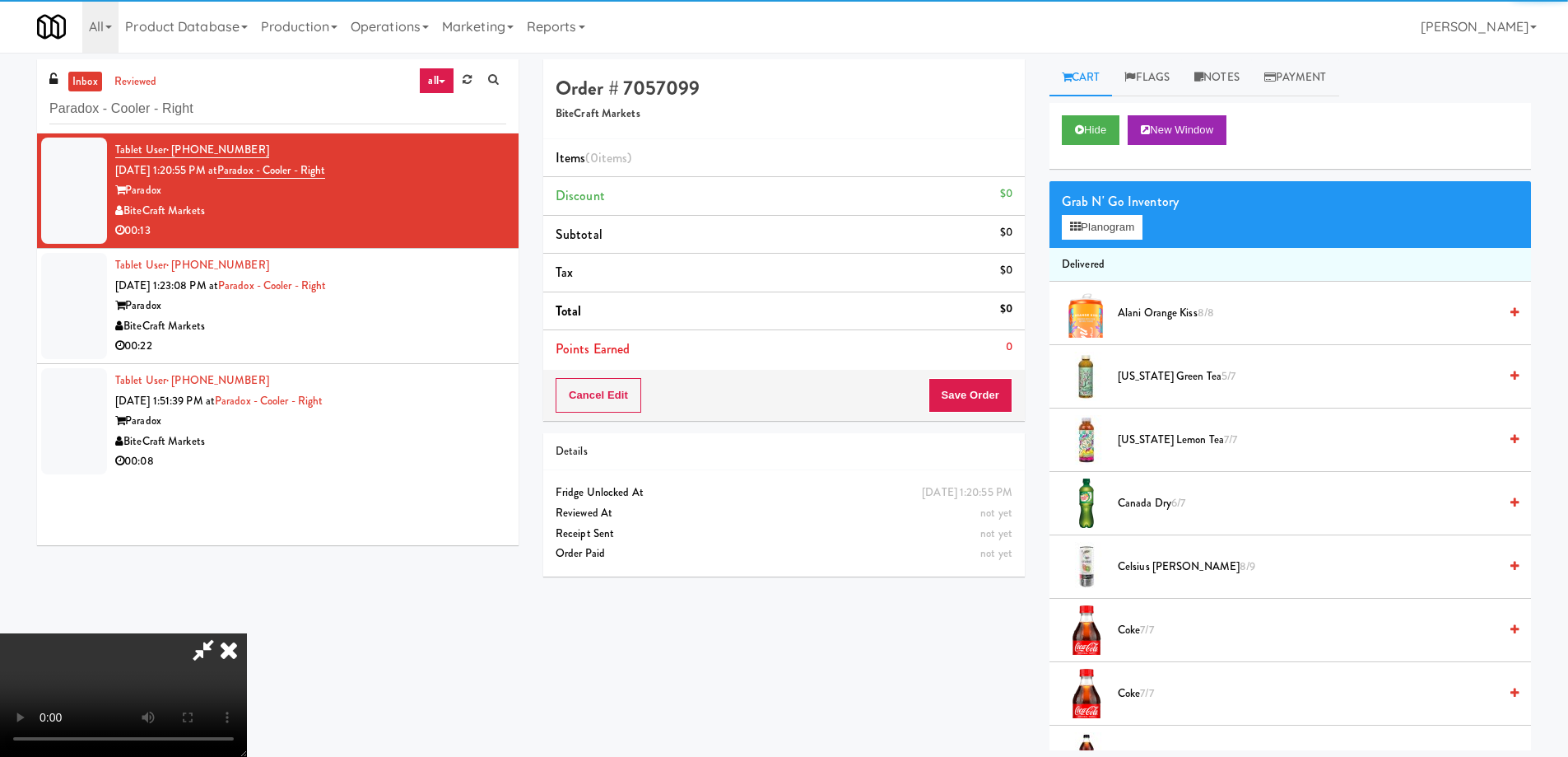
click at [1107, 212] on div "Grab N' Go Inventory" at bounding box center [1290, 201] width 457 height 25
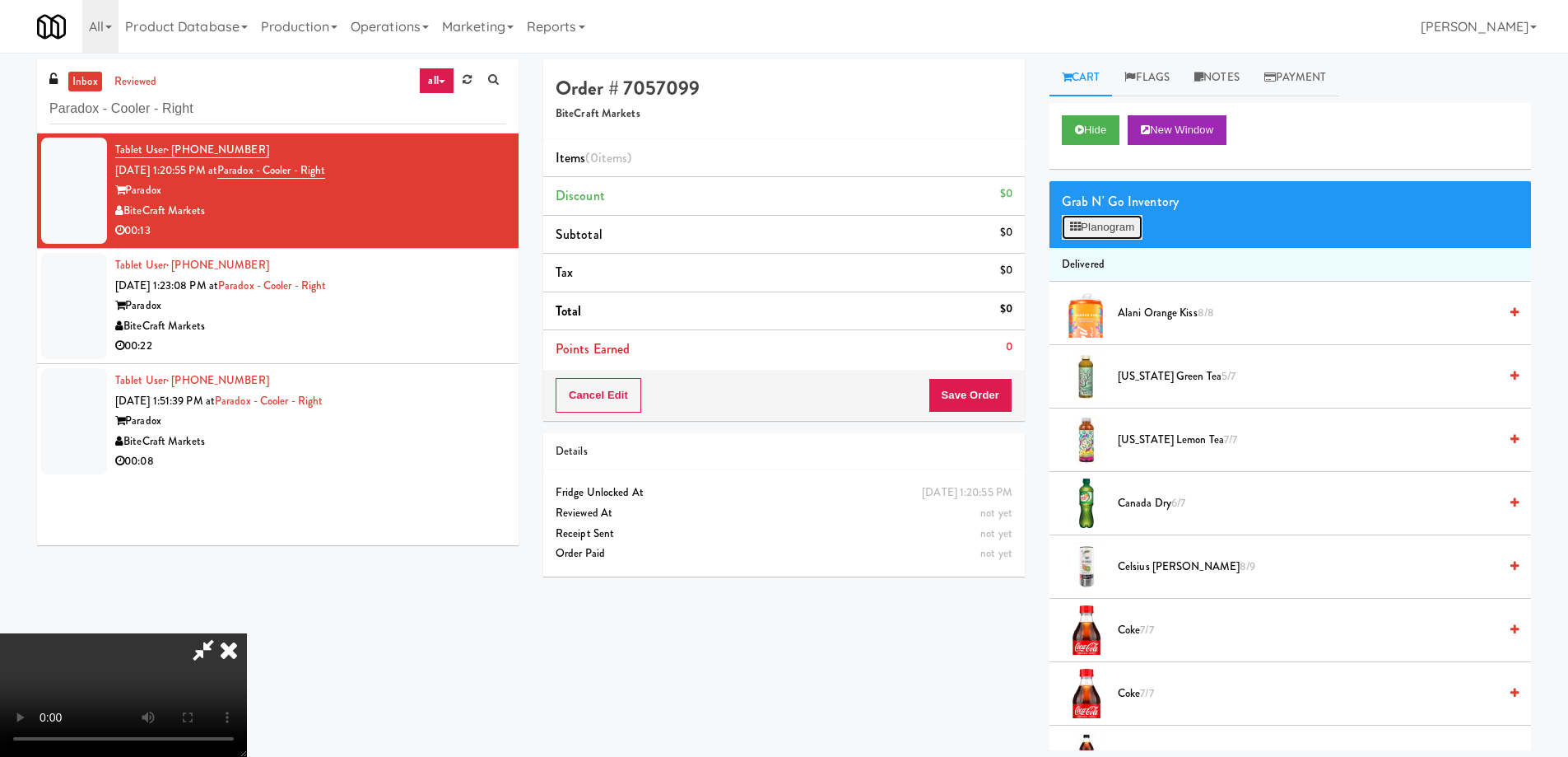
click at [1106, 233] on button "Planogram" at bounding box center [1101, 227] width 80 height 25
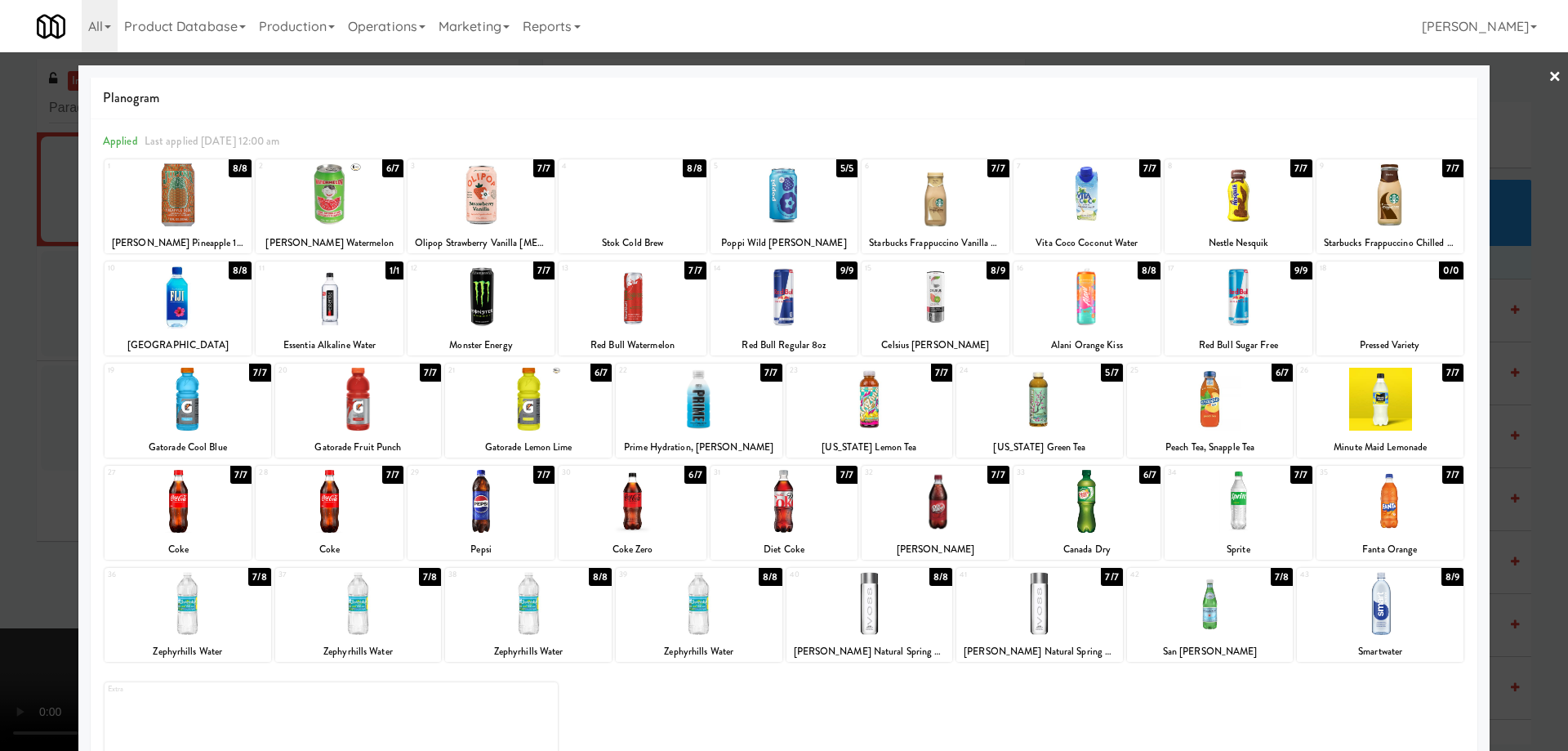
click at [887, 429] on div at bounding box center [870, 398] width 167 height 63
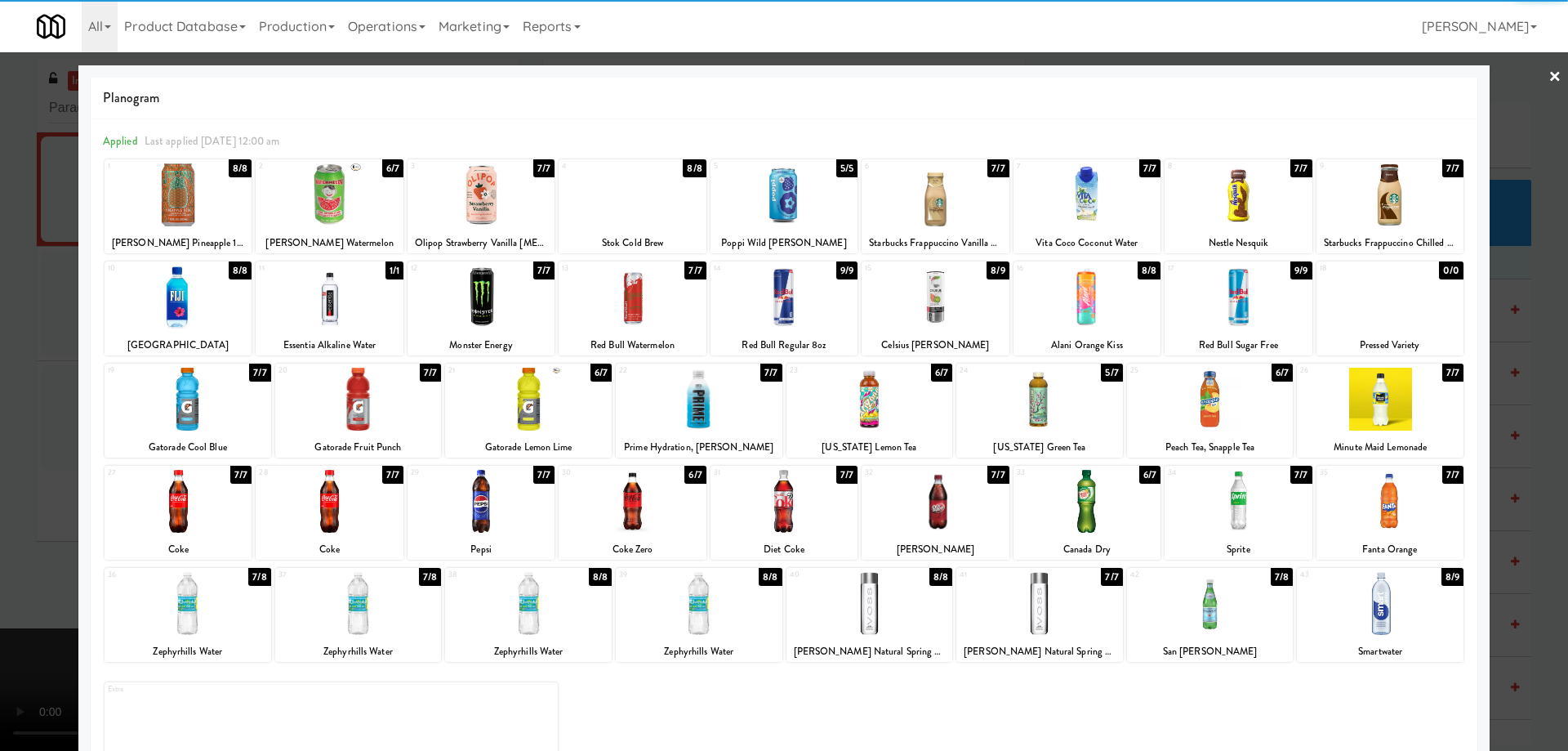
click at [1548, 80] on link "×" at bounding box center [1555, 78] width 13 height 51
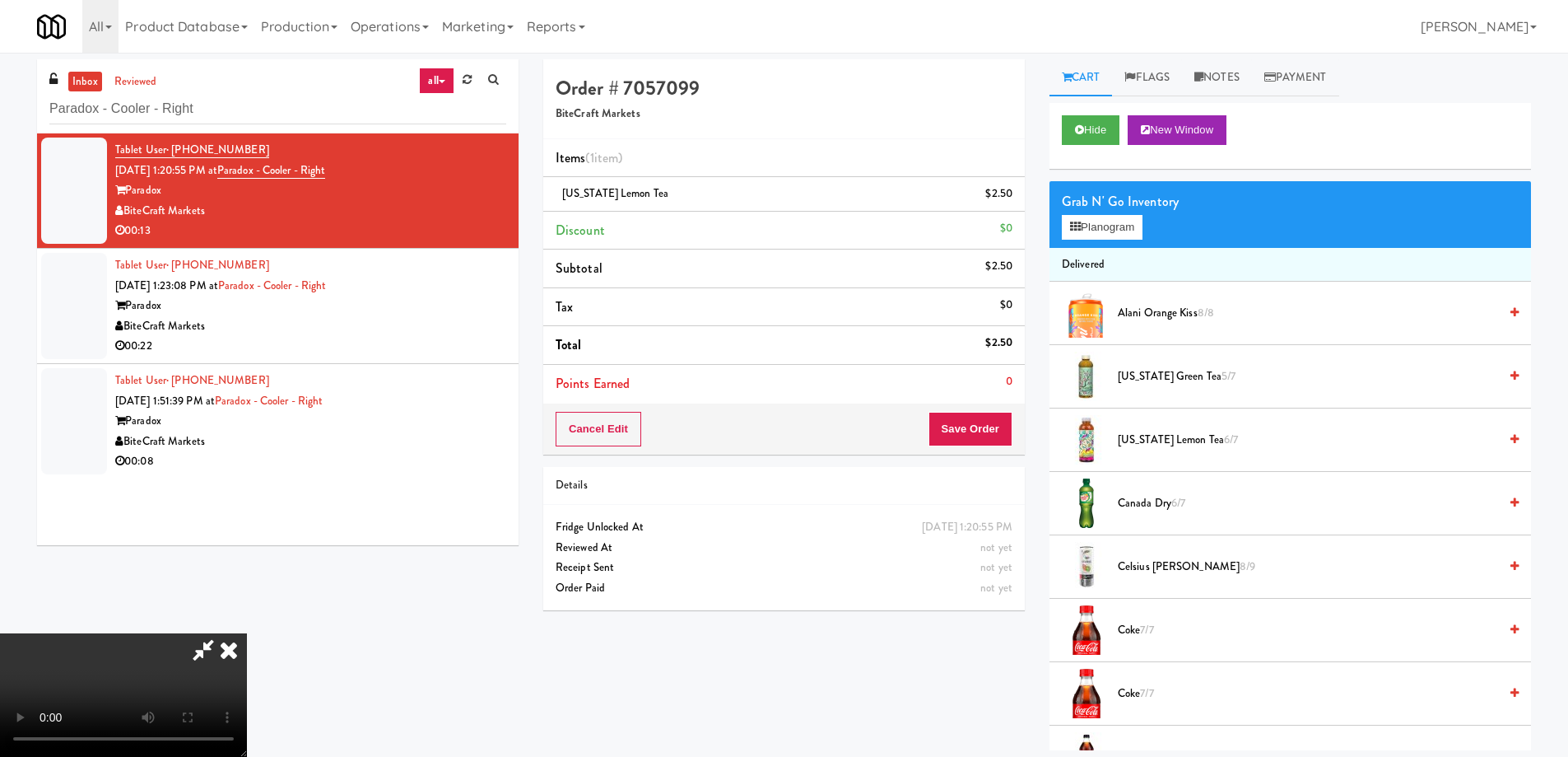
click at [247, 633] on video at bounding box center [123, 695] width 247 height 124
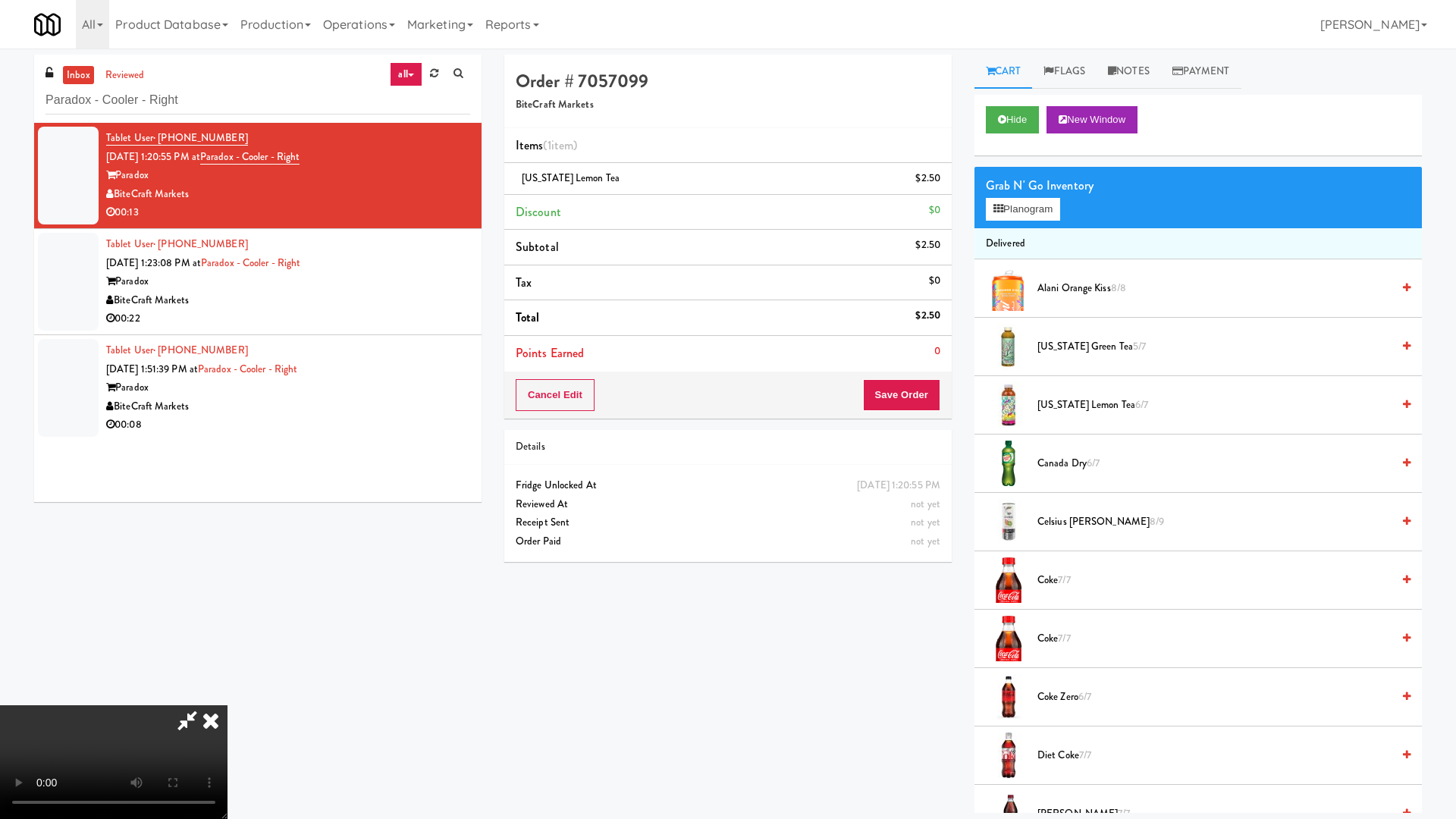
click at [227, 696] on video at bounding box center [113, 762] width 227 height 114
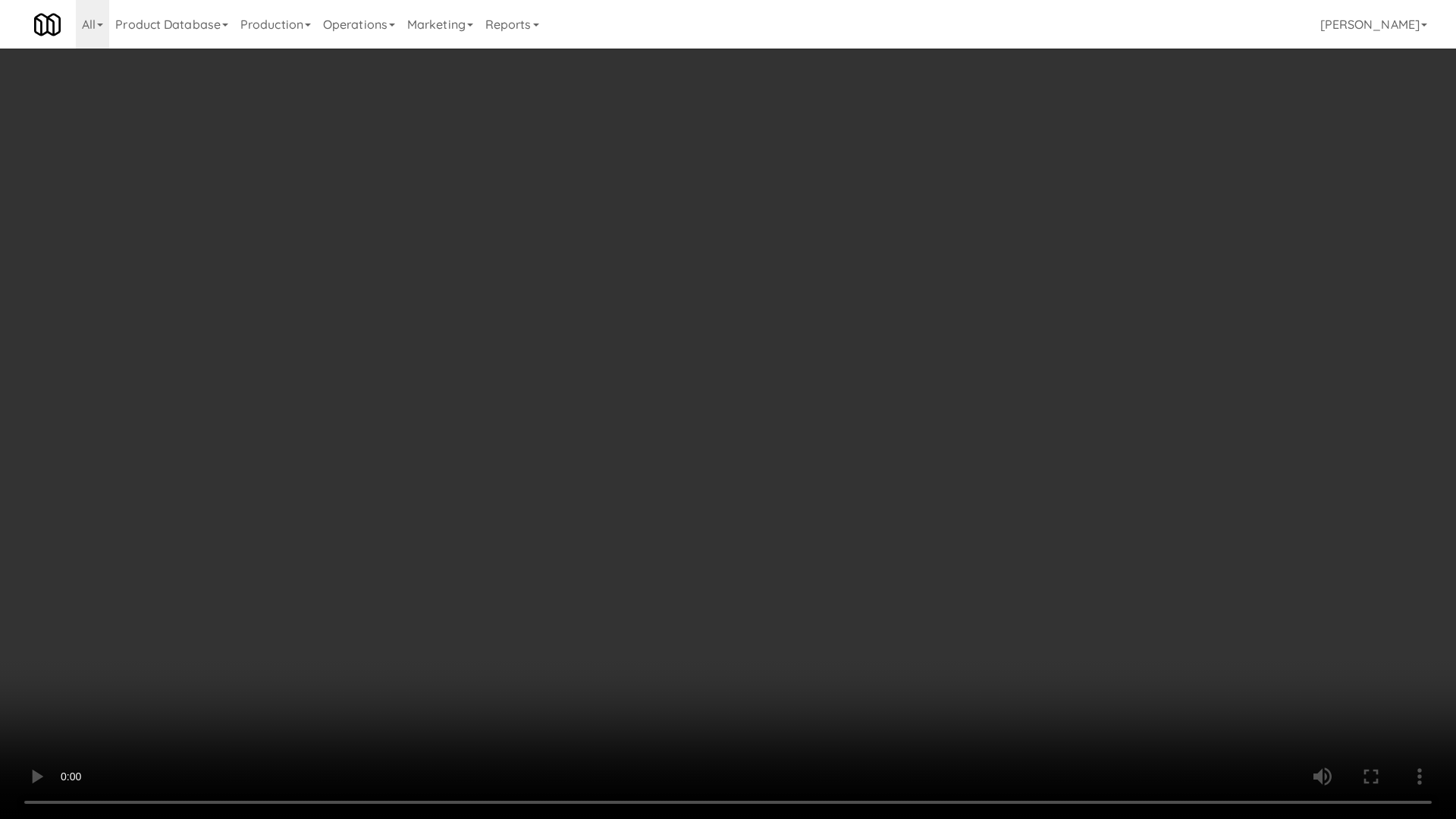
click at [900, 341] on video at bounding box center [728, 409] width 1456 height 819
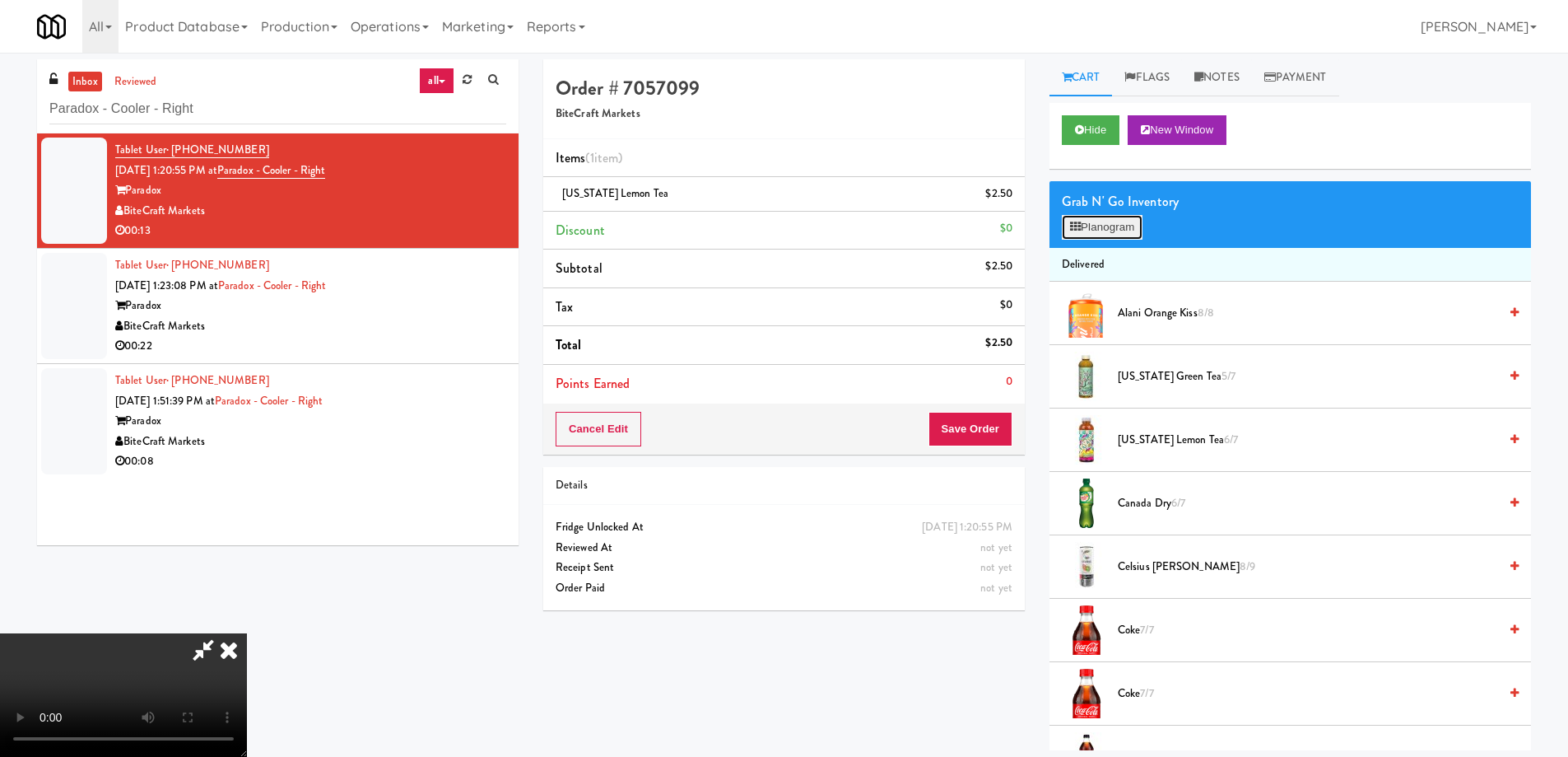
click at [1105, 228] on button "Planogram" at bounding box center [1101, 227] width 80 height 25
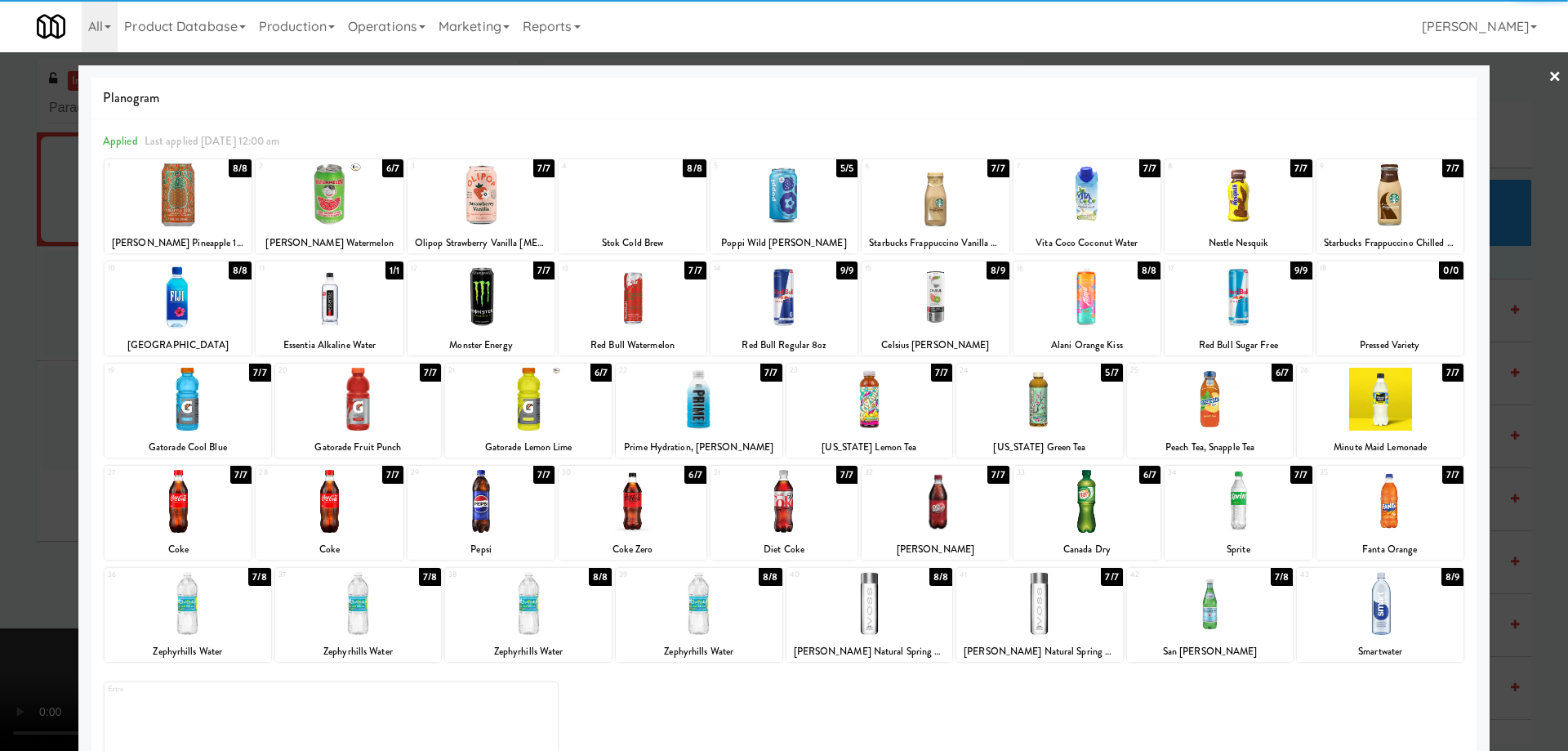
click at [494, 518] on div at bounding box center [481, 501] width 147 height 63
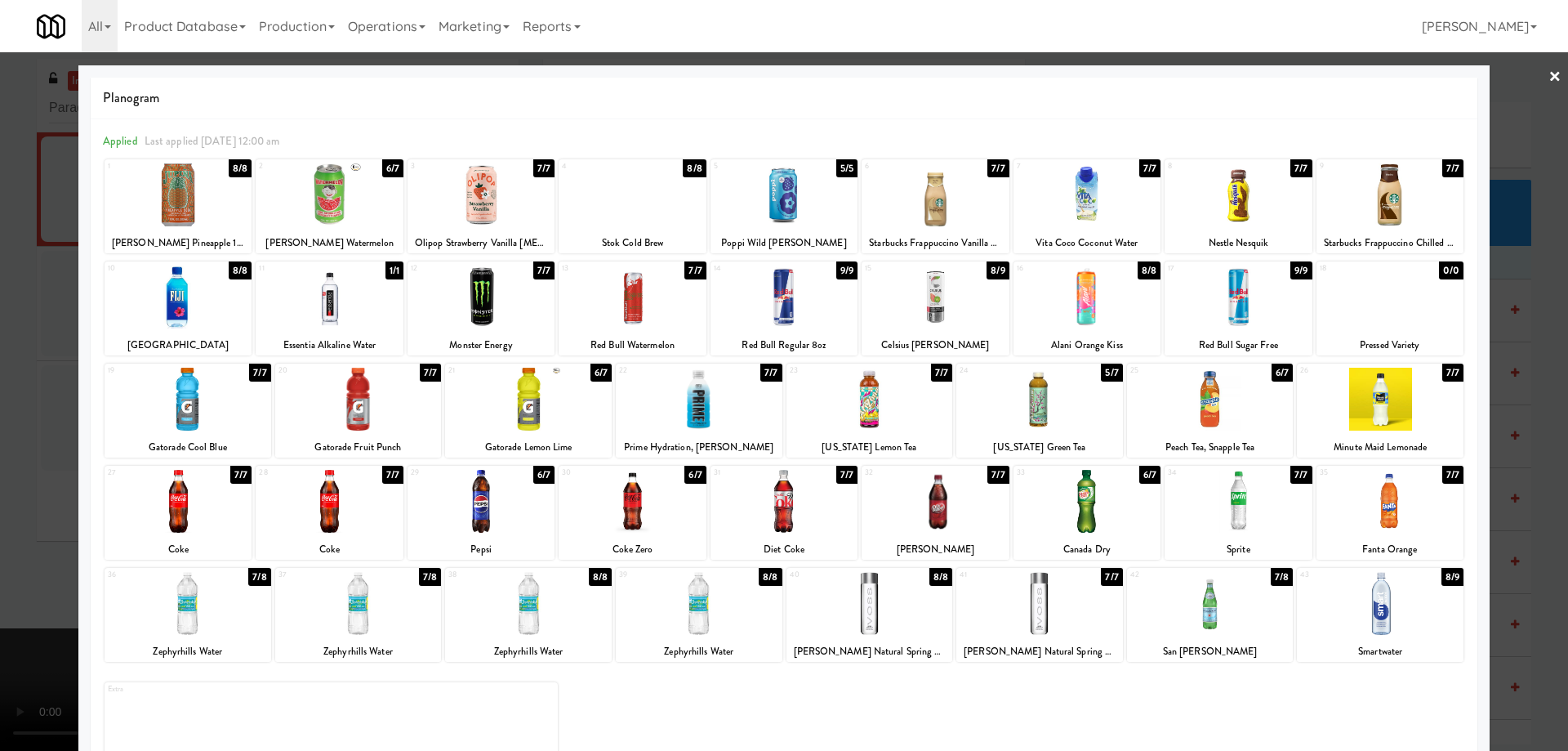
click at [1548, 74] on link "×" at bounding box center [1555, 78] width 13 height 51
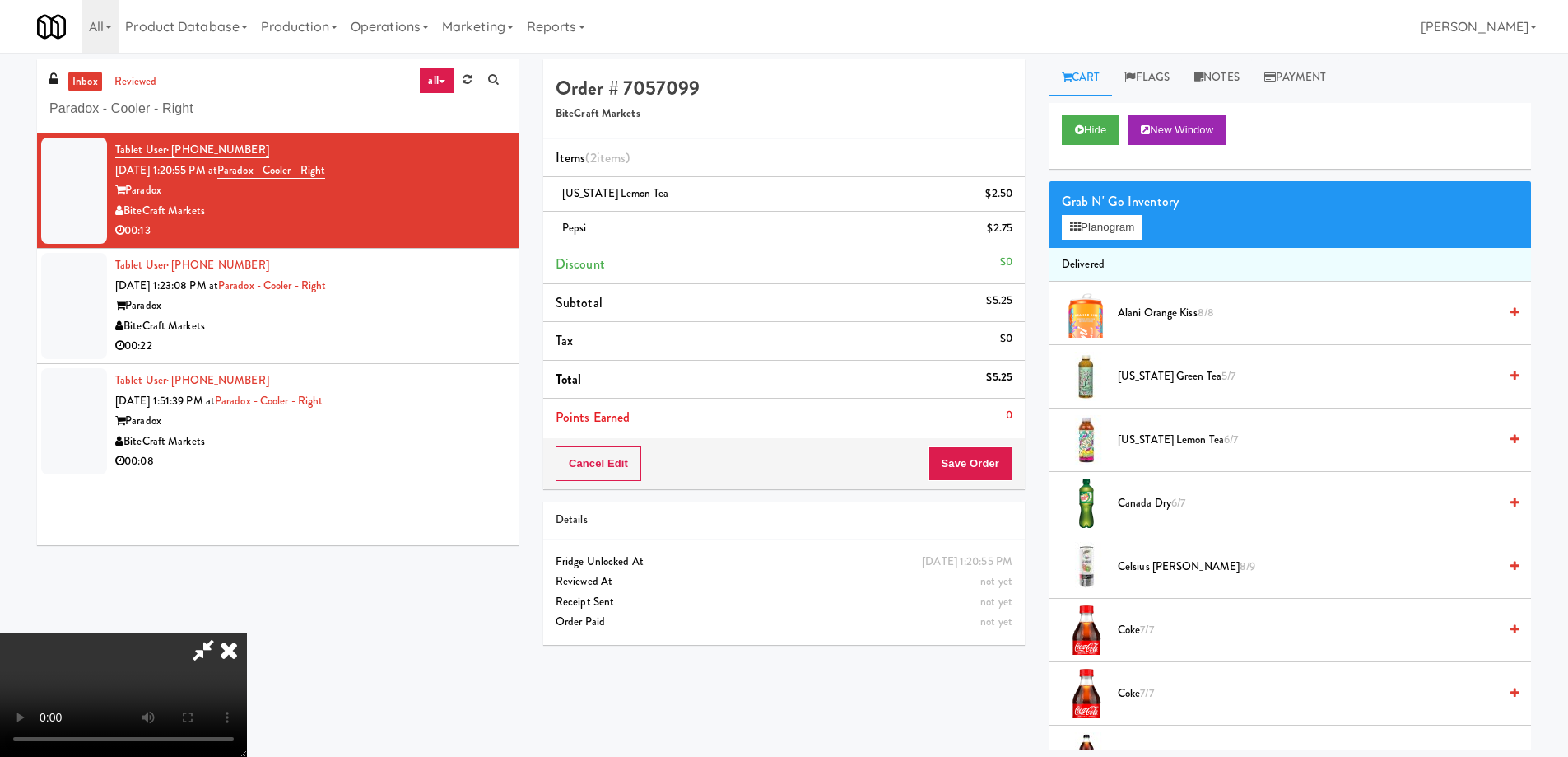
click at [247, 633] on video at bounding box center [123, 695] width 247 height 124
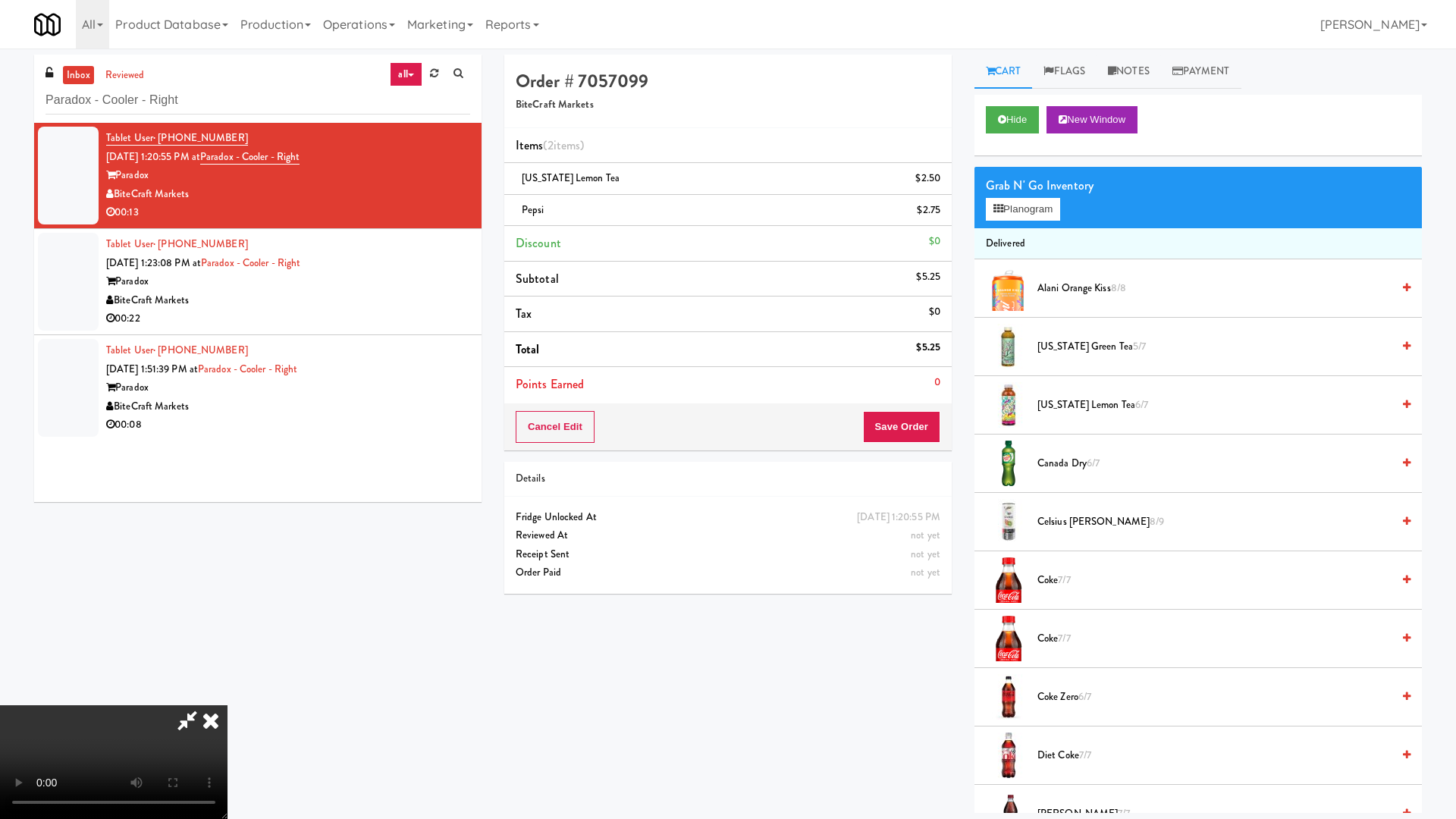
click at [227, 696] on video at bounding box center [113, 762] width 227 height 114
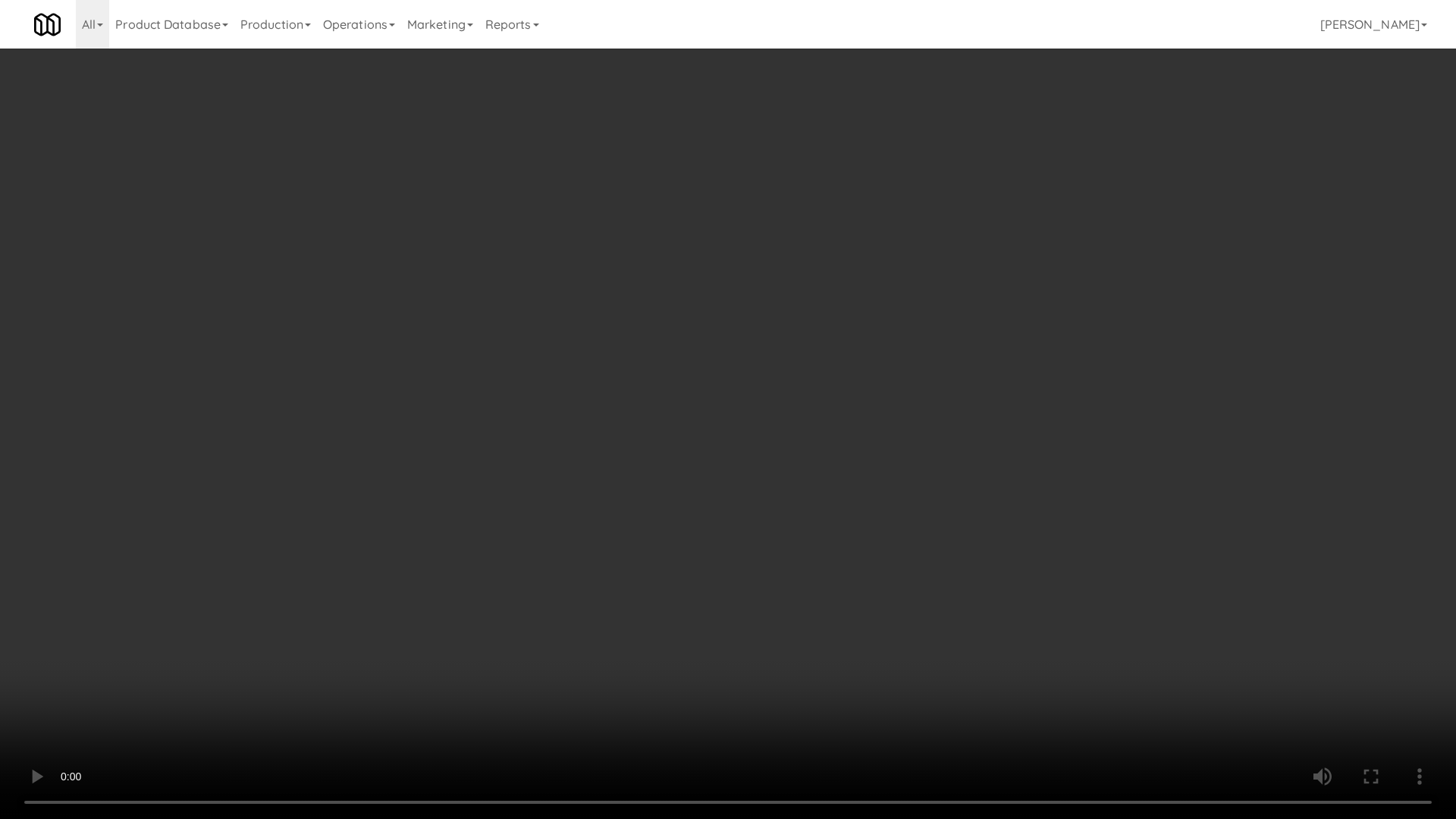
click at [657, 475] on video at bounding box center [728, 409] width 1456 height 819
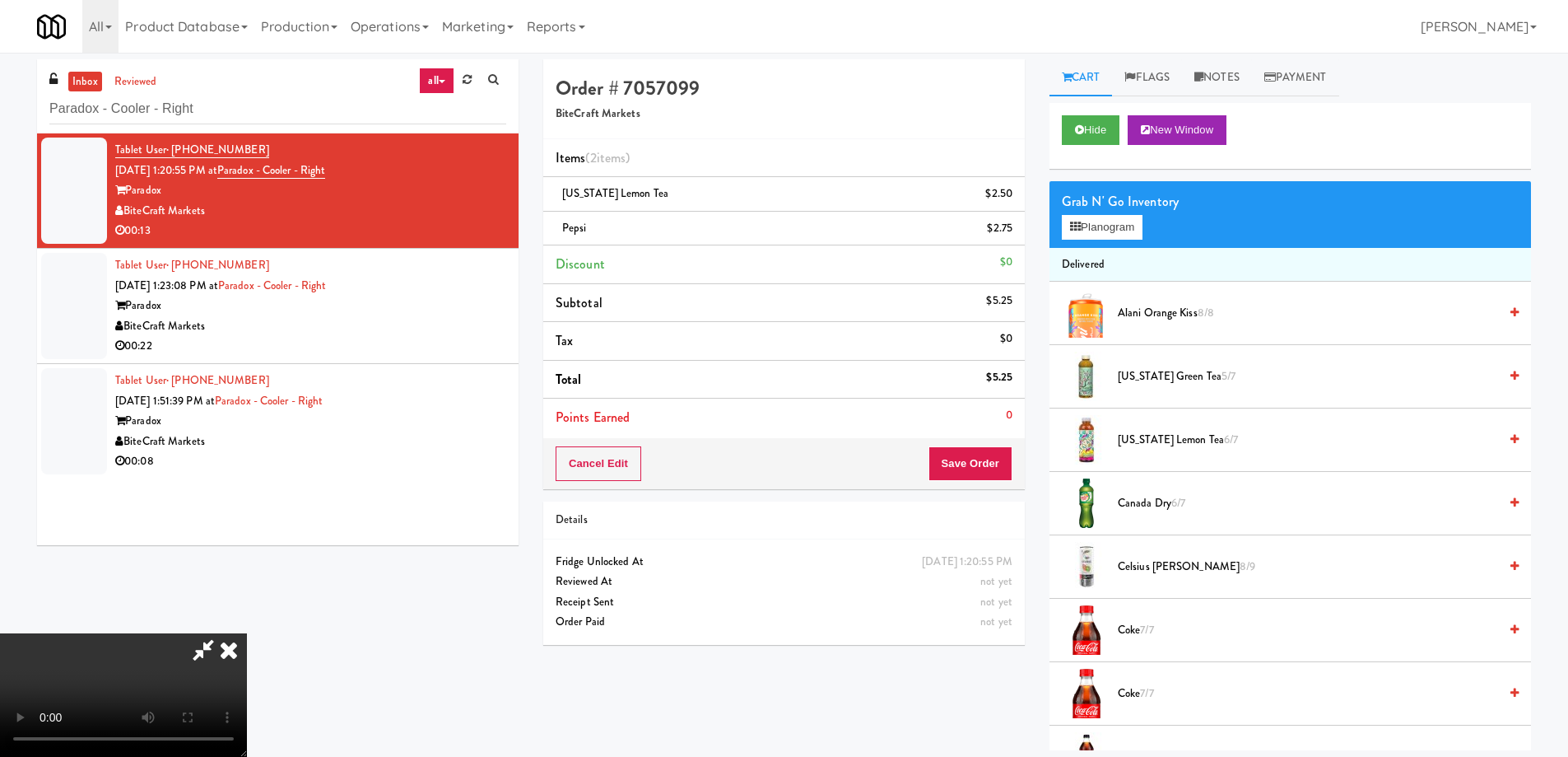
click at [247, 633] on icon at bounding box center [229, 649] width 36 height 33
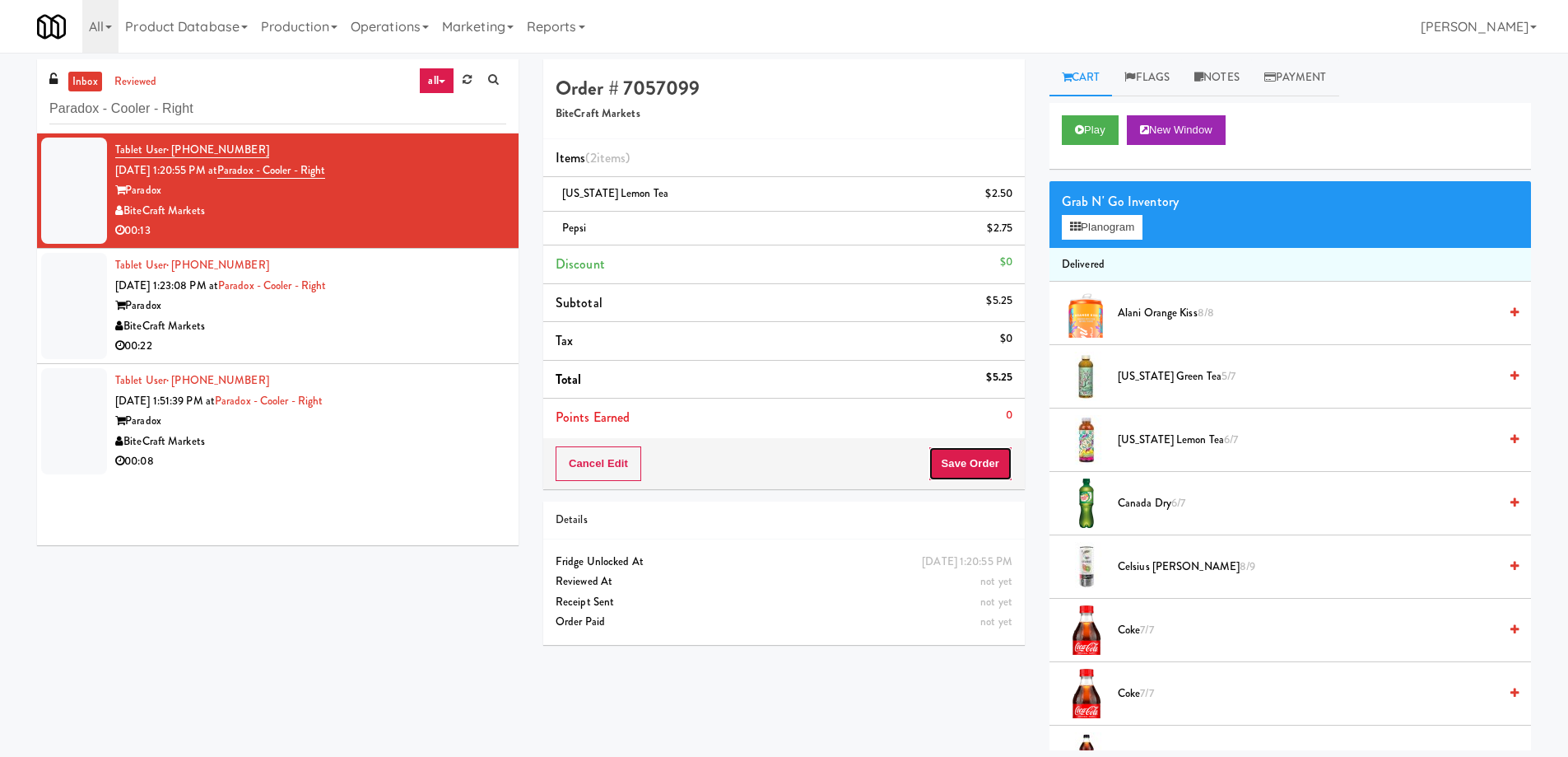
click at [964, 447] on button "Save Order" at bounding box center [970, 463] width 84 height 35
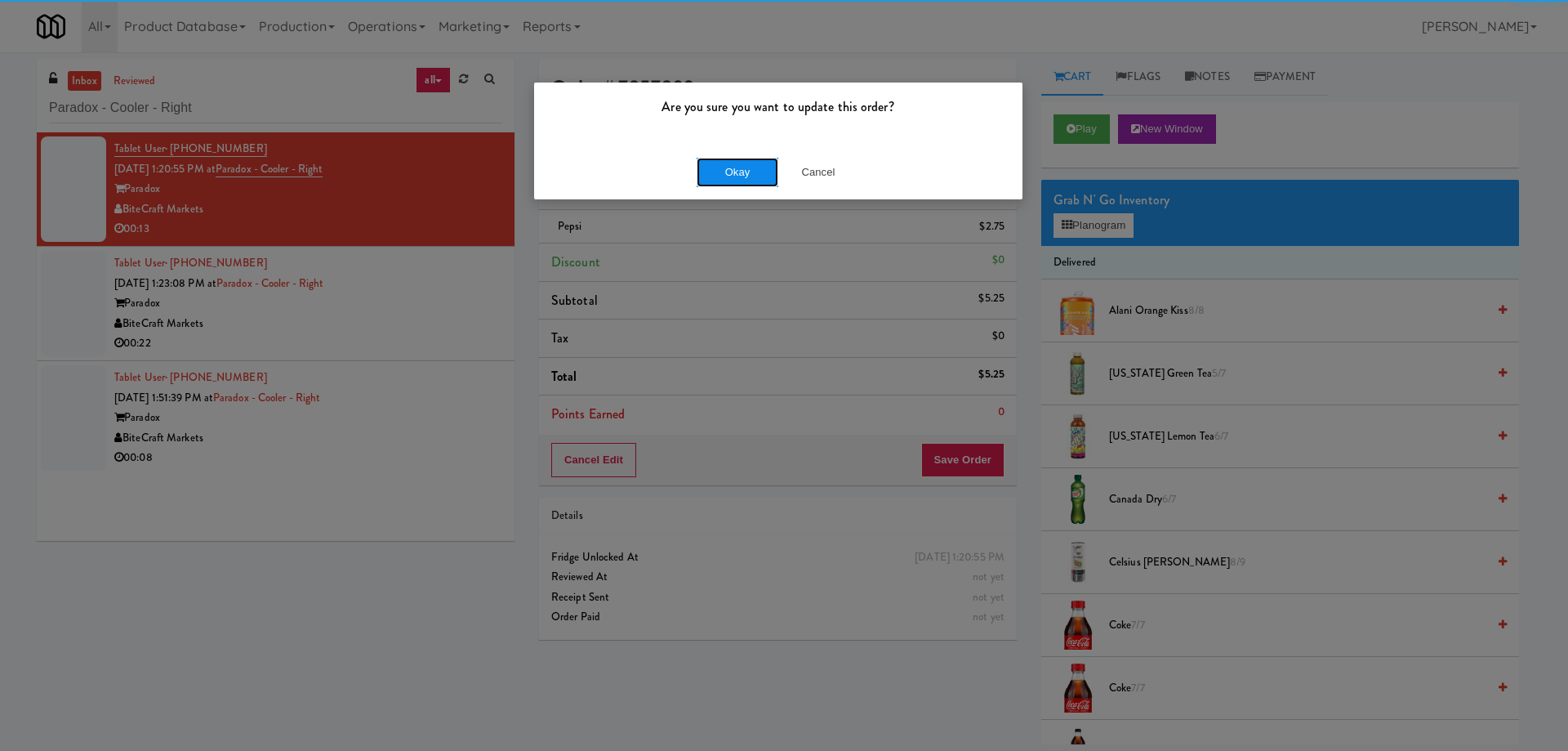
click at [742, 169] on button "Okay" at bounding box center [737, 172] width 82 height 29
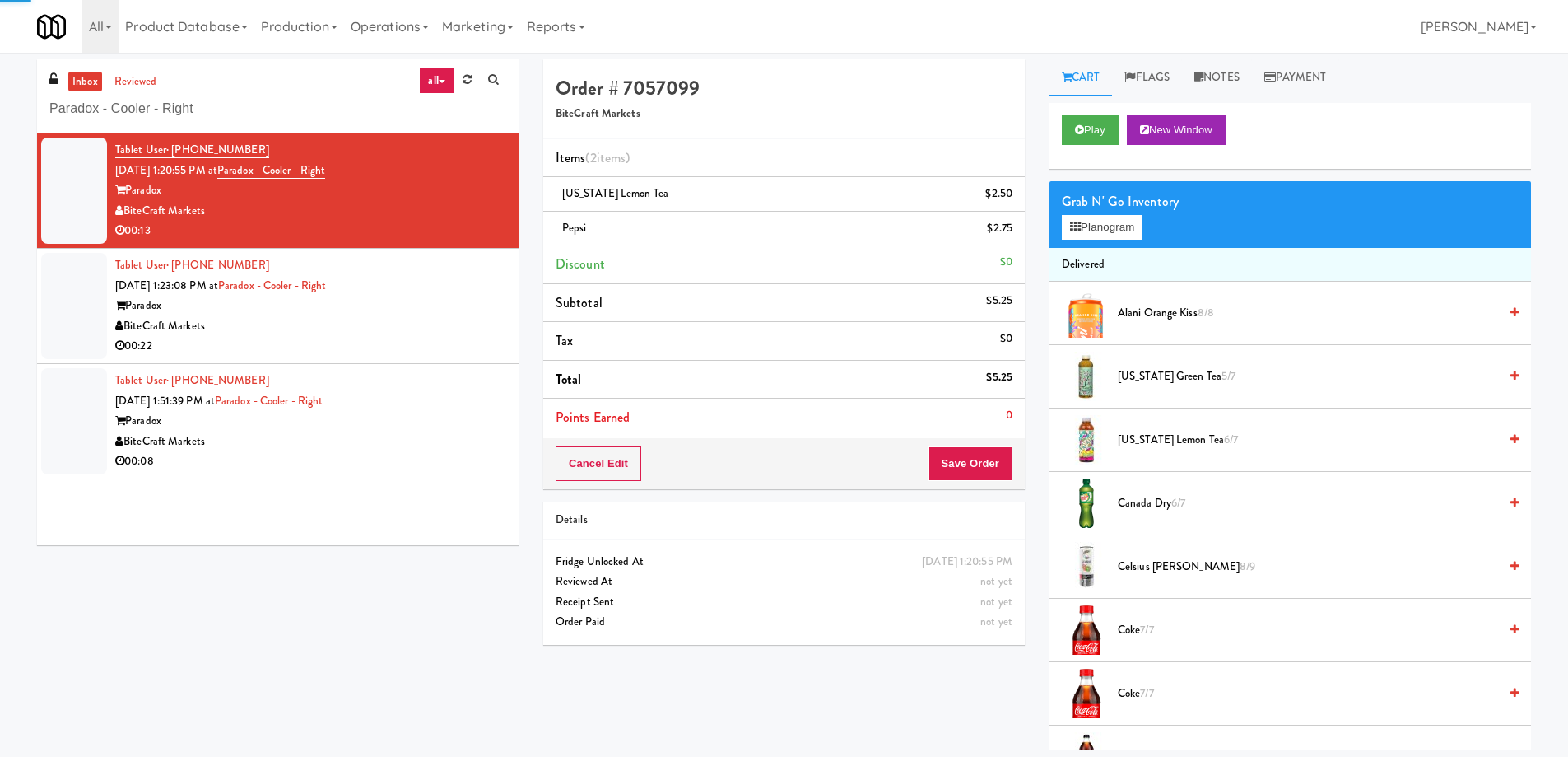
drag, startPoint x: 433, startPoint y: 311, endPoint x: 493, endPoint y: 318, distance: 60.4
click at [432, 311] on div "Paradox" at bounding box center [311, 306] width 391 height 21
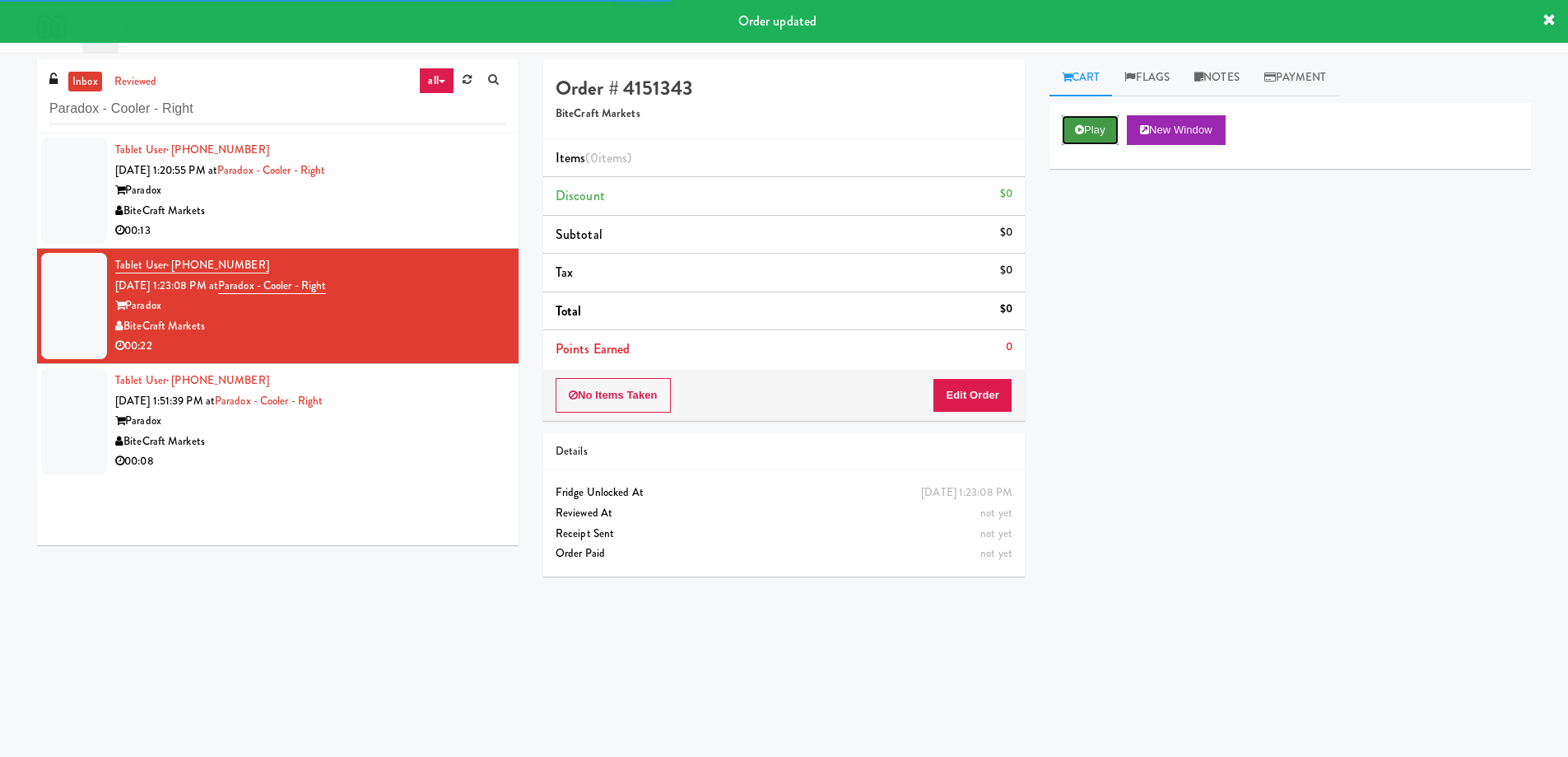
click at [1085, 133] on button "Play" at bounding box center [1090, 129] width 57 height 29
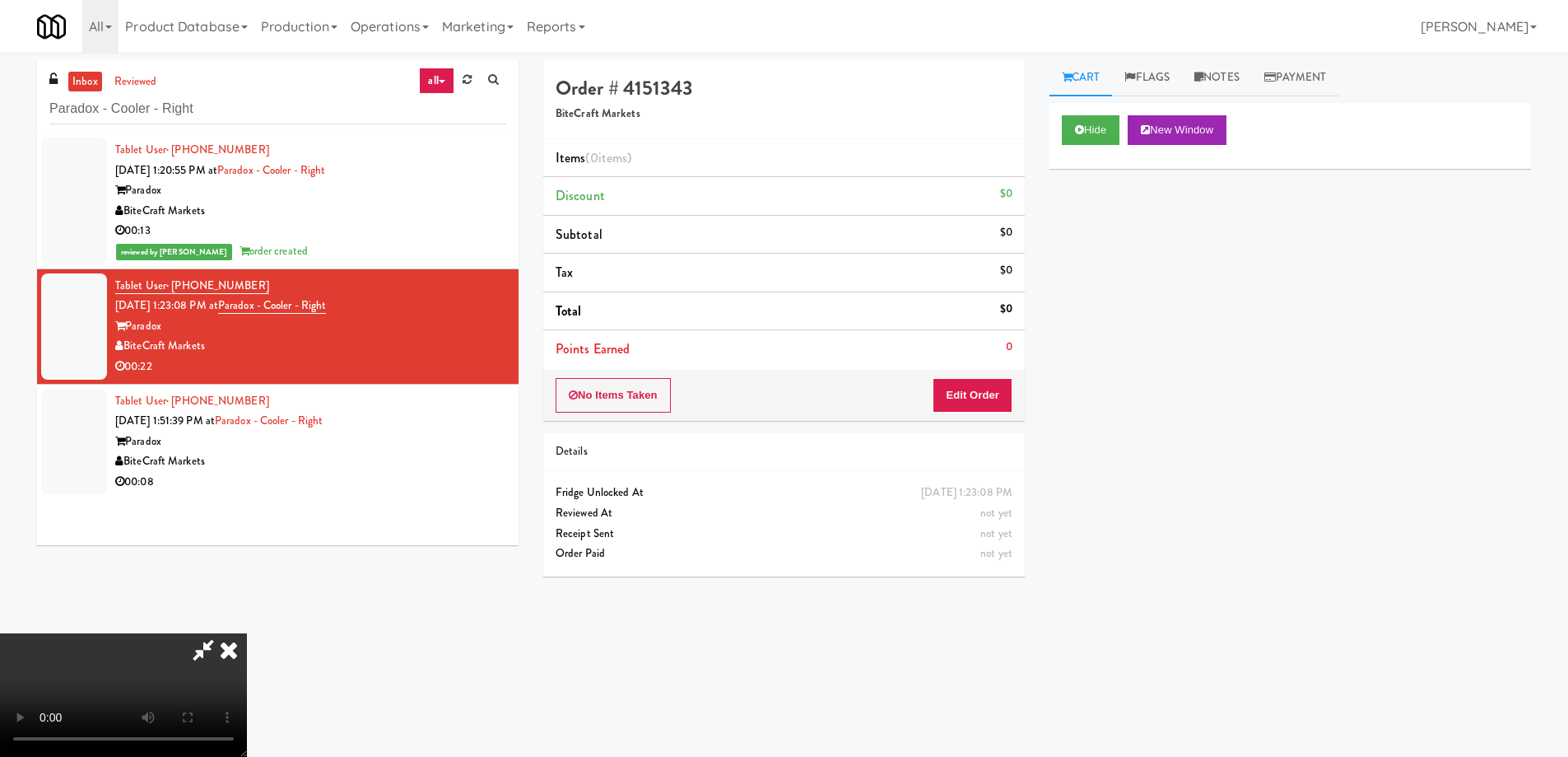
click at [247, 633] on video at bounding box center [123, 695] width 247 height 124
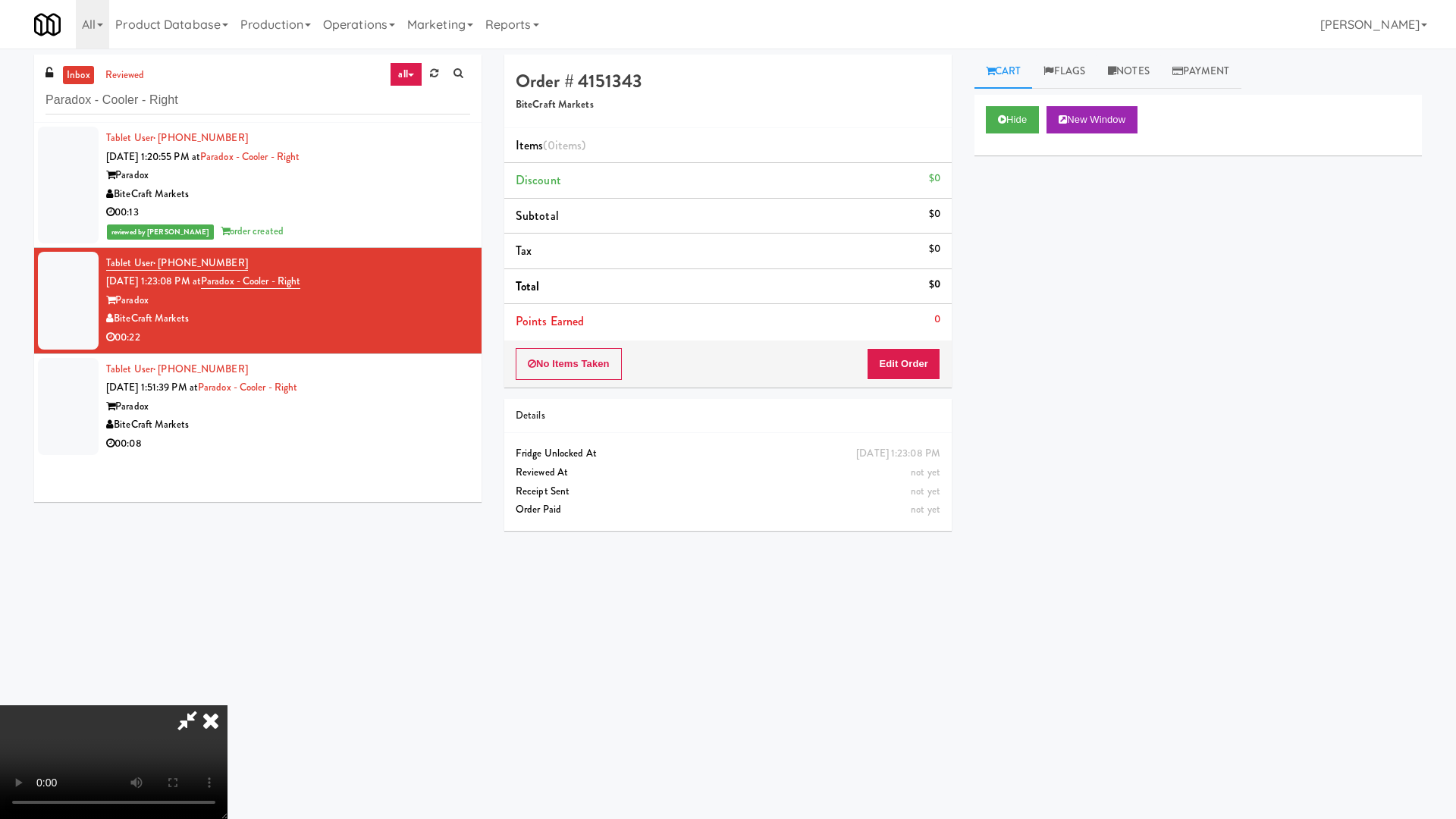
click at [227, 696] on video at bounding box center [113, 762] width 227 height 114
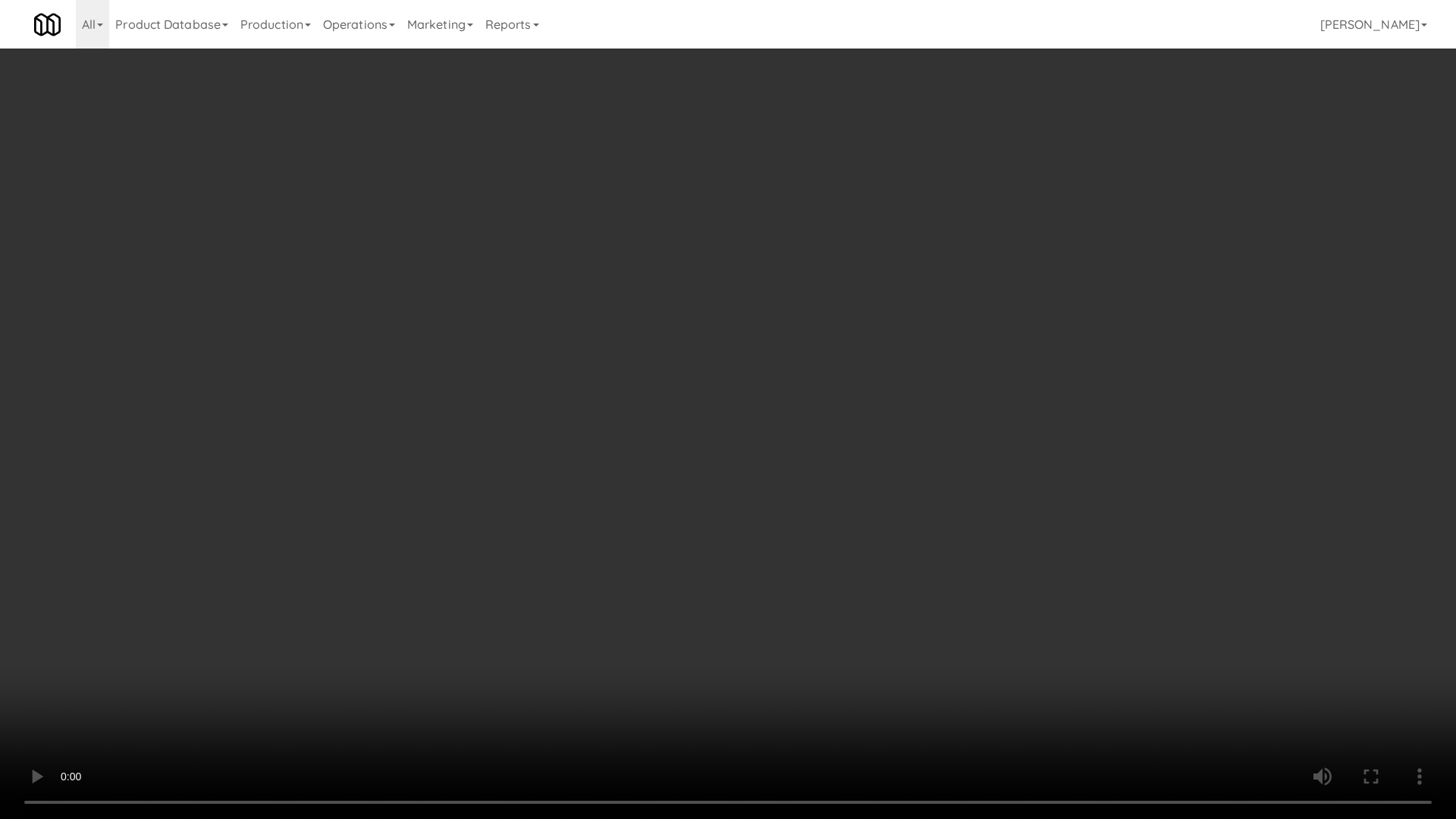
click at [756, 436] on video at bounding box center [728, 409] width 1456 height 819
click at [775, 386] on video at bounding box center [728, 409] width 1456 height 819
click at [735, 339] on video at bounding box center [728, 409] width 1456 height 819
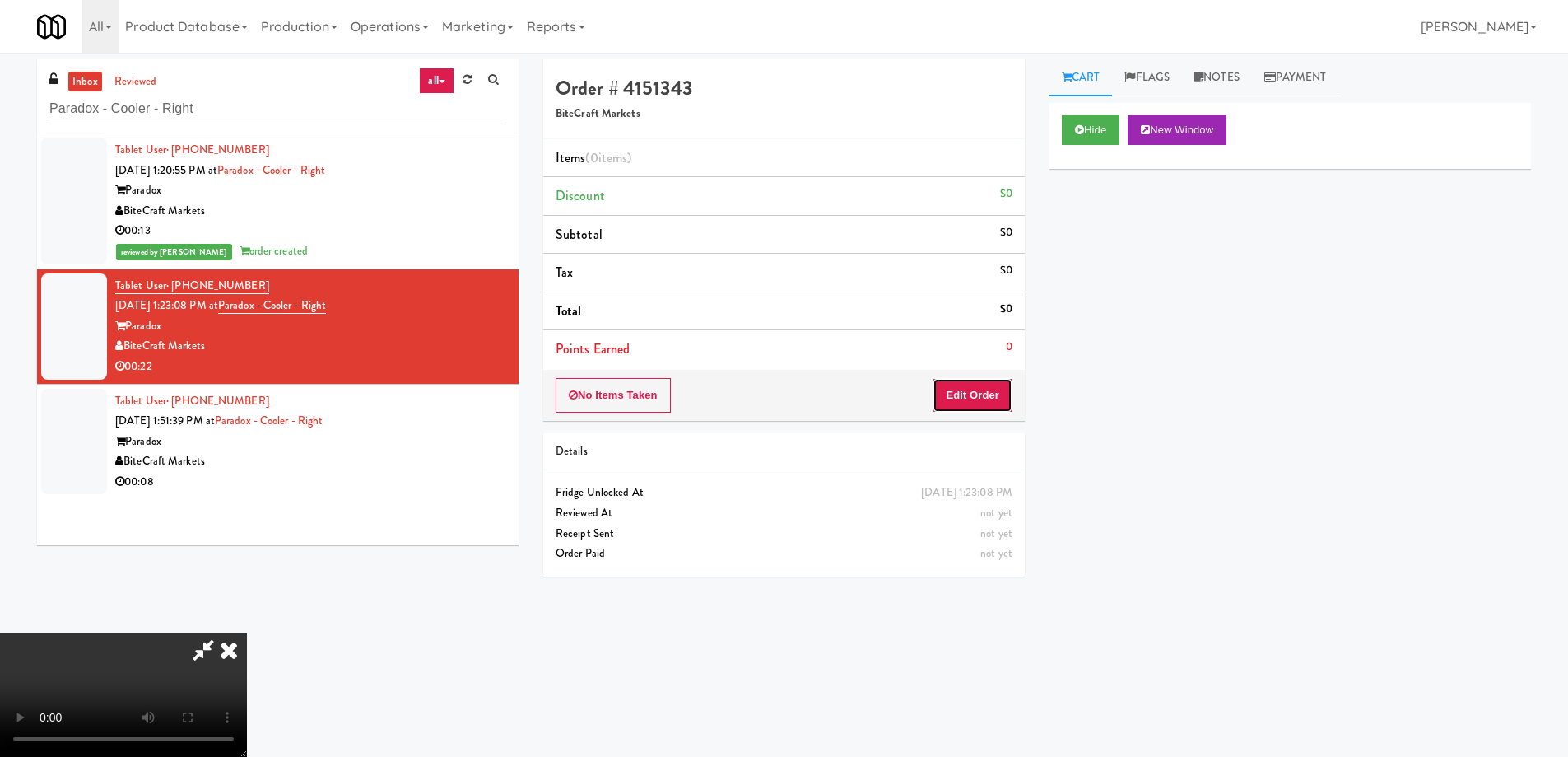
click at [1009, 399] on button "Edit Order" at bounding box center [972, 395] width 80 height 35
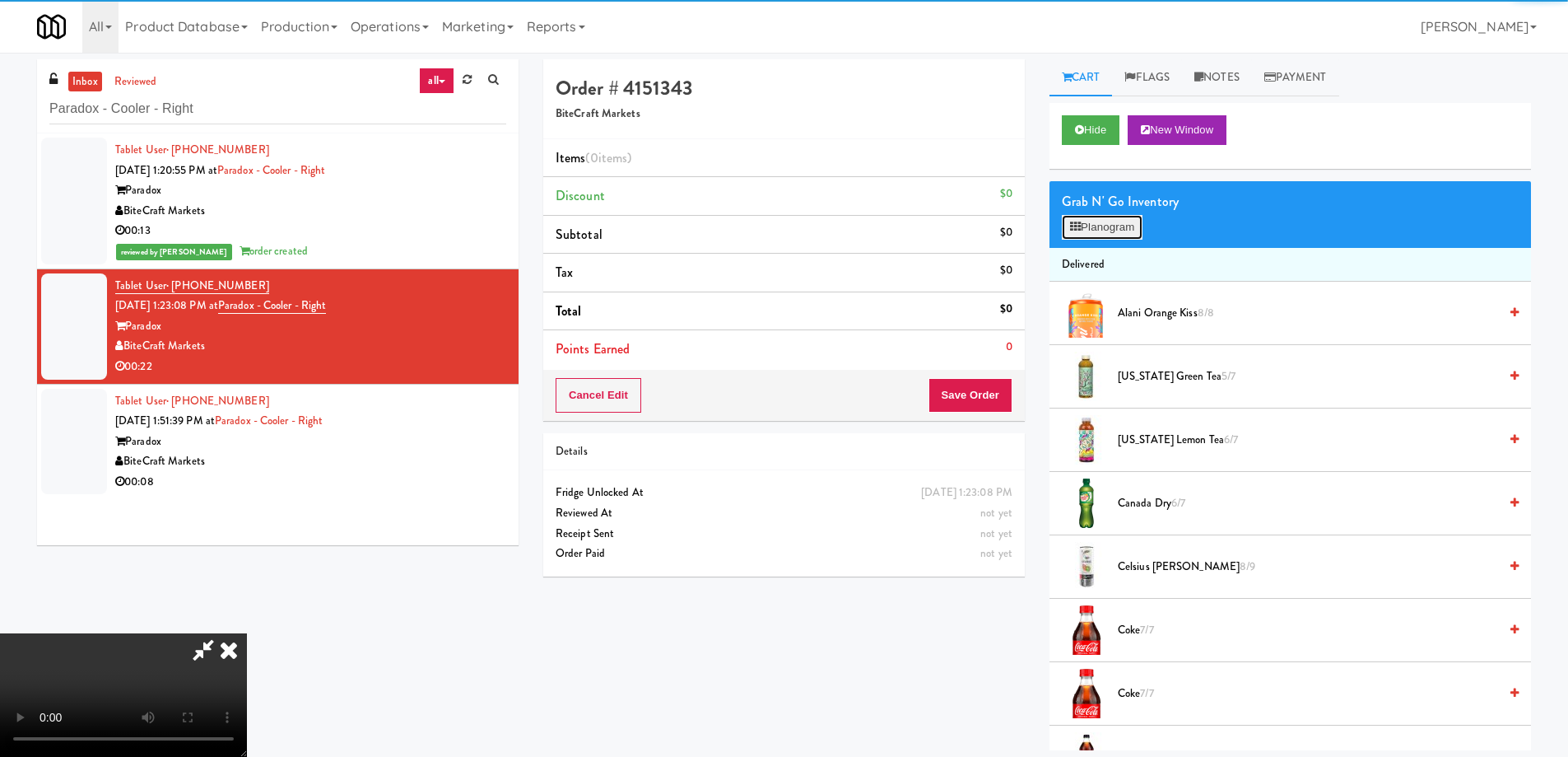
click at [1112, 225] on button "Planogram" at bounding box center [1101, 227] width 80 height 25
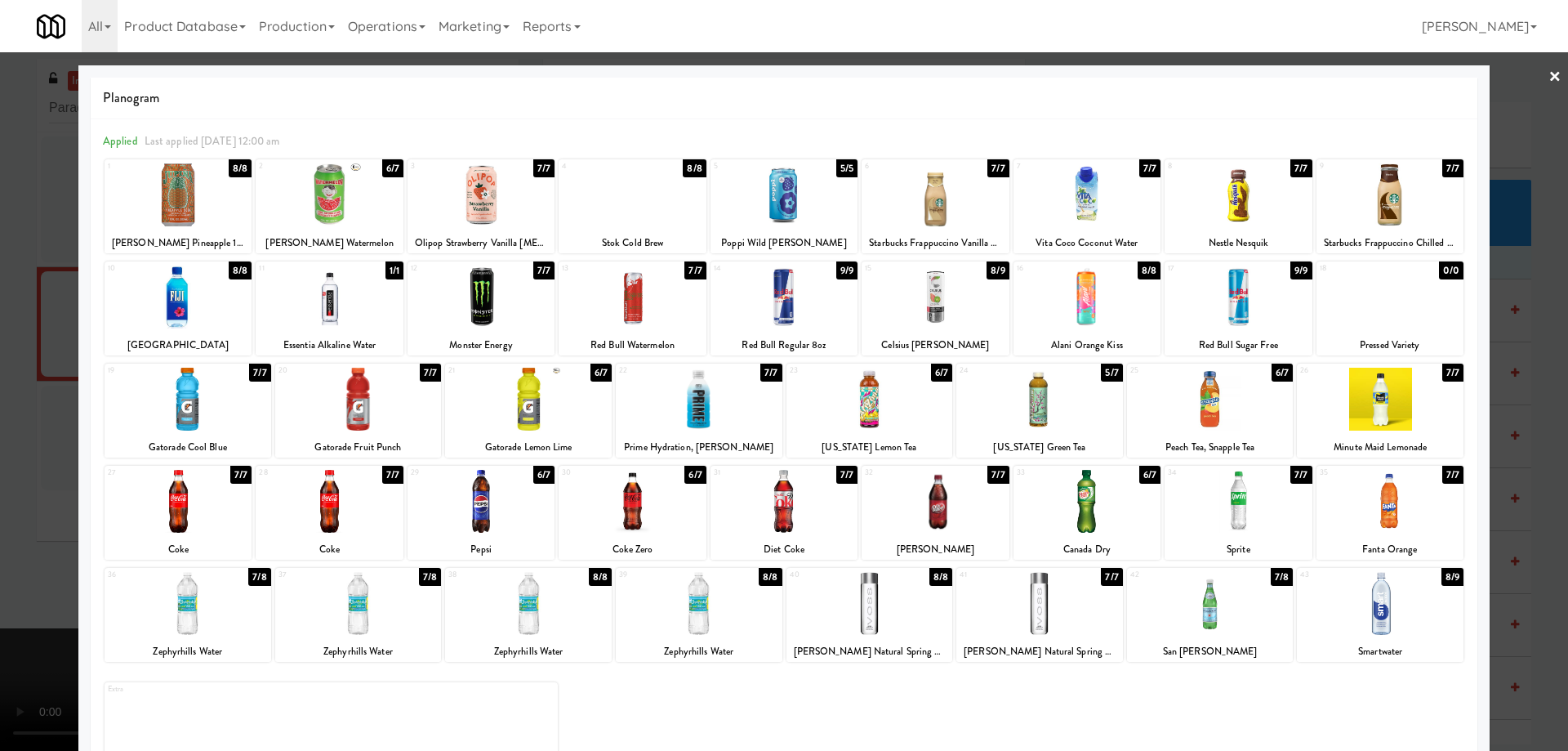
click at [810, 190] on div at bounding box center [784, 194] width 147 height 63
click at [1548, 80] on link "×" at bounding box center [1555, 78] width 13 height 51
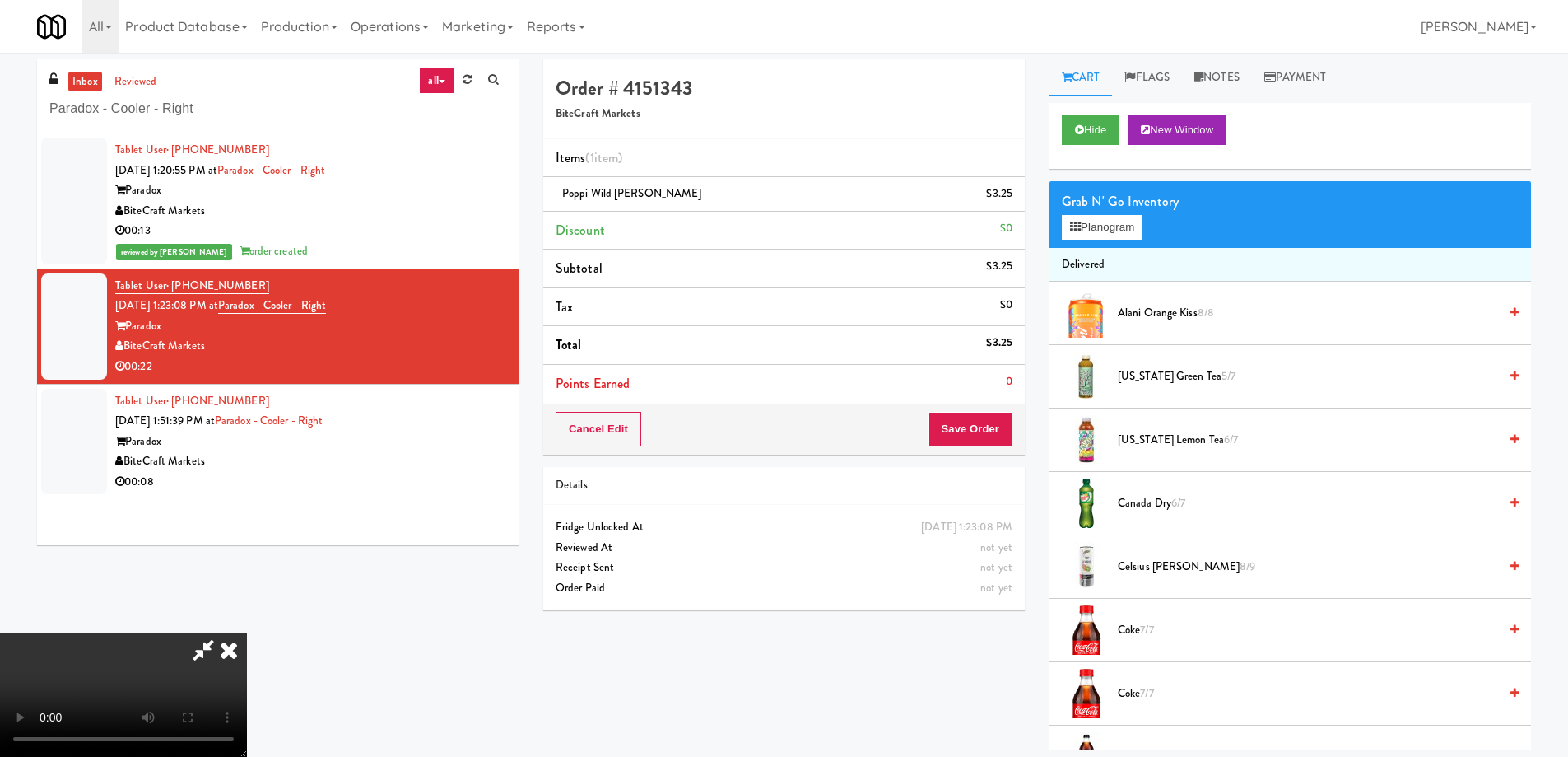
click at [247, 633] on video at bounding box center [123, 695] width 247 height 124
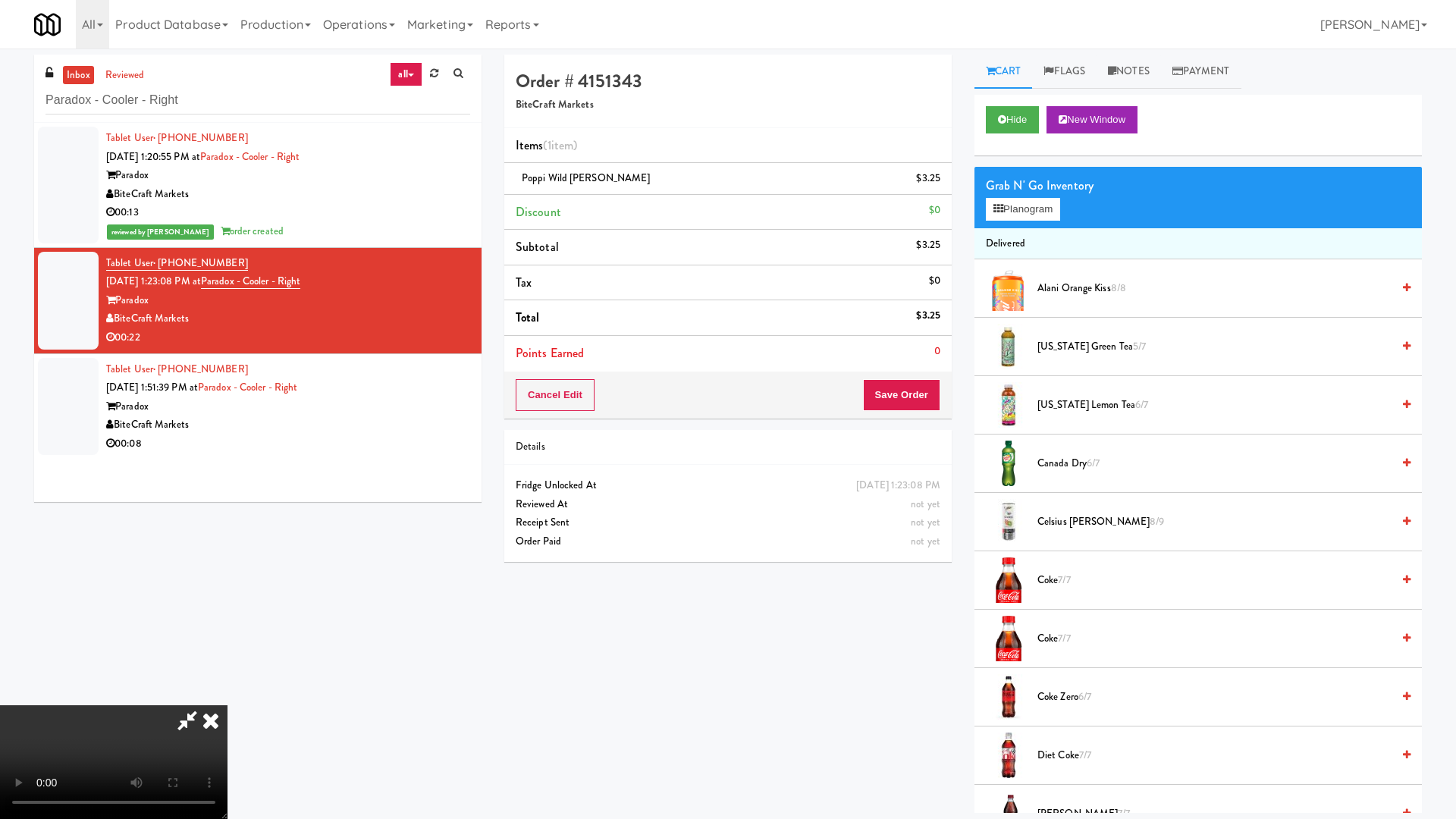
click at [227, 696] on video at bounding box center [113, 762] width 227 height 114
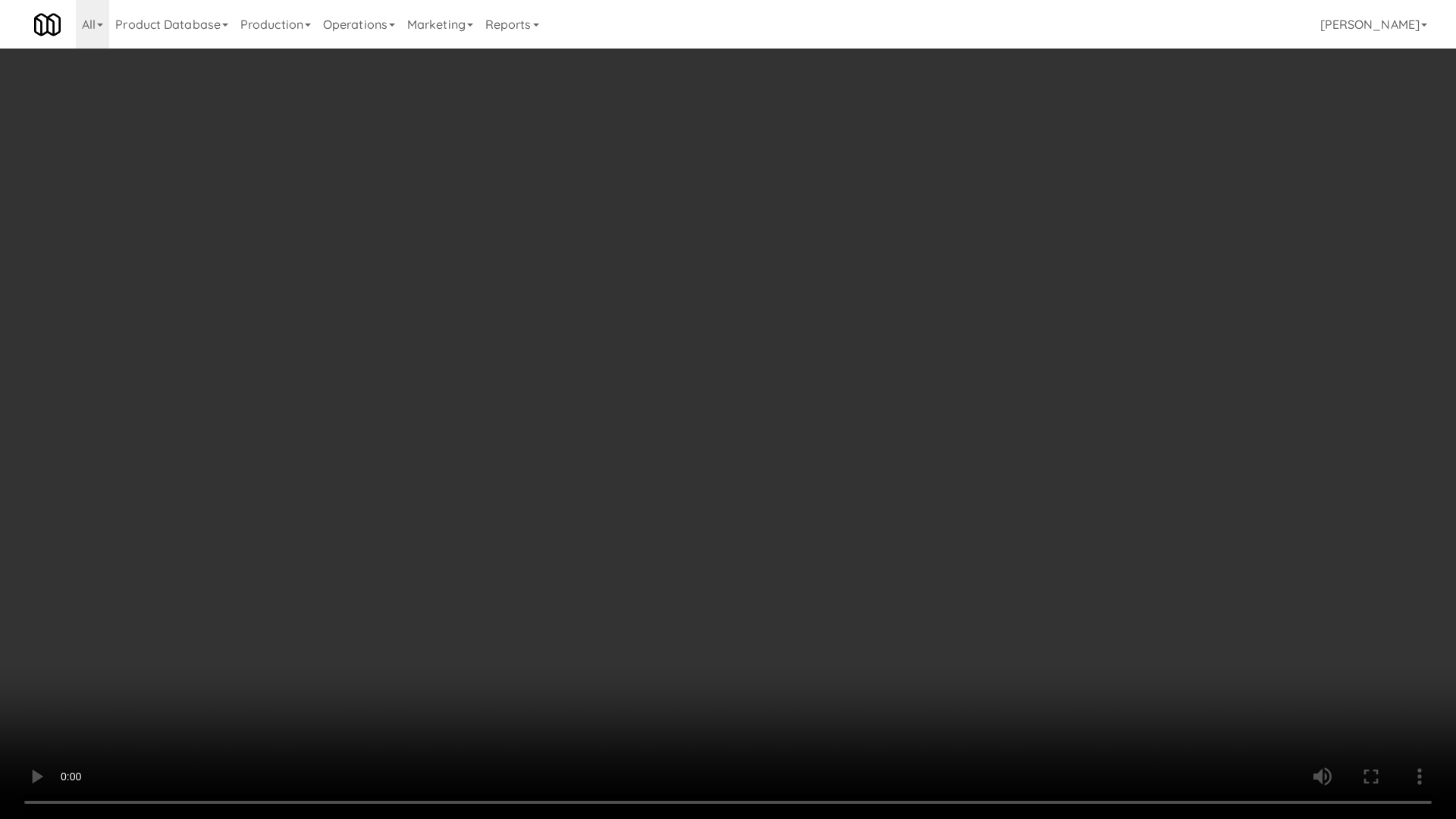
click at [767, 441] on video at bounding box center [728, 409] width 1456 height 819
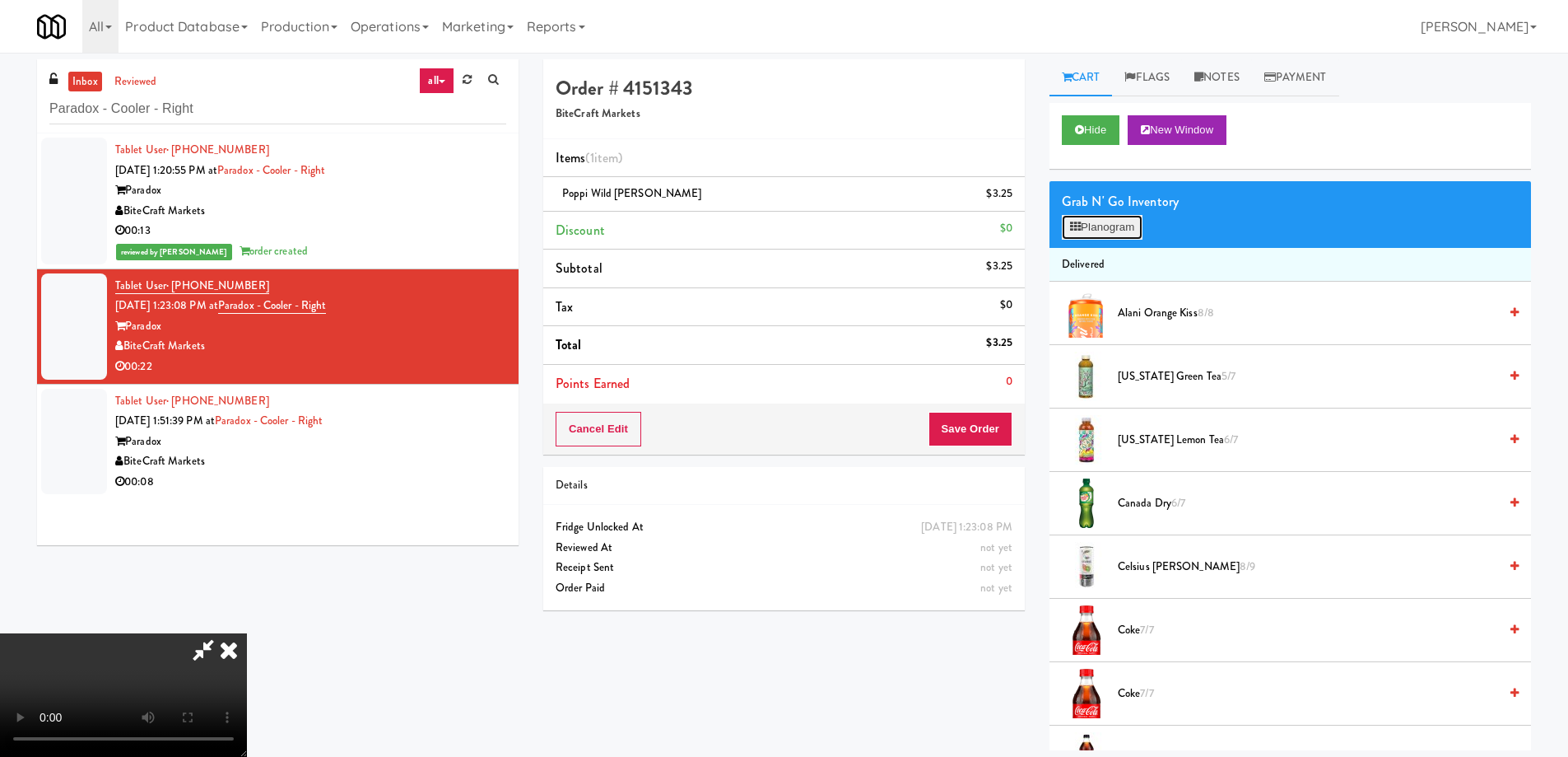
click at [1111, 216] on button "Planogram" at bounding box center [1101, 227] width 80 height 25
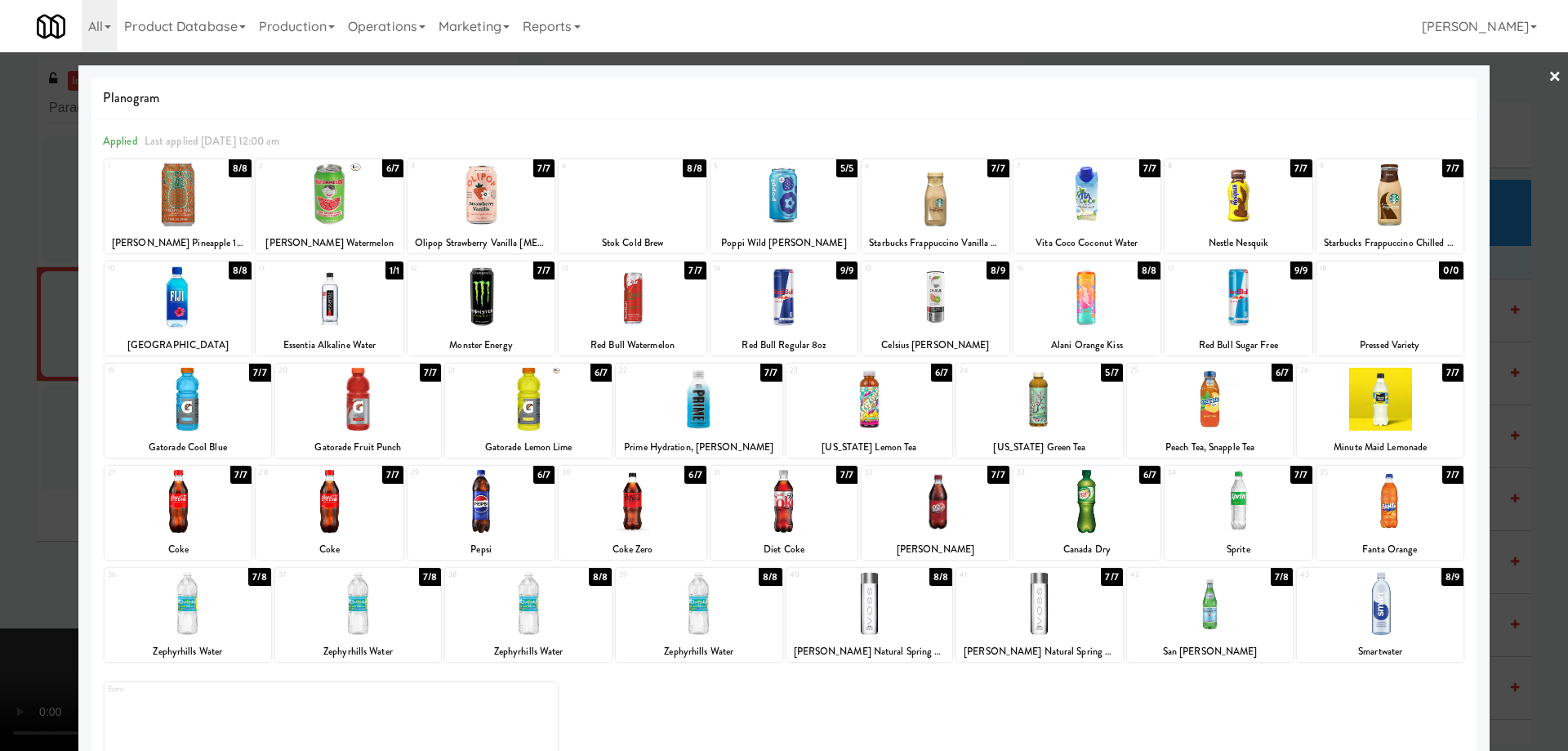
click at [813, 203] on div at bounding box center [784, 194] width 147 height 63
click at [1548, 73] on link "×" at bounding box center [1555, 78] width 13 height 51
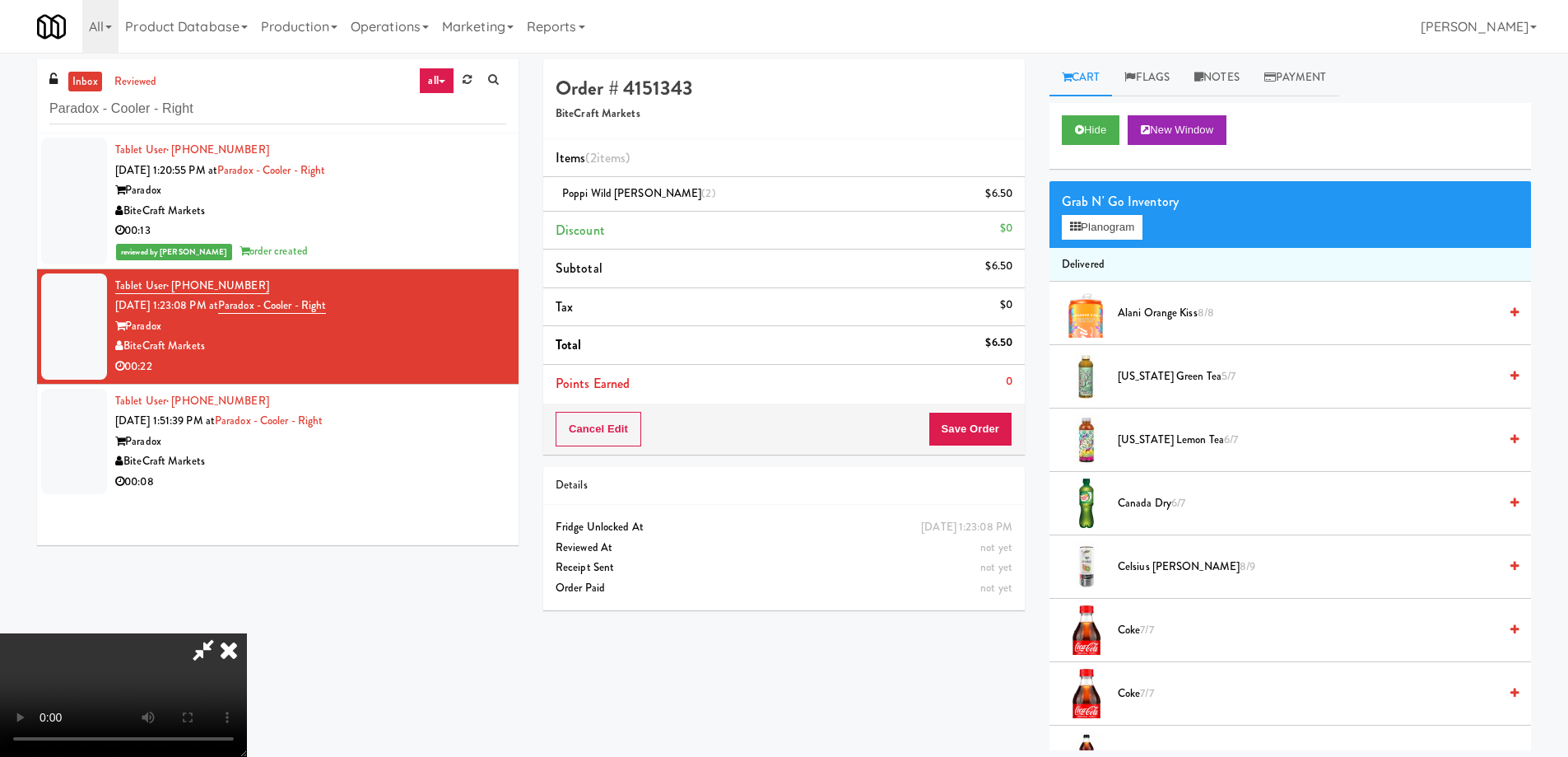
click at [247, 633] on video at bounding box center [123, 695] width 247 height 124
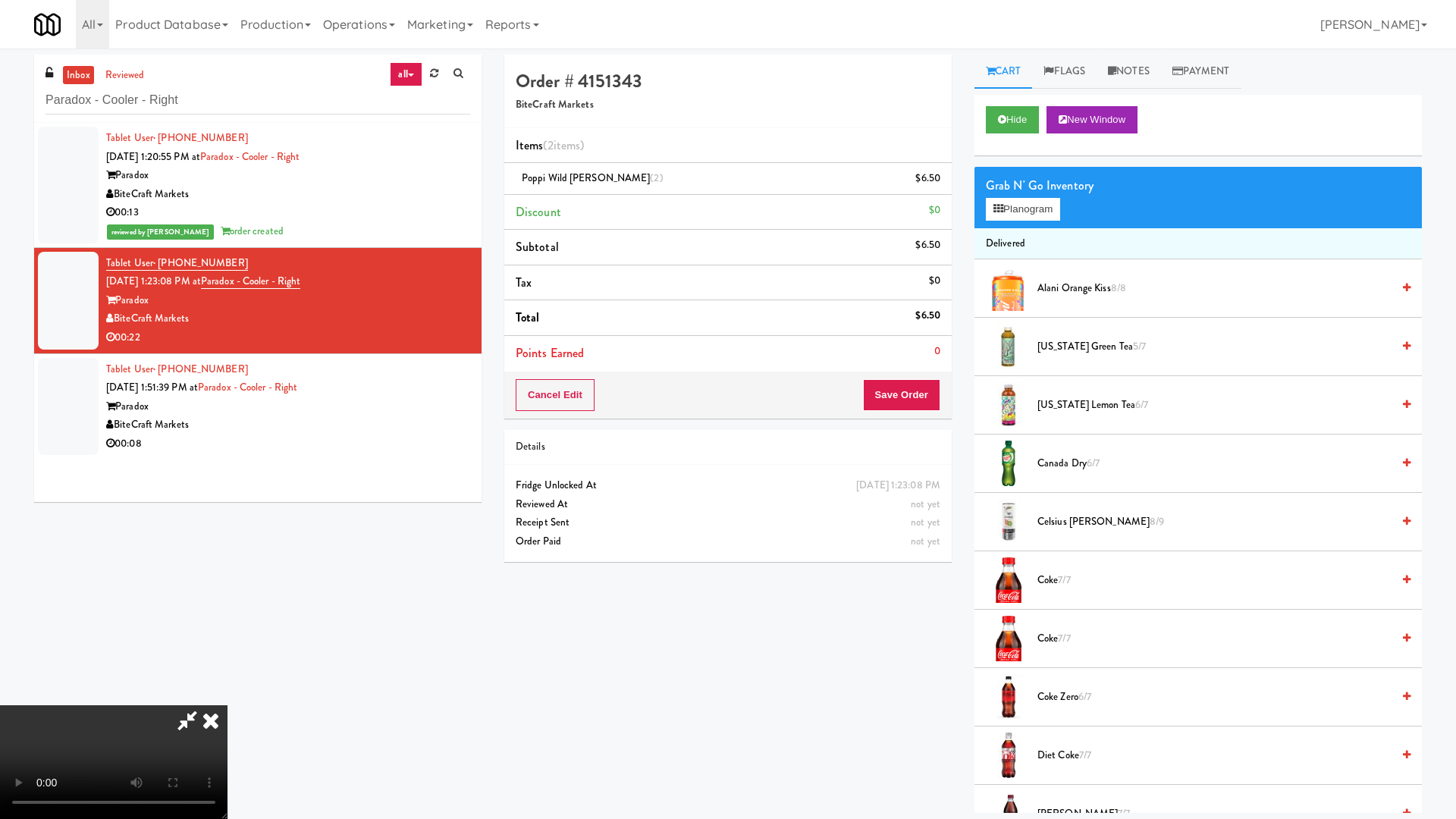
click at [227, 696] on video at bounding box center [113, 762] width 227 height 114
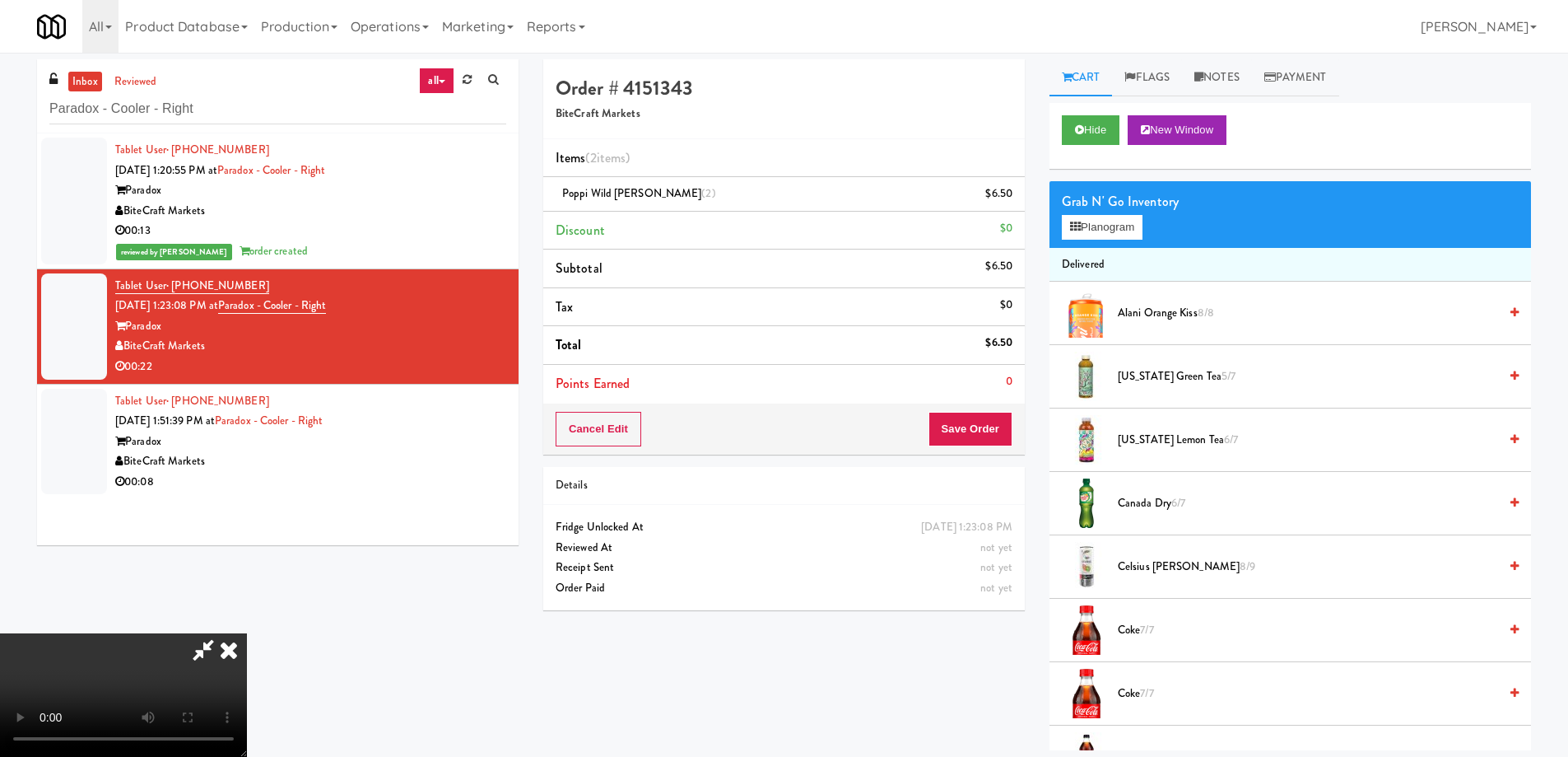
drag, startPoint x: 919, startPoint y: 67, endPoint x: 922, endPoint y: 84, distance: 17.3
click at [247, 633] on icon at bounding box center [229, 649] width 36 height 33
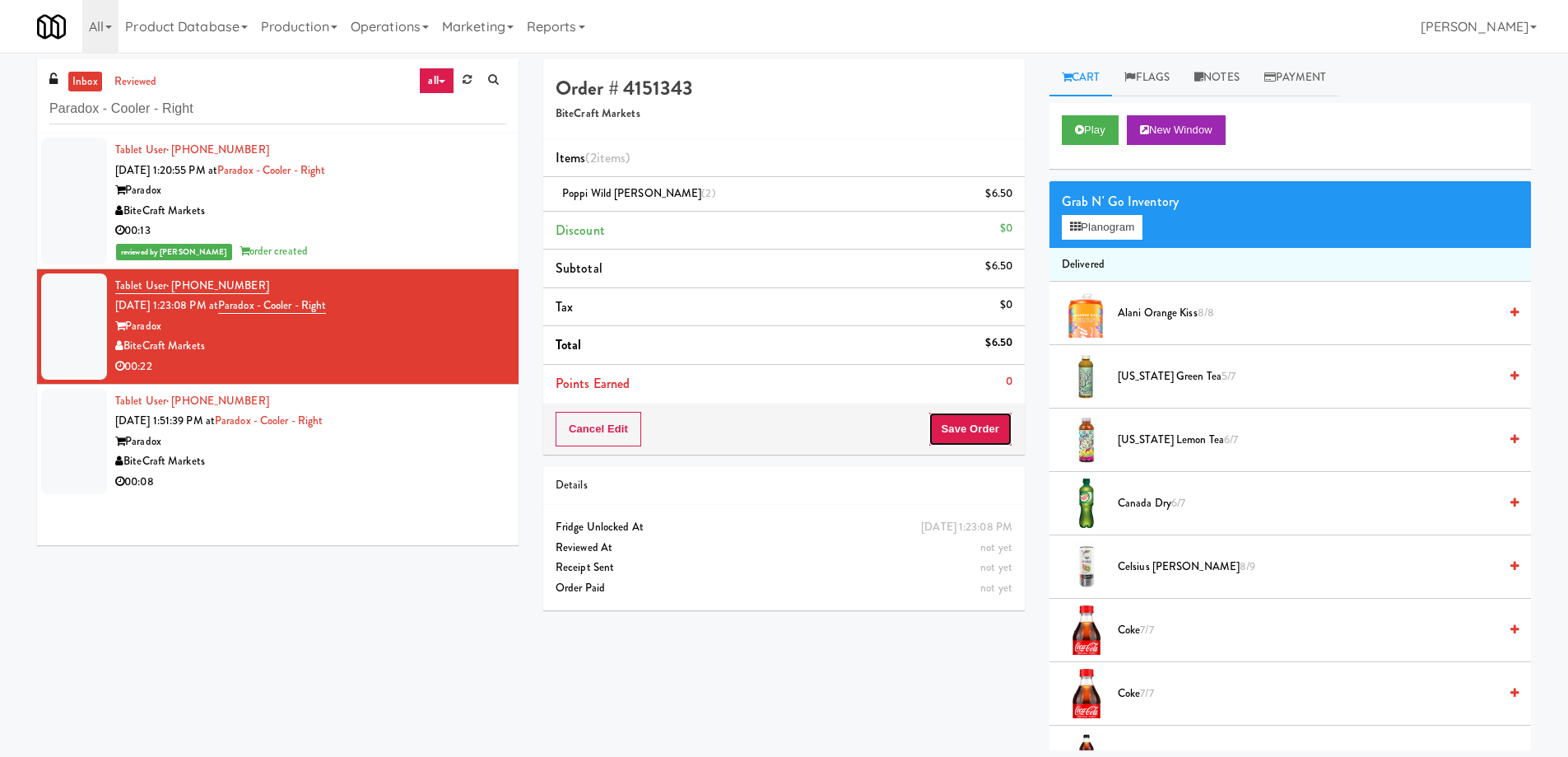
click at [992, 436] on button "Save Order" at bounding box center [970, 429] width 84 height 35
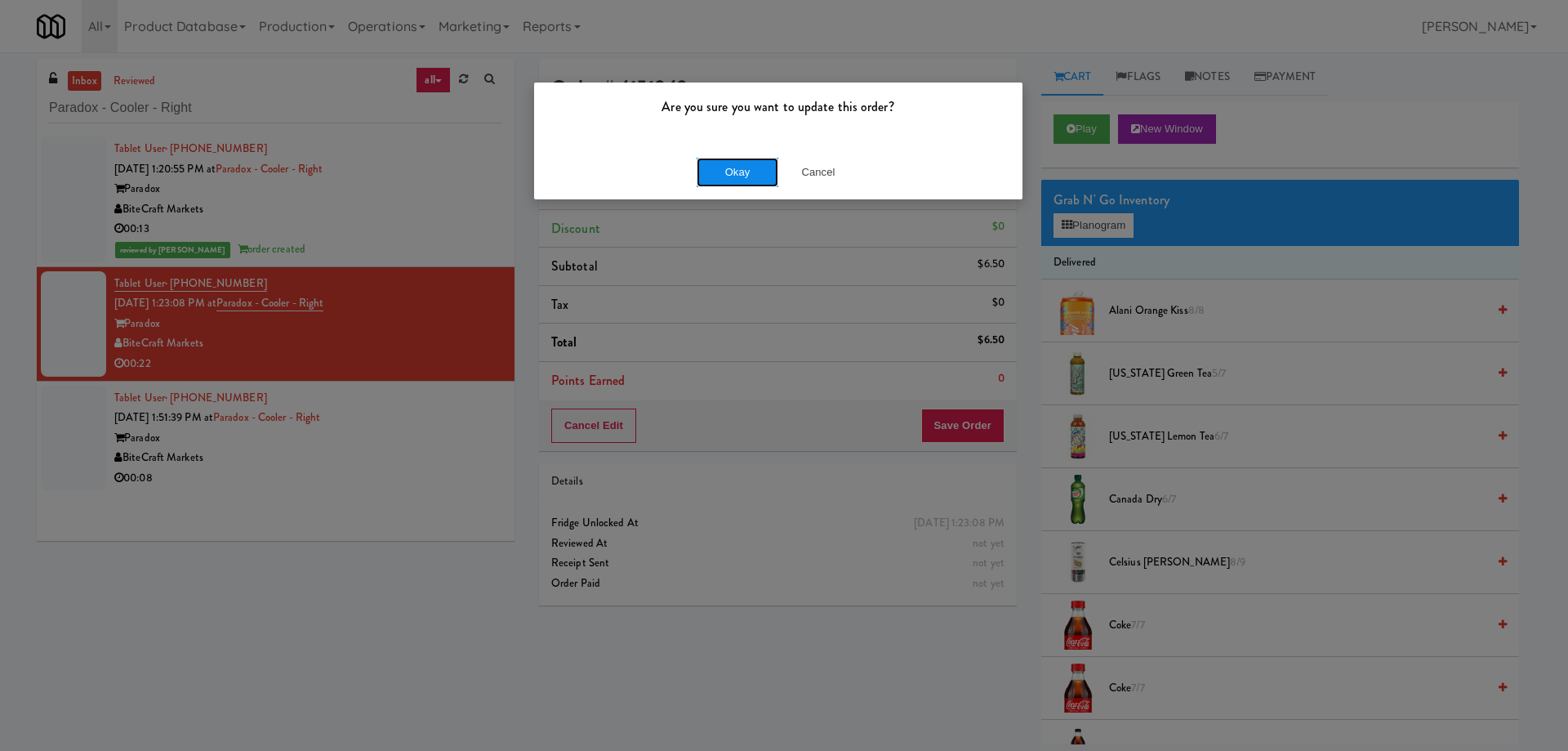
click at [724, 169] on button "Okay" at bounding box center [737, 172] width 82 height 29
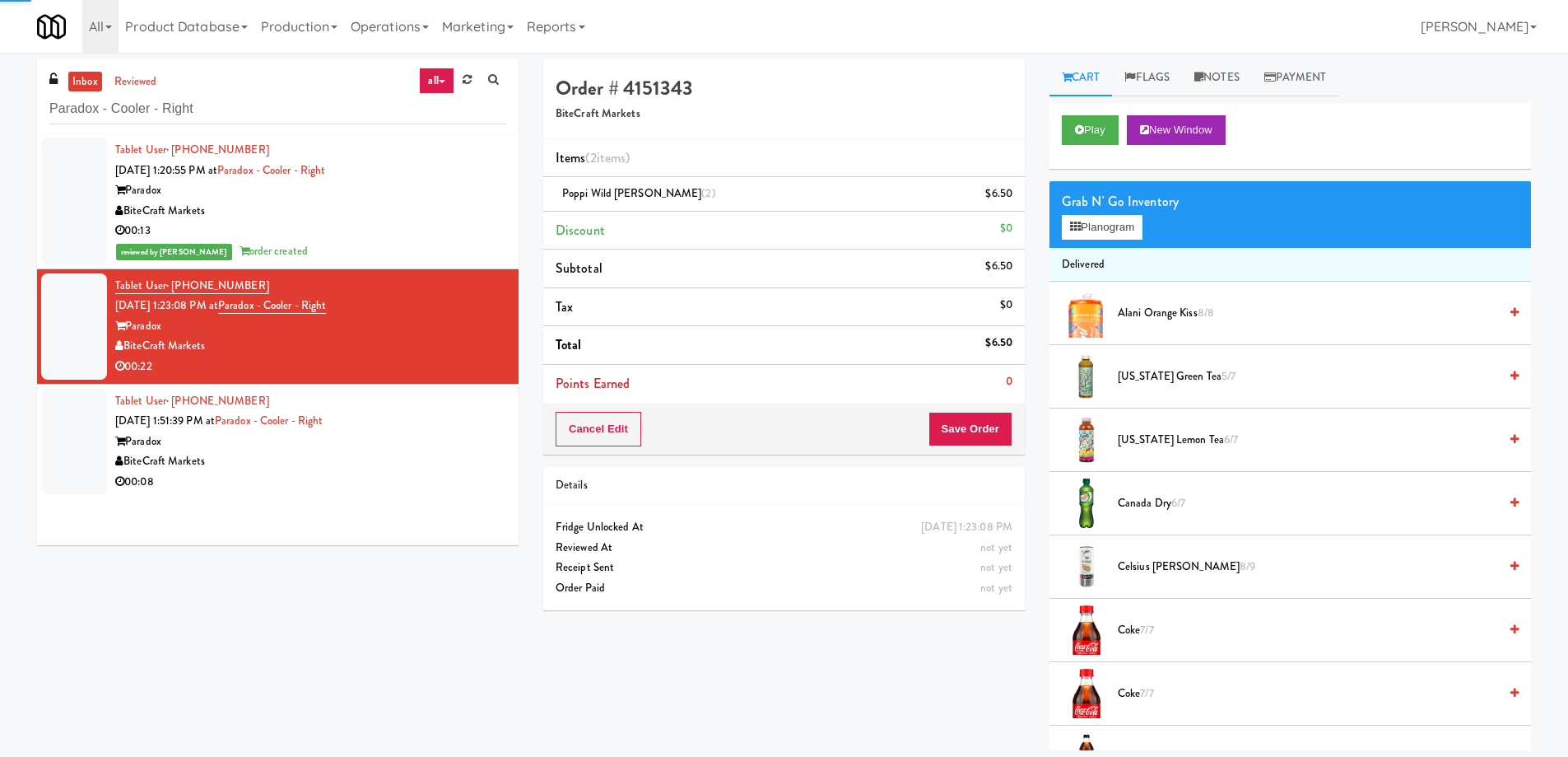
click at [437, 433] on div "Paradox" at bounding box center [311, 442] width 391 height 21
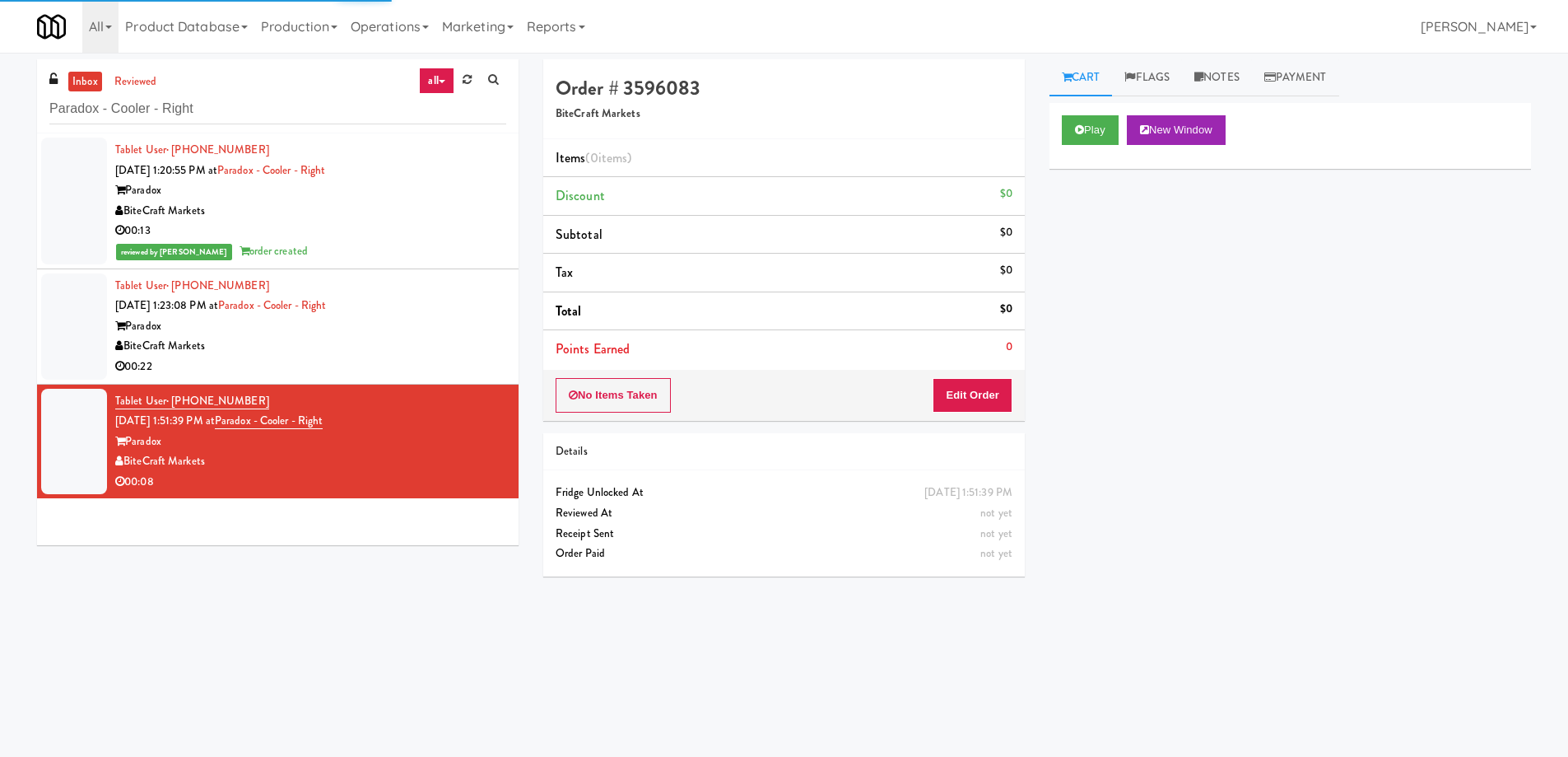
scroll to position [53, 0]
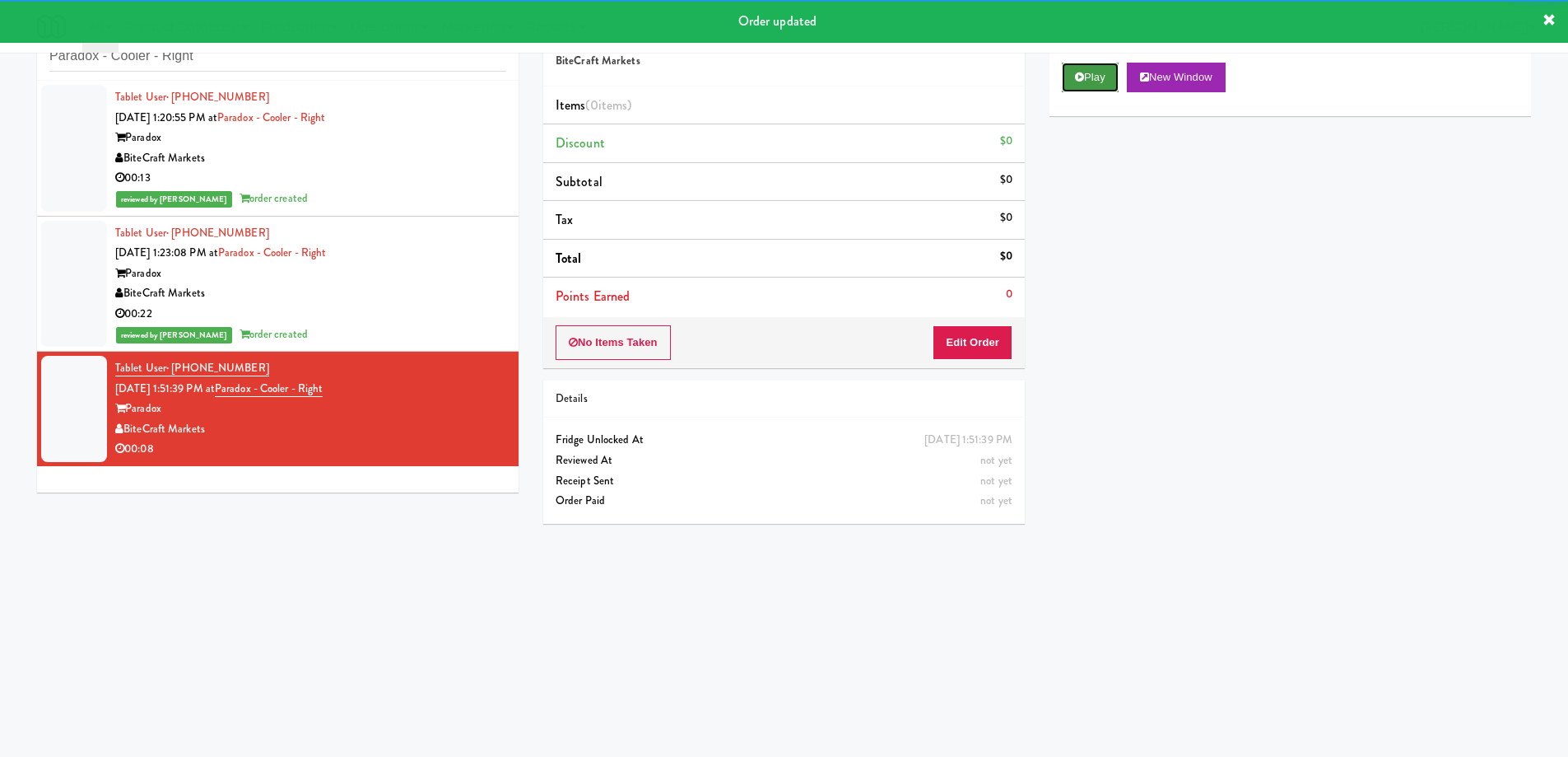
click at [1088, 76] on button "Play" at bounding box center [1090, 77] width 57 height 29
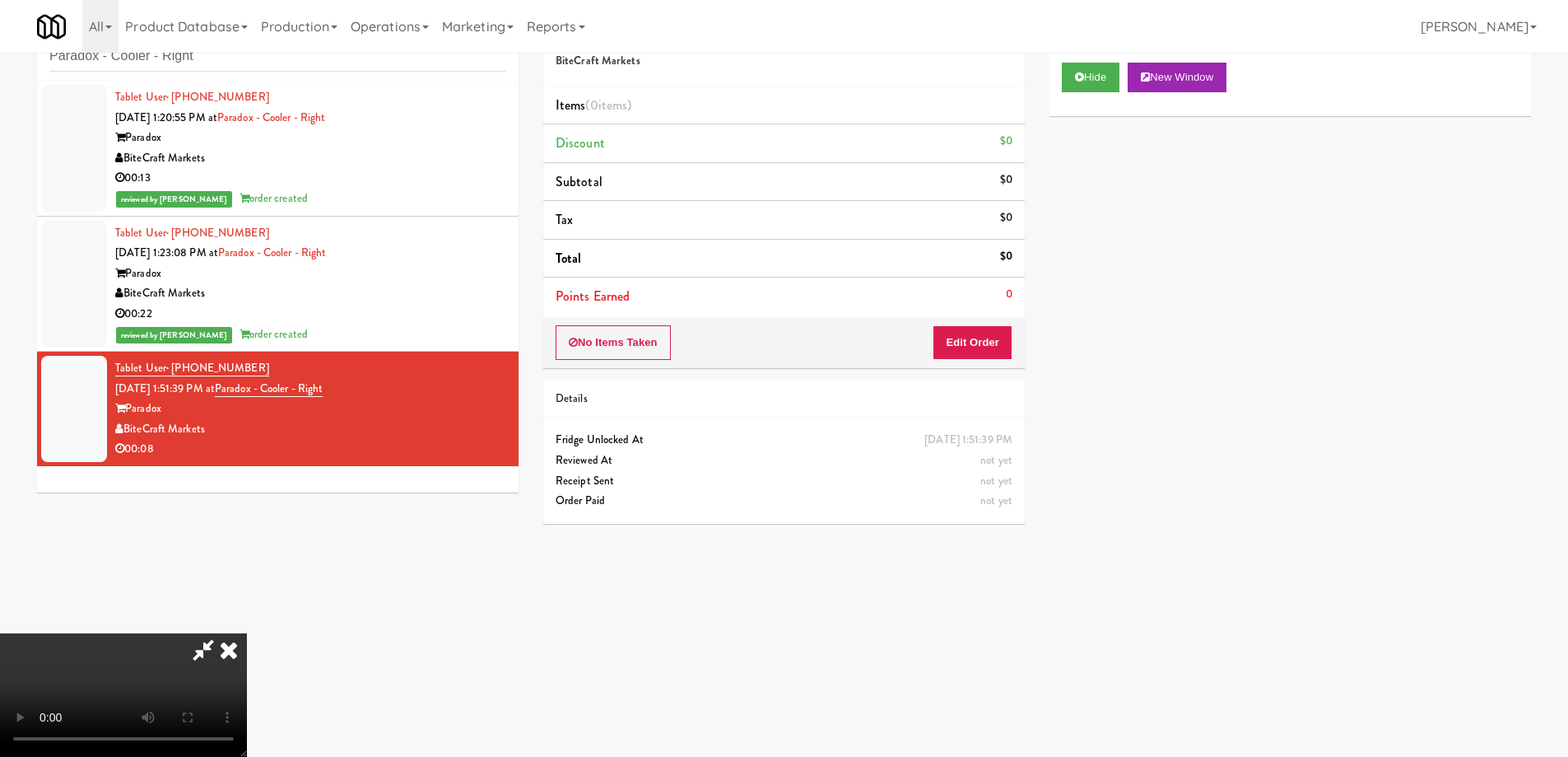
click at [247, 633] on video at bounding box center [123, 695] width 247 height 124
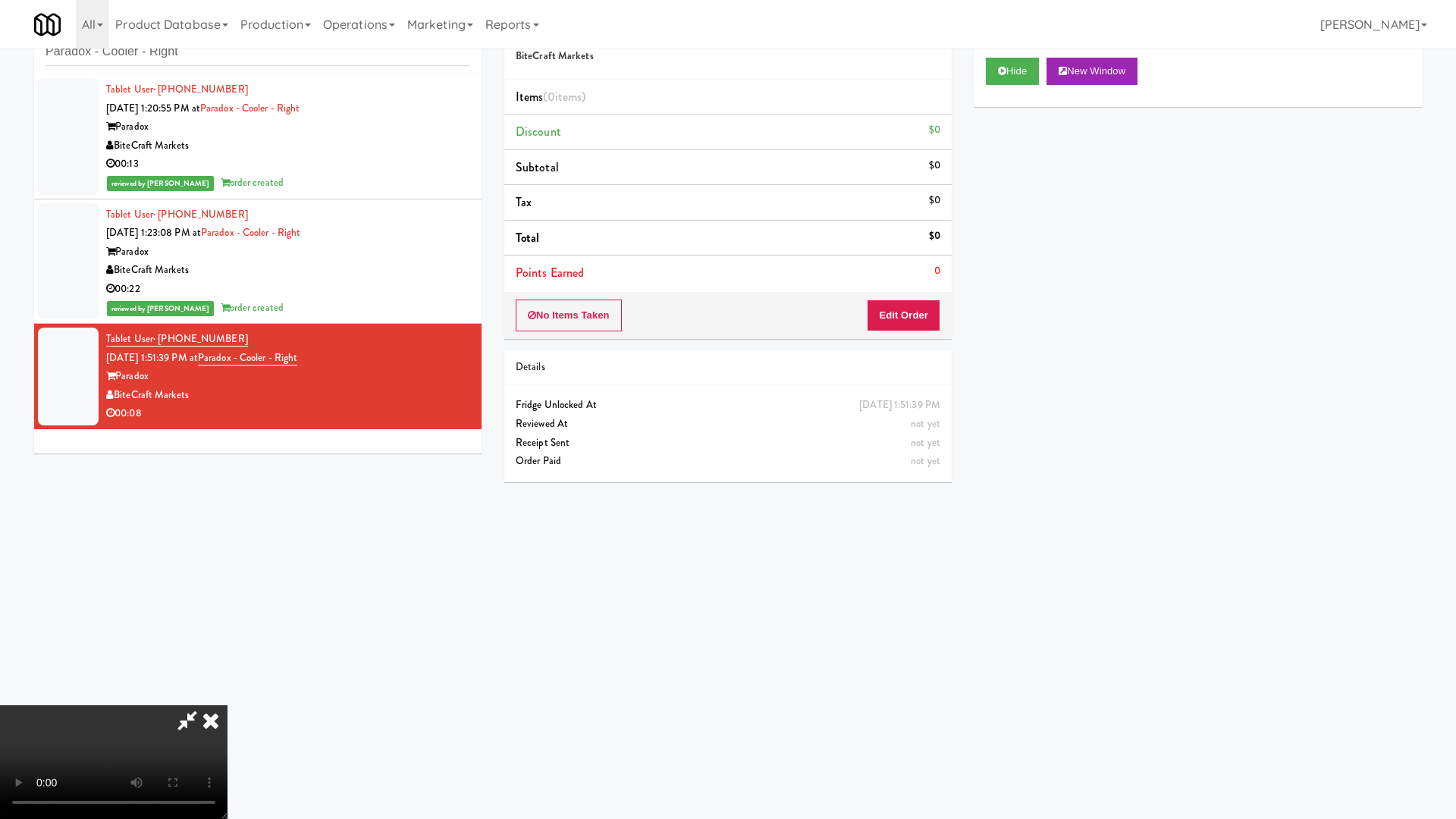
click at [227, 696] on video at bounding box center [113, 762] width 227 height 114
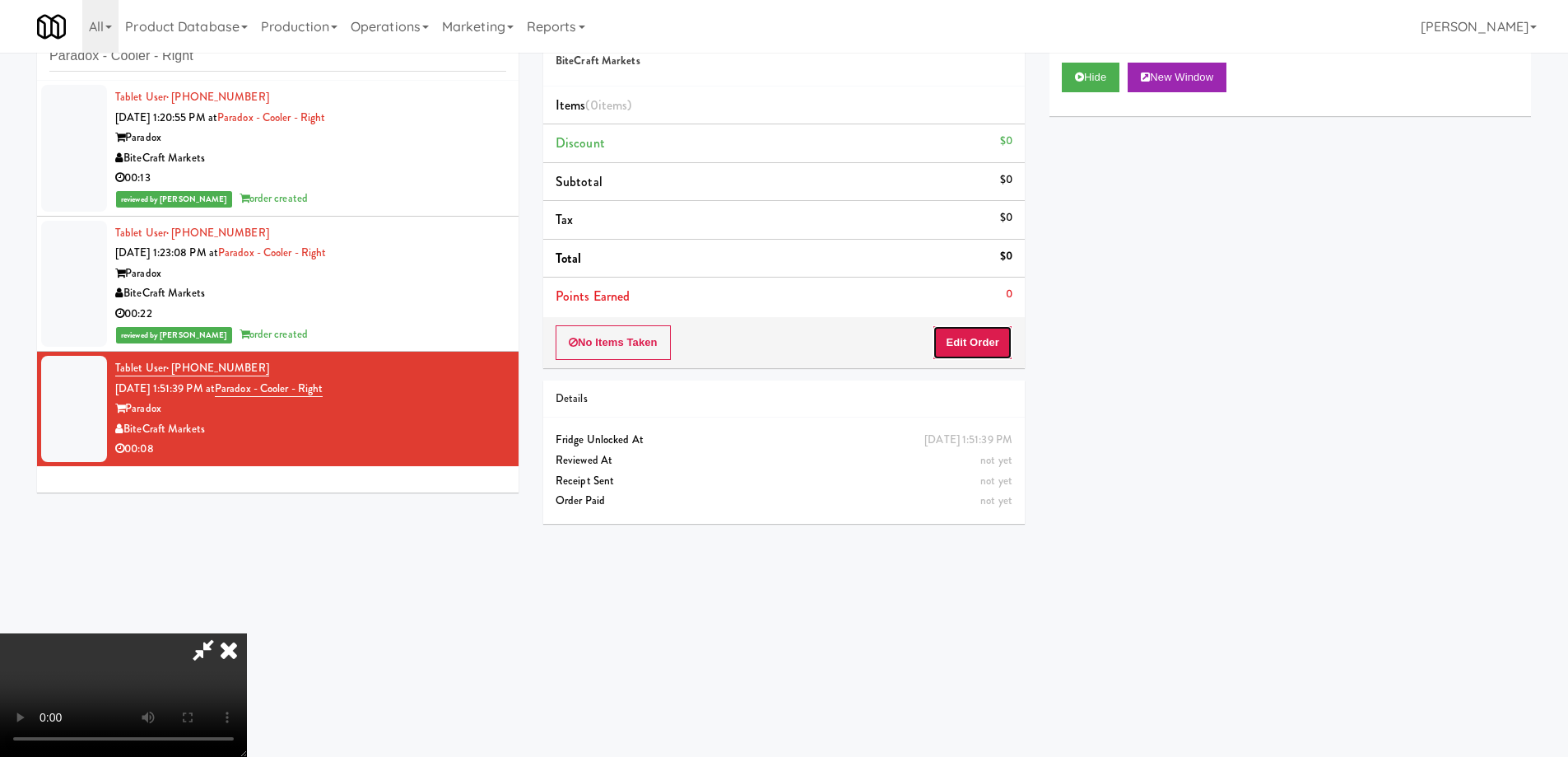
click at [971, 346] on button "Edit Order" at bounding box center [972, 342] width 80 height 35
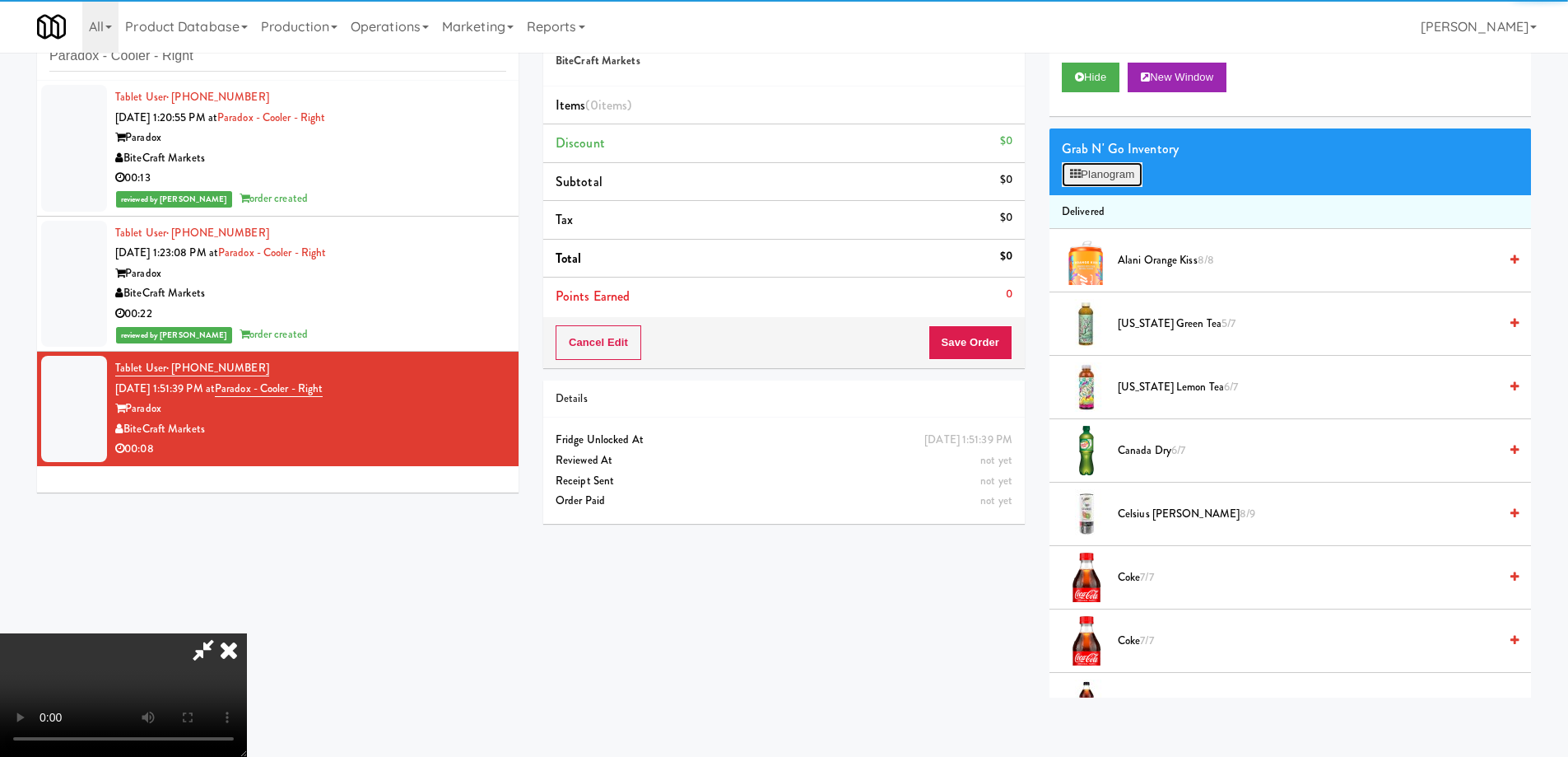
click at [1099, 176] on button "Planogram" at bounding box center [1101, 175] width 80 height 25
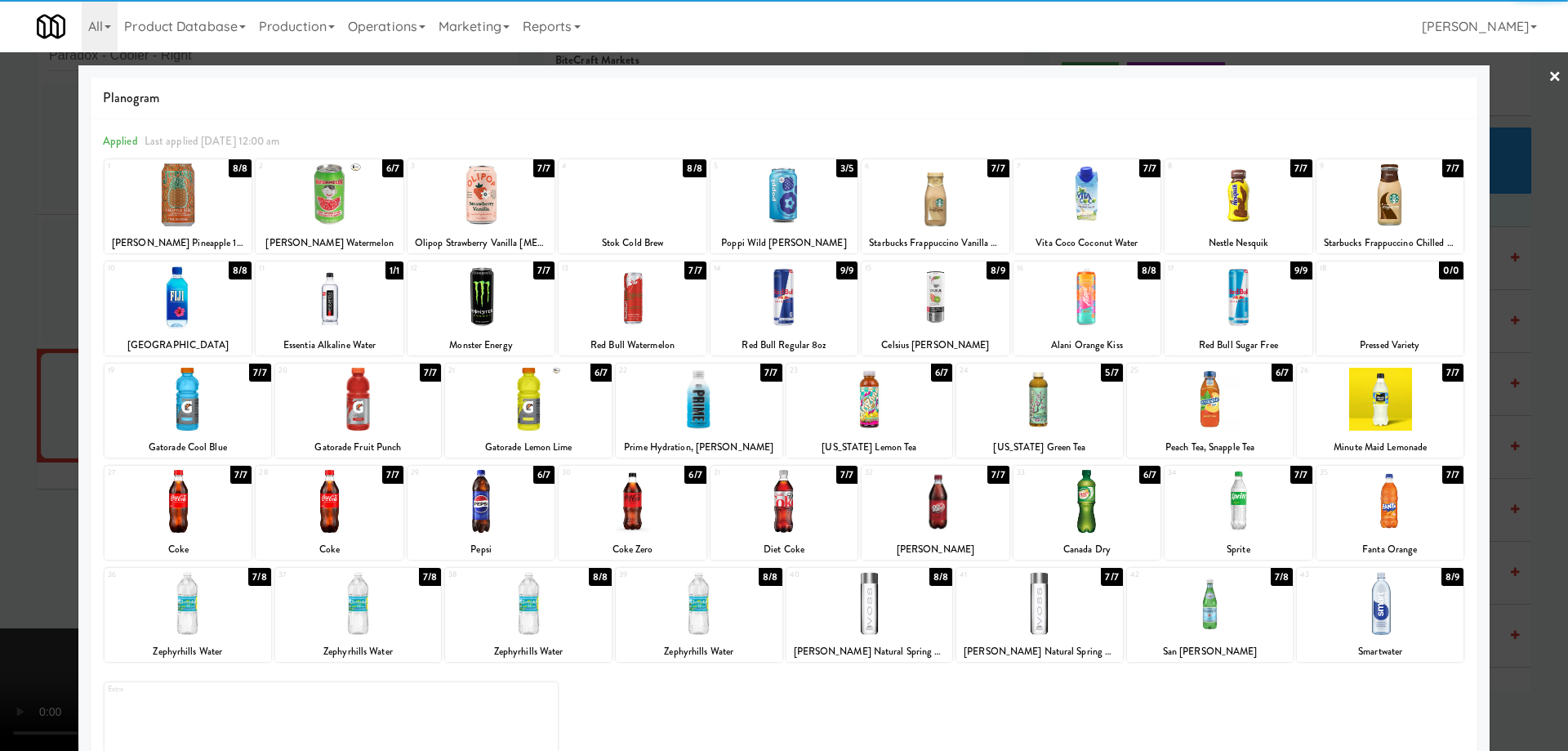
click at [231, 410] on div at bounding box center [188, 398] width 167 height 63
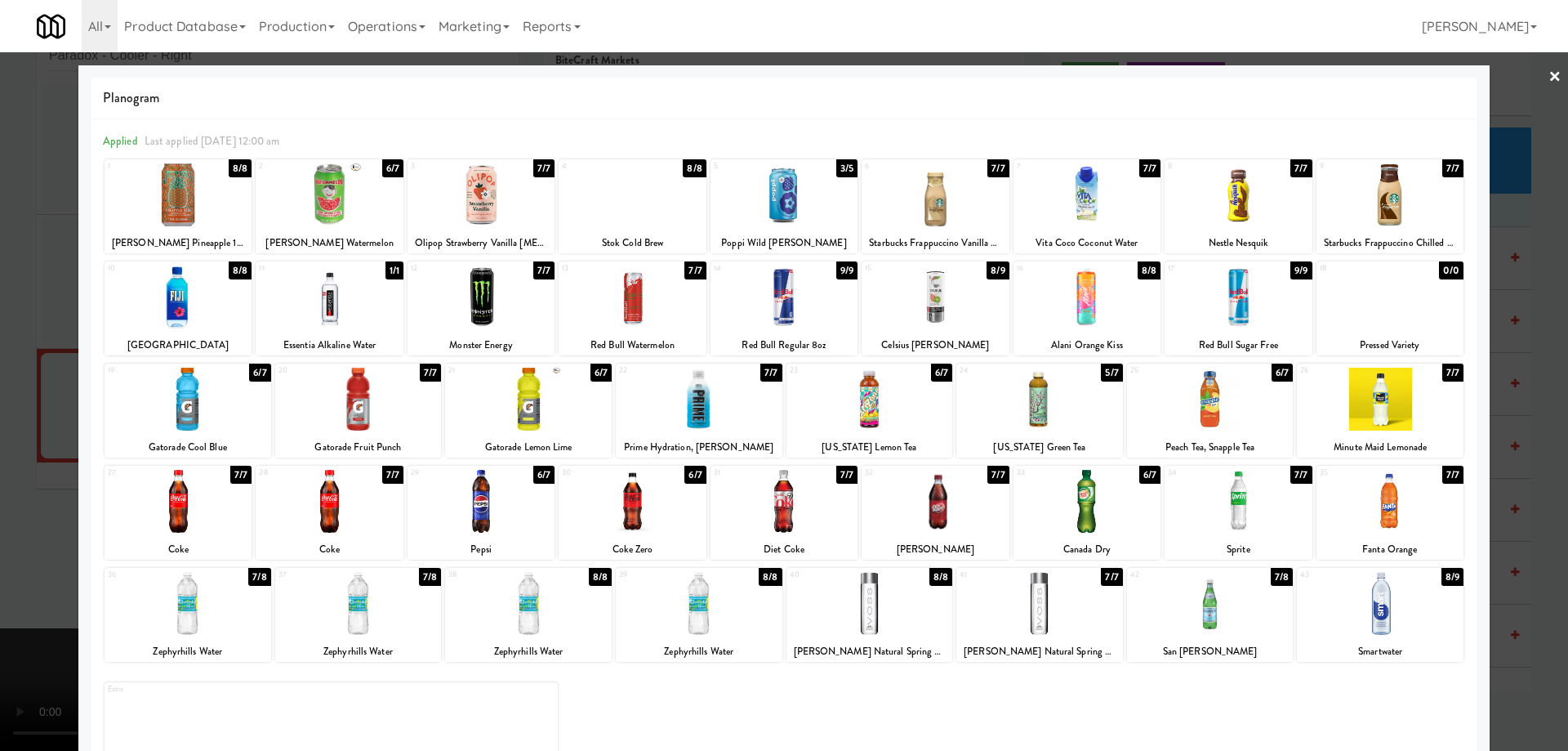
click at [1548, 83] on link "×" at bounding box center [1555, 78] width 13 height 51
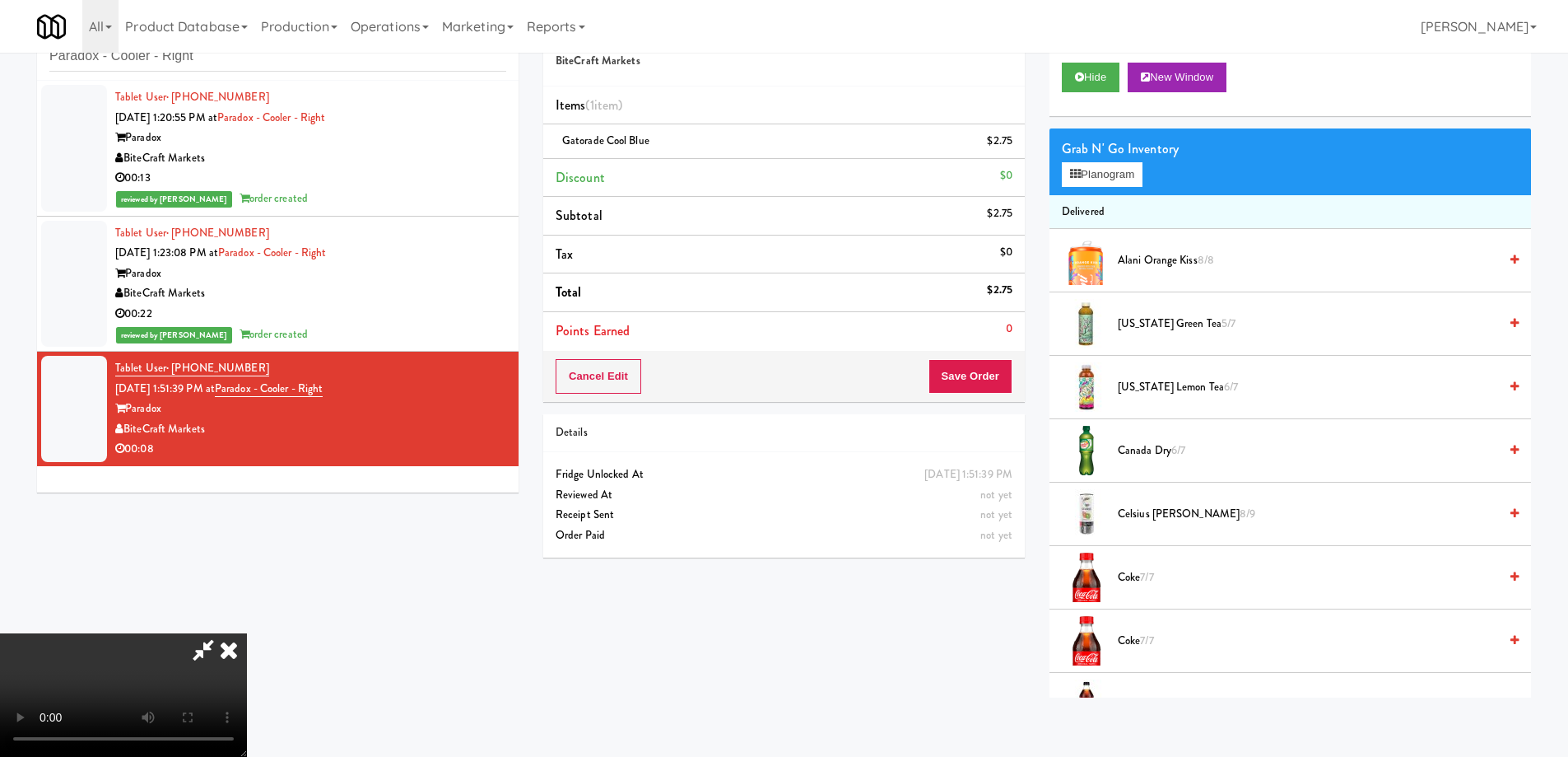
click at [247, 633] on video at bounding box center [123, 695] width 247 height 124
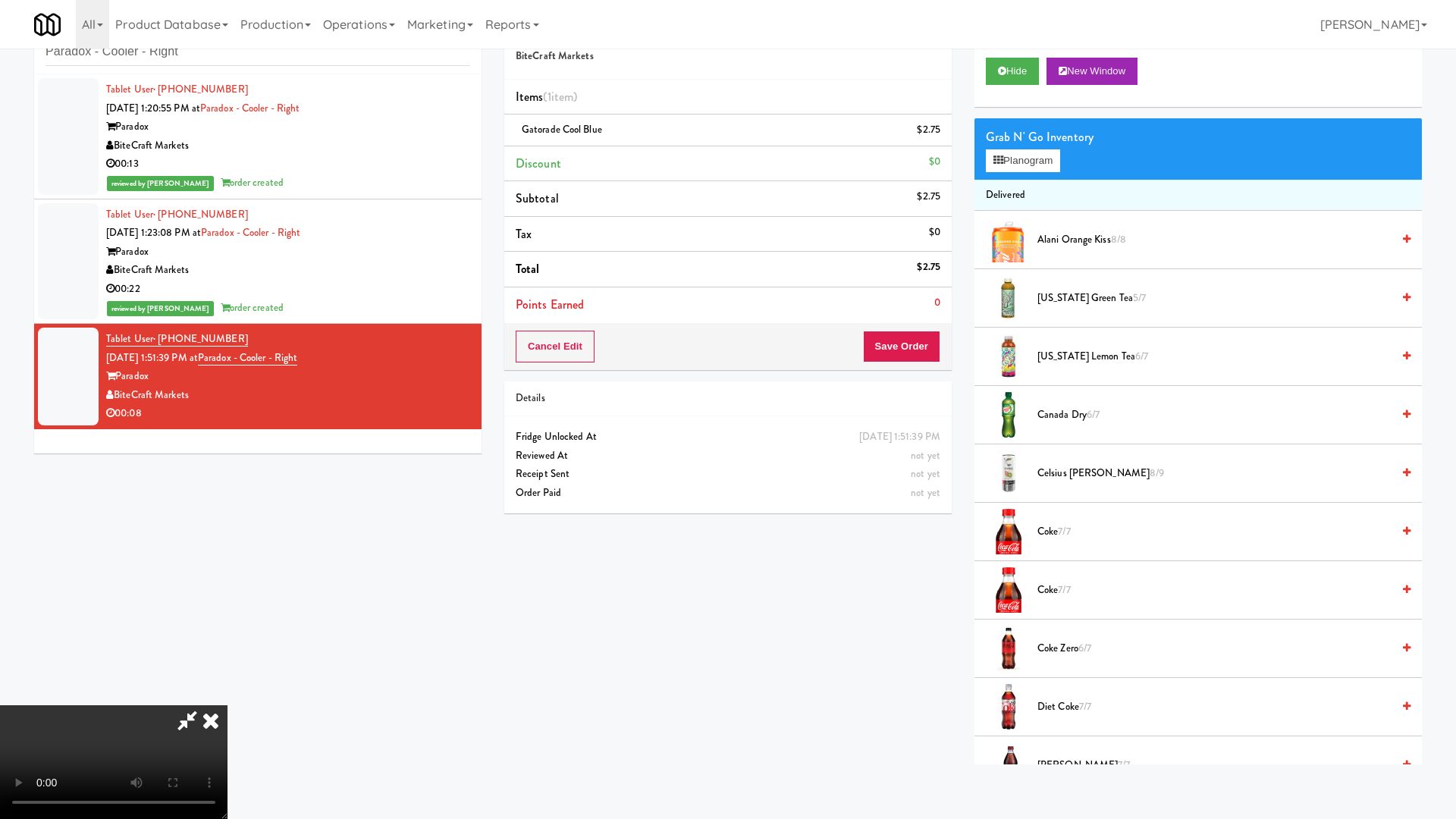
click at [227, 696] on video at bounding box center [113, 762] width 227 height 114
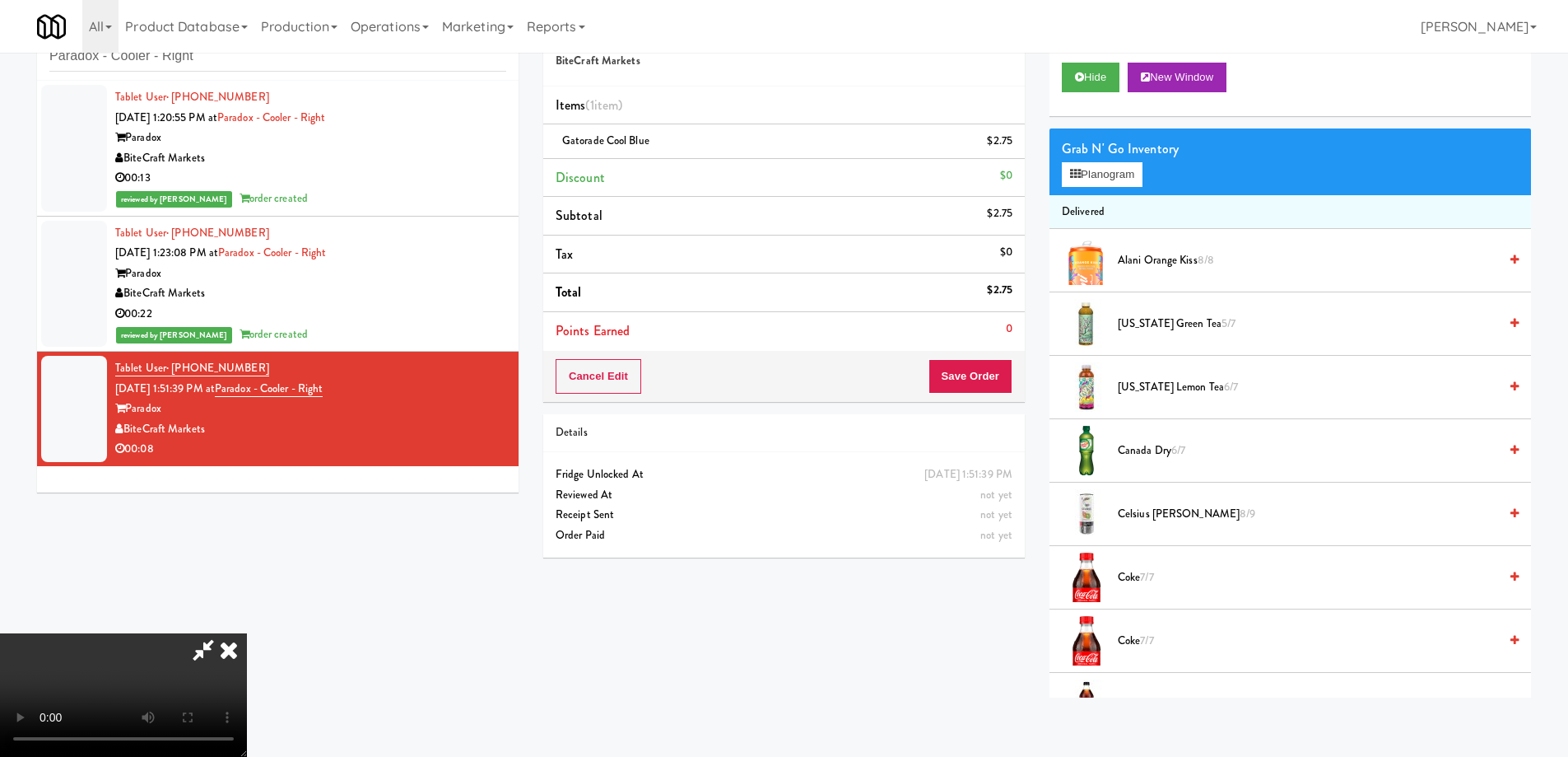
click at [247, 633] on icon at bounding box center [229, 649] width 36 height 33
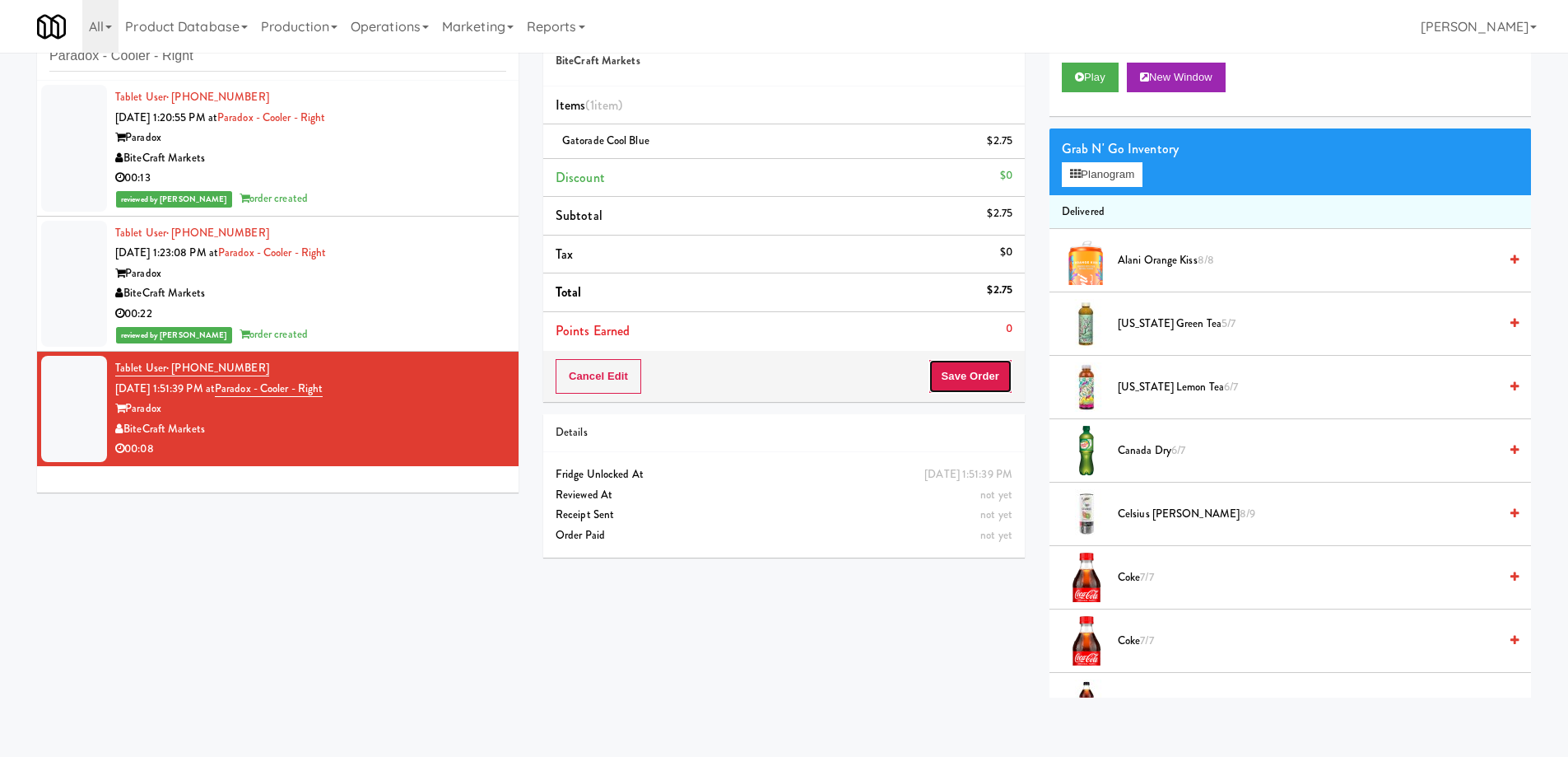
click at [998, 385] on button "Save Order" at bounding box center [970, 376] width 84 height 35
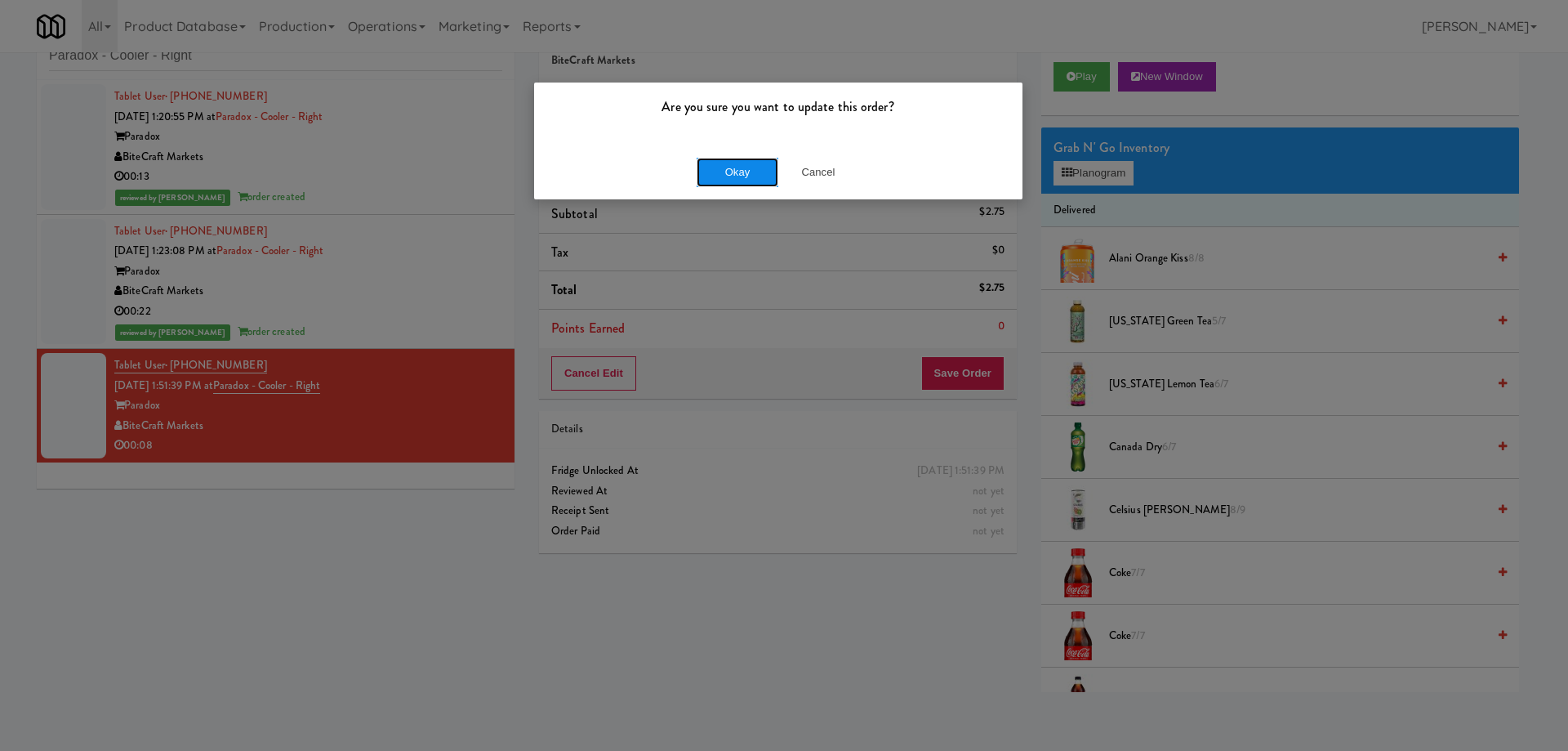
click at [739, 165] on button "Okay" at bounding box center [737, 172] width 82 height 29
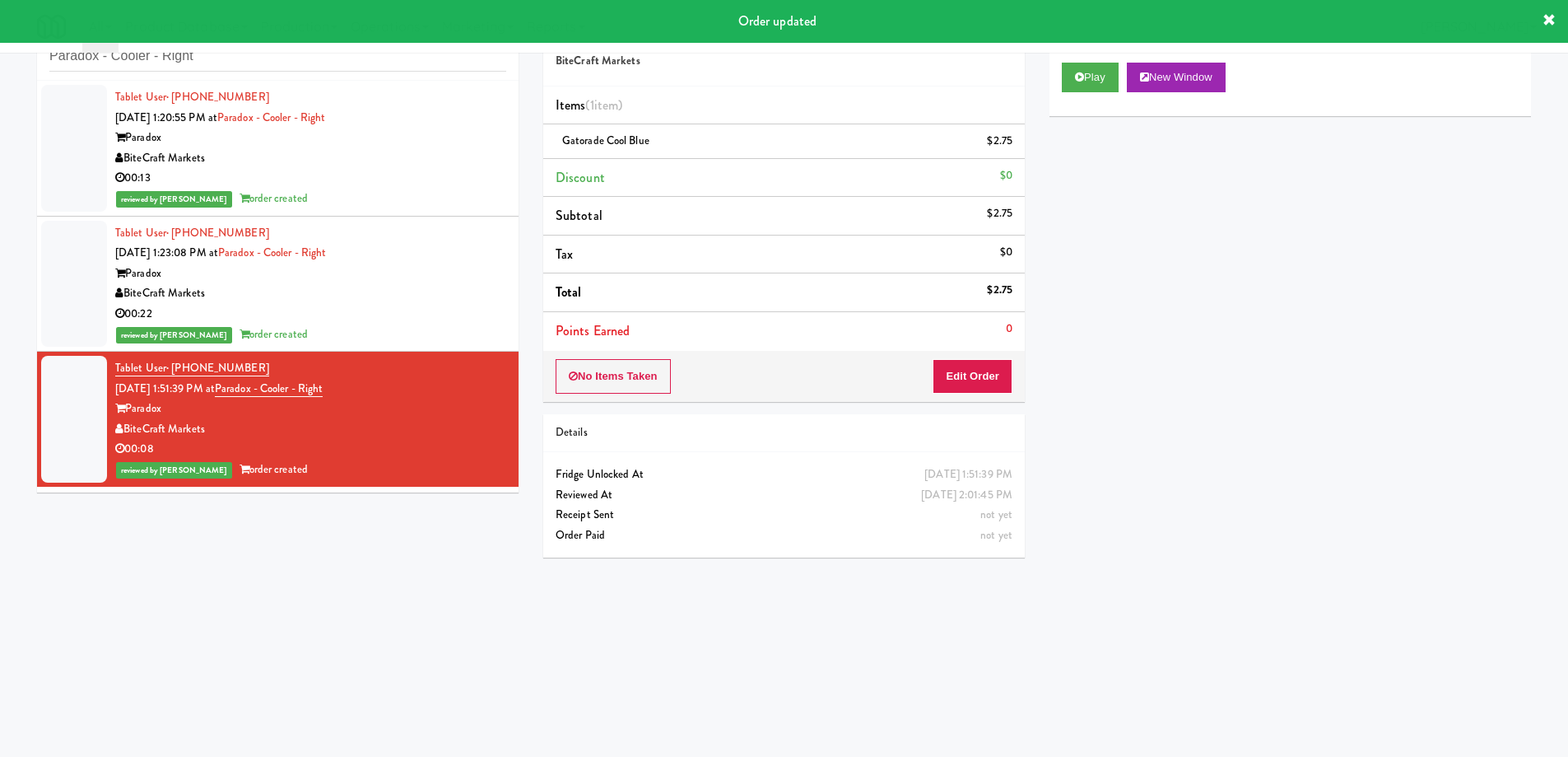
click at [276, 77] on div "inbox reviewed all all unclear take inventory issue suspicious failed recent Pa…" at bounding box center [278, 43] width 482 height 74
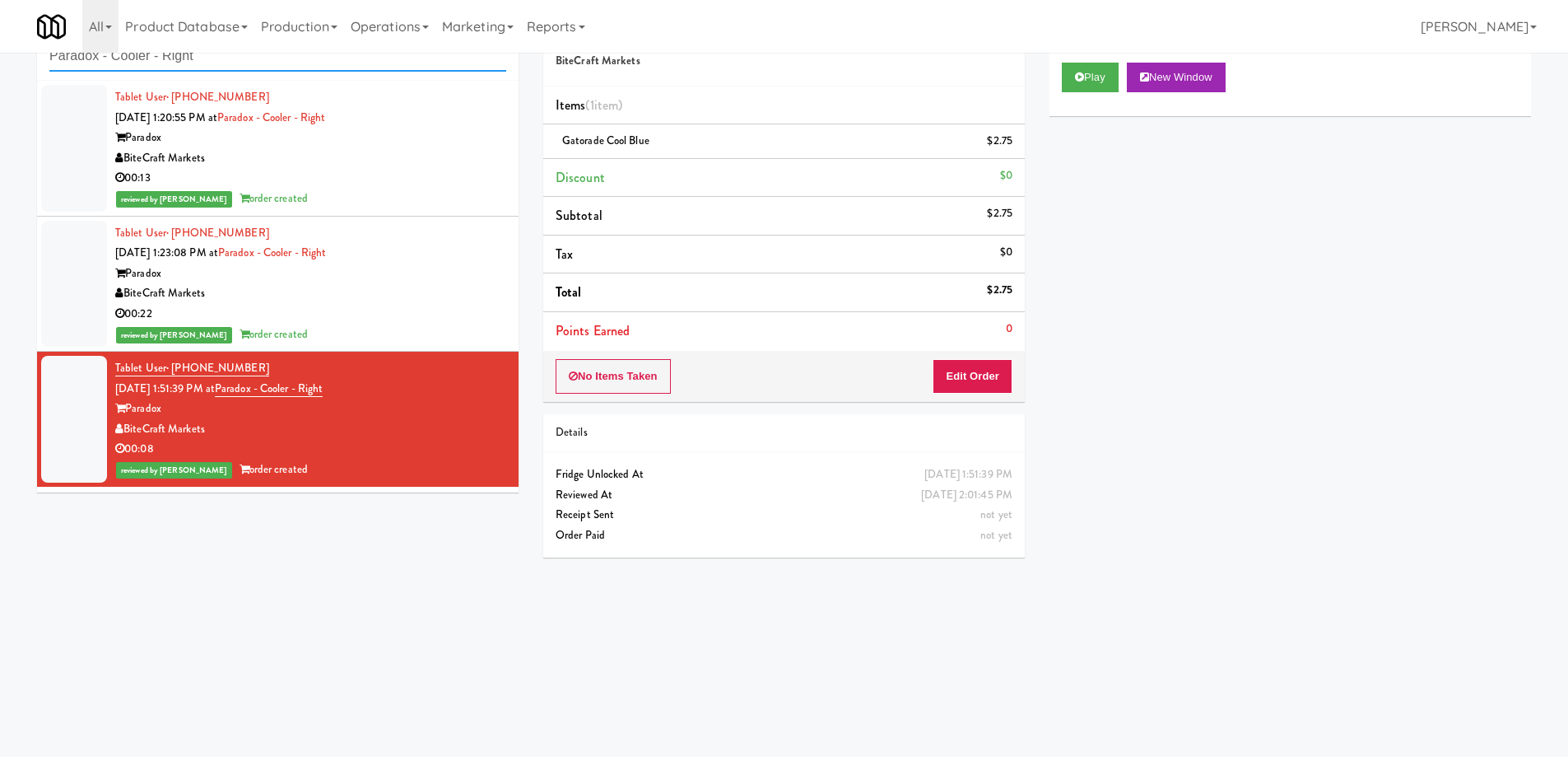
click at [276, 60] on input "Paradox - Cooler - Right" at bounding box center [278, 57] width 457 height 30
paste input "C-Side Sports Drink Cooler"
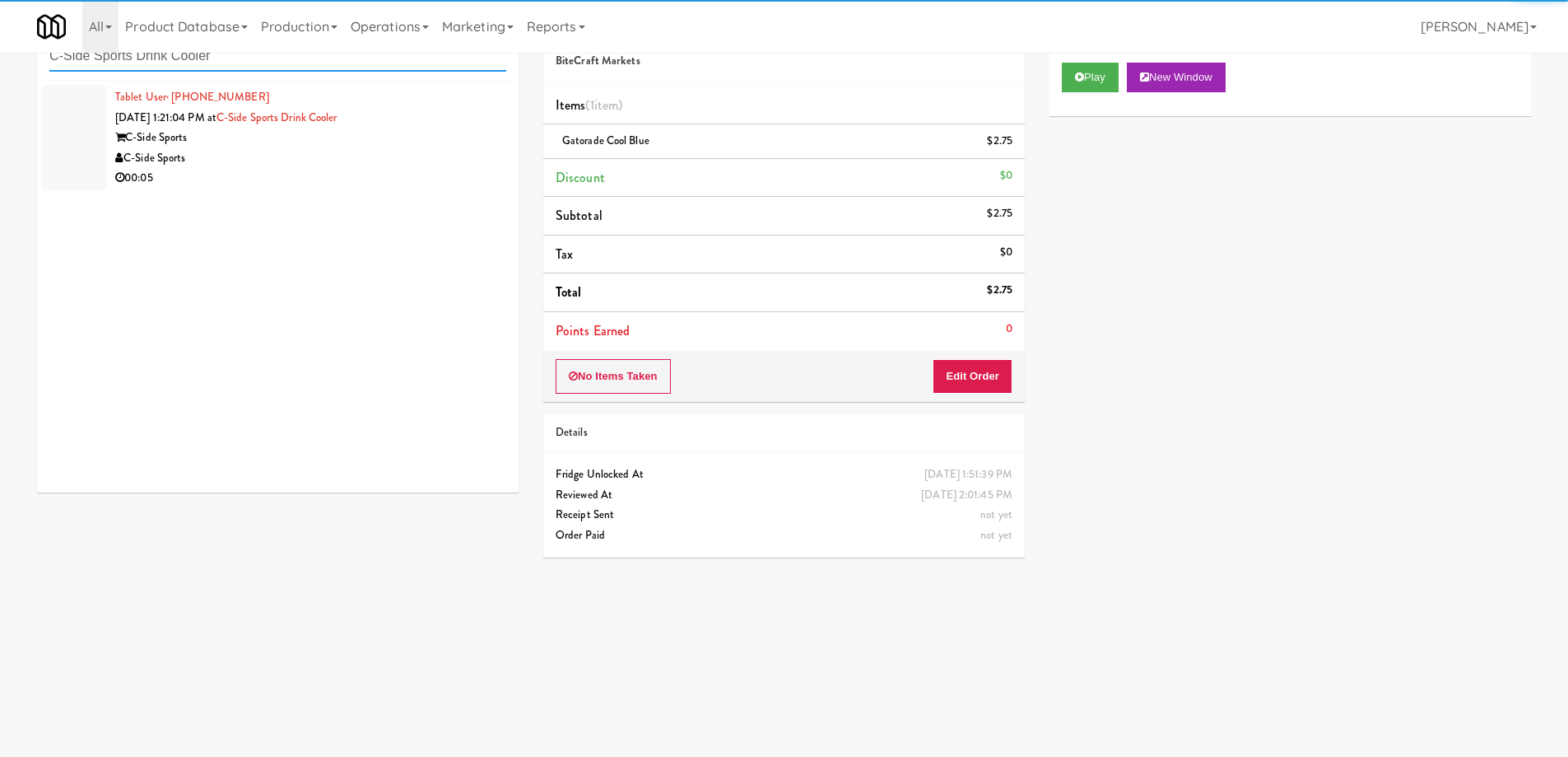
type input "C-Side Sports Drink Cooler"
click at [401, 144] on div "C-Side Sports" at bounding box center [311, 138] width 391 height 21
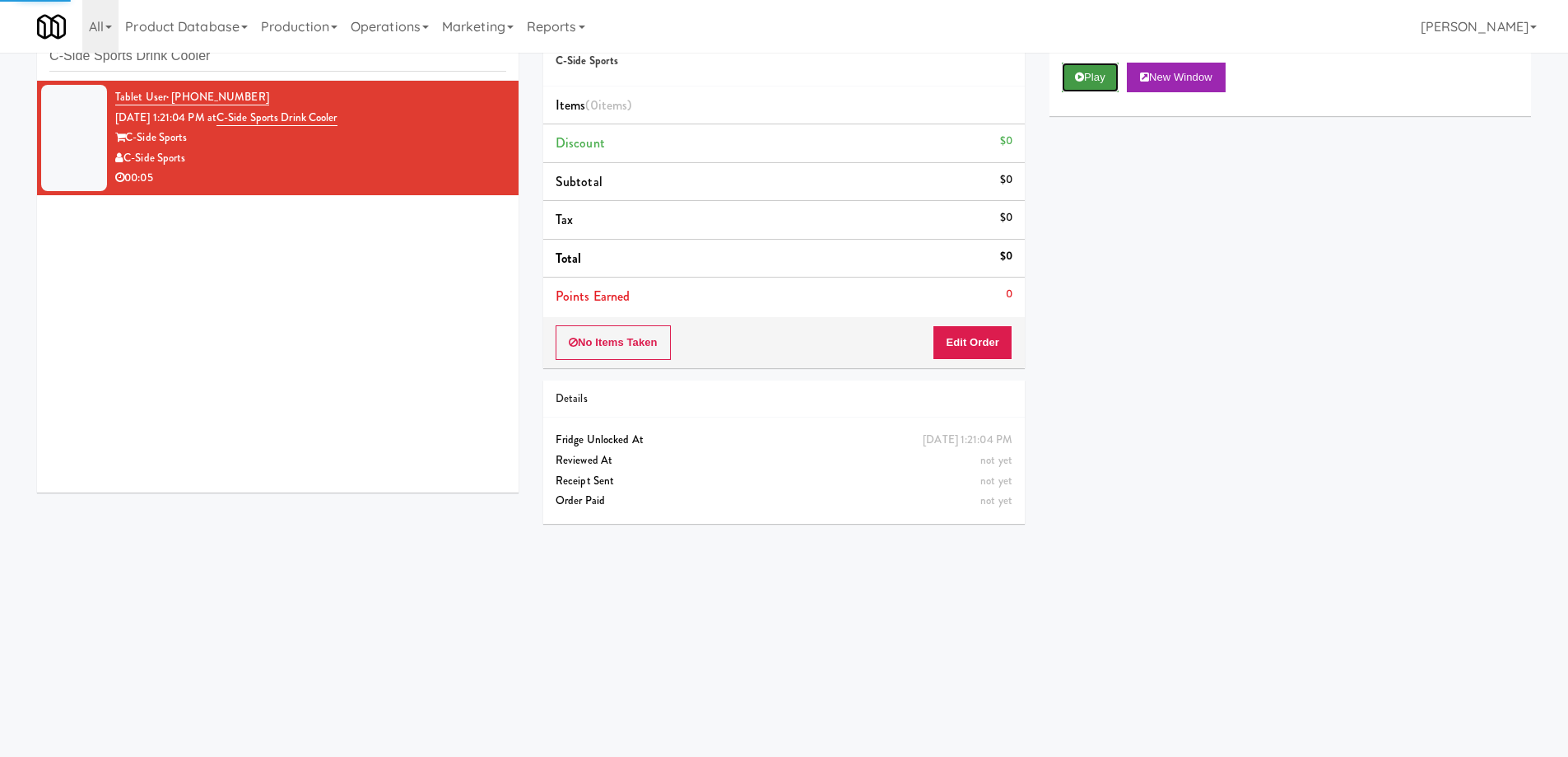
click at [1091, 71] on button "Play" at bounding box center [1090, 77] width 57 height 29
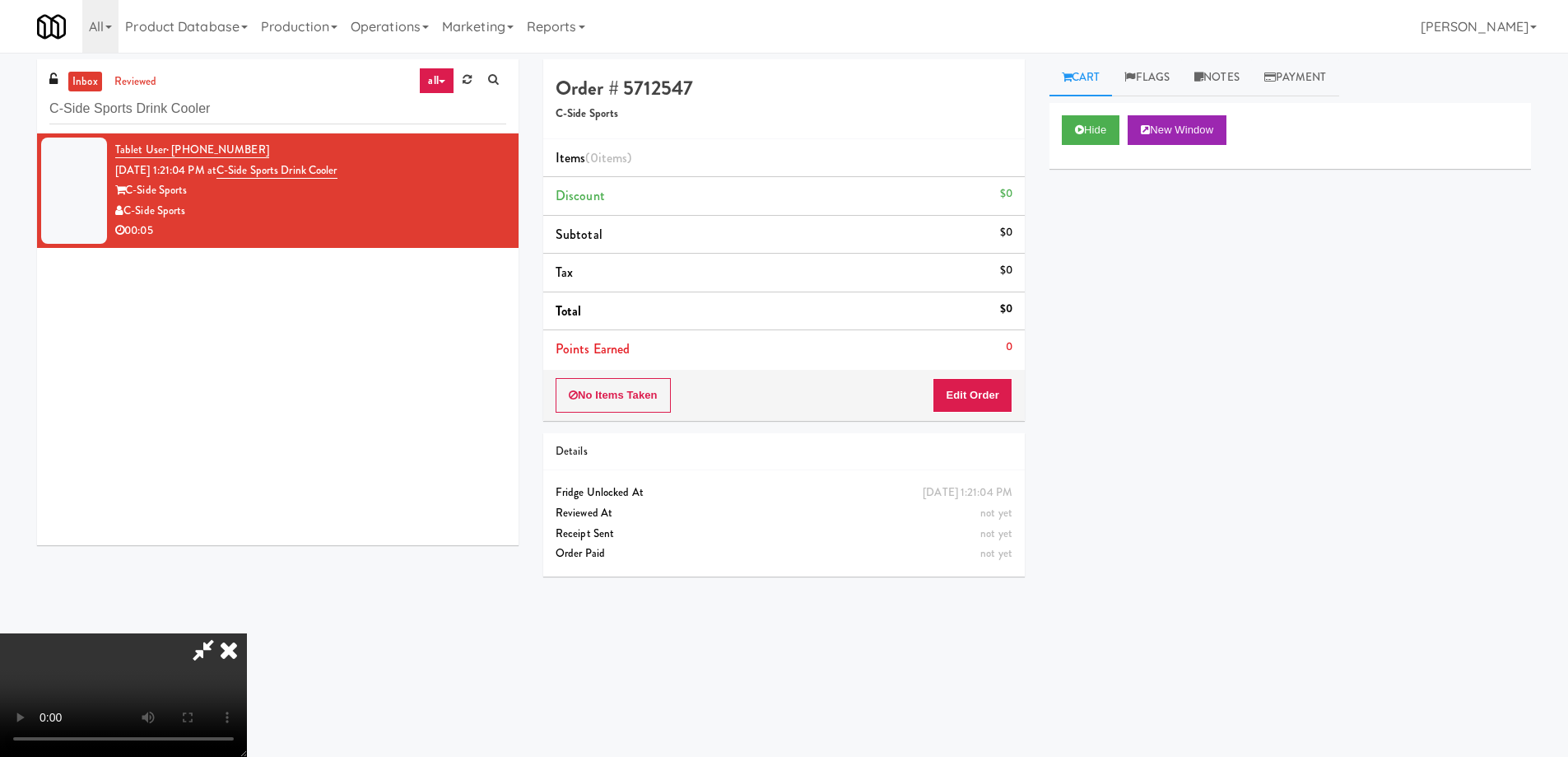
click at [247, 633] on video at bounding box center [123, 695] width 247 height 124
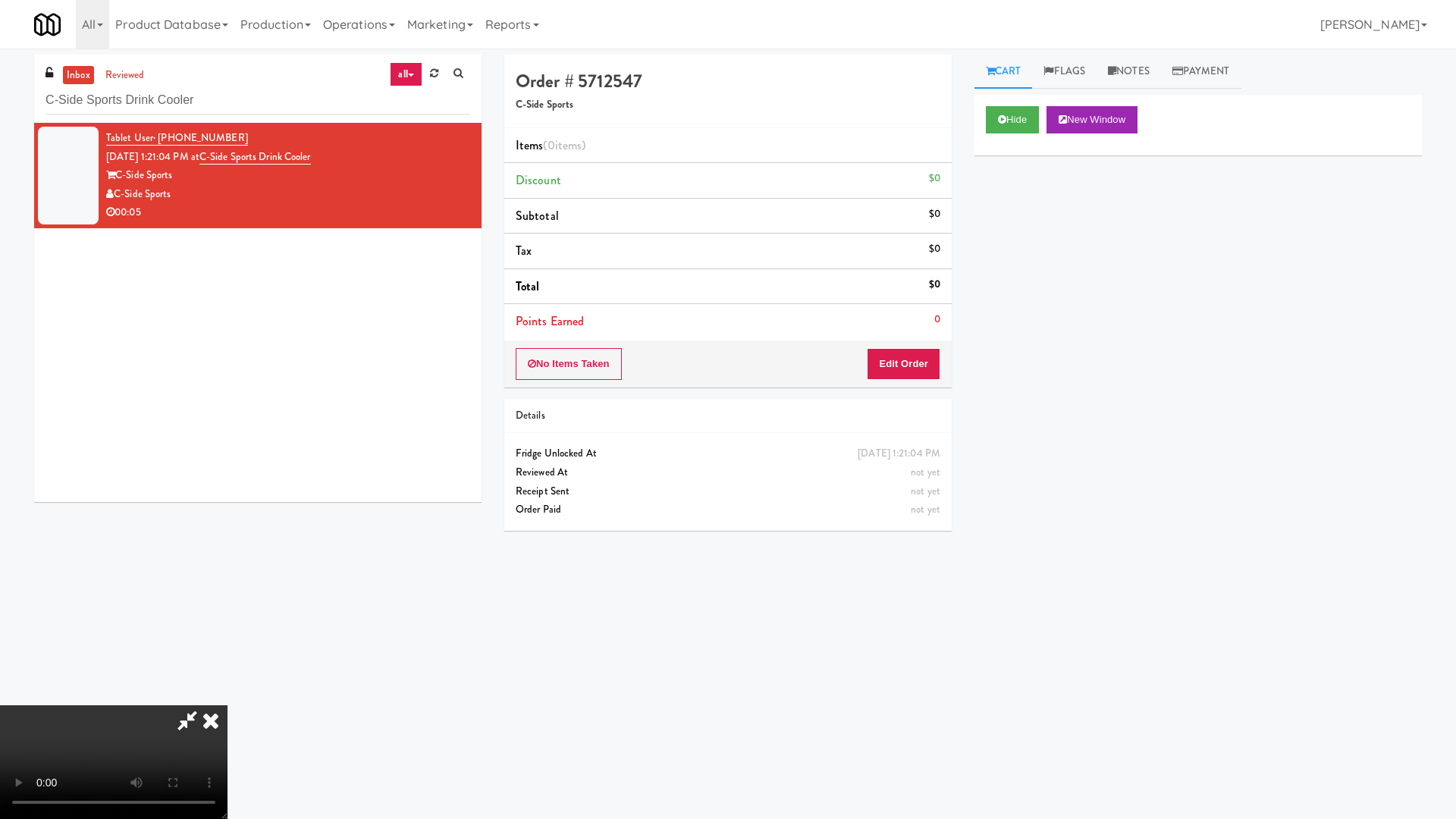
click at [227, 696] on video at bounding box center [113, 762] width 227 height 114
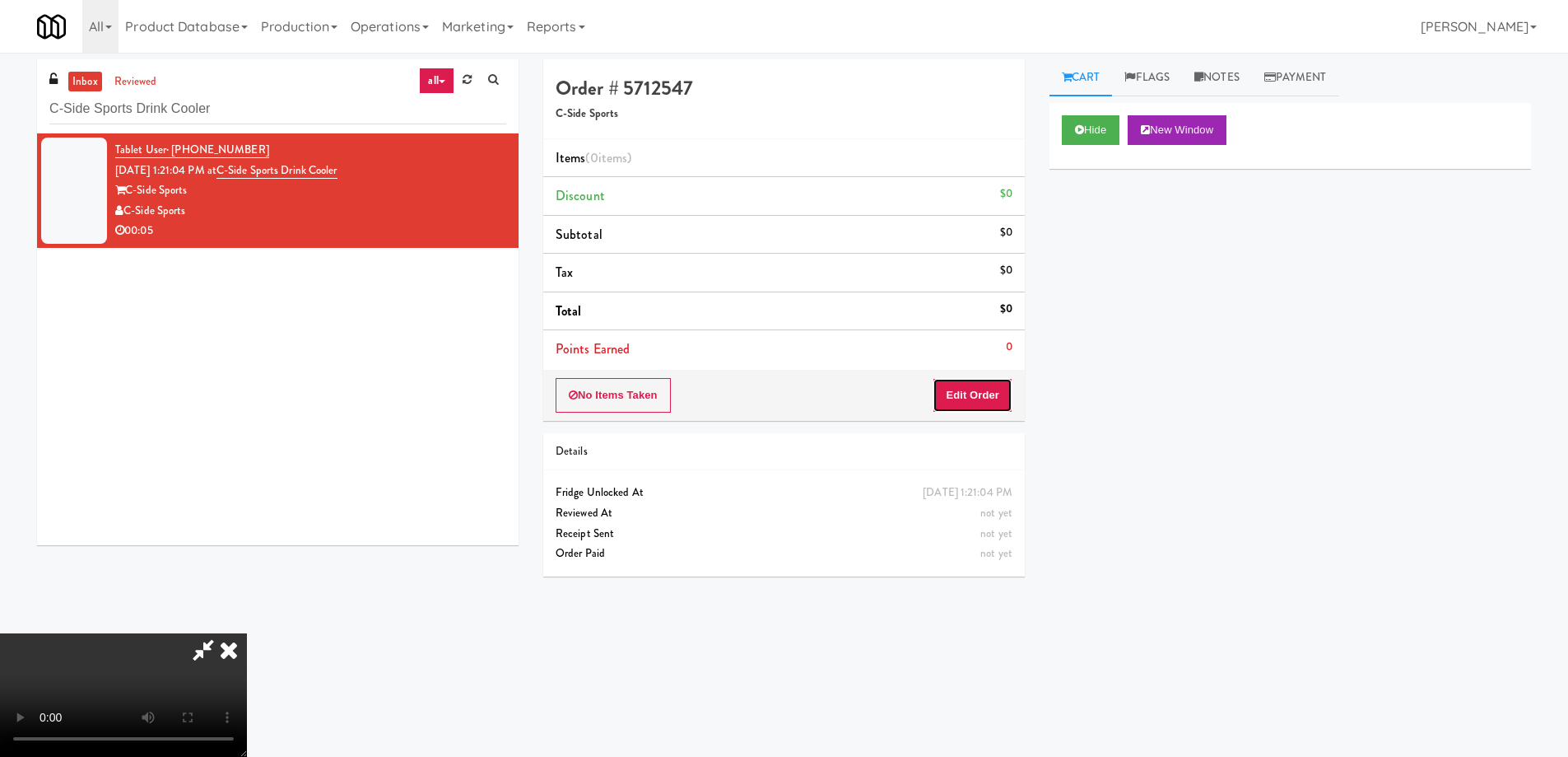
click at [990, 385] on button "Edit Order" at bounding box center [972, 395] width 80 height 35
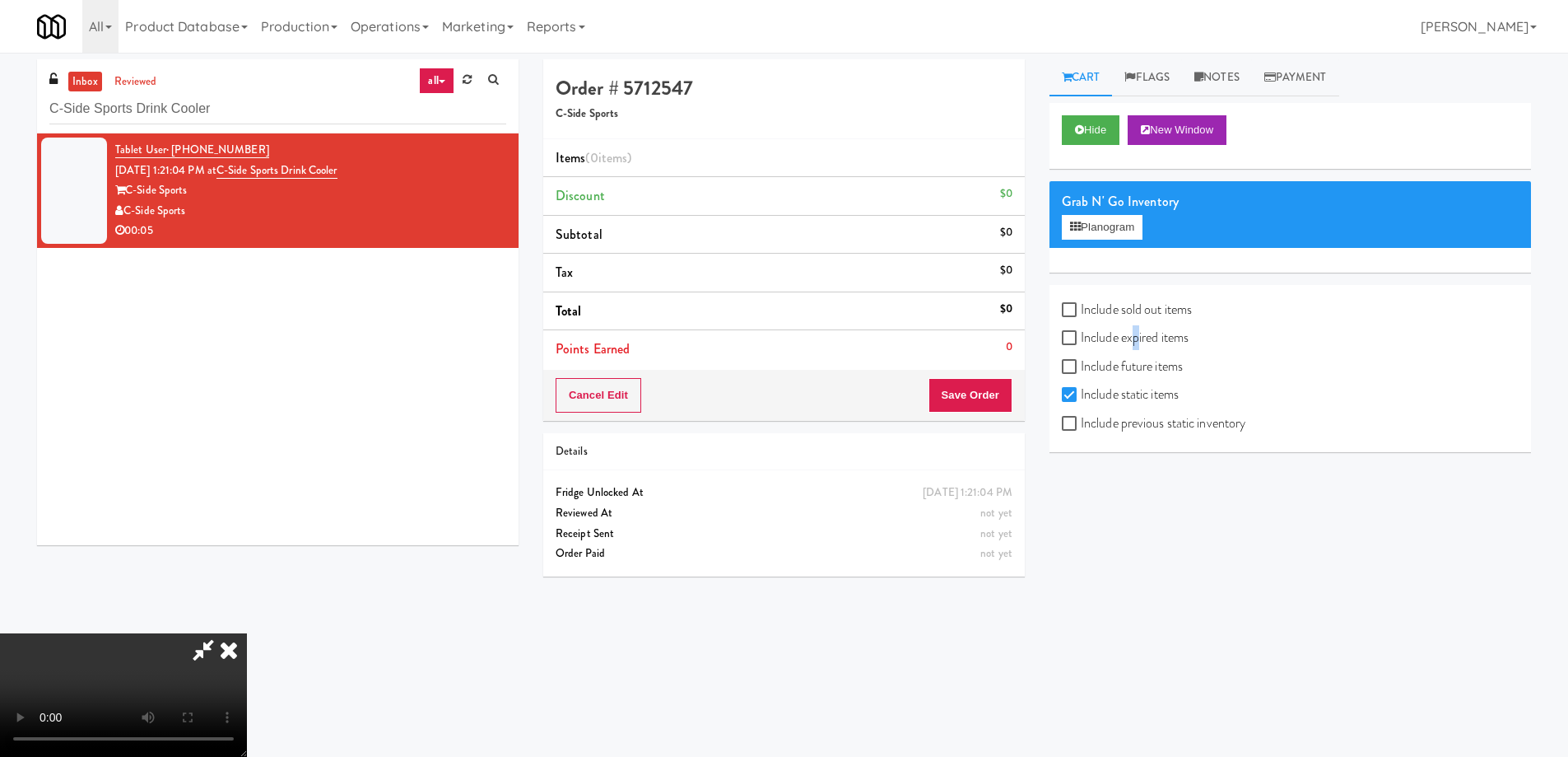
drag, startPoint x: 1133, startPoint y: 343, endPoint x: 1140, endPoint y: 363, distance: 21.2
click at [1134, 343] on label "Include expired items" at bounding box center [1125, 337] width 127 height 25
click at [1156, 427] on label "Include previous static inventory" at bounding box center [1153, 423] width 183 height 25
click at [1081, 427] on input "Include previous static inventory" at bounding box center [1071, 424] width 19 height 13
checkbox input "true"
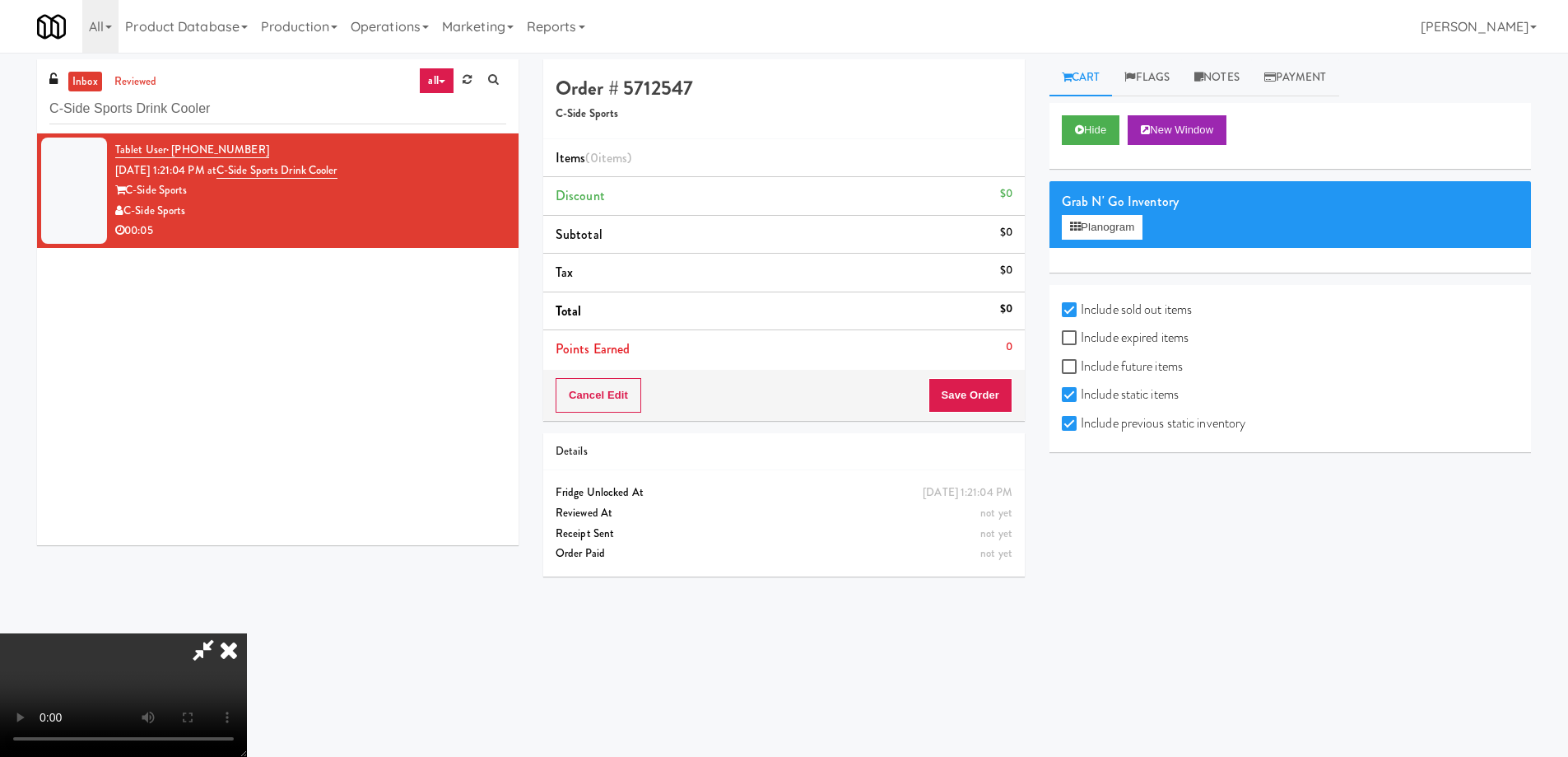
checkbox input "true"
click at [1135, 343] on label "Include expired items" at bounding box center [1125, 337] width 127 height 25
click at [1081, 343] on input "Include expired items" at bounding box center [1071, 338] width 19 height 13
checkbox input "true"
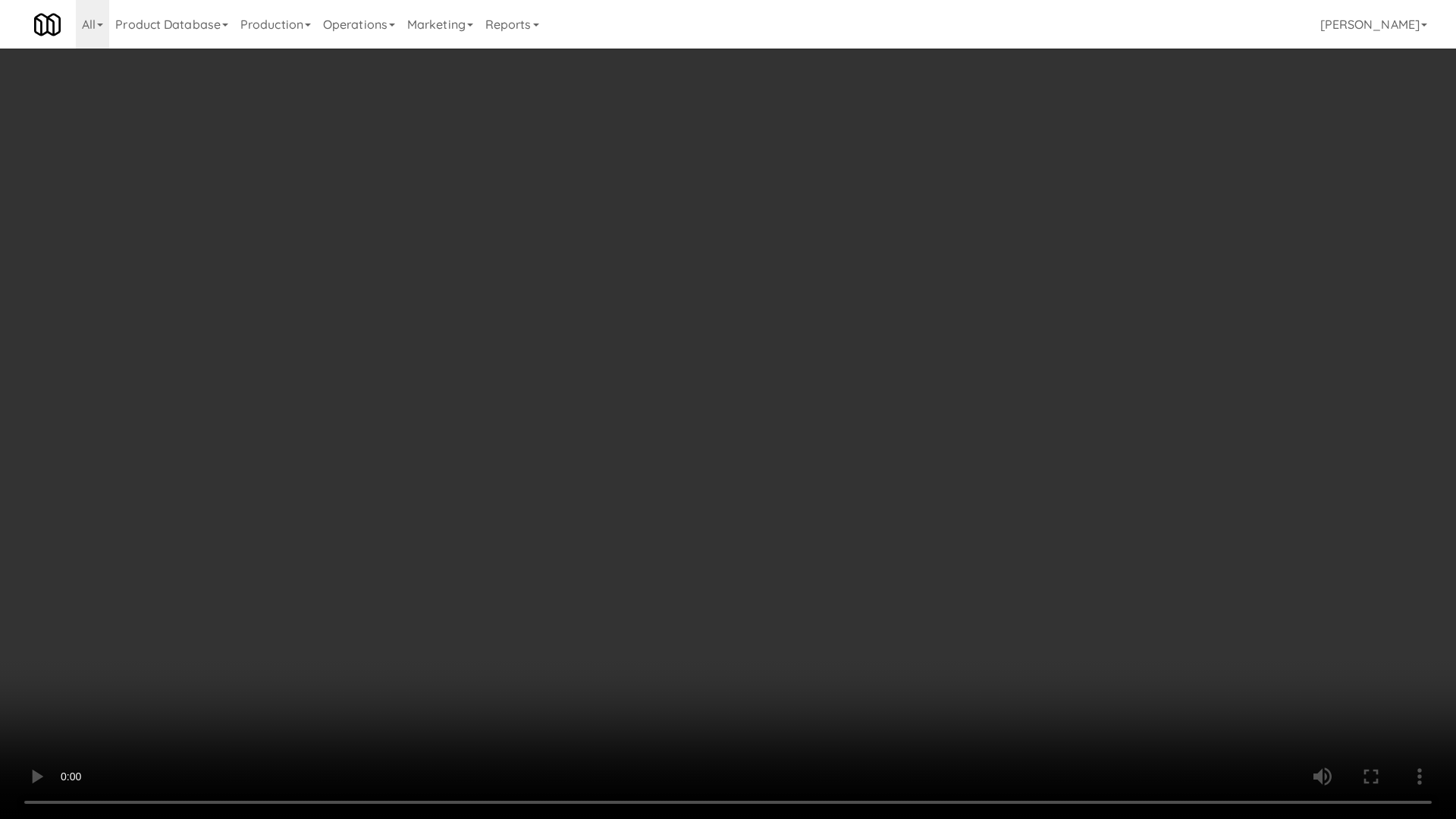
click at [776, 563] on video at bounding box center [728, 409] width 1456 height 819
click at [825, 438] on video at bounding box center [728, 409] width 1456 height 819
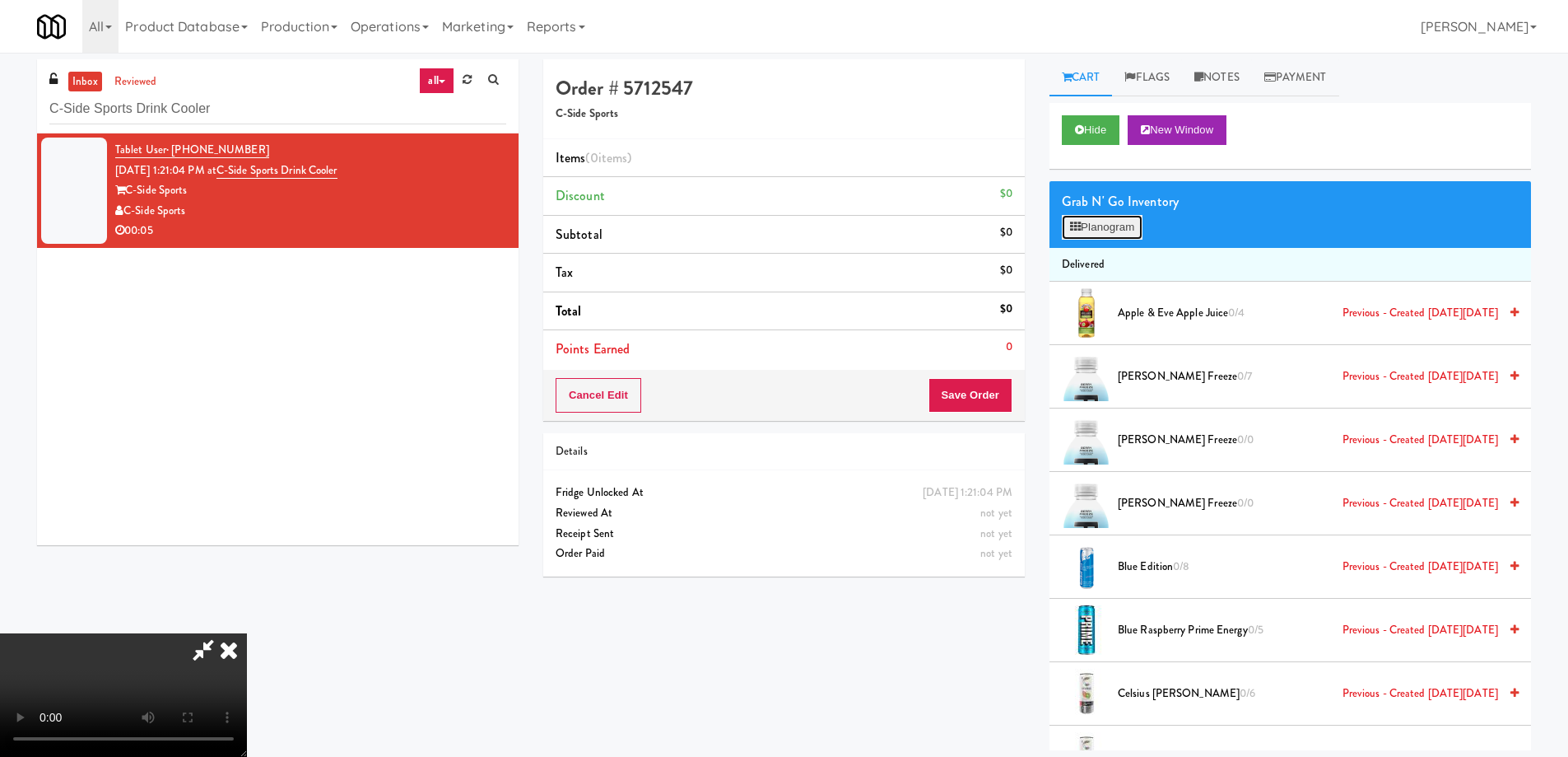
click at [1122, 233] on button "Planogram" at bounding box center [1101, 227] width 80 height 25
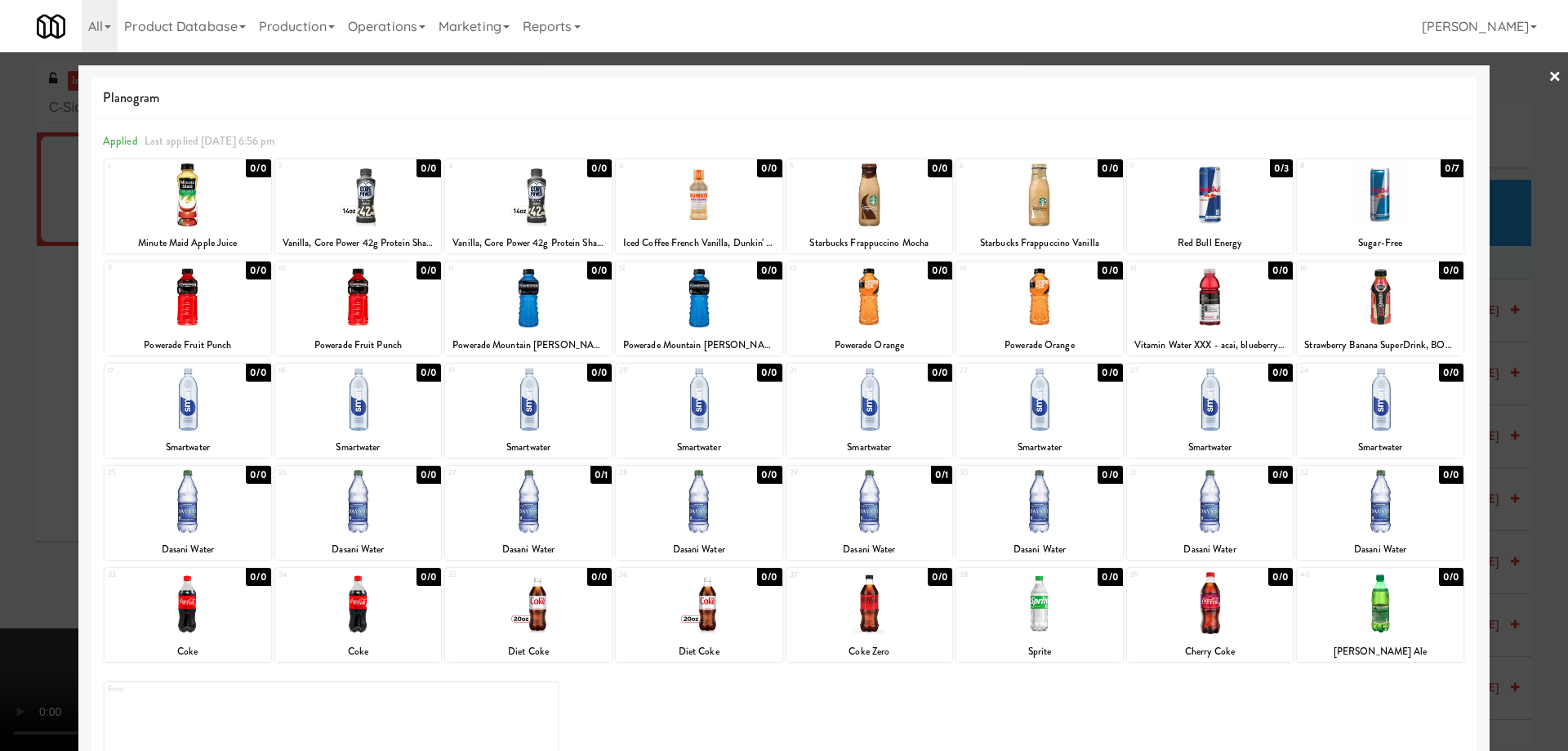
click at [569, 499] on div at bounding box center [529, 501] width 167 height 63
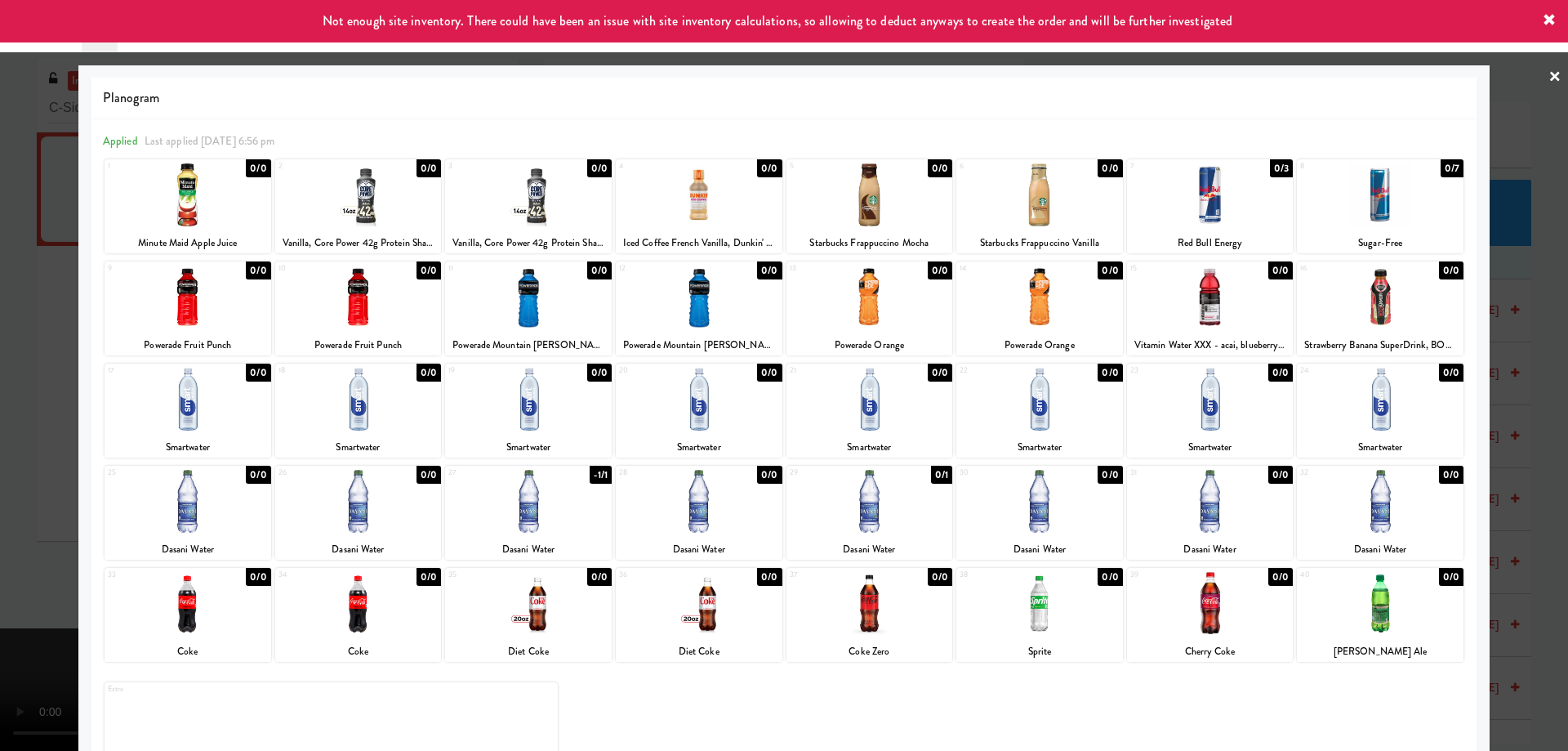
click at [1548, 82] on link "×" at bounding box center [1555, 78] width 13 height 51
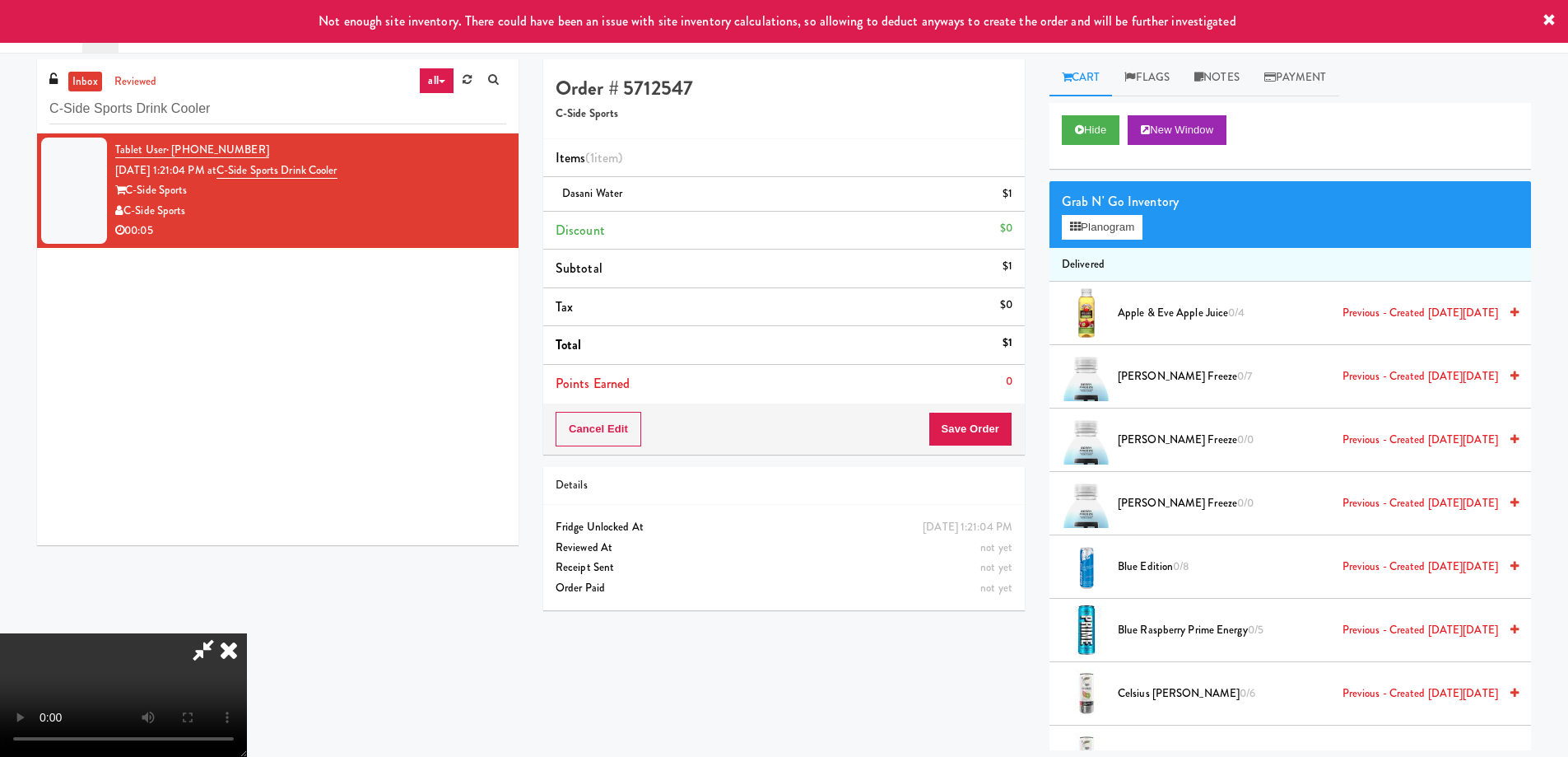
click at [247, 633] on video at bounding box center [123, 695] width 247 height 124
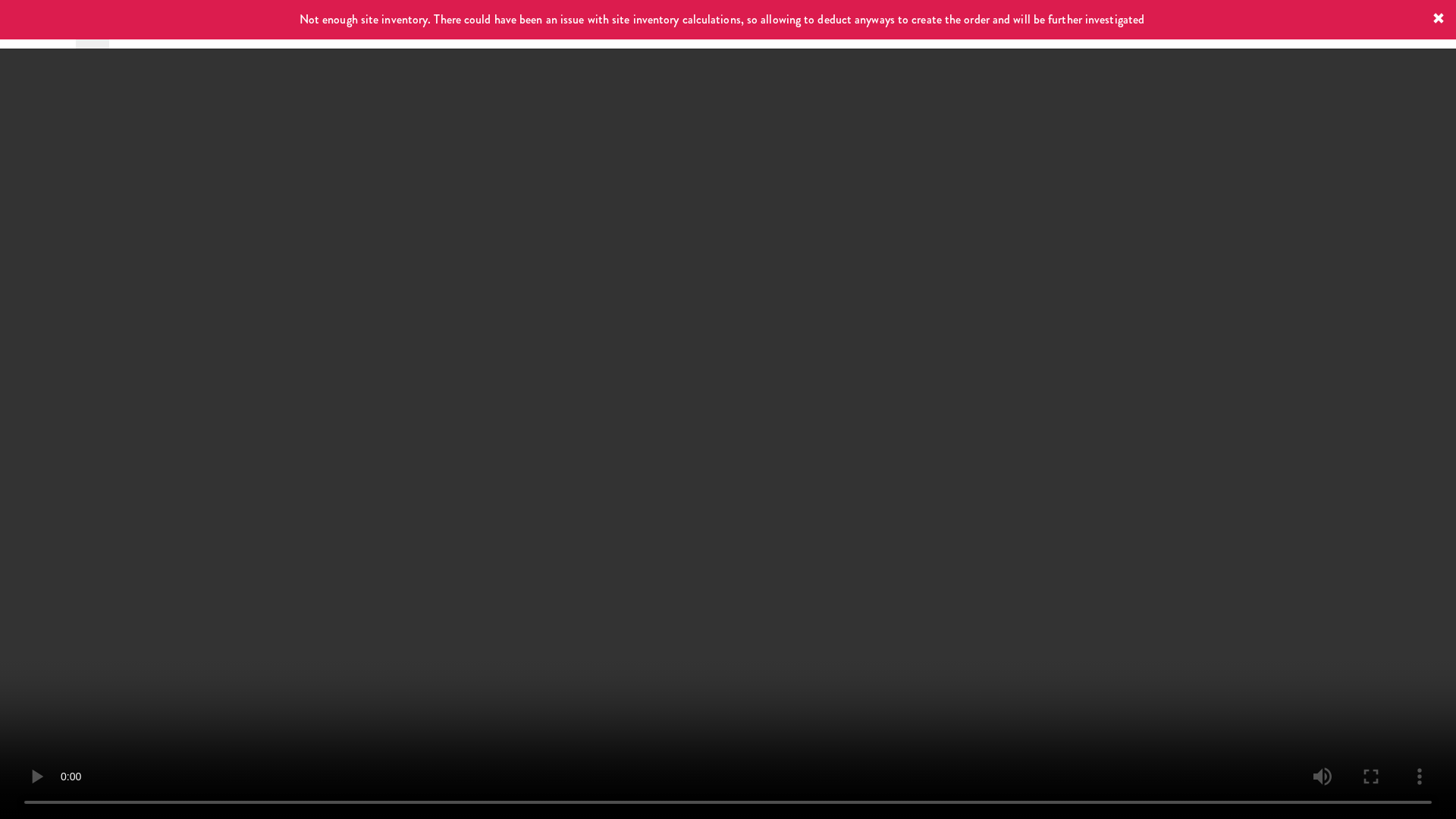
click at [750, 468] on video at bounding box center [728, 409] width 1456 height 819
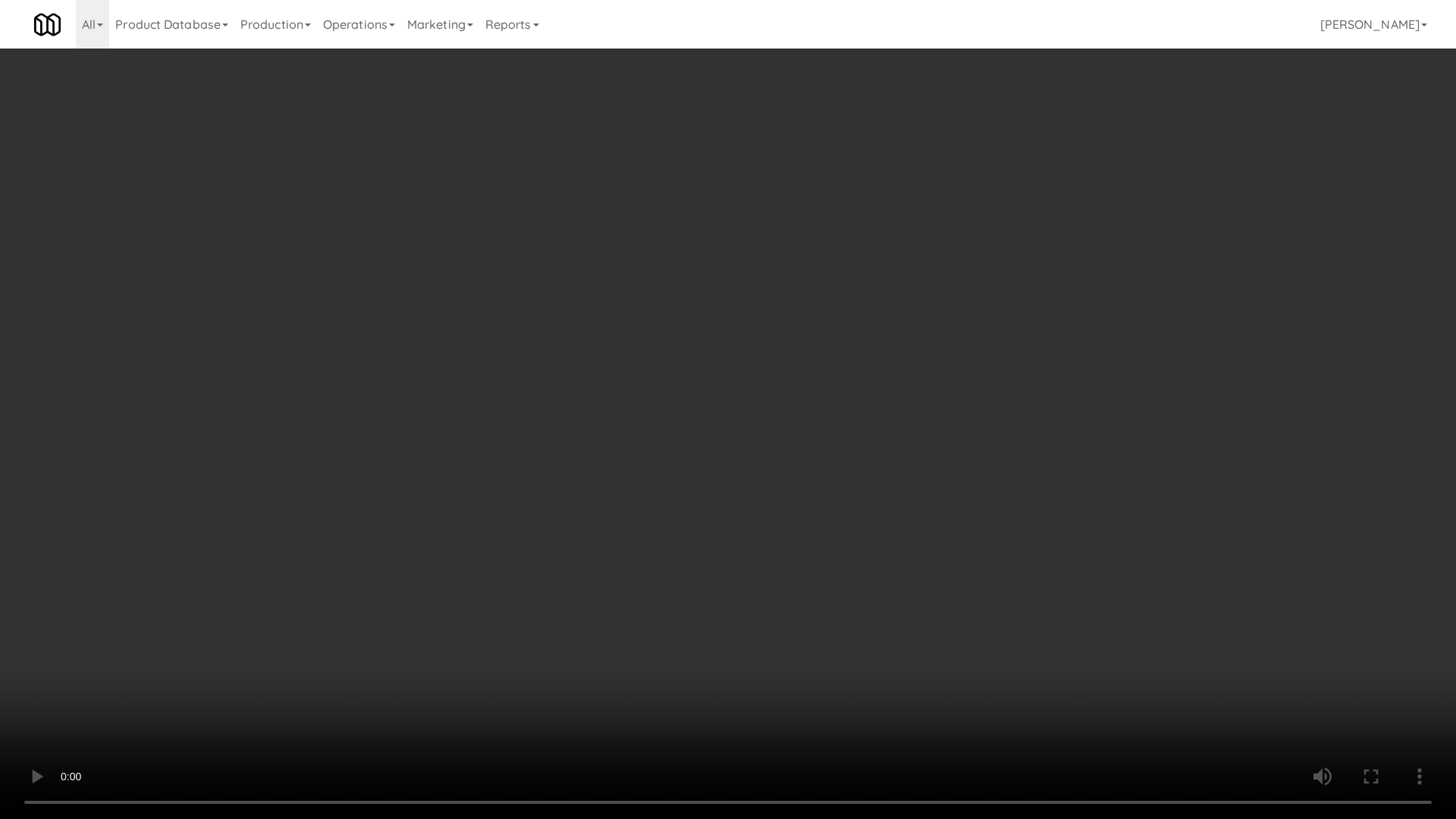
click at [750, 468] on video at bounding box center [728, 409] width 1456 height 819
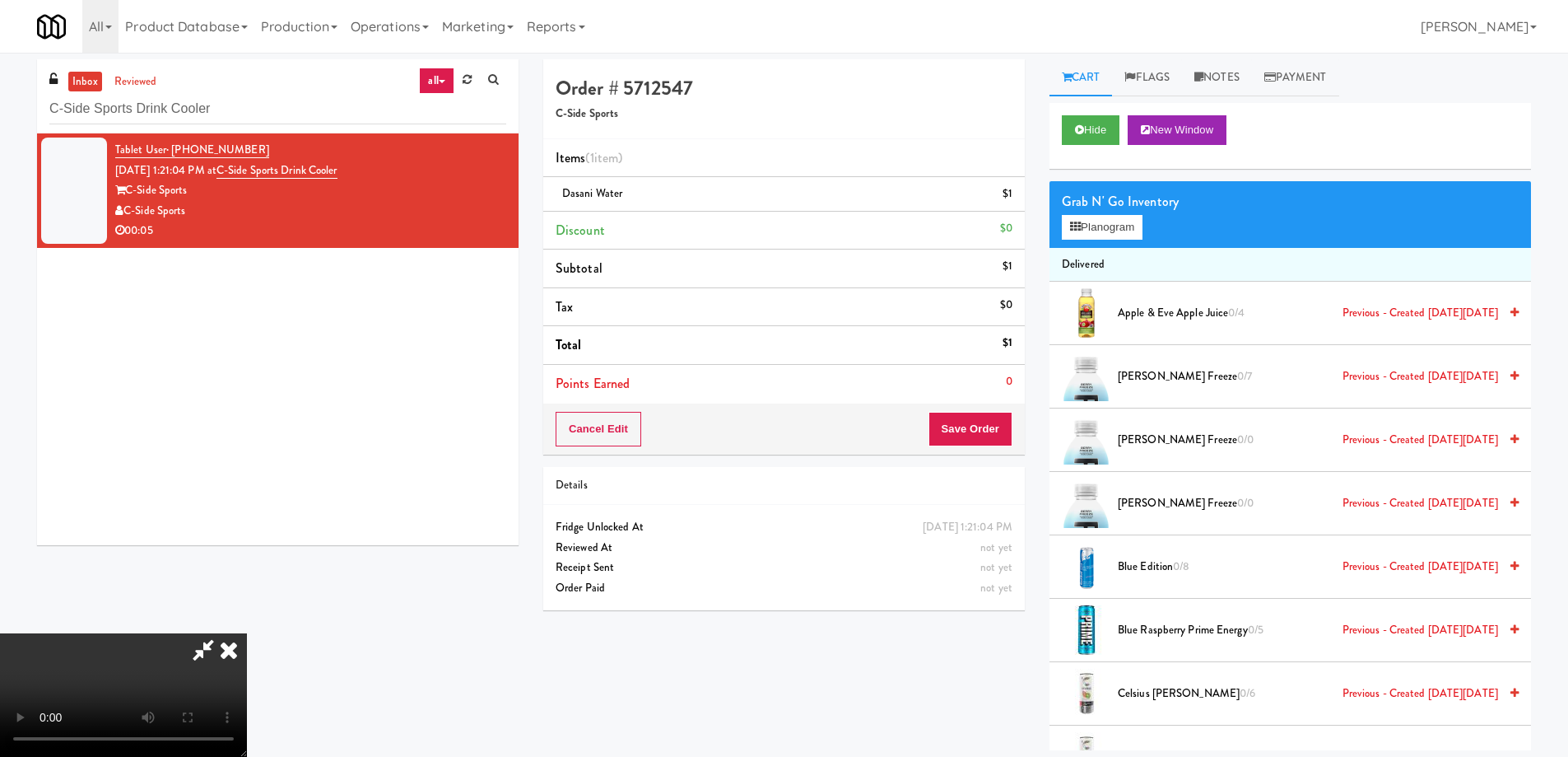
click at [247, 633] on icon at bounding box center [229, 649] width 36 height 33
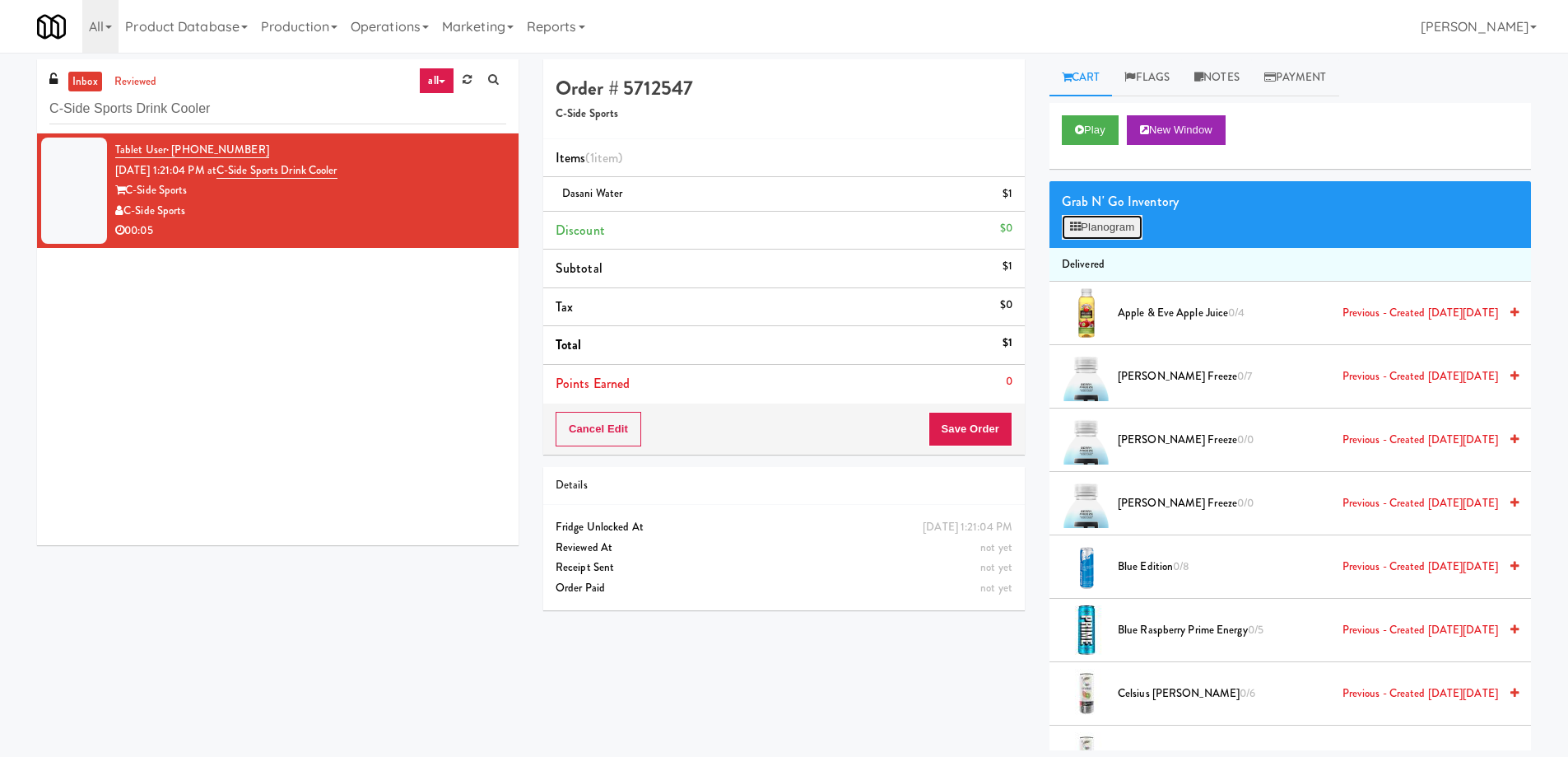
click at [1097, 232] on button "Planogram" at bounding box center [1101, 227] width 80 height 25
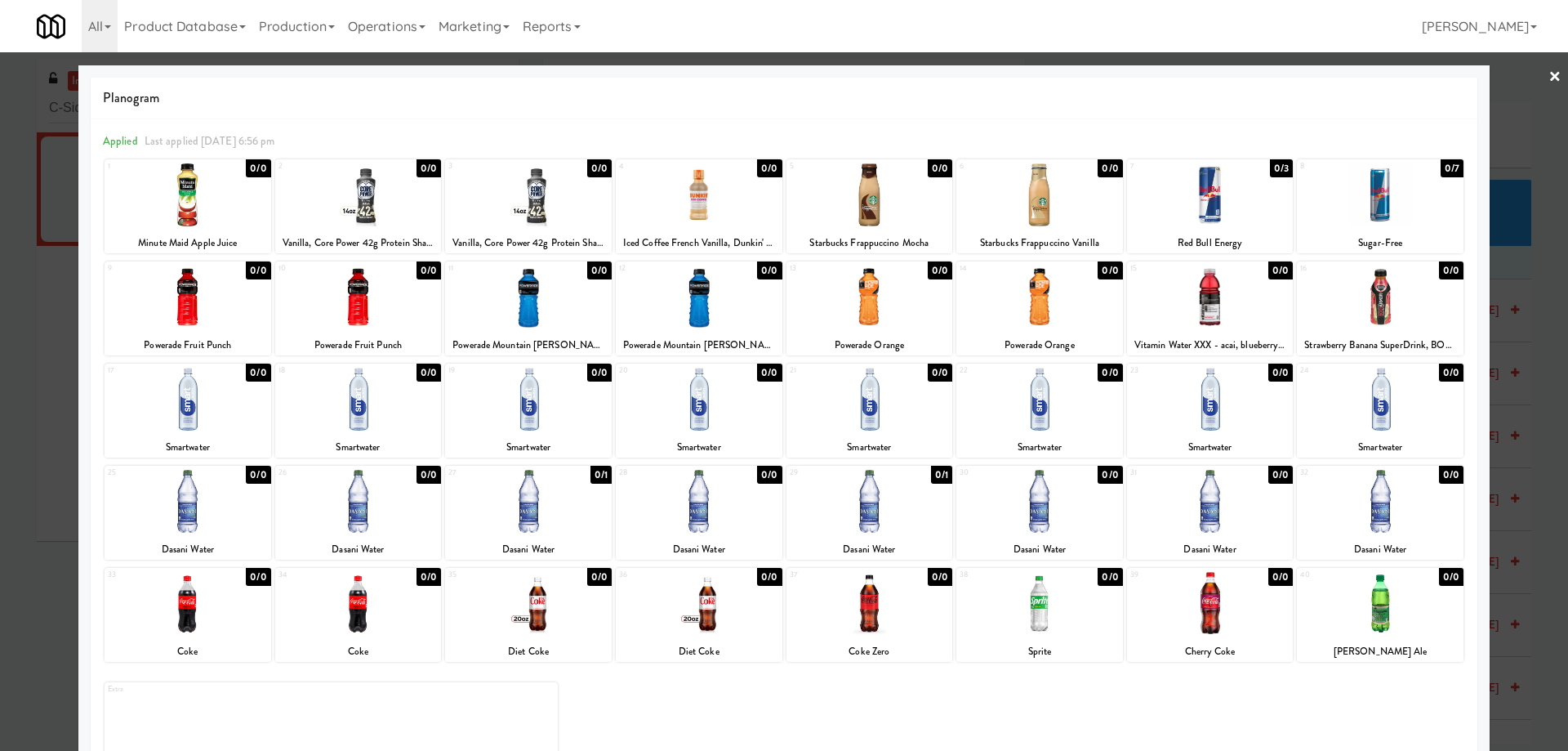
click at [1548, 76] on link "×" at bounding box center [1555, 78] width 13 height 51
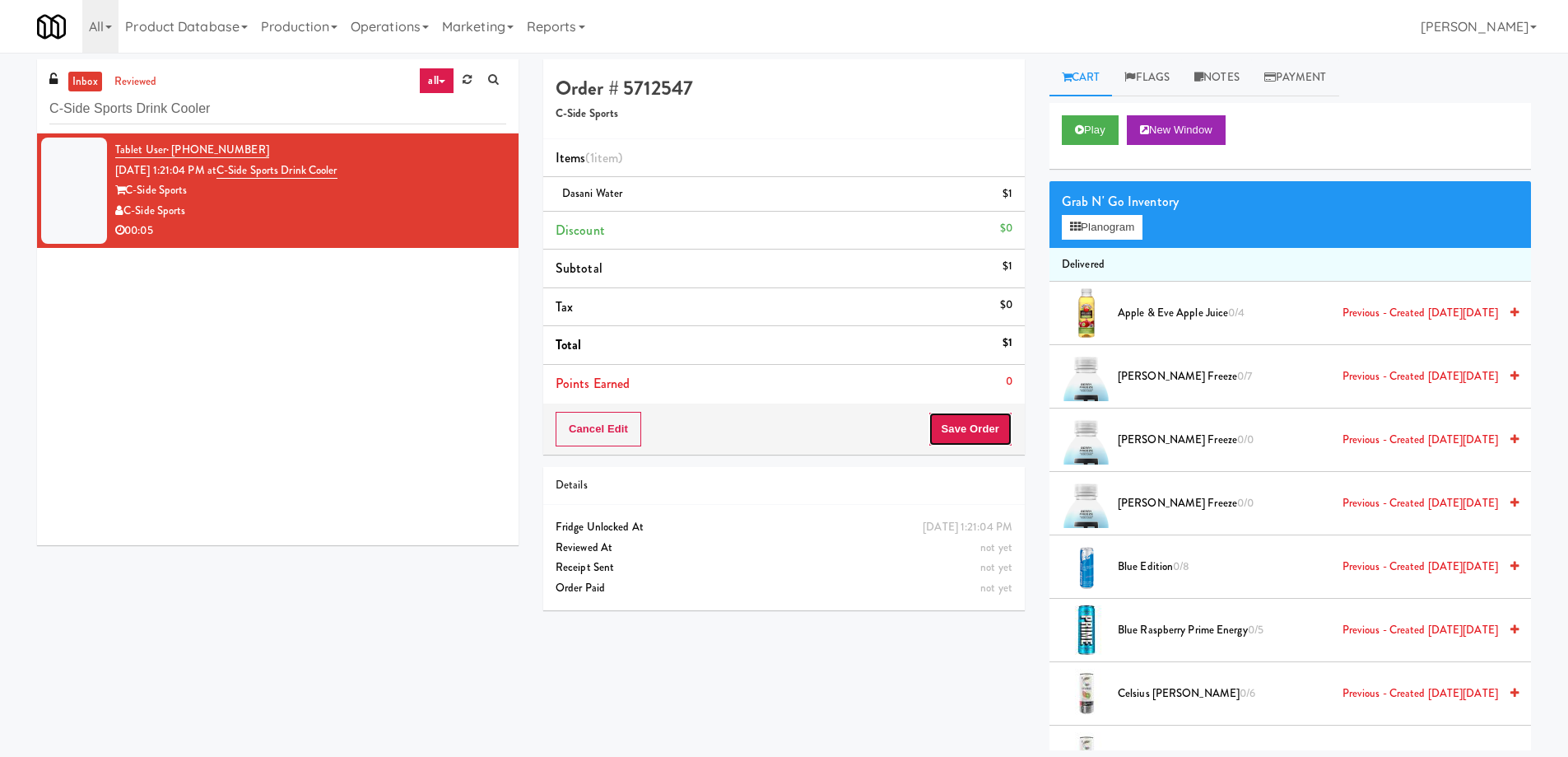
click at [963, 431] on button "Save Order" at bounding box center [970, 429] width 84 height 35
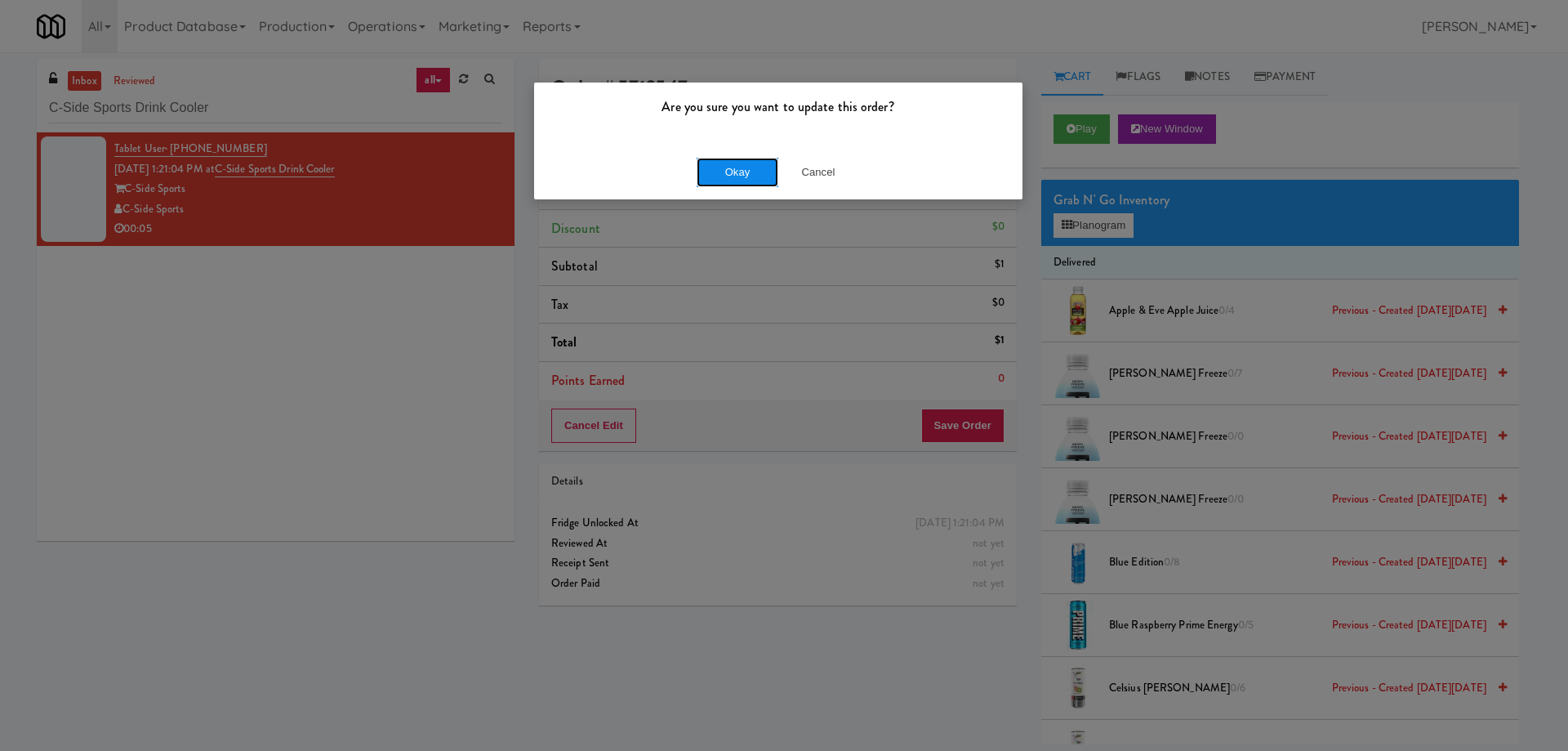
click at [743, 172] on button "Okay" at bounding box center [737, 172] width 82 height 29
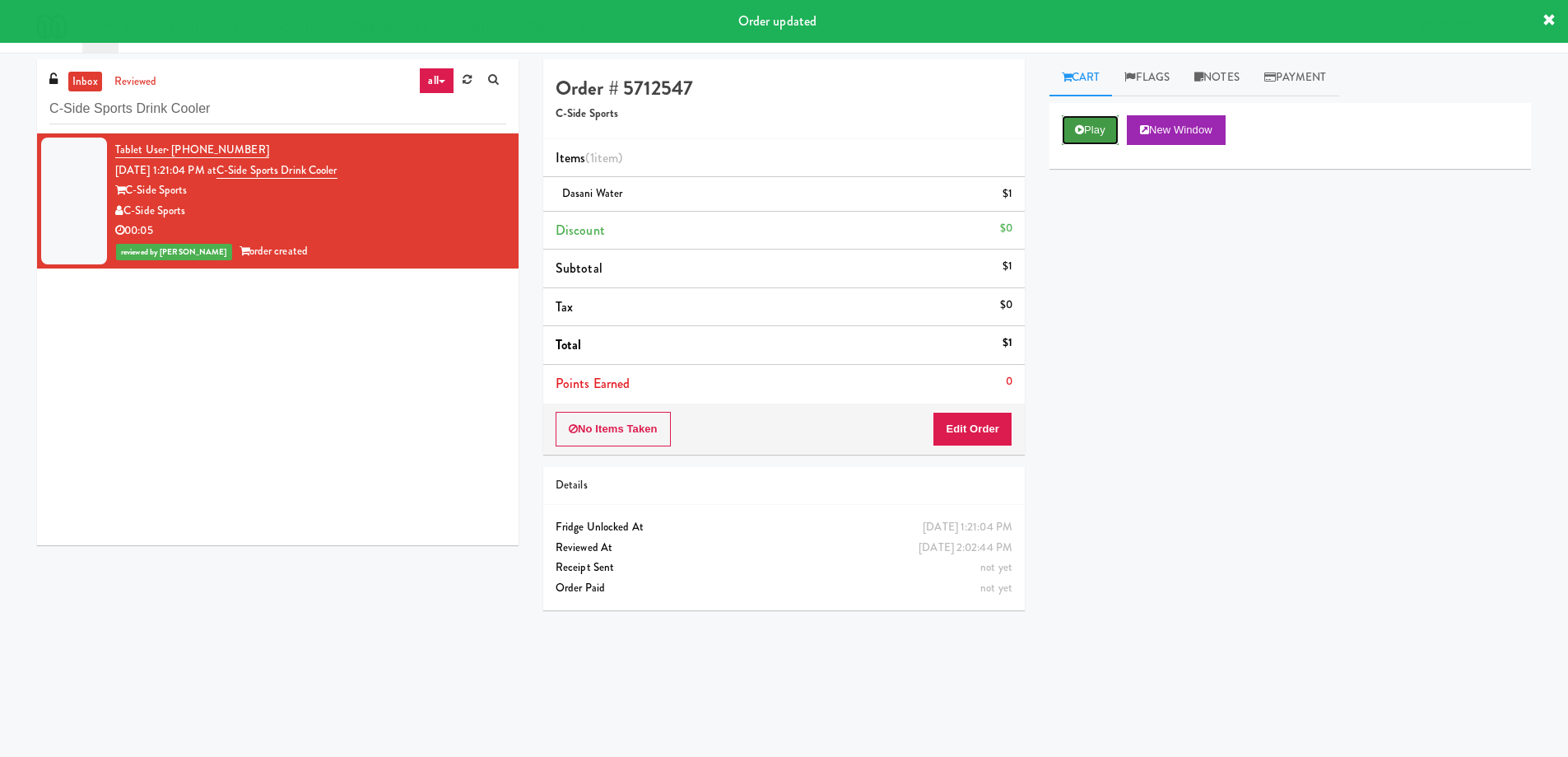
click at [1089, 122] on button "Play" at bounding box center [1090, 129] width 57 height 29
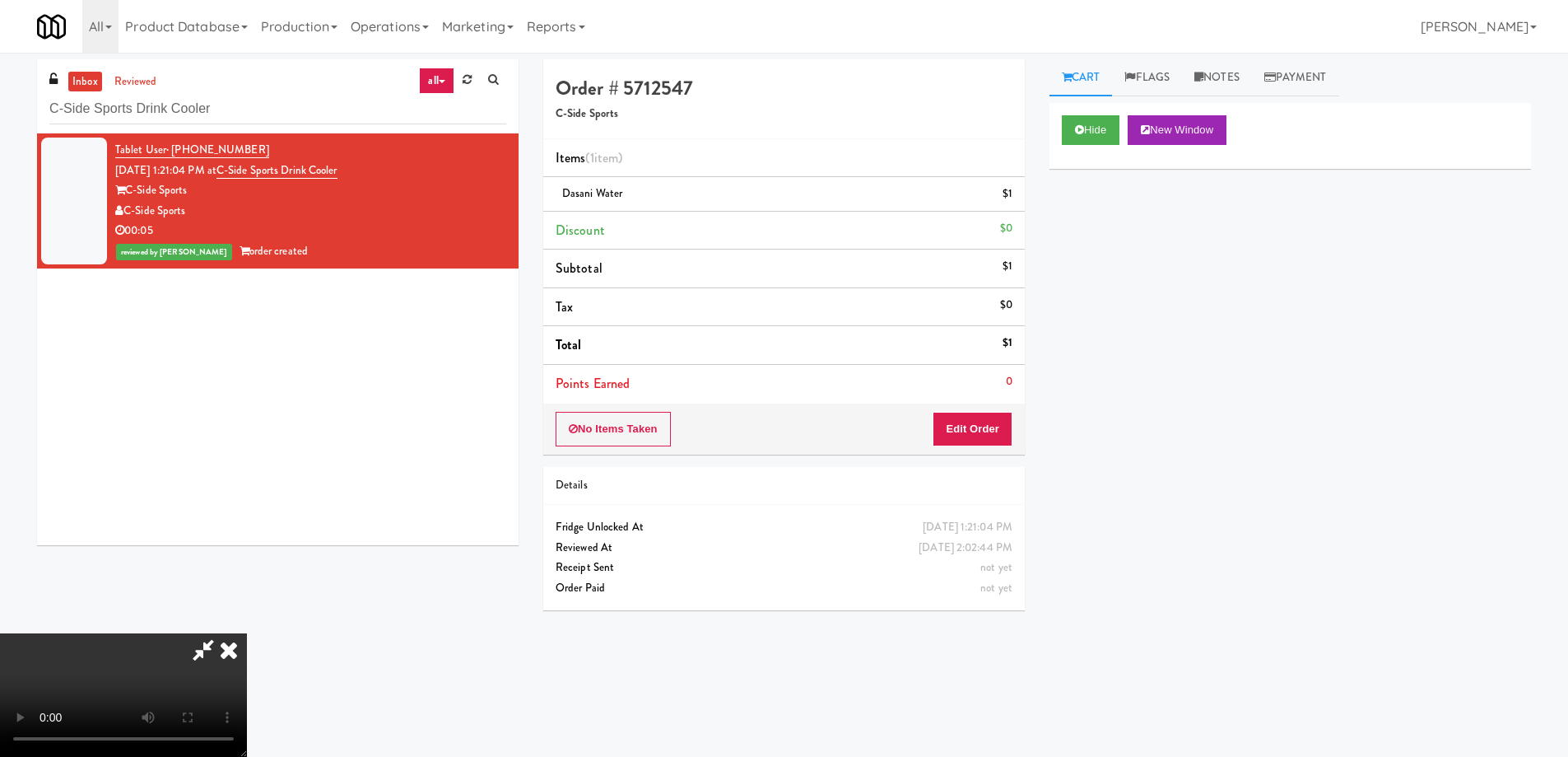
click at [247, 633] on video at bounding box center [123, 695] width 247 height 124
click at [247, 633] on icon at bounding box center [229, 649] width 36 height 33
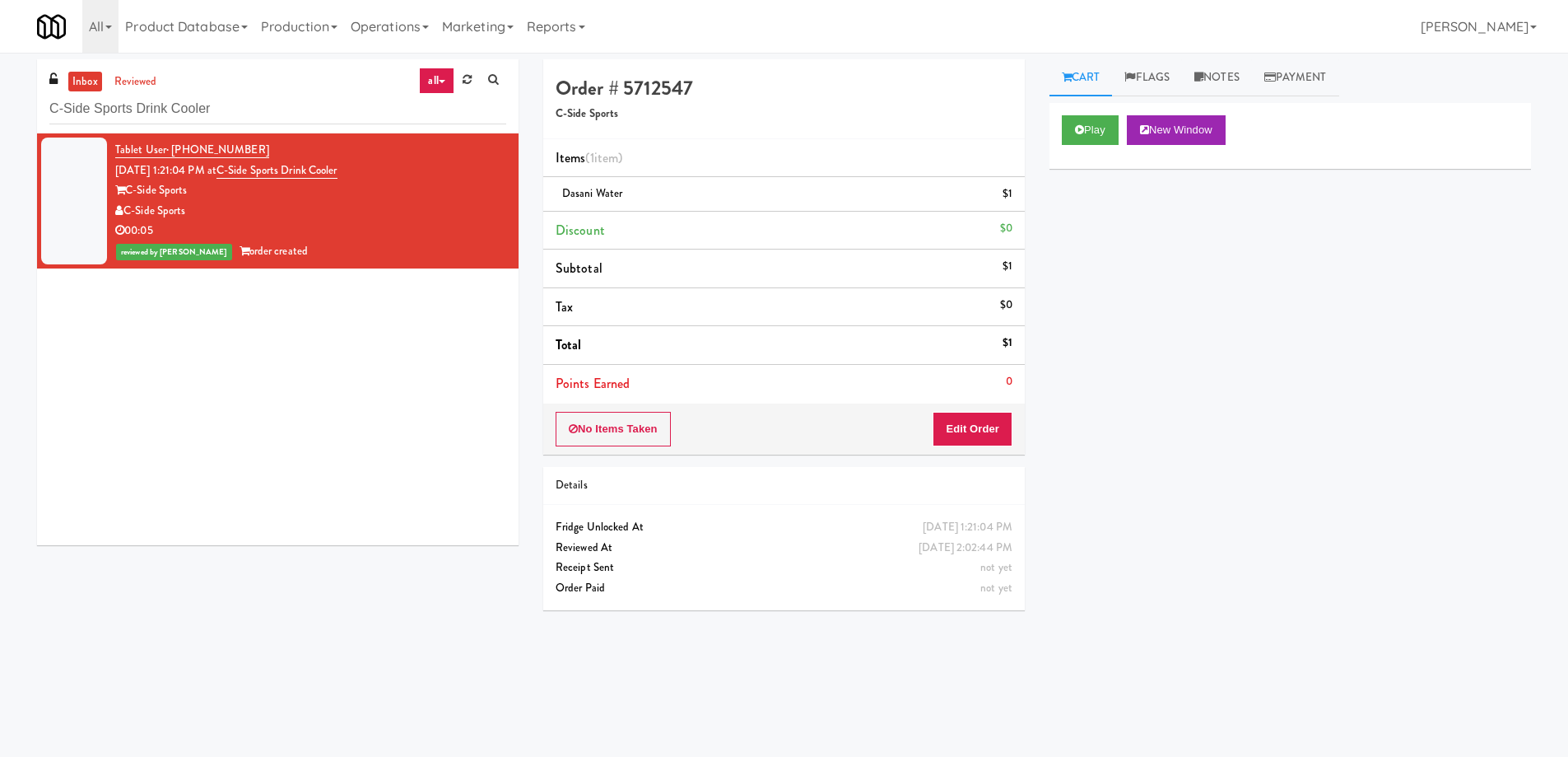
click at [1250, 465] on div "Play New Window Primary Flag Clear Flag if unable to determine what was taken o…" at bounding box center [1290, 412] width 482 height 618
click at [367, 383] on div "Tablet User · (724) 288-7535 Sep 1, 2025 1:21:04 PM at C-Side Sports Drink Cool…" at bounding box center [278, 339] width 482 height 412
click at [275, 95] on input "C-Side Sports Drink Cooler" at bounding box center [278, 109] width 457 height 30
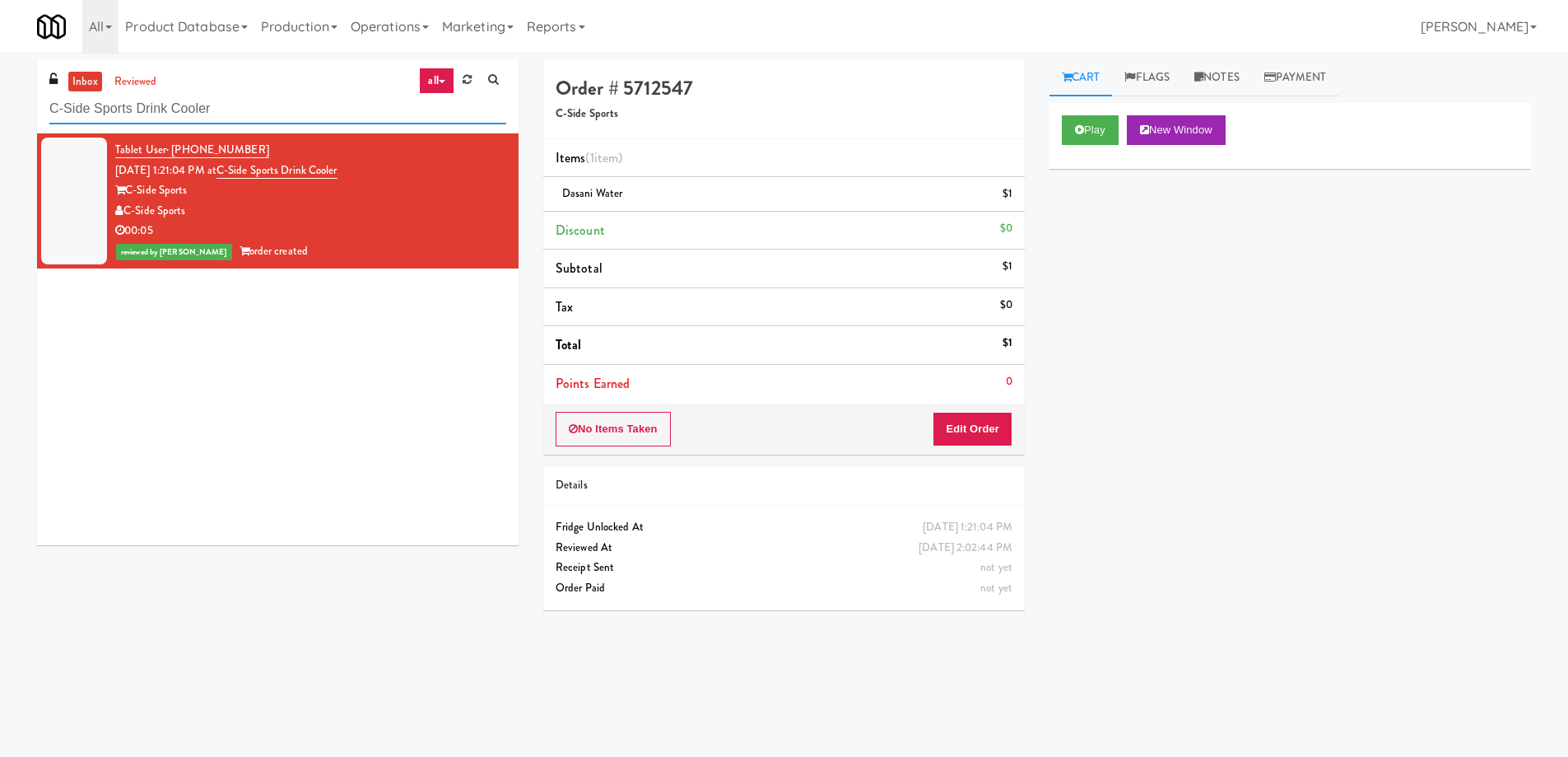
paste input "IRON 24"
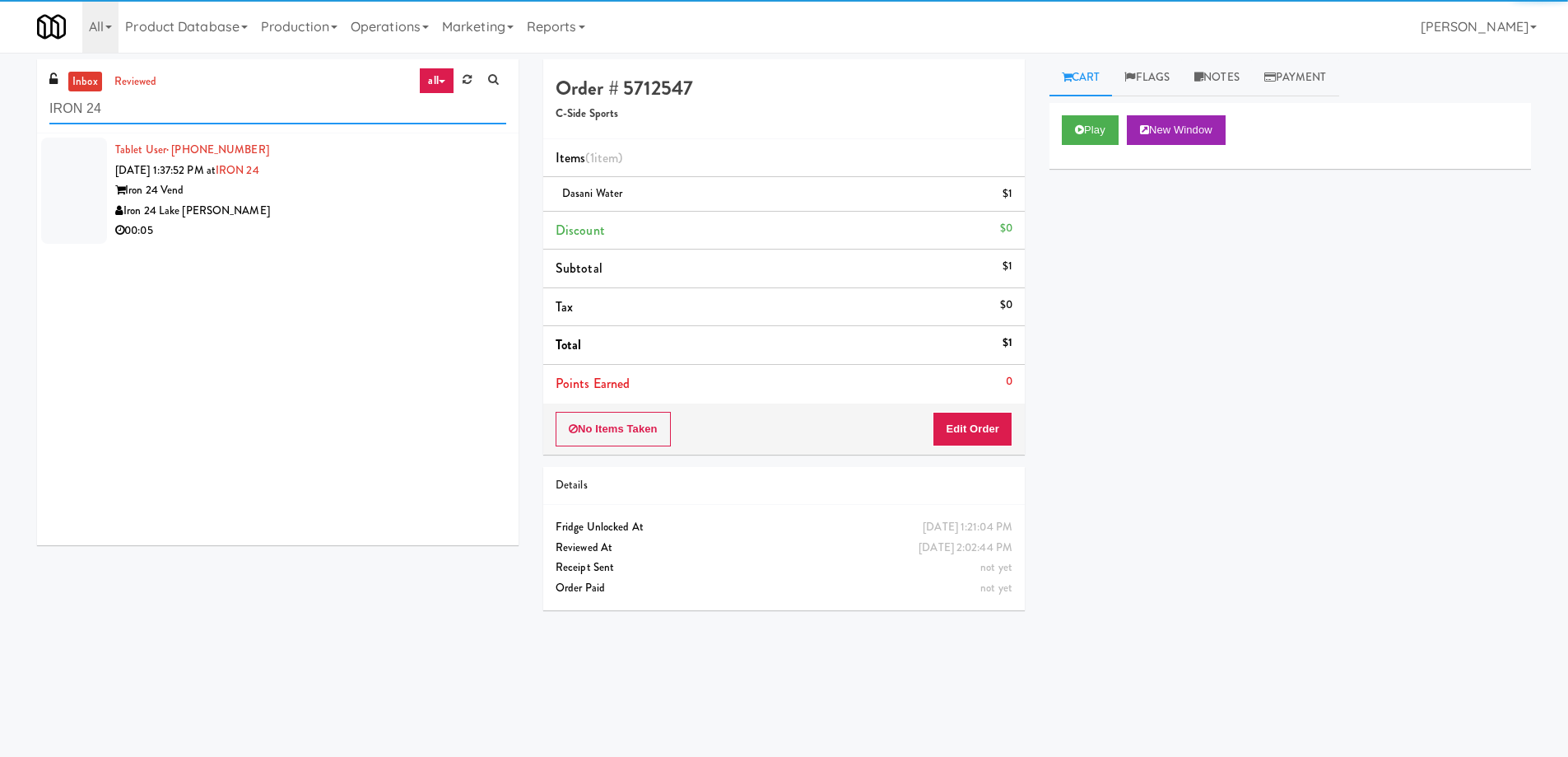
type input "IRON 24"
click at [387, 182] on div "Iron 24 Vend" at bounding box center [311, 191] width 391 height 21
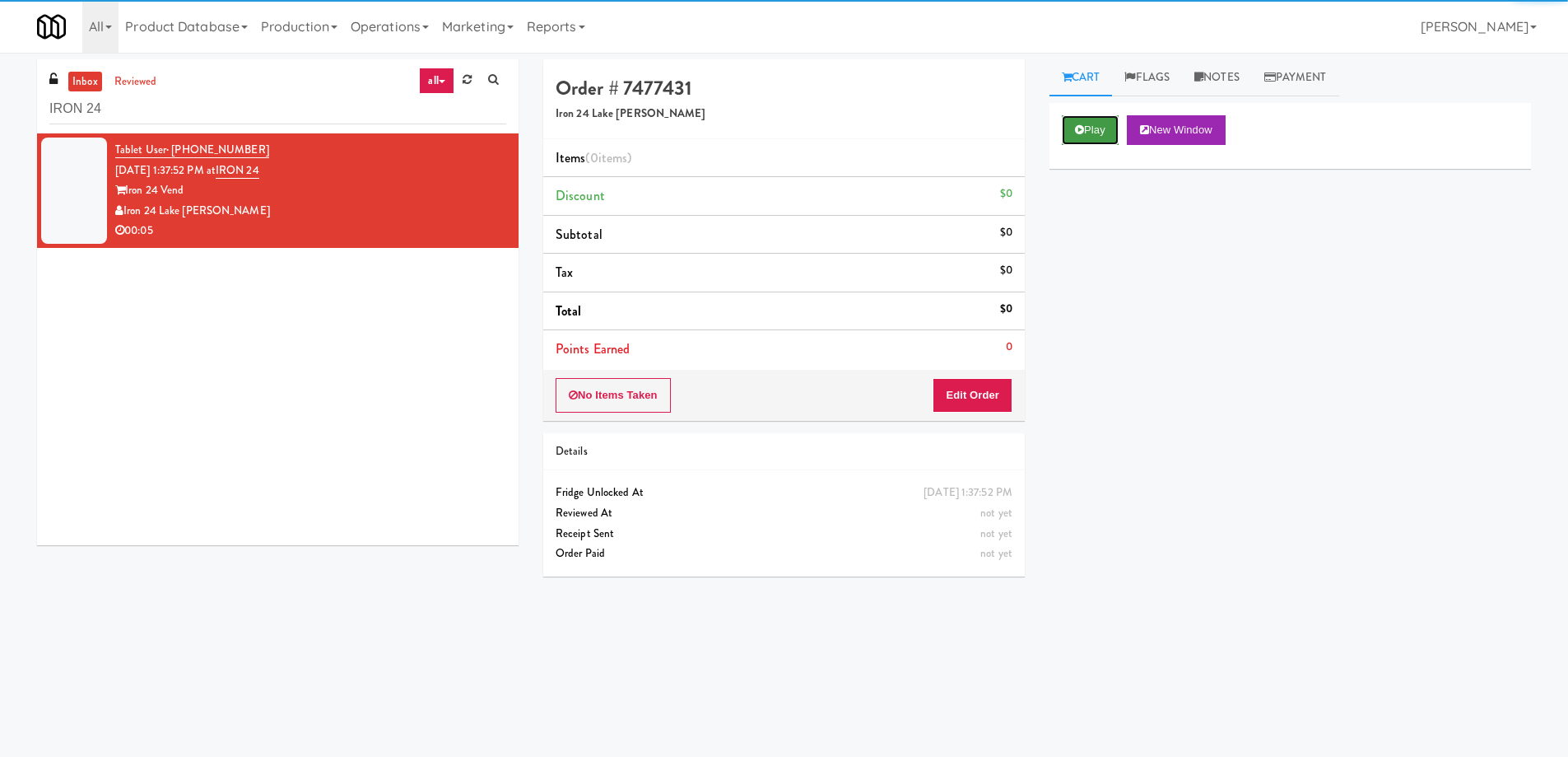
click at [1087, 131] on button "Play" at bounding box center [1090, 129] width 57 height 29
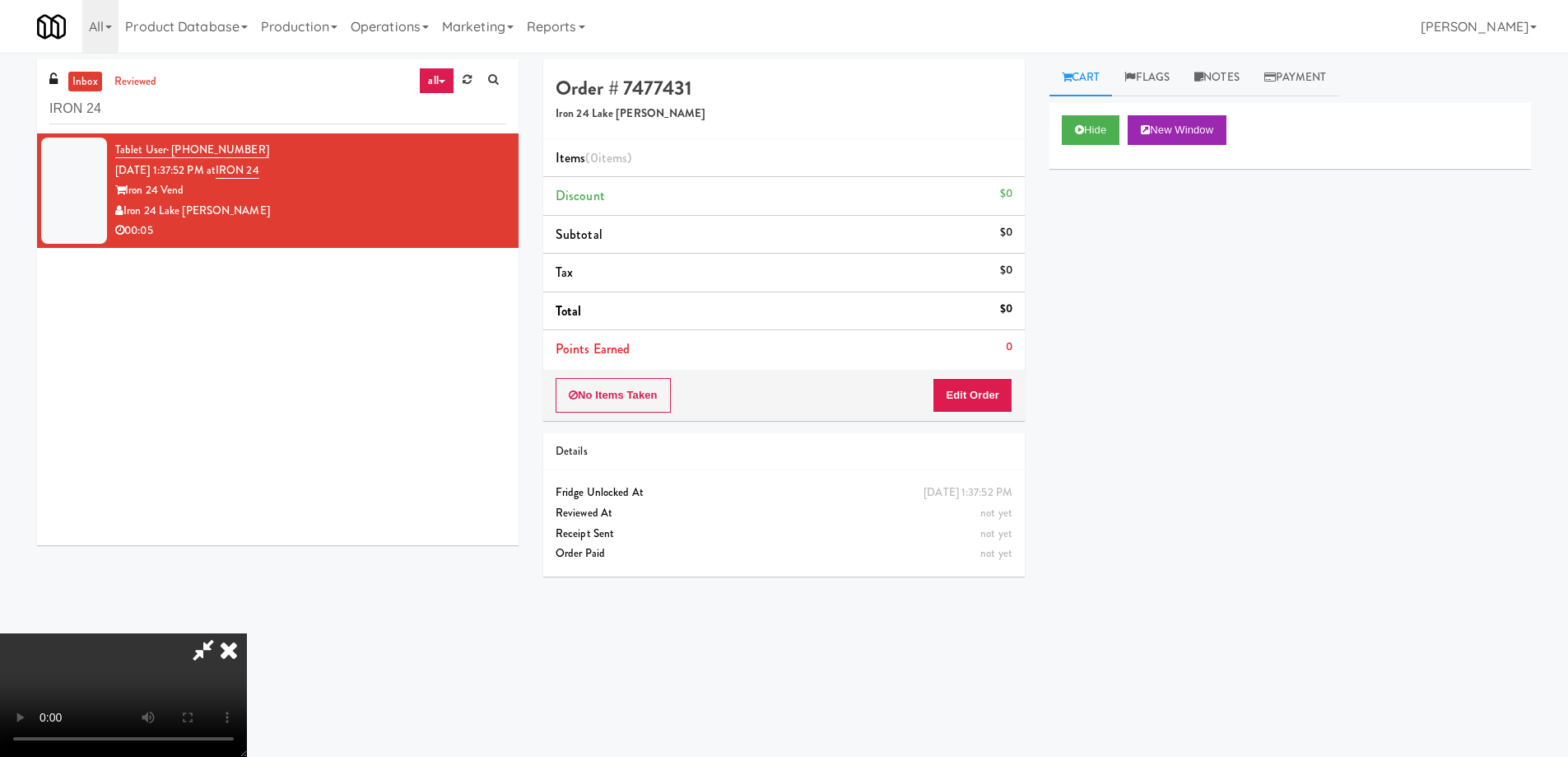
click at [247, 633] on video at bounding box center [123, 695] width 247 height 124
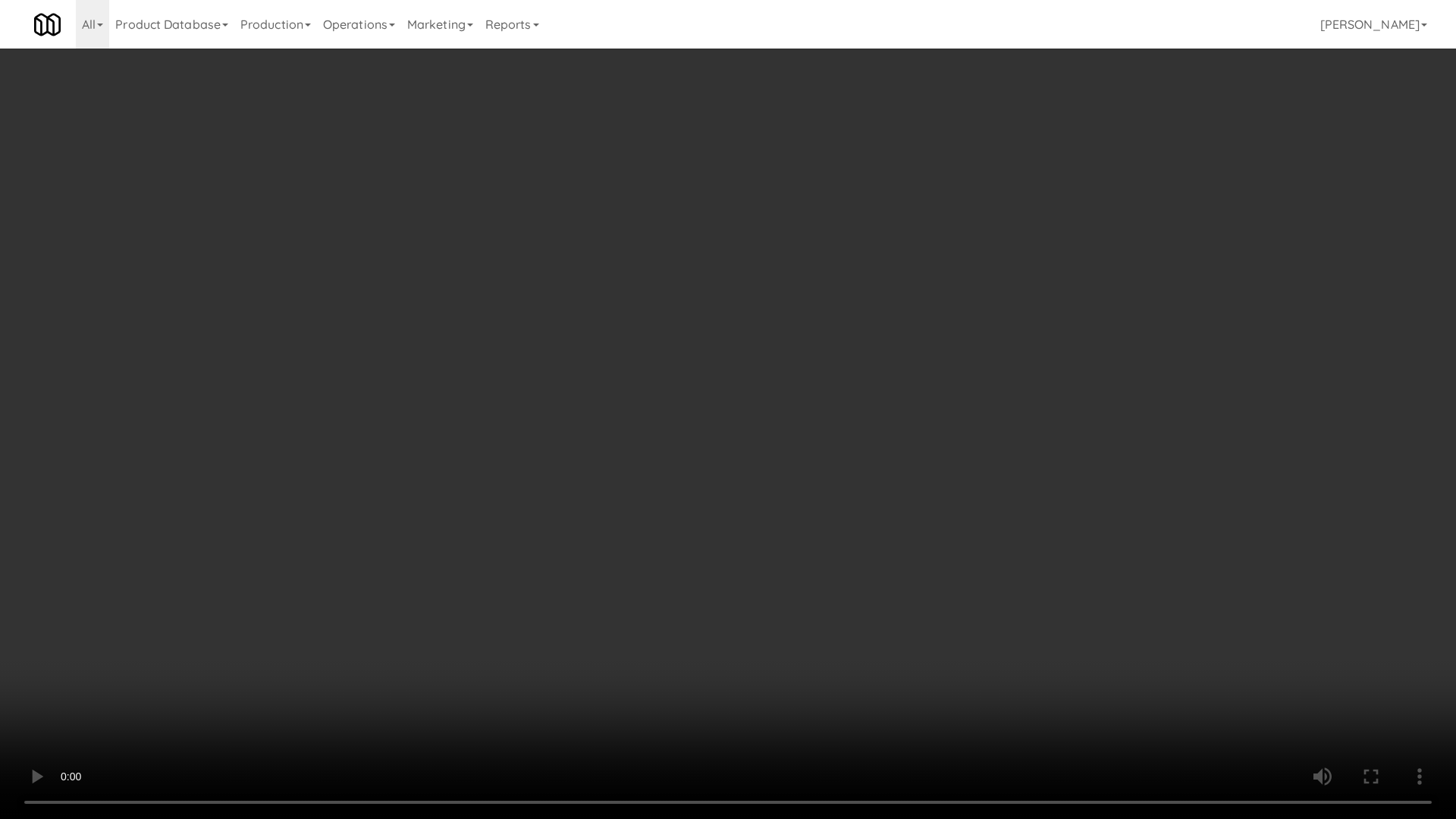
click at [738, 370] on video at bounding box center [728, 409] width 1456 height 819
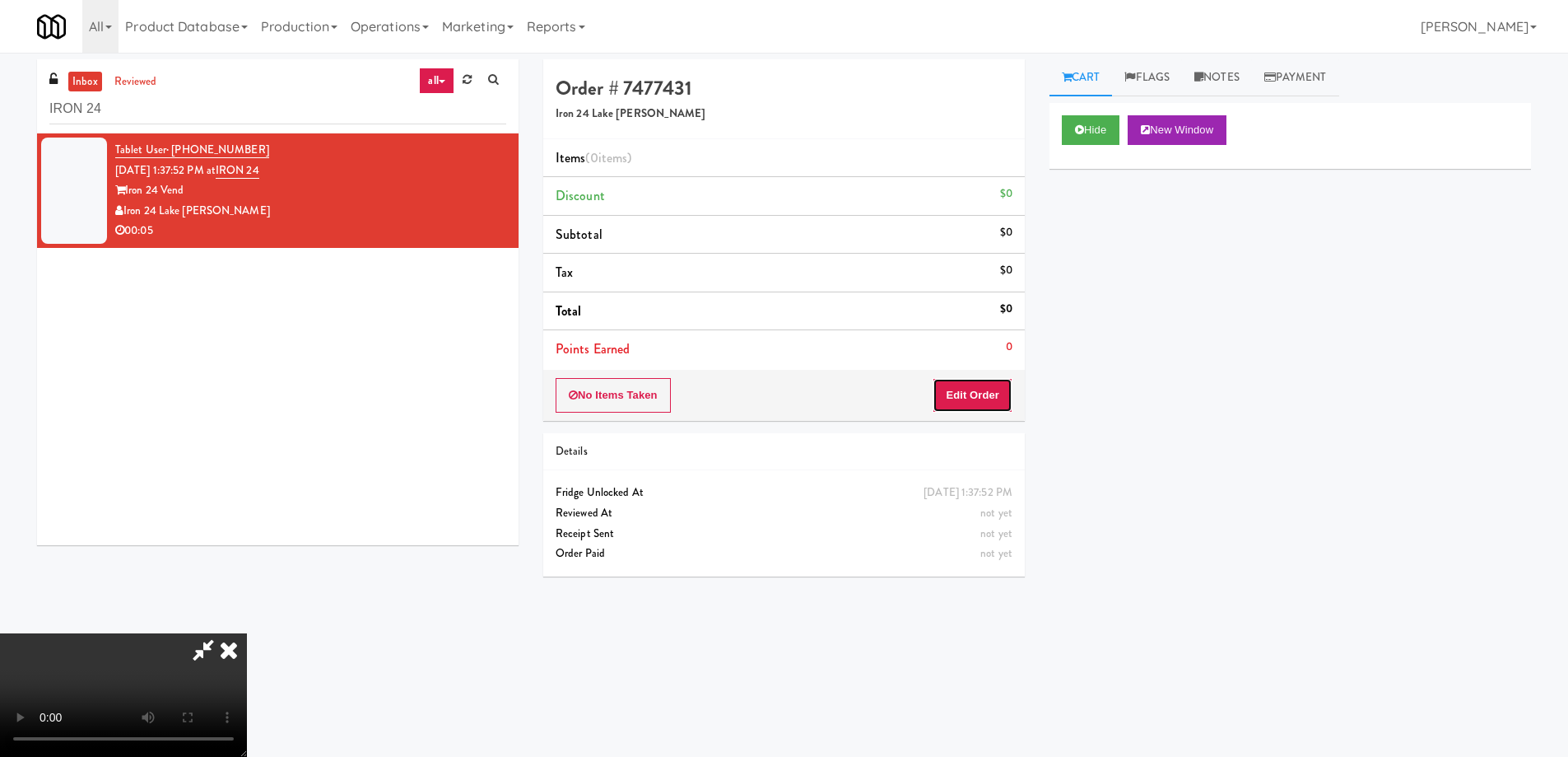
click at [957, 389] on button "Edit Order" at bounding box center [972, 395] width 80 height 35
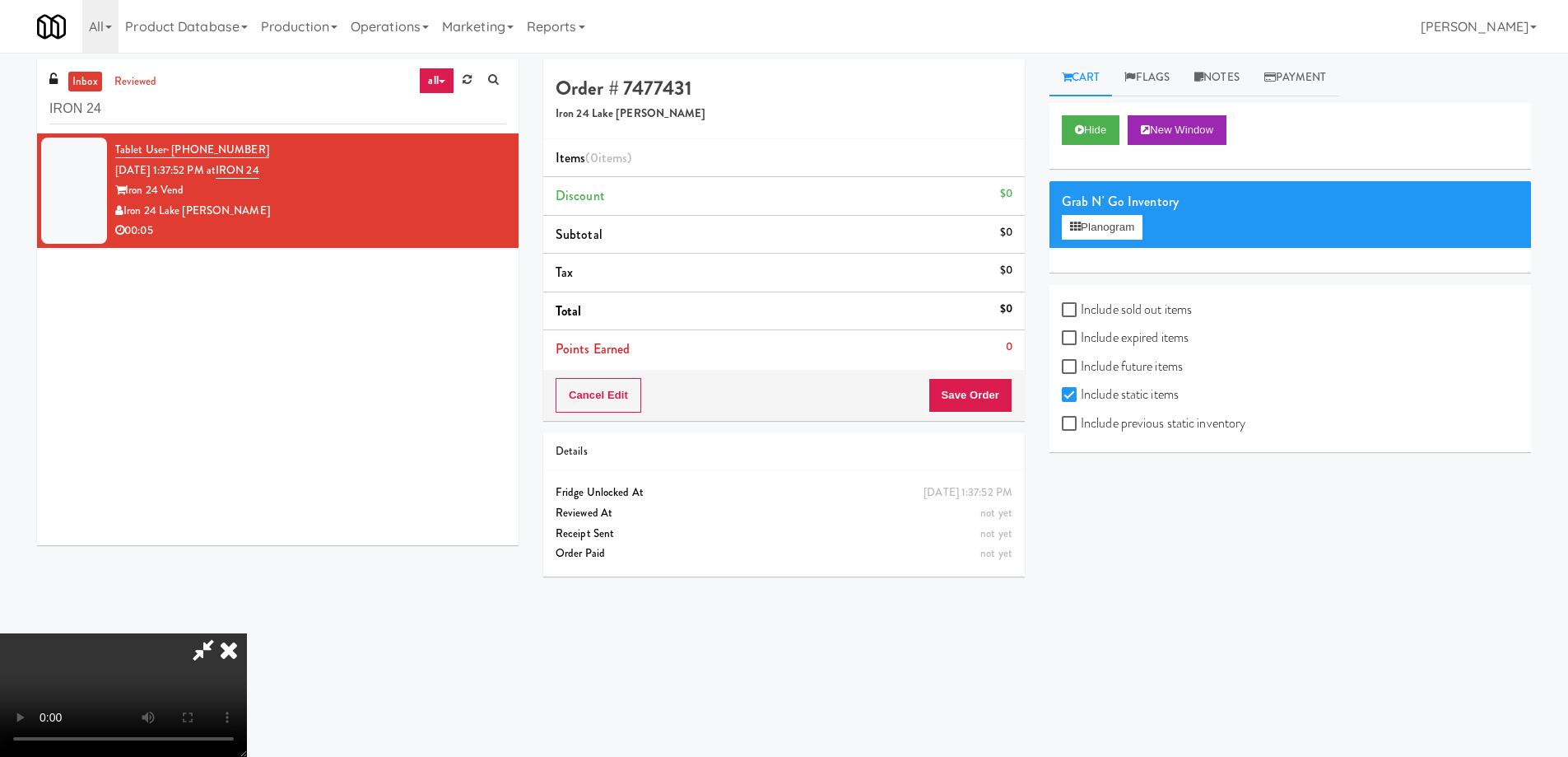
click at [1122, 340] on label "Include expired items" at bounding box center [1125, 337] width 127 height 25
click at [1081, 340] on input "Include expired items" at bounding box center [1071, 338] width 19 height 13
checkbox input "true"
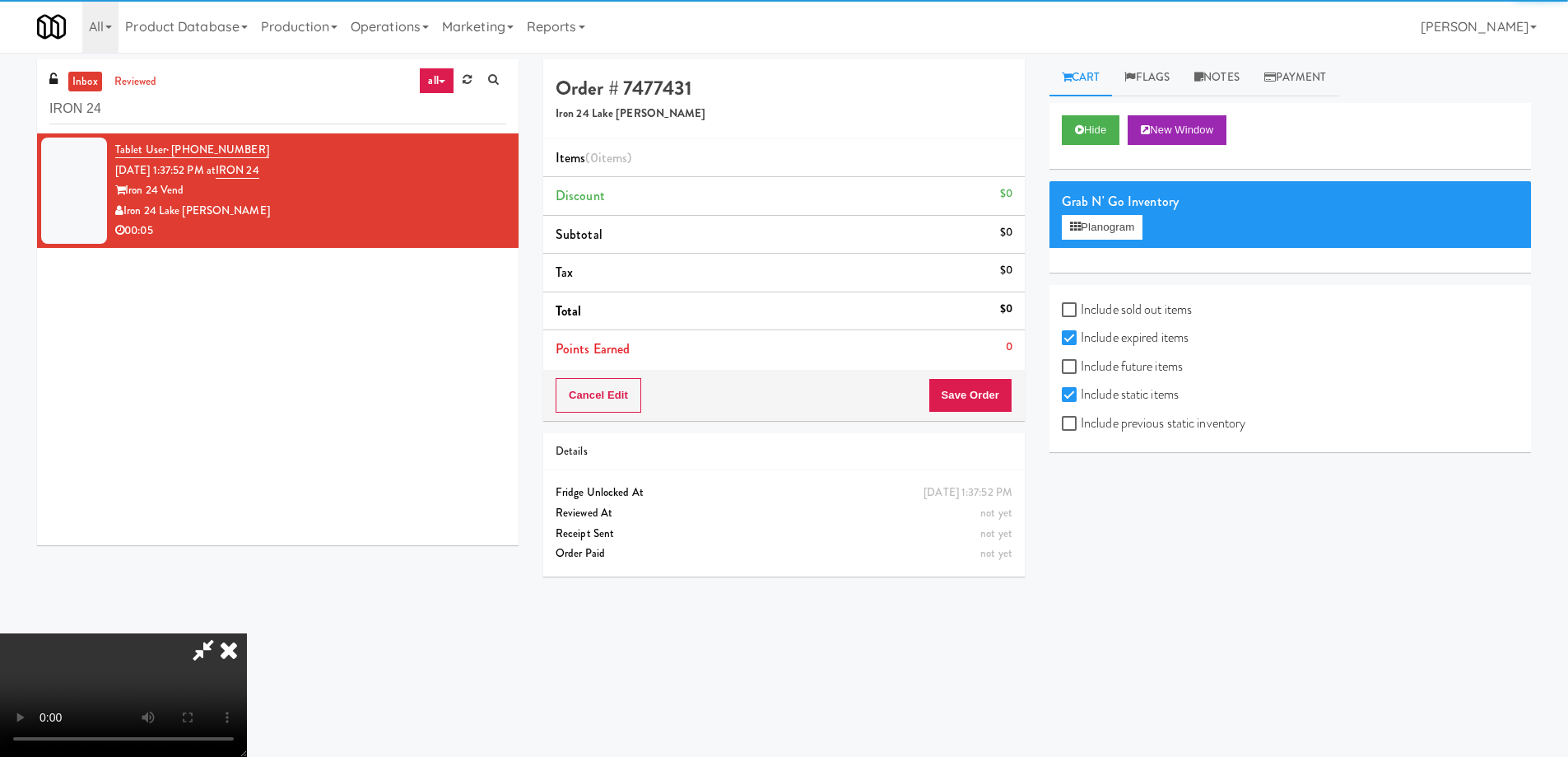
click at [1143, 426] on label "Include previous static inventory" at bounding box center [1153, 423] width 183 height 25
click at [1081, 426] on input "Include previous static inventory" at bounding box center [1071, 424] width 19 height 13
checkbox input "true"
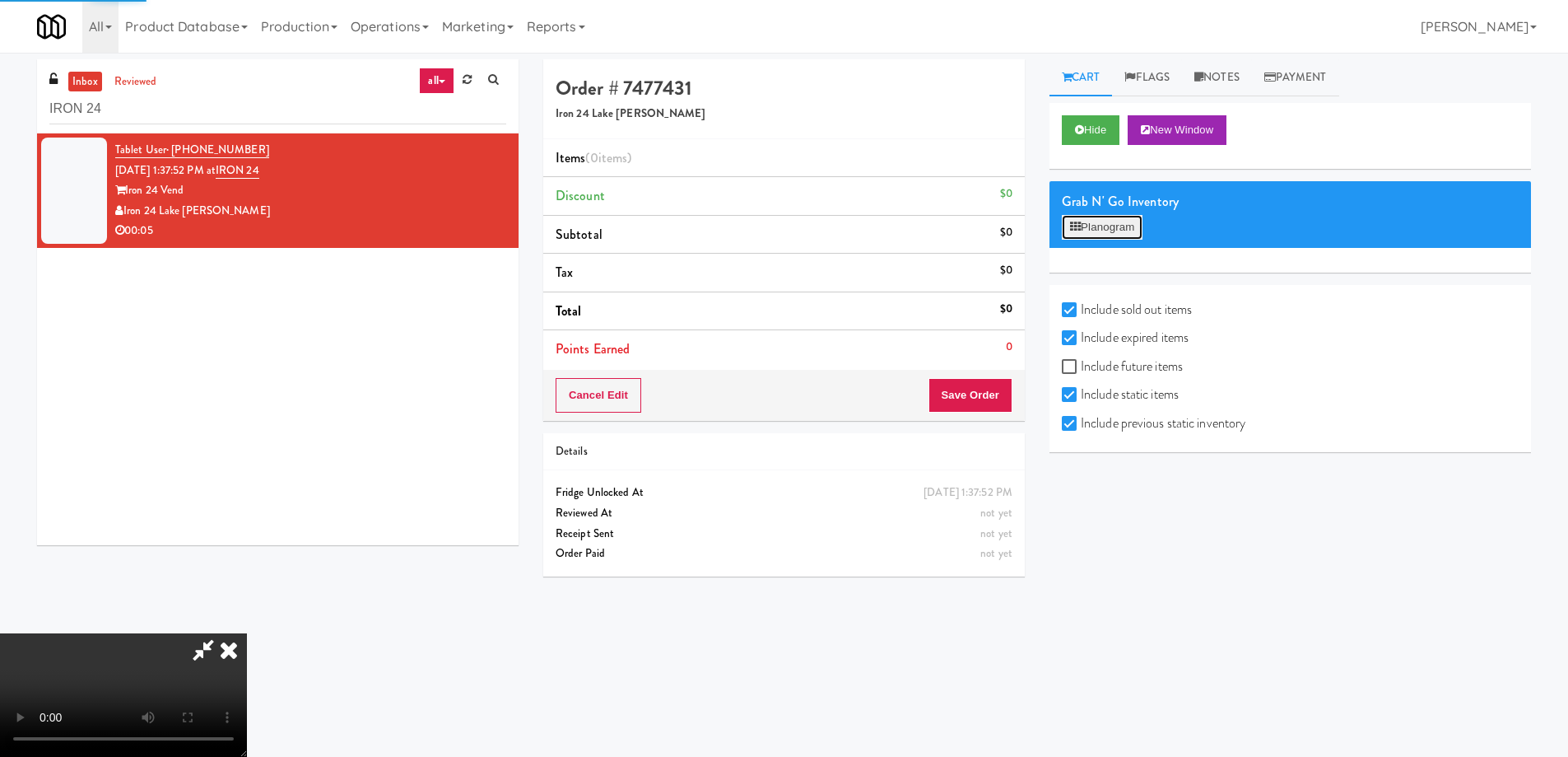
click at [1110, 230] on button "Planogram" at bounding box center [1101, 227] width 80 height 25
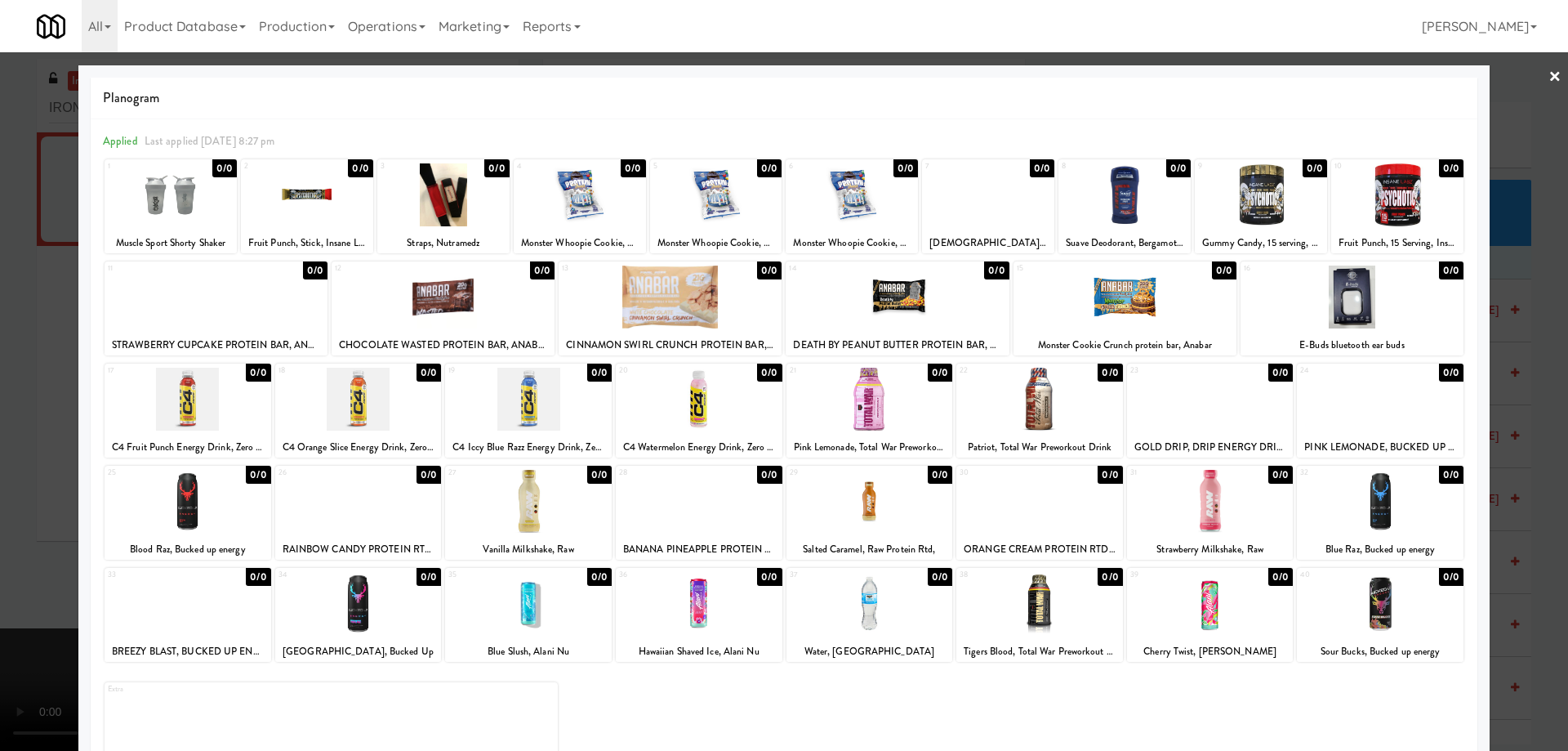
click at [1251, 511] on div at bounding box center [1211, 501] width 167 height 63
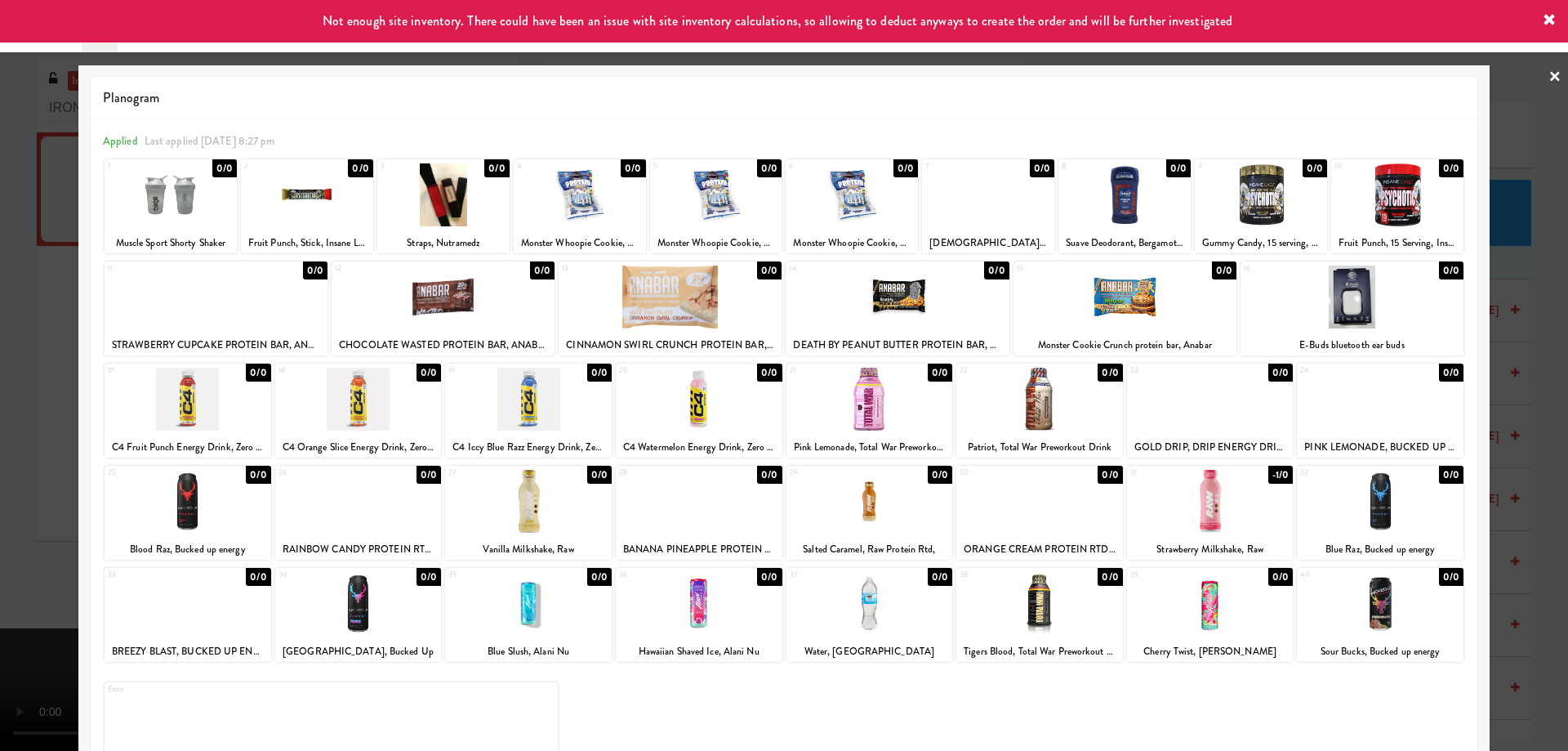
click at [1548, 83] on link "×" at bounding box center [1555, 78] width 13 height 51
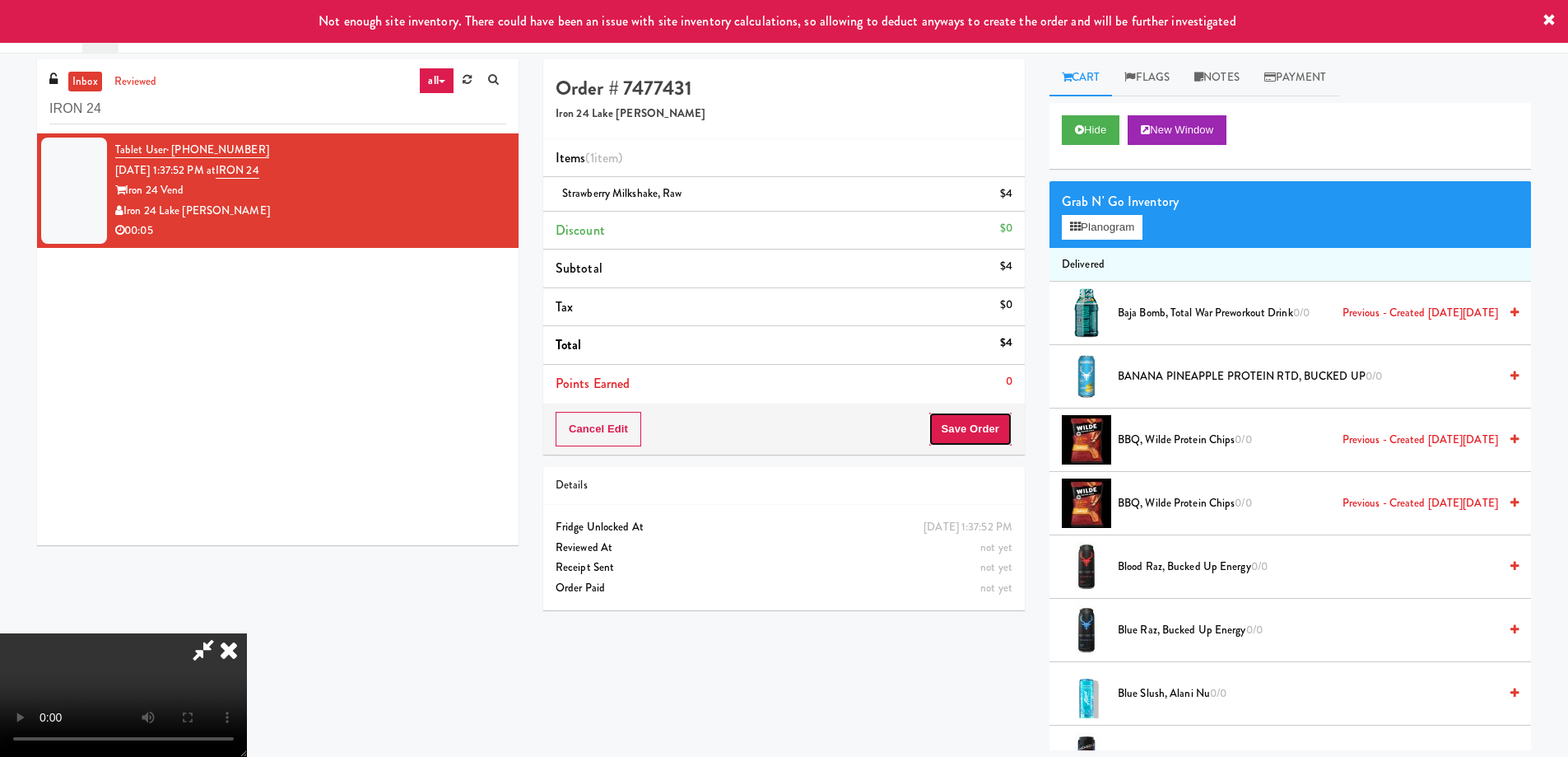
click at [1005, 431] on button "Save Order" at bounding box center [970, 429] width 84 height 35
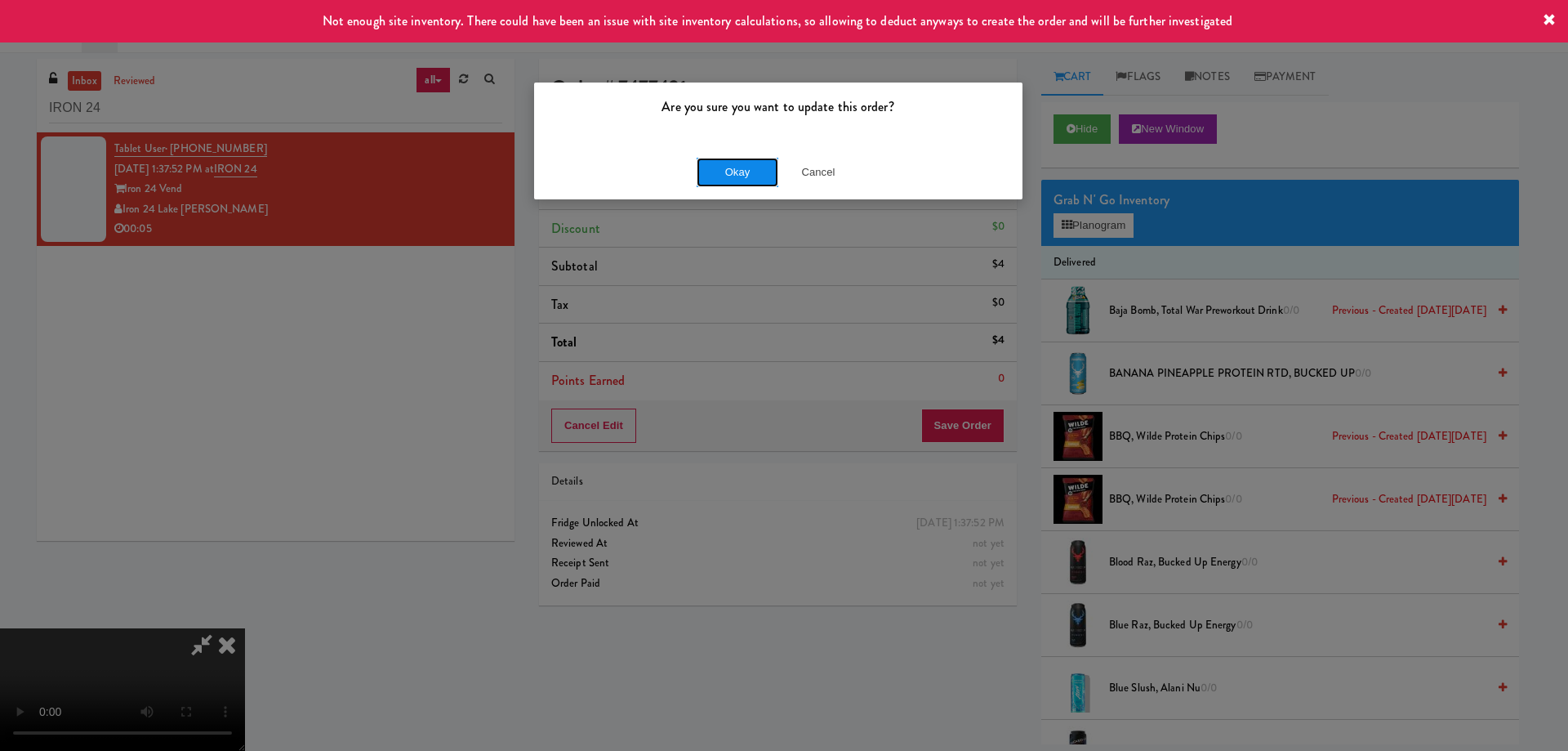
click at [742, 178] on button "Okay" at bounding box center [737, 172] width 82 height 29
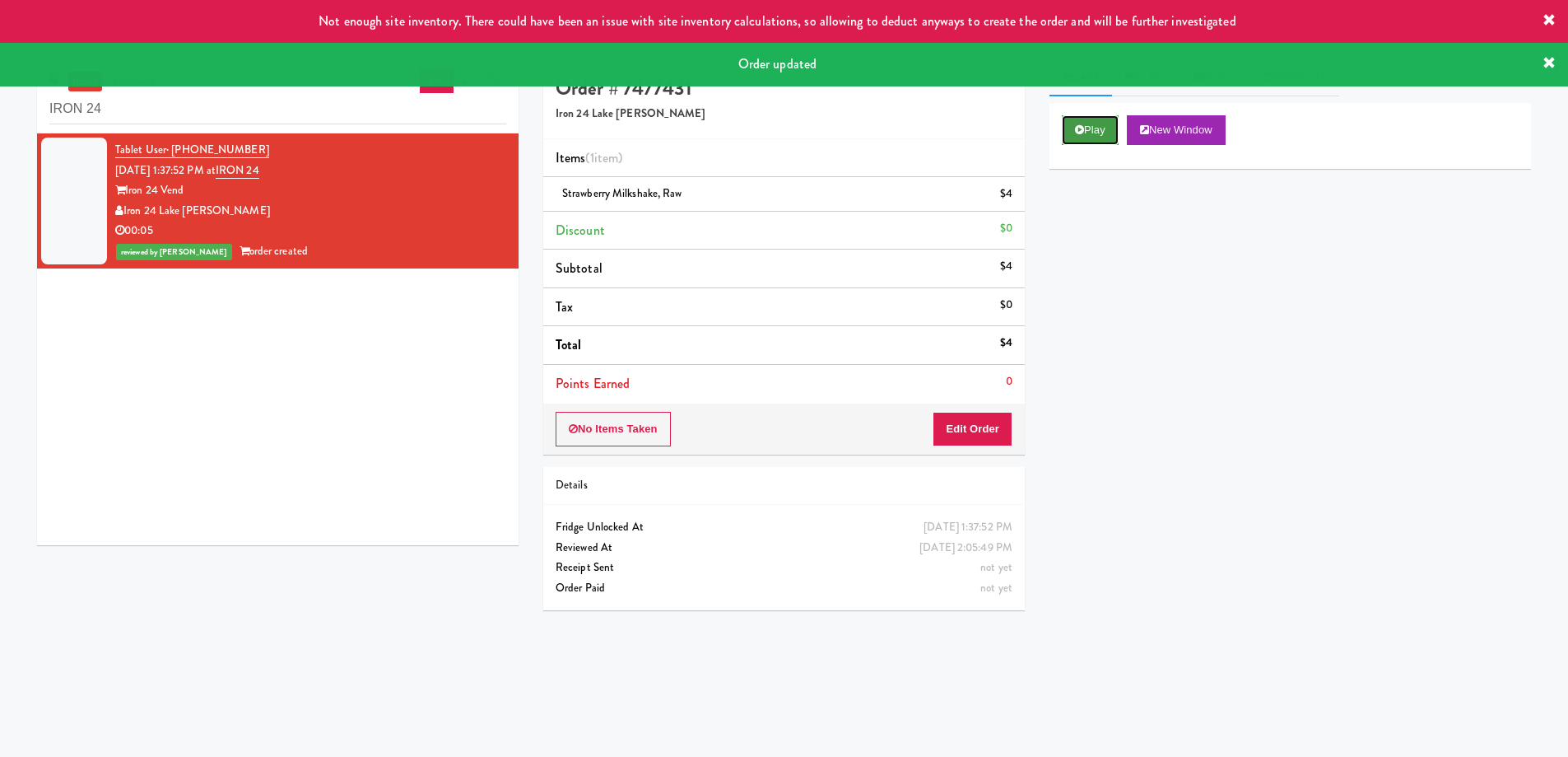
click at [1082, 131] on icon at bounding box center [1080, 129] width 9 height 10
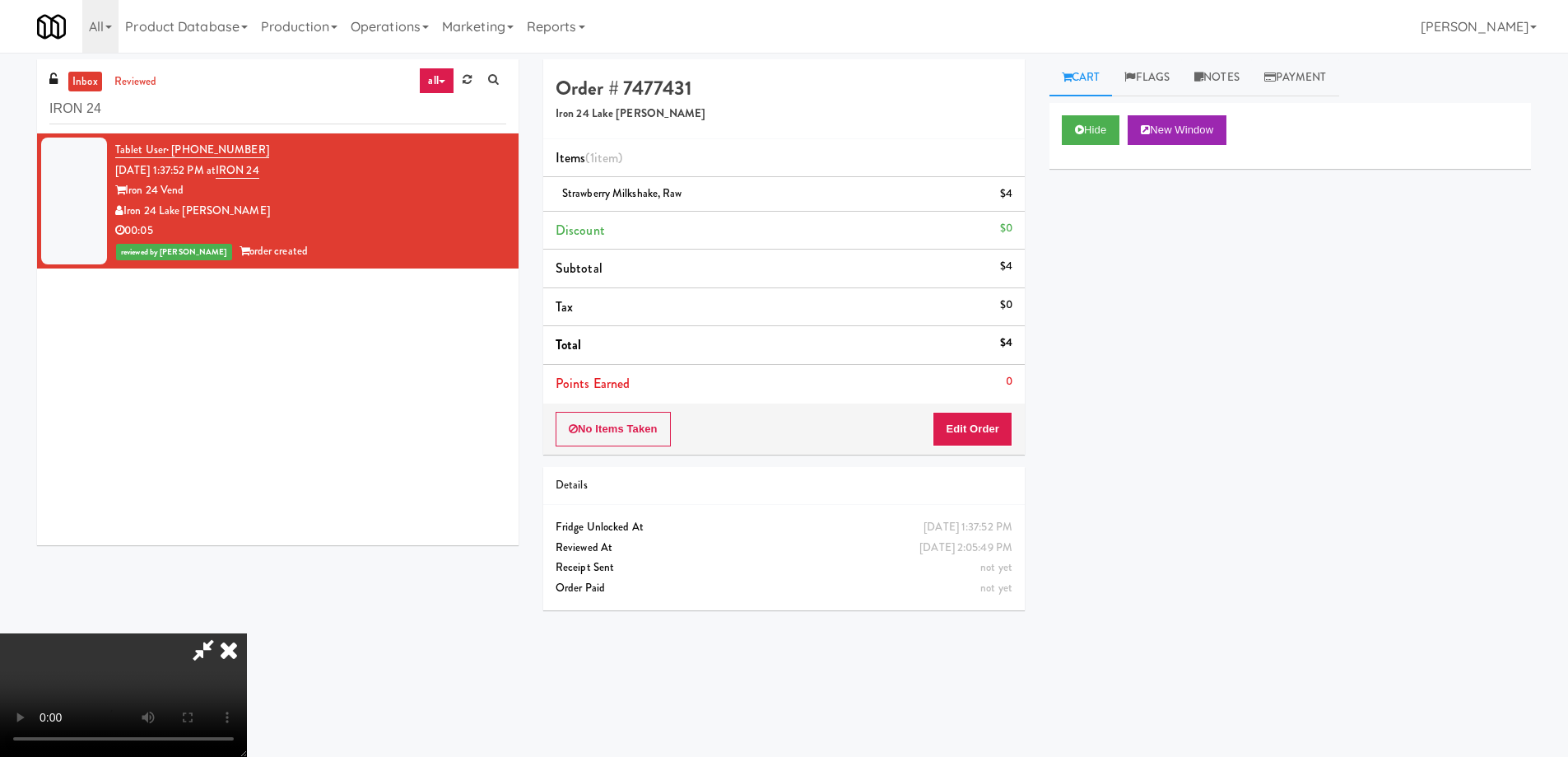
click at [247, 633] on video at bounding box center [123, 695] width 247 height 124
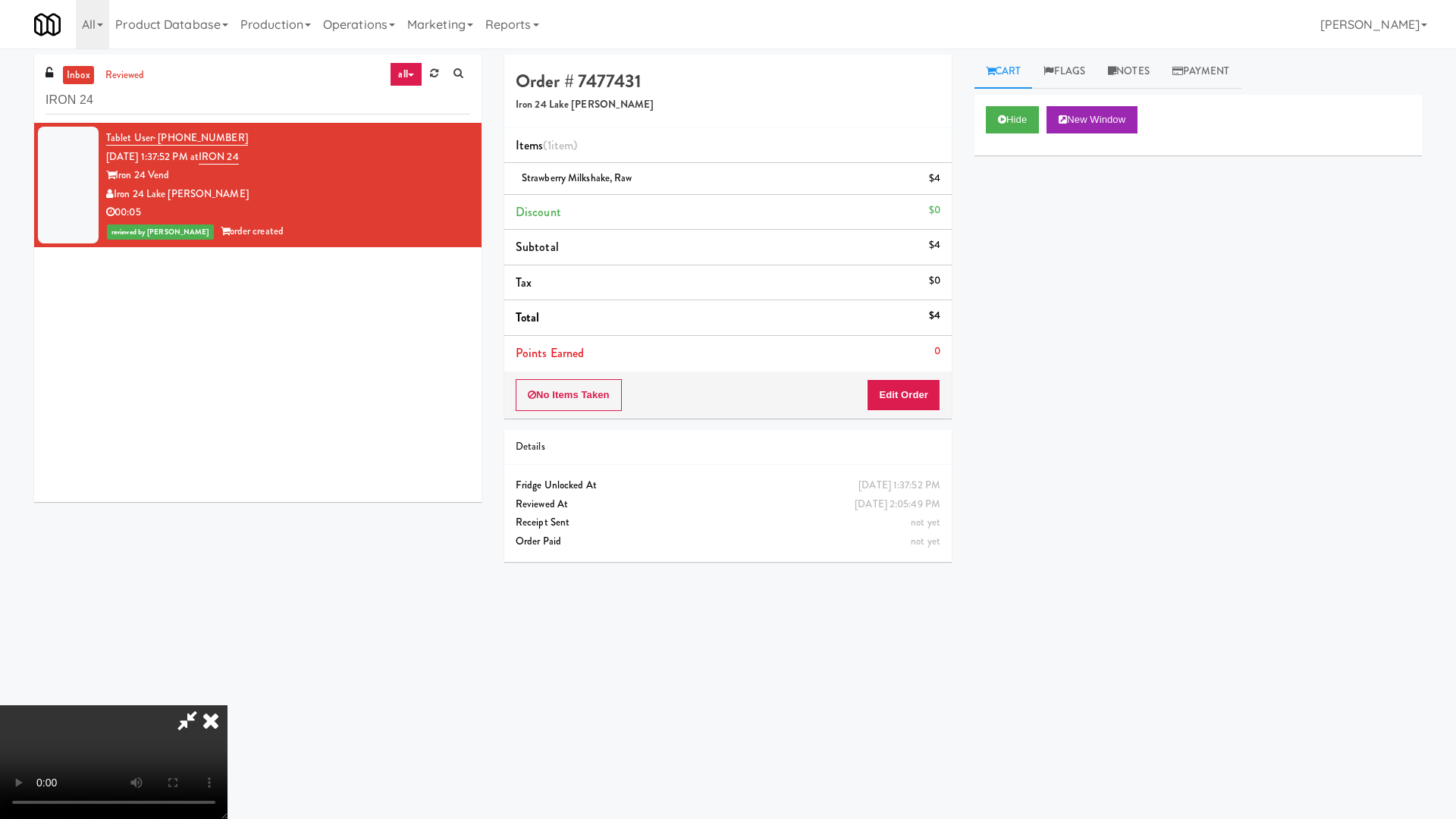
click at [227, 696] on video at bounding box center [113, 762] width 227 height 114
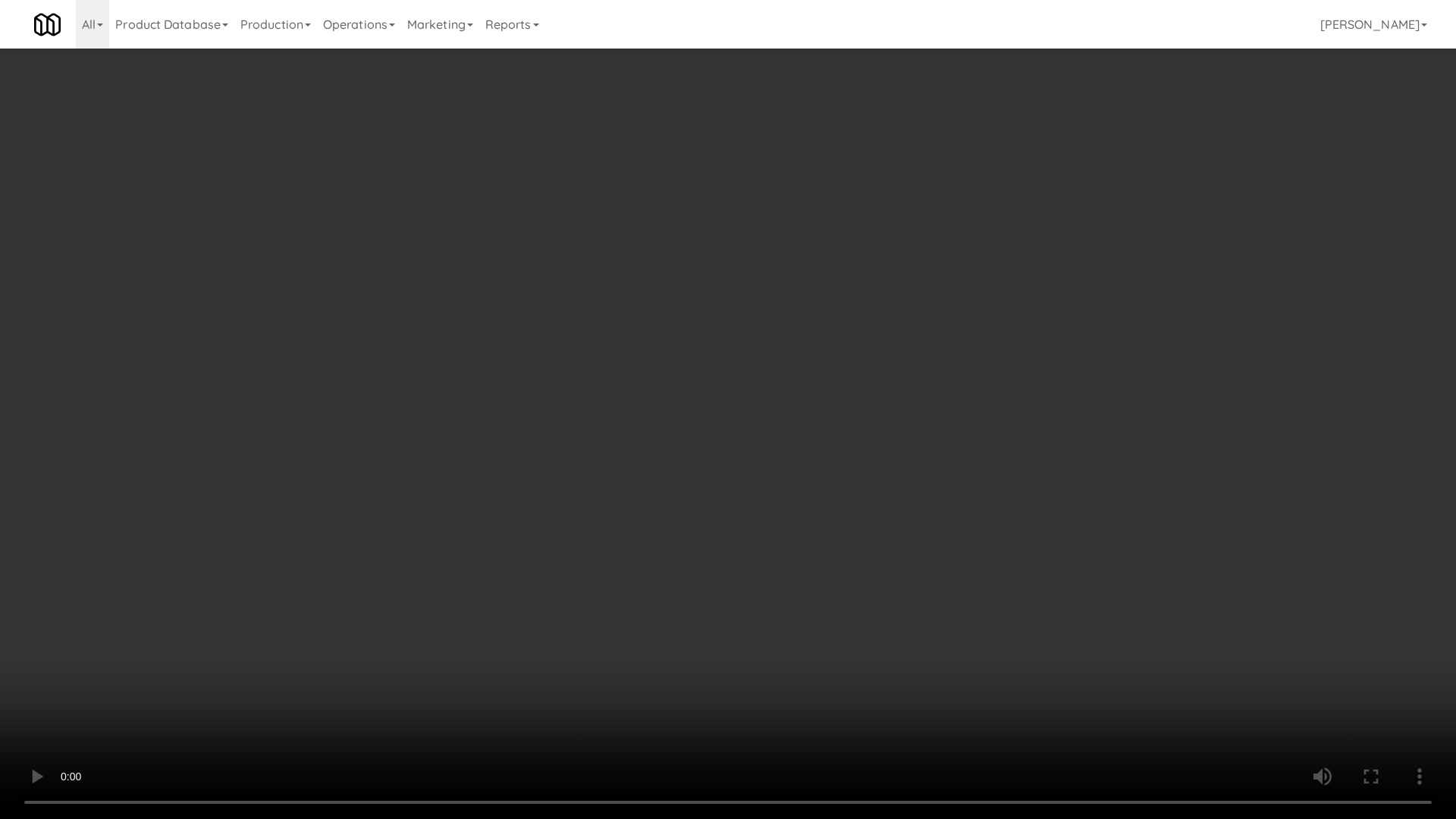
click at [836, 404] on video at bounding box center [728, 409] width 1456 height 819
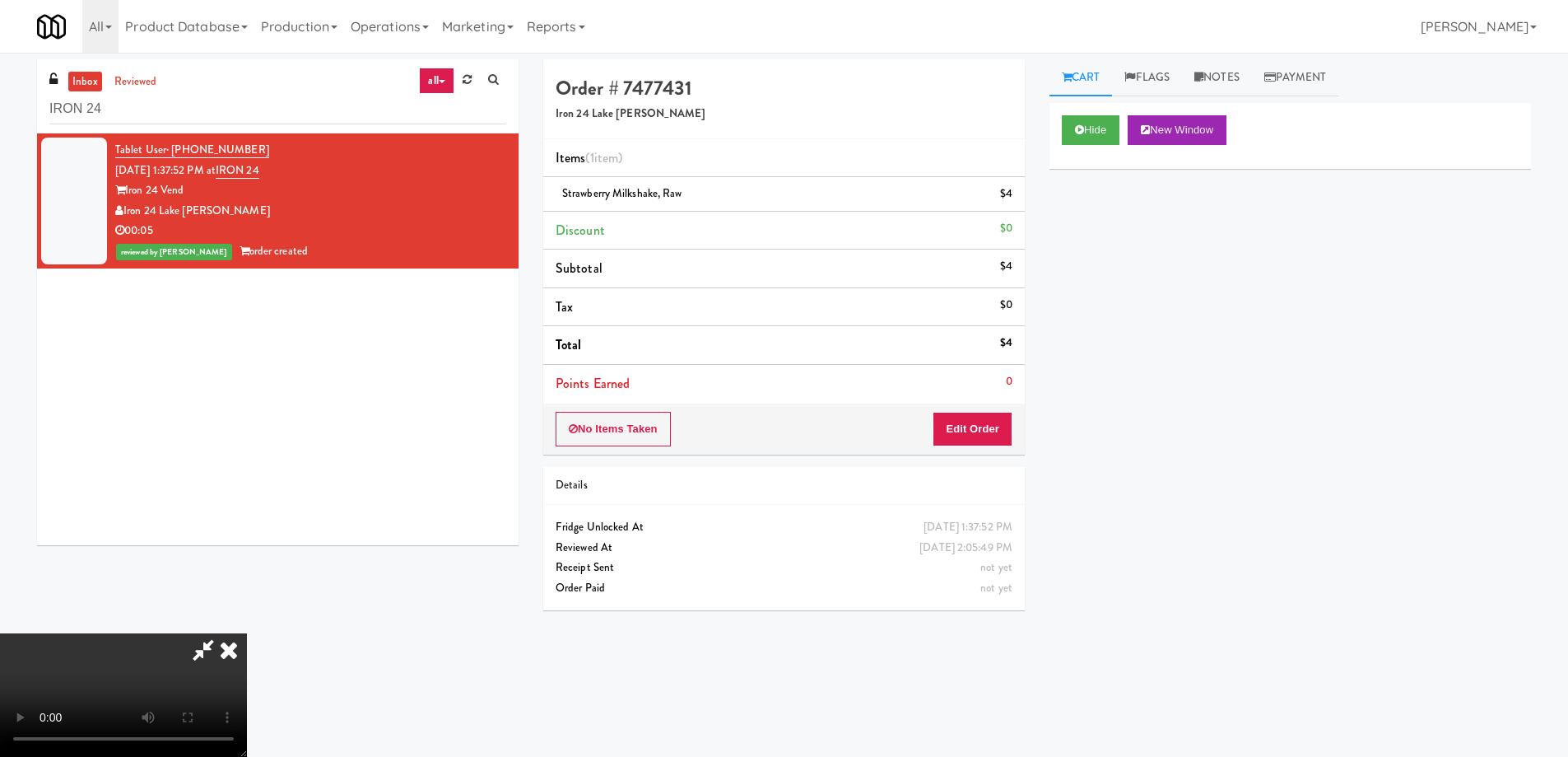
click at [247, 633] on icon at bounding box center [229, 649] width 36 height 33
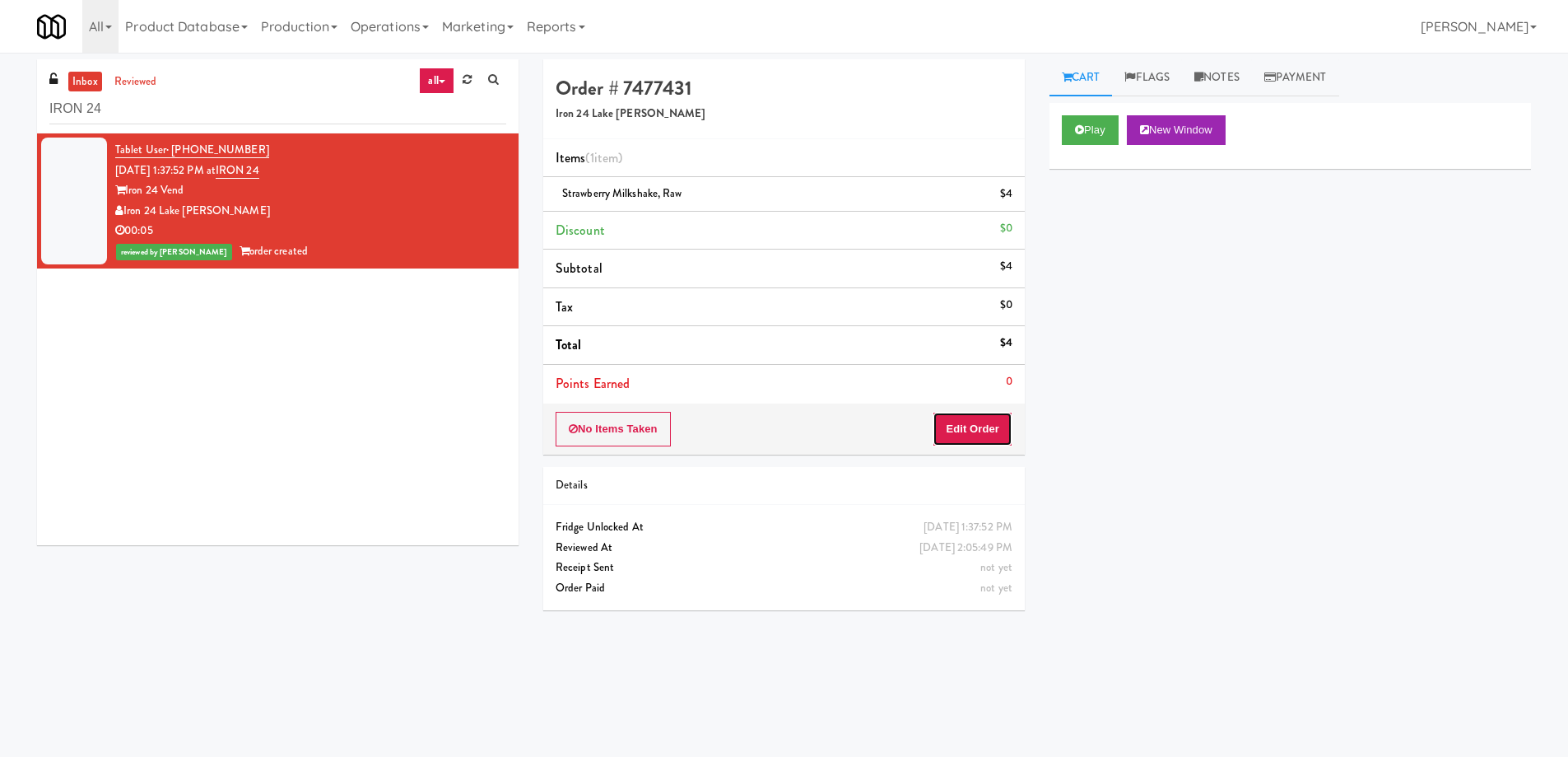
click at [996, 426] on button "Edit Order" at bounding box center [972, 429] width 80 height 35
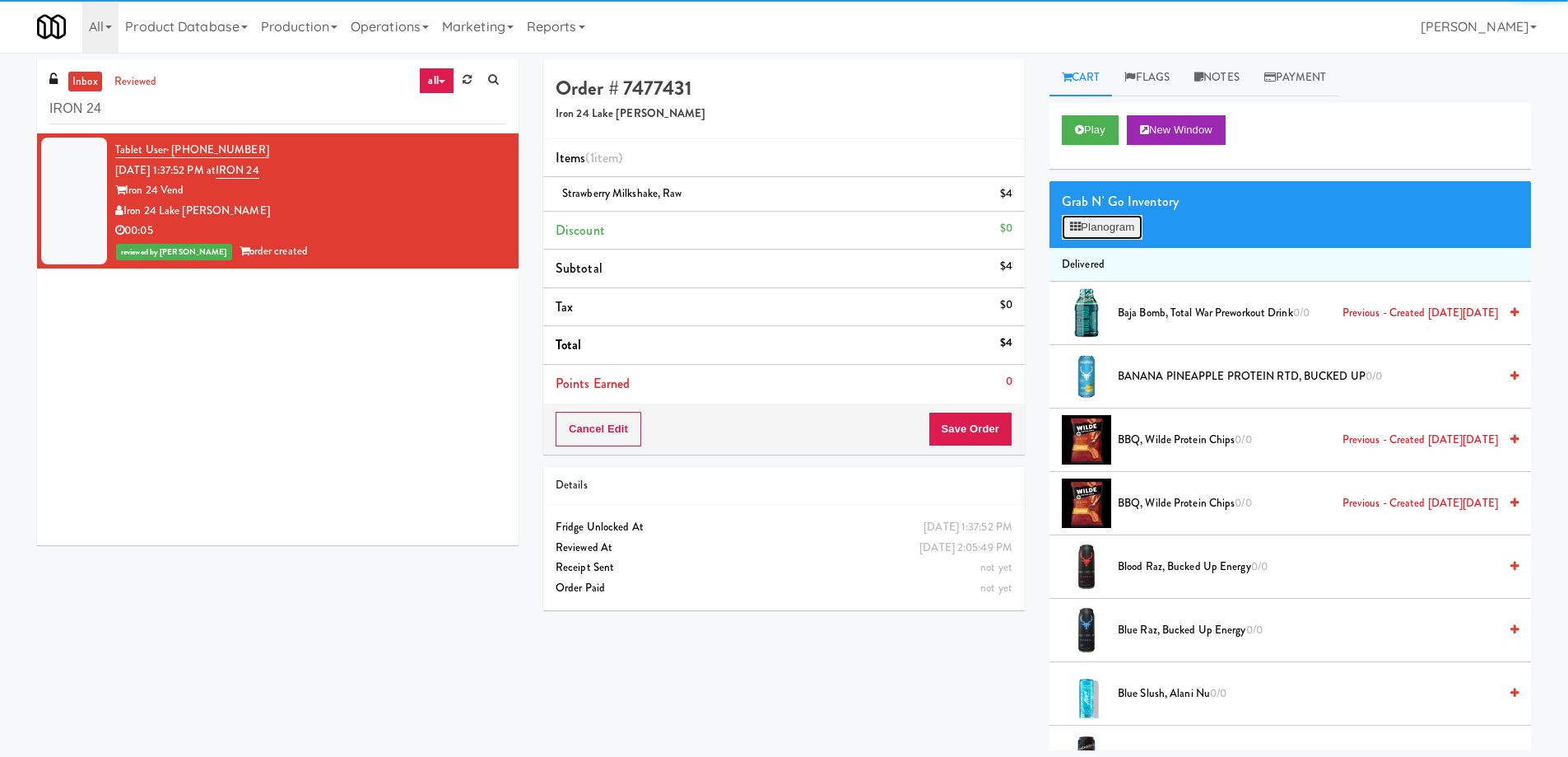
click at [1105, 234] on button "Planogram" at bounding box center [1101, 227] width 80 height 25
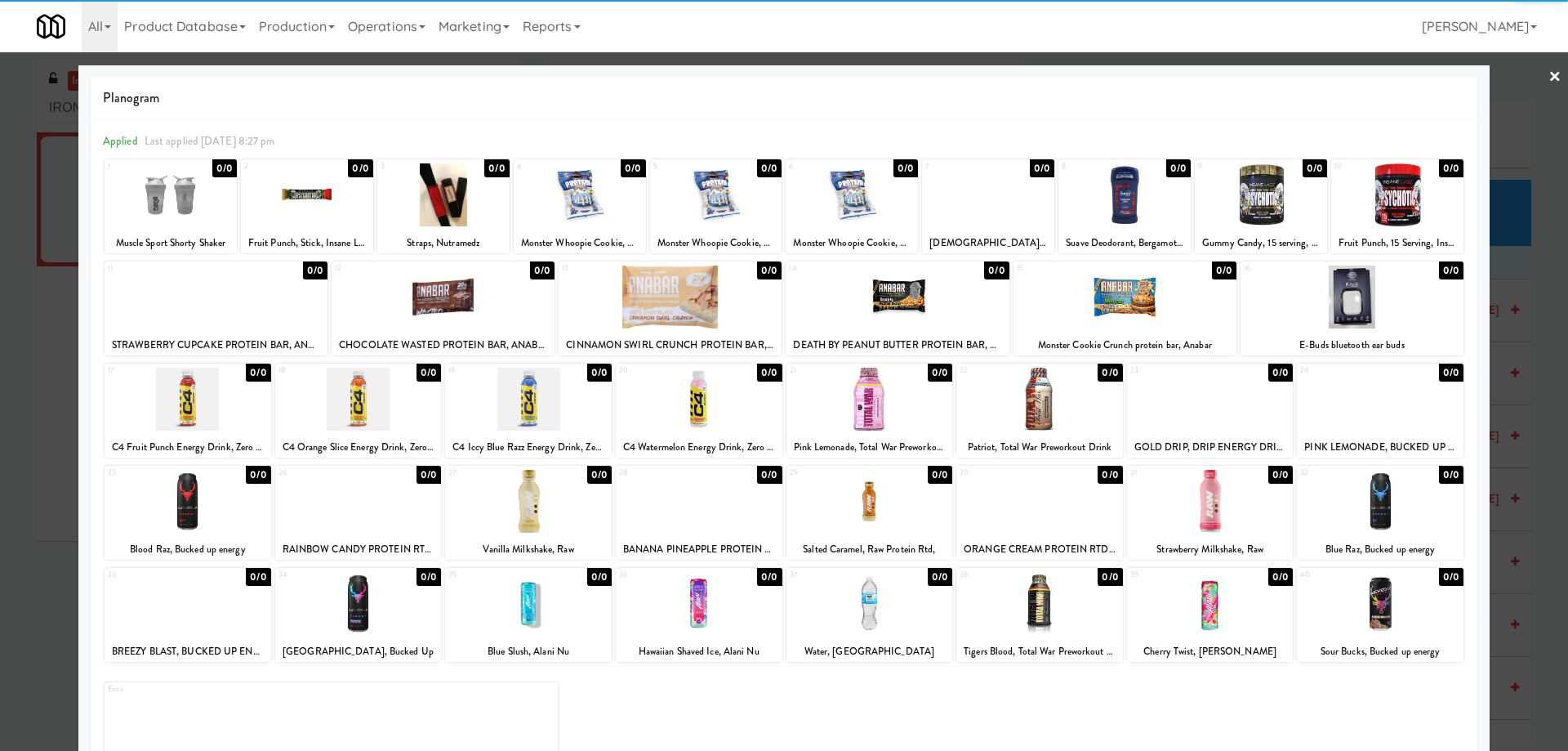
click at [1551, 75] on div at bounding box center [784, 375] width 1568 height 751
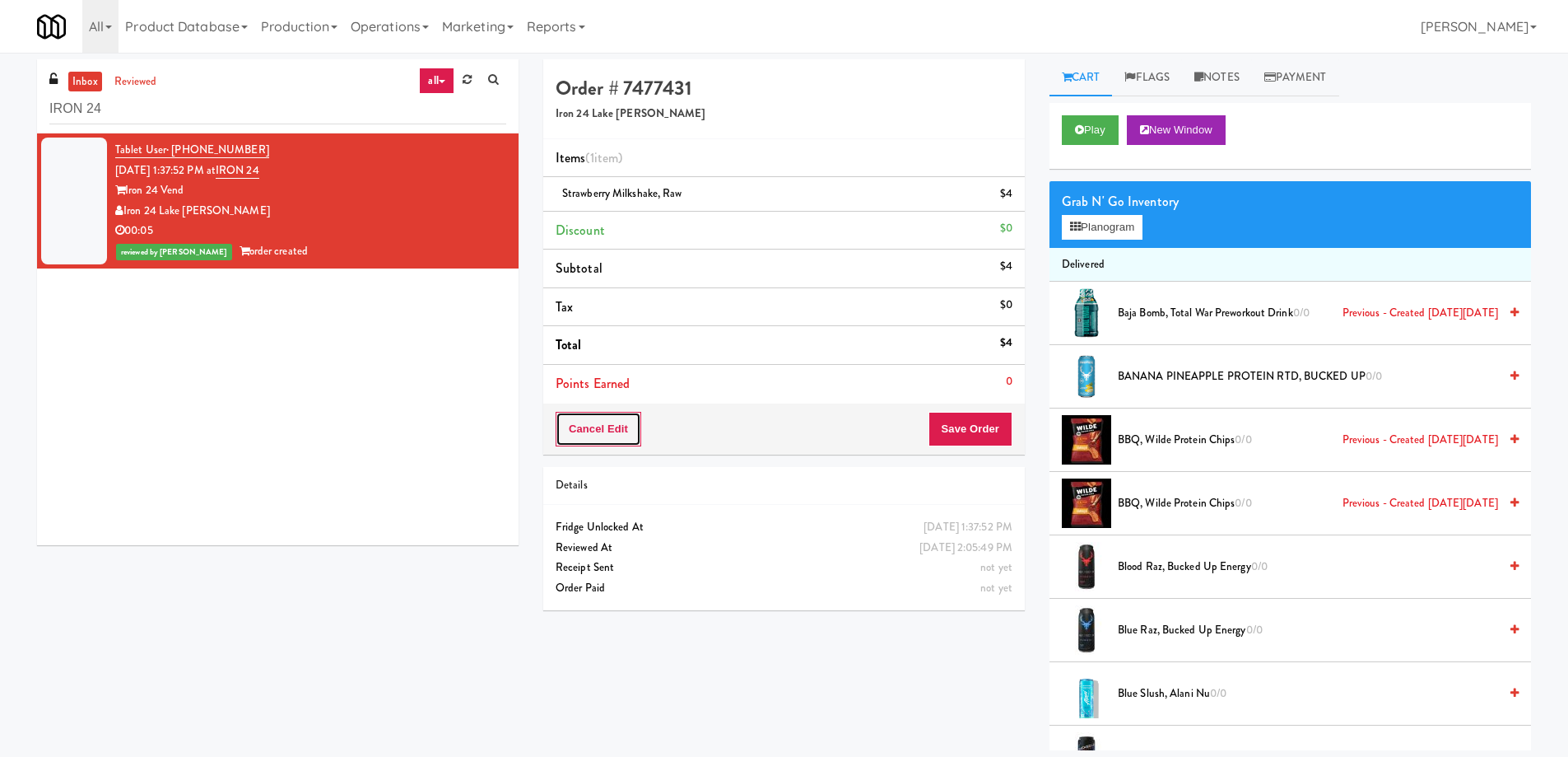
click at [635, 422] on button "Cancel Edit" at bounding box center [598, 429] width 86 height 35
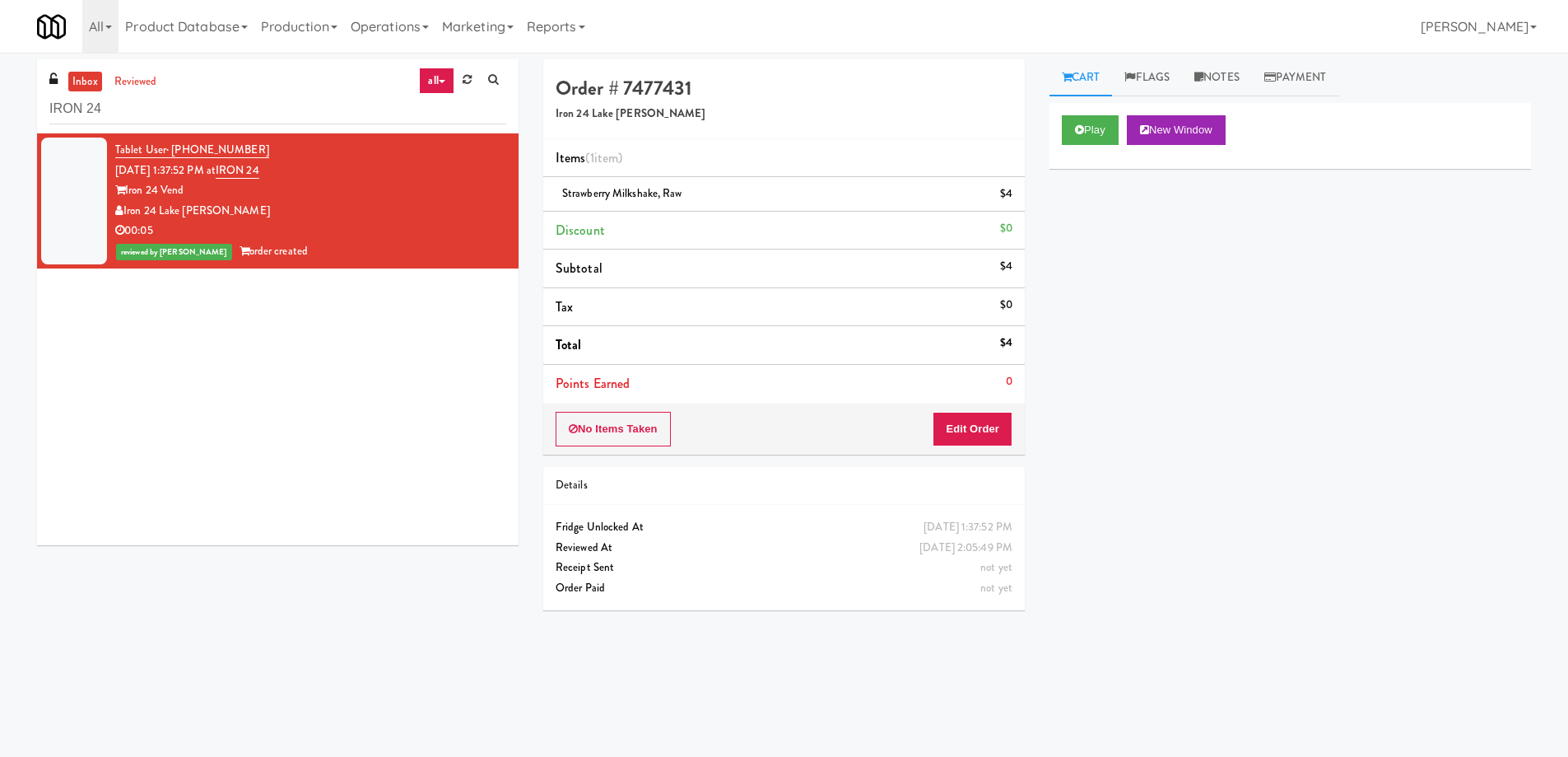
click at [796, 318] on li "Tax $0" at bounding box center [784, 307] width 482 height 39
click at [1083, 140] on button "Play" at bounding box center [1090, 129] width 57 height 29
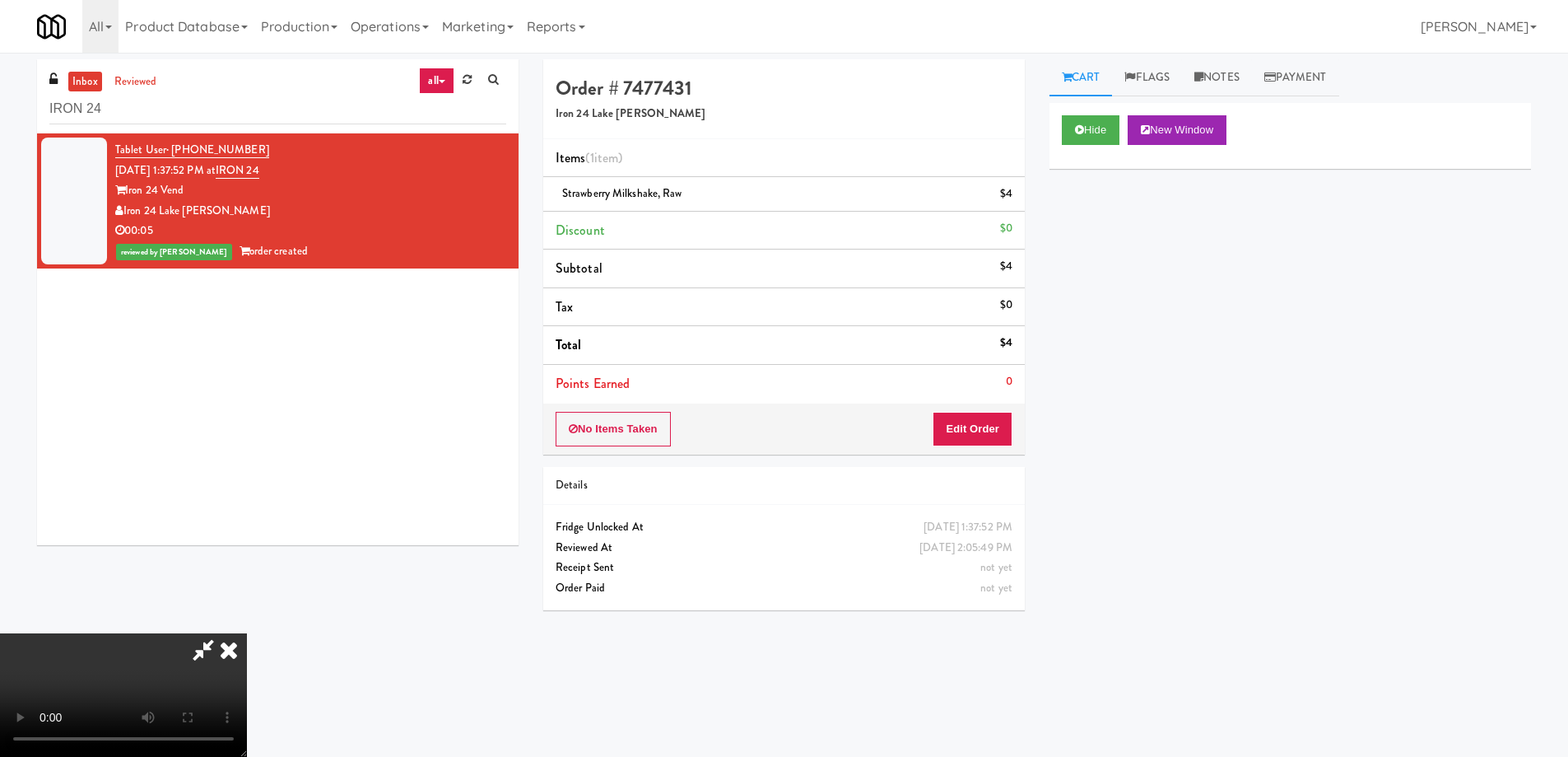
click at [247, 633] on video at bounding box center [123, 695] width 247 height 124
click at [247, 633] on icon at bounding box center [229, 649] width 36 height 33
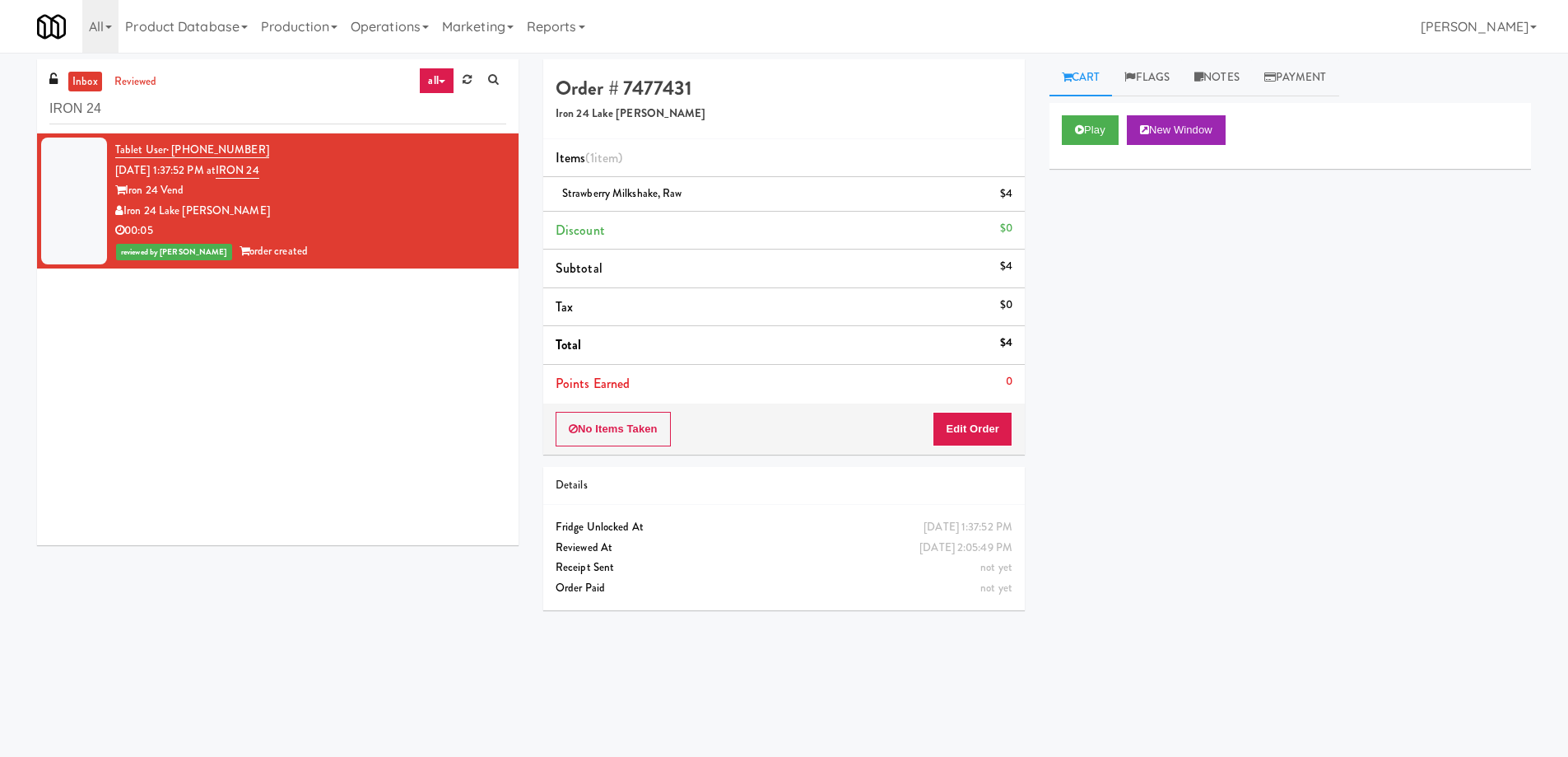
click at [1293, 380] on div "Play New Window Primary Flag Clear Flag if unable to determine what was taken o…" at bounding box center [1290, 412] width 482 height 618
click at [296, 116] on input "IRON 24" at bounding box center [278, 109] width 457 height 30
paste input "VOC - Cooler"
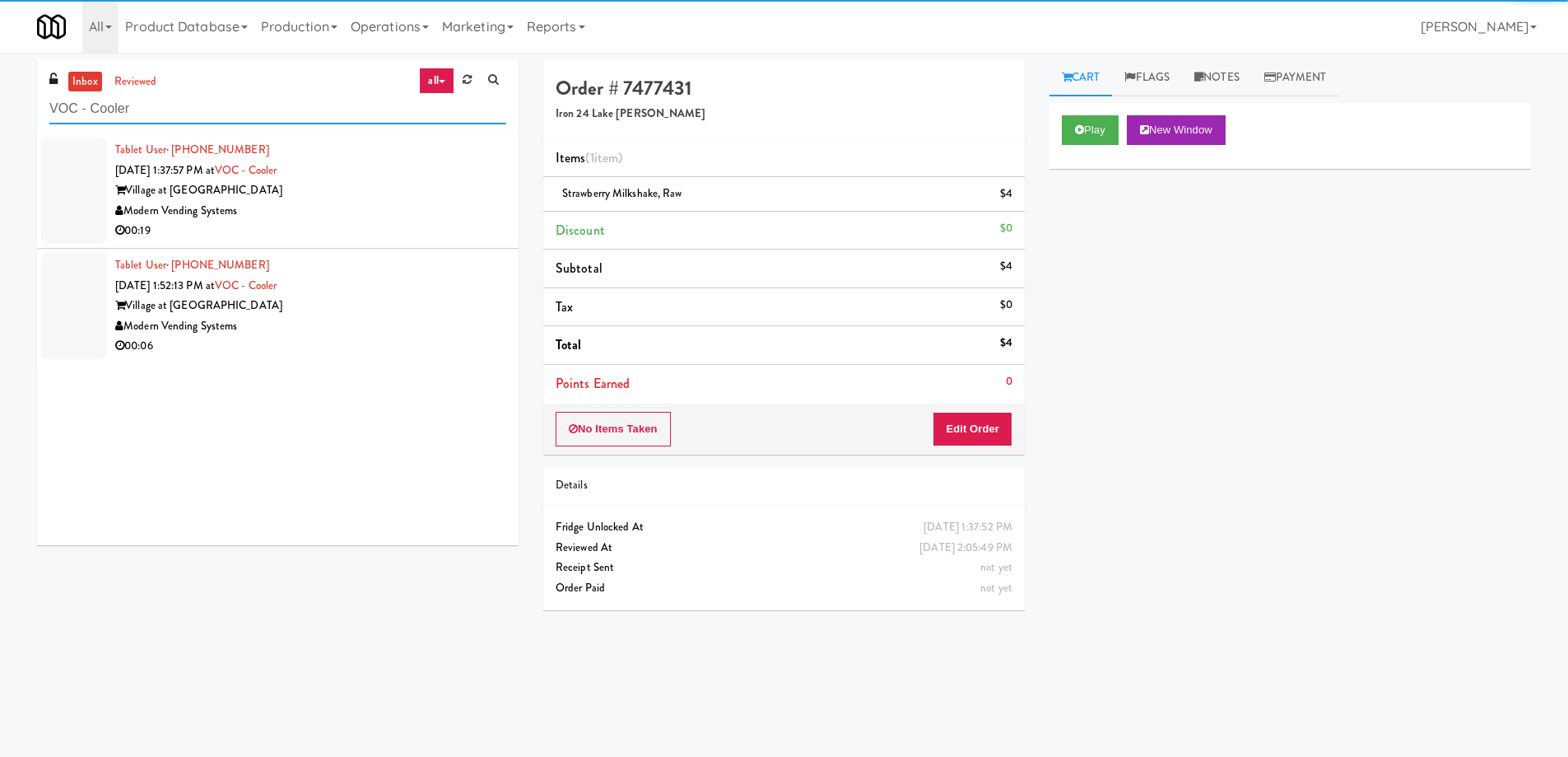
type input "VOC - Cooler"
click at [433, 191] on div "Village at [GEOGRAPHIC_DATA]" at bounding box center [311, 191] width 391 height 21
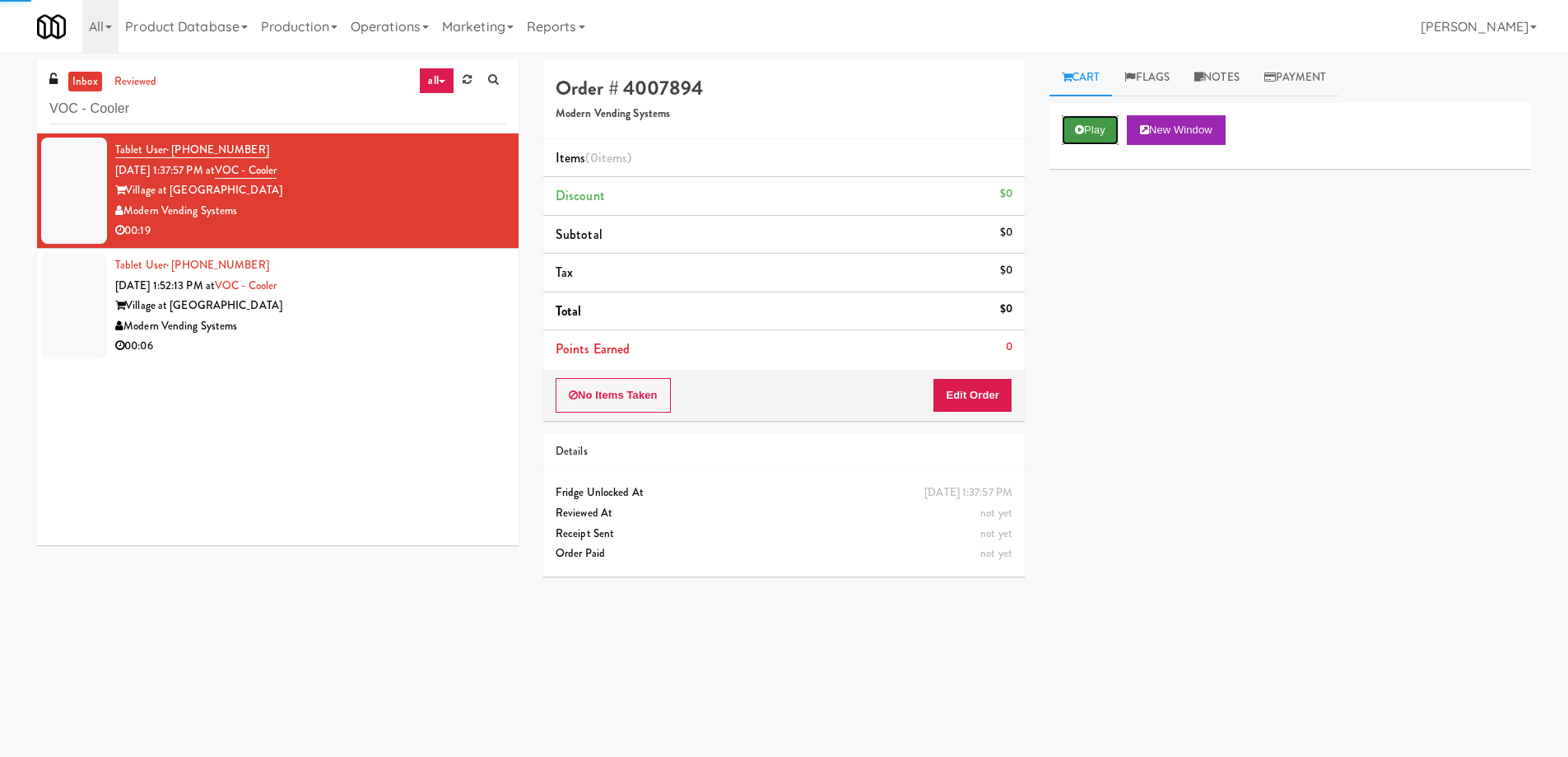
click at [1091, 126] on button "Play" at bounding box center [1090, 129] width 57 height 29
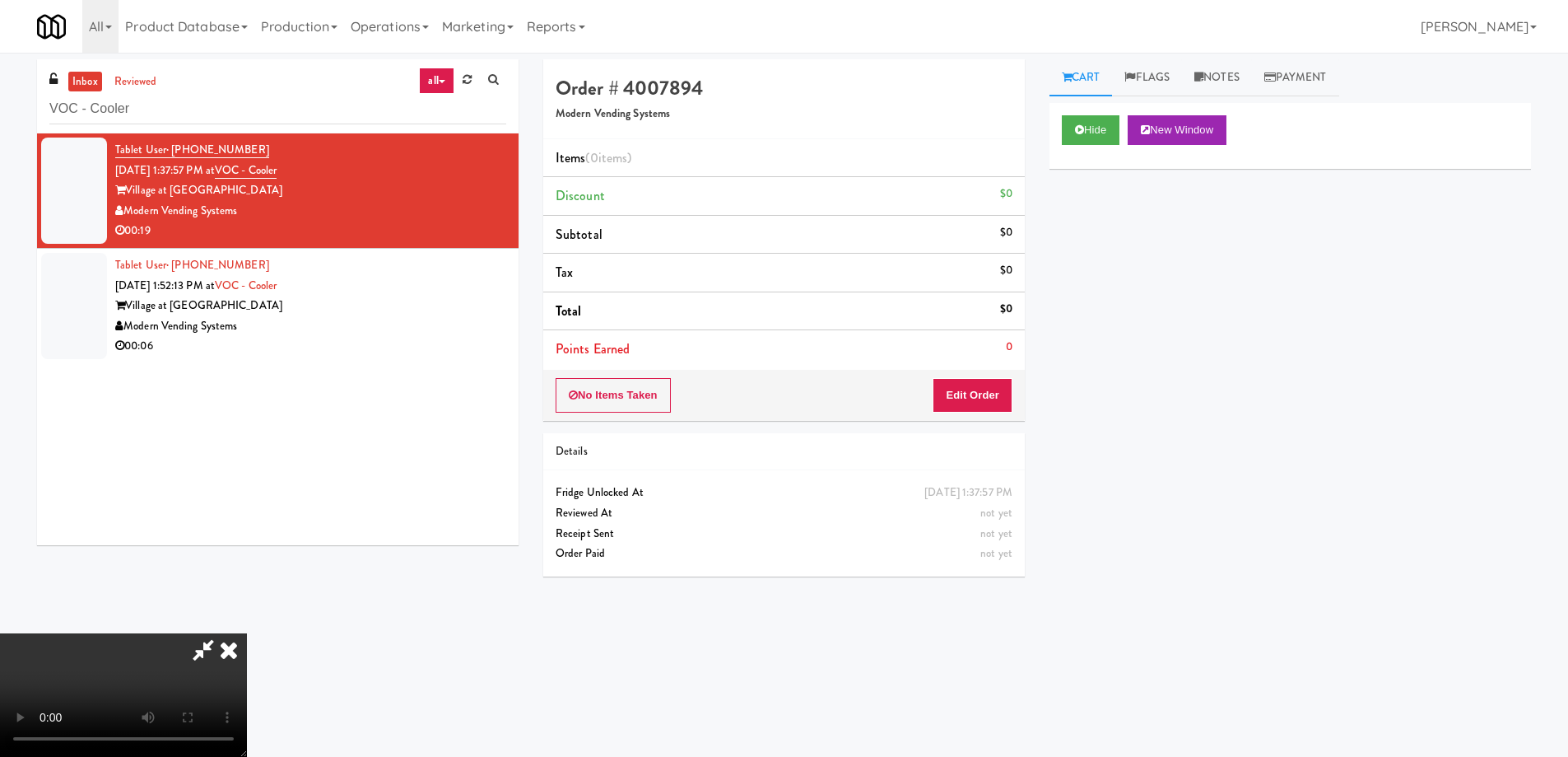
click at [247, 633] on video at bounding box center [123, 695] width 247 height 124
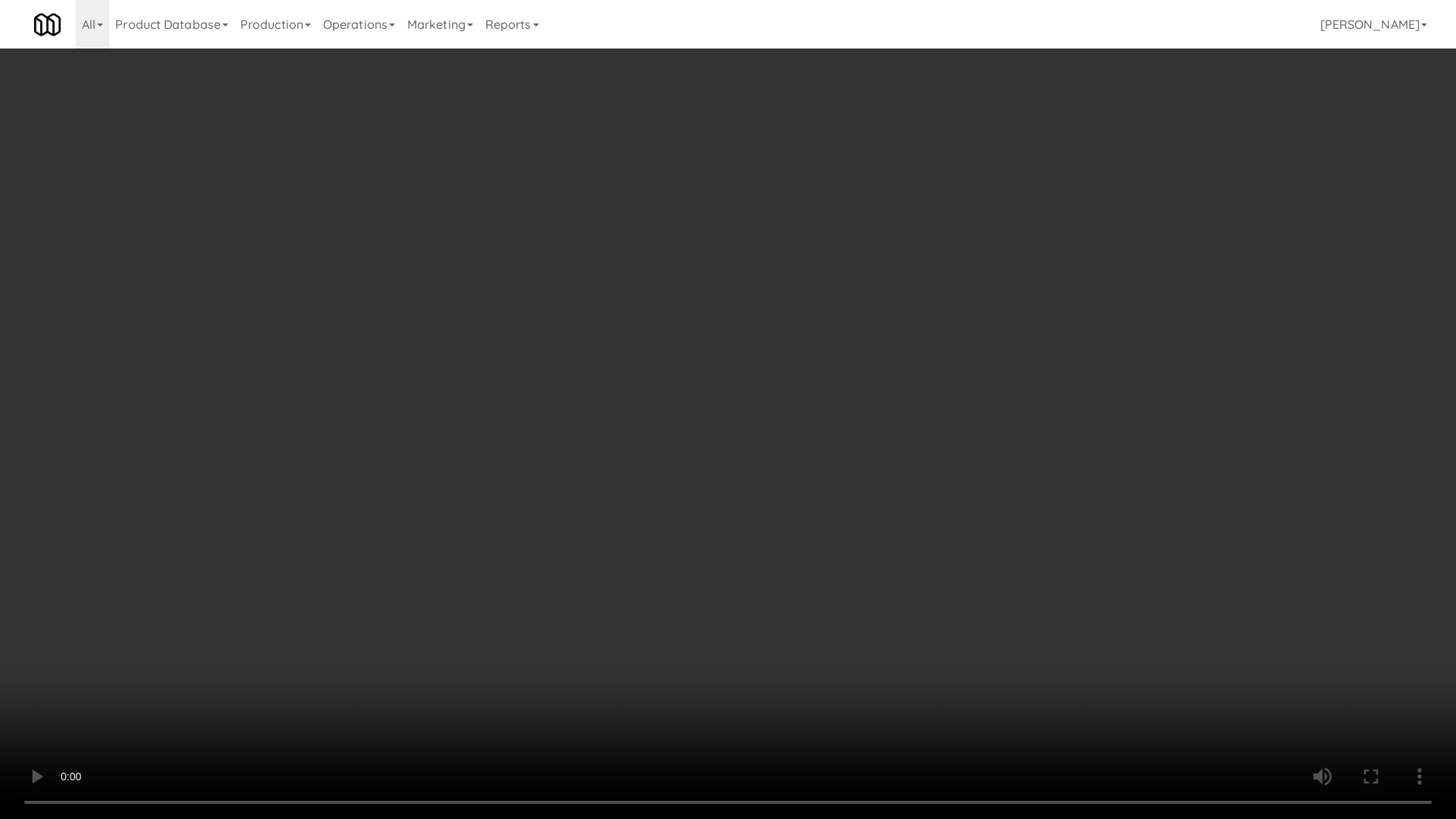
click at [878, 365] on video at bounding box center [728, 409] width 1456 height 819
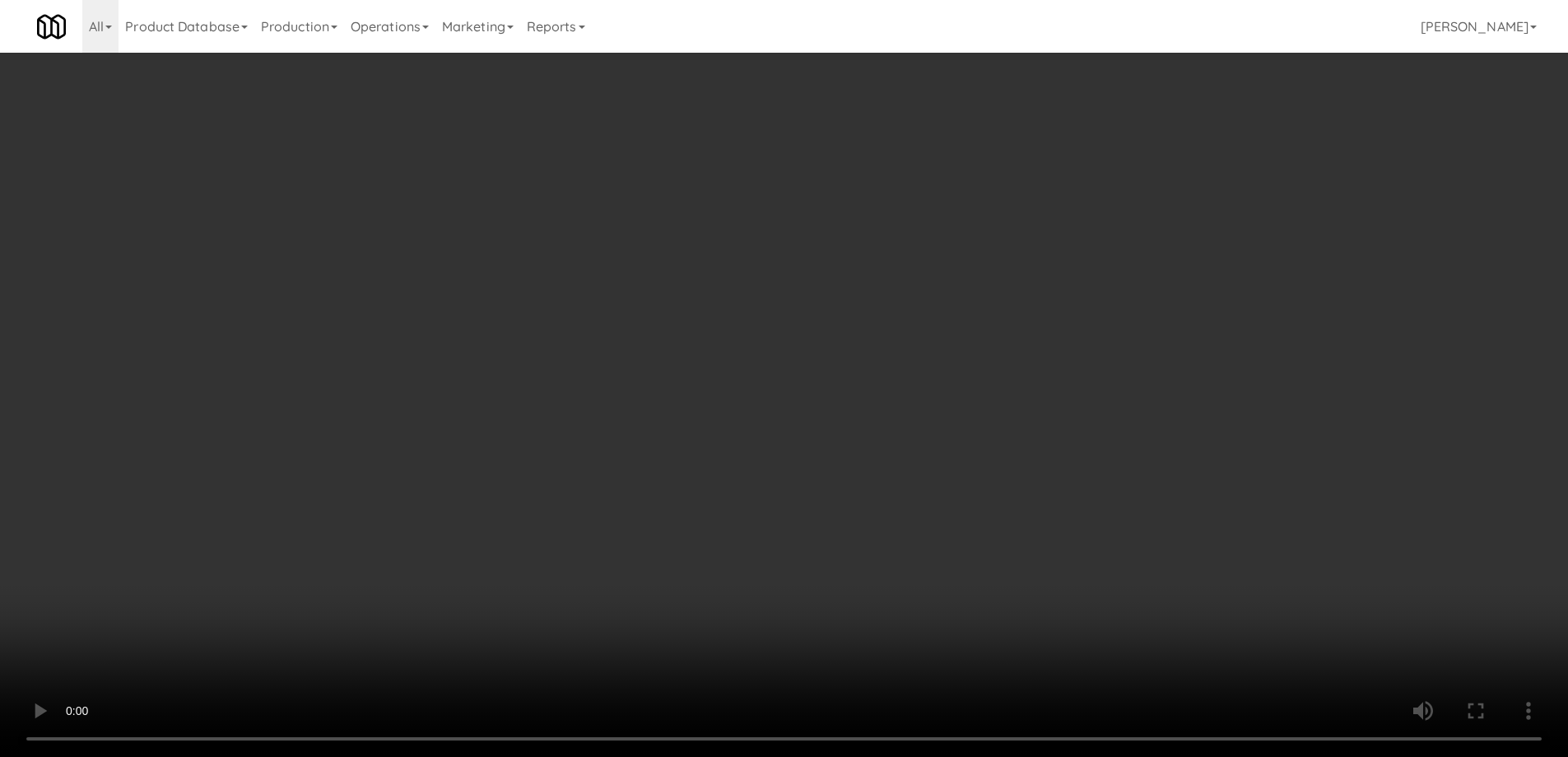
click at [1014, 395] on div "No Items Taken Edit Order" at bounding box center [784, 395] width 482 height 51
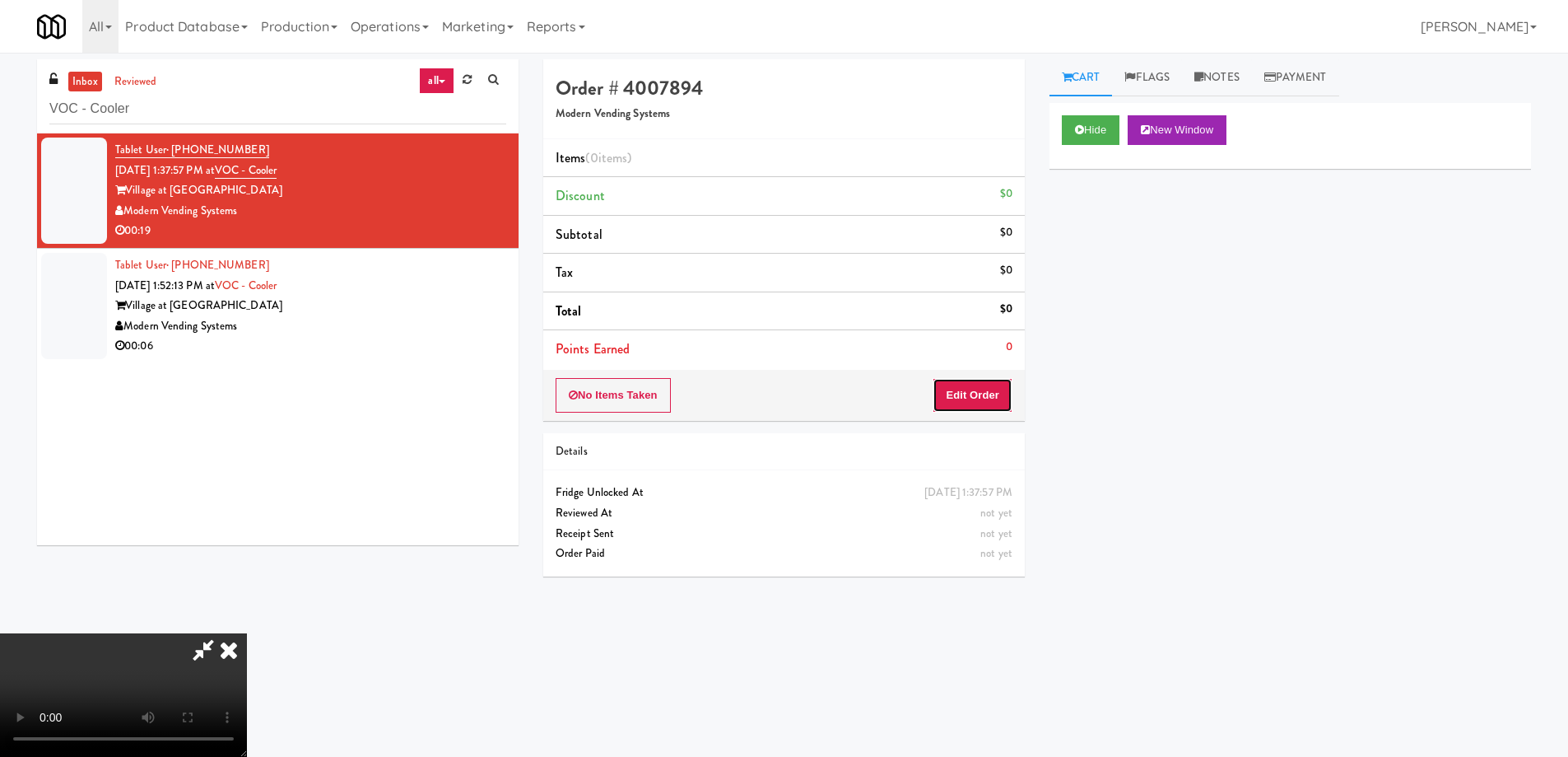
drag, startPoint x: 1003, startPoint y: 390, endPoint x: 1048, endPoint y: 352, distance: 58.9
click at [1003, 390] on button "Edit Order" at bounding box center [972, 395] width 80 height 35
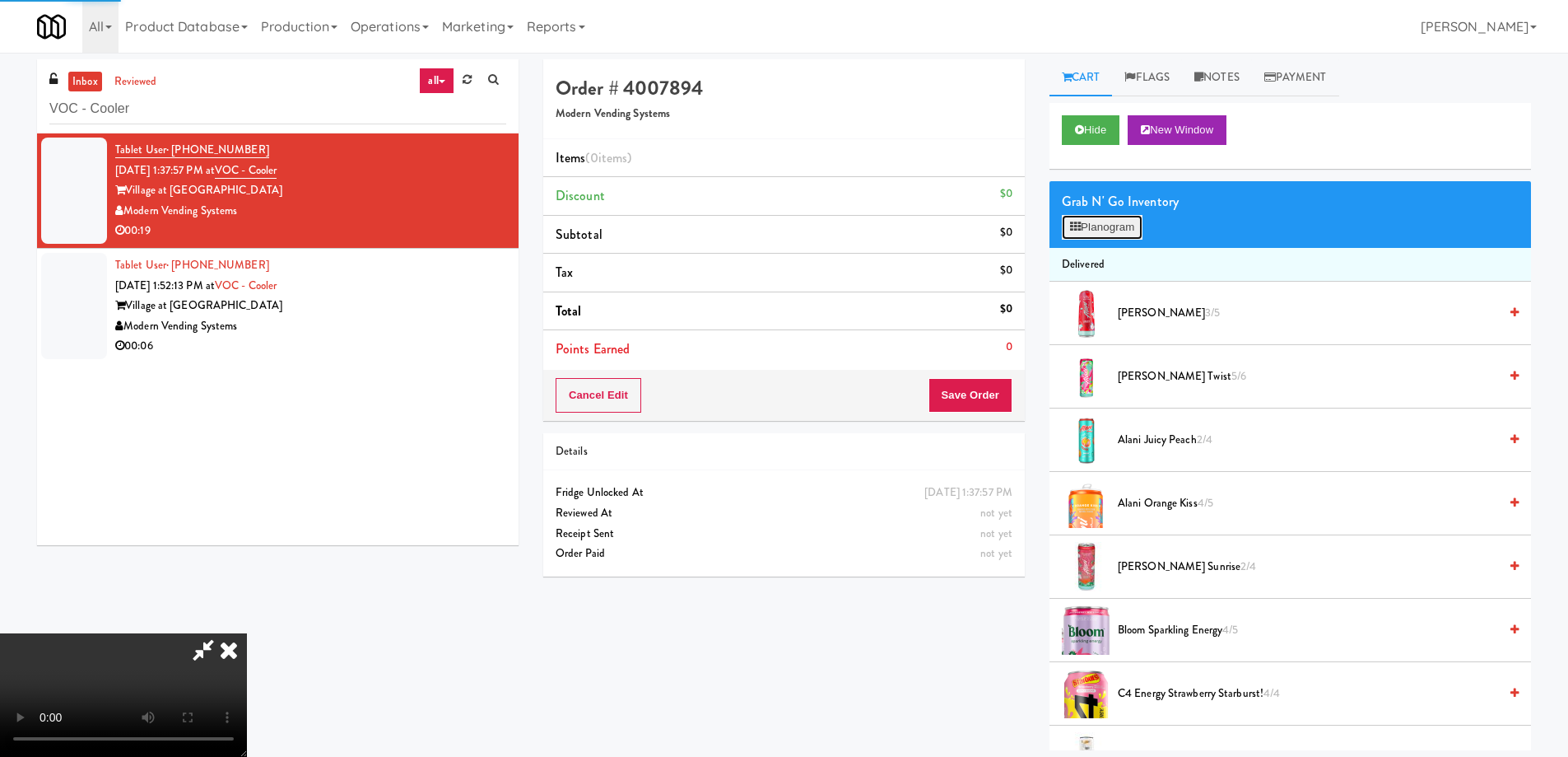
click at [1106, 229] on button "Planogram" at bounding box center [1101, 227] width 80 height 25
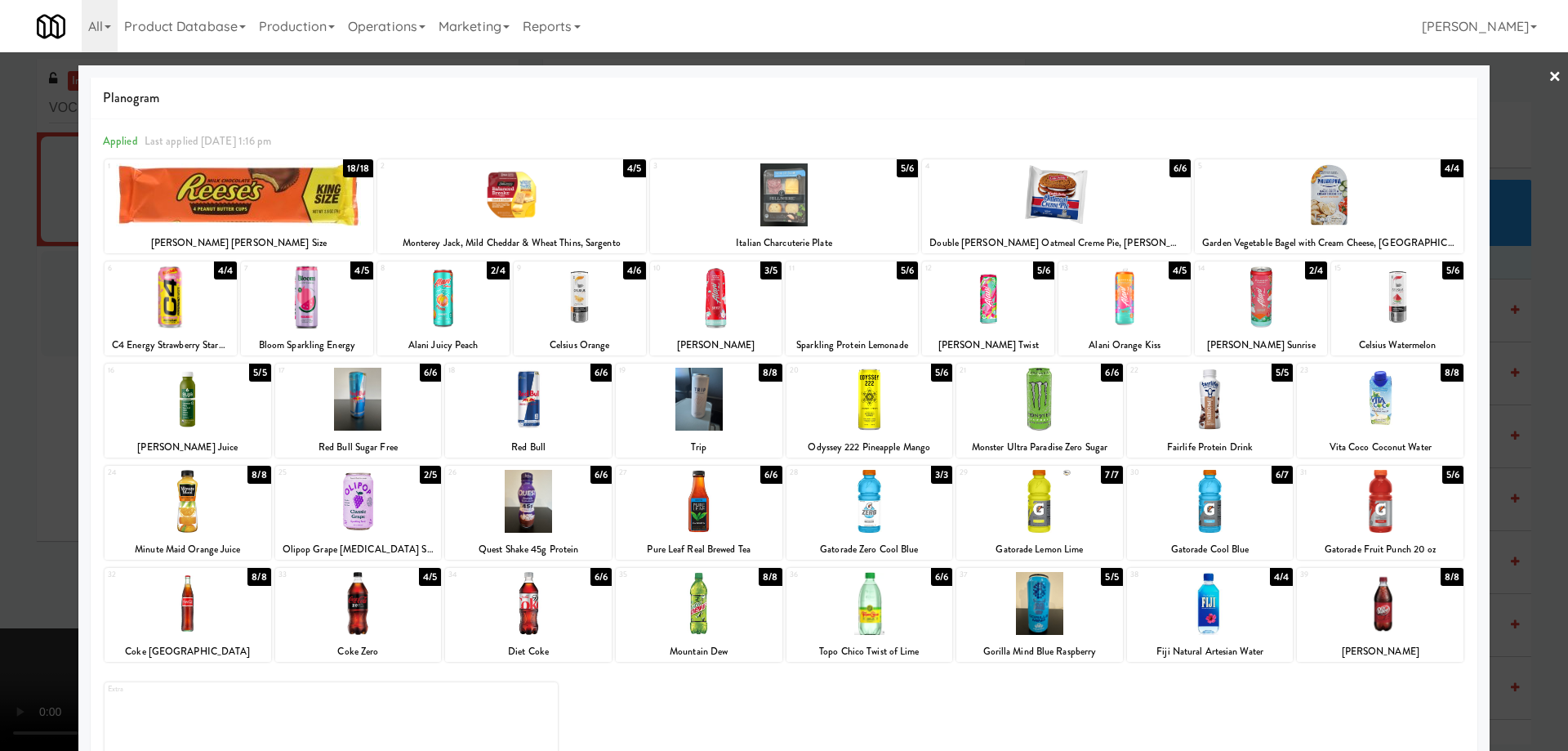
click at [397, 607] on div at bounding box center [359, 603] width 167 height 63
click at [1548, 75] on link "×" at bounding box center [1555, 78] width 13 height 51
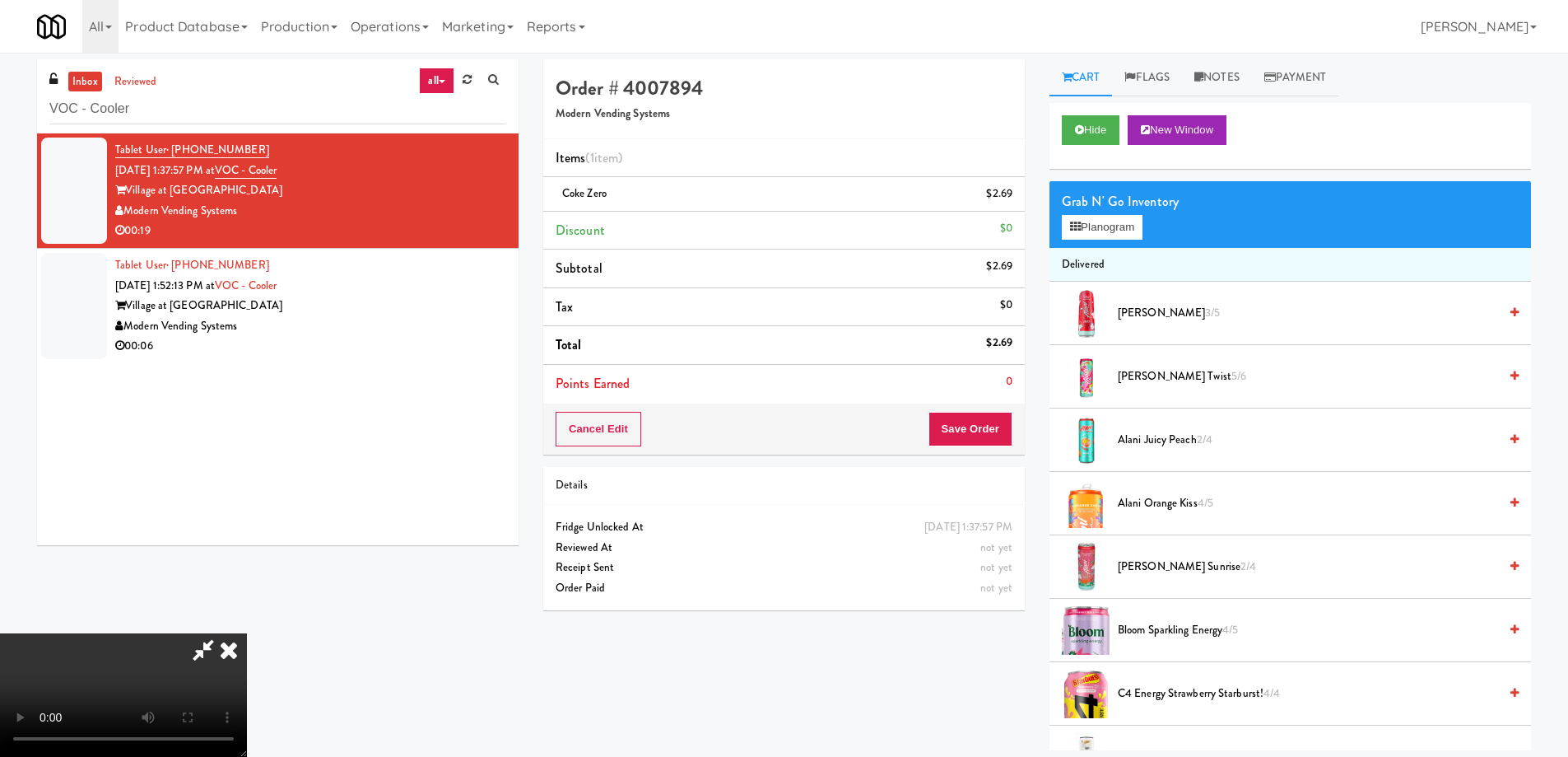
click at [247, 633] on video at bounding box center [123, 695] width 247 height 124
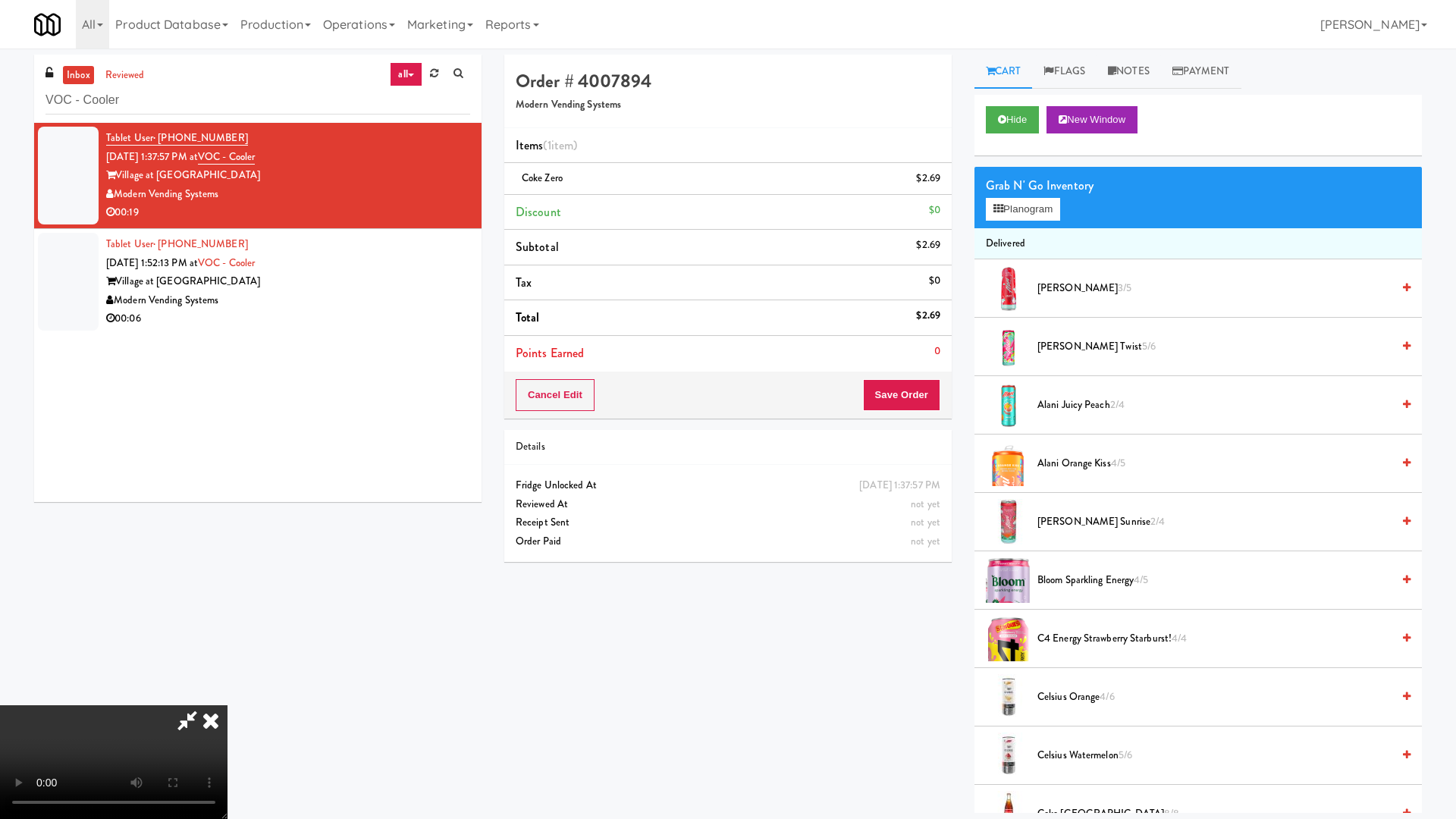
click at [227, 696] on video at bounding box center [113, 762] width 227 height 114
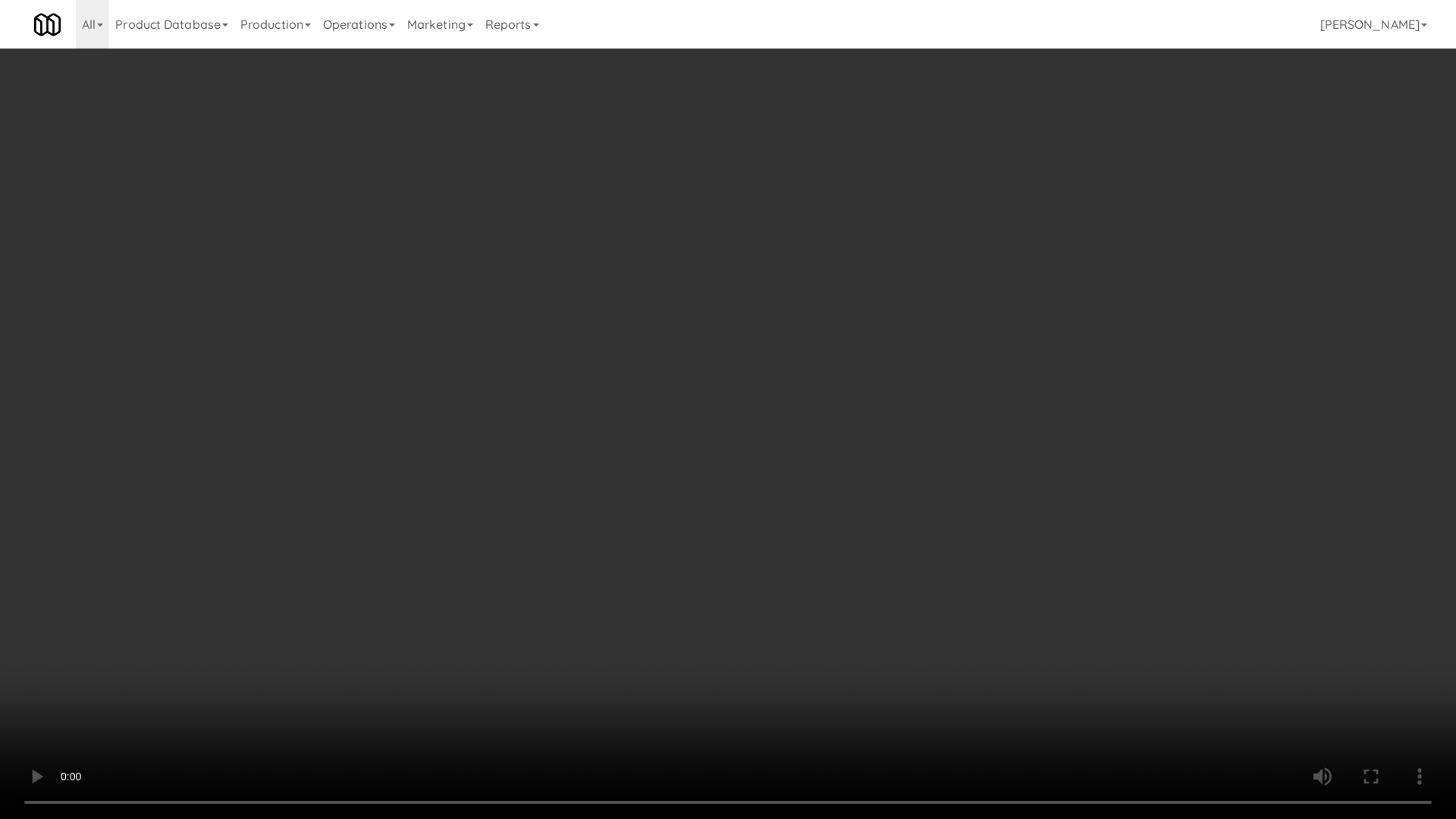
click at [817, 467] on video at bounding box center [728, 409] width 1456 height 819
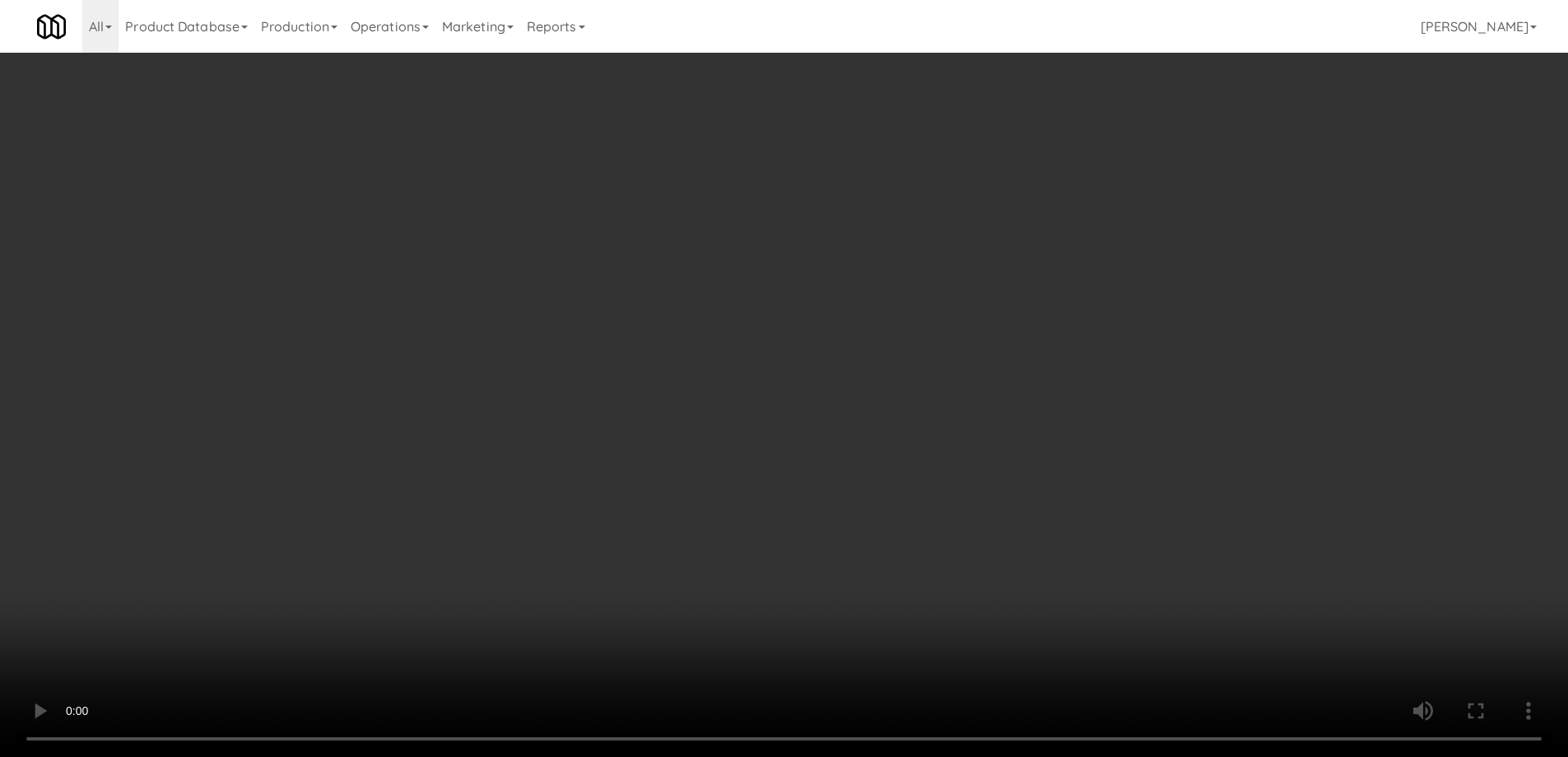
click at [941, 253] on li "Subtotal $2.69" at bounding box center [784, 268] width 482 height 39
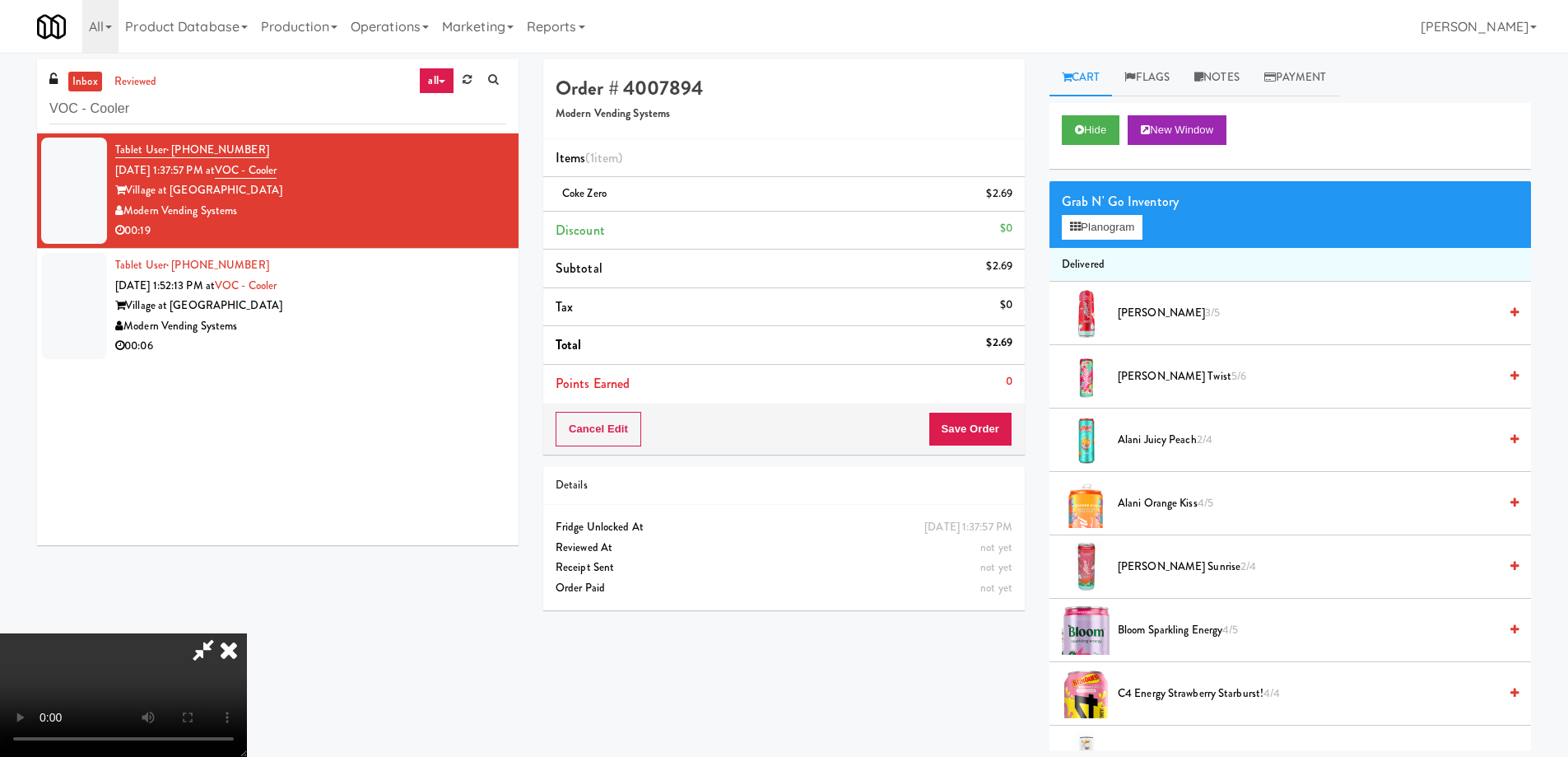
click at [247, 633] on icon at bounding box center [229, 649] width 36 height 33
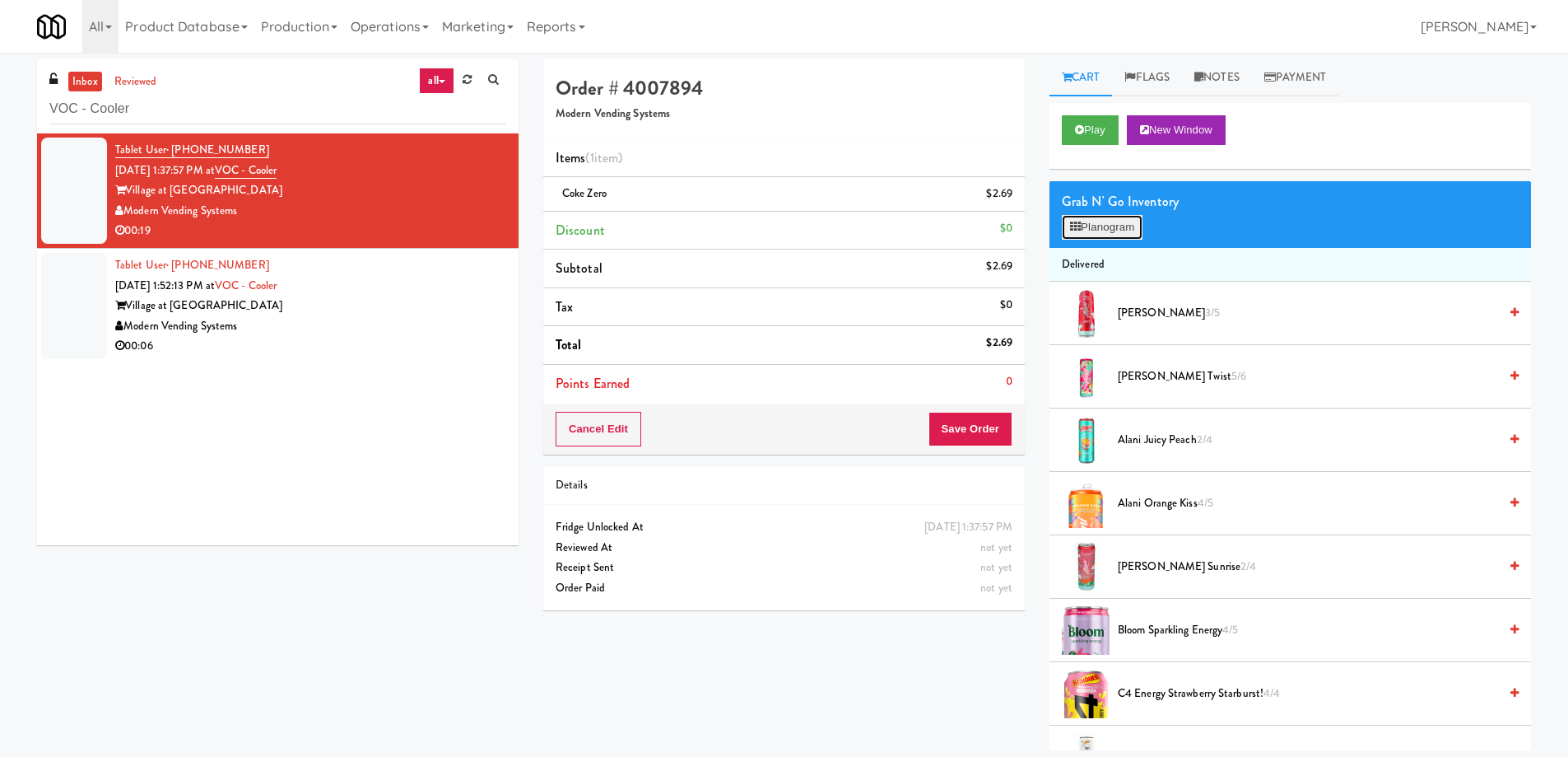
click at [1092, 232] on button "Planogram" at bounding box center [1101, 227] width 80 height 25
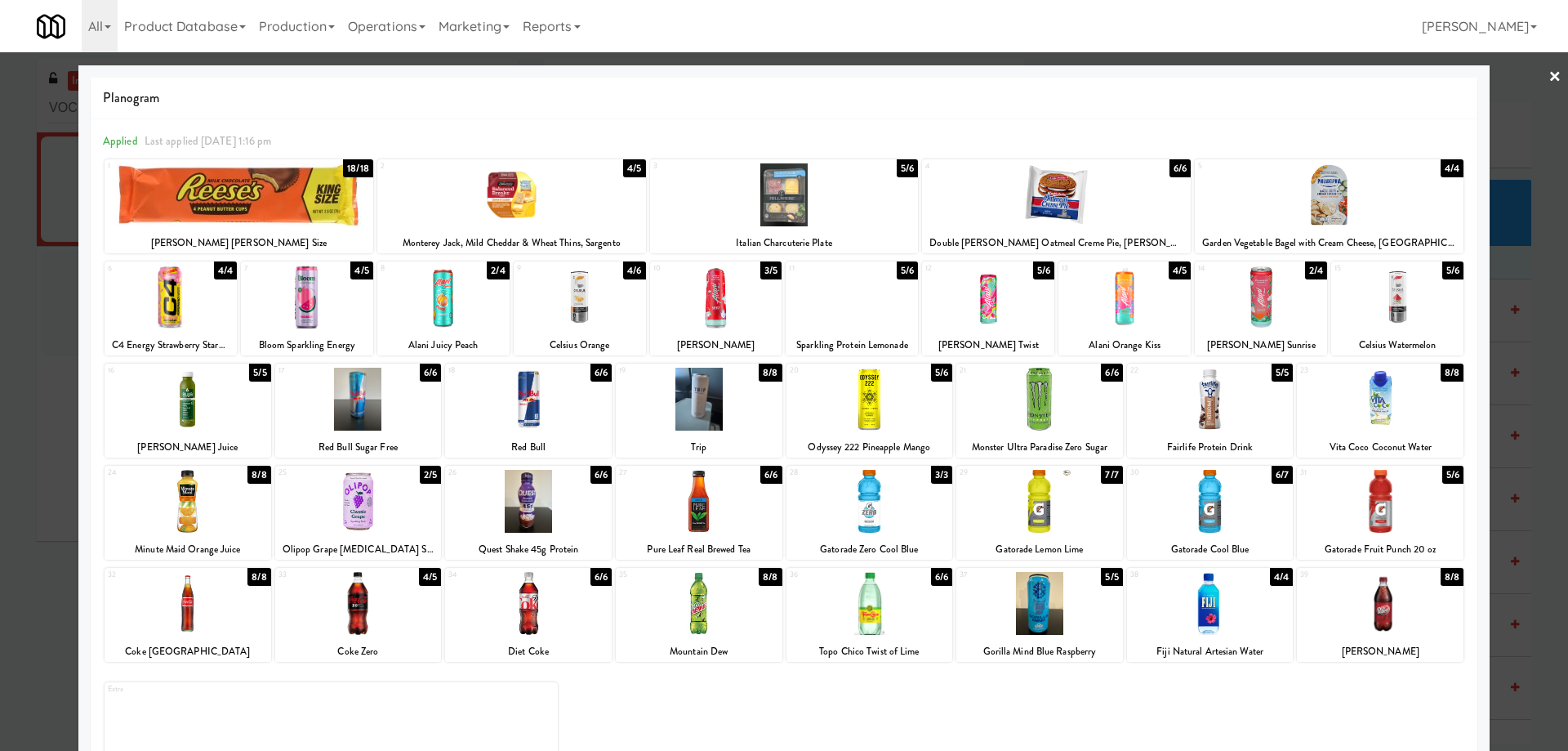
click at [1548, 72] on link "×" at bounding box center [1555, 78] width 13 height 51
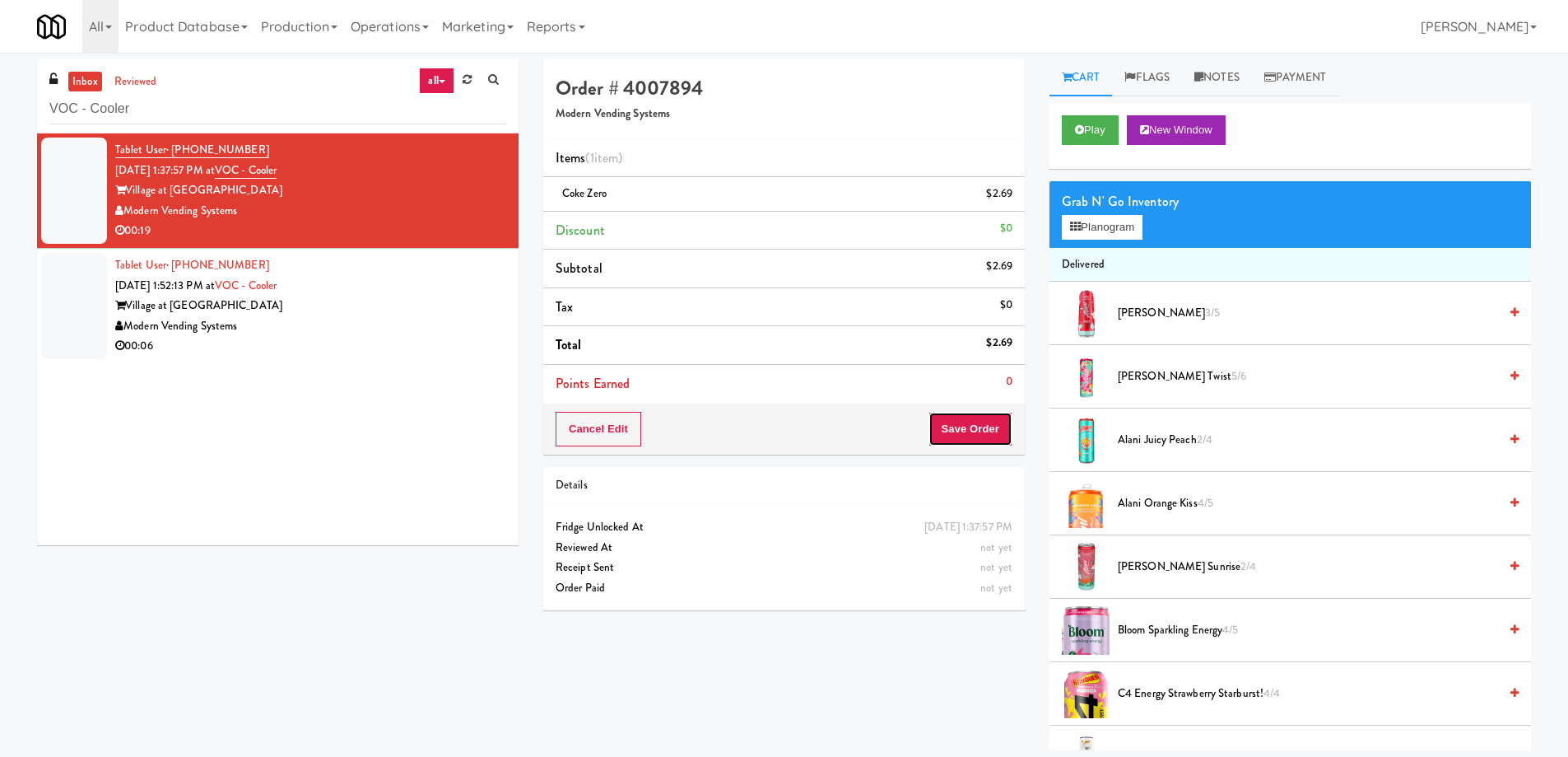
click at [968, 413] on button "Save Order" at bounding box center [970, 429] width 84 height 35
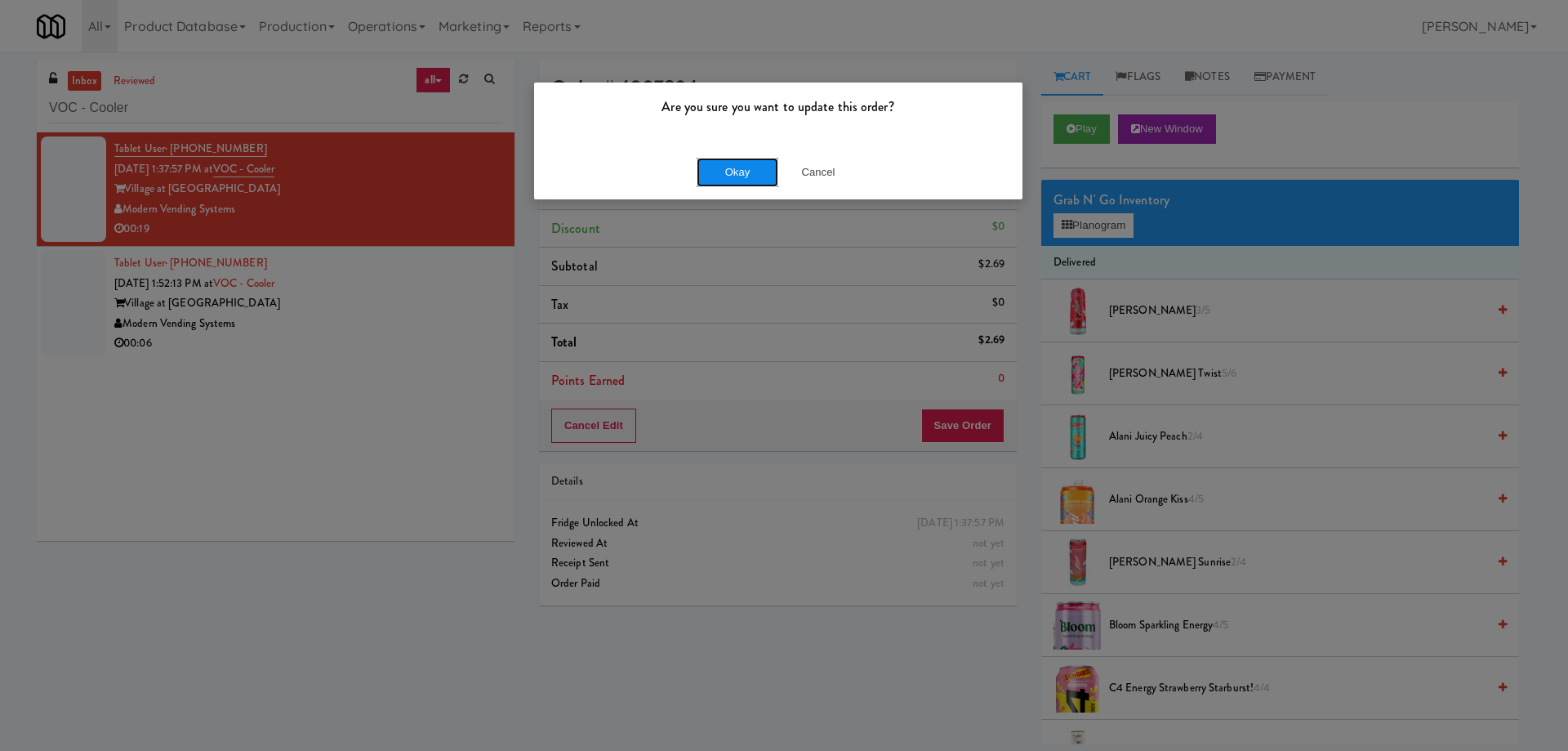
click at [740, 168] on button "Okay" at bounding box center [737, 172] width 82 height 29
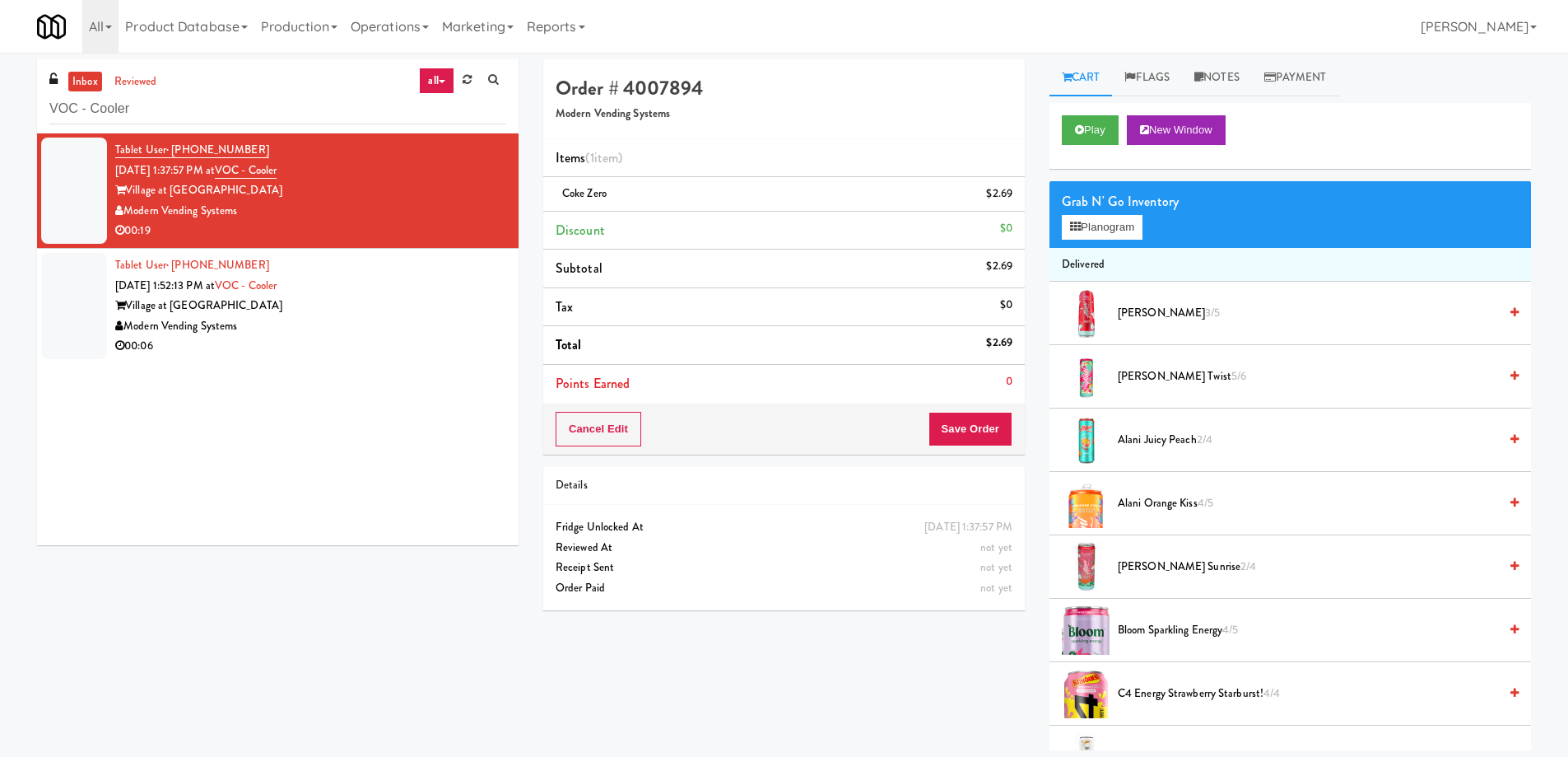
click at [408, 318] on div "Modern Vending Systems" at bounding box center [311, 327] width 391 height 21
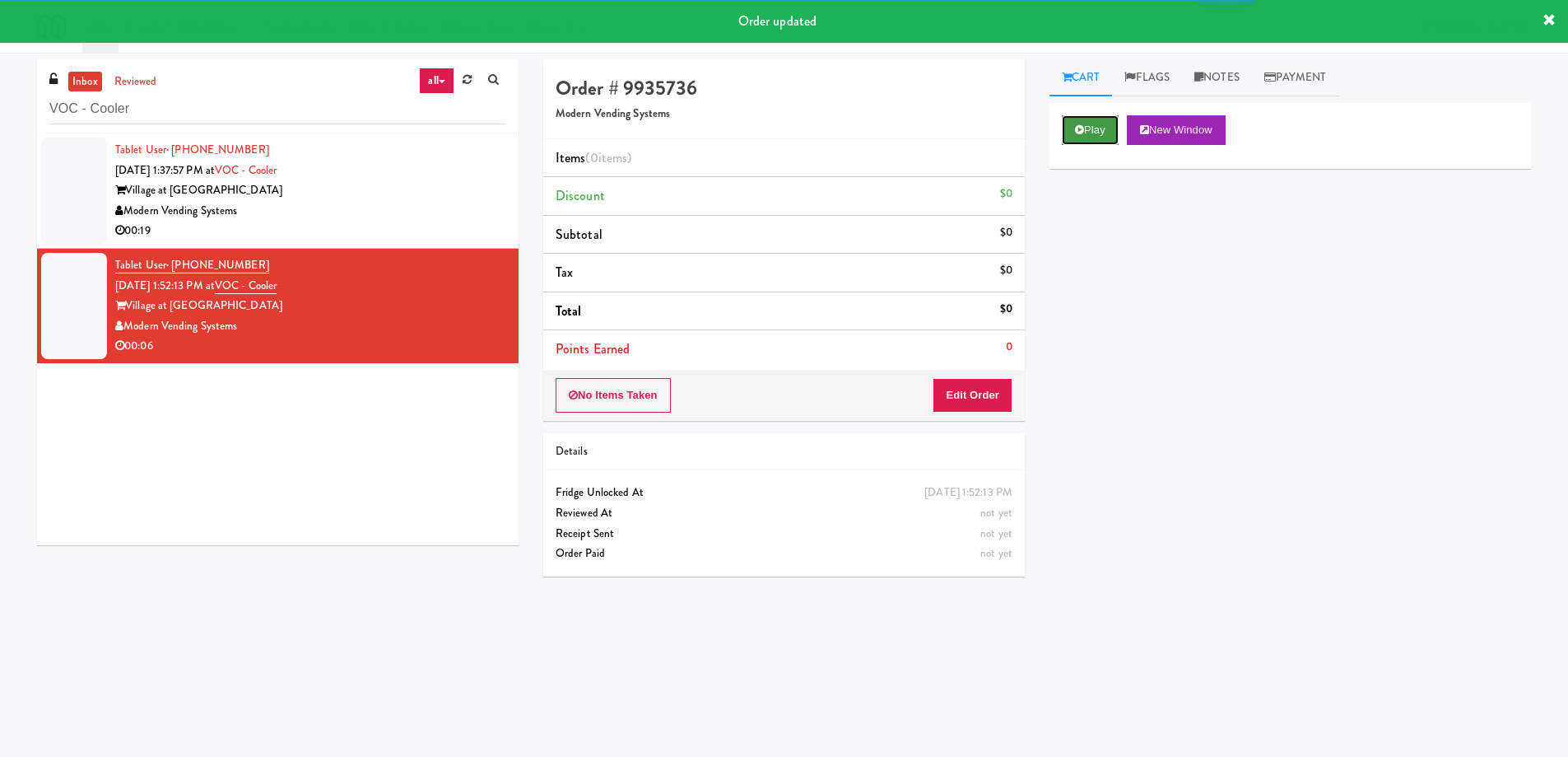
click at [1079, 131] on icon at bounding box center [1080, 129] width 9 height 10
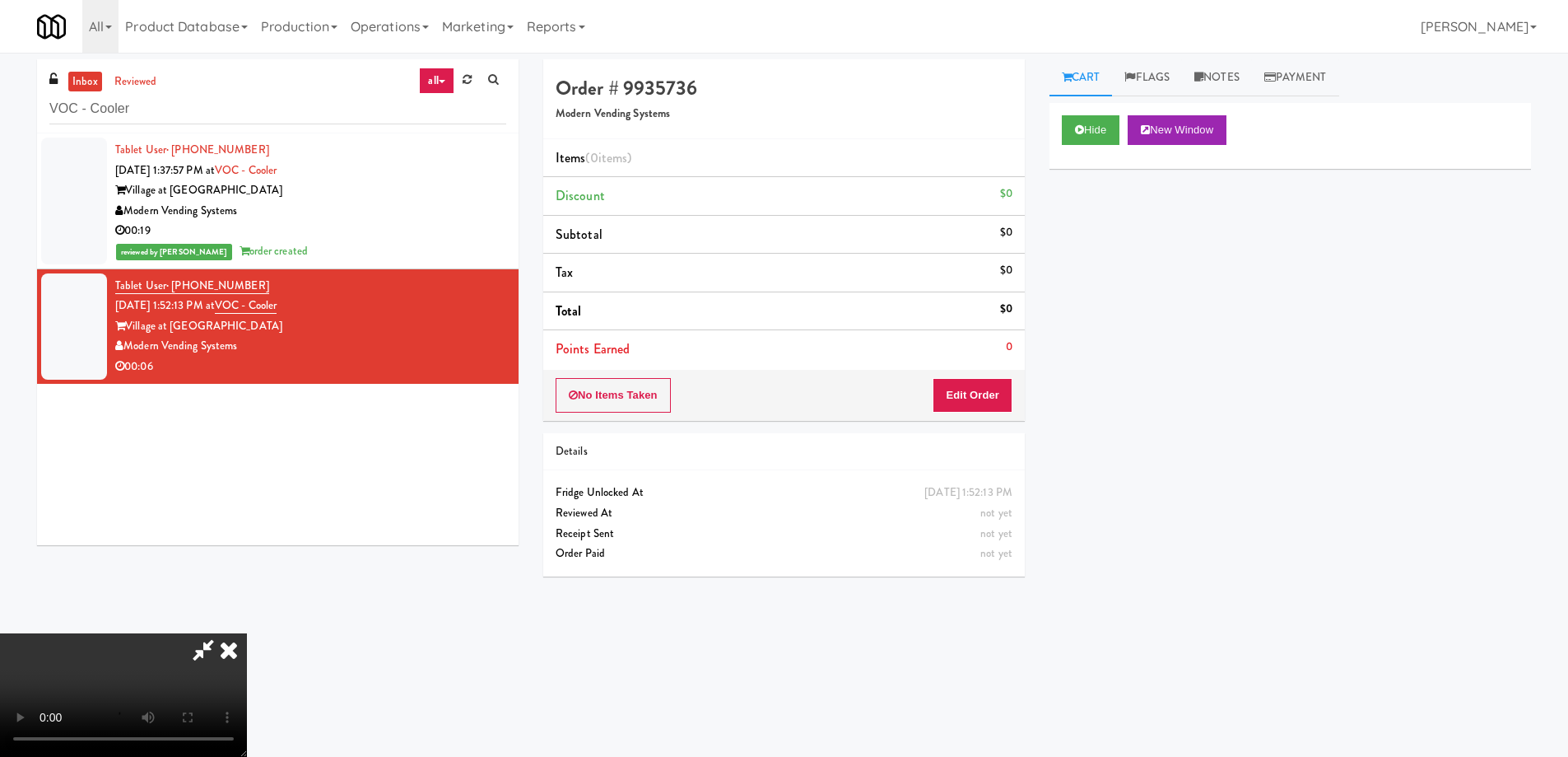
click at [247, 633] on video at bounding box center [123, 695] width 247 height 124
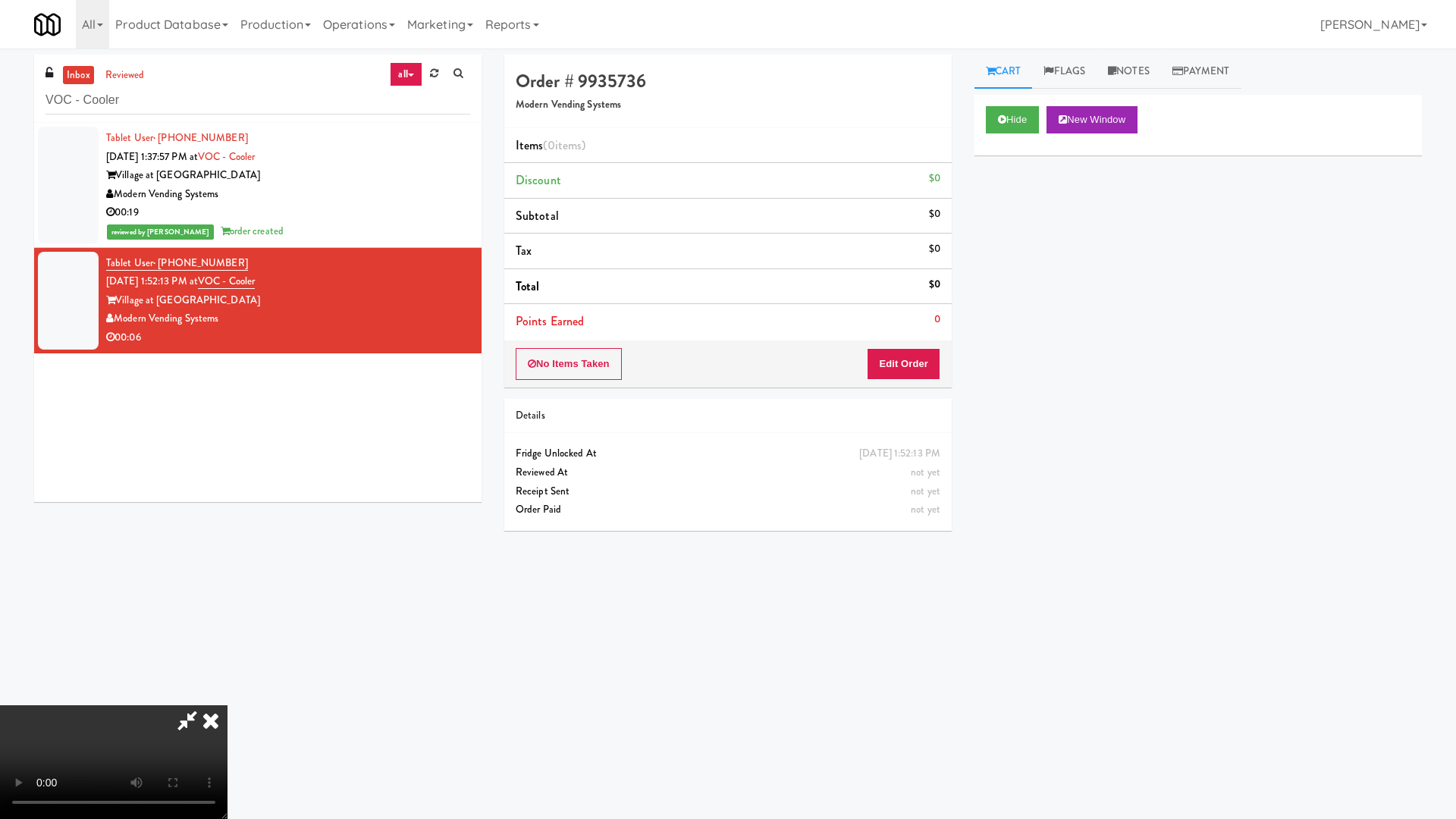
click at [227, 696] on video at bounding box center [113, 762] width 227 height 114
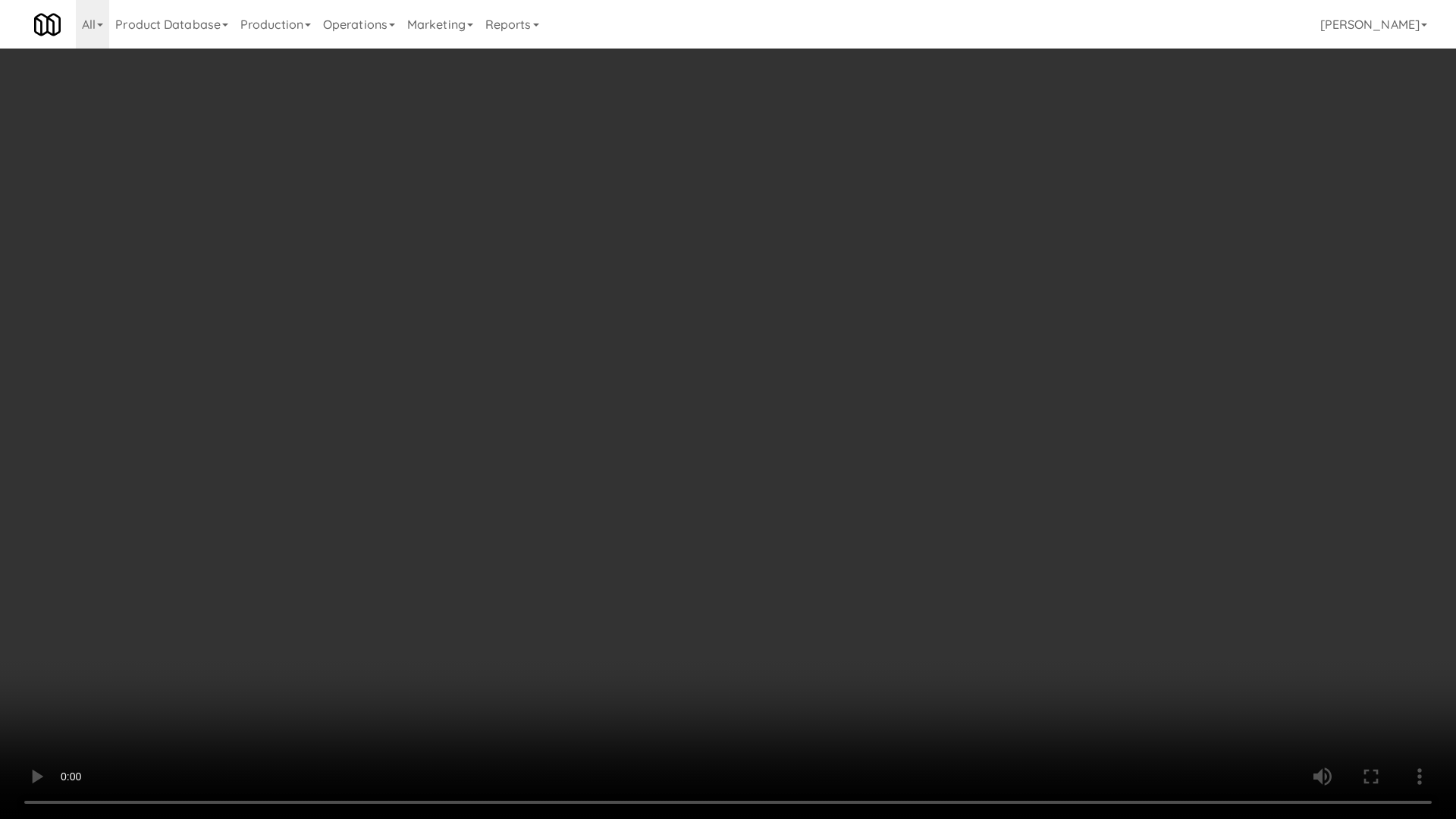
click at [795, 408] on video at bounding box center [728, 409] width 1456 height 819
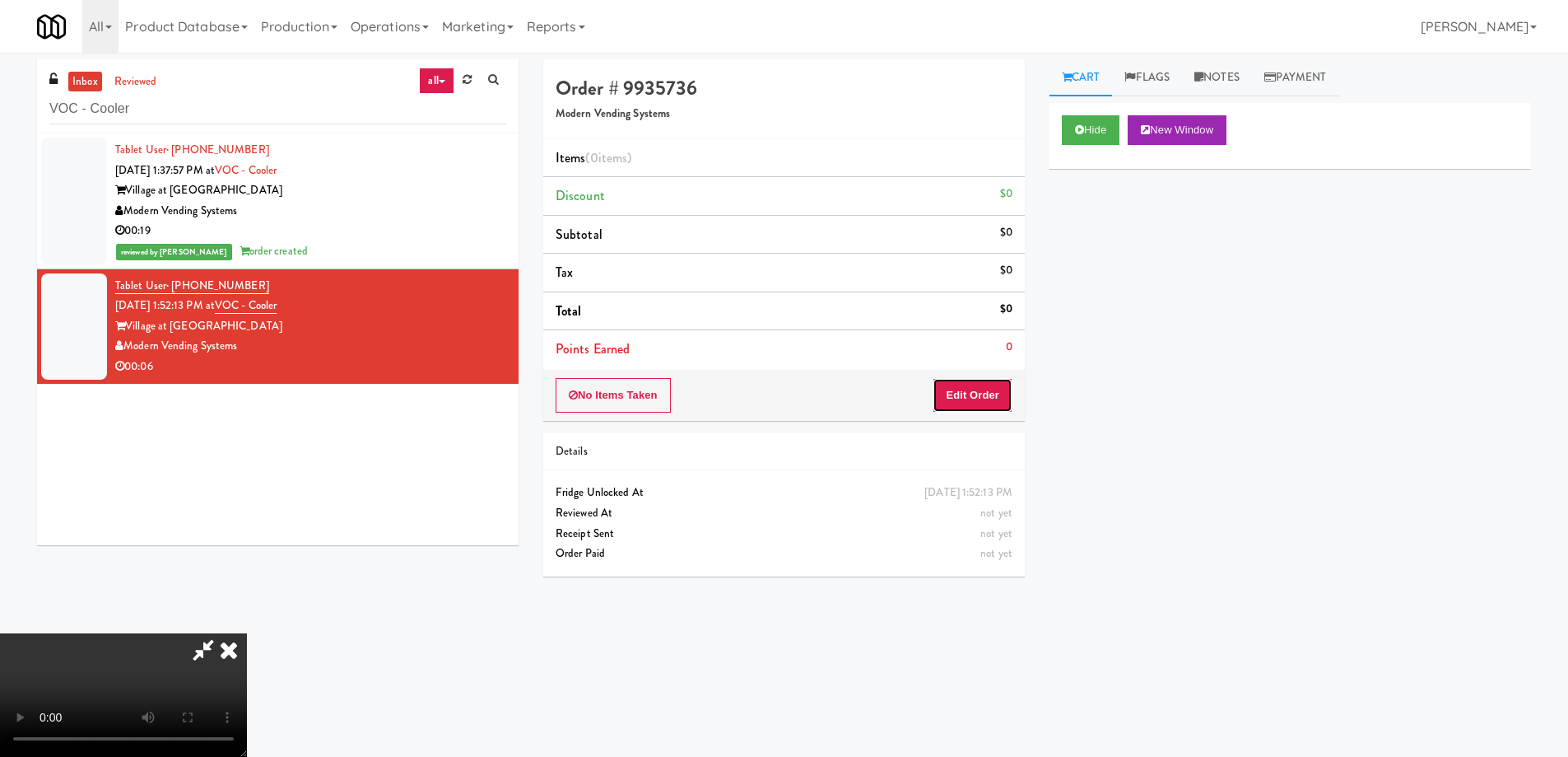
drag, startPoint x: 972, startPoint y: 384, endPoint x: 1006, endPoint y: 343, distance: 53.3
click at [973, 382] on button "Edit Order" at bounding box center [972, 395] width 80 height 35
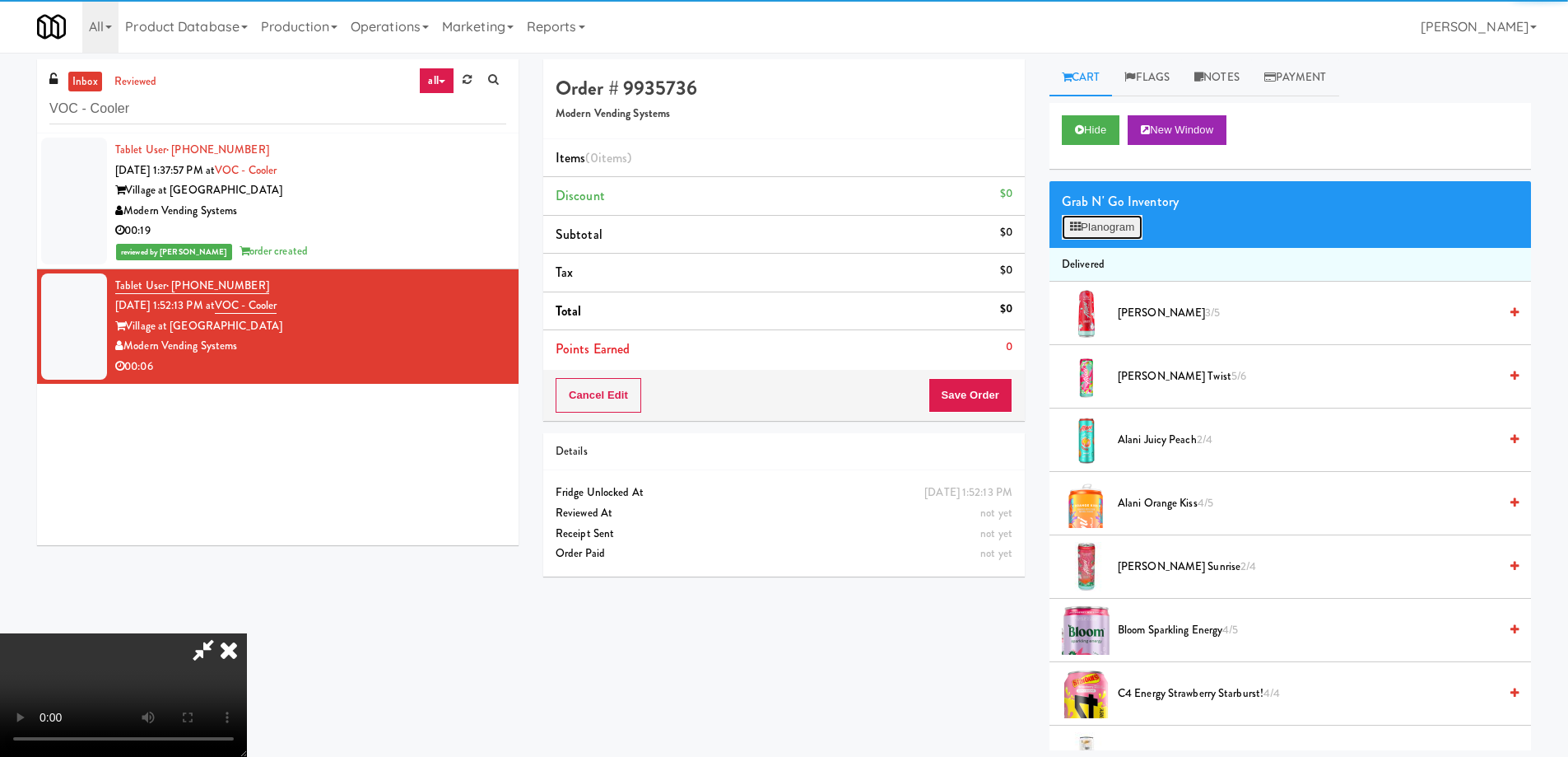
click at [1087, 221] on button "Planogram" at bounding box center [1101, 227] width 80 height 25
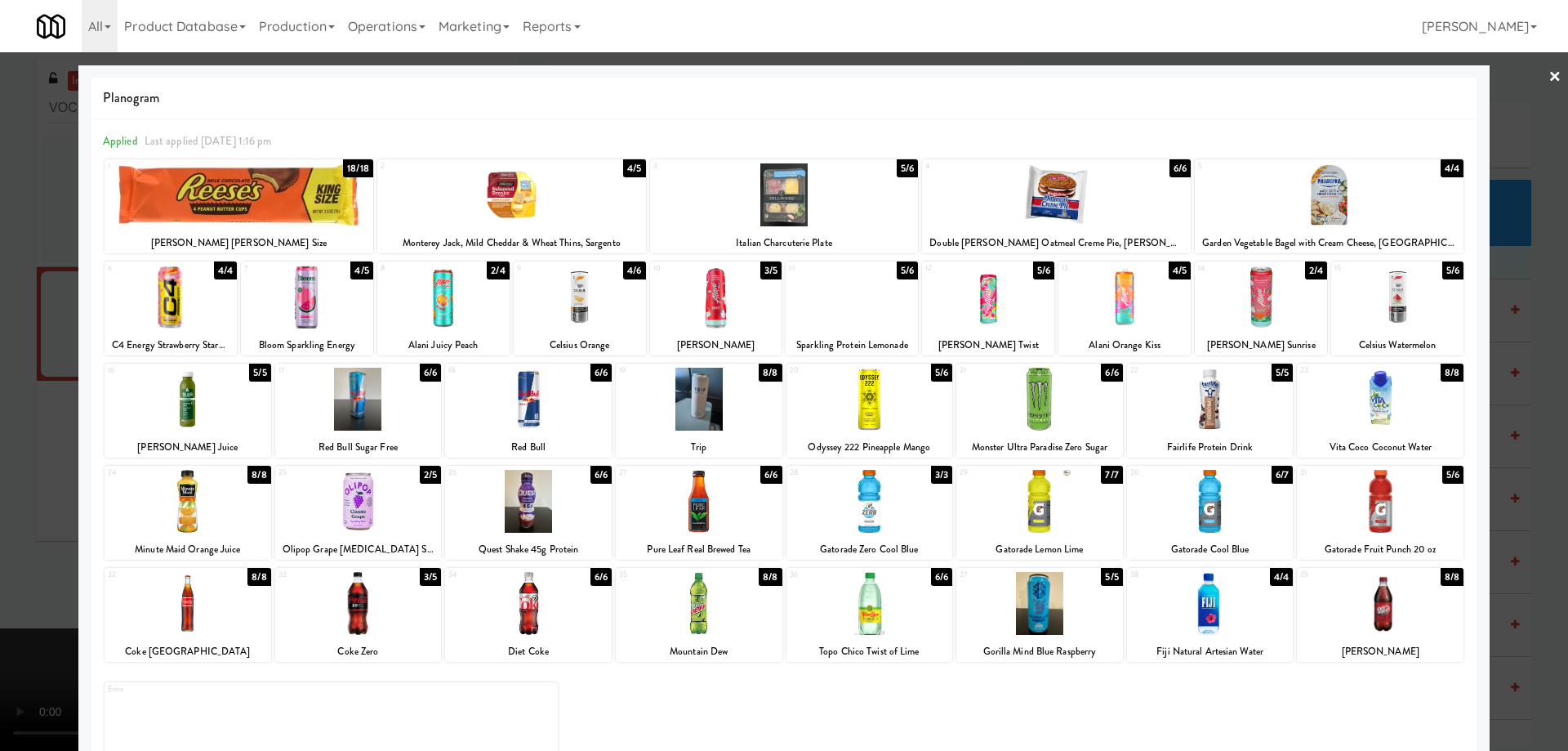
click at [1396, 517] on div at bounding box center [1381, 501] width 167 height 63
click at [1548, 73] on link "×" at bounding box center [1555, 78] width 13 height 51
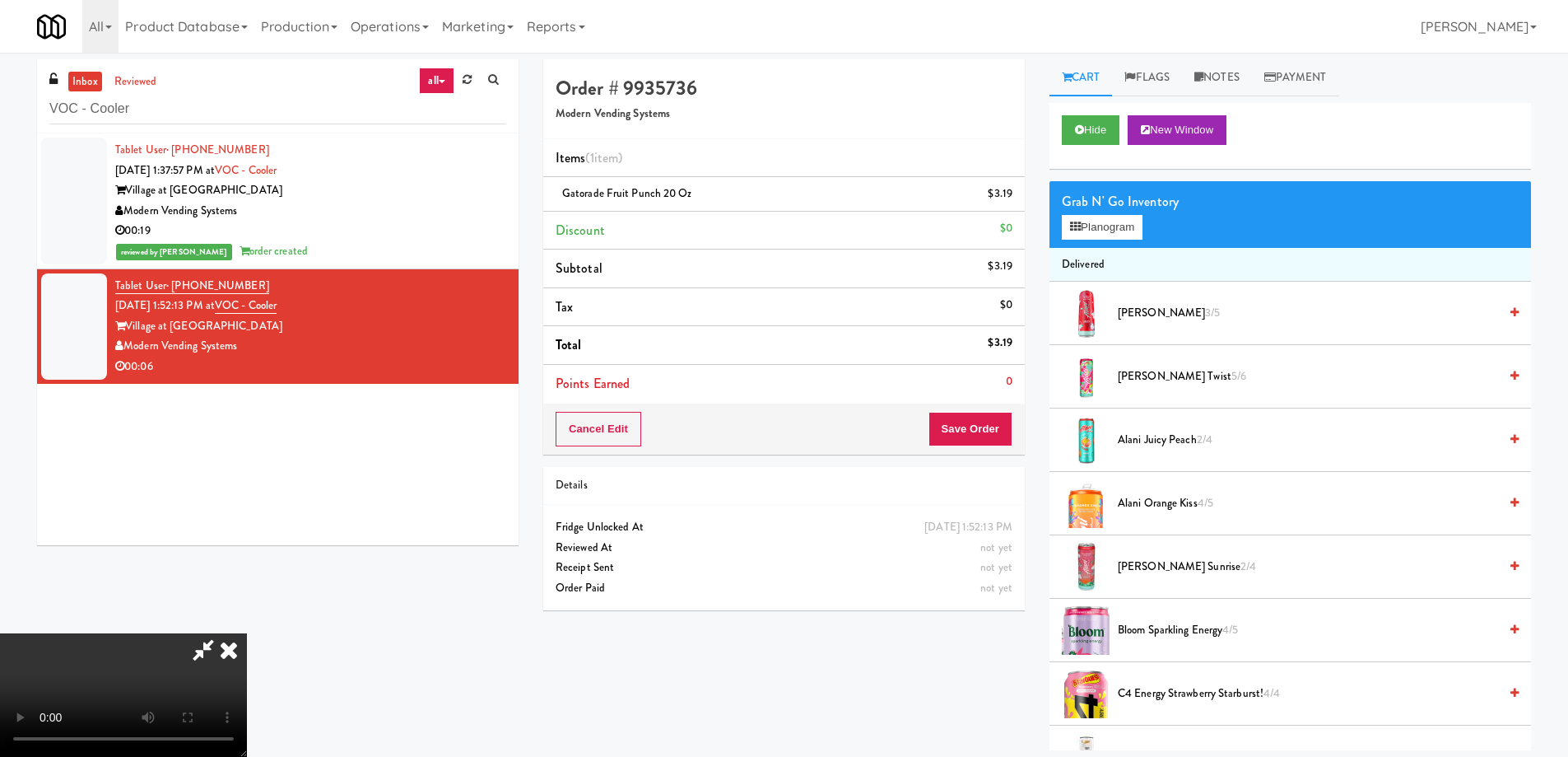
click at [247, 633] on video at bounding box center [123, 695] width 247 height 124
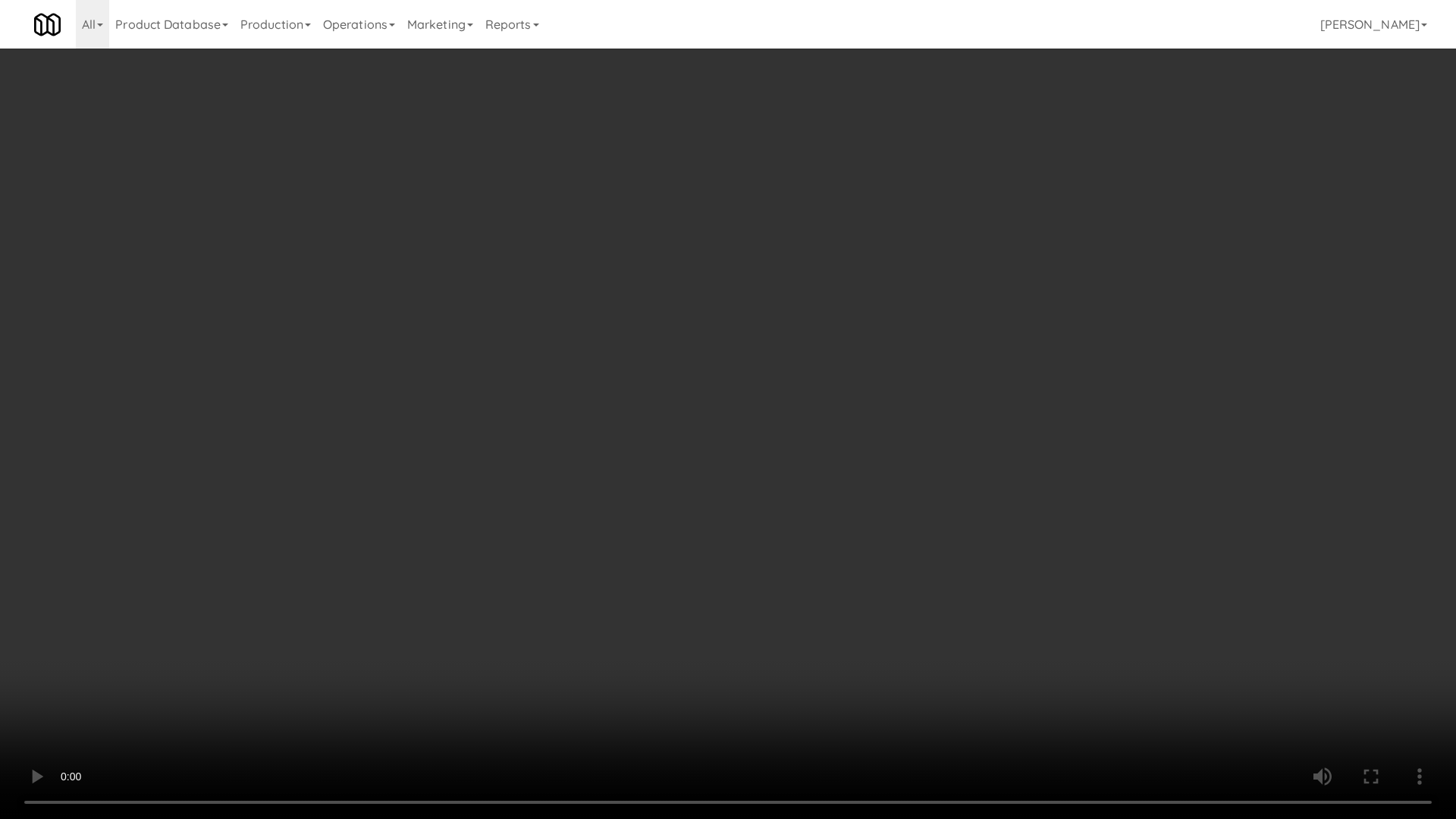
click at [870, 488] on video at bounding box center [728, 409] width 1456 height 819
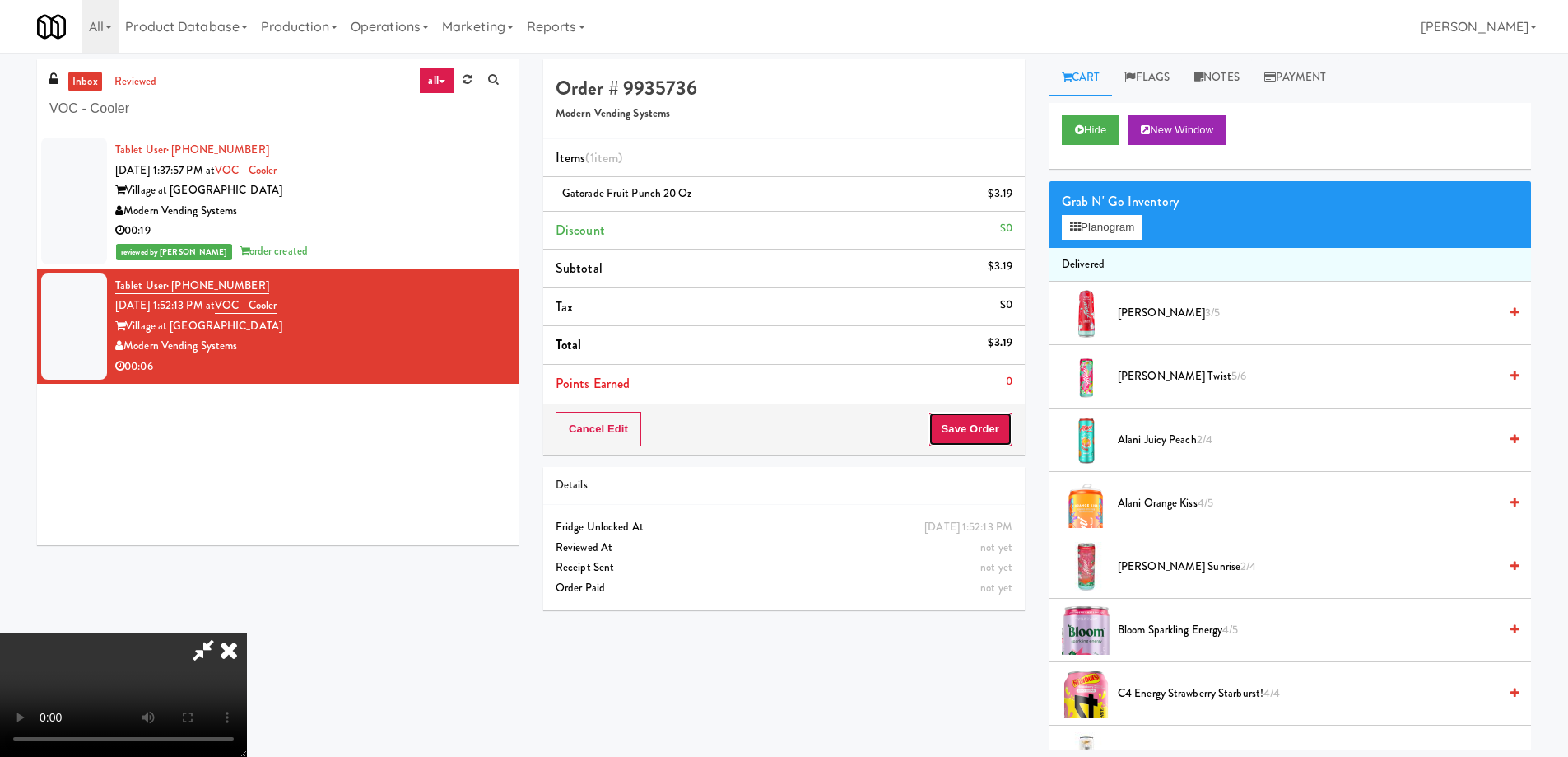
click at [994, 425] on button "Save Order" at bounding box center [970, 429] width 84 height 35
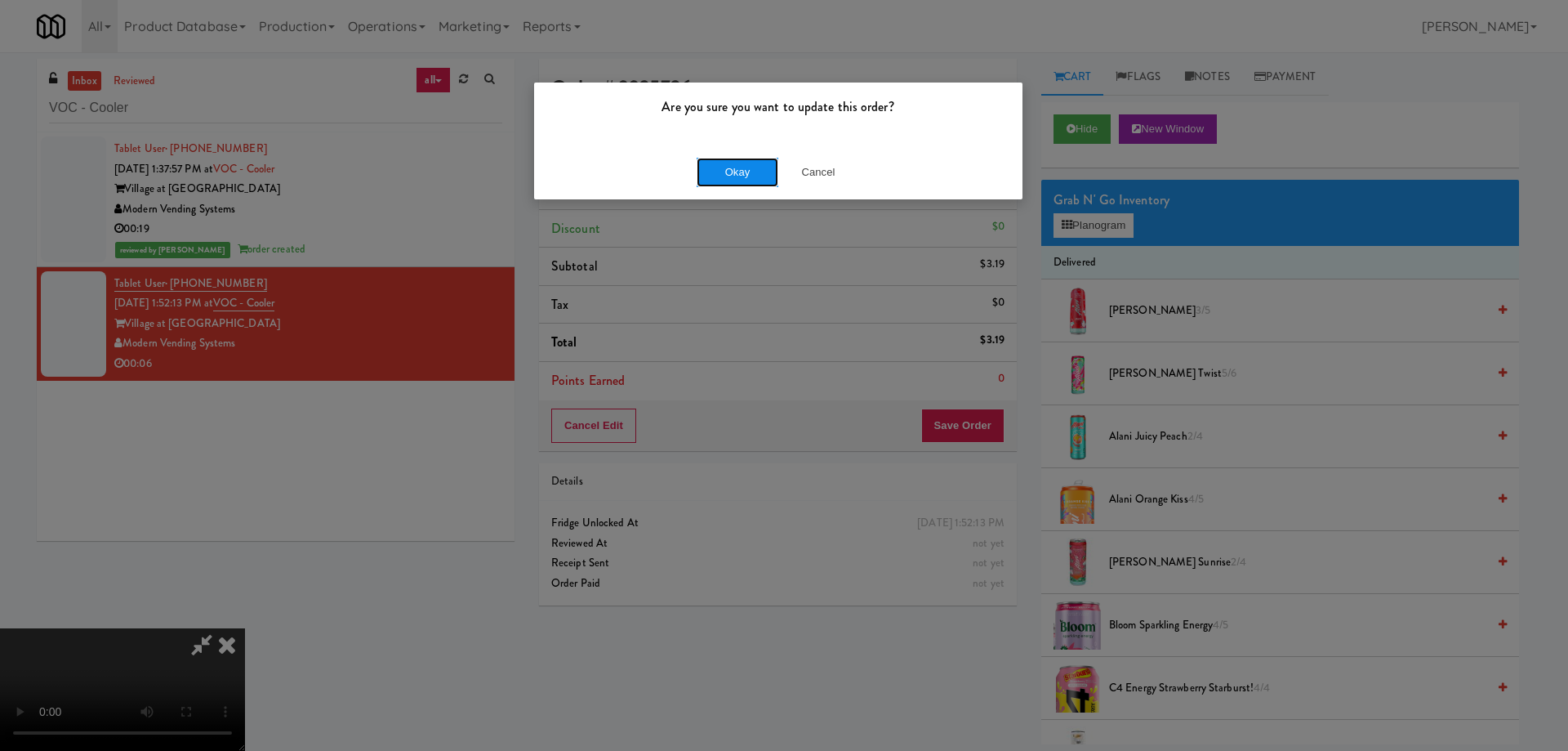
click at [738, 170] on button "Okay" at bounding box center [737, 172] width 82 height 29
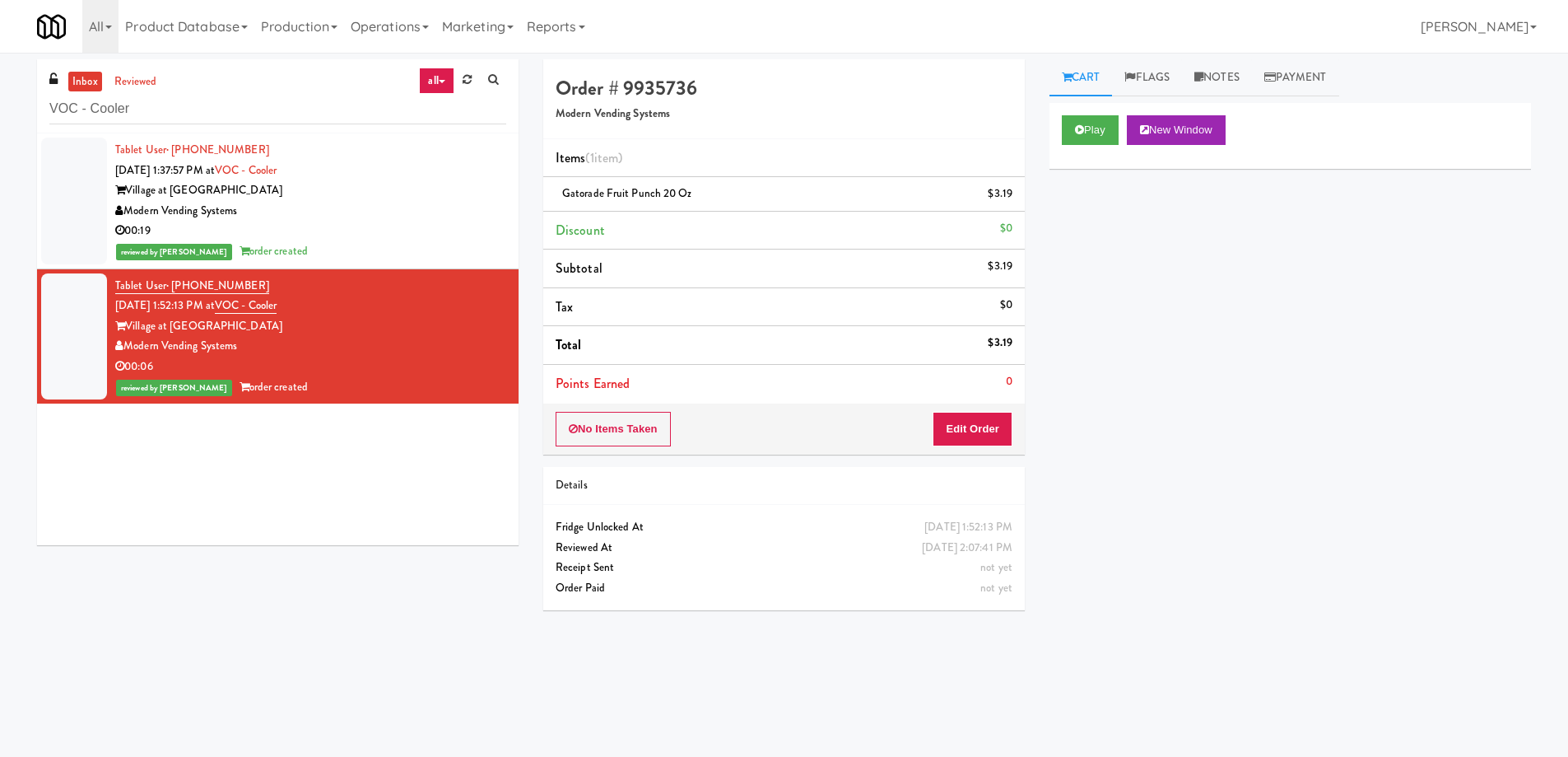
click at [1294, 532] on div "Play New Window Primary Flag Clear Flag if unable to determine what was taken o…" at bounding box center [1290, 412] width 482 height 618
click at [1092, 134] on button "Play" at bounding box center [1090, 129] width 57 height 29
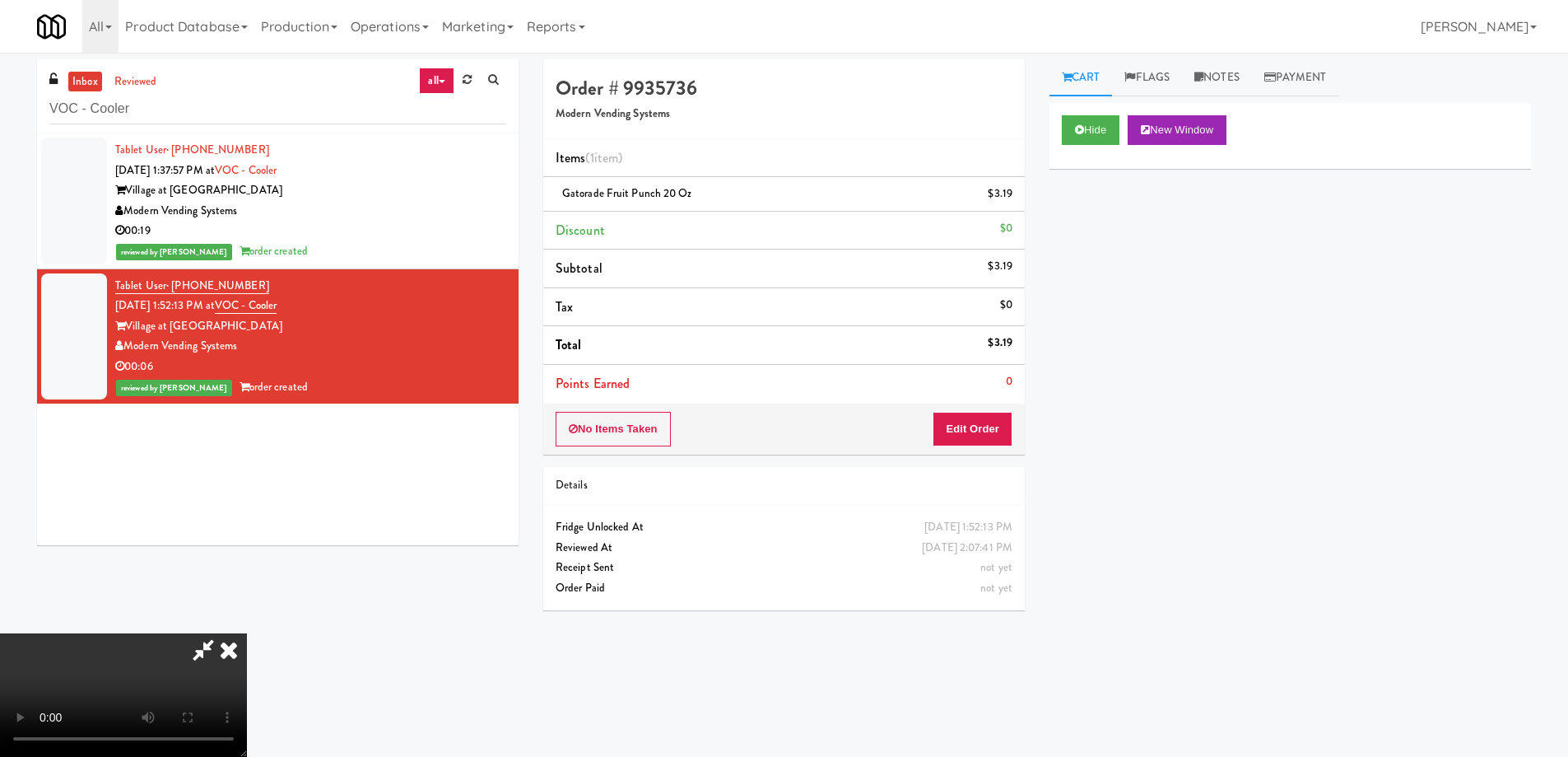
click at [247, 633] on video at bounding box center [123, 695] width 247 height 124
click at [247, 633] on icon at bounding box center [229, 649] width 36 height 33
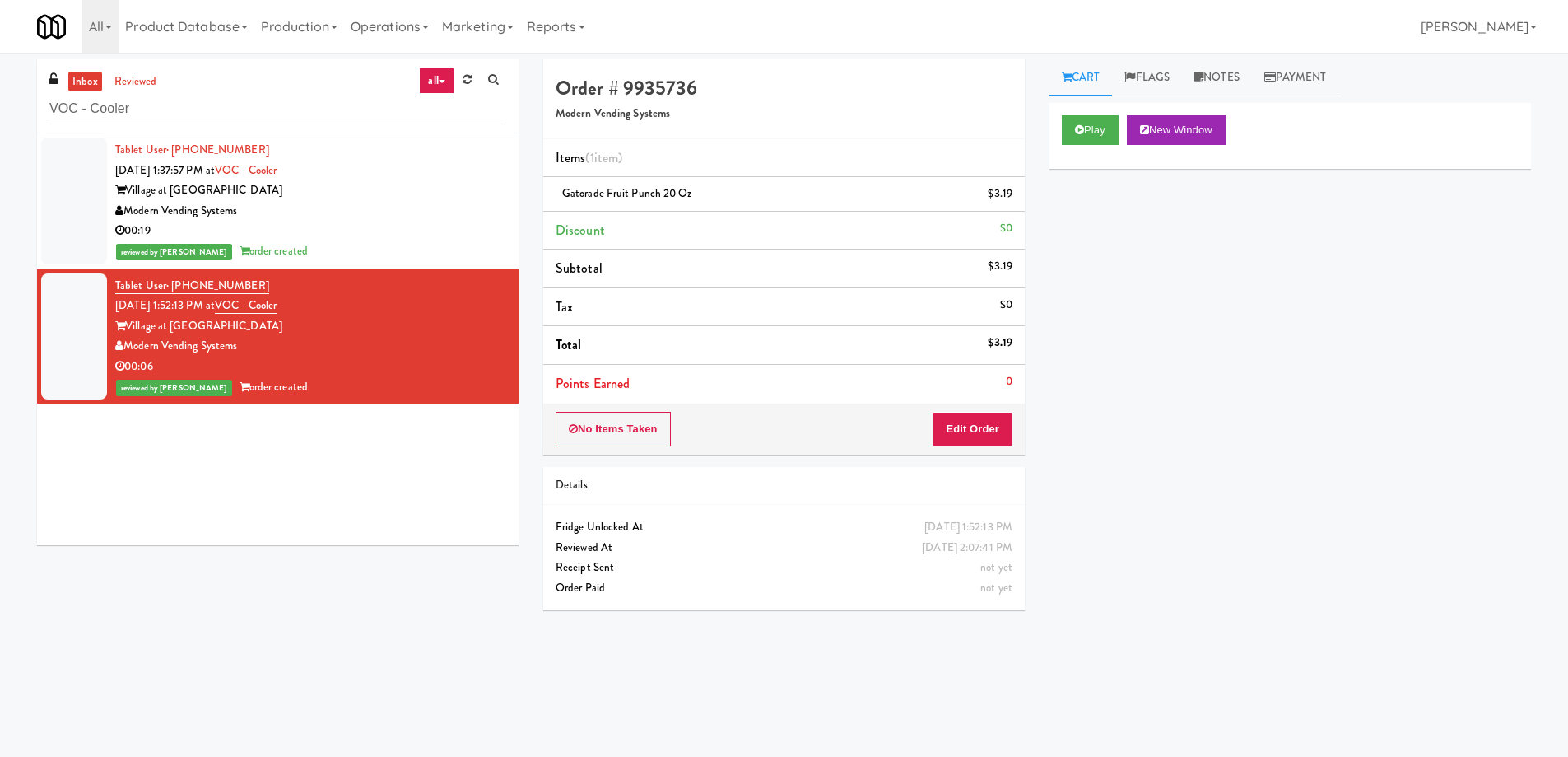
click at [1429, 417] on div "Play New Window Primary Flag Clear Flag if unable to determine what was taken o…" at bounding box center [1290, 412] width 482 height 618
click at [325, 99] on input "VOC - Cooler" at bounding box center [278, 109] width 457 height 30
paste input "Element25 - Ambient"
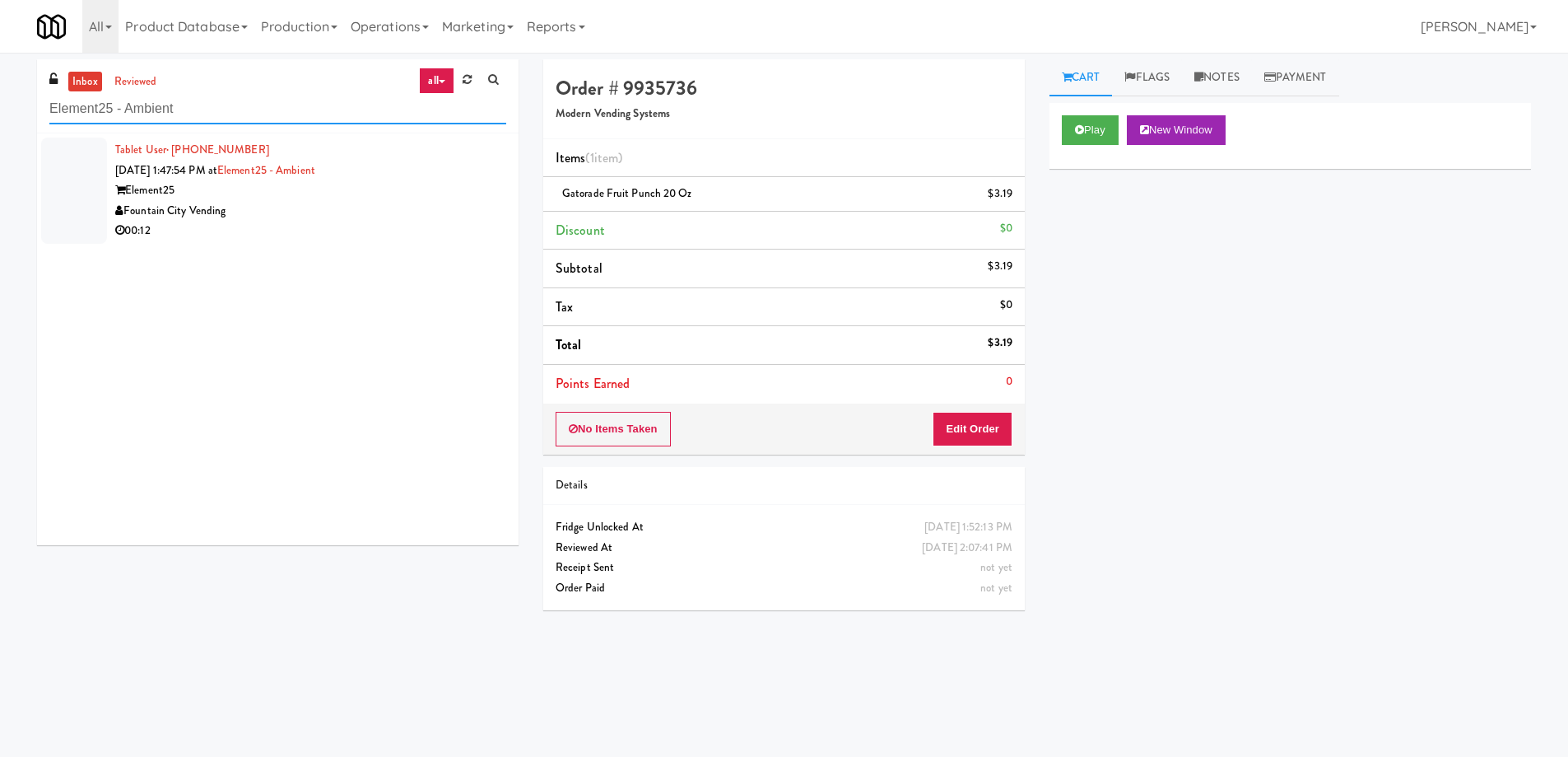
type input "Element25 - Ambient"
click at [415, 209] on div "Fountain City Vending" at bounding box center [311, 212] width 391 height 21
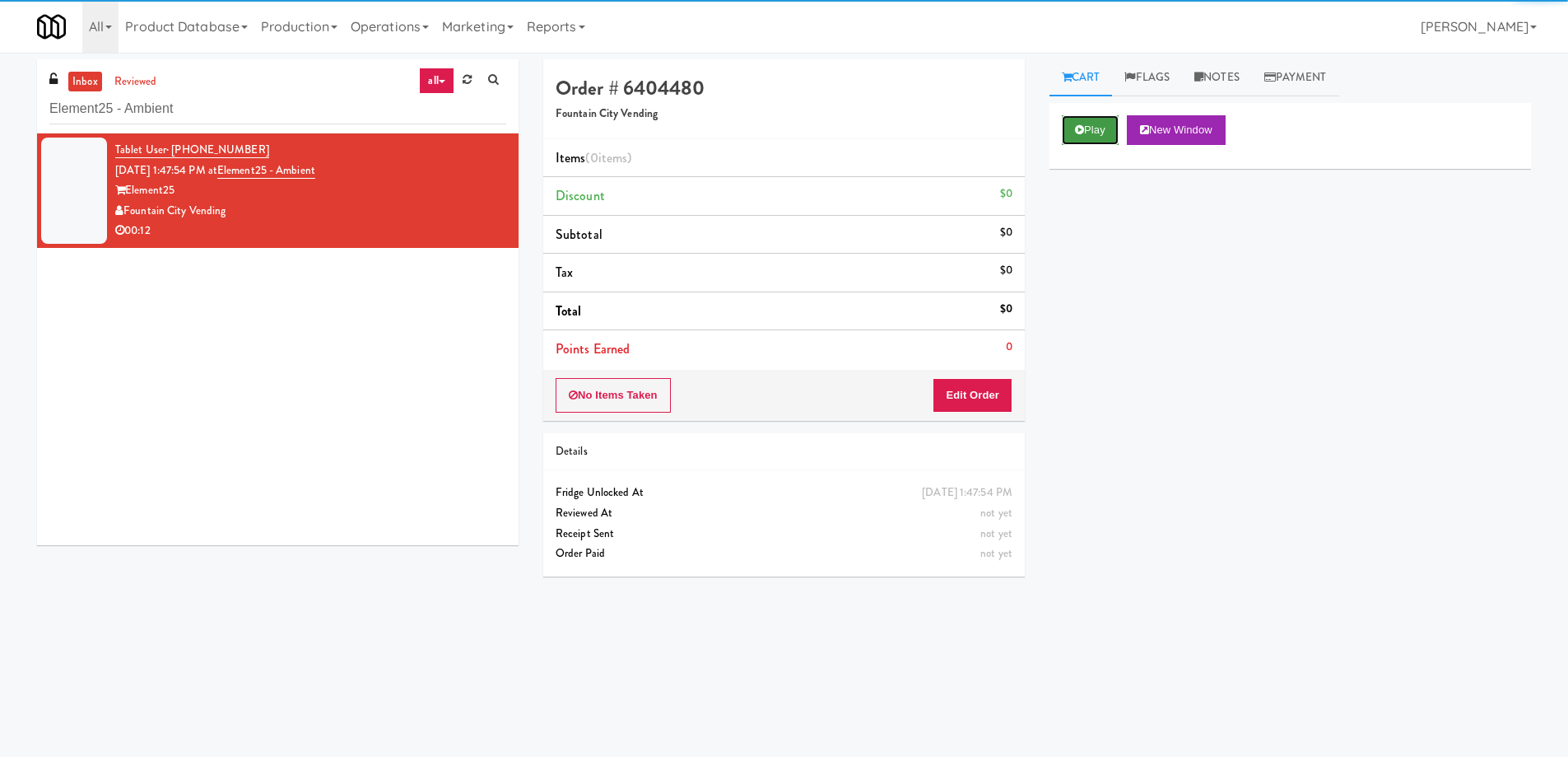
click at [1082, 135] on button "Play" at bounding box center [1090, 129] width 57 height 29
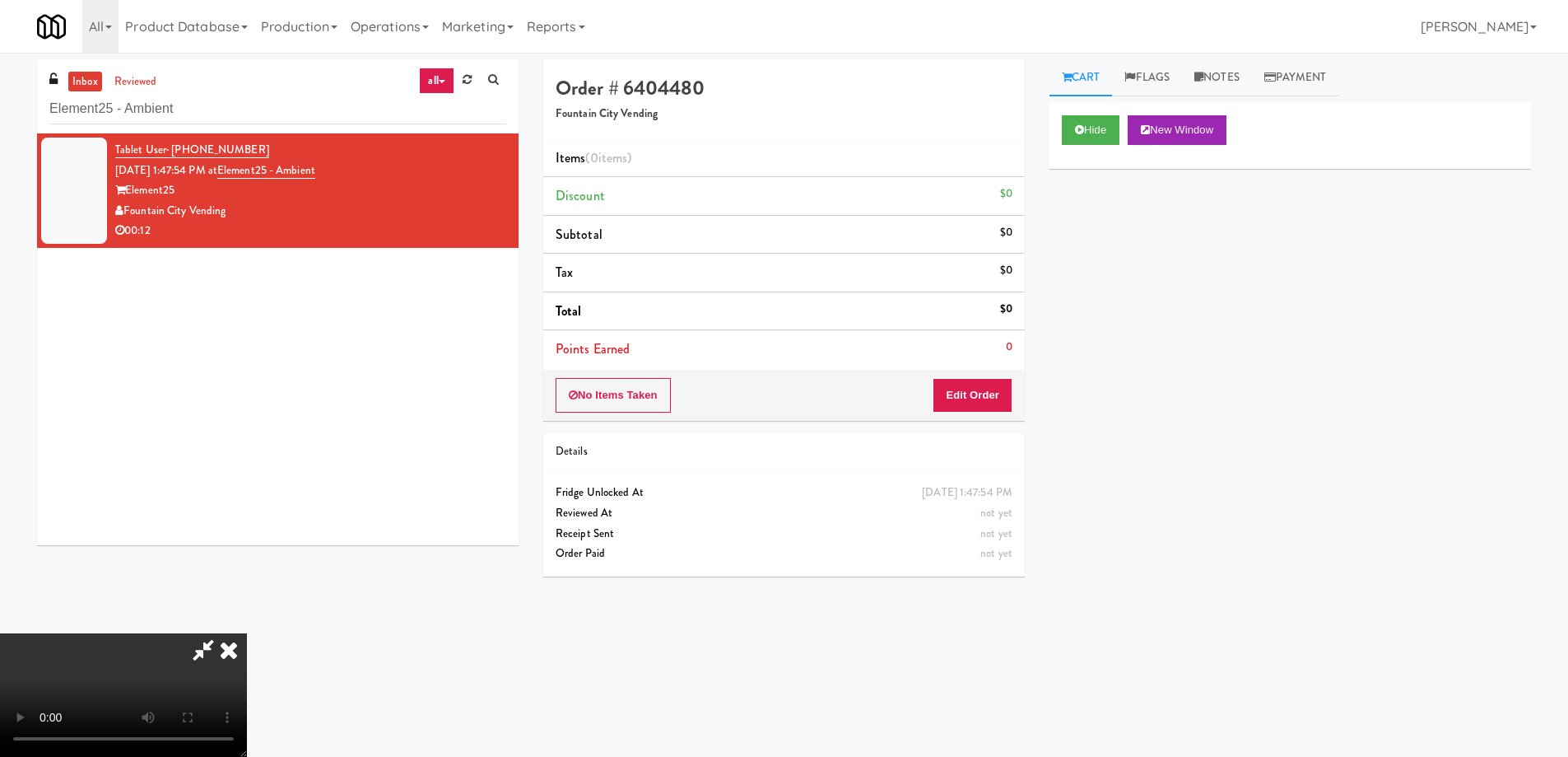
click at [247, 633] on video at bounding box center [123, 695] width 247 height 124
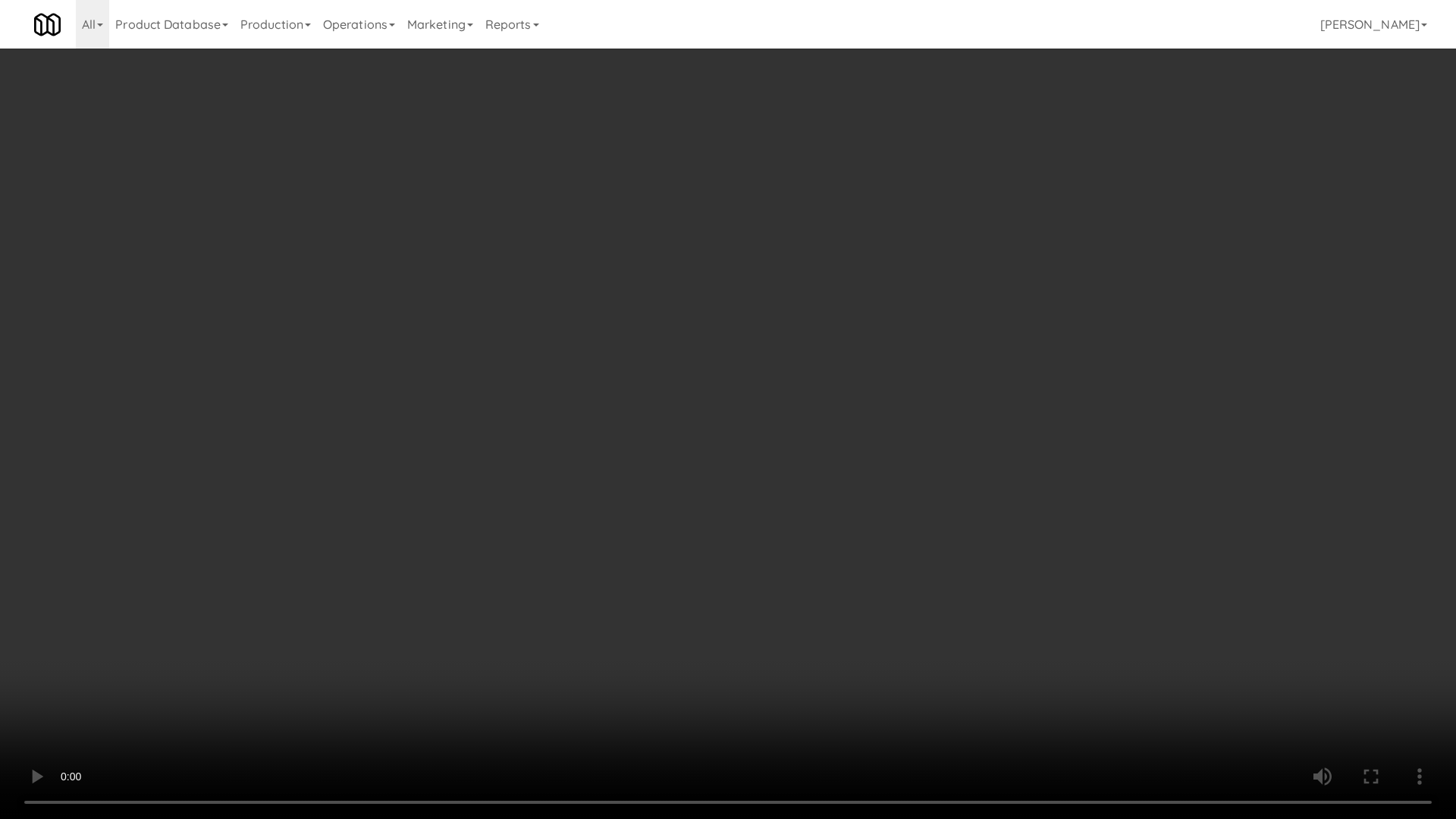
click at [763, 350] on video at bounding box center [728, 409] width 1456 height 819
click at [758, 324] on video at bounding box center [728, 409] width 1456 height 819
click at [685, 446] on video at bounding box center [728, 409] width 1456 height 819
click at [691, 322] on video at bounding box center [728, 409] width 1456 height 819
click at [692, 325] on video at bounding box center [728, 409] width 1456 height 819
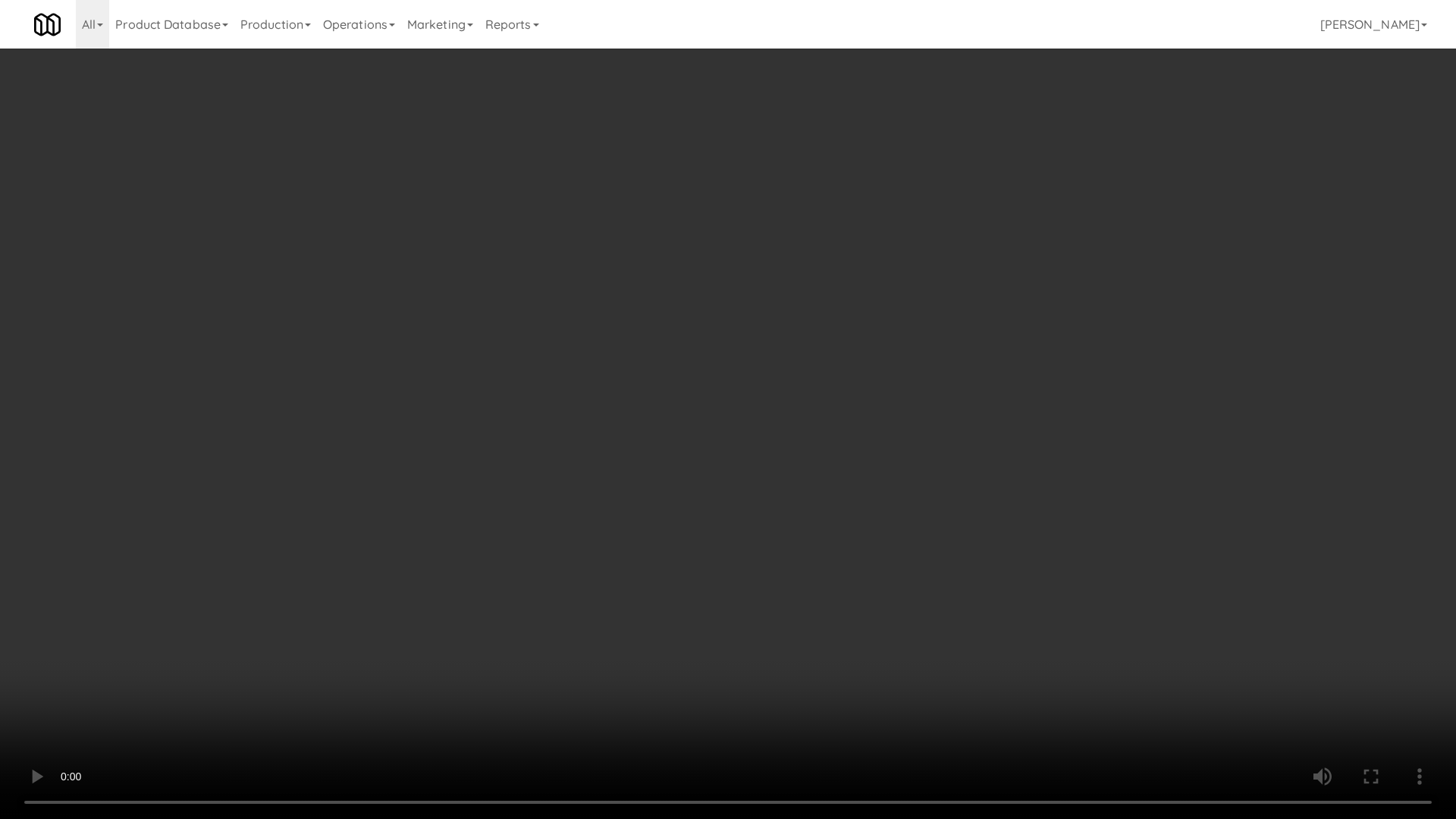
click at [690, 327] on video at bounding box center [728, 409] width 1456 height 819
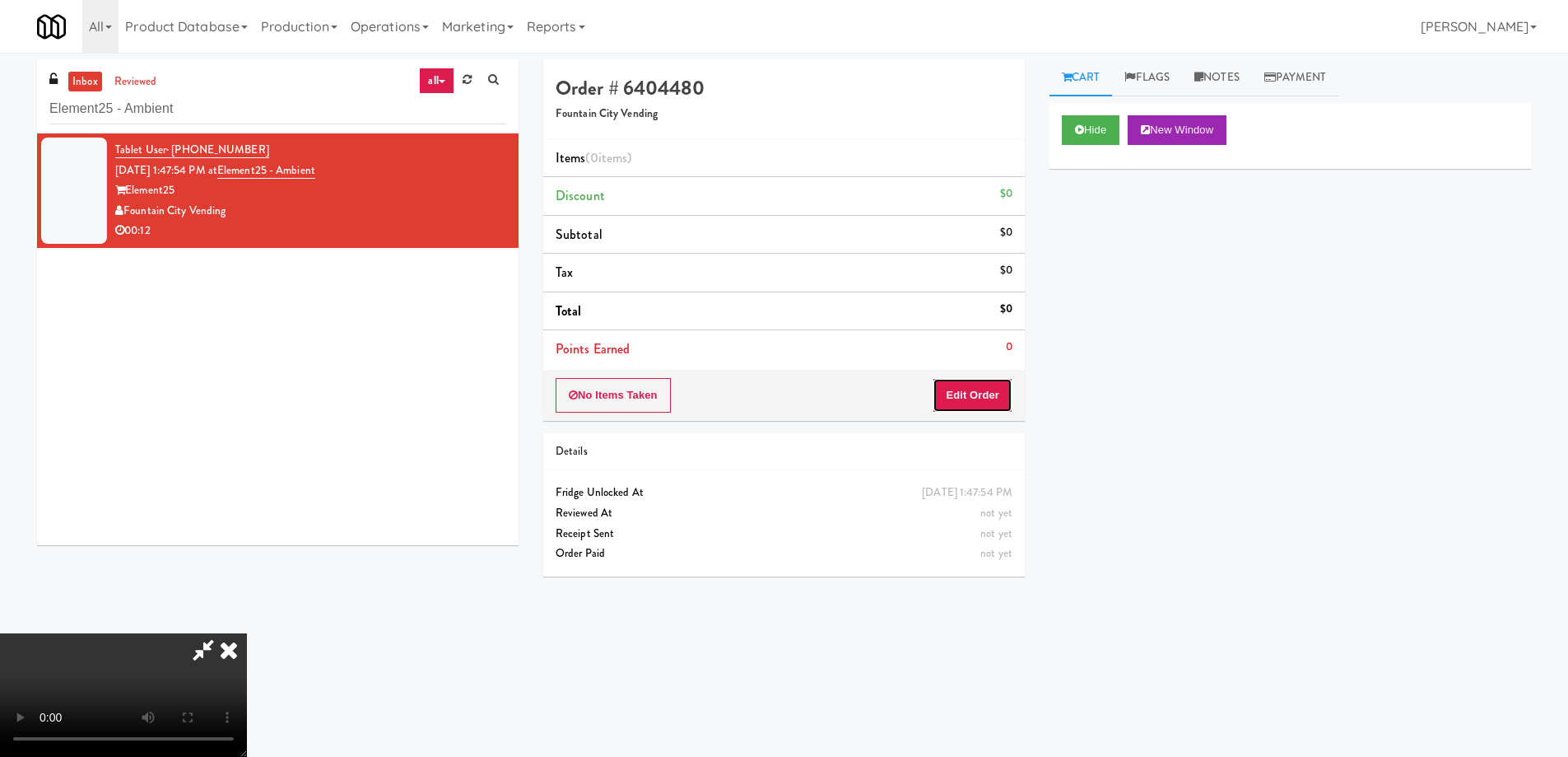
click at [990, 405] on button "Edit Order" at bounding box center [972, 395] width 80 height 35
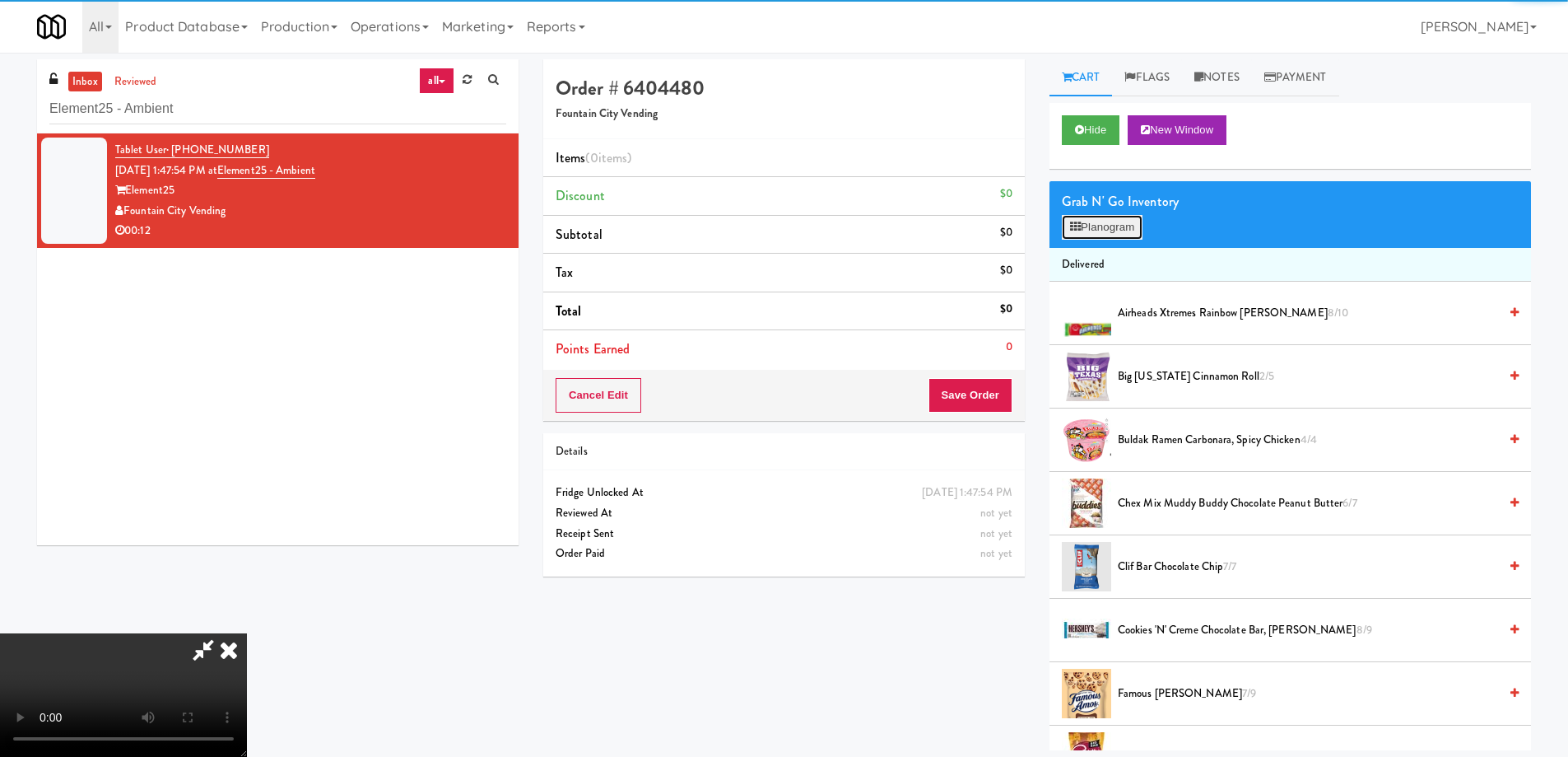
click at [1091, 228] on button "Planogram" at bounding box center [1101, 227] width 80 height 25
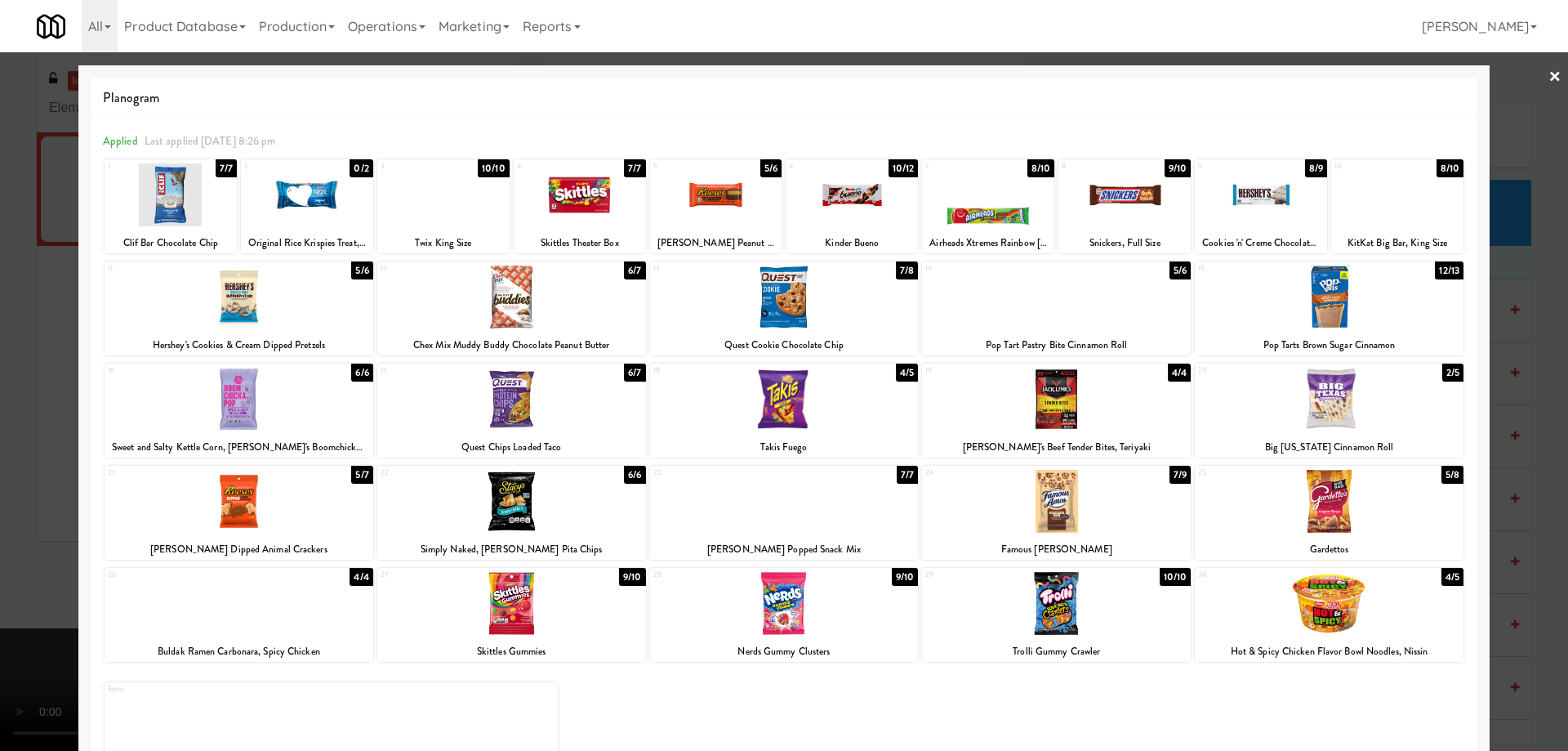
click at [322, 315] on div at bounding box center [239, 296] width 269 height 63
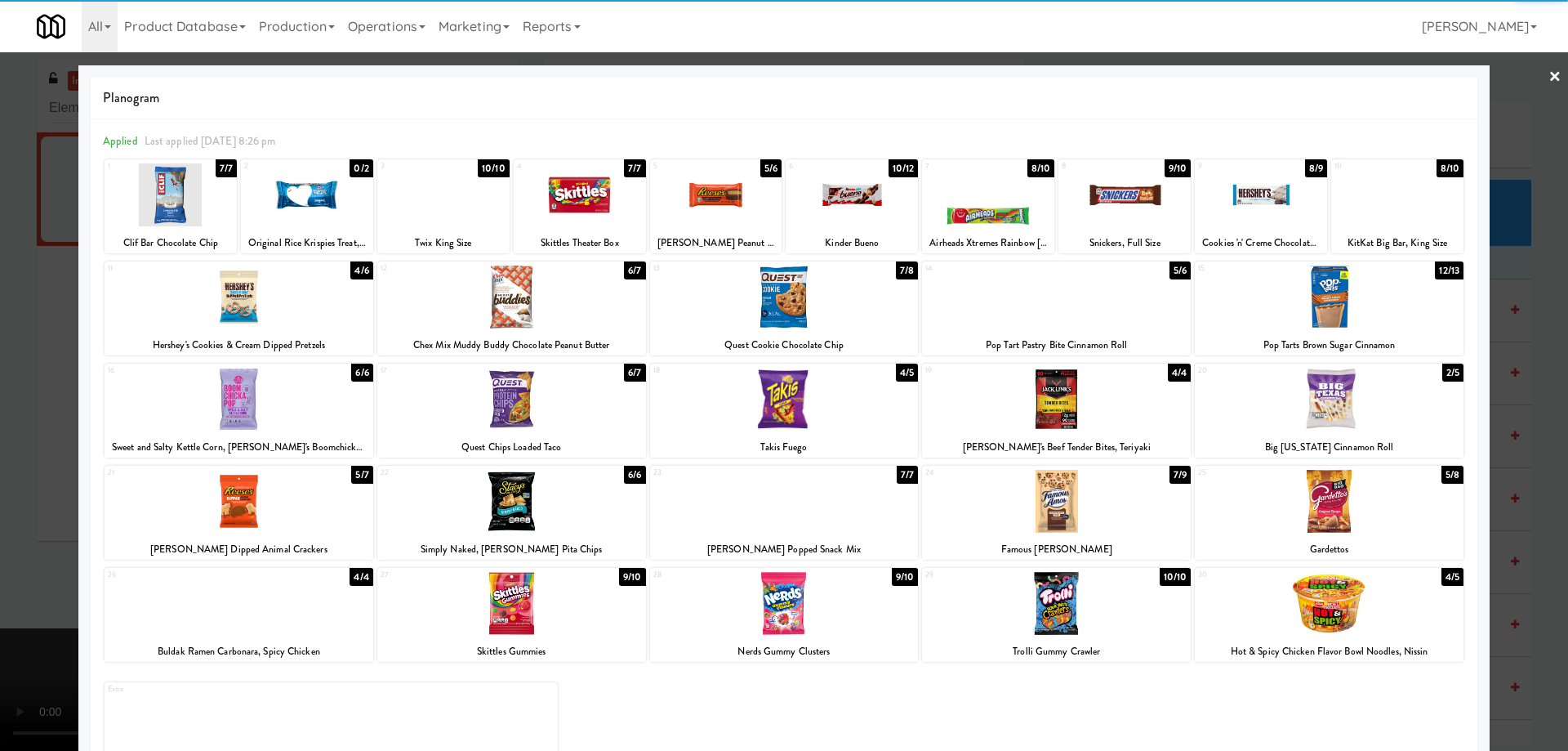
click at [1548, 73] on link "×" at bounding box center [1555, 78] width 13 height 51
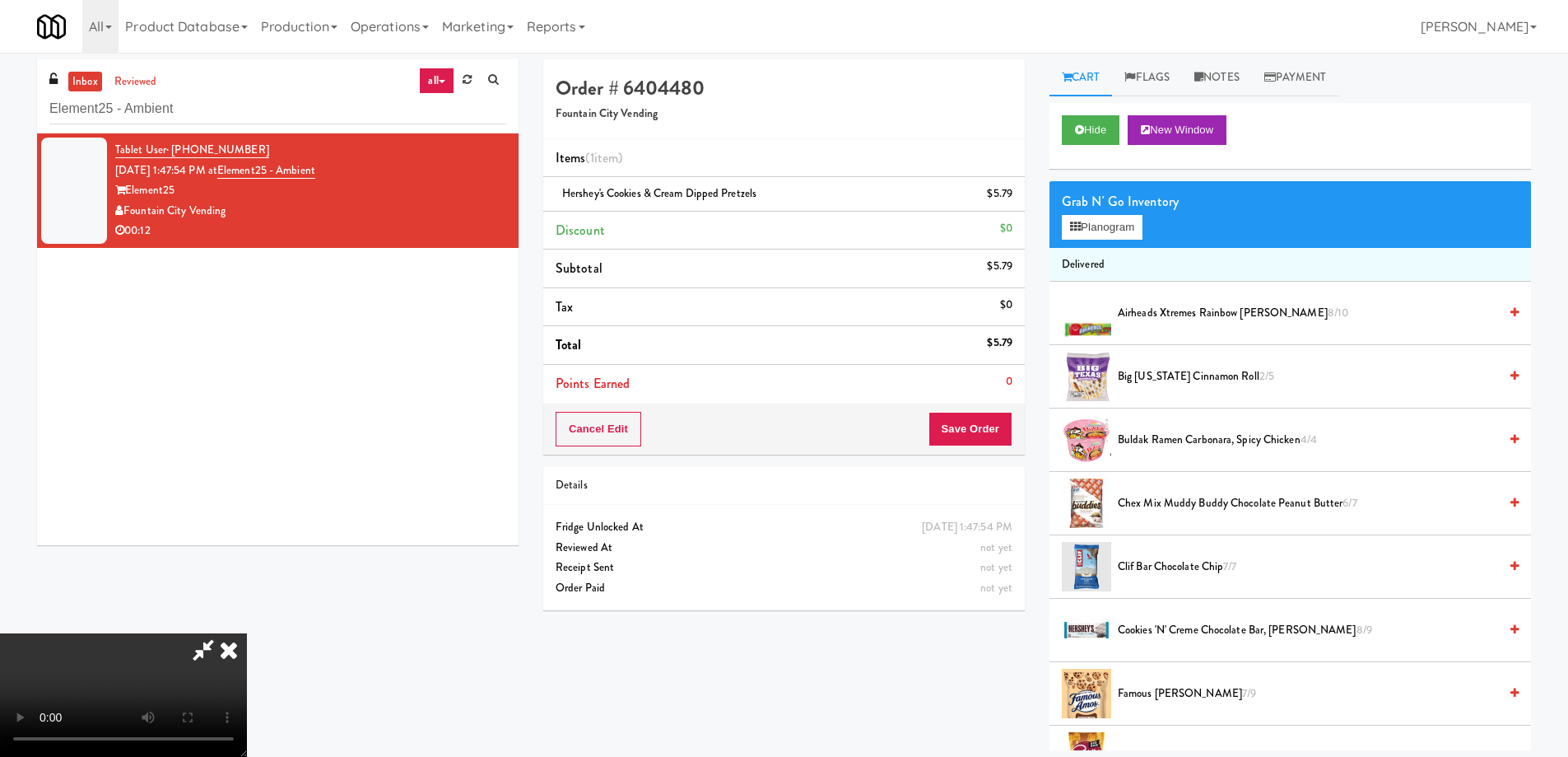
click at [247, 633] on video at bounding box center [123, 695] width 247 height 124
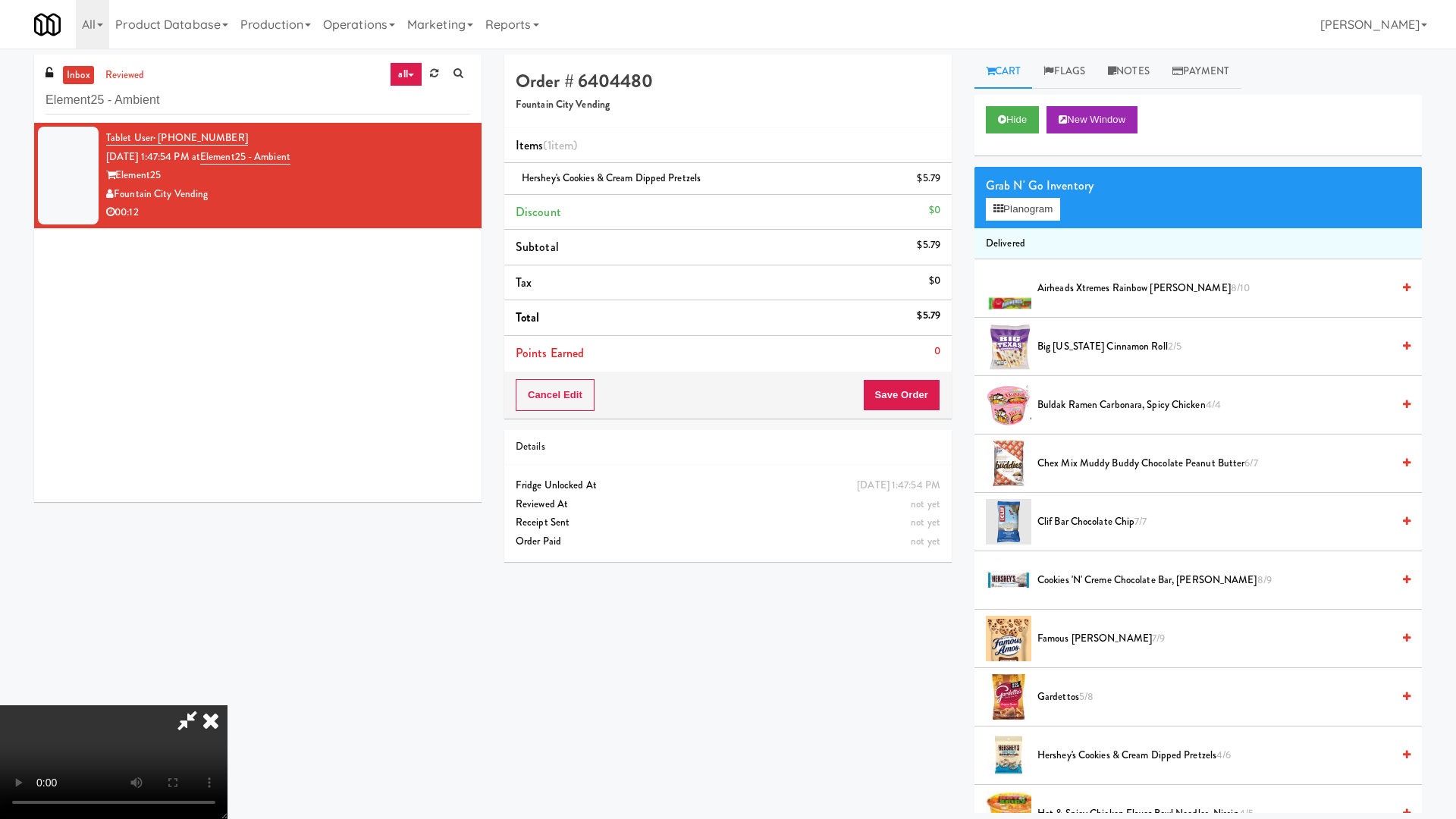
click at [227, 696] on video at bounding box center [113, 762] width 227 height 114
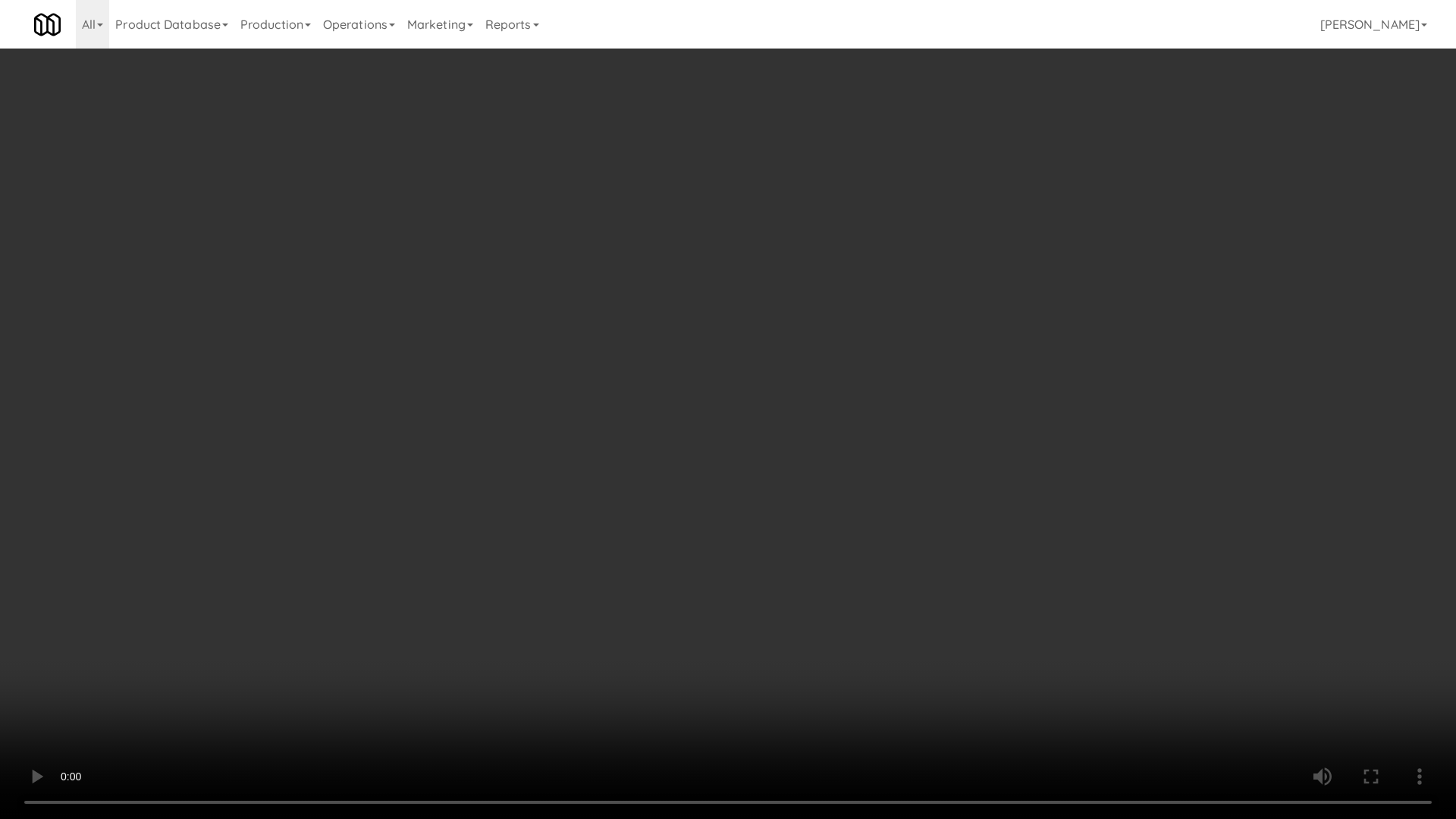
click at [797, 363] on video at bounding box center [728, 409] width 1456 height 819
click at [753, 469] on video at bounding box center [728, 409] width 1456 height 819
click at [748, 421] on video at bounding box center [728, 409] width 1456 height 819
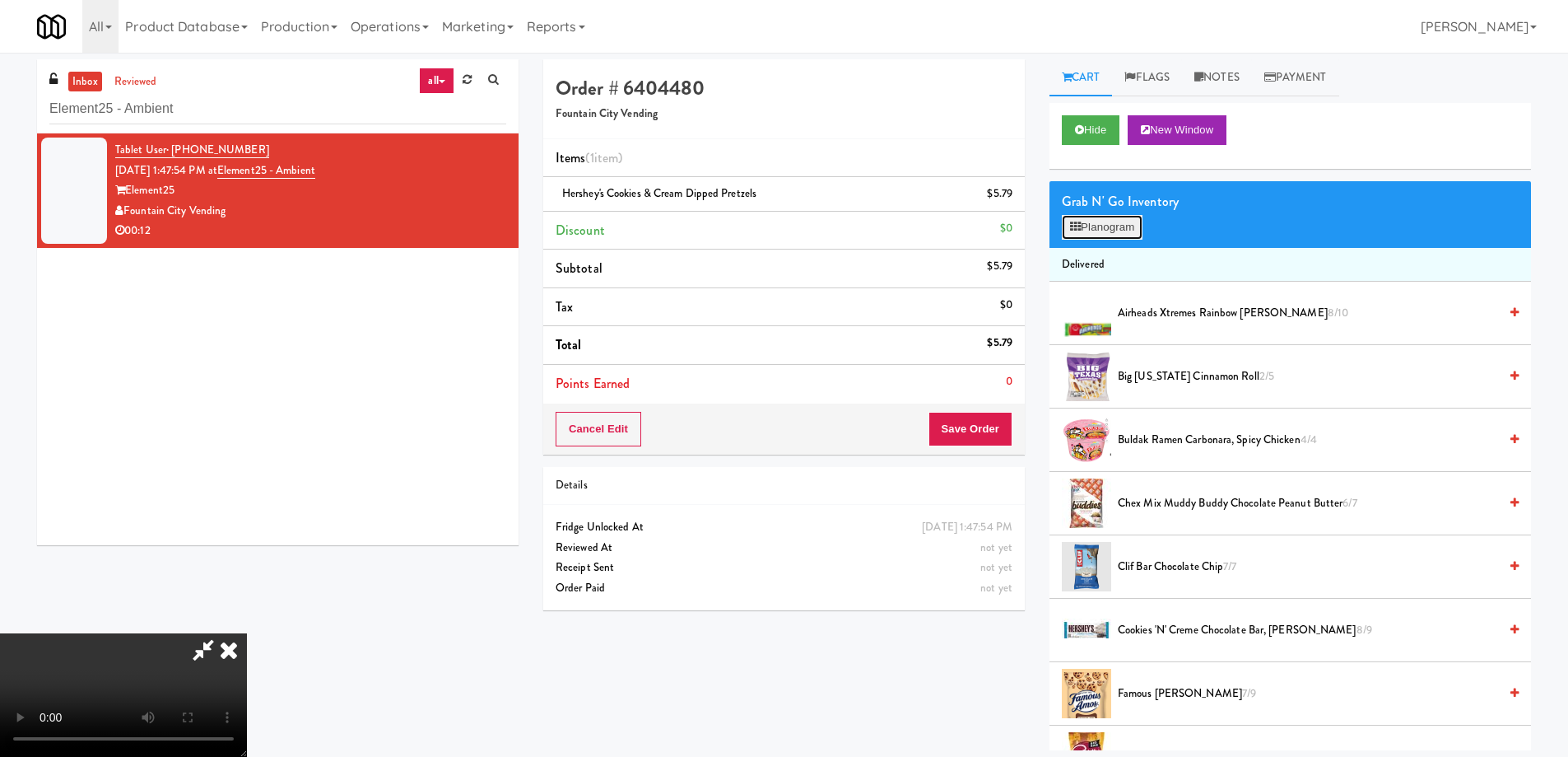
click at [1083, 232] on button "Planogram" at bounding box center [1101, 227] width 80 height 25
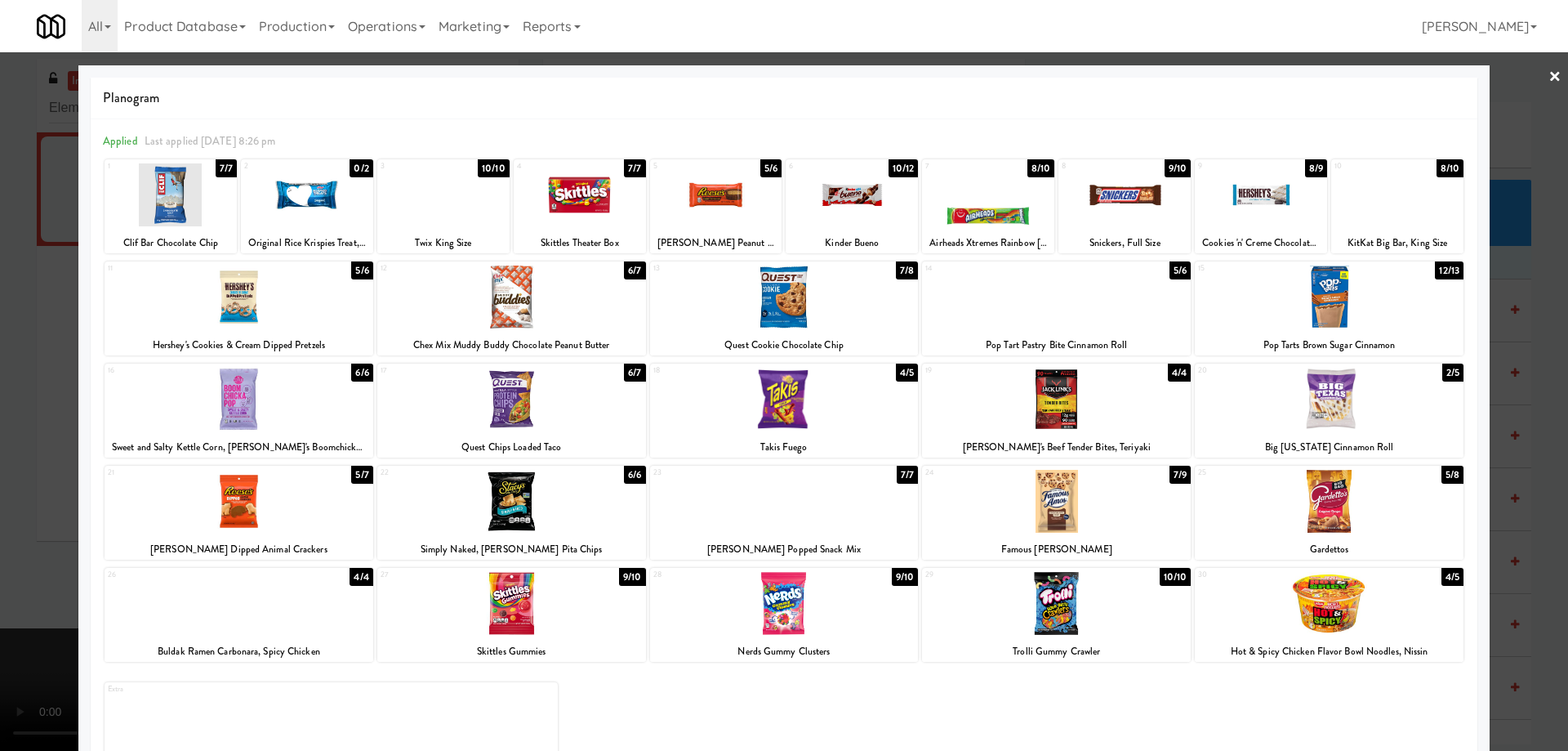
click at [1125, 603] on div at bounding box center [1056, 603] width 269 height 63
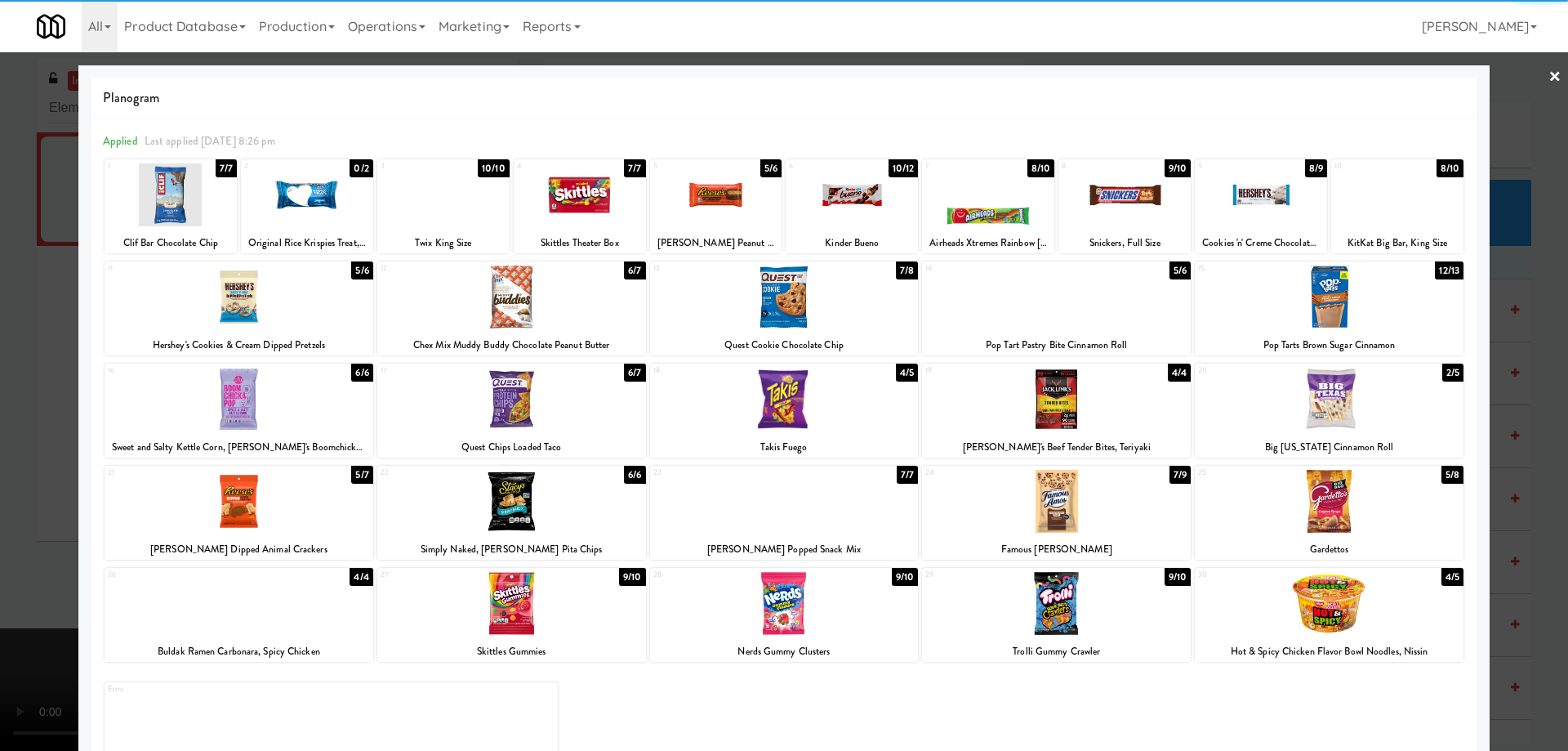
click at [1553, 69] on div at bounding box center [784, 375] width 1568 height 751
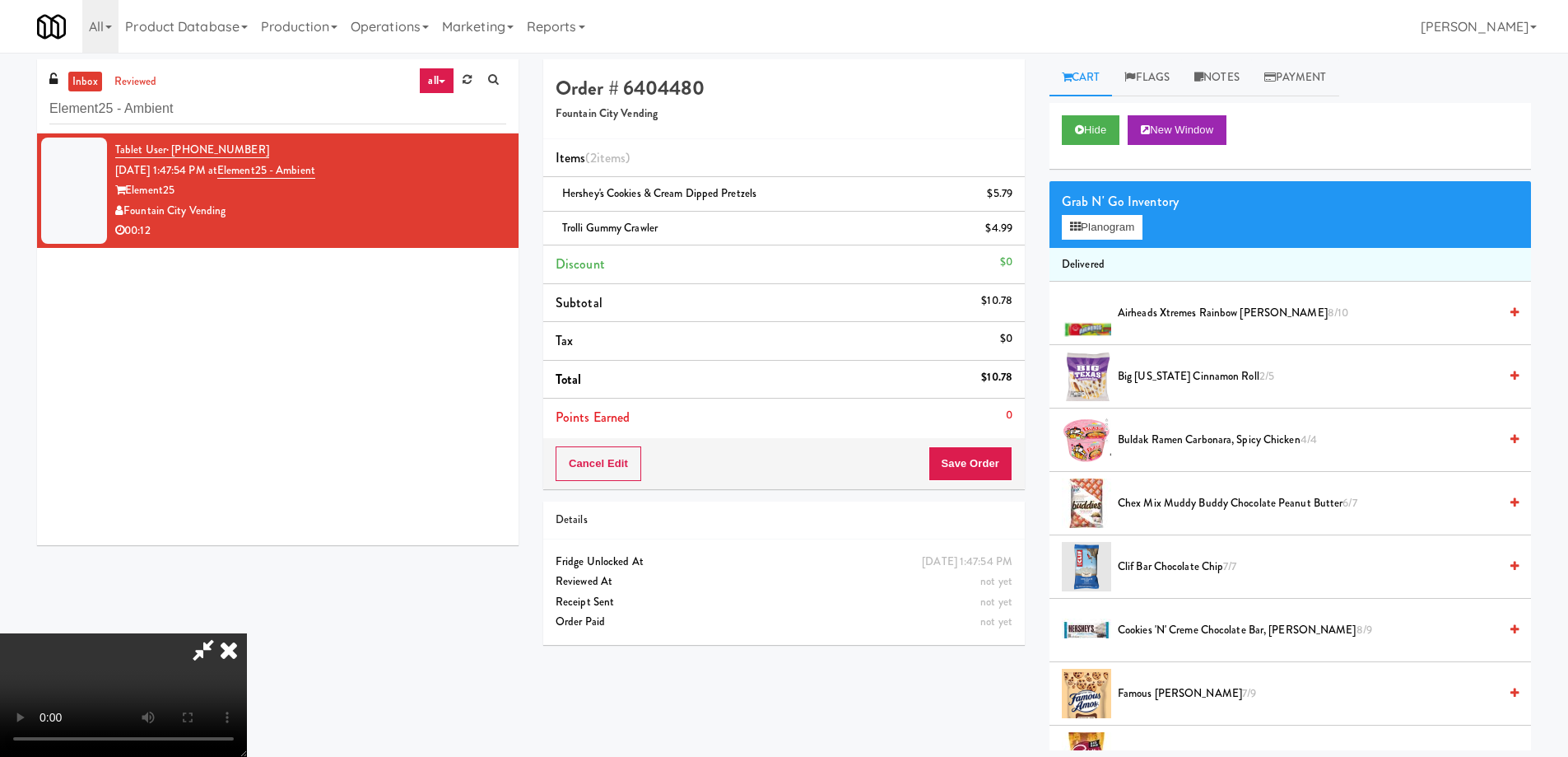
click at [247, 633] on video at bounding box center [123, 695] width 247 height 124
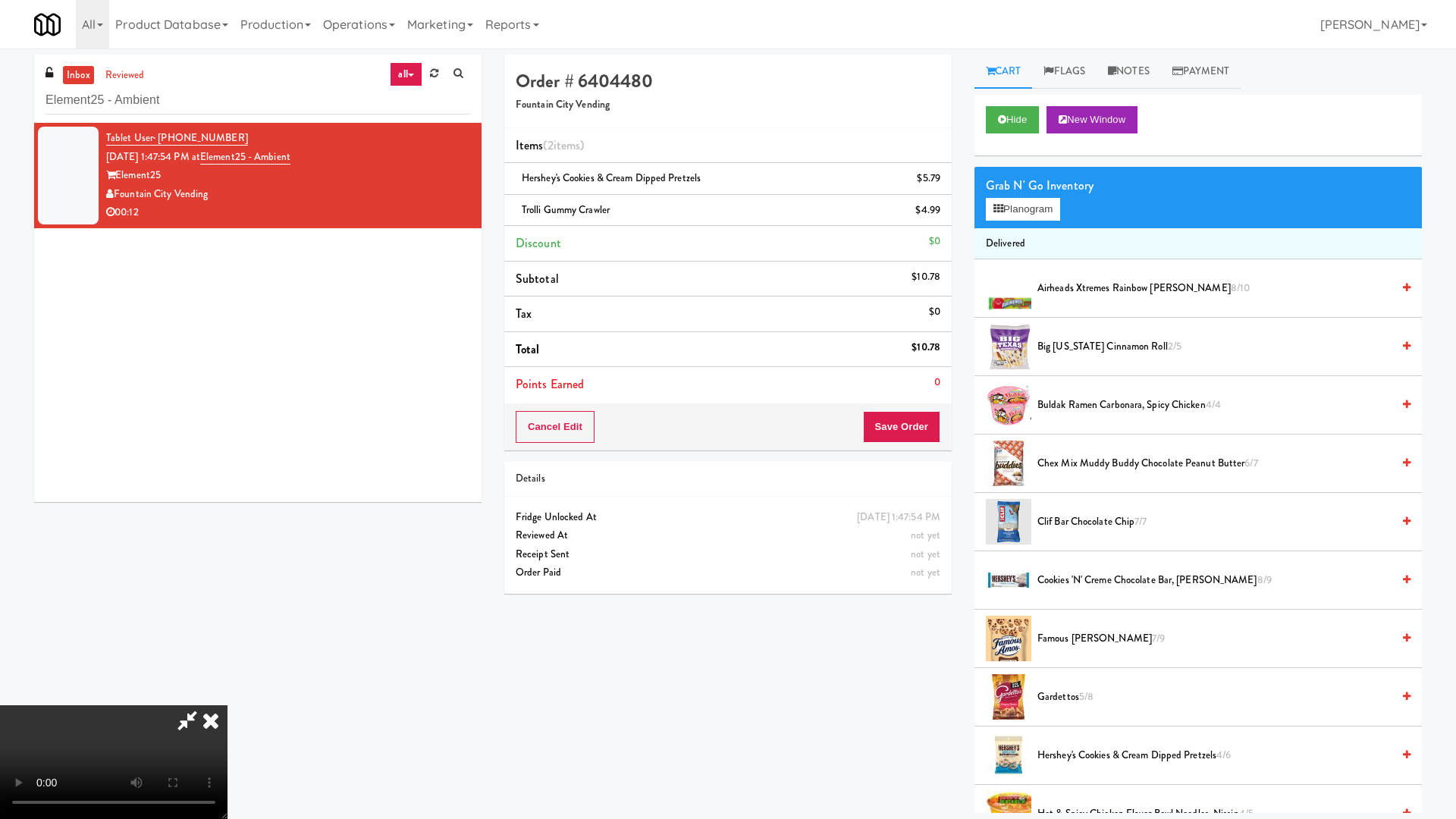
click at [227, 696] on video at bounding box center [113, 762] width 227 height 114
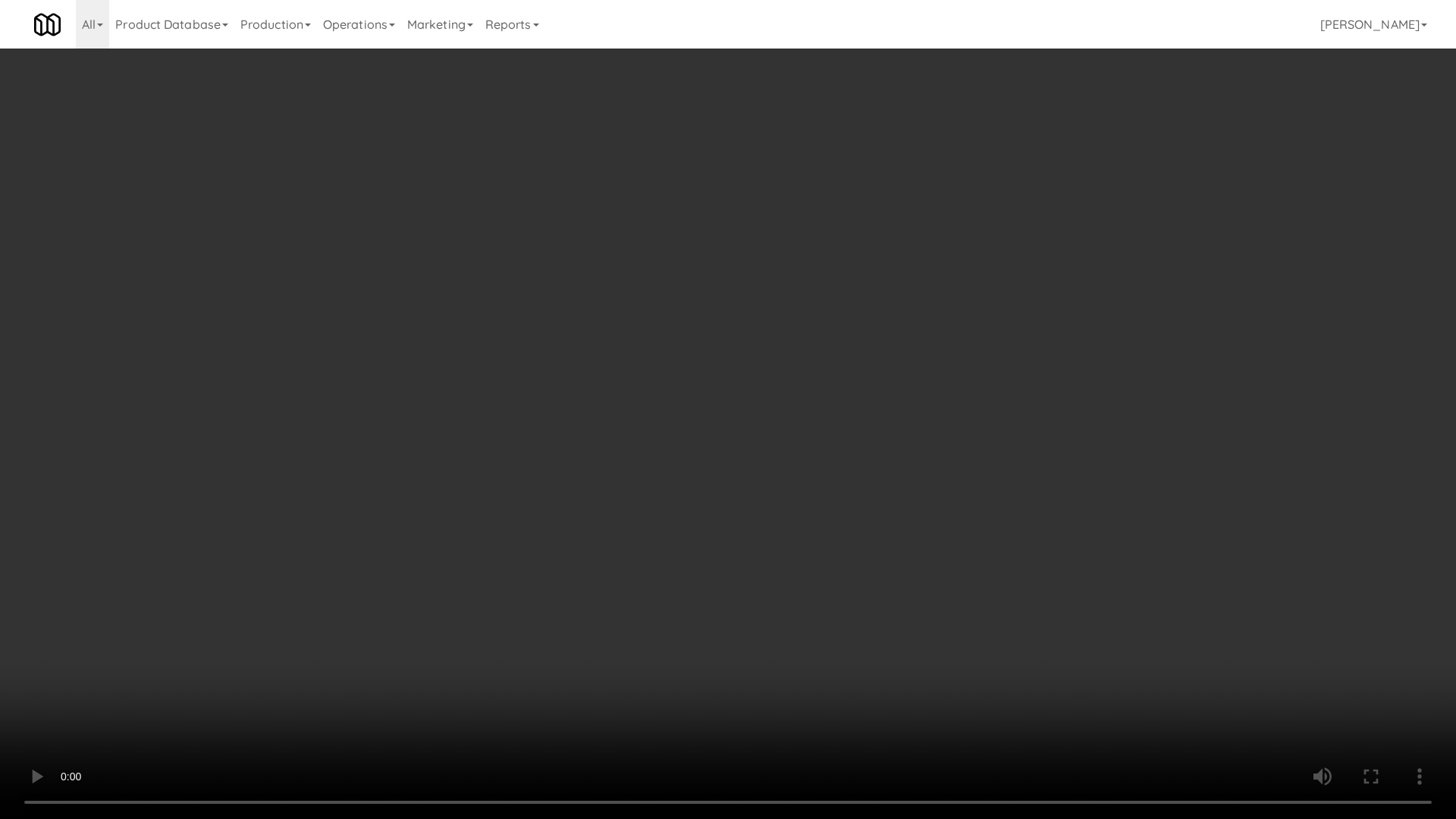
click at [829, 551] on video at bounding box center [728, 409] width 1456 height 819
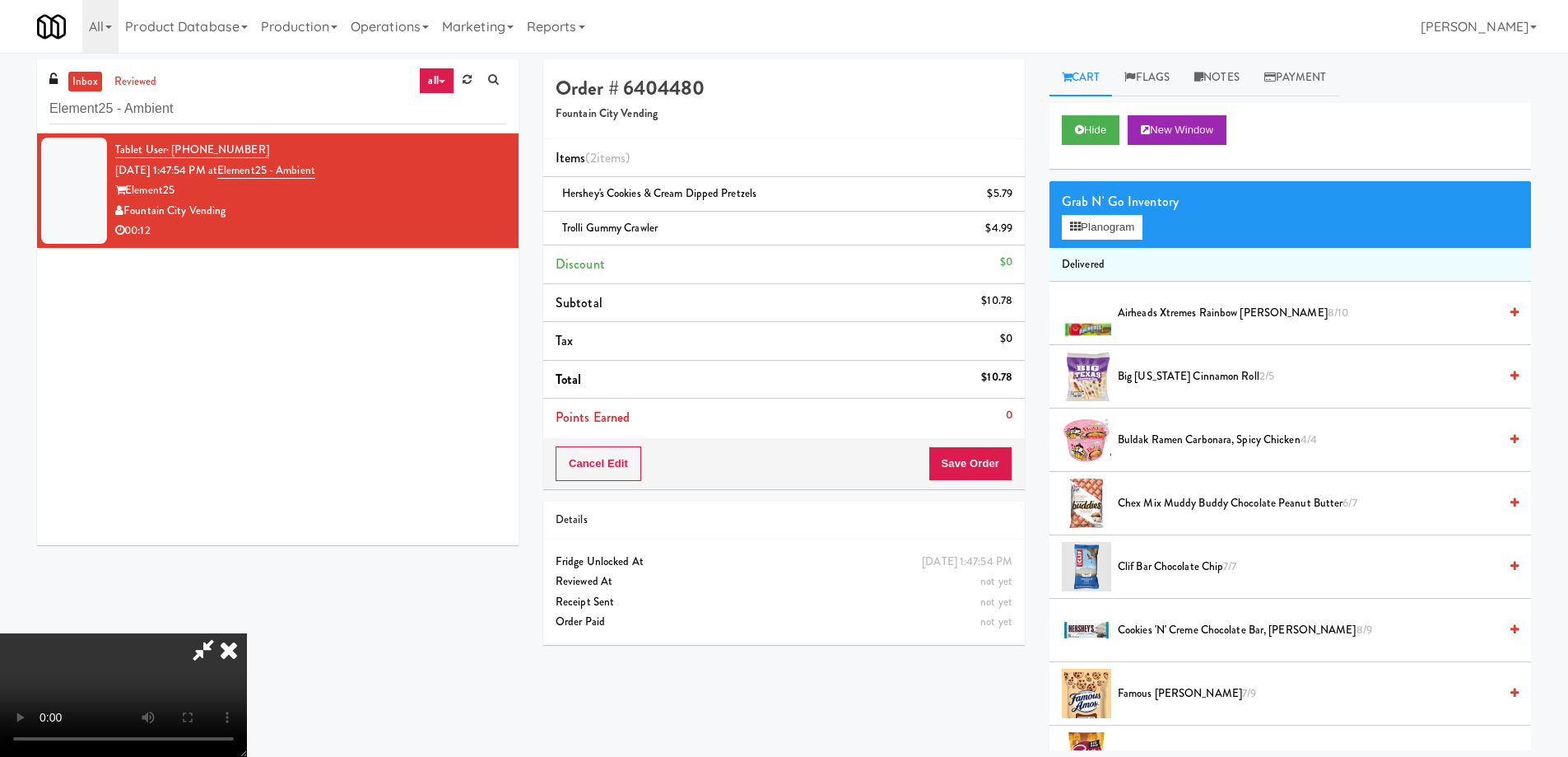
click at [247, 633] on icon at bounding box center [229, 649] width 36 height 33
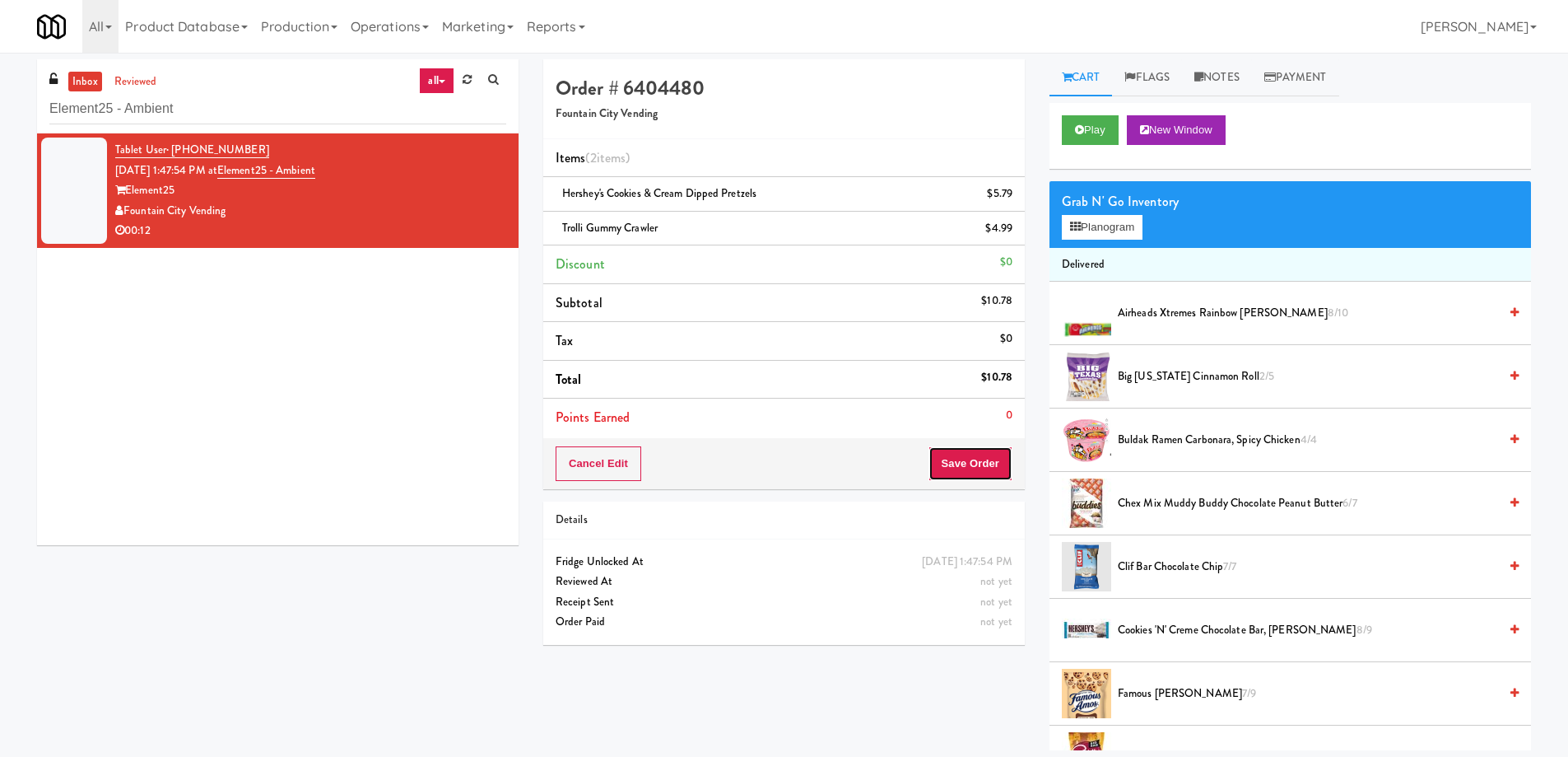
click at [952, 473] on button "Save Order" at bounding box center [970, 463] width 84 height 35
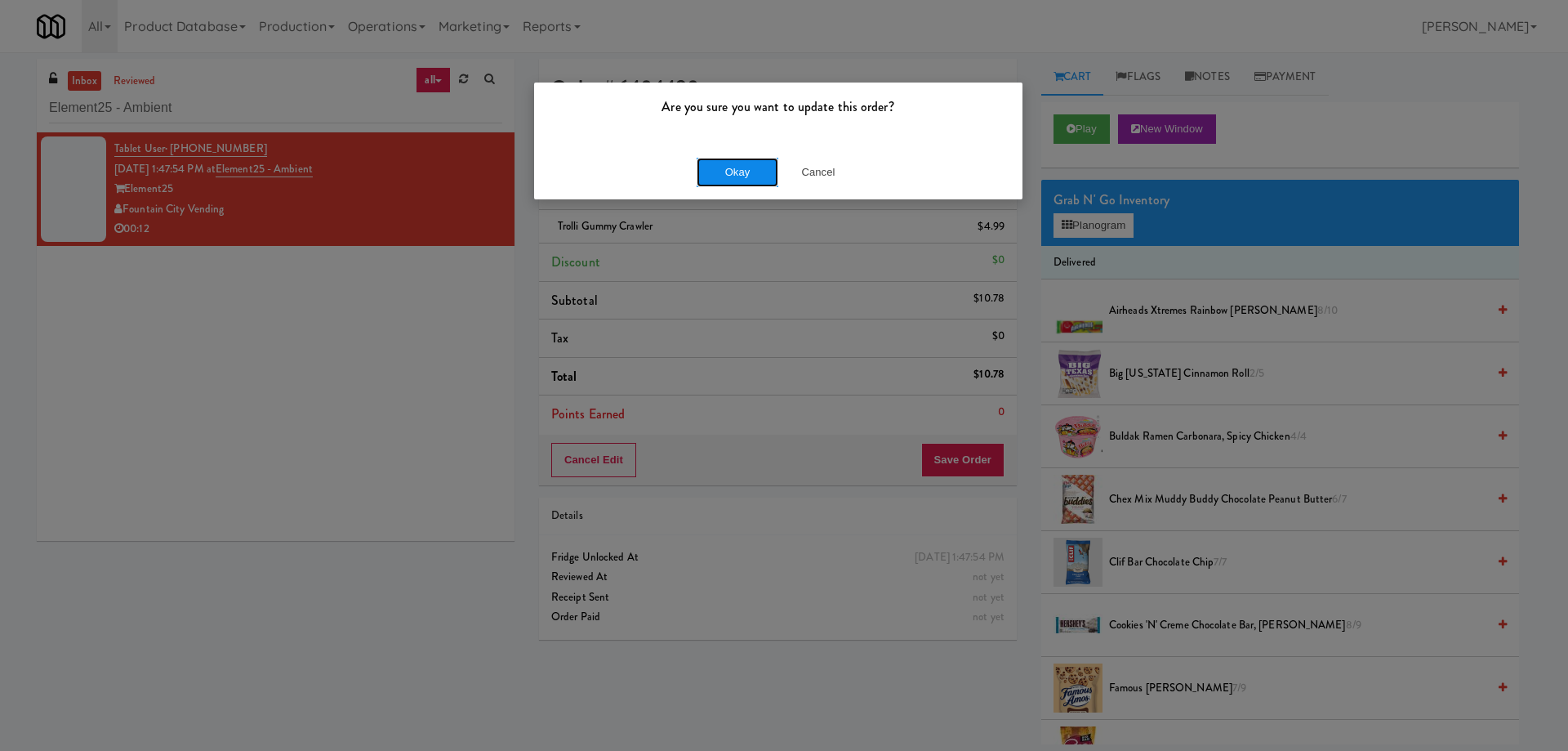
click at [730, 183] on button "Okay" at bounding box center [737, 172] width 82 height 29
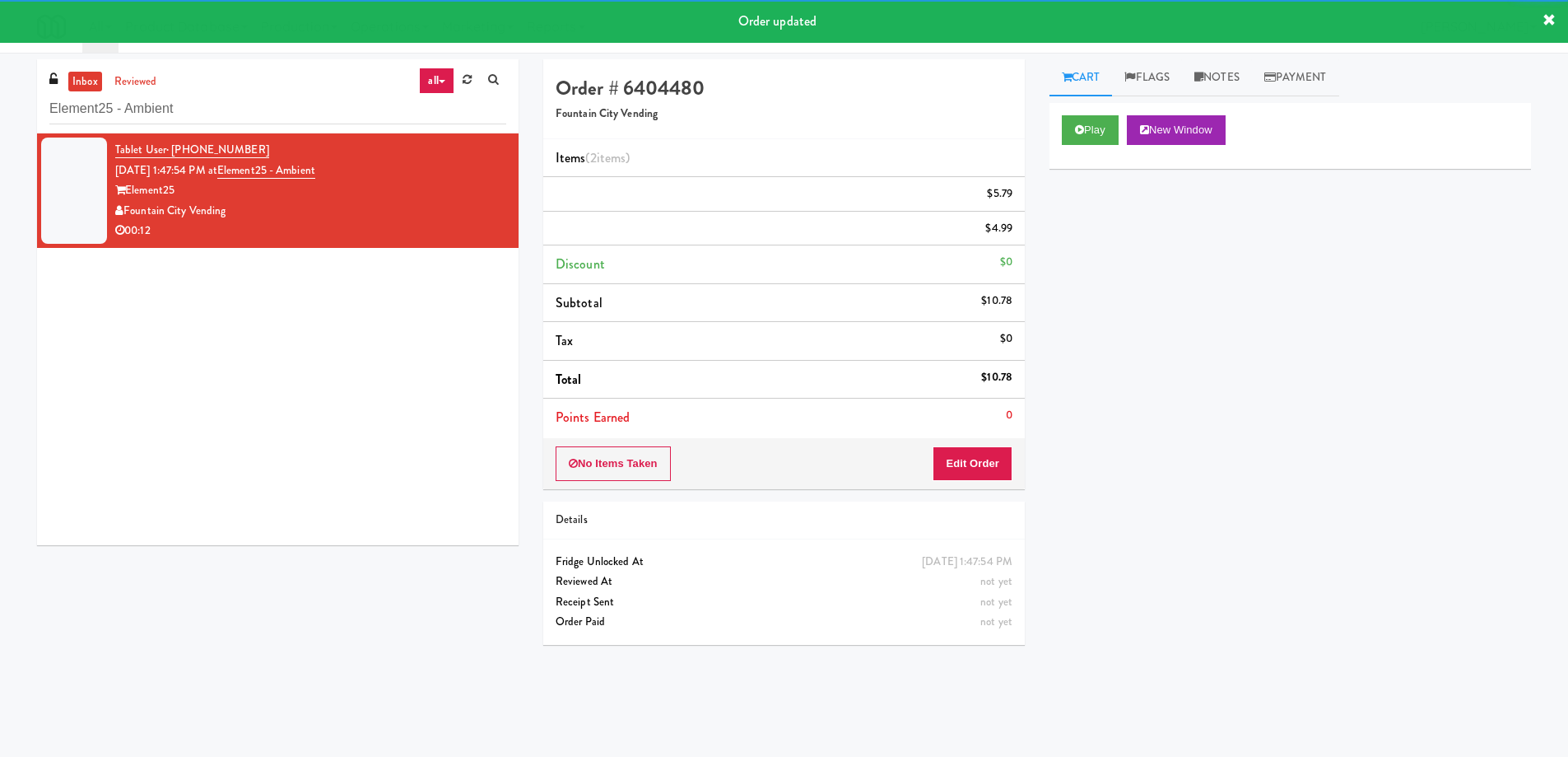
click at [214, 398] on div "Tablet User · (937) 371-9694 Sep 1, 2025 1:47:54 PM at Element25 - Ambient Elem…" at bounding box center [278, 339] width 482 height 412
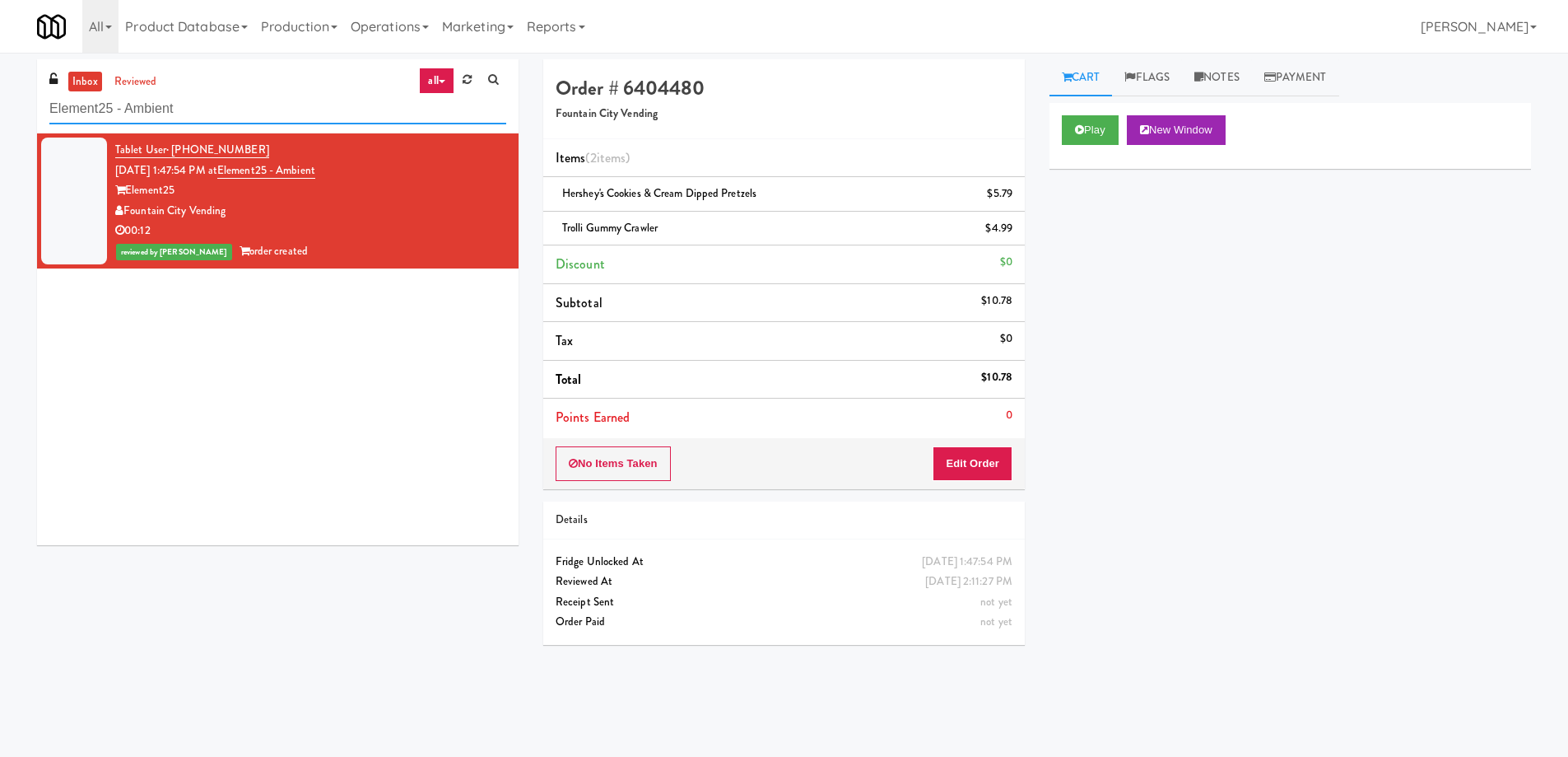
click at [280, 119] on input "Element25 - Ambient" at bounding box center [278, 109] width 457 height 30
paste input "The Quincy - Cooler"
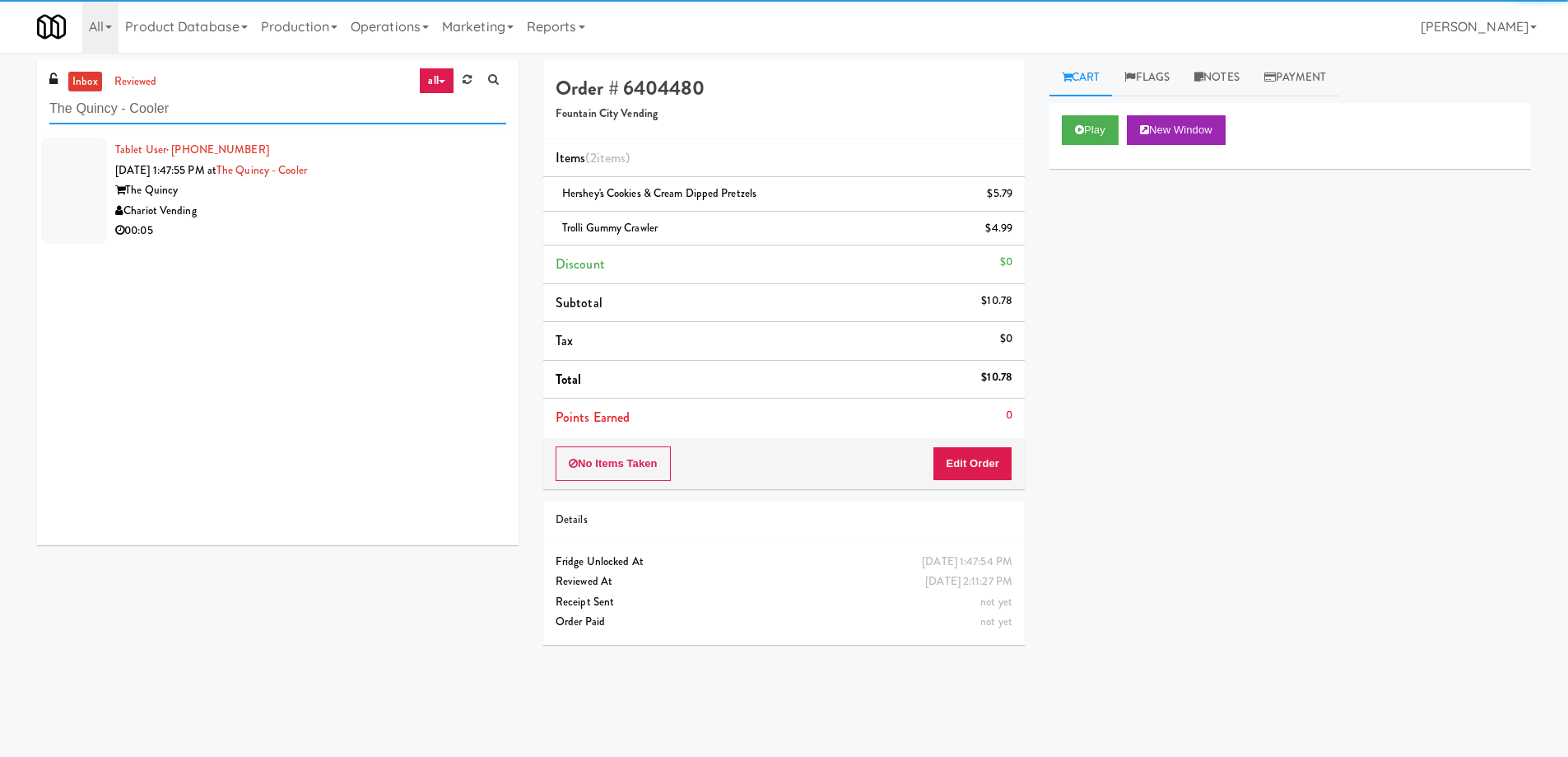
type input "The Quincy - Cooler"
click at [399, 195] on div "The Quincy" at bounding box center [311, 191] width 391 height 21
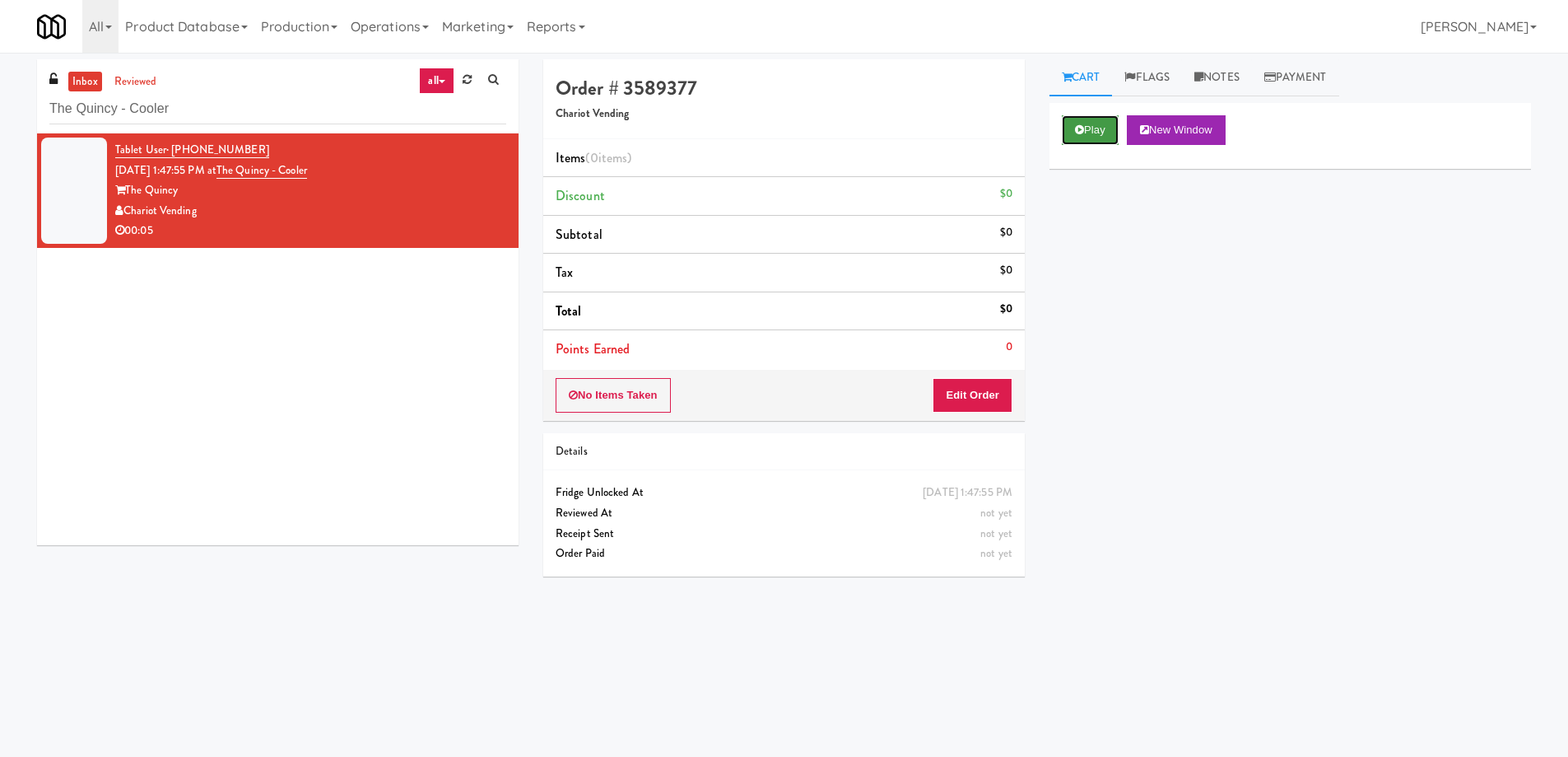
click at [1090, 131] on button "Play" at bounding box center [1090, 129] width 57 height 29
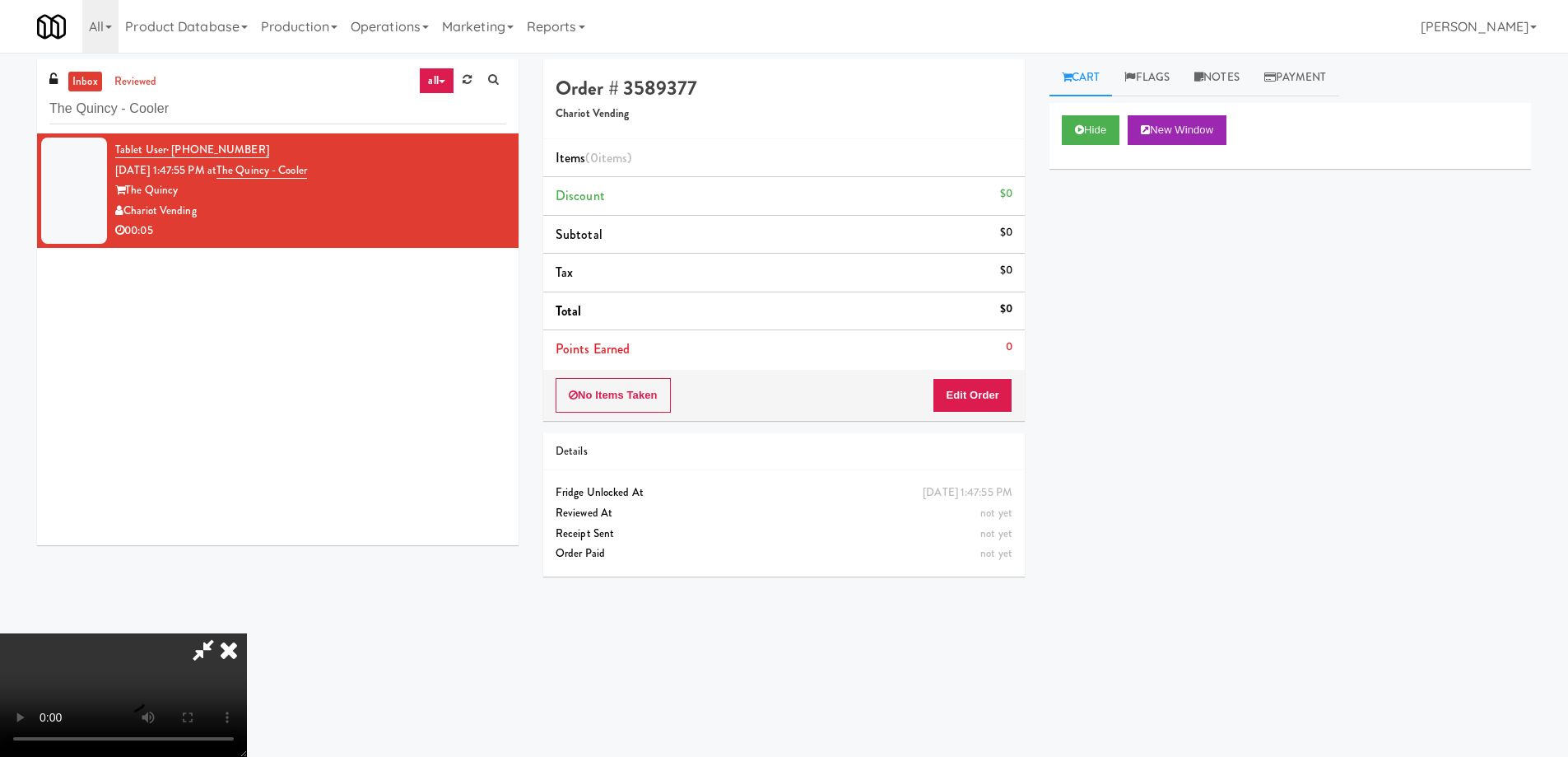
click at [247, 633] on video at bounding box center [123, 695] width 247 height 124
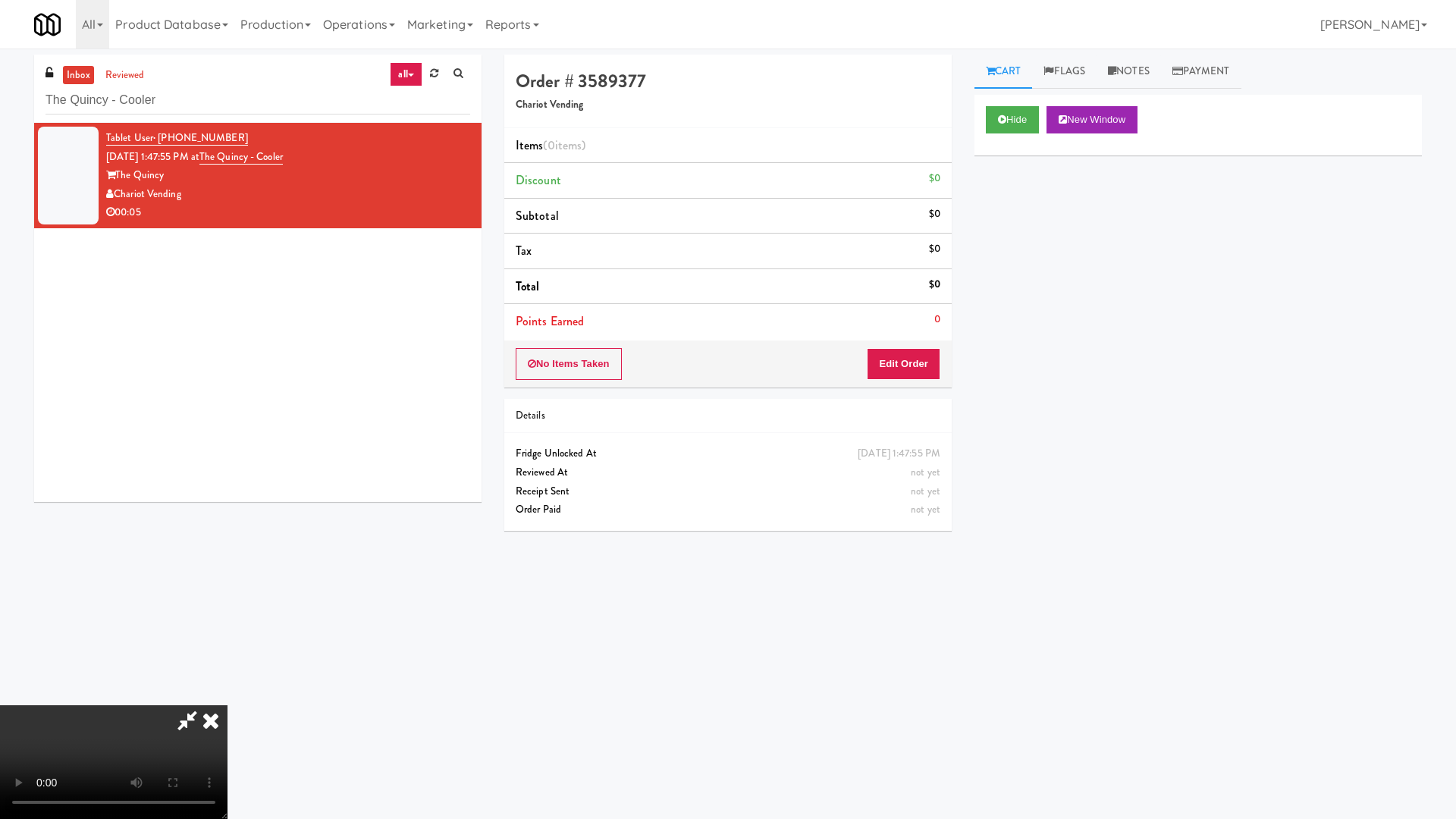
click at [227, 696] on video at bounding box center [113, 762] width 227 height 114
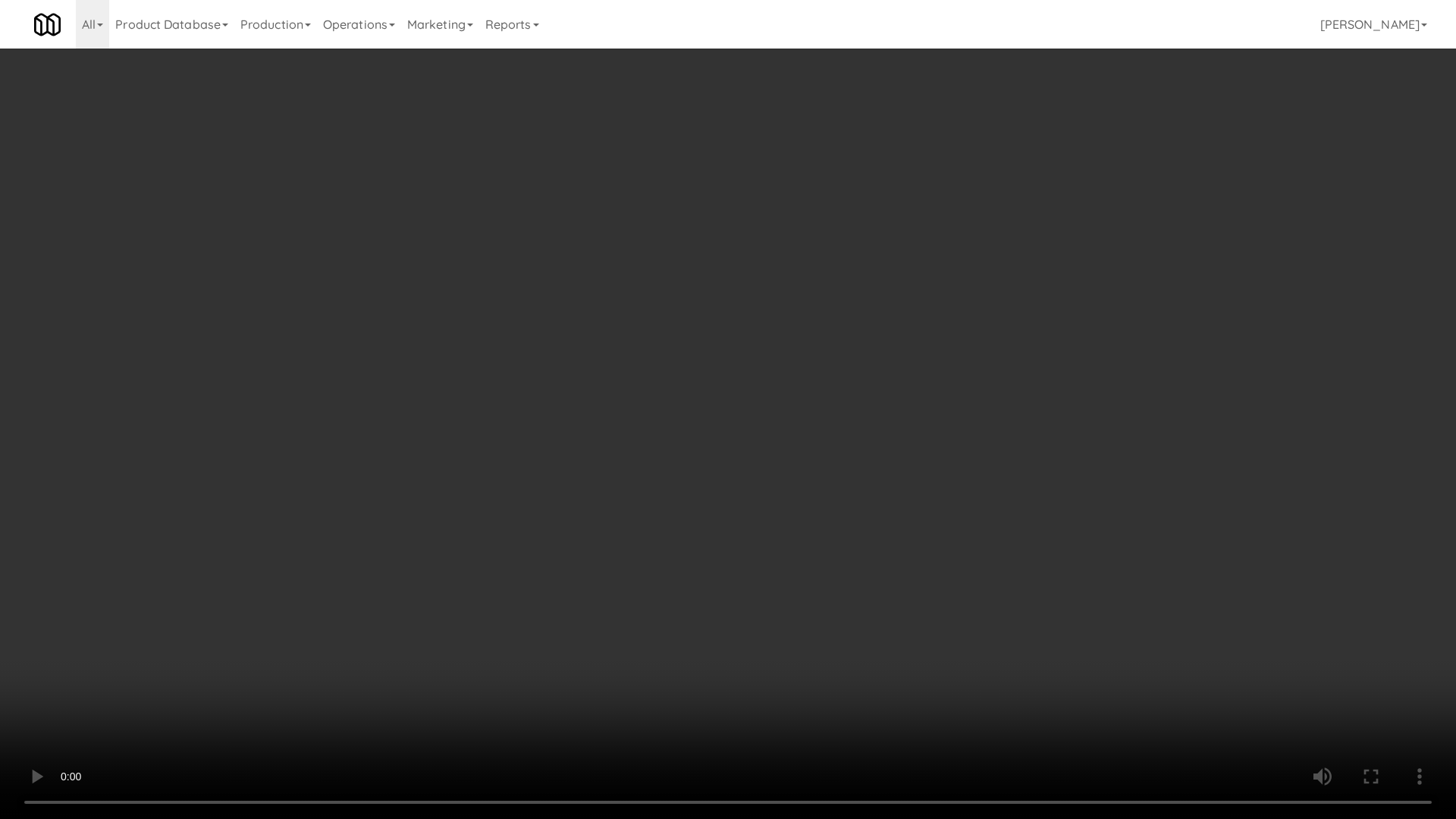
click at [634, 447] on video at bounding box center [728, 409] width 1456 height 819
click at [770, 440] on video at bounding box center [728, 409] width 1456 height 819
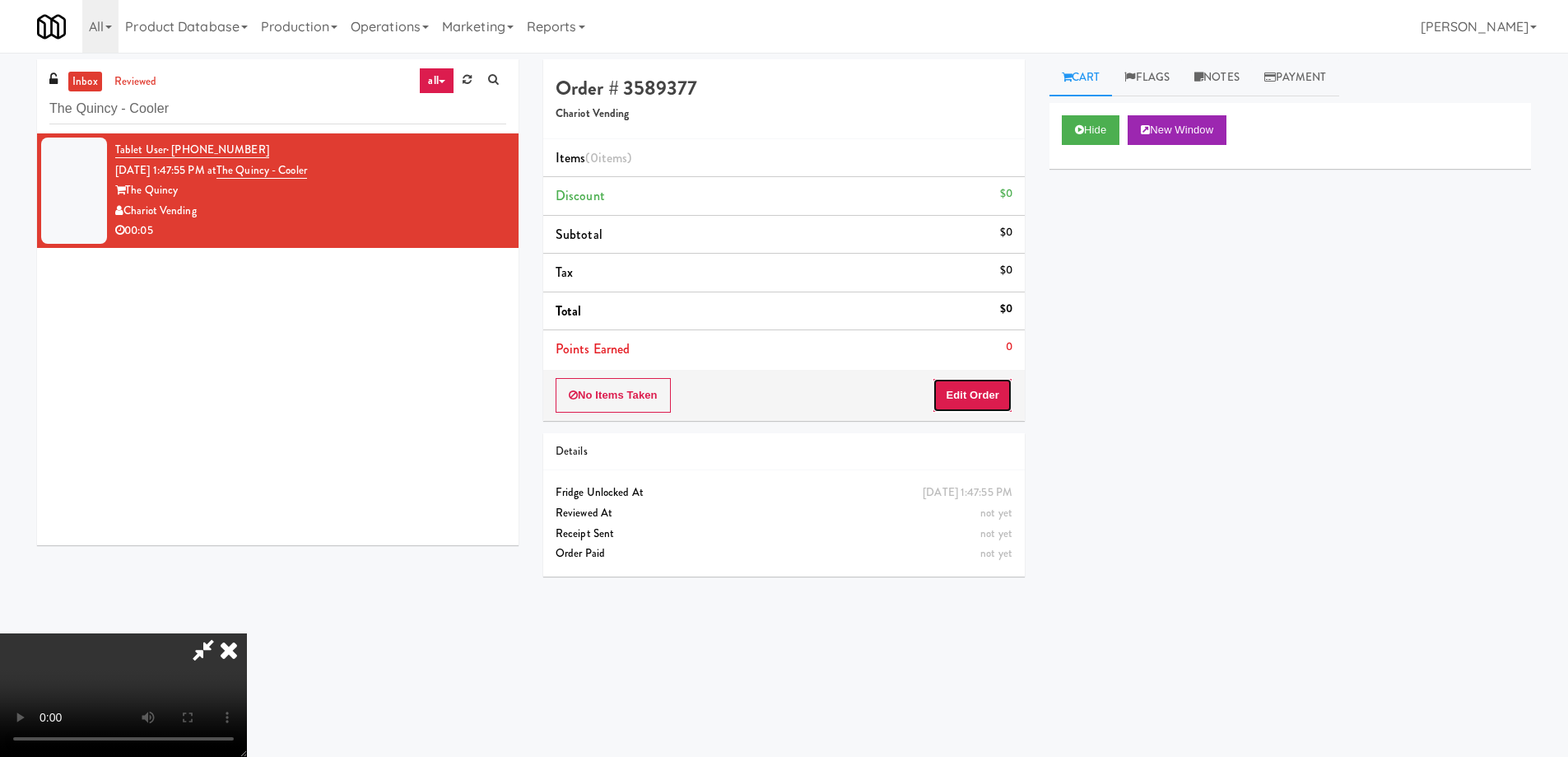
click at [980, 387] on button "Edit Order" at bounding box center [972, 395] width 80 height 35
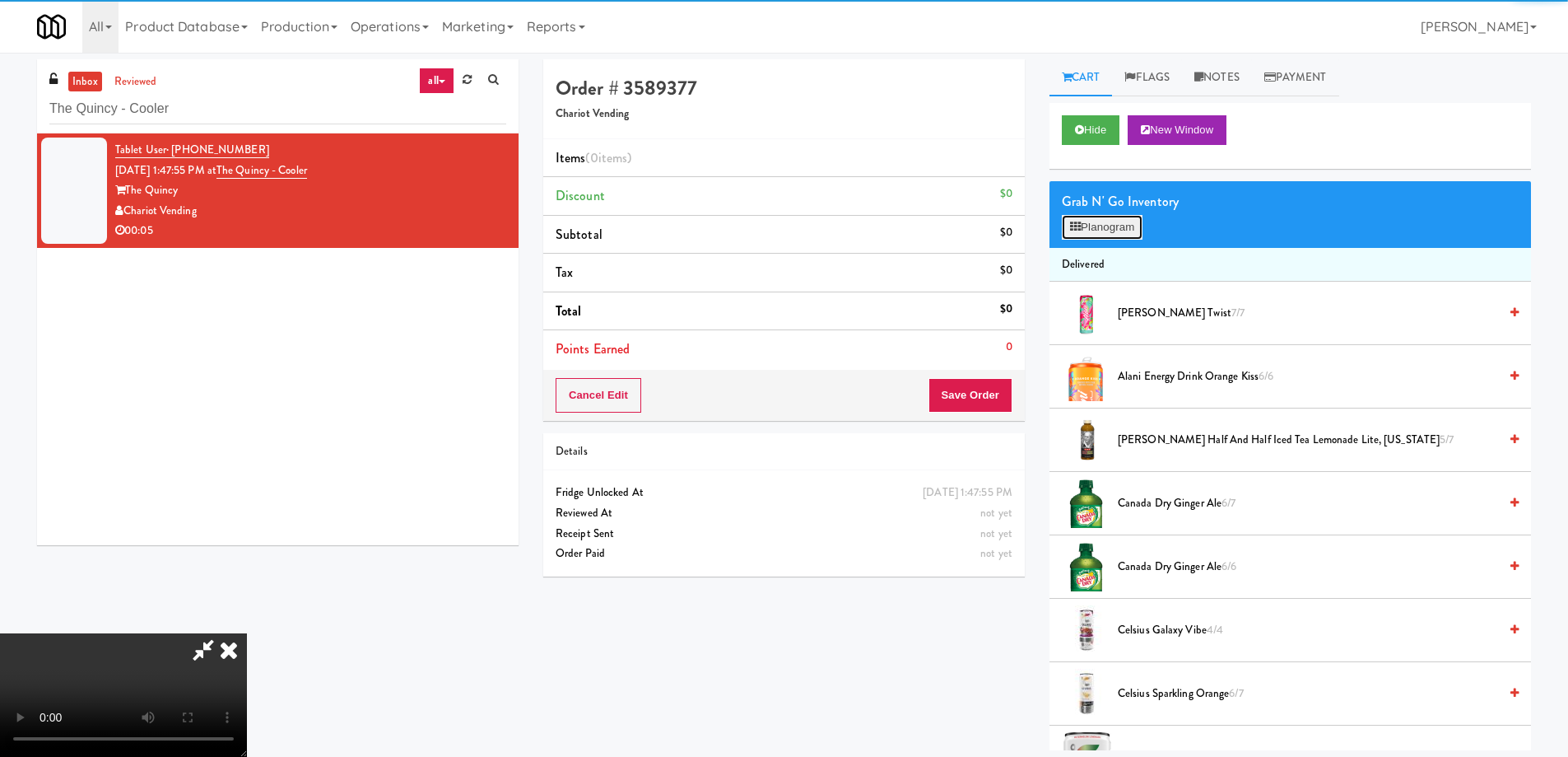
click at [1099, 231] on button "Planogram" at bounding box center [1101, 227] width 80 height 25
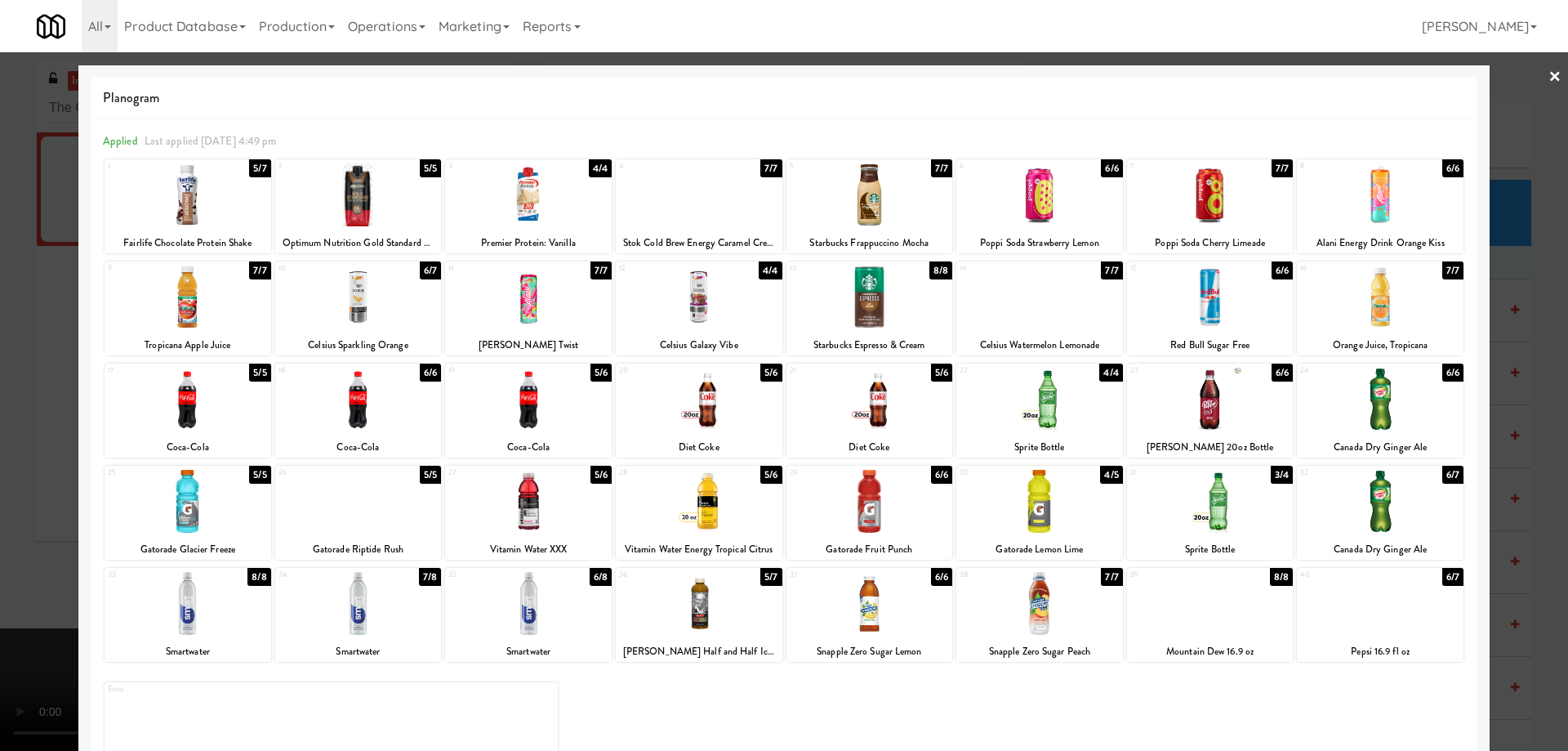
click at [740, 406] on div at bounding box center [699, 398] width 167 height 63
click at [1548, 77] on link "×" at bounding box center [1555, 78] width 13 height 51
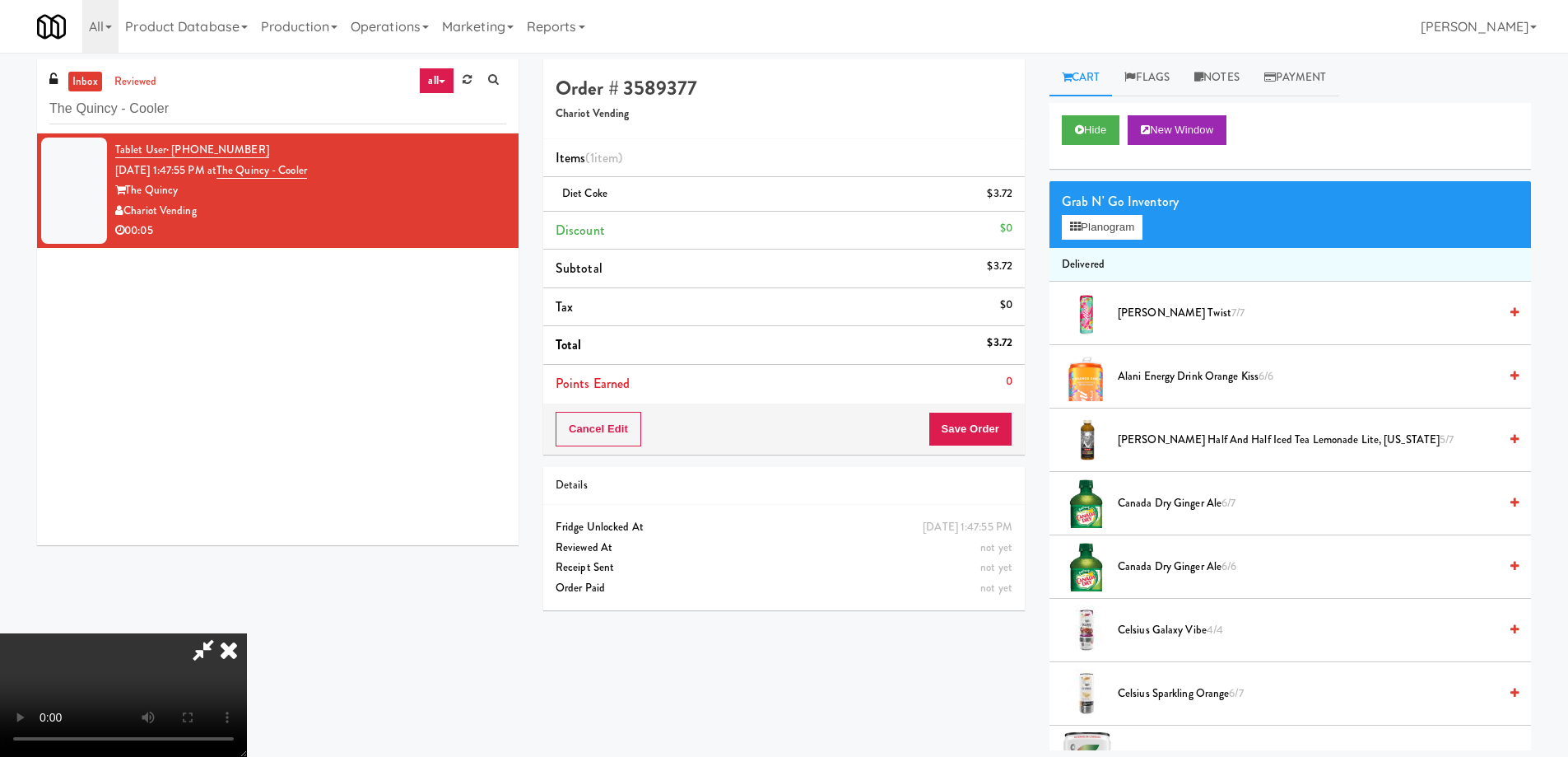
click at [247, 633] on video at bounding box center [123, 695] width 247 height 124
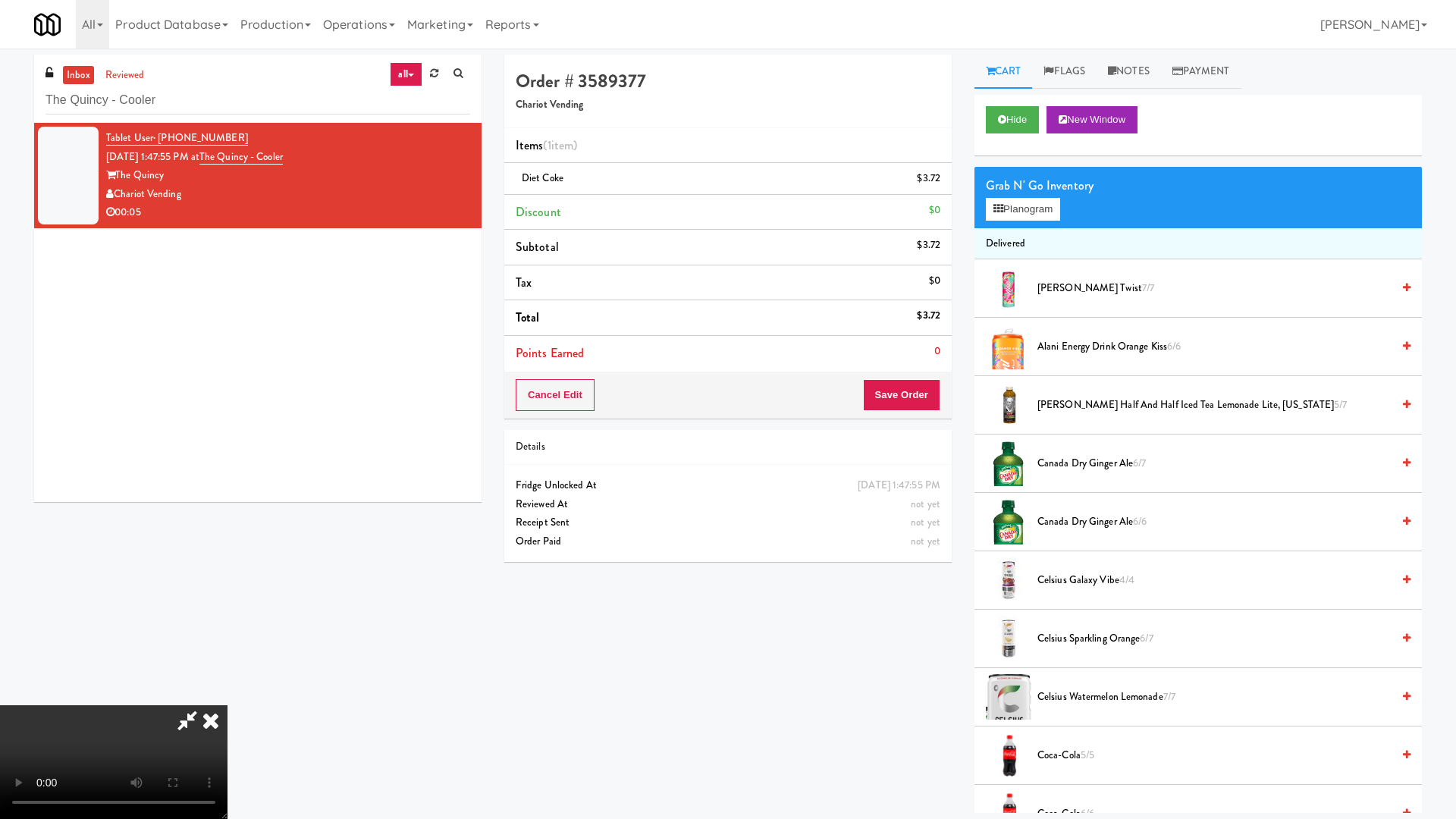
click at [227, 696] on video at bounding box center [113, 762] width 227 height 114
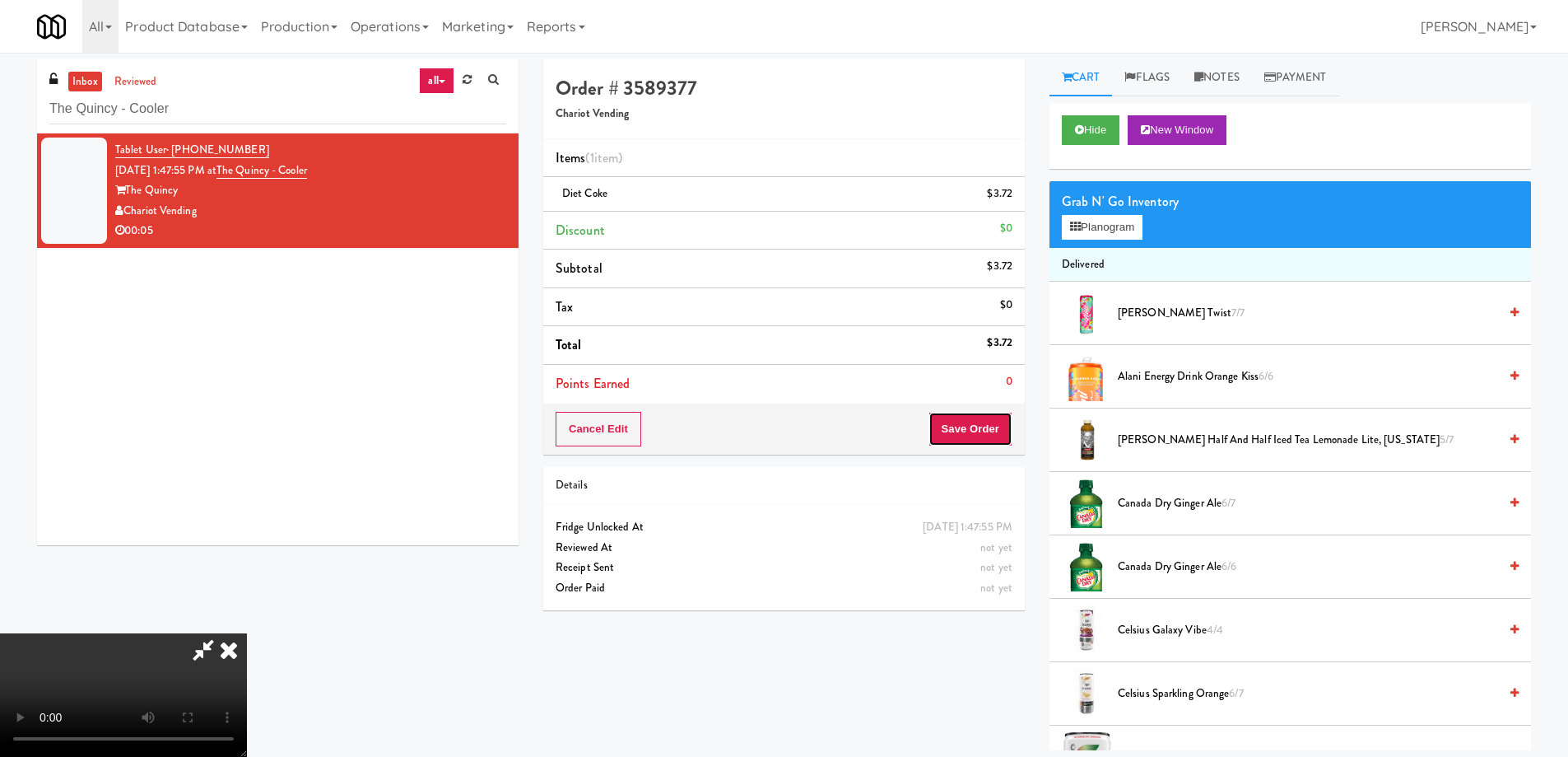
click at [983, 423] on button "Save Order" at bounding box center [970, 429] width 84 height 35
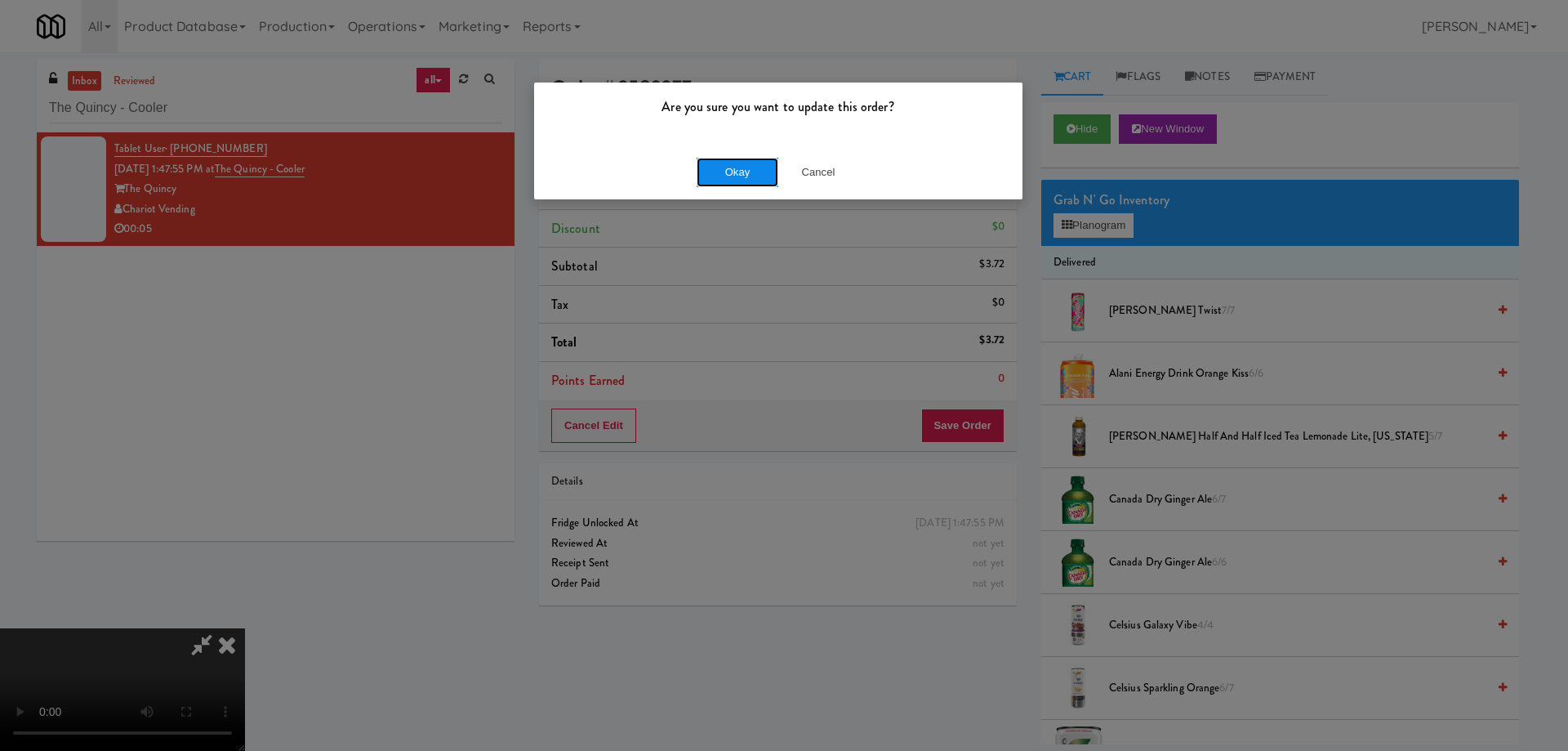
click at [734, 165] on button "Okay" at bounding box center [737, 172] width 82 height 29
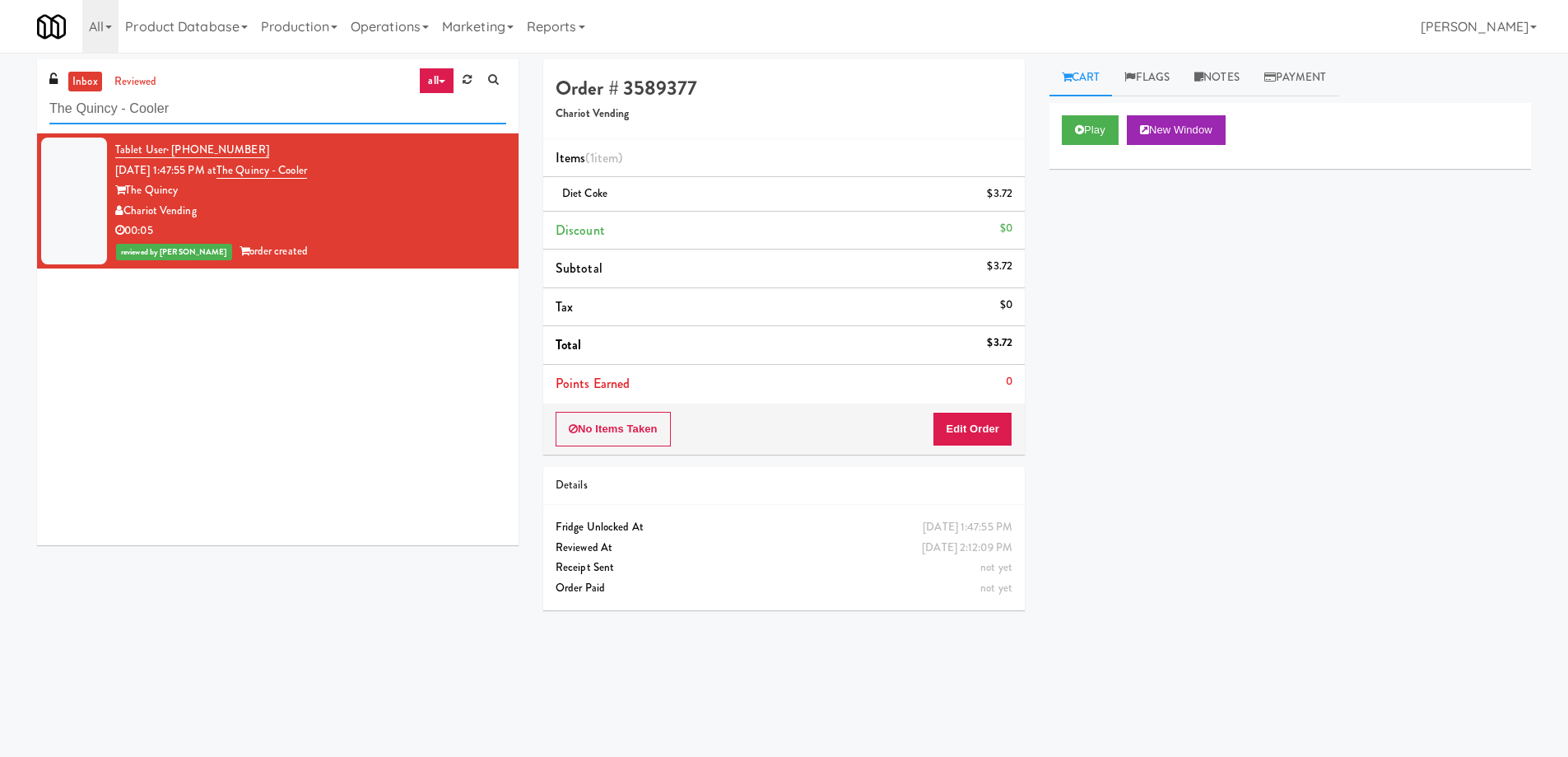
click at [187, 115] on input "The Quincy - Cooler" at bounding box center [278, 109] width 457 height 30
paste input "- Ambient"
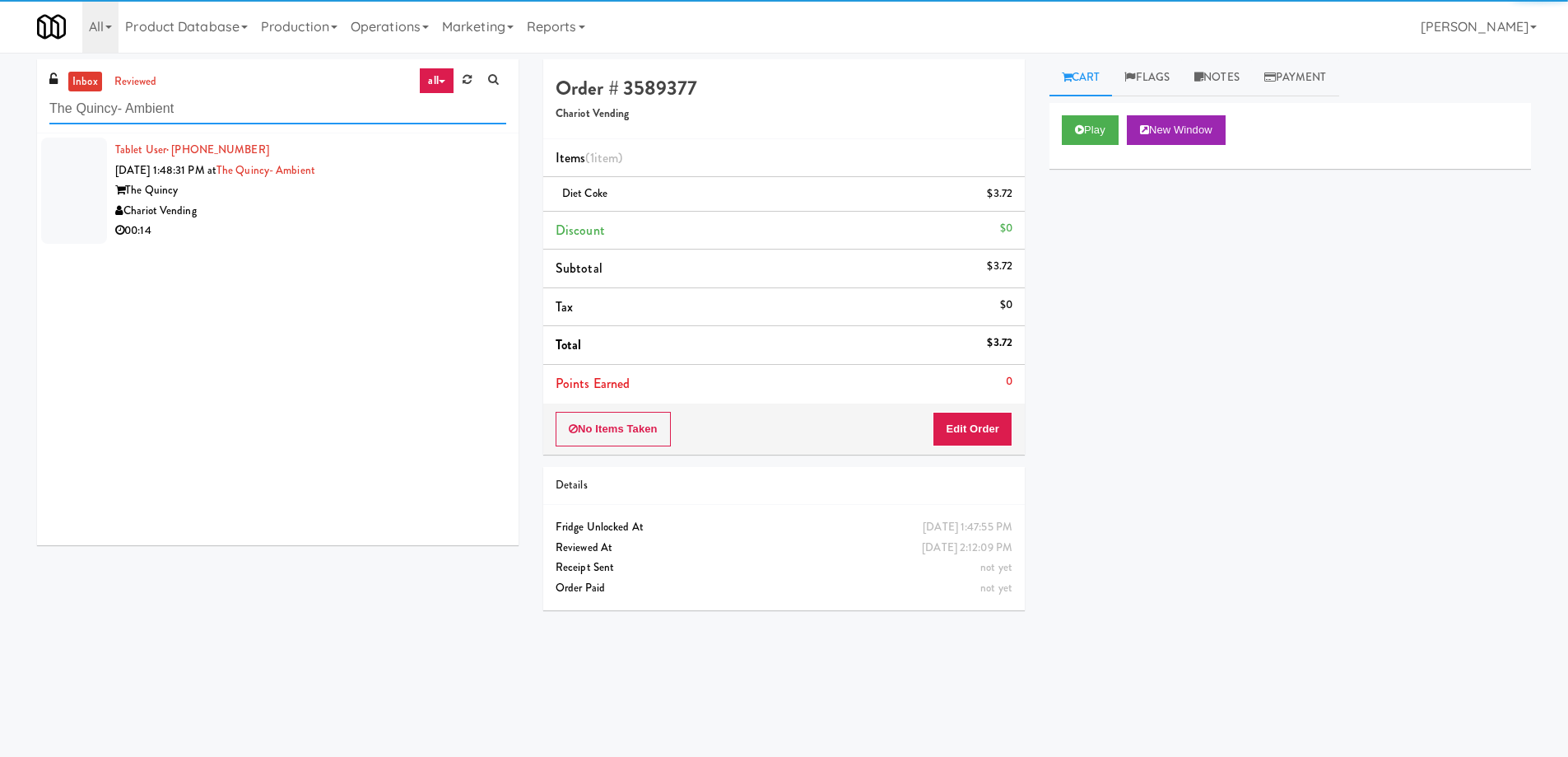
type input "The Quincy- Ambient"
click at [370, 215] on div "Chariot Vending" at bounding box center [311, 212] width 391 height 21
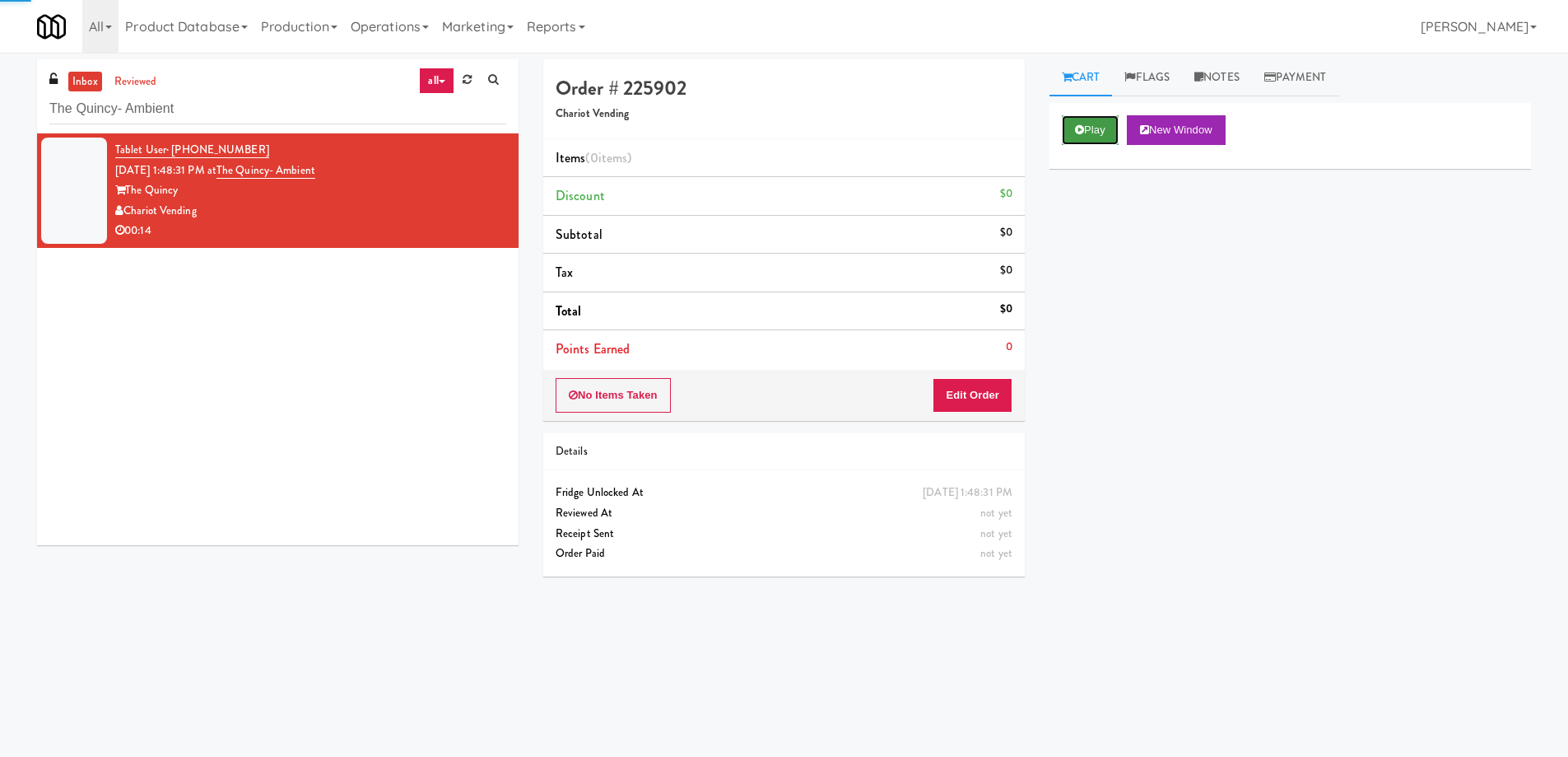
click at [1089, 121] on button "Play" at bounding box center [1090, 129] width 57 height 29
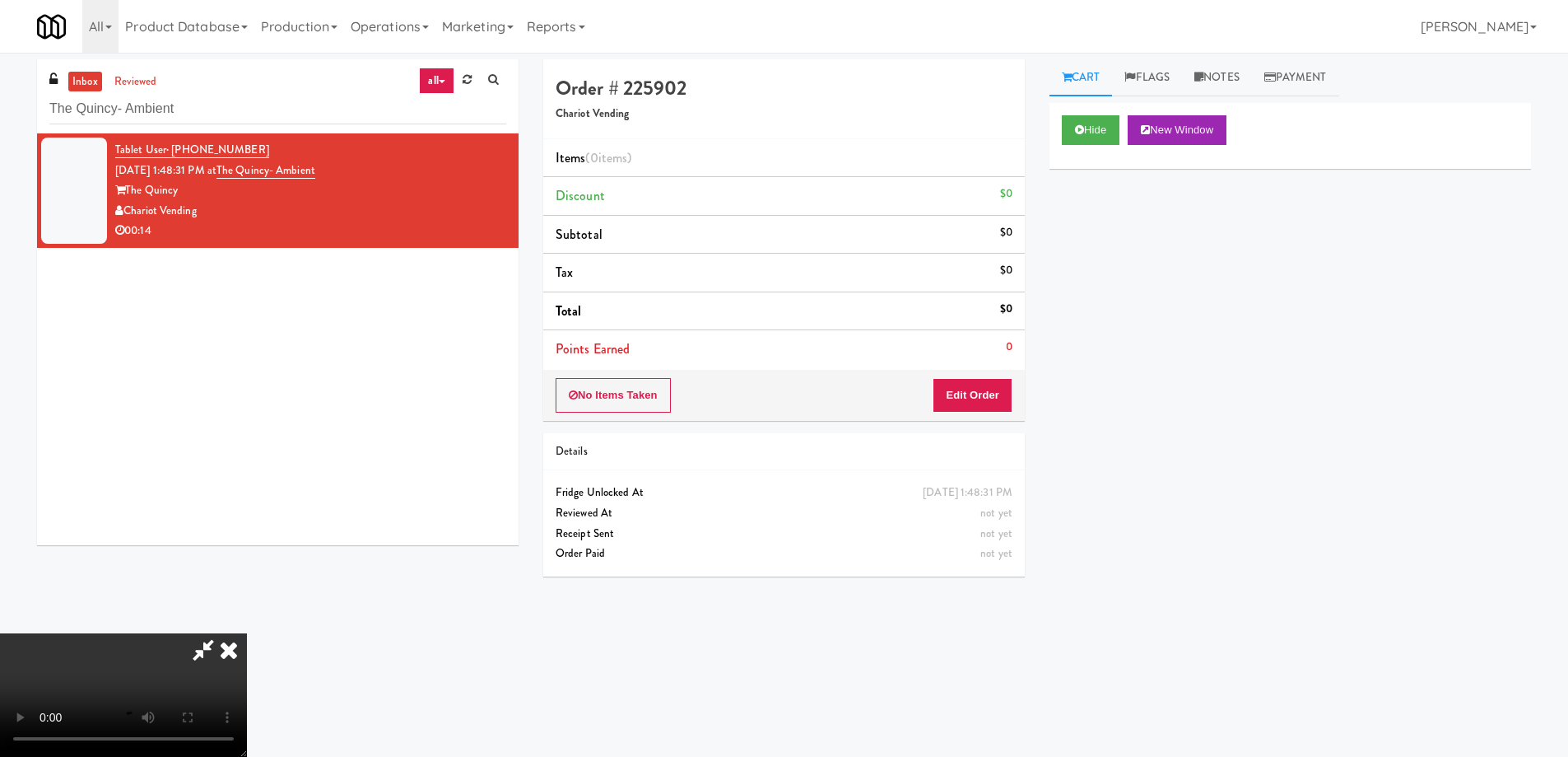
click at [247, 633] on video at bounding box center [123, 695] width 247 height 124
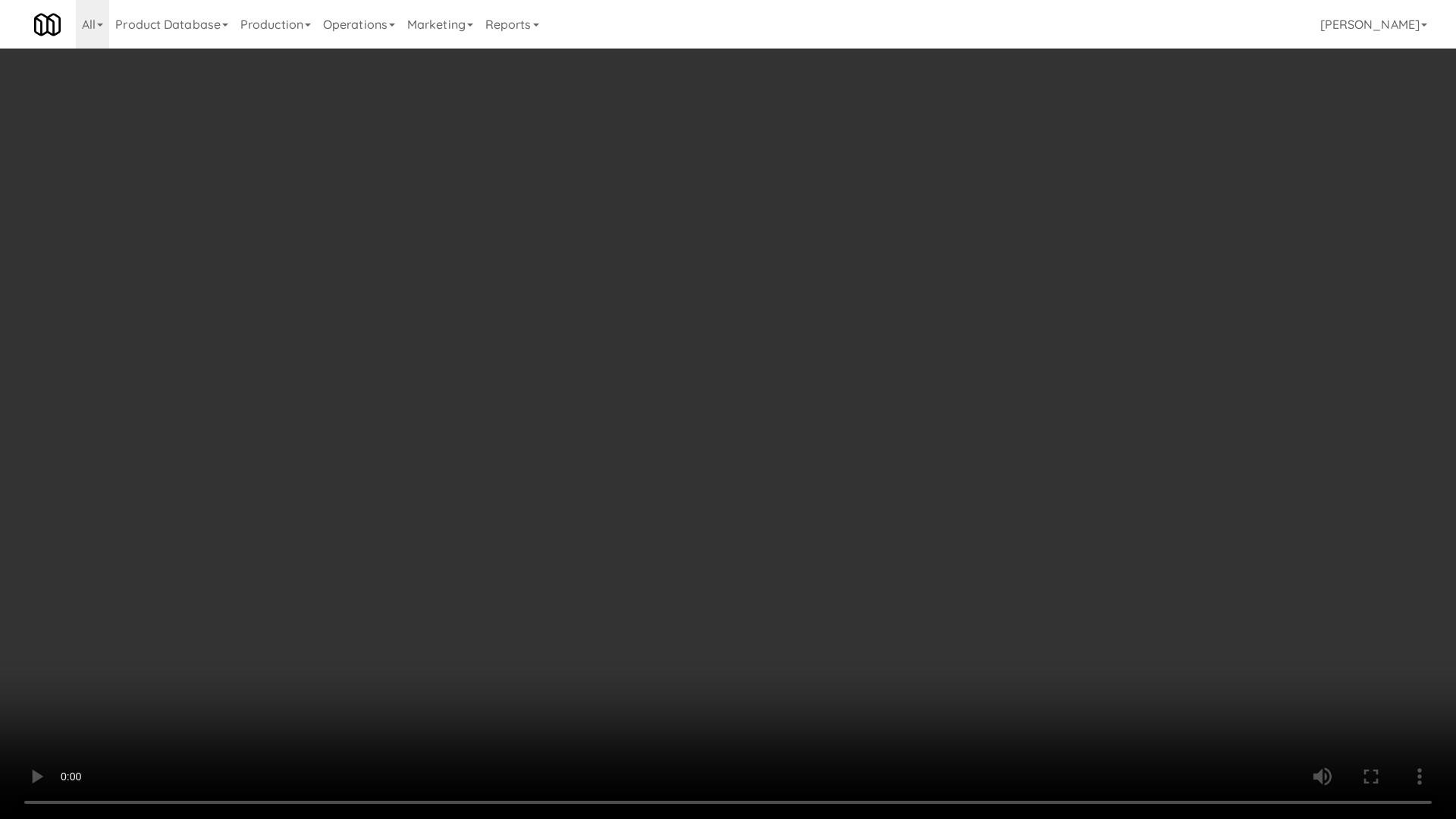
click at [815, 451] on video at bounding box center [728, 409] width 1456 height 819
click at [755, 427] on video at bounding box center [728, 409] width 1456 height 819
click at [775, 453] on video at bounding box center [728, 409] width 1456 height 819
click at [763, 422] on video at bounding box center [728, 409] width 1456 height 819
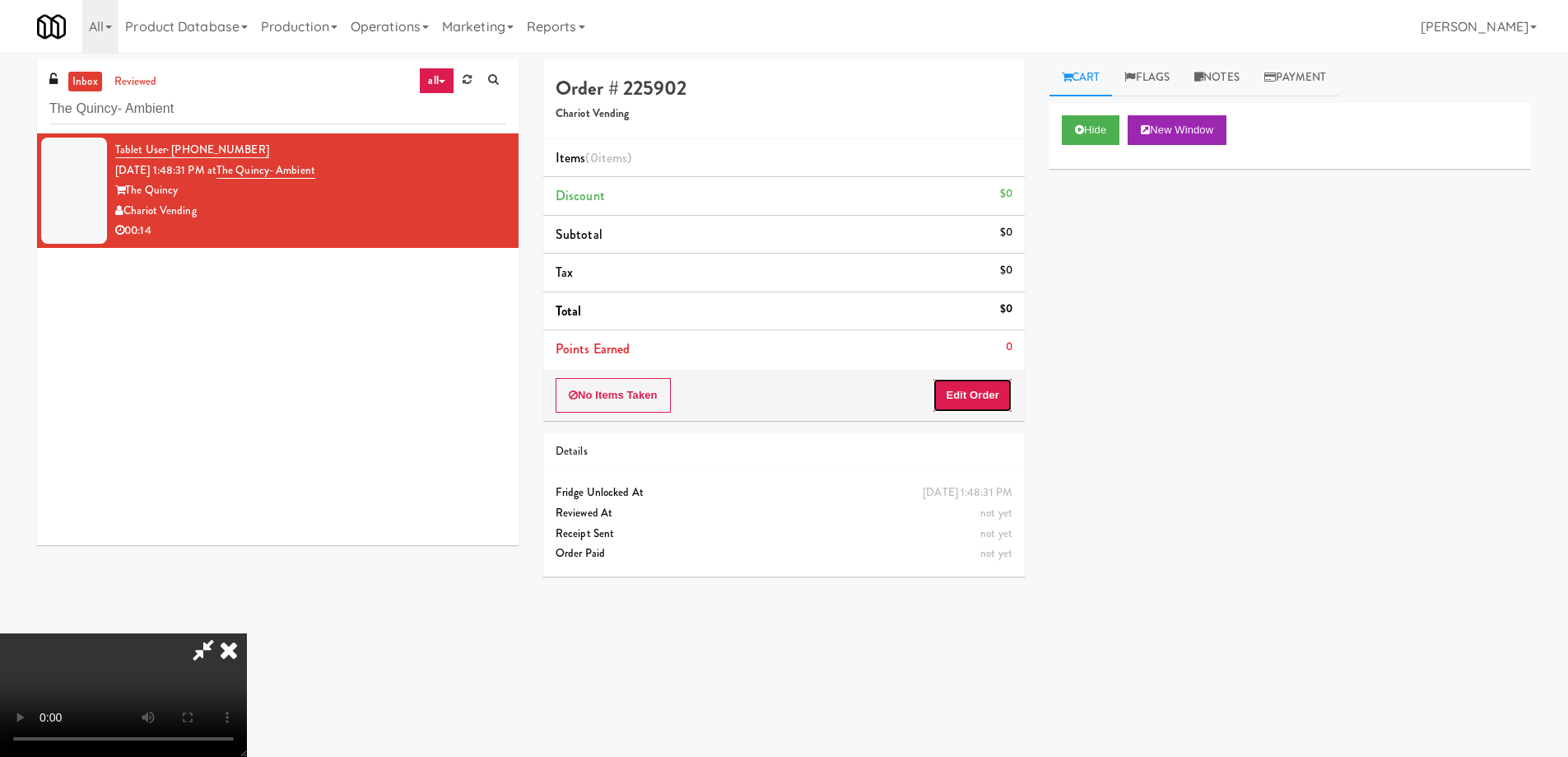
click at [1001, 394] on button "Edit Order" at bounding box center [972, 395] width 80 height 35
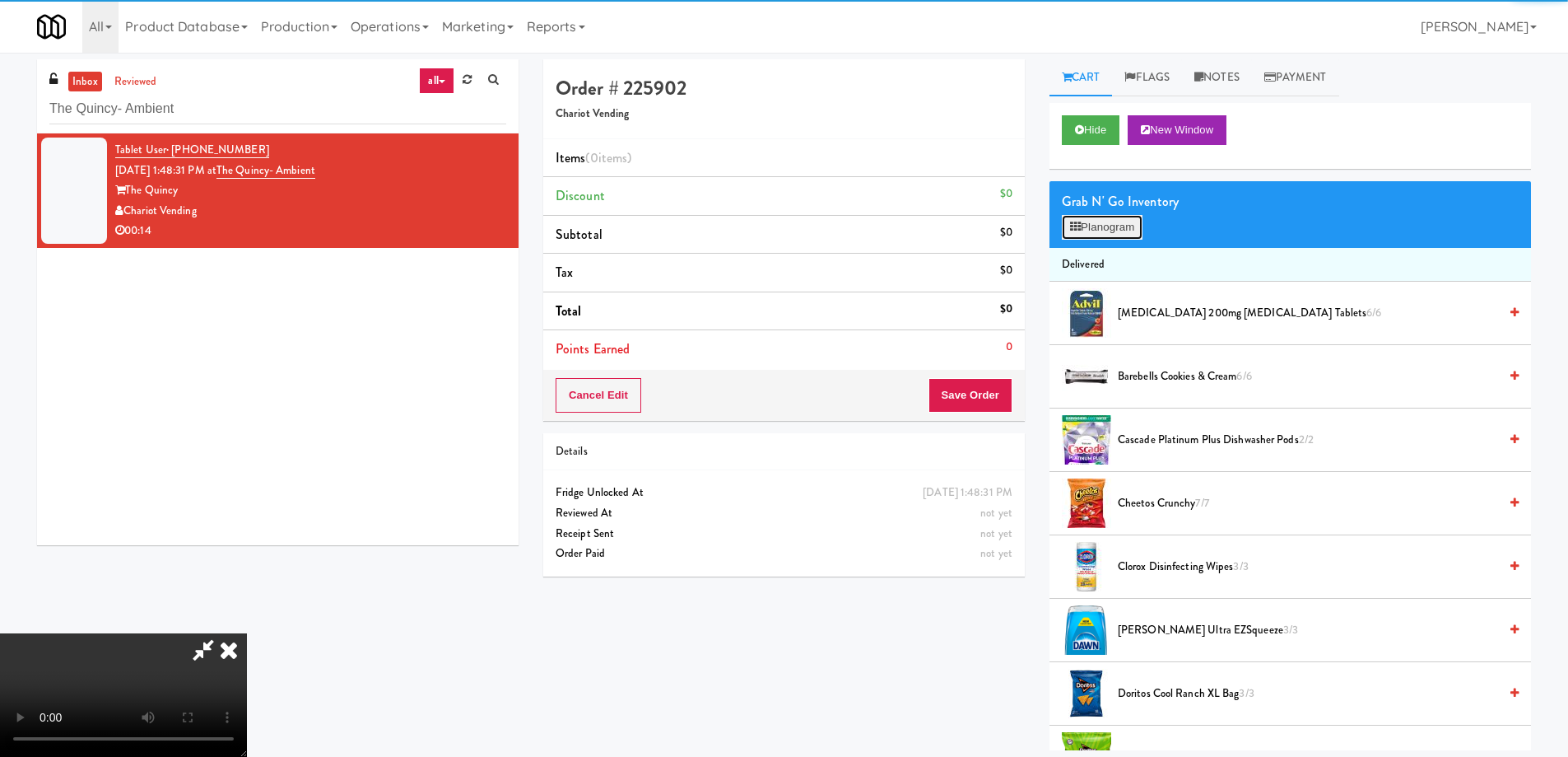
click at [1106, 232] on button "Planogram" at bounding box center [1101, 227] width 80 height 25
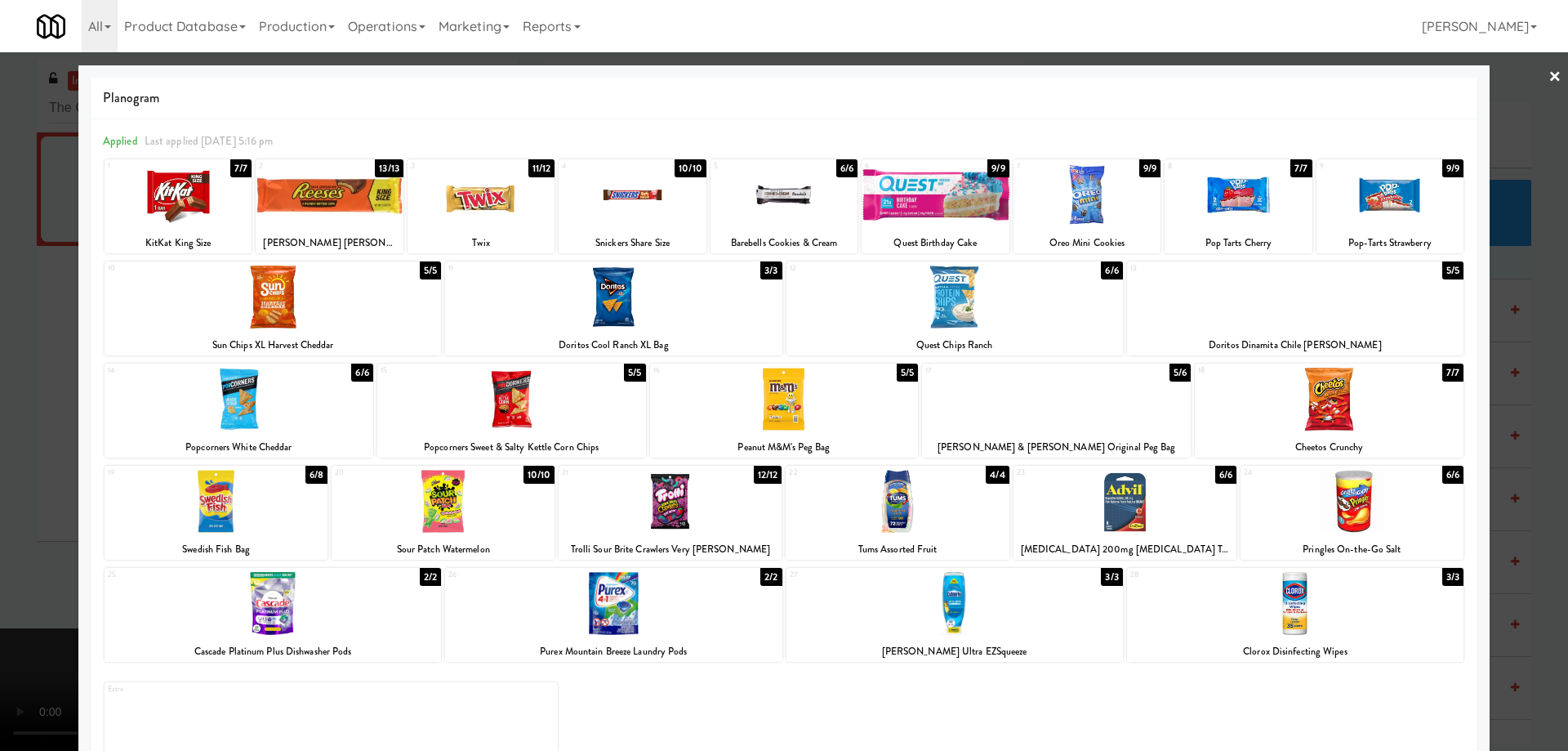
click at [1383, 415] on div at bounding box center [1329, 398] width 269 height 63
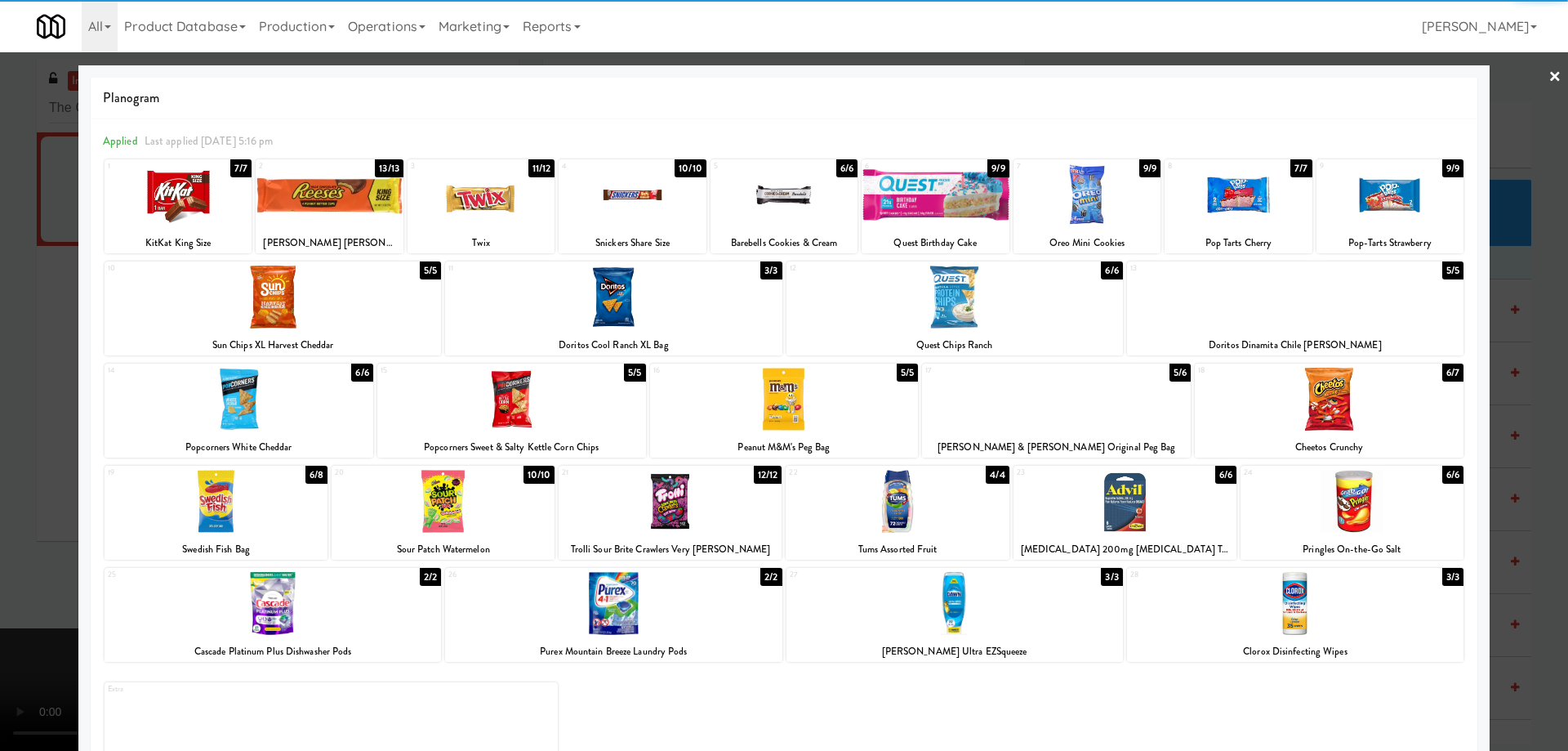
click at [1531, 85] on div at bounding box center [784, 375] width 1568 height 751
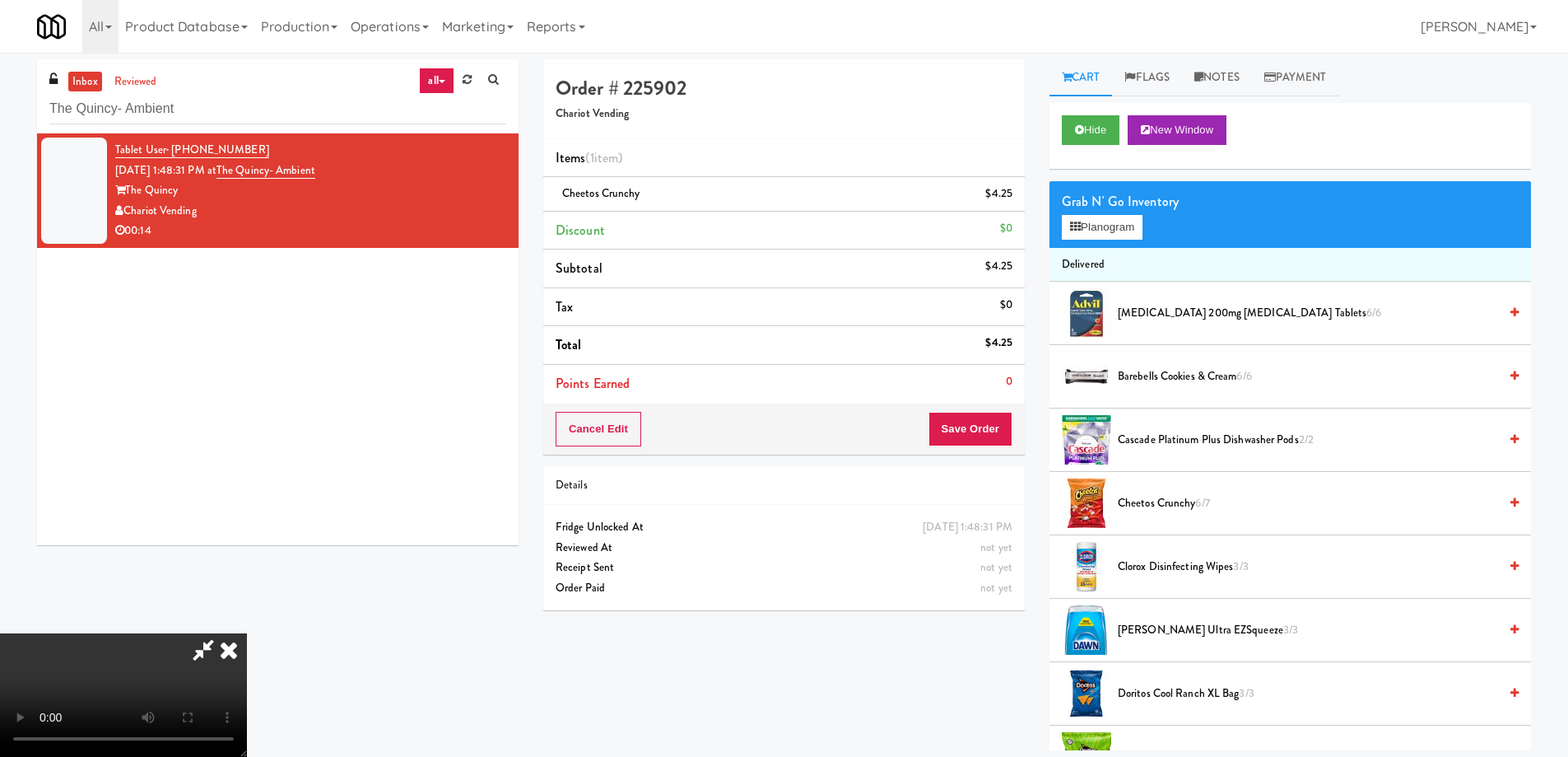
click at [247, 633] on video at bounding box center [123, 695] width 247 height 124
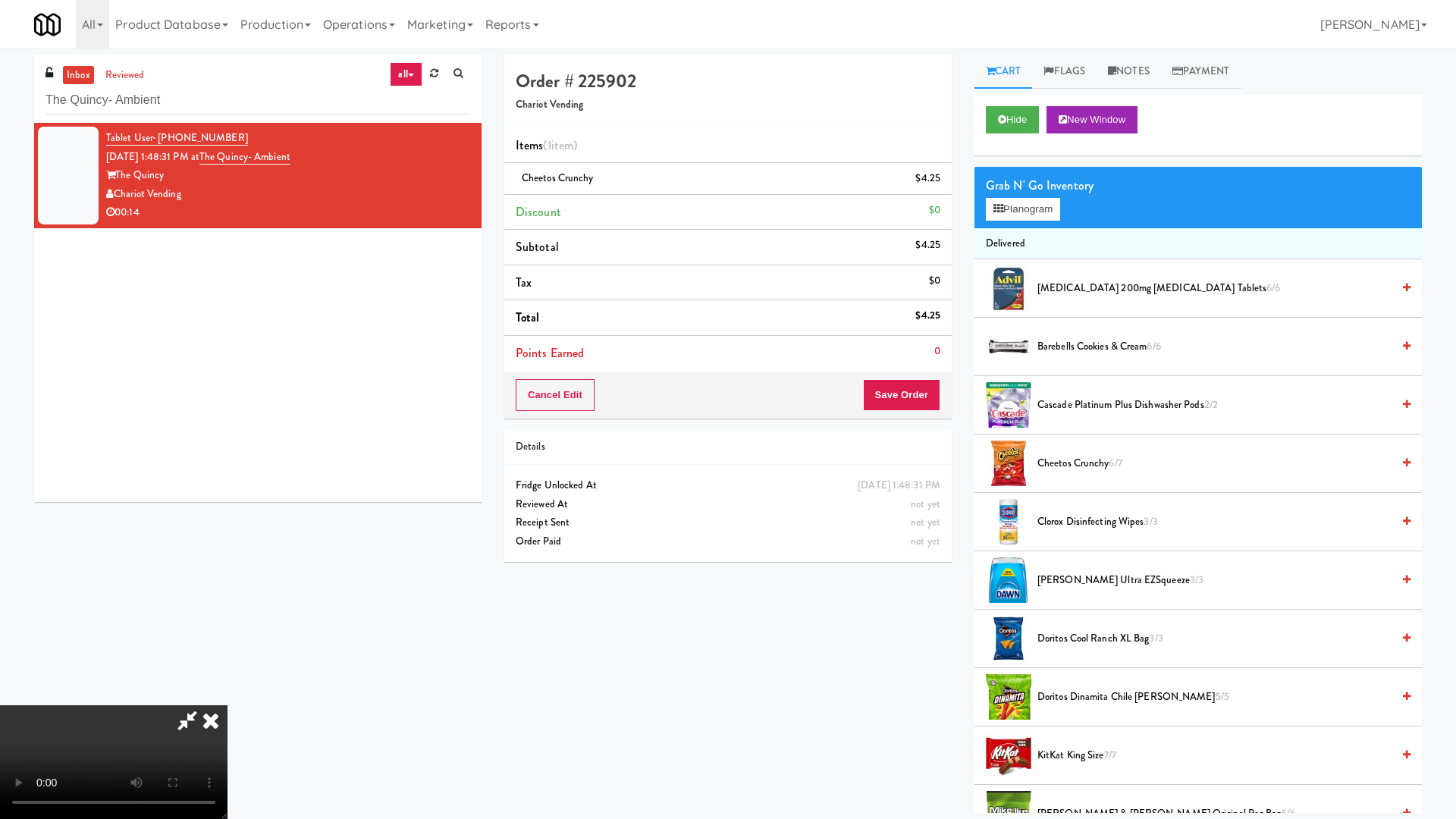
click at [227, 696] on video at bounding box center [113, 762] width 227 height 114
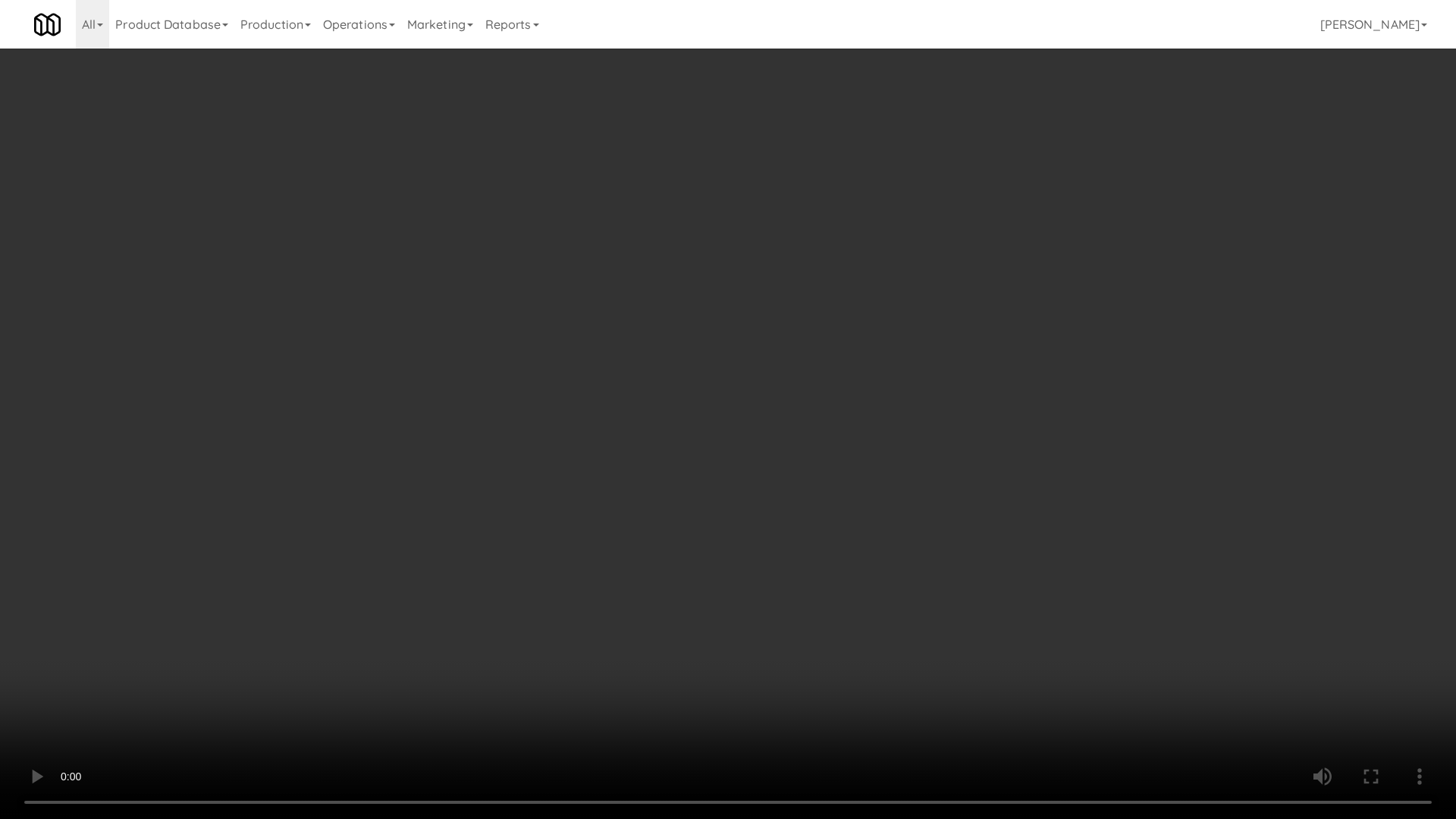
click at [797, 420] on video at bounding box center [728, 409] width 1456 height 819
click at [815, 457] on video at bounding box center [728, 409] width 1456 height 819
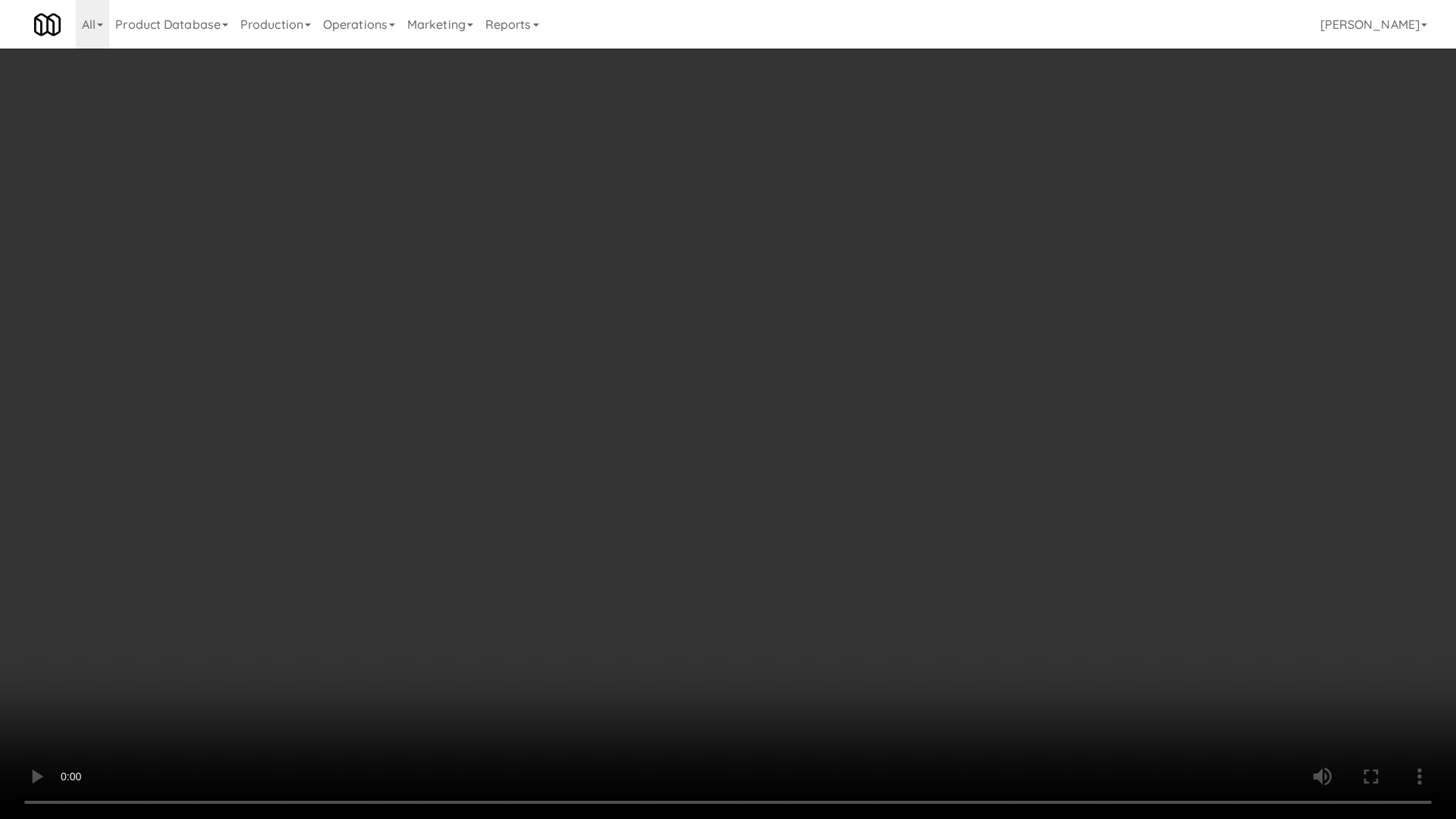
click at [779, 497] on video at bounding box center [728, 409] width 1456 height 819
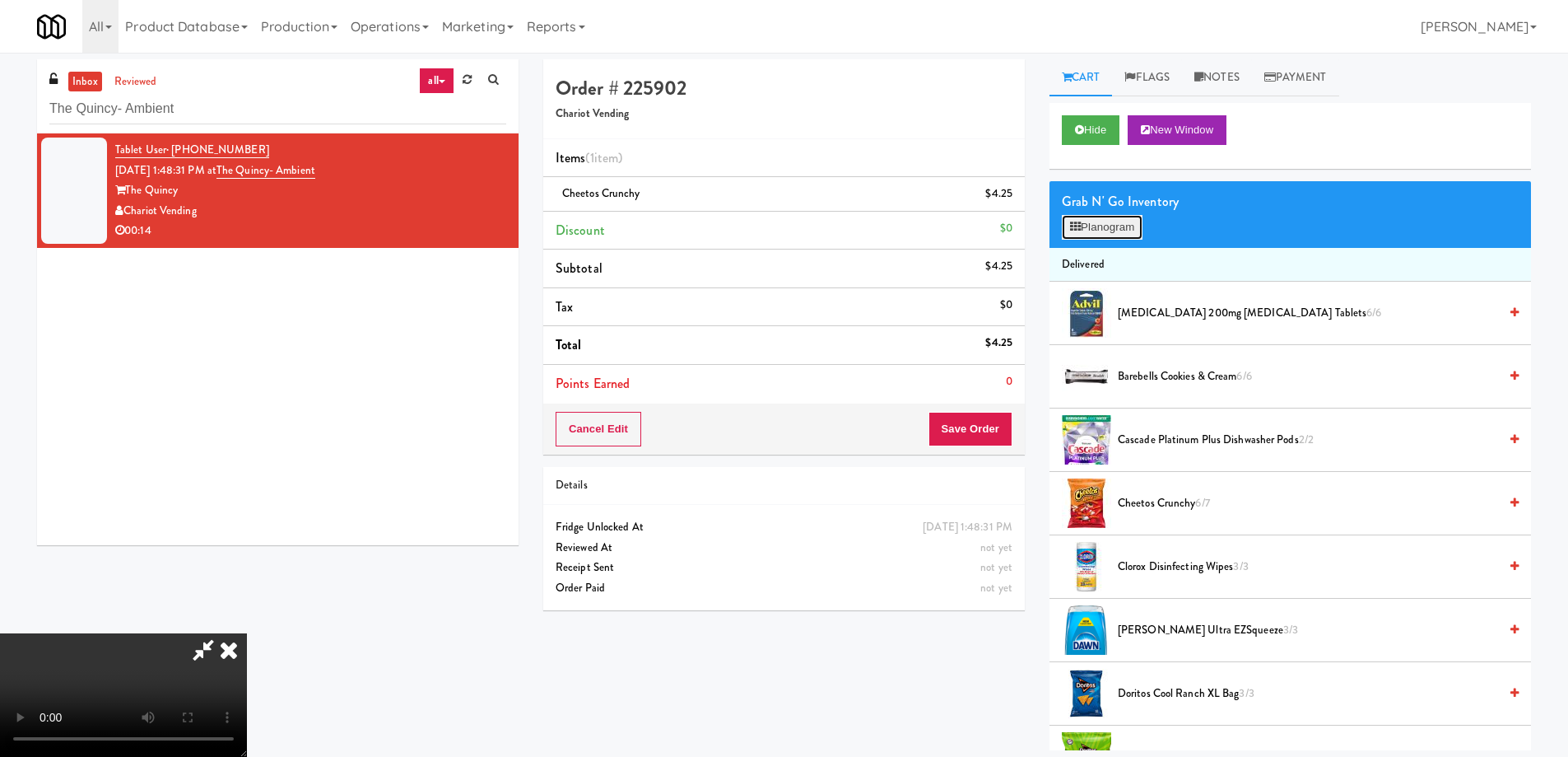
click at [1131, 235] on button "Planogram" at bounding box center [1101, 227] width 80 height 25
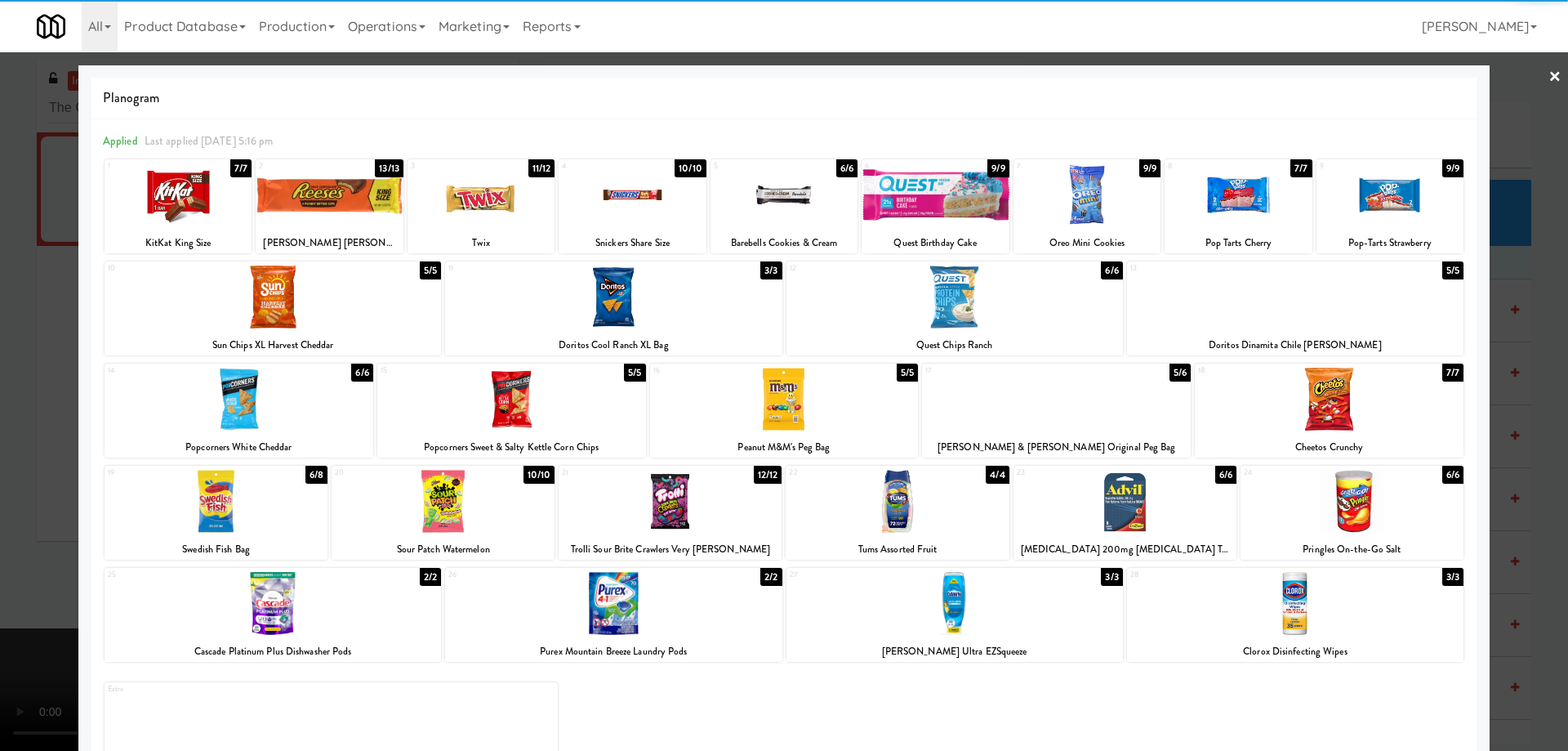
click at [494, 201] on div at bounding box center [481, 194] width 147 height 63
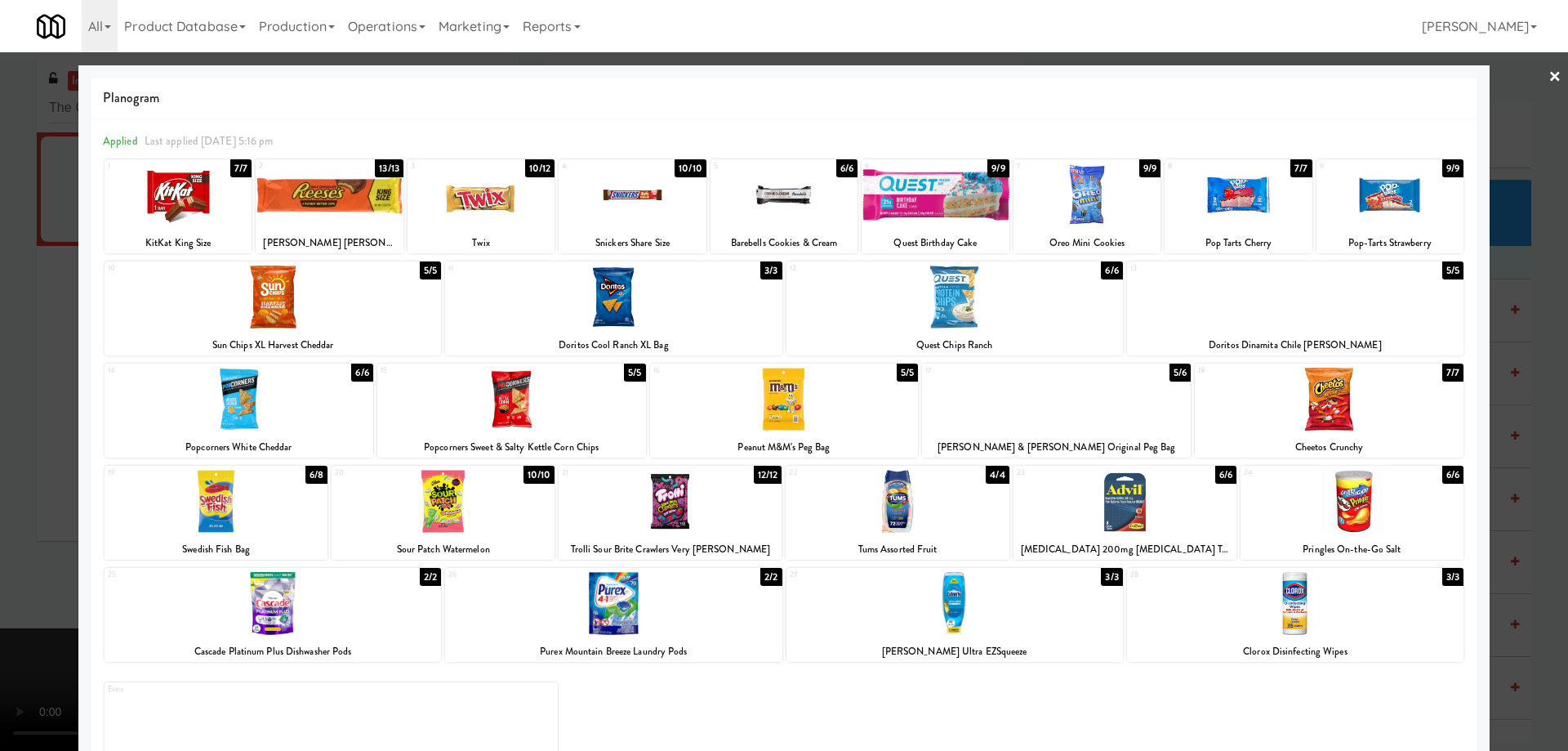
click at [1548, 67] on link "×" at bounding box center [1555, 78] width 13 height 51
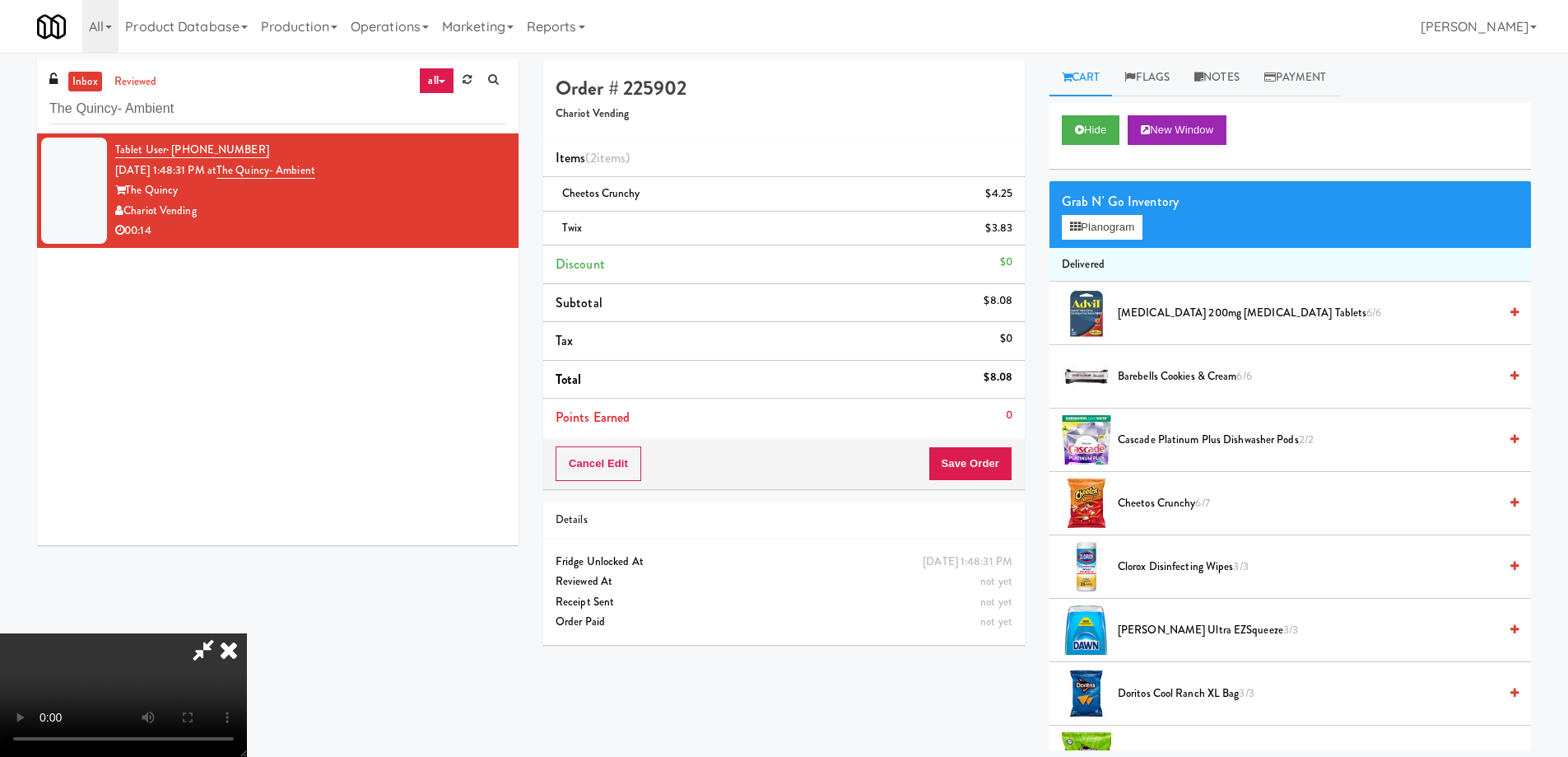
click at [247, 633] on video at bounding box center [123, 695] width 247 height 124
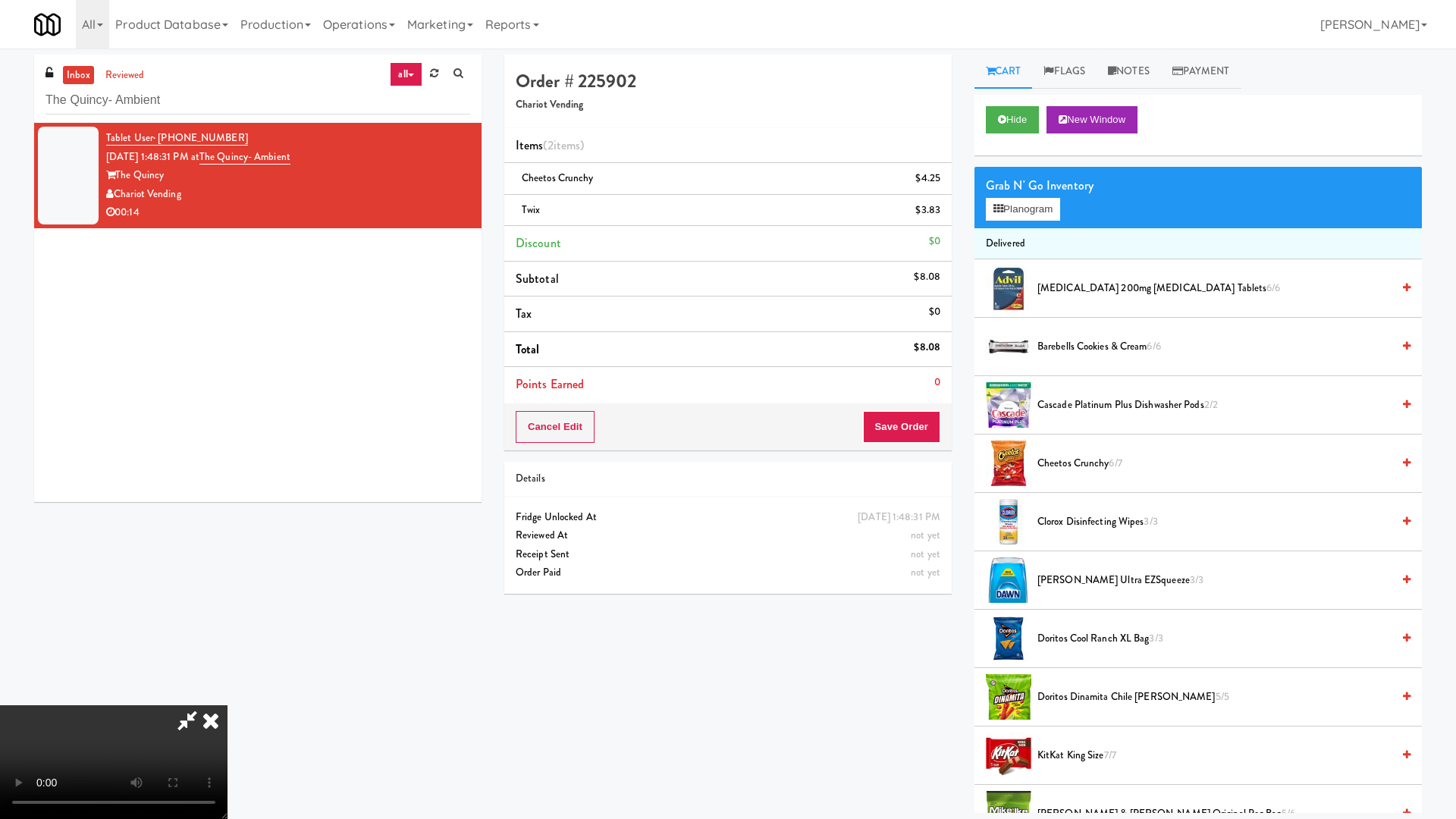
click at [227, 696] on video at bounding box center [113, 762] width 227 height 114
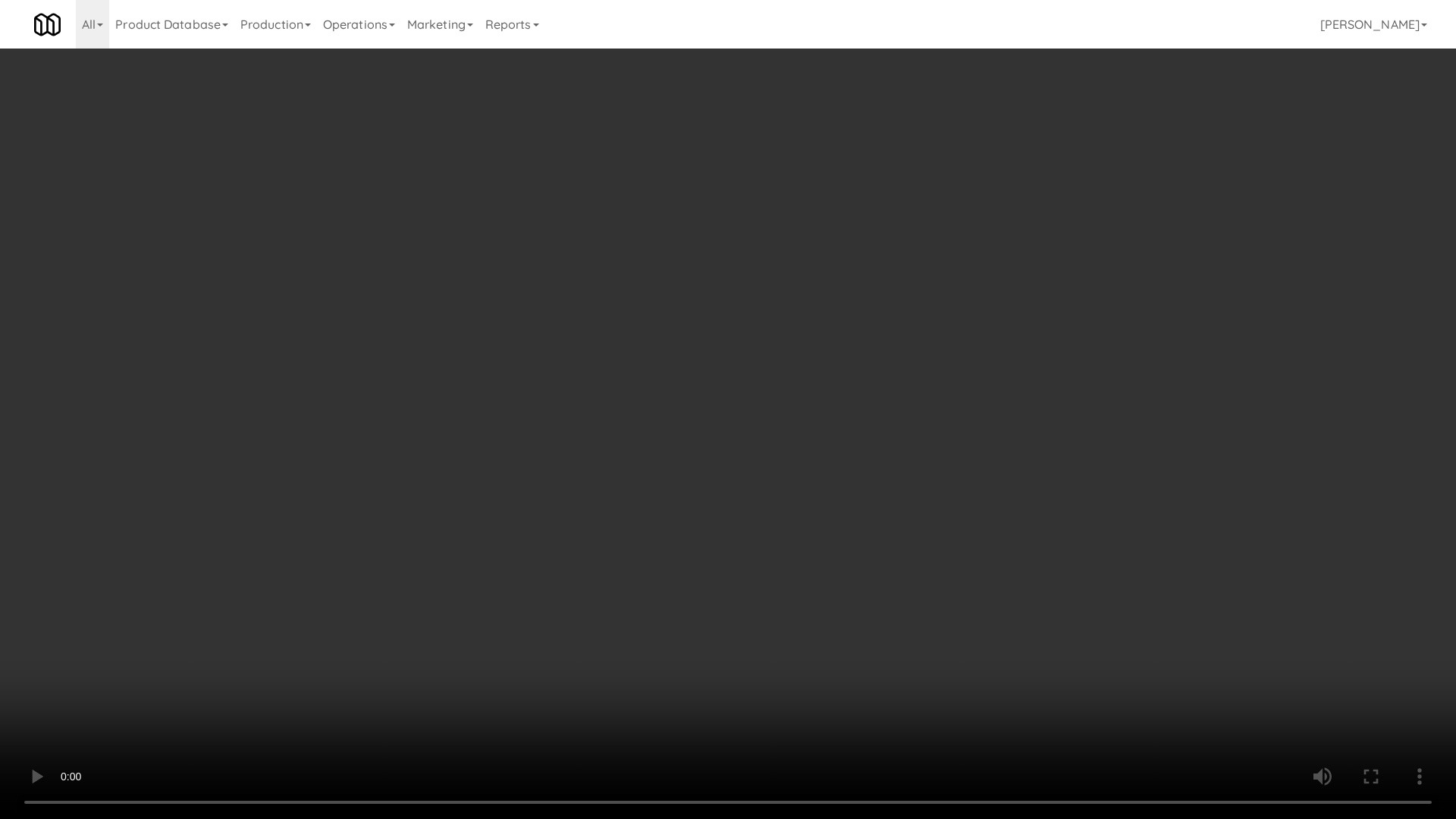
click at [743, 342] on video at bounding box center [728, 409] width 1456 height 819
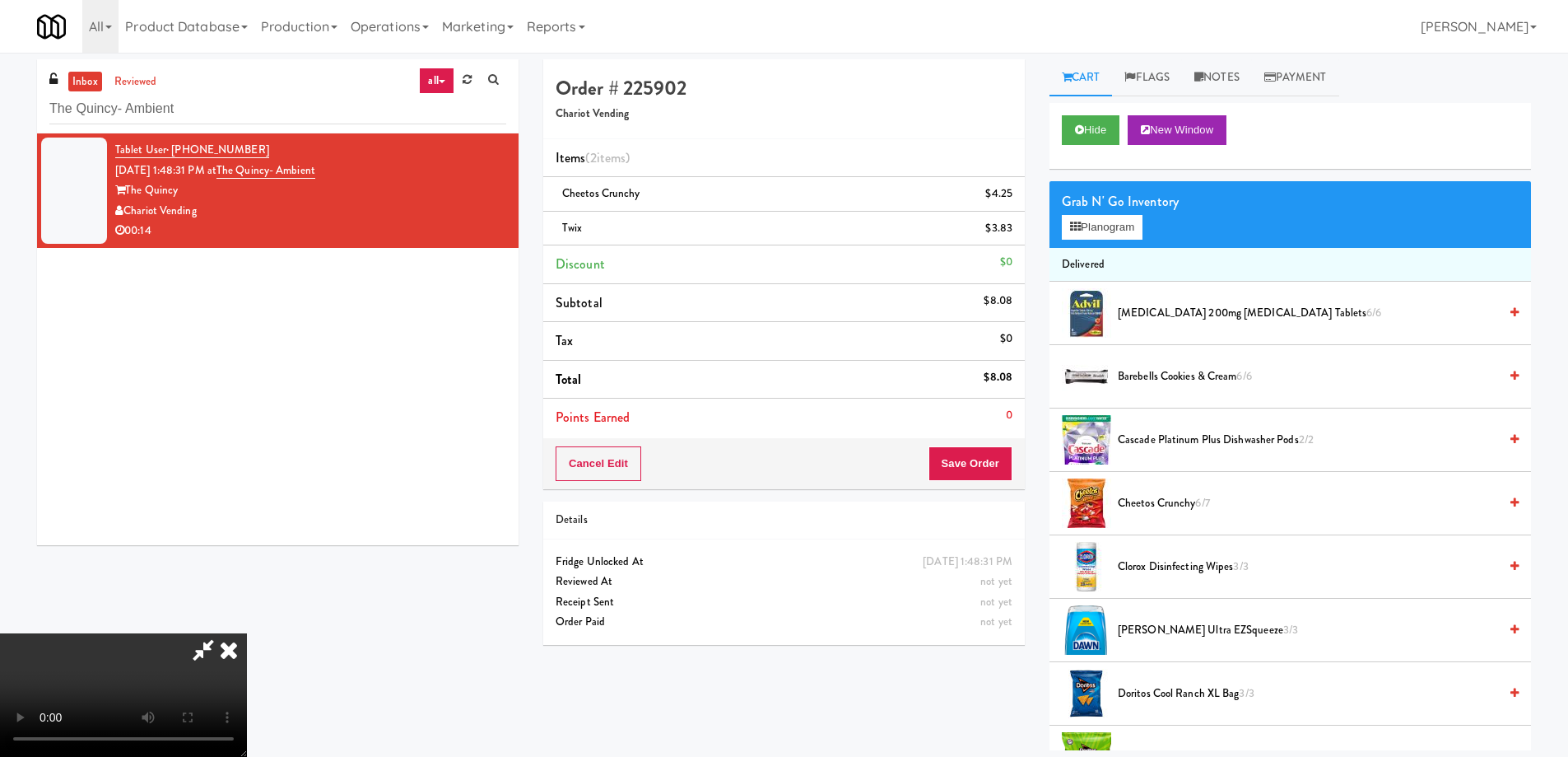
click at [247, 633] on icon at bounding box center [229, 649] width 36 height 33
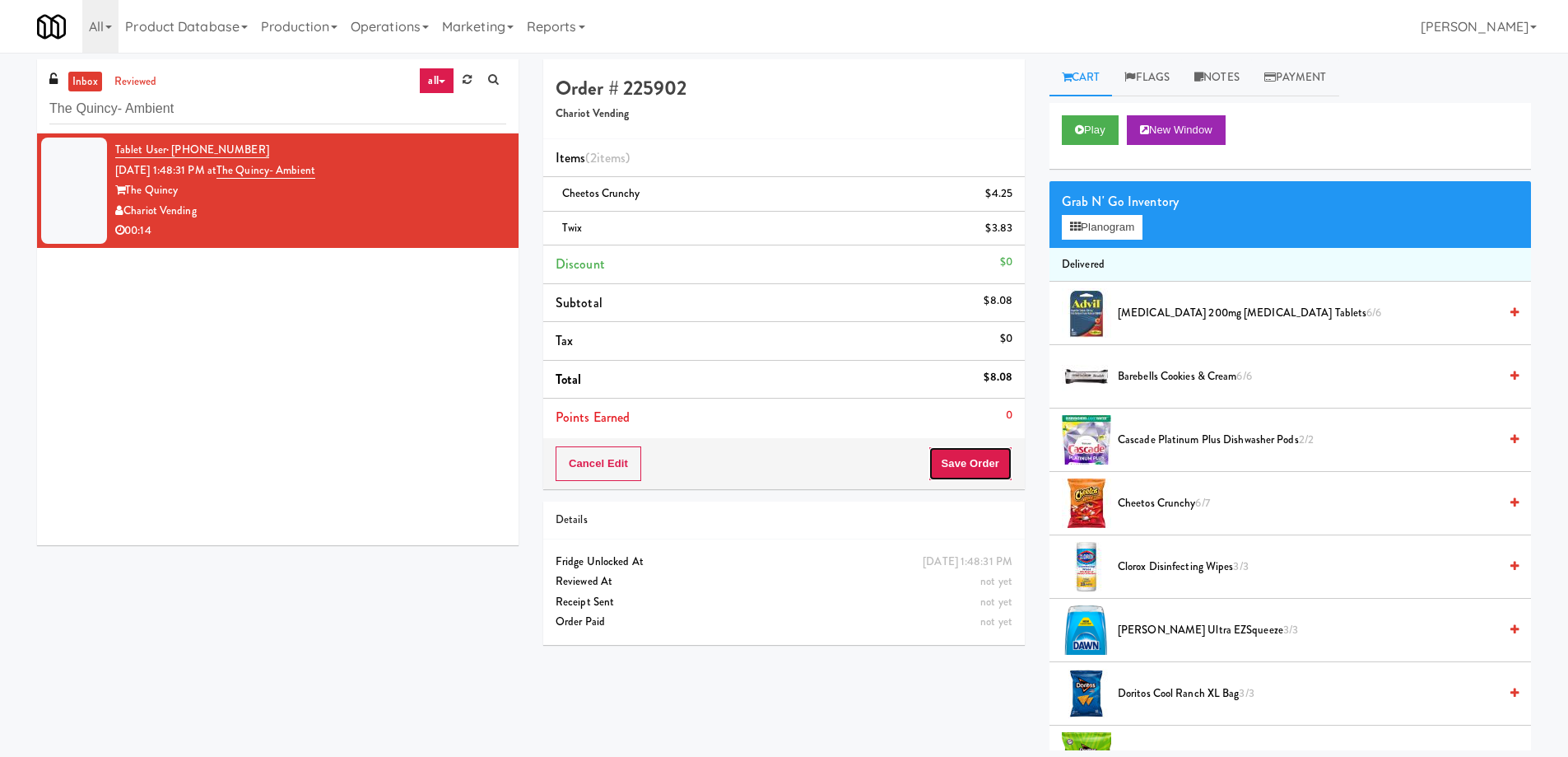
click at [951, 472] on button "Save Order" at bounding box center [970, 463] width 84 height 35
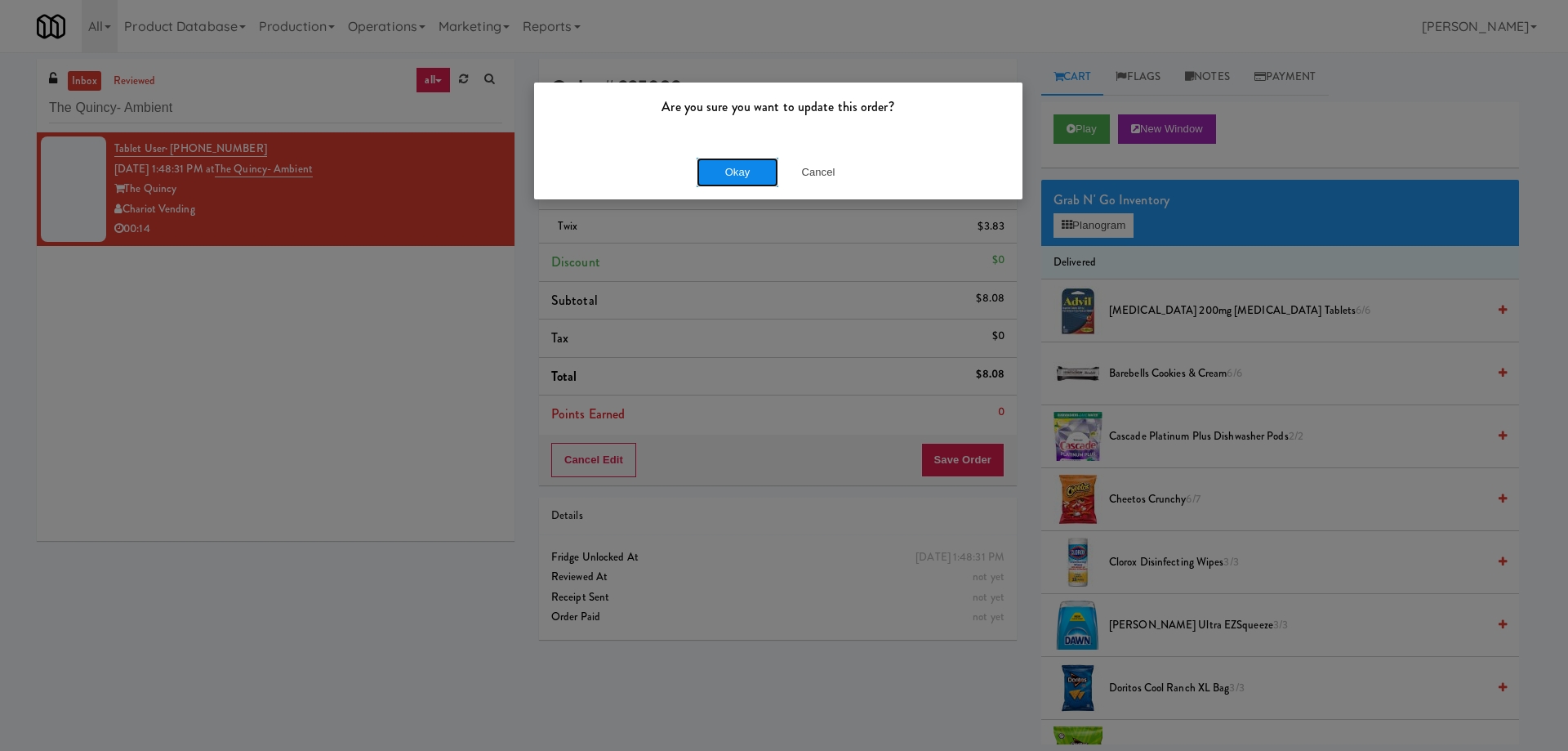
click at [727, 173] on button "Okay" at bounding box center [737, 172] width 82 height 29
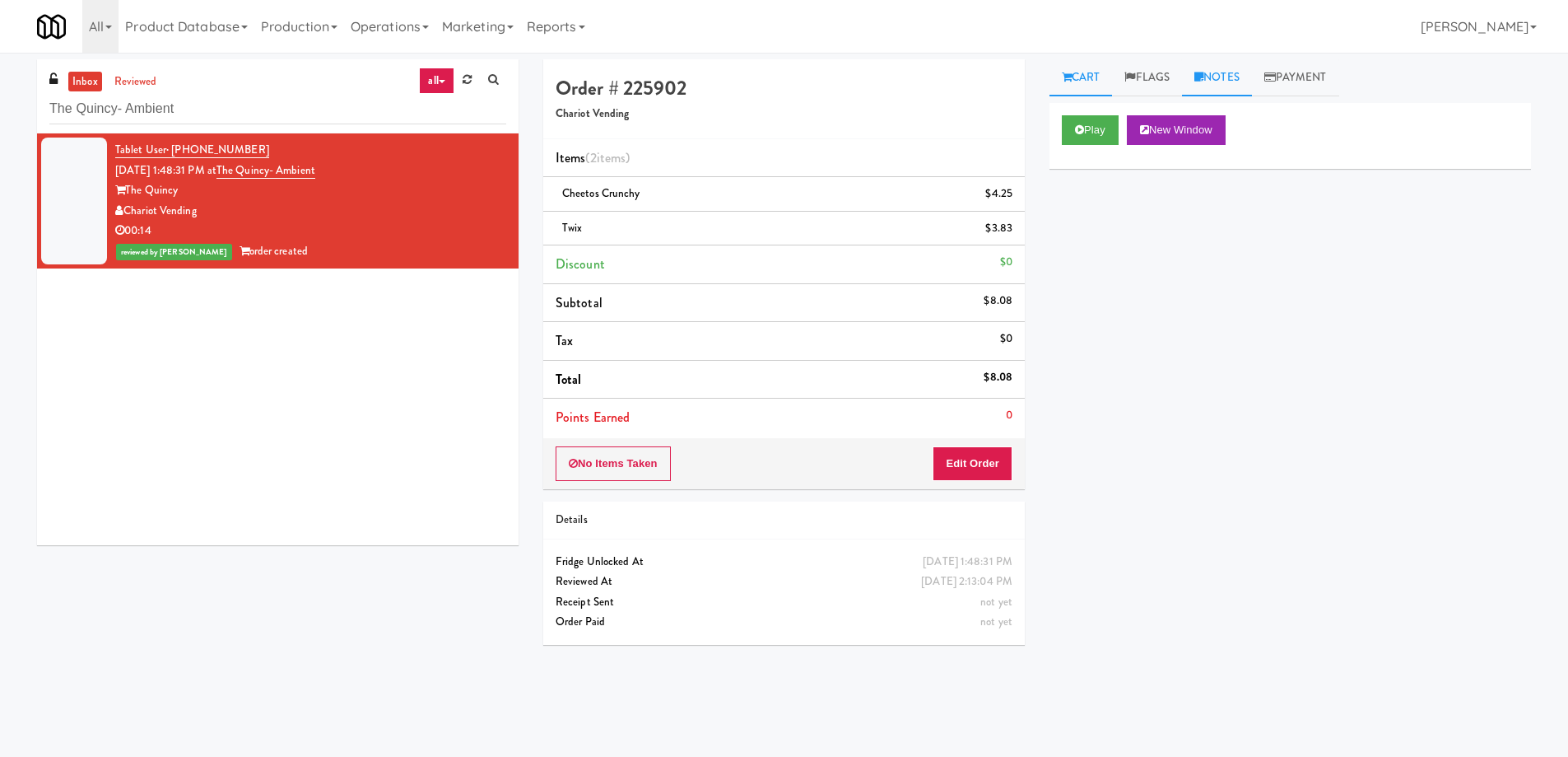
click at [1232, 64] on link "Notes" at bounding box center [1217, 77] width 70 height 37
click at [1215, 212] on p at bounding box center [1290, 202] width 455 height 18
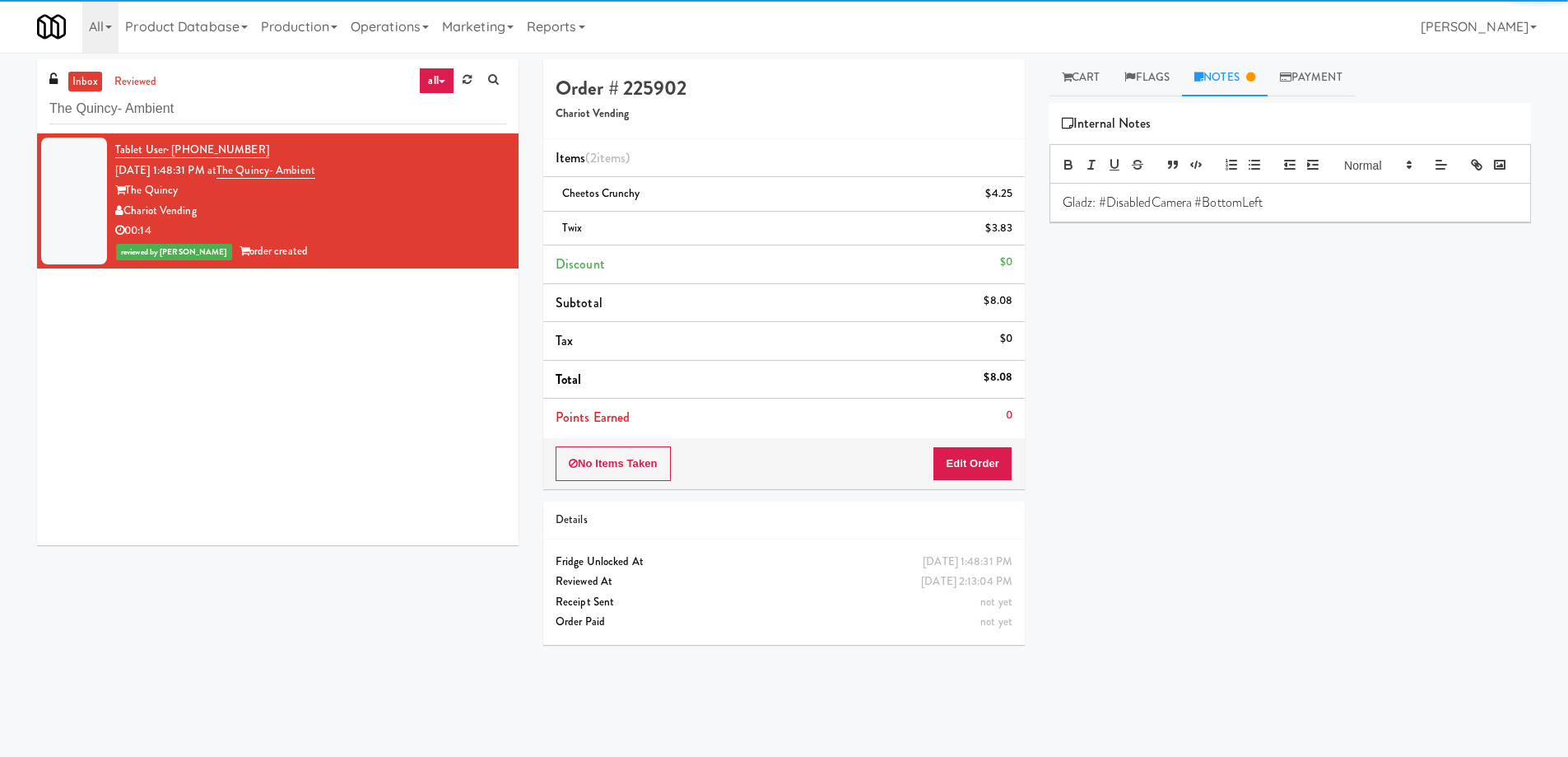
click at [1237, 431] on div "Play New Window Primary Flag Clear Flag if unable to determine what was taken o…" at bounding box center [1290, 412] width 482 height 618
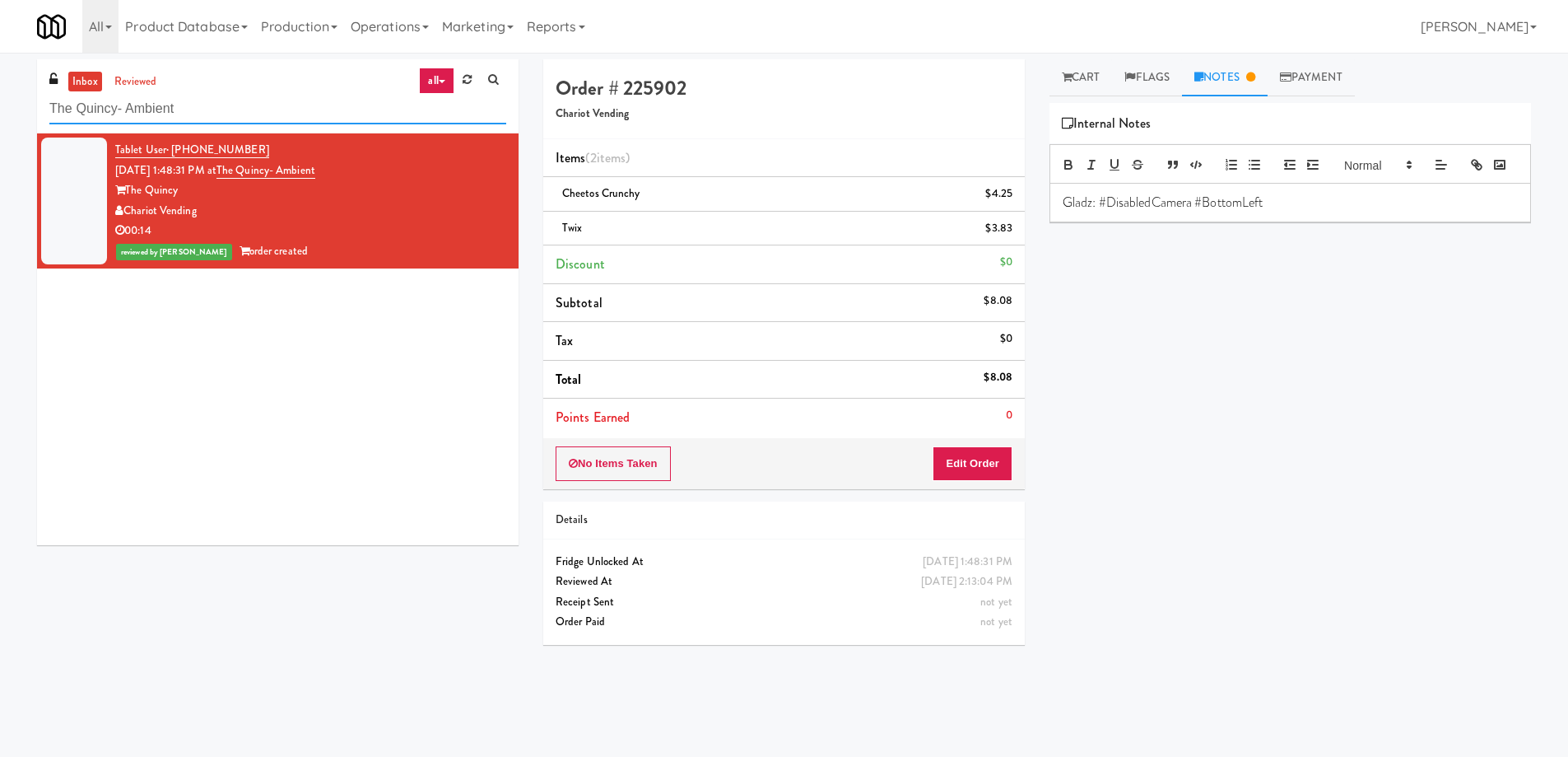
click at [231, 113] on input "The Quincy- Ambient" at bounding box center [278, 109] width 457 height 30
paste input "Metropolitan - Cooler - Righ"
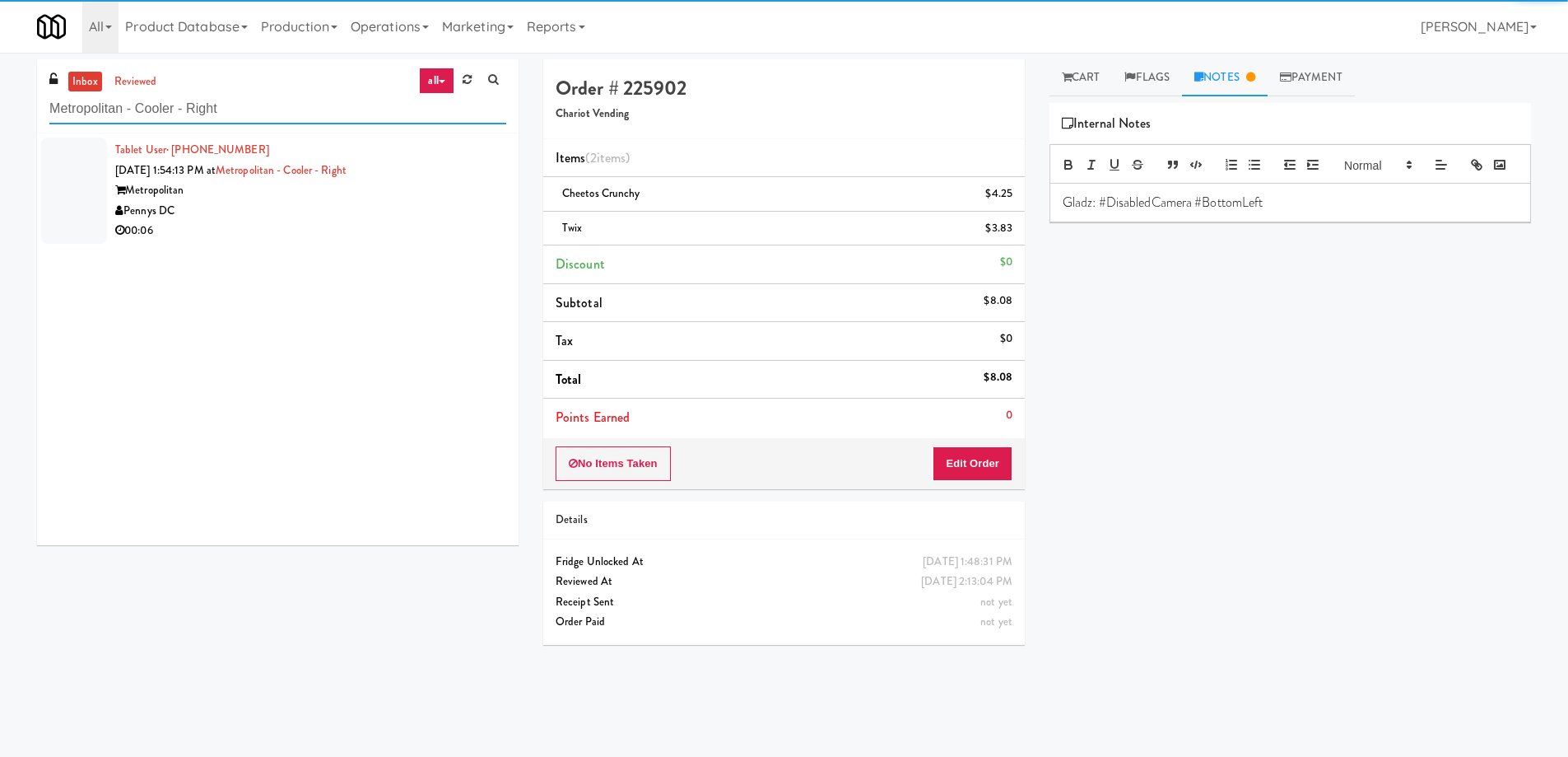
type input "Metropolitan - Cooler - Right"
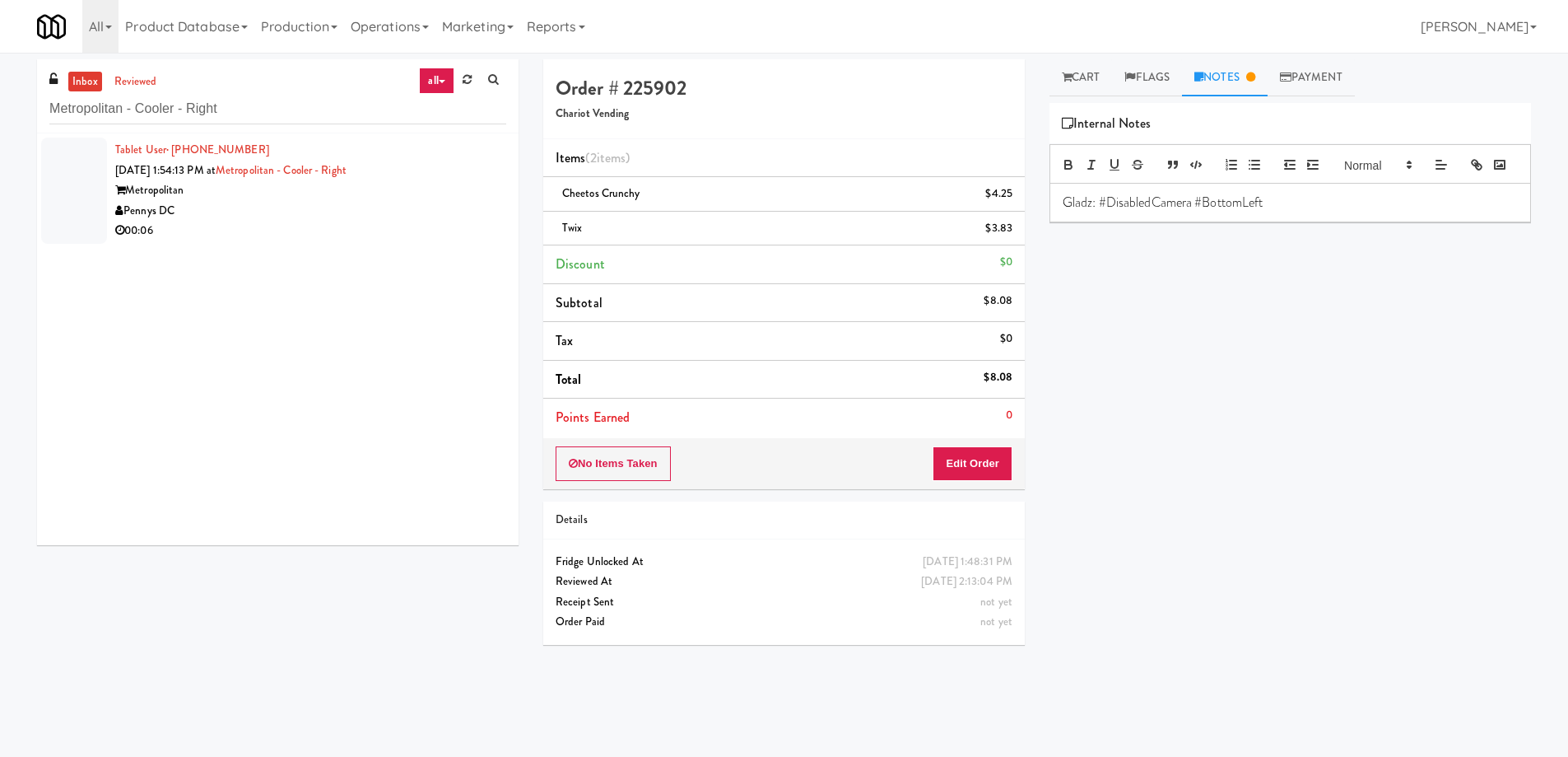
click at [344, 212] on div "Pennys DC" at bounding box center [311, 212] width 391 height 21
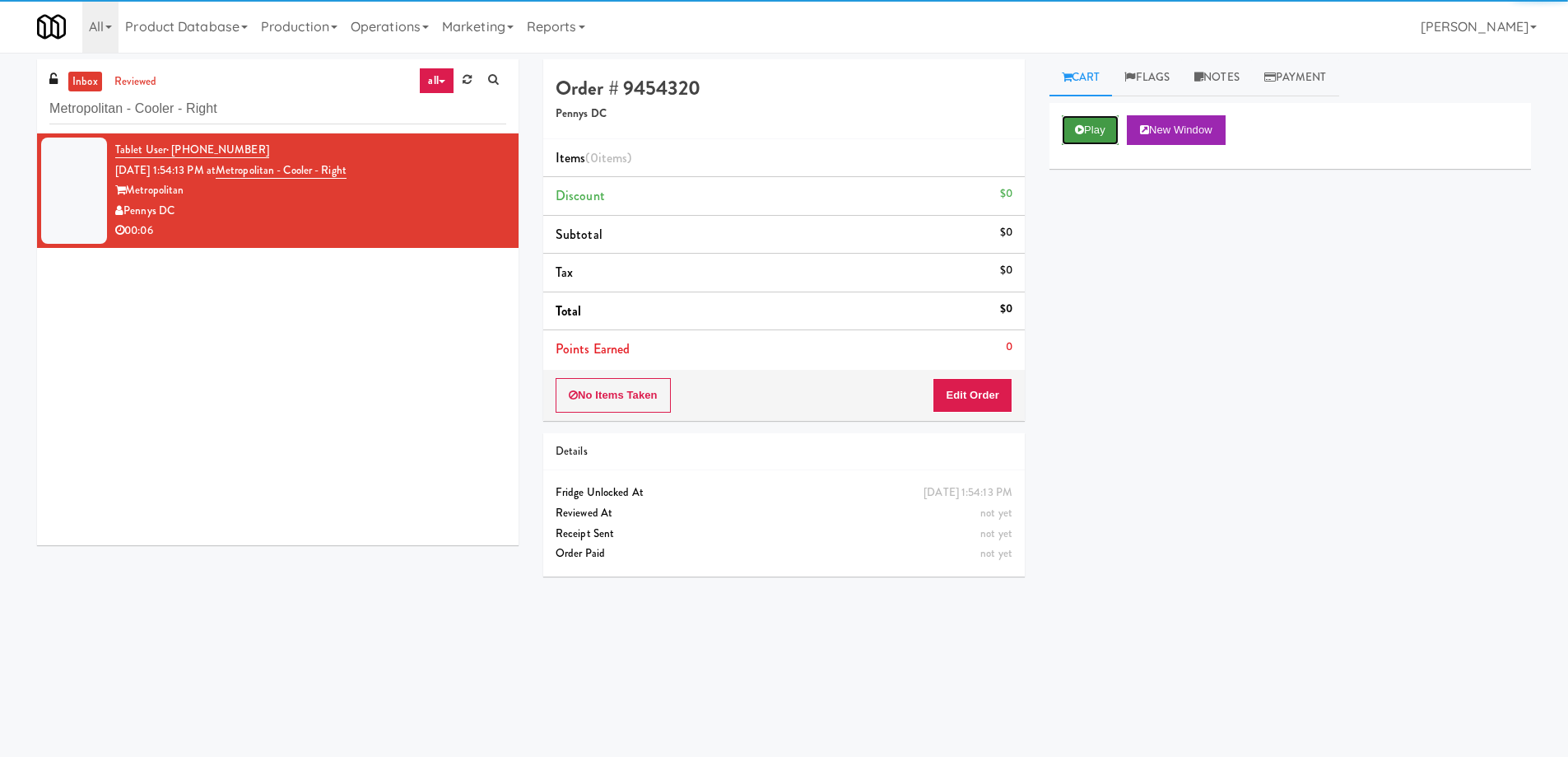
click at [1085, 126] on button "Play" at bounding box center [1090, 129] width 57 height 29
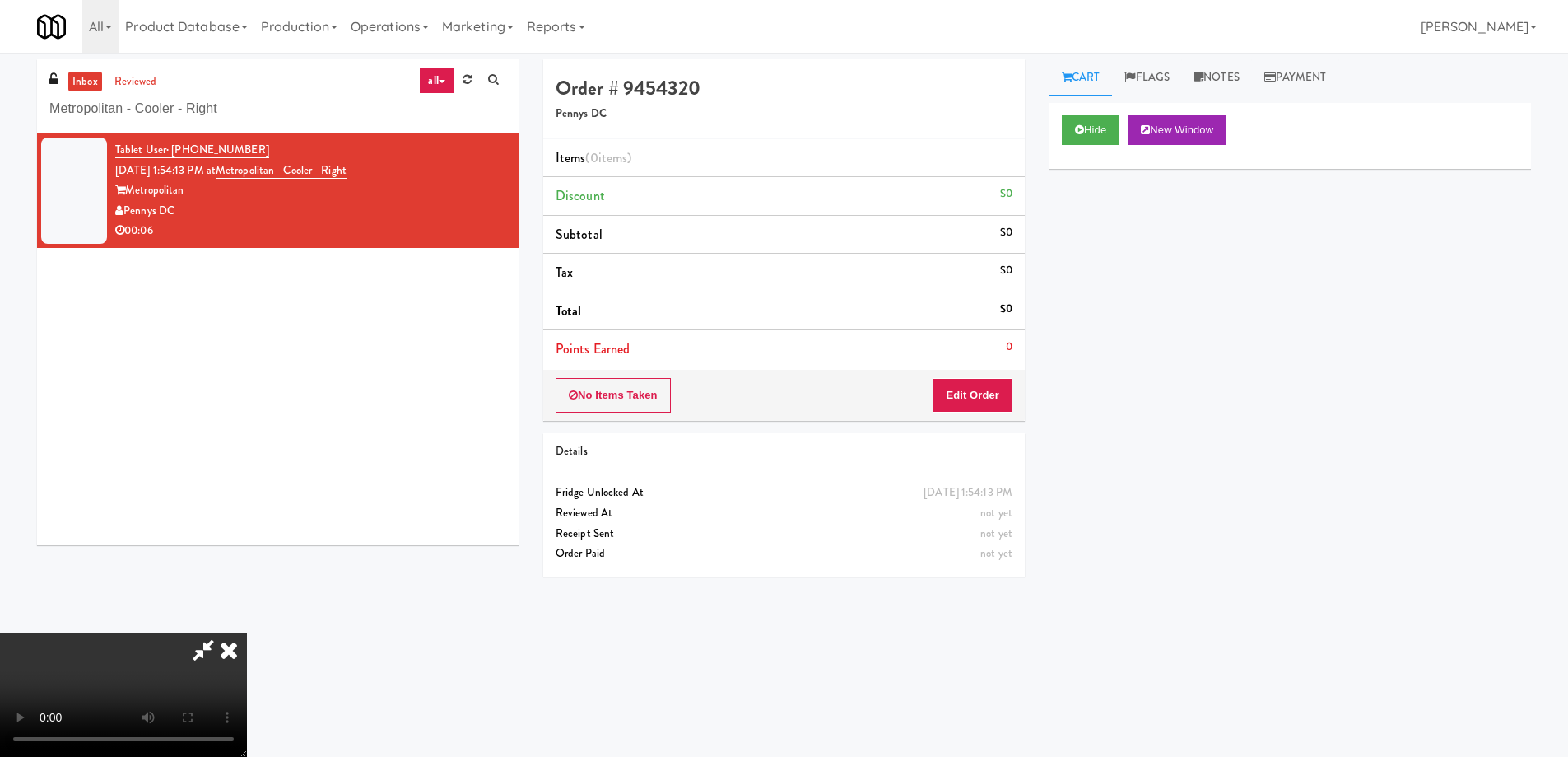
click at [247, 633] on video at bounding box center [123, 695] width 247 height 124
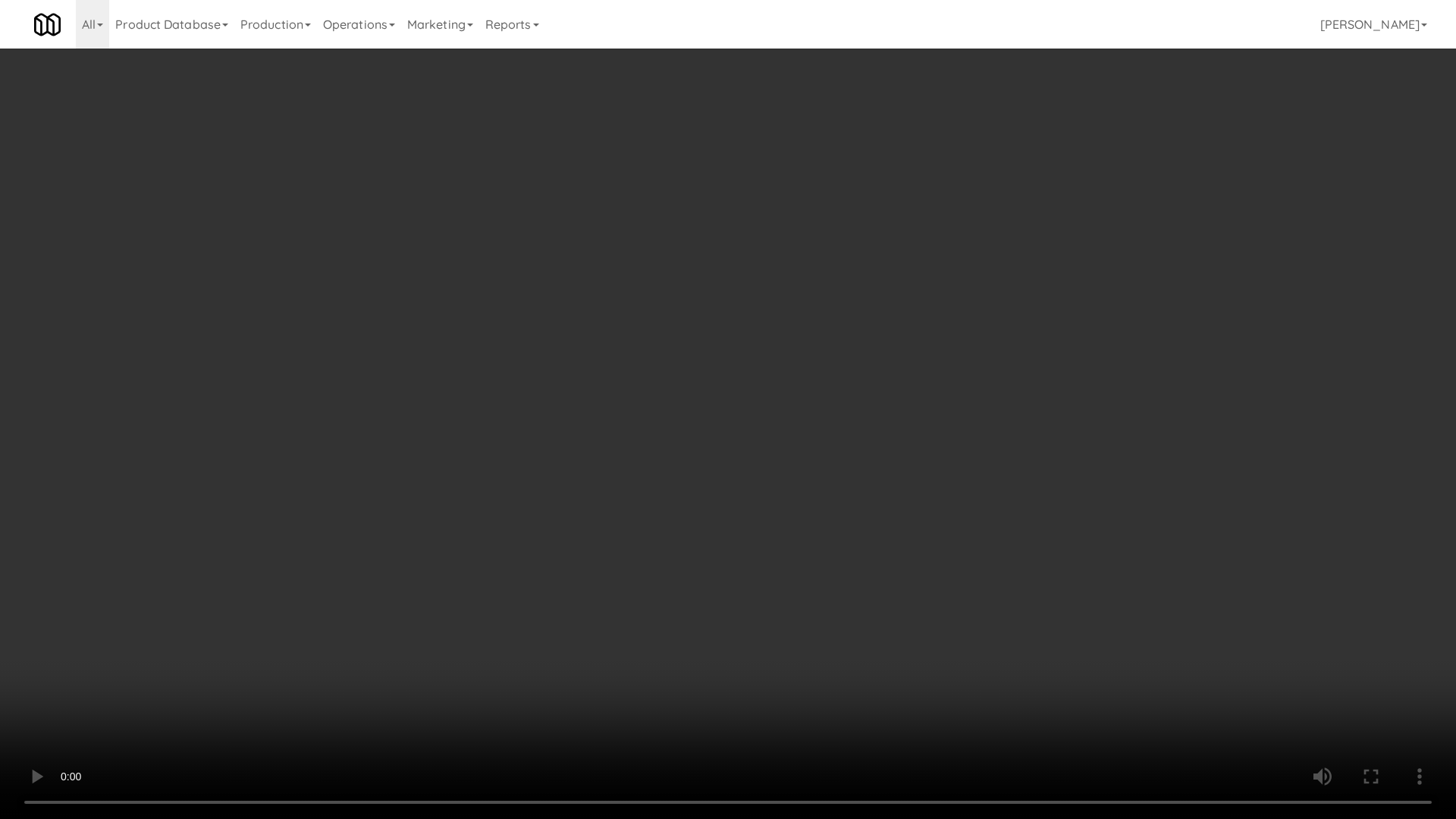
click at [744, 380] on video at bounding box center [728, 409] width 1456 height 819
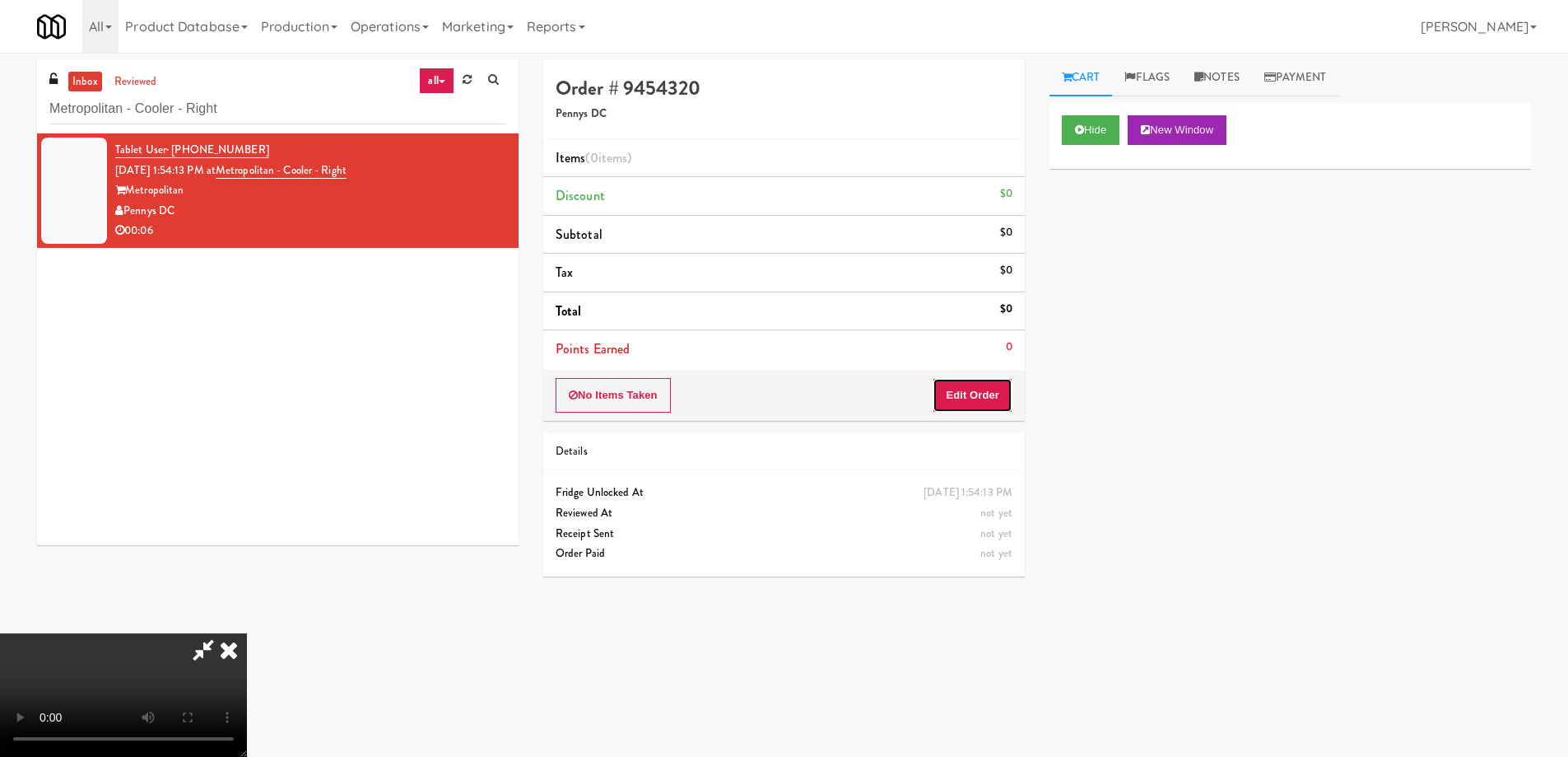
drag, startPoint x: 978, startPoint y: 397, endPoint x: 1034, endPoint y: 324, distance: 92.0
click at [978, 394] on button "Edit Order" at bounding box center [972, 395] width 80 height 35
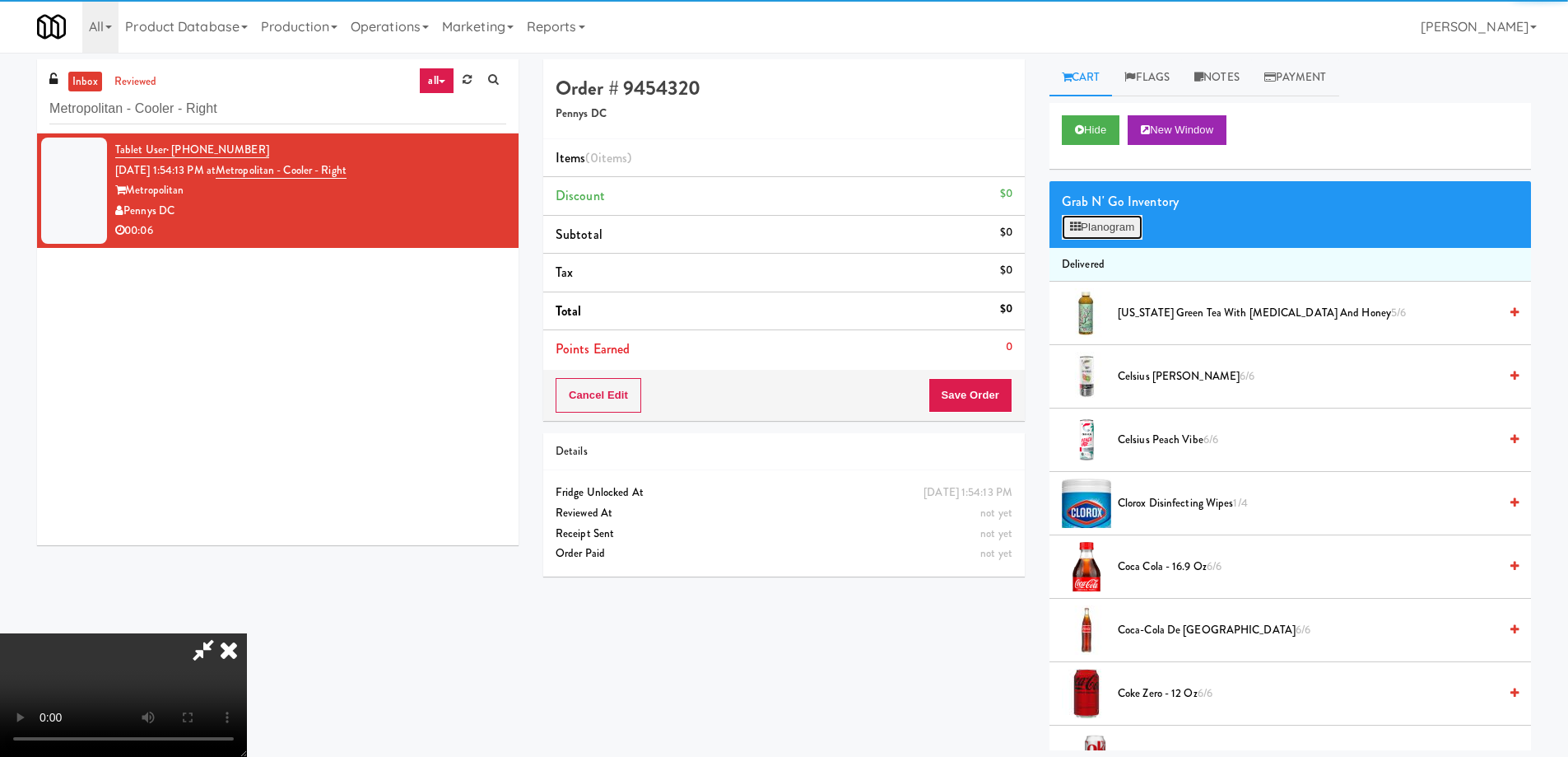
click at [1085, 234] on button "Planogram" at bounding box center [1101, 227] width 80 height 25
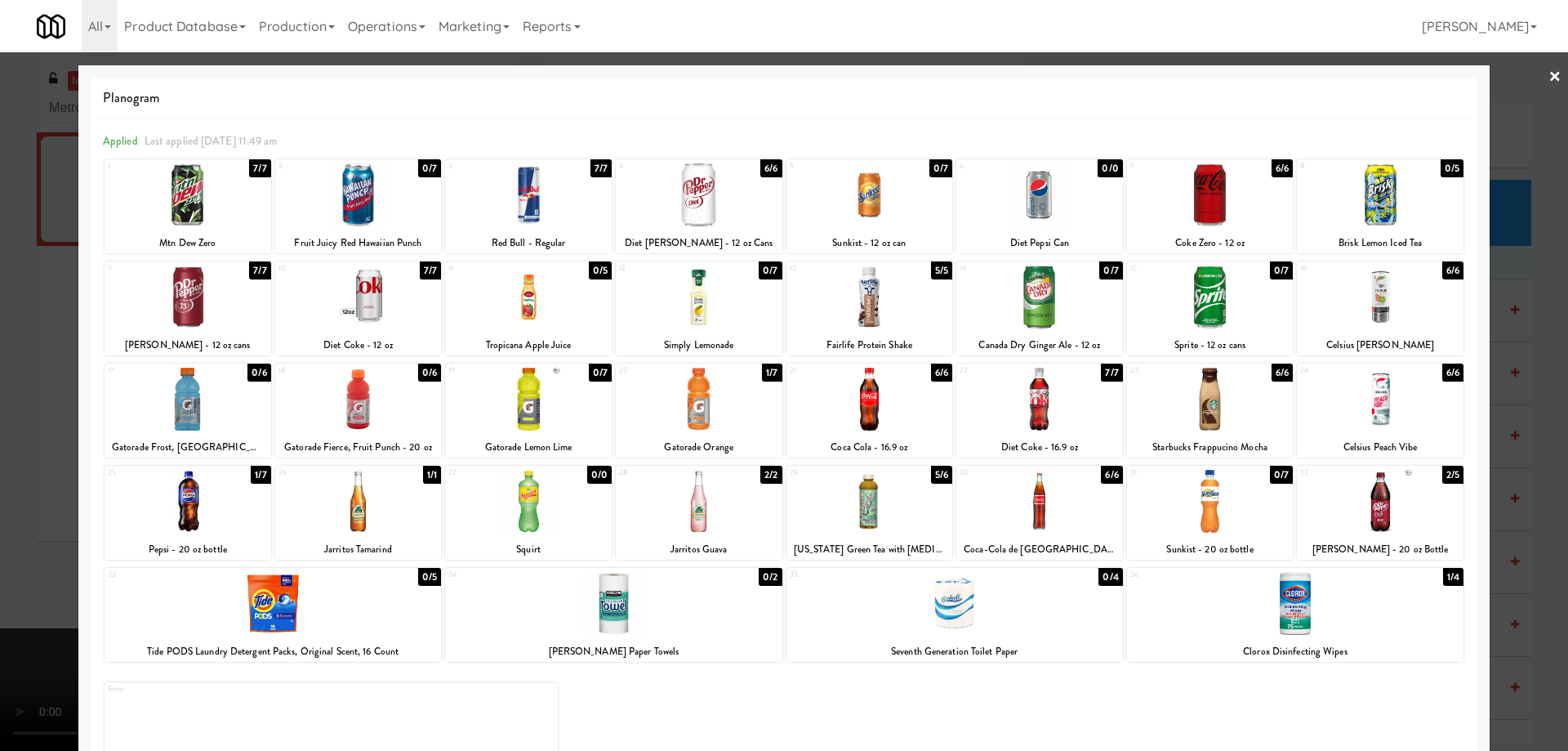
click at [1395, 498] on div at bounding box center [1381, 501] width 167 height 63
click at [1531, 79] on div at bounding box center [784, 375] width 1568 height 751
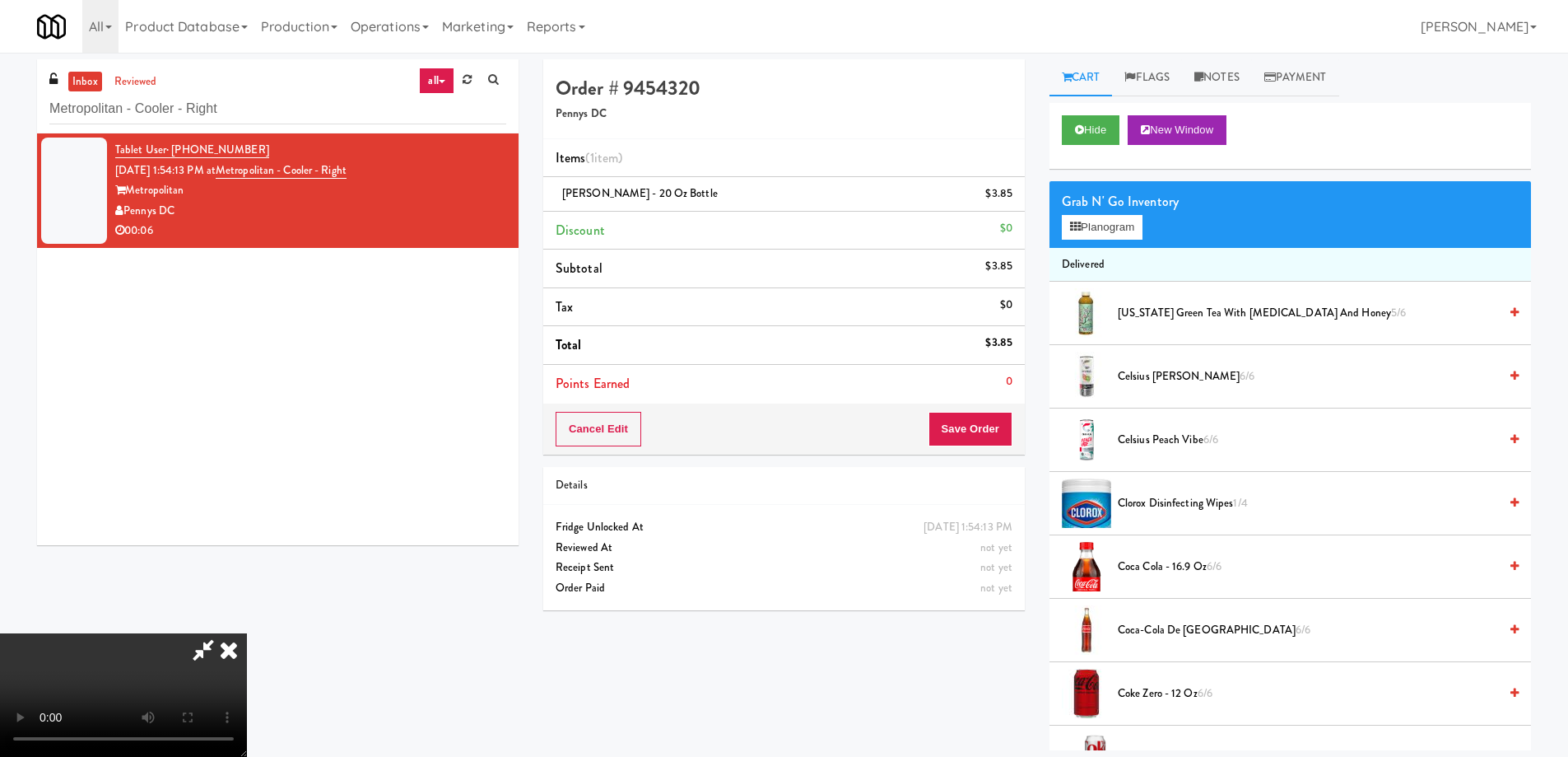
click at [247, 633] on video at bounding box center [123, 695] width 247 height 124
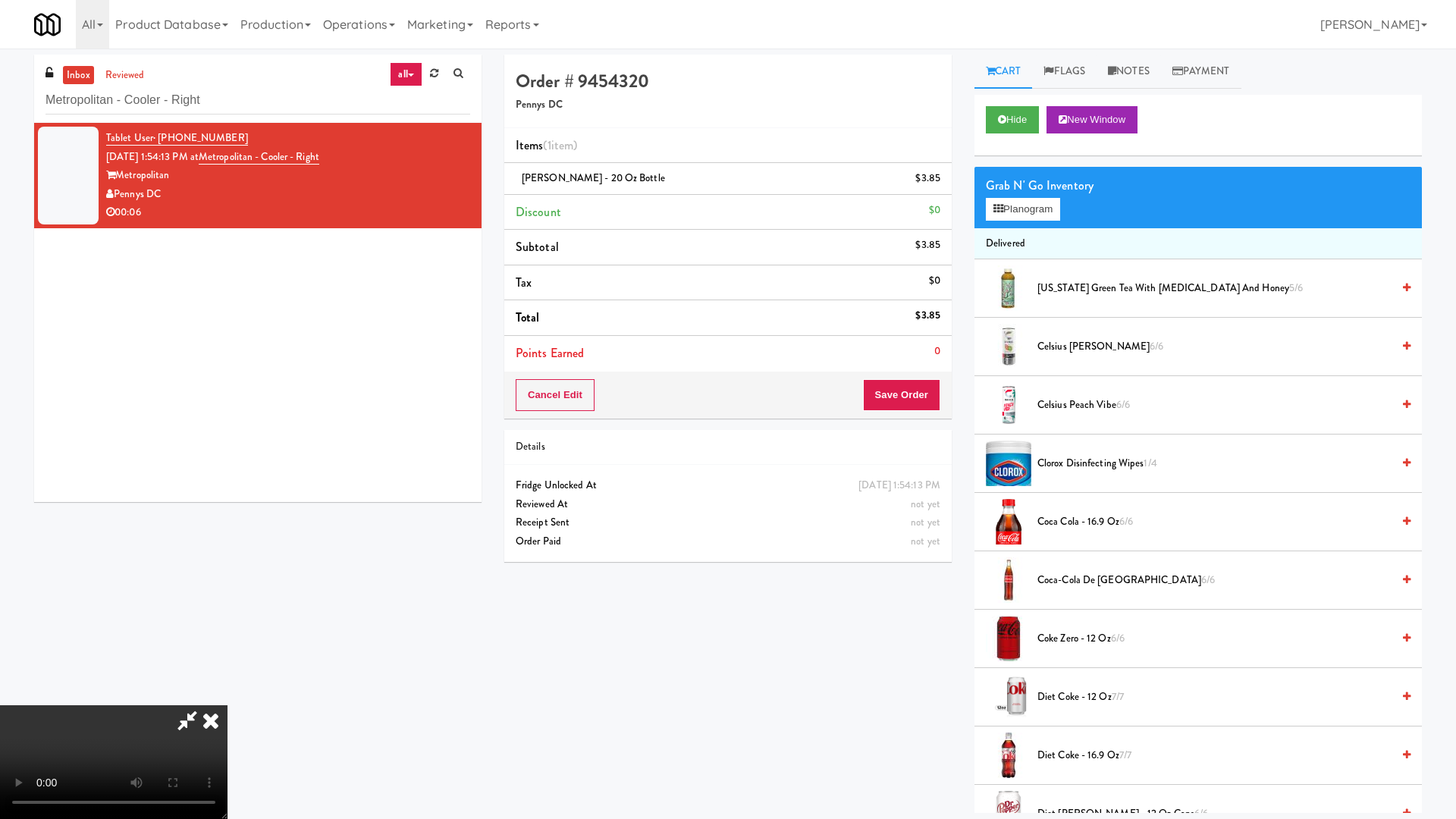
click at [227, 696] on video at bounding box center [113, 762] width 227 height 114
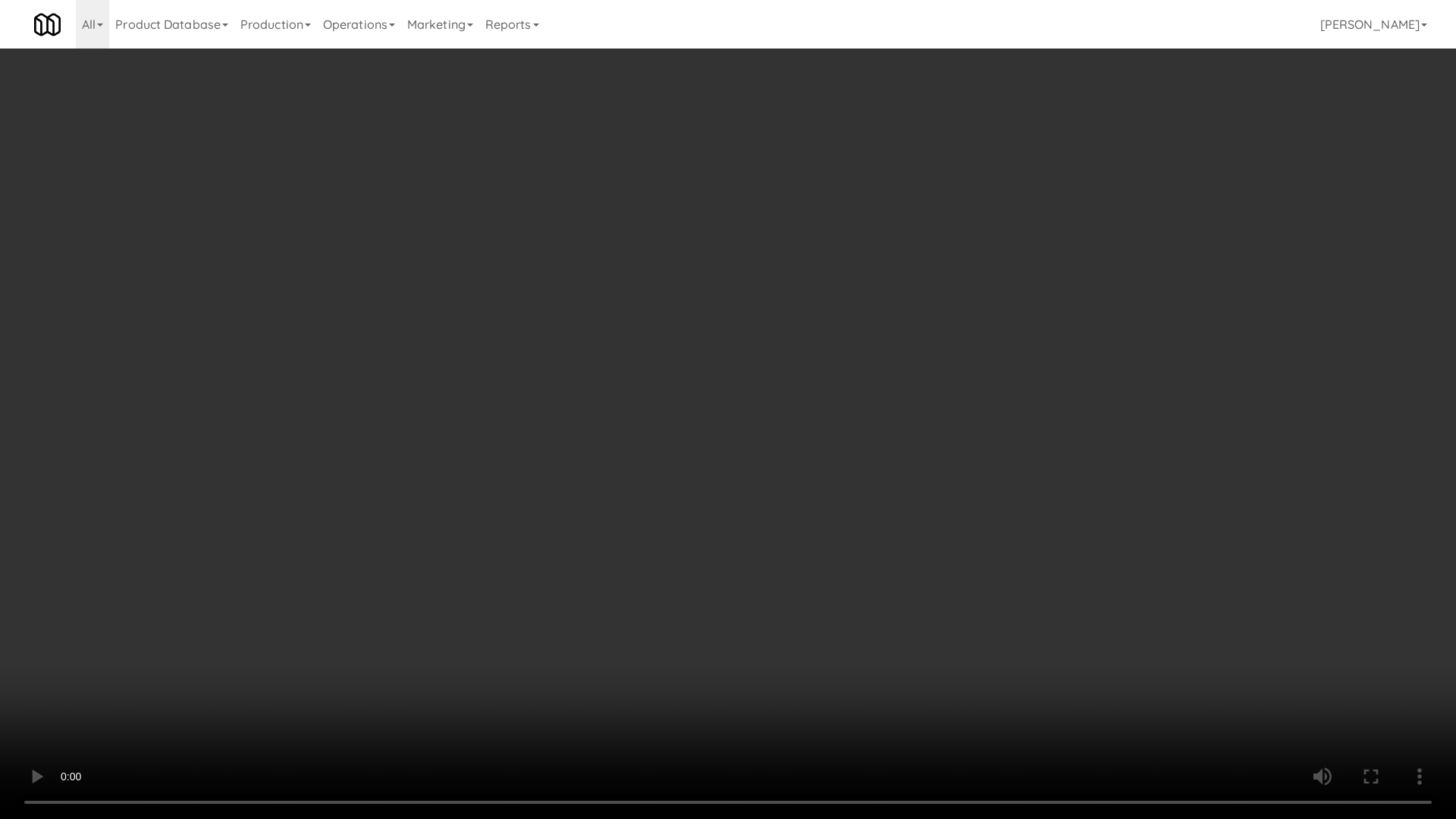
click at [781, 413] on video at bounding box center [728, 409] width 1456 height 819
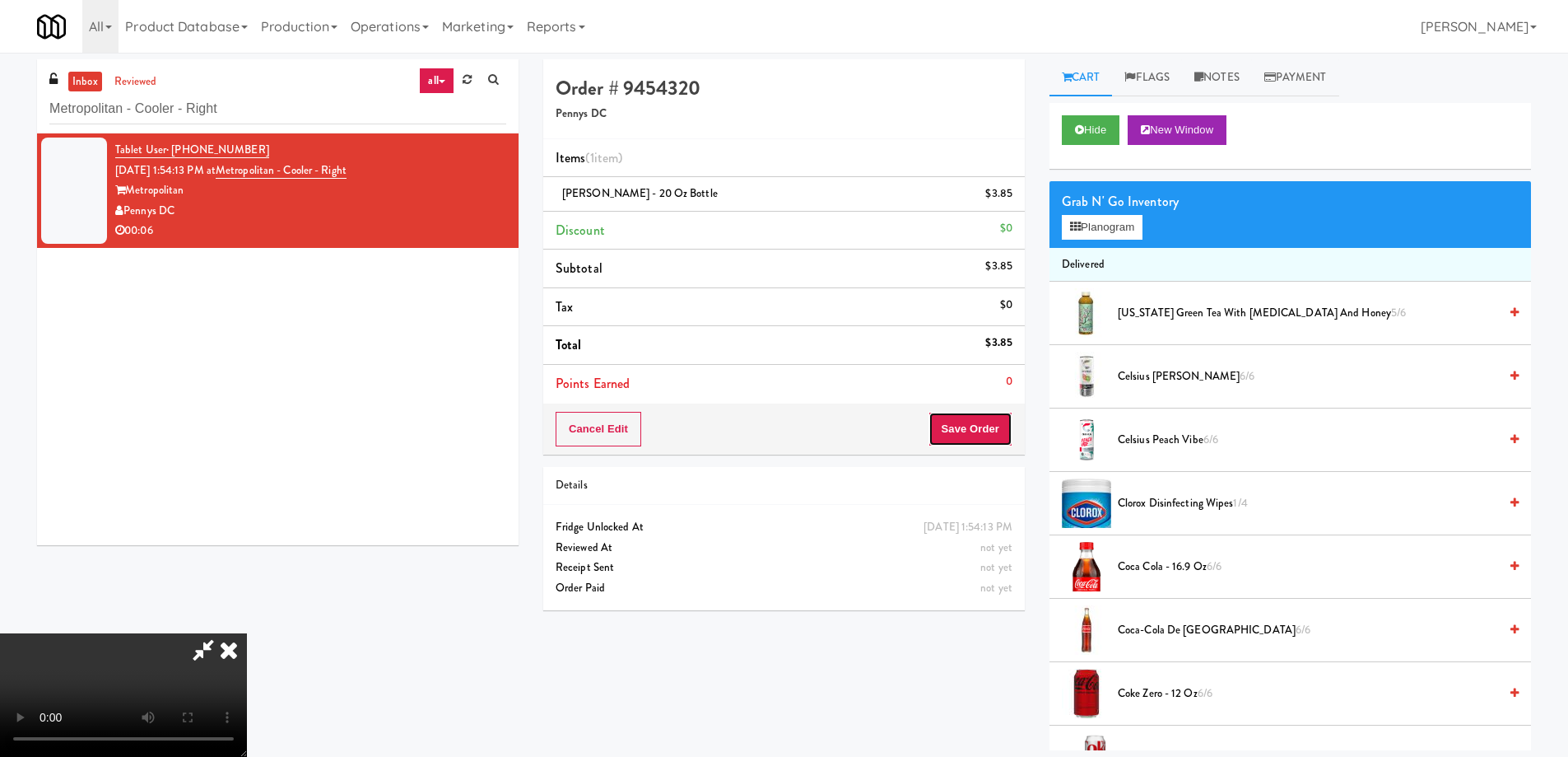
click at [973, 426] on button "Save Order" at bounding box center [970, 429] width 84 height 35
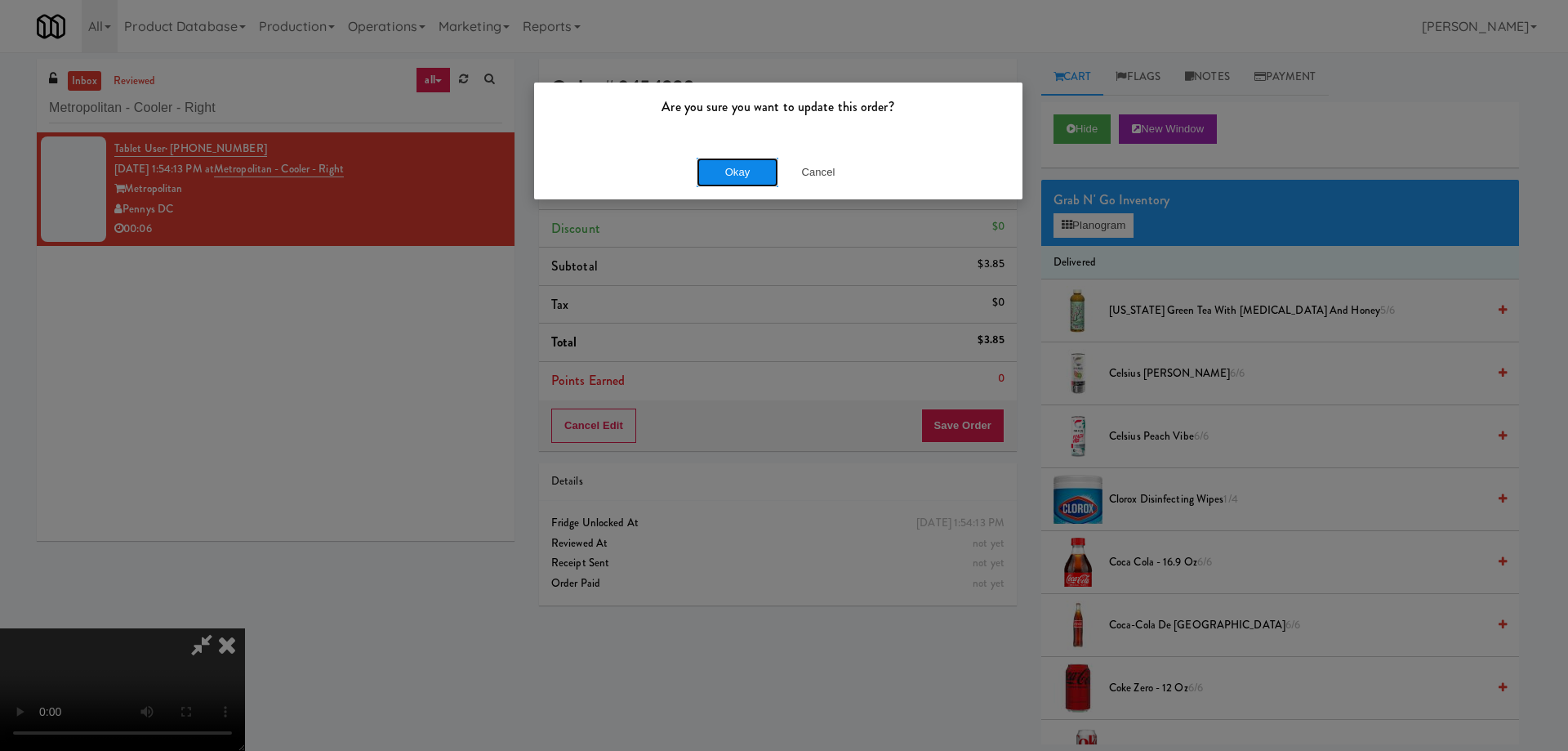
click at [745, 174] on button "Okay" at bounding box center [737, 172] width 82 height 29
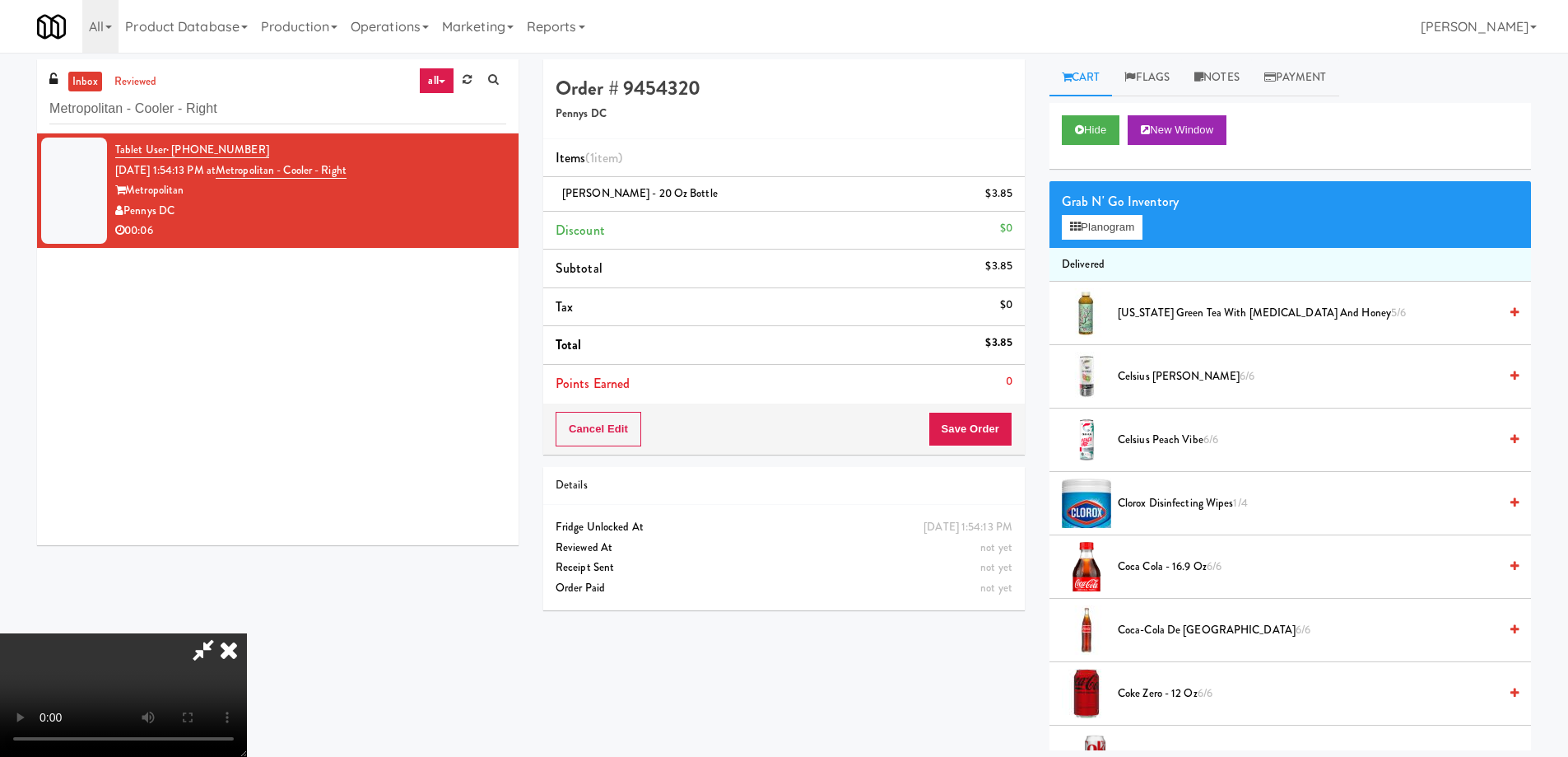
click at [247, 633] on icon at bounding box center [229, 649] width 36 height 33
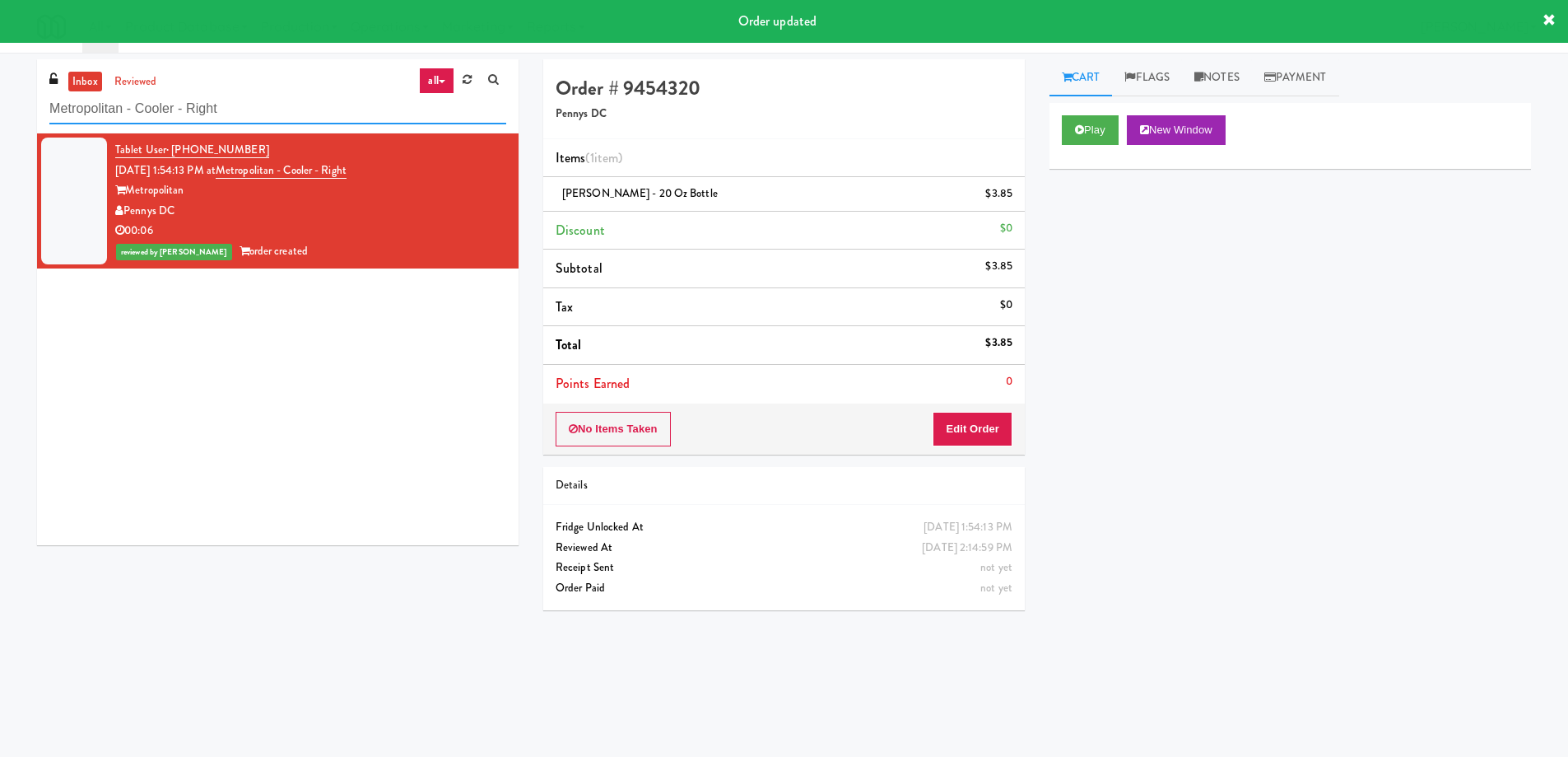
click at [277, 109] on input "Metropolitan - Cooler - Right" at bounding box center [278, 109] width 457 height 30
paste input "545 N McClurg- Right - Ambien"
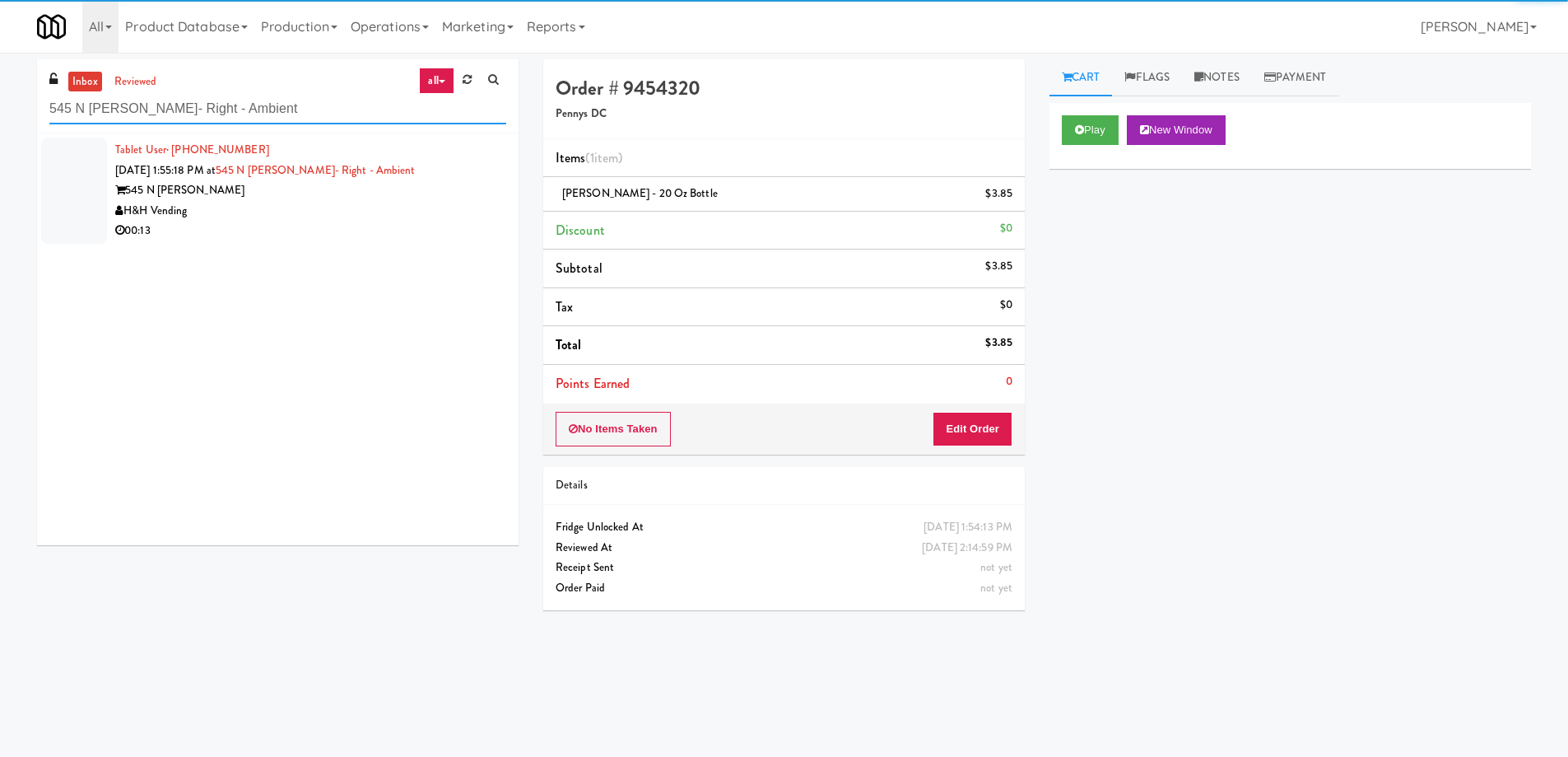
type input "545 N McClurg- Right - Ambient"
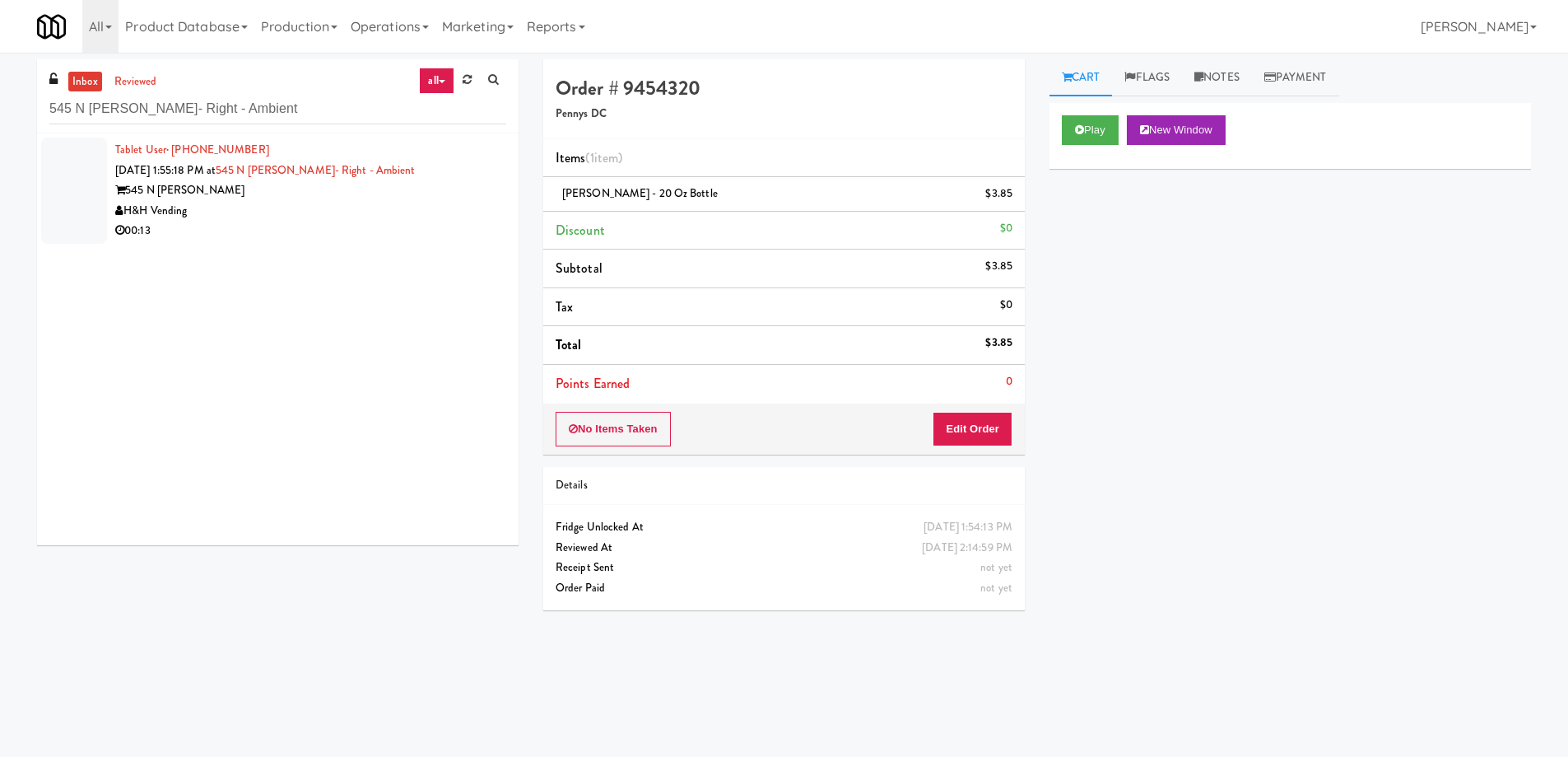
click at [348, 216] on div "H&H Vending" at bounding box center [311, 212] width 391 height 21
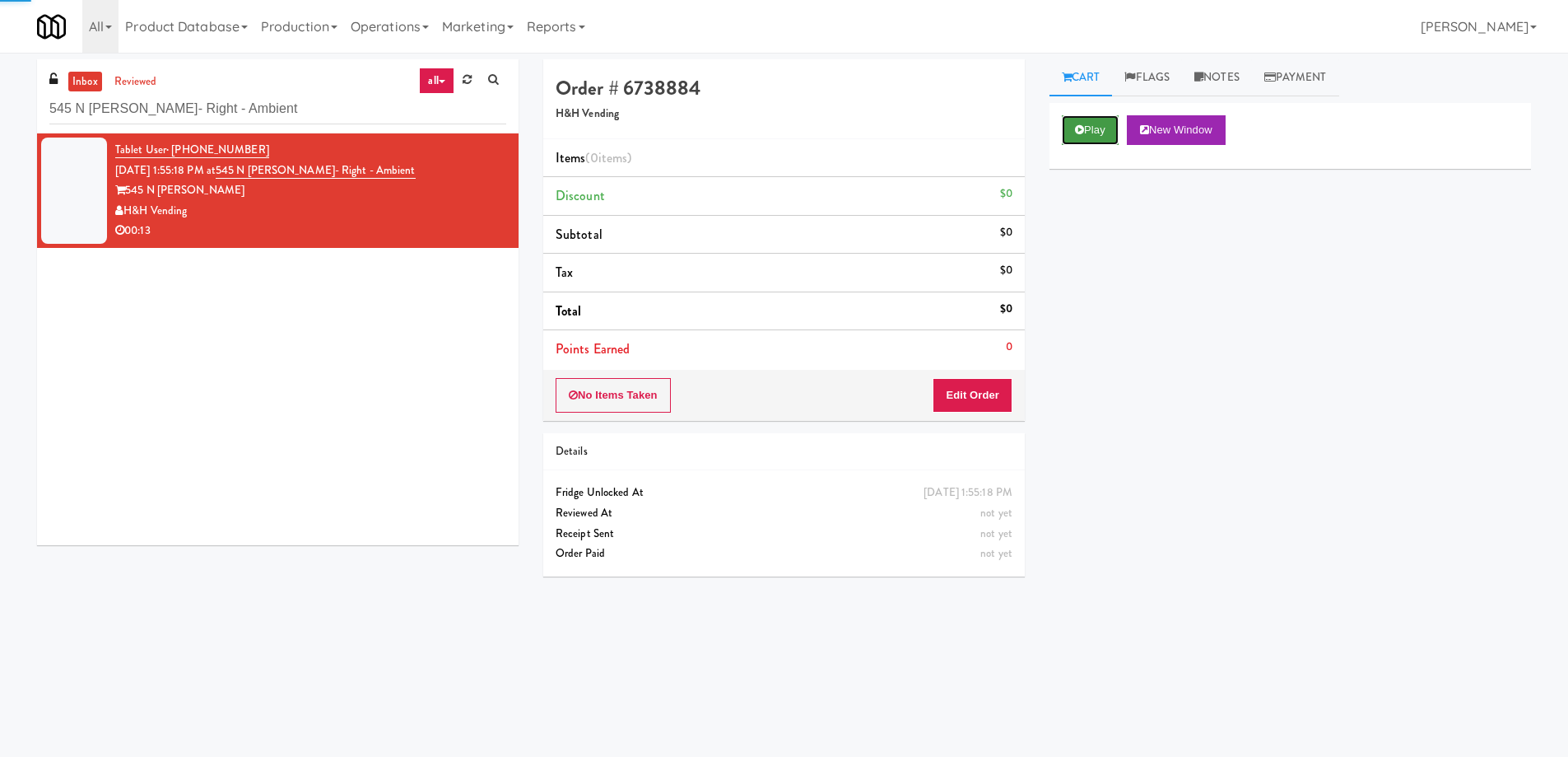
drag, startPoint x: 1083, startPoint y: 125, endPoint x: 1079, endPoint y: 131, distance: 7.2
click at [1083, 125] on icon at bounding box center [1080, 129] width 9 height 10
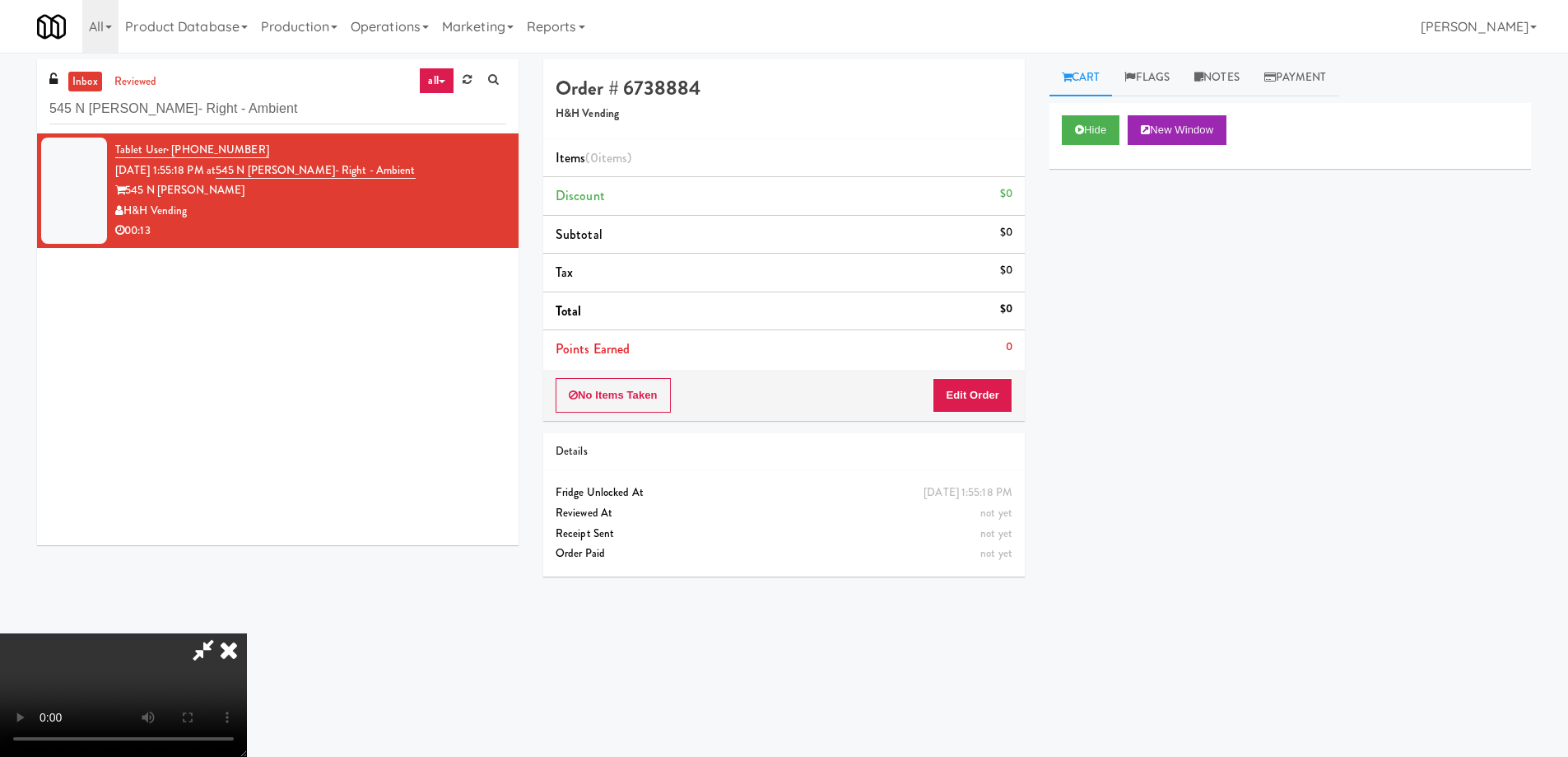
click at [247, 633] on video at bounding box center [123, 695] width 247 height 124
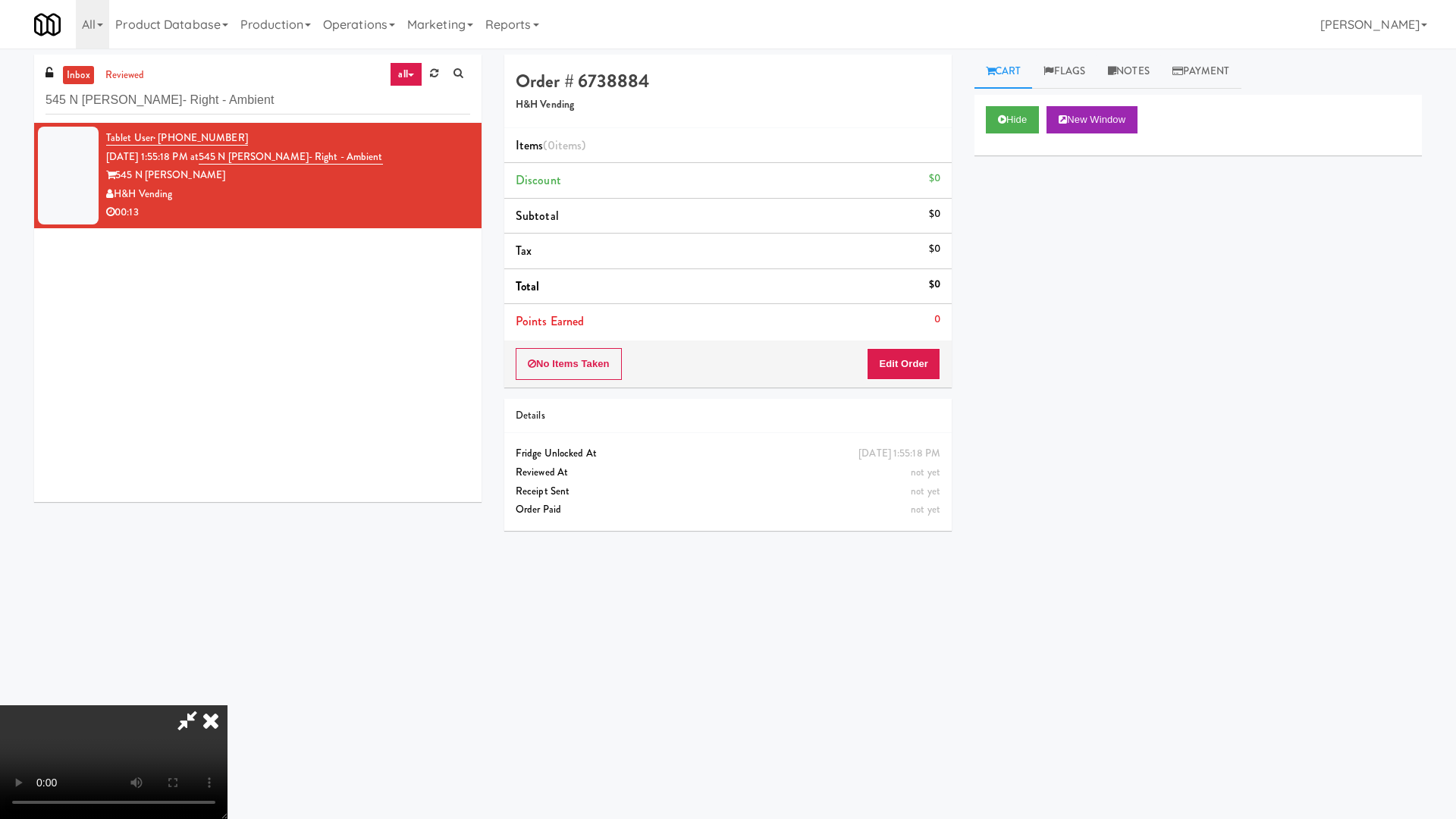
click at [227, 696] on video at bounding box center [113, 762] width 227 height 114
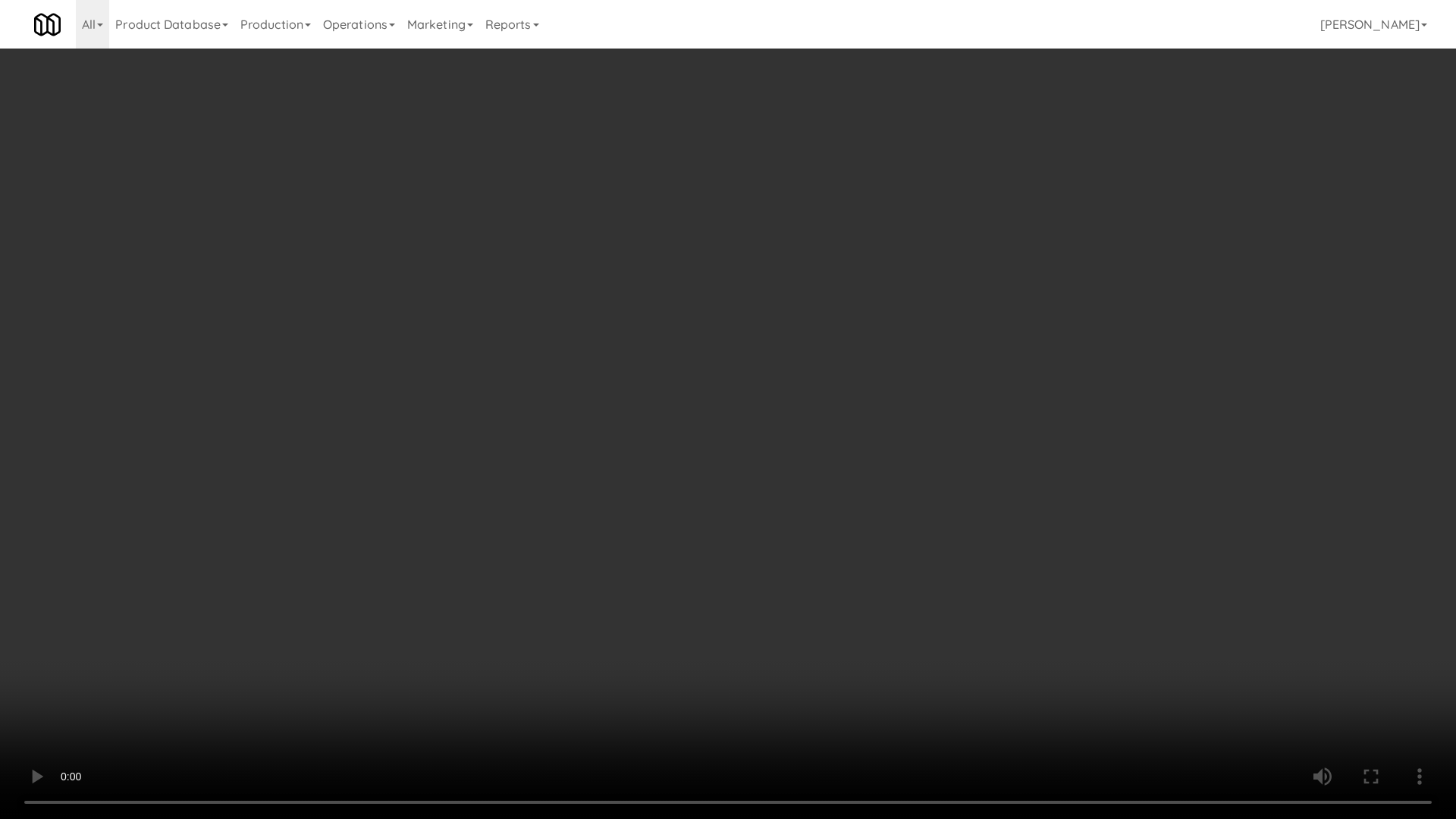
click at [688, 422] on video at bounding box center [728, 409] width 1456 height 819
click at [737, 357] on video at bounding box center [728, 409] width 1456 height 819
click at [735, 354] on video at bounding box center [728, 409] width 1456 height 819
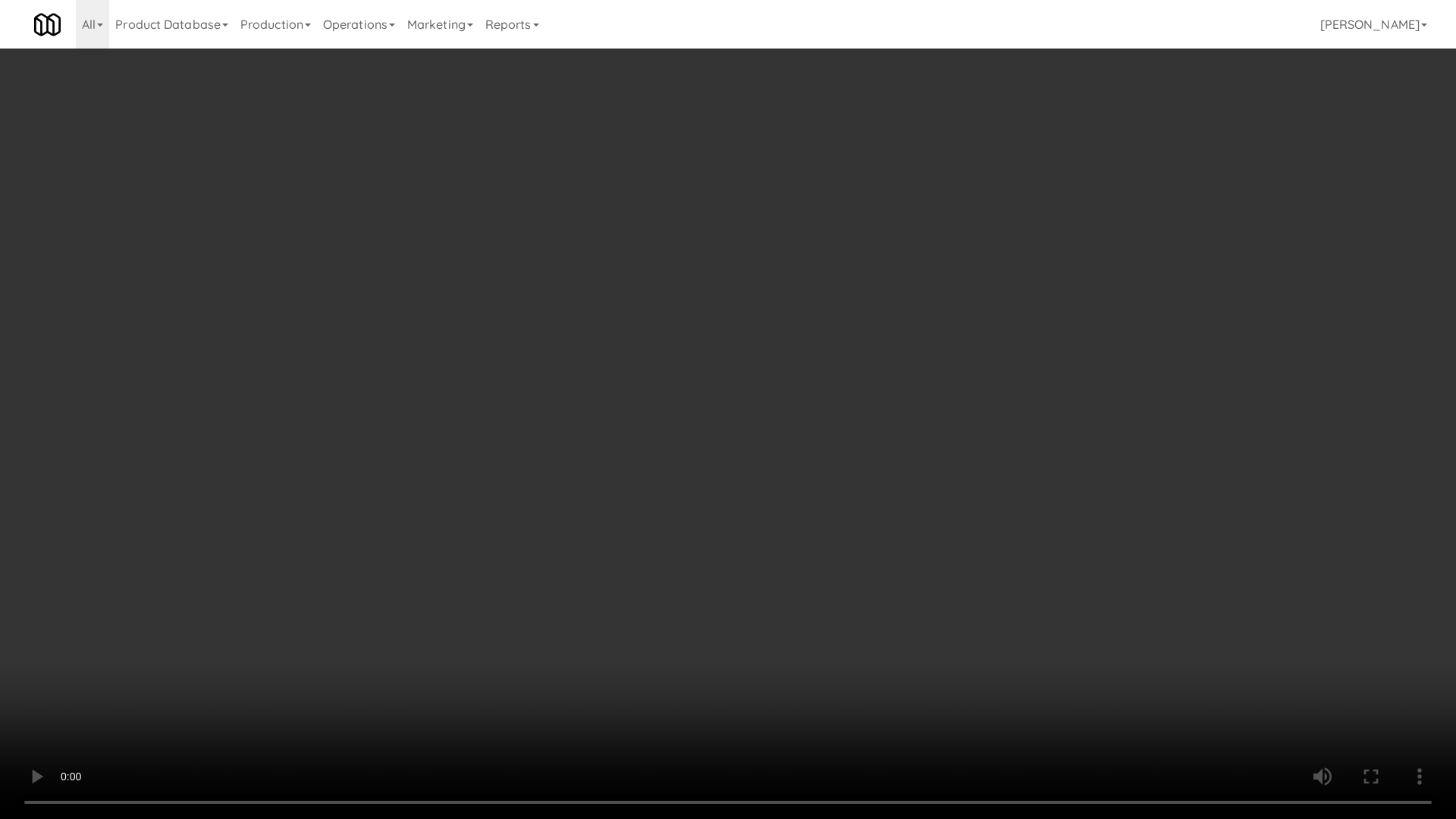
click at [735, 354] on video at bounding box center [728, 409] width 1456 height 819
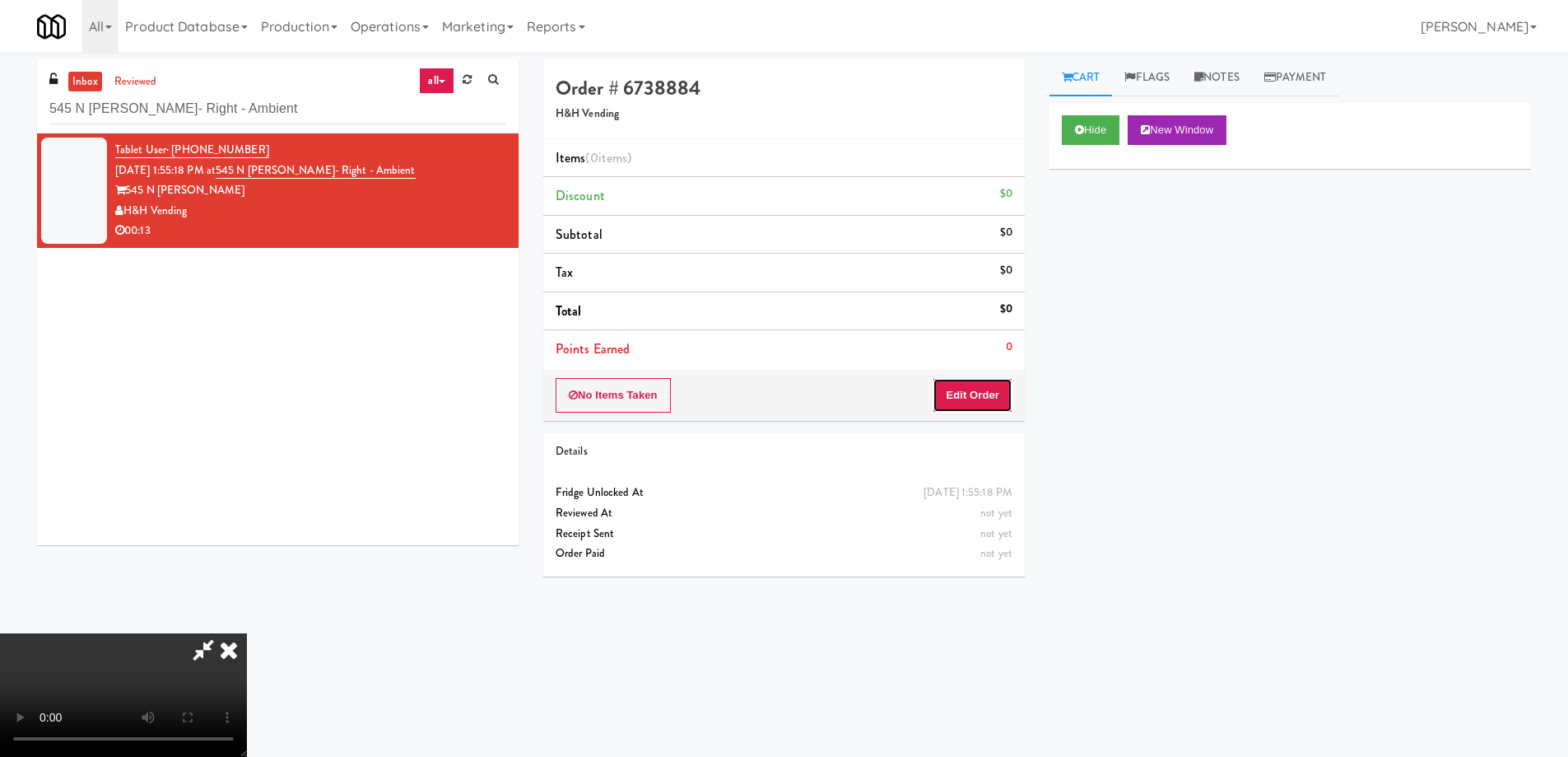
click at [994, 400] on button "Edit Order" at bounding box center [972, 395] width 80 height 35
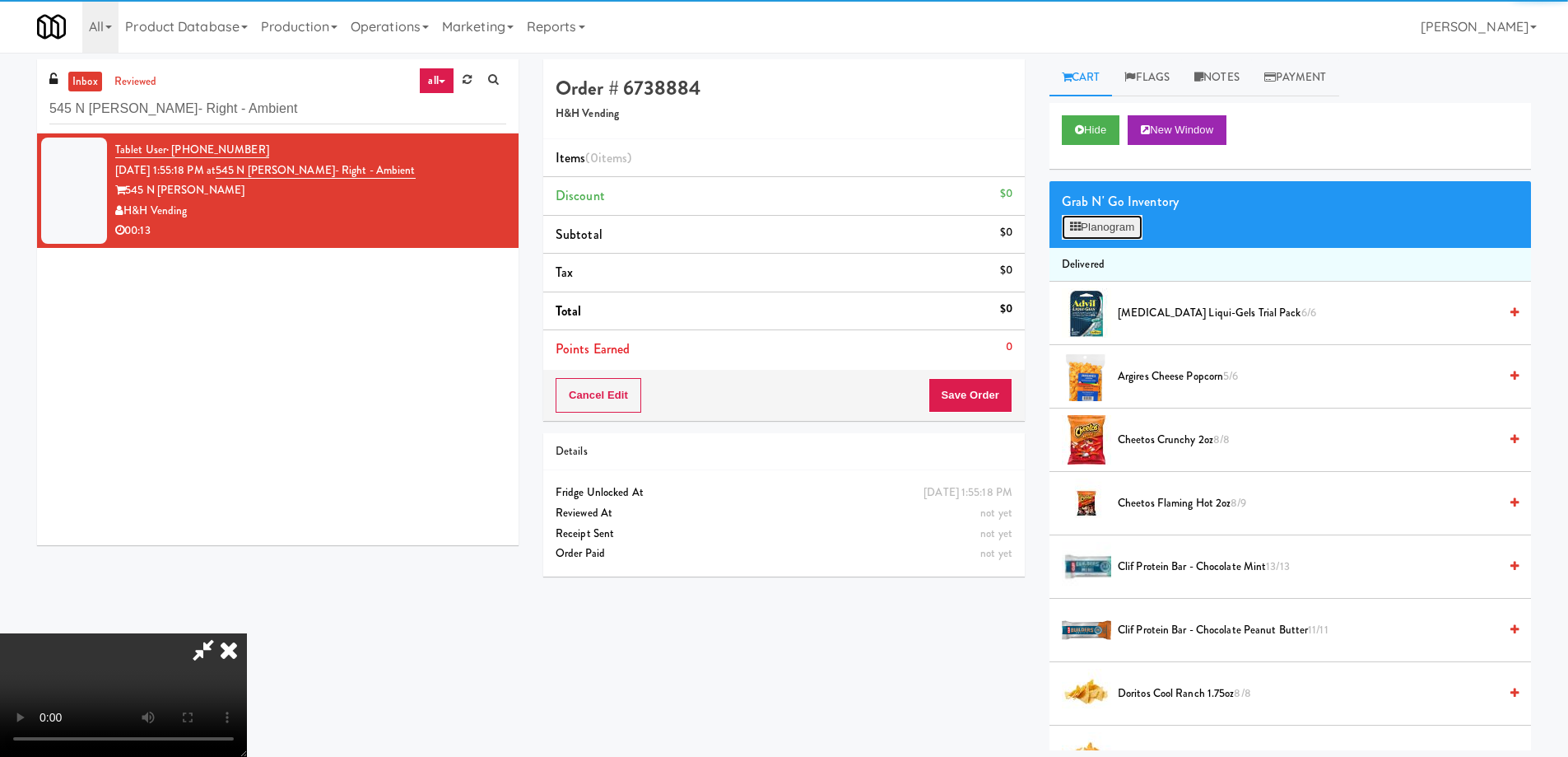
click at [1085, 234] on button "Planogram" at bounding box center [1101, 227] width 80 height 25
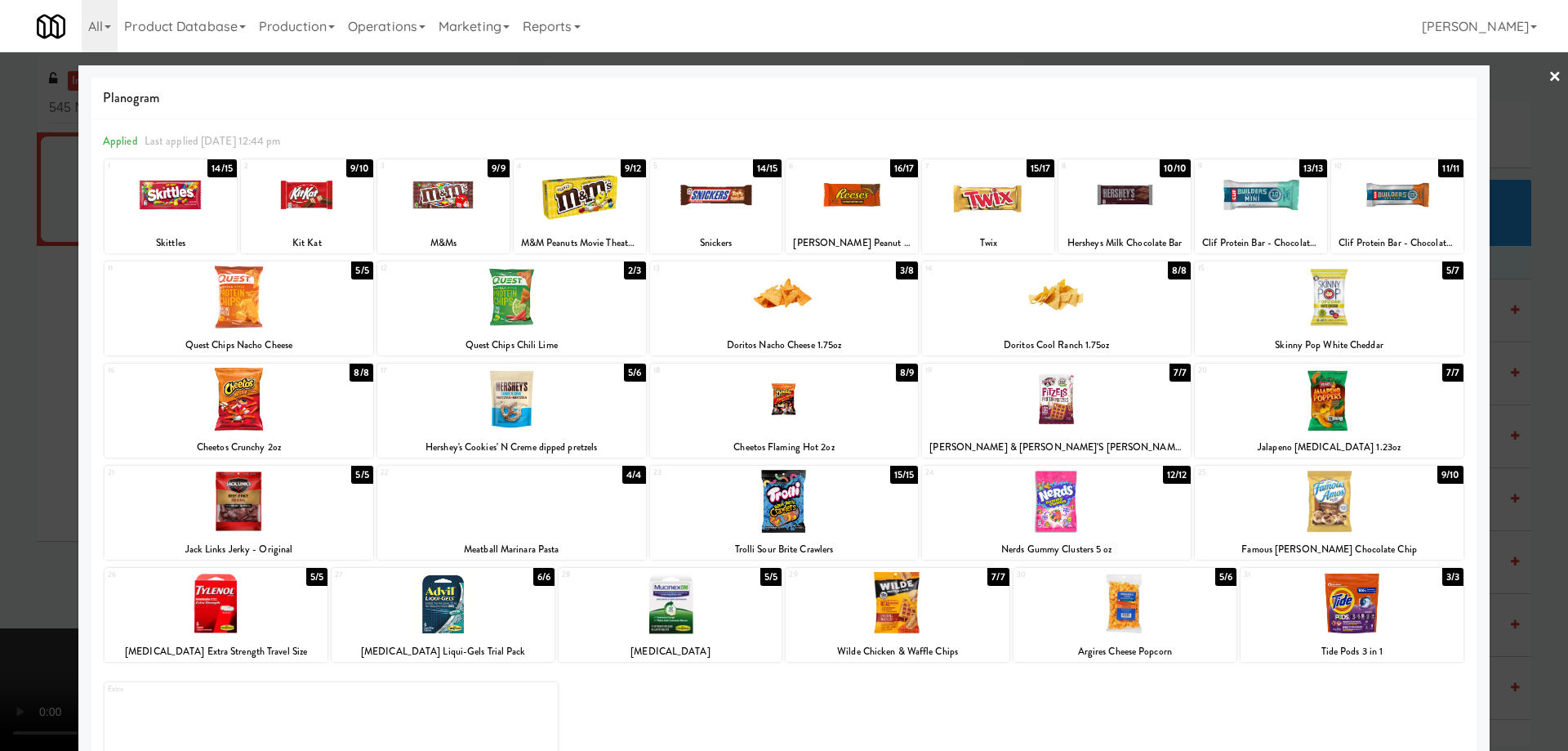
click at [1098, 196] on div at bounding box center [1124, 194] width 132 height 63
drag, startPoint x: 1535, startPoint y: 77, endPoint x: 1501, endPoint y: 112, distance: 48.8
click at [1535, 77] on div at bounding box center [784, 375] width 1568 height 751
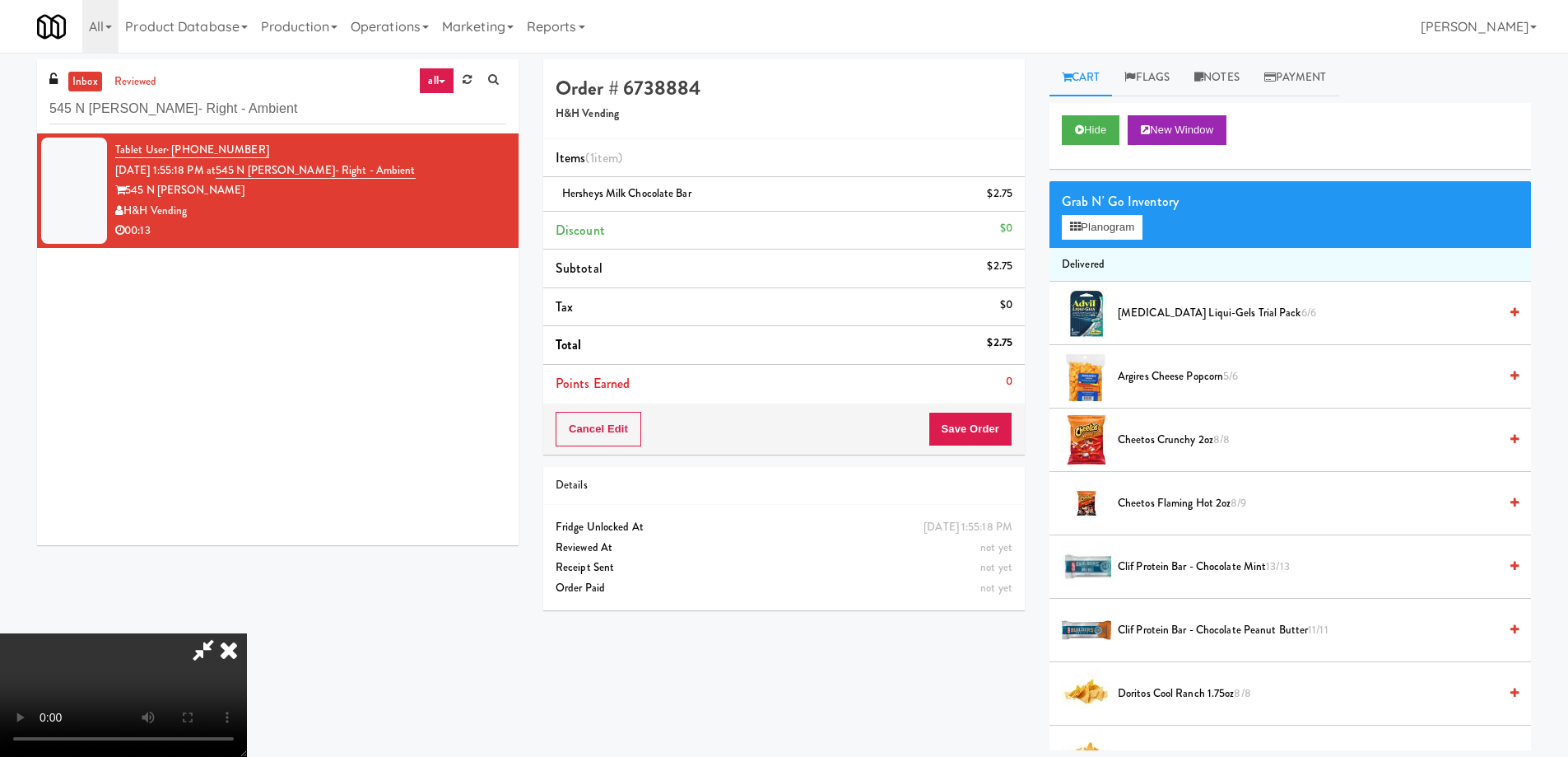
click at [247, 633] on video at bounding box center [123, 695] width 247 height 124
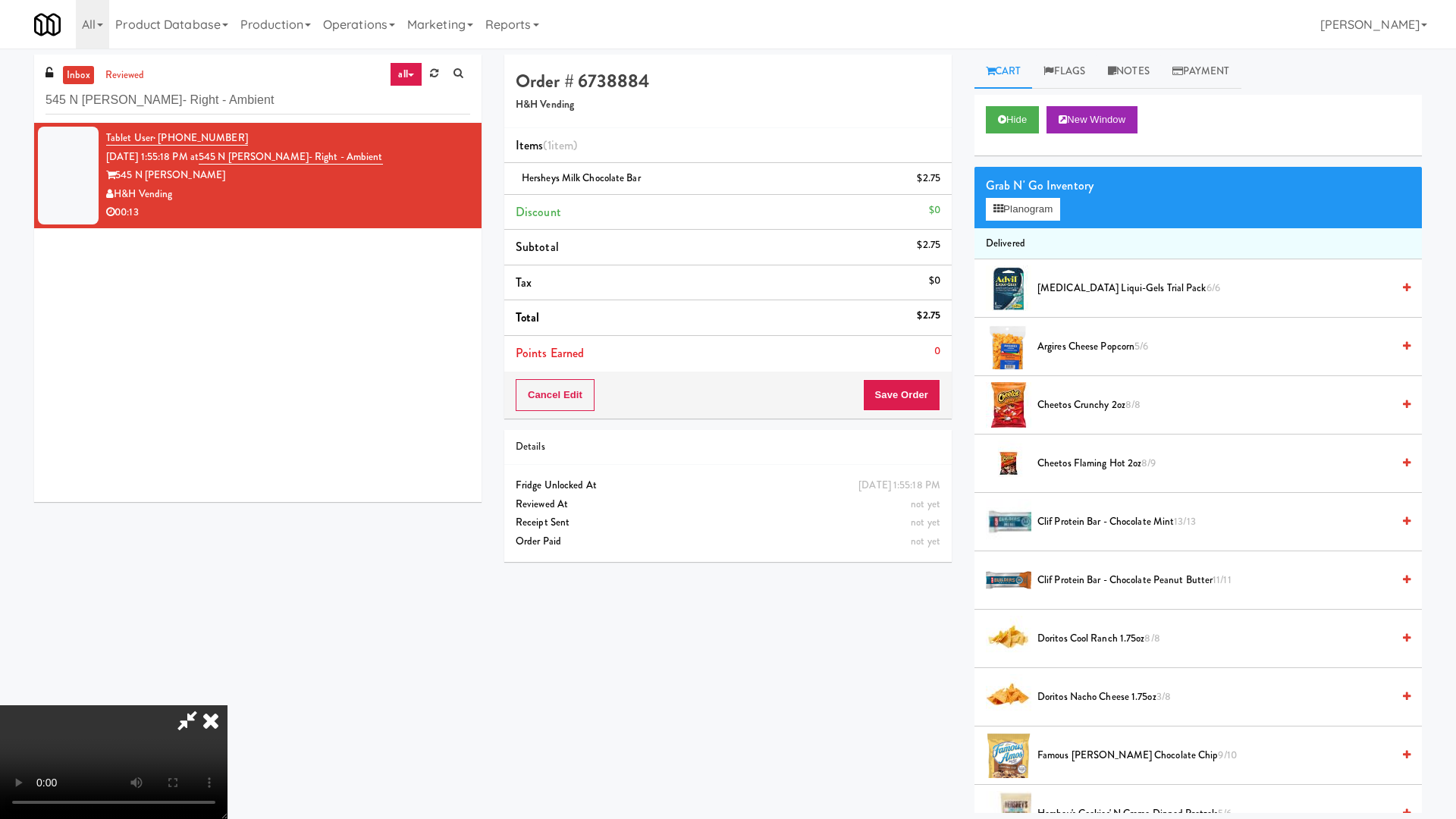
click at [227, 696] on video at bounding box center [113, 762] width 227 height 114
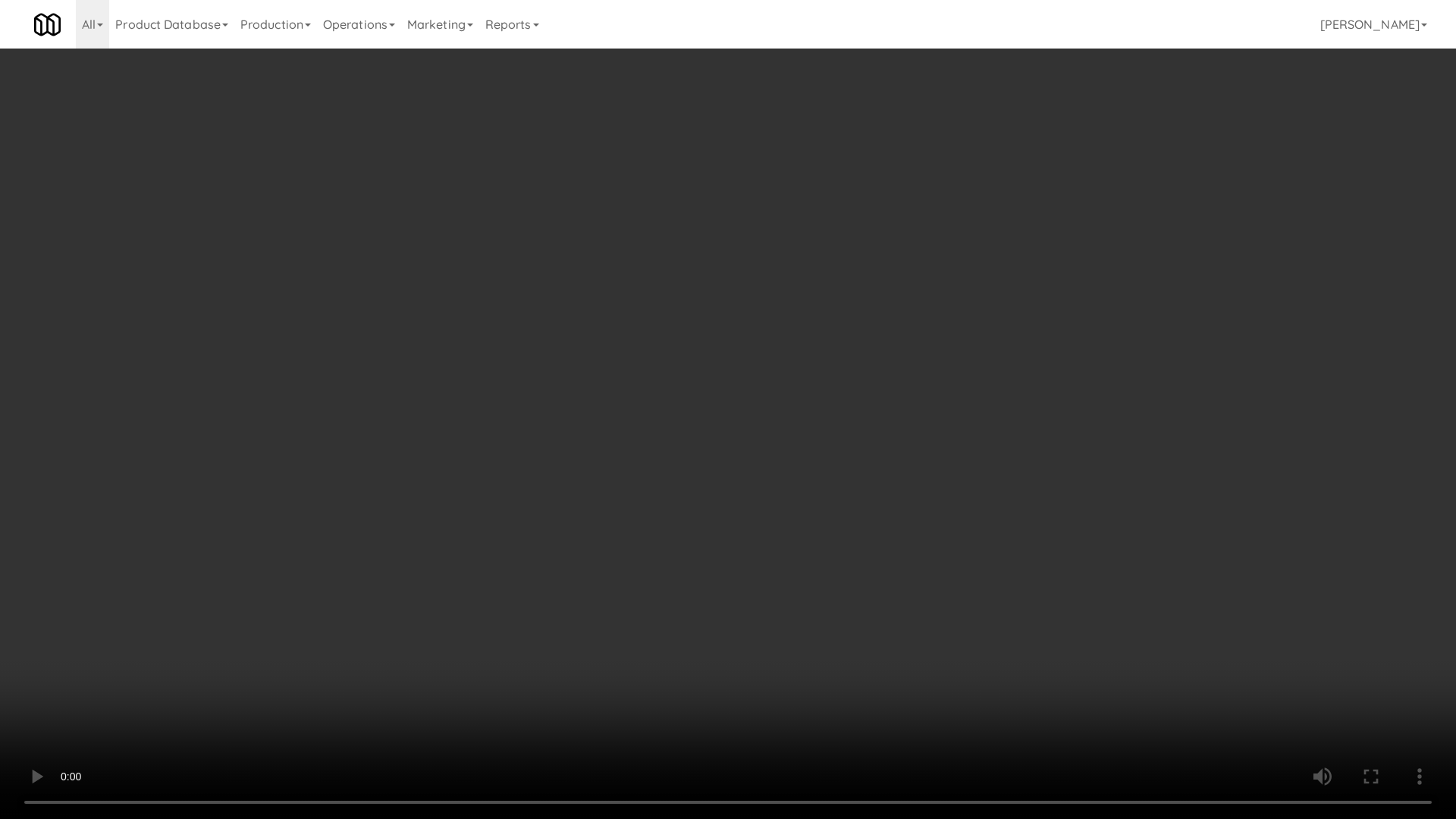
click at [841, 361] on video at bounding box center [728, 409] width 1456 height 819
click at [789, 359] on video at bounding box center [728, 409] width 1456 height 819
click at [841, 362] on video at bounding box center [728, 409] width 1456 height 819
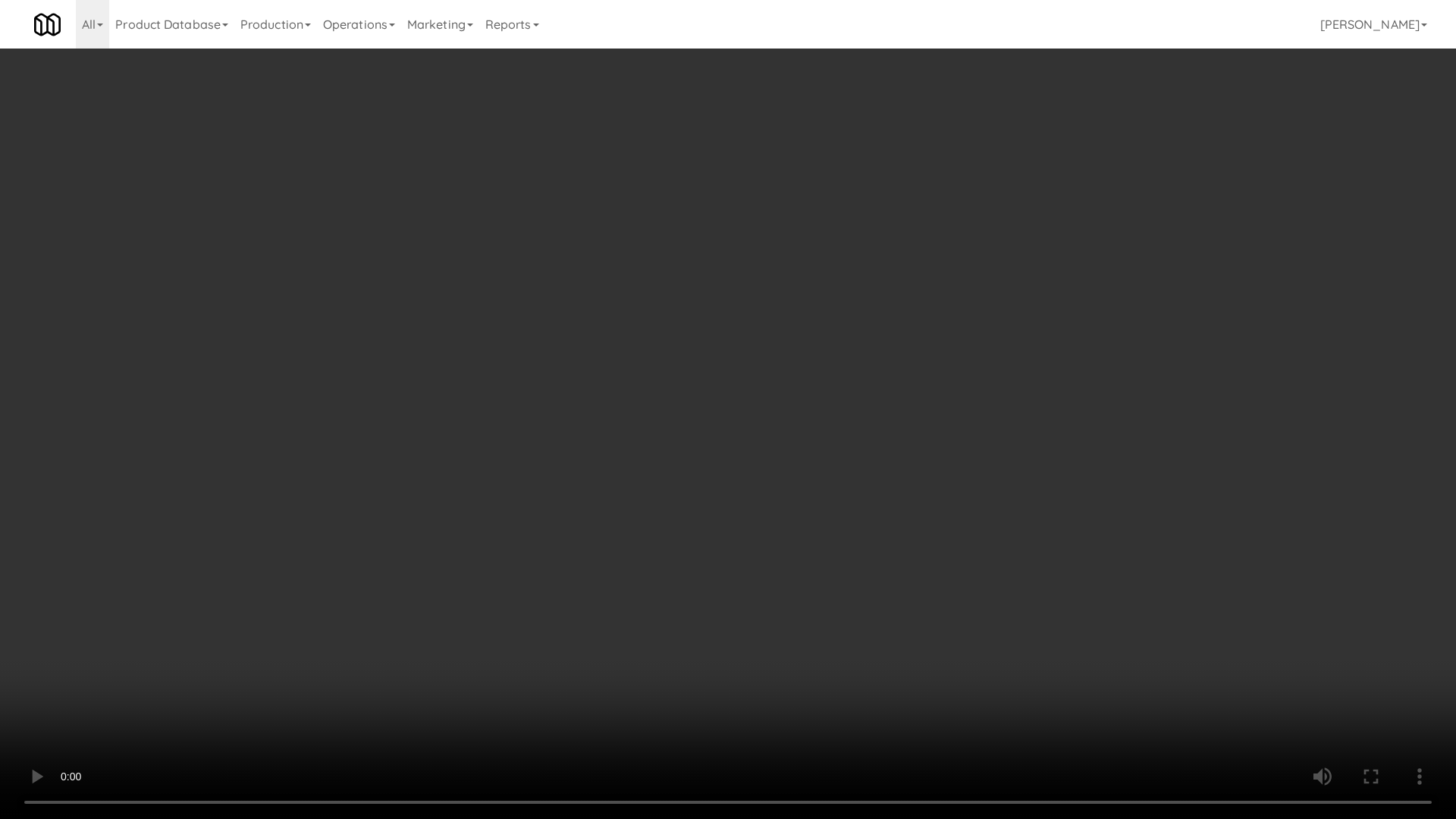
click at [841, 362] on video at bounding box center [728, 409] width 1456 height 819
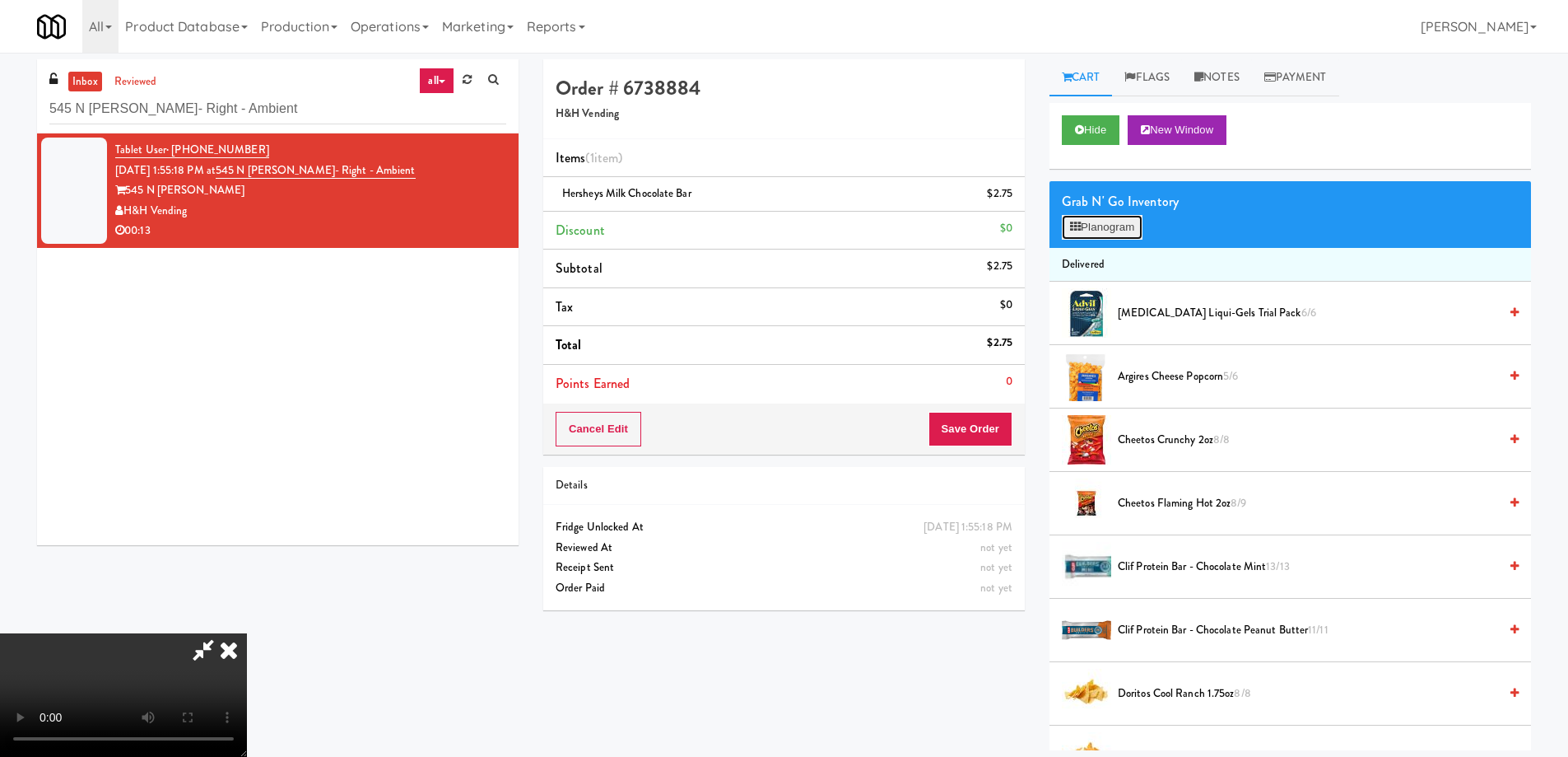
click at [1113, 232] on button "Planogram" at bounding box center [1101, 227] width 80 height 25
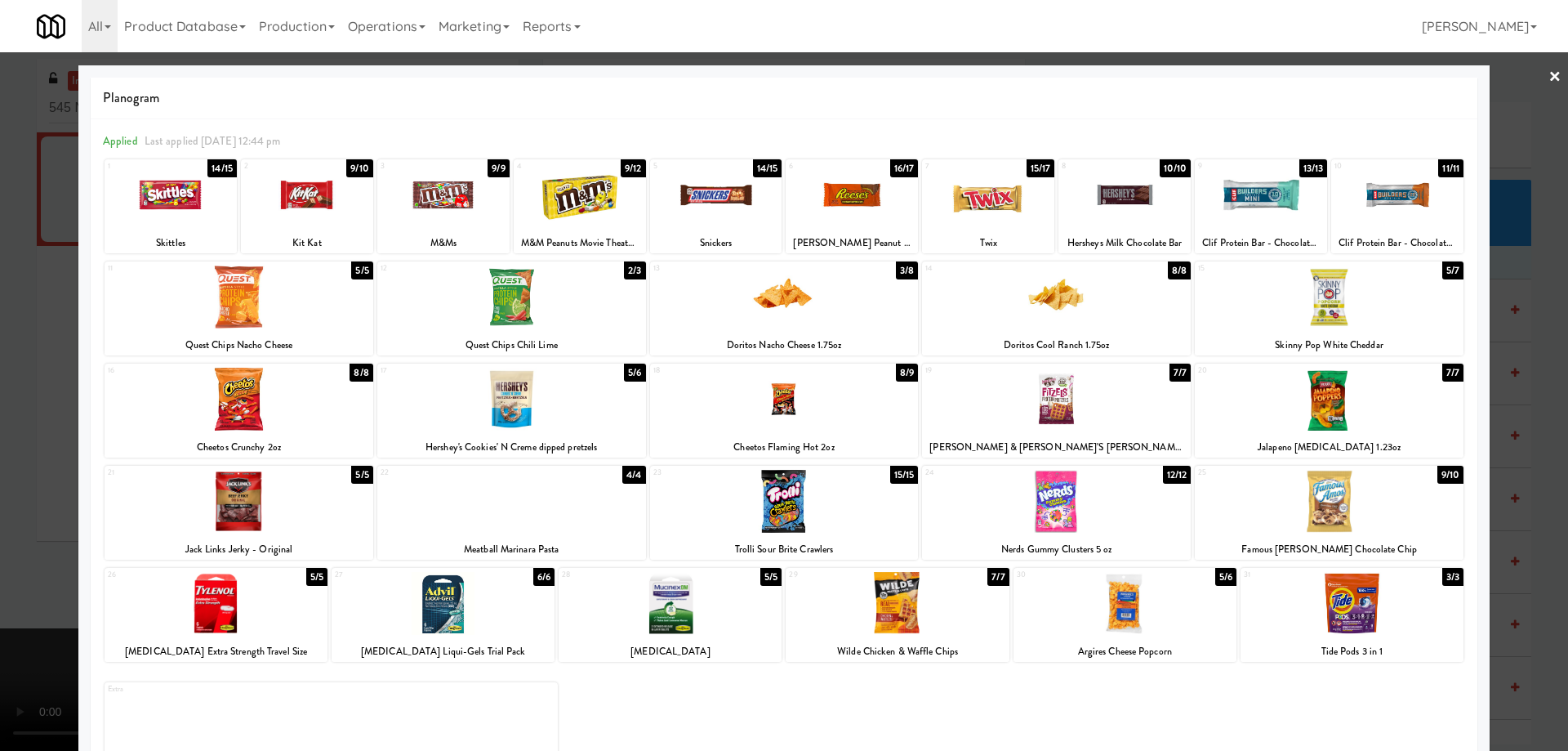
click at [739, 201] on div at bounding box center [716, 194] width 132 height 63
click at [1548, 80] on link "×" at bounding box center [1555, 78] width 13 height 51
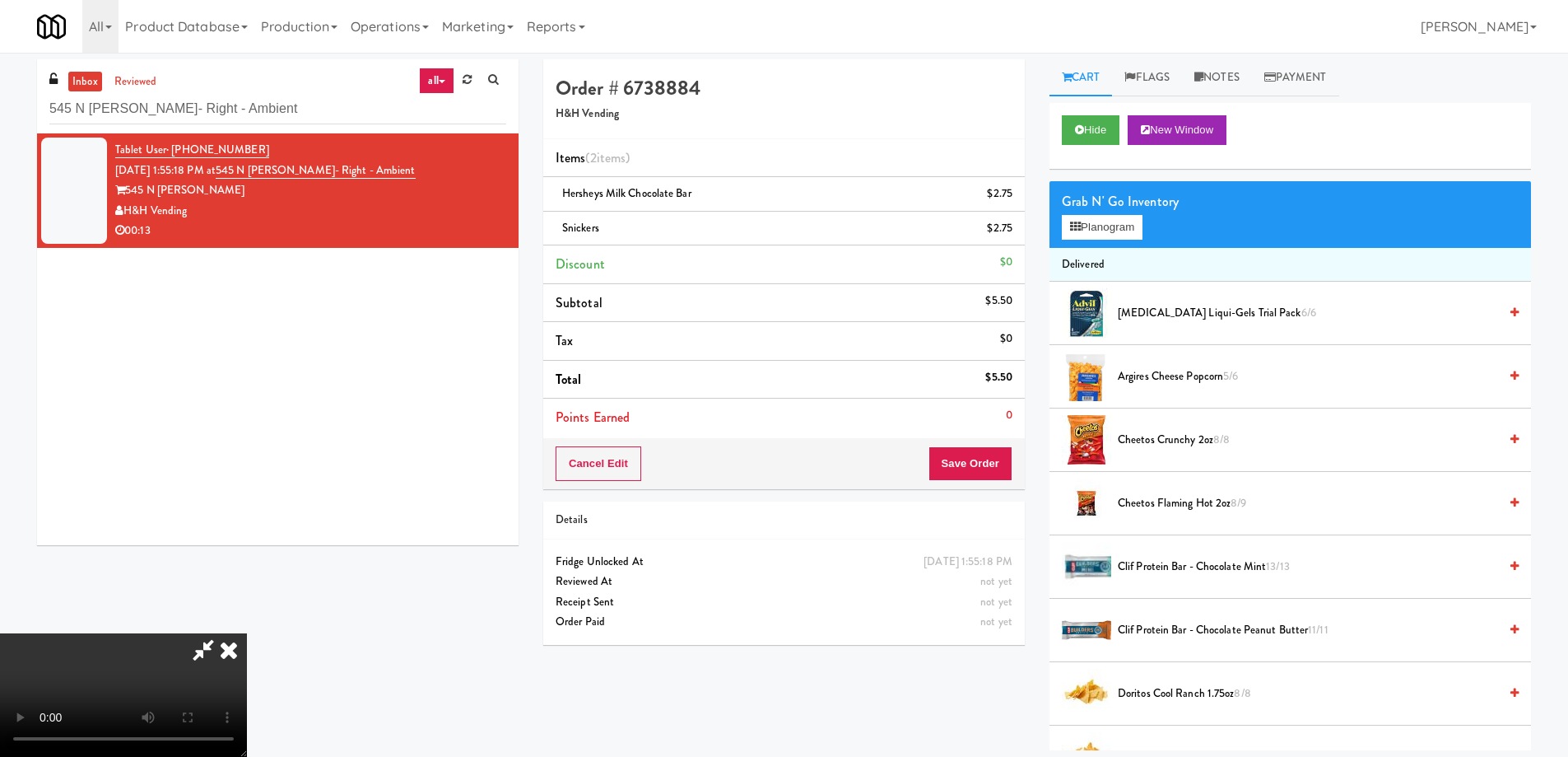
click at [247, 633] on video at bounding box center [123, 695] width 247 height 124
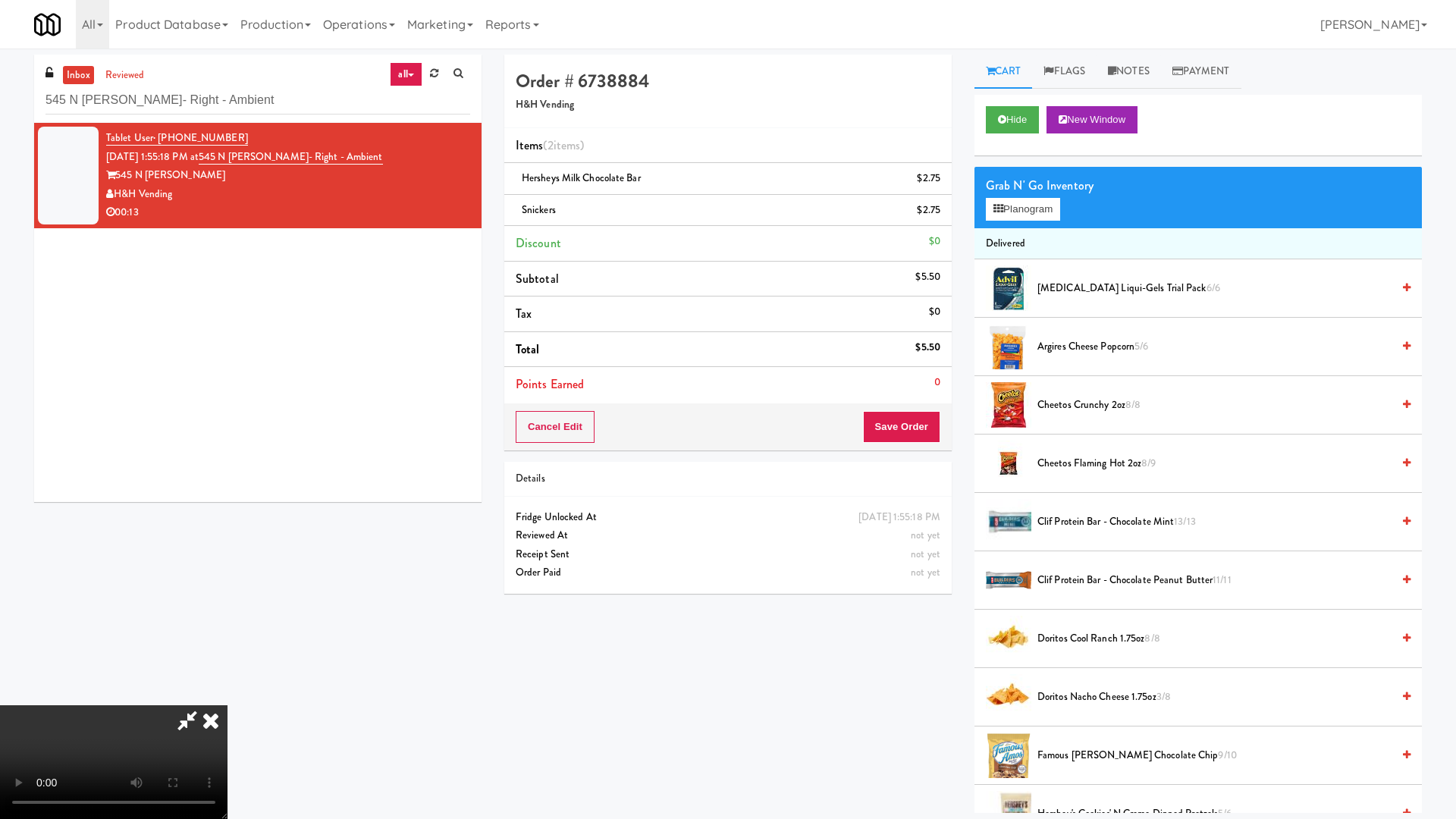
click at [227, 696] on video at bounding box center [113, 762] width 227 height 114
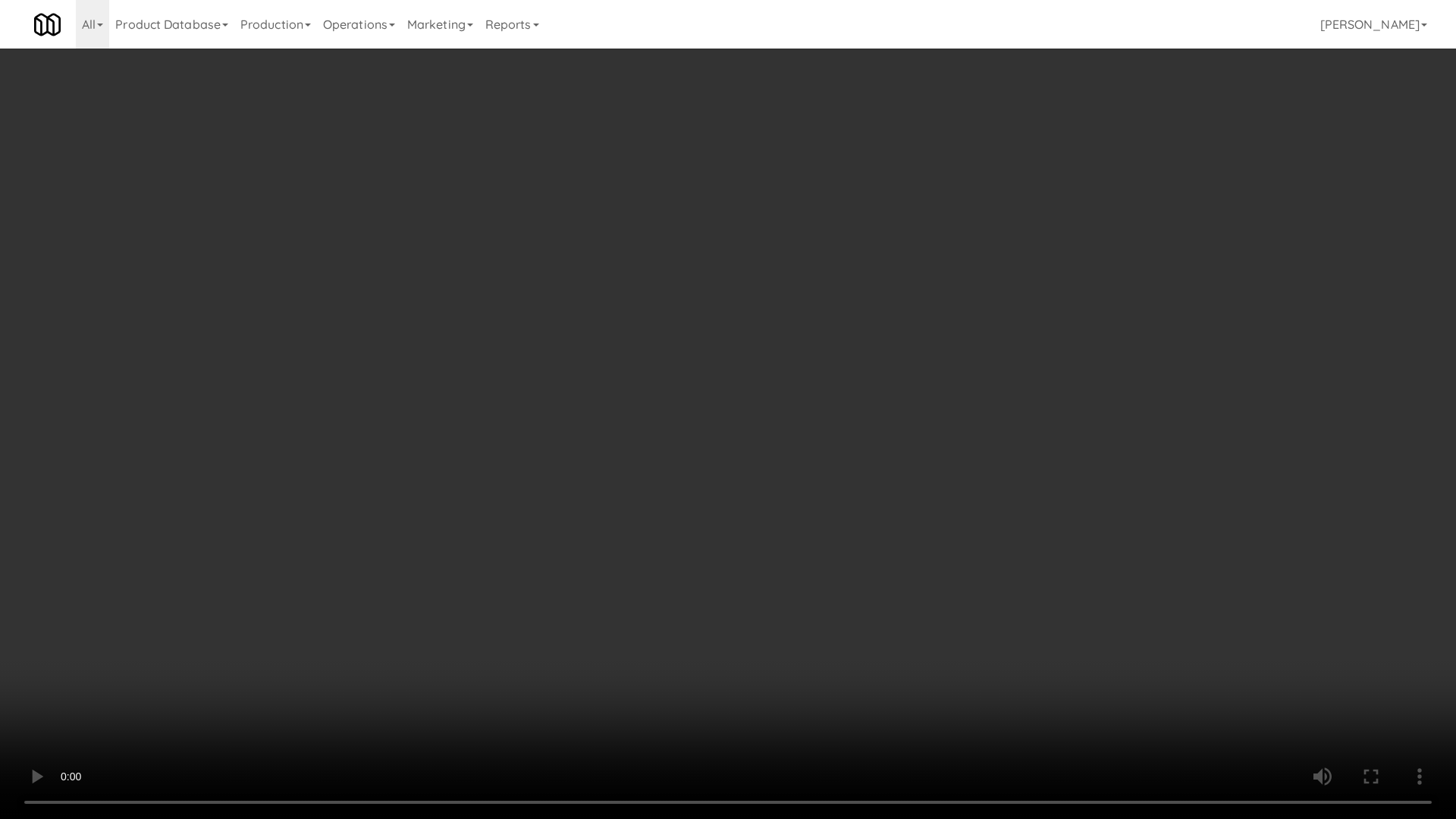
click at [749, 375] on video at bounding box center [728, 409] width 1456 height 819
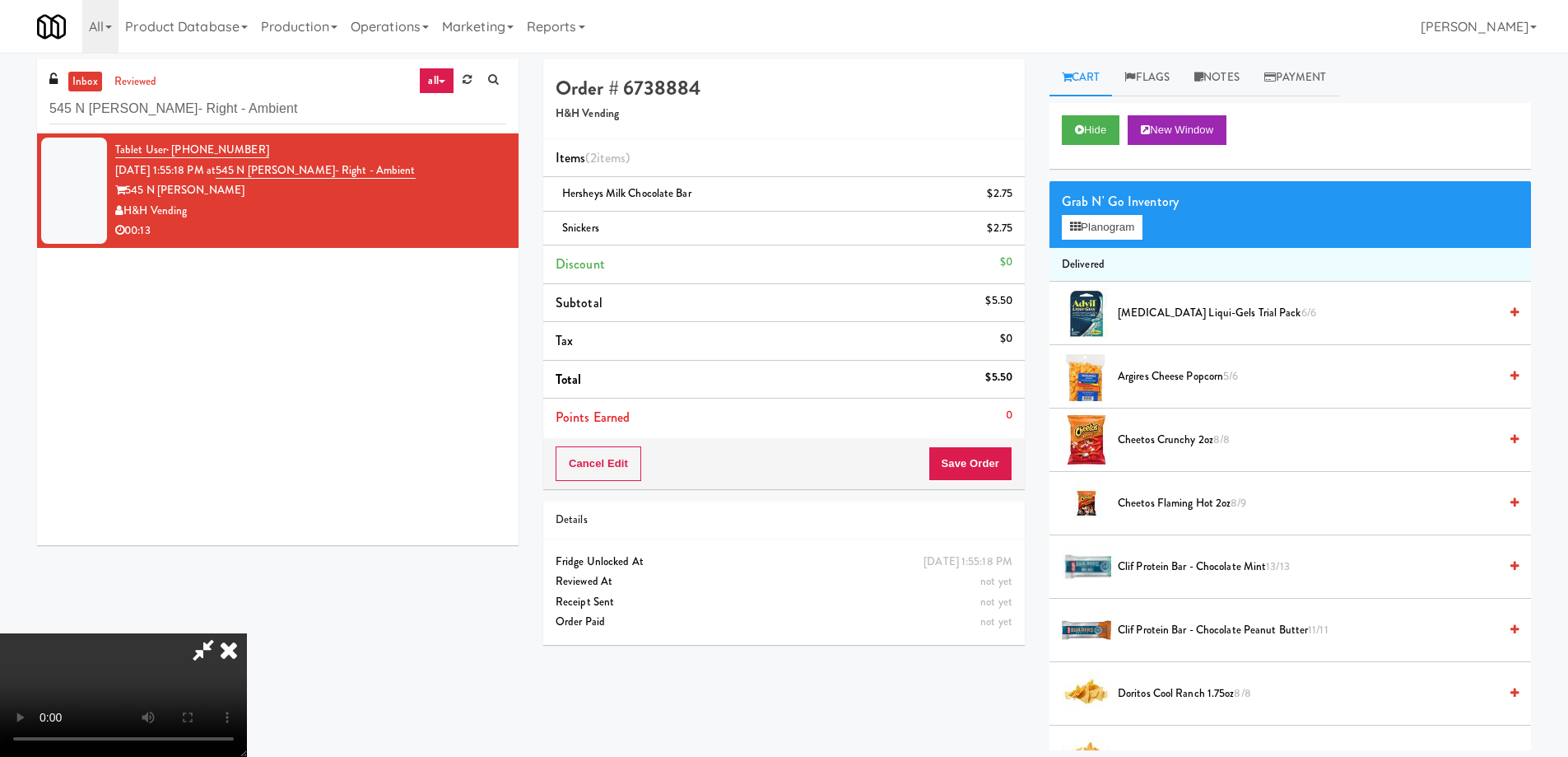
click at [247, 633] on icon at bounding box center [229, 649] width 36 height 33
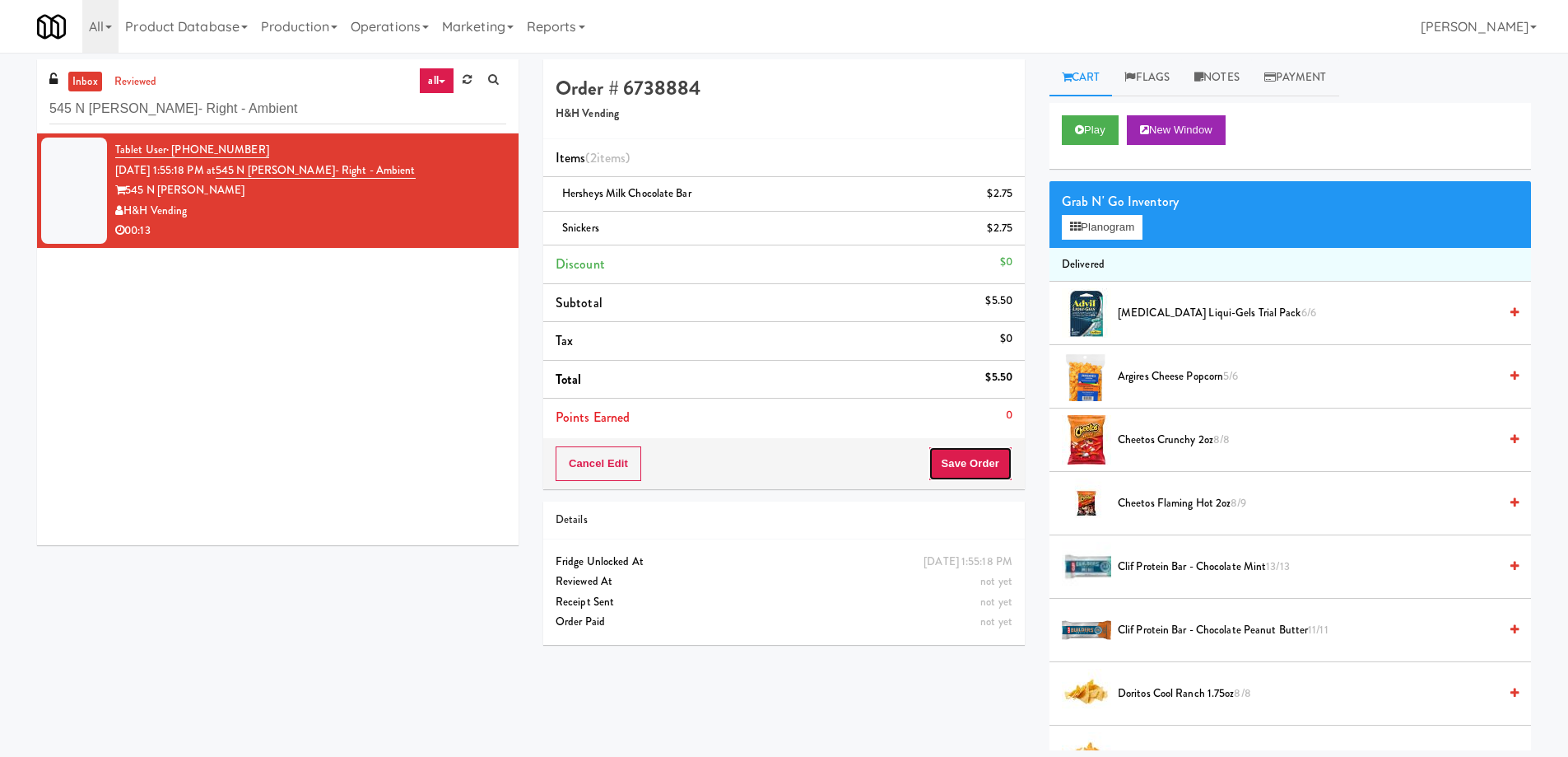
click at [963, 468] on button "Save Order" at bounding box center [970, 463] width 84 height 35
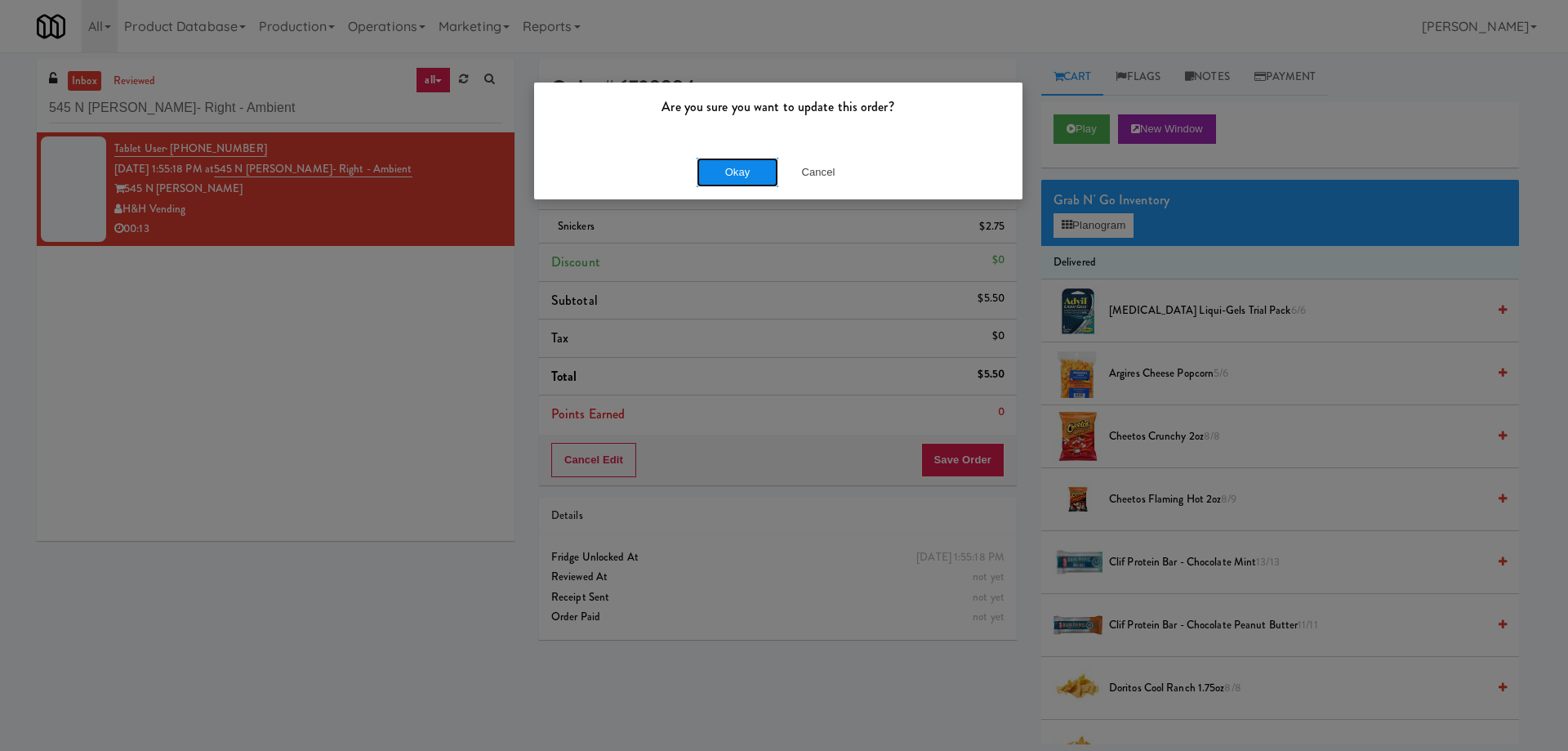
click at [747, 162] on button "Okay" at bounding box center [737, 172] width 82 height 29
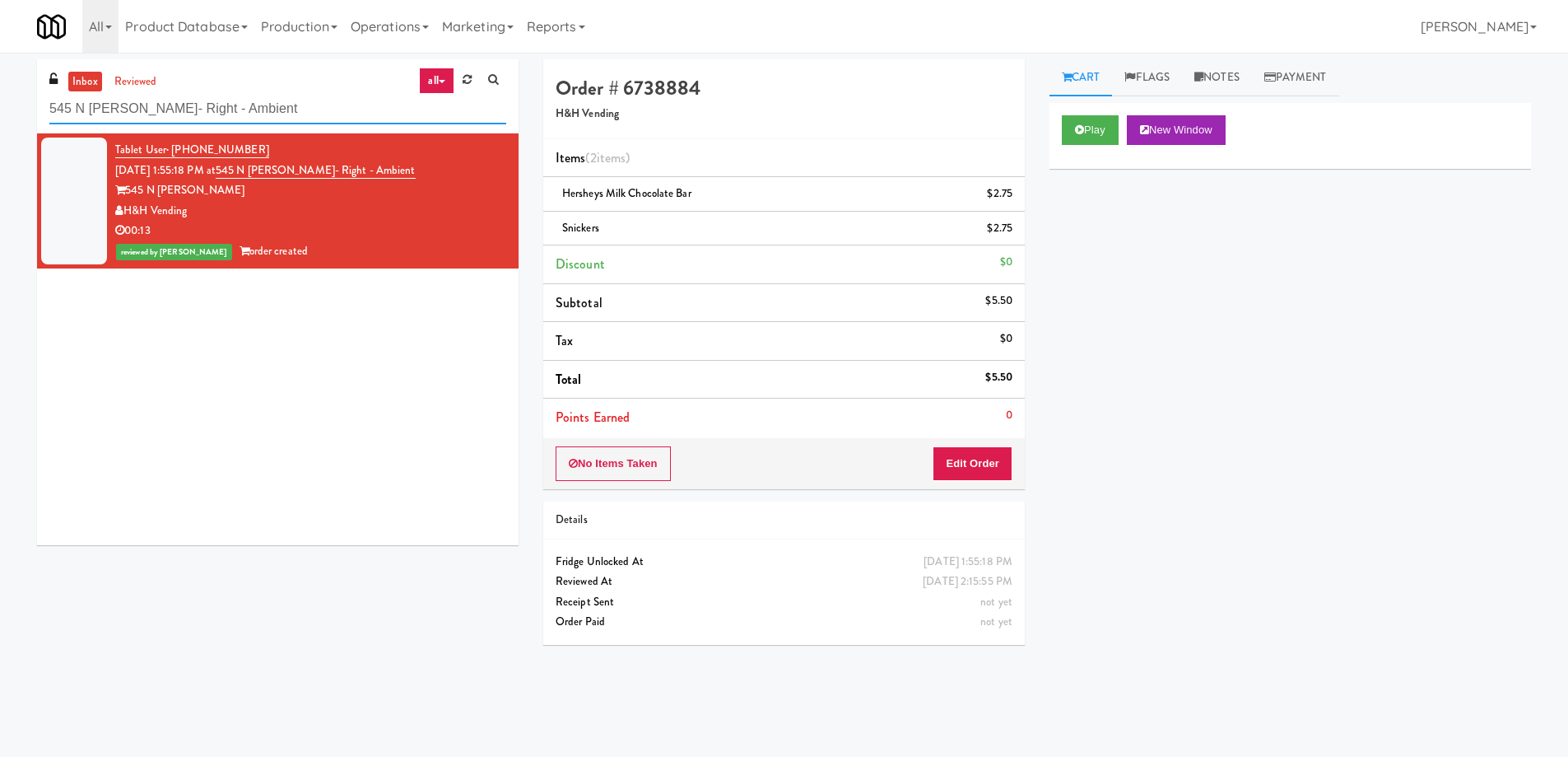
click at [272, 108] on input "545 N McClurg- Right - Ambient" at bounding box center [278, 109] width 457 height 30
paste input "Vasara - Cooler - Lef"
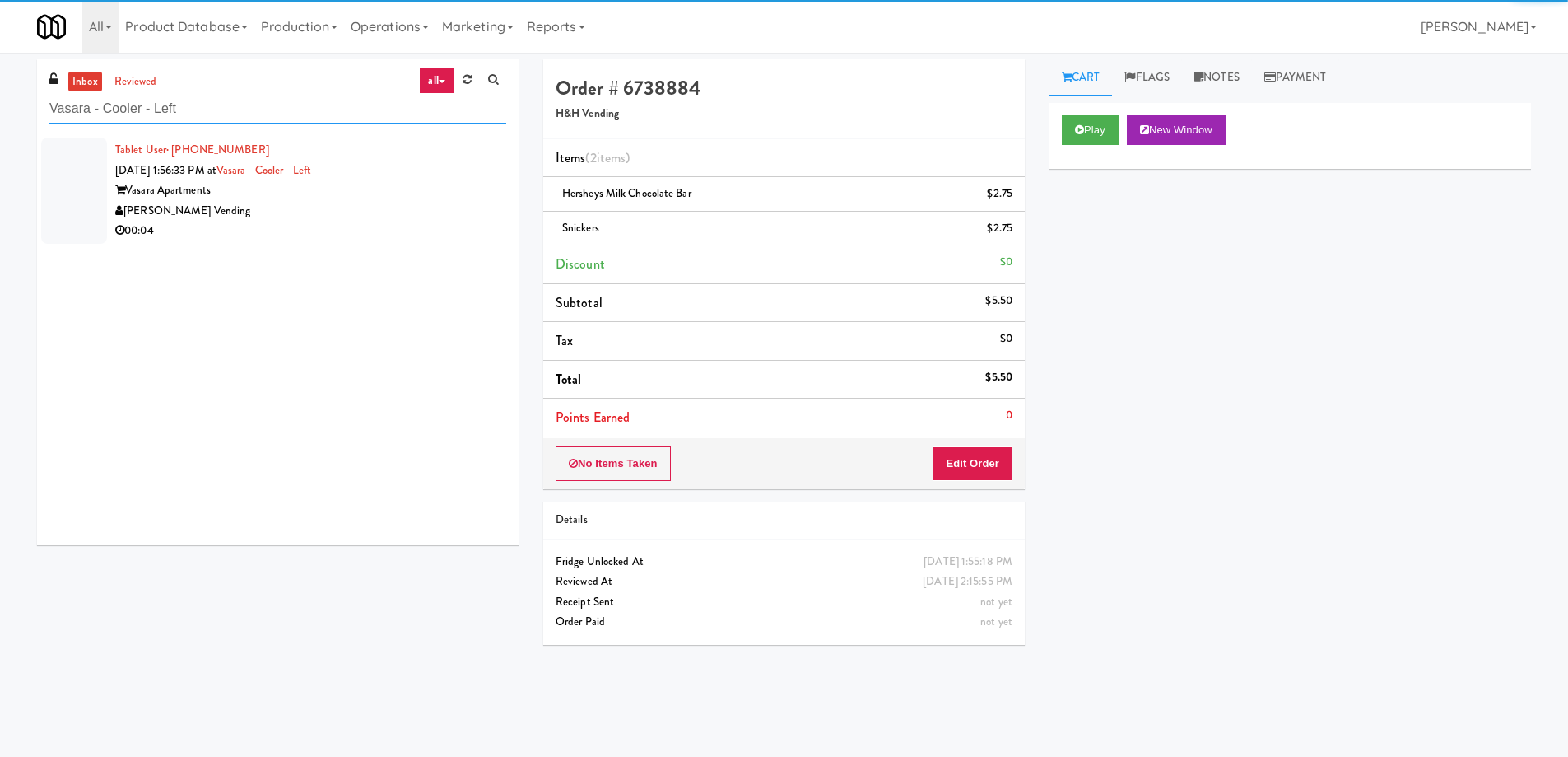
type input "Vasara - Cooler - Left"
click at [388, 184] on div "Vasara Apartments" at bounding box center [311, 191] width 391 height 21
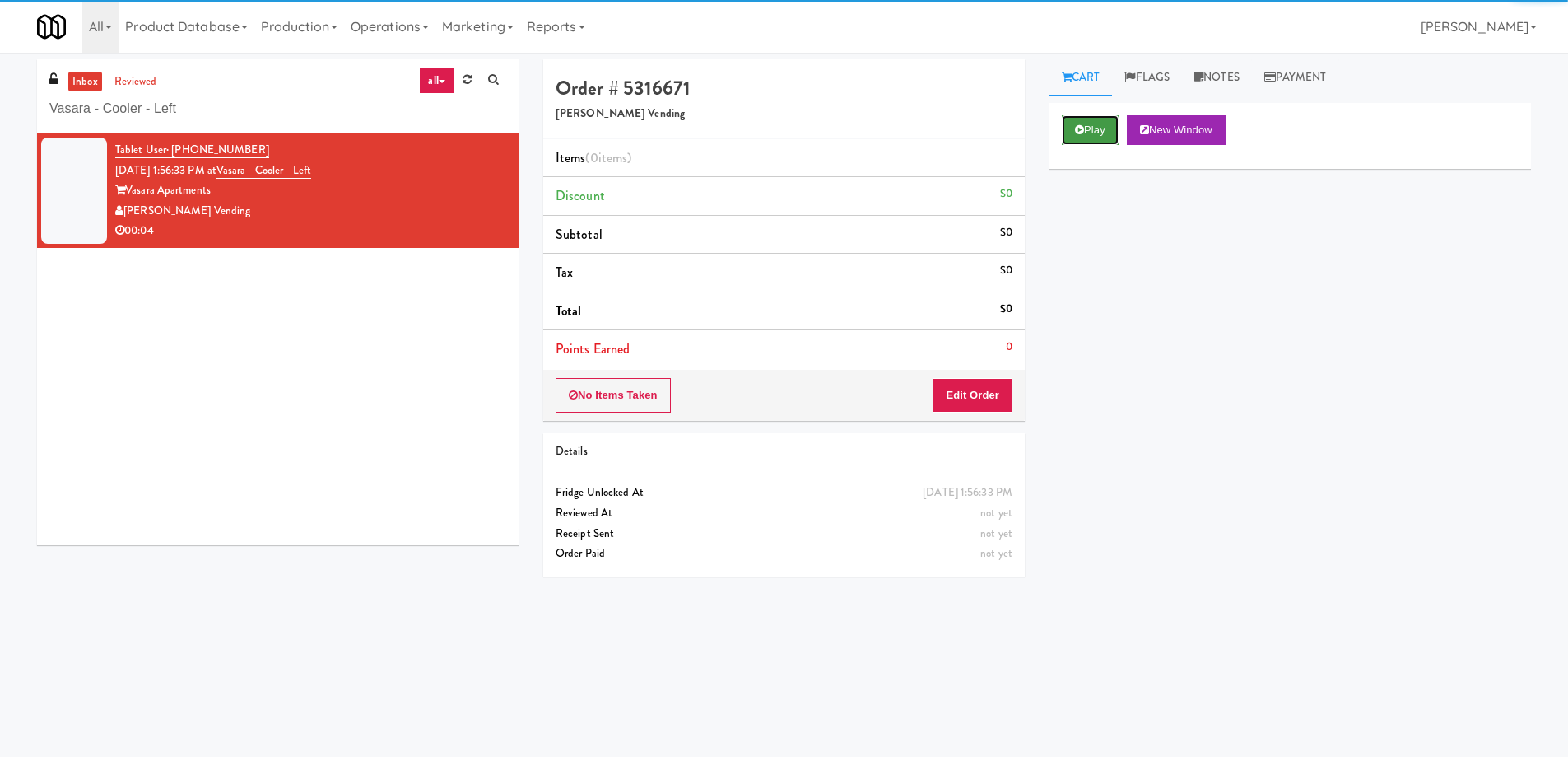
click at [1082, 134] on icon at bounding box center [1080, 129] width 9 height 10
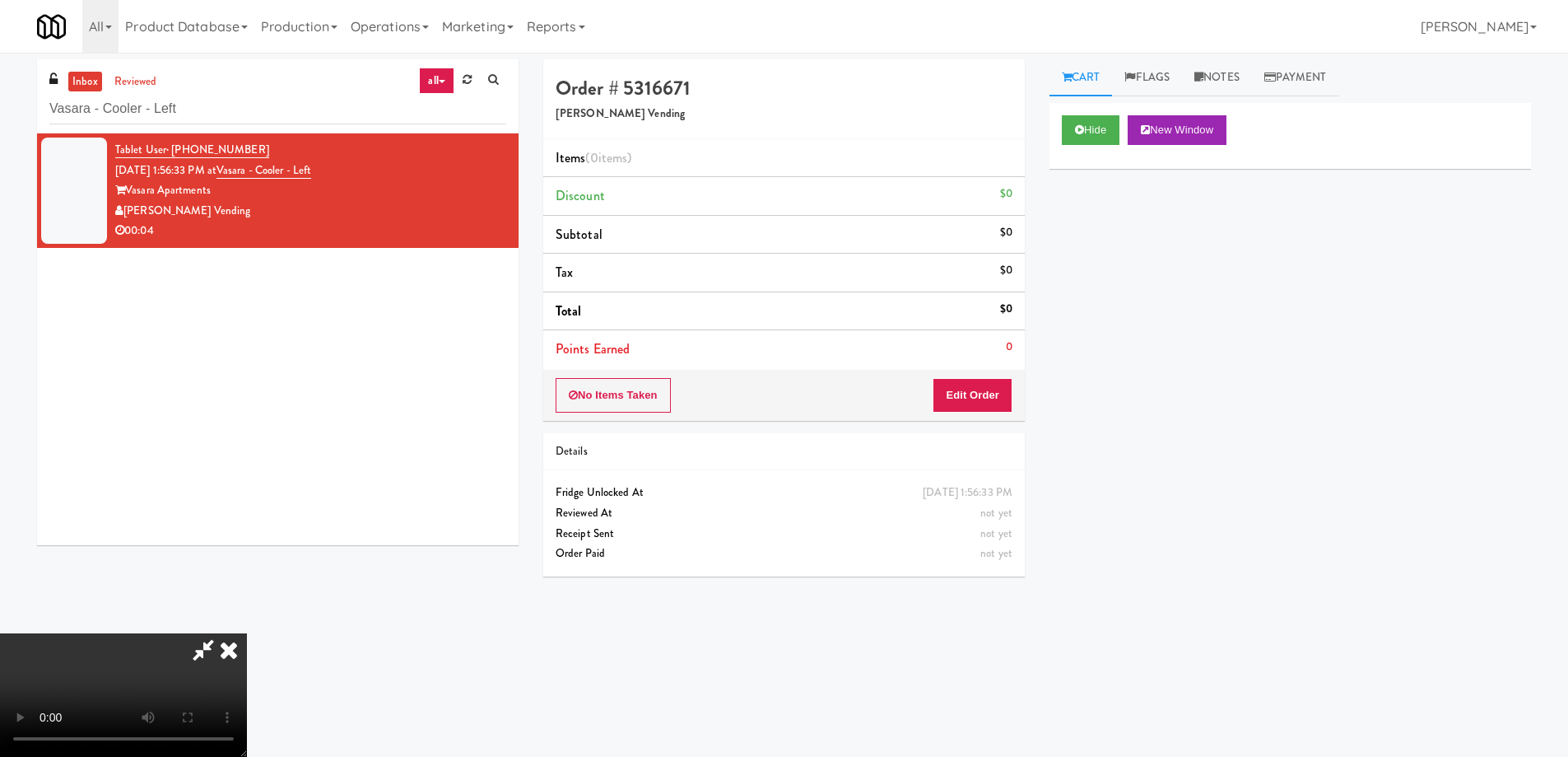
click at [247, 633] on video at bounding box center [123, 695] width 247 height 124
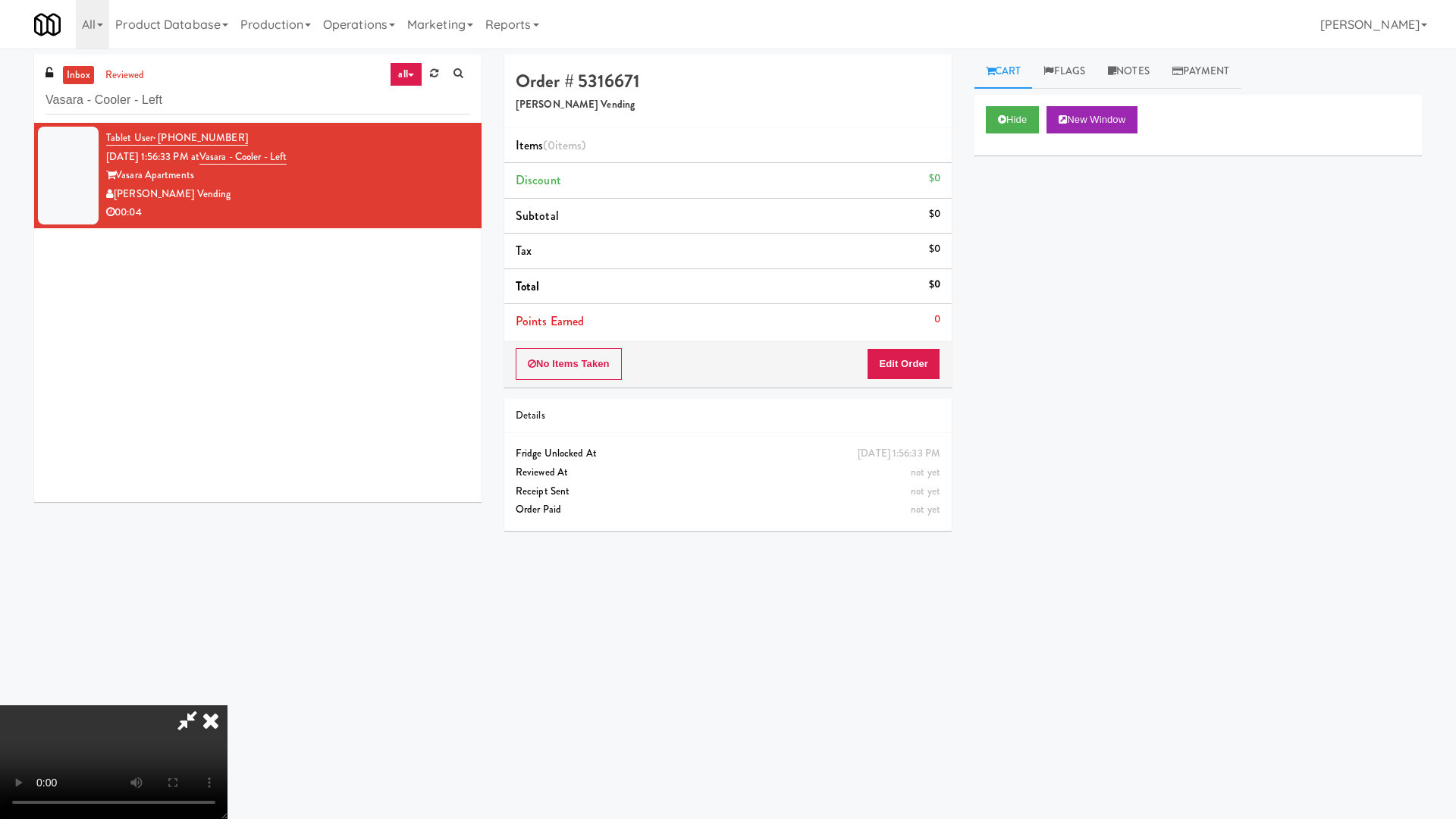
click at [227, 696] on video at bounding box center [113, 762] width 227 height 114
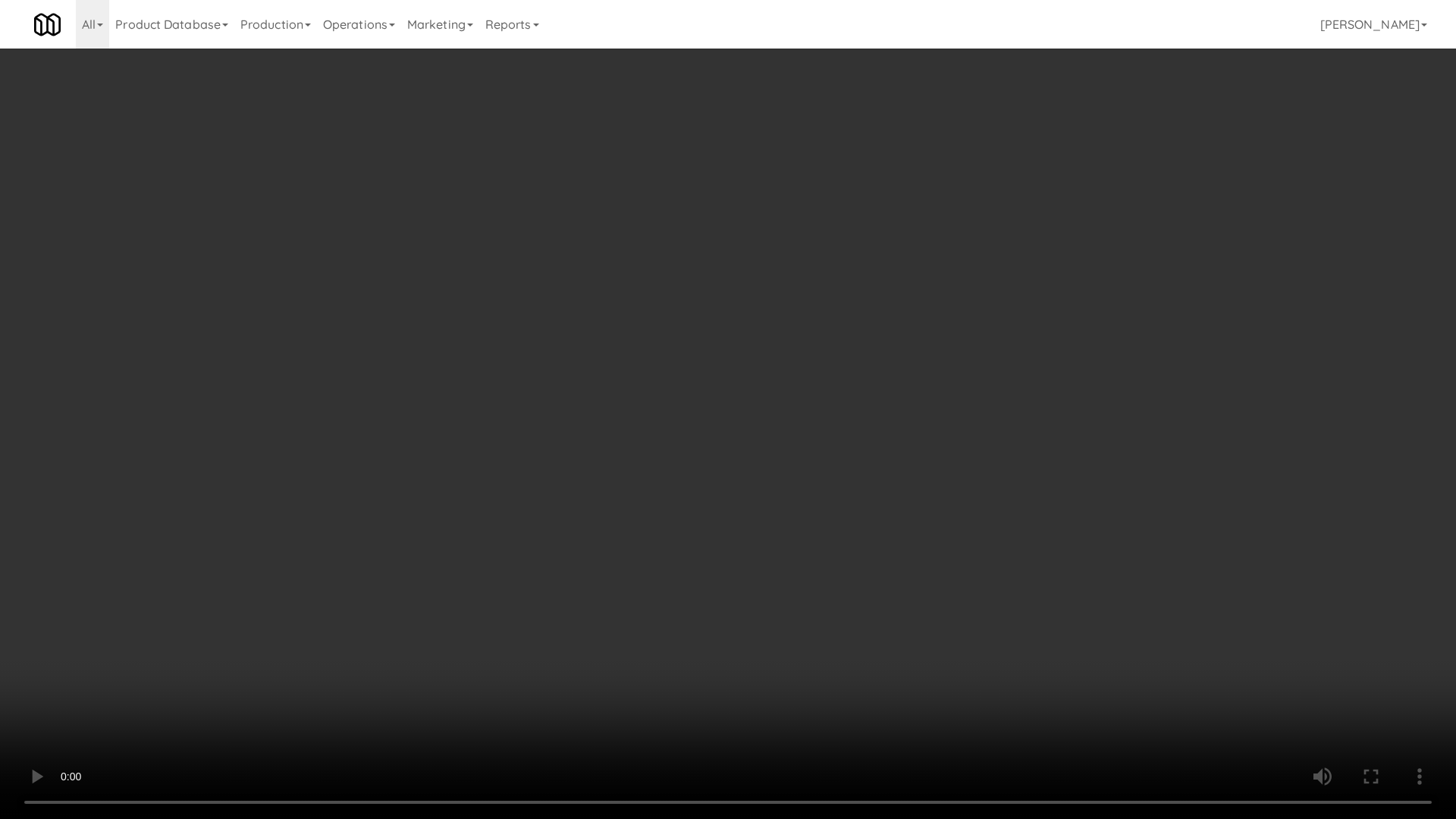
click at [533, 501] on video at bounding box center [728, 409] width 1456 height 819
click at [522, 401] on video at bounding box center [728, 409] width 1456 height 819
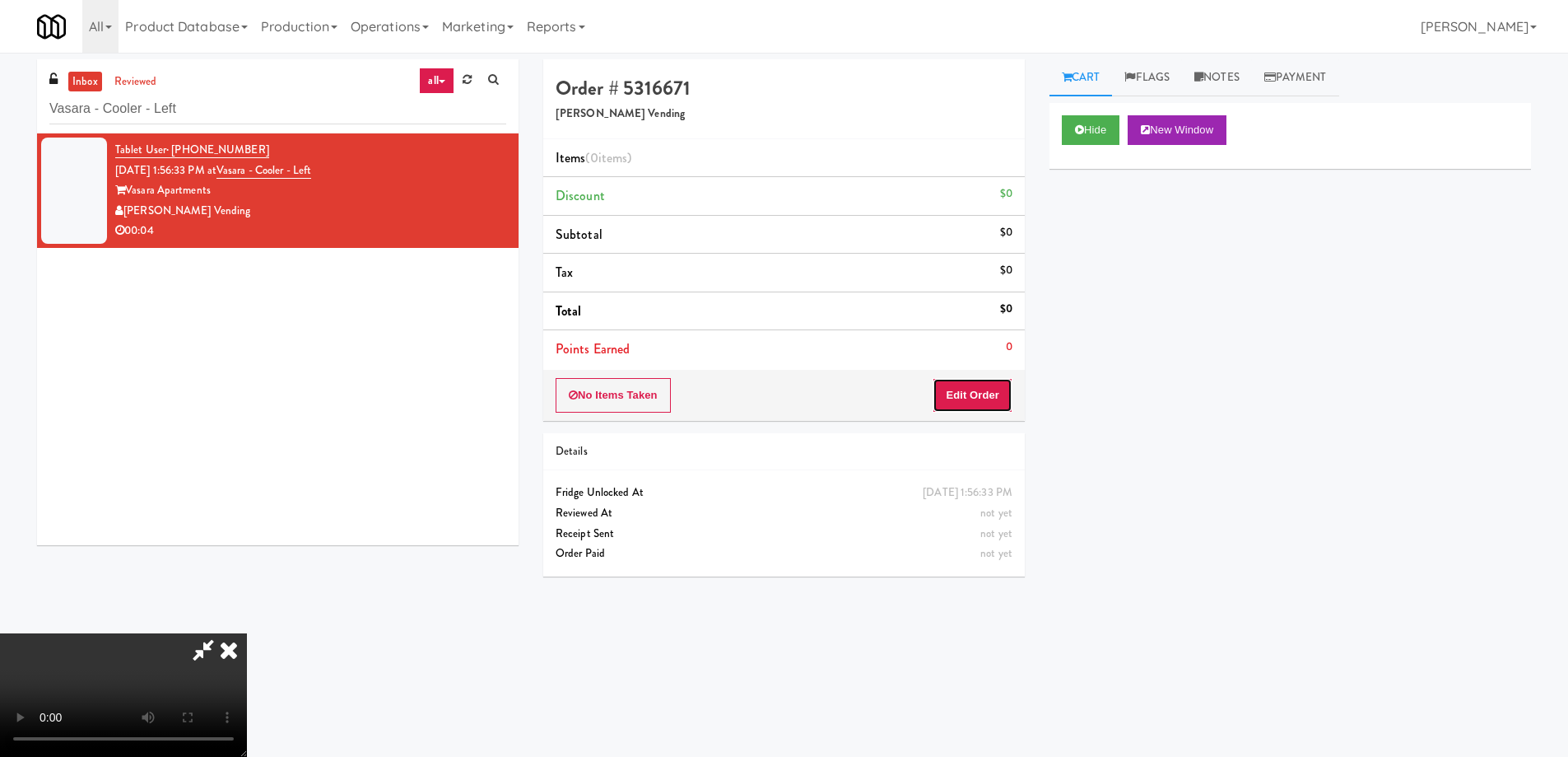
click at [990, 394] on button "Edit Order" at bounding box center [972, 395] width 80 height 35
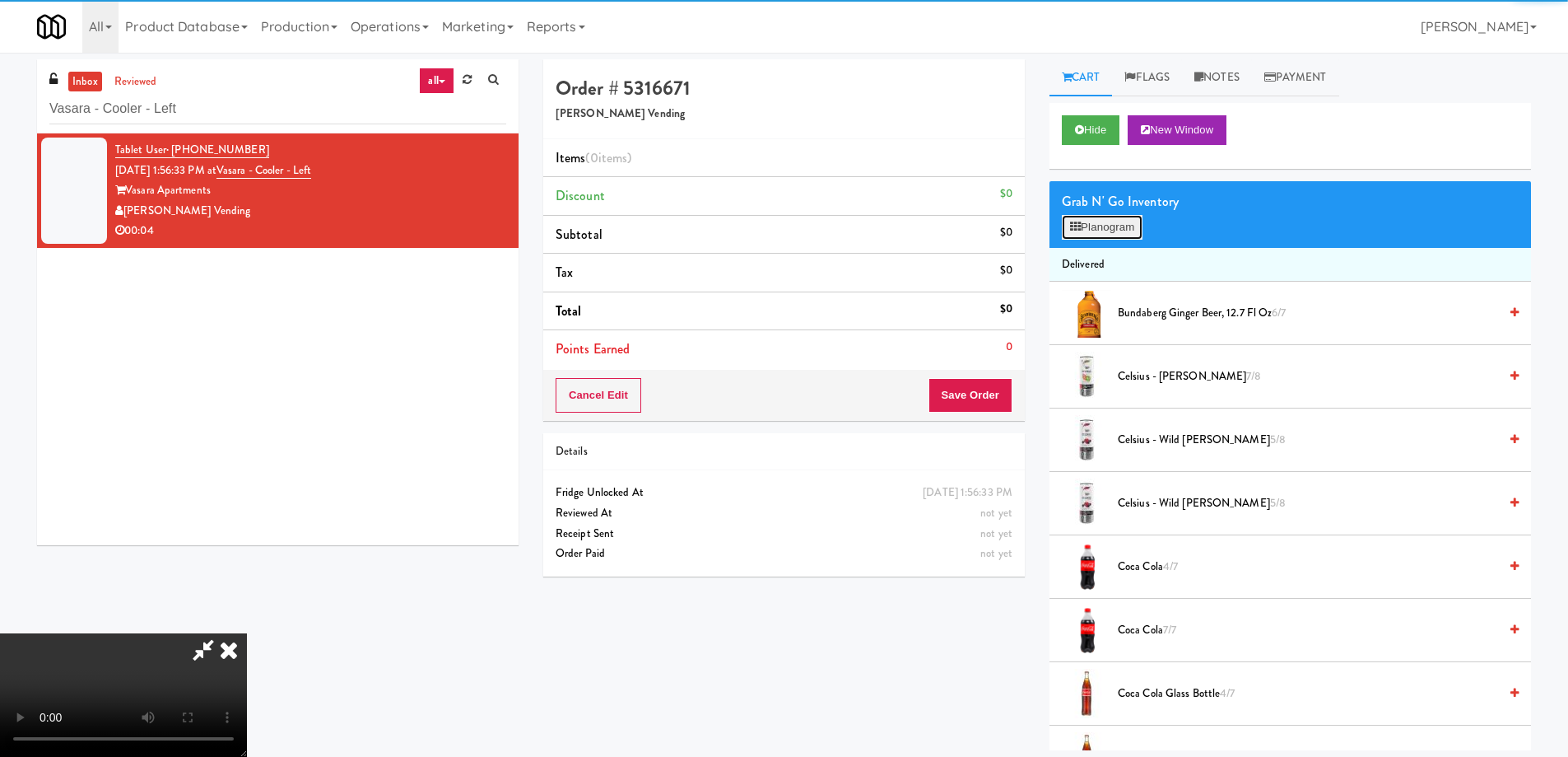
click at [1094, 232] on button "Planogram" at bounding box center [1101, 227] width 80 height 25
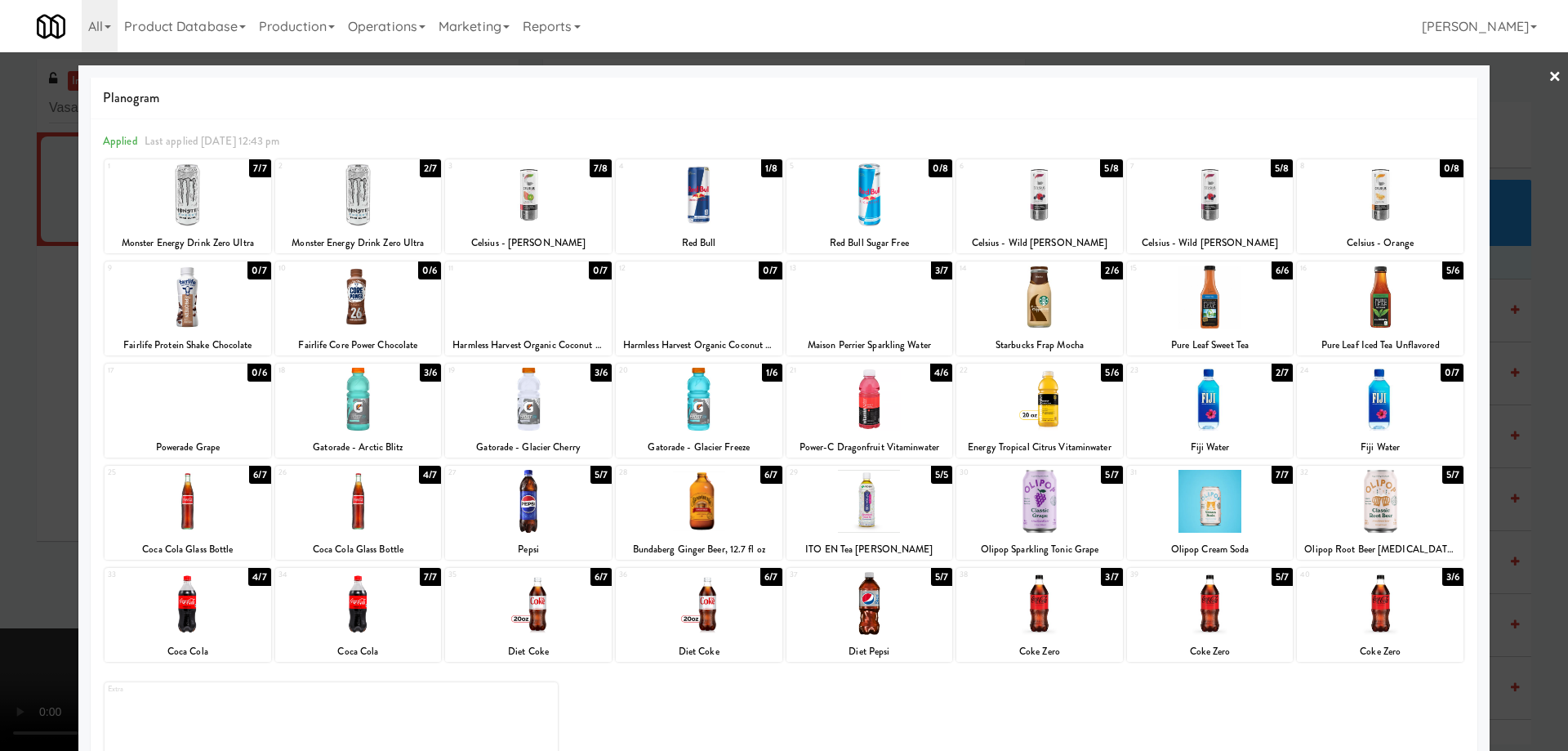
click at [1250, 199] on div at bounding box center [1211, 194] width 167 height 63
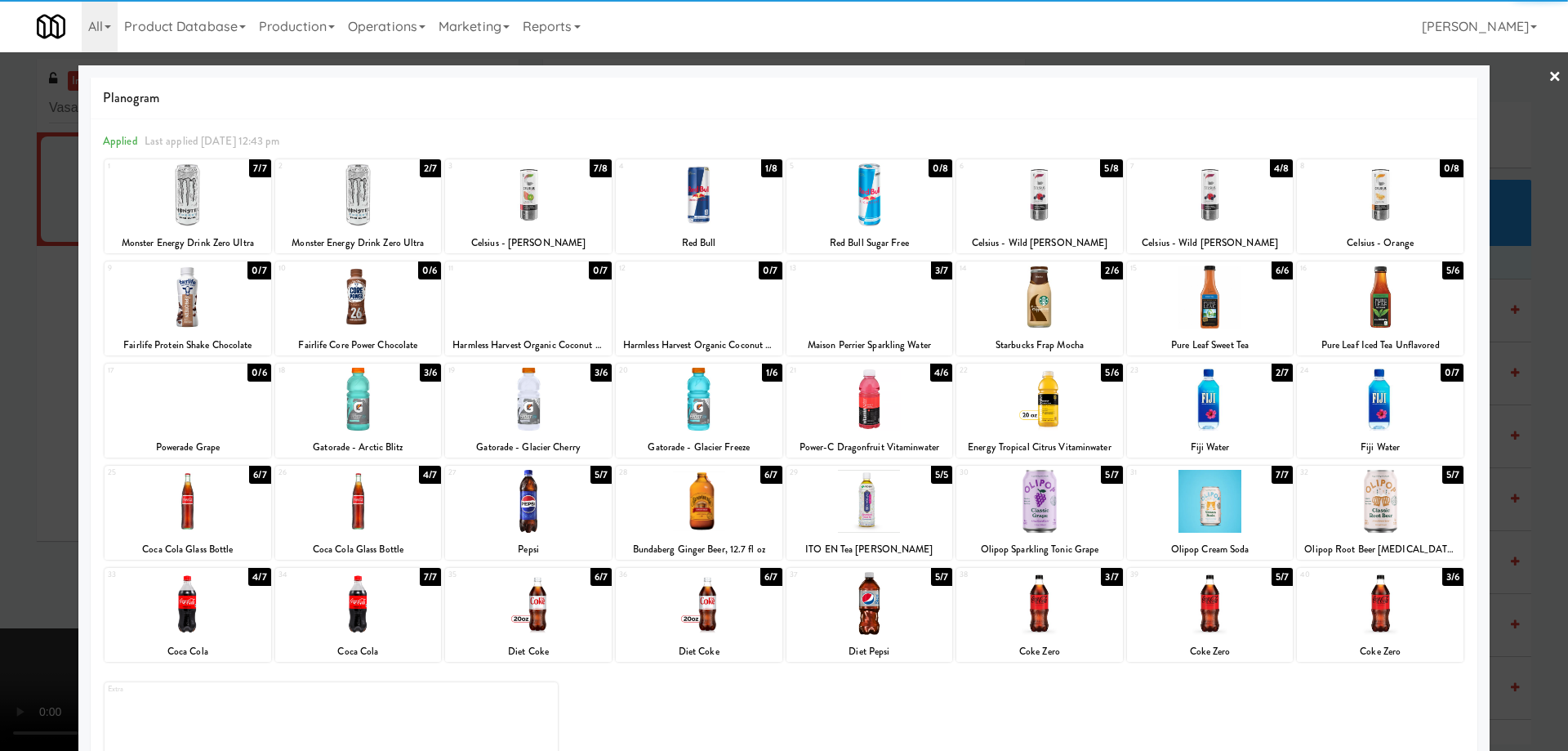
click at [1548, 77] on link "×" at bounding box center [1555, 78] width 13 height 51
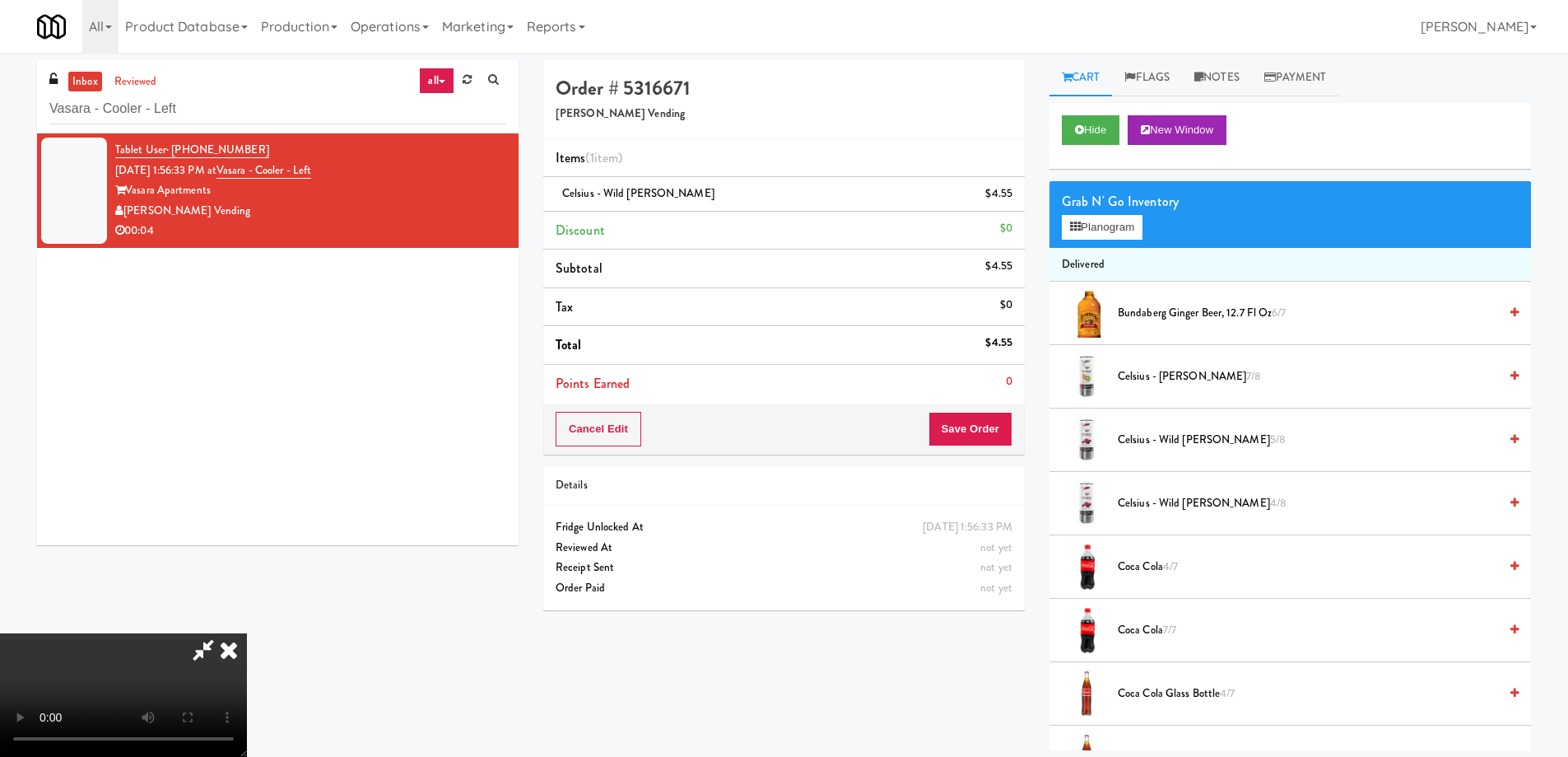
click at [247, 633] on video at bounding box center [123, 695] width 247 height 124
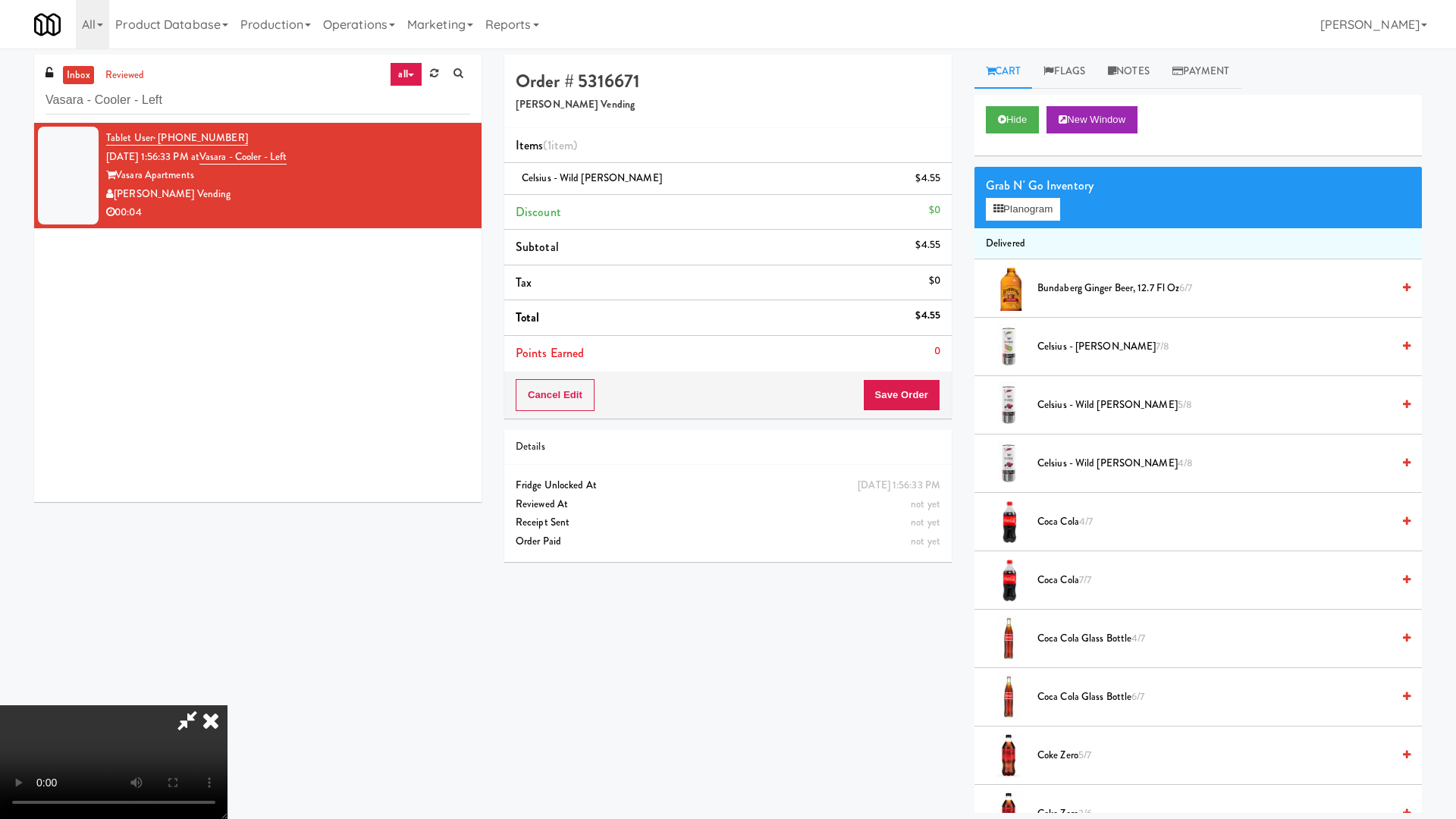
click at [227, 696] on video at bounding box center [113, 762] width 227 height 114
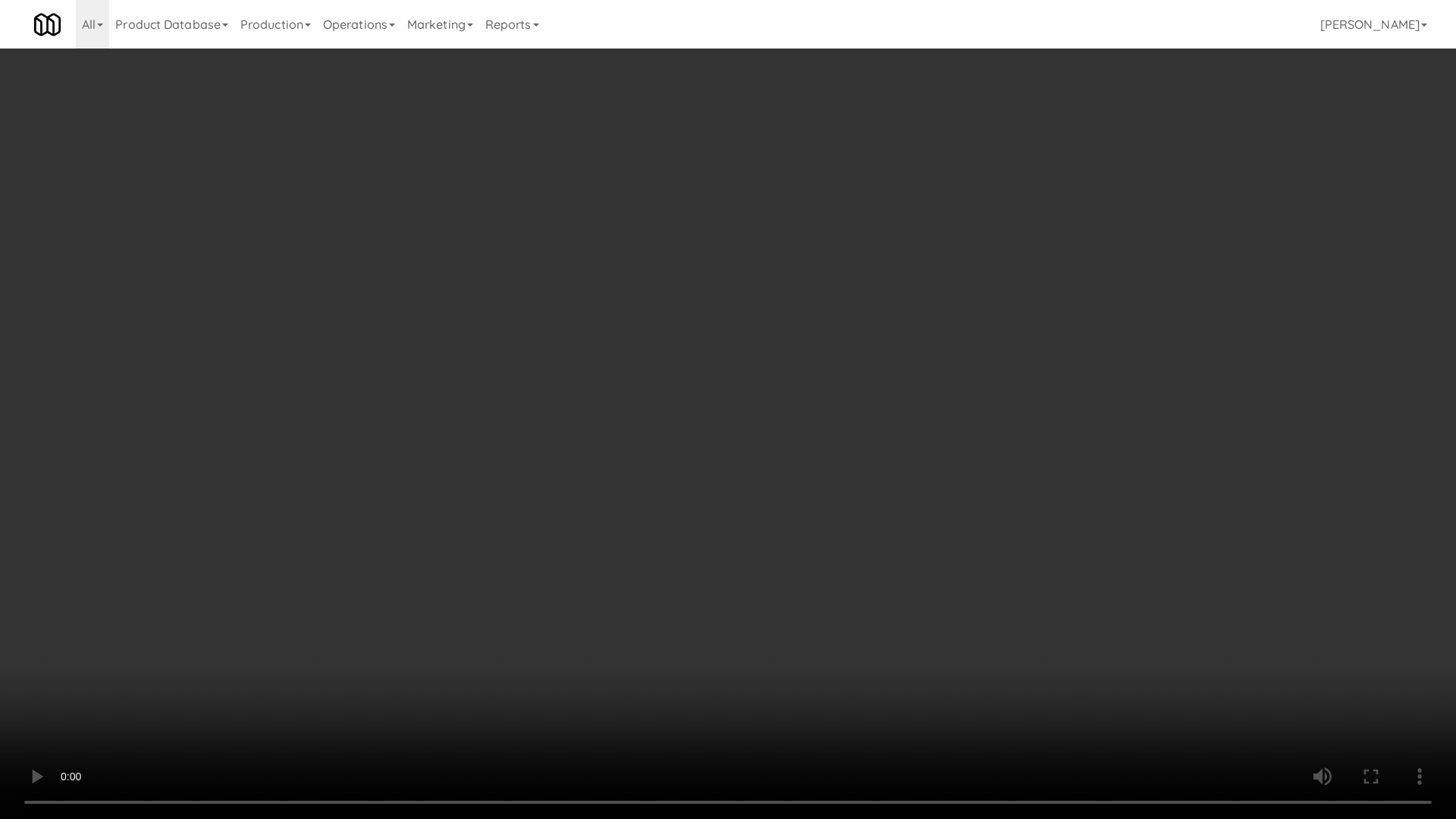
click at [787, 448] on video at bounding box center [728, 409] width 1456 height 819
click at [732, 561] on video at bounding box center [728, 409] width 1456 height 819
click at [753, 322] on video at bounding box center [728, 409] width 1456 height 819
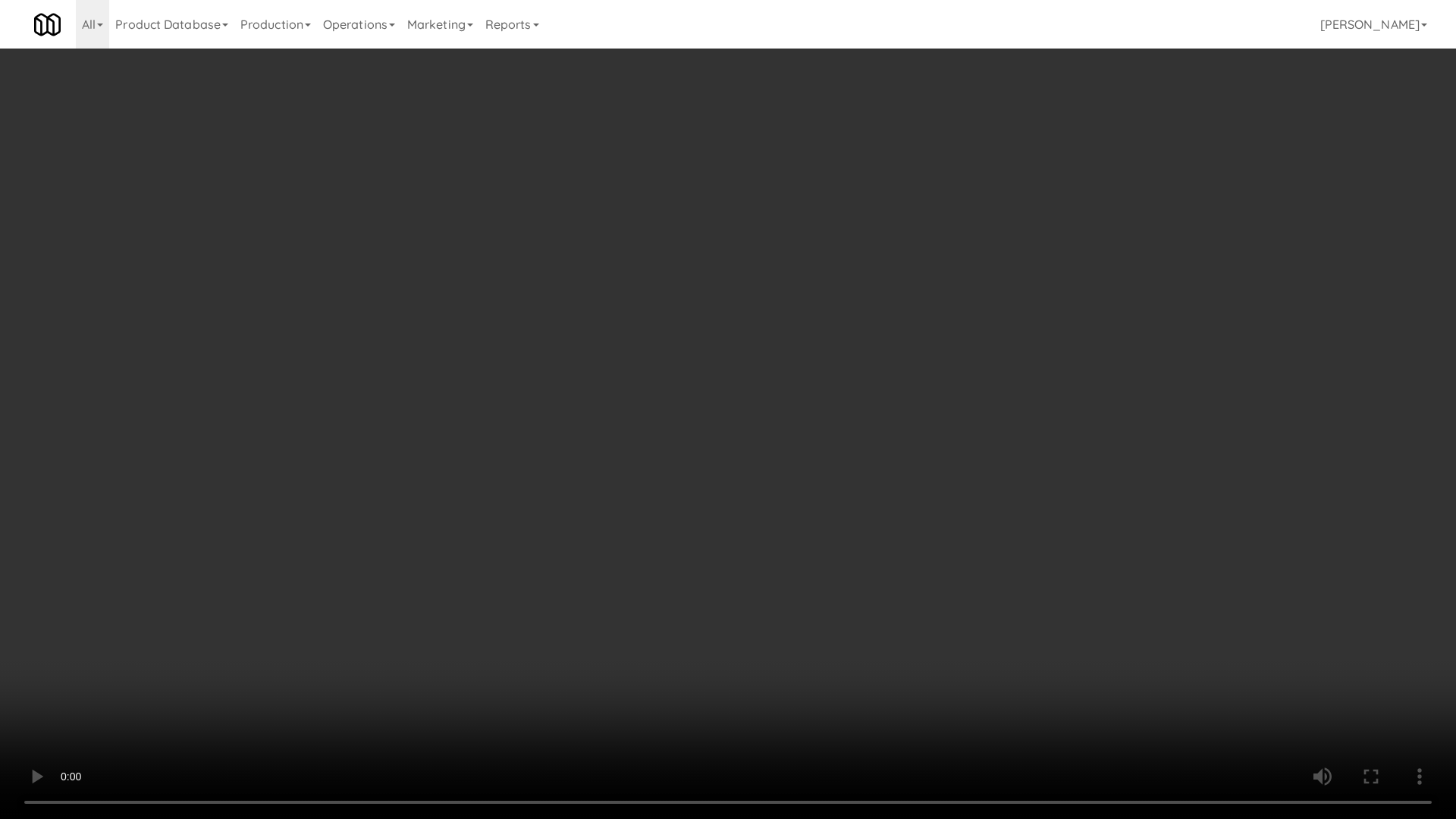
click at [753, 322] on video at bounding box center [728, 409] width 1456 height 819
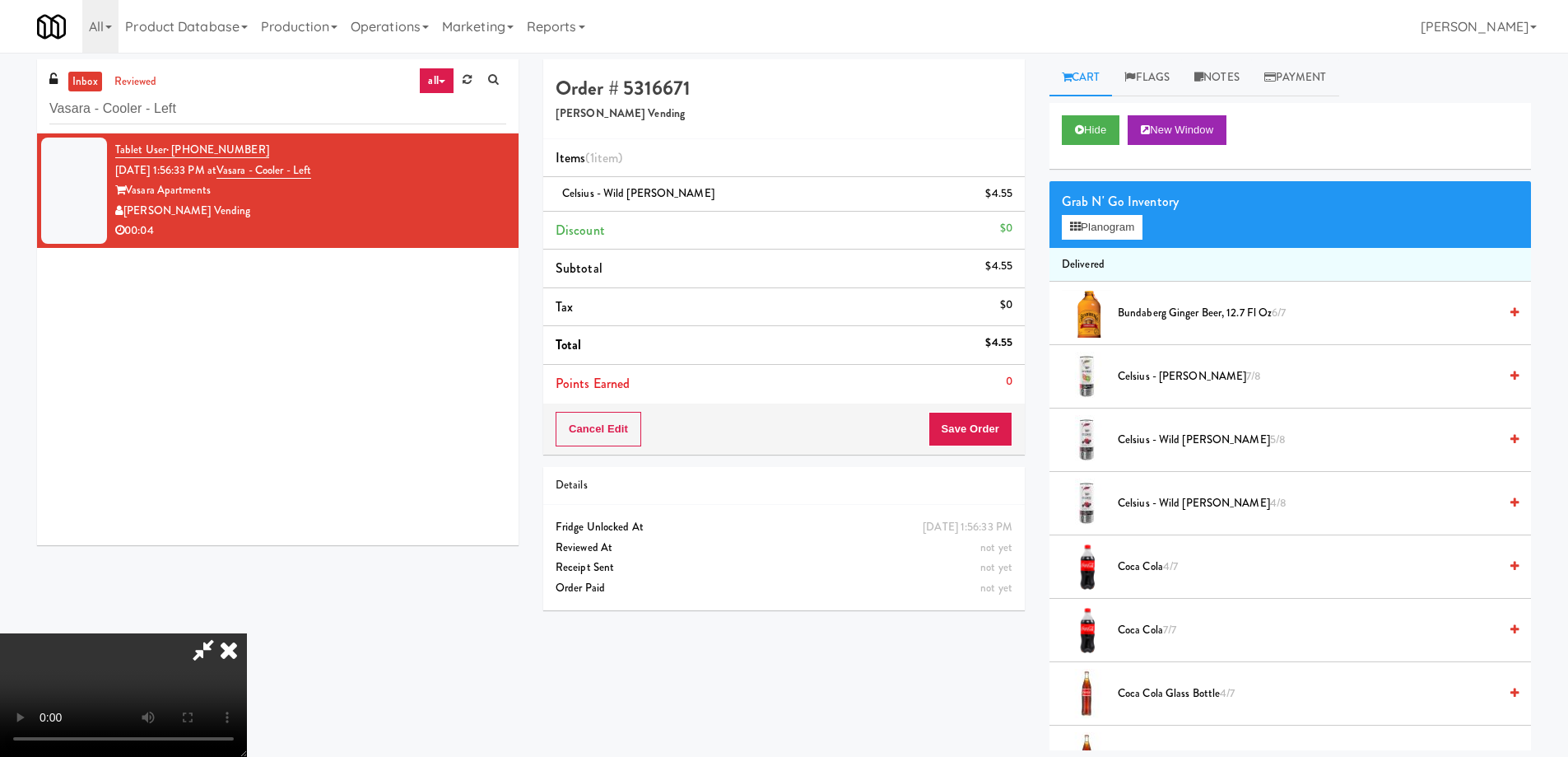
click at [247, 633] on icon at bounding box center [229, 649] width 36 height 33
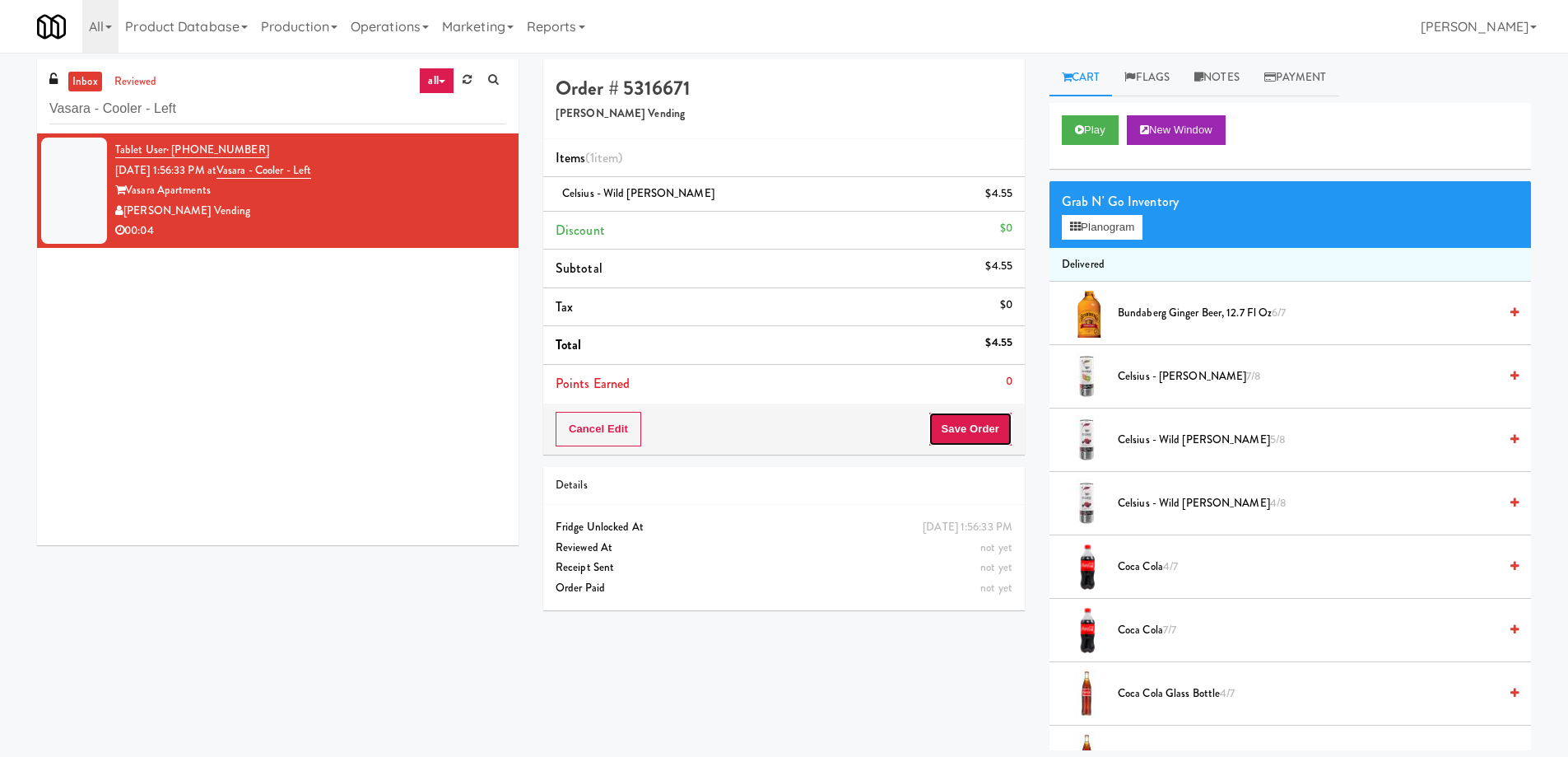
click at [992, 436] on button "Save Order" at bounding box center [970, 429] width 84 height 35
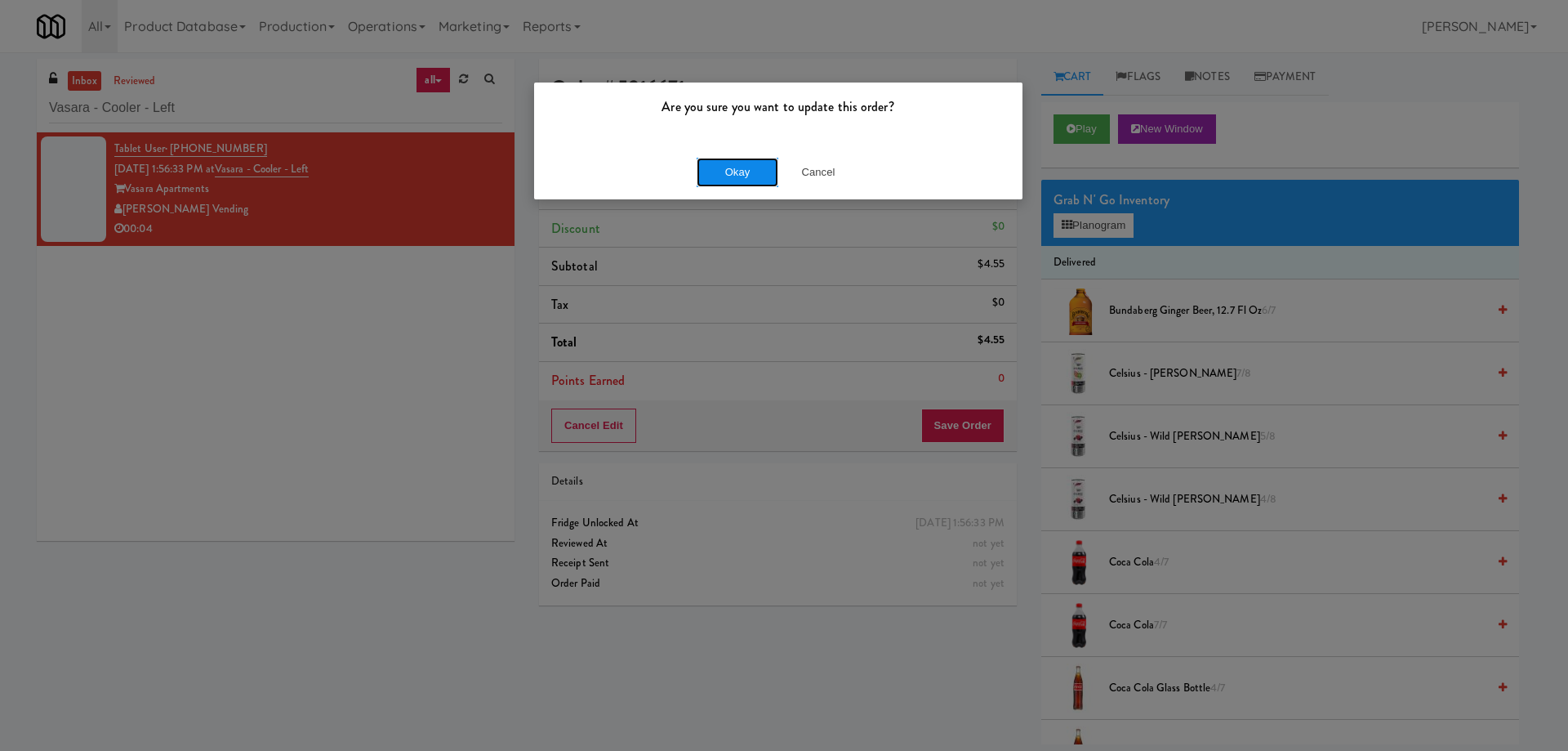
click at [738, 169] on button "Okay" at bounding box center [737, 172] width 82 height 29
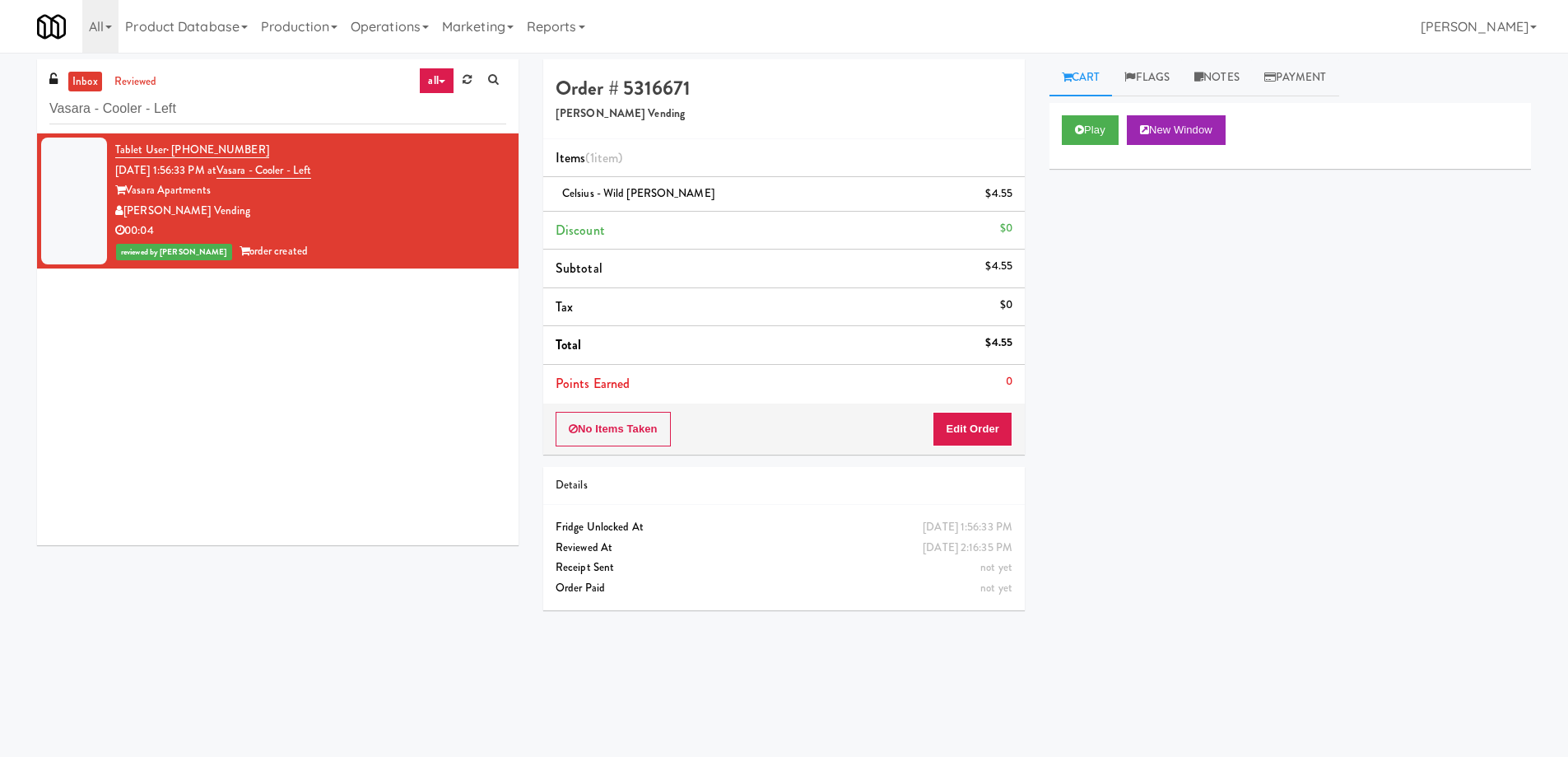
drag, startPoint x: 1211, startPoint y: 80, endPoint x: 1211, endPoint y: 123, distance: 43.0
click at [1211, 80] on link "Notes" at bounding box center [1217, 77] width 70 height 37
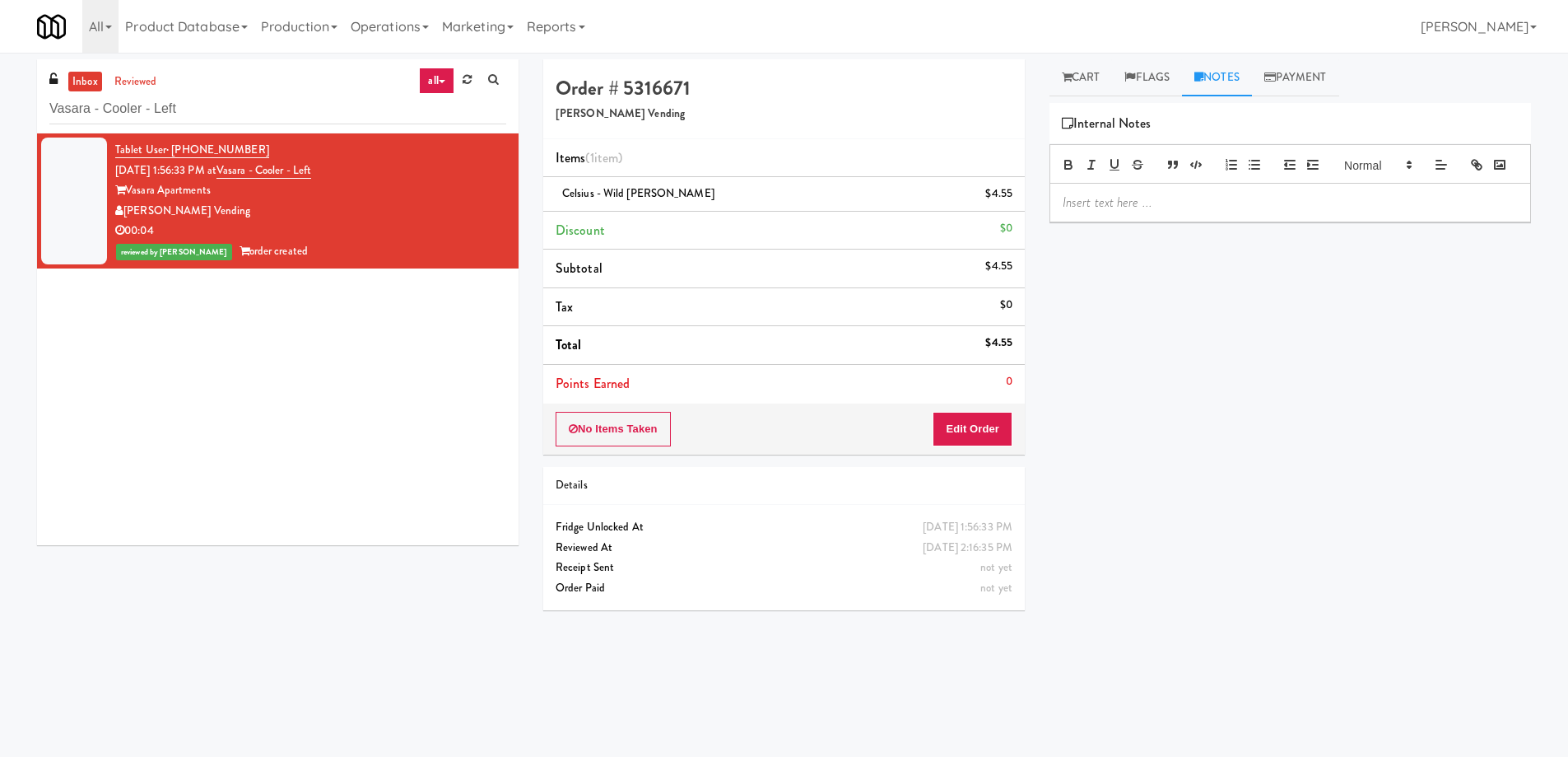
click at [1200, 216] on div at bounding box center [1290, 202] width 480 height 38
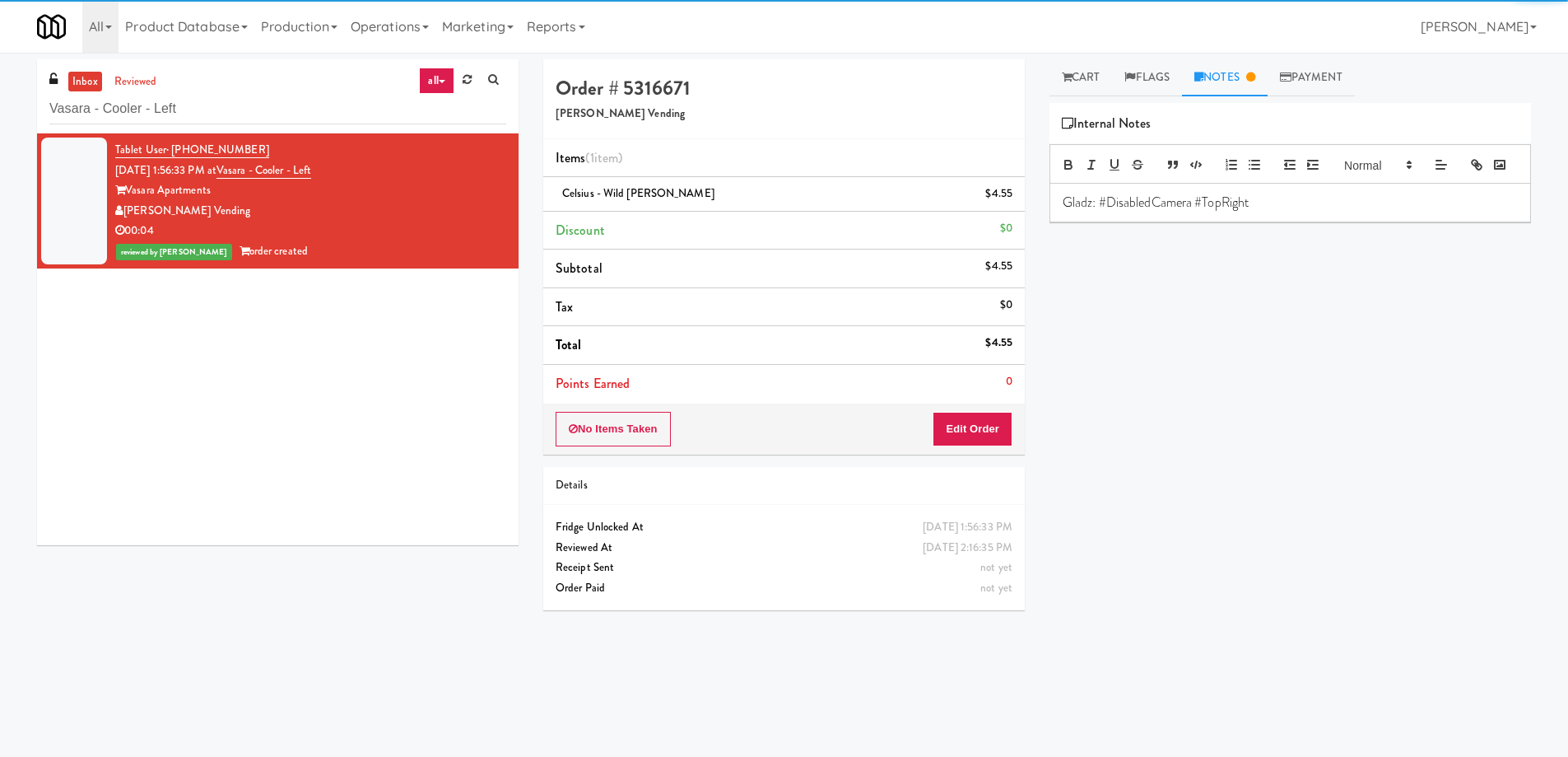
click at [1352, 467] on div "Play New Window Primary Flag Clear Flag if unable to determine what was taken o…" at bounding box center [1290, 412] width 482 height 618
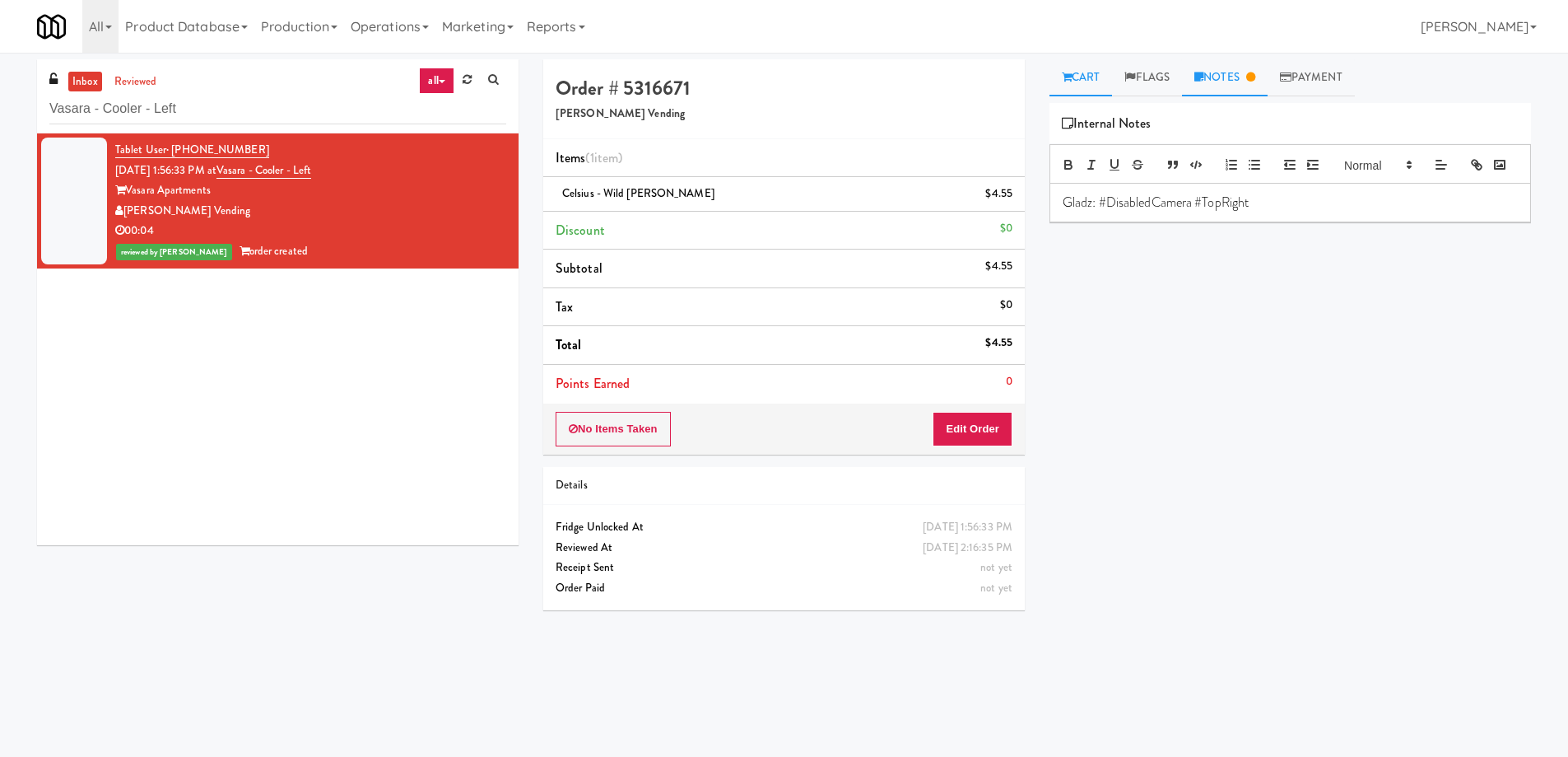
click at [1079, 80] on link "Cart" at bounding box center [1081, 77] width 63 height 37
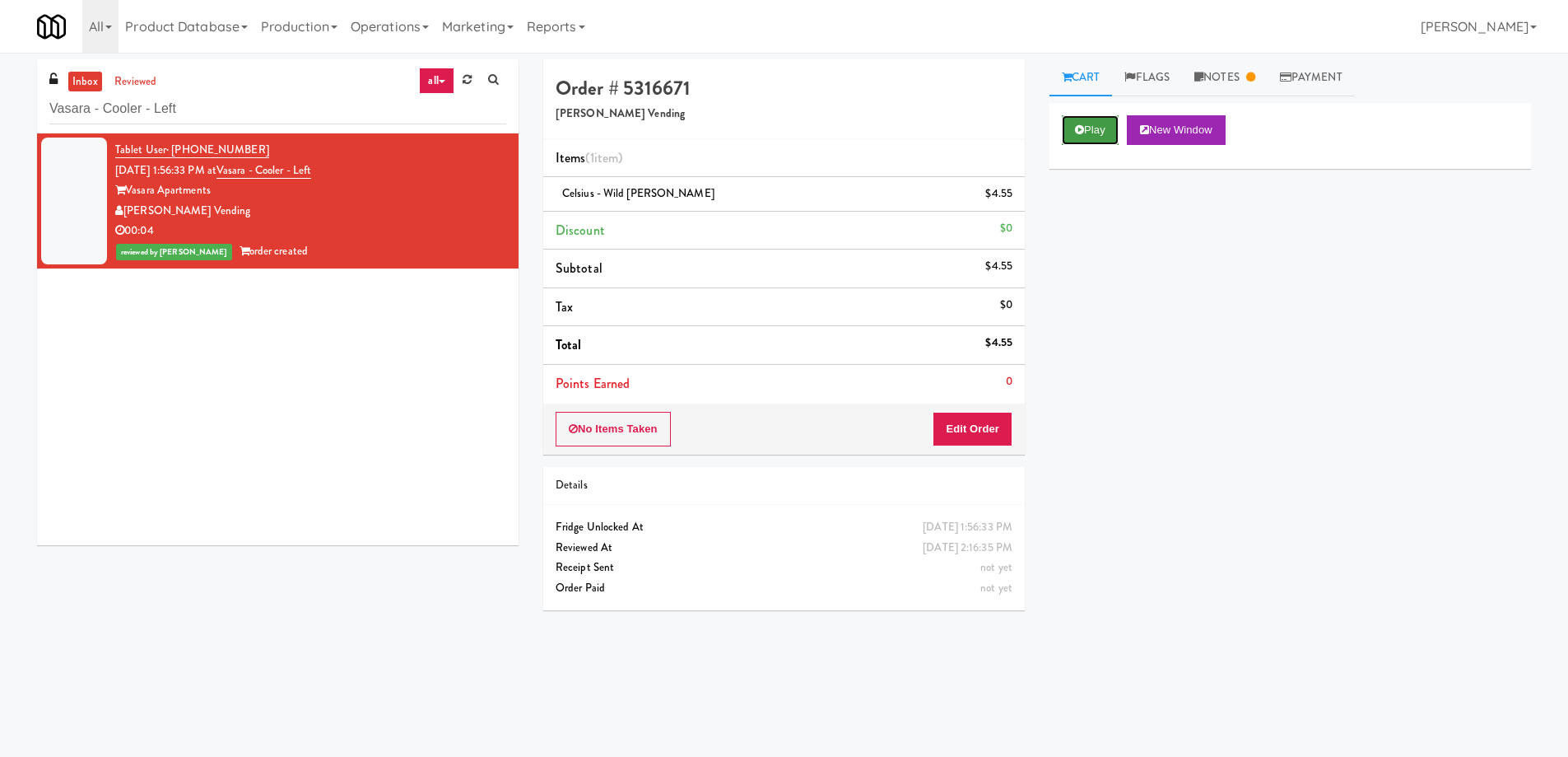
click at [1105, 126] on button "Play" at bounding box center [1090, 129] width 57 height 29
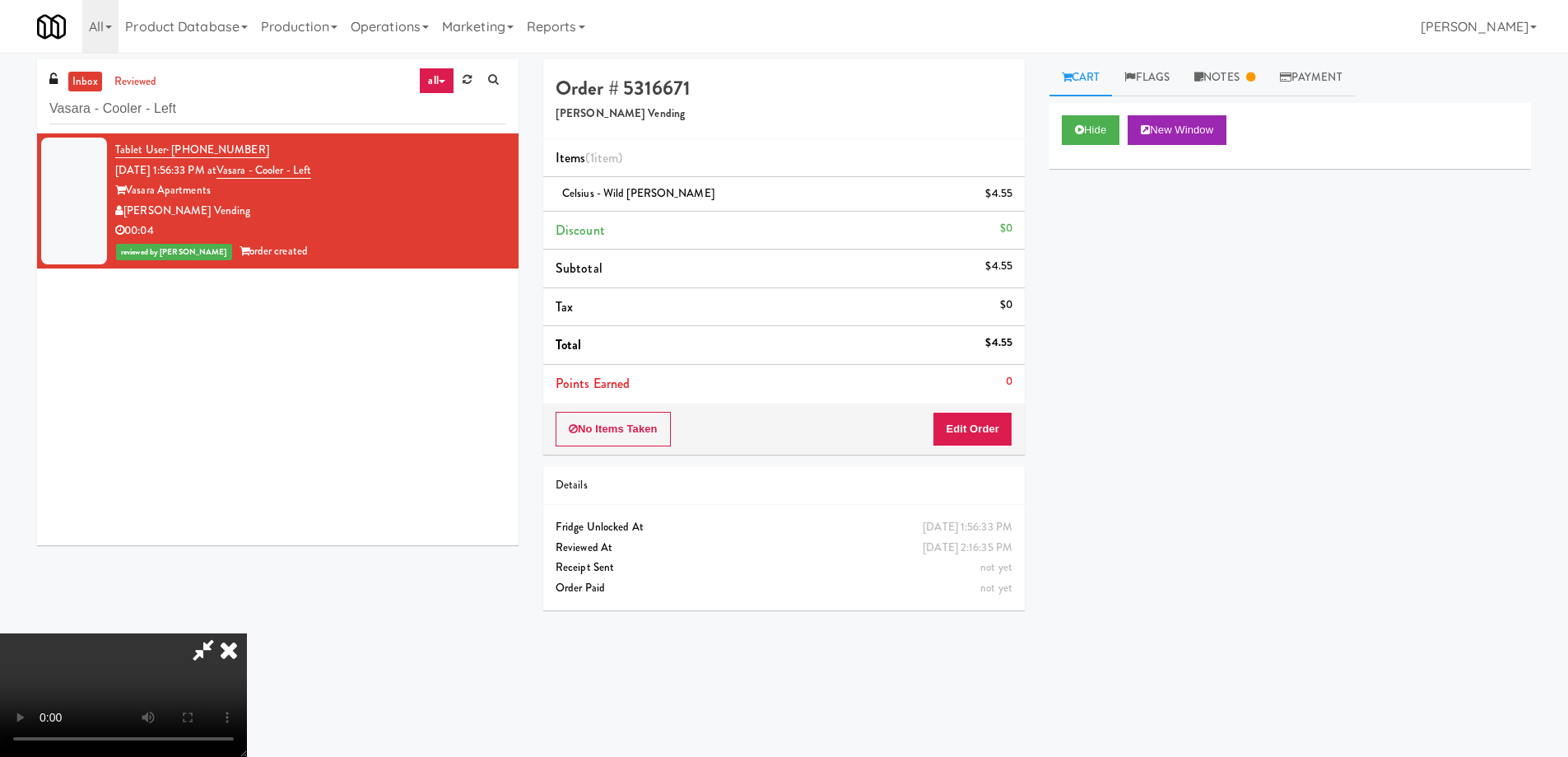
click at [247, 633] on video at bounding box center [123, 695] width 247 height 124
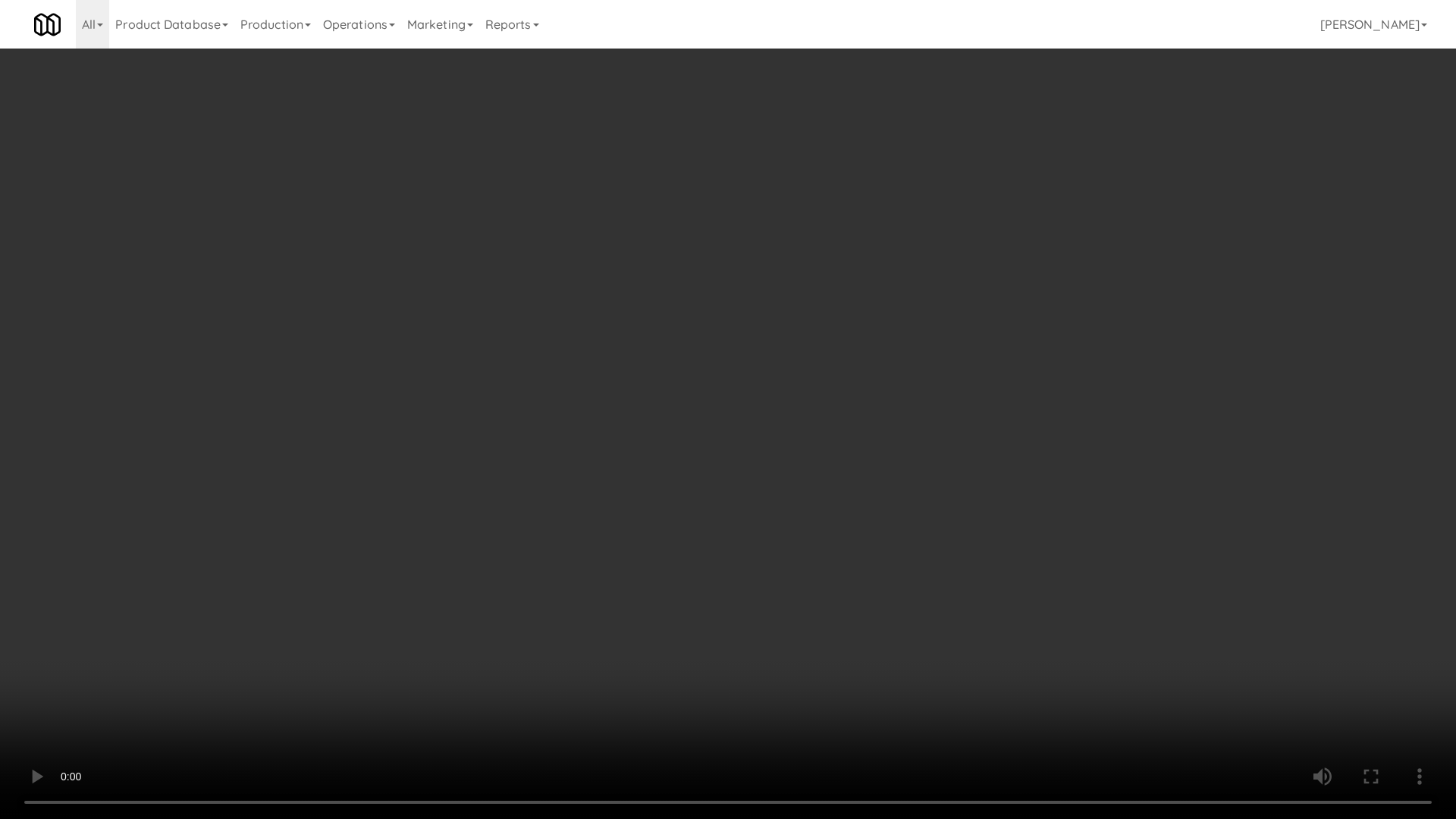
click at [835, 546] on video at bounding box center [728, 409] width 1456 height 819
click at [1021, 444] on video at bounding box center [728, 409] width 1456 height 819
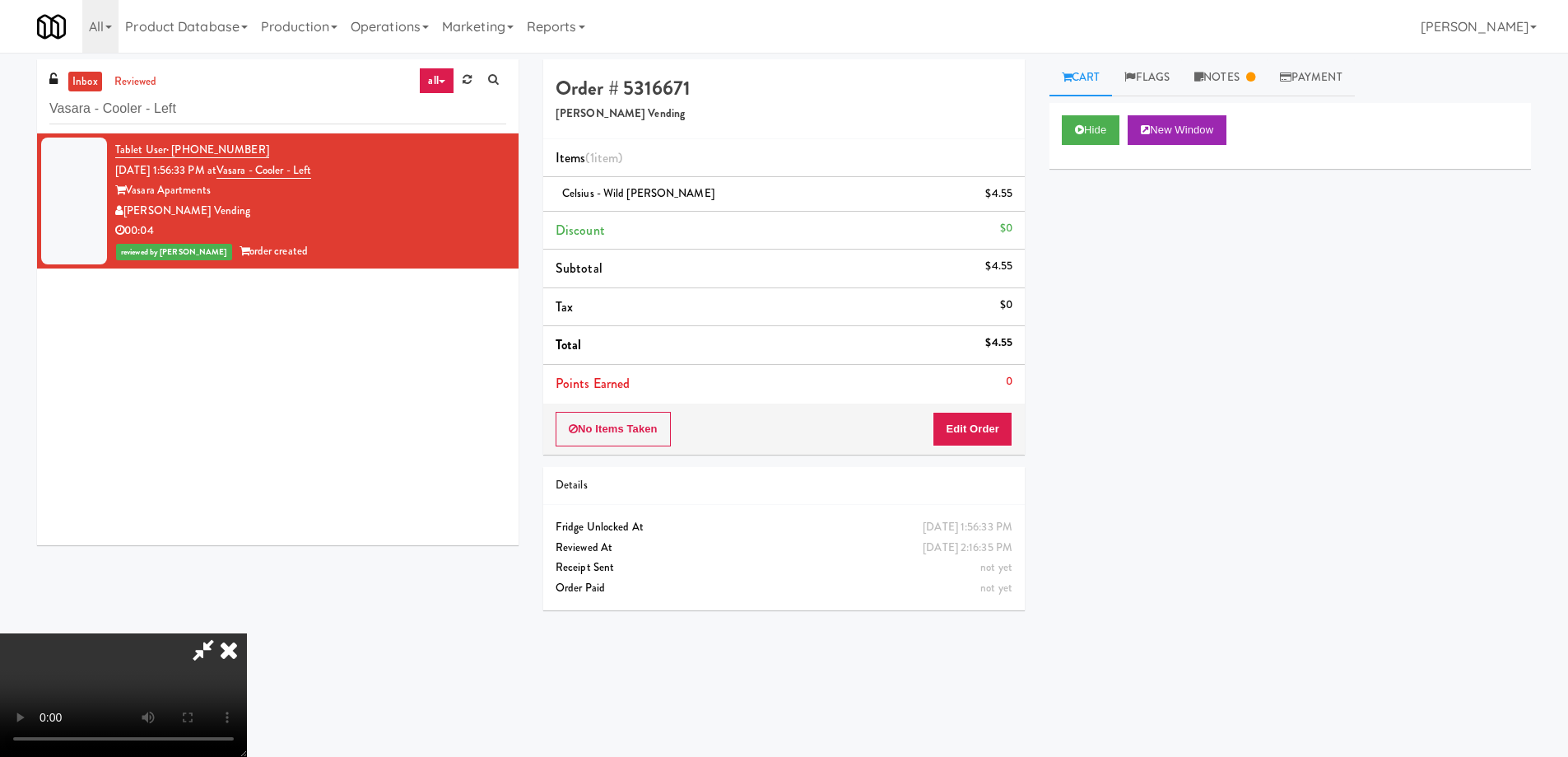
click at [247, 633] on icon at bounding box center [229, 649] width 36 height 33
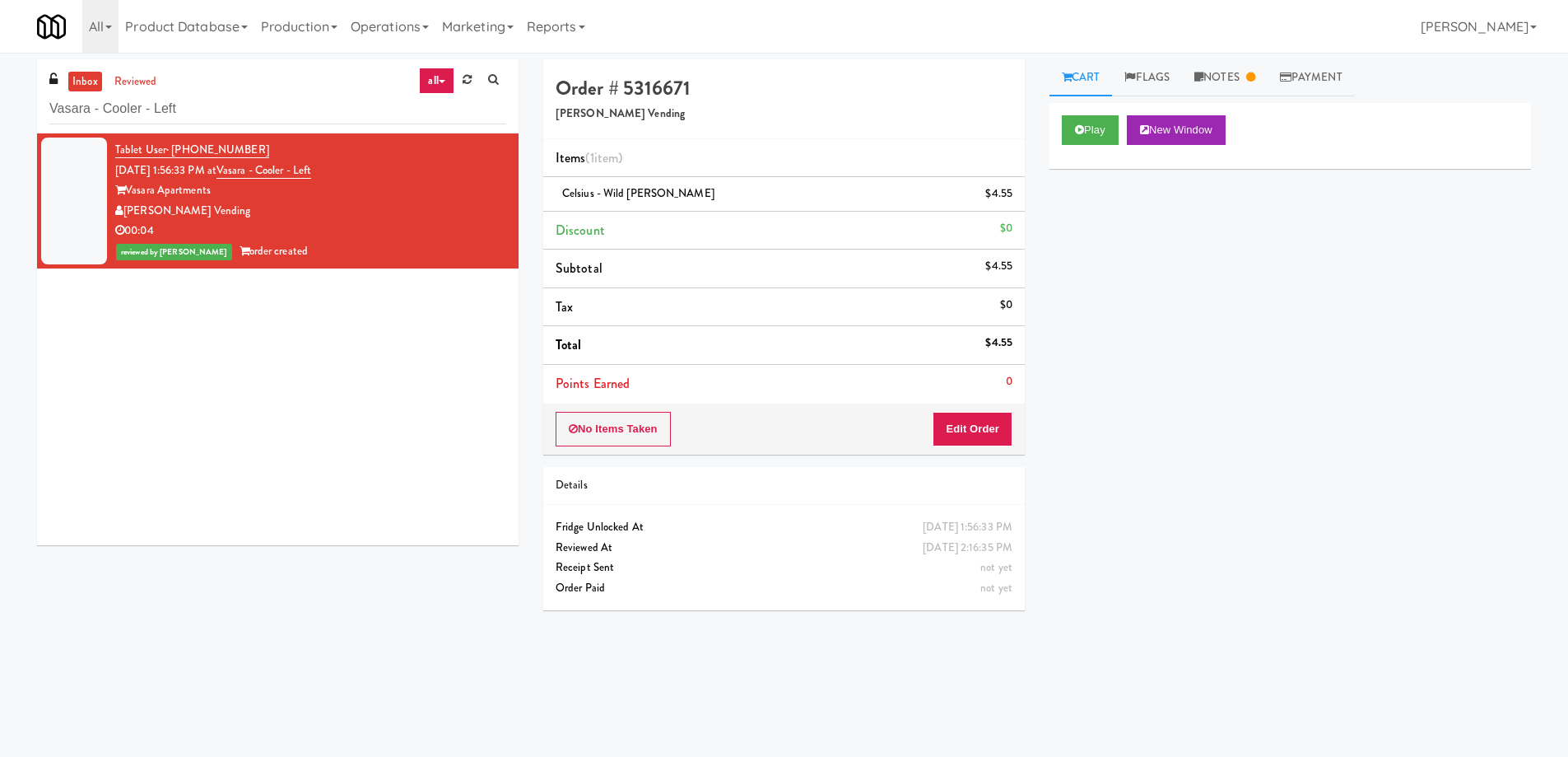
click at [1319, 353] on div "Play New Window Primary Flag Clear Flag if unable to determine what was taken o…" at bounding box center [1290, 412] width 482 height 618
click at [1223, 65] on link "Notes" at bounding box center [1224, 77] width 86 height 37
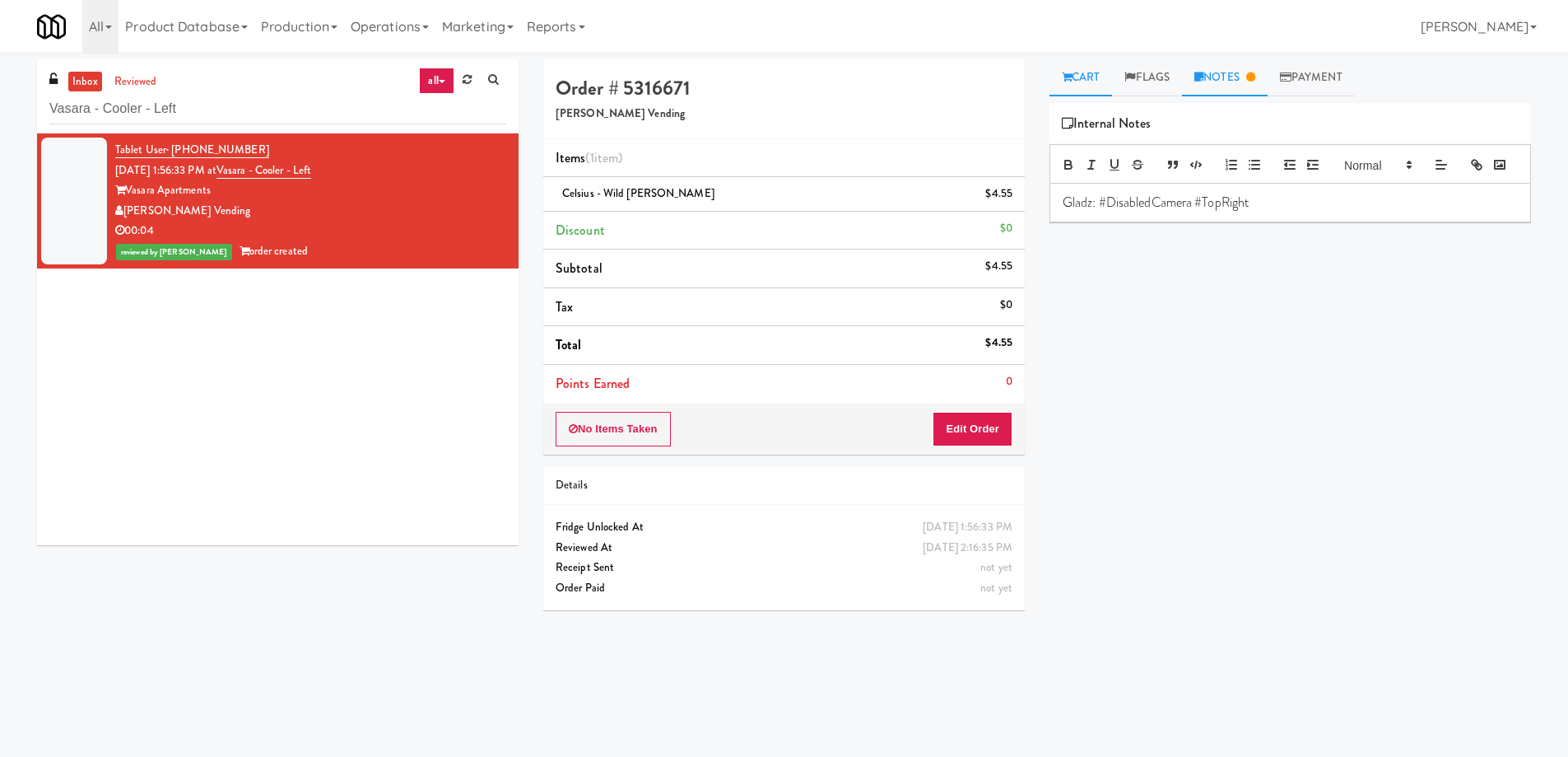
click at [1065, 81] on icon at bounding box center [1066, 77] width 9 height 10
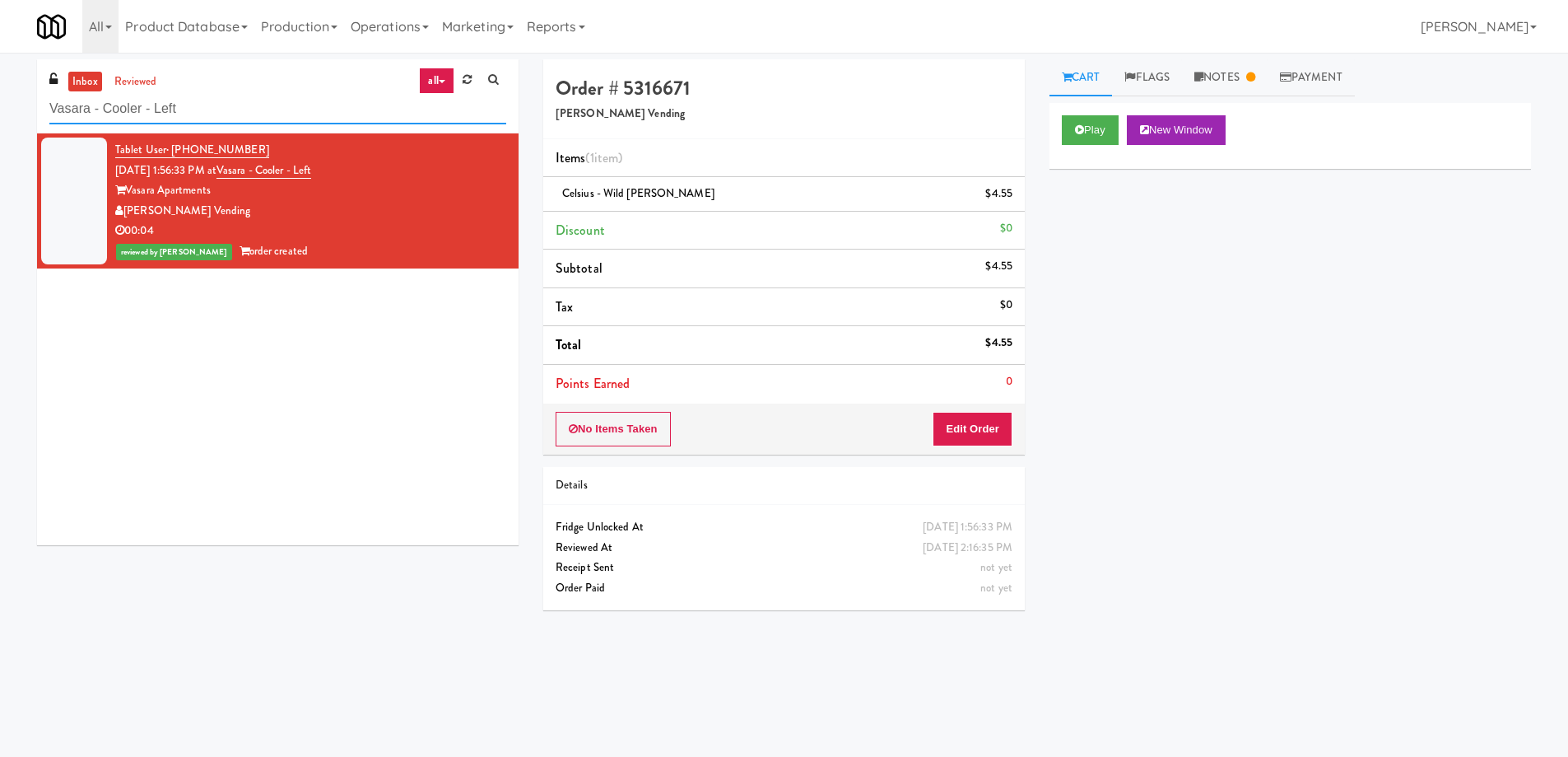
click at [280, 102] on input "Vasara - Cooler - Left" at bounding box center [278, 109] width 457 height 30
paste input "The Kiley - Fridge - Righ"
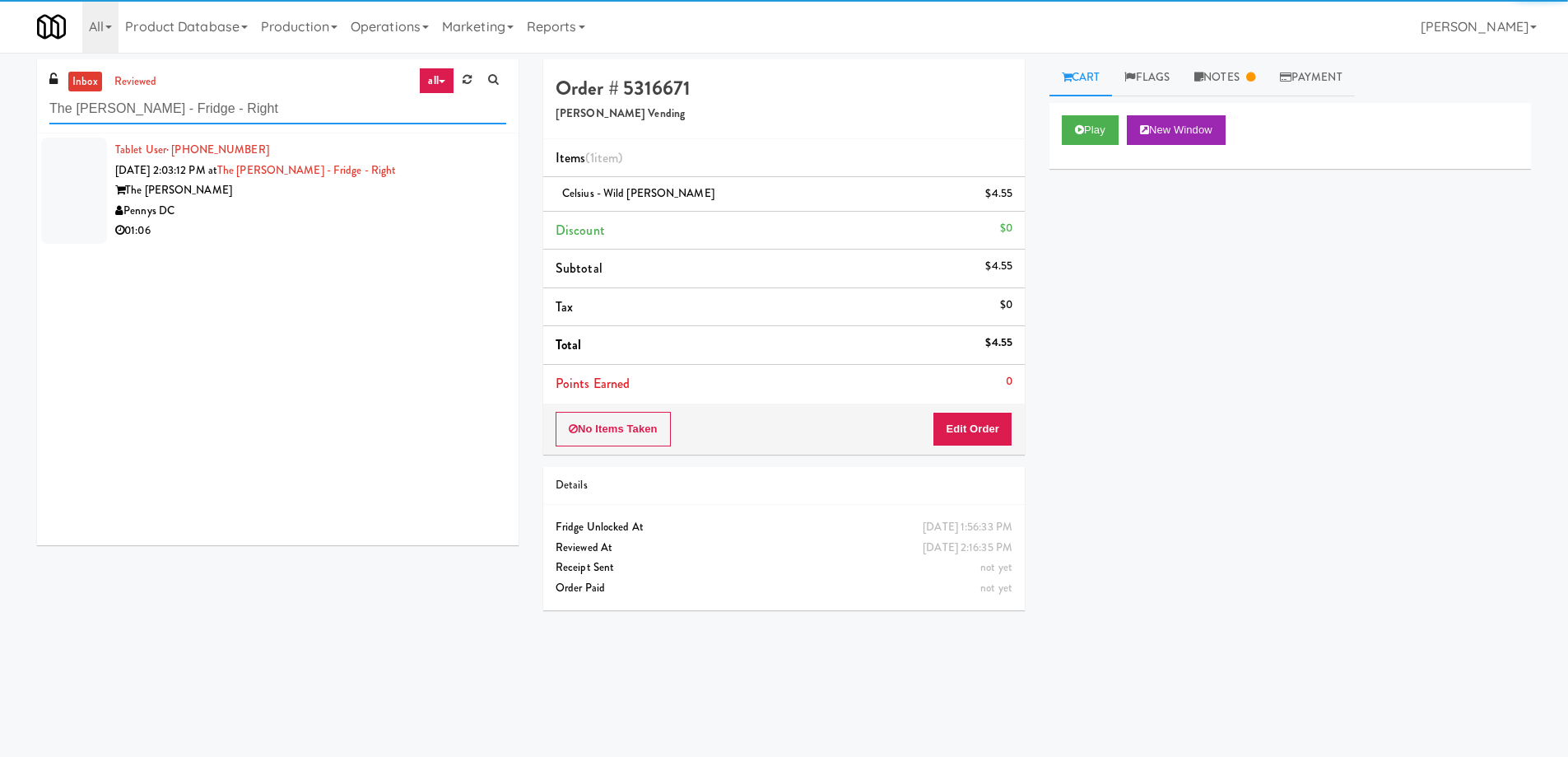
type input "The Kiley - Fridge - Right"
click at [435, 201] on div "Pennys DC" at bounding box center [311, 212] width 391 height 21
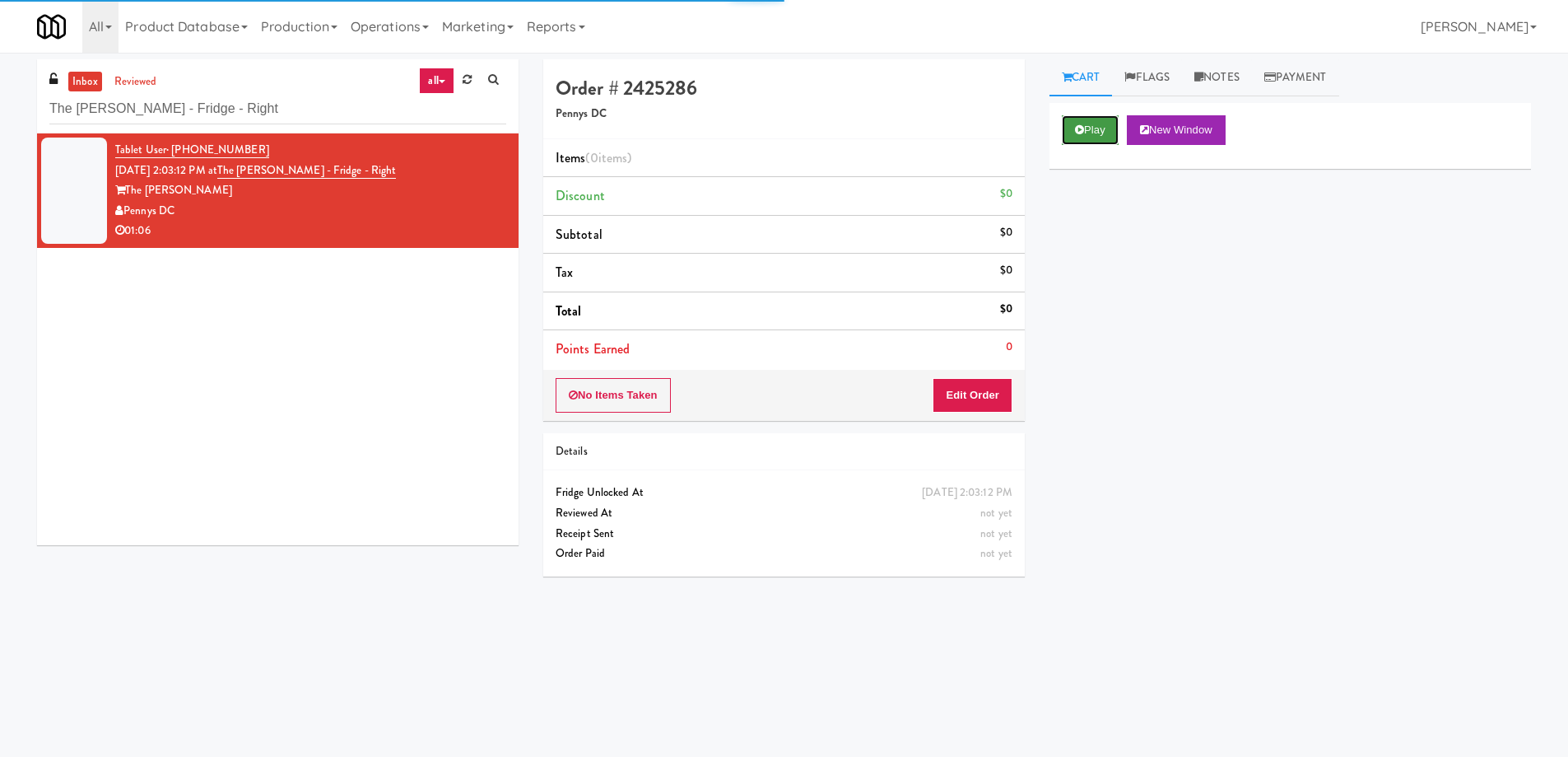
click at [1080, 125] on icon at bounding box center [1080, 129] width 9 height 10
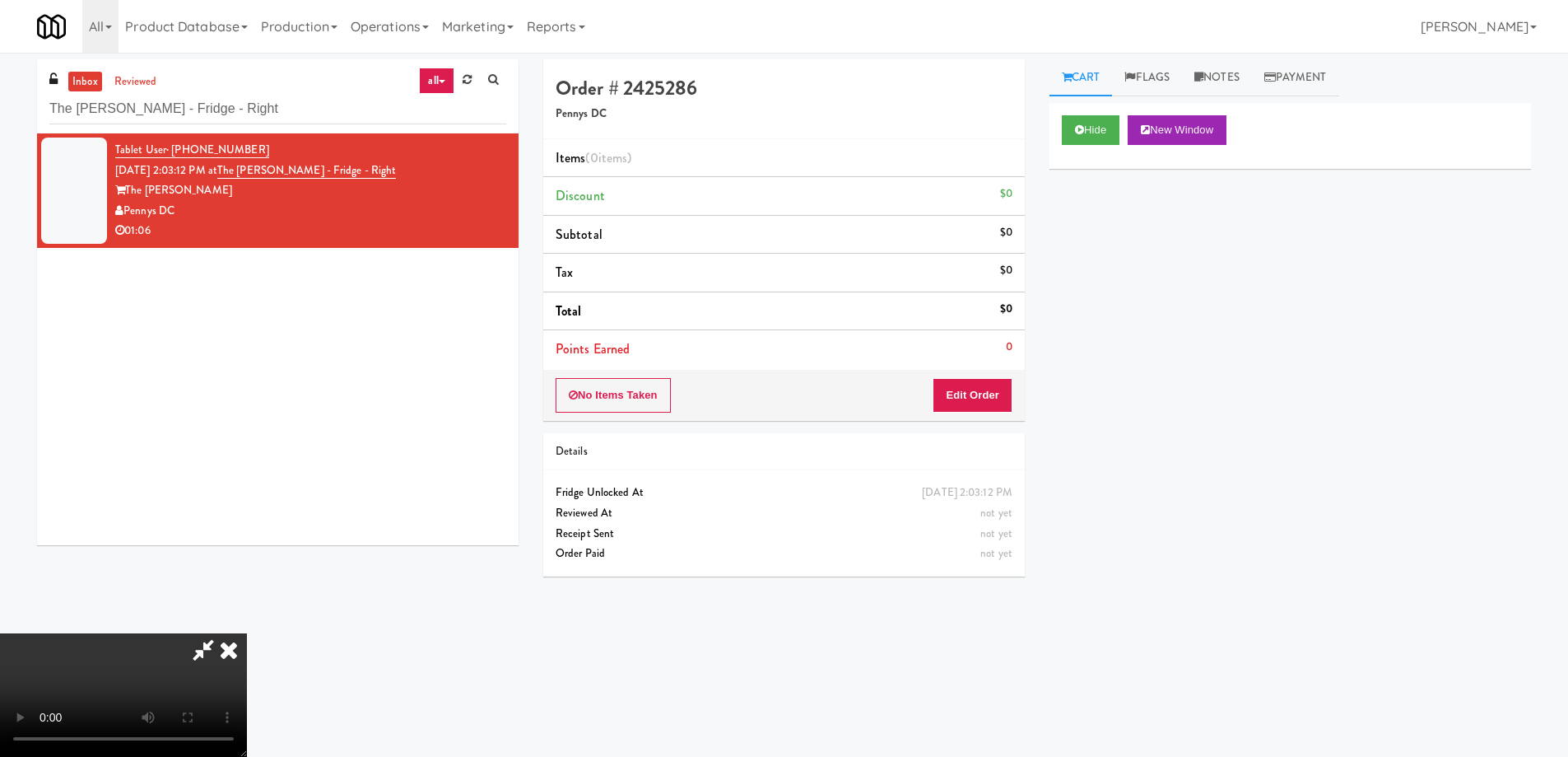
click at [247, 633] on video at bounding box center [123, 695] width 247 height 124
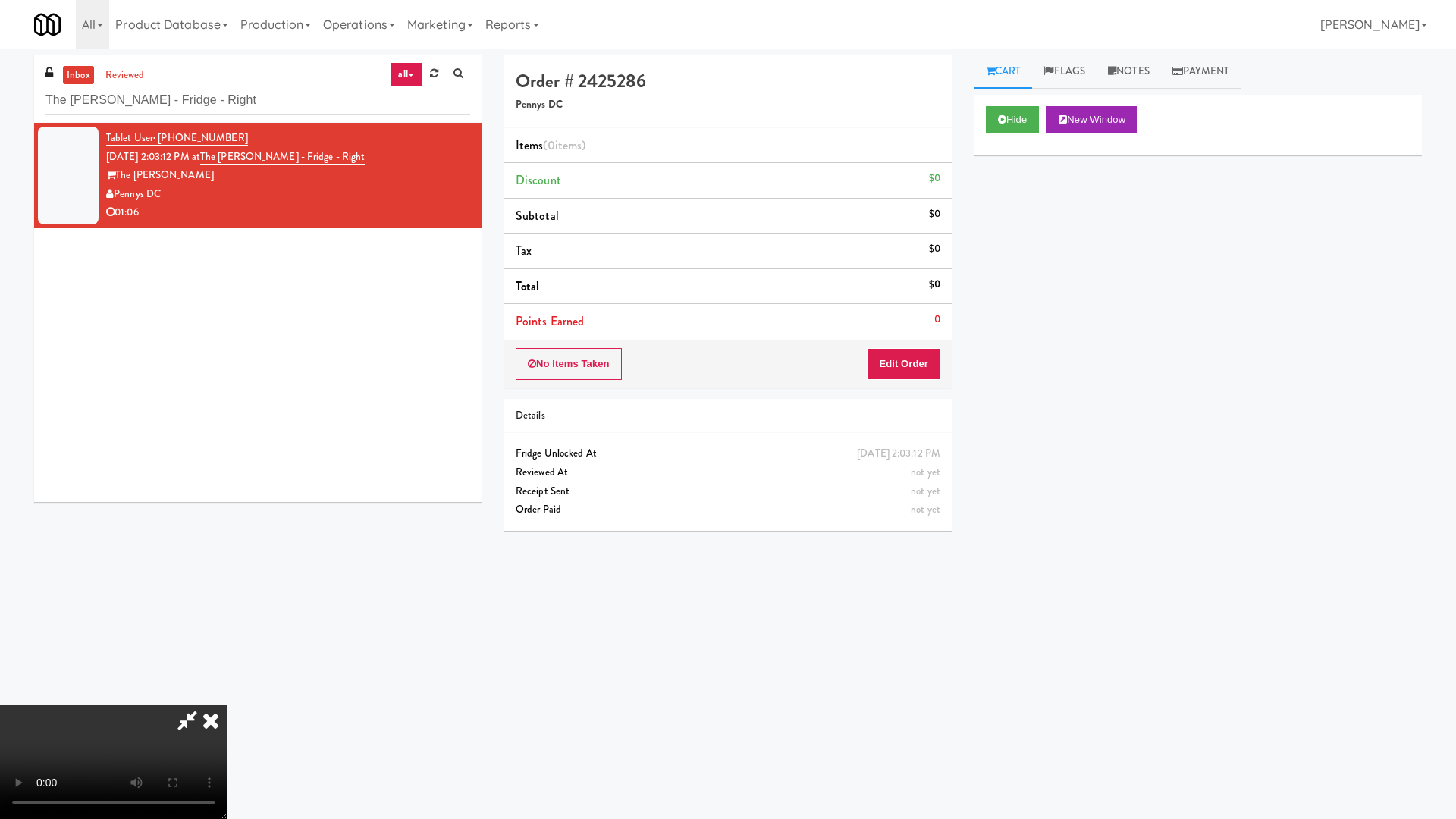
click at [227, 696] on video at bounding box center [113, 762] width 227 height 114
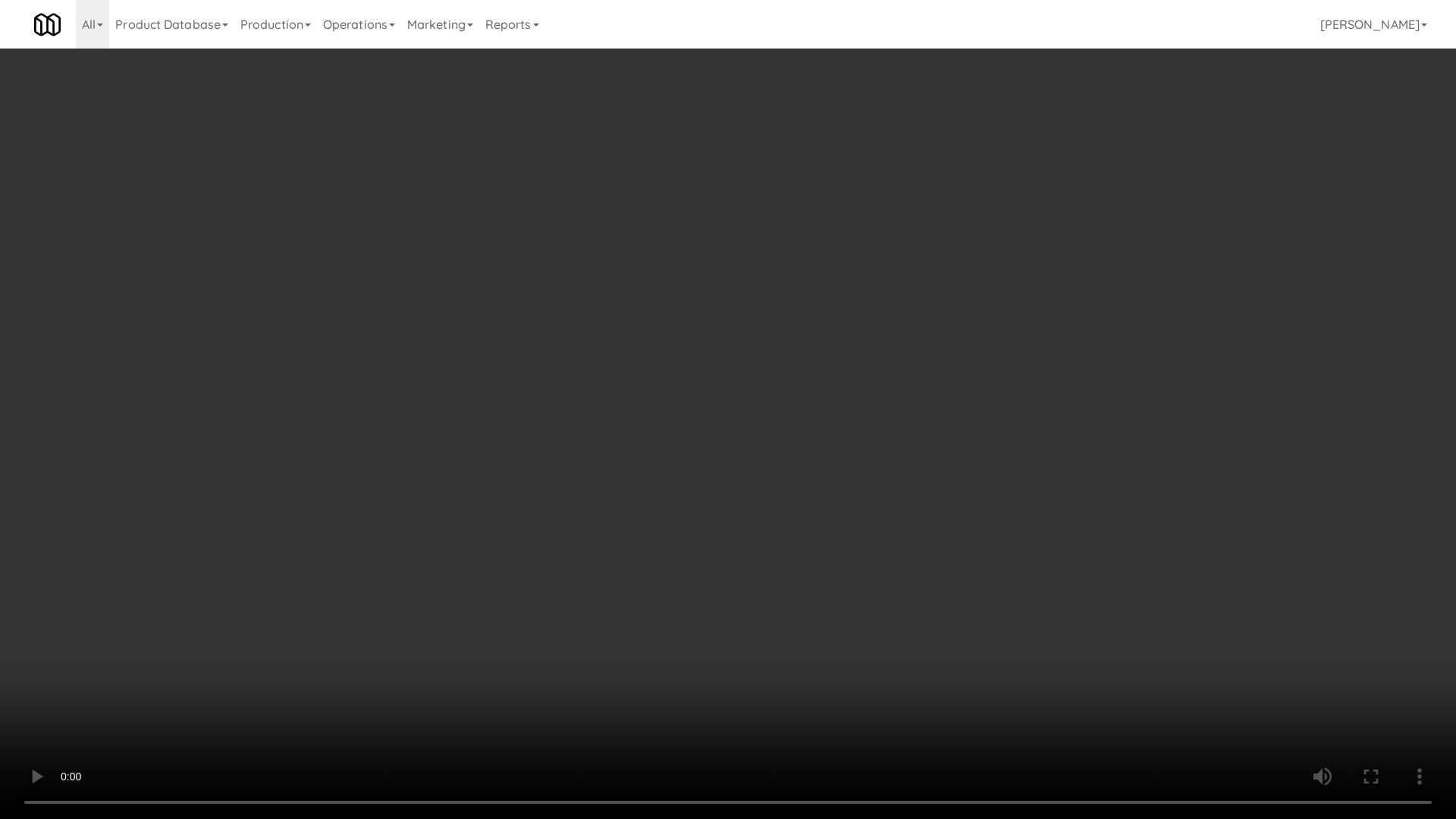
click at [909, 550] on video at bounding box center [728, 409] width 1456 height 819
click at [667, 304] on video at bounding box center [728, 409] width 1456 height 819
click at [667, 303] on video at bounding box center [728, 409] width 1456 height 819
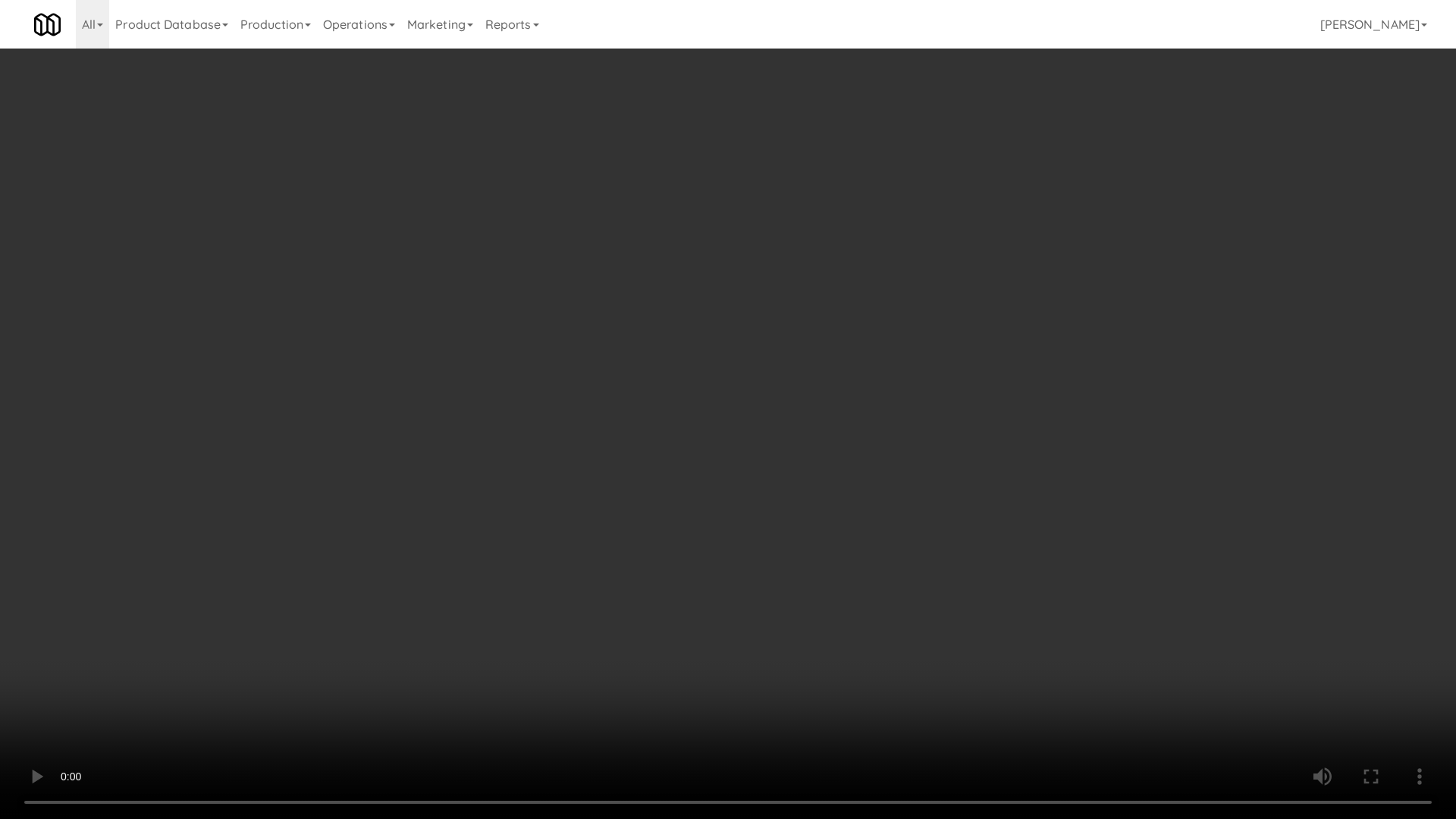
click at [662, 309] on video at bounding box center [728, 409] width 1456 height 819
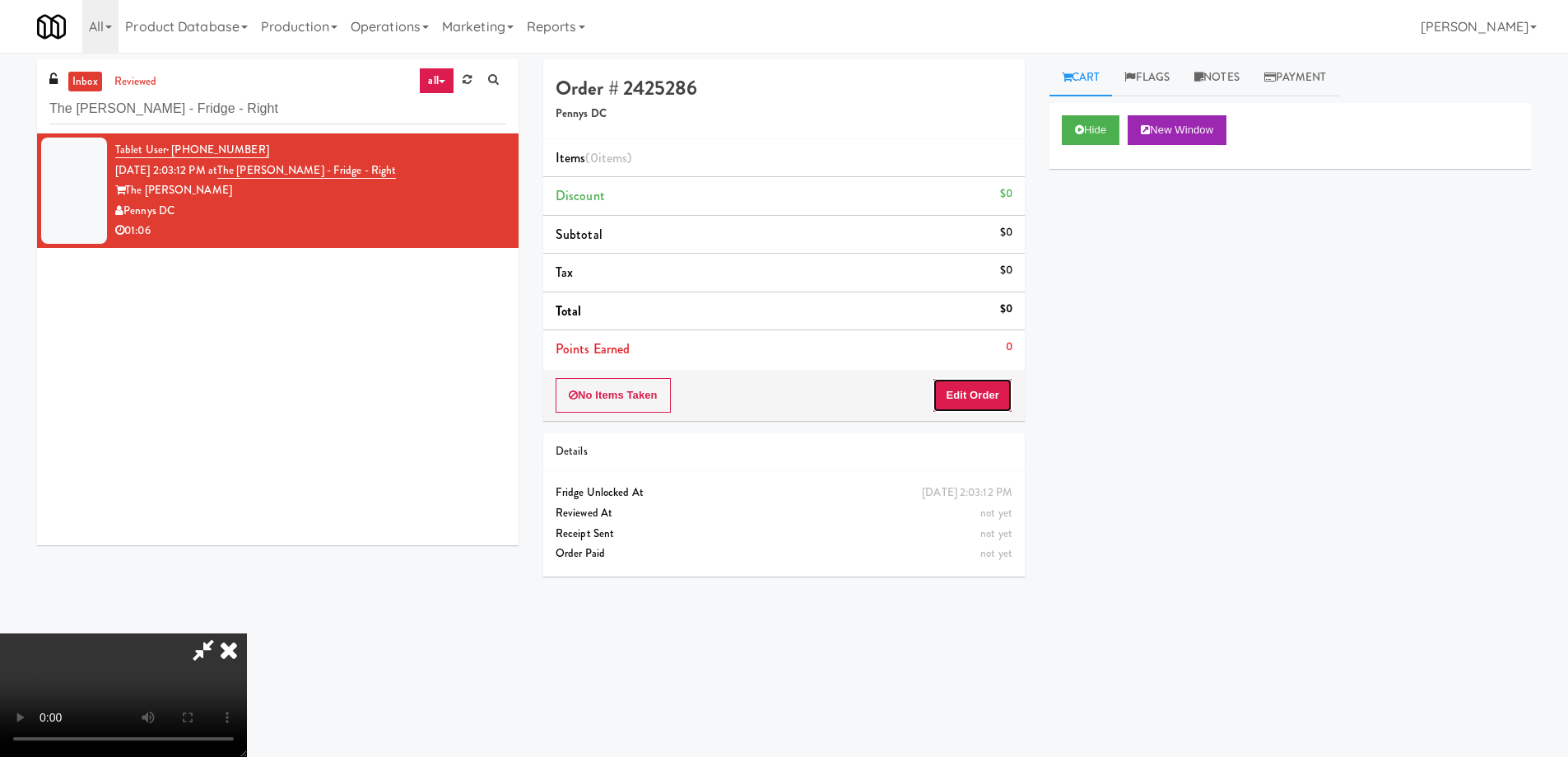
click at [993, 378] on button "Edit Order" at bounding box center [972, 395] width 80 height 35
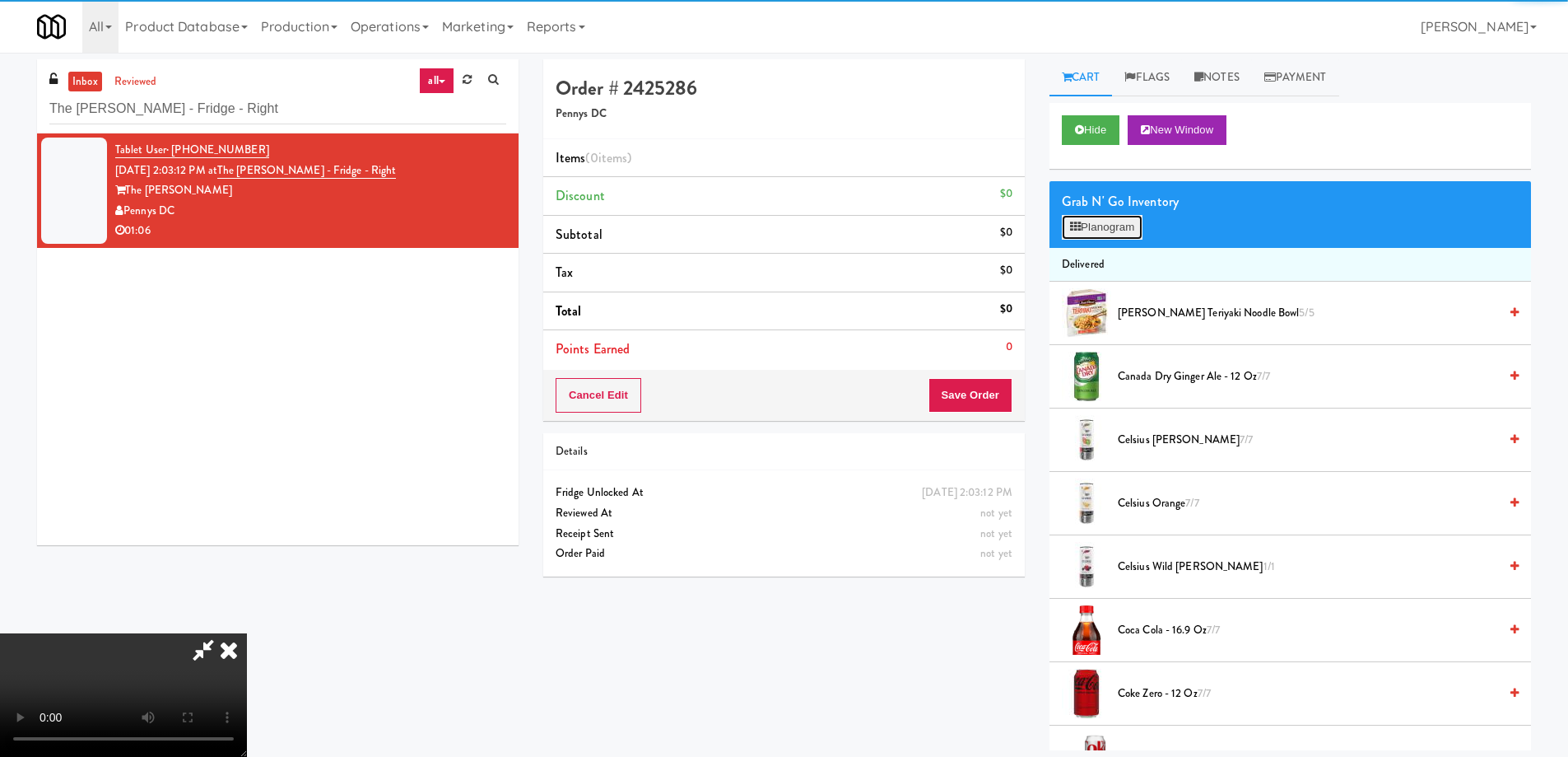
click at [1110, 223] on button "Planogram" at bounding box center [1101, 227] width 80 height 25
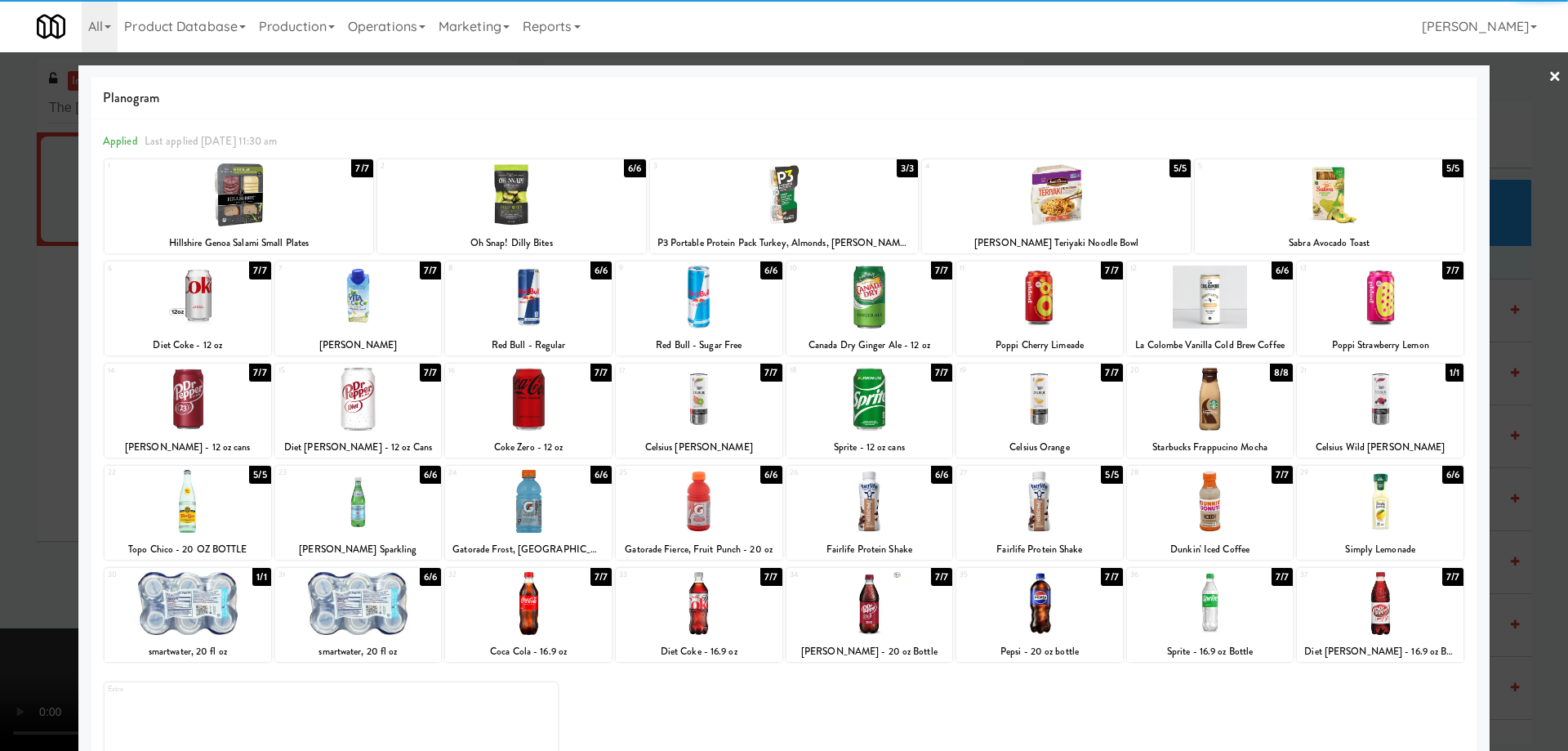
click at [1231, 294] on div at bounding box center [1211, 296] width 167 height 63
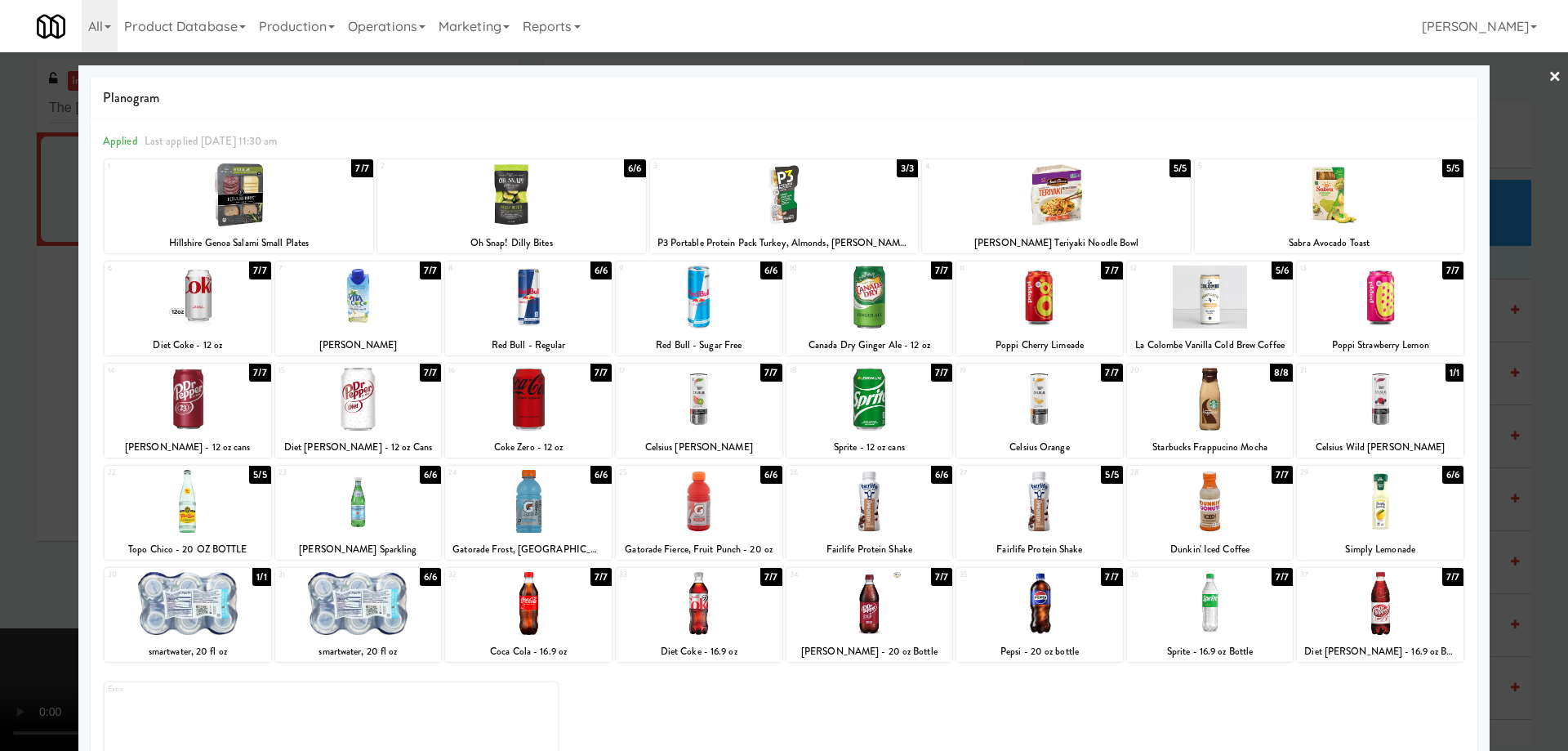
click at [1549, 76] on div at bounding box center [784, 375] width 1568 height 751
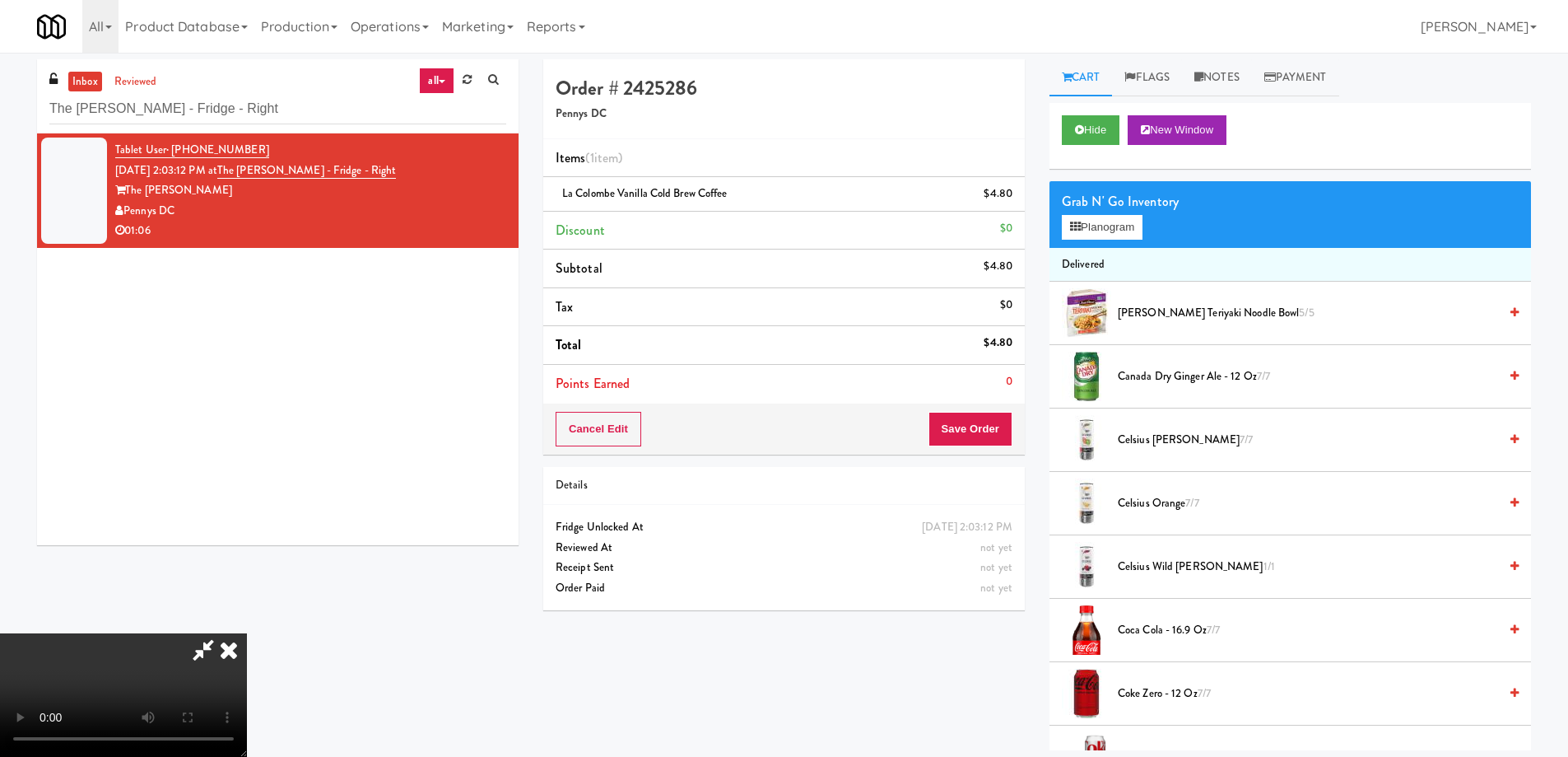
click at [247, 633] on video at bounding box center [123, 695] width 247 height 124
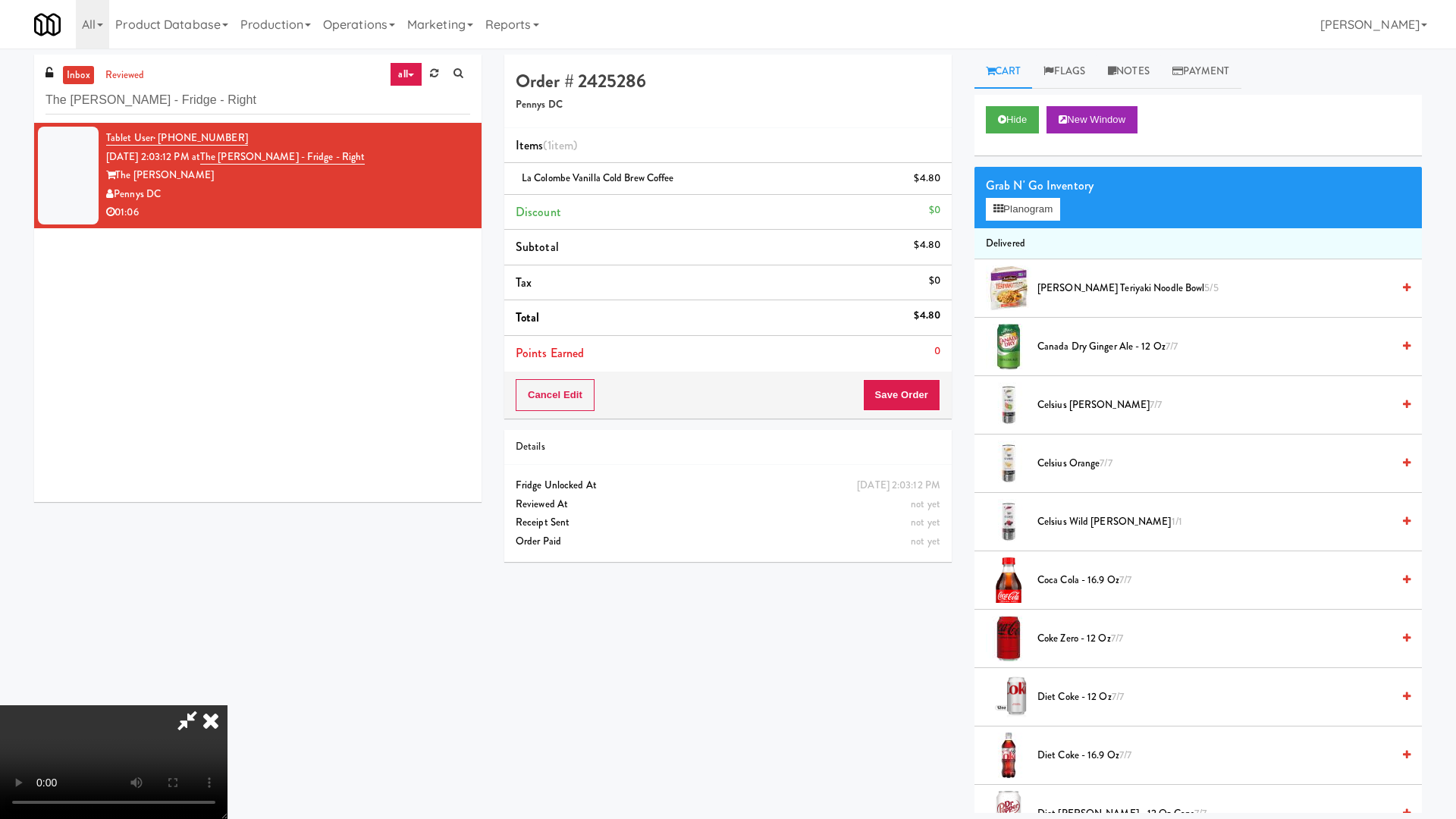
click at [227, 696] on video at bounding box center [113, 762] width 227 height 114
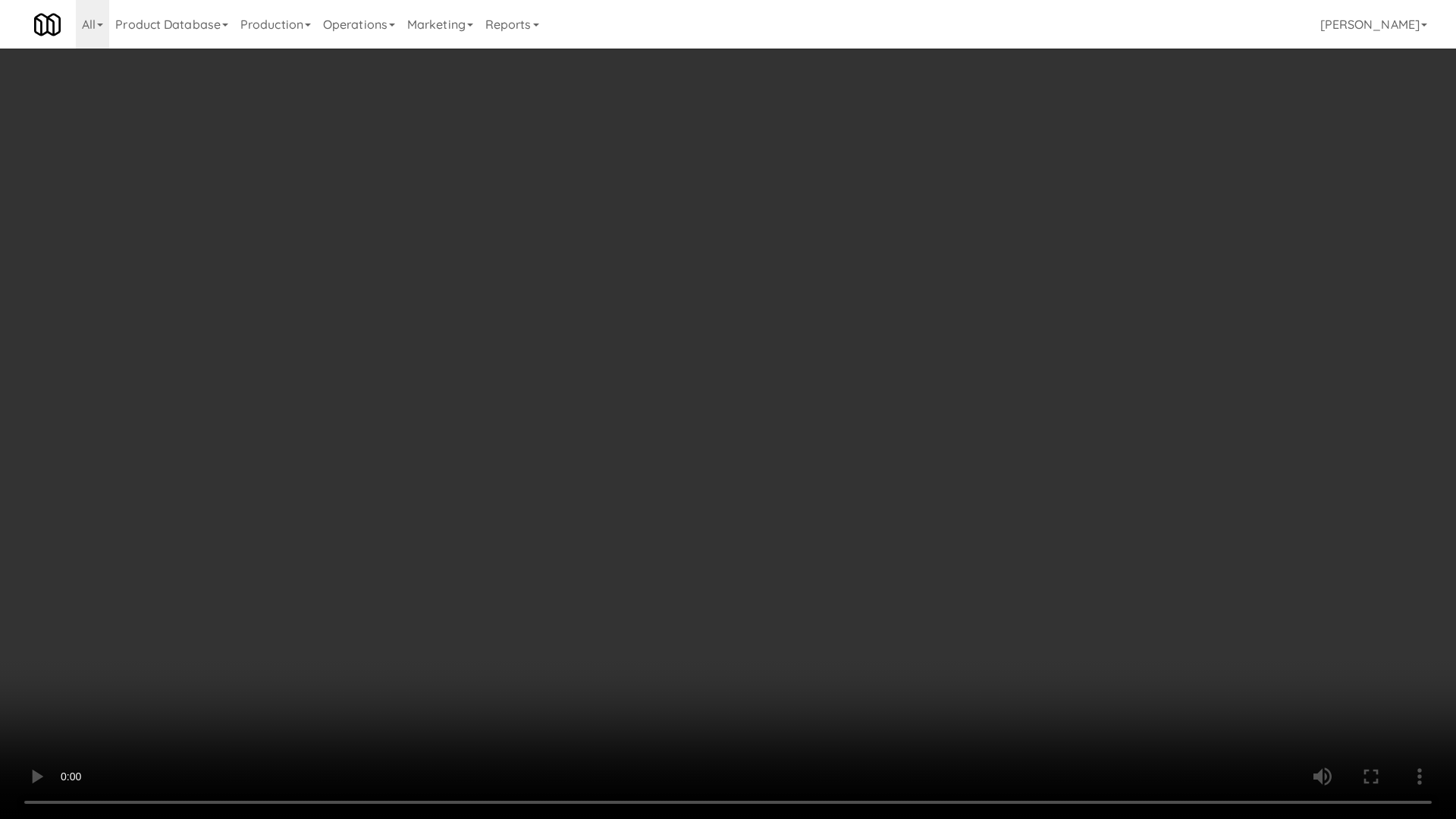
click at [583, 376] on video at bounding box center [728, 409] width 1456 height 819
click at [485, 413] on video at bounding box center [728, 409] width 1456 height 819
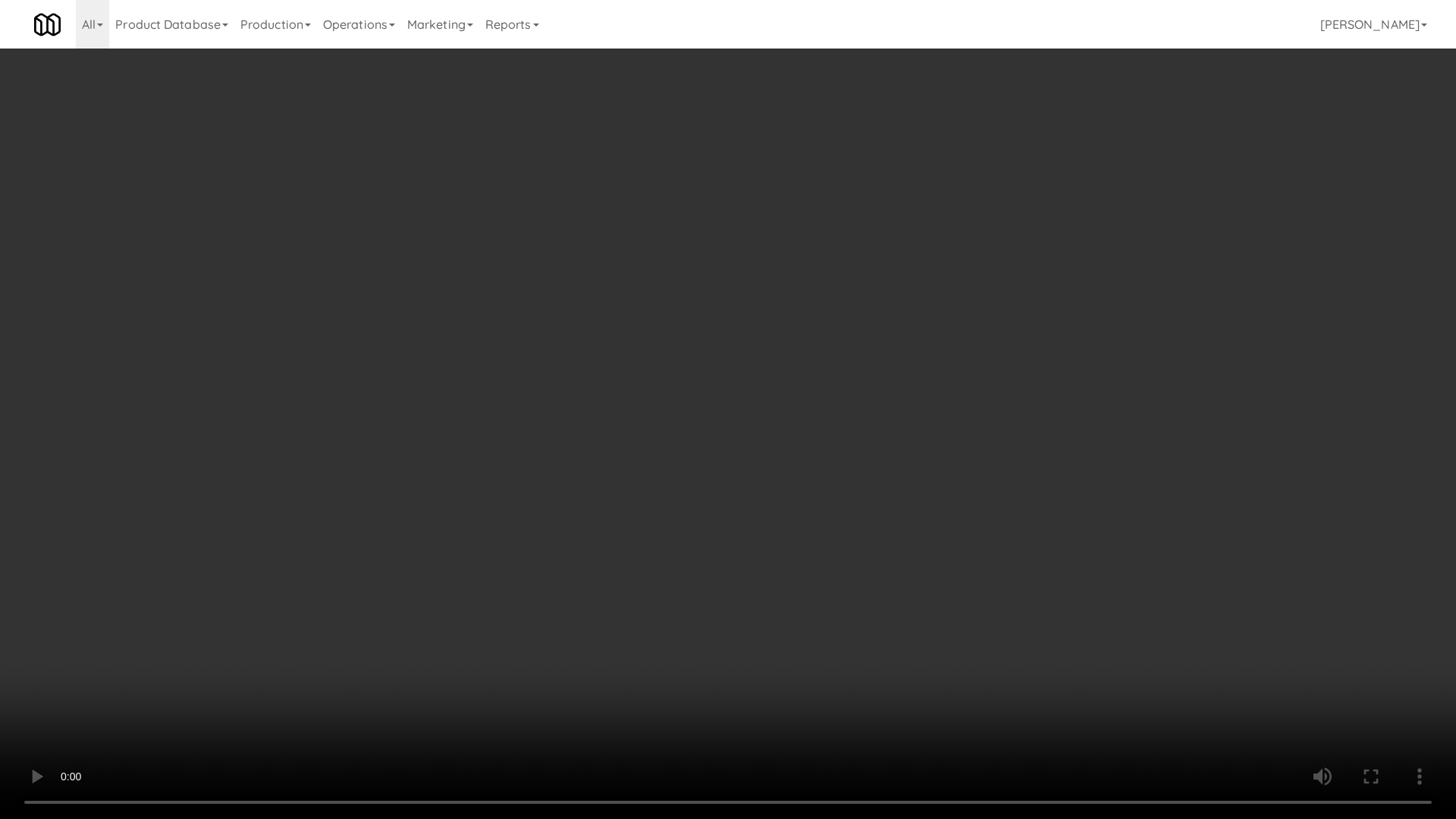
click at [485, 413] on video at bounding box center [728, 409] width 1456 height 819
click at [627, 437] on video at bounding box center [728, 409] width 1456 height 819
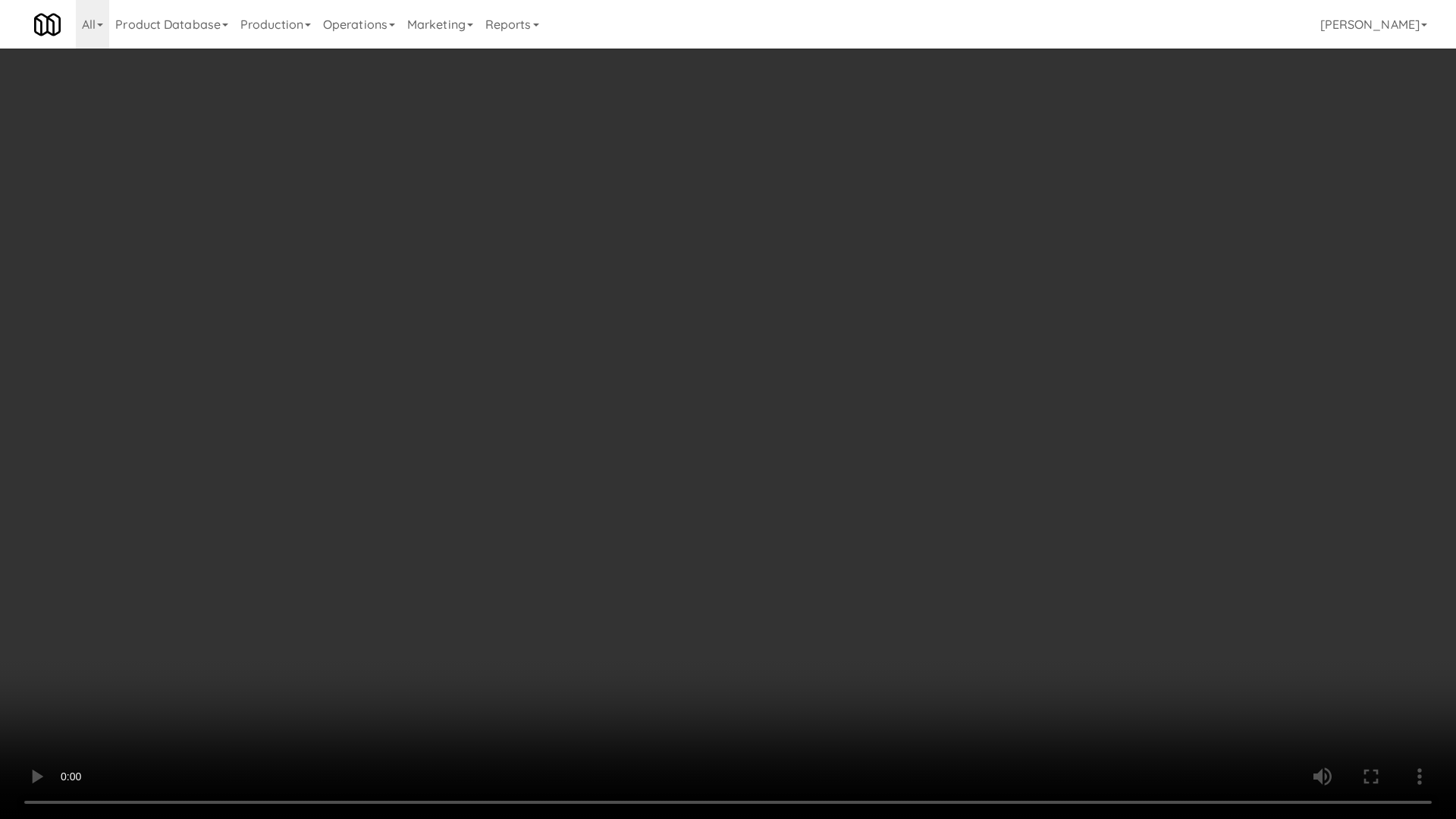
click at [627, 437] on video at bounding box center [728, 409] width 1456 height 819
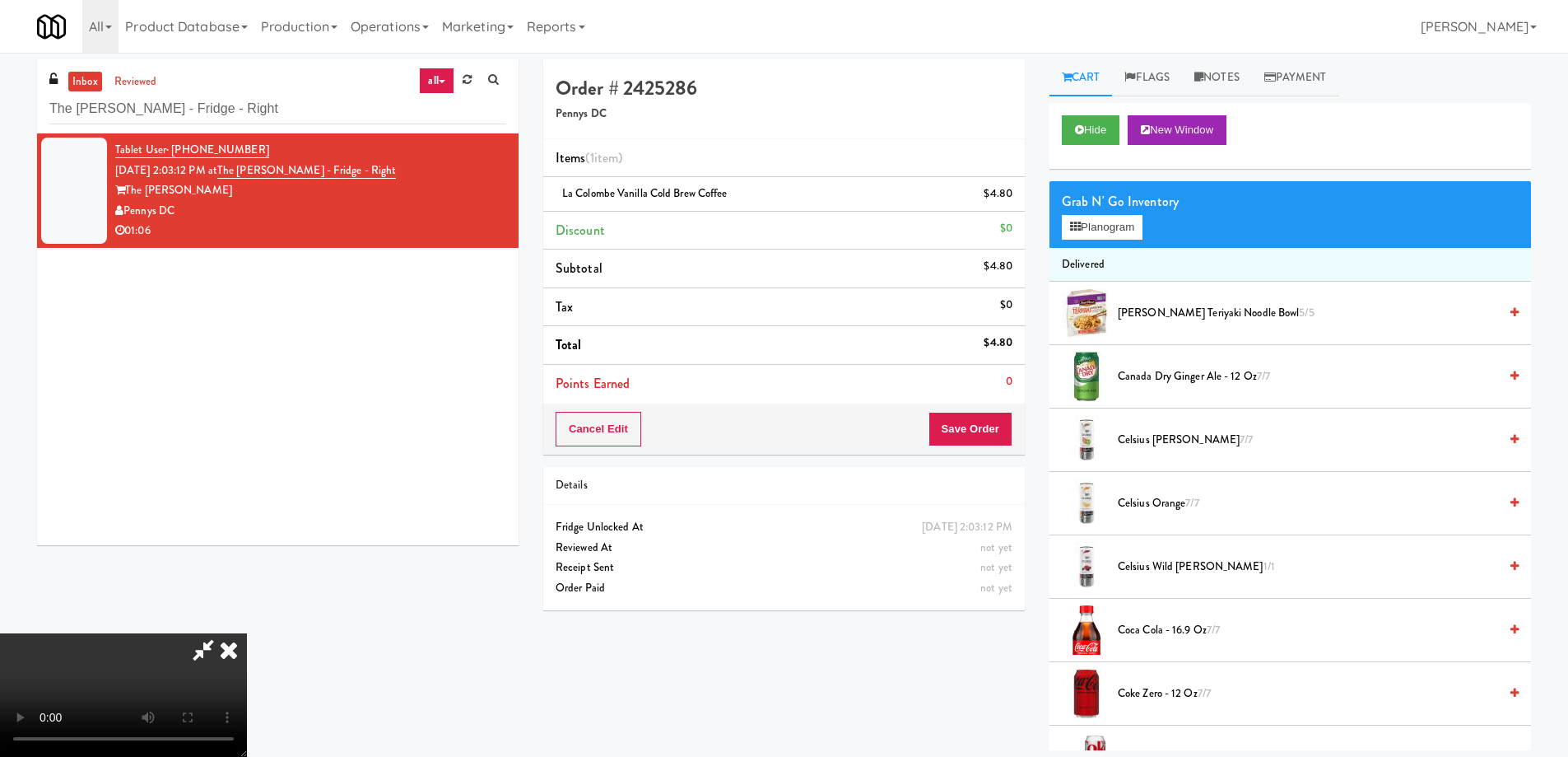
click at [247, 633] on icon at bounding box center [229, 649] width 36 height 33
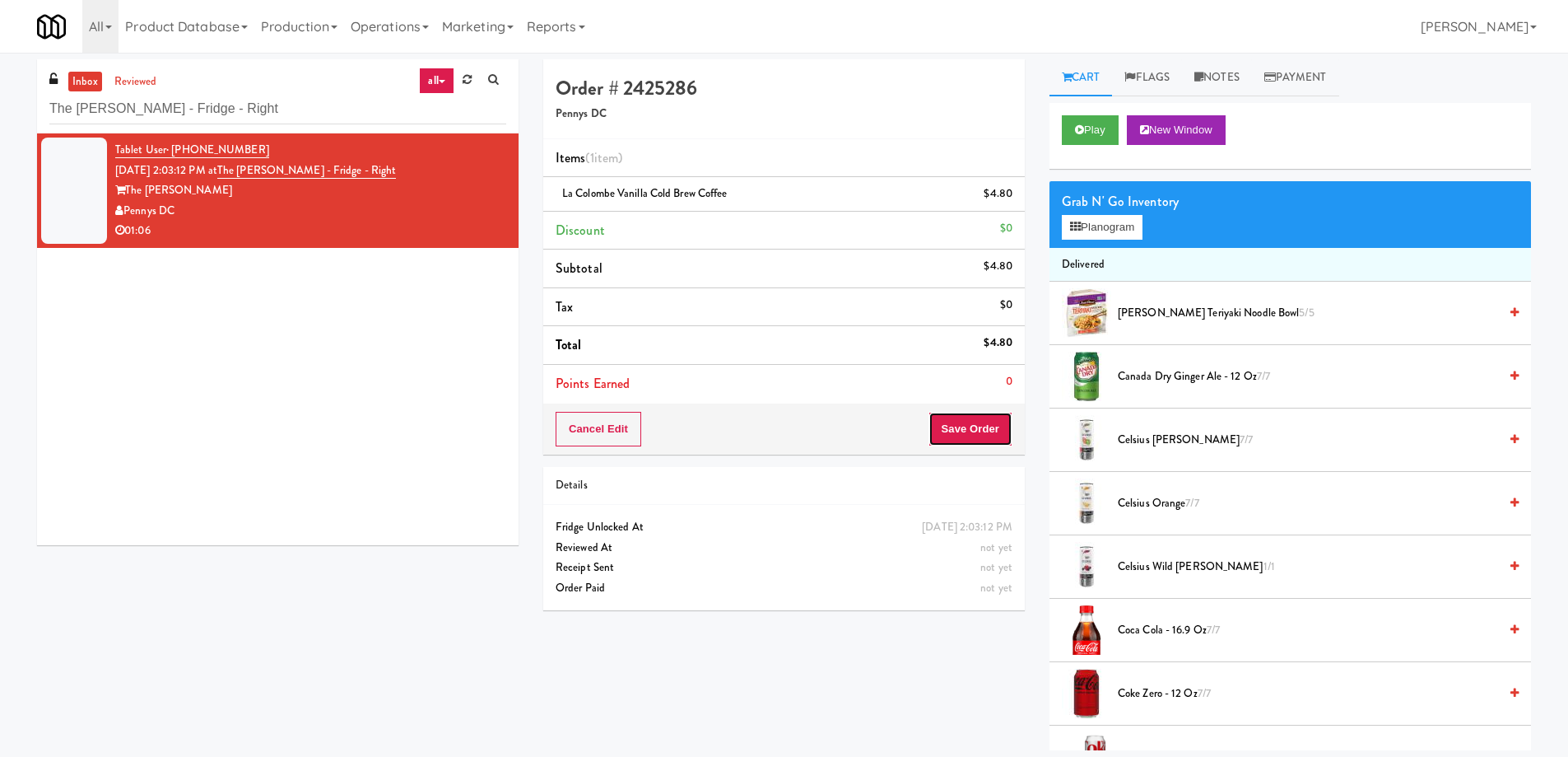
click at [958, 420] on button "Save Order" at bounding box center [970, 429] width 84 height 35
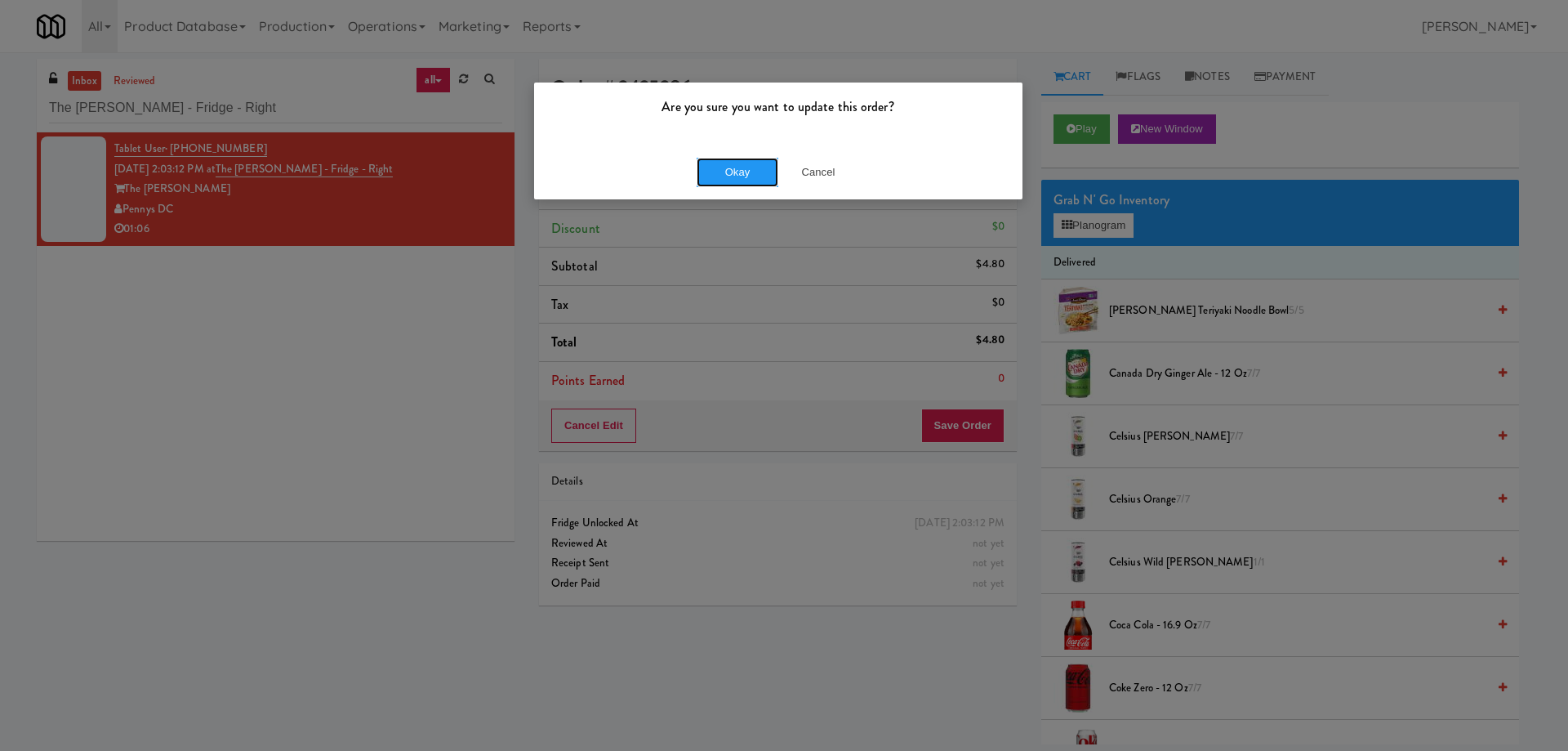
drag, startPoint x: 736, startPoint y: 172, endPoint x: 784, endPoint y: 232, distance: 76.8
click at [737, 171] on button "Okay" at bounding box center [737, 172] width 82 height 29
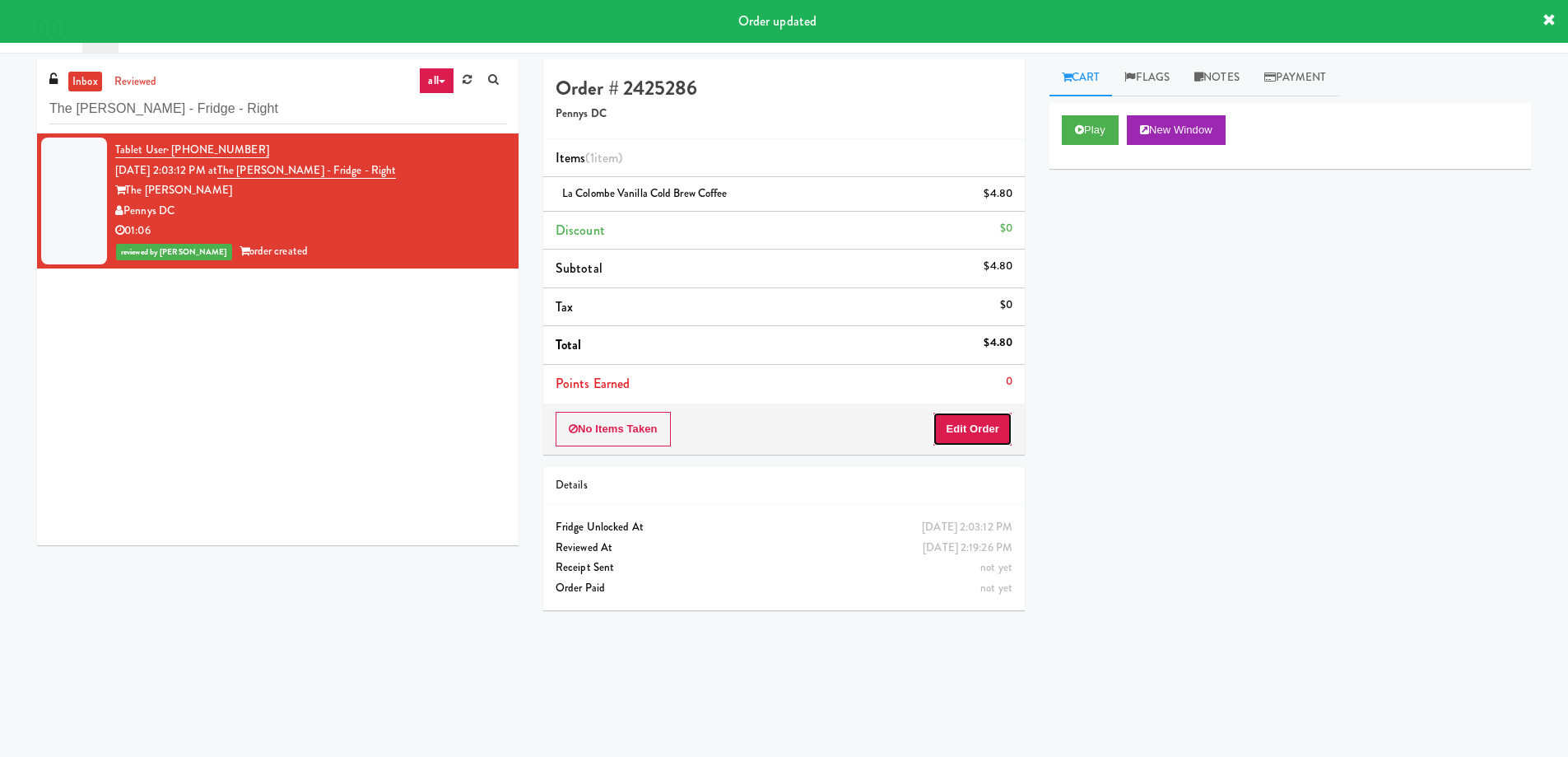
click at [970, 417] on button "Edit Order" at bounding box center [972, 429] width 80 height 35
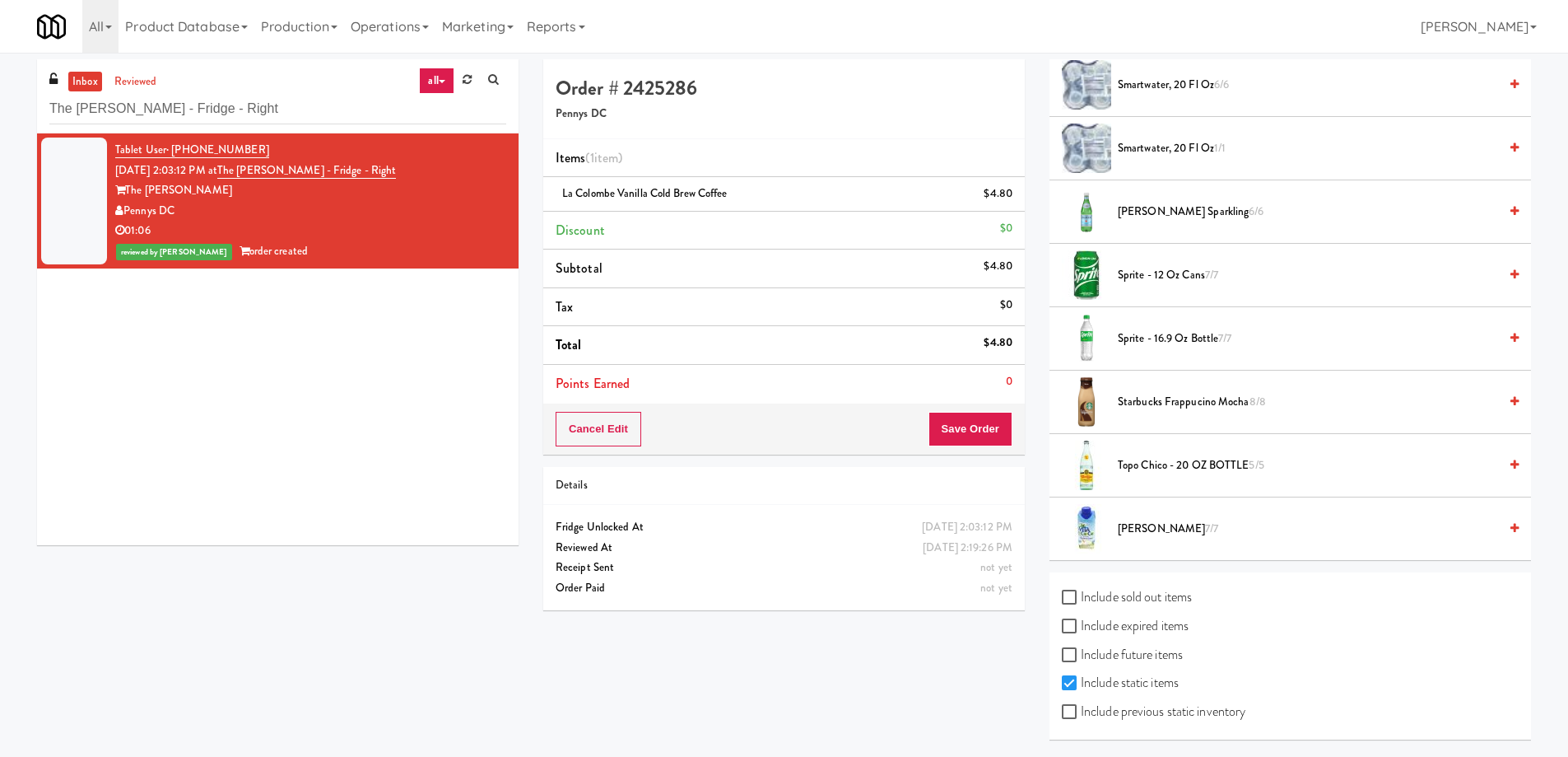
scroll to position [2069, 0]
click at [1153, 627] on label "Include expired items" at bounding box center [1125, 625] width 127 height 25
click at [1081, 627] on input "Include expired items" at bounding box center [1071, 625] width 19 height 13
checkbox input "true"
click at [1165, 711] on label "Include previous static inventory" at bounding box center [1153, 710] width 183 height 25
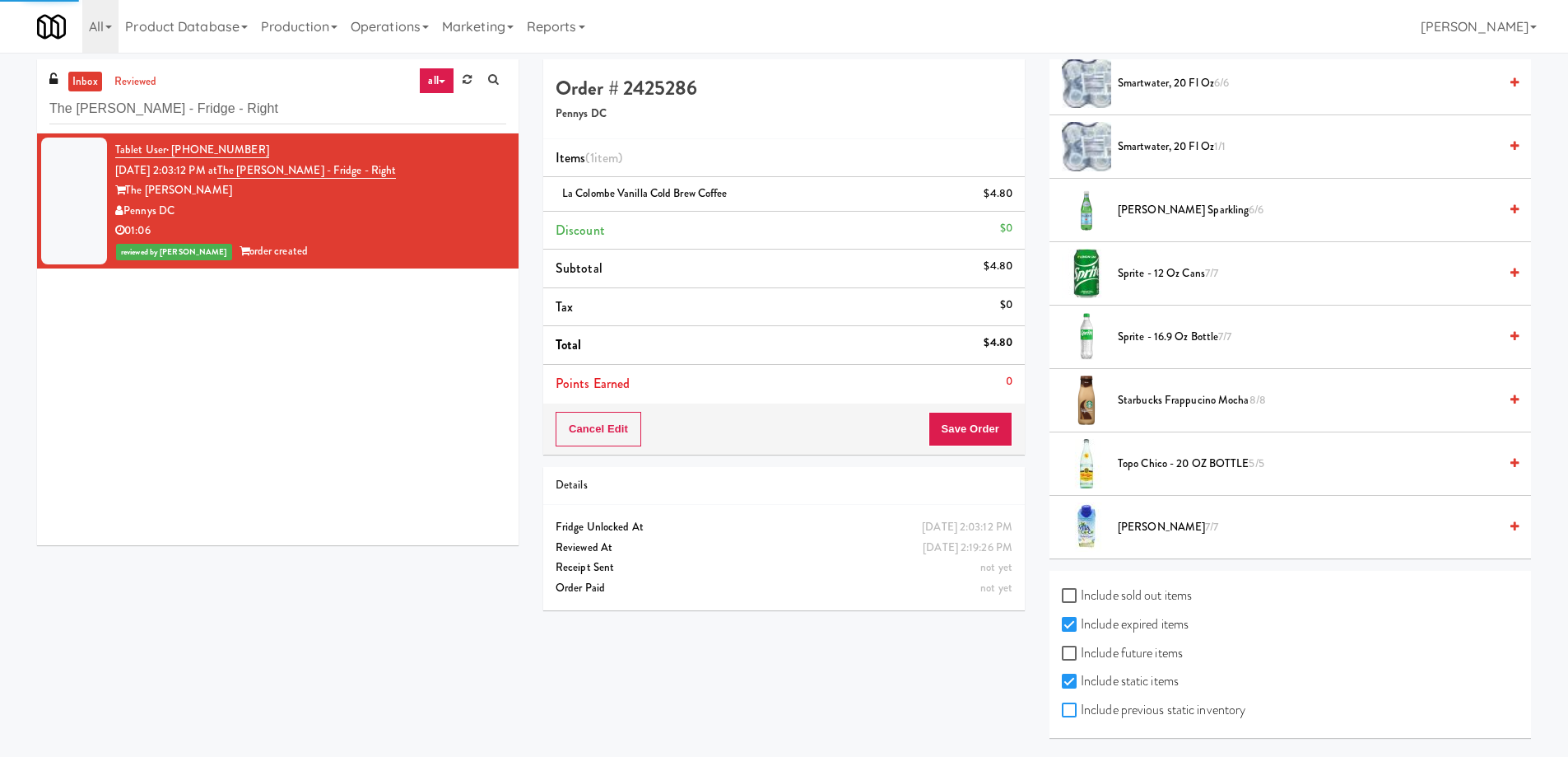
click at [1081, 711] on input "Include previous static inventory" at bounding box center [1071, 711] width 19 height 13
checkbox input "true"
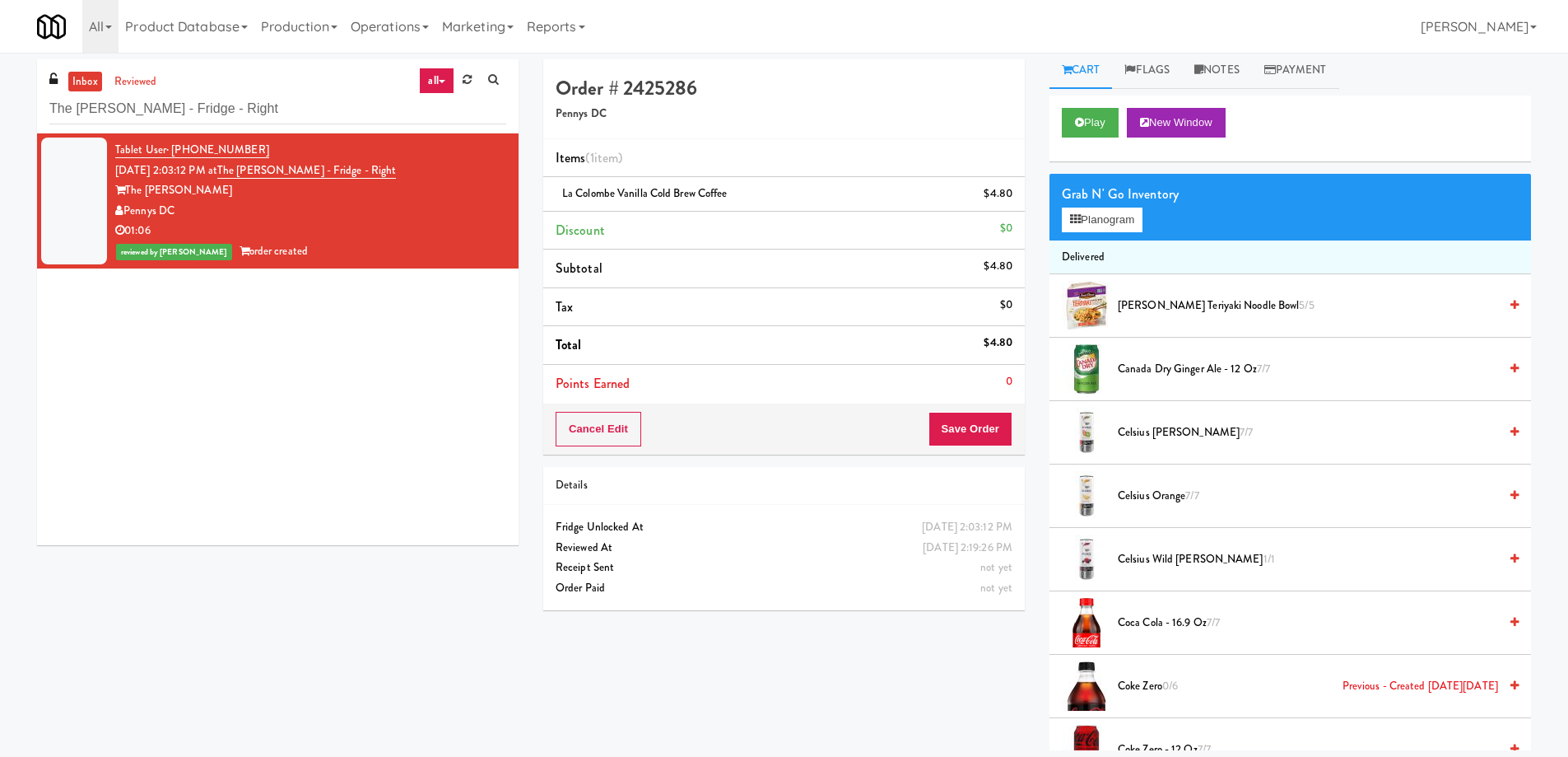
scroll to position [0, 0]
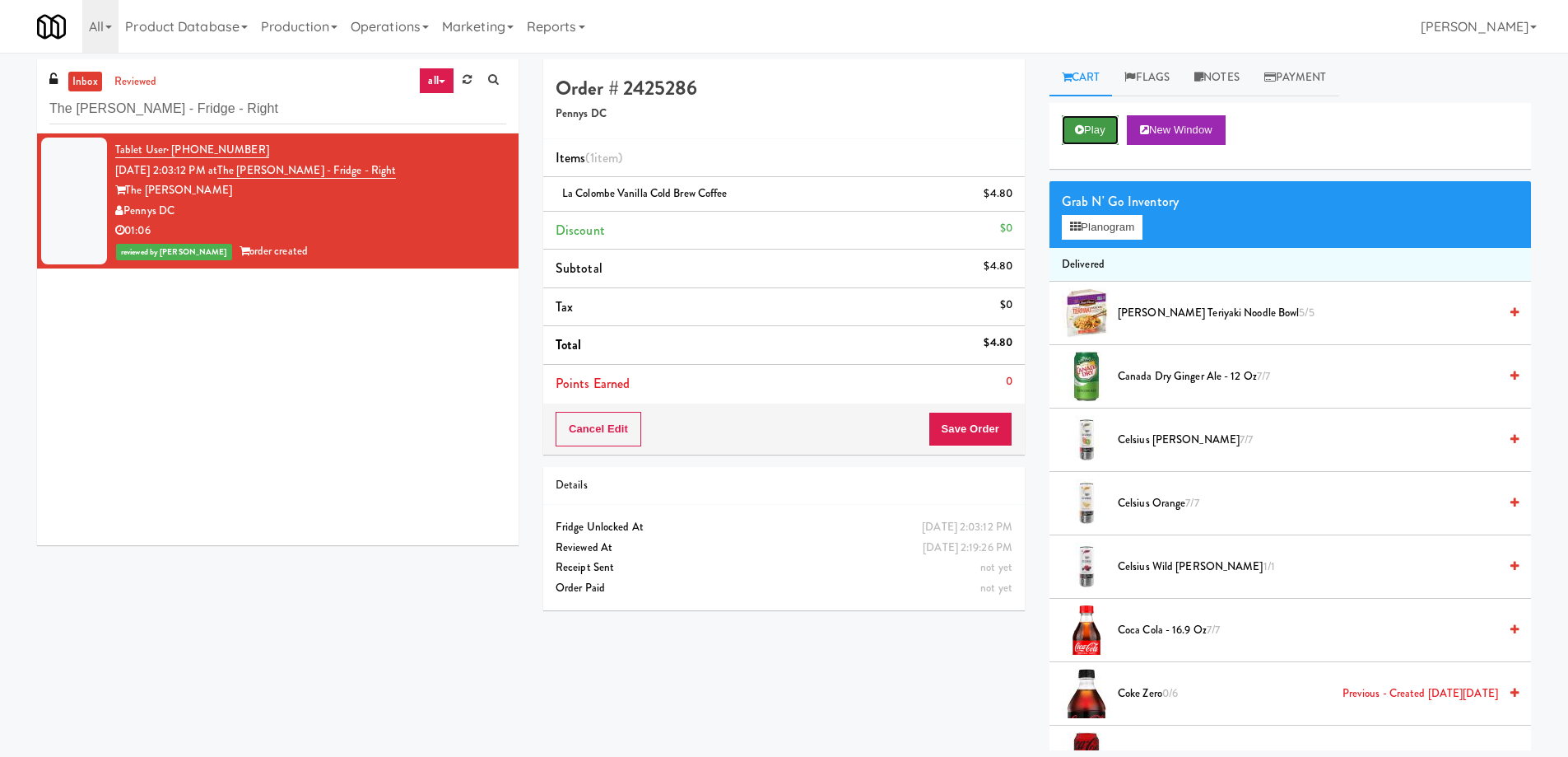
click at [1085, 125] on button "Play" at bounding box center [1090, 129] width 57 height 29
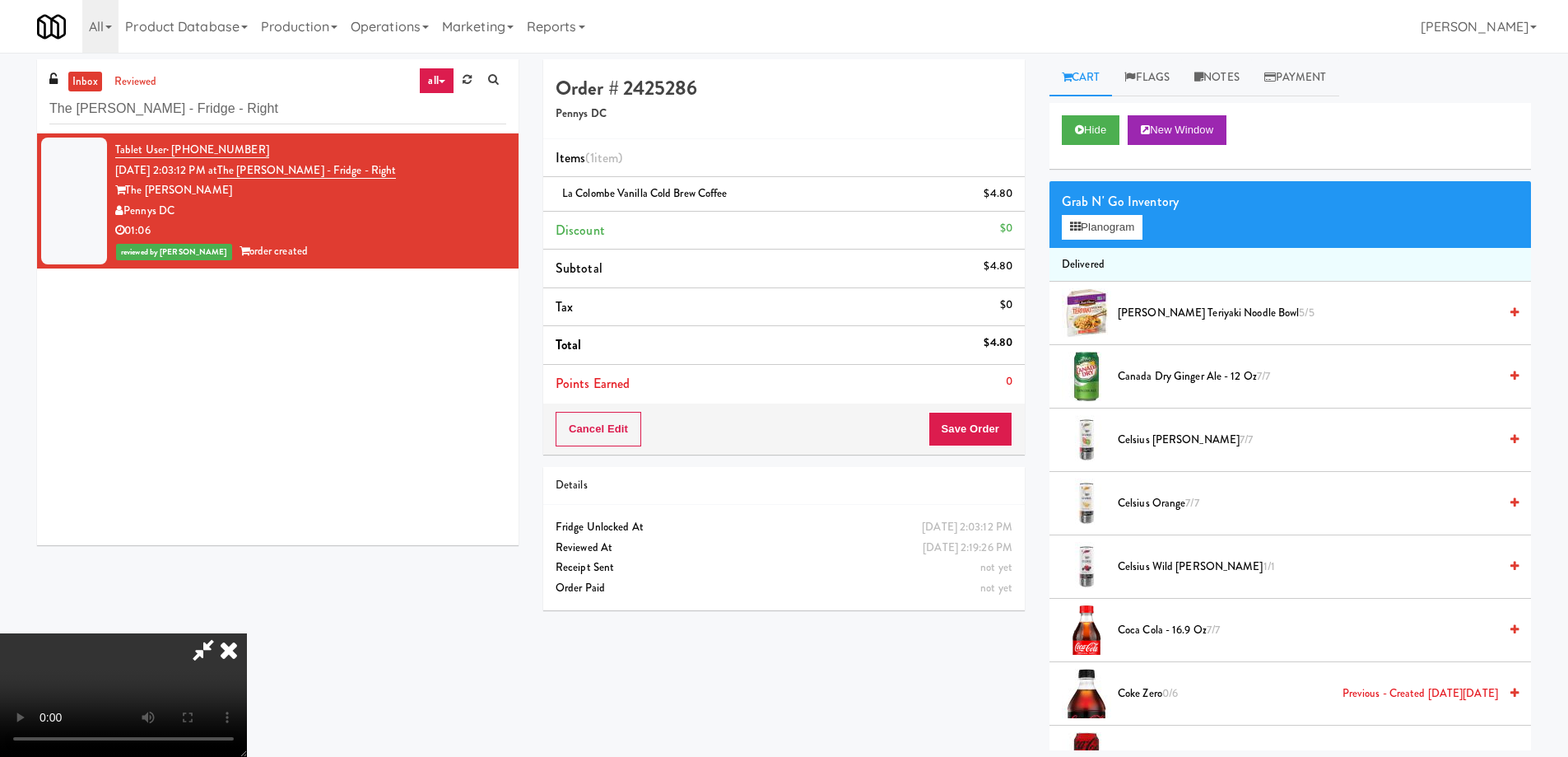
click at [247, 633] on icon at bounding box center [229, 649] width 36 height 33
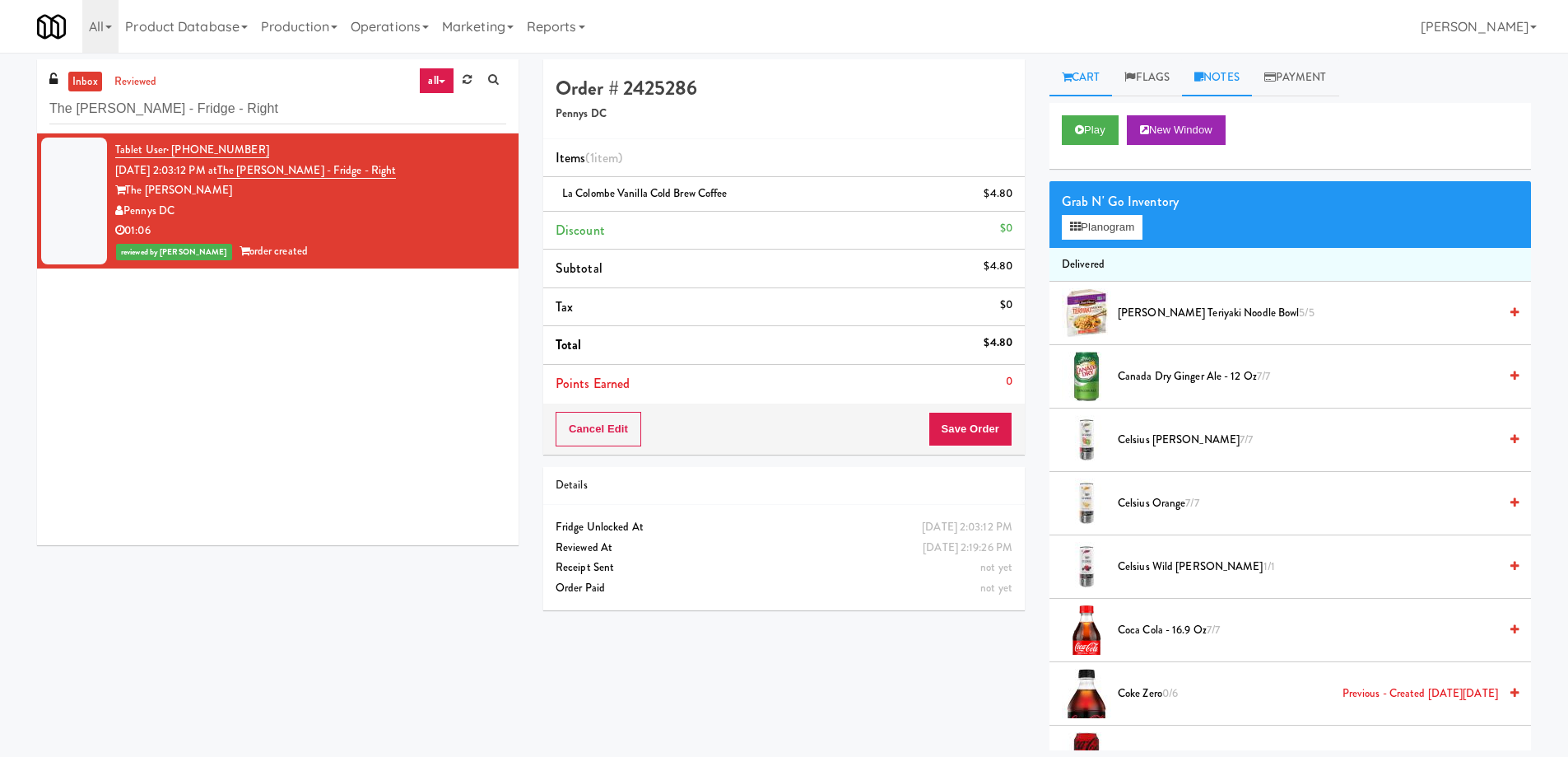
click at [1220, 80] on link "Notes" at bounding box center [1217, 77] width 70 height 37
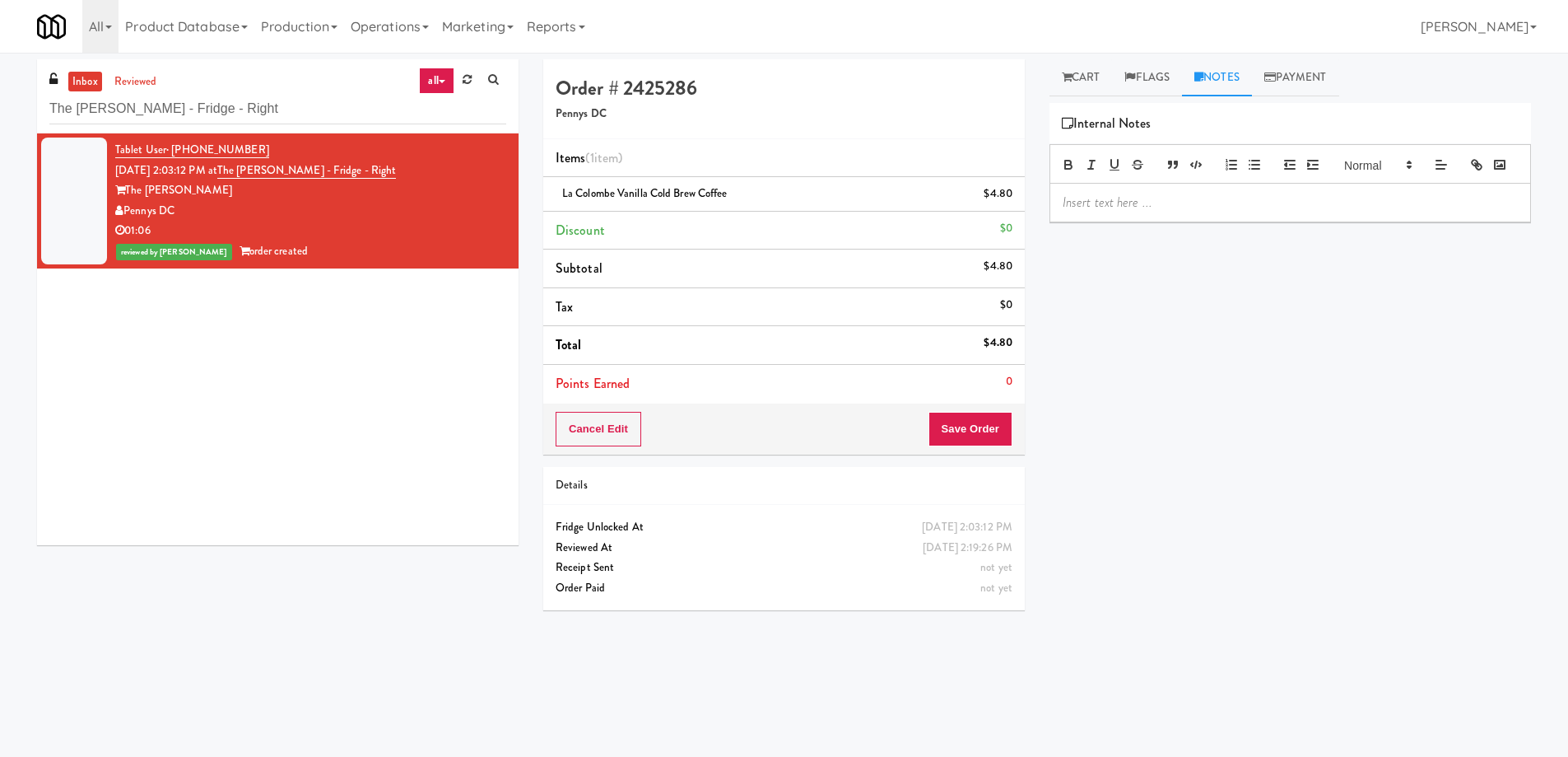
click at [1116, 212] on p at bounding box center [1290, 202] width 455 height 18
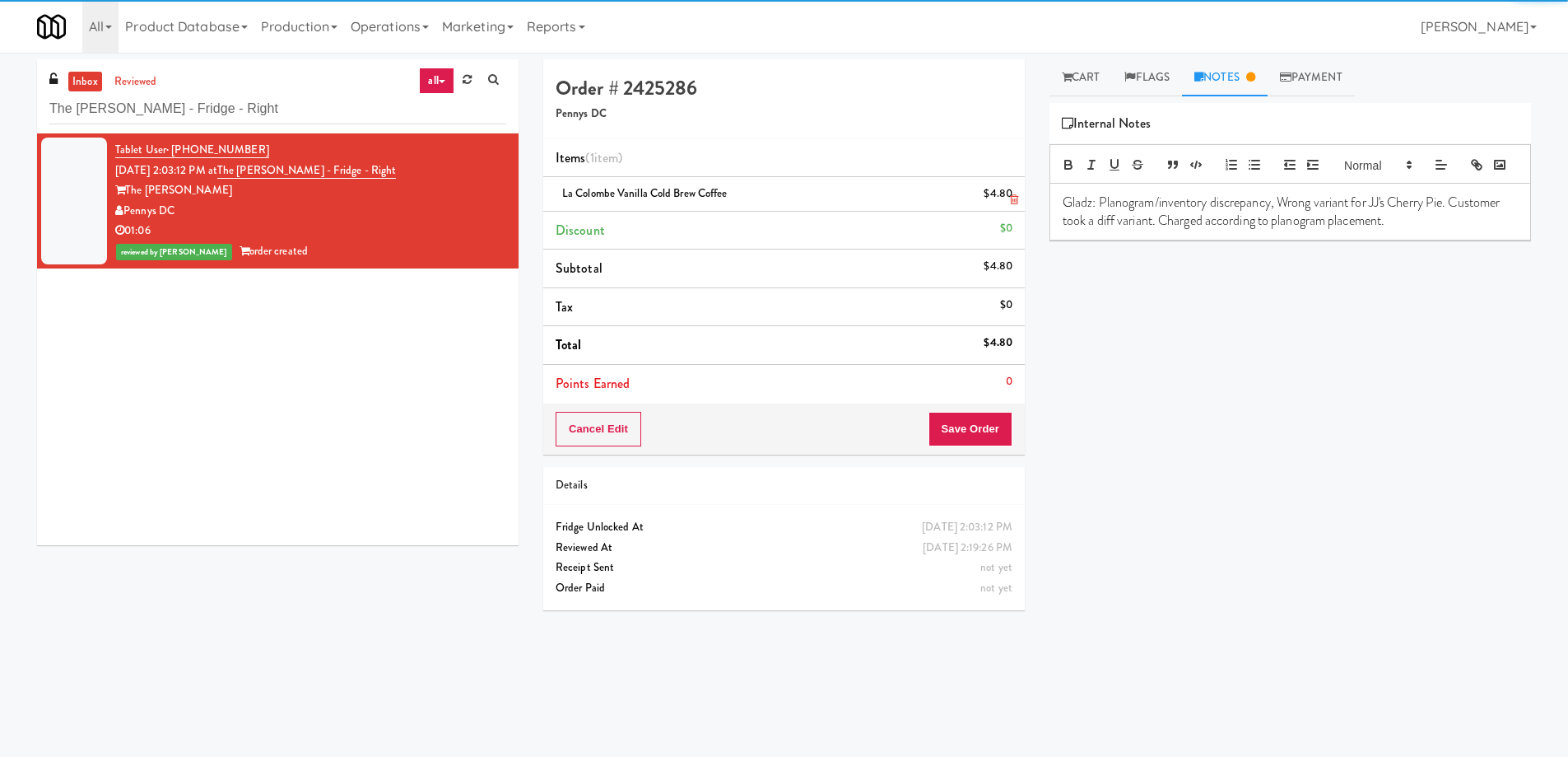
click at [686, 198] on span "La Colombe Vanilla Cold Brew Coffee" at bounding box center [644, 193] width 165 height 16
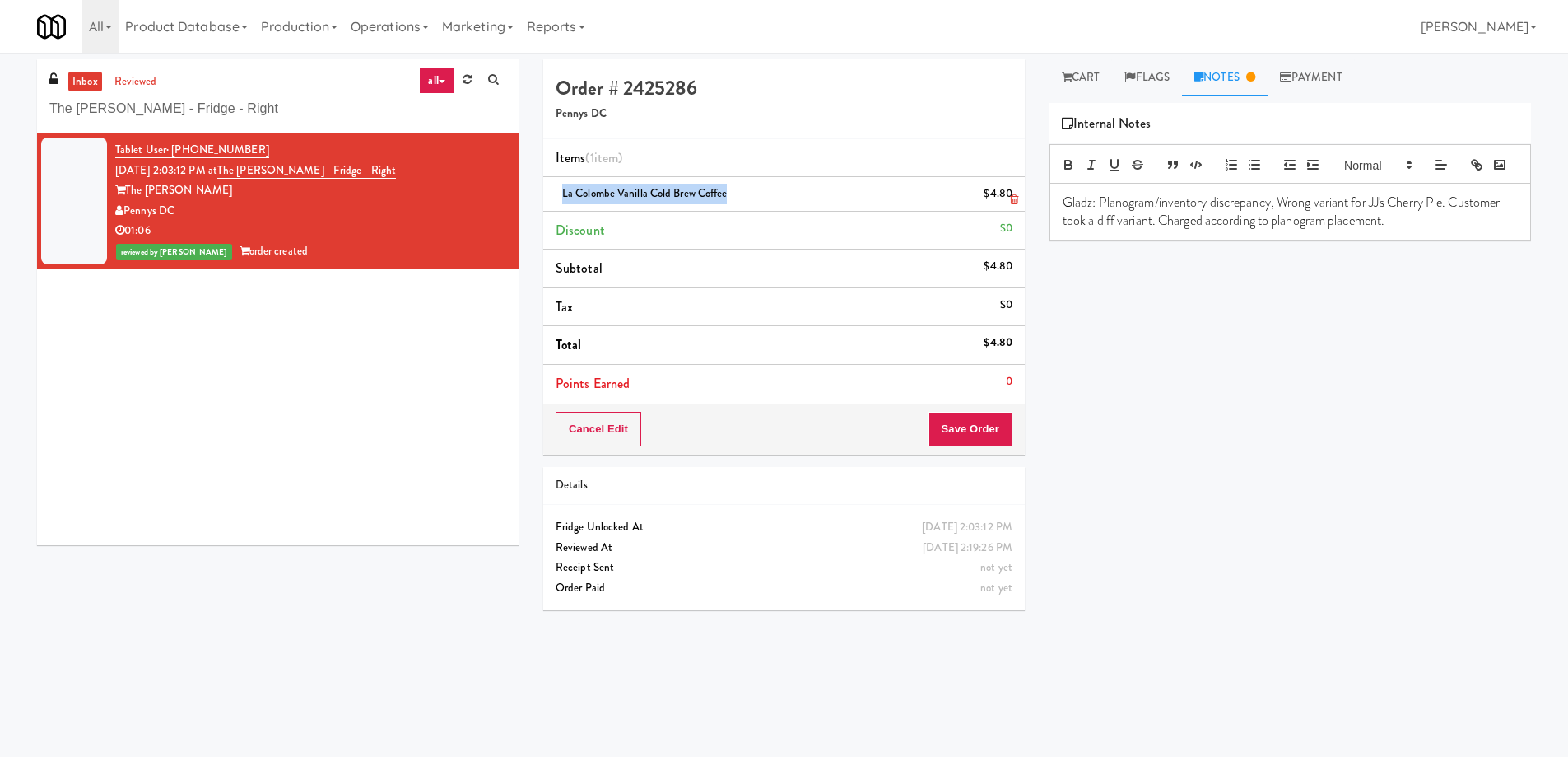
click at [686, 198] on span "La Colombe Vanilla Cold Brew Coffee" at bounding box center [644, 193] width 165 height 16
copy span "La Colombe Vanilla Cold Brew Coffee"
click at [1374, 226] on p "Gladz: Planogram/inventory discrepancy, Wrong variant for JJ's Cherry Pie. Cust…" at bounding box center [1290, 212] width 455 height 37
click at [1446, 230] on p "Gladz: Planogram/inventory discrepancy, Wrong variant for JJ's Cherry Pie. Cust…" at bounding box center [1290, 212] width 455 height 37
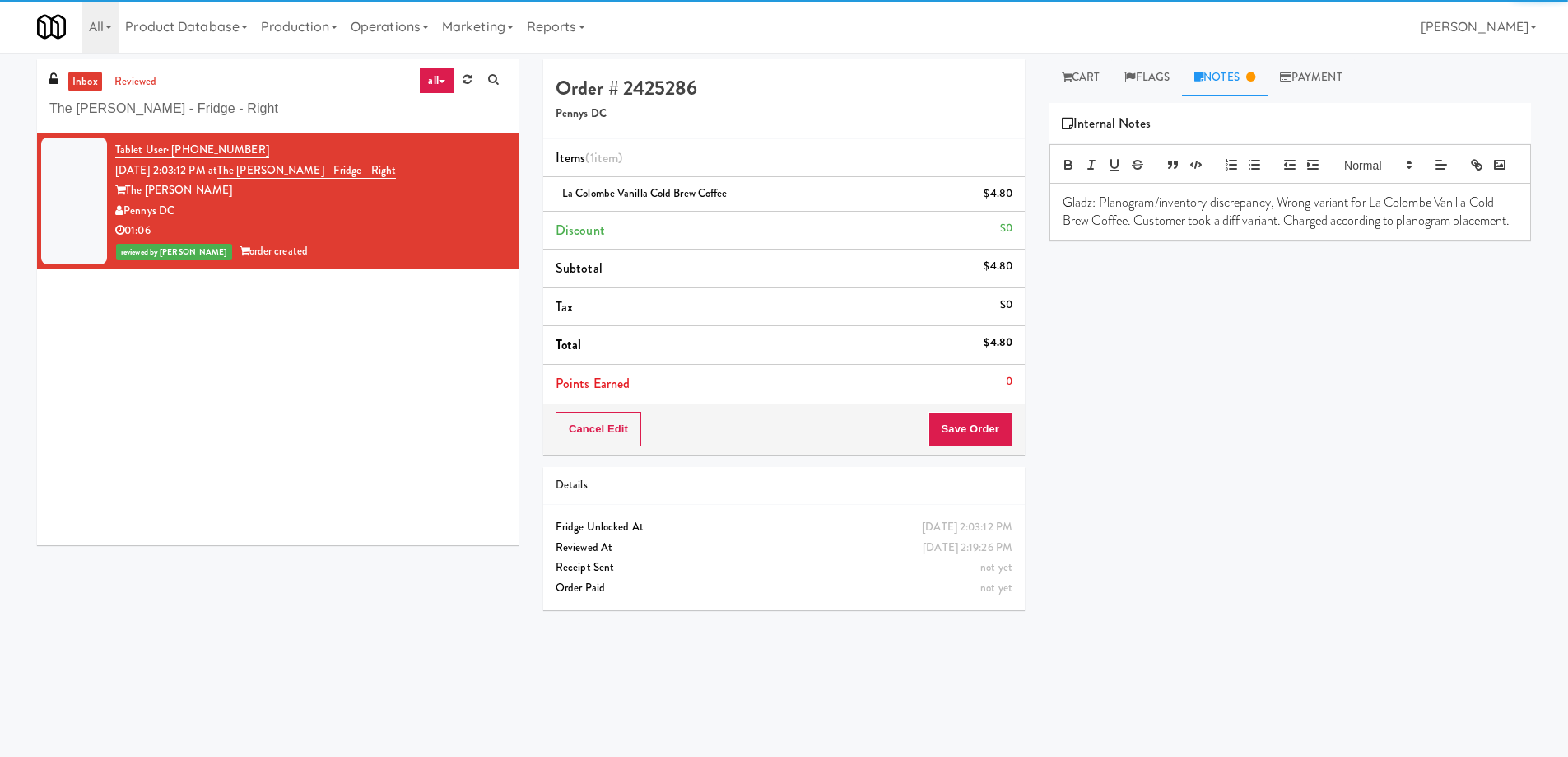
click at [1213, 240] on div "Gladz: Planogram/inventory discrepancy, Wrong variant for La Colombe Vanilla Co…" at bounding box center [1290, 212] width 480 height 57
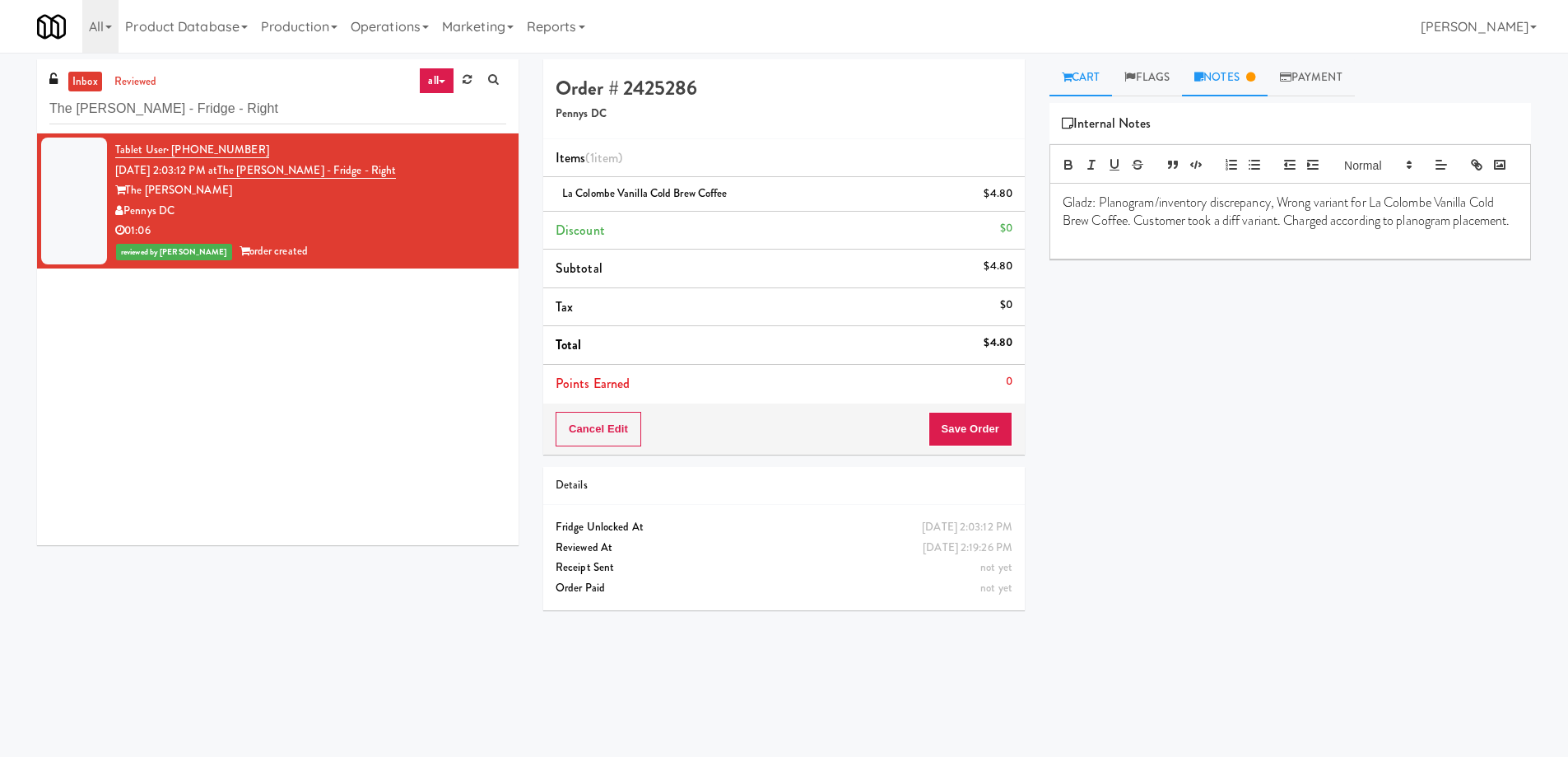
click at [1089, 73] on link "Cart" at bounding box center [1081, 77] width 63 height 37
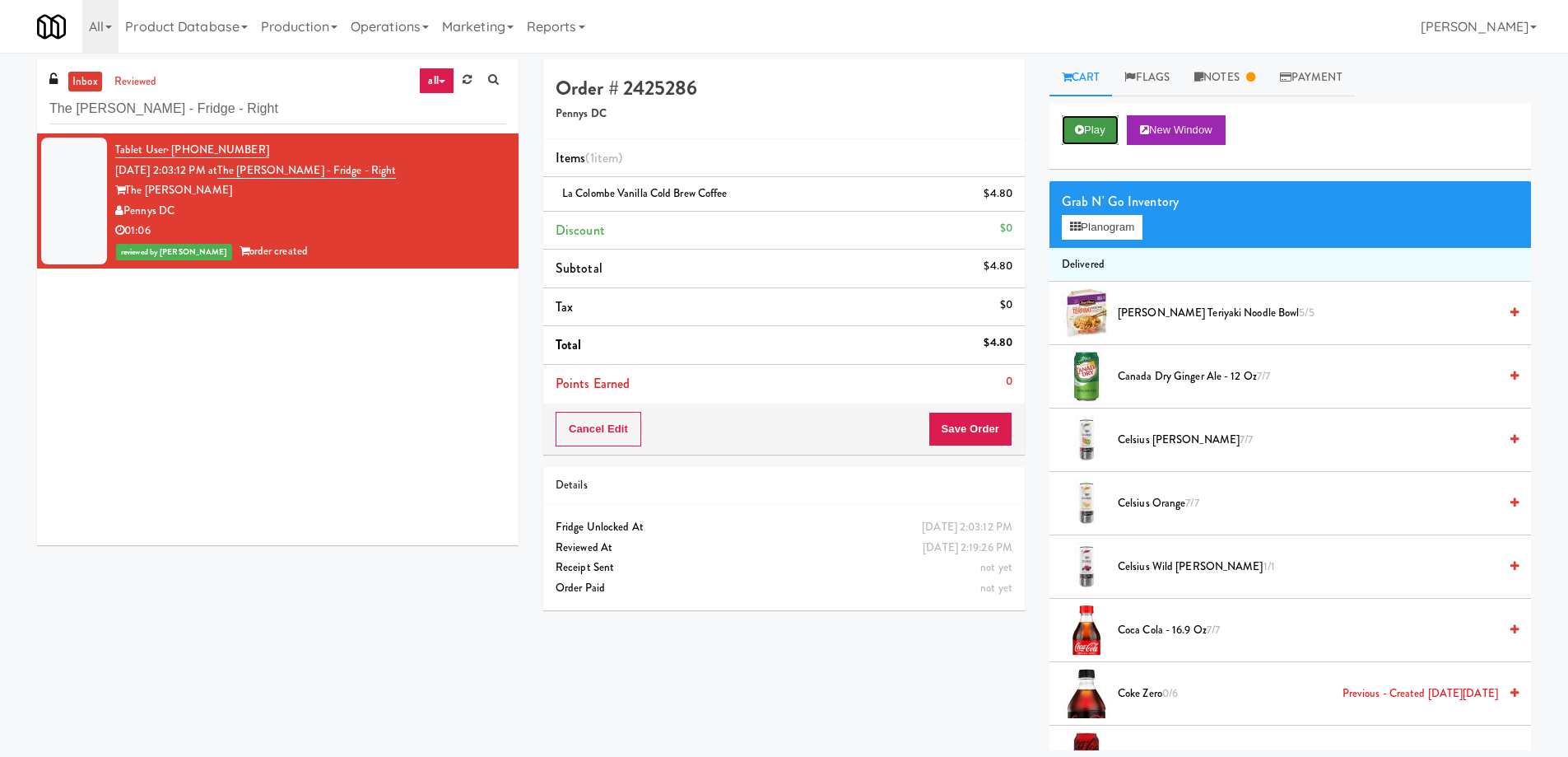
click at [1101, 132] on button "Play" at bounding box center [1090, 129] width 57 height 29
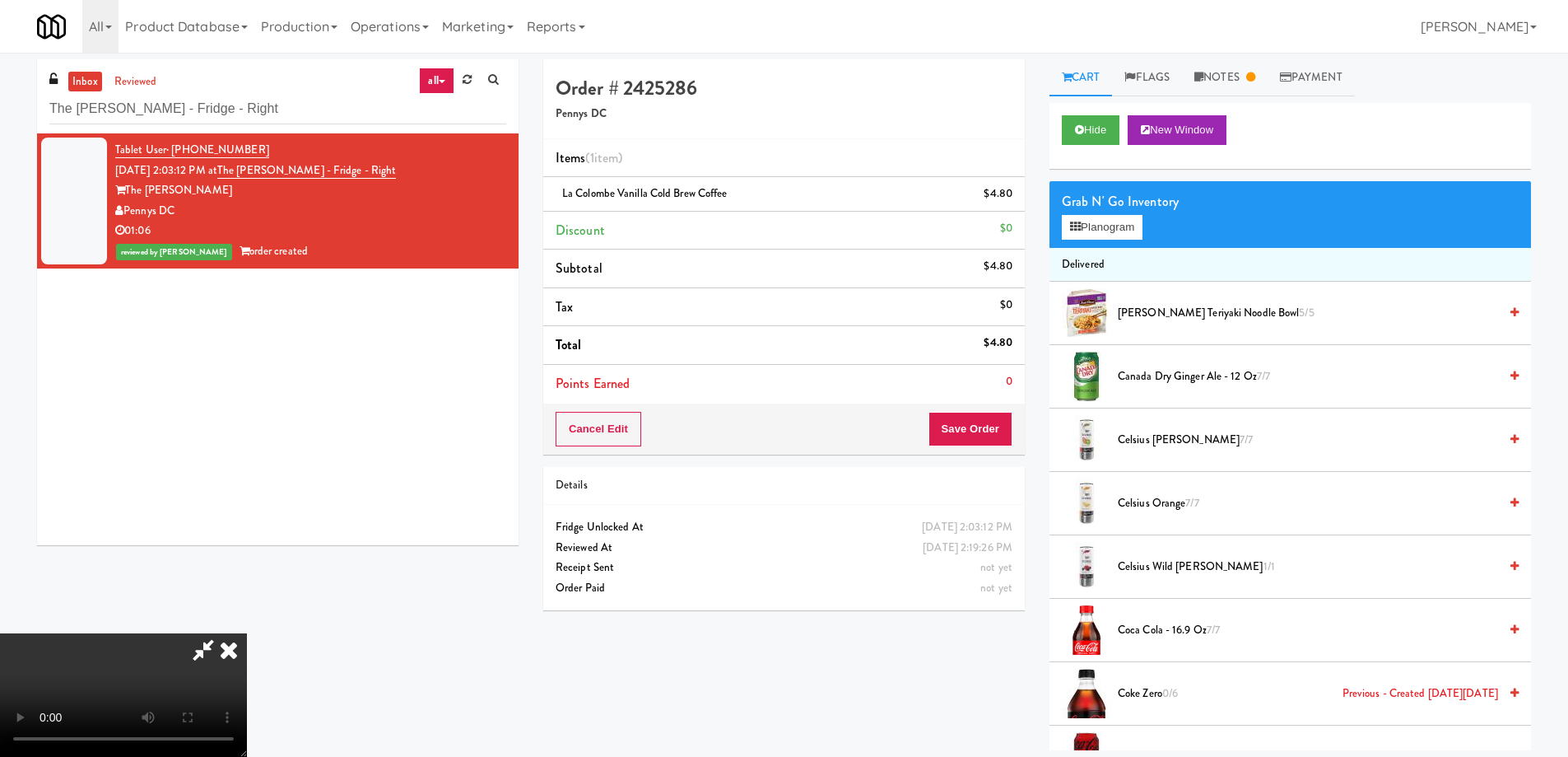
click at [247, 633] on icon at bounding box center [229, 649] width 36 height 33
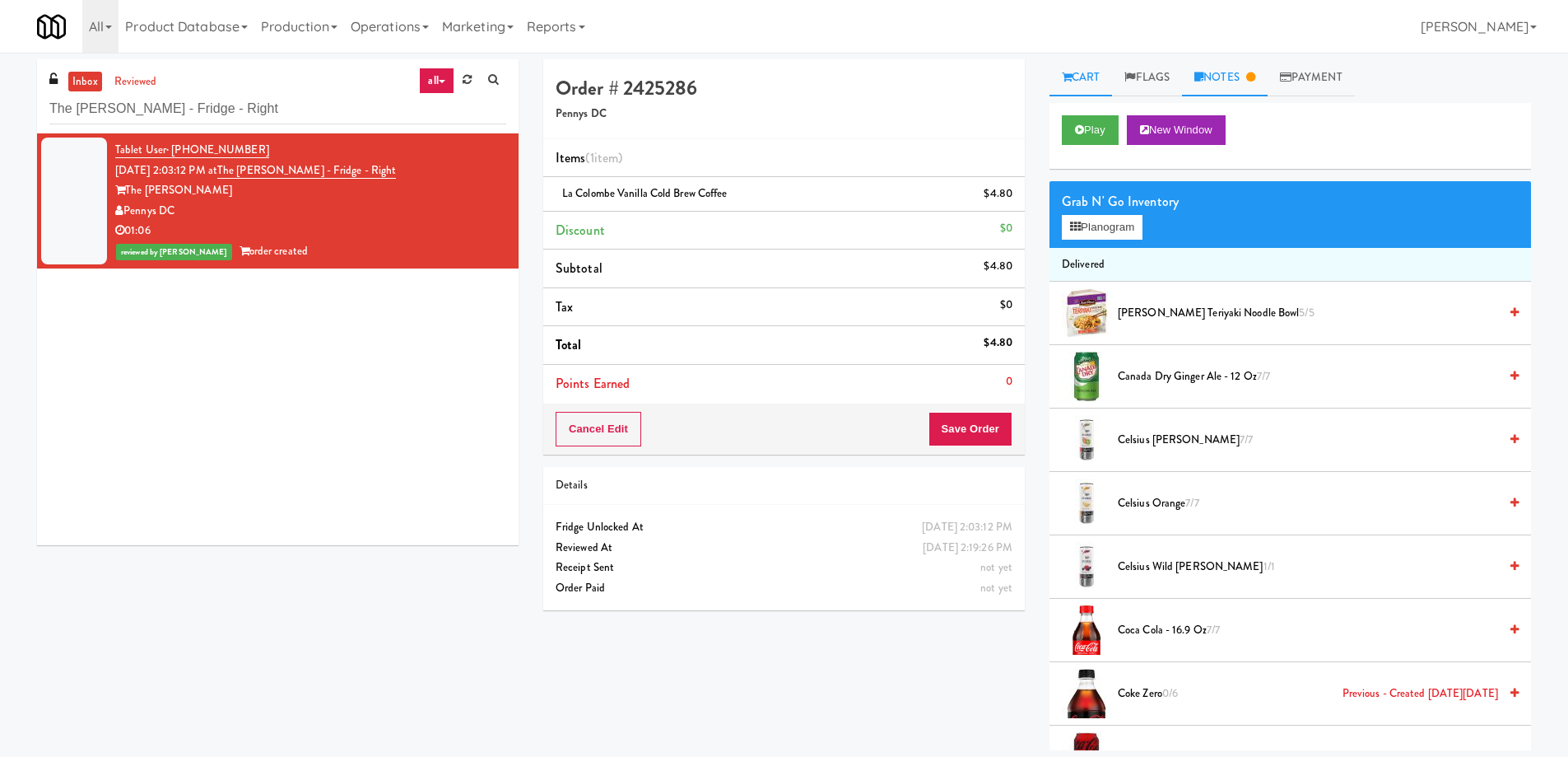
click at [1241, 77] on link "Notes" at bounding box center [1224, 77] width 86 height 37
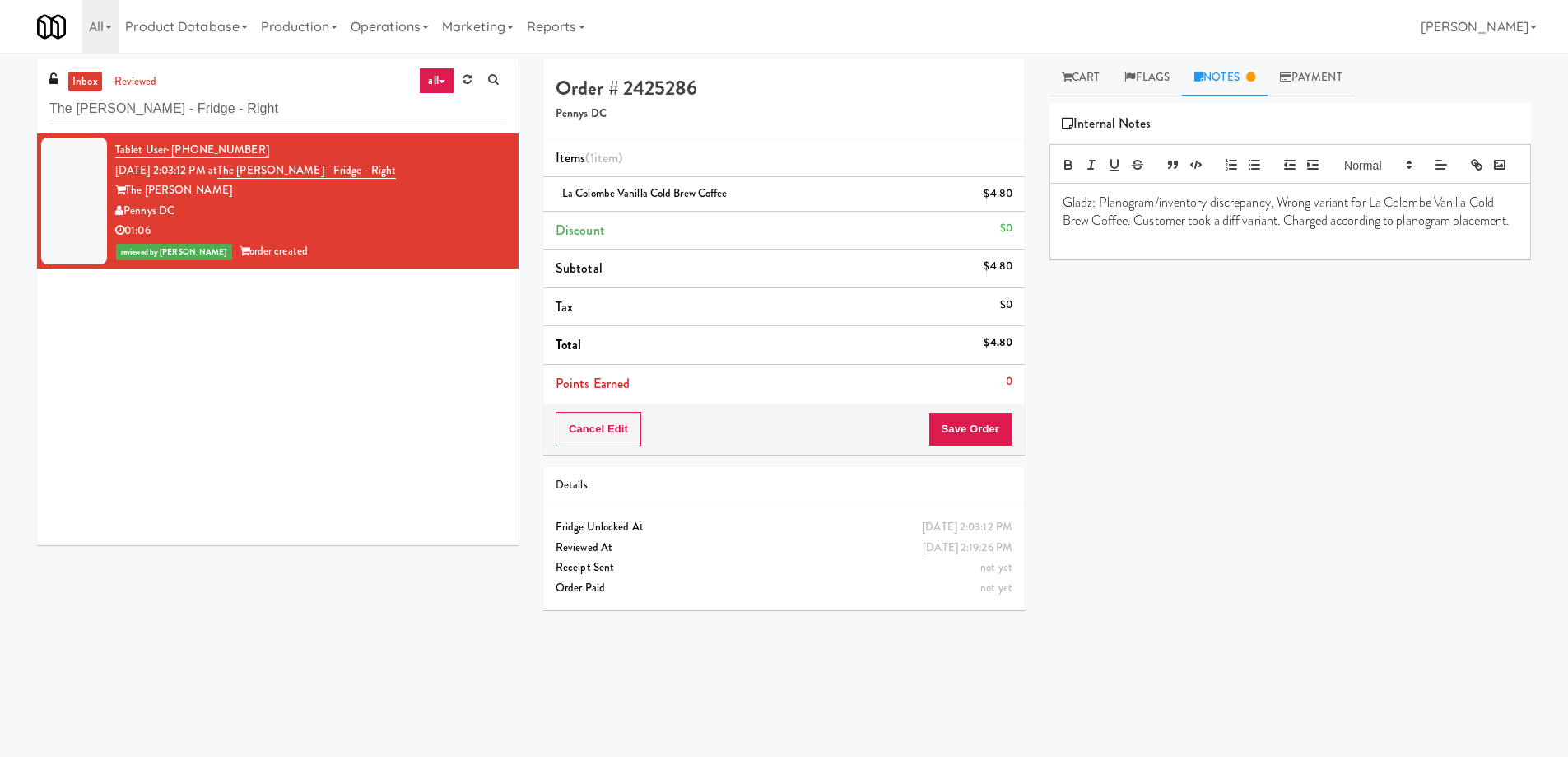
click at [1163, 259] on div "Gladz: Planogram/inventory discrepancy, Wrong variant for La Colombe Vanilla Co…" at bounding box center [1290, 220] width 480 height 75
click at [1396, 477] on div "Play New Window Grab N' Go Inventory Planogram Delivered Annie Chun's Teriyaki …" at bounding box center [1290, 412] width 482 height 618
click at [270, 110] on input "The Kiley - Fridge - Right" at bounding box center [278, 109] width 457 height 30
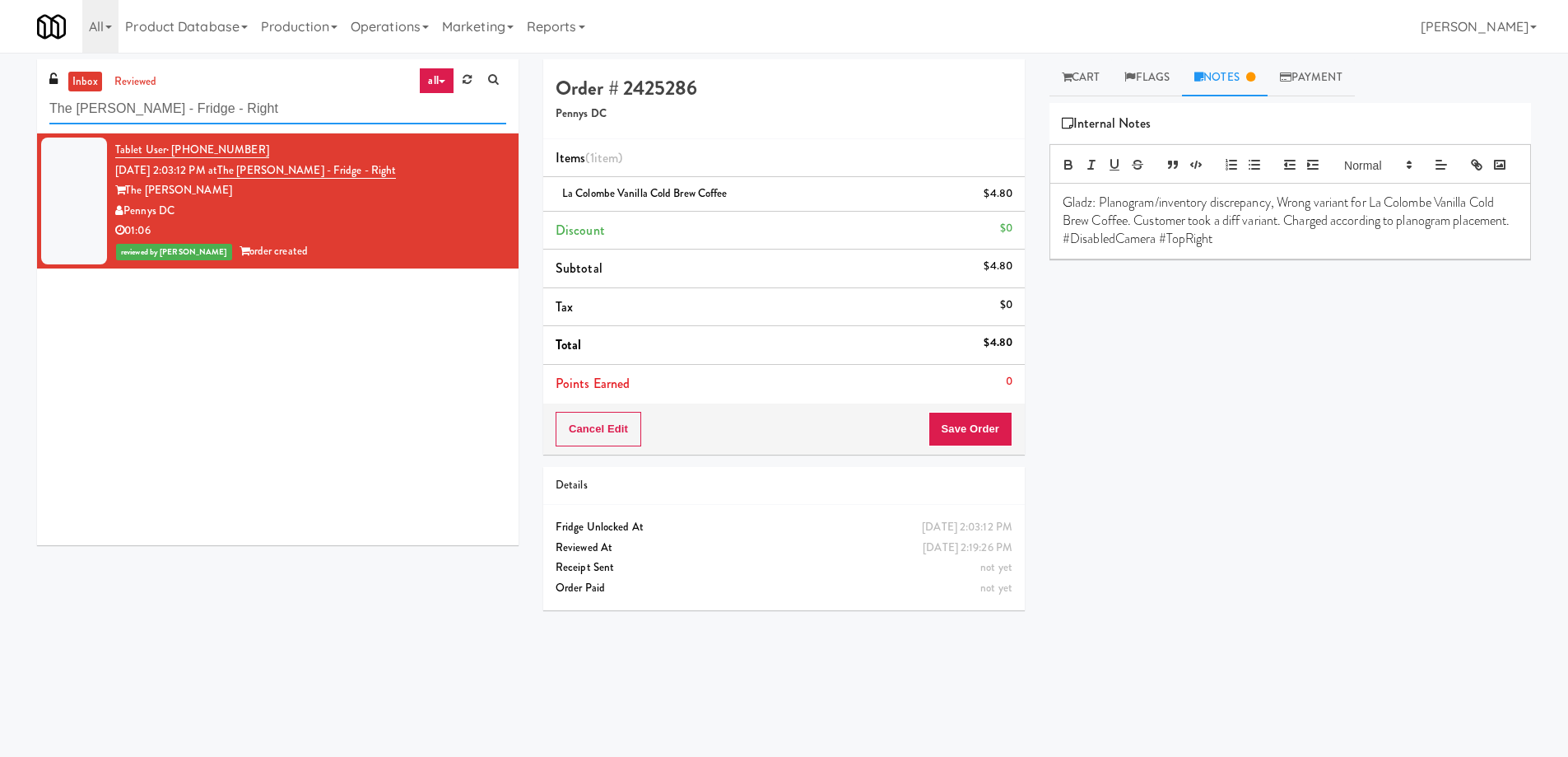
paste input "Gettysburg - Combo"
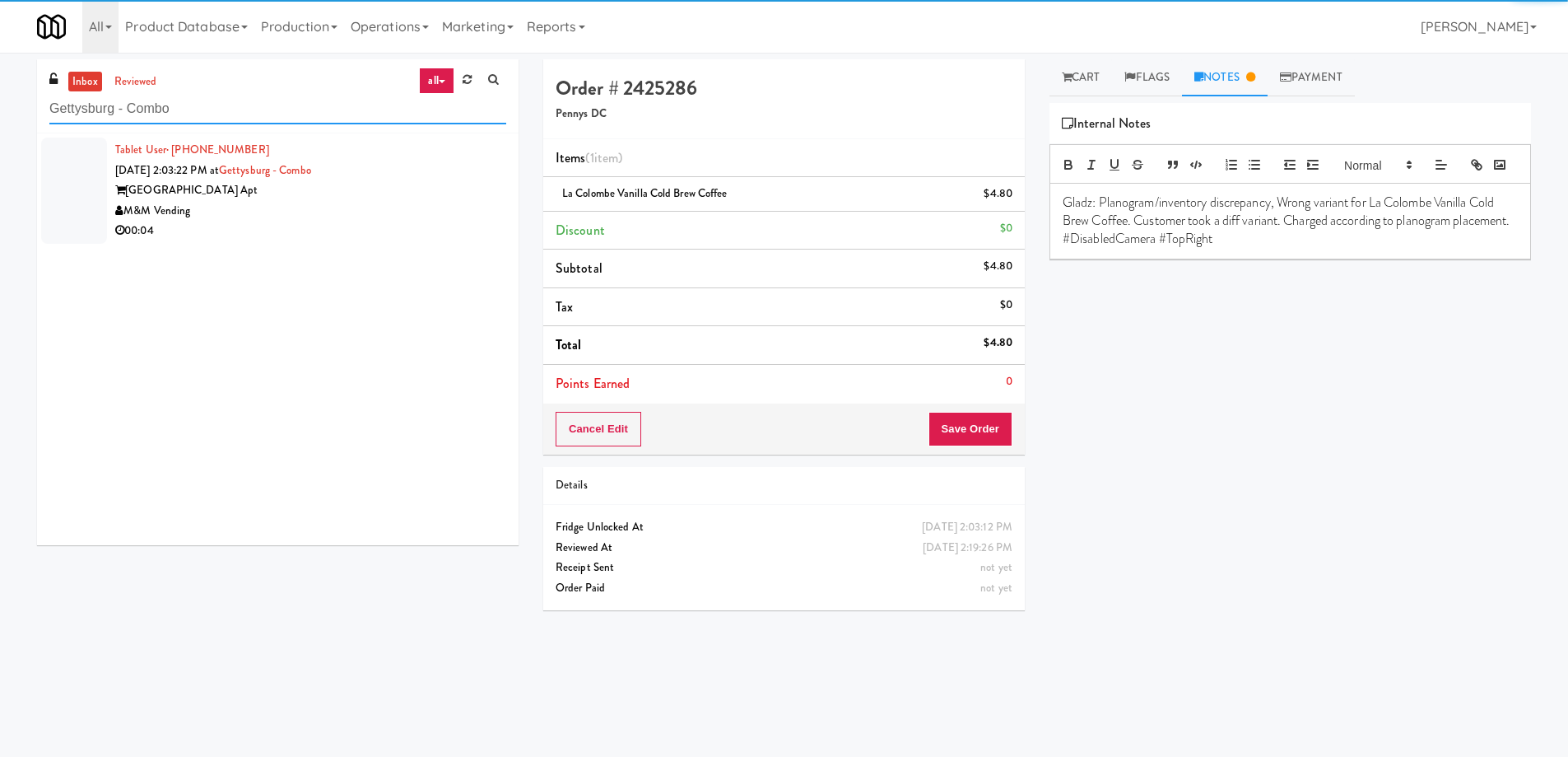
type input "Gettysburg - Combo"
click at [401, 196] on div "Gettysburg Square Apt" at bounding box center [311, 191] width 391 height 21
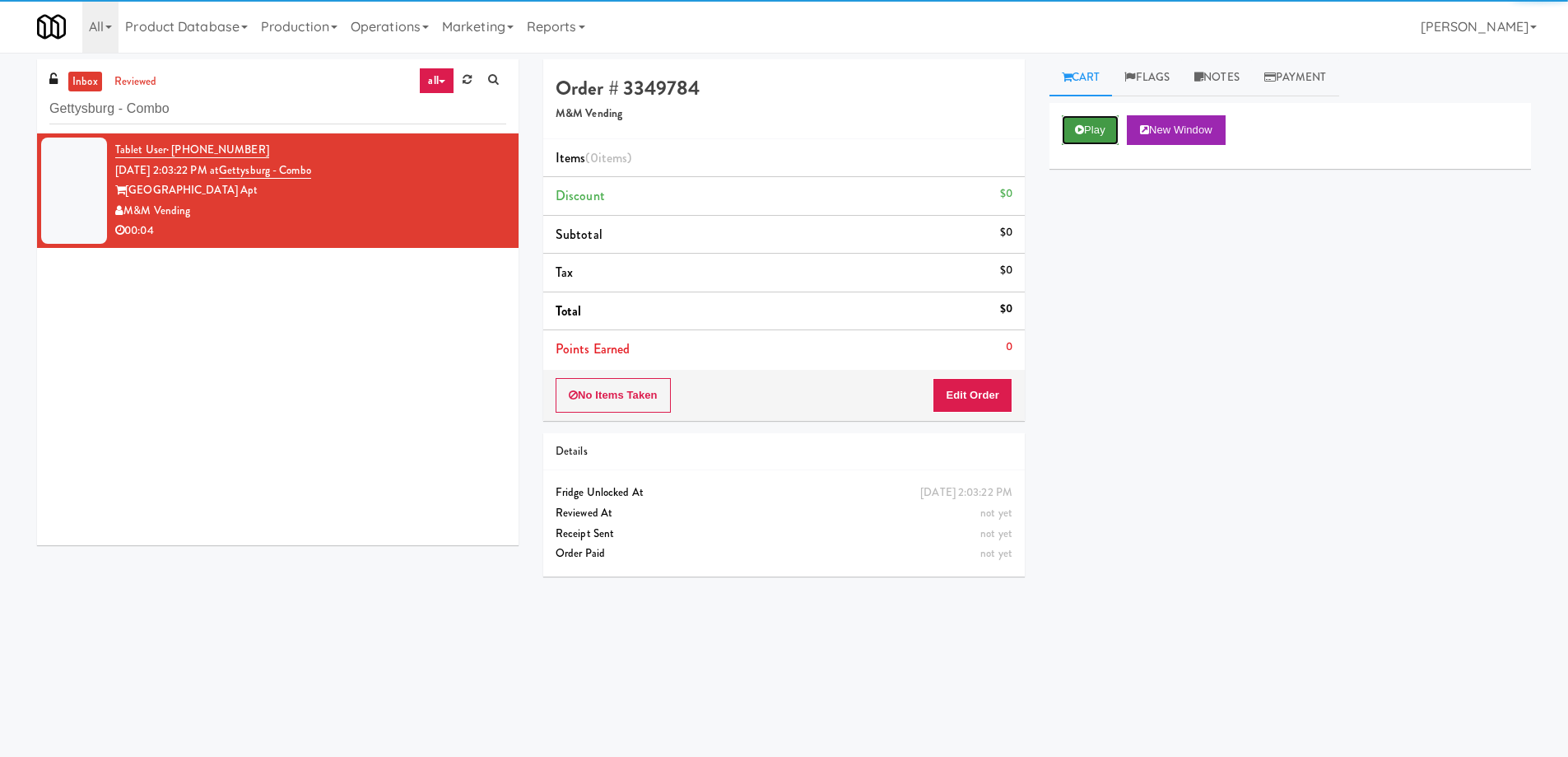
click at [1092, 123] on button "Play" at bounding box center [1090, 129] width 57 height 29
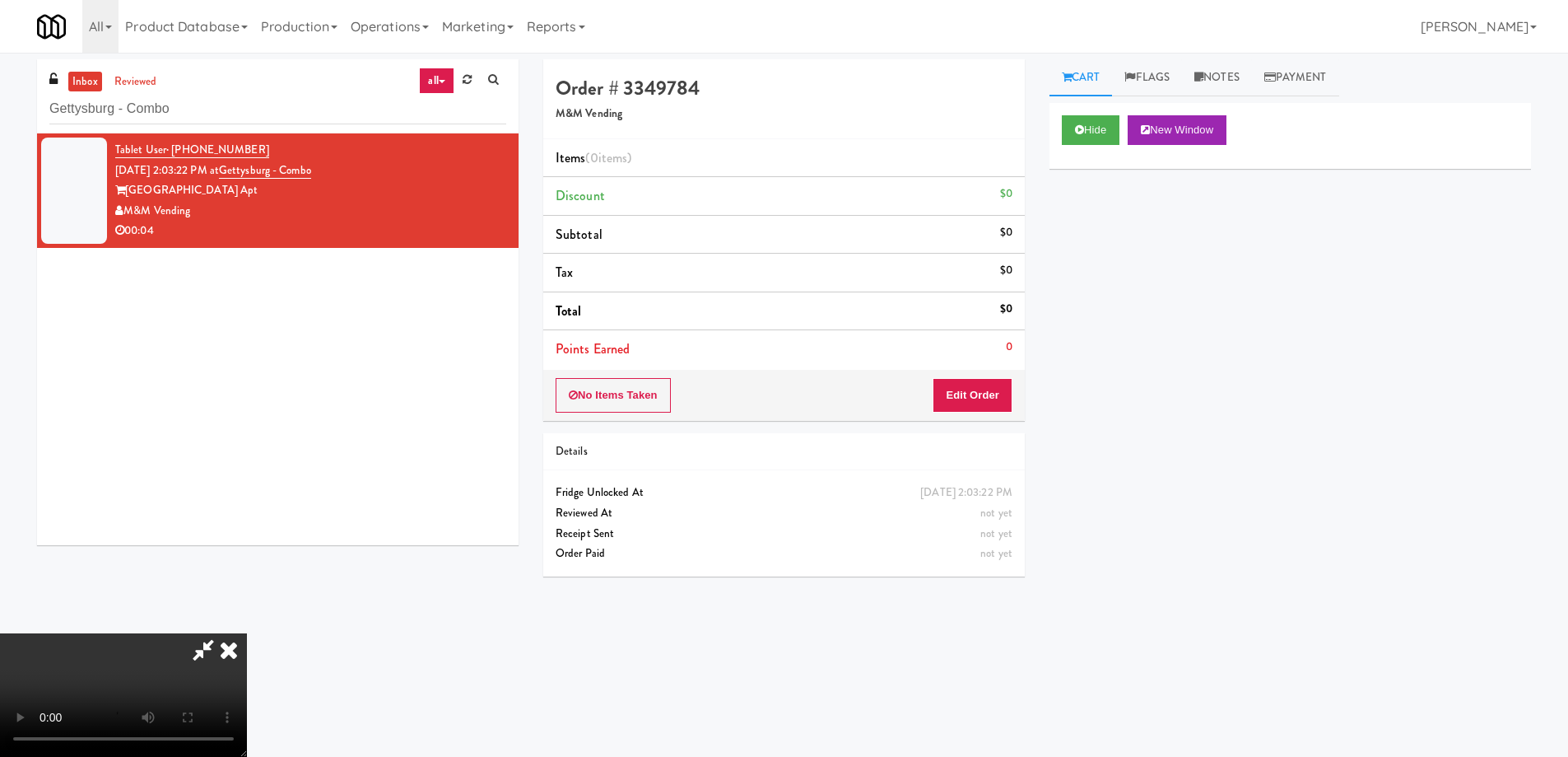
click at [247, 633] on video at bounding box center [123, 695] width 247 height 124
click at [980, 392] on button "Edit Order" at bounding box center [972, 395] width 80 height 35
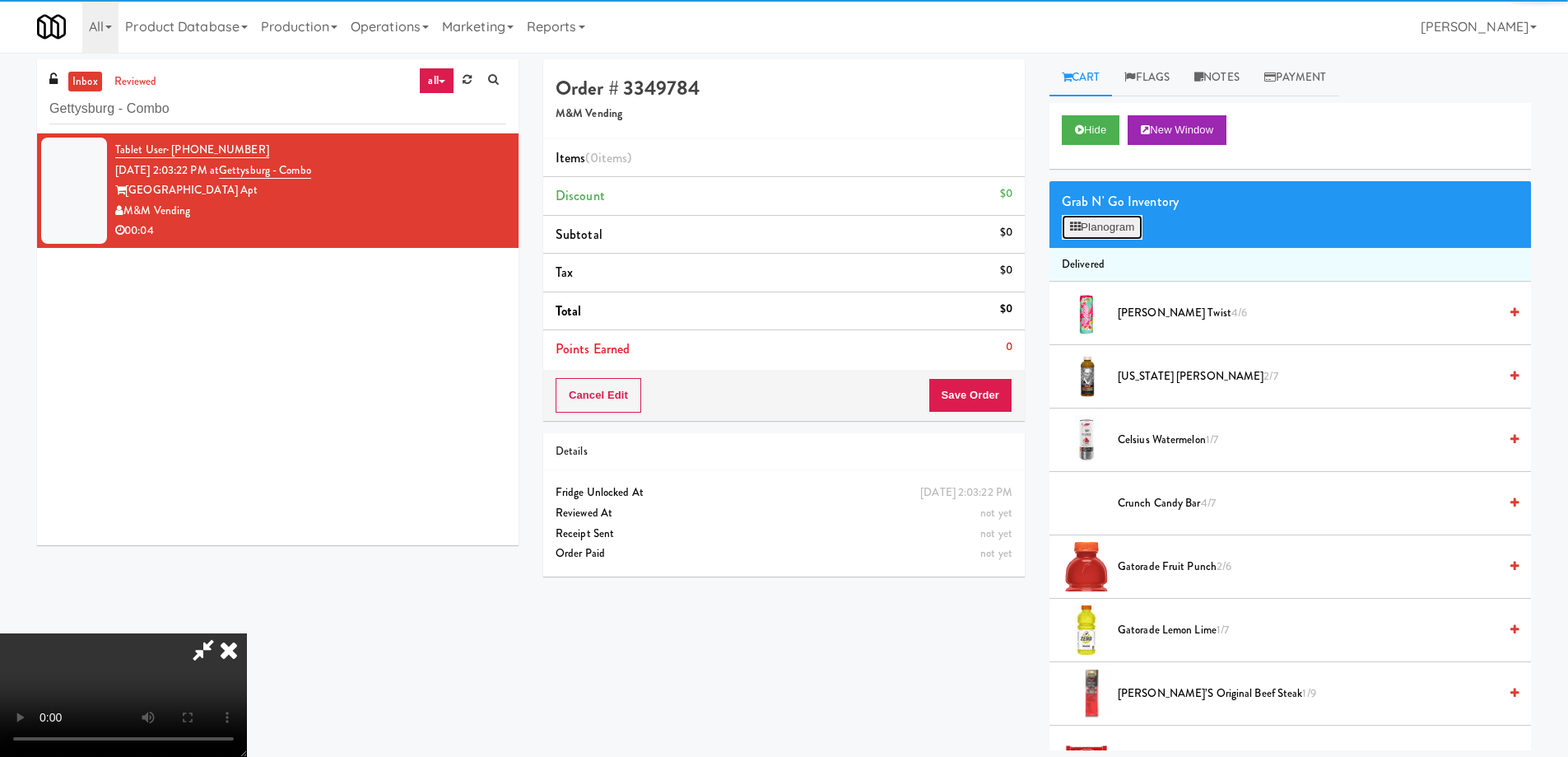
click at [1099, 224] on button "Planogram" at bounding box center [1101, 227] width 80 height 25
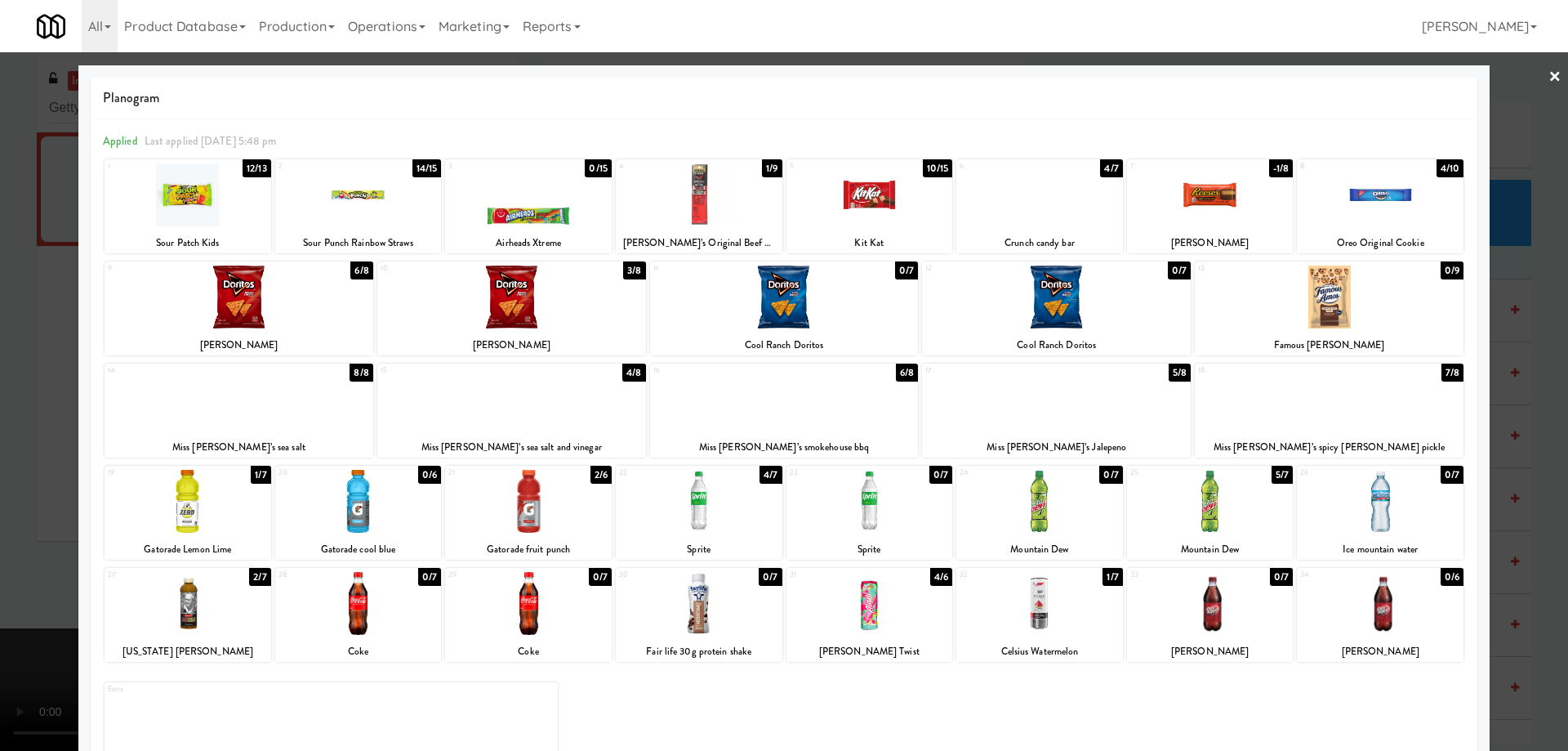
click at [722, 620] on div at bounding box center [699, 603] width 167 height 63
click at [1554, 75] on div at bounding box center [784, 375] width 1568 height 751
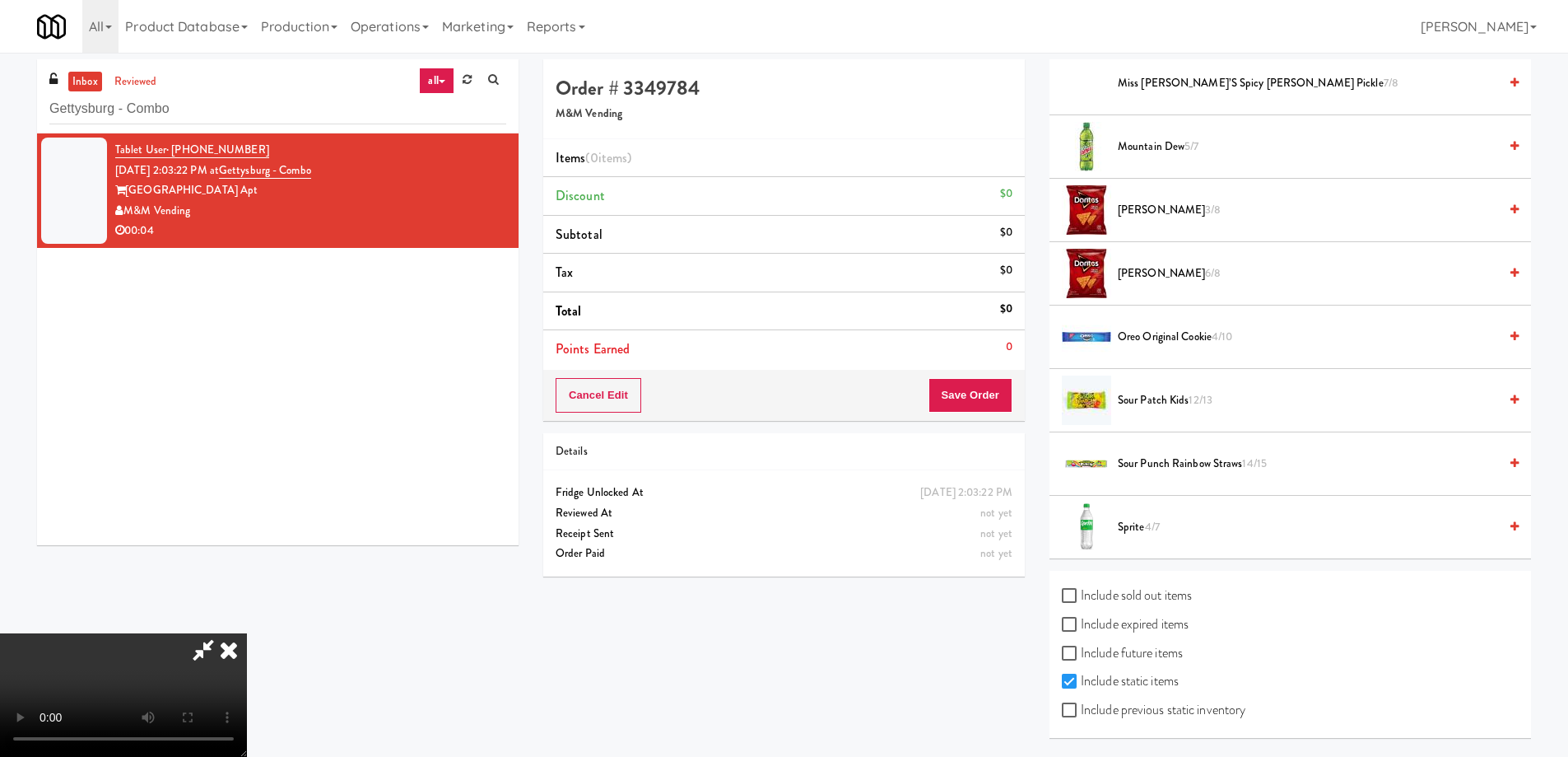
scroll to position [53, 0]
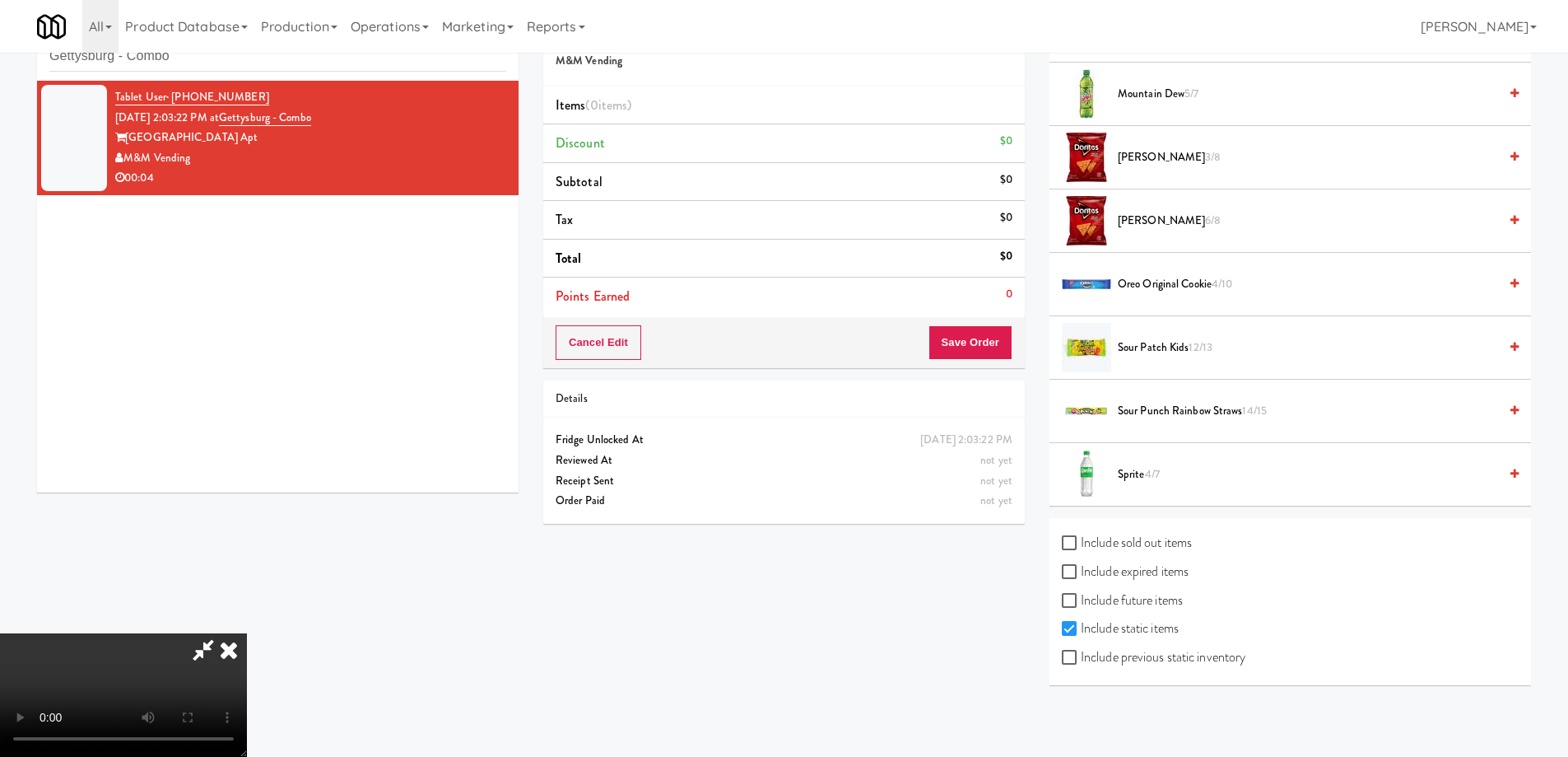
click at [1150, 568] on label "Include expired items" at bounding box center [1125, 572] width 127 height 25
click at [1081, 568] on input "Include expired items" at bounding box center [1071, 573] width 19 height 13
checkbox input "true"
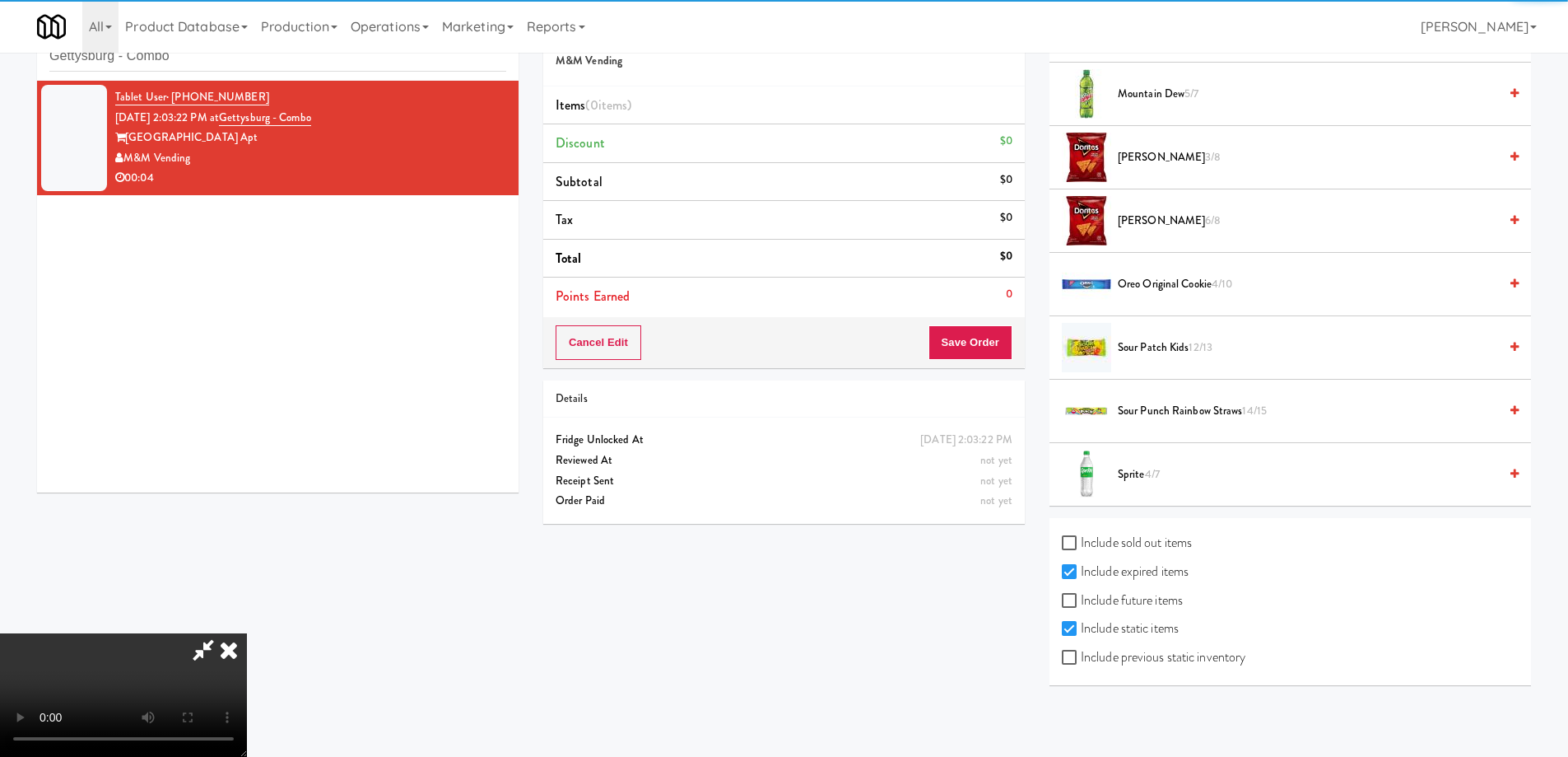
click at [1151, 663] on label "Include previous static inventory" at bounding box center [1153, 657] width 183 height 25
click at [1081, 663] on input "Include previous static inventory" at bounding box center [1071, 658] width 19 height 13
checkbox input "true"
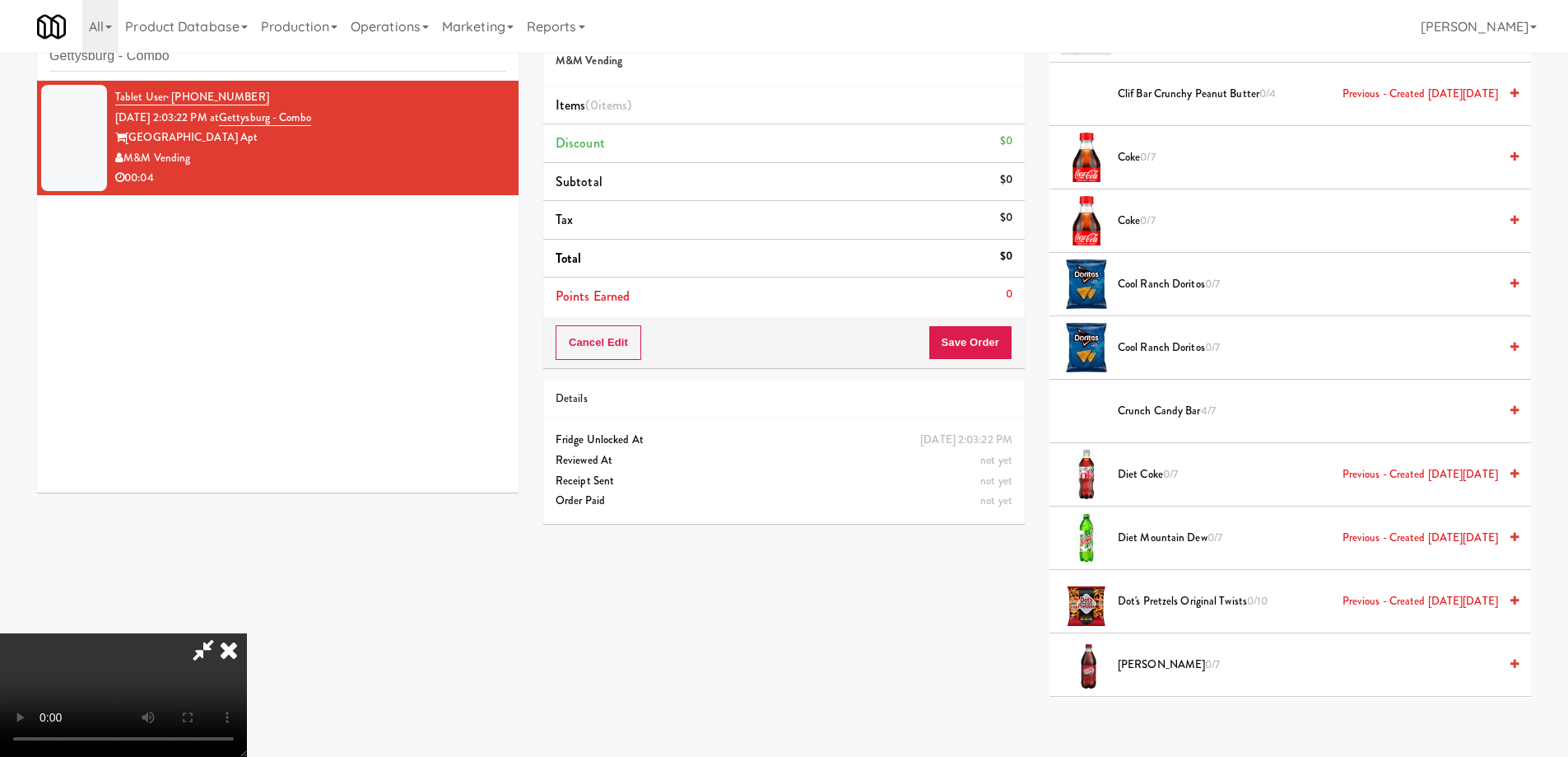
click at [247, 633] on video at bounding box center [123, 695] width 247 height 124
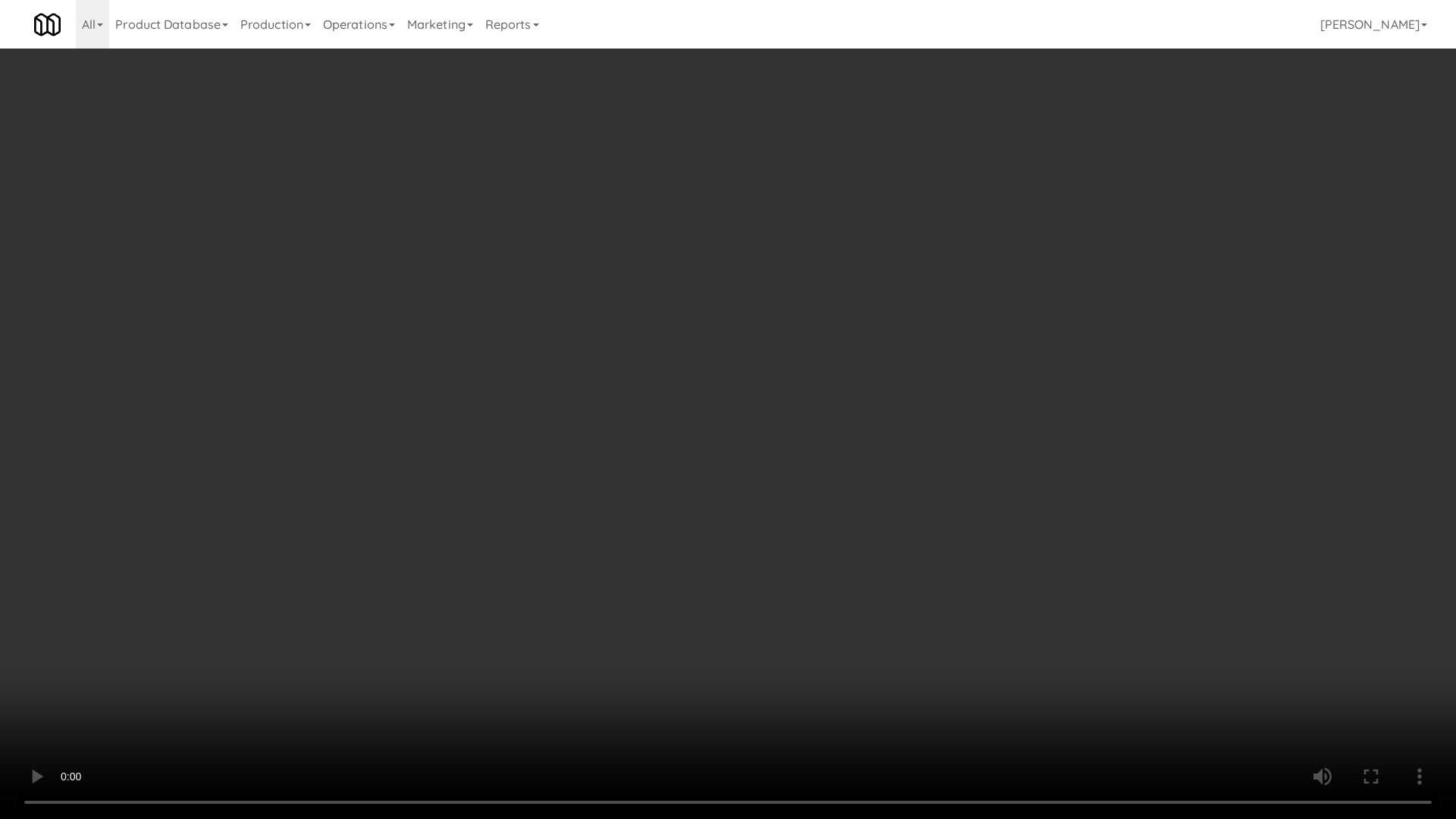
click at [769, 494] on video at bounding box center [728, 409] width 1456 height 819
click at [815, 348] on video at bounding box center [728, 409] width 1456 height 819
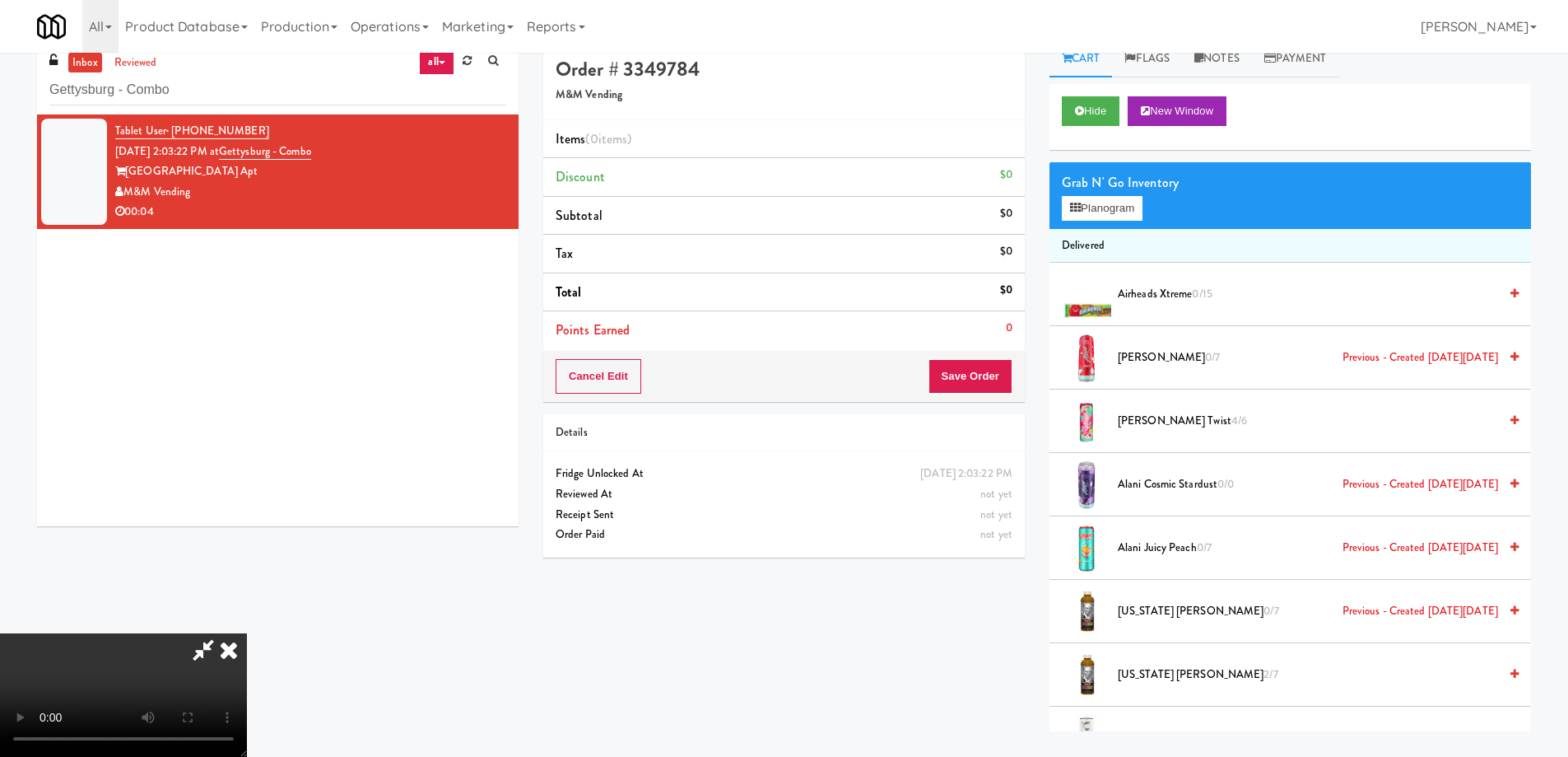
scroll to position [0, 0]
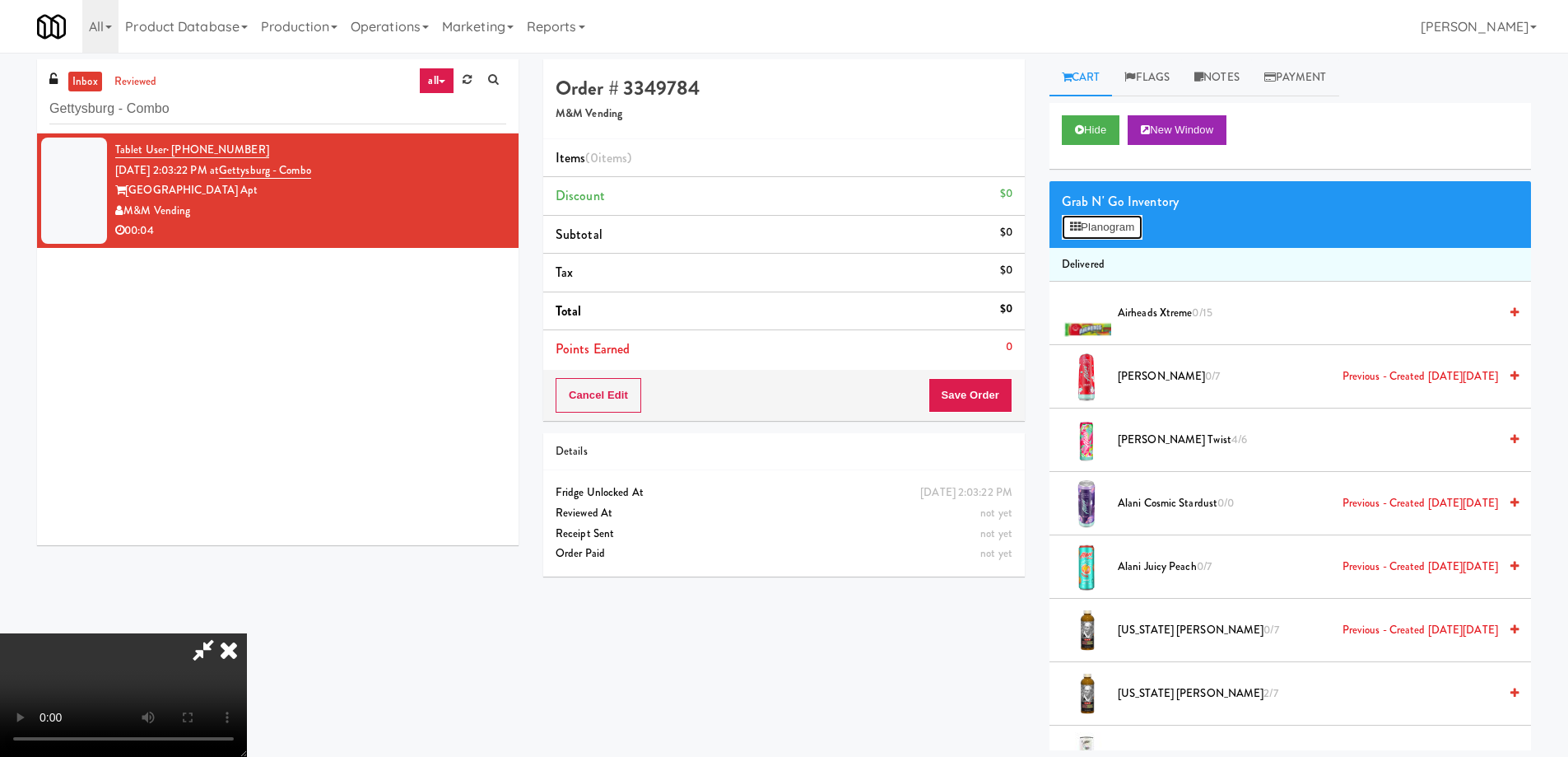
drag, startPoint x: 1099, startPoint y: 228, endPoint x: 907, endPoint y: 330, distance: 217.4
click at [1099, 227] on button "Planogram" at bounding box center [1101, 227] width 80 height 25
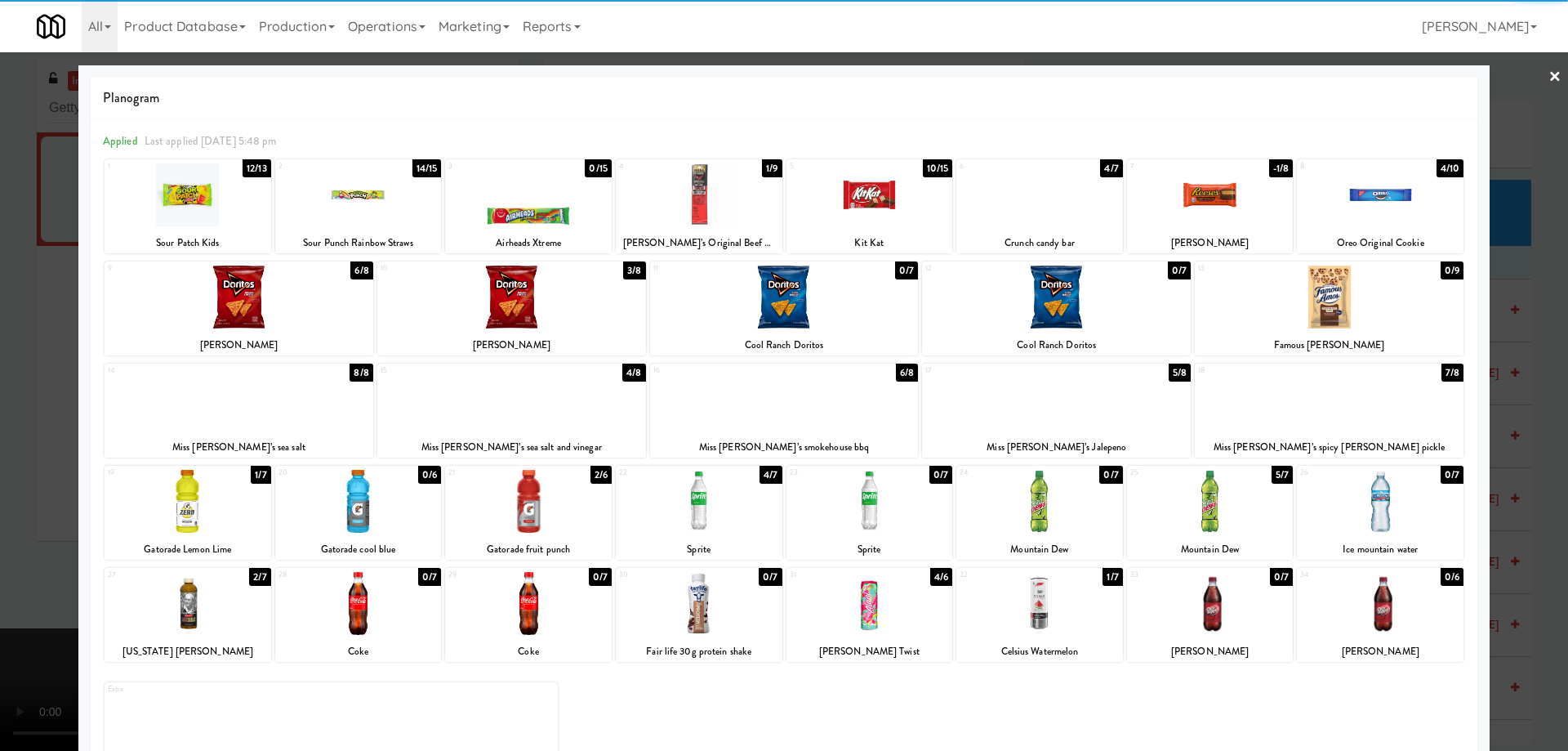
click at [734, 607] on div at bounding box center [699, 603] width 167 height 63
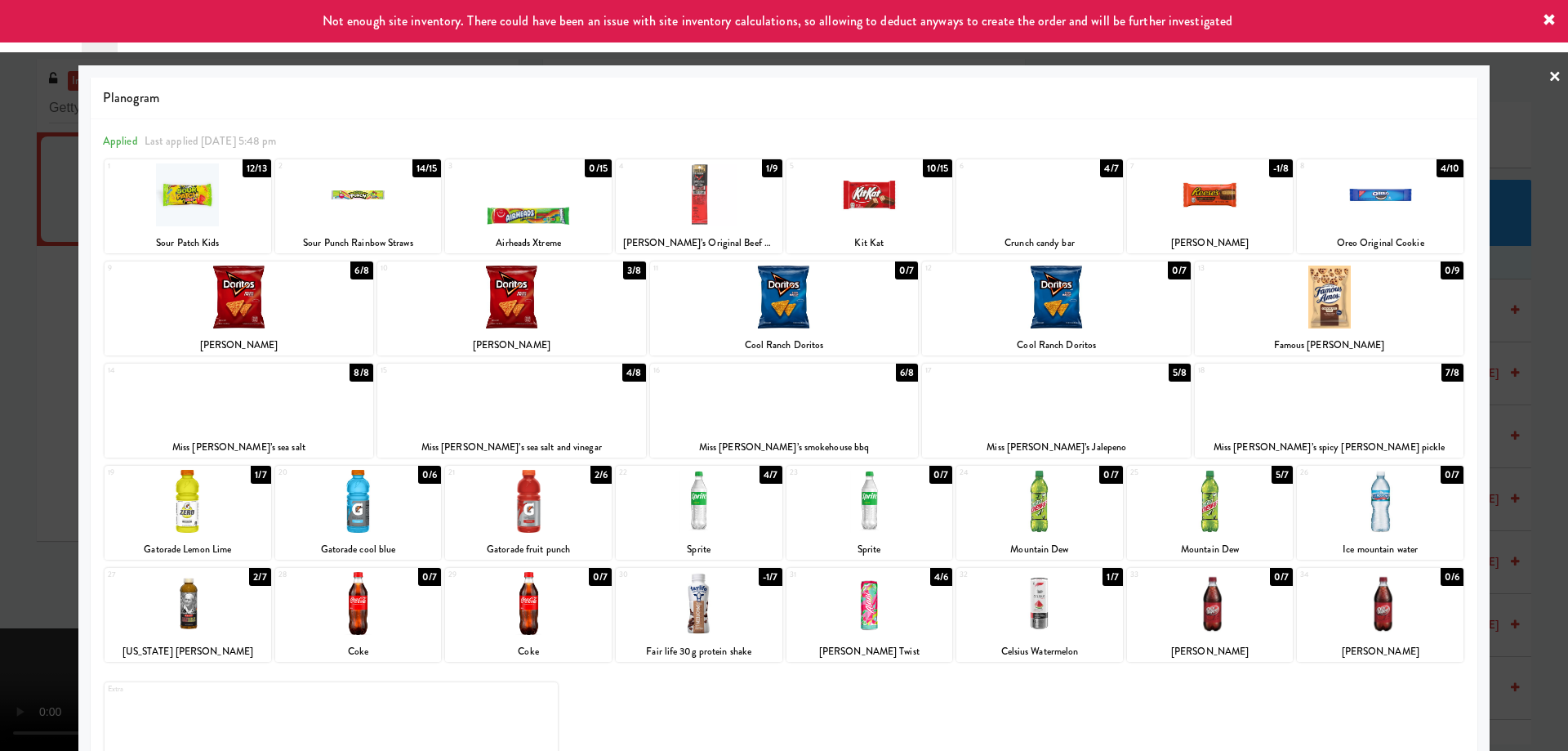
drag, startPoint x: 1542, startPoint y: 77, endPoint x: 1536, endPoint y: 100, distance: 23.8
click at [1548, 76] on link "×" at bounding box center [1555, 78] width 13 height 51
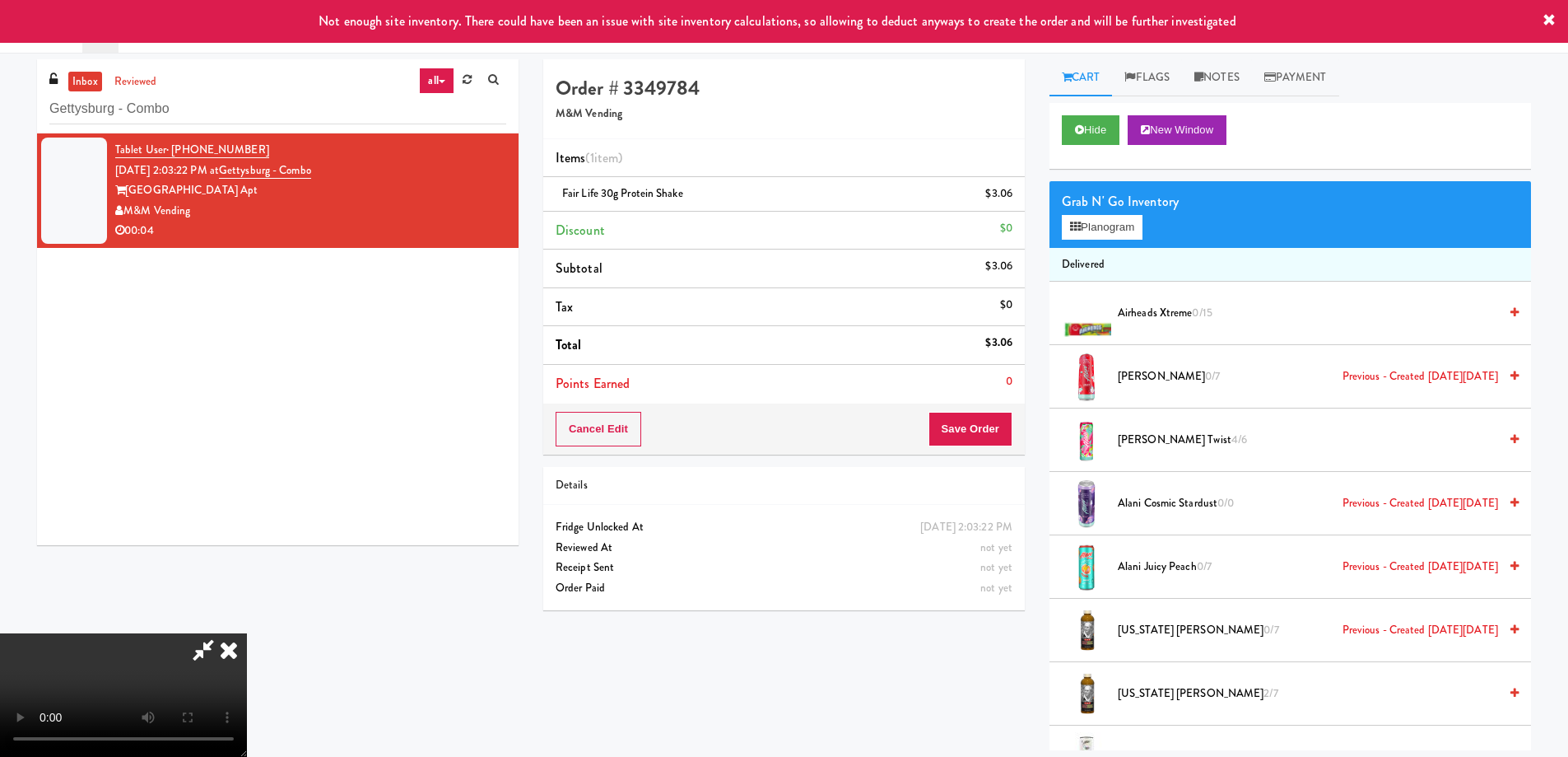
click at [247, 633] on video at bounding box center [123, 695] width 247 height 124
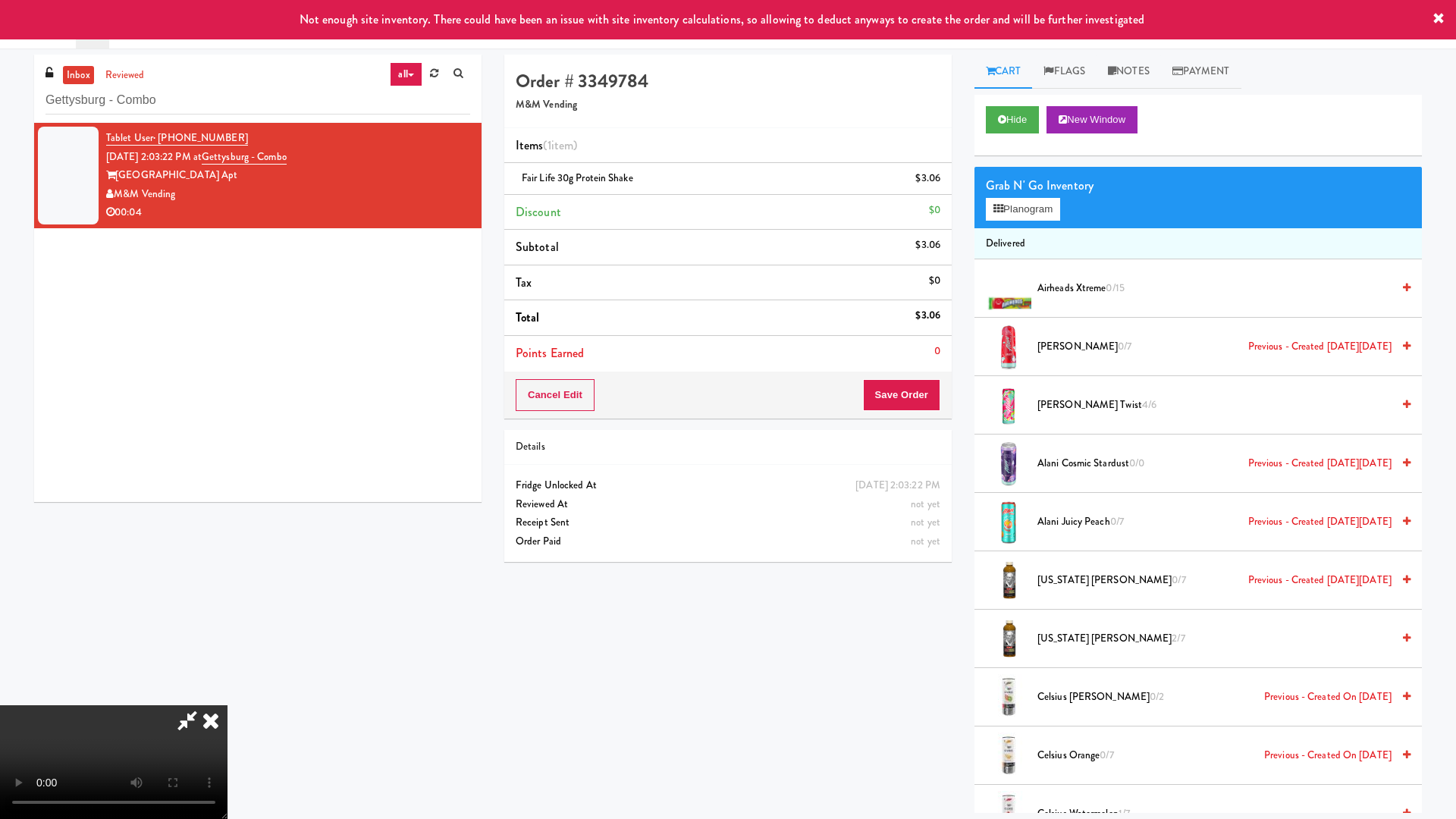
click at [227, 696] on video at bounding box center [113, 762] width 227 height 114
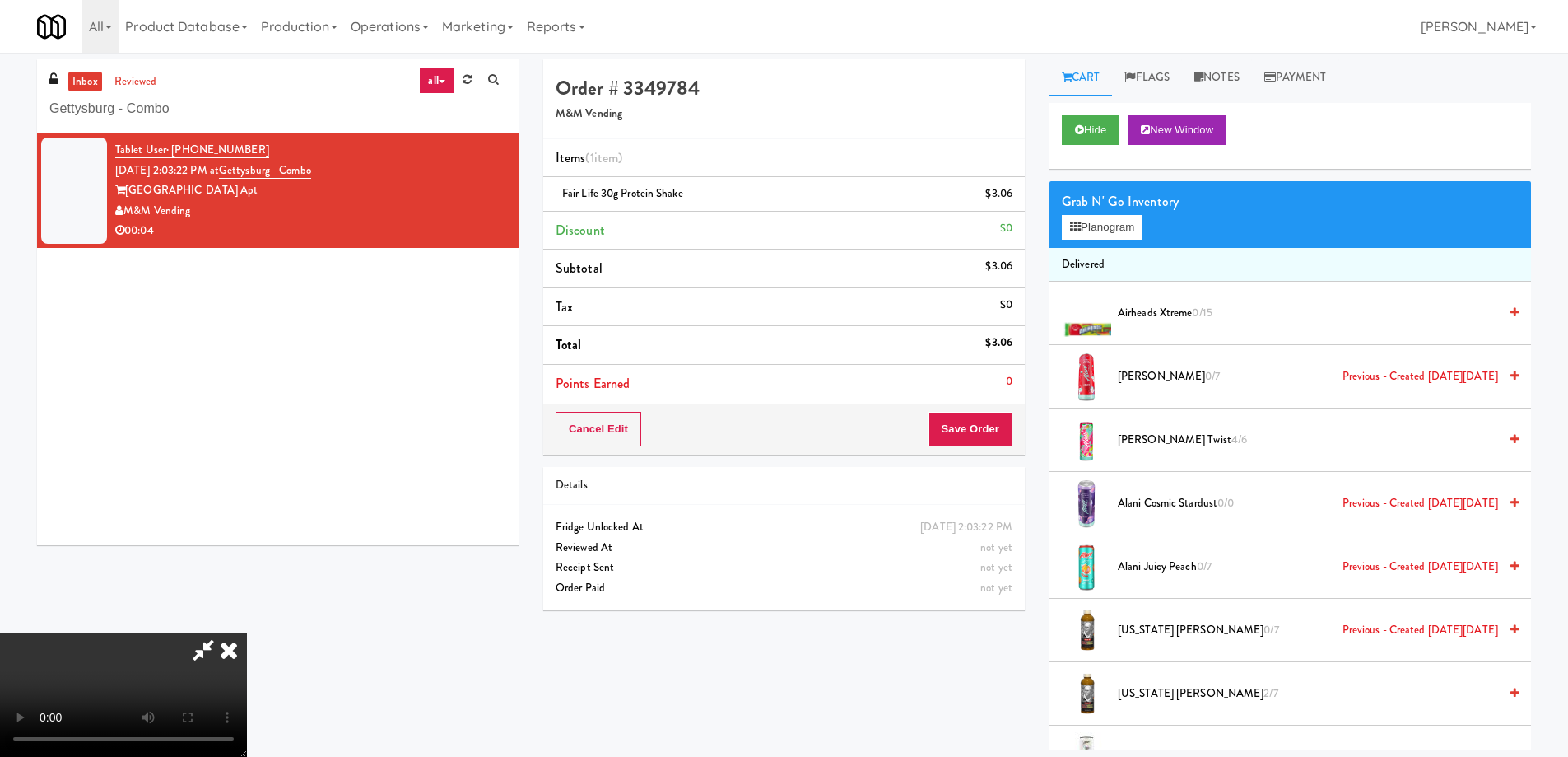
click at [247, 633] on icon at bounding box center [229, 649] width 36 height 33
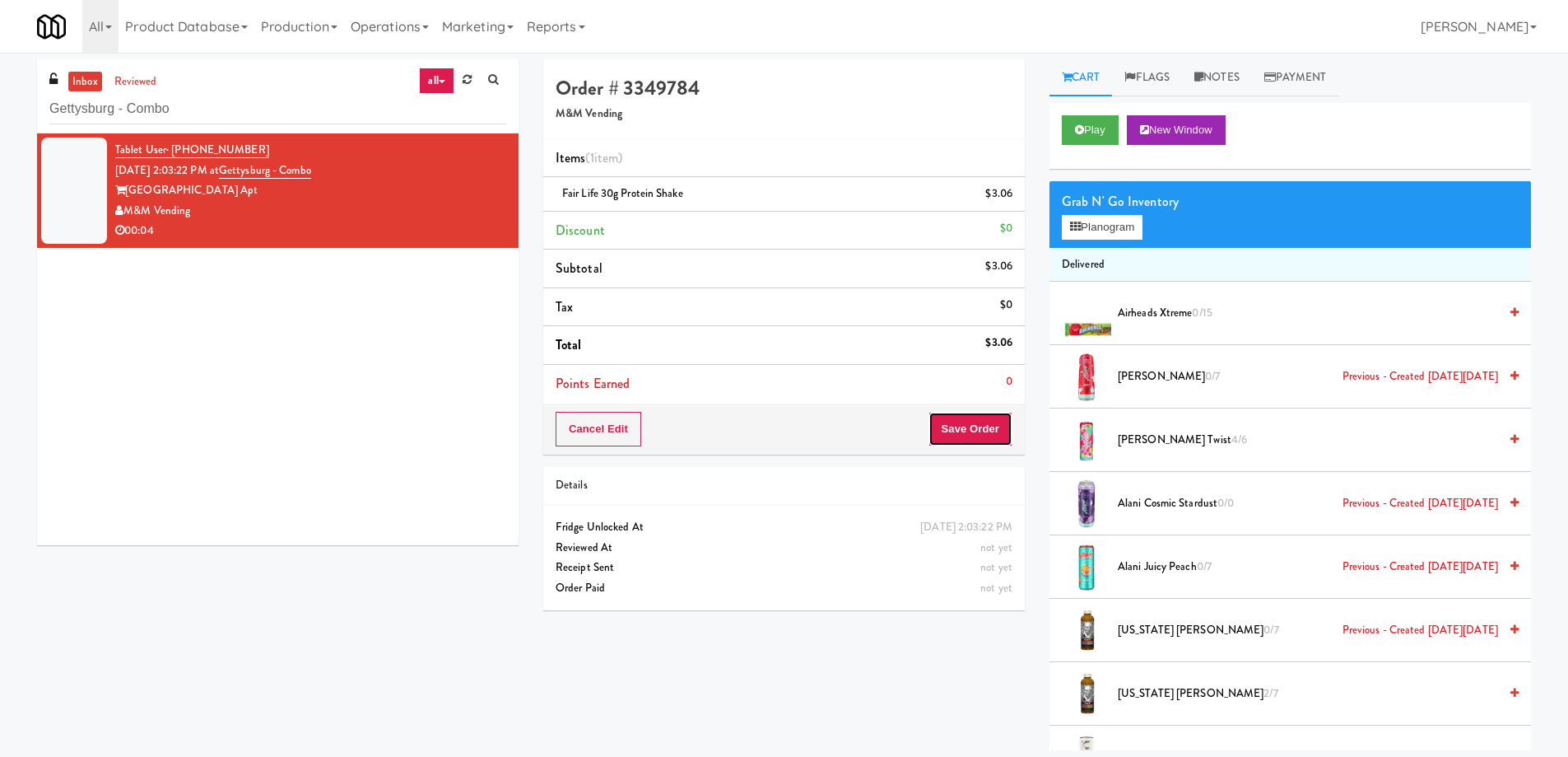
click at [978, 443] on button "Save Order" at bounding box center [970, 429] width 84 height 35
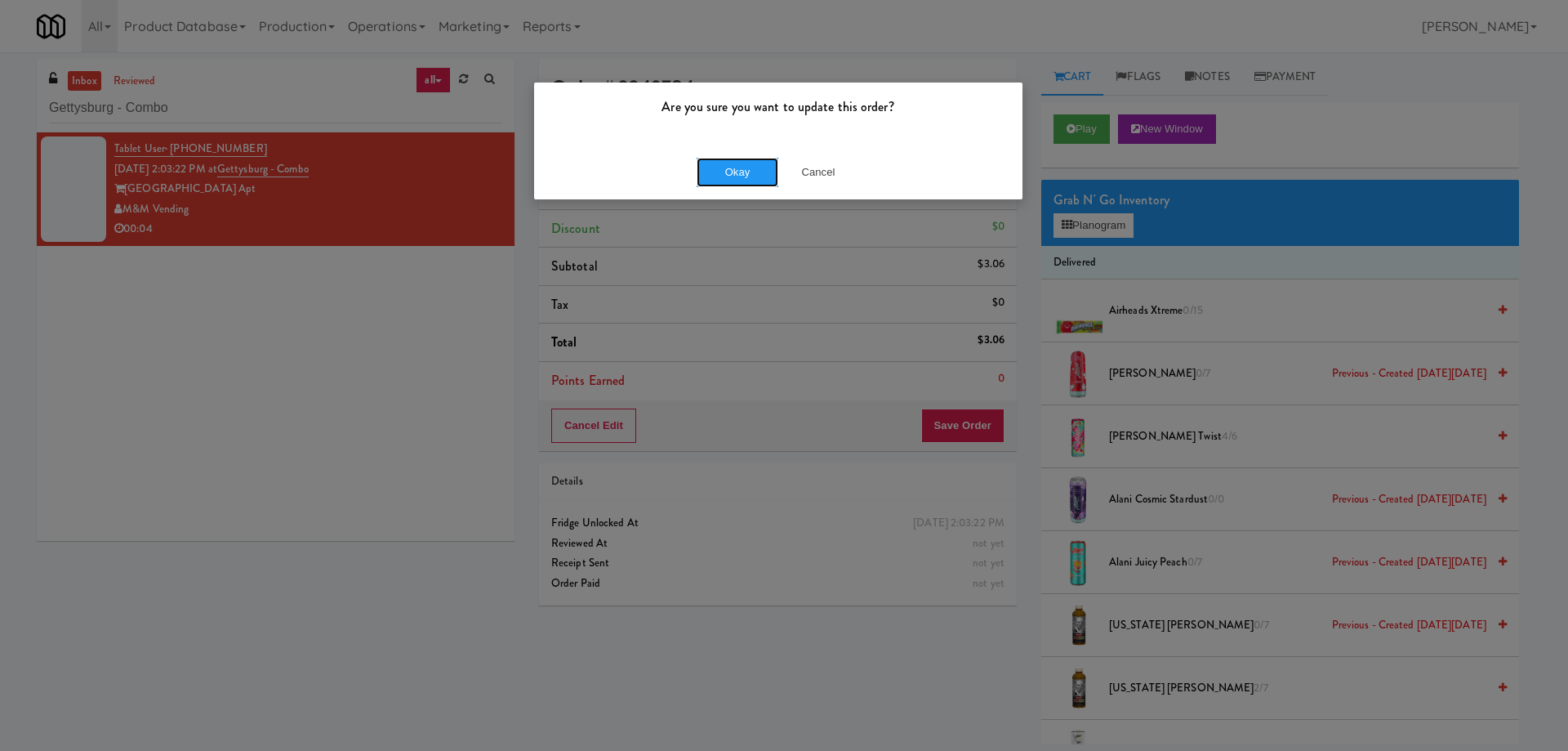
drag, startPoint x: 727, startPoint y: 169, endPoint x: 744, endPoint y: 358, distance: 189.8
click at [727, 169] on button "Okay" at bounding box center [737, 172] width 82 height 29
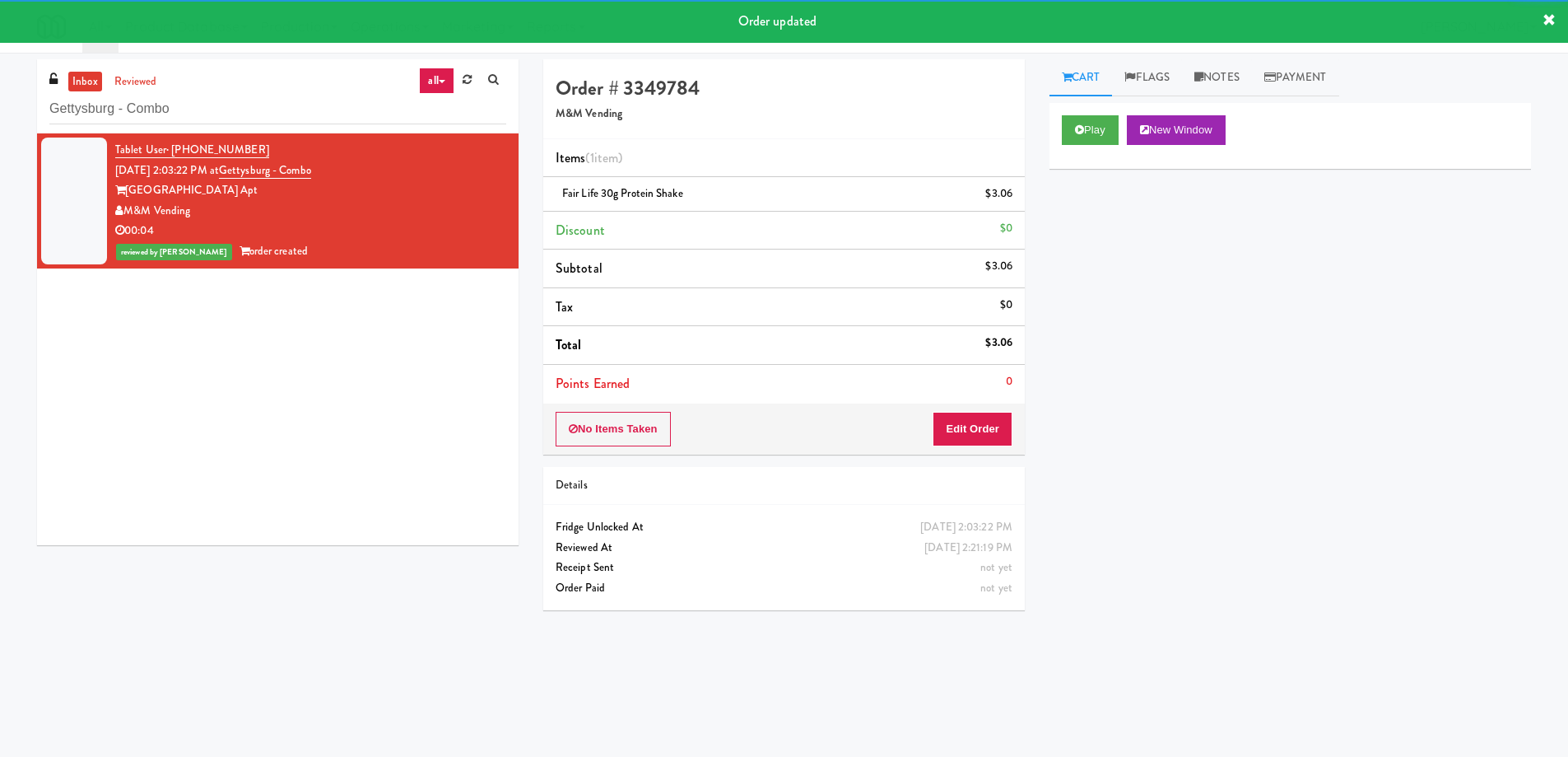
click at [222, 387] on div "Tablet User · (419) 392-0239 Sep 1, 2025 2:03:22 PM at Gettysburg - Combo Getty…" at bounding box center [278, 339] width 482 height 412
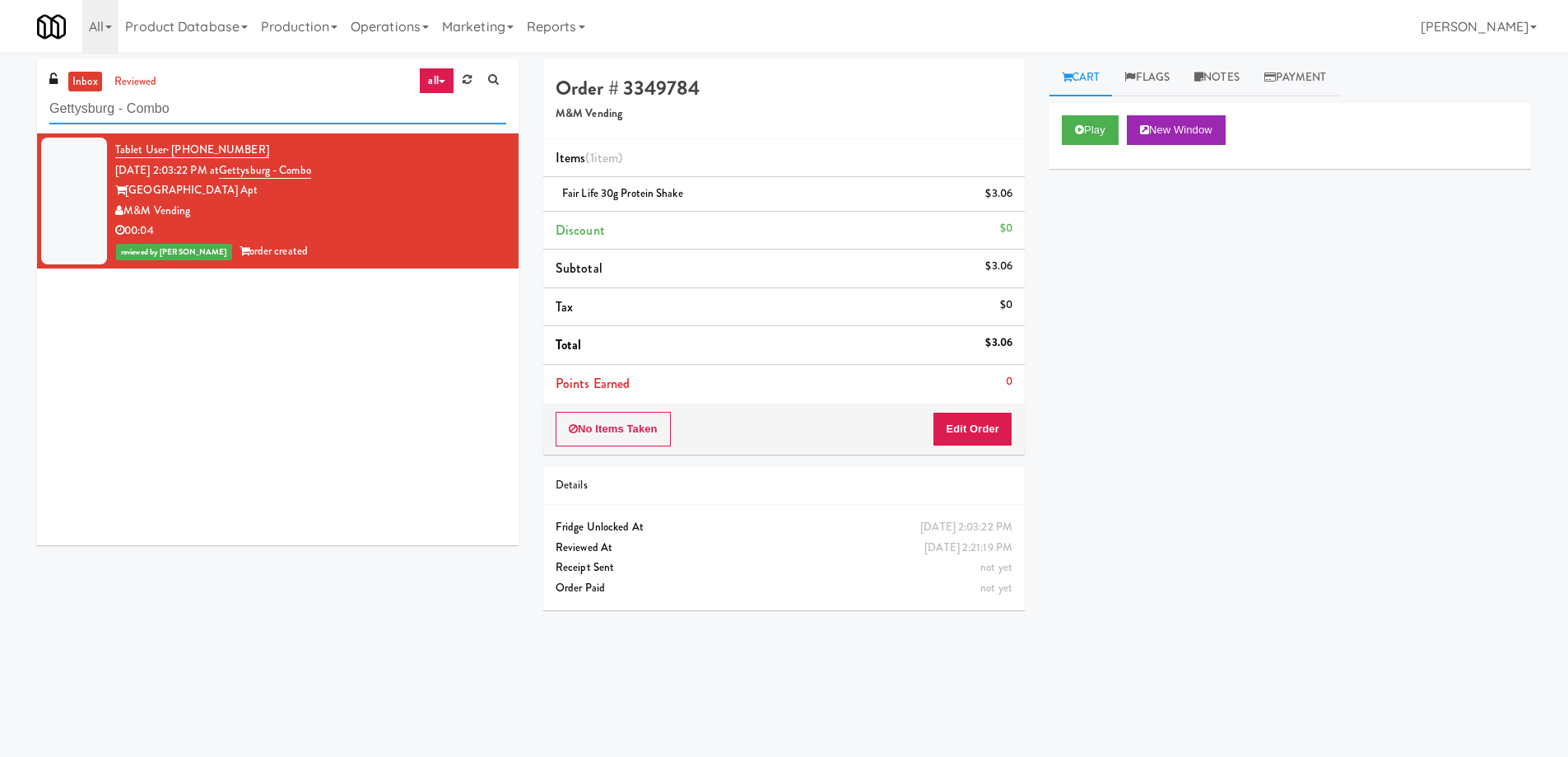
click at [272, 112] on input "Gettysburg - Combo" at bounding box center [278, 109] width 457 height 30
paste input "JVT drink (energy)"
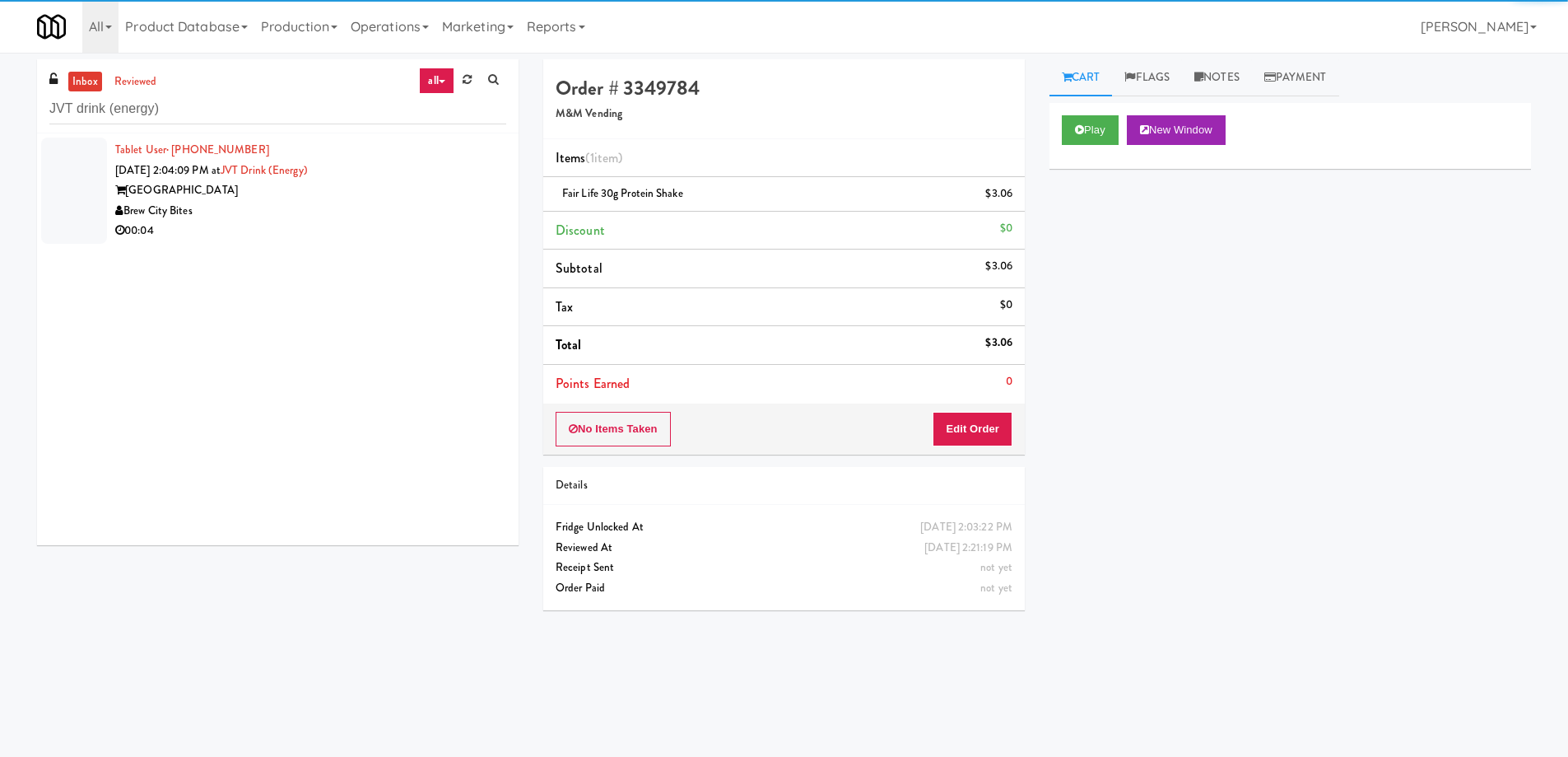
click at [377, 189] on div "Juneau Village Towers" at bounding box center [311, 191] width 391 height 21
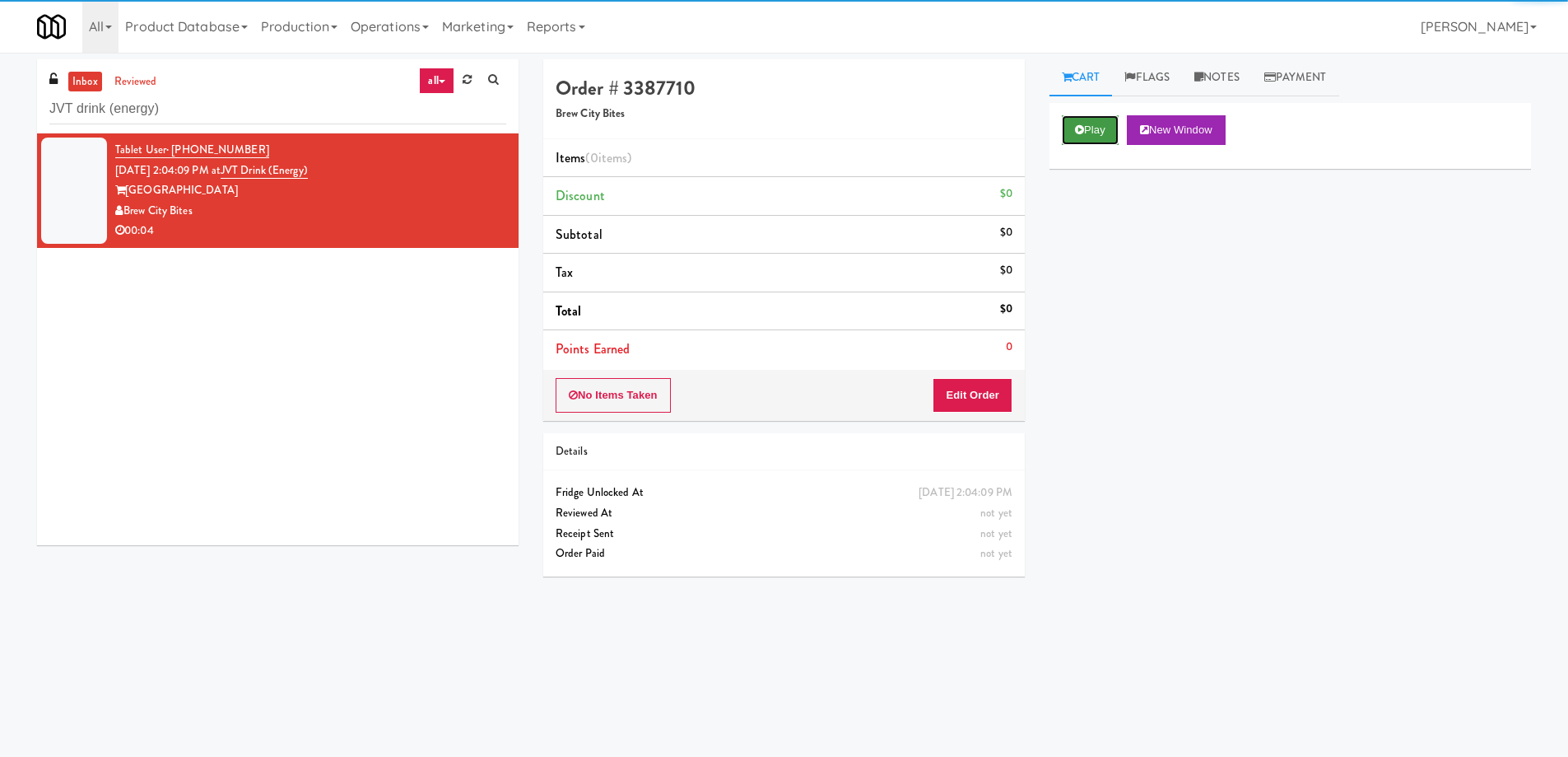
click at [1097, 129] on button "Play" at bounding box center [1090, 129] width 57 height 29
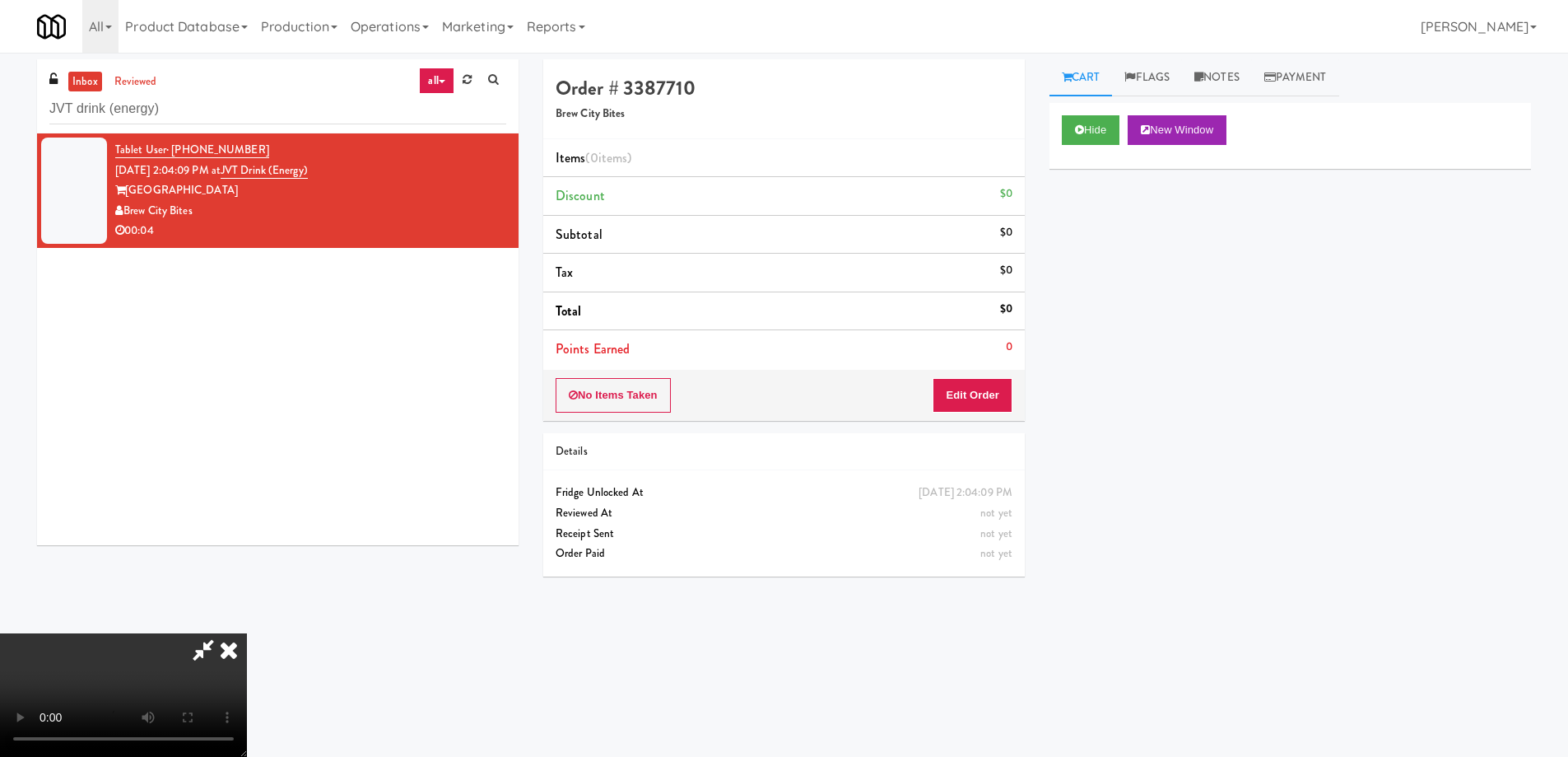
click at [247, 633] on video at bounding box center [123, 695] width 247 height 124
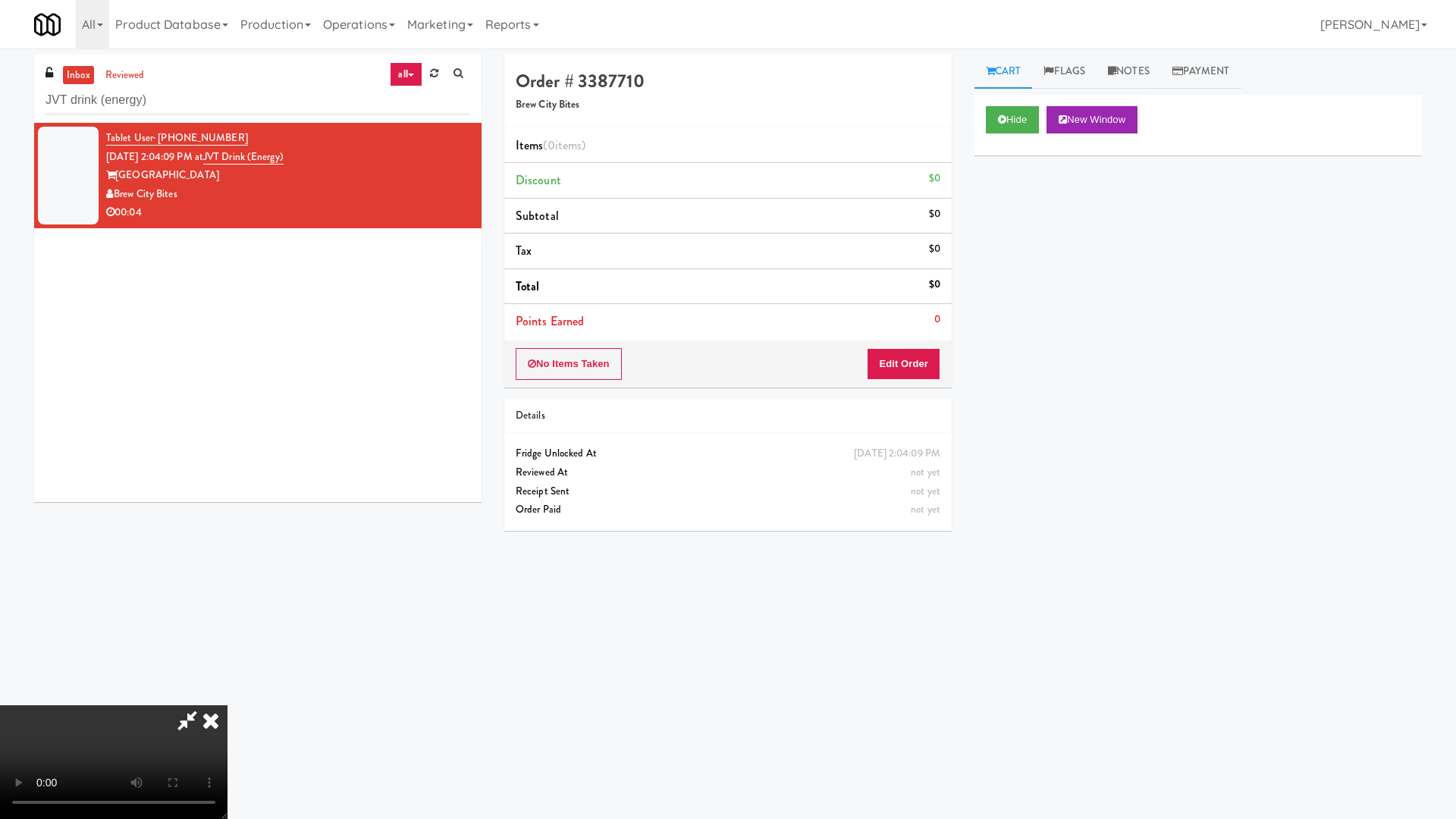
click at [227, 696] on video at bounding box center [113, 762] width 227 height 114
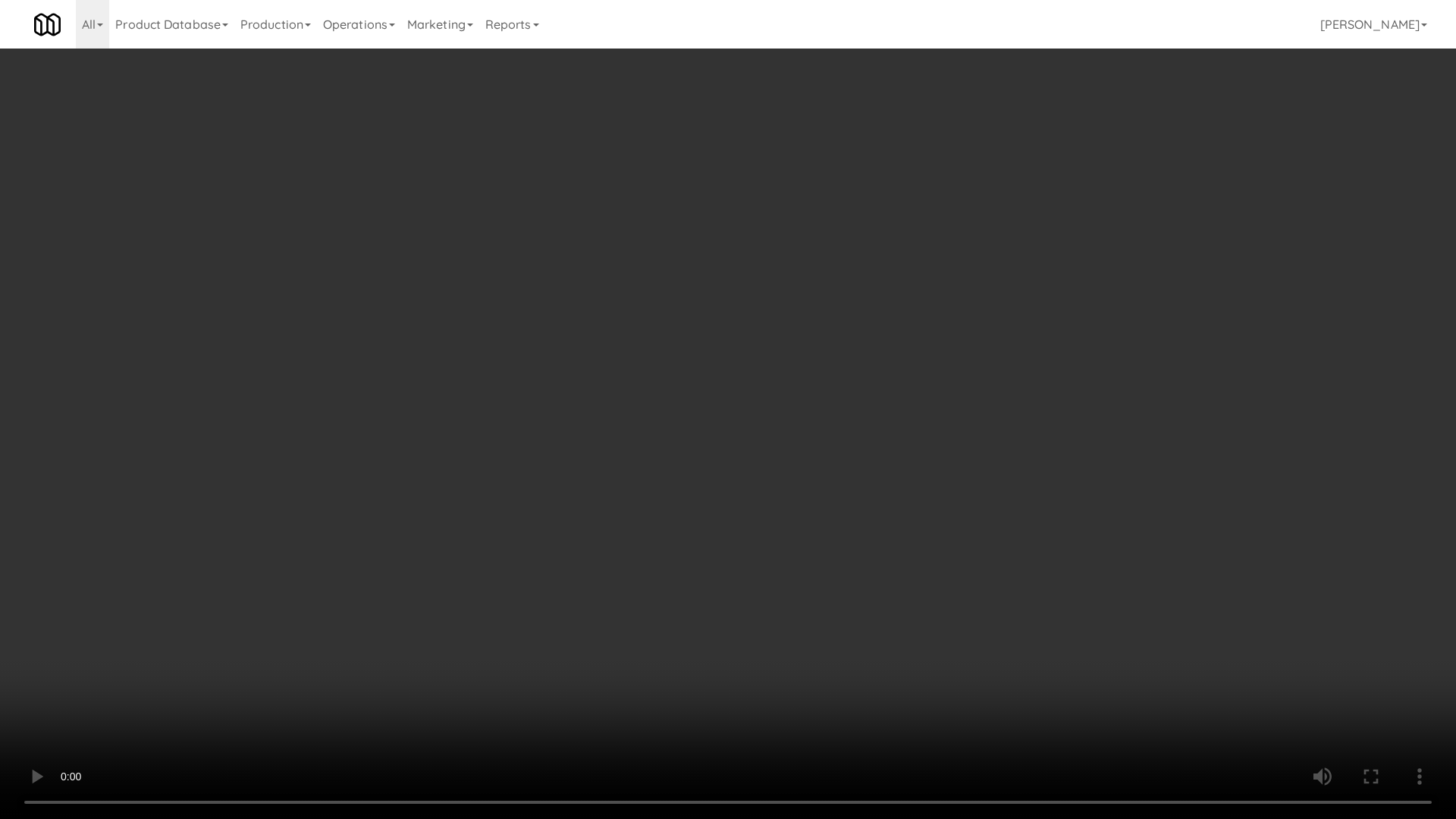
click at [736, 452] on video at bounding box center [728, 409] width 1456 height 819
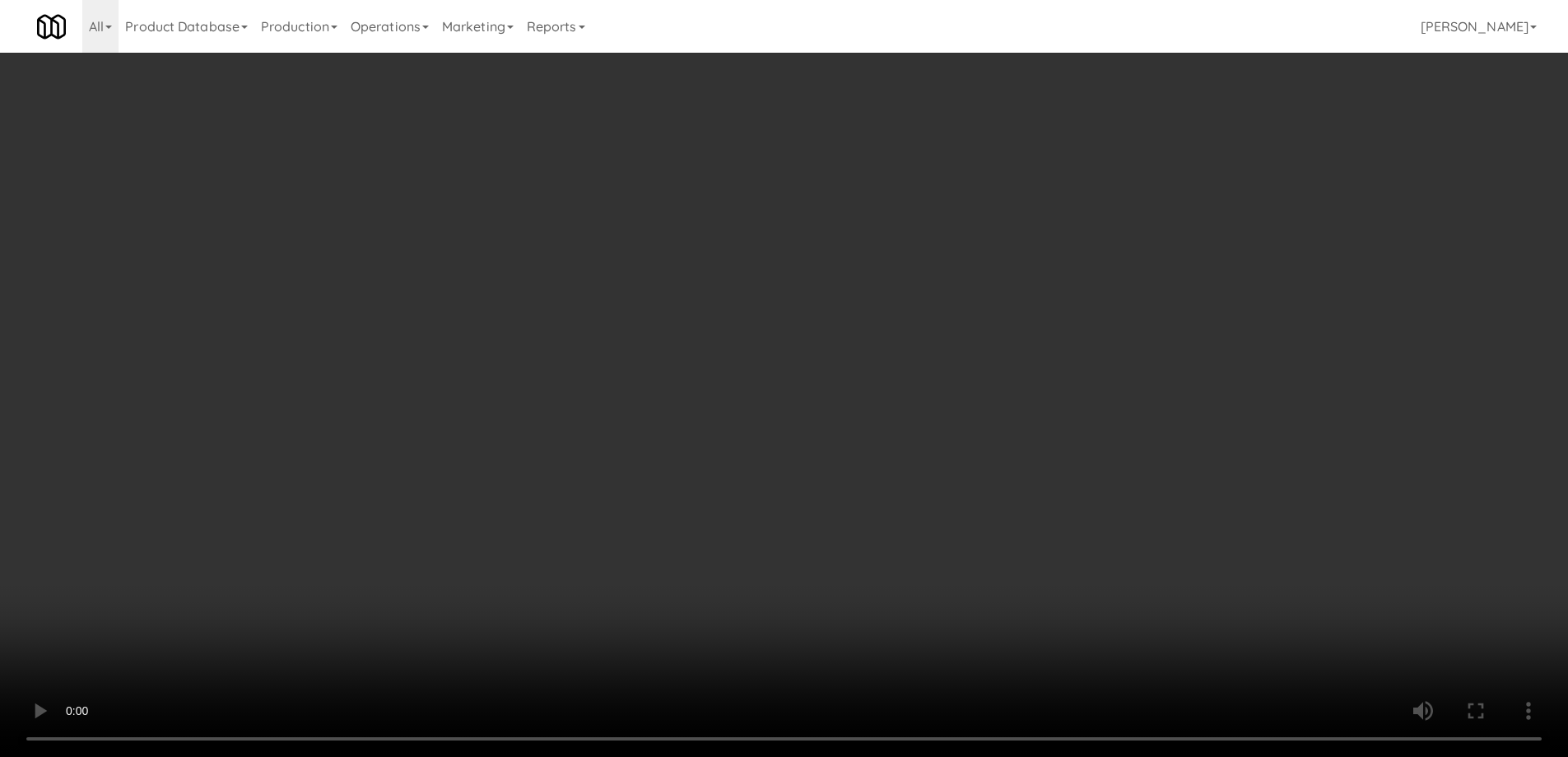
click at [980, 375] on div "No Items Taken Edit Order" at bounding box center [784, 395] width 482 height 51
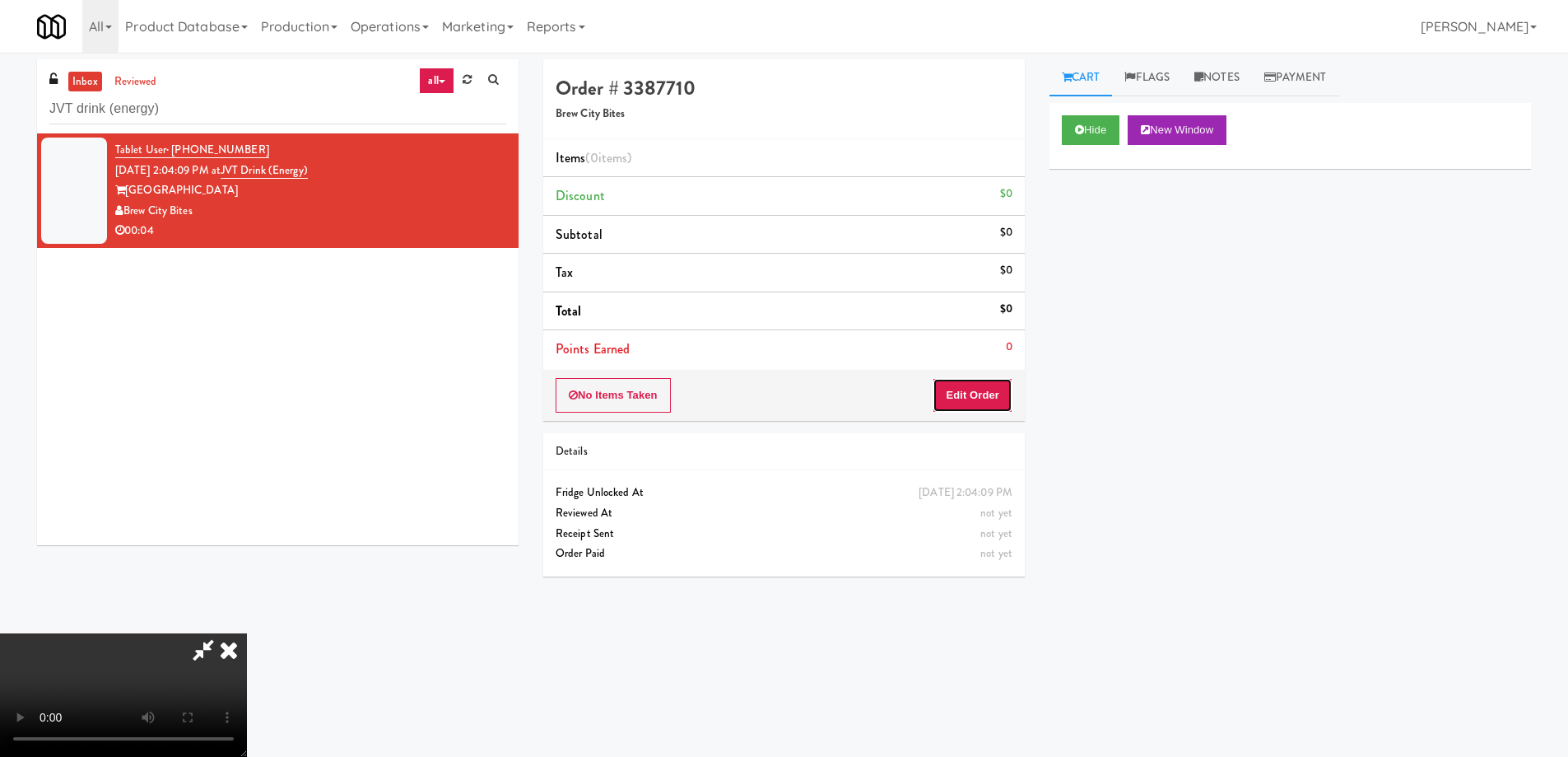
click at [1012, 398] on button "Edit Order" at bounding box center [972, 395] width 80 height 35
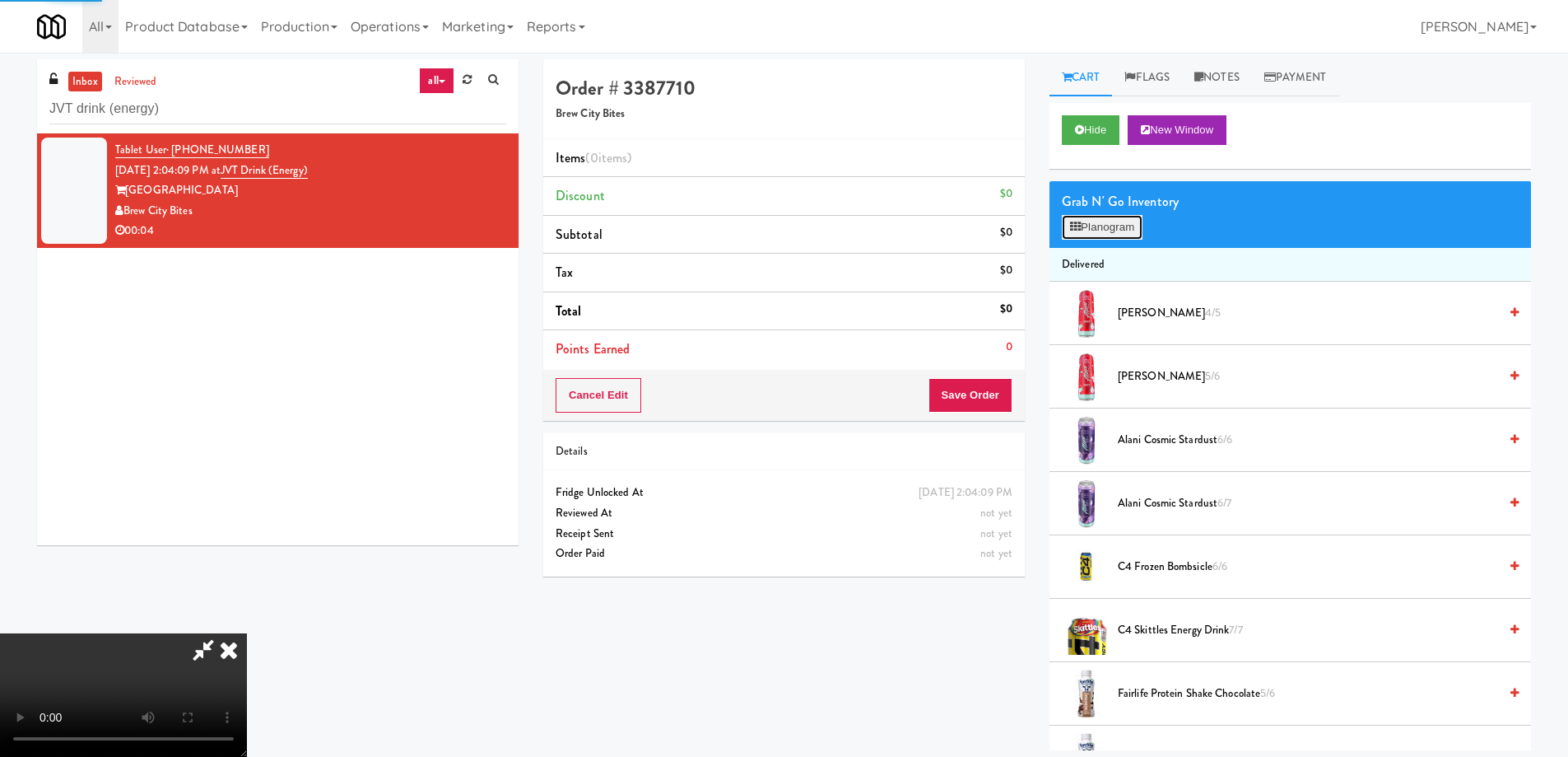
click at [1124, 222] on button "Planogram" at bounding box center [1101, 227] width 80 height 25
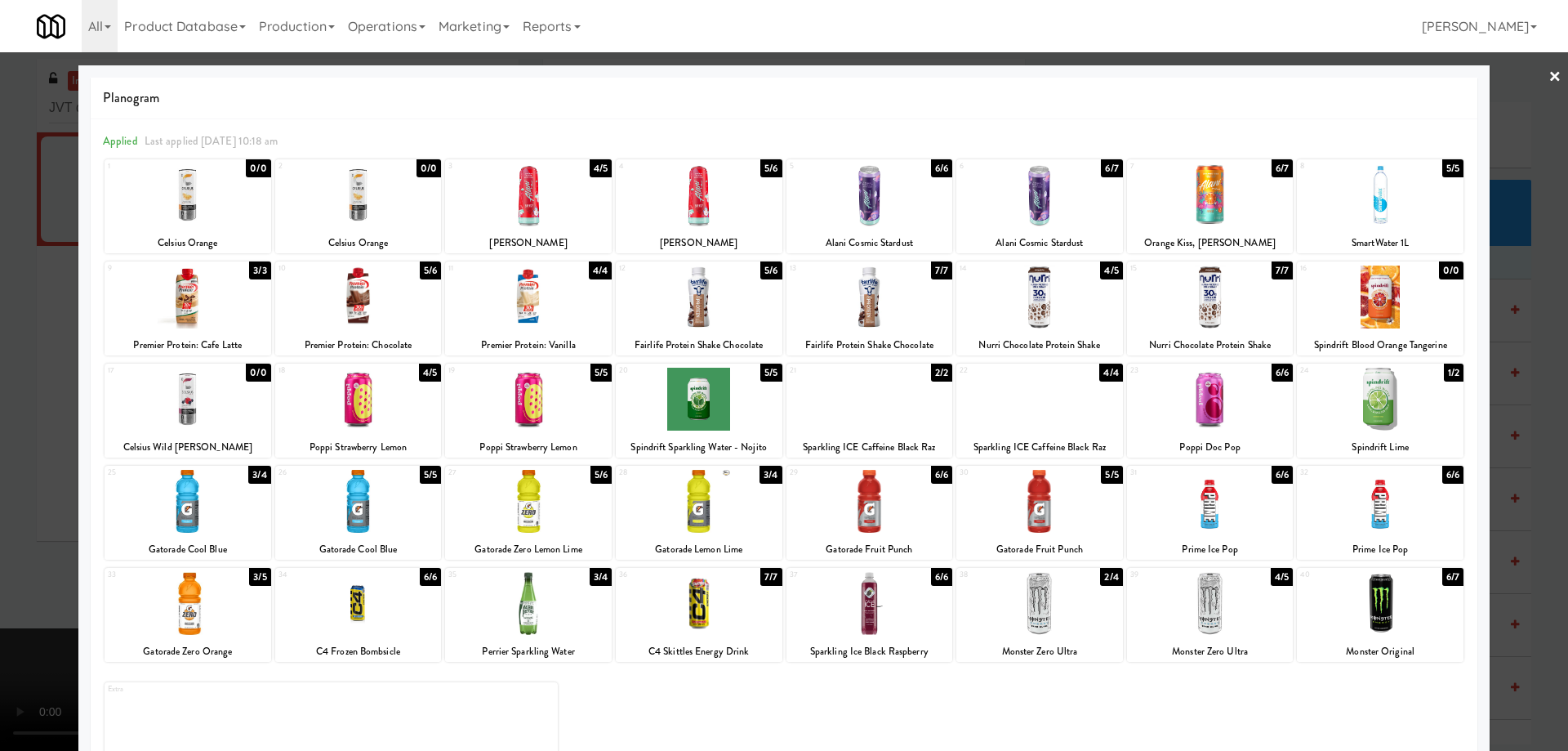
click at [577, 203] on div at bounding box center [529, 194] width 167 height 63
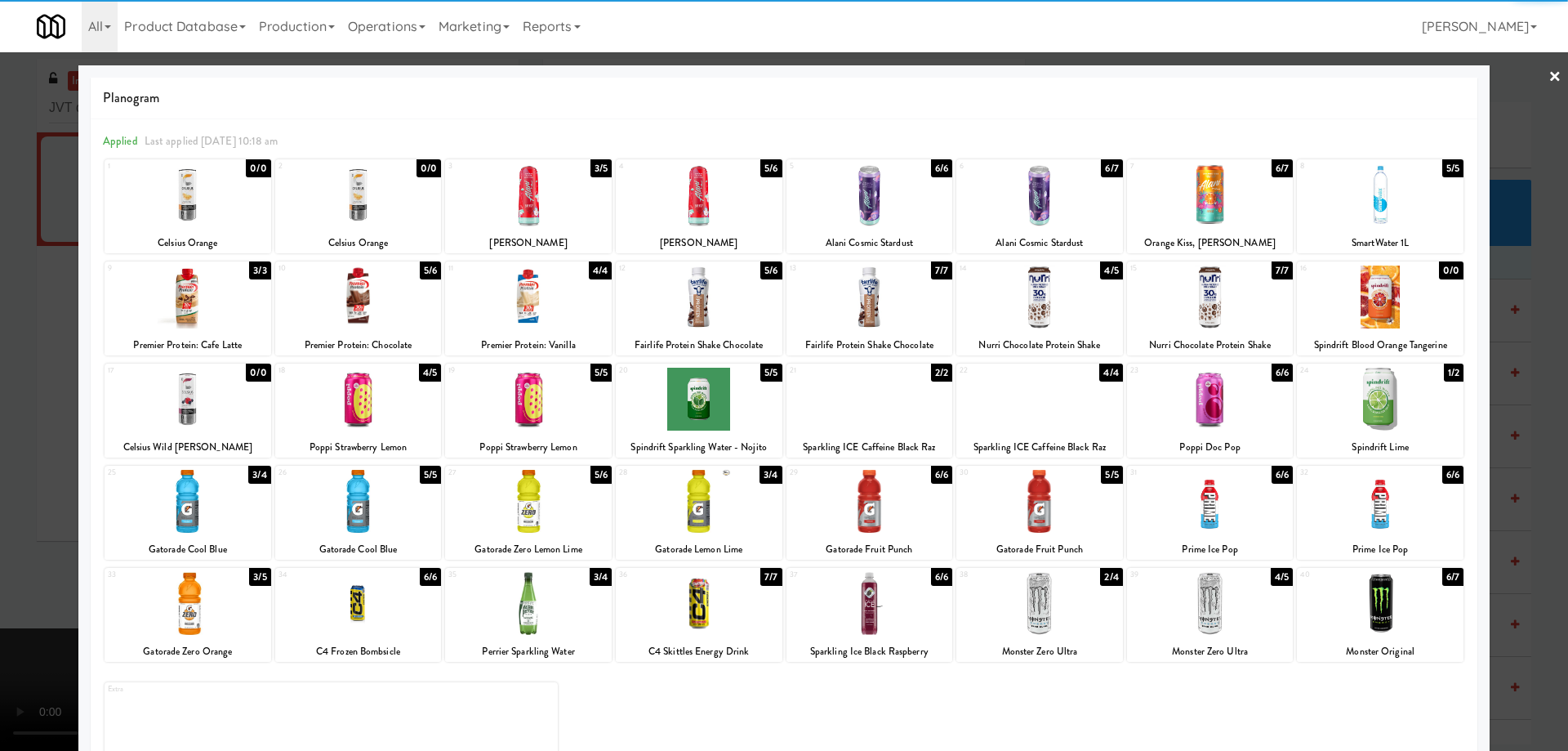
click at [1548, 68] on link "×" at bounding box center [1555, 78] width 13 height 51
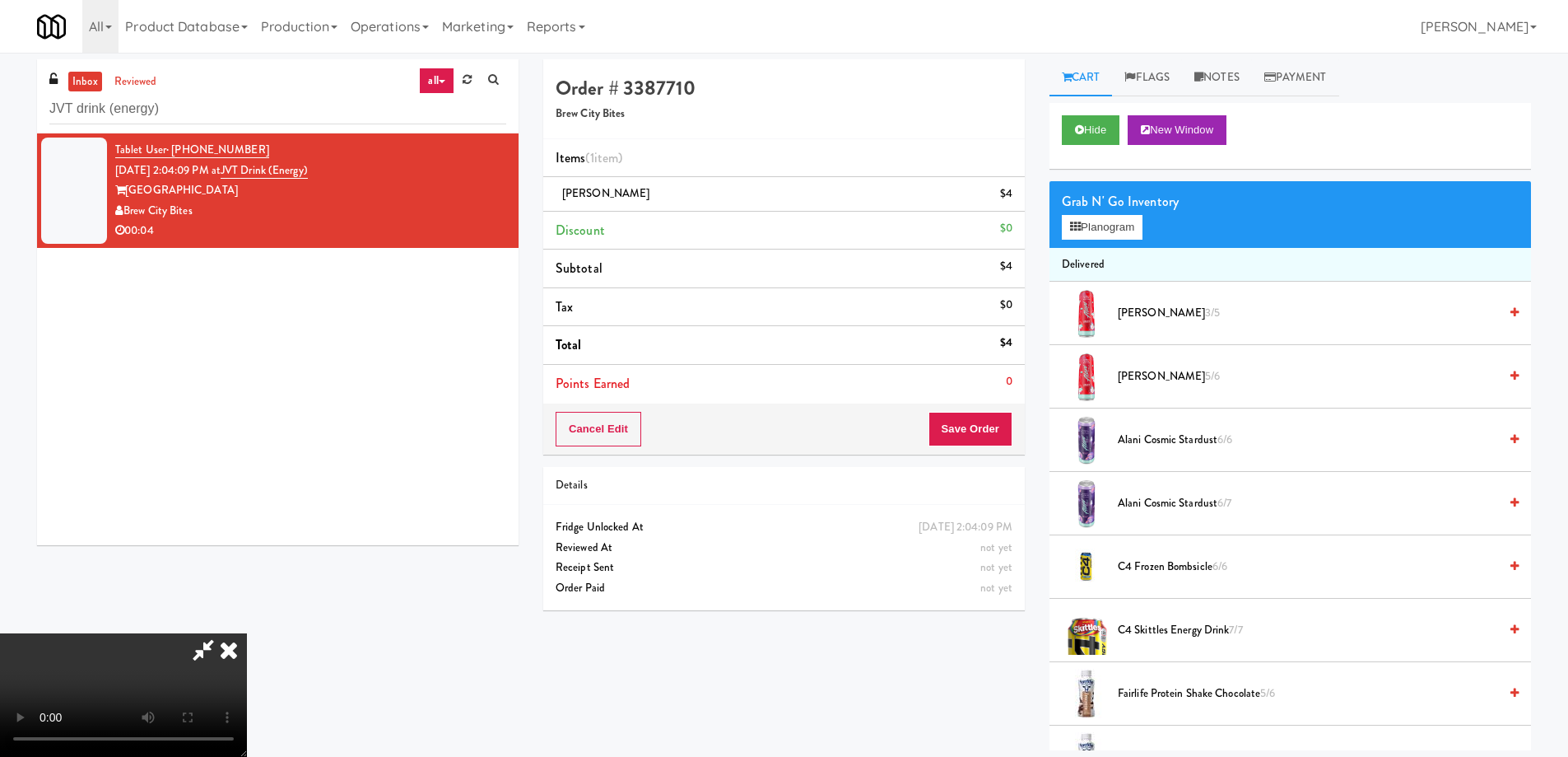
click at [247, 633] on video at bounding box center [123, 695] width 247 height 124
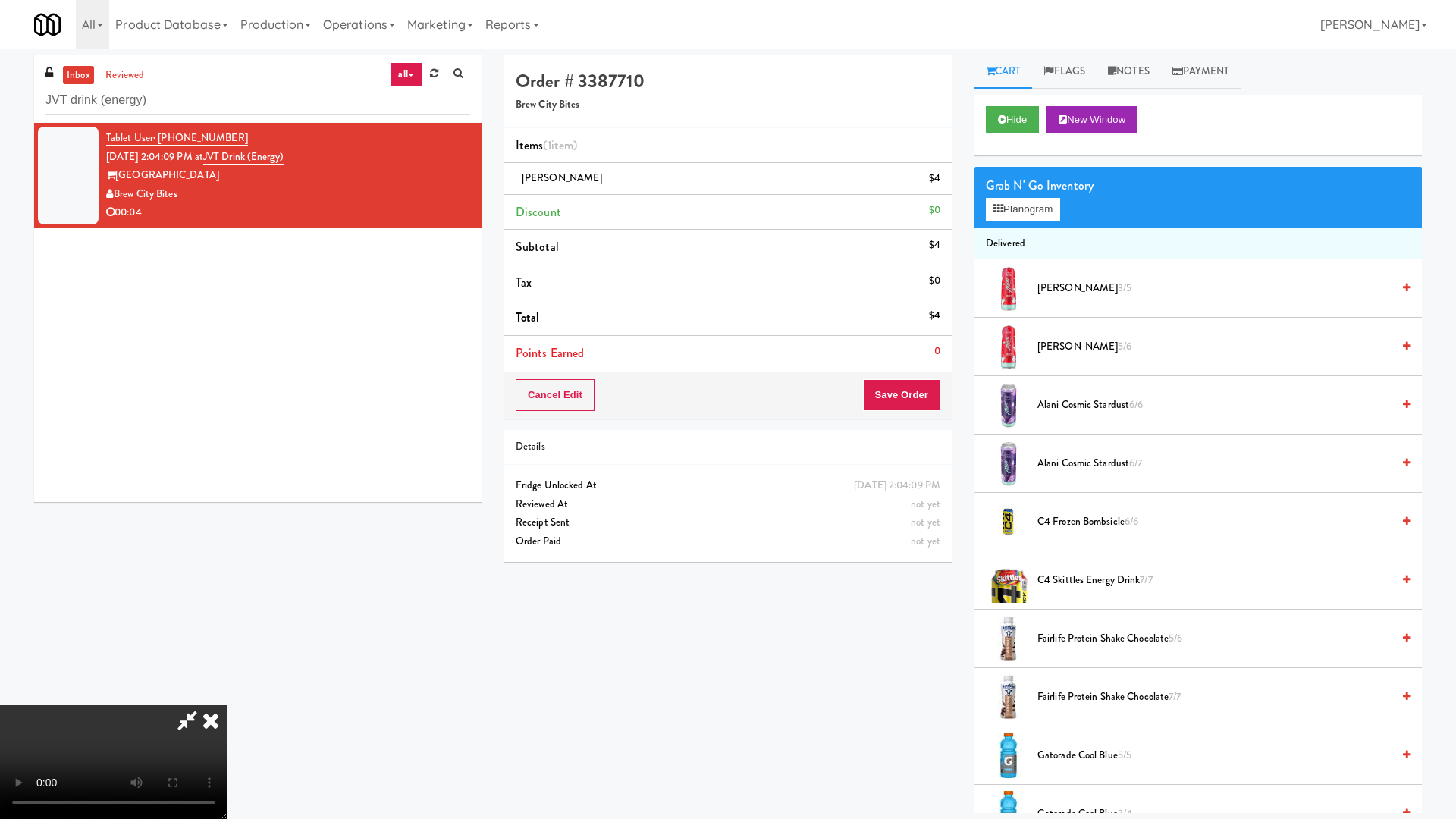
click at [227, 696] on video at bounding box center [113, 762] width 227 height 114
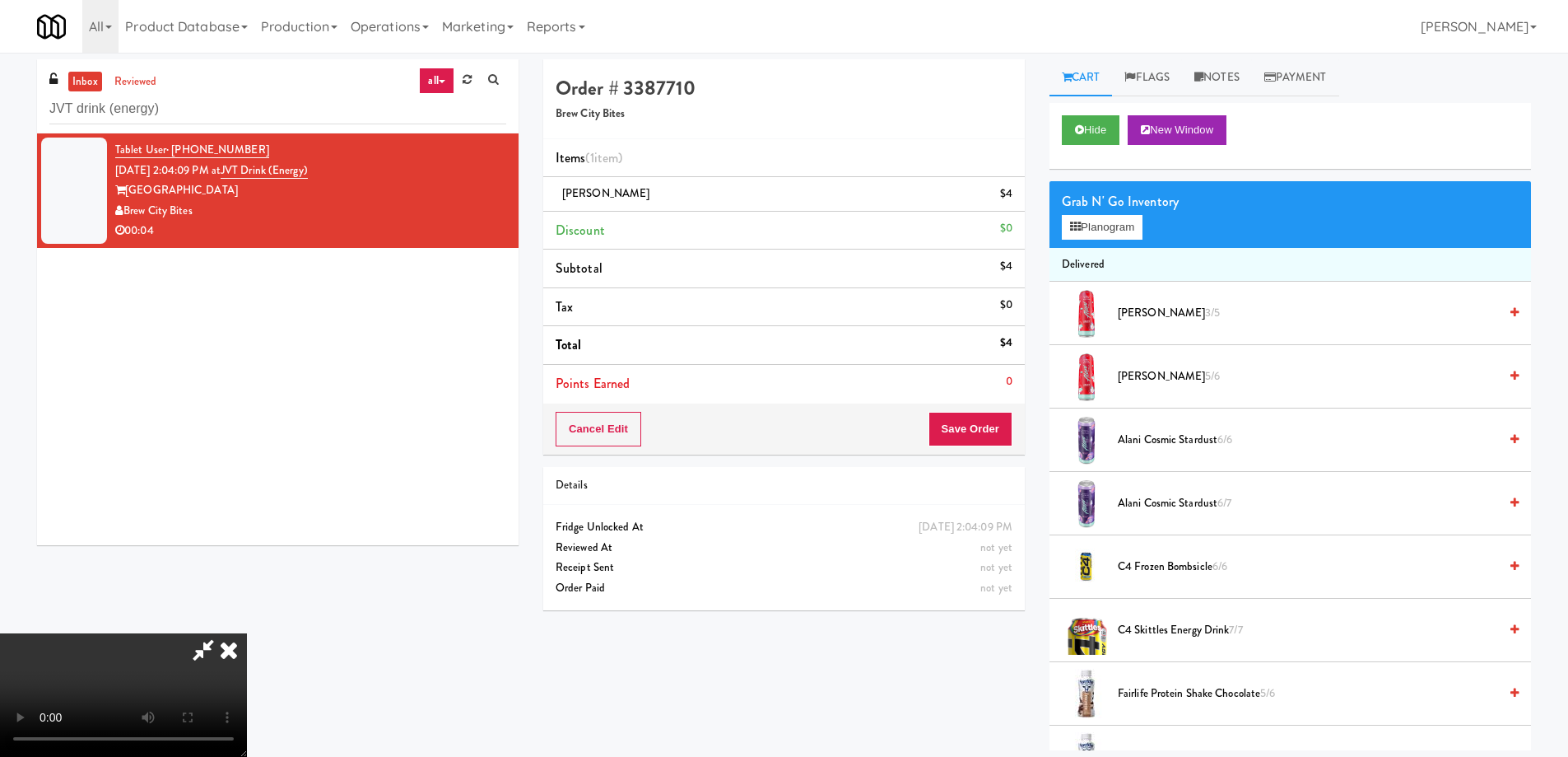
click at [247, 633] on icon at bounding box center [229, 649] width 36 height 33
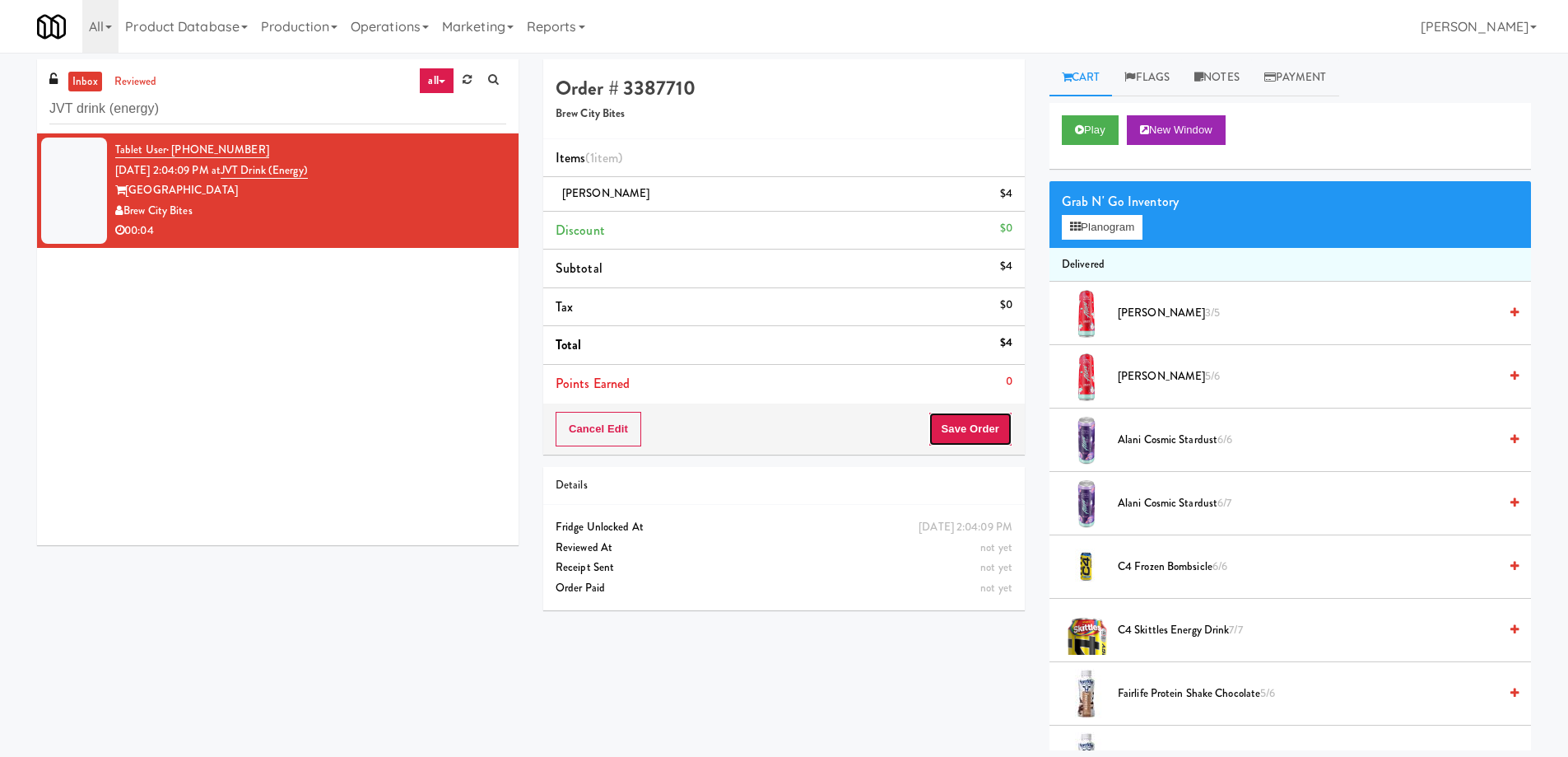
click at [950, 418] on button "Save Order" at bounding box center [970, 429] width 84 height 35
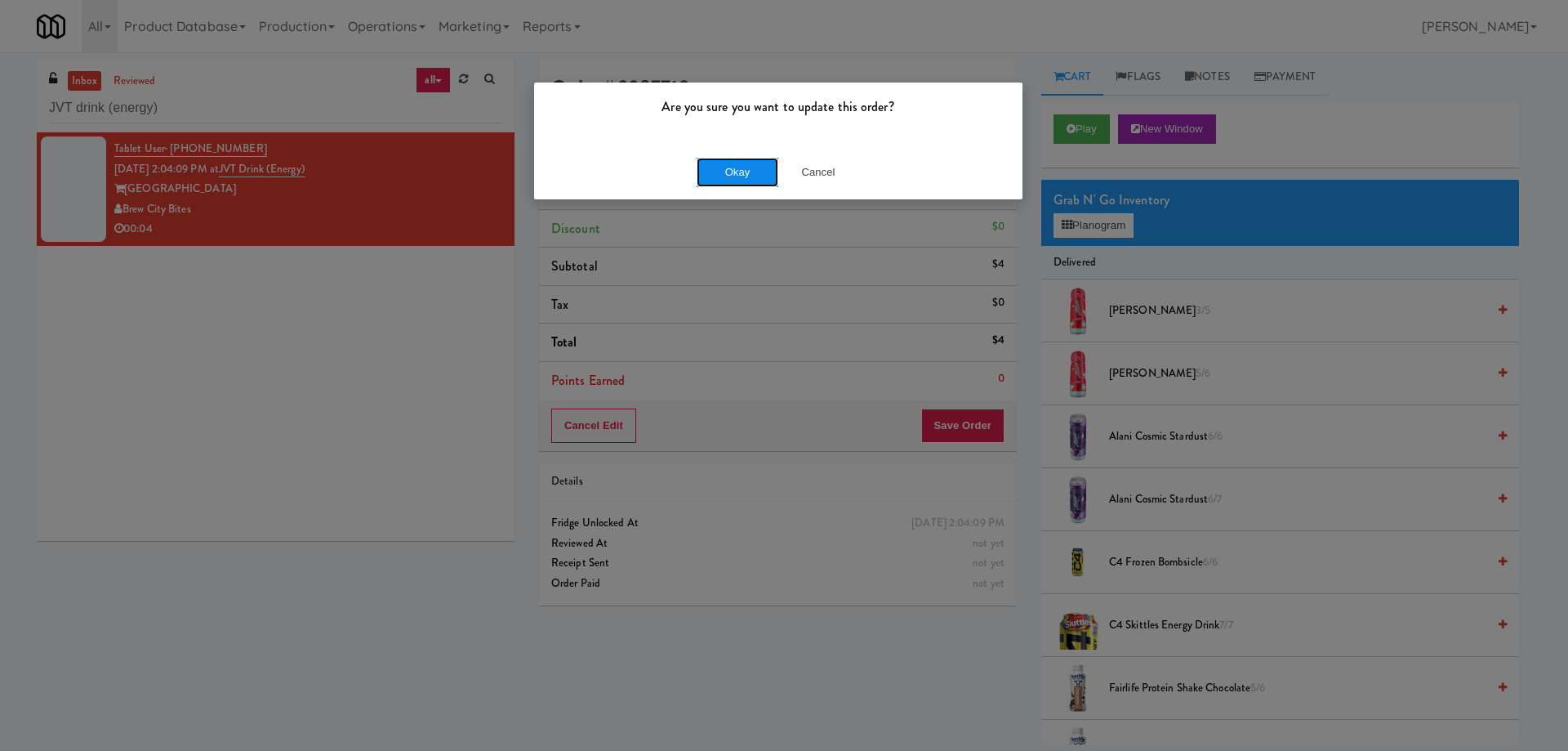
click at [754, 172] on button "Okay" at bounding box center [737, 172] width 82 height 29
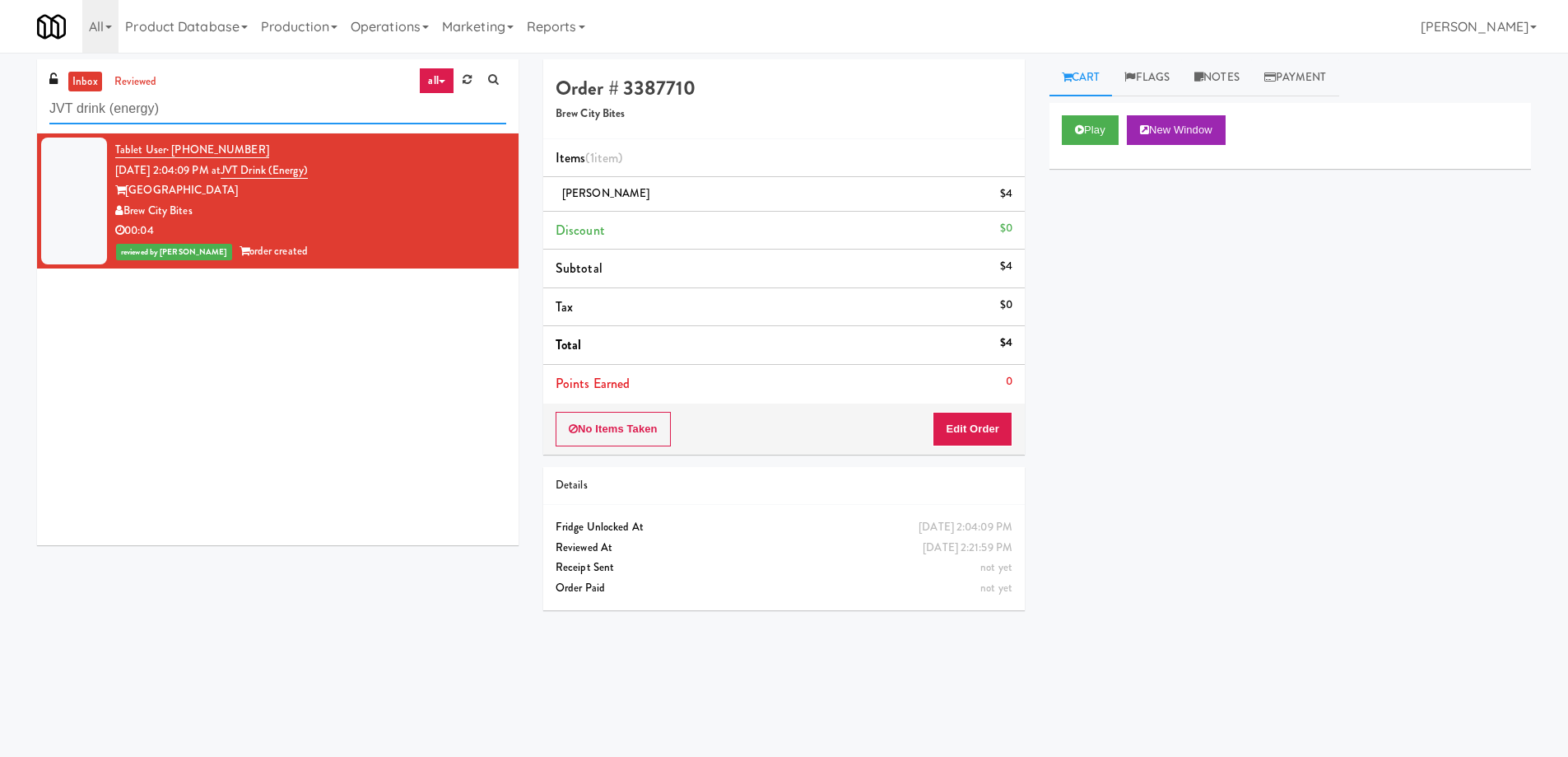
click at [263, 112] on input "JVT drink (energy)" at bounding box center [278, 109] width 457 height 30
paste input "Paseo - Cooler - Right"
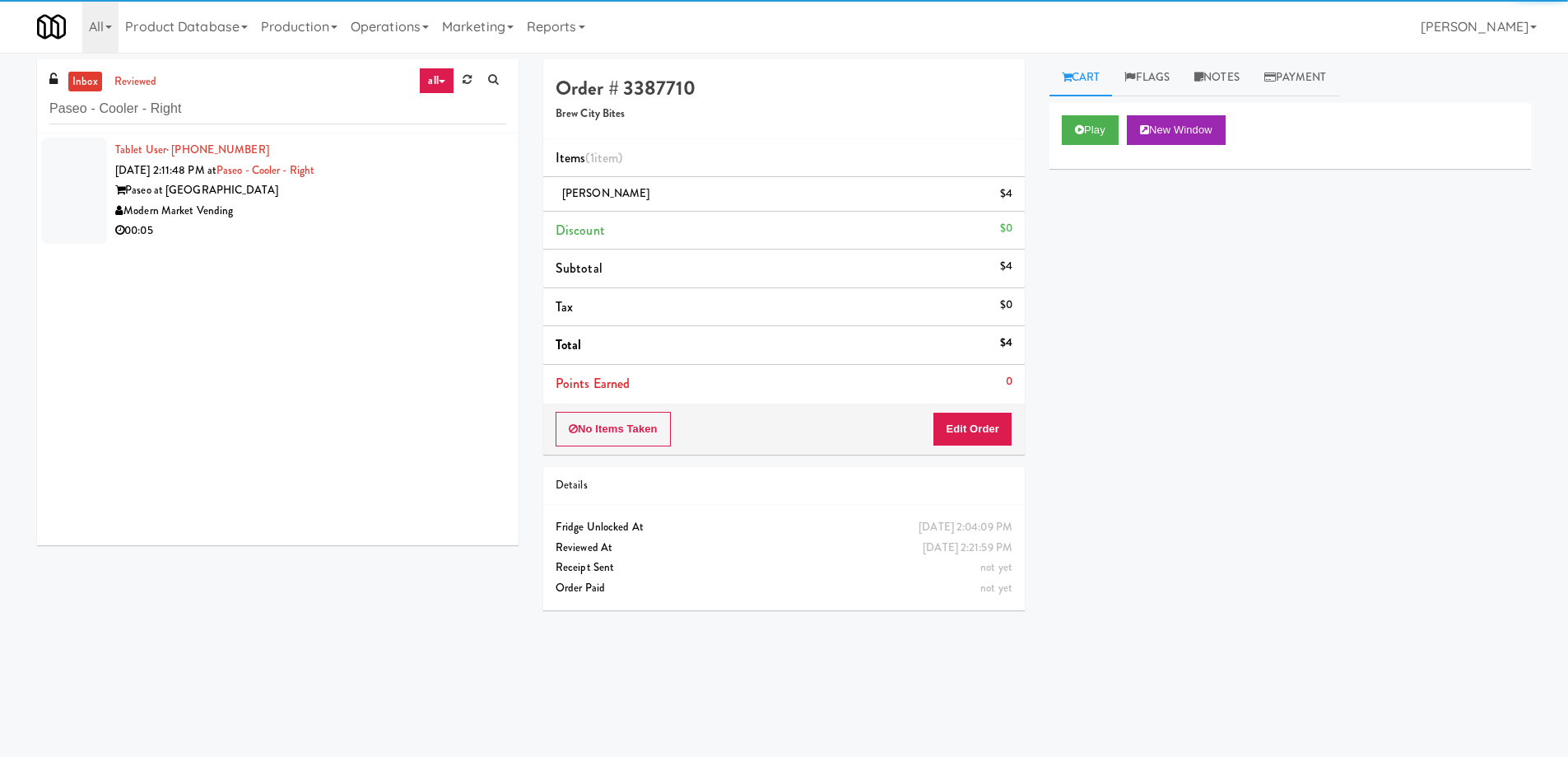
click at [407, 218] on div "Modern Market Vending" at bounding box center [311, 212] width 391 height 21
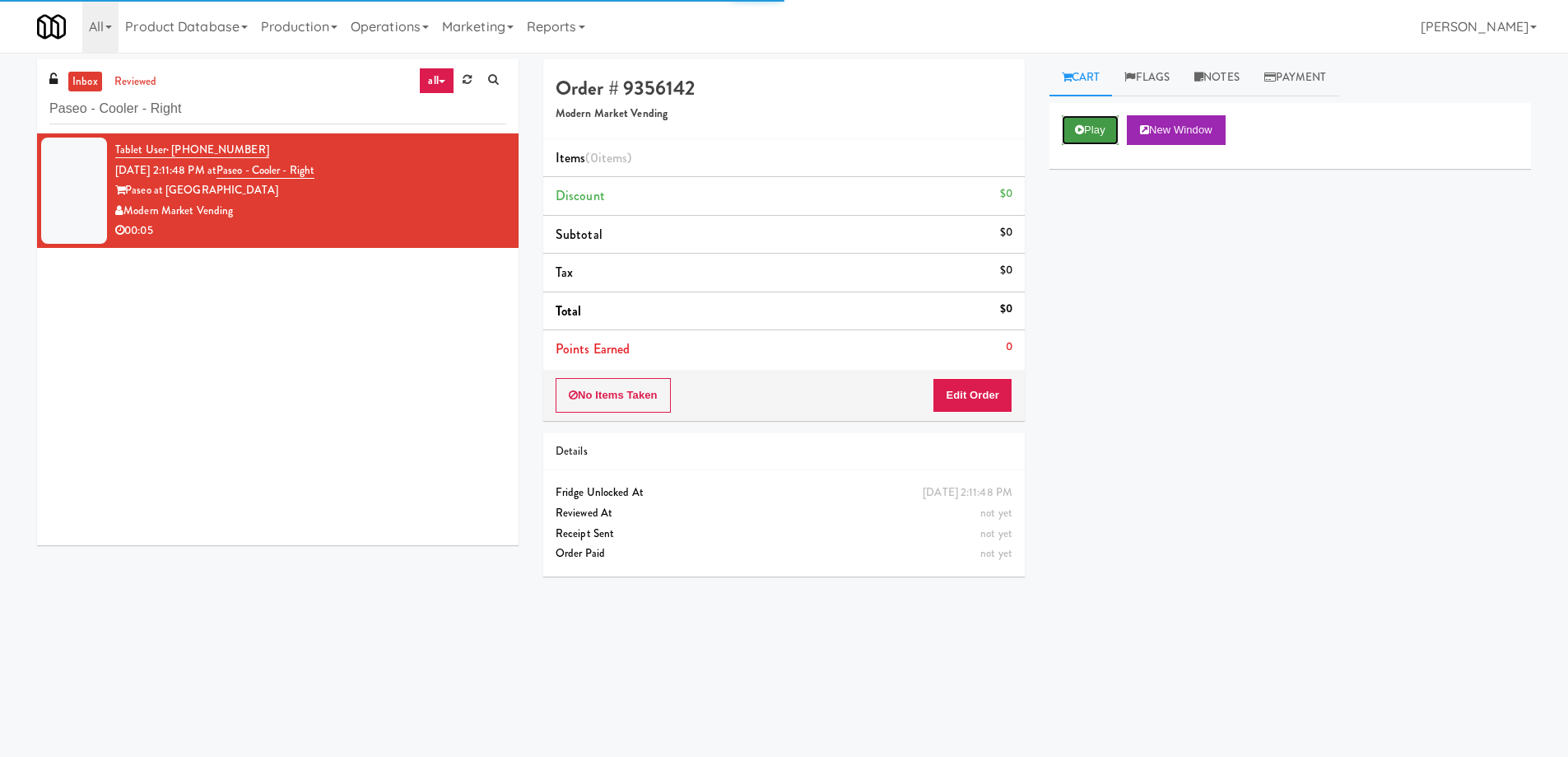
click at [1097, 121] on button "Play" at bounding box center [1090, 129] width 57 height 29
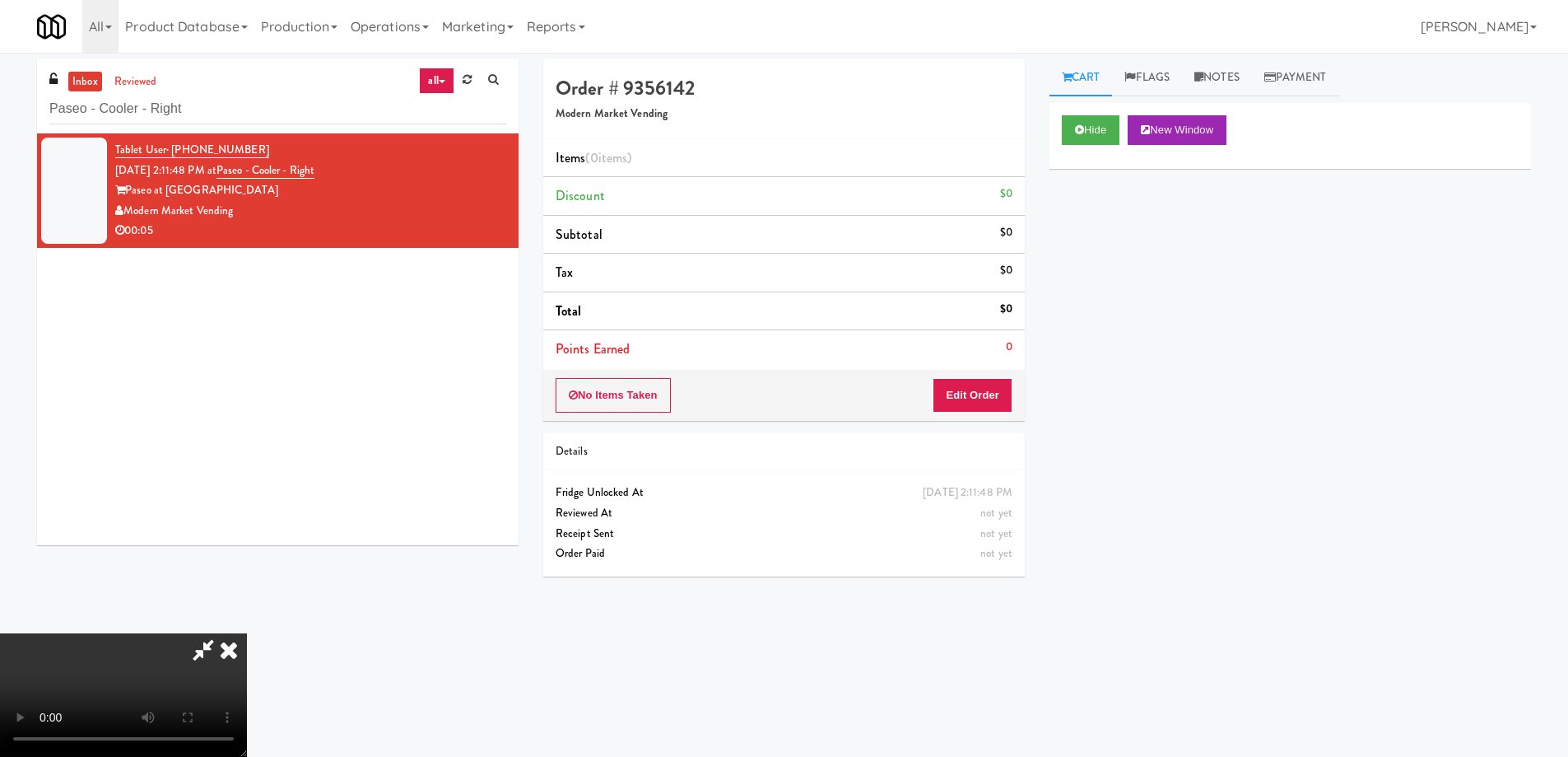
click at [247, 633] on video at bounding box center [123, 695] width 247 height 124
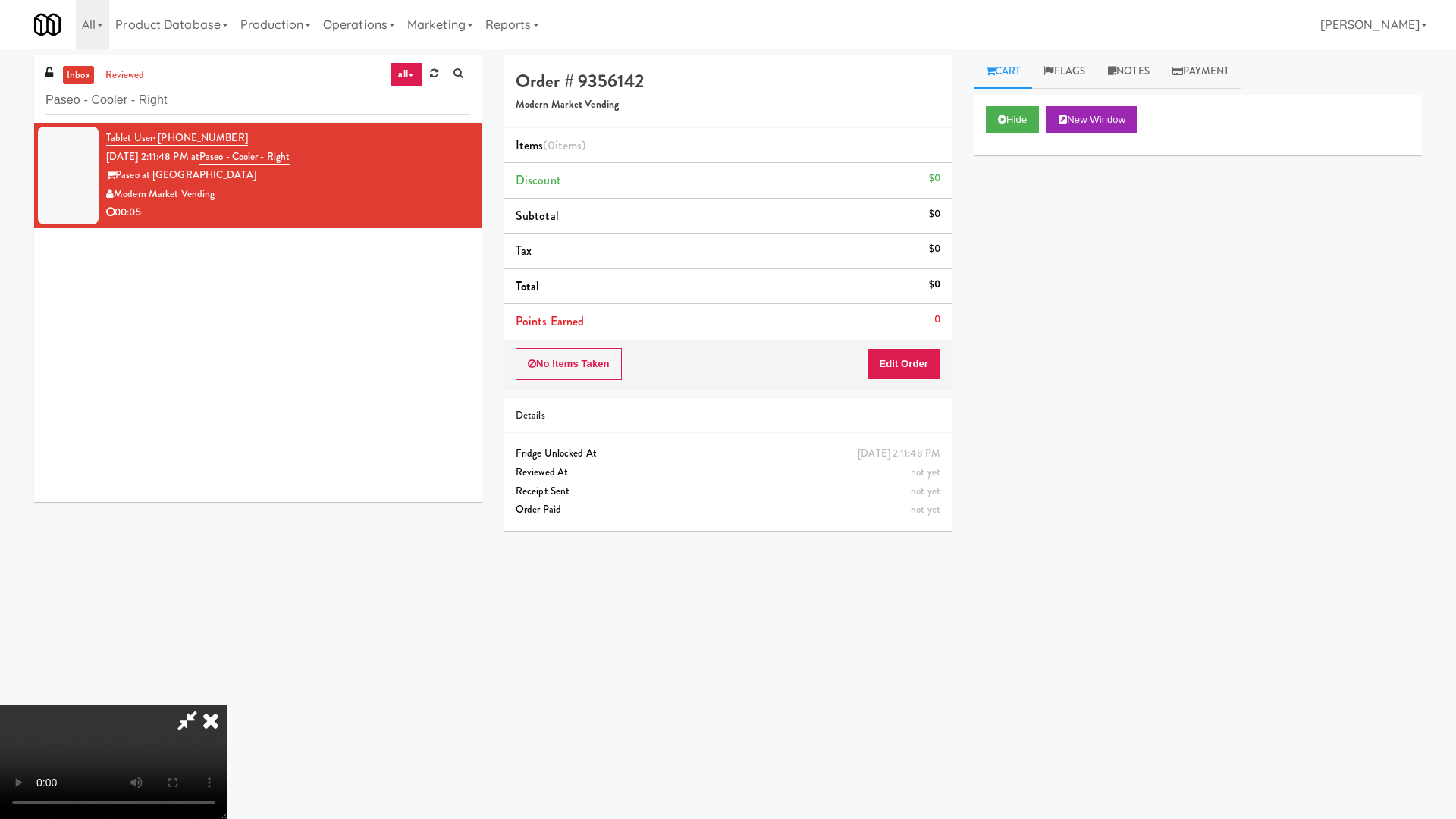
click at [227, 696] on video at bounding box center [113, 762] width 227 height 114
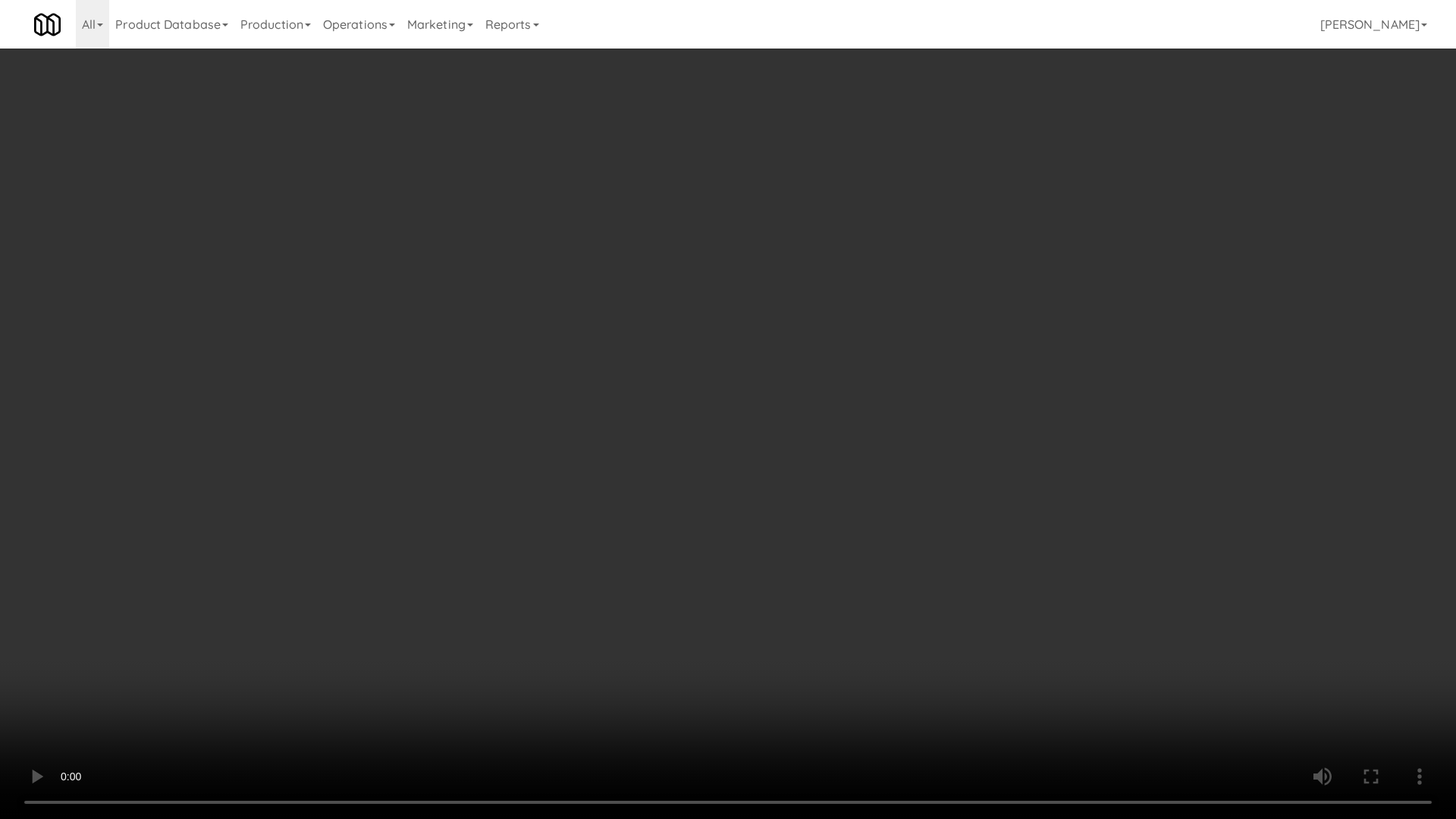
click at [668, 379] on video at bounding box center [728, 409] width 1456 height 819
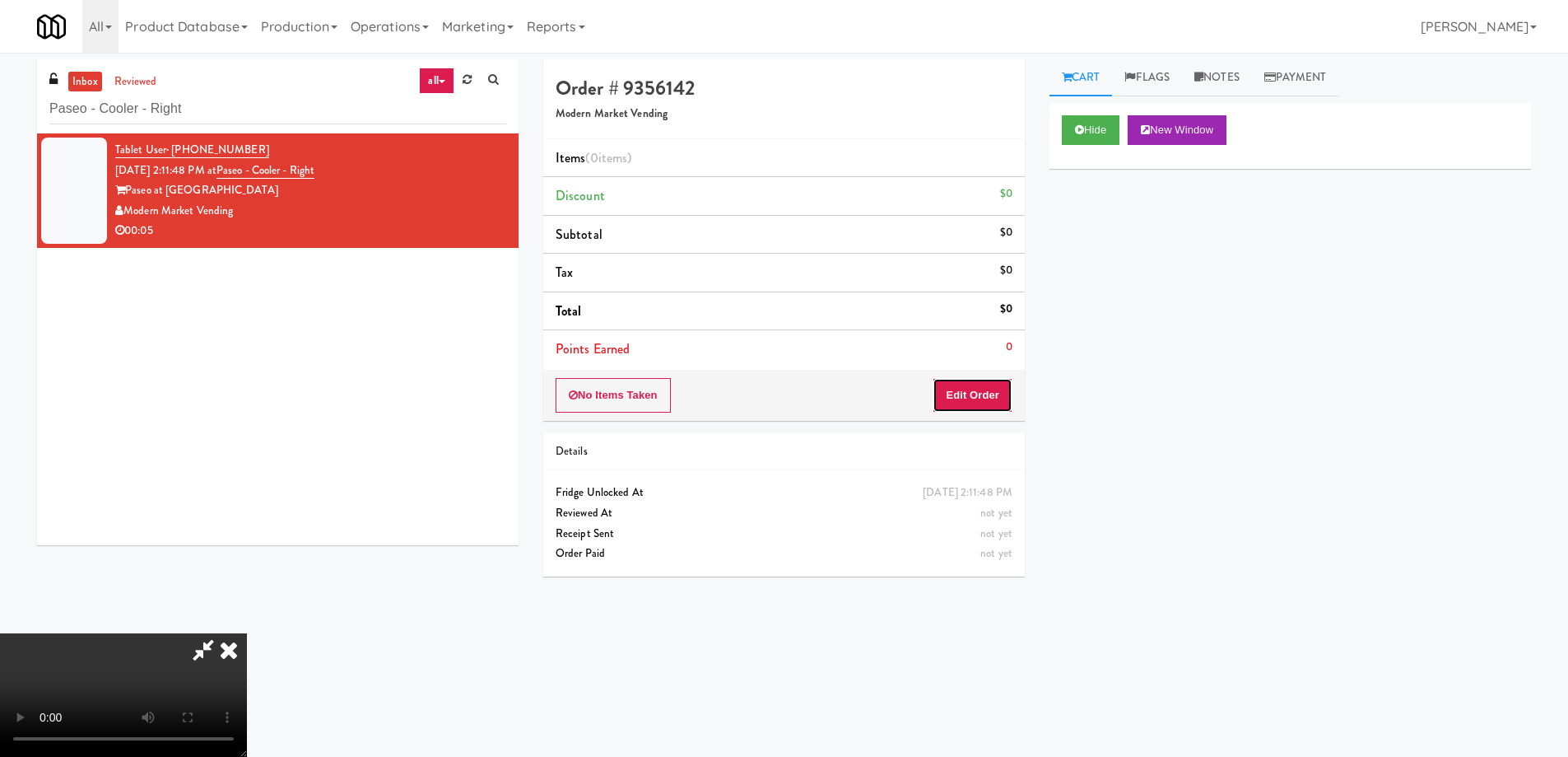
click at [996, 381] on button "Edit Order" at bounding box center [972, 395] width 80 height 35
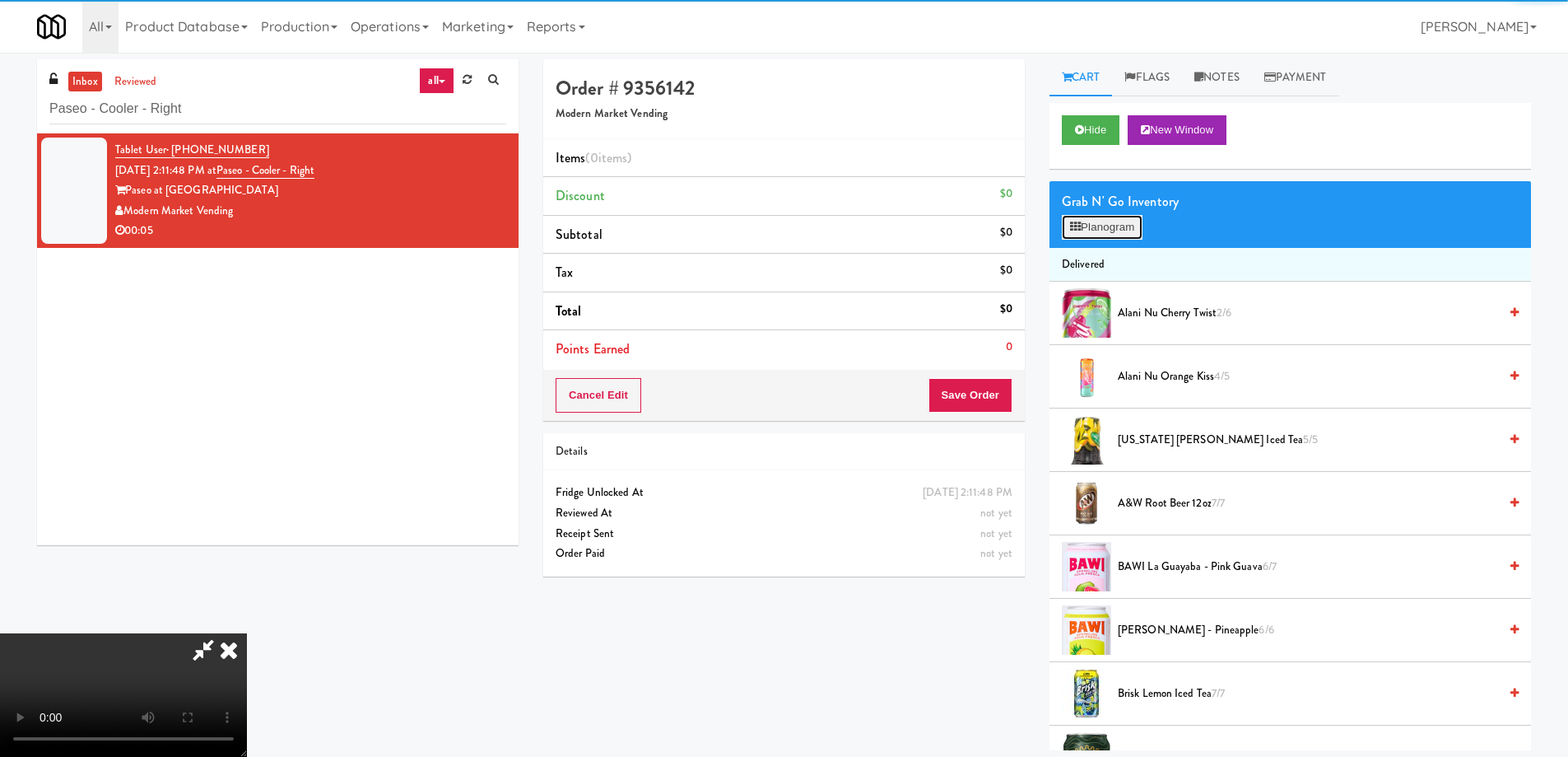
click at [1096, 230] on button "Planogram" at bounding box center [1101, 227] width 80 height 25
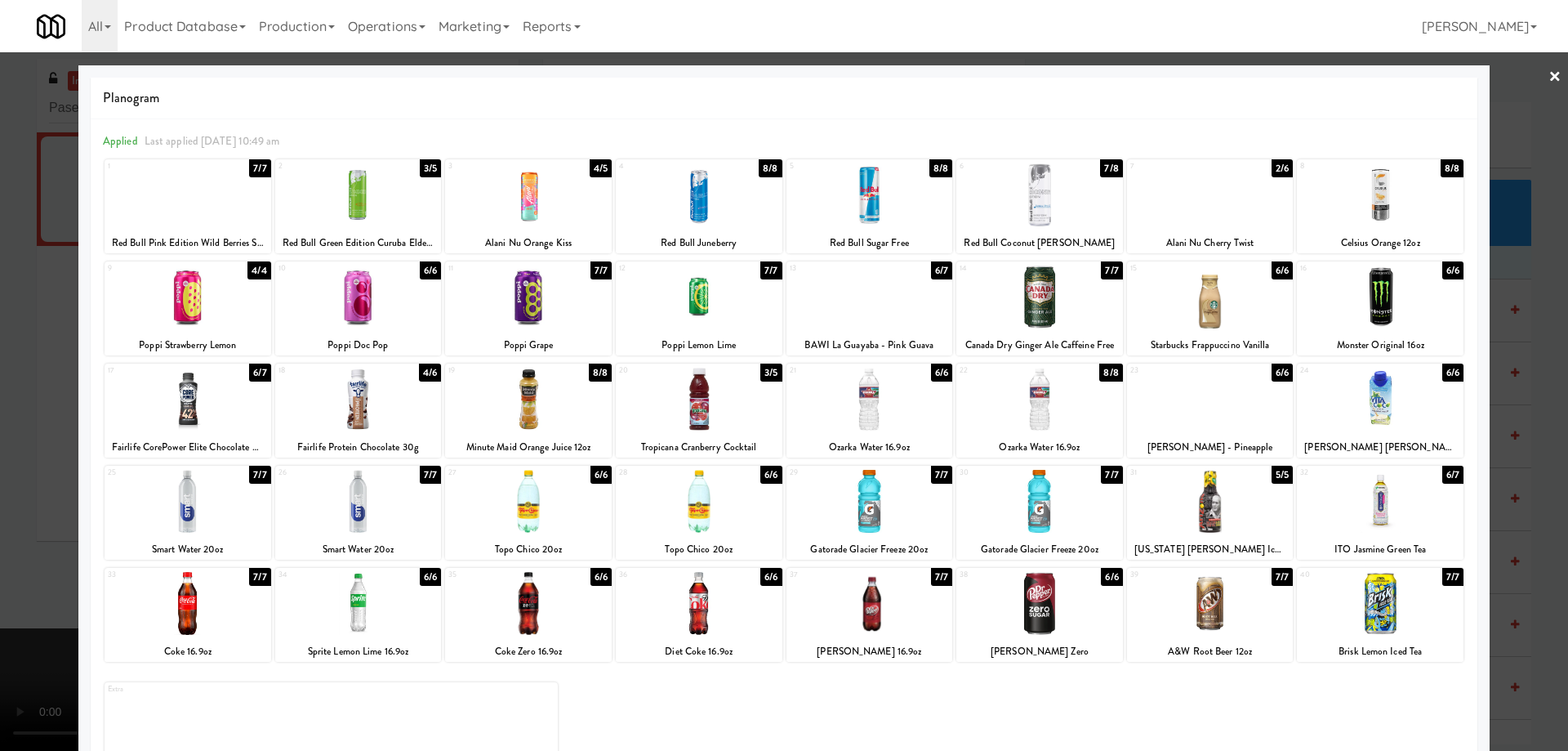
click at [1048, 502] on div at bounding box center [1040, 501] width 167 height 63
click at [1548, 83] on link "×" at bounding box center [1555, 78] width 13 height 51
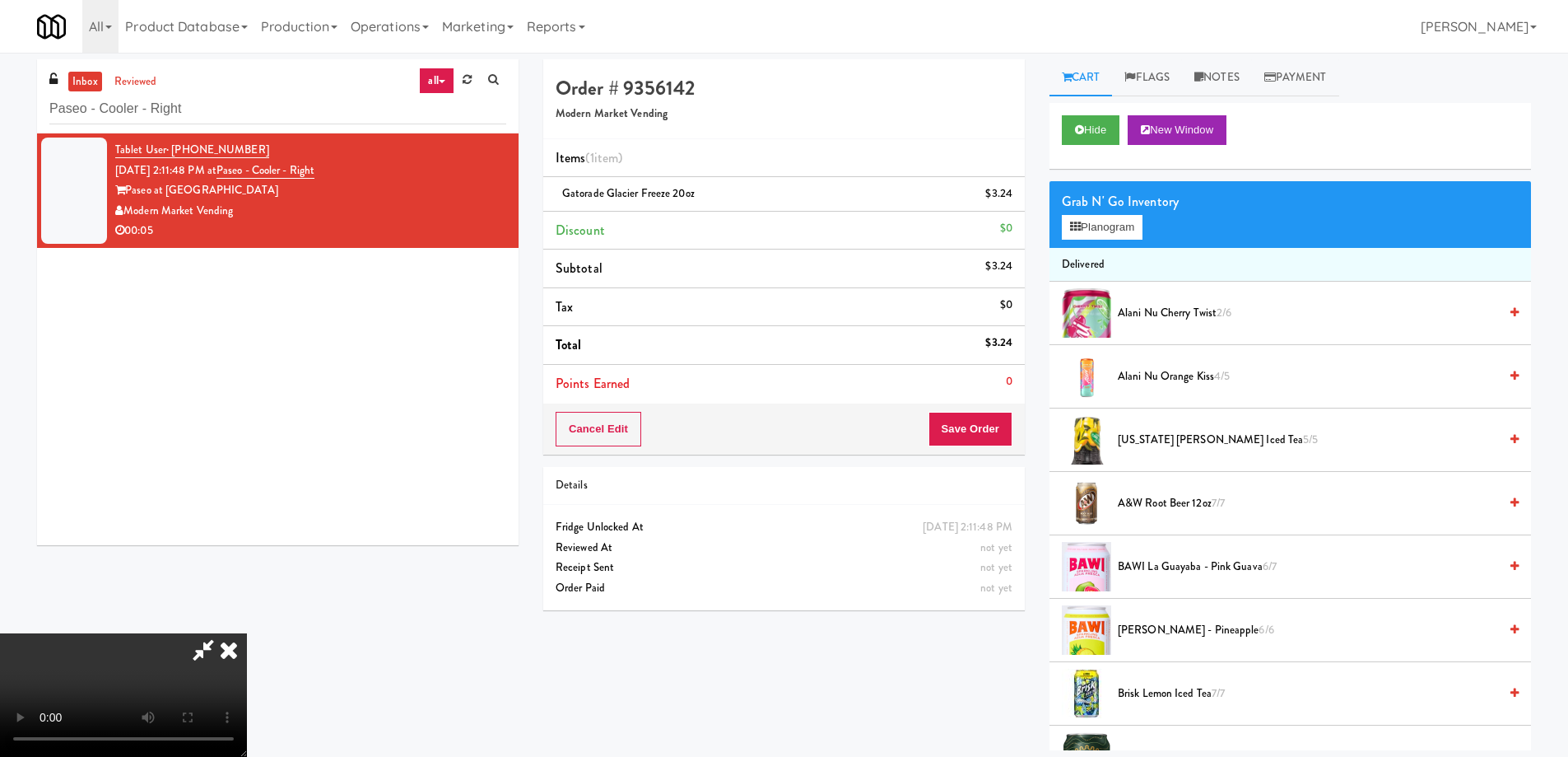
click at [247, 633] on video at bounding box center [123, 695] width 247 height 124
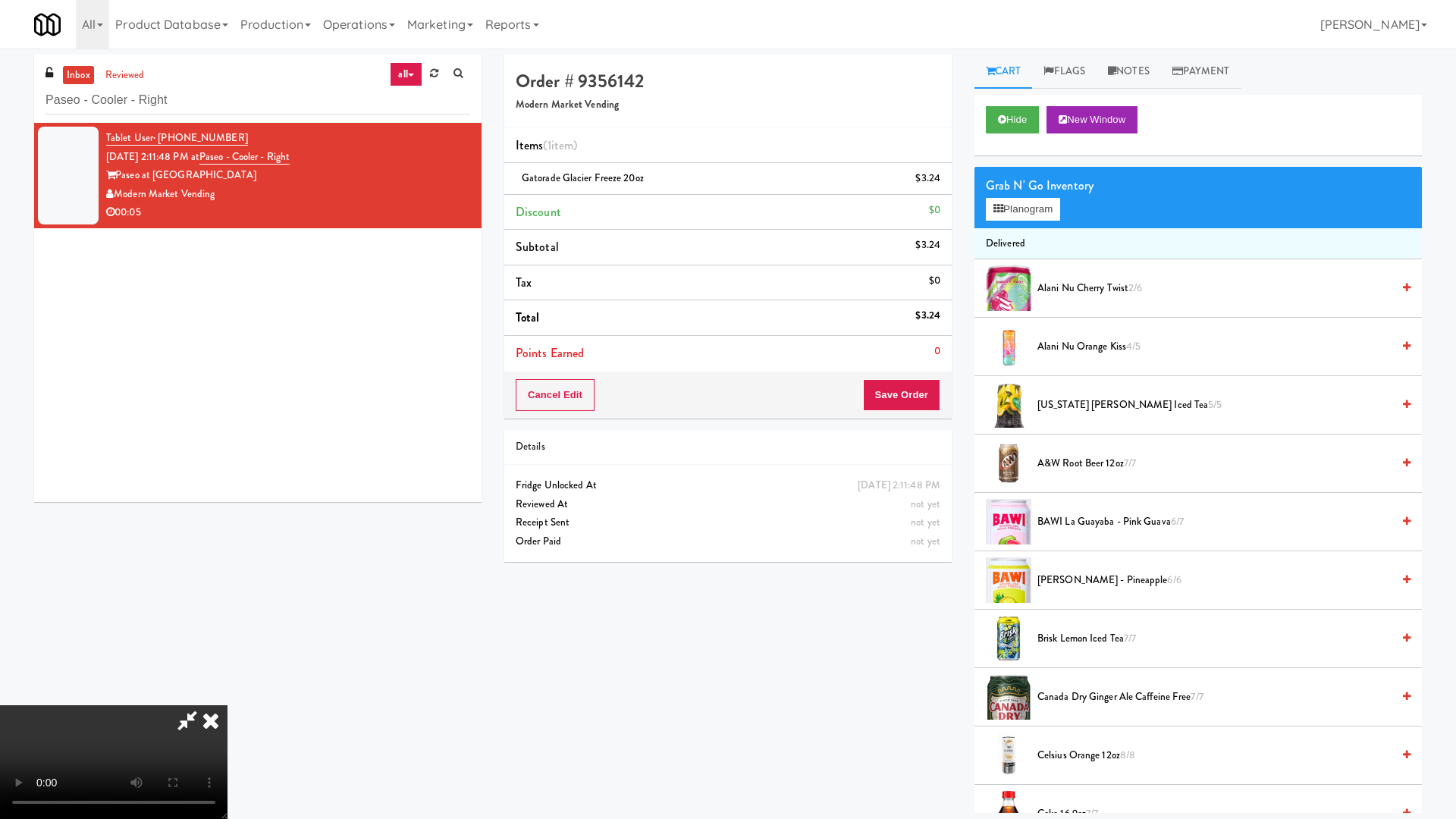
click at [227, 696] on video at bounding box center [113, 762] width 227 height 114
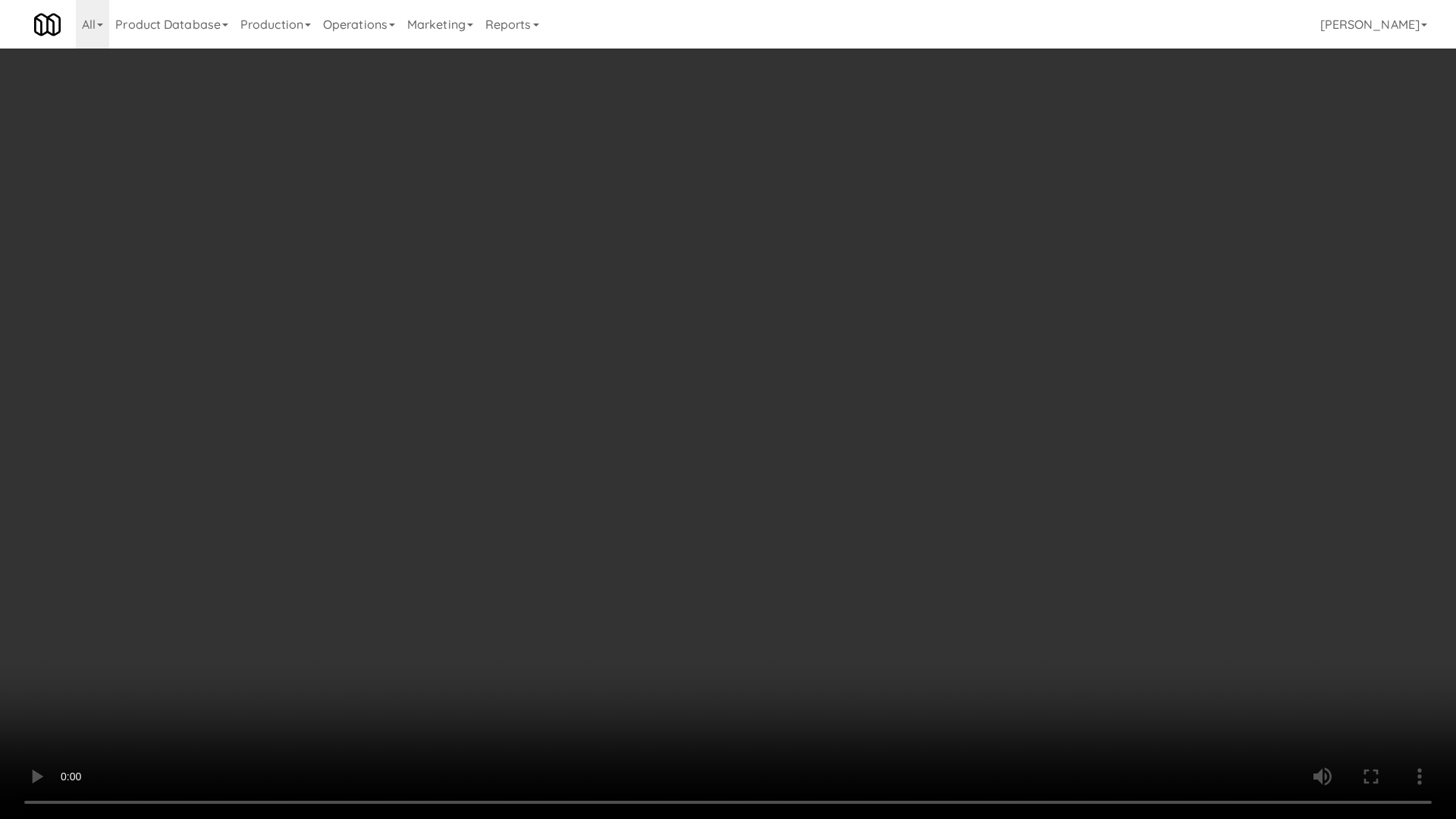
click at [835, 412] on video at bounding box center [728, 409] width 1456 height 819
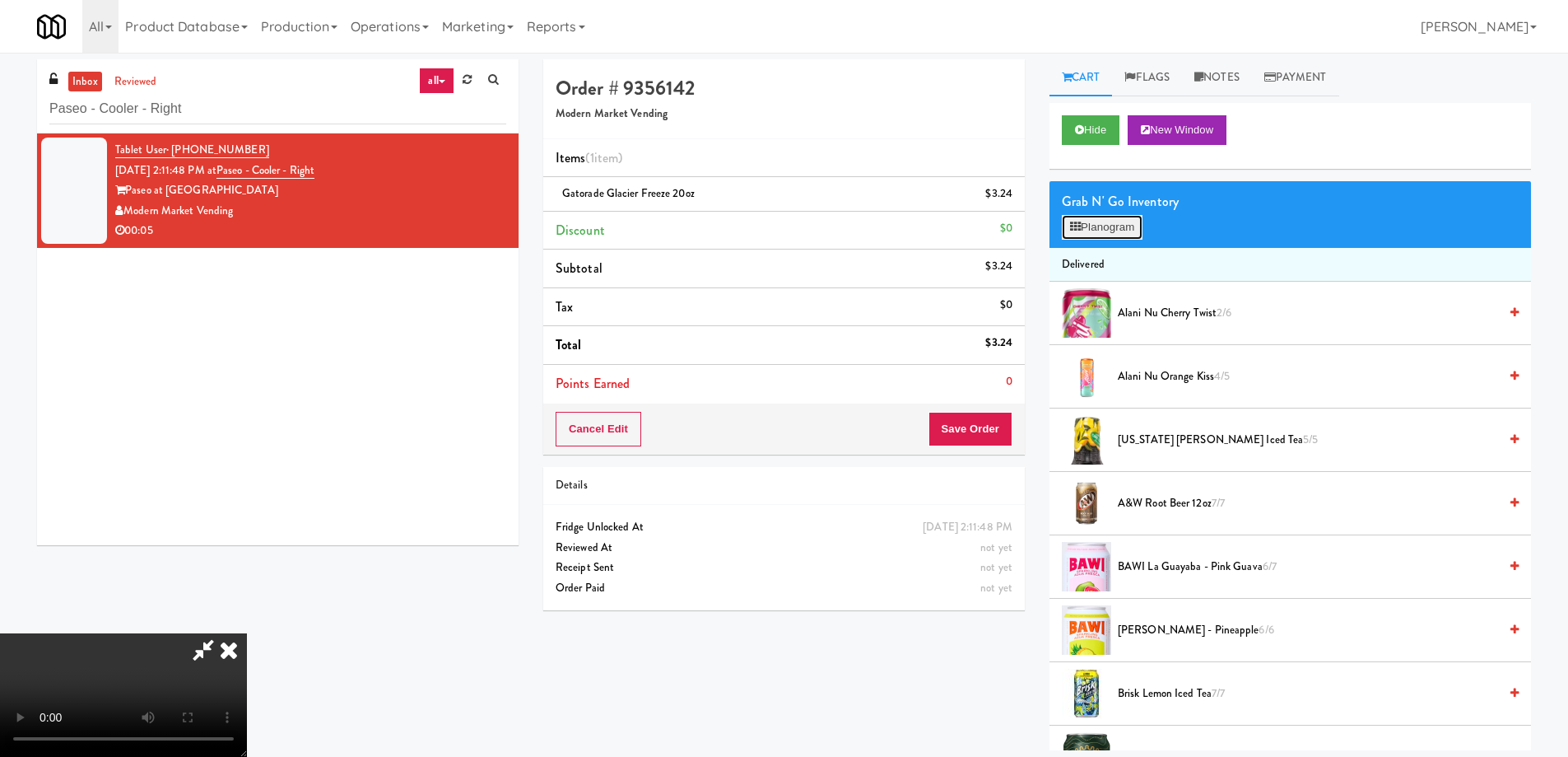
click at [1086, 226] on button "Planogram" at bounding box center [1101, 227] width 80 height 25
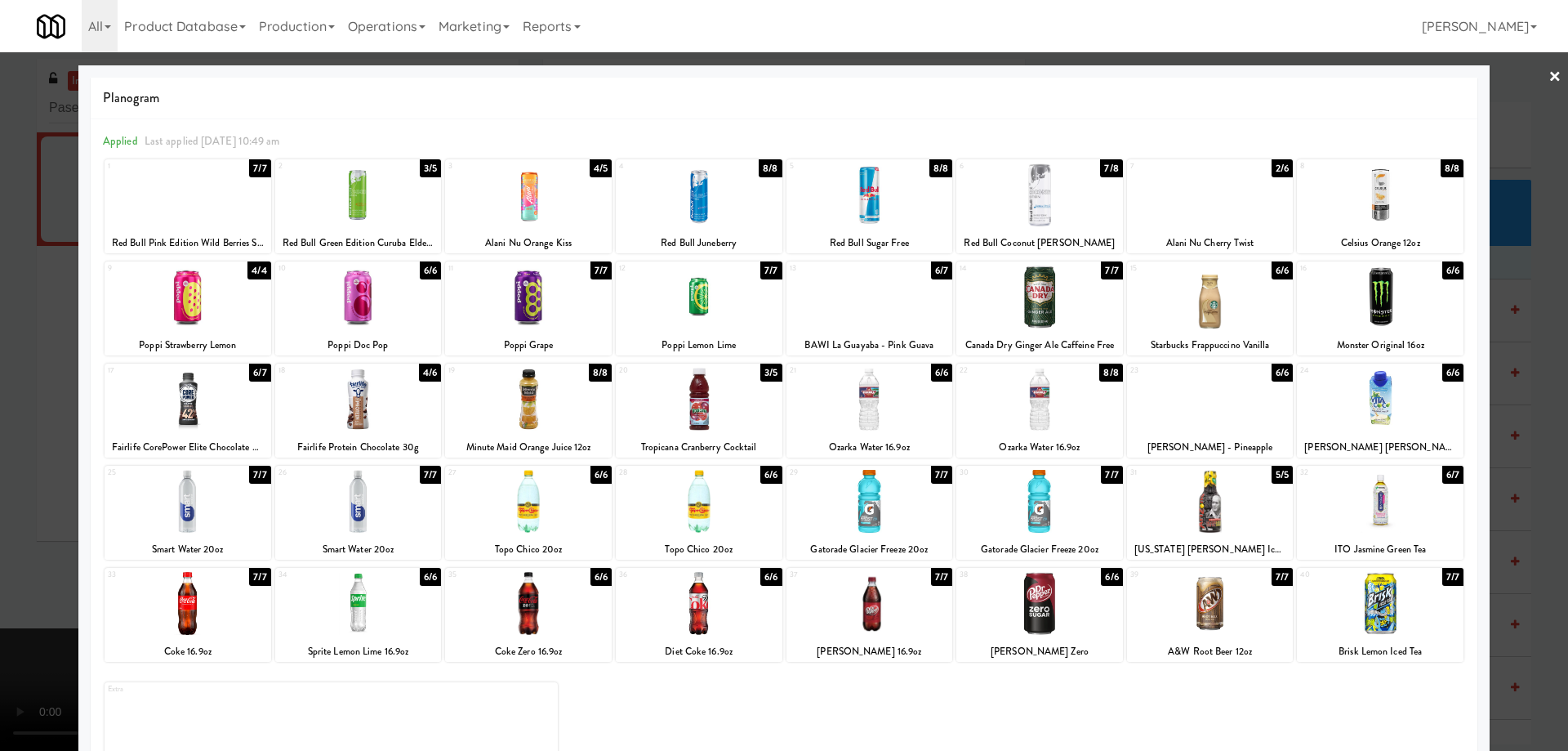
click at [1058, 294] on div at bounding box center [1040, 296] width 167 height 63
click at [1548, 78] on link "×" at bounding box center [1555, 78] width 13 height 51
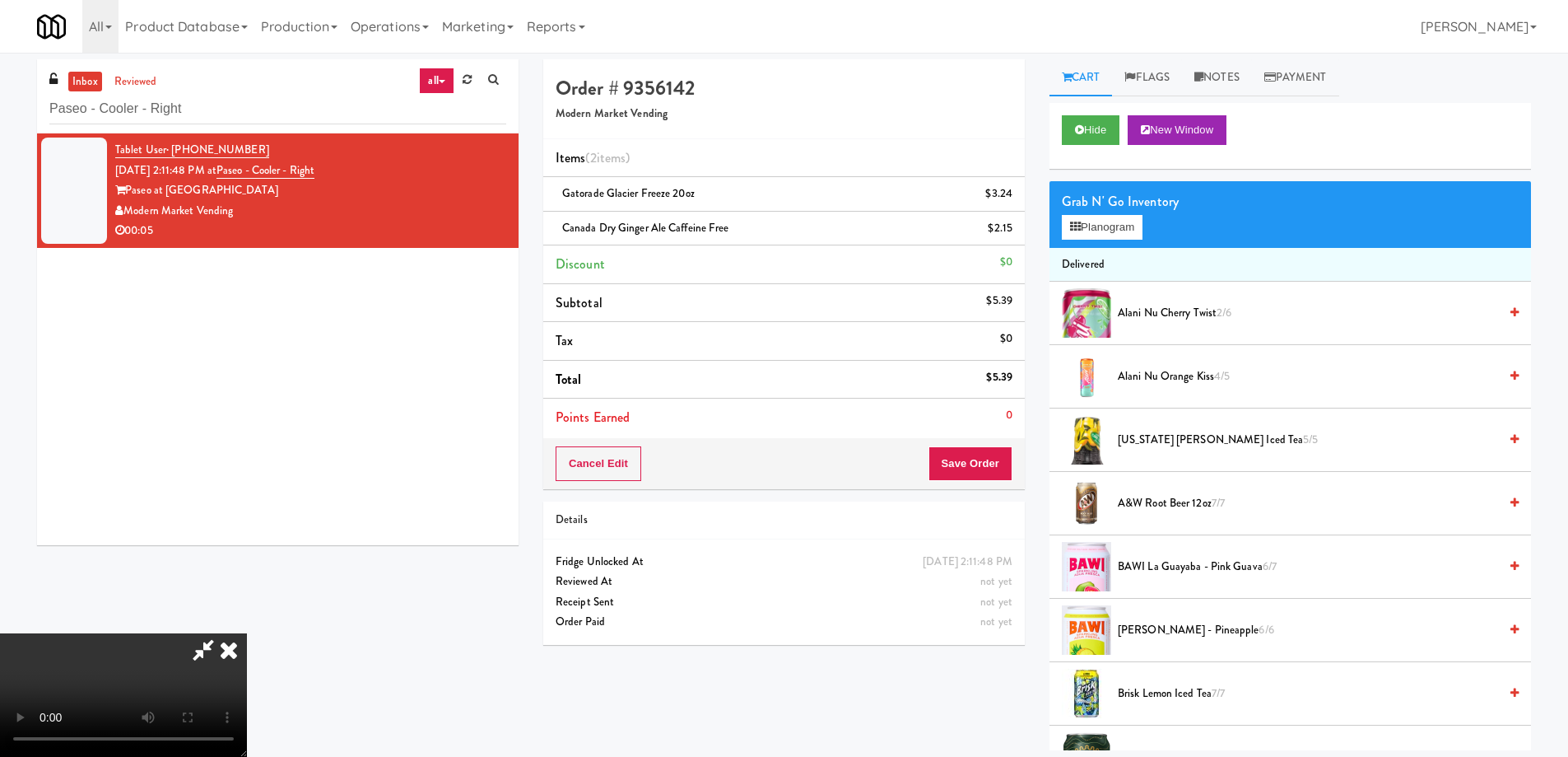
click at [247, 633] on video at bounding box center [123, 695] width 247 height 124
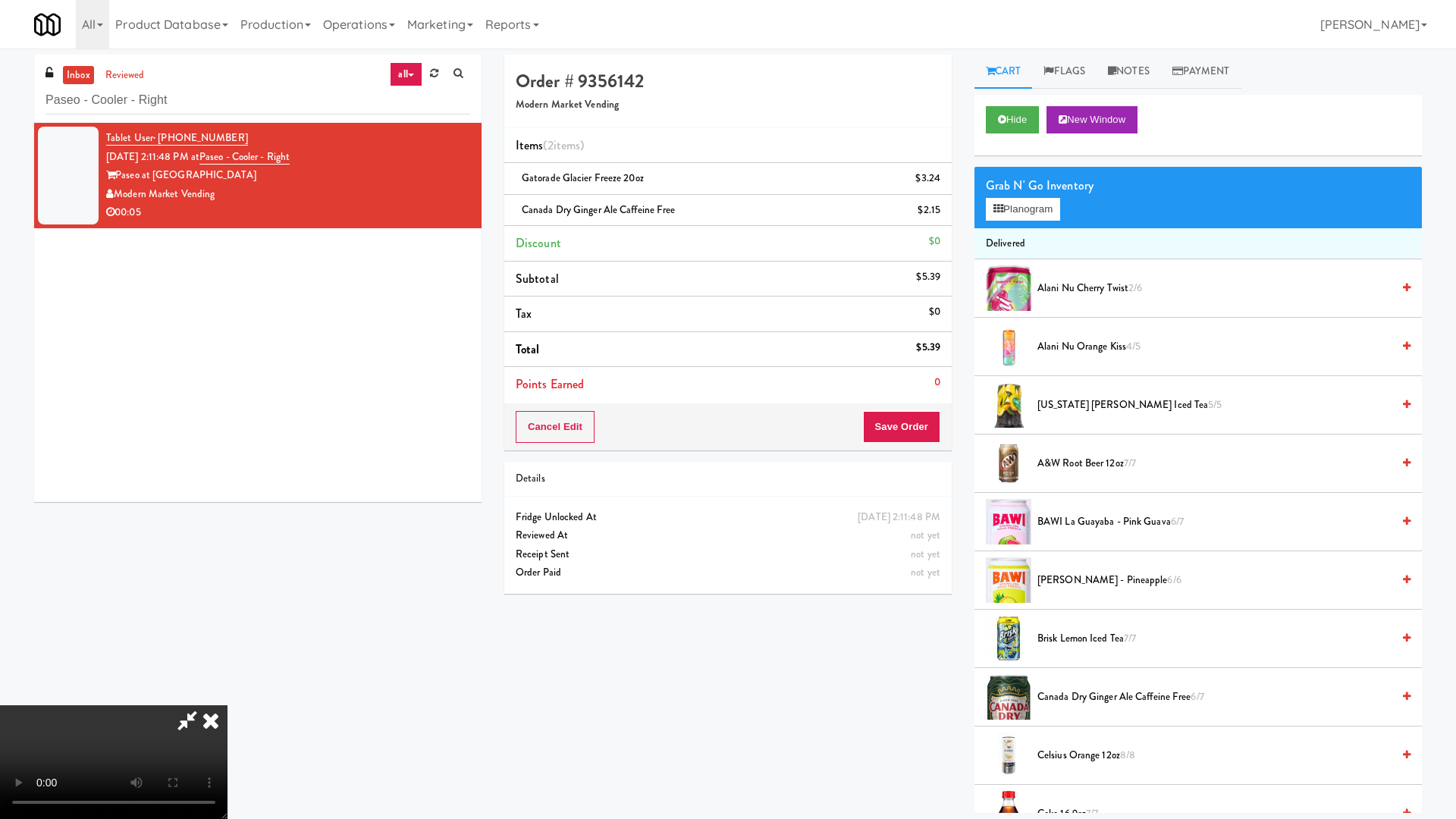
click at [227, 696] on video at bounding box center [113, 762] width 227 height 114
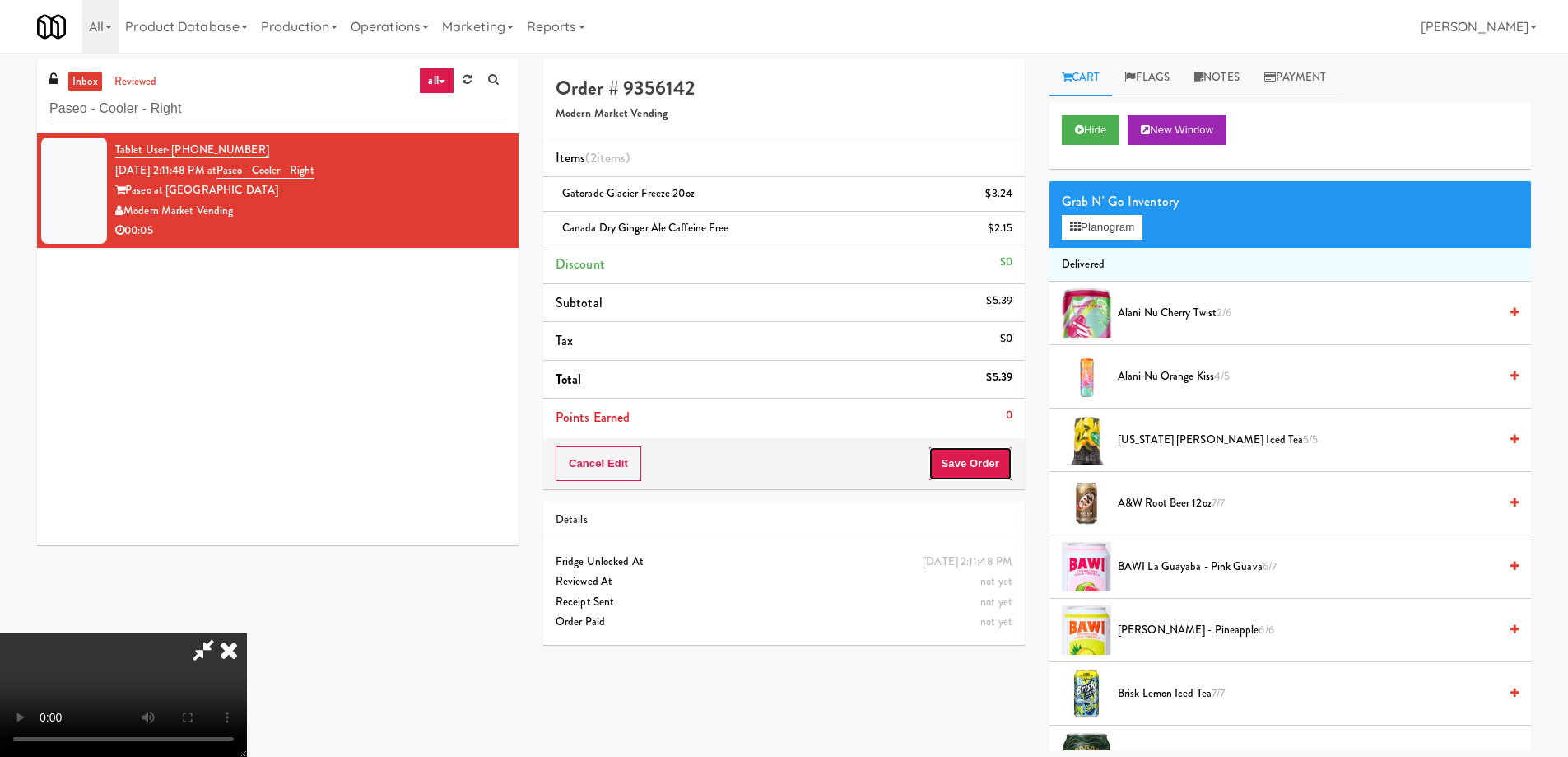
drag, startPoint x: 985, startPoint y: 466, endPoint x: 973, endPoint y: 444, distance: 25.1
click at [985, 465] on button "Save Order" at bounding box center [970, 463] width 84 height 35
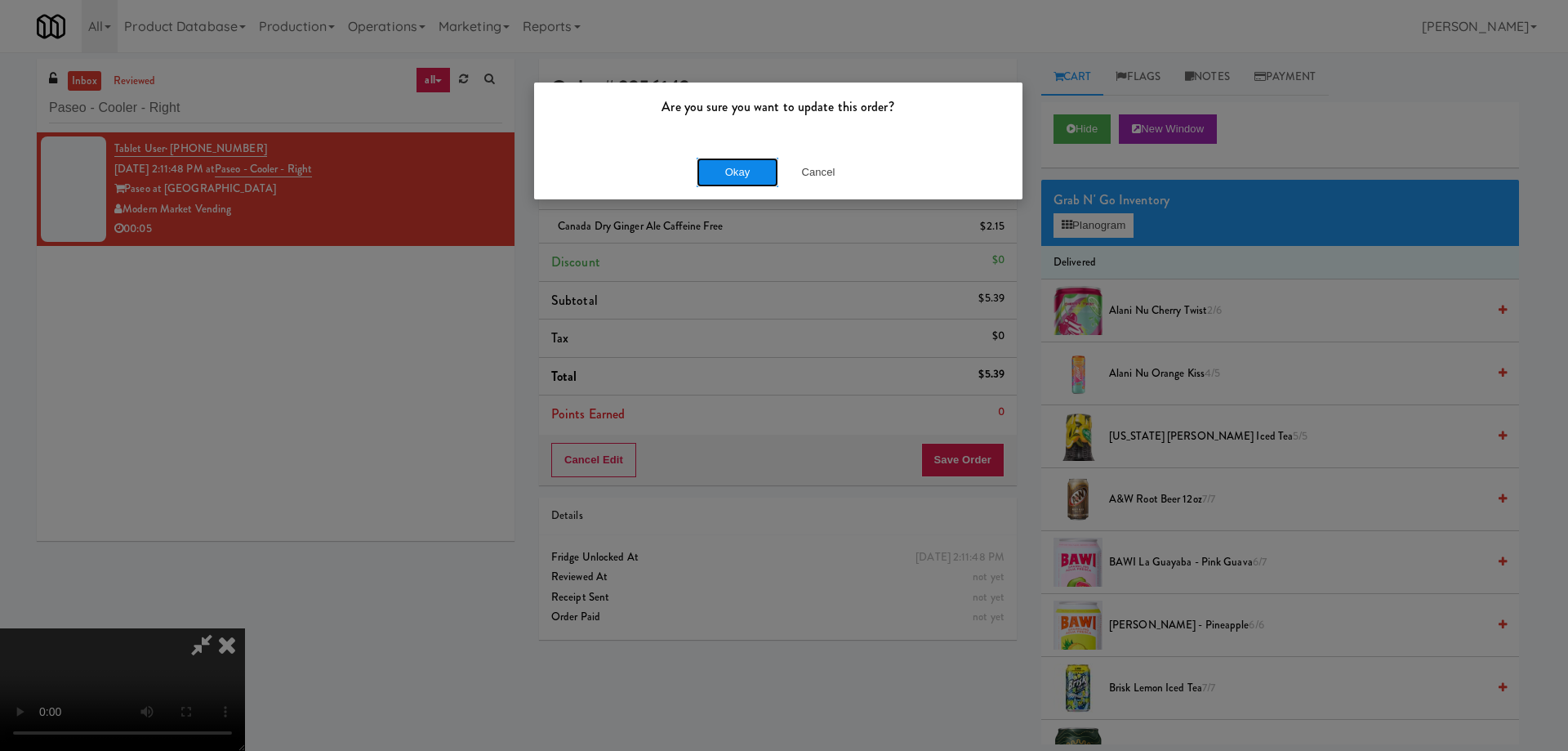
click at [745, 173] on button "Okay" at bounding box center [737, 172] width 82 height 29
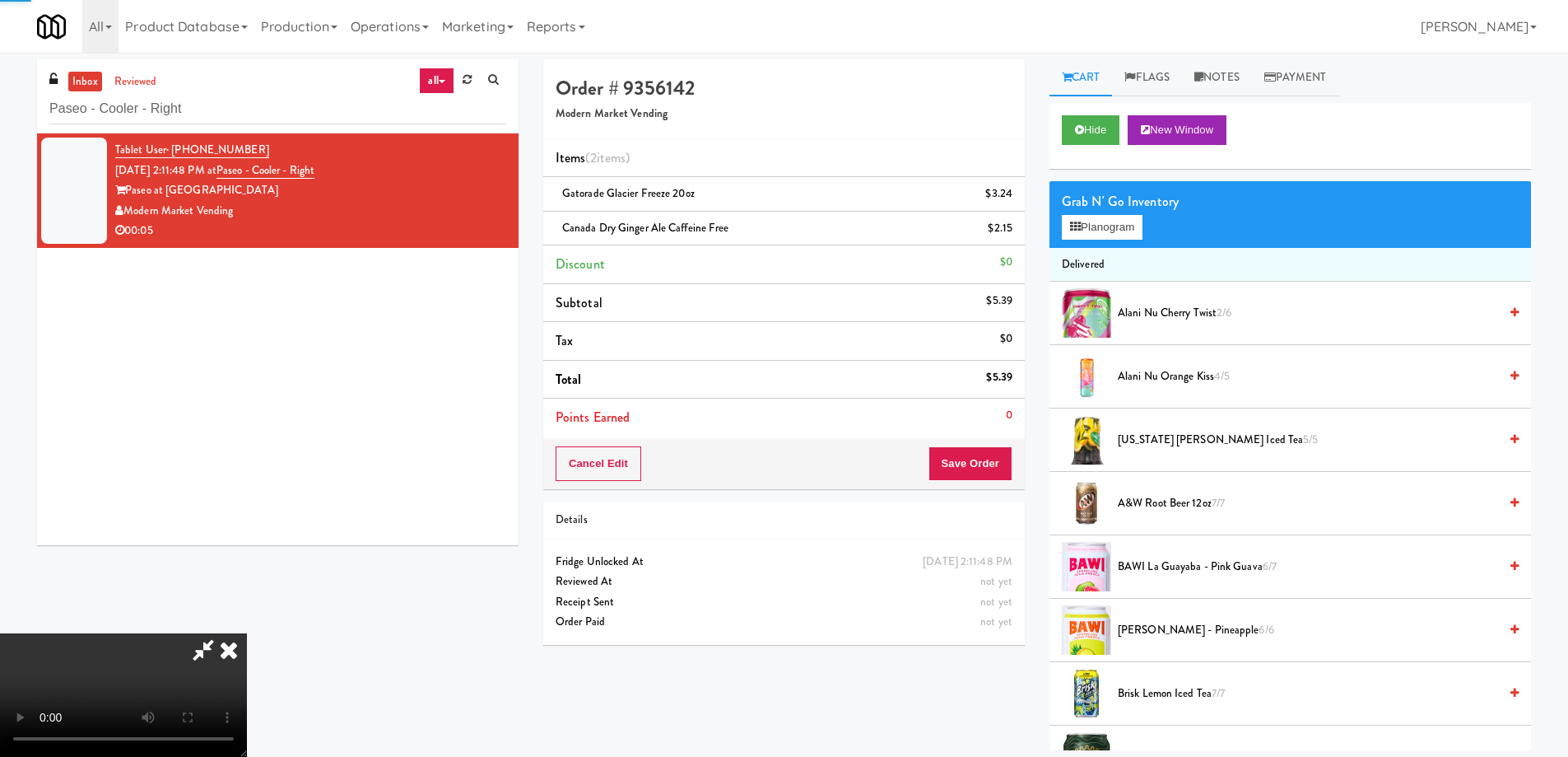
click at [247, 633] on icon at bounding box center [229, 649] width 36 height 33
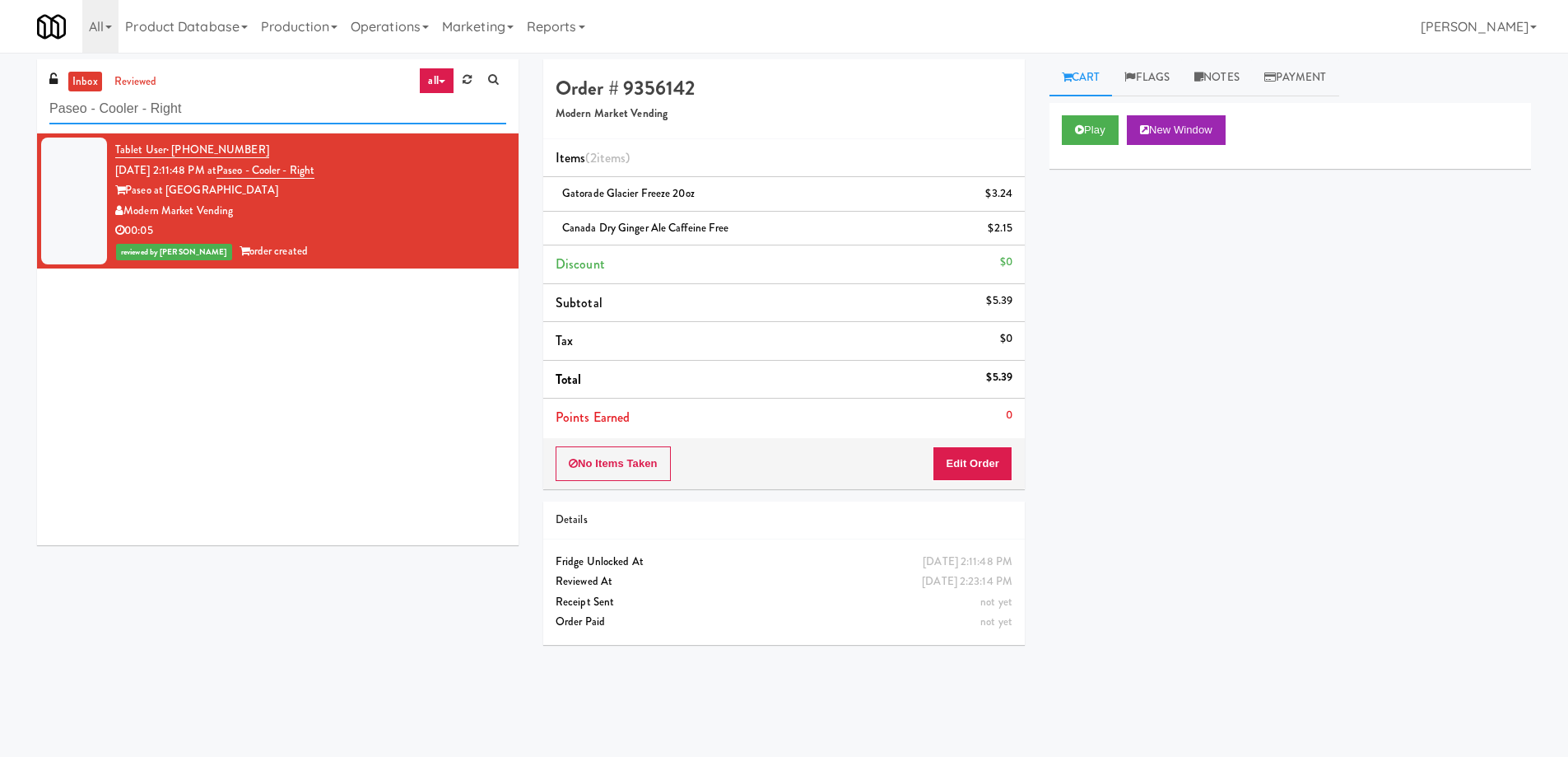
click at [285, 112] on input "Paseo - Cooler - Right" at bounding box center [278, 109] width 457 height 30
paste input "Vista St. Clair - Cooler"
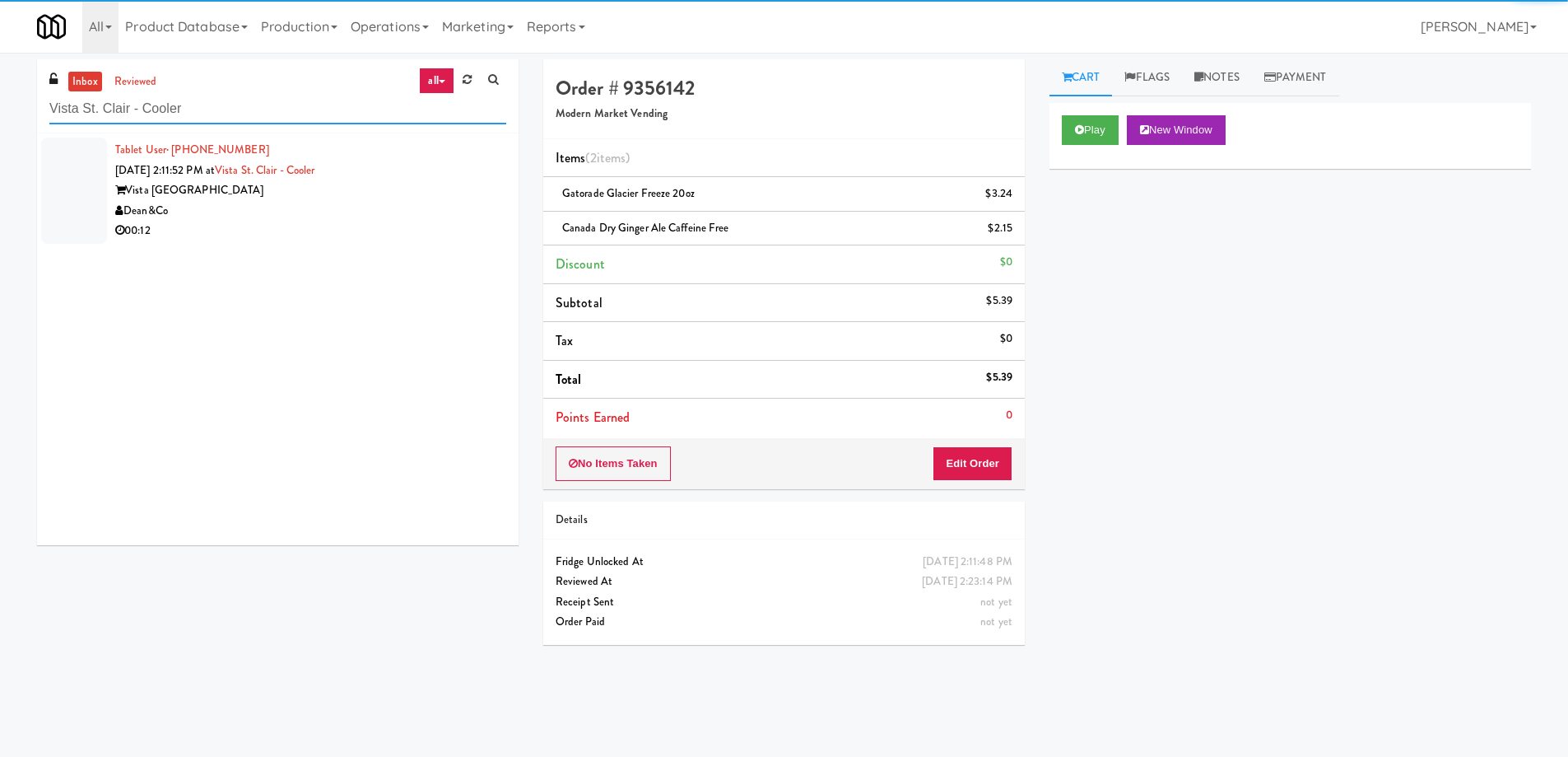
type input "Vista St. Clair - Cooler"
click at [358, 222] on div "00:12" at bounding box center [311, 232] width 391 height 21
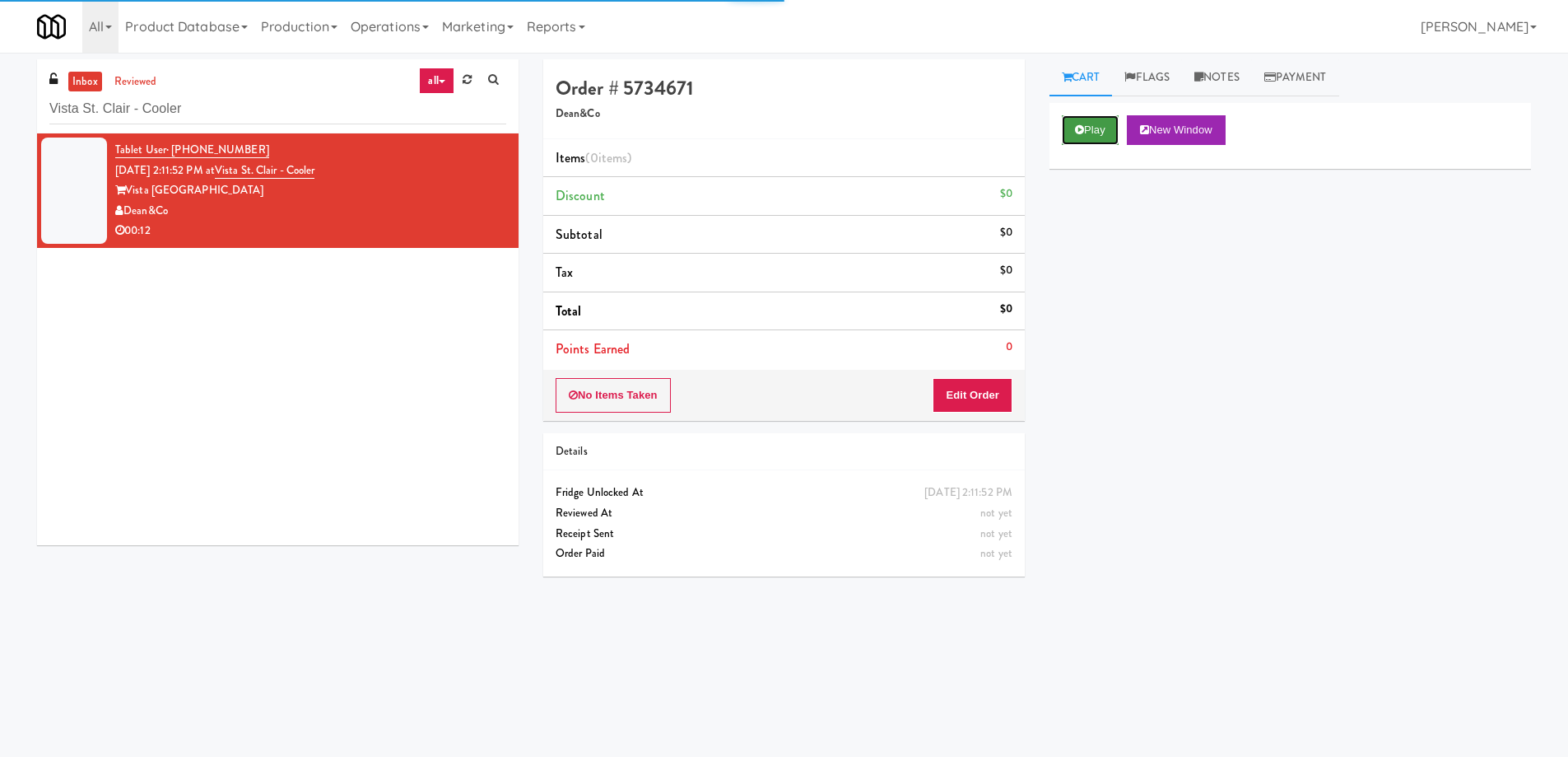
click at [1077, 137] on button "Play" at bounding box center [1090, 129] width 57 height 29
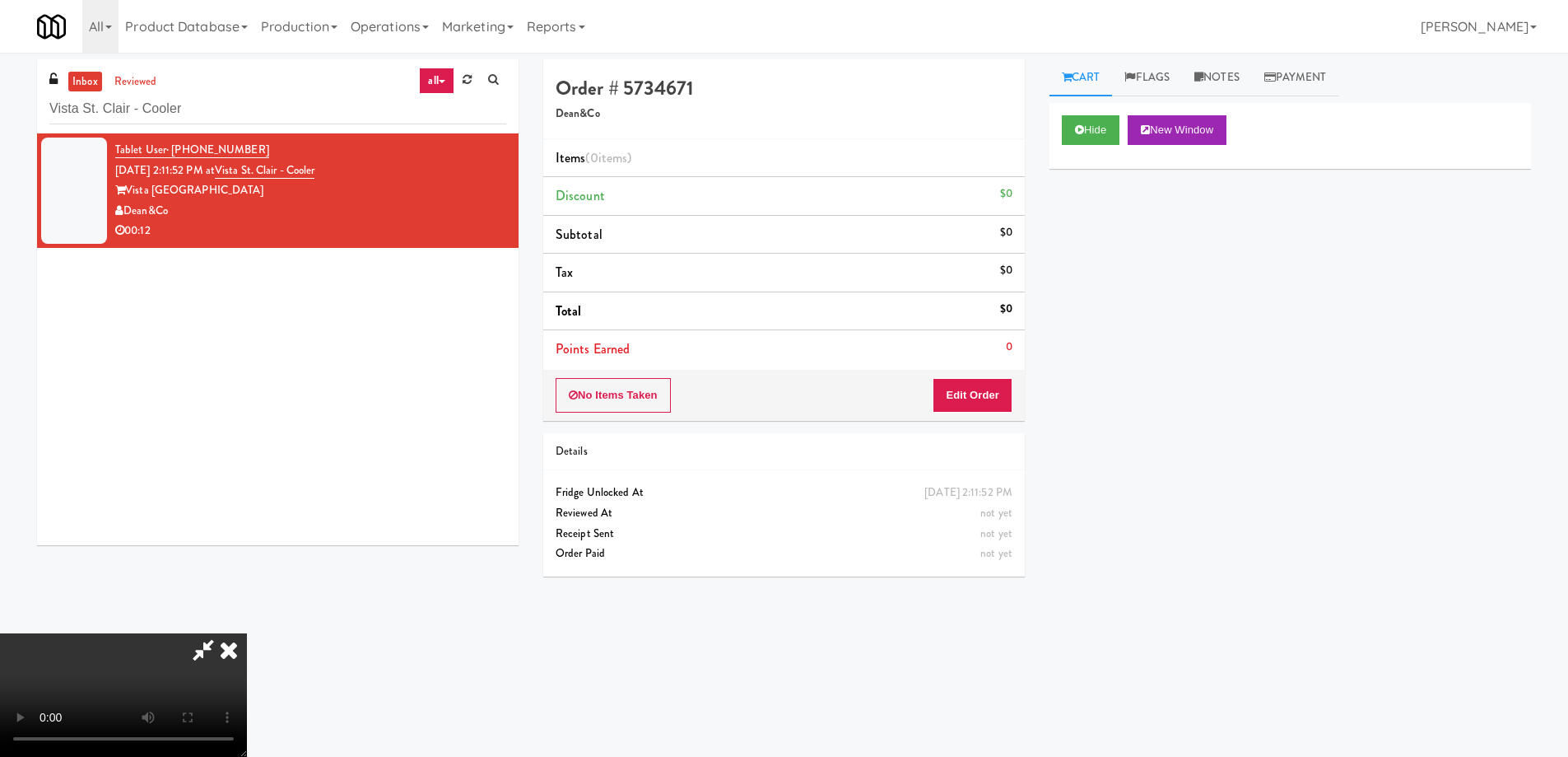
click at [247, 633] on video at bounding box center [123, 695] width 247 height 124
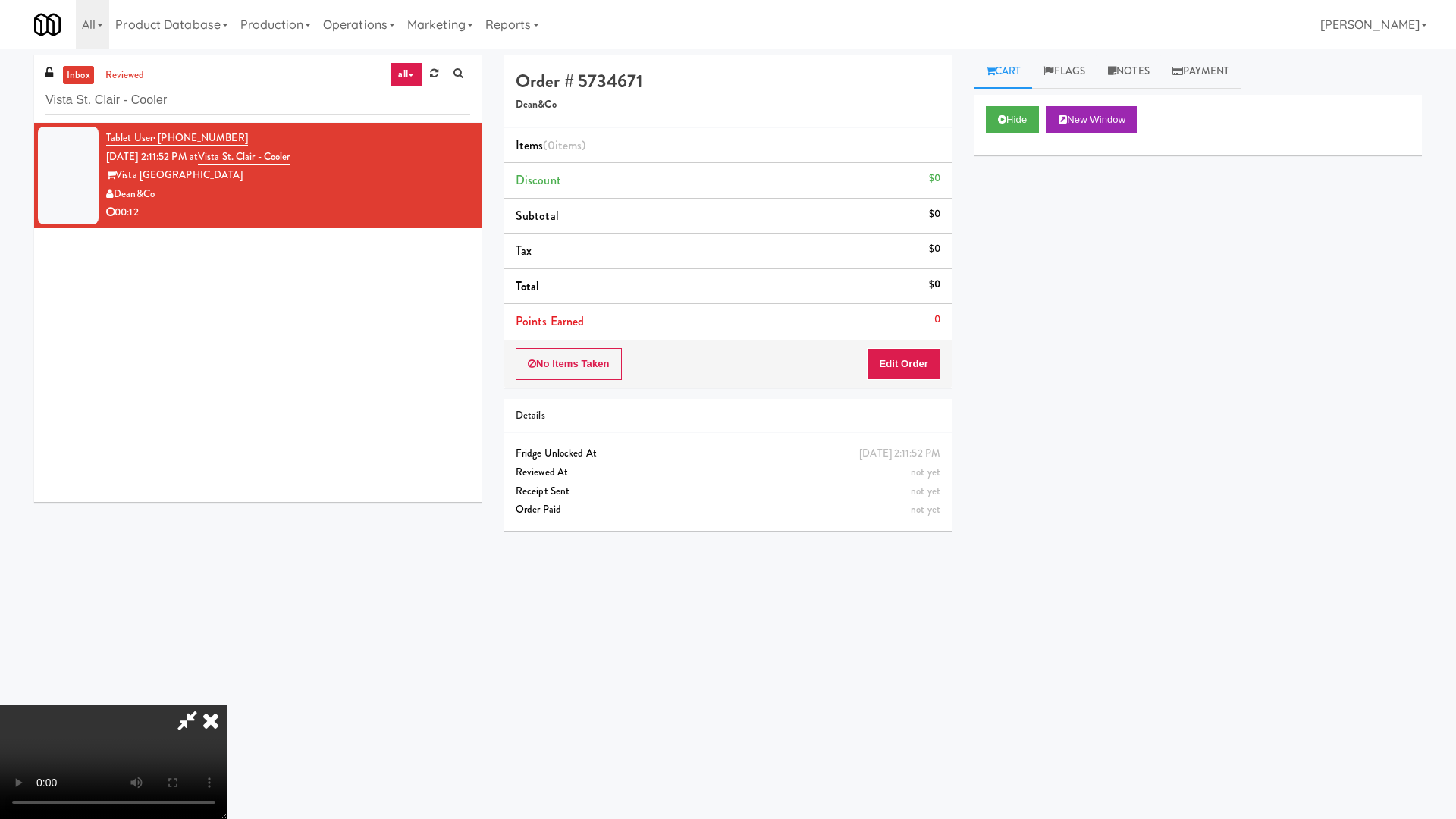
click at [227, 696] on video at bounding box center [113, 762] width 227 height 114
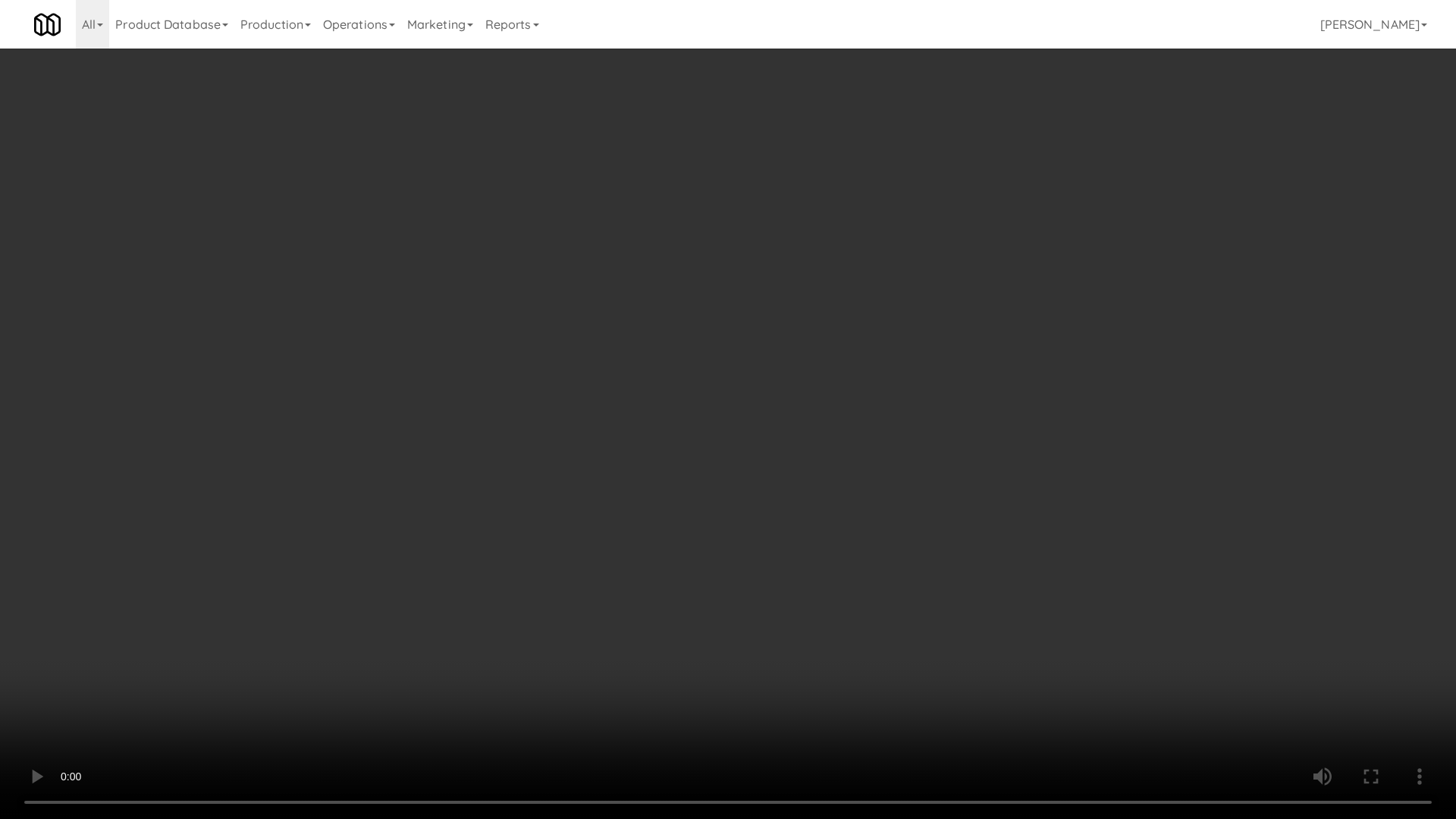
click at [770, 433] on video at bounding box center [728, 409] width 1456 height 819
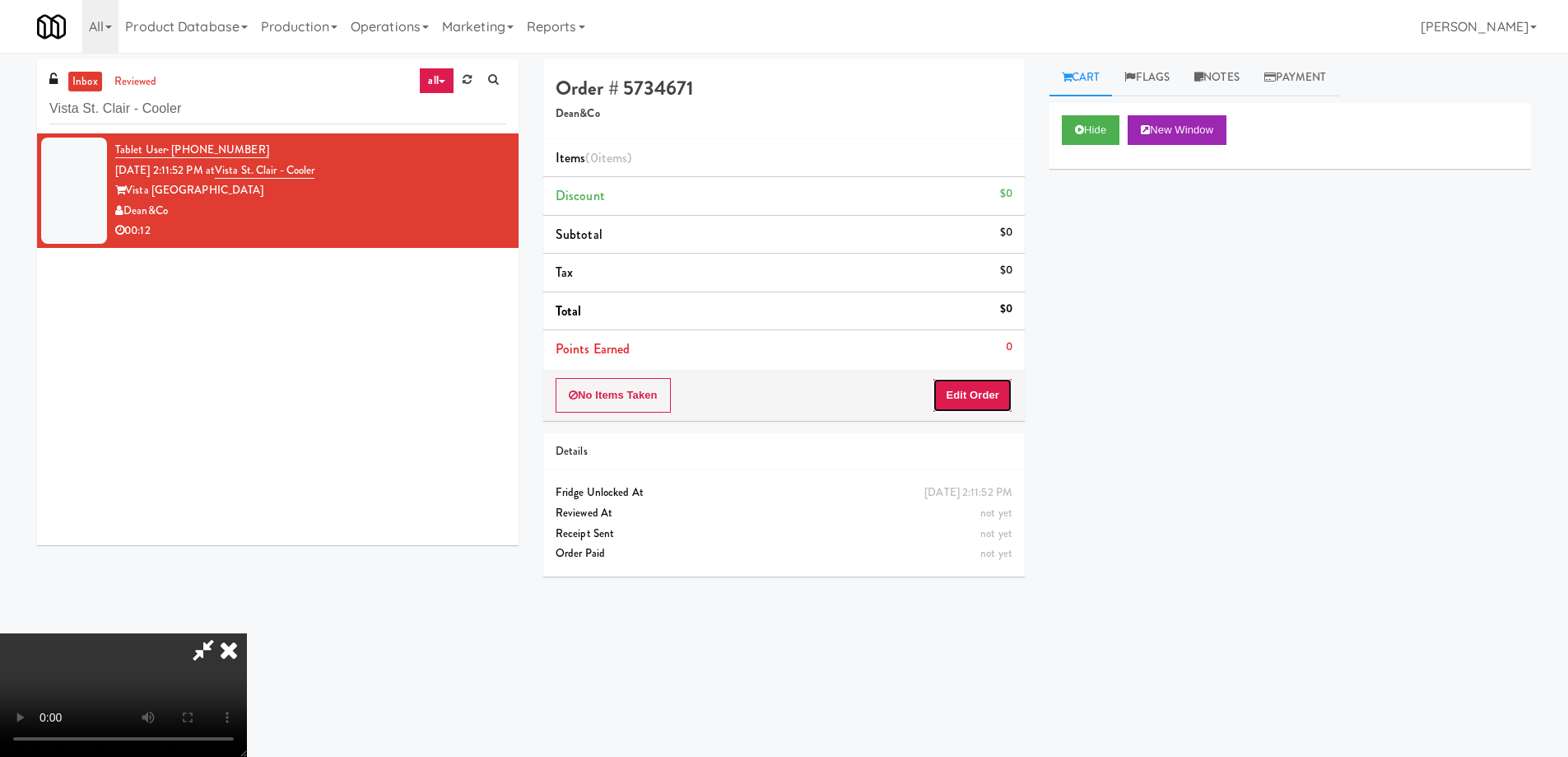
click at [983, 392] on button "Edit Order" at bounding box center [972, 395] width 80 height 35
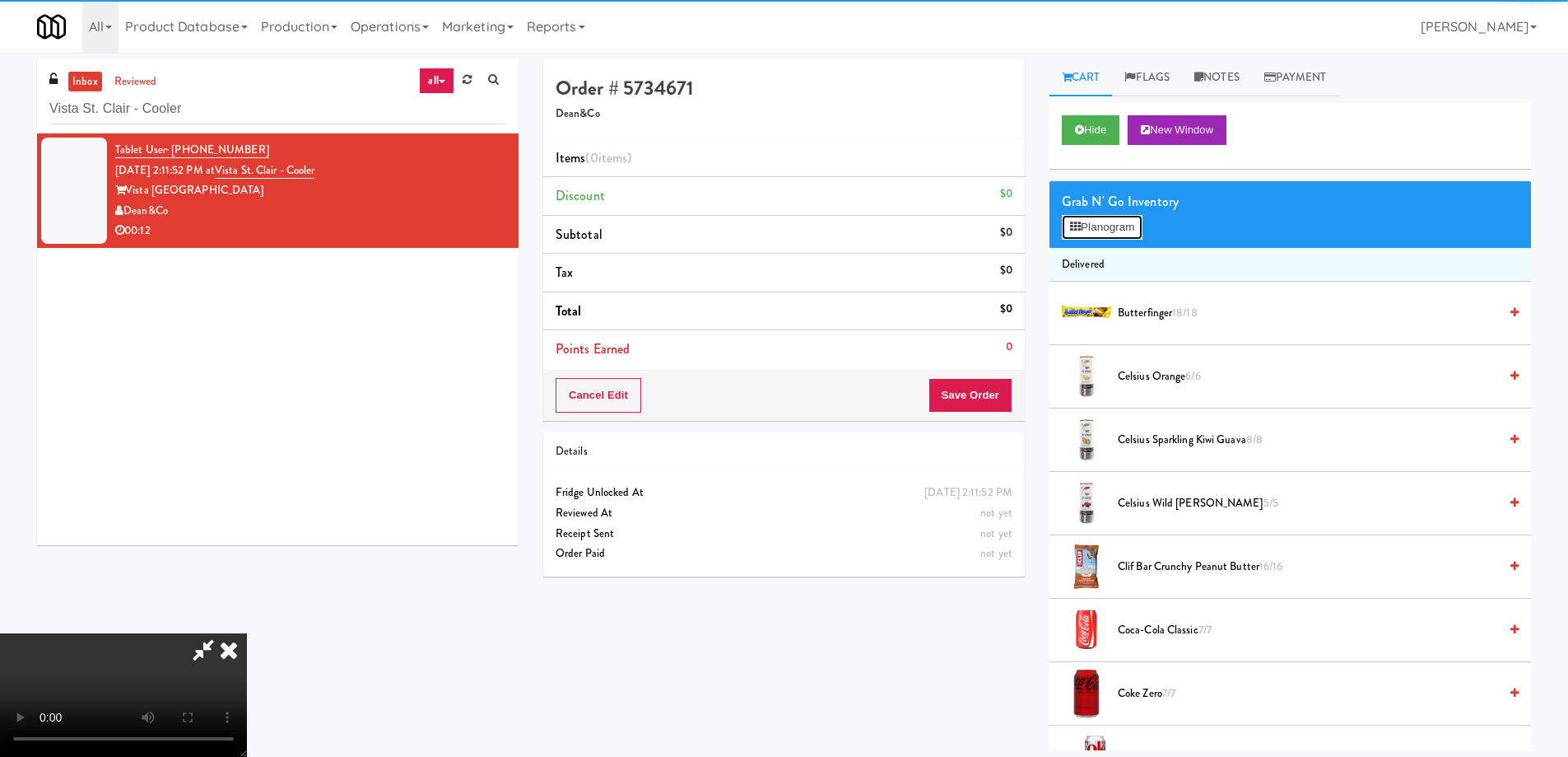
click at [1074, 222] on icon at bounding box center [1075, 226] width 10 height 10
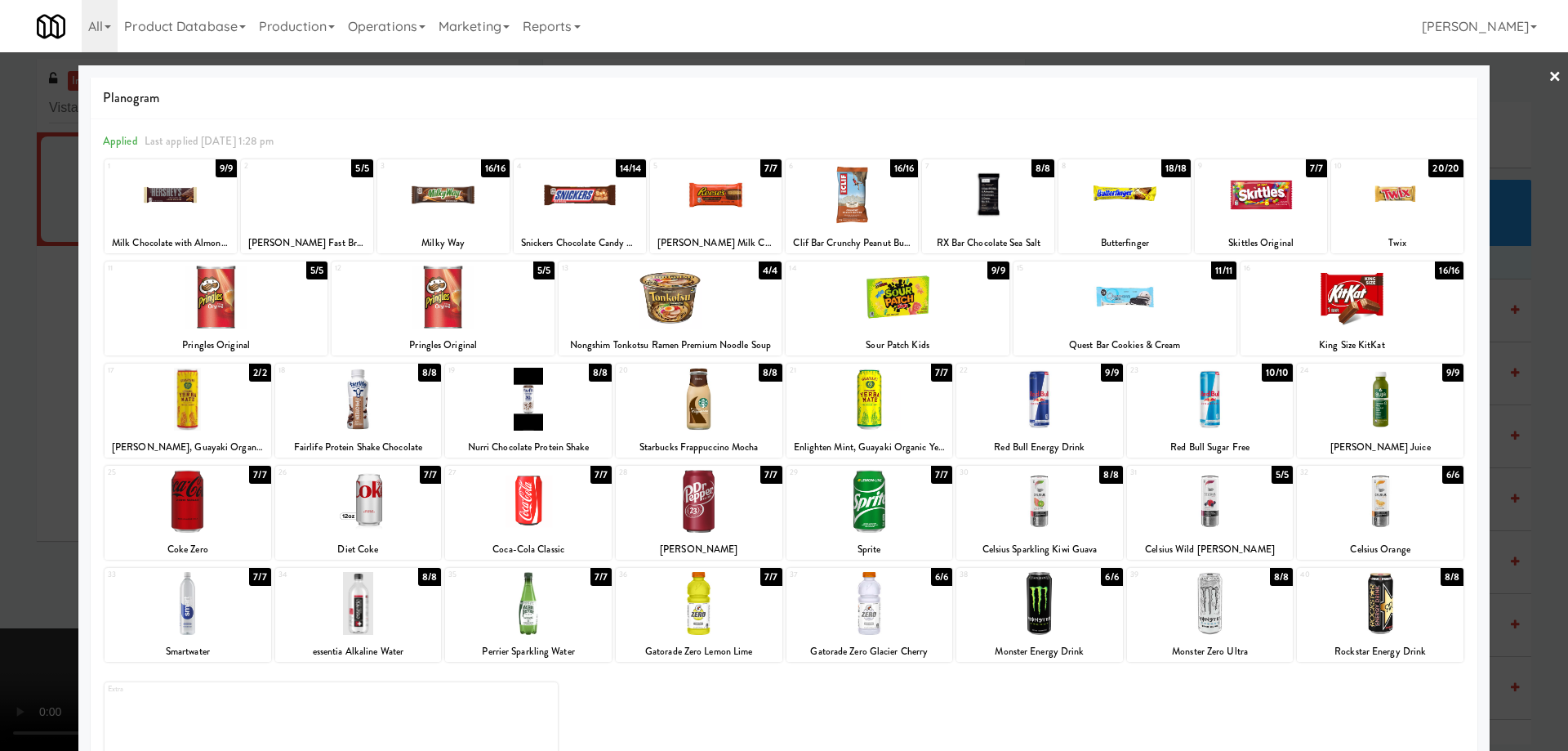
click at [1067, 515] on div at bounding box center [1040, 501] width 167 height 63
click at [1548, 76] on link "×" at bounding box center [1555, 78] width 13 height 51
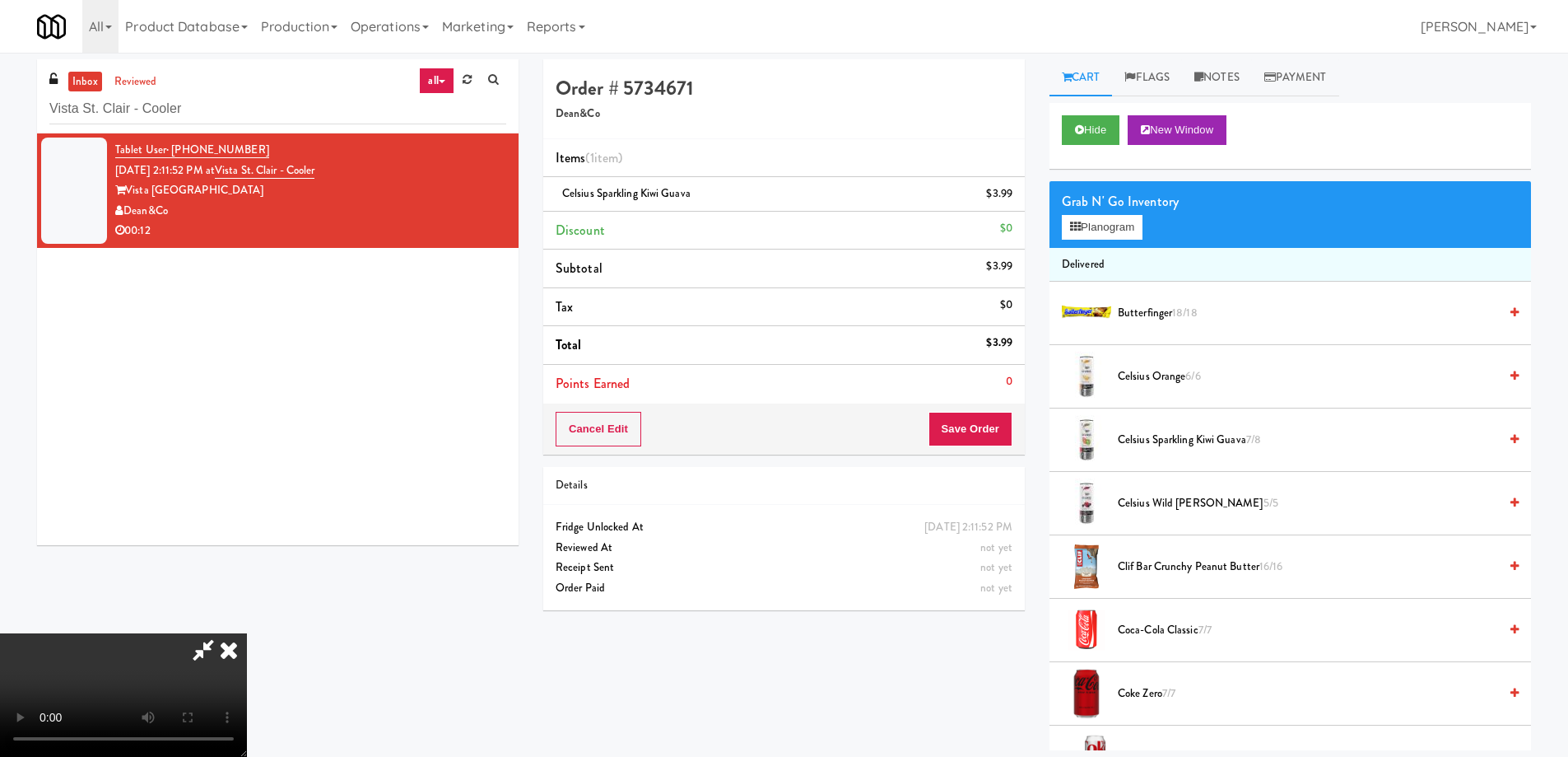
click at [247, 633] on video at bounding box center [123, 695] width 247 height 124
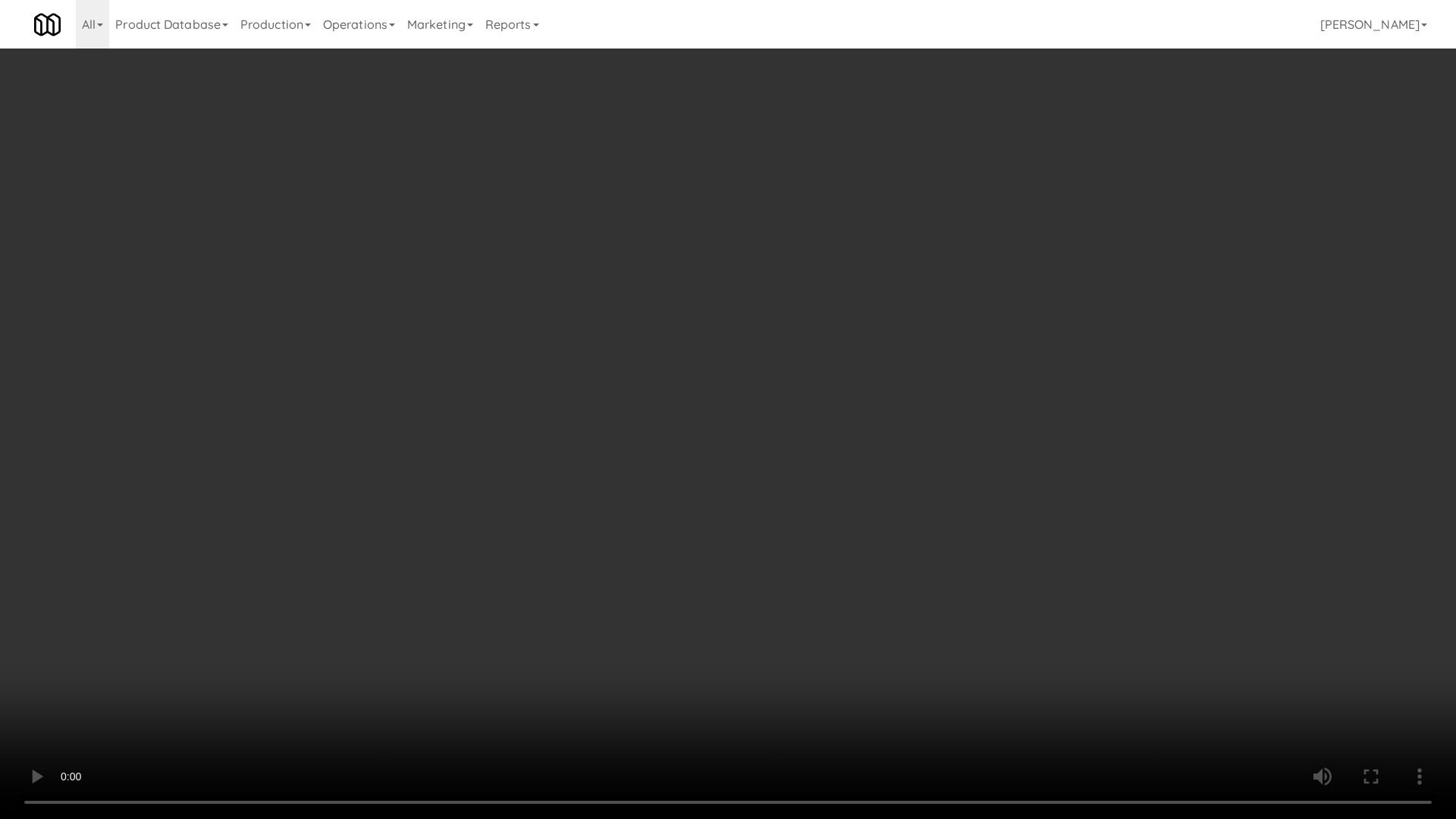
click at [799, 484] on video at bounding box center [728, 409] width 1456 height 819
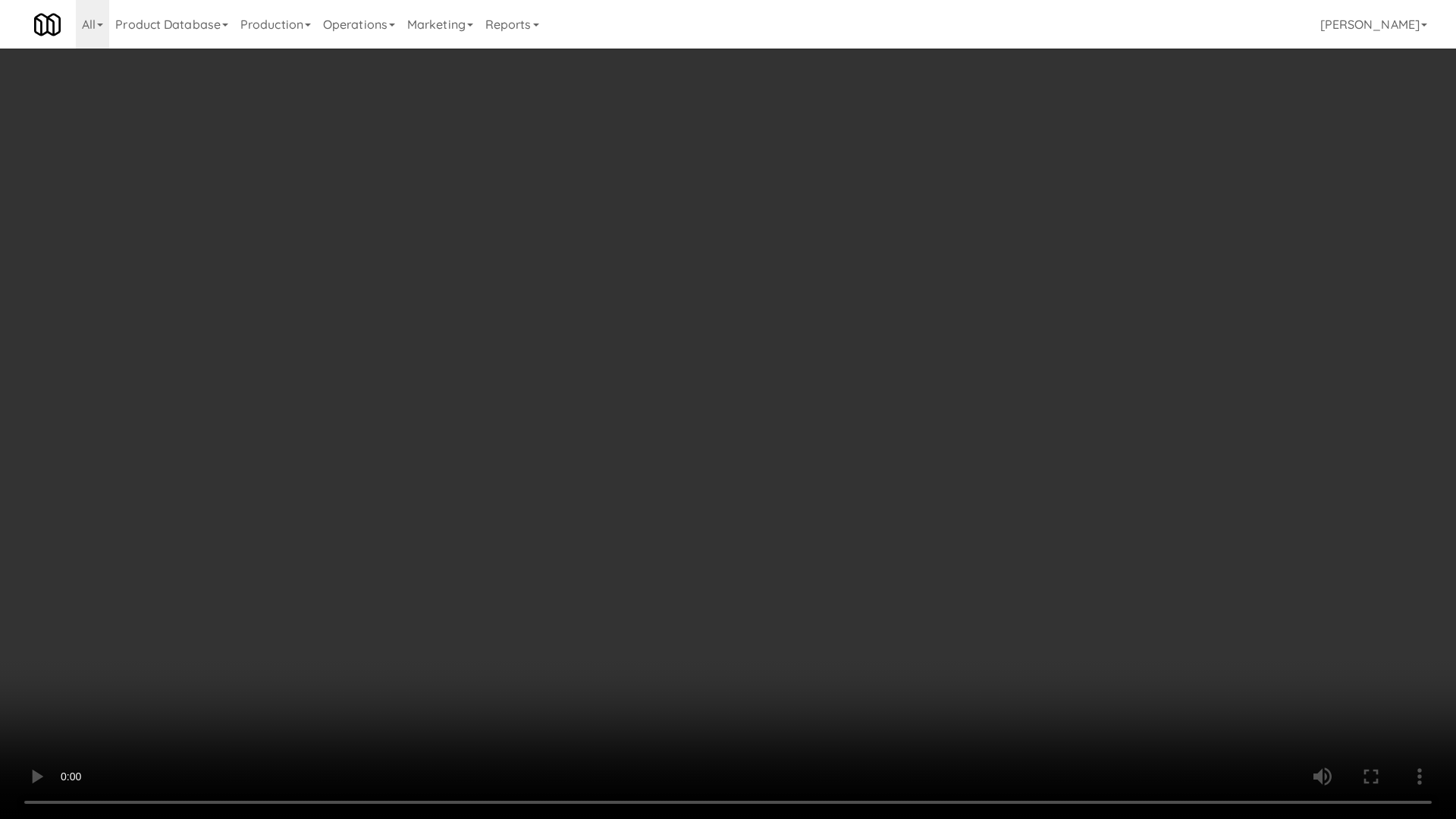
click at [799, 484] on video at bounding box center [728, 409] width 1456 height 819
click at [761, 533] on video at bounding box center [728, 409] width 1456 height 819
click at [842, 327] on video at bounding box center [728, 409] width 1456 height 819
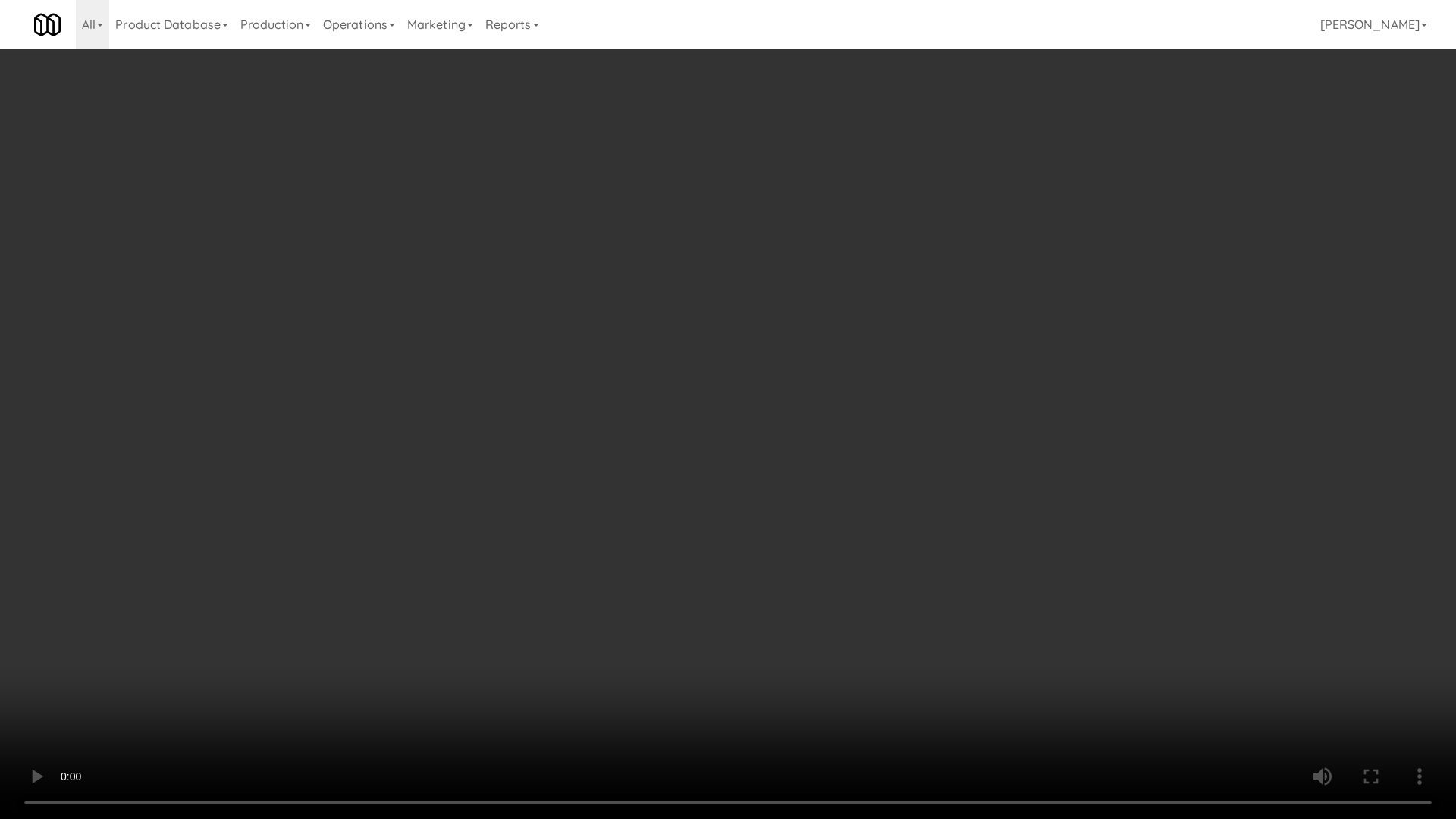
click at [842, 327] on video at bounding box center [728, 409] width 1456 height 819
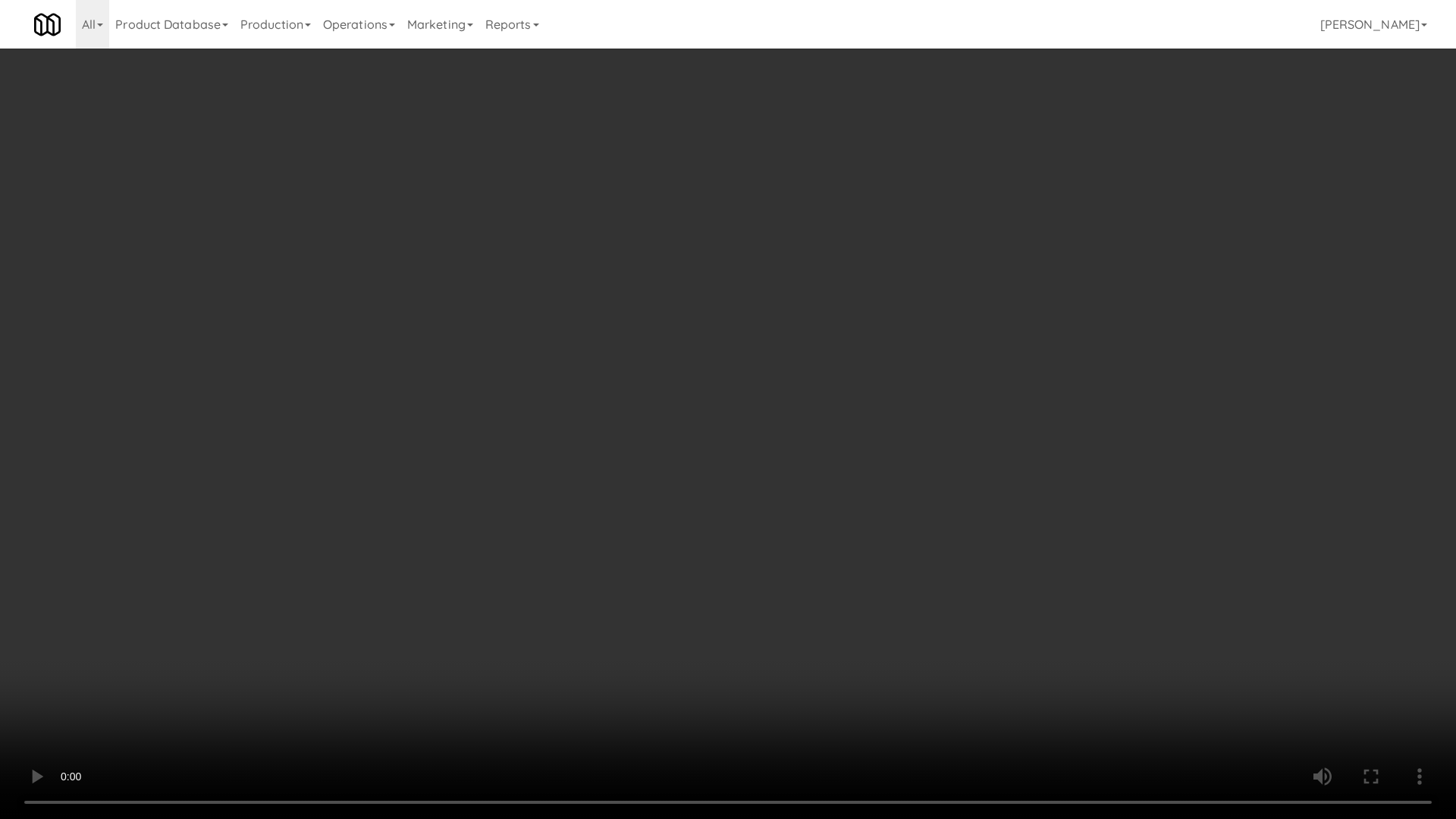
click at [842, 327] on video at bounding box center [728, 409] width 1456 height 819
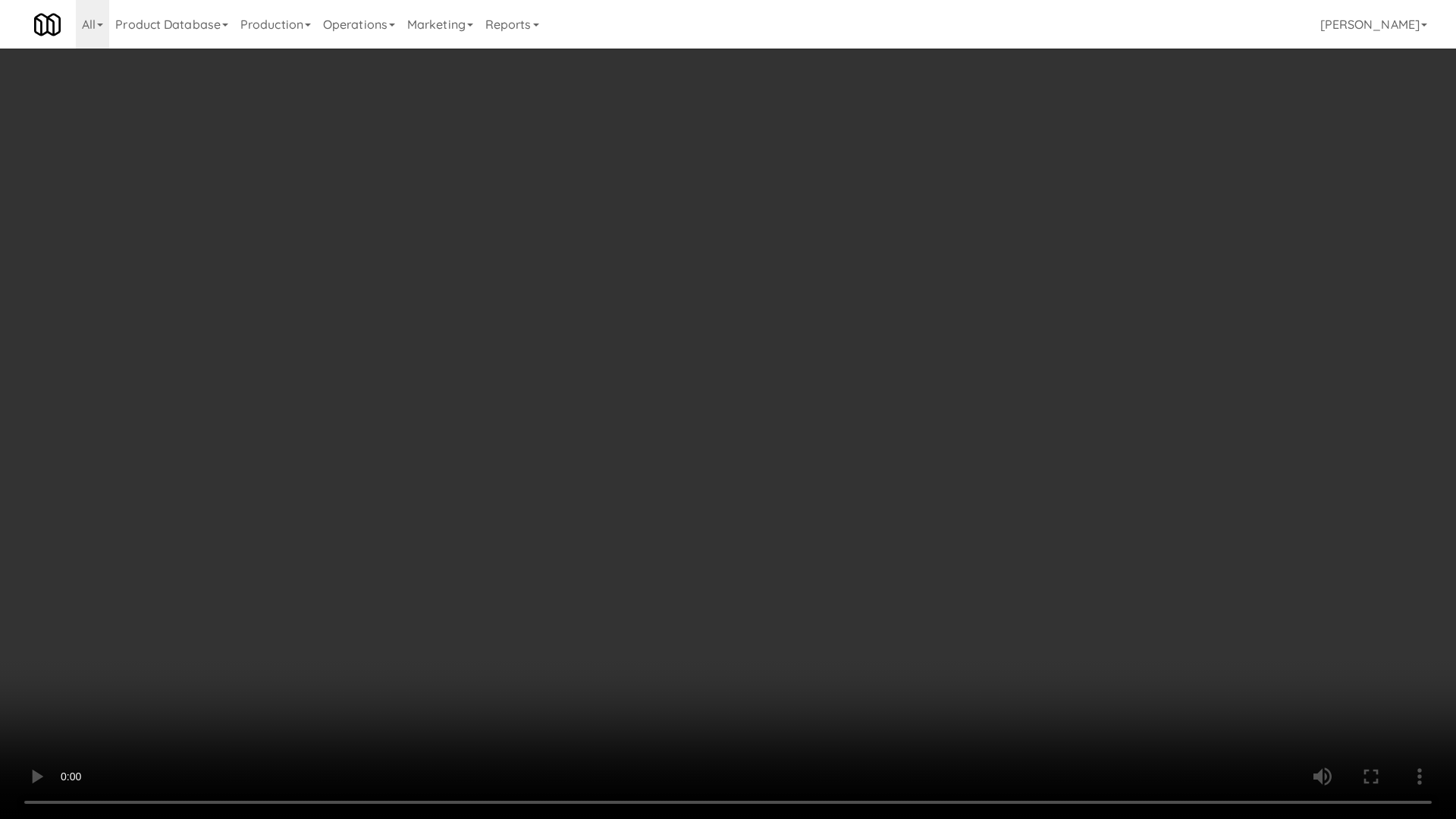
click at [839, 352] on video at bounding box center [728, 409] width 1456 height 819
click at [860, 326] on video at bounding box center [728, 409] width 1456 height 819
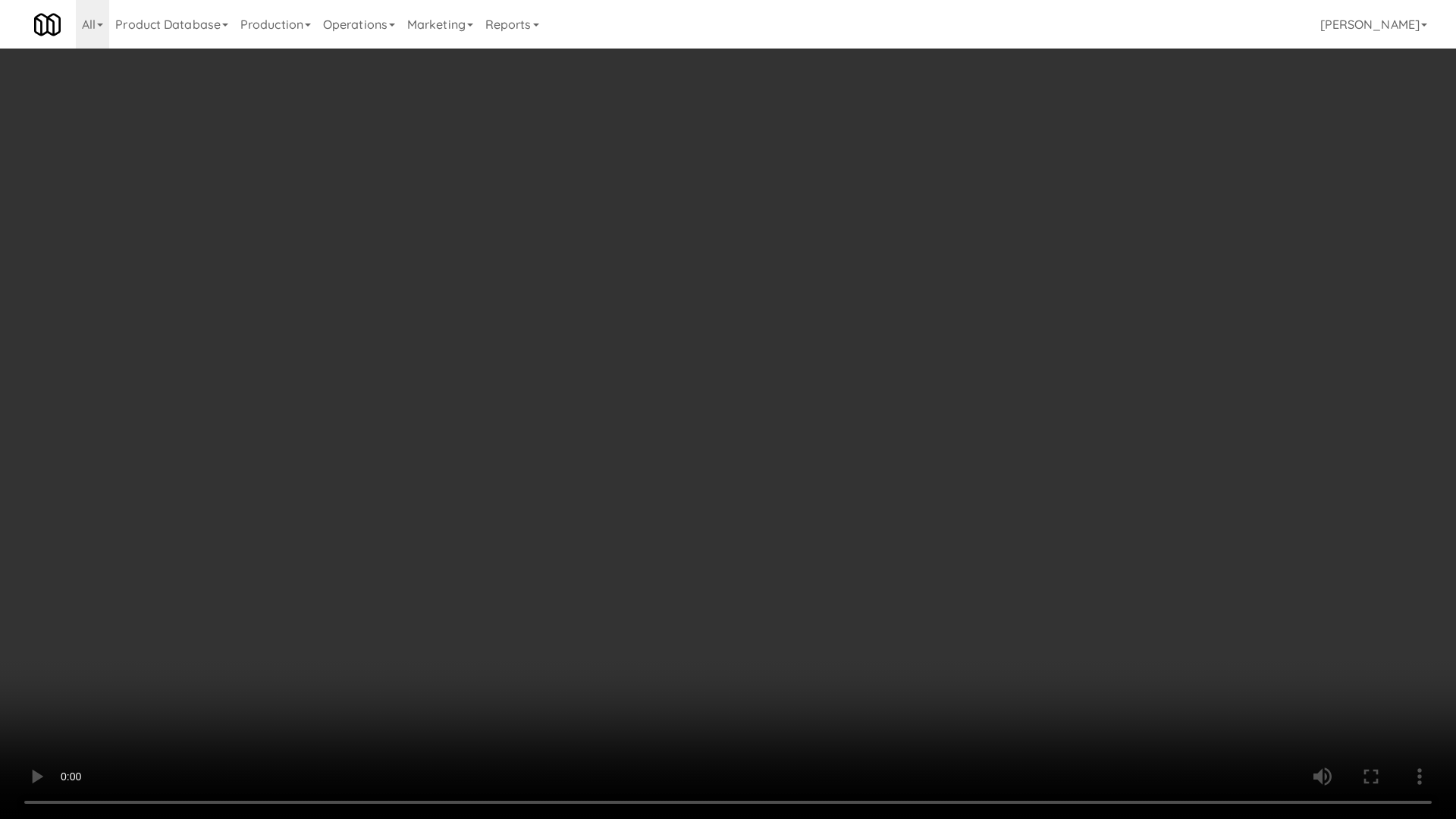
click at [860, 326] on video at bounding box center [728, 409] width 1456 height 819
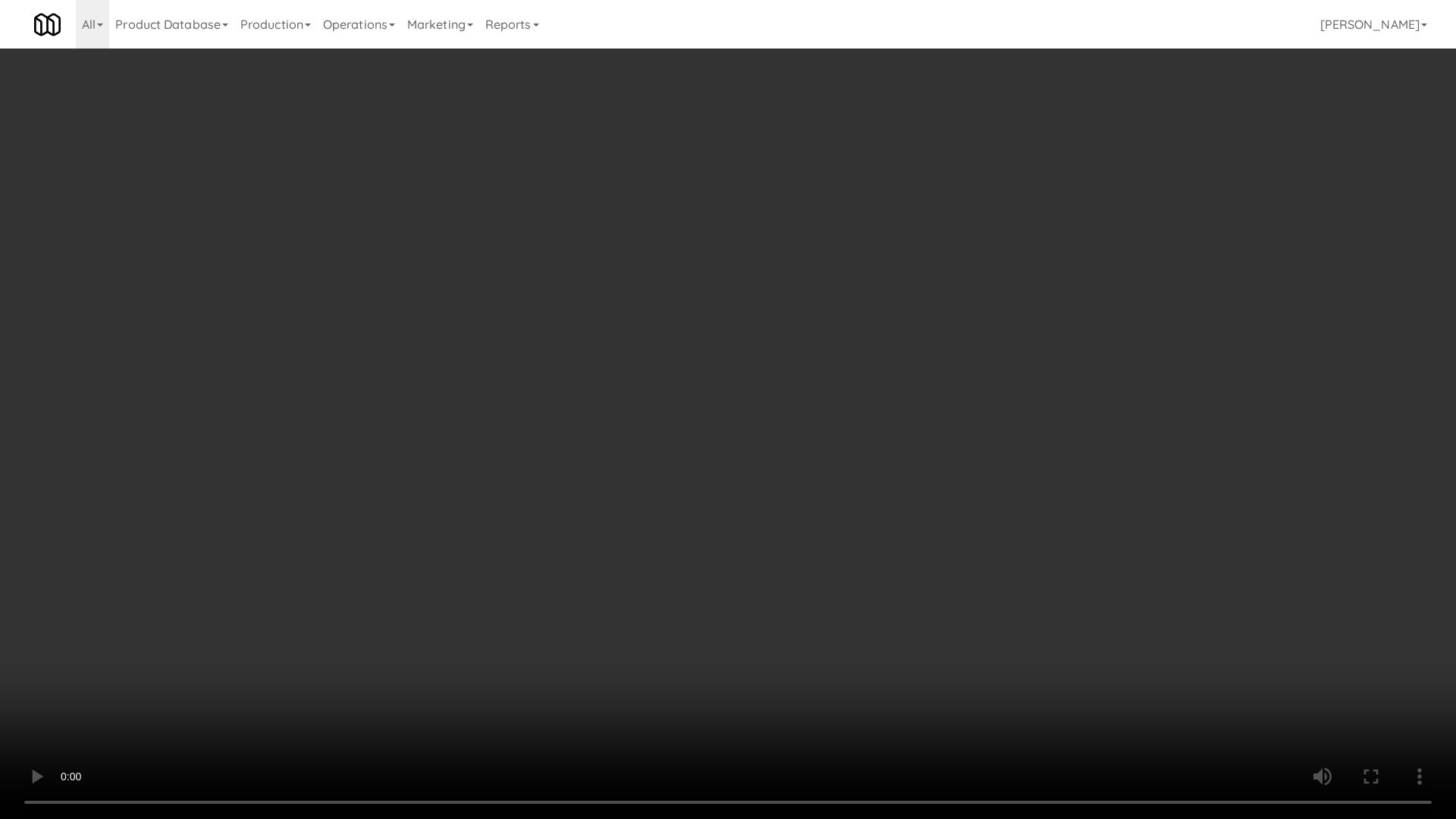
click at [845, 370] on video at bounding box center [728, 409] width 1456 height 819
click at [850, 361] on video at bounding box center [728, 409] width 1456 height 819
click at [820, 437] on video at bounding box center [728, 409] width 1456 height 819
click at [857, 402] on video at bounding box center [728, 409] width 1456 height 819
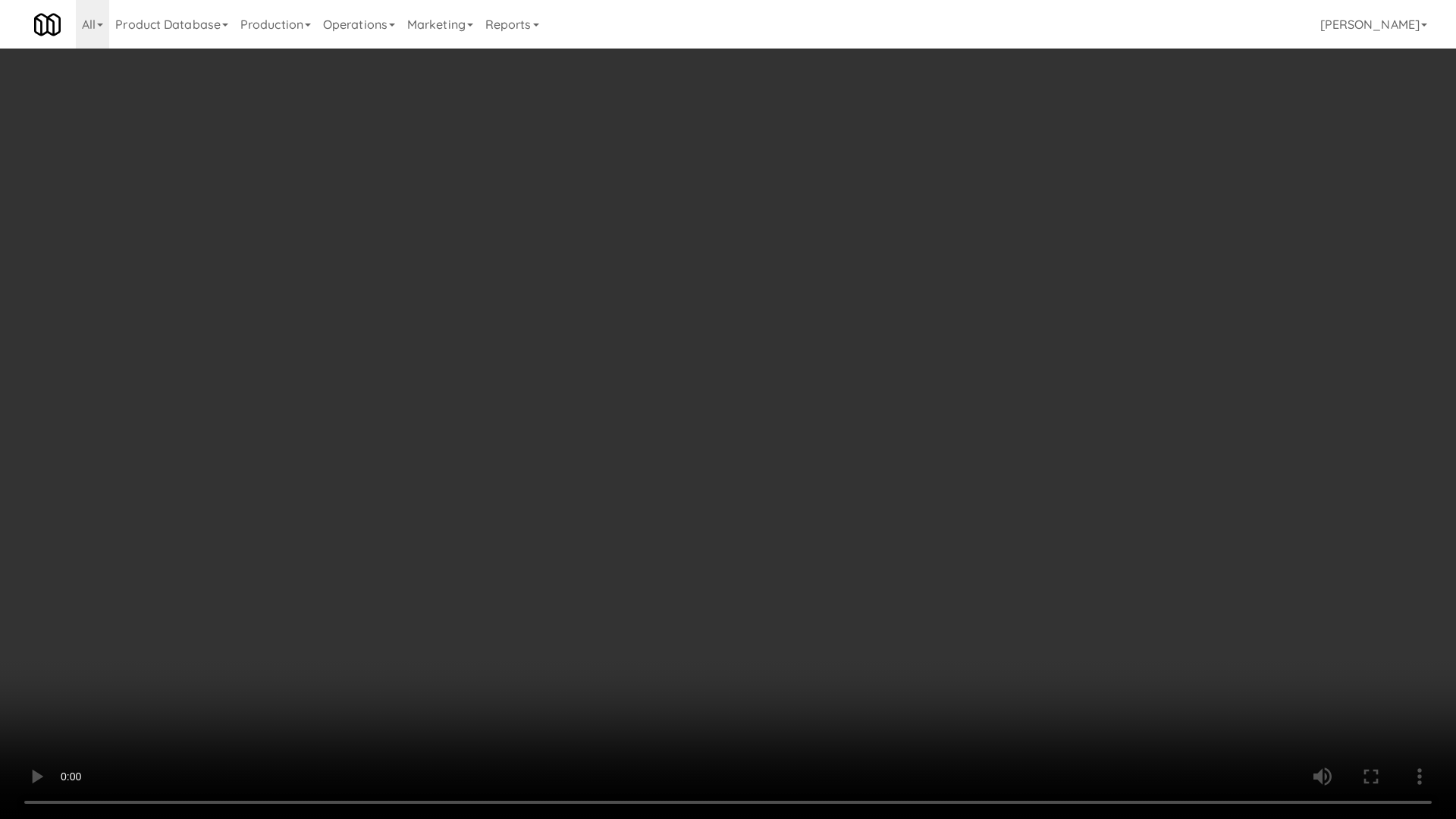
click at [857, 402] on video at bounding box center [728, 409] width 1456 height 819
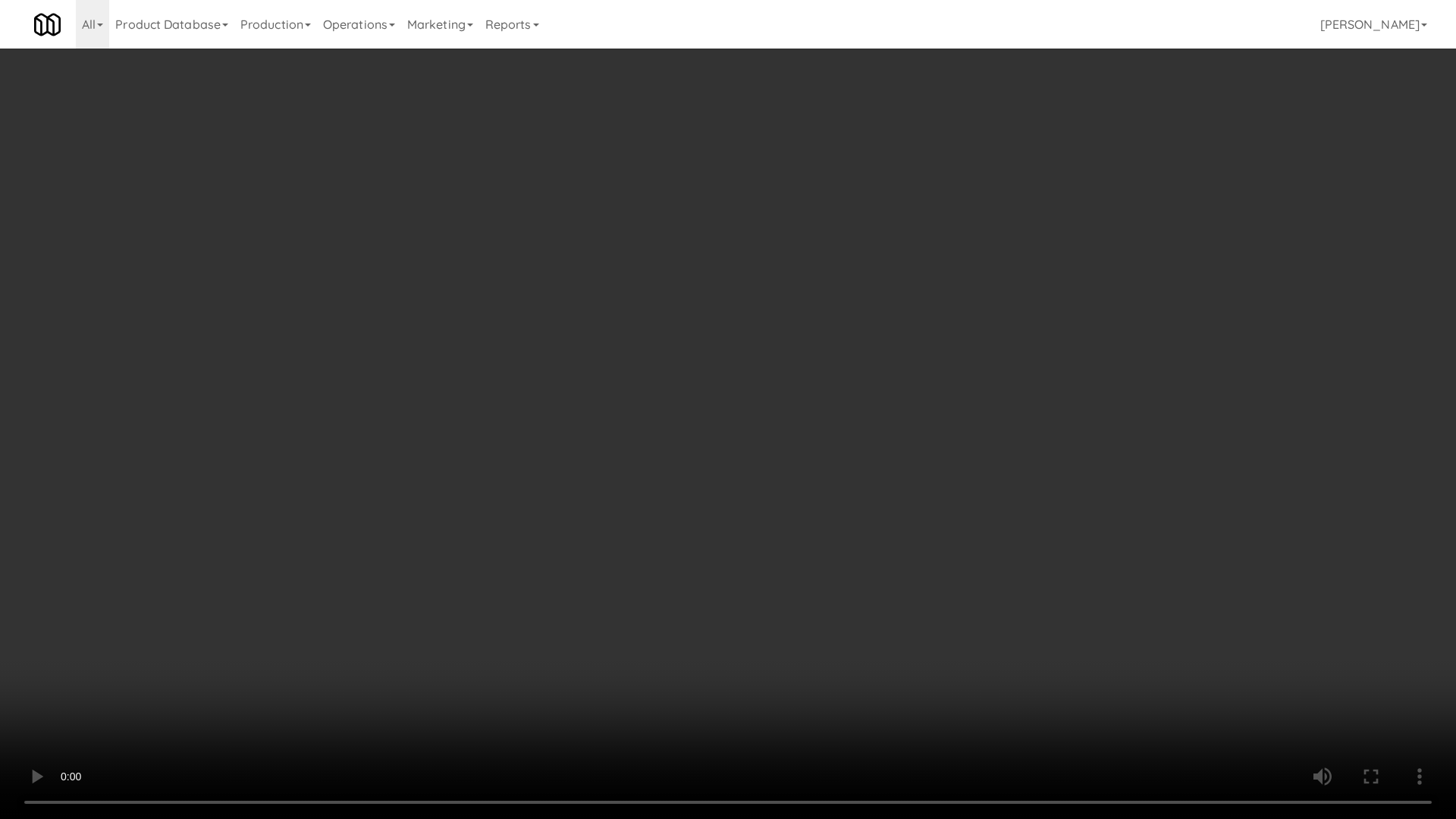
click at [857, 402] on video at bounding box center [728, 409] width 1456 height 819
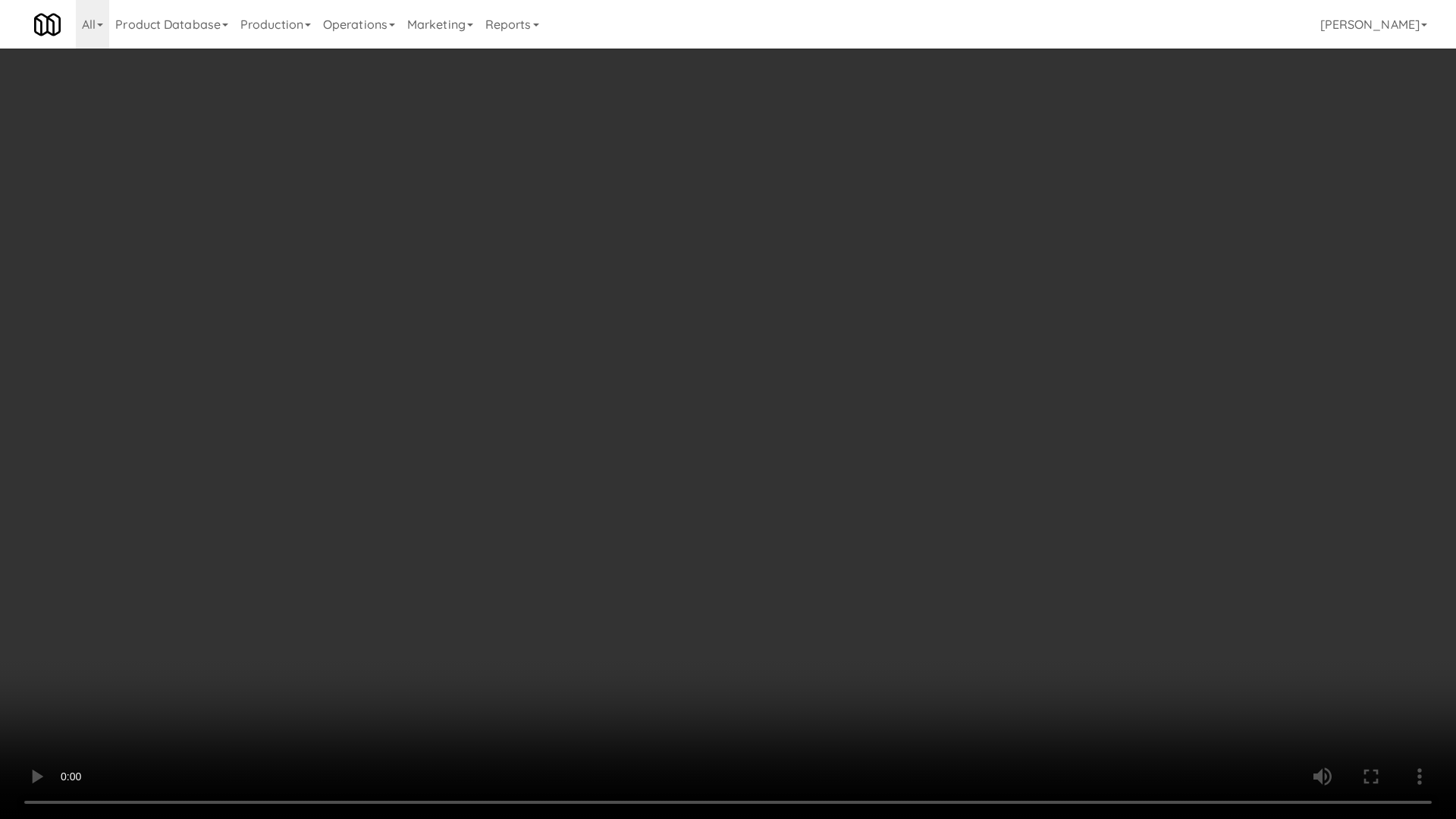
click at [857, 402] on video at bounding box center [728, 409] width 1456 height 819
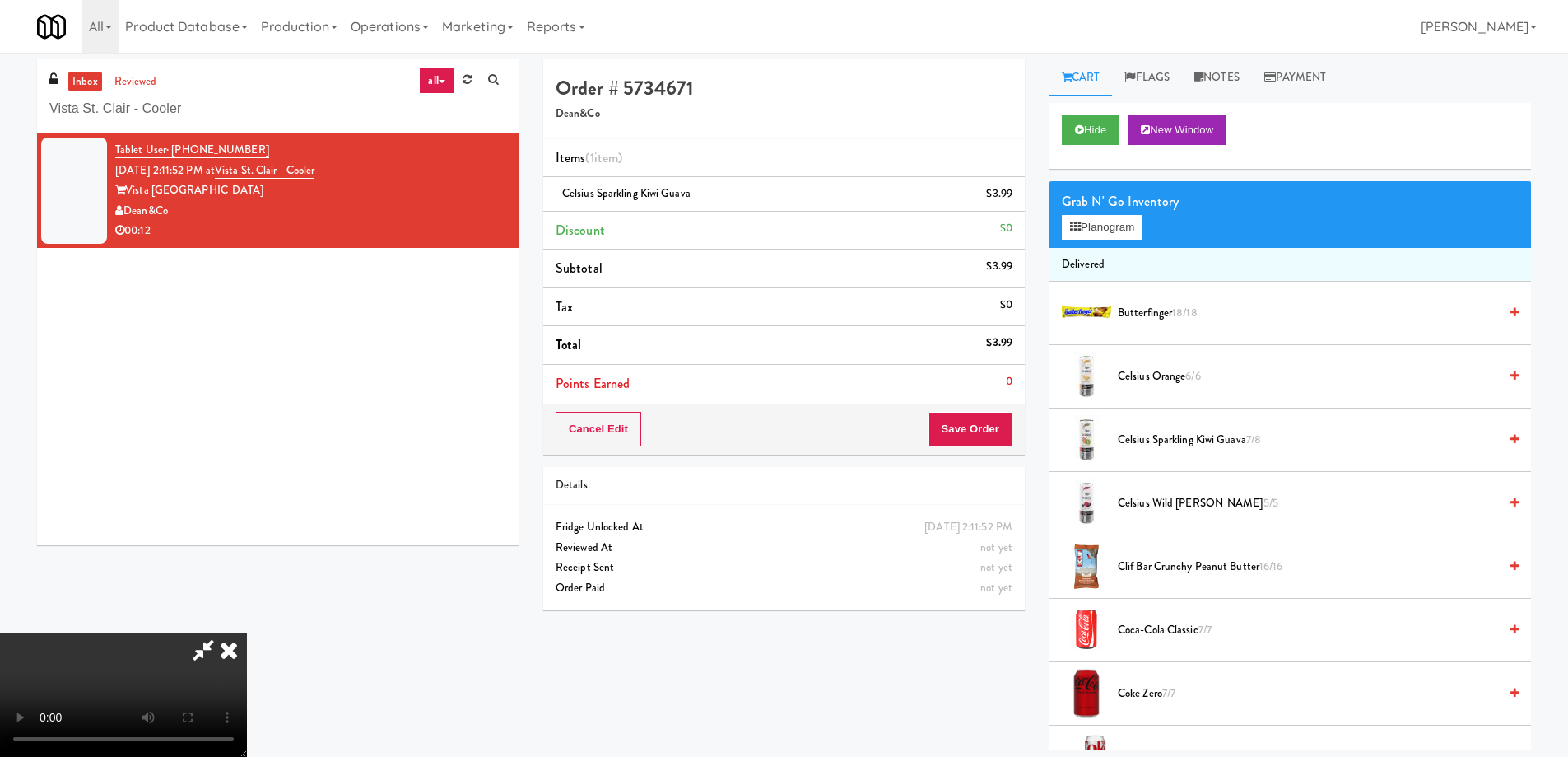
click at [247, 633] on video at bounding box center [123, 695] width 247 height 124
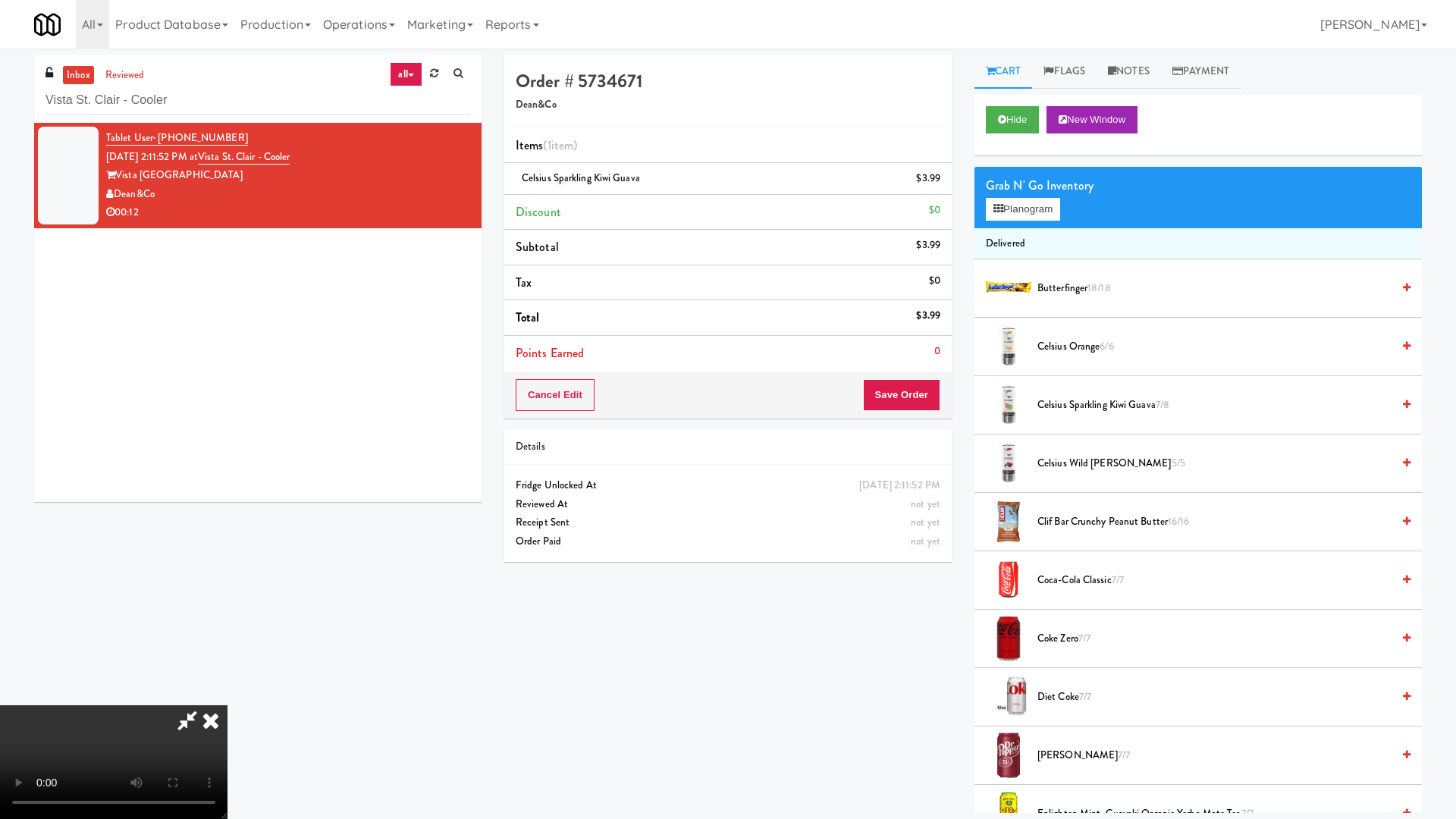
click at [227, 696] on video at bounding box center [113, 762] width 227 height 114
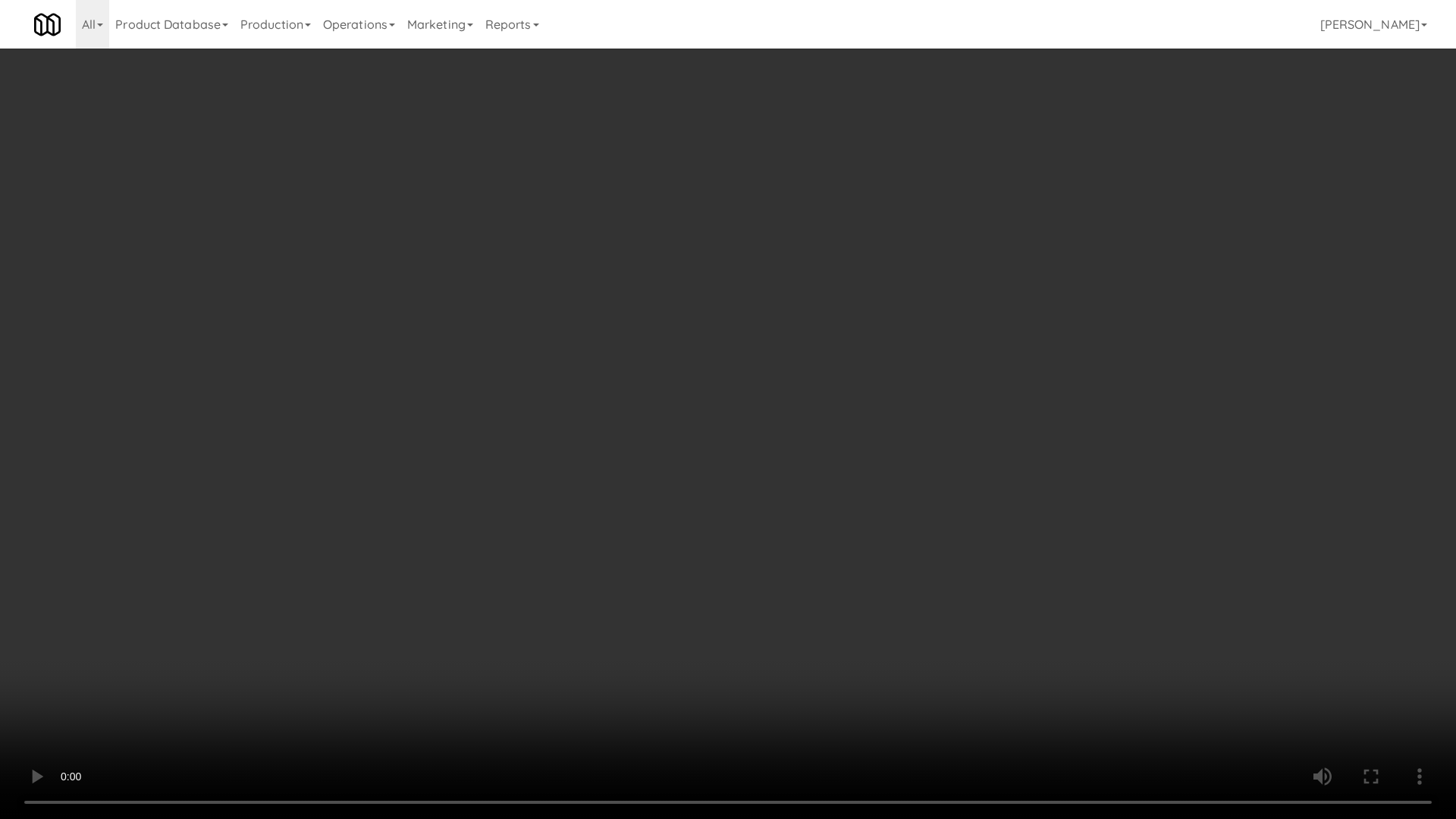
click at [859, 430] on video at bounding box center [728, 409] width 1456 height 819
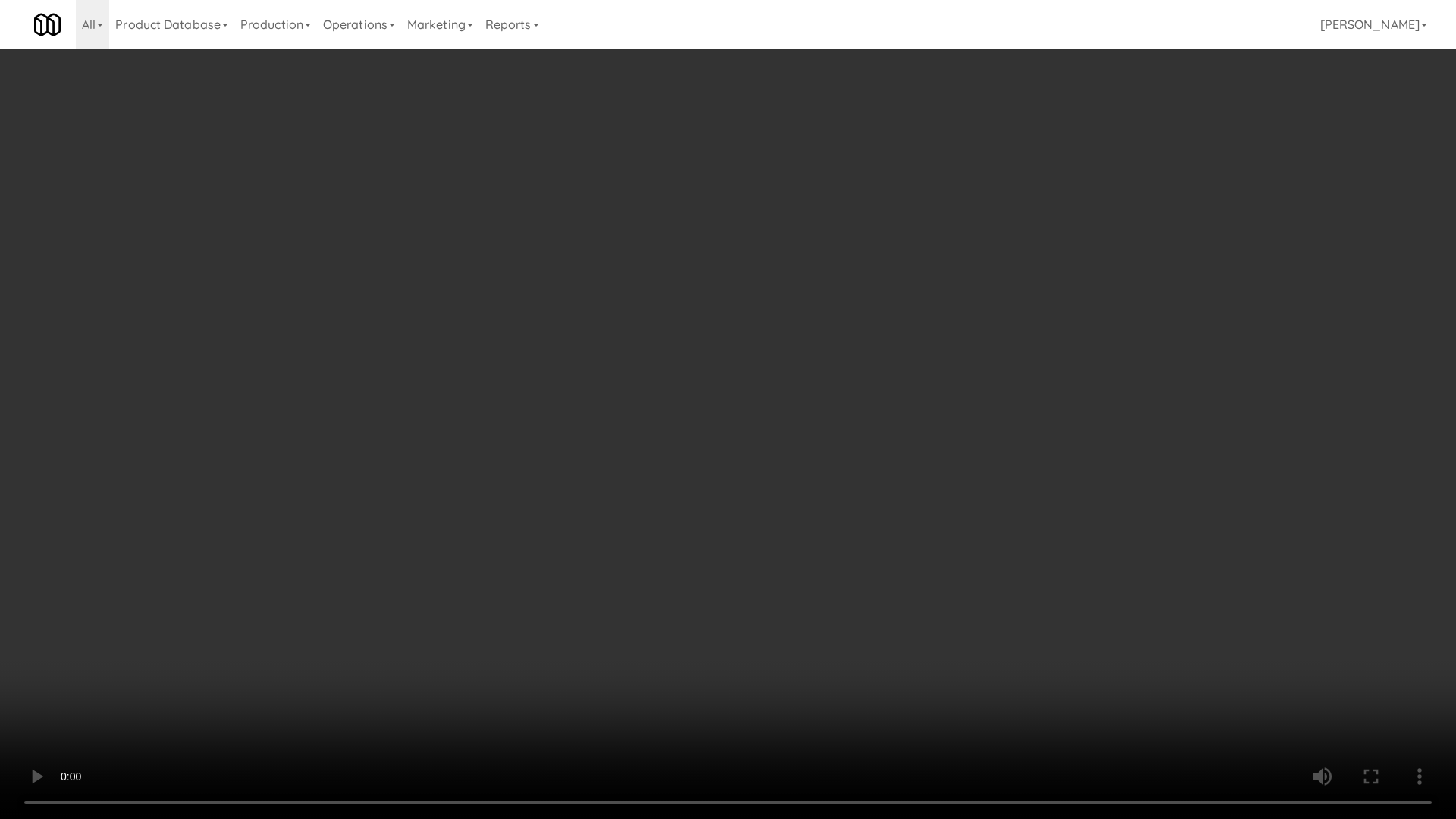
click at [859, 430] on video at bounding box center [728, 409] width 1456 height 819
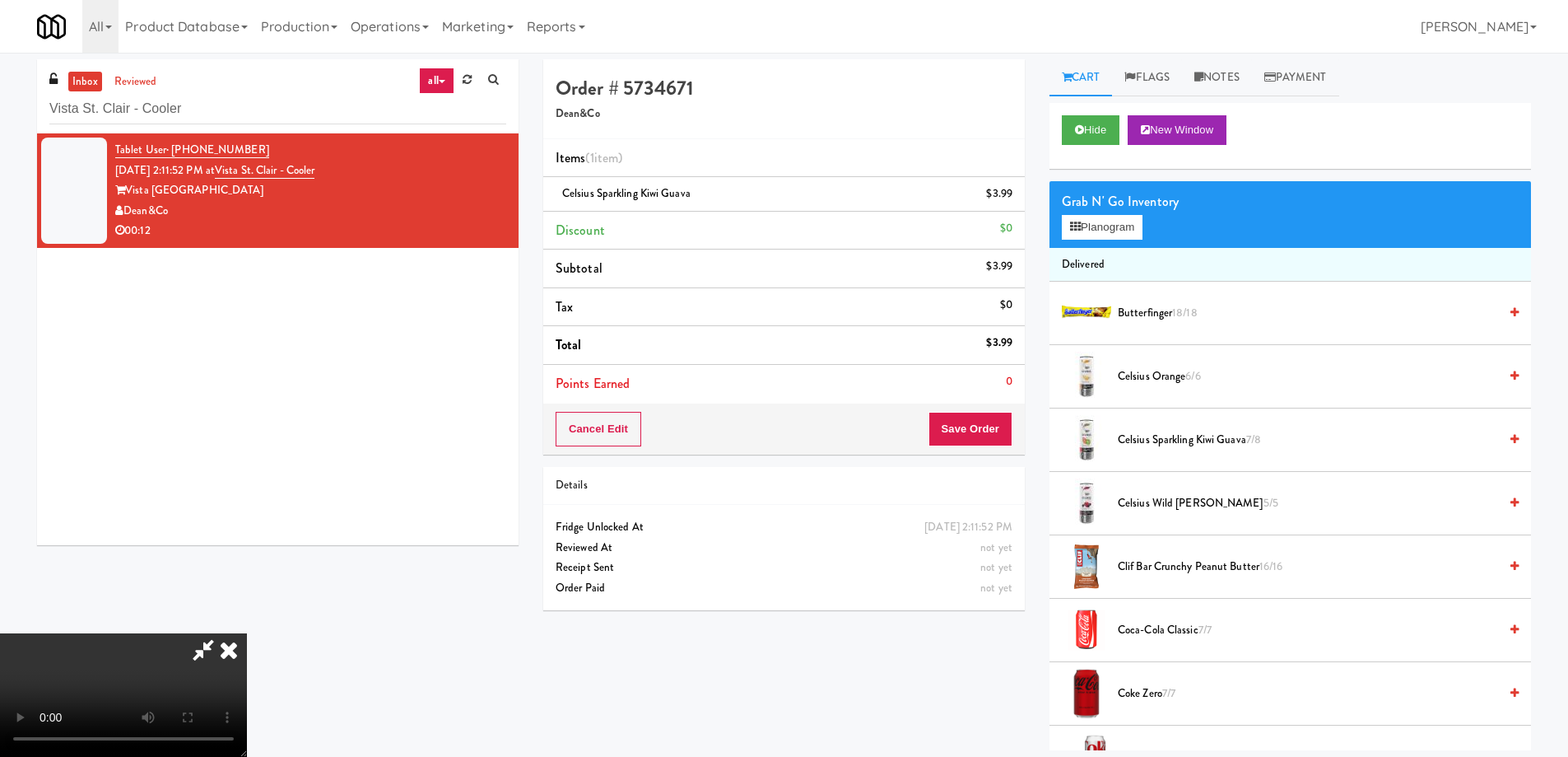
click at [247, 633] on icon at bounding box center [229, 649] width 36 height 33
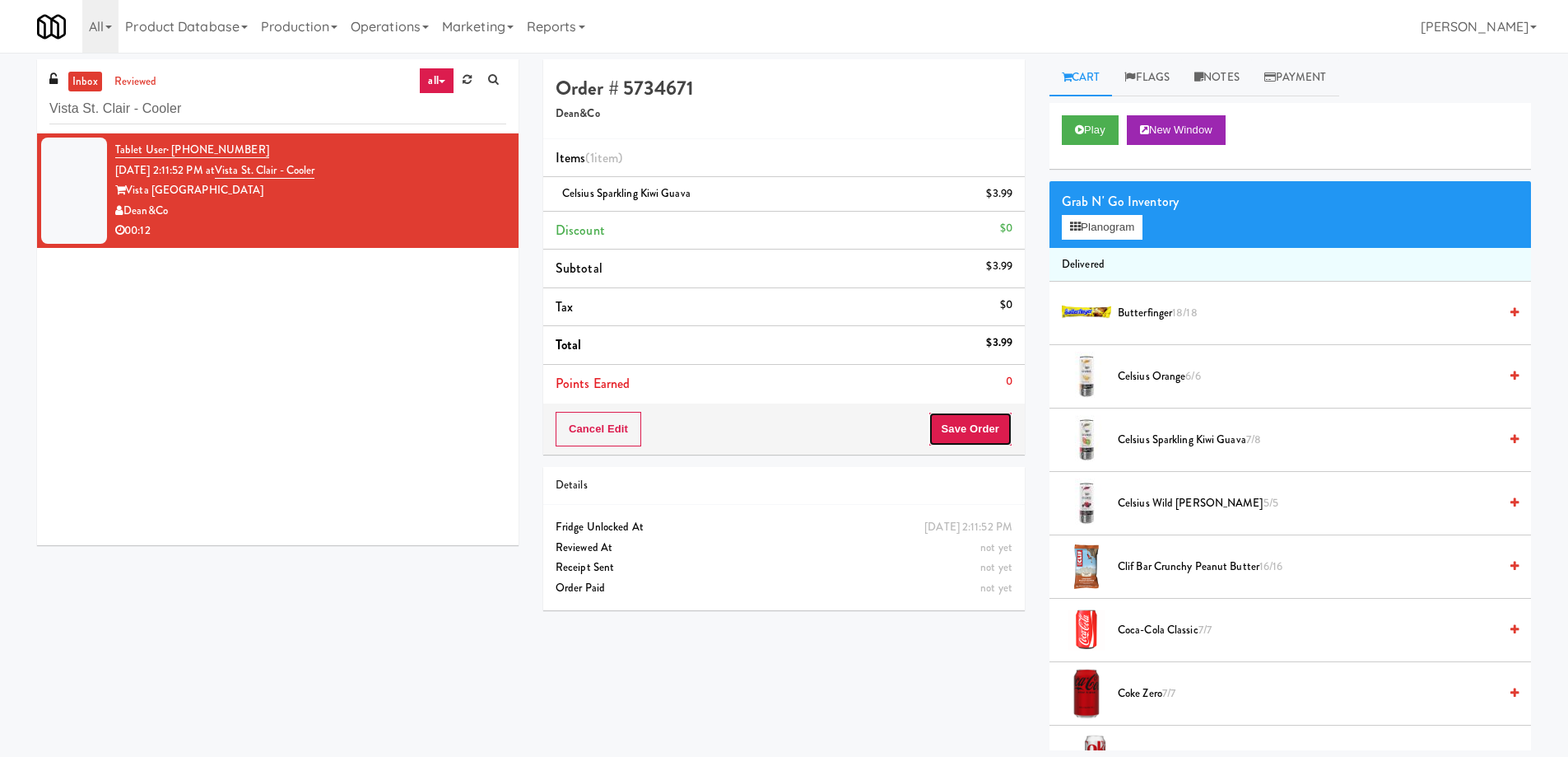
click at [977, 433] on button "Save Order" at bounding box center [970, 429] width 84 height 35
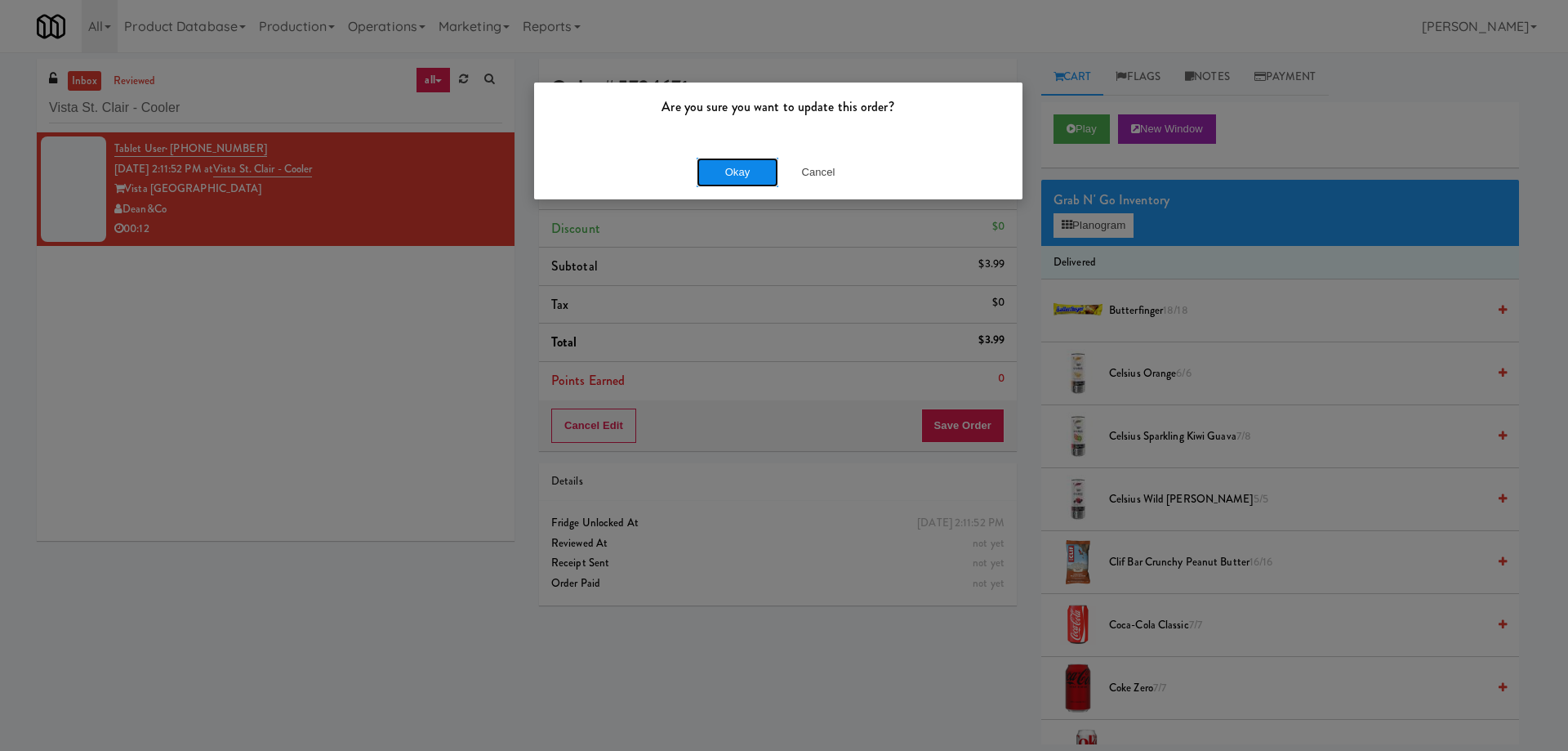
click at [739, 167] on button "Okay" at bounding box center [737, 172] width 82 height 29
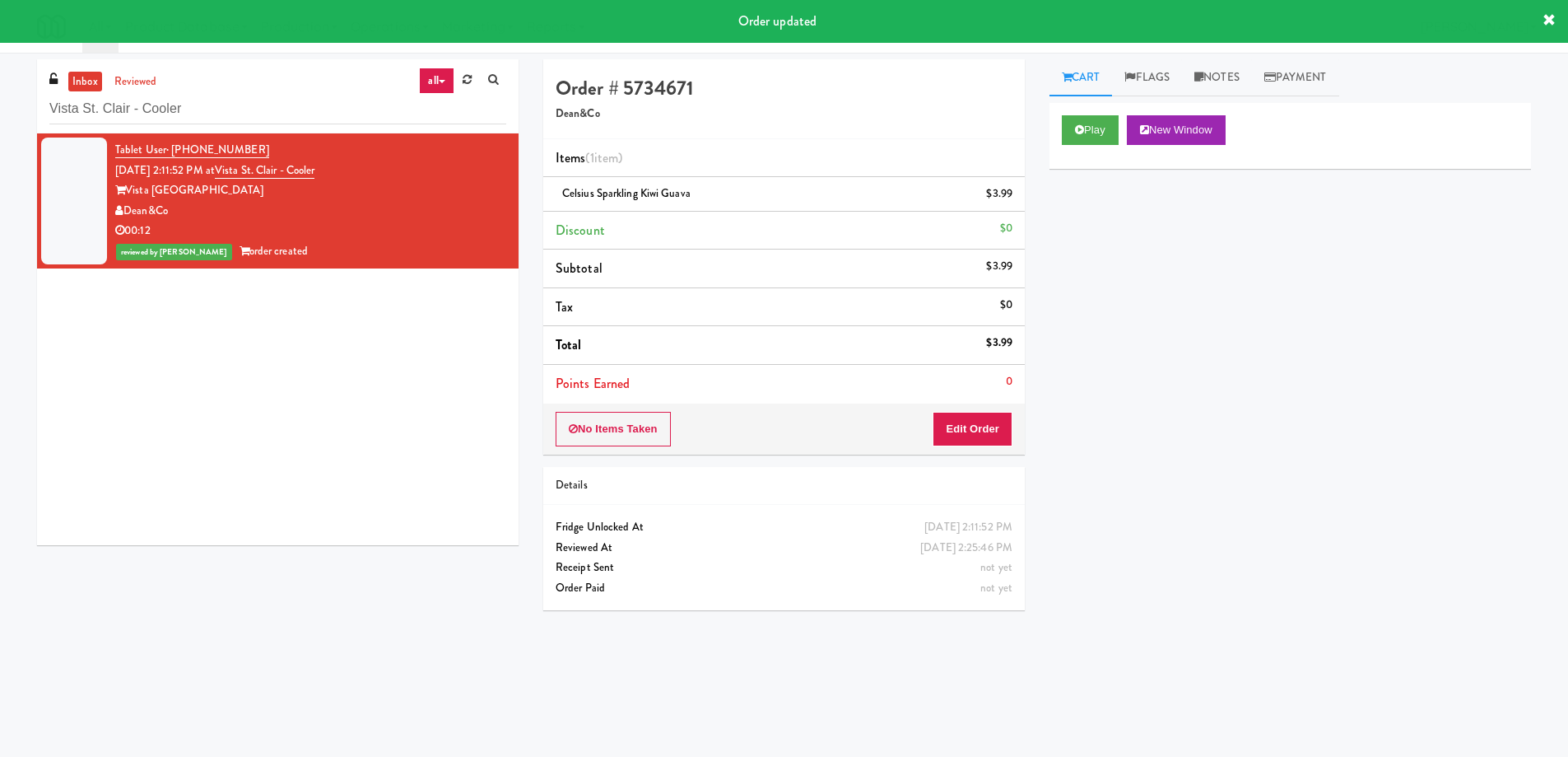
drag, startPoint x: 1211, startPoint y: 78, endPoint x: 1213, endPoint y: 99, distance: 21.1
click at [1211, 78] on link "Notes" at bounding box center [1217, 77] width 70 height 37
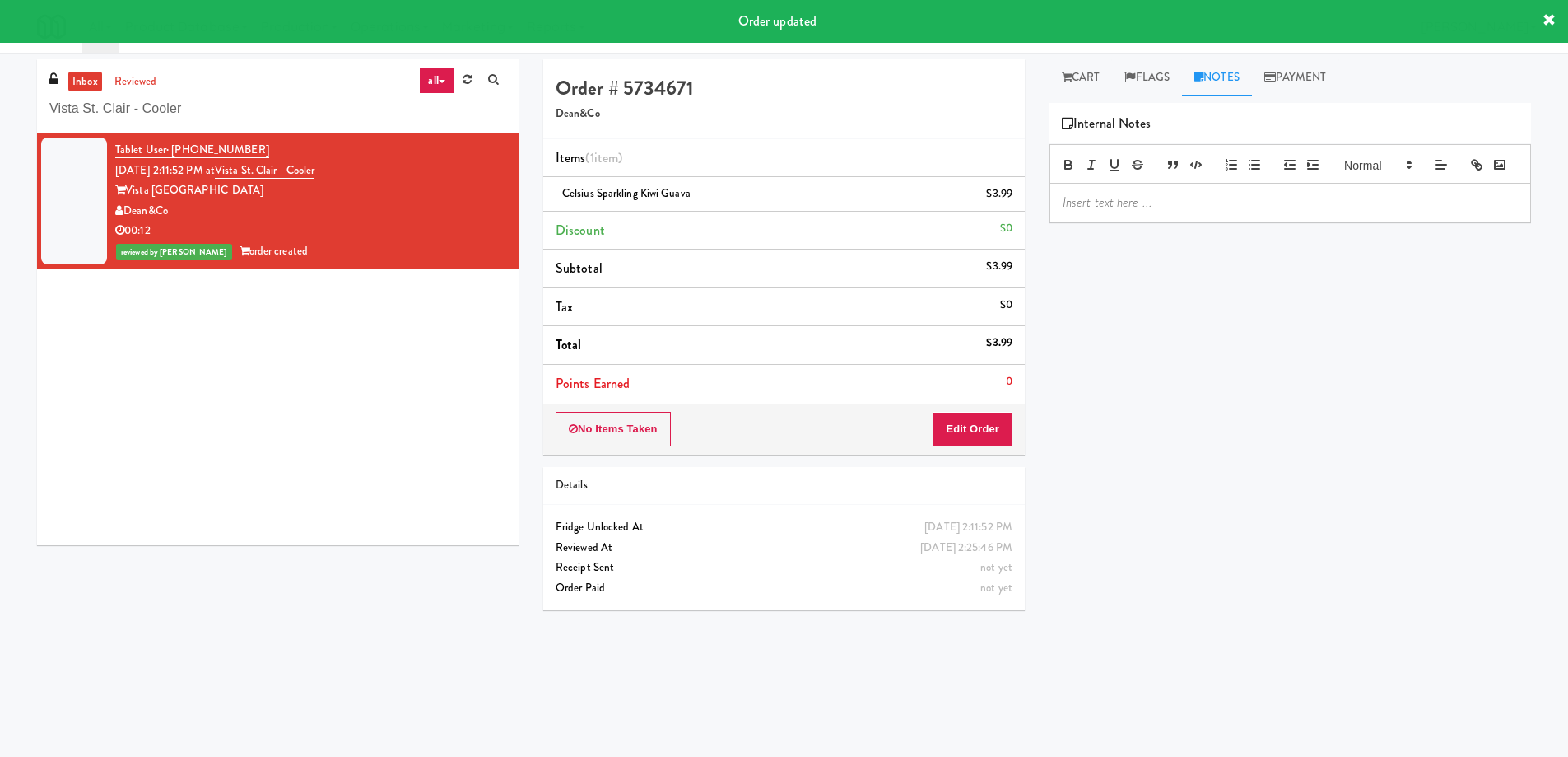
click at [1188, 217] on div at bounding box center [1290, 202] width 480 height 38
paste div
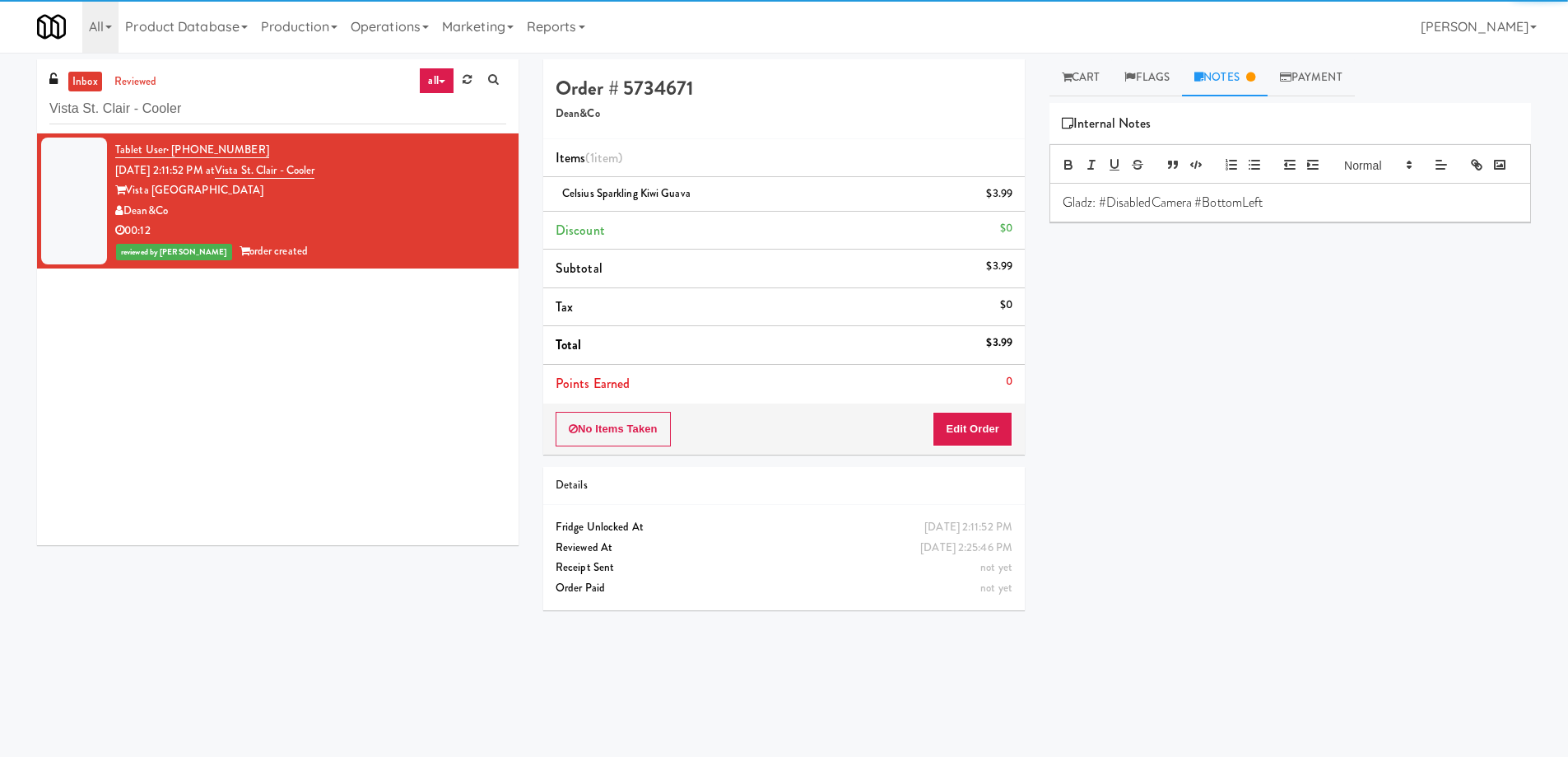
click at [1249, 436] on div "Play New Window Primary Flag Clear Flag if unable to determine what was taken o…" at bounding box center [1290, 412] width 482 height 618
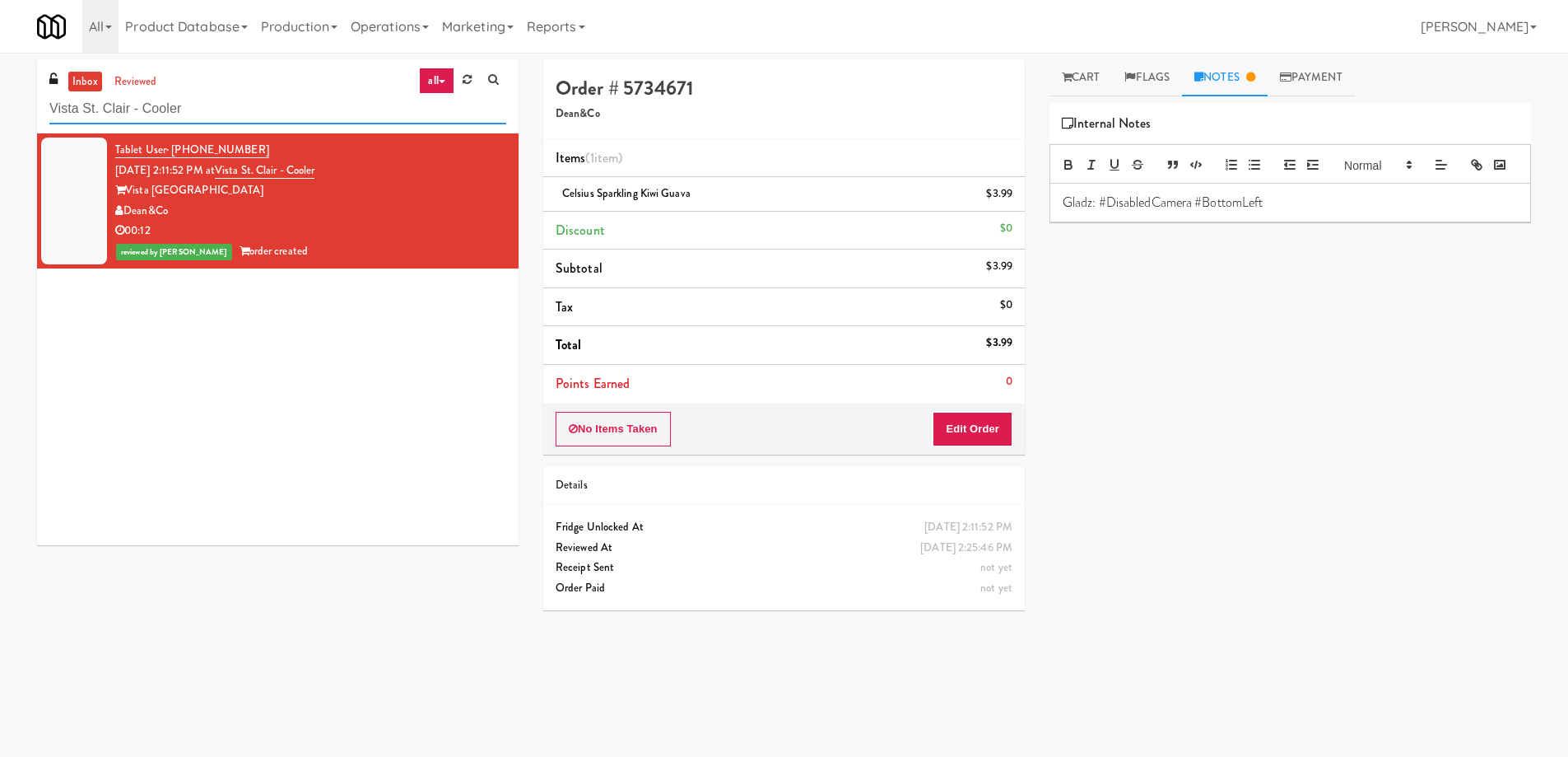
click at [258, 109] on input "Vista St. Clair - Cooler" at bounding box center [278, 109] width 457 height 30
paste input "WPW - Middle - Fridge"
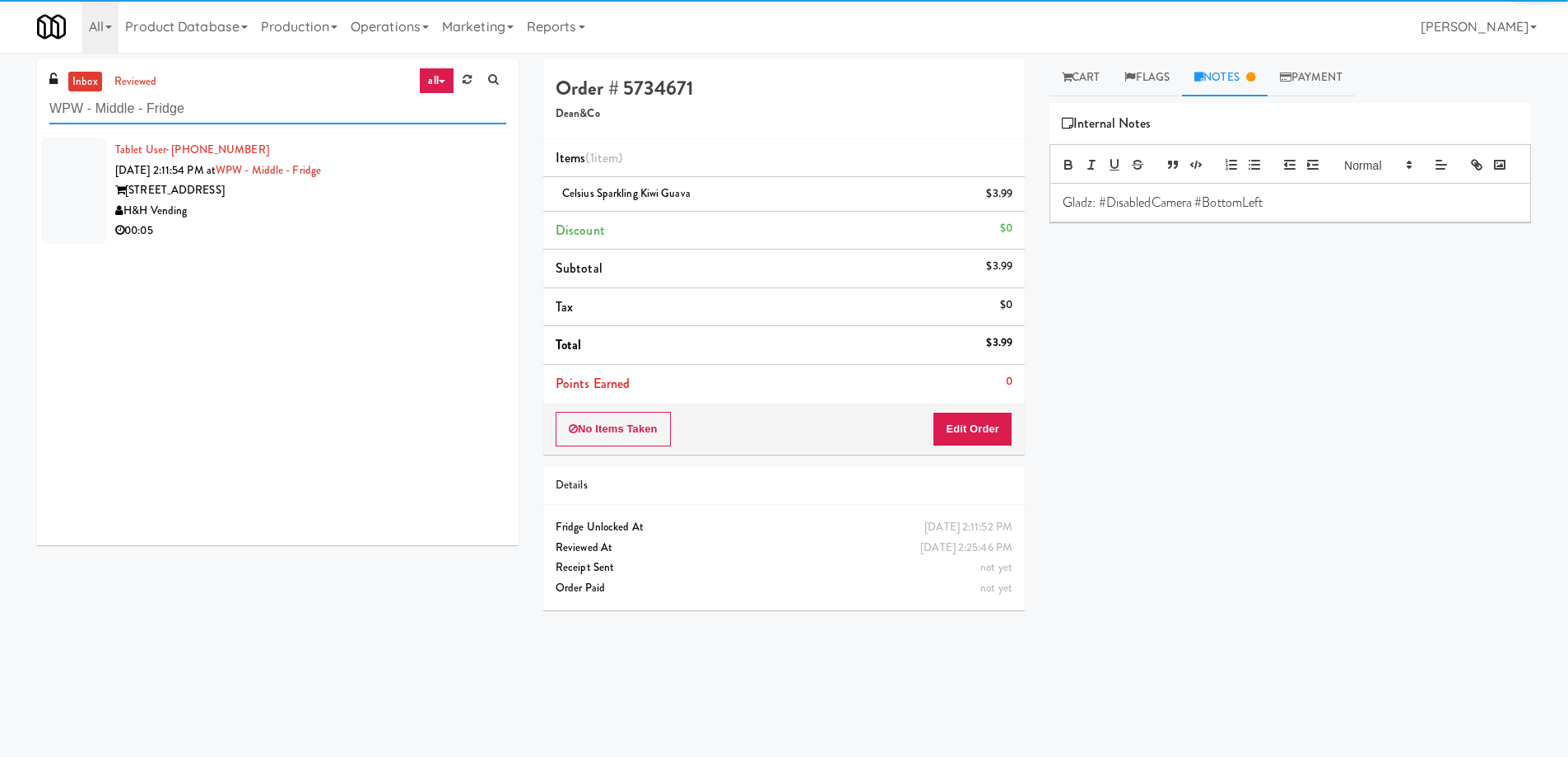
type input "WPW - Middle - Fridge"
click at [345, 234] on div "00:05" at bounding box center [311, 232] width 391 height 21
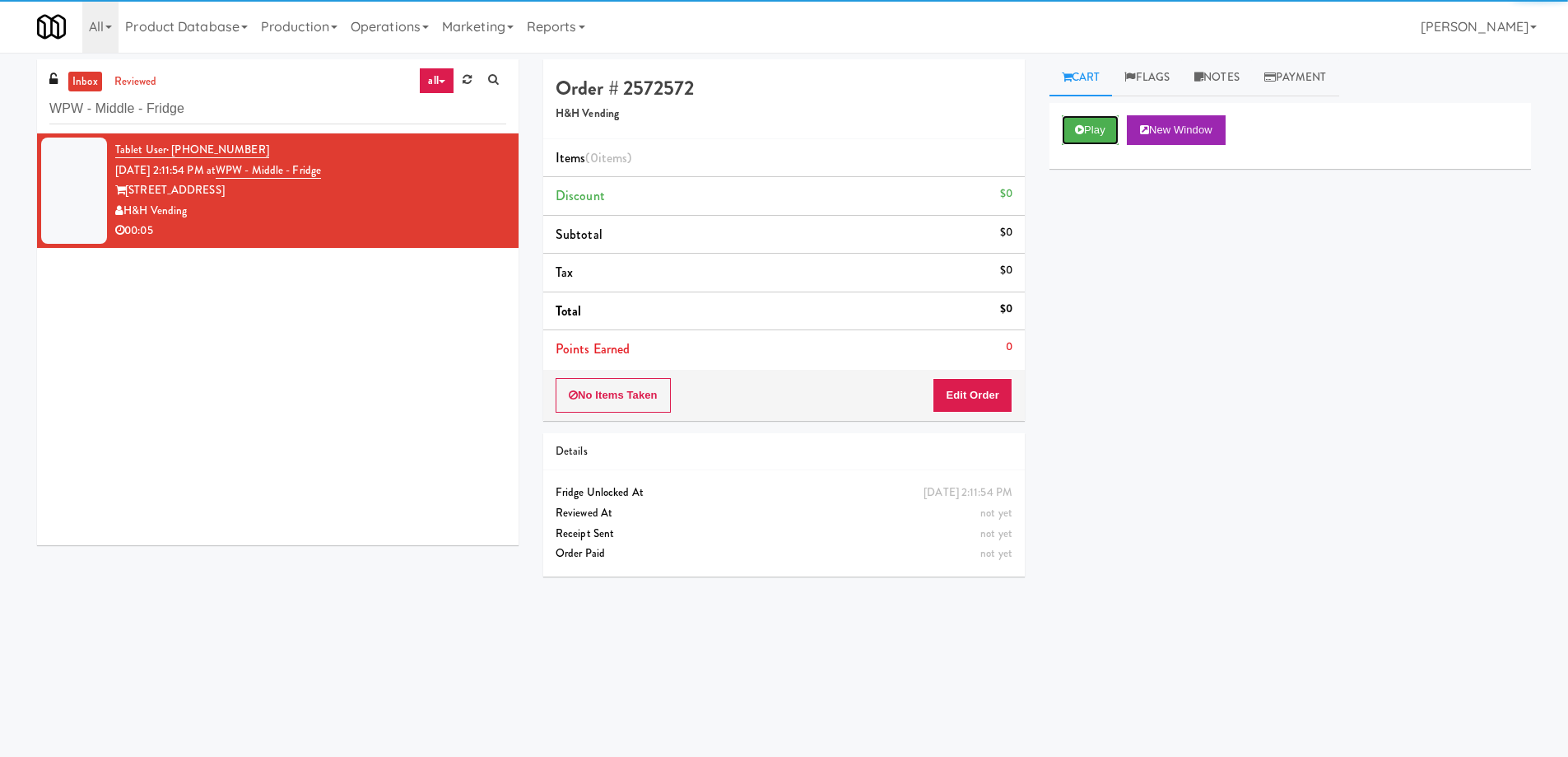
drag, startPoint x: 1108, startPoint y: 134, endPoint x: 844, endPoint y: 262, distance: 293.4
click at [1107, 135] on button "Play" at bounding box center [1090, 129] width 57 height 29
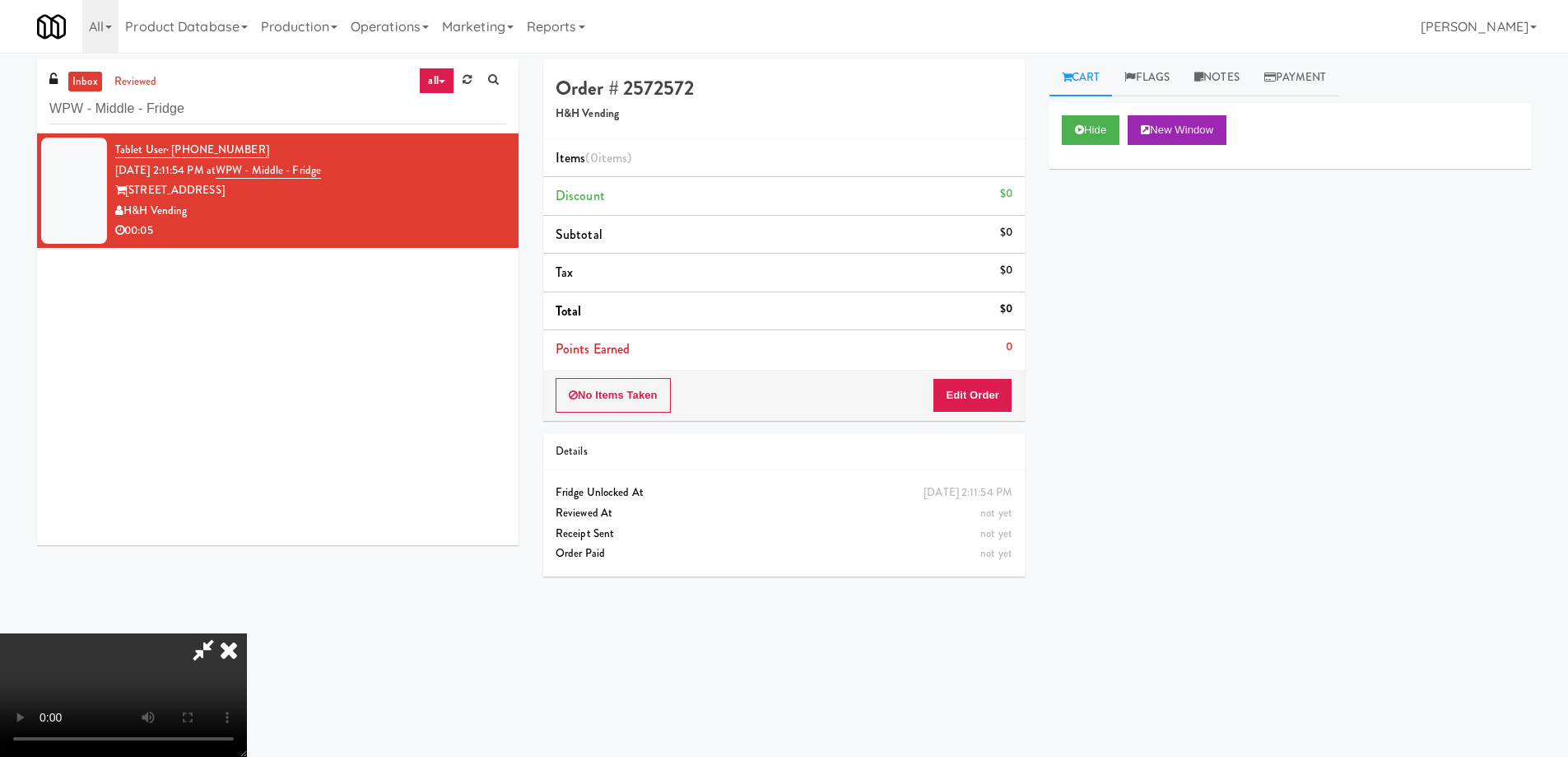
click at [247, 633] on video at bounding box center [123, 695] width 247 height 124
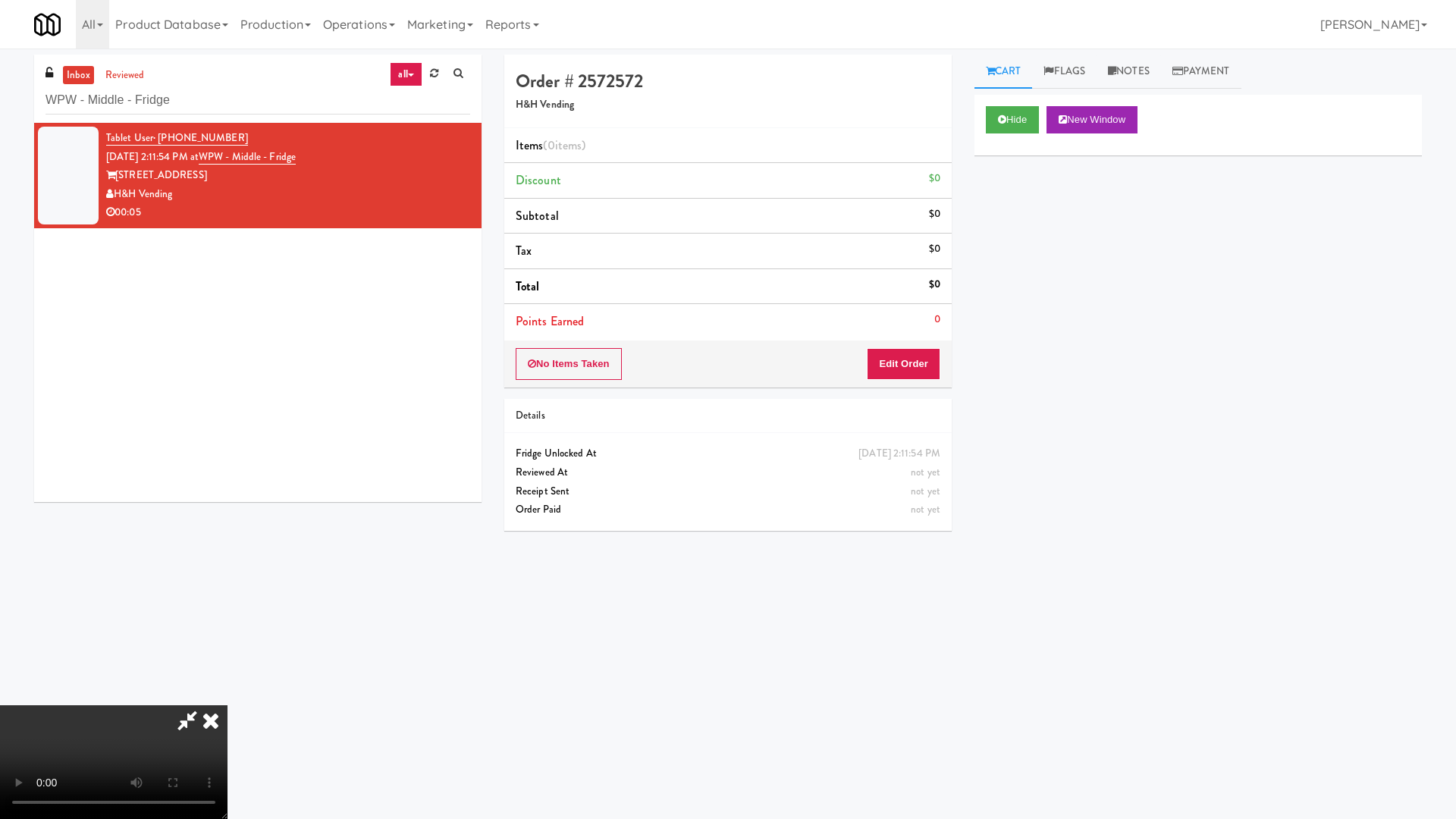
click at [227, 696] on video at bounding box center [113, 762] width 227 height 114
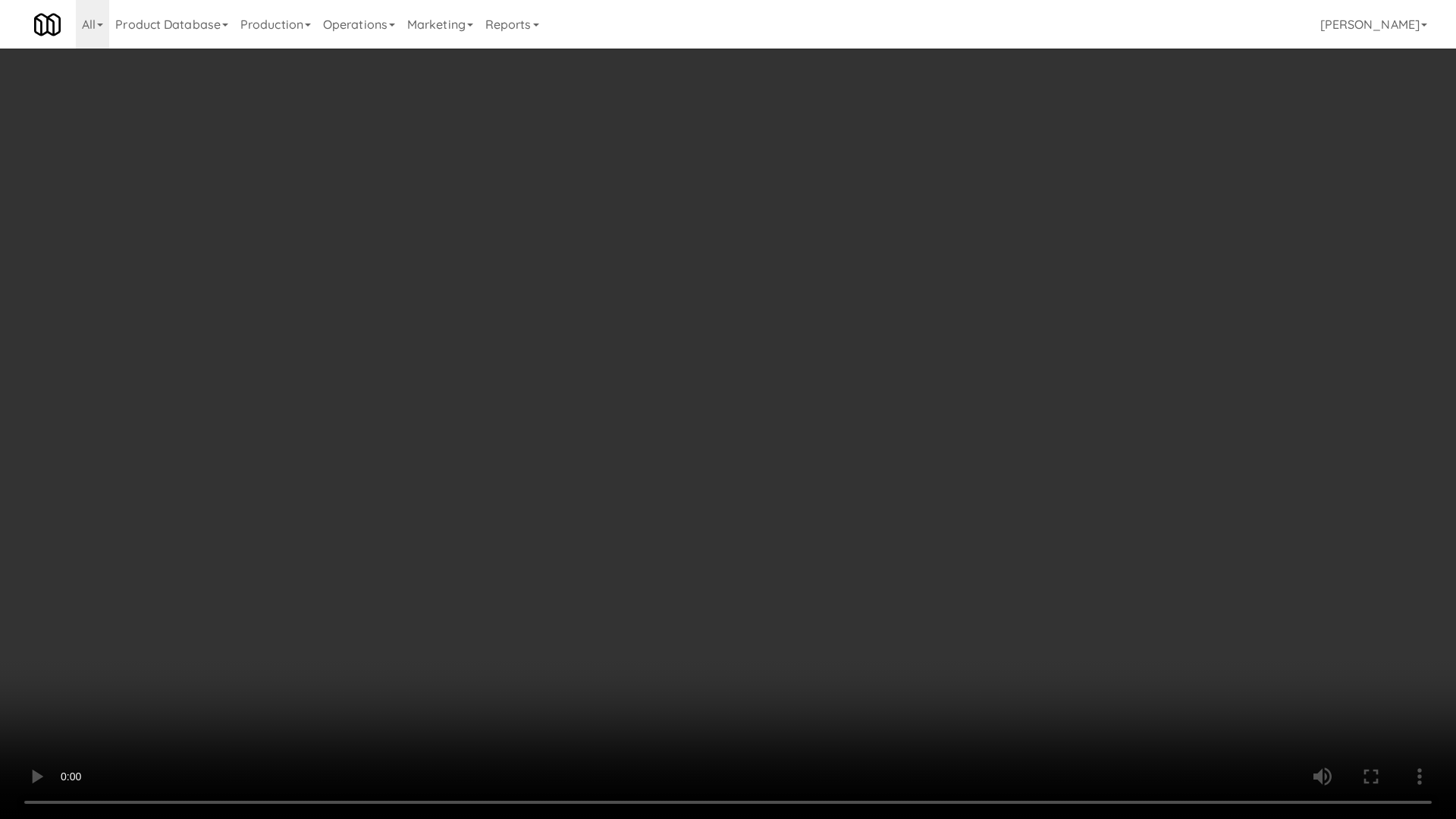
click at [572, 302] on video at bounding box center [728, 409] width 1456 height 819
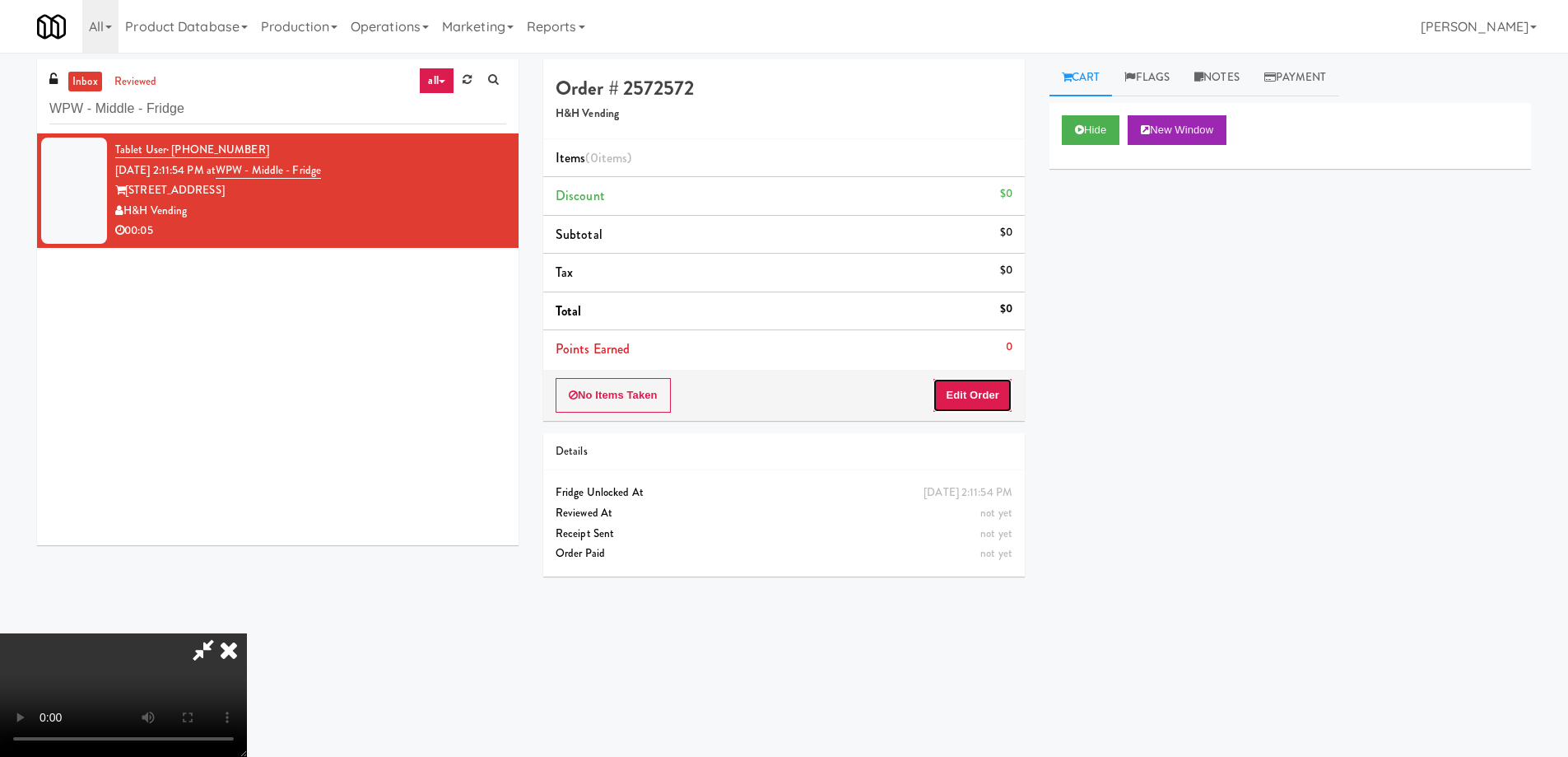
click at [975, 387] on button "Edit Order" at bounding box center [972, 395] width 80 height 35
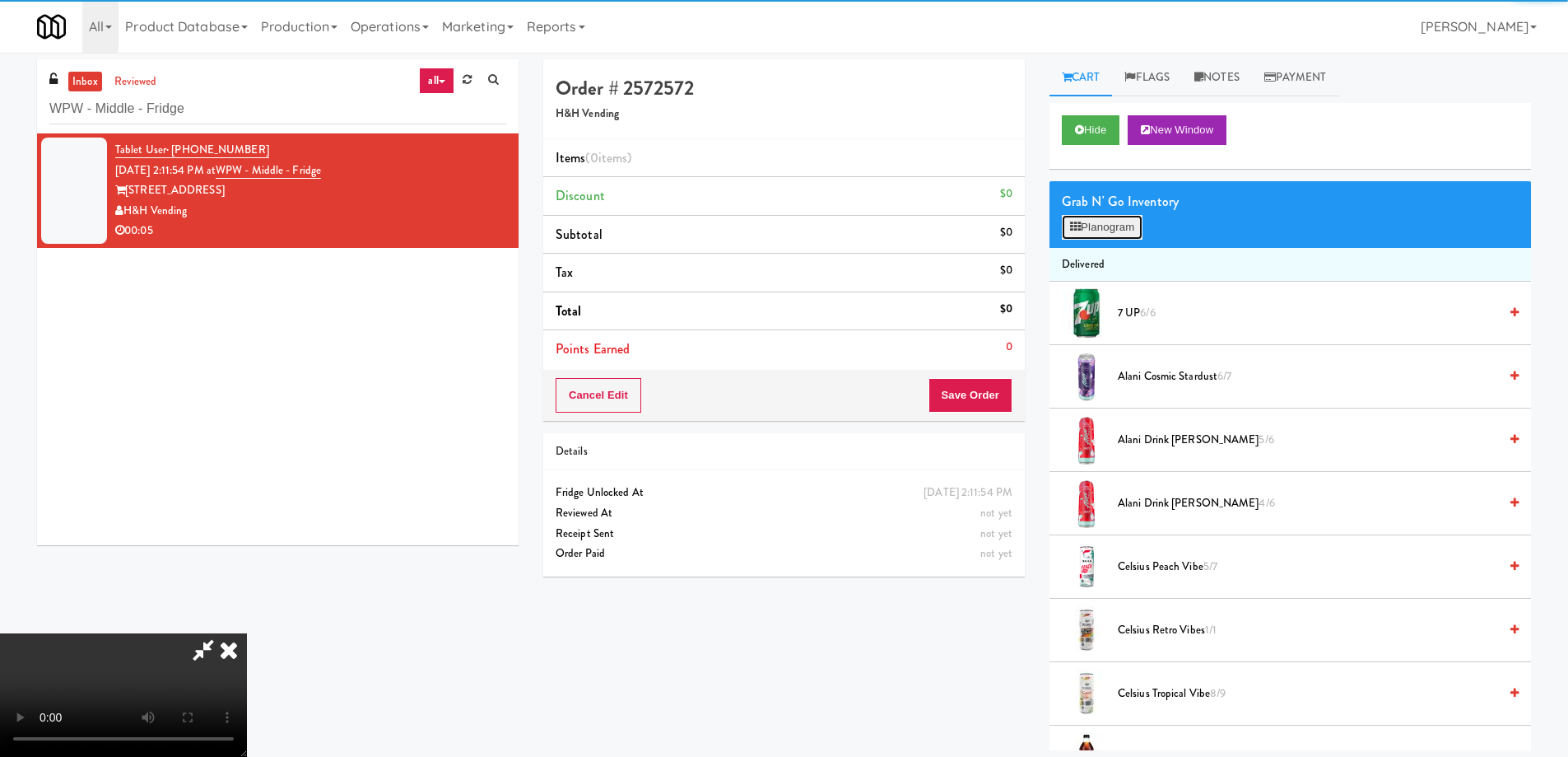
click at [1092, 221] on button "Planogram" at bounding box center [1101, 227] width 80 height 25
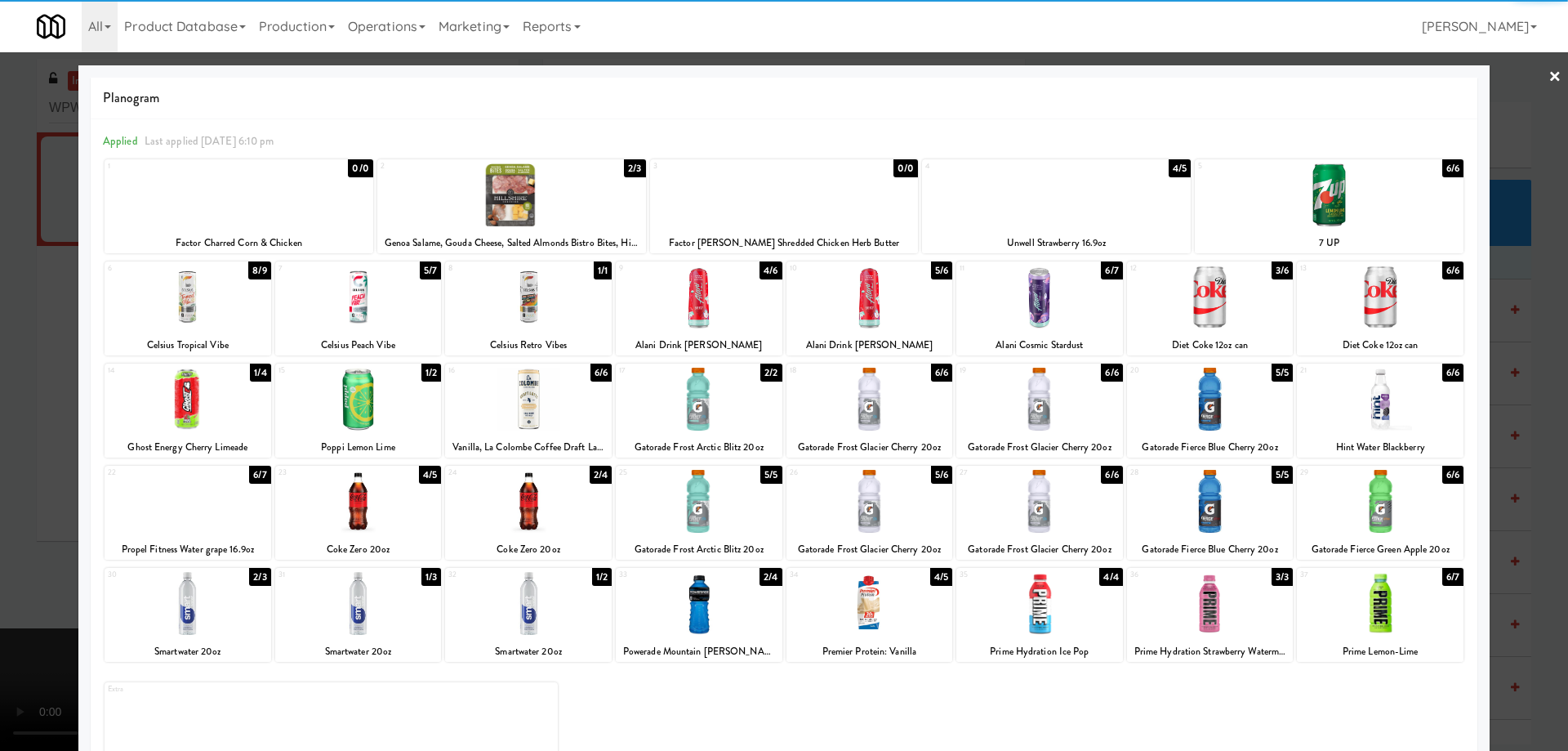
click at [764, 616] on div at bounding box center [699, 603] width 167 height 63
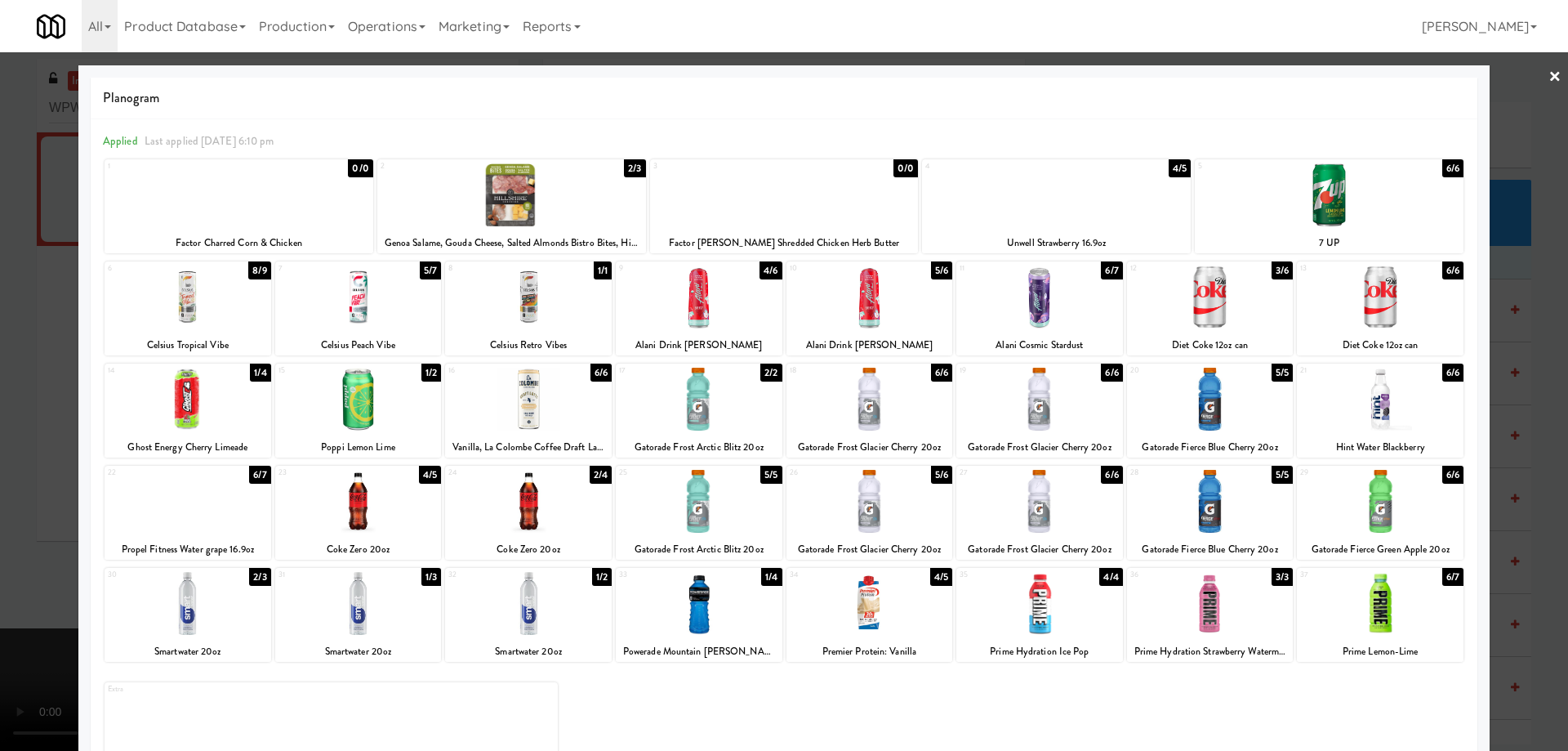
click at [1527, 76] on div at bounding box center [784, 375] width 1568 height 751
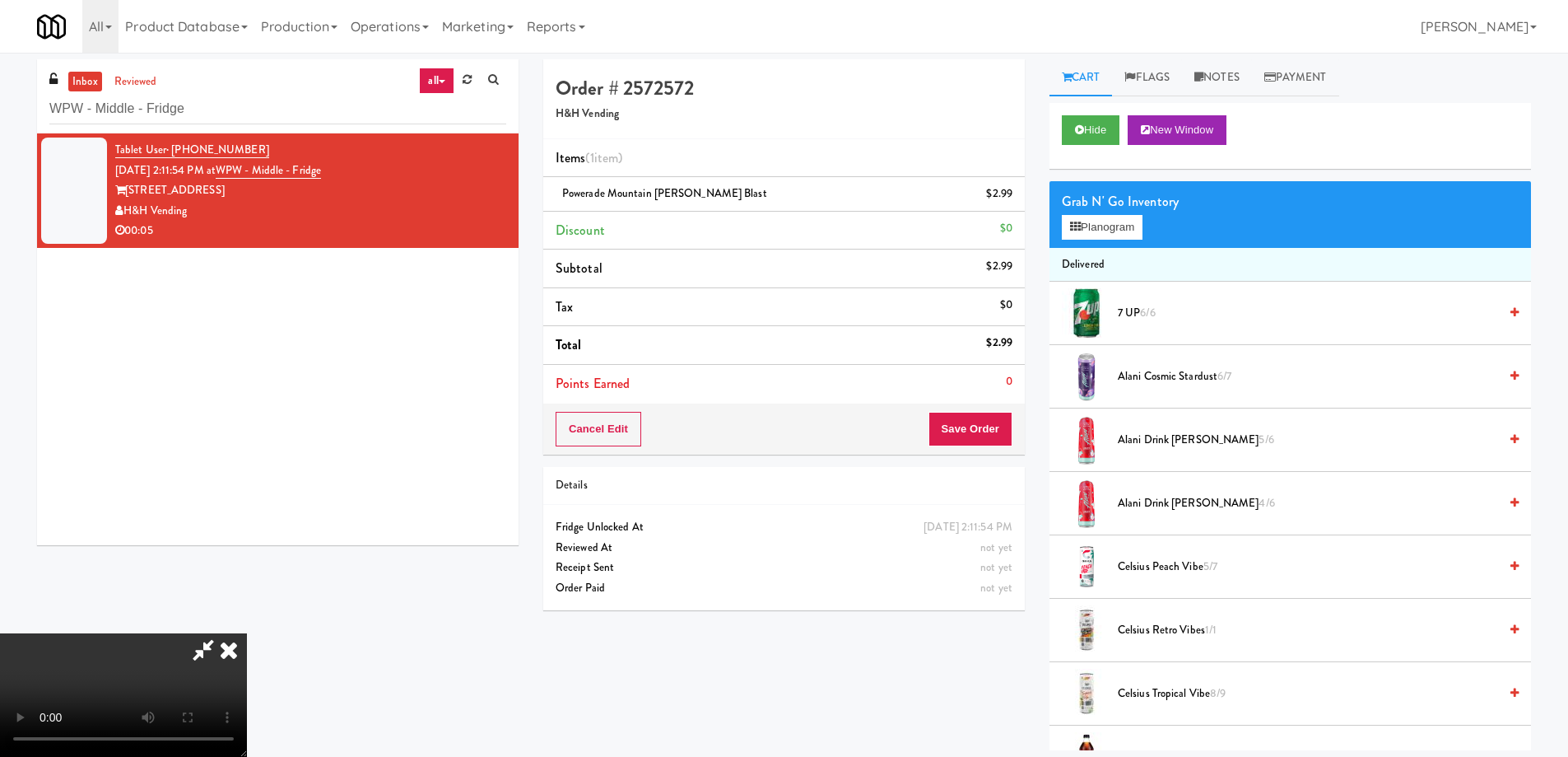
click at [247, 633] on video at bounding box center [123, 695] width 247 height 124
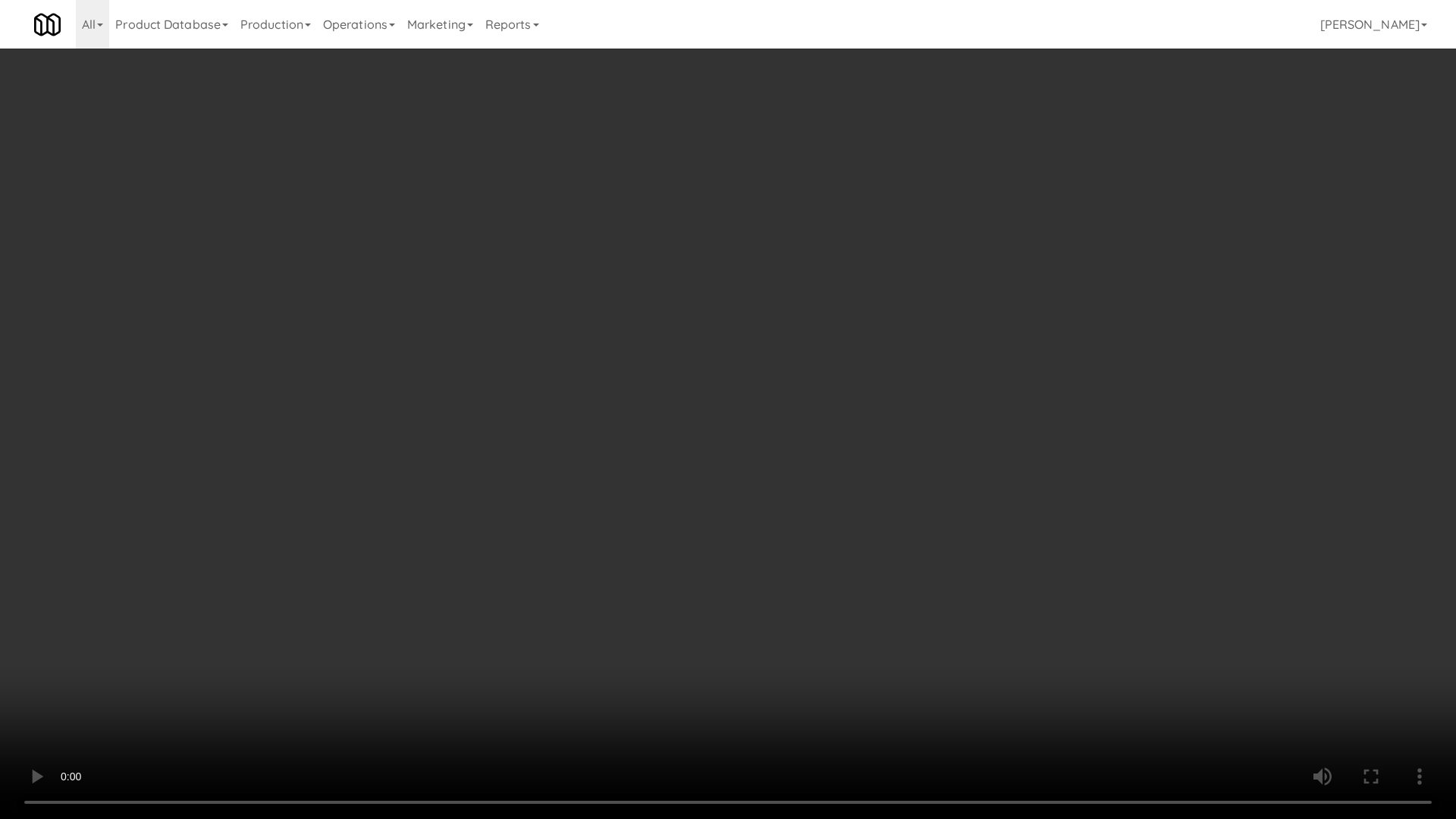
click at [842, 538] on video at bounding box center [728, 409] width 1456 height 819
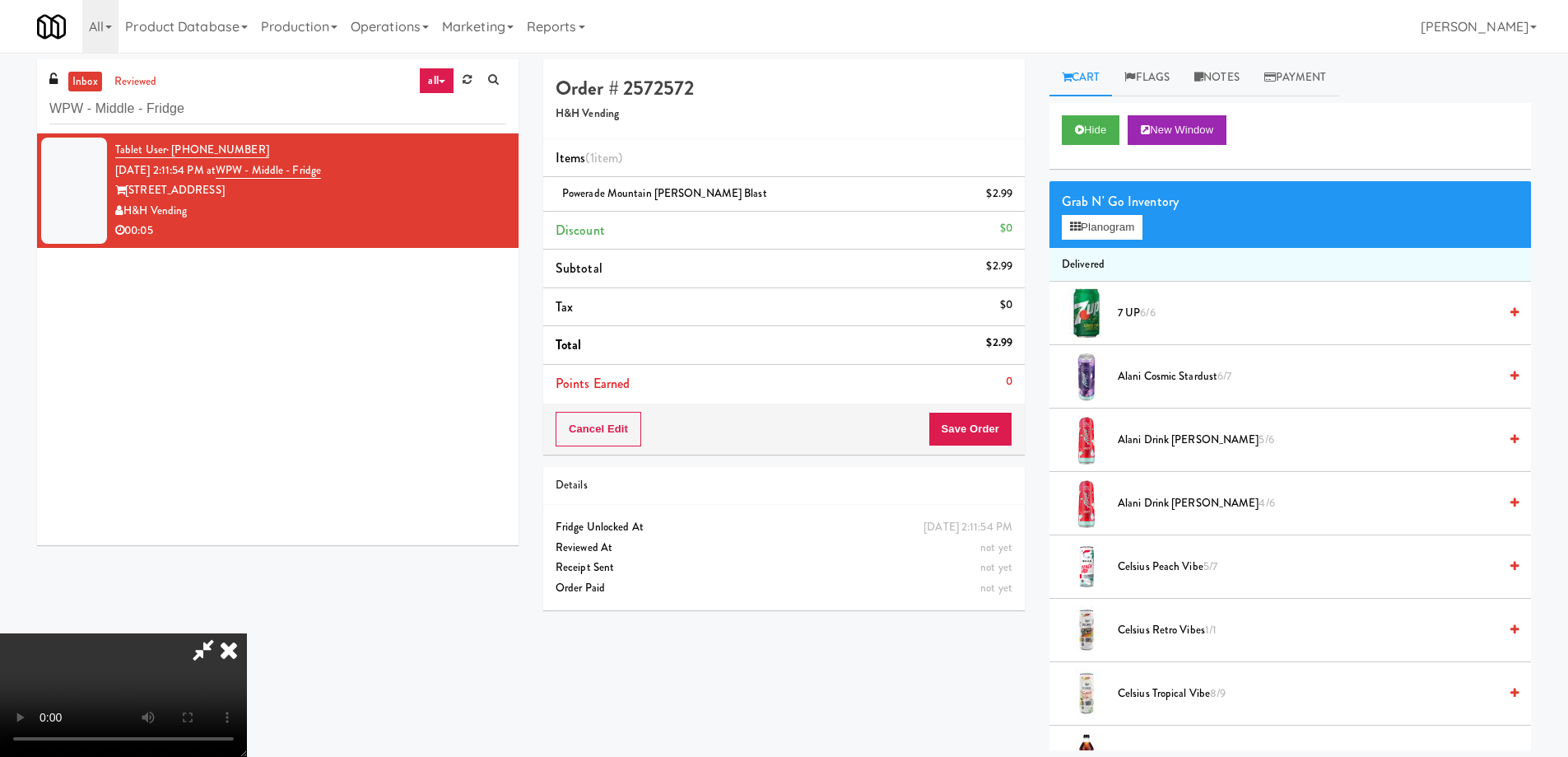
click at [247, 633] on icon at bounding box center [229, 649] width 36 height 33
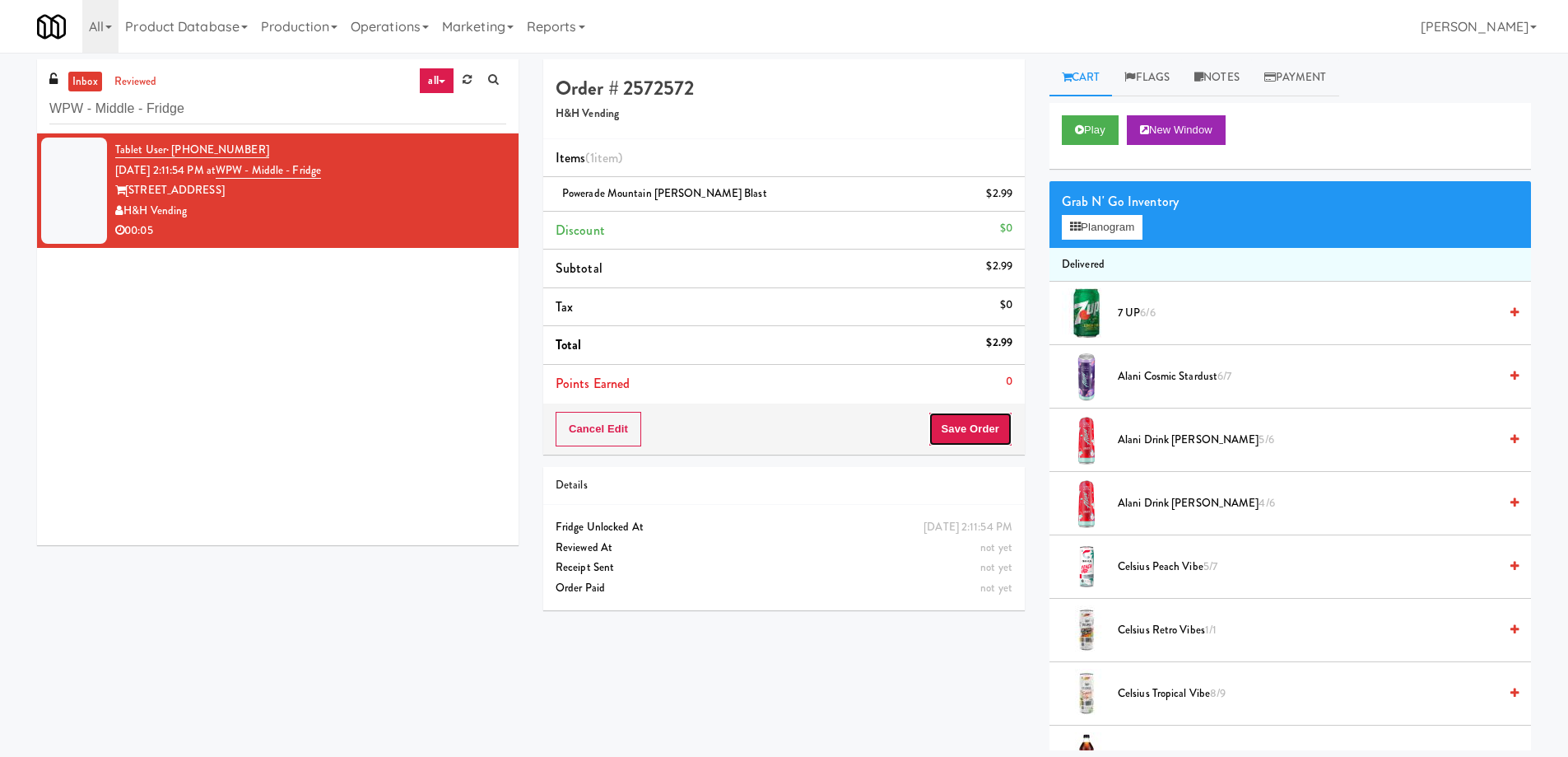
drag, startPoint x: 1000, startPoint y: 436, endPoint x: 988, endPoint y: 436, distance: 12.0
click at [1000, 437] on button "Save Order" at bounding box center [970, 429] width 84 height 35
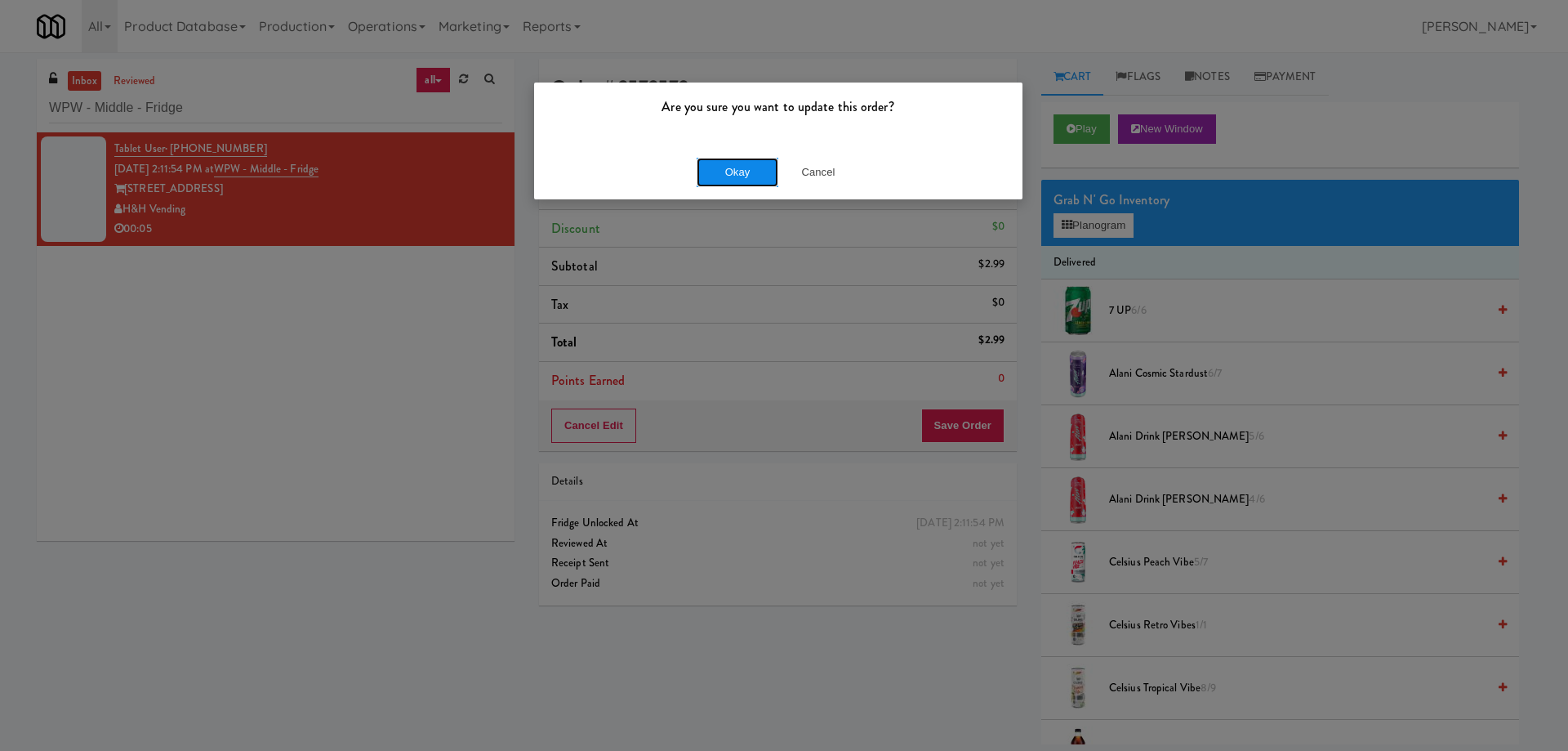
click at [721, 162] on button "Okay" at bounding box center [737, 172] width 82 height 29
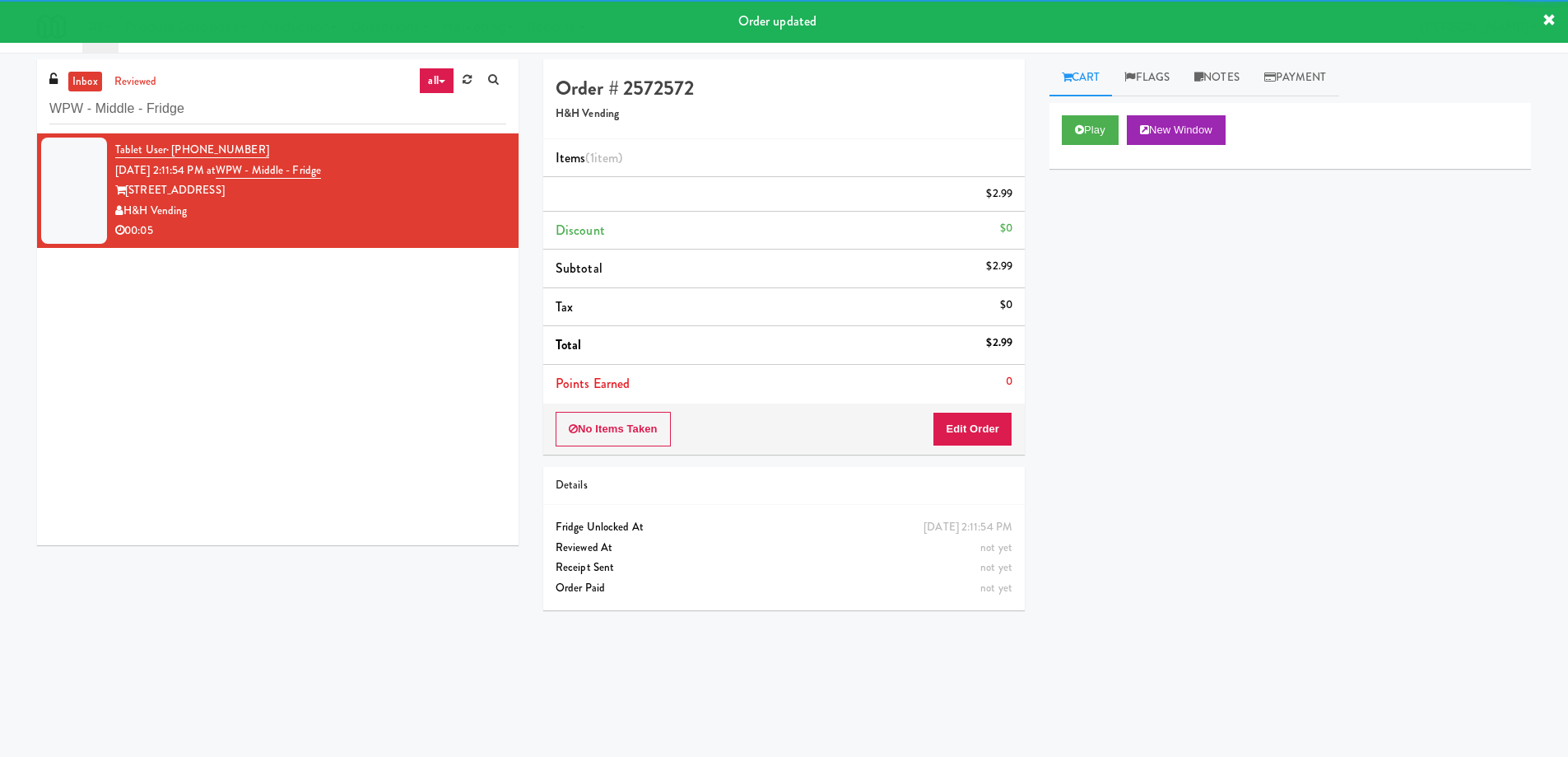
click at [323, 418] on div "Tablet User · (314) 650-6005 Sep 1, 2025 2:11:54 PM at WPW - Middle - Fridge 34…" at bounding box center [278, 339] width 482 height 412
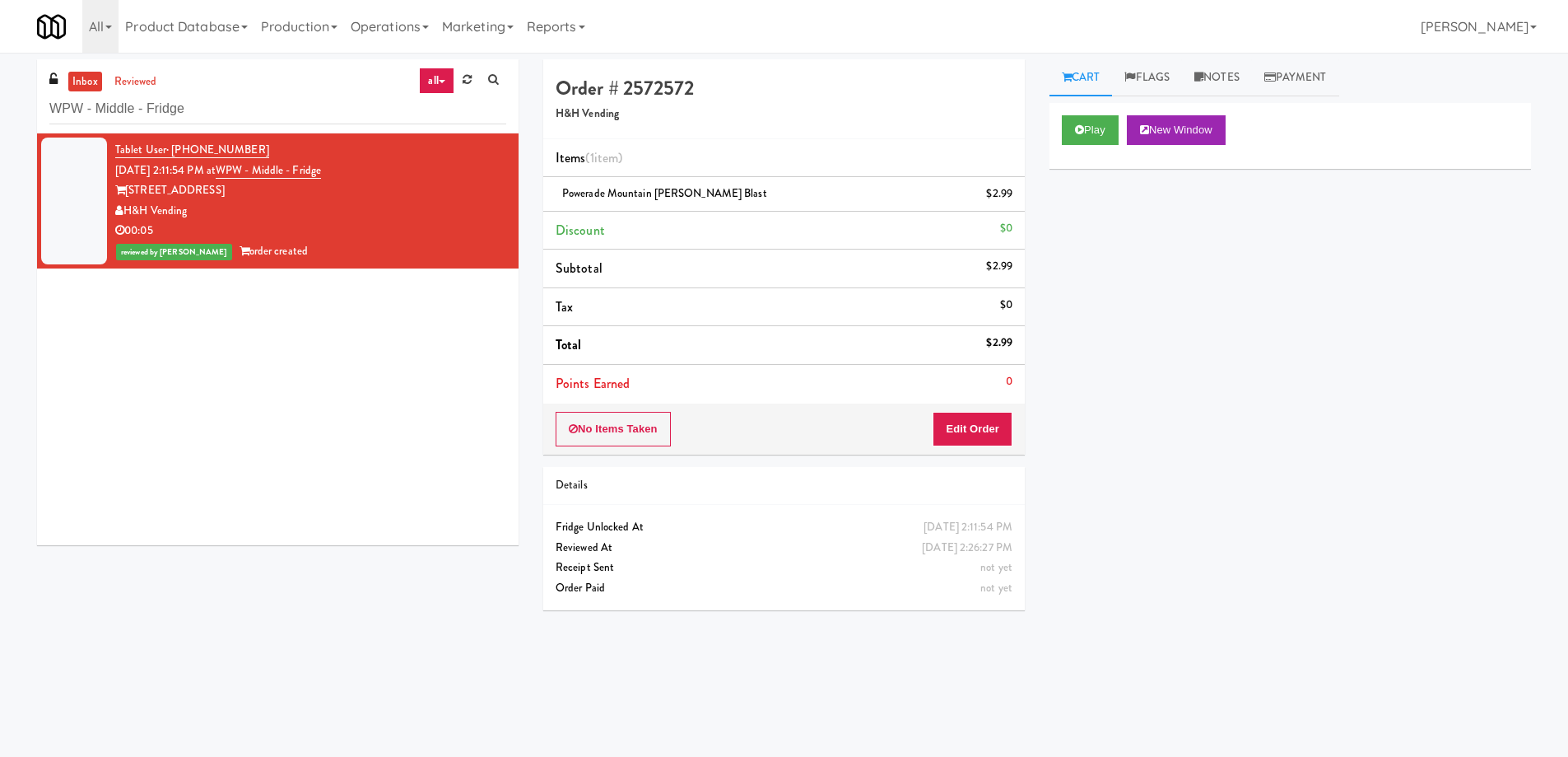
click at [1323, 465] on div "Play New Window Primary Flag Clear Flag if unable to determine what was taken o…" at bounding box center [1290, 412] width 482 height 618
click at [1190, 320] on div "Play New Window Primary Flag Clear Flag if unable to determine what was taken o…" at bounding box center [1290, 412] width 482 height 618
click at [405, 410] on div "Tablet User · (314) 650-6005 Sep 1, 2025 2:11:54 PM at WPW - Middle - Fridge 34…" at bounding box center [278, 339] width 482 height 412
